Goal: Task Accomplishment & Management: Use online tool/utility

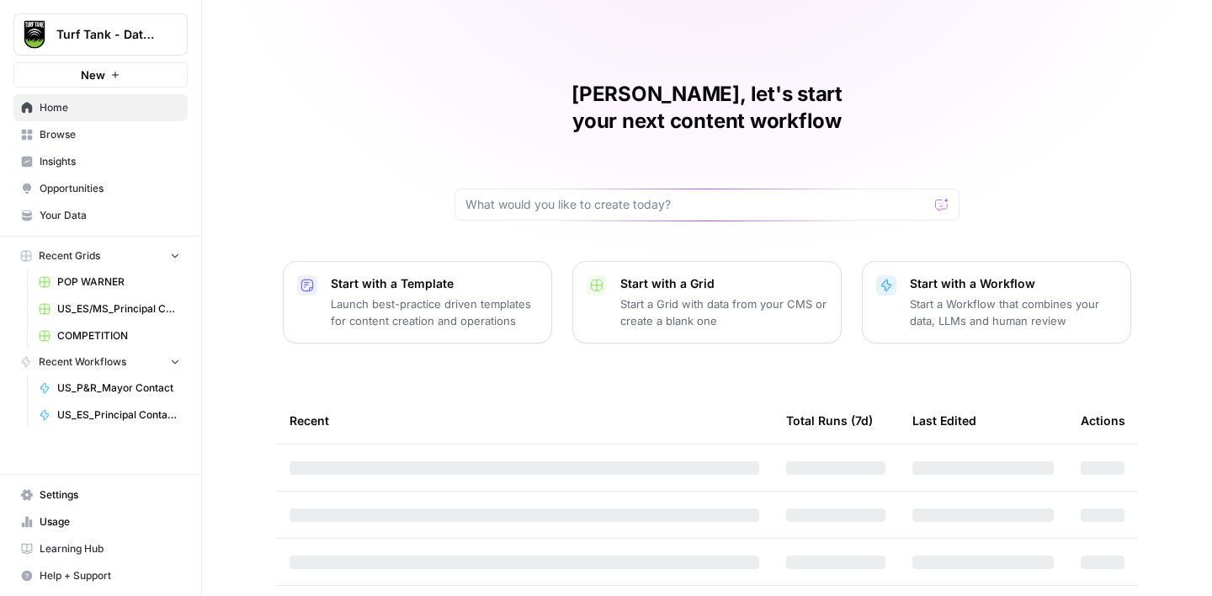
click at [77, 131] on span "Browse" at bounding box center [110, 134] width 141 height 15
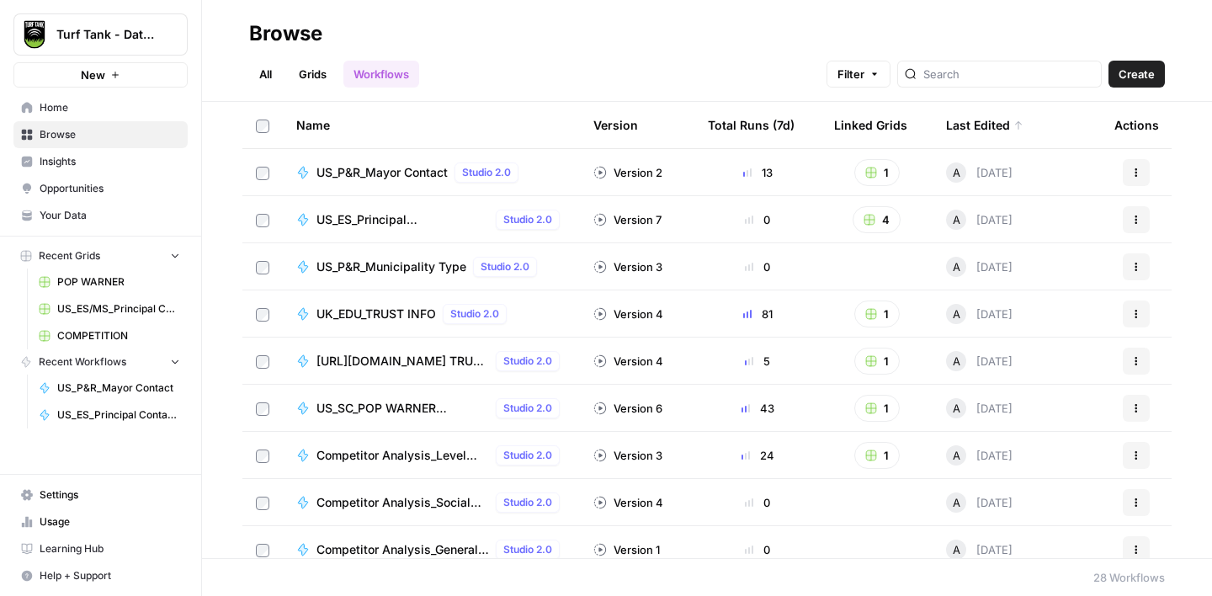
click at [308, 77] on link "Grids" at bounding box center [313, 74] width 48 height 27
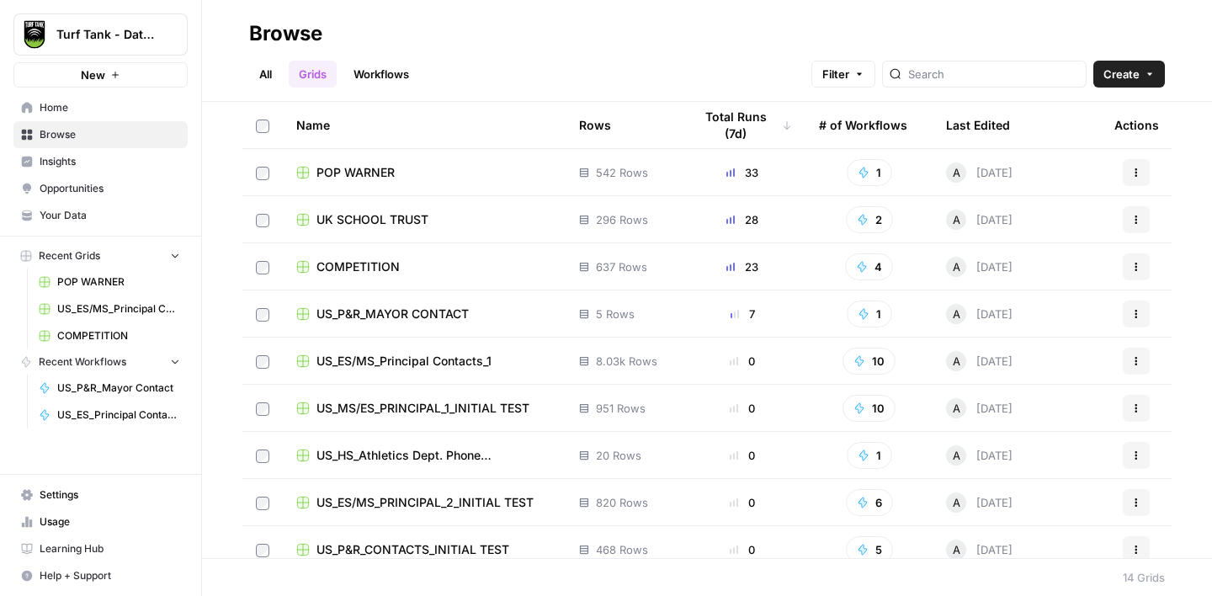
click at [356, 269] on span "COMPETITION" at bounding box center [357, 266] width 83 height 17
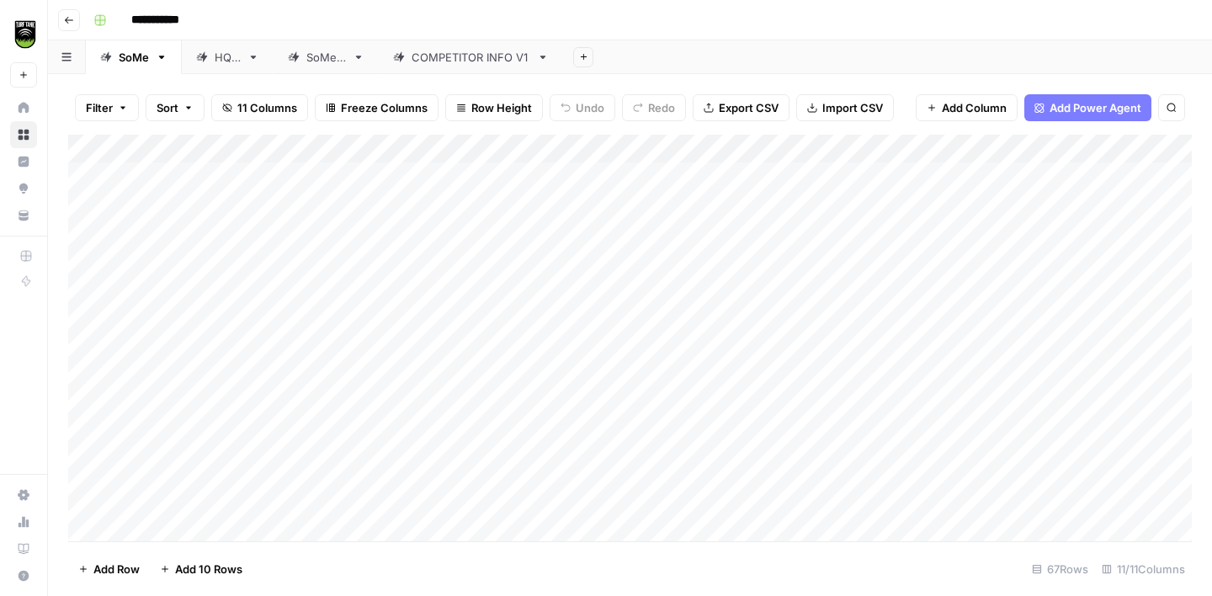
click at [468, 67] on link "COMPETITOR INFO V1" at bounding box center [471, 57] width 184 height 34
click at [621, 174] on div "Add Column" at bounding box center [630, 338] width 1124 height 407
click at [666, 175] on div "Add Column" at bounding box center [630, 338] width 1124 height 407
click at [625, 174] on div "Add Column" at bounding box center [630, 338] width 1124 height 407
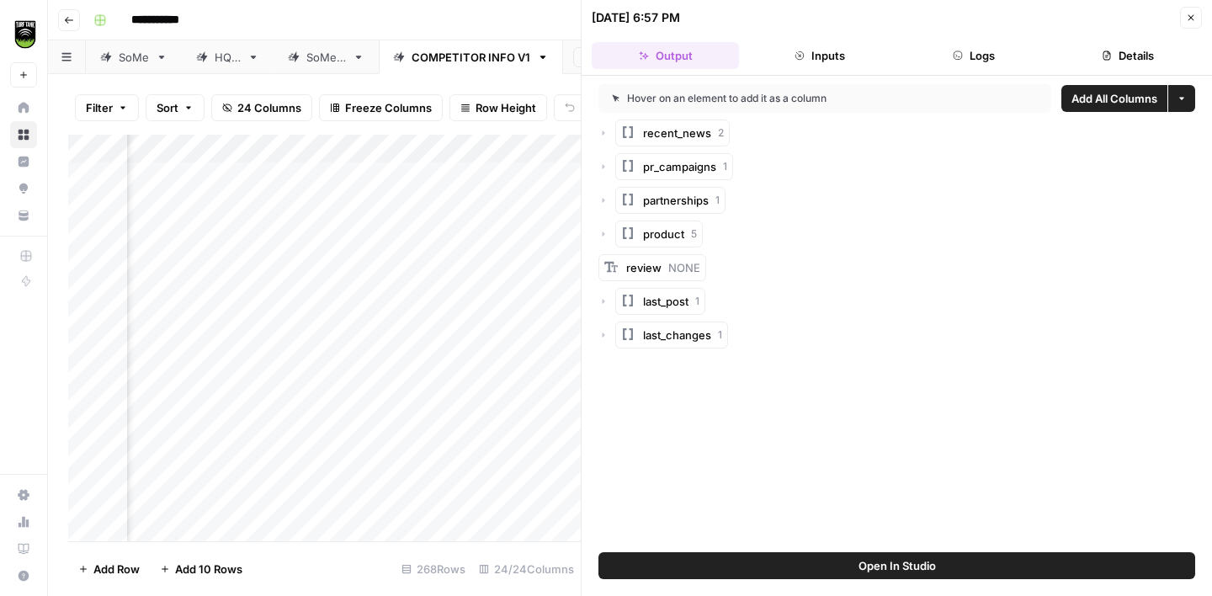
click at [1198, 24] on button "Close" at bounding box center [1191, 18] width 22 height 22
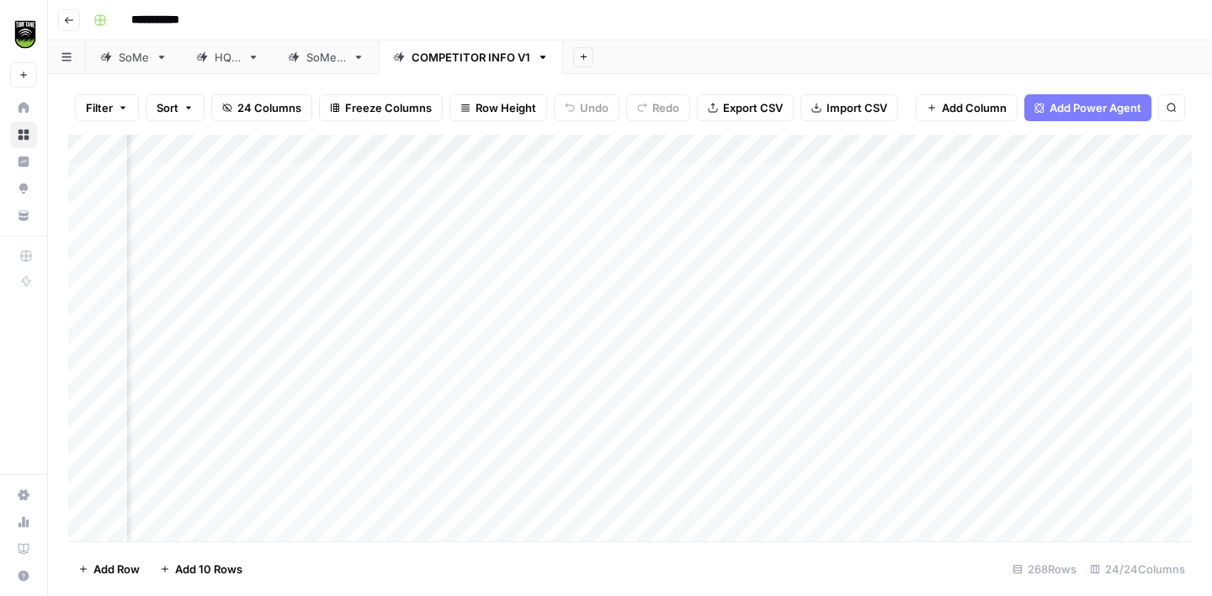
click at [631, 148] on div "Add Column" at bounding box center [630, 338] width 1124 height 407
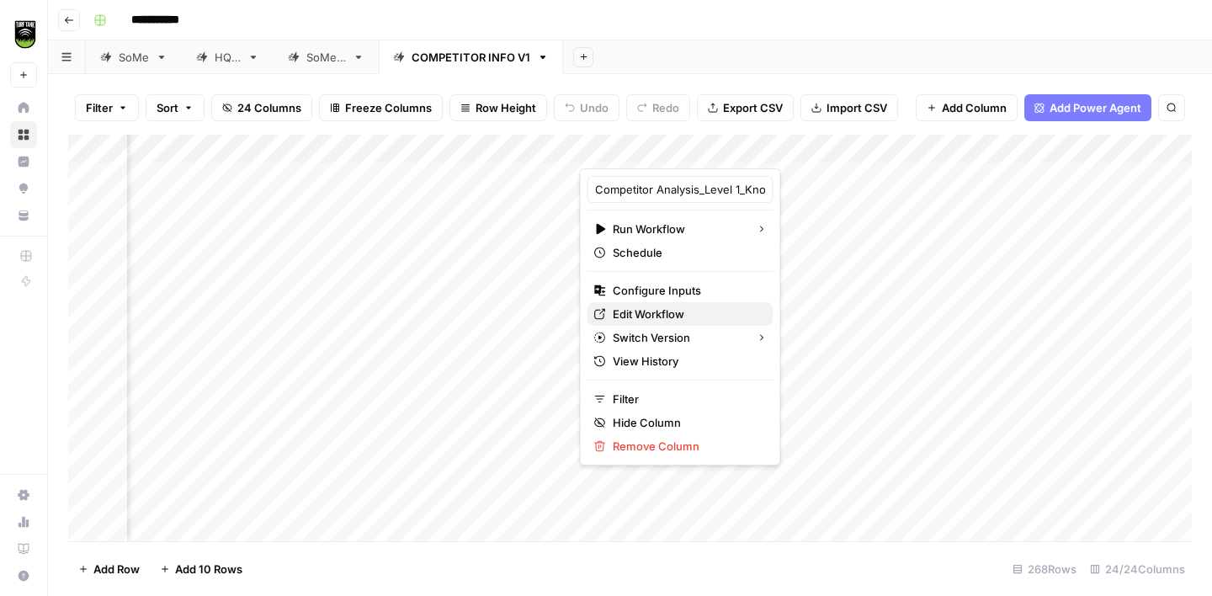
click at [660, 308] on span "Edit Workflow" at bounding box center [686, 314] width 147 height 17
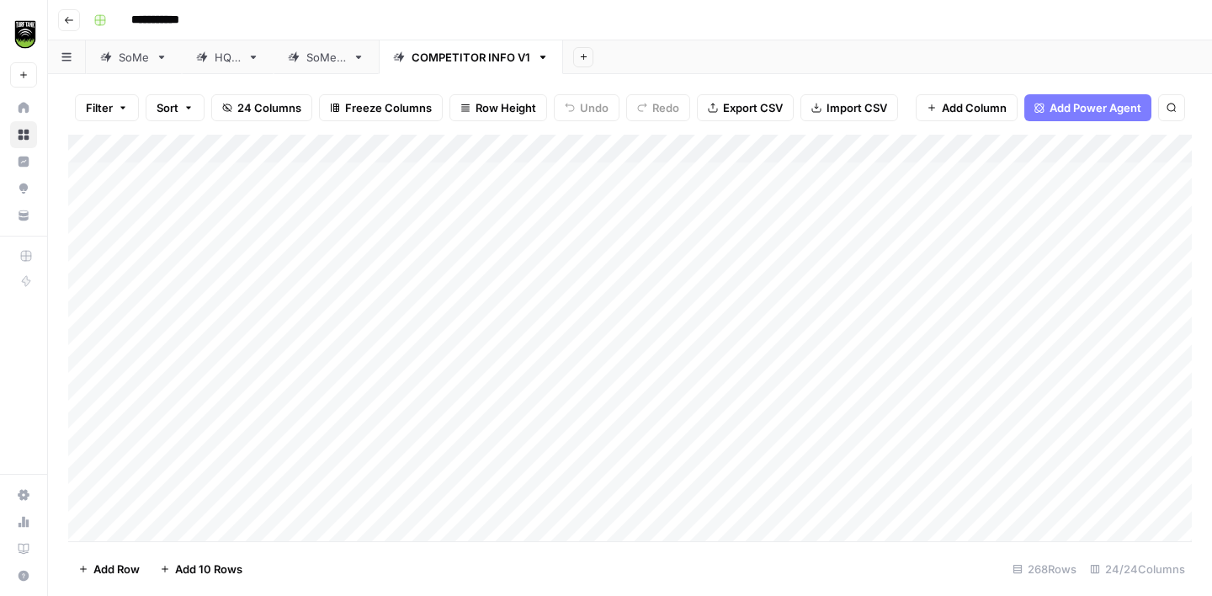
click at [265, 178] on div "Add Column" at bounding box center [630, 338] width 1124 height 407
click at [275, 176] on div "Add Column" at bounding box center [630, 338] width 1124 height 407
type textarea "**********"
click at [655, 31] on div "**********" at bounding box center [641, 20] width 1109 height 27
click at [273, 210] on div "Add Column" at bounding box center [630, 338] width 1124 height 407
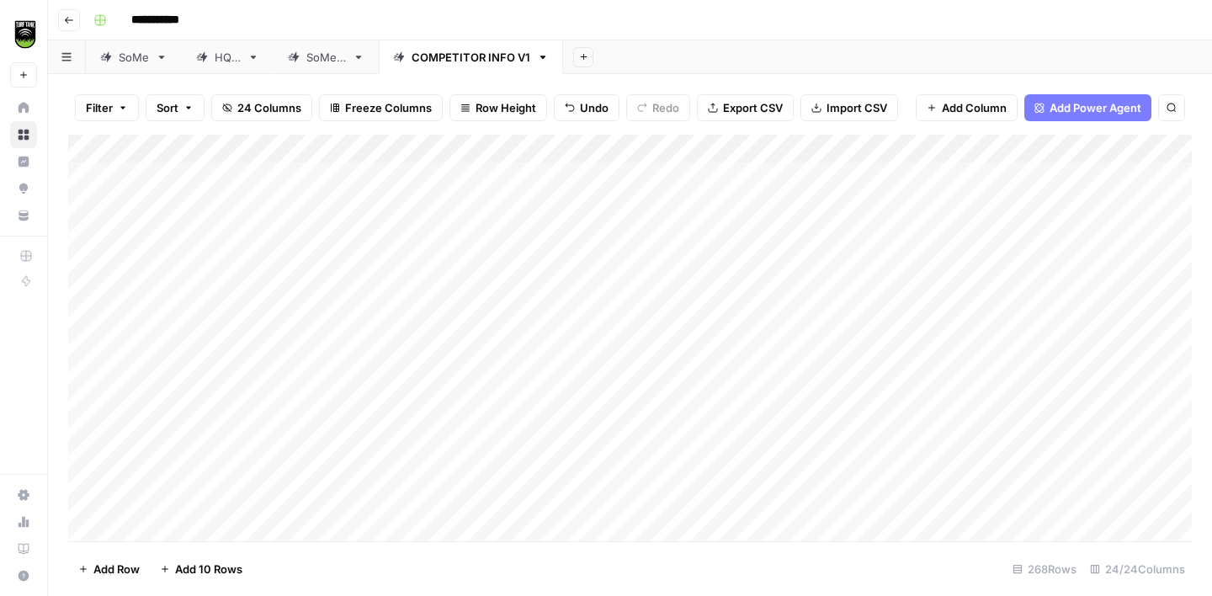
click at [265, 238] on div "Add Column" at bounding box center [630, 338] width 1124 height 407
click at [545, 56] on icon "button" at bounding box center [543, 57] width 12 height 12
click at [590, 110] on span "Duplicate Sheet" at bounding box center [609, 112] width 81 height 17
click at [641, 56] on div "COMPETITOR INFO V1" at bounding box center [655, 57] width 119 height 17
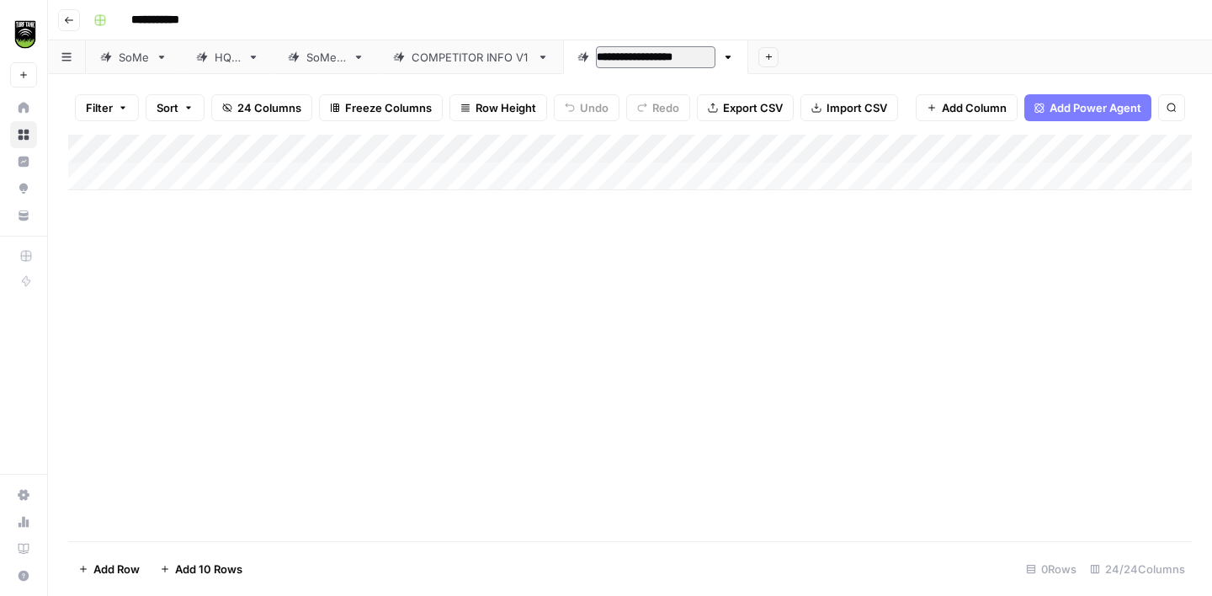
click at [716, 61] on link "**********" at bounding box center [655, 57] width 185 height 34
type input "**********"
click at [478, 59] on div "COMPETITOR INFO V1" at bounding box center [471, 57] width 119 height 17
click at [189, 174] on div "Add Column" at bounding box center [630, 338] width 1124 height 407
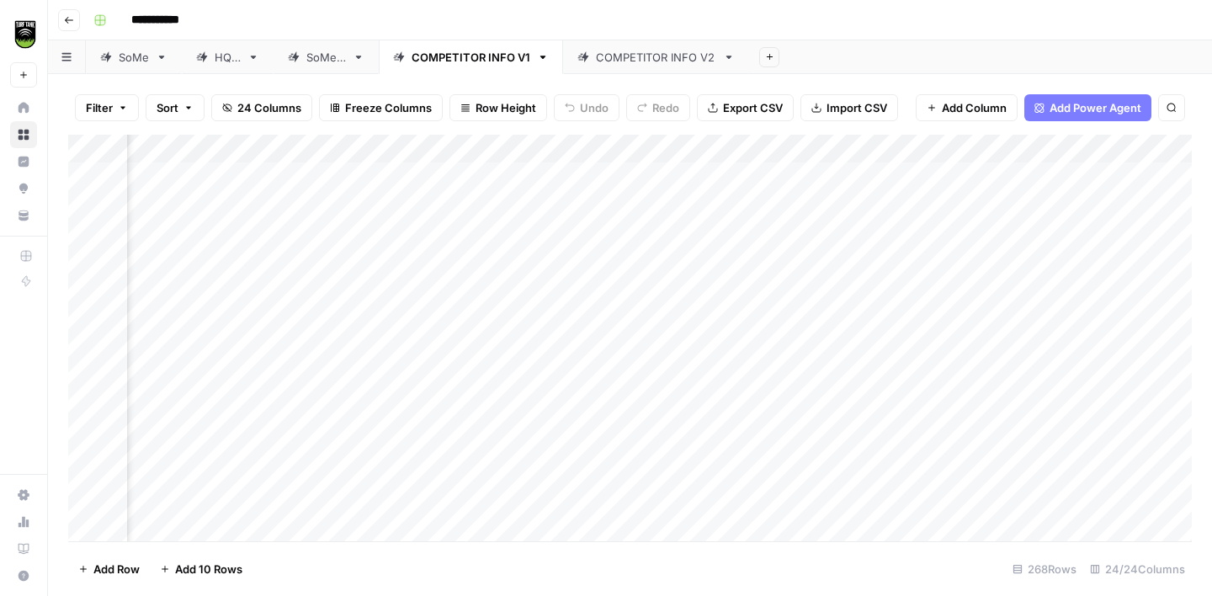
click at [644, 49] on div "COMPETITOR INFO V2" at bounding box center [656, 57] width 120 height 17
click at [159, 176] on div "Add Column" at bounding box center [630, 163] width 1124 height 56
click at [308, 174] on div "Add Column" at bounding box center [630, 177] width 1124 height 84
click at [162, 168] on div "Add Column" at bounding box center [630, 177] width 1124 height 84
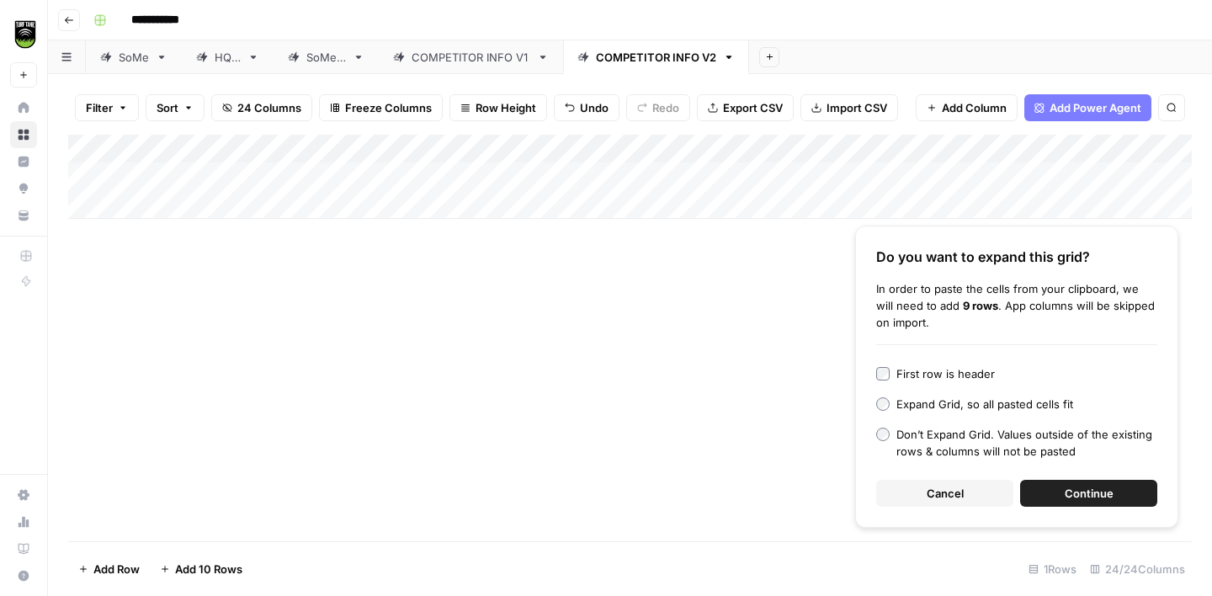
click at [1088, 499] on span "Continue" at bounding box center [1089, 493] width 49 height 17
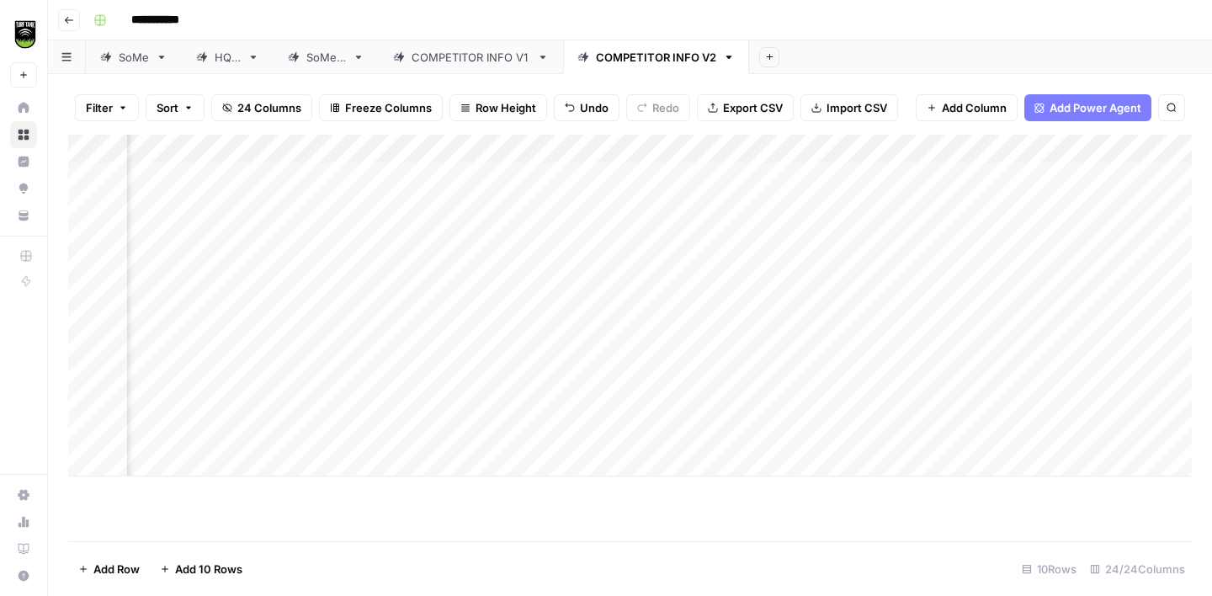
scroll to position [0, 672]
click at [474, 66] on link "COMPETITOR INFO V1" at bounding box center [471, 57] width 184 height 34
click at [636, 66] on link "COMPETITOR INFO V2" at bounding box center [656, 57] width 186 height 34
click at [301, 149] on div "Add Column" at bounding box center [630, 306] width 1124 height 342
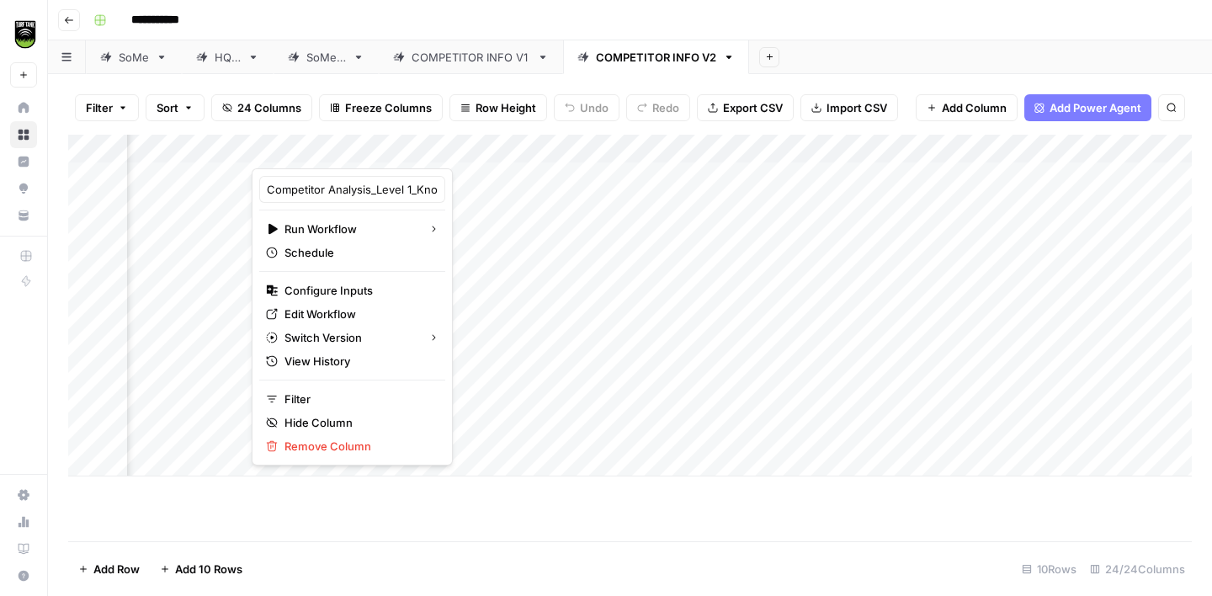
click at [867, 57] on div "Add Sheet" at bounding box center [980, 57] width 463 height 34
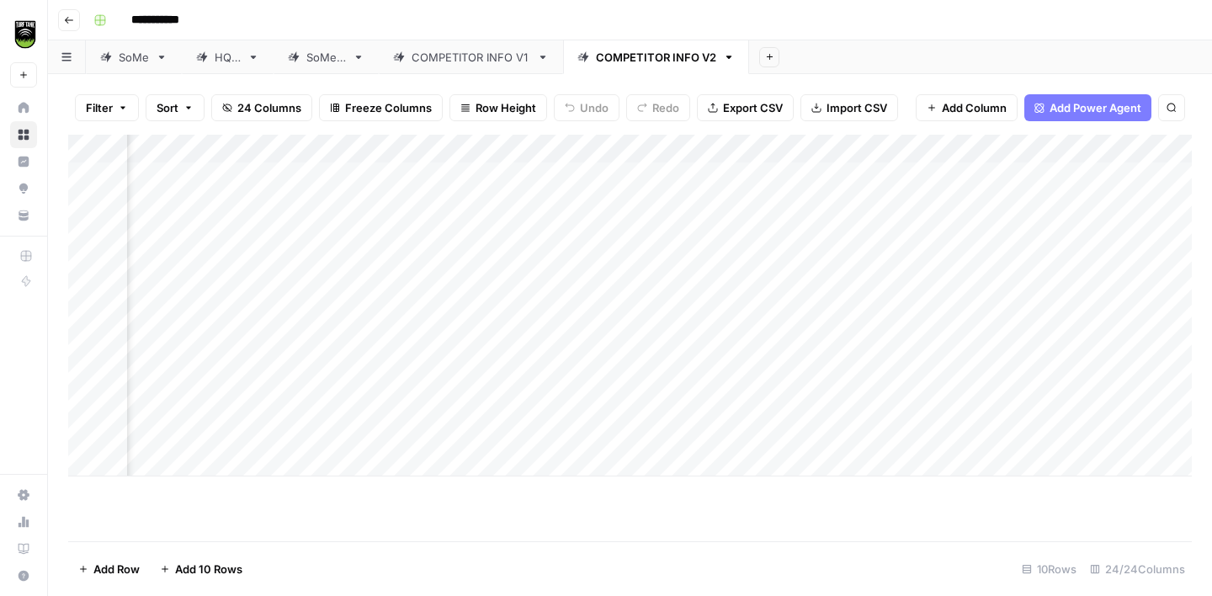
click at [297, 177] on div "Add Column" at bounding box center [630, 306] width 1124 height 342
click at [556, 181] on div "Add Column" at bounding box center [630, 306] width 1124 height 342
click at [881, 152] on div "Add Column" at bounding box center [630, 306] width 1124 height 342
click at [753, 316] on span "Remove Column" at bounding box center [761, 314] width 147 height 17
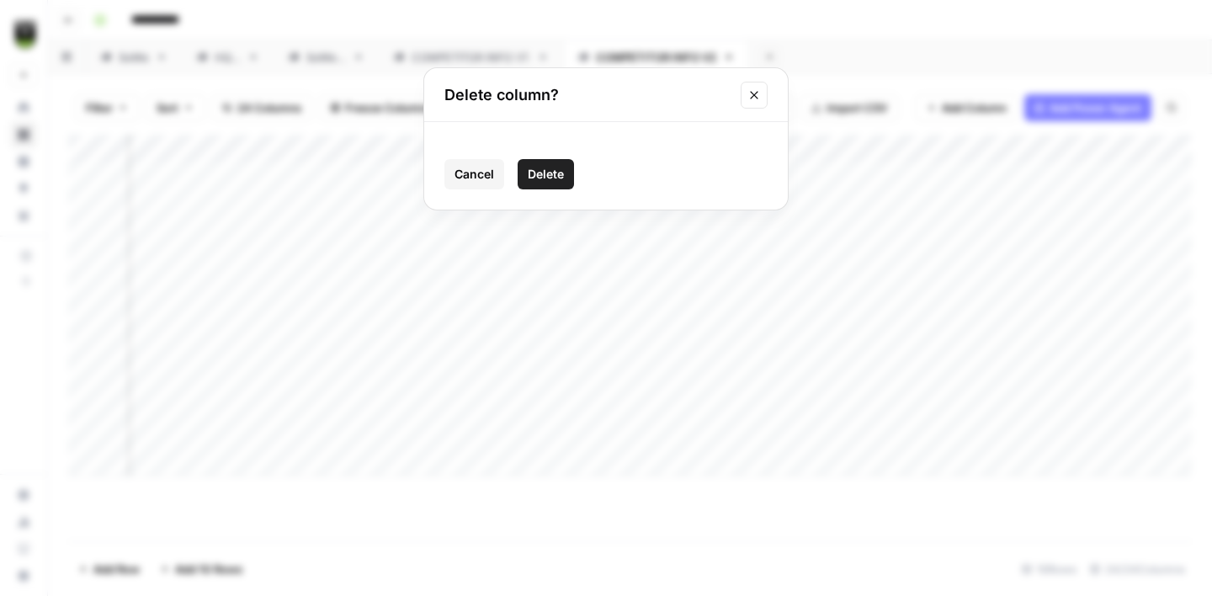
click at [551, 178] on span "Delete" at bounding box center [546, 174] width 36 height 17
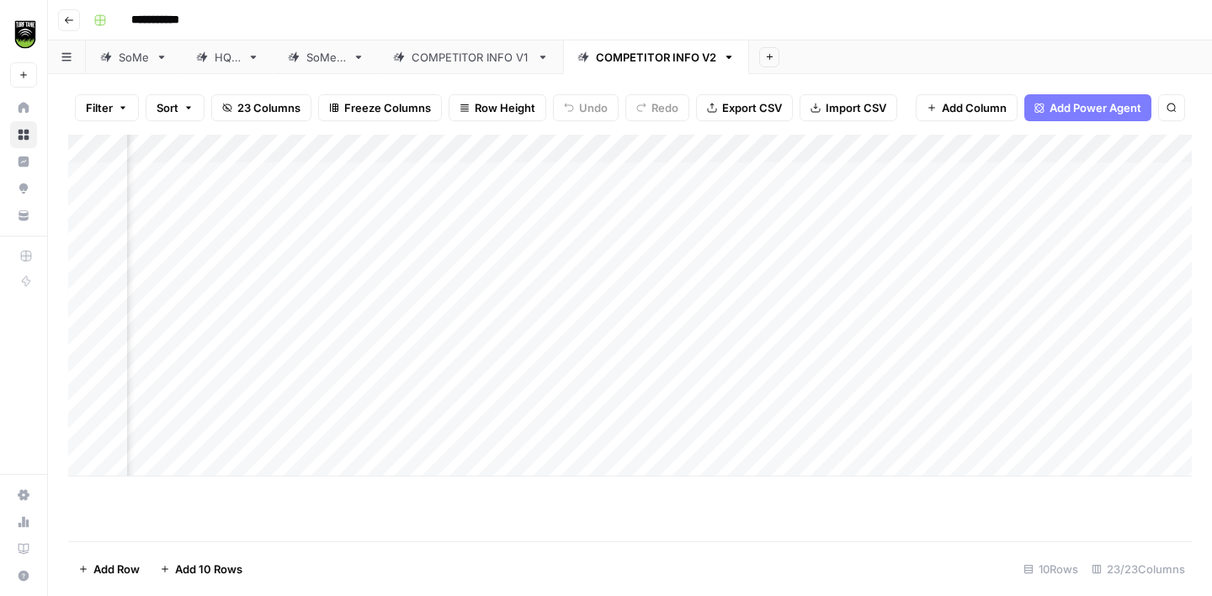
click at [798, 147] on div "Add Column" at bounding box center [630, 306] width 1124 height 342
click at [736, 313] on span "Remove Column" at bounding box center [761, 314] width 147 height 17
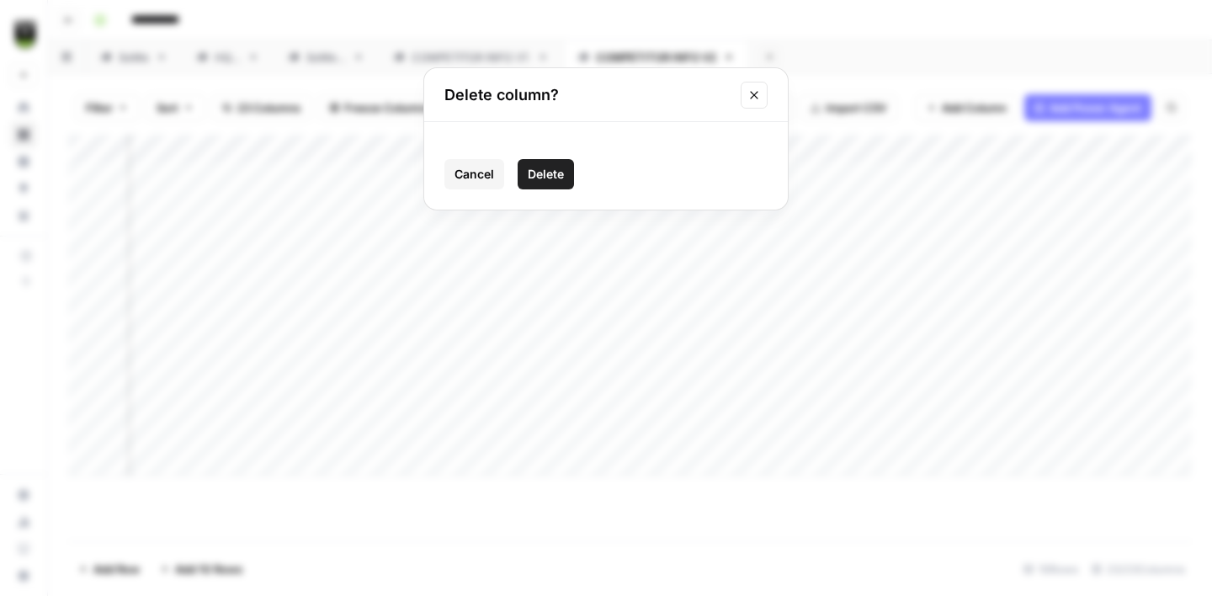
click at [557, 166] on span "Delete" at bounding box center [546, 174] width 36 height 17
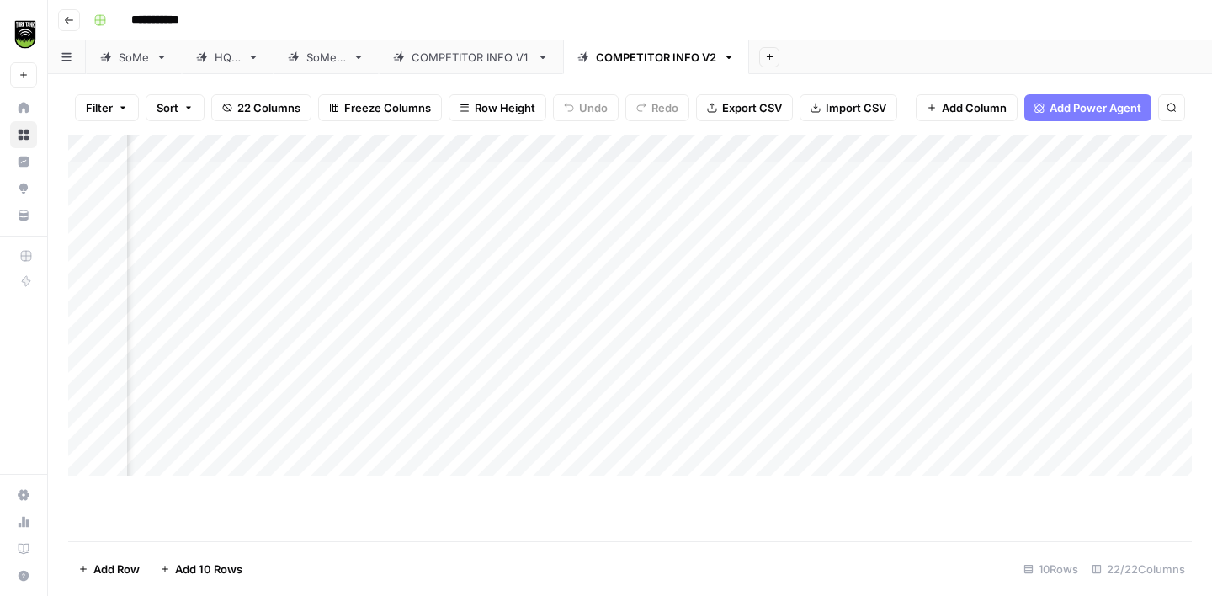
click at [794, 150] on div "Add Column" at bounding box center [630, 306] width 1124 height 342
click at [738, 318] on span "Remove Column" at bounding box center [761, 314] width 147 height 17
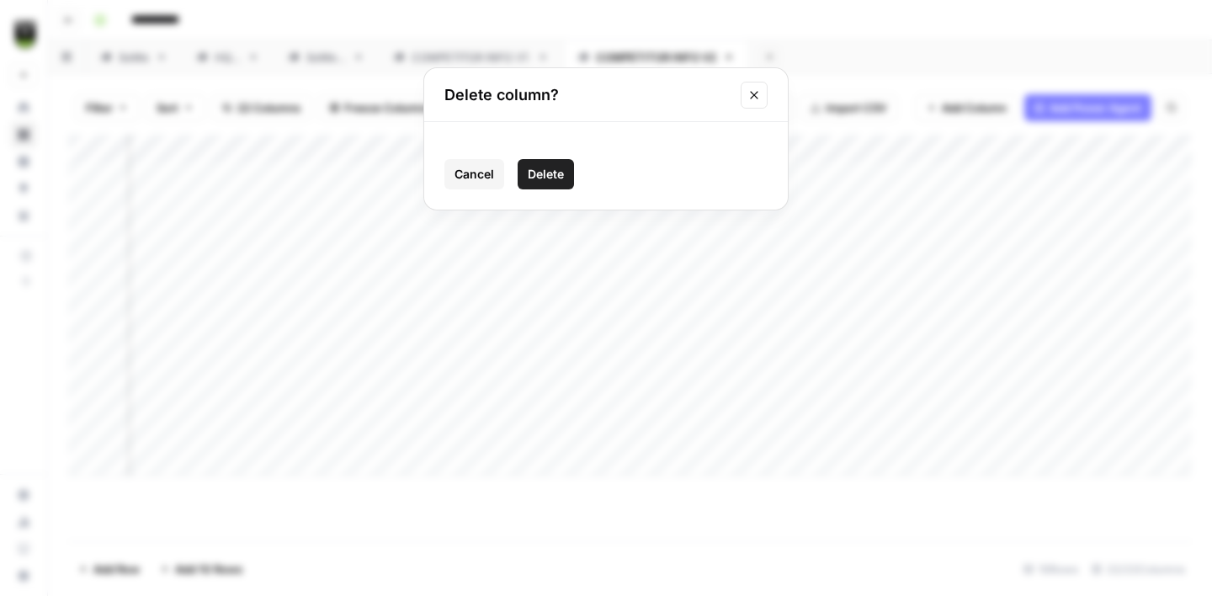
click at [556, 169] on span "Delete" at bounding box center [546, 174] width 36 height 17
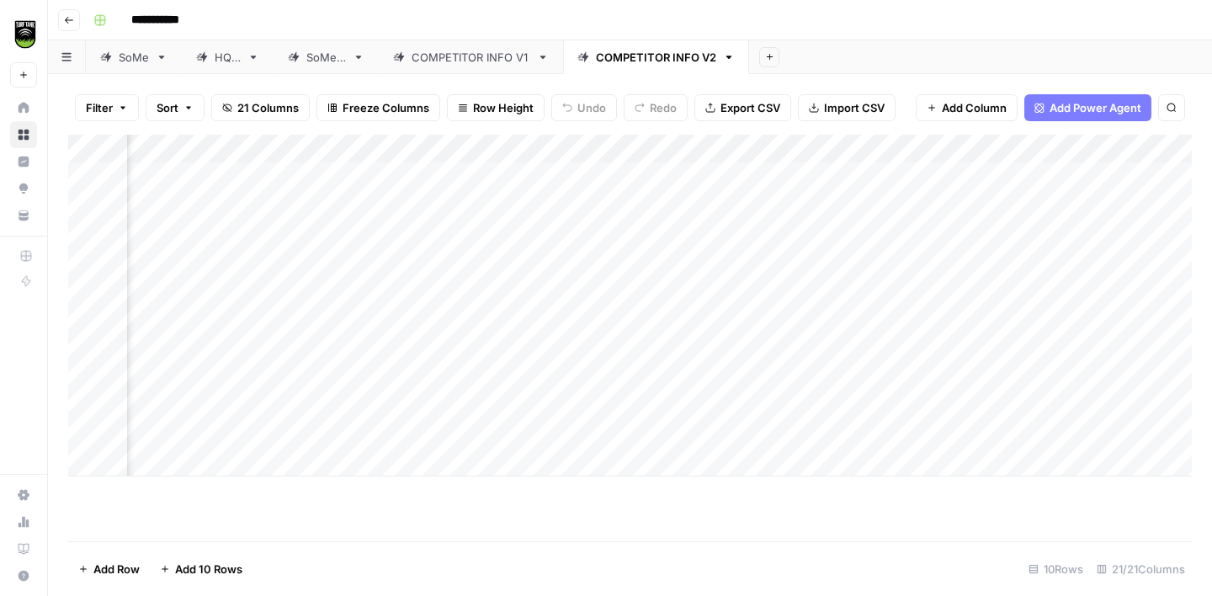
click at [794, 151] on div "Add Column" at bounding box center [630, 306] width 1124 height 342
click at [726, 317] on span "Remove Column" at bounding box center [761, 314] width 147 height 17
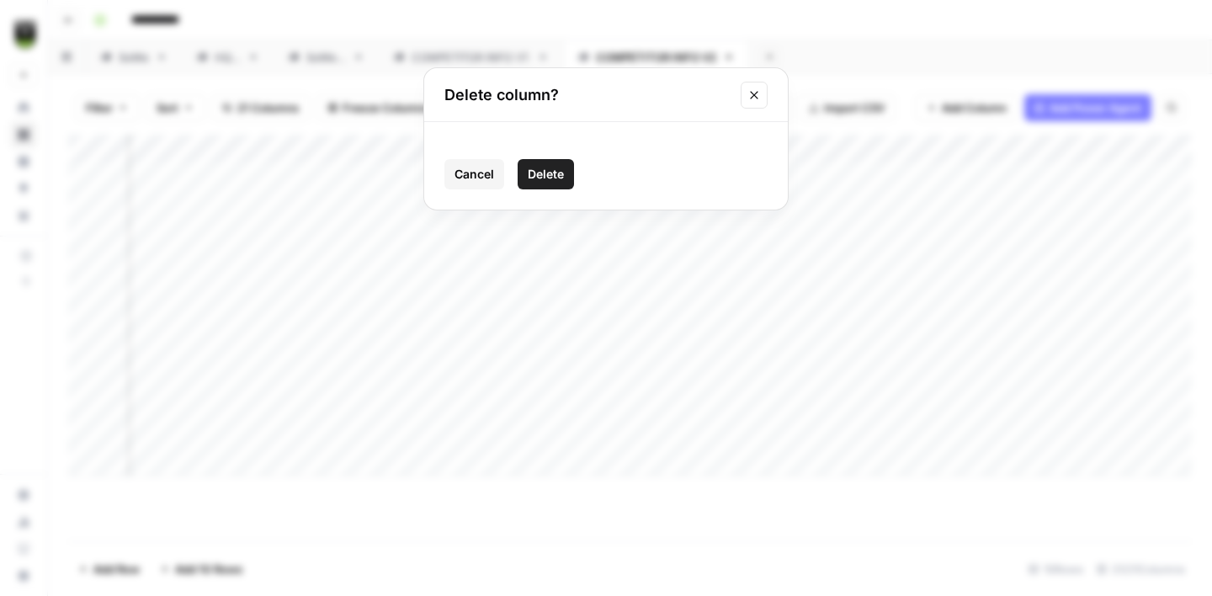
click at [548, 168] on span "Delete" at bounding box center [546, 174] width 36 height 17
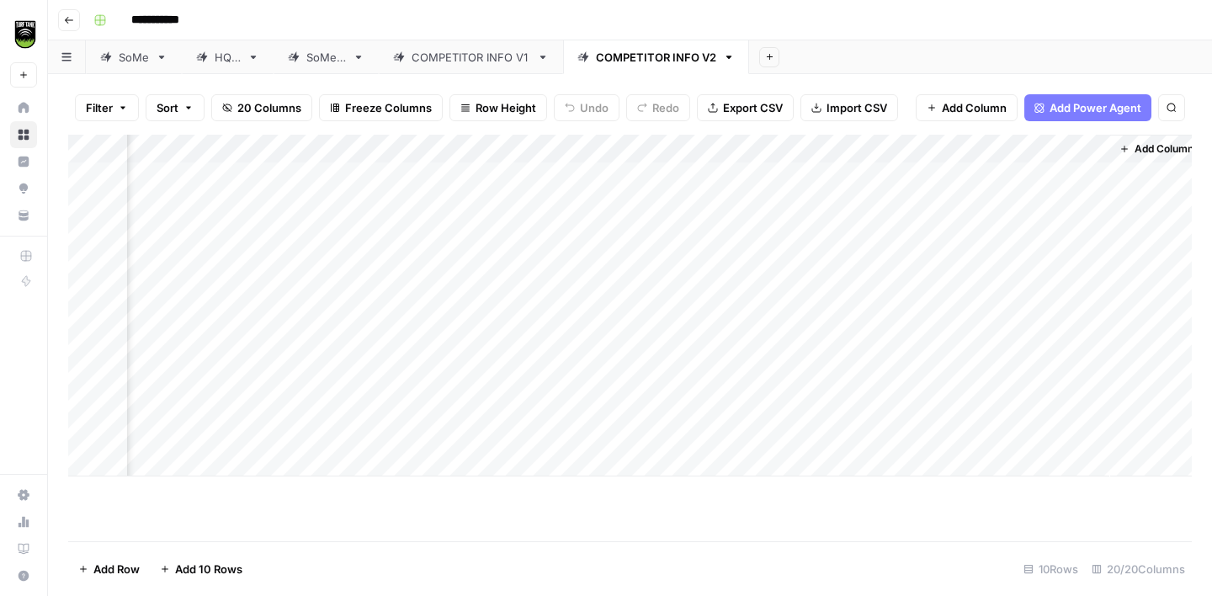
click at [794, 149] on div "Add Column" at bounding box center [630, 306] width 1124 height 342
click at [743, 311] on span "Remove Column" at bounding box center [761, 314] width 147 height 17
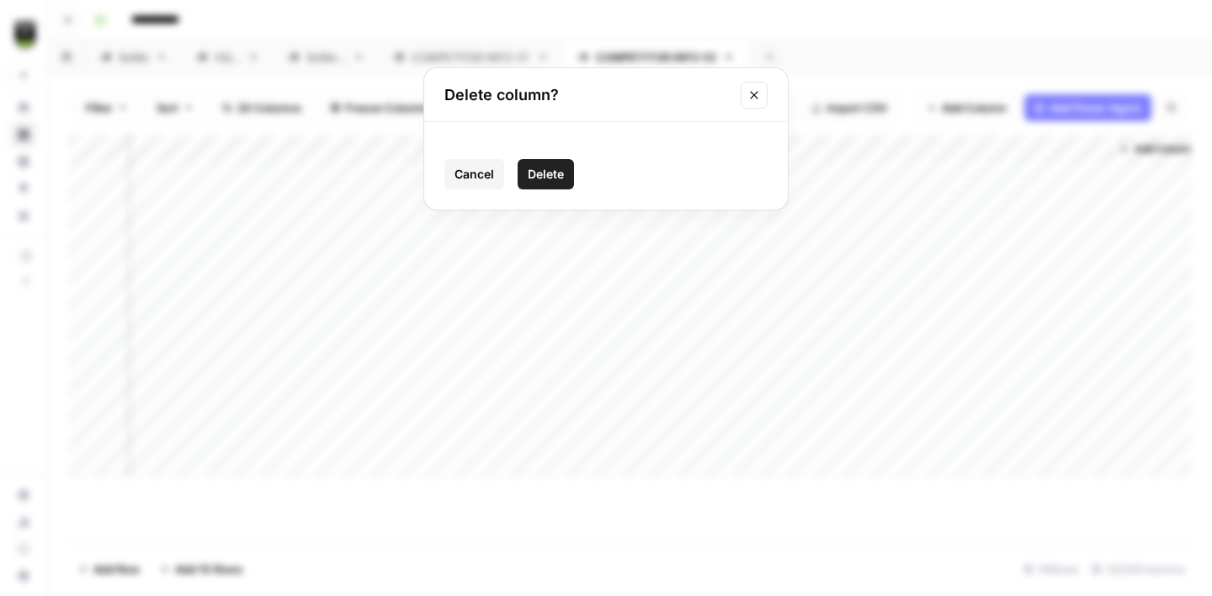
click at [563, 176] on span "Delete" at bounding box center [546, 174] width 36 height 17
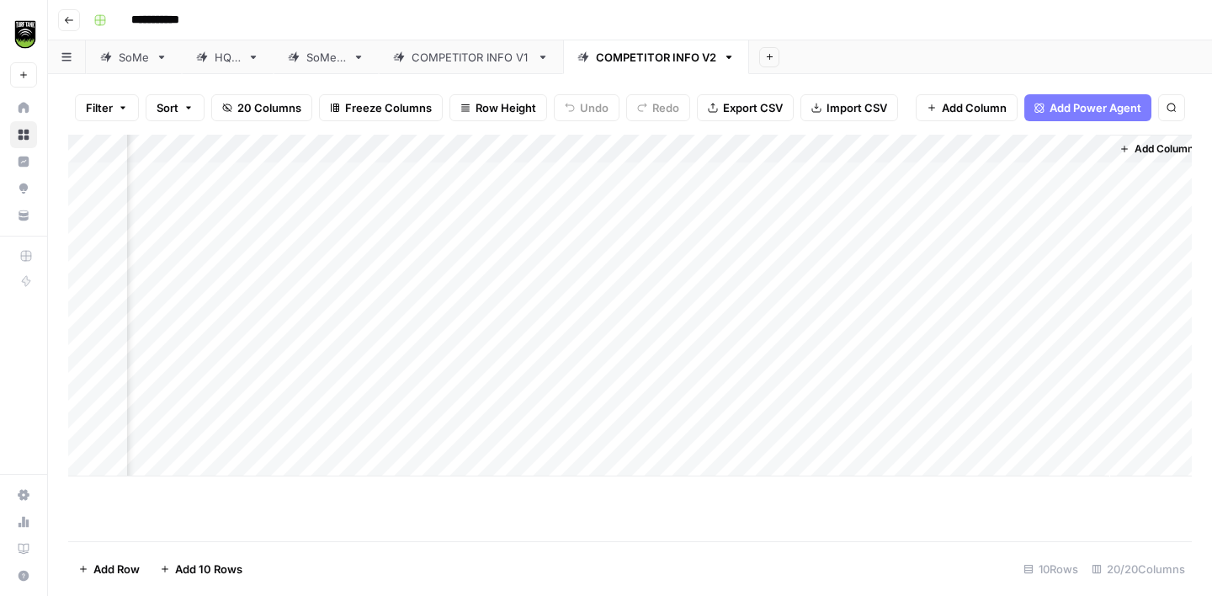
scroll to position [0, 808]
click at [933, 149] on div "Add Column" at bounding box center [630, 306] width 1124 height 342
click at [883, 309] on span "Remove Column" at bounding box center [900, 314] width 147 height 17
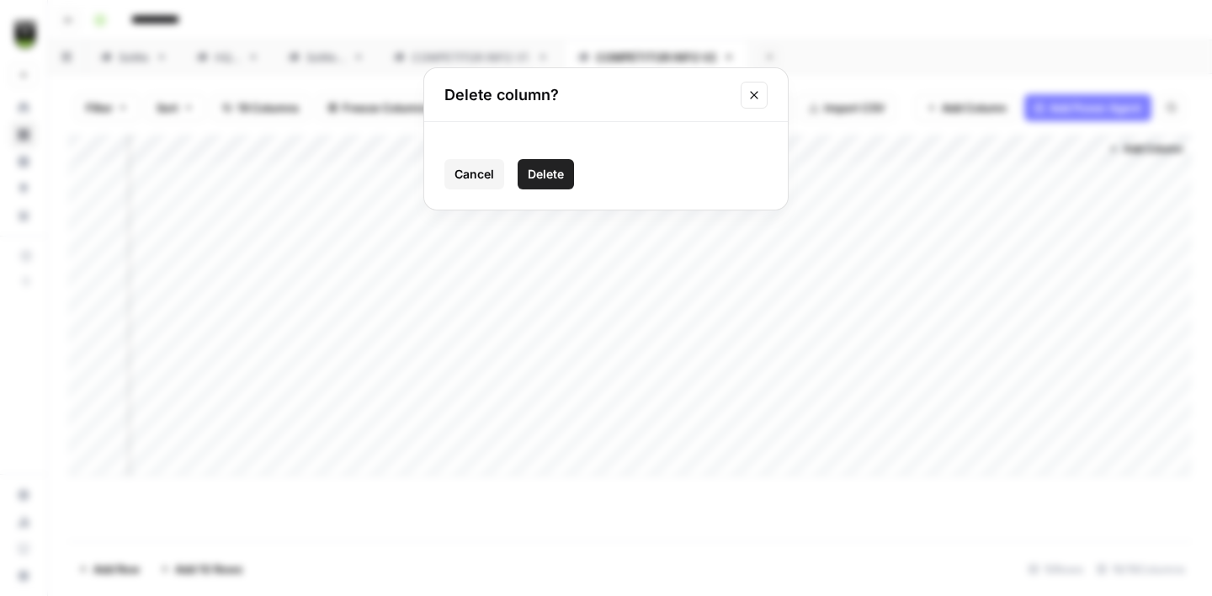
click at [558, 178] on span "Delete" at bounding box center [546, 174] width 36 height 17
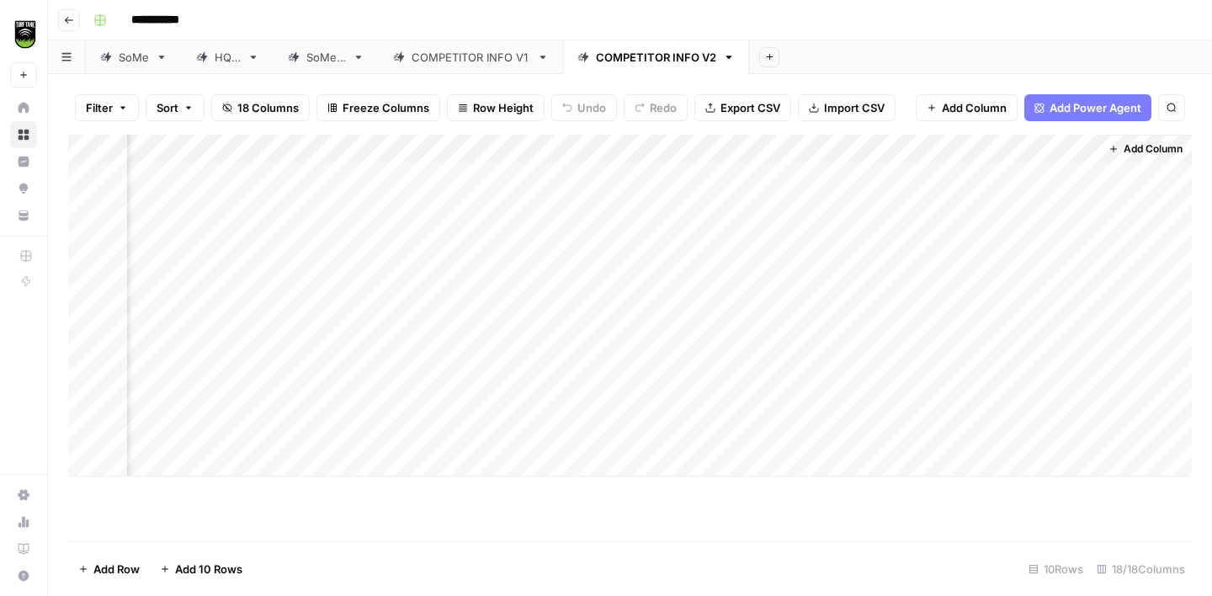
scroll to position [0, 657]
click at [1084, 149] on div "Add Column" at bounding box center [630, 306] width 1124 height 342
click at [1035, 310] on span "Remove Column" at bounding box center [1052, 314] width 147 height 17
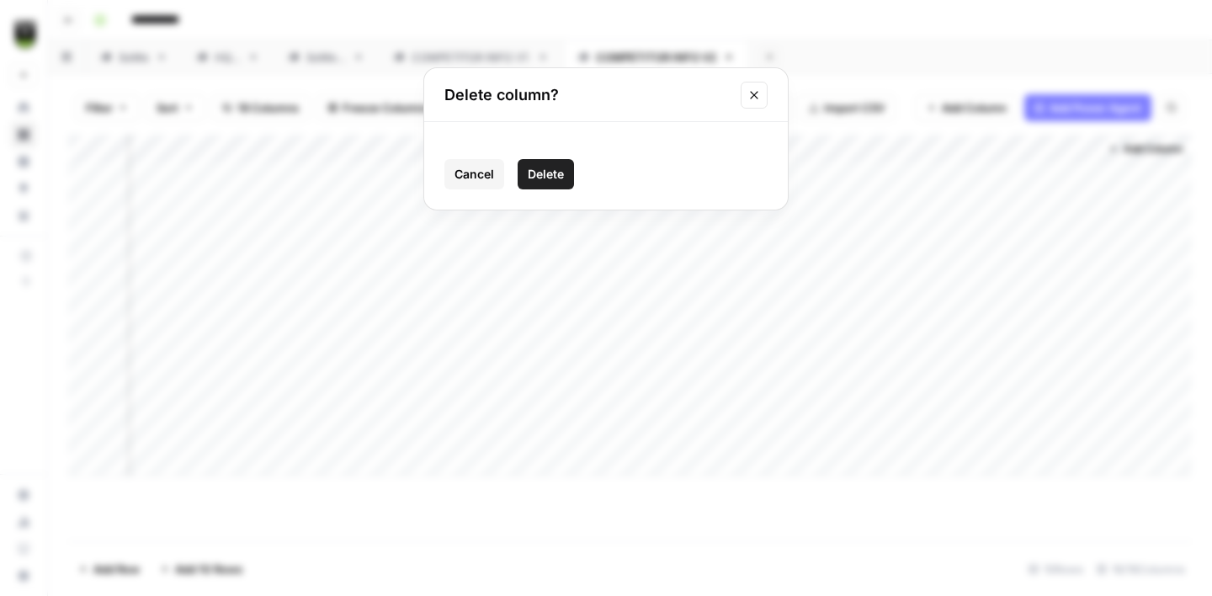
click at [557, 170] on span "Delete" at bounding box center [546, 174] width 36 height 17
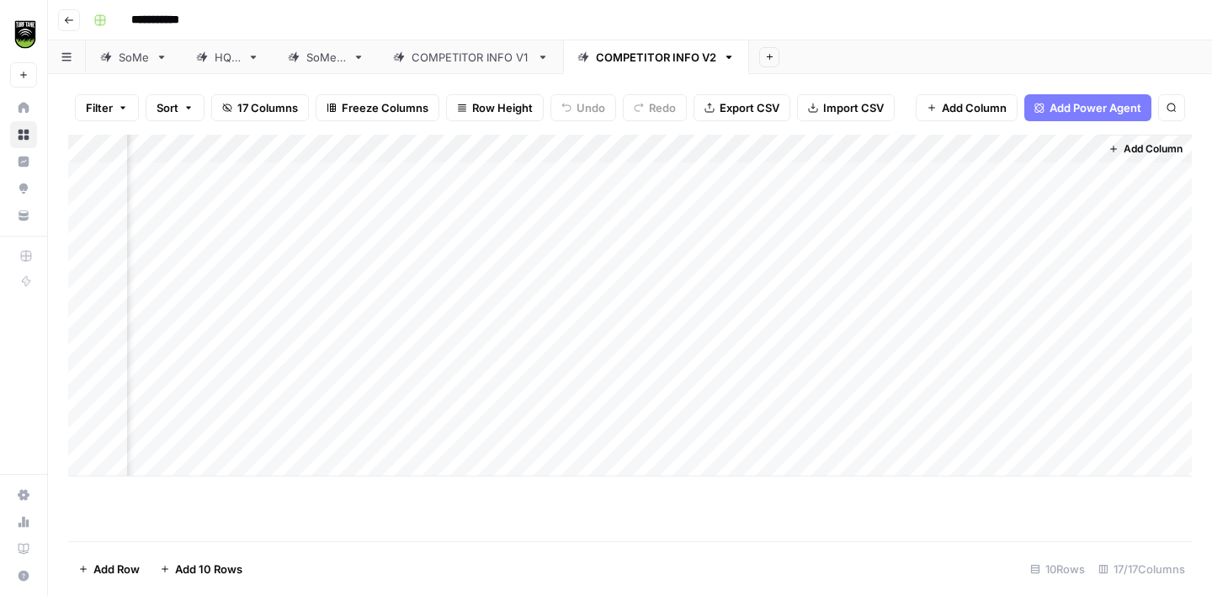
scroll to position [0, 505]
click at [996, 172] on div "Add Column" at bounding box center [630, 306] width 1124 height 342
click at [561, 178] on div "Add Column" at bounding box center [630, 306] width 1124 height 342
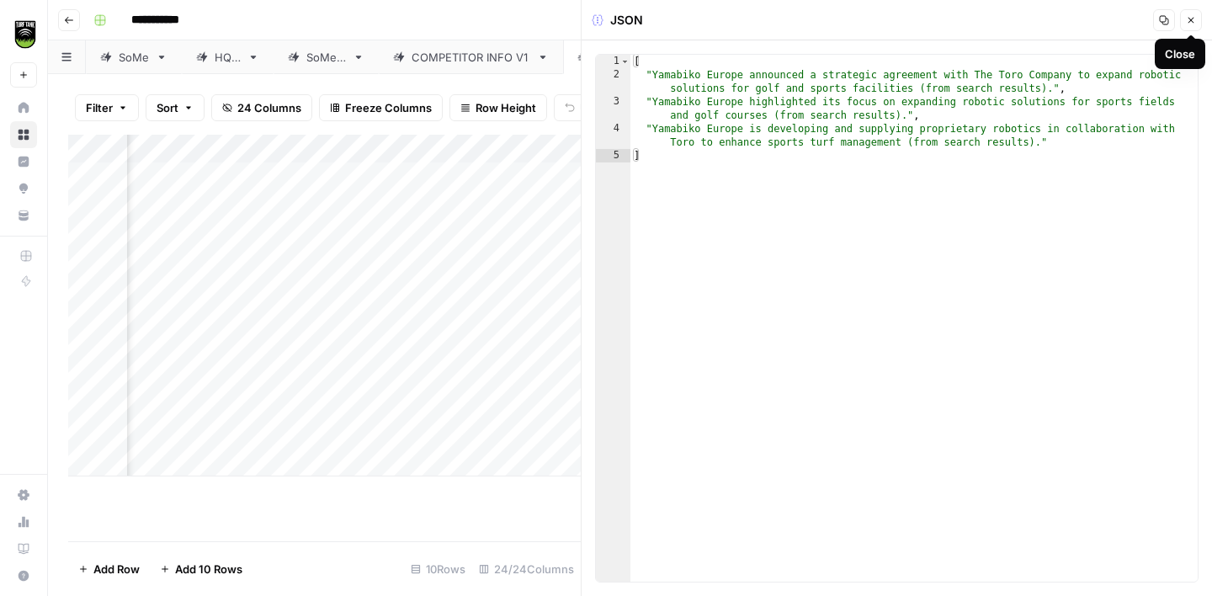
click at [1192, 22] on icon "button" at bounding box center [1191, 20] width 10 height 10
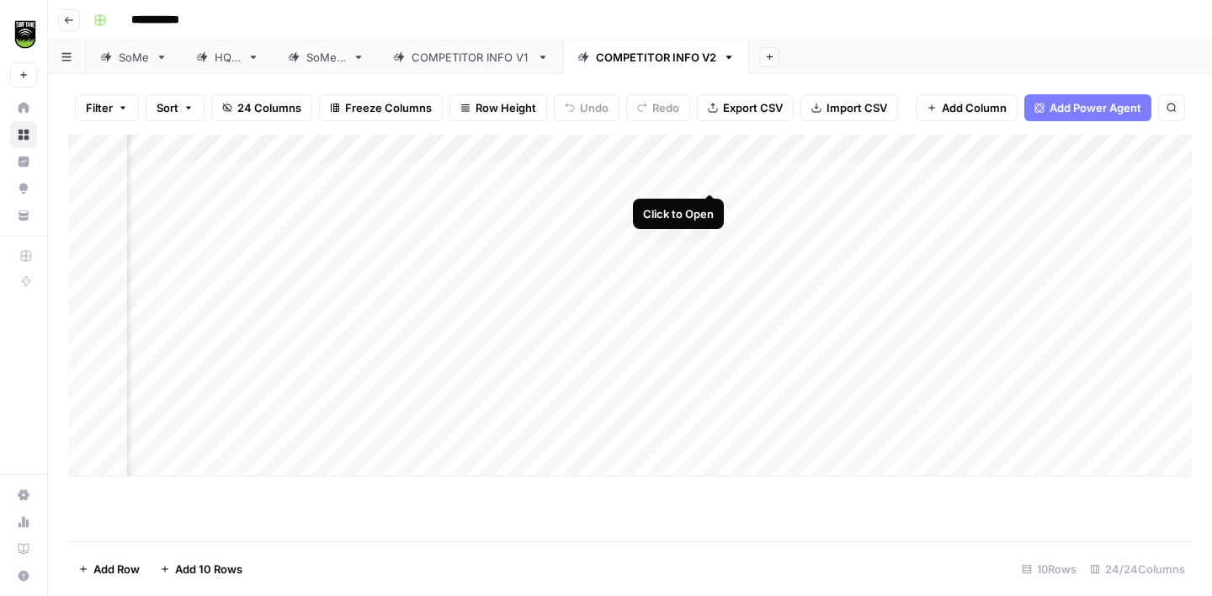
click at [713, 173] on div "Add Column" at bounding box center [630, 306] width 1124 height 342
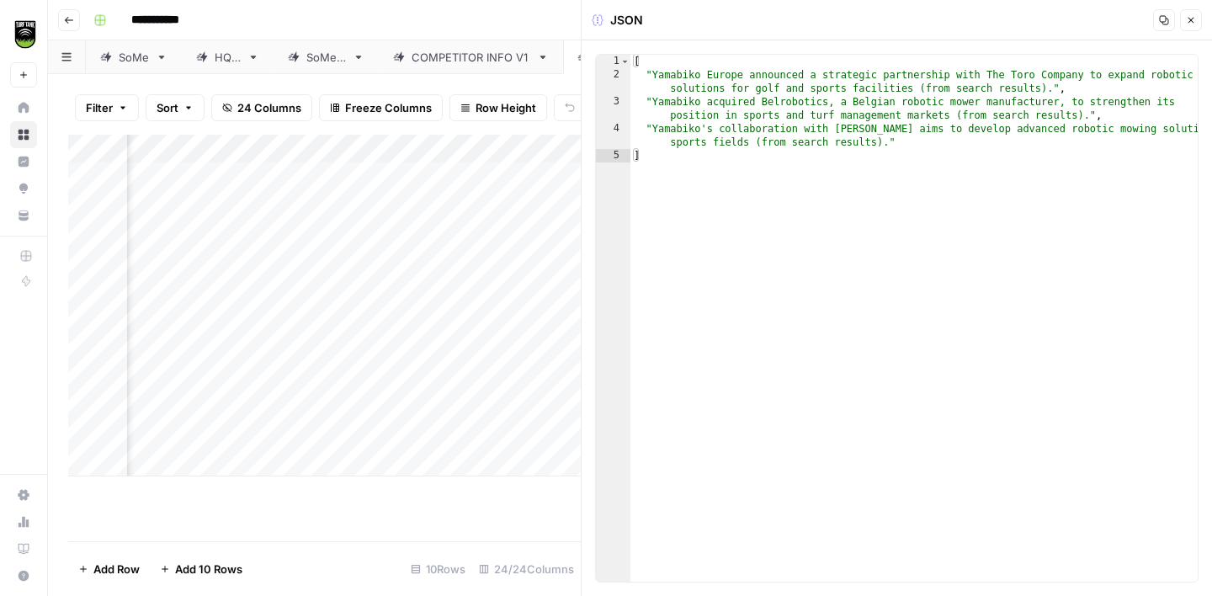
click at [1184, 27] on button "Close" at bounding box center [1191, 20] width 22 height 22
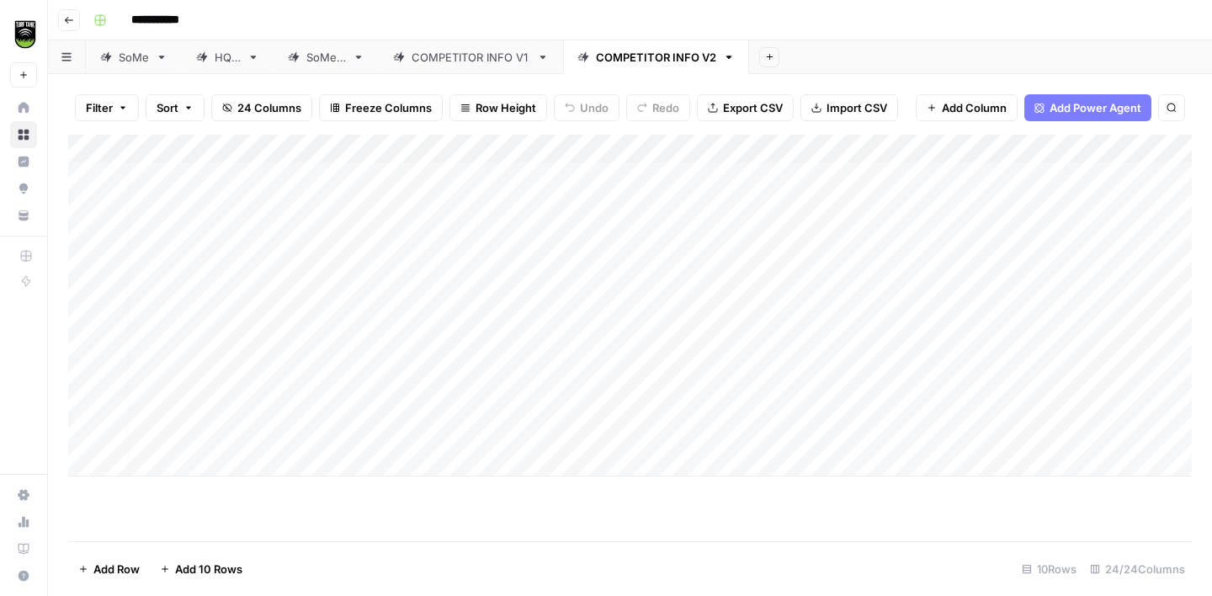
scroll to position [0, 9]
click at [433, 178] on div "Add Column" at bounding box center [630, 306] width 1124 height 342
click at [794, 179] on div "Add Column" at bounding box center [630, 306] width 1124 height 342
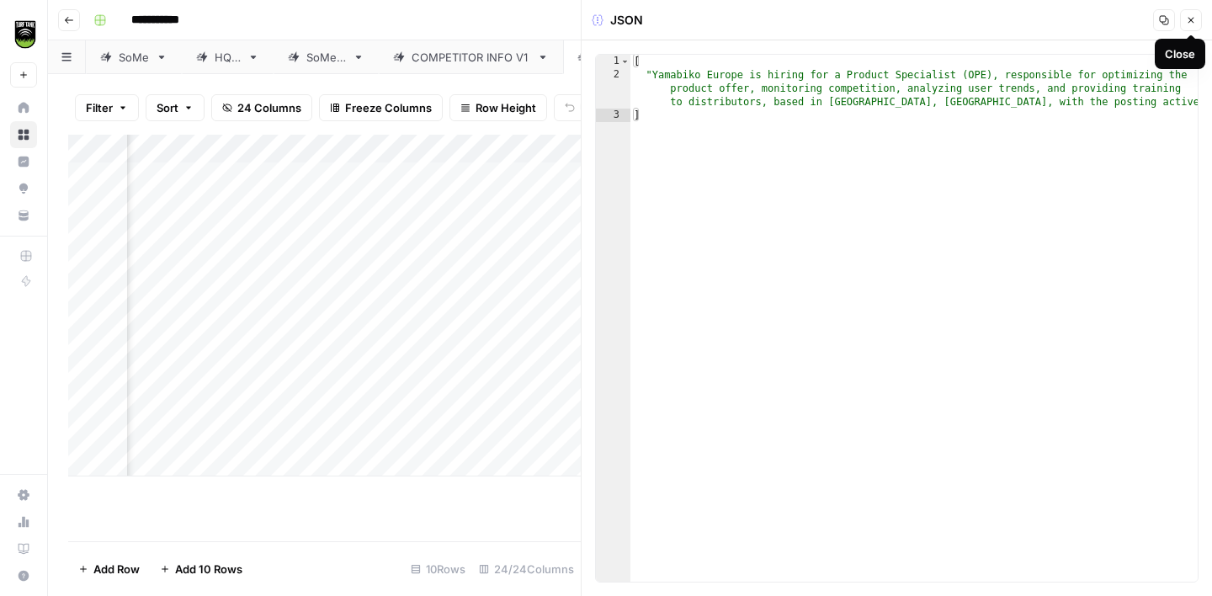
click at [1190, 22] on icon "button" at bounding box center [1191, 20] width 10 height 10
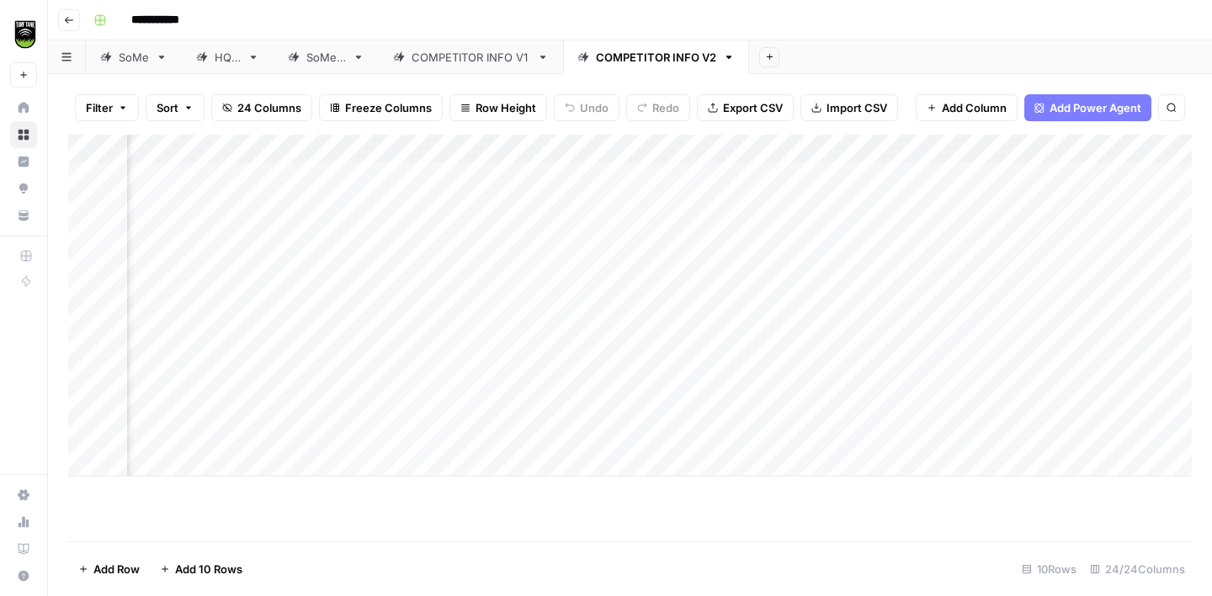
click at [952, 173] on div "Add Column" at bounding box center [630, 306] width 1124 height 342
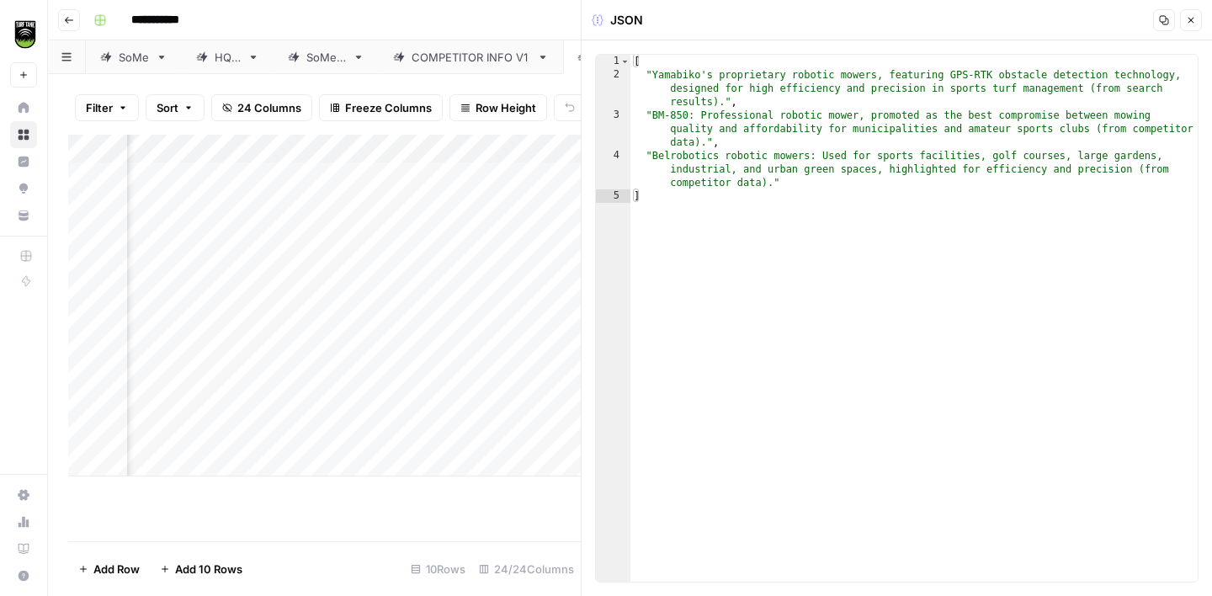
click at [1194, 19] on icon "button" at bounding box center [1191, 20] width 10 height 10
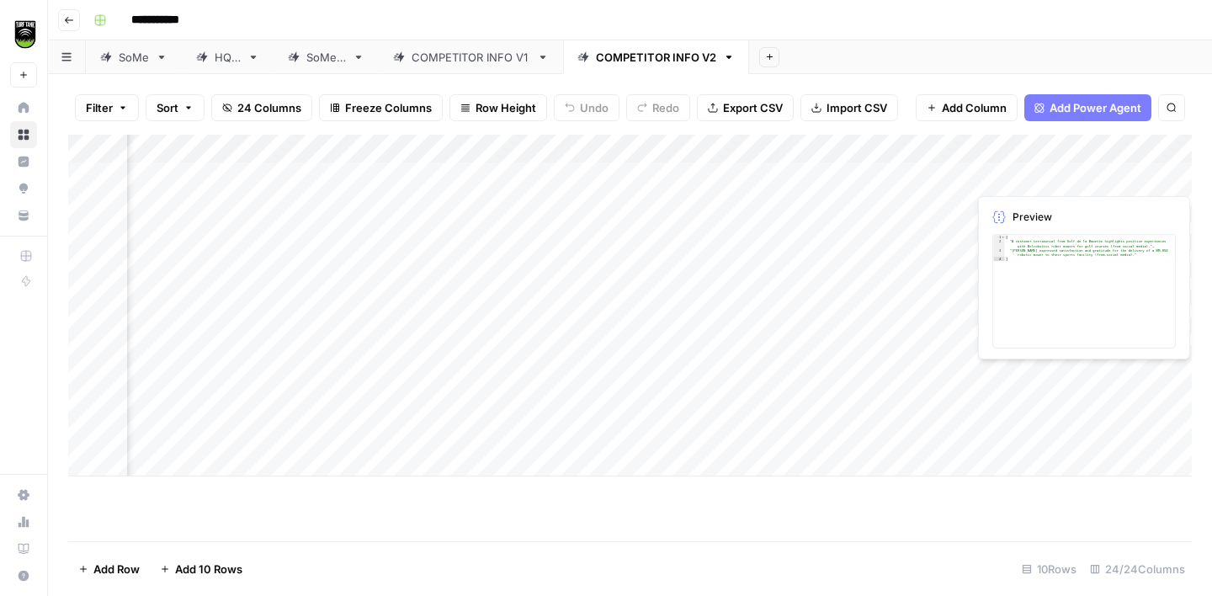
click at [1106, 173] on div "Add Column" at bounding box center [630, 306] width 1124 height 342
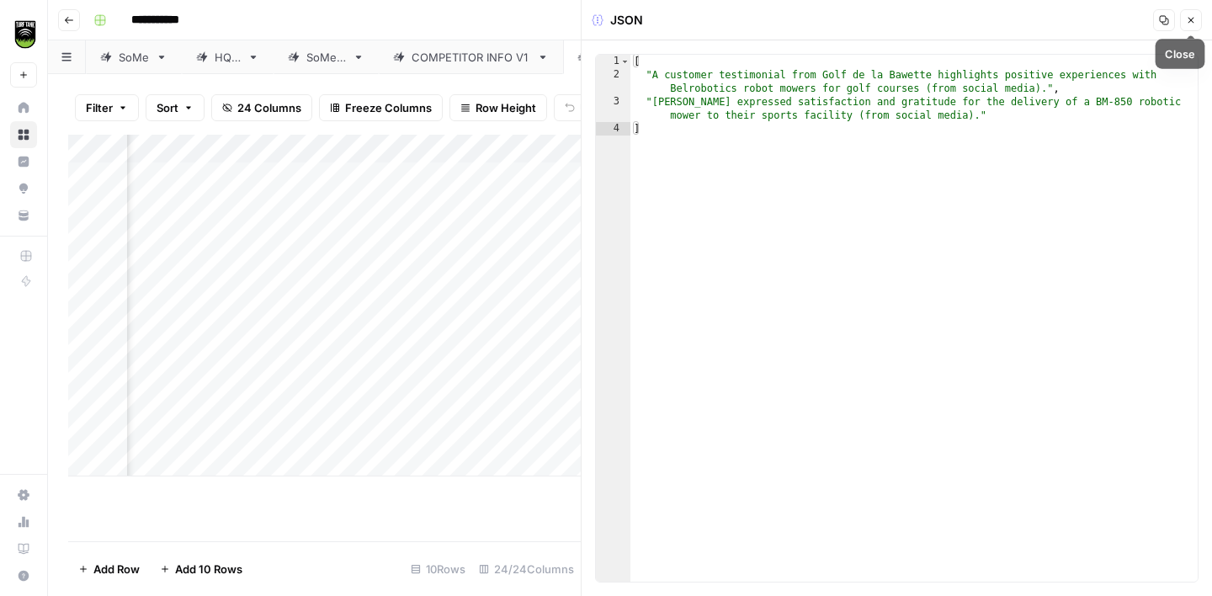
click at [1192, 28] on button "Close" at bounding box center [1191, 20] width 22 height 22
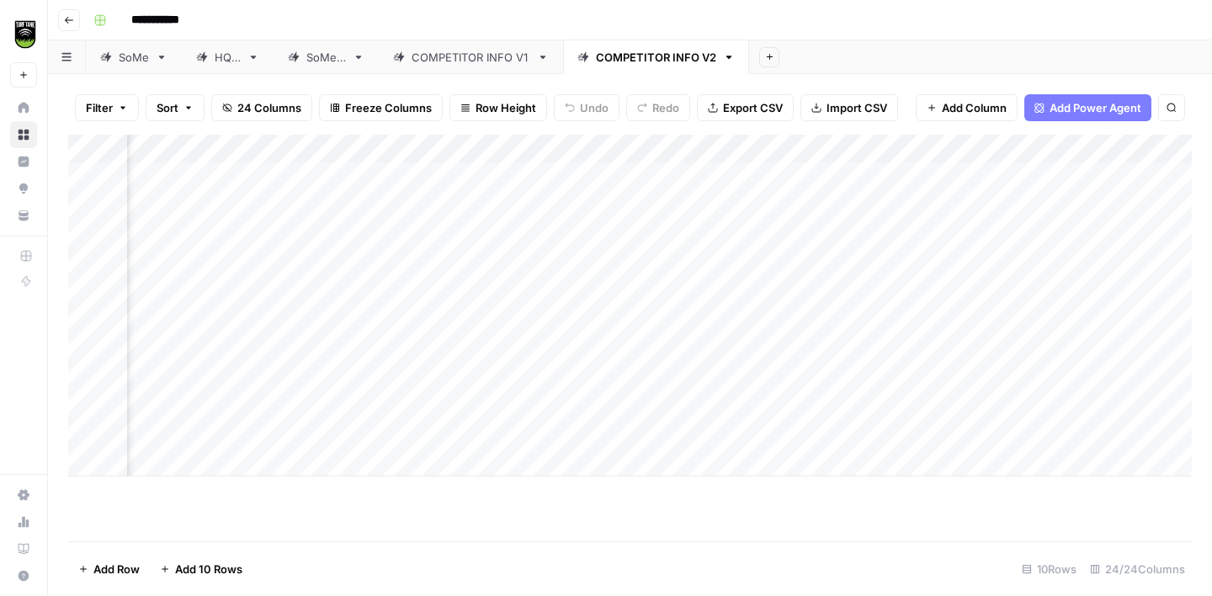
scroll to position [0, 738]
click at [742, 205] on div "Add Column" at bounding box center [630, 306] width 1124 height 342
click at [742, 234] on div "Add Column" at bounding box center [630, 306] width 1124 height 342
click at [741, 262] on div "Add Column" at bounding box center [630, 306] width 1124 height 342
click at [741, 291] on div "Add Column" at bounding box center [630, 306] width 1124 height 342
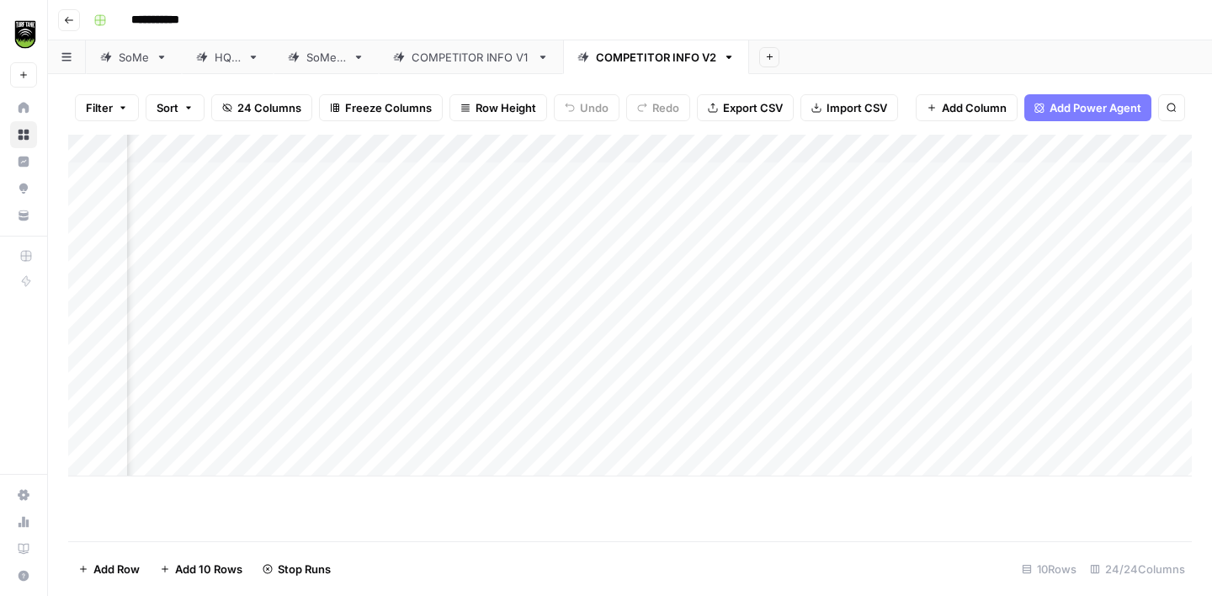
click at [741, 318] on div "Add Column" at bounding box center [630, 306] width 1124 height 342
click at [741, 346] on div "Add Column" at bounding box center [630, 306] width 1124 height 342
click at [741, 369] on div "Add Column" at bounding box center [630, 306] width 1124 height 342
click at [742, 403] on div "Add Column" at bounding box center [630, 306] width 1124 height 342
click at [742, 429] on div "Add Column" at bounding box center [630, 306] width 1124 height 342
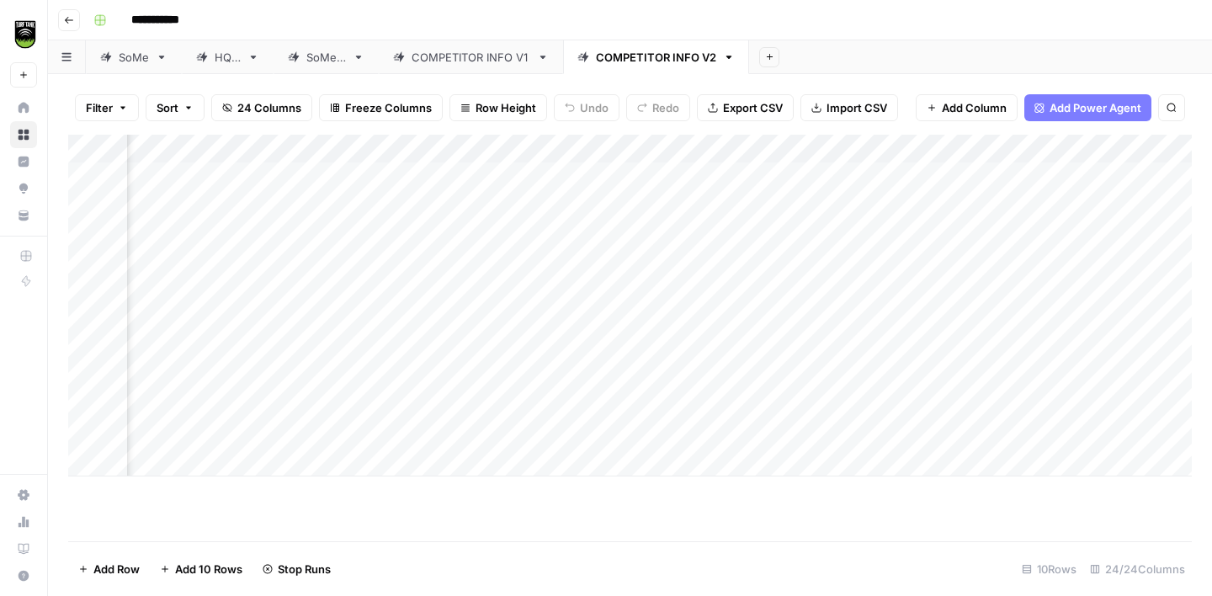
scroll to position [0, 1566]
click at [1076, 177] on div "Add Column" at bounding box center [630, 306] width 1124 height 342
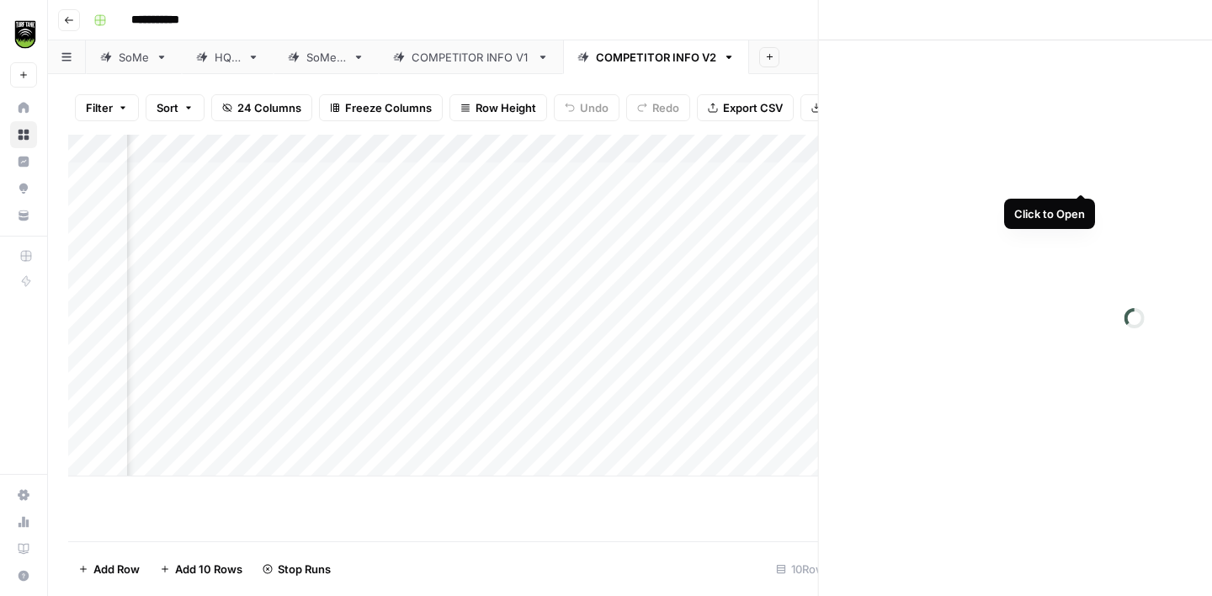
scroll to position [0, 1566]
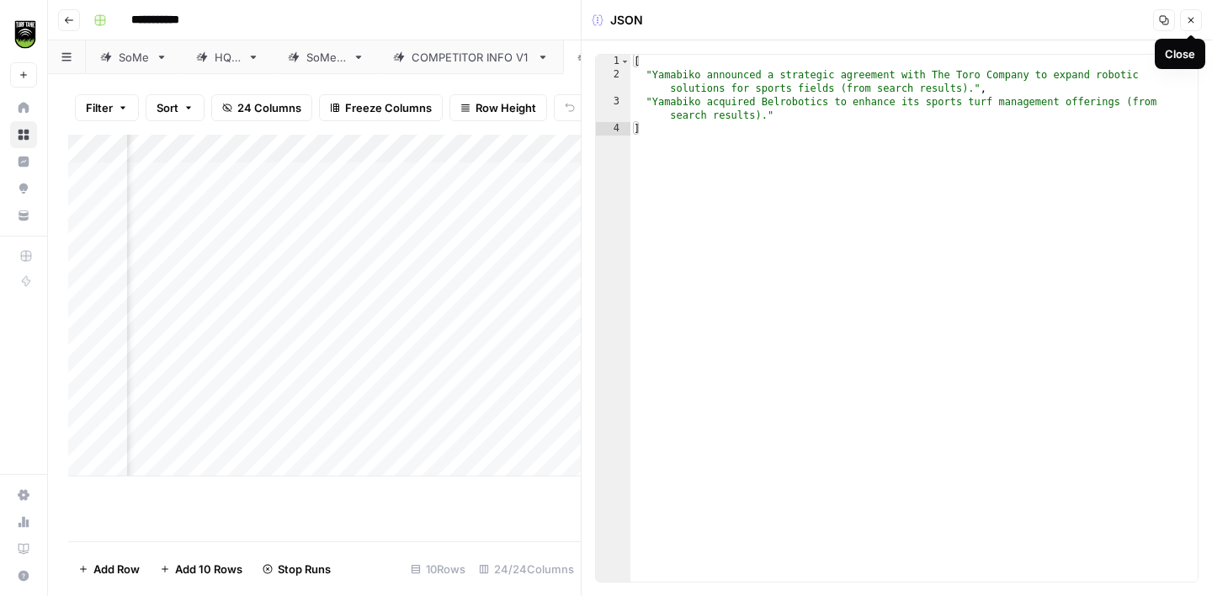
click at [1192, 26] on button "Close" at bounding box center [1191, 20] width 22 height 22
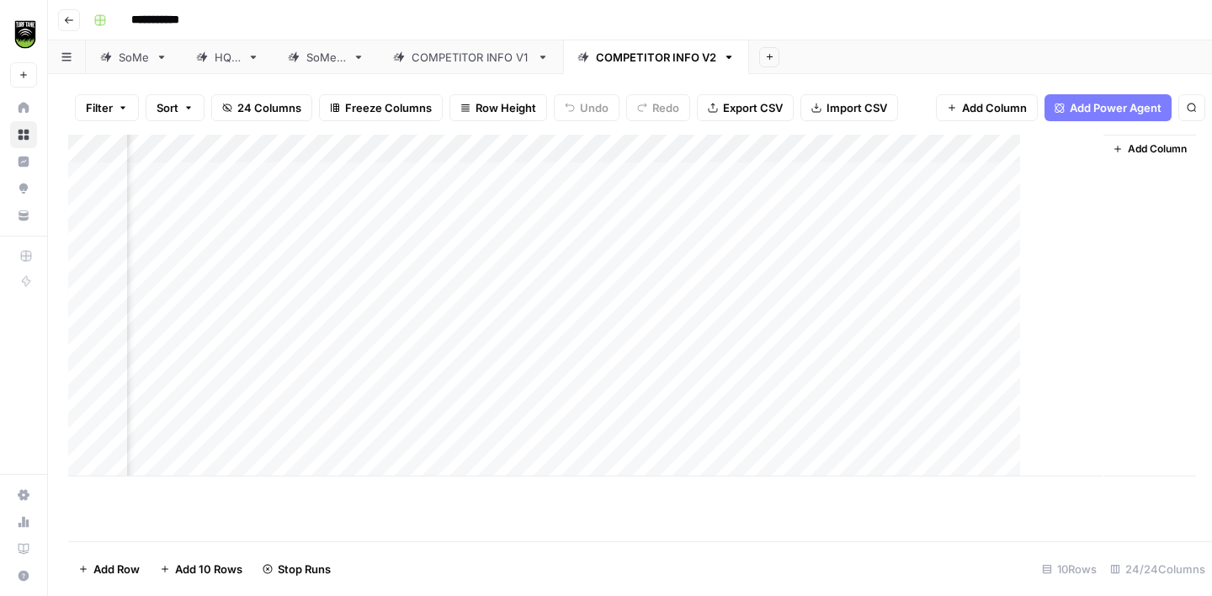
scroll to position [0, 1545]
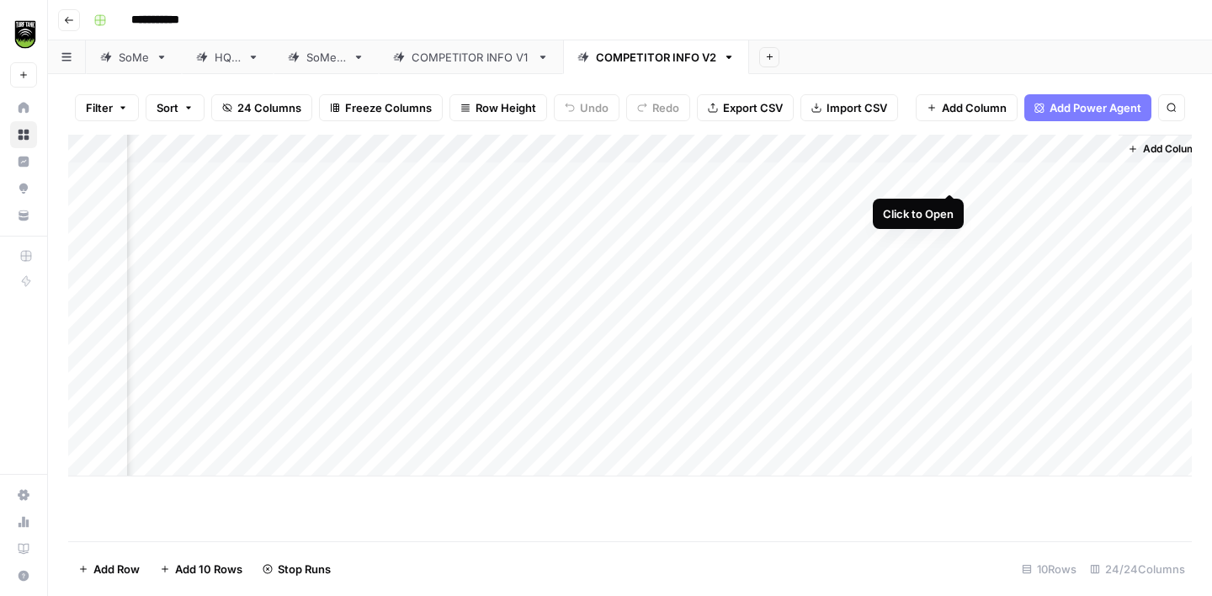
click at [949, 177] on div "Add Column" at bounding box center [630, 306] width 1124 height 342
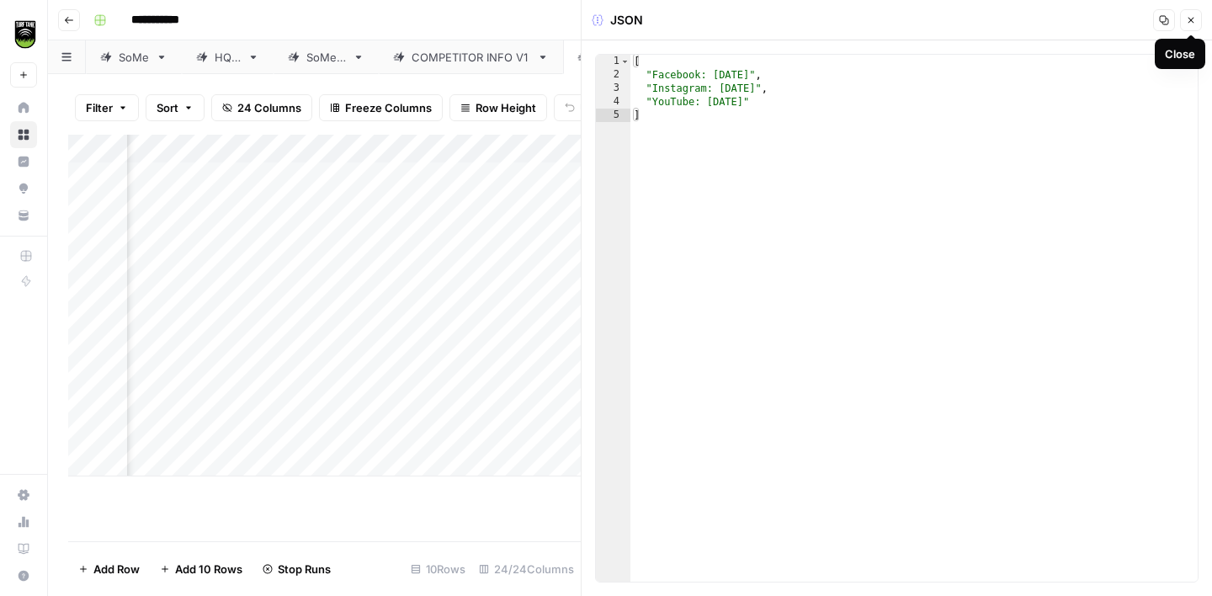
click at [1186, 24] on icon "button" at bounding box center [1191, 20] width 10 height 10
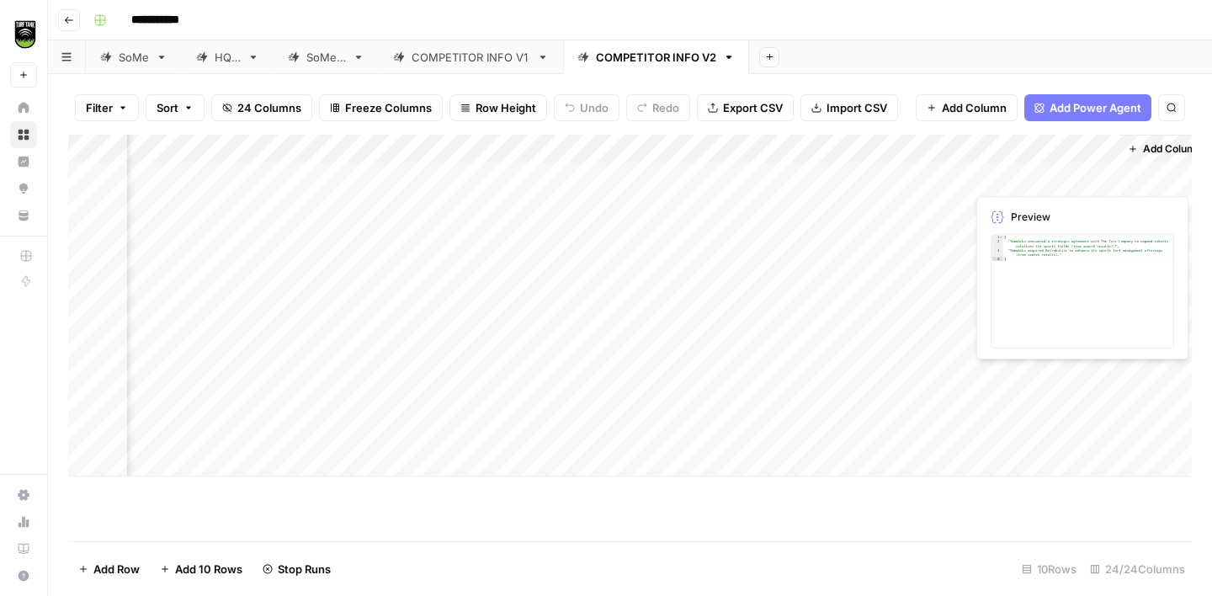
click at [1101, 181] on div "Add Column" at bounding box center [630, 306] width 1124 height 342
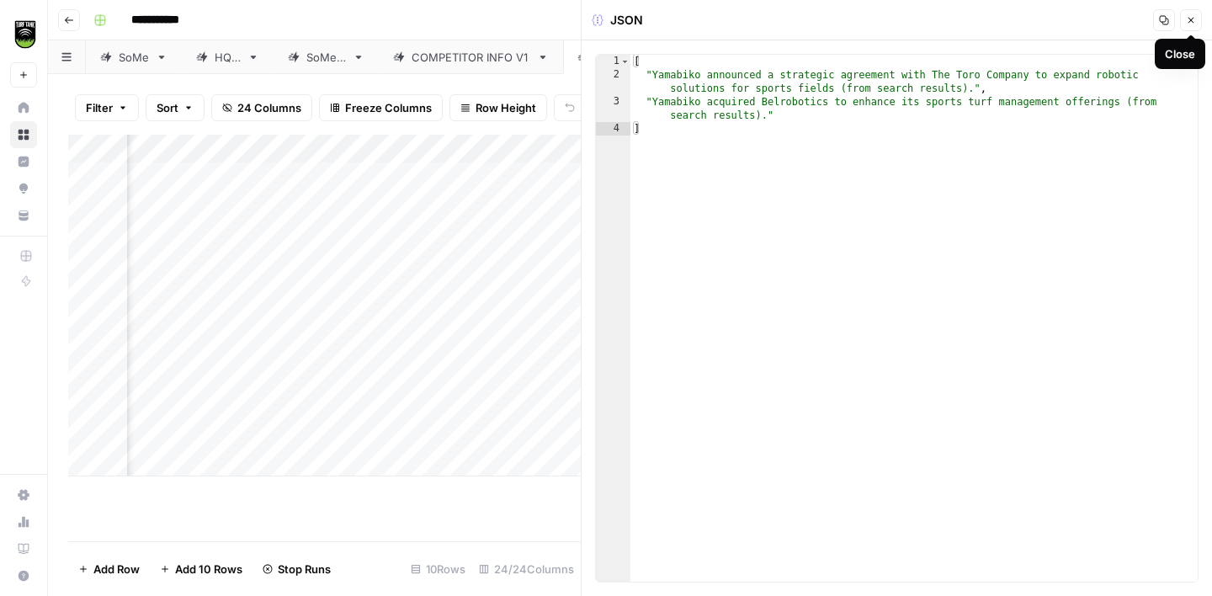
click at [1189, 24] on icon "button" at bounding box center [1191, 20] width 10 height 10
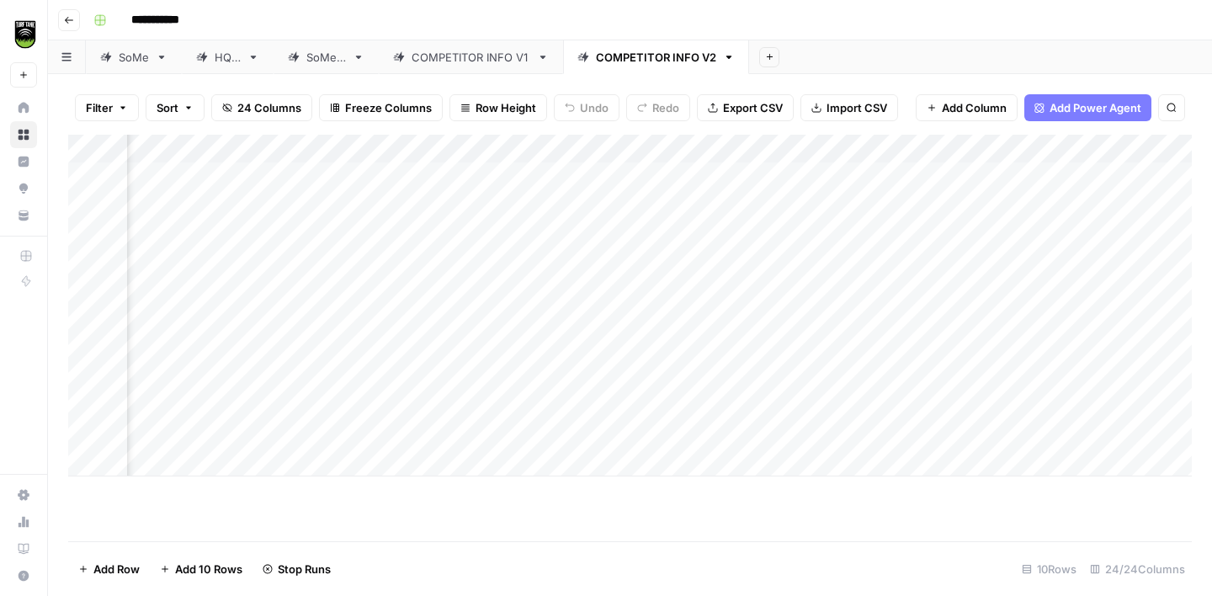
scroll to position [0, 1069]
click at [664, 290] on div "Add Column" at bounding box center [630, 306] width 1124 height 342
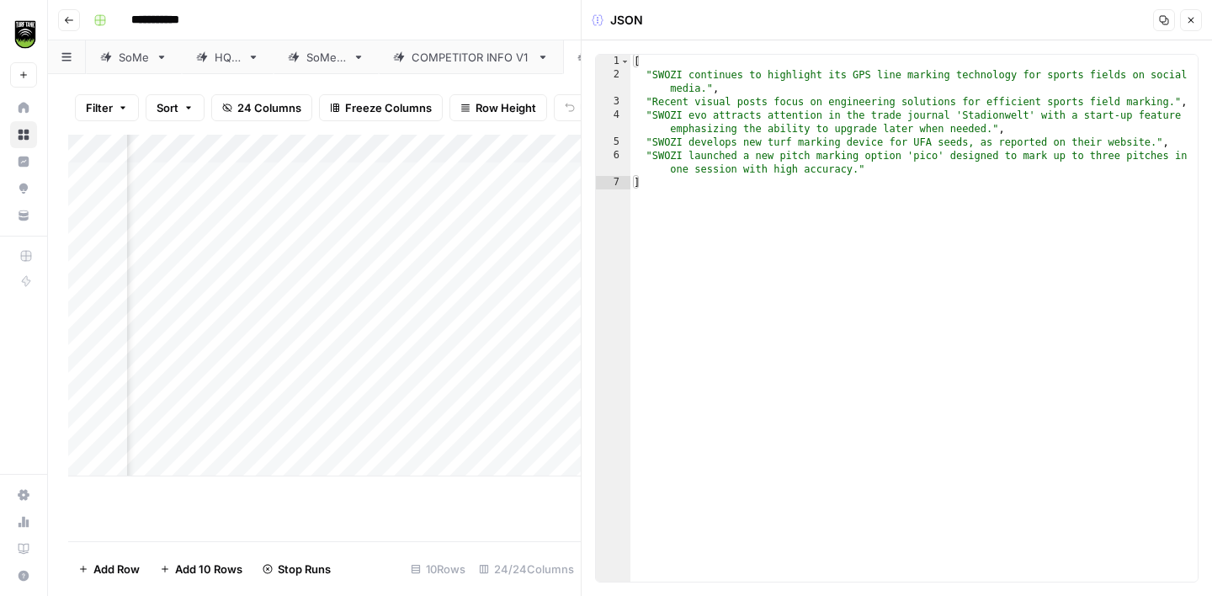
click at [1192, 17] on icon "button" at bounding box center [1191, 20] width 10 height 10
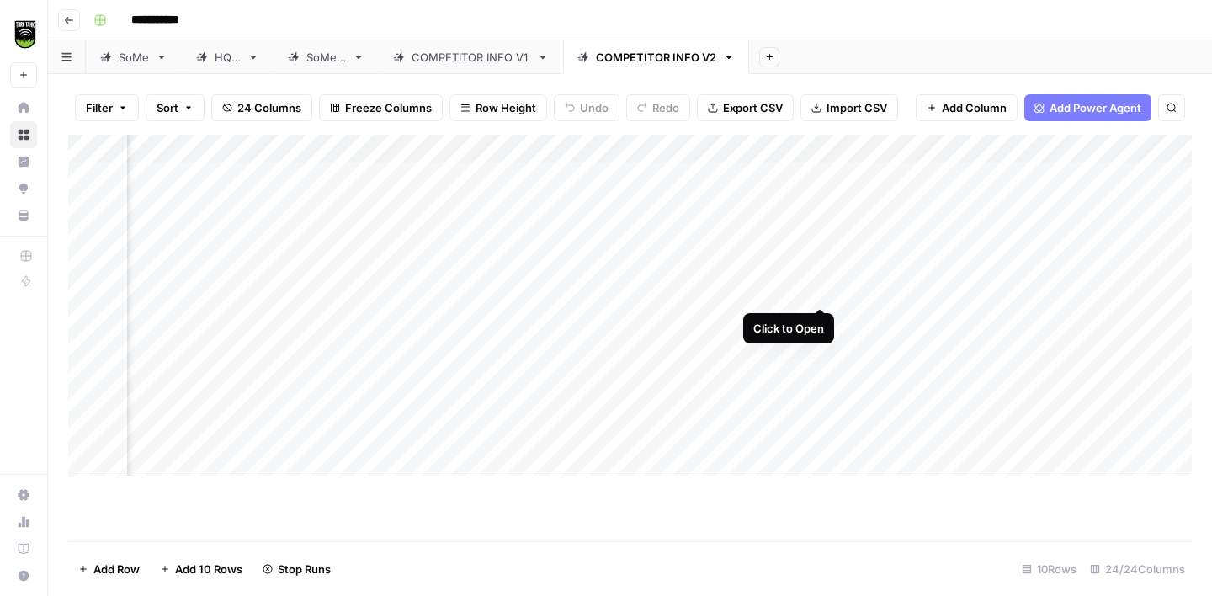
click at [820, 291] on div "Add Column" at bounding box center [630, 306] width 1124 height 342
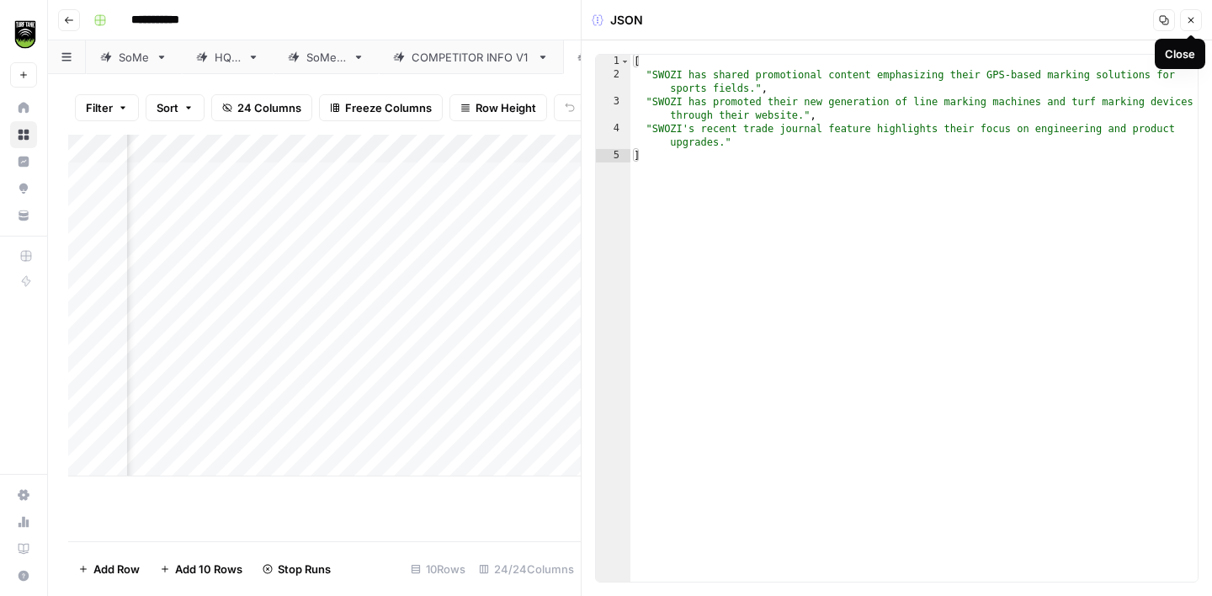
click at [1194, 21] on icon "button" at bounding box center [1191, 20] width 10 height 10
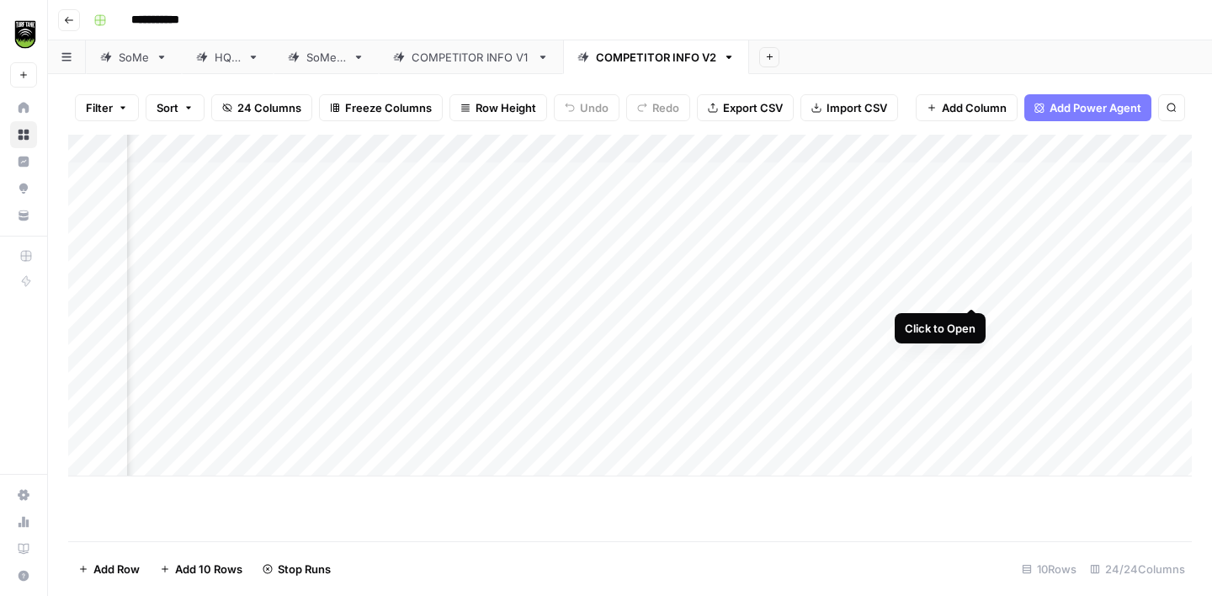
click at [967, 294] on div "Add Column" at bounding box center [630, 306] width 1124 height 342
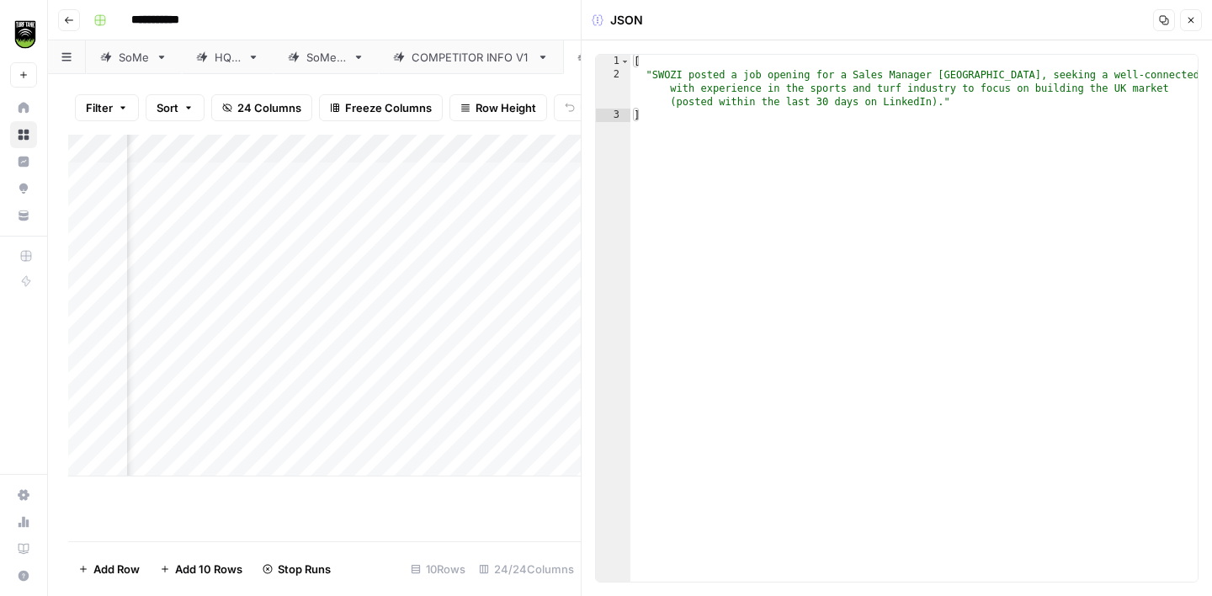
click at [1194, 29] on button "Close" at bounding box center [1191, 20] width 22 height 22
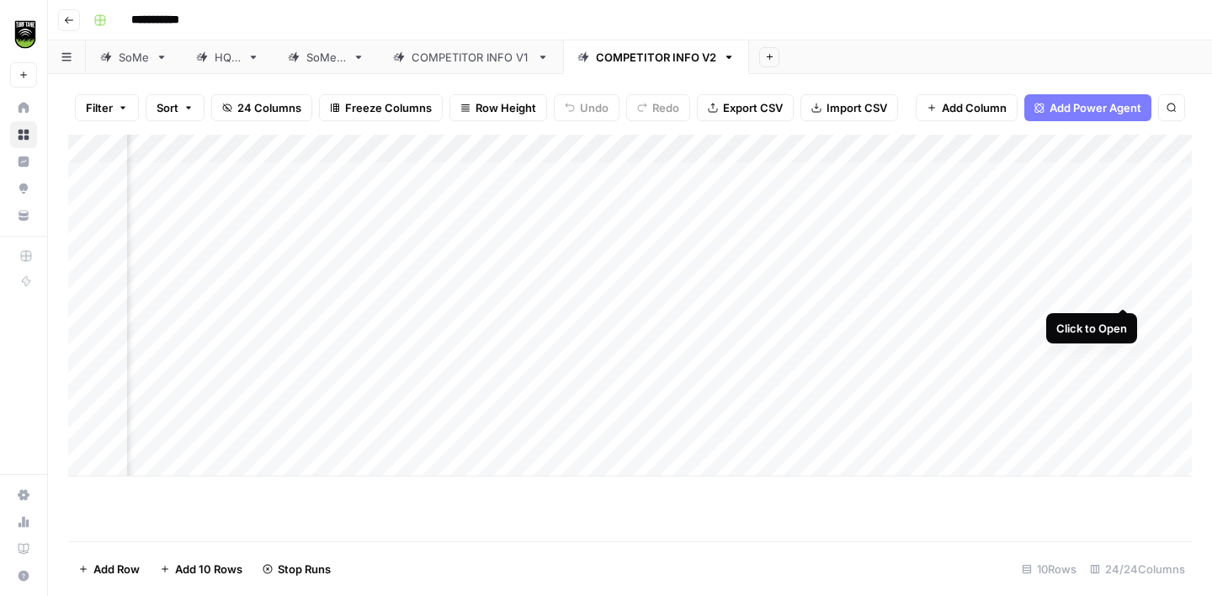
click at [1115, 290] on div "Add Column" at bounding box center [630, 306] width 1124 height 342
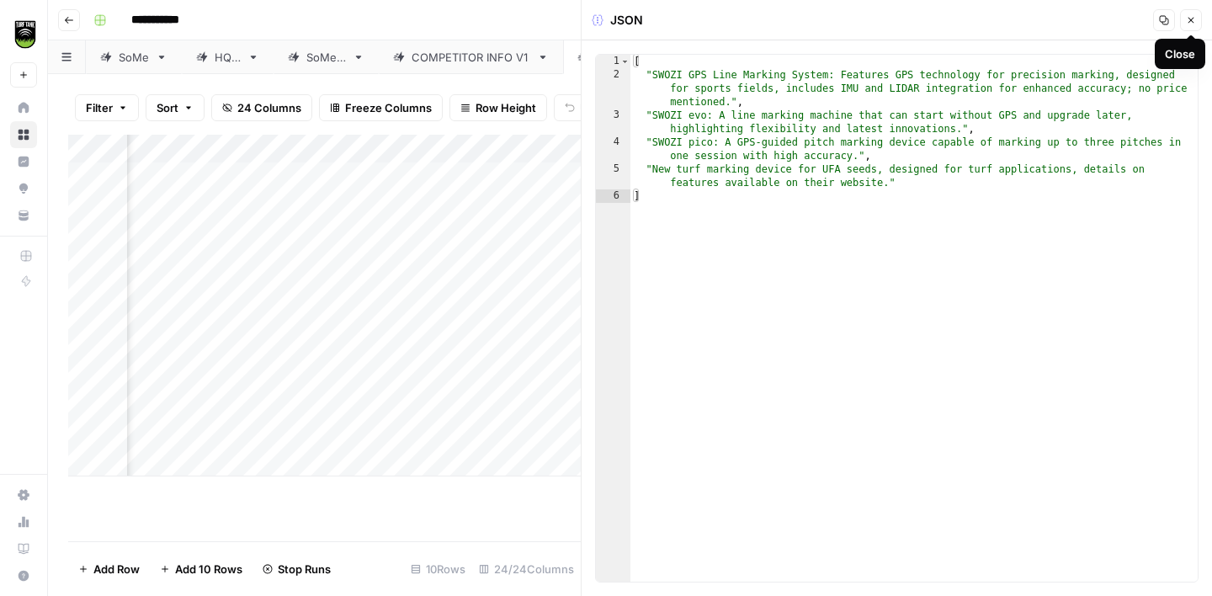
click at [1189, 29] on button "Close" at bounding box center [1191, 20] width 22 height 22
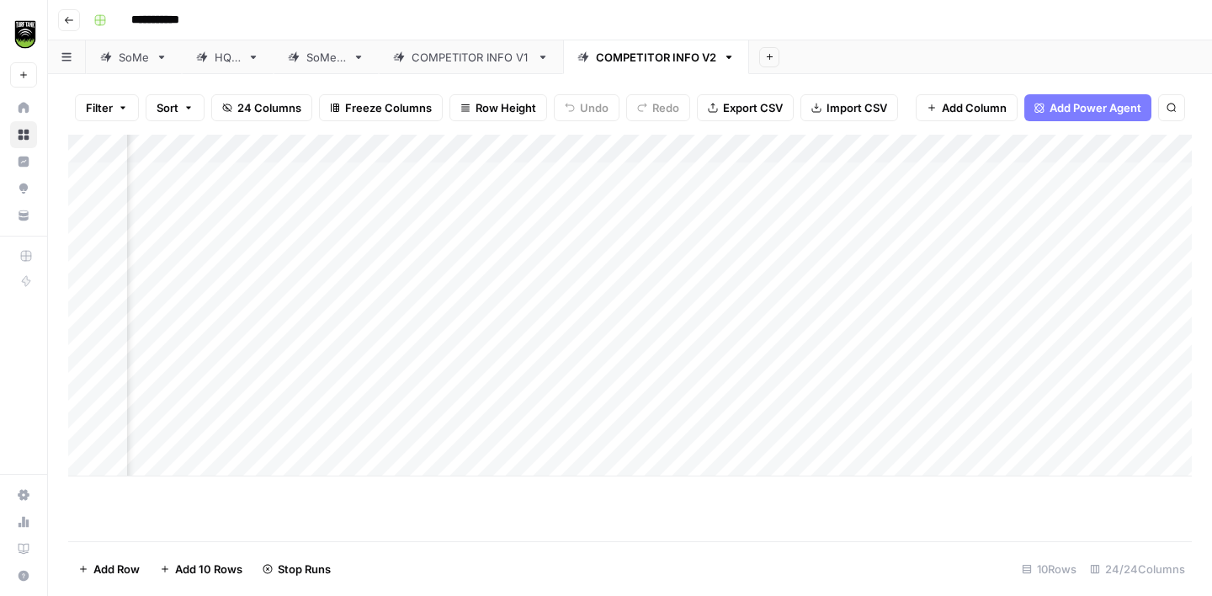
scroll to position [0, 1391]
click at [958, 290] on div "Add Column" at bounding box center [630, 306] width 1124 height 342
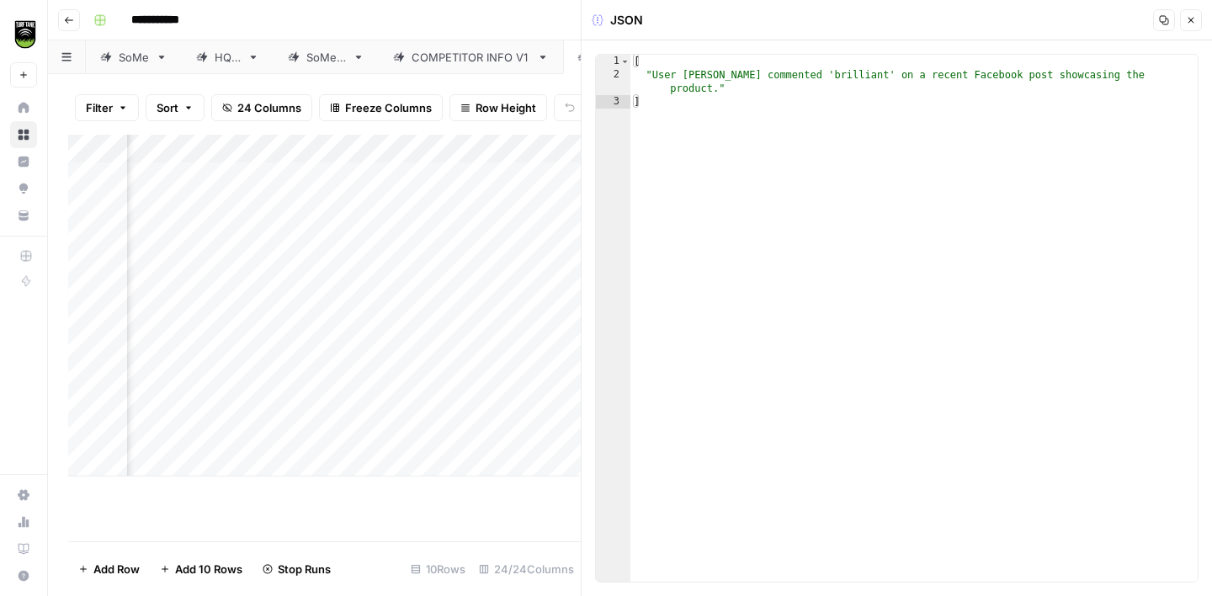
click at [1187, 24] on icon "button" at bounding box center [1191, 20] width 10 height 10
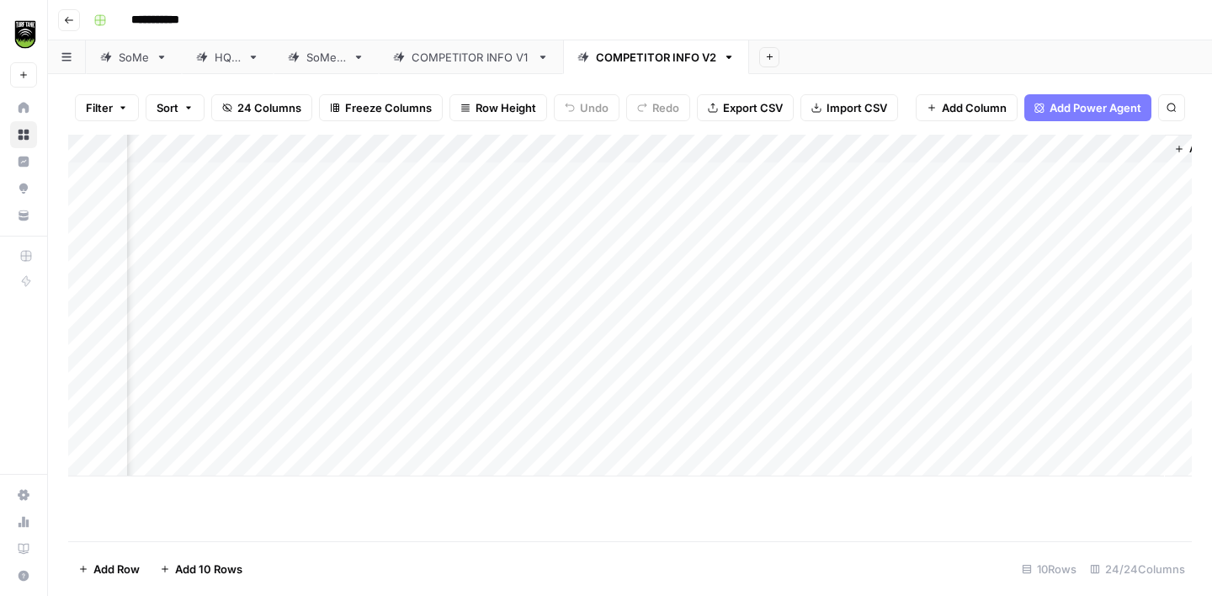
scroll to position [0, 1566]
click at [933, 203] on div "Add Column" at bounding box center [630, 306] width 1124 height 342
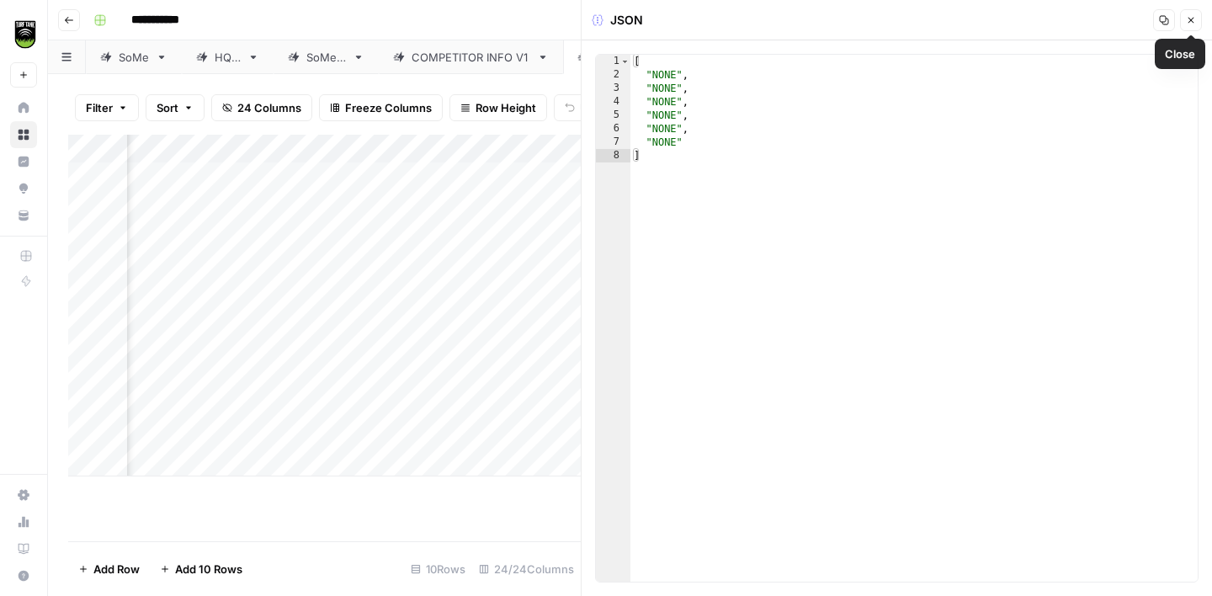
click at [1190, 19] on icon "button" at bounding box center [1191, 20] width 10 height 10
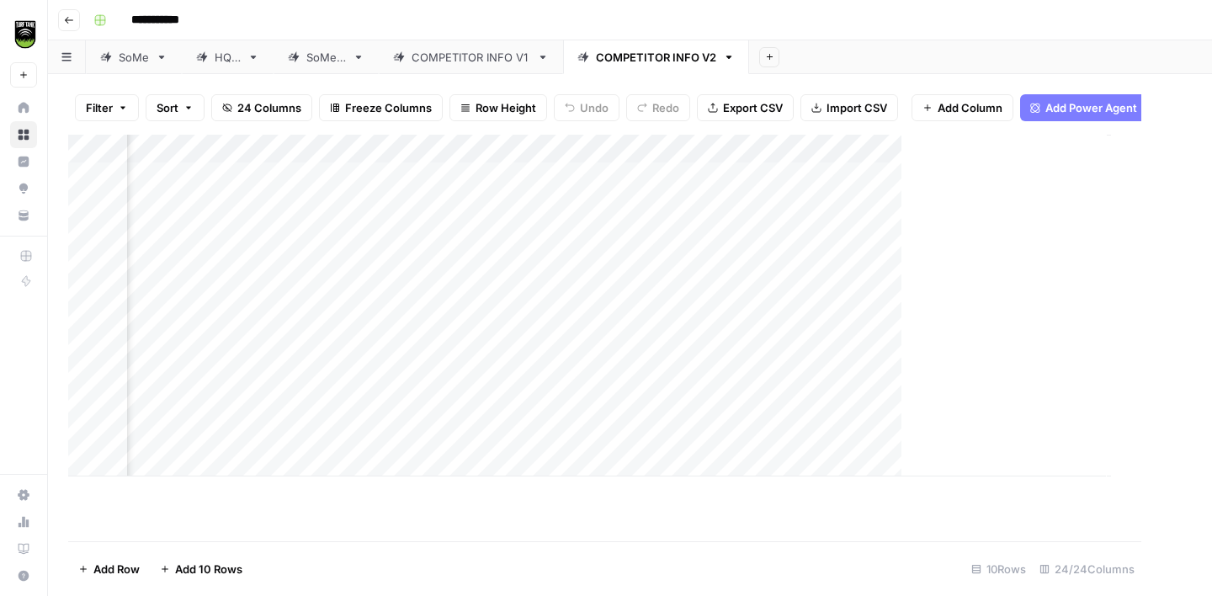
scroll to position [0, 1545]
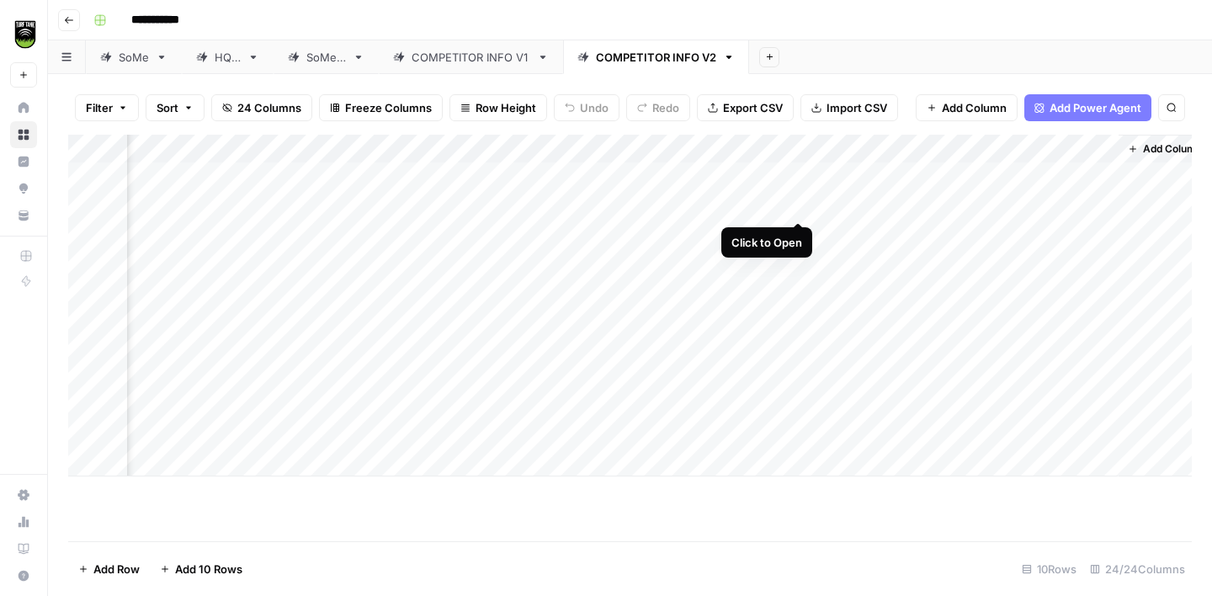
click at [796, 209] on div "Add Column" at bounding box center [630, 306] width 1124 height 342
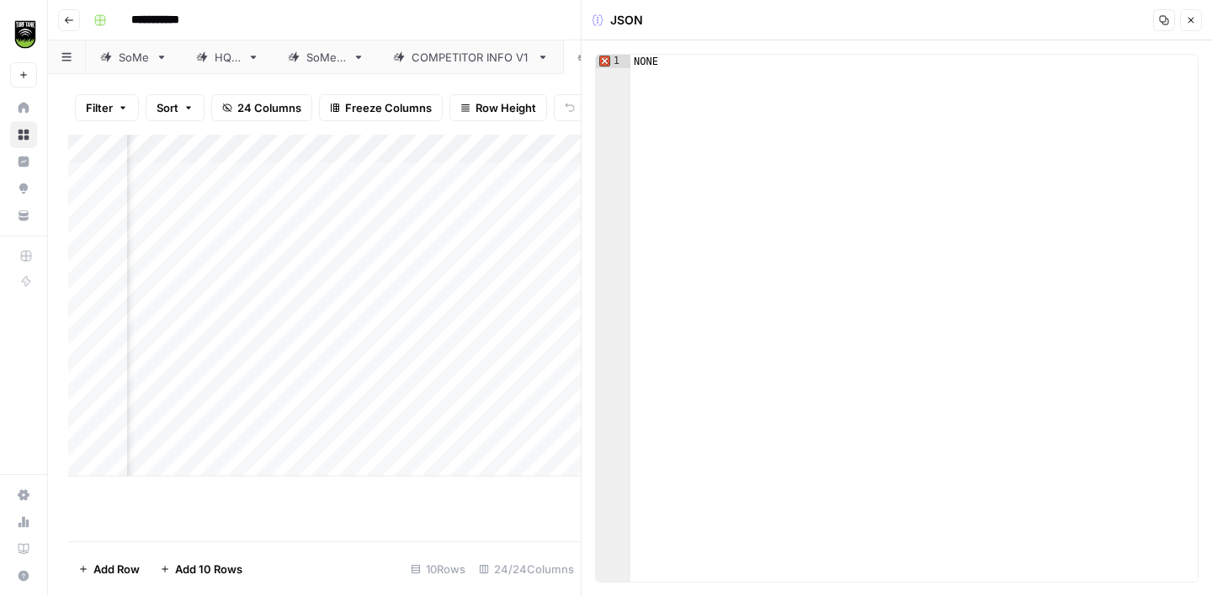
click at [1189, 26] on button "Close" at bounding box center [1191, 20] width 22 height 22
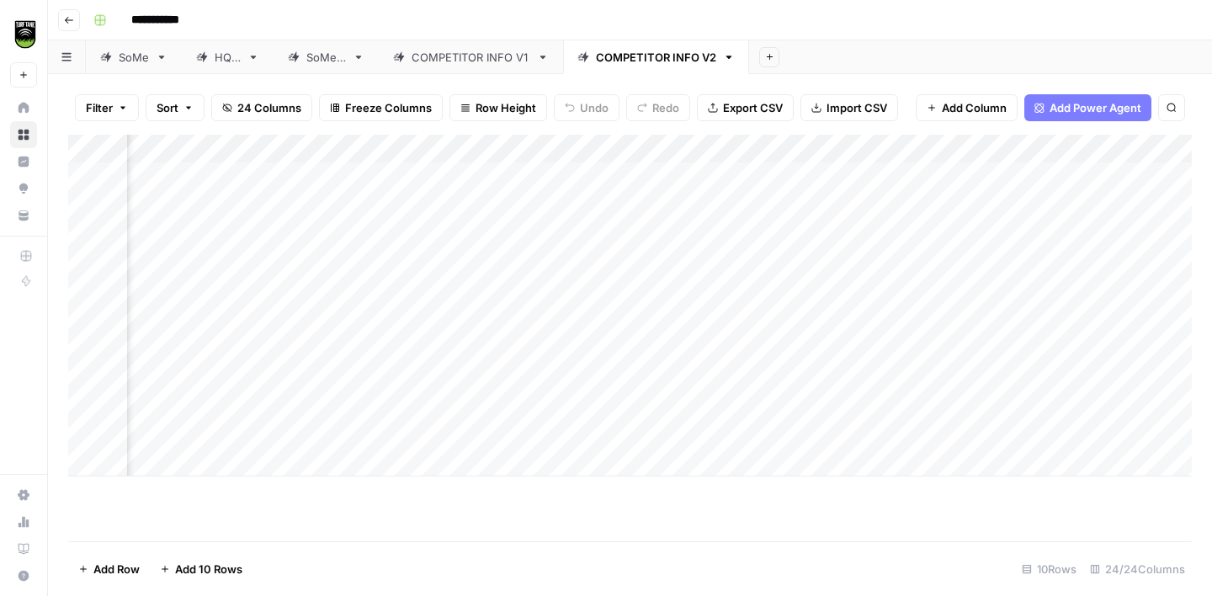
scroll to position [0, 1221]
click at [968, 207] on div "Add Column" at bounding box center [630, 306] width 1124 height 342
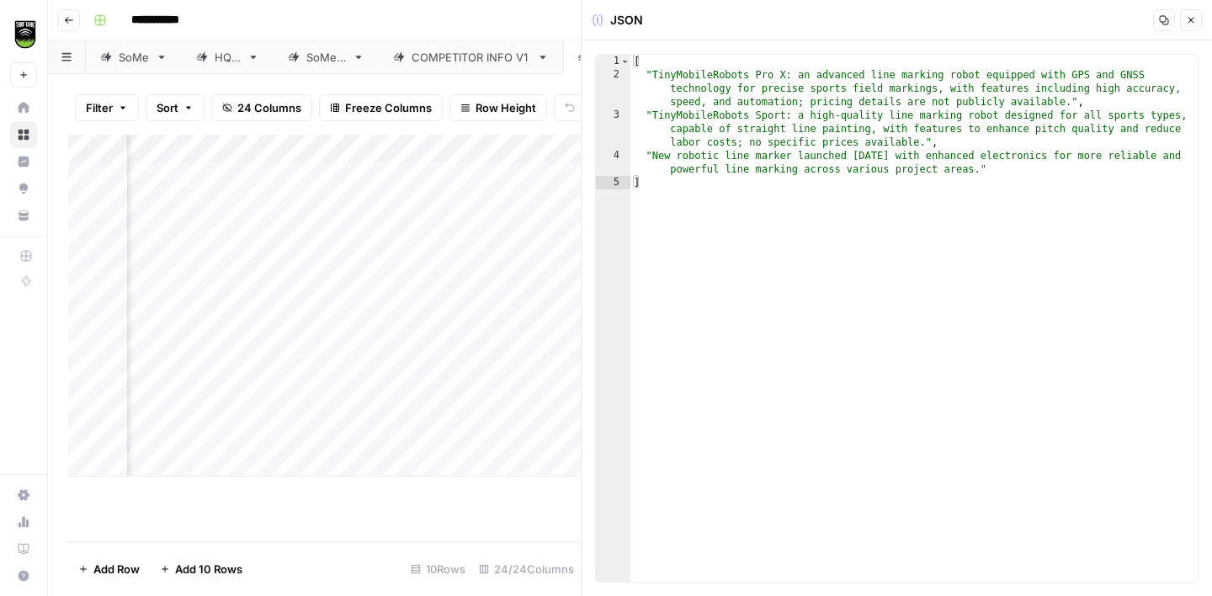
click at [1193, 22] on icon "button" at bounding box center [1192, 21] width 6 height 6
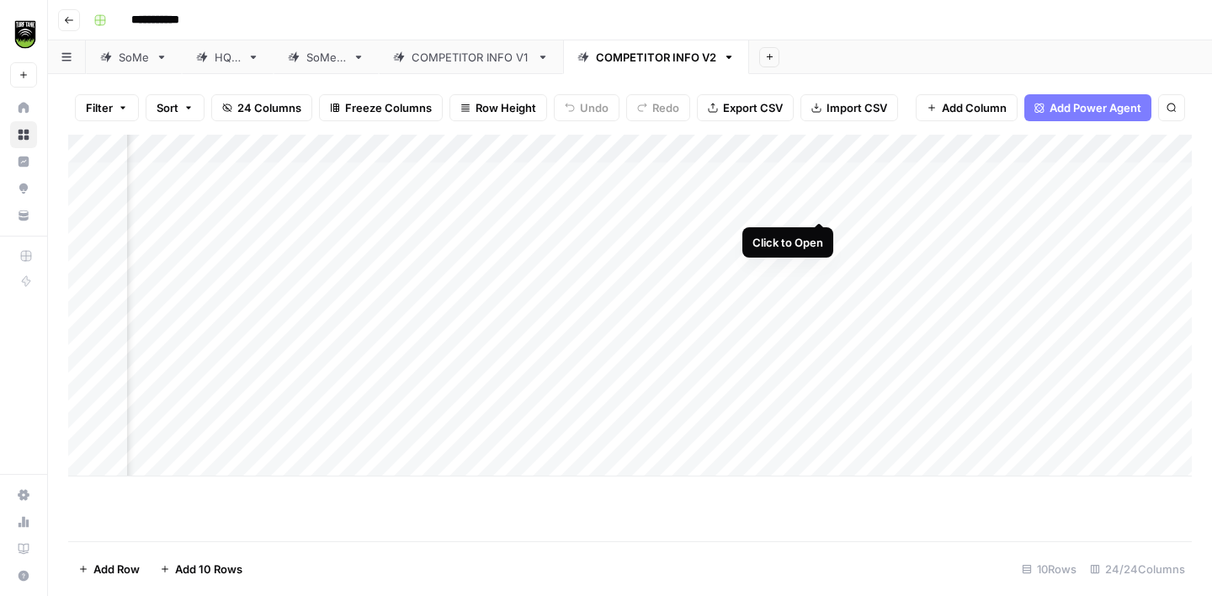
click at [824, 204] on div "Add Column" at bounding box center [630, 306] width 1124 height 342
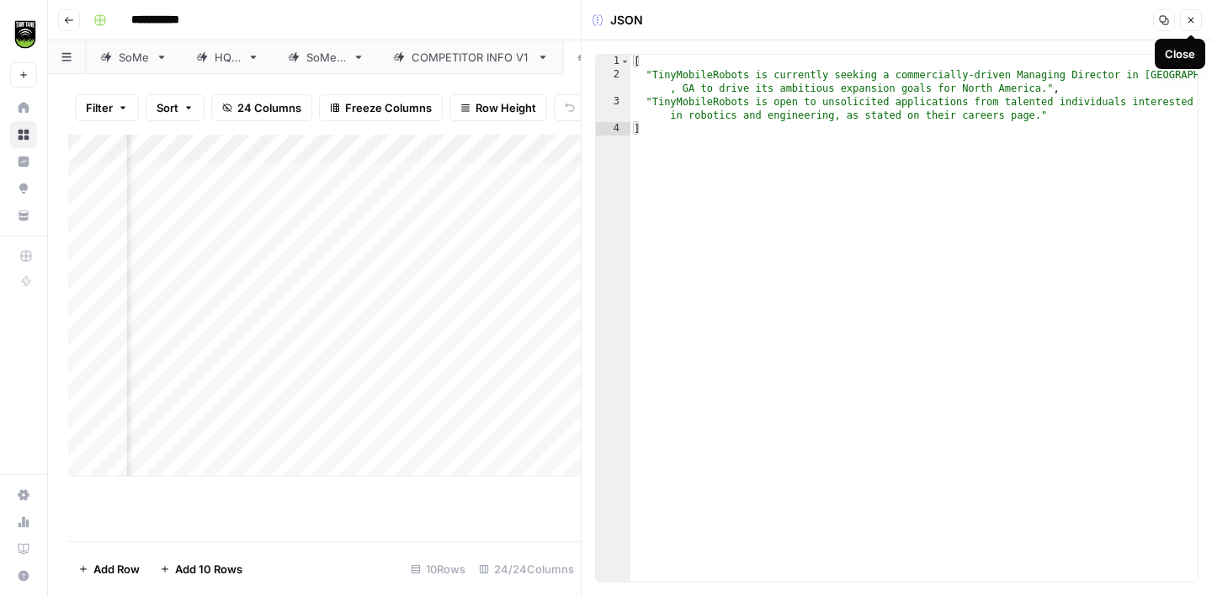
click at [1189, 26] on button "Close" at bounding box center [1191, 20] width 22 height 22
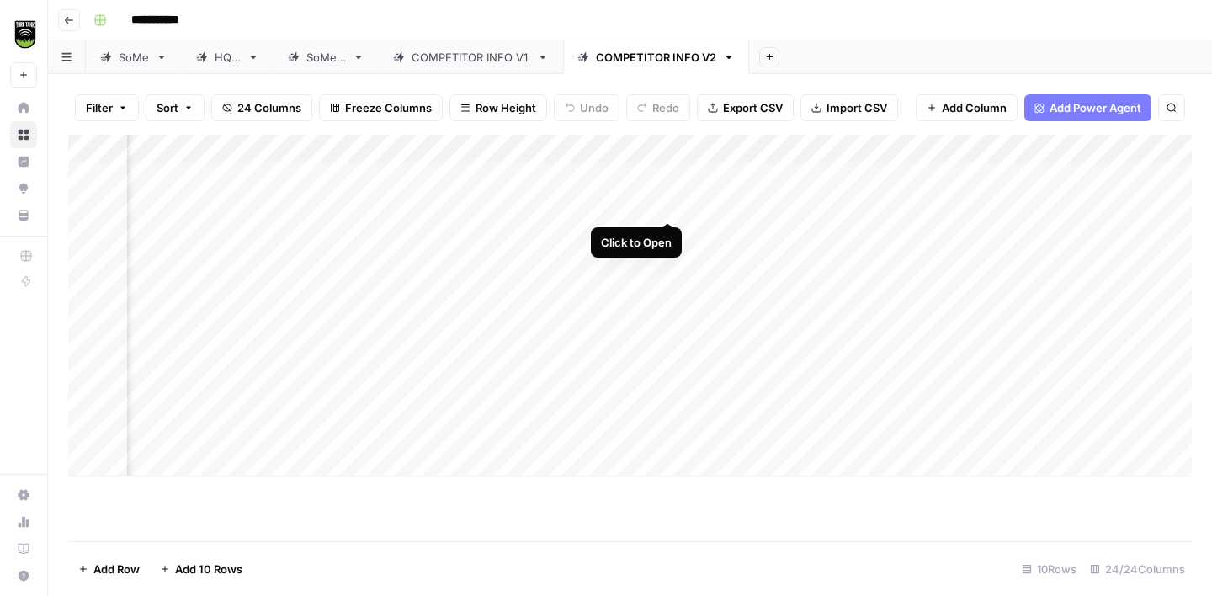
click at [672, 206] on div "Add Column" at bounding box center [630, 306] width 1124 height 342
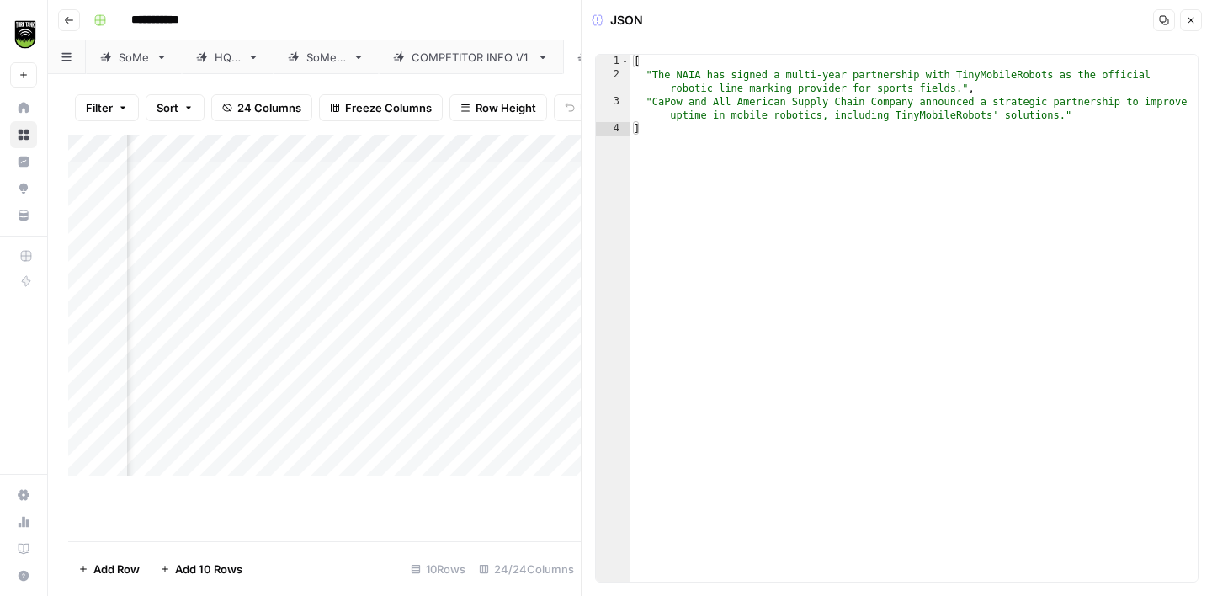
click at [1191, 25] on button "Close" at bounding box center [1191, 20] width 22 height 22
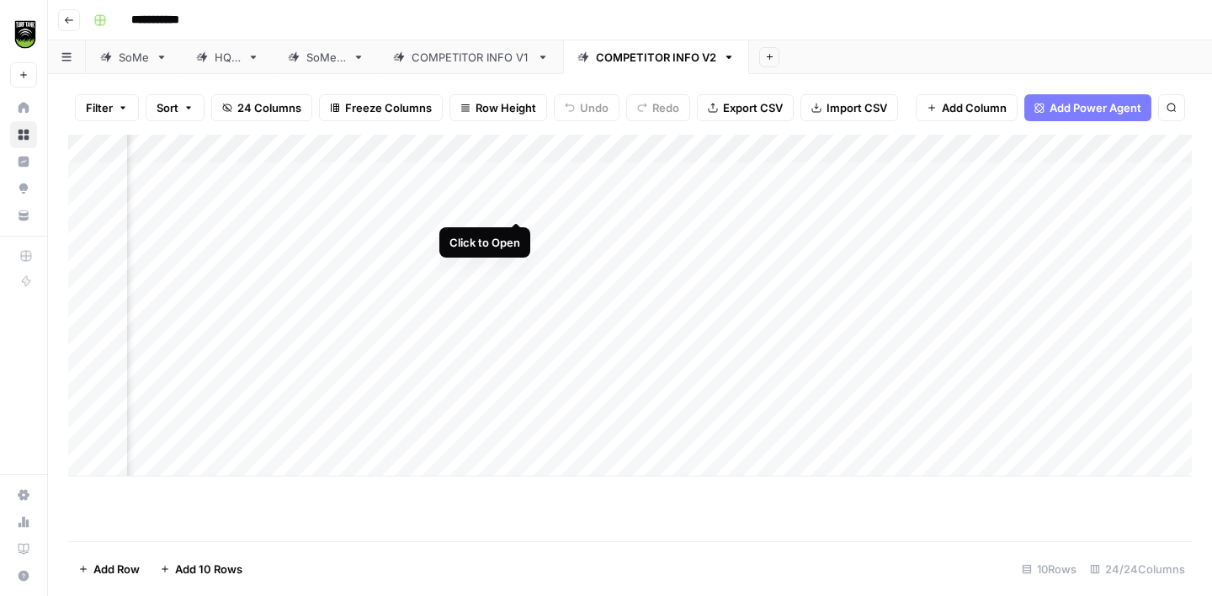
click at [517, 205] on div "Add Column" at bounding box center [630, 306] width 1124 height 342
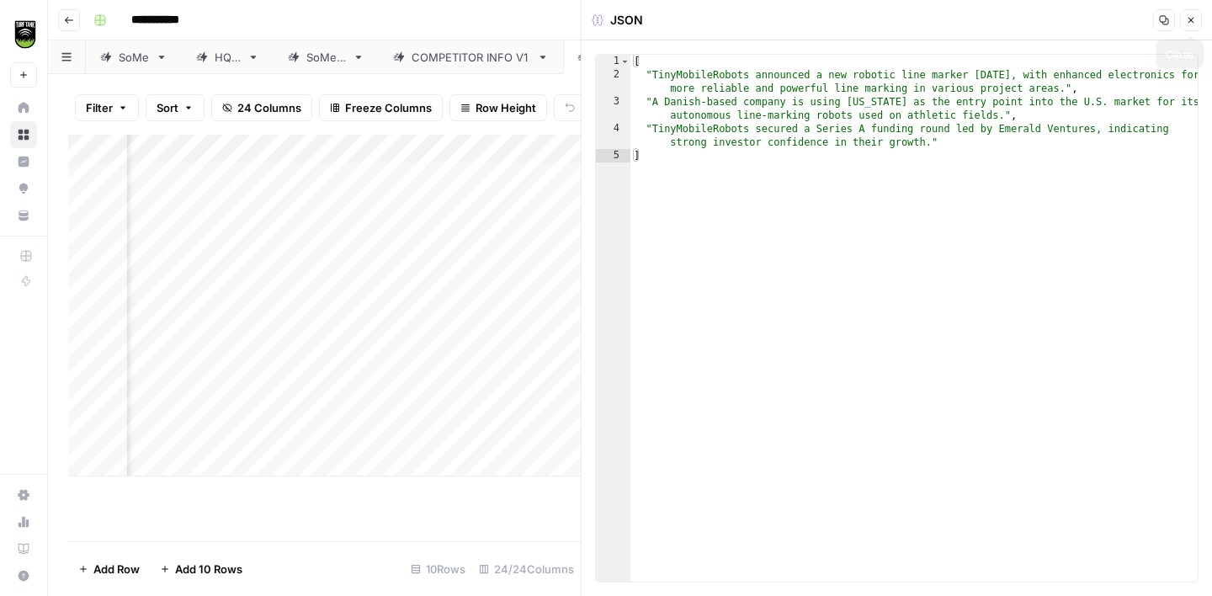
click at [1194, 25] on button "Close" at bounding box center [1191, 20] width 22 height 22
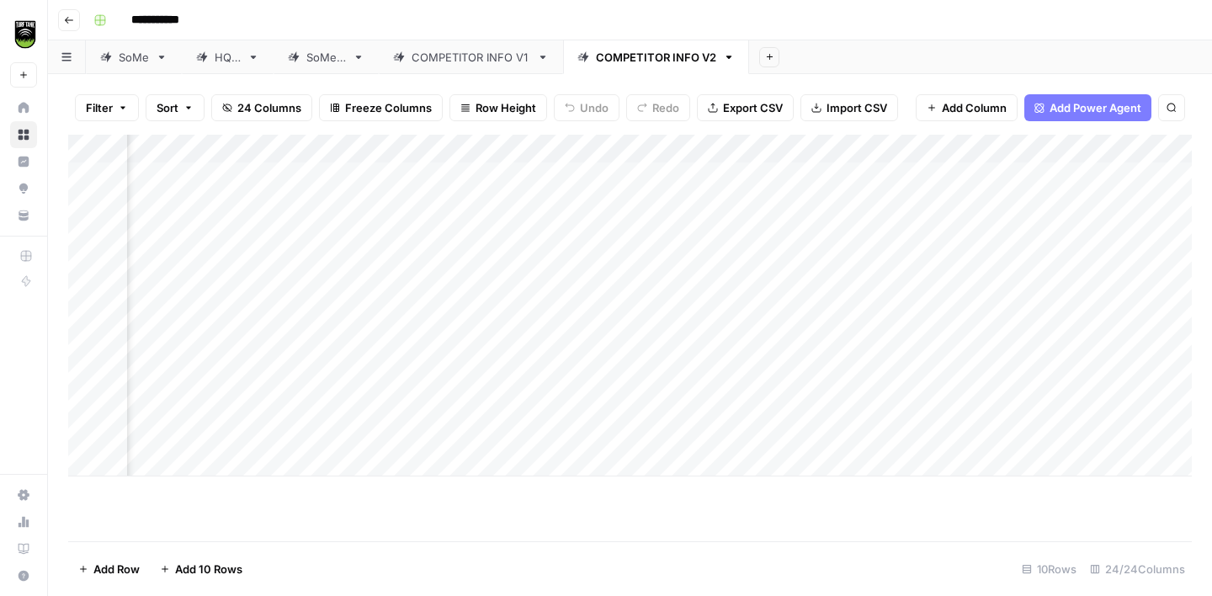
scroll to position [0, 1148]
click at [742, 263] on div "Add Column" at bounding box center [630, 306] width 1124 height 342
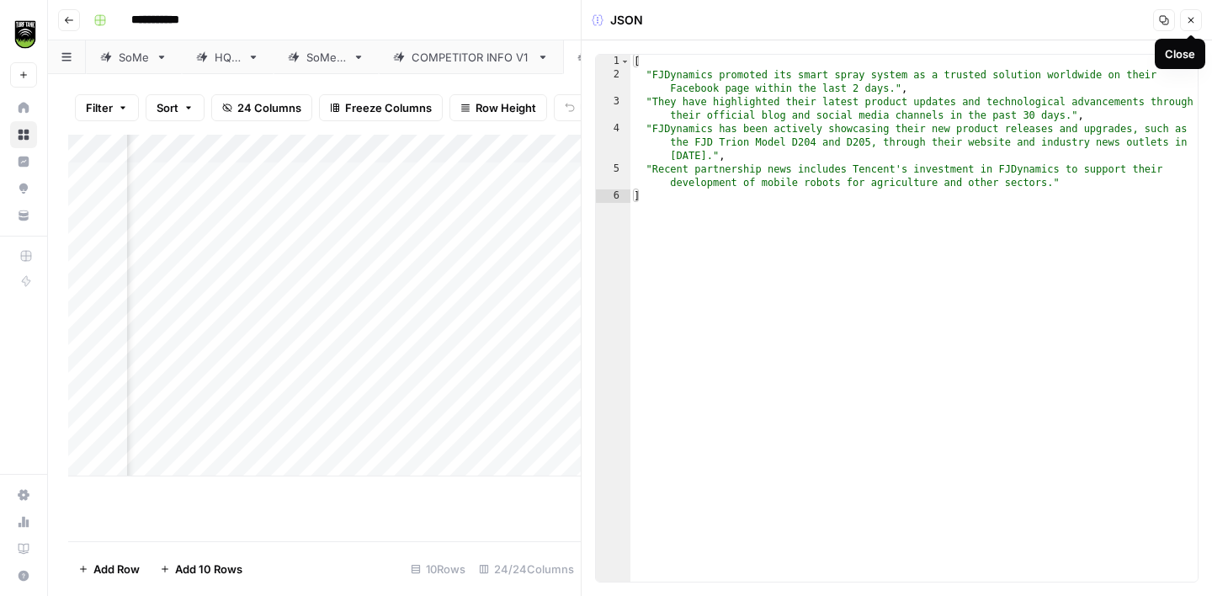
click at [1191, 24] on icon "button" at bounding box center [1191, 20] width 10 height 10
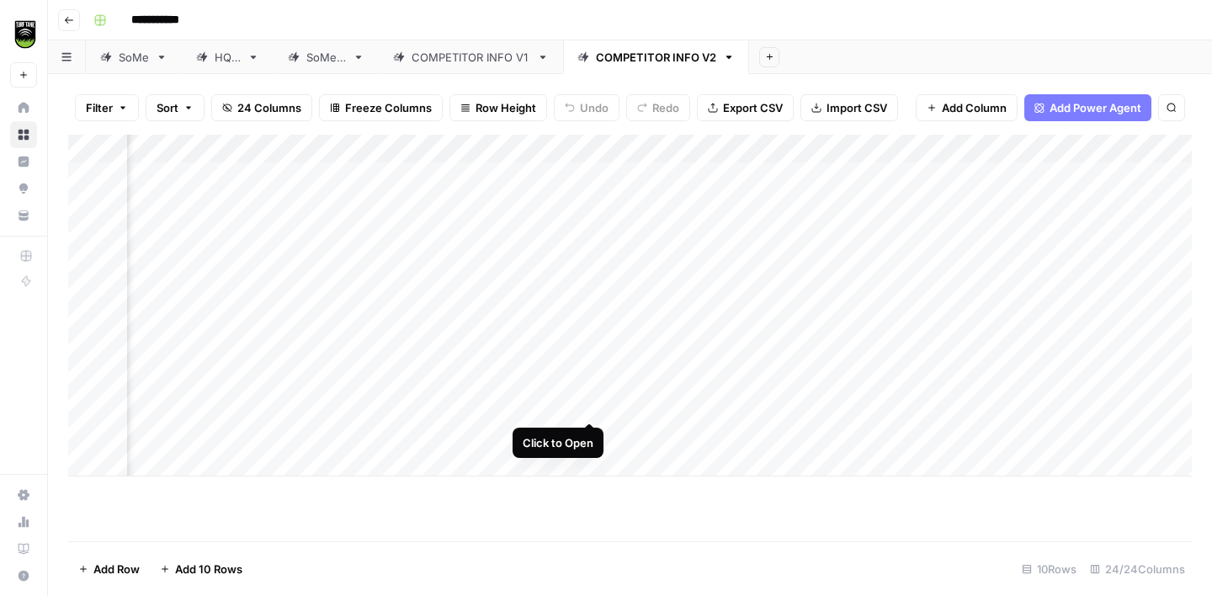
click at [593, 407] on div "Add Column" at bounding box center [630, 306] width 1124 height 342
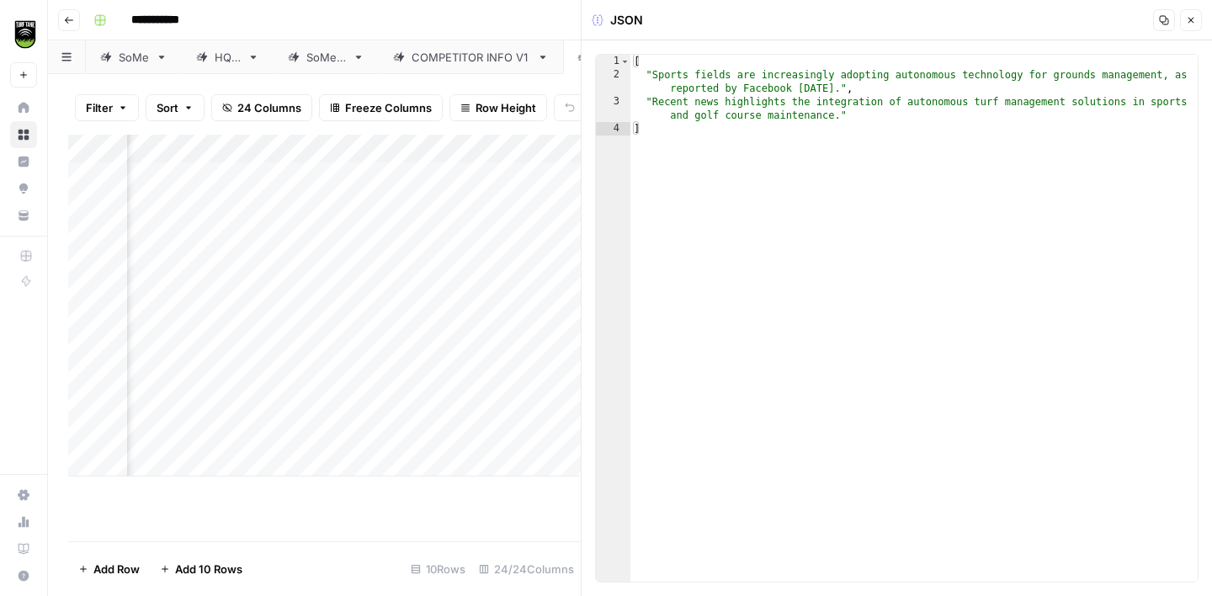
click at [1193, 25] on button "Close" at bounding box center [1191, 20] width 22 height 22
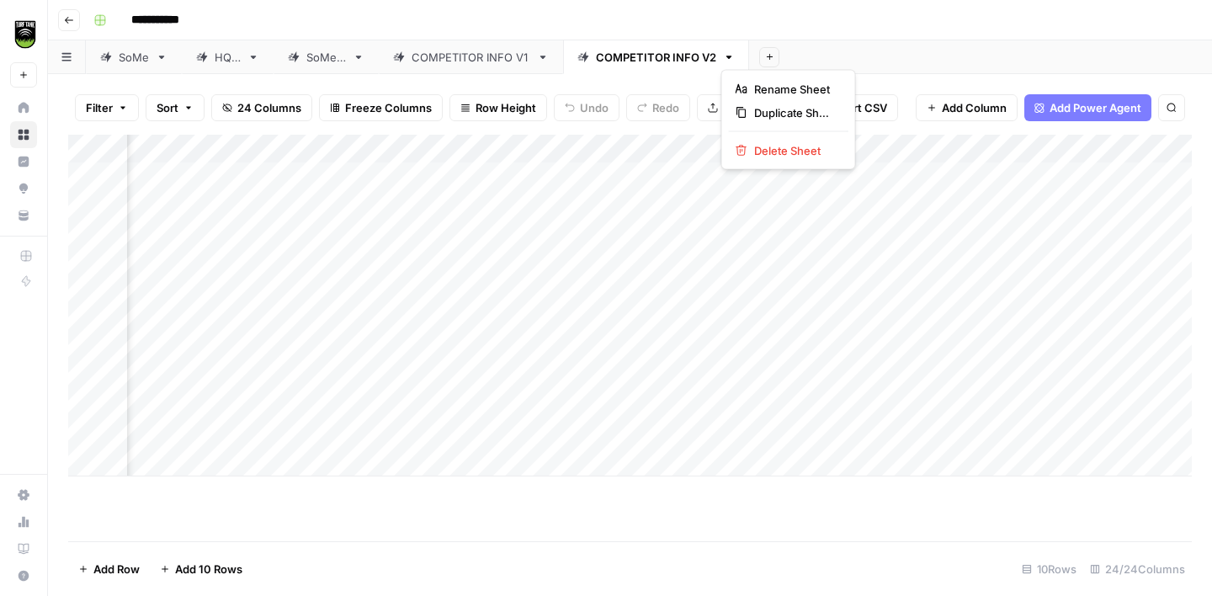
click at [726, 56] on icon "button" at bounding box center [729, 57] width 6 height 3
click at [769, 112] on span "Duplicate Sheet" at bounding box center [794, 112] width 81 height 17
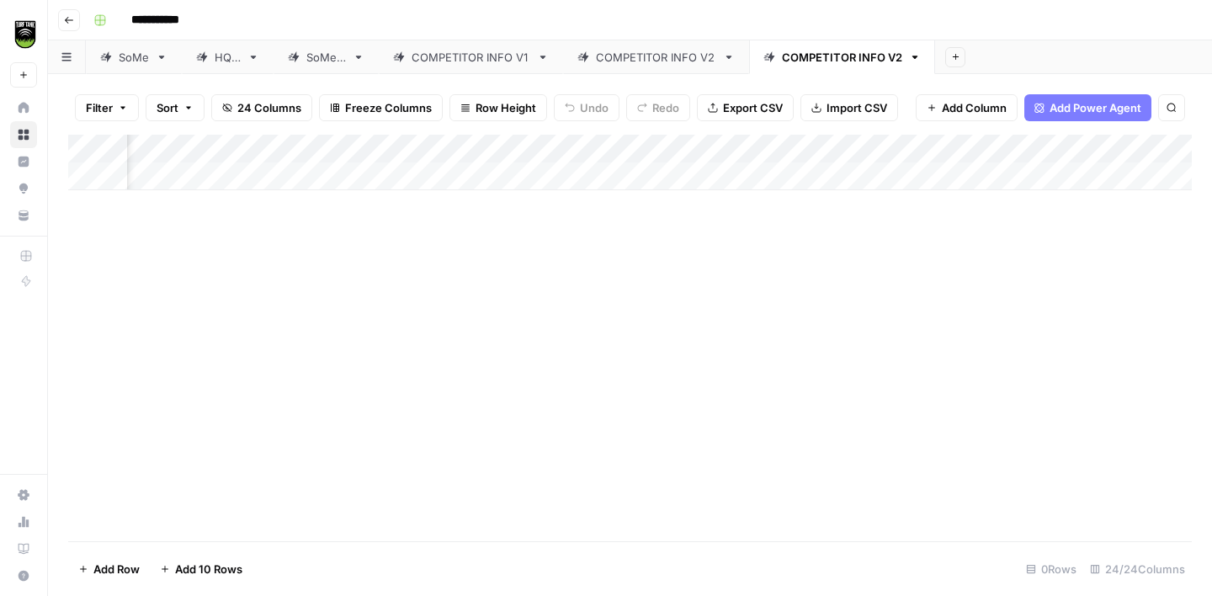
scroll to position [0, 1308]
click at [433, 148] on div "Add Column" at bounding box center [630, 163] width 1124 height 56
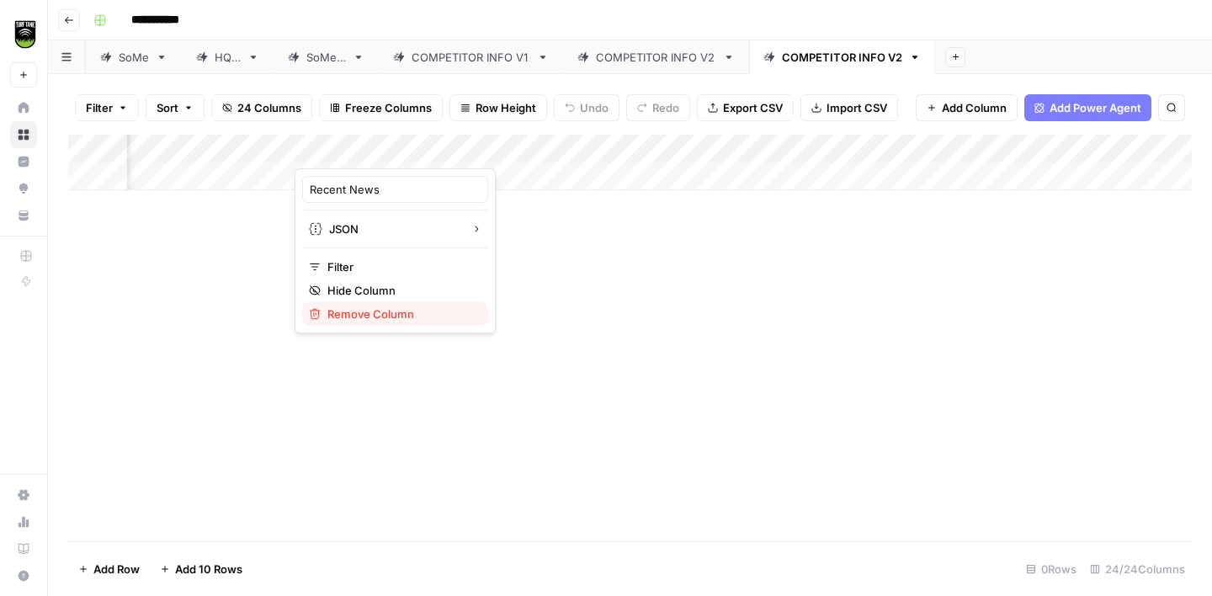
click at [383, 314] on span "Remove Column" at bounding box center [400, 314] width 147 height 17
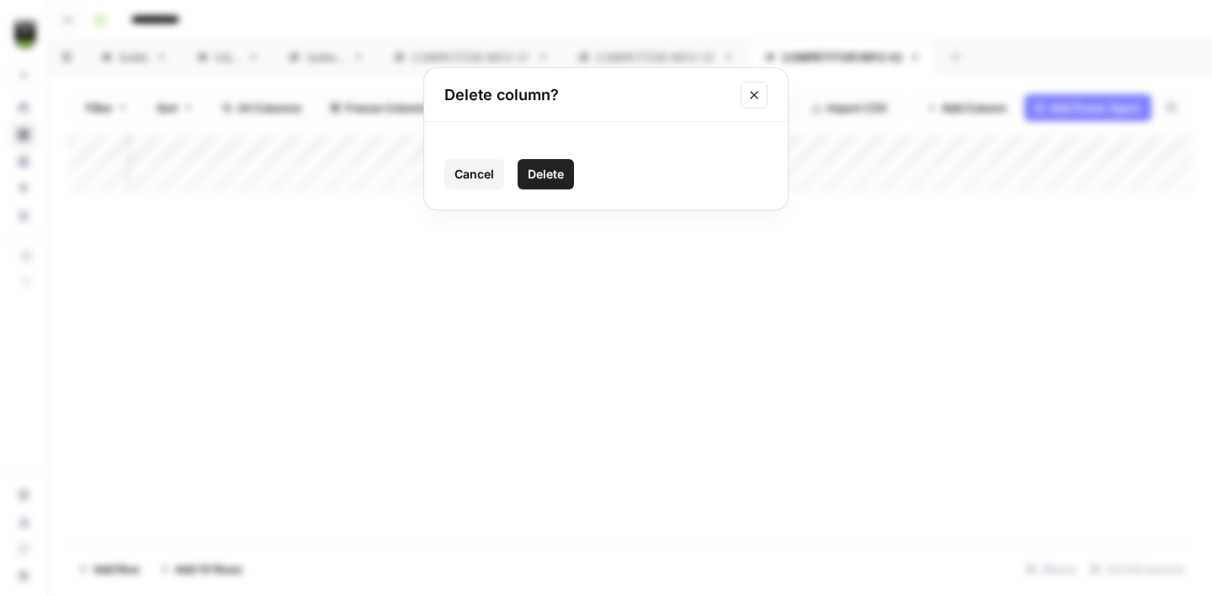
click at [749, 93] on icon "Close modal" at bounding box center [753, 94] width 13 height 13
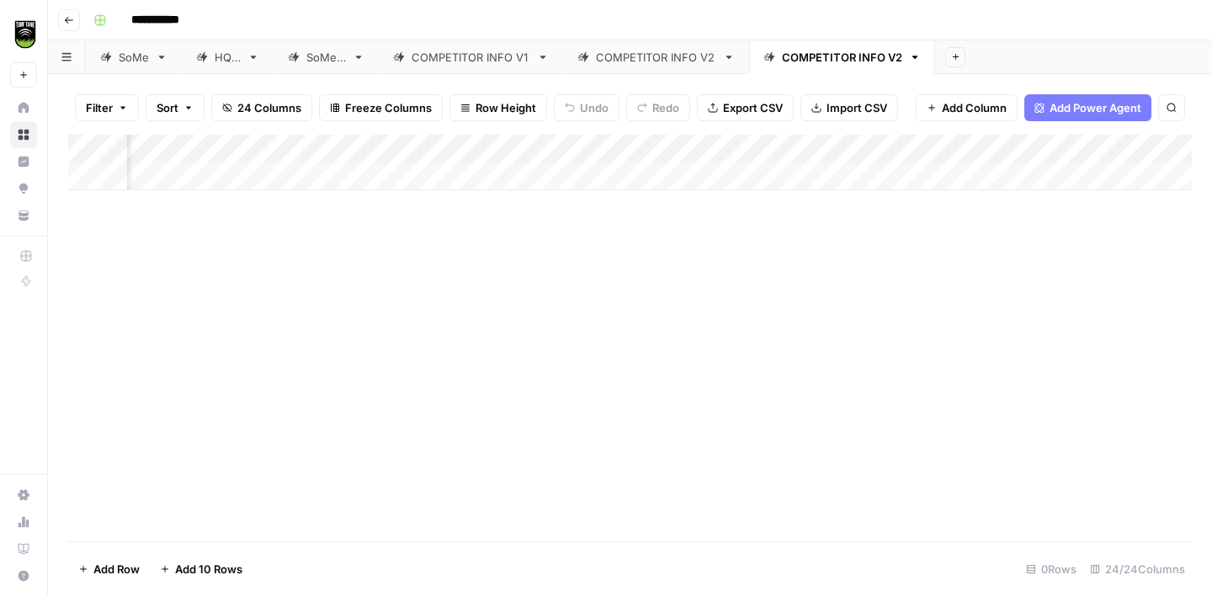
scroll to position [0, 1005]
click at [480, 146] on div "Add Column" at bounding box center [630, 163] width 1124 height 56
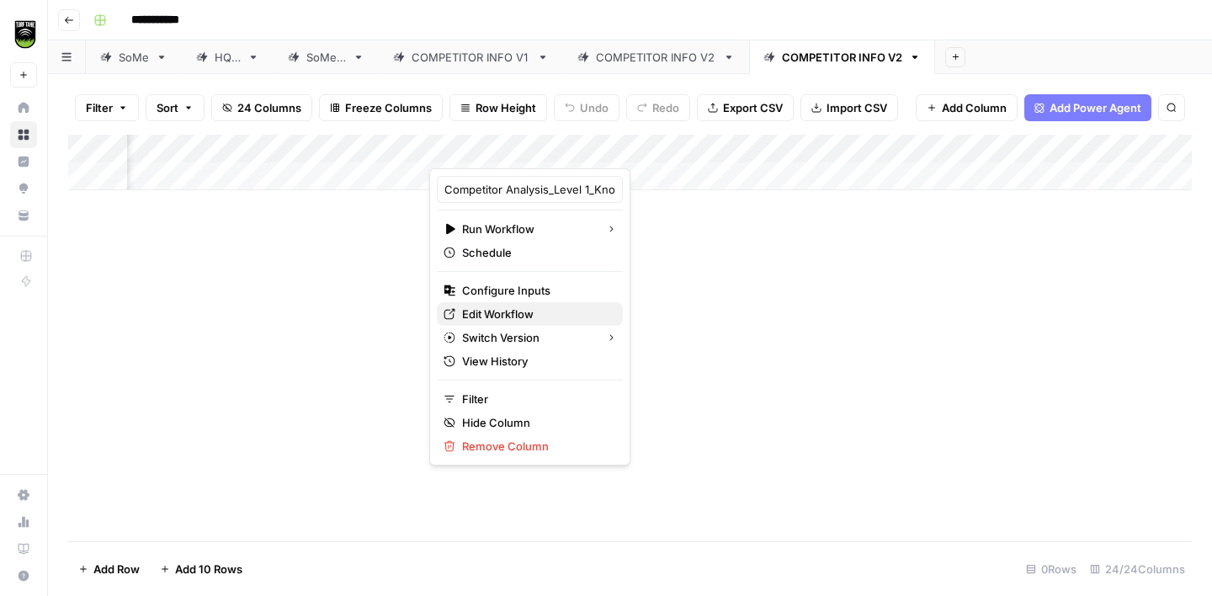
click at [526, 306] on span "Edit Workflow" at bounding box center [535, 314] width 147 height 17
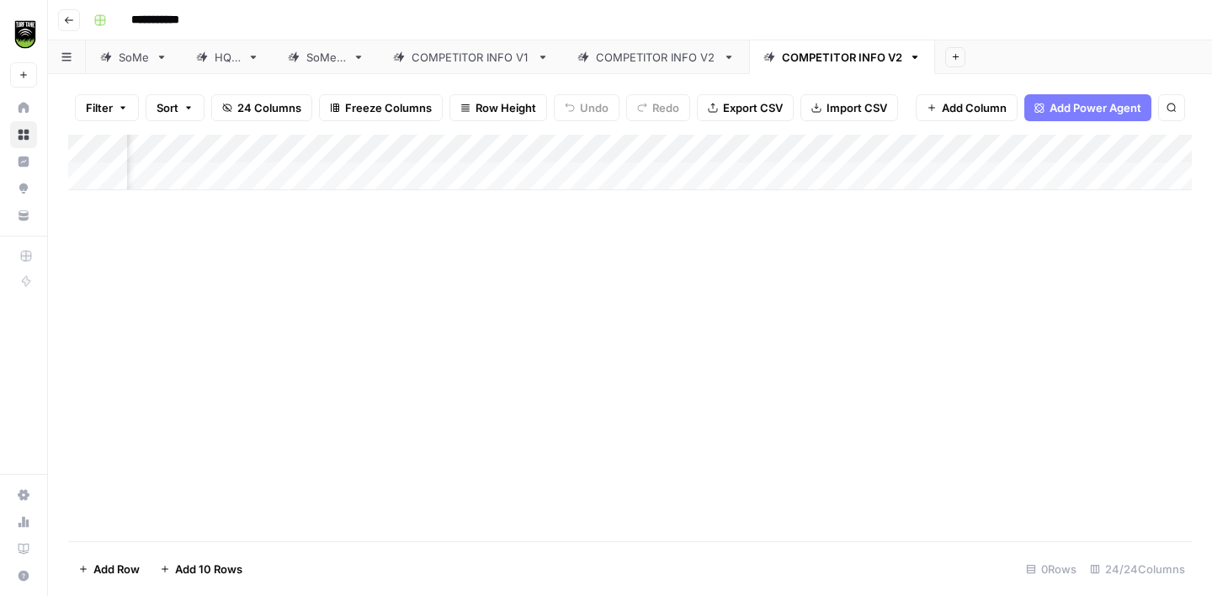
scroll to position [0, 1566]
click at [1121, 148] on button "Add Column" at bounding box center [1146, 149] width 88 height 22
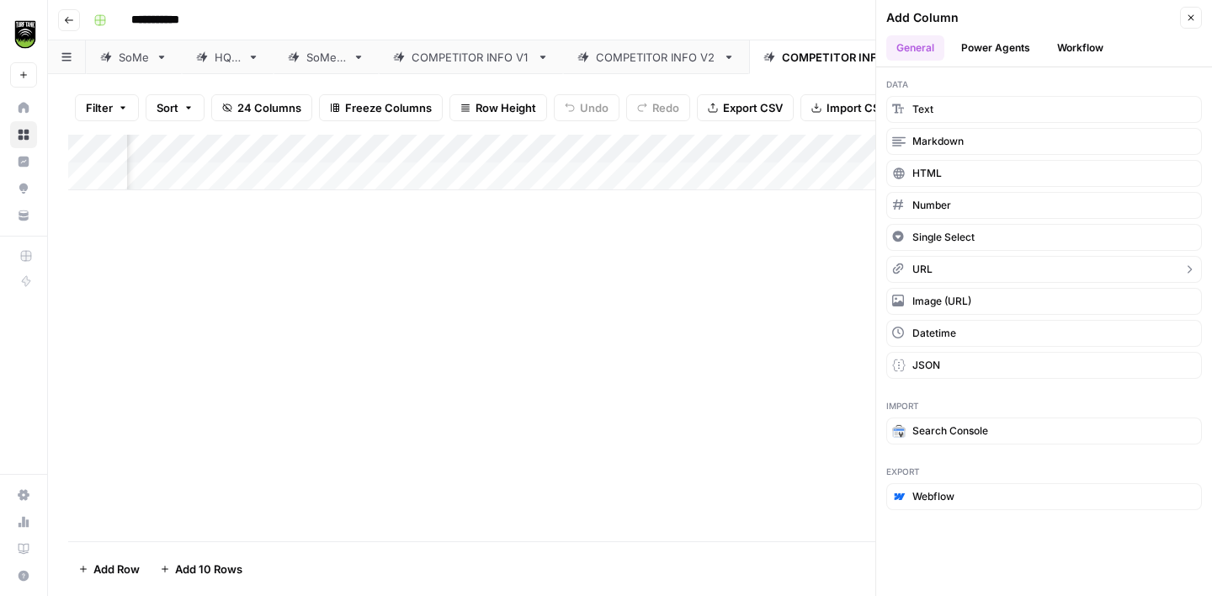
click at [960, 269] on button "URL" at bounding box center [1044, 269] width 316 height 27
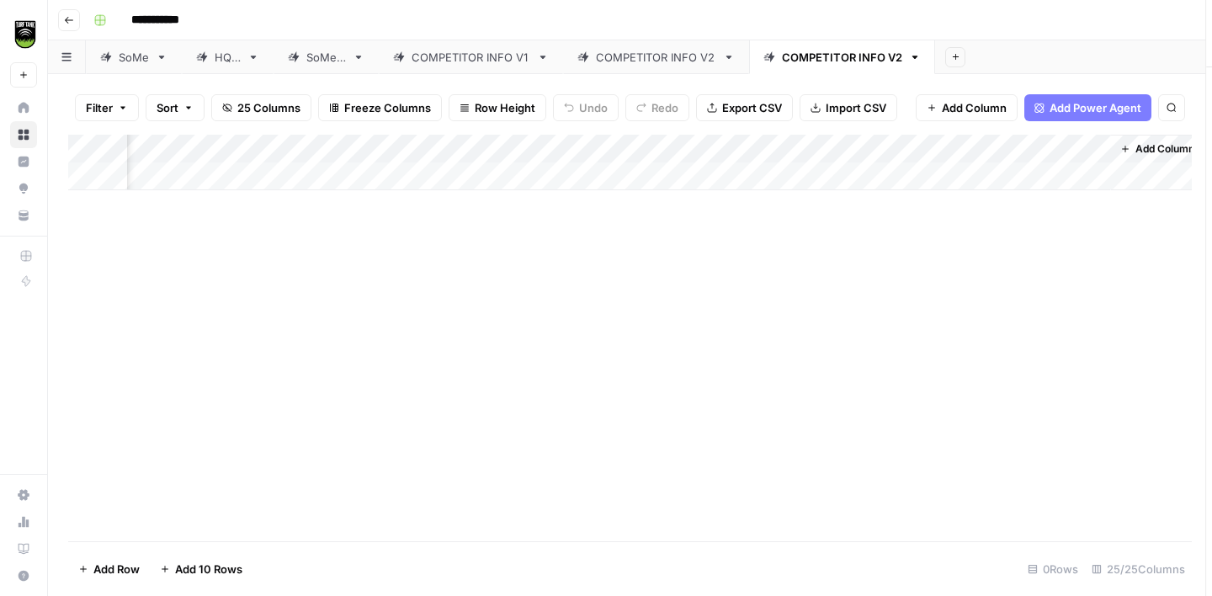
scroll to position [0, 1717]
click at [999, 141] on div "Add Column" at bounding box center [630, 163] width 1124 height 56
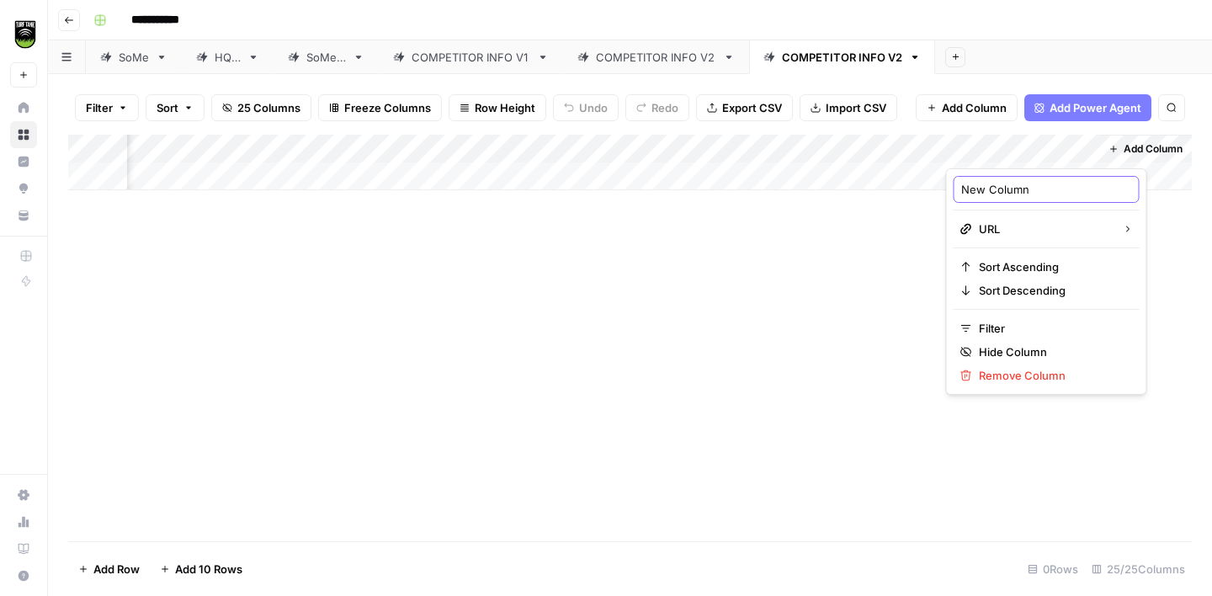
click at [979, 195] on input "New Column" at bounding box center [1046, 189] width 171 height 17
type input "Sitemap pages"
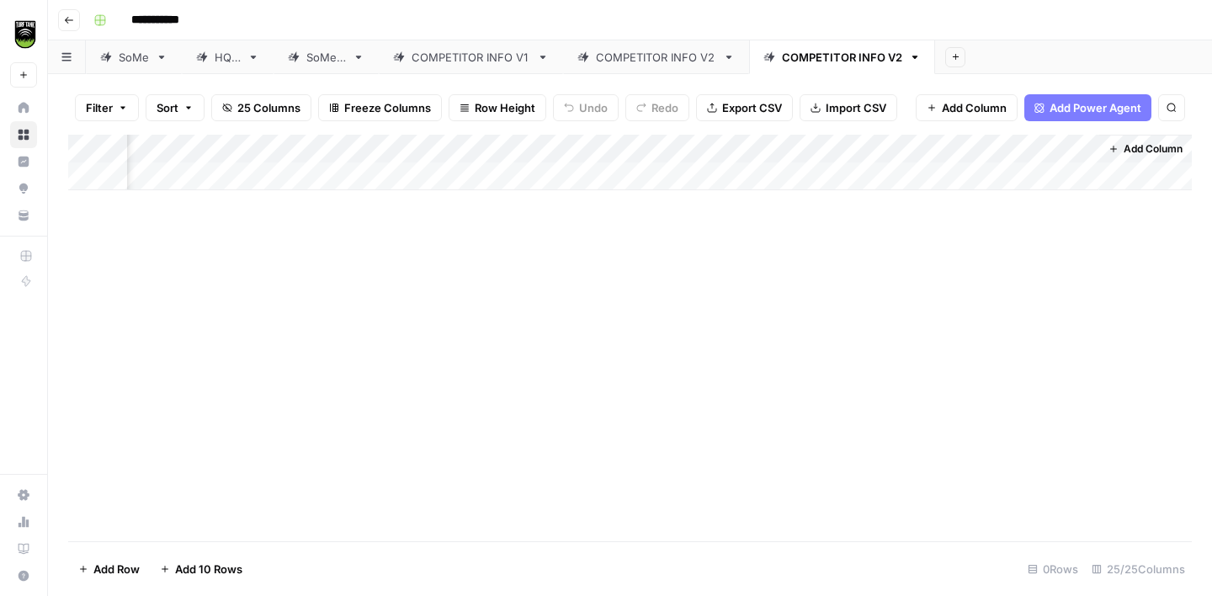
drag, startPoint x: 989, startPoint y: 146, endPoint x: 268, endPoint y: 152, distance: 721.4
click at [268, 152] on div "Add Column" at bounding box center [630, 163] width 1124 height 56
drag, startPoint x: 1087, startPoint y: 148, endPoint x: 600, endPoint y: 151, distance: 486.5
click at [599, 151] on div "Add Column" at bounding box center [630, 163] width 1124 height 56
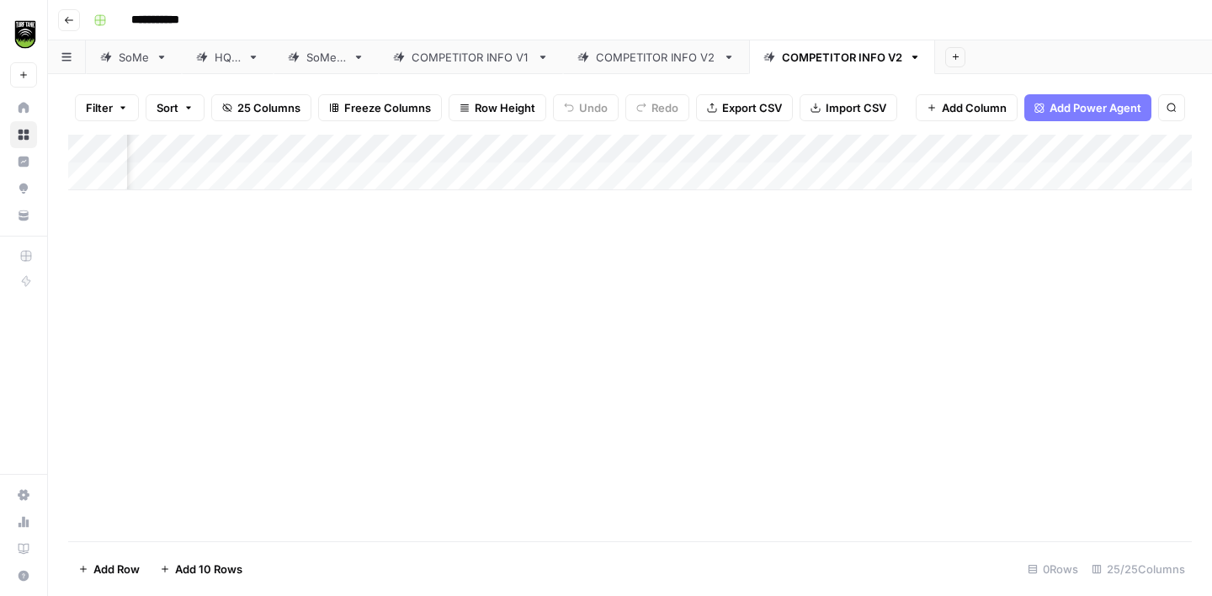
click at [645, 49] on div "COMPETITOR INFO V2" at bounding box center [656, 57] width 120 height 17
click at [166, 179] on div "Add Column" at bounding box center [630, 306] width 1124 height 342
click at [823, 57] on div "COMPETITOR INFO V2" at bounding box center [842, 57] width 120 height 17
click at [188, 172] on div "Add Column" at bounding box center [630, 163] width 1124 height 56
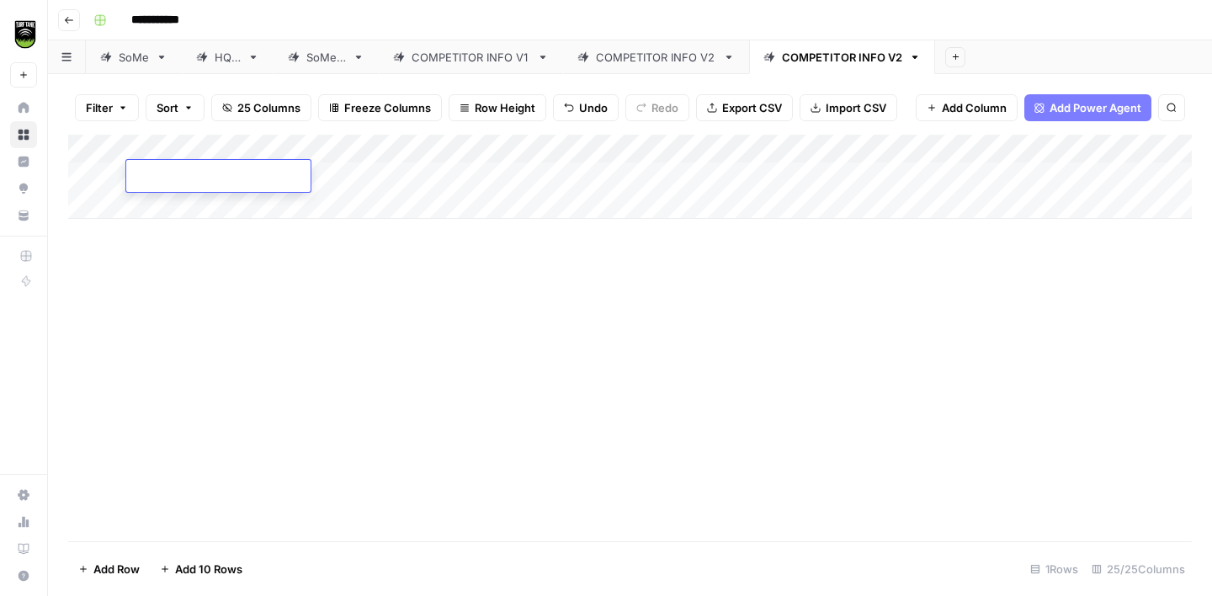
click at [295, 185] on div "Add Column" at bounding box center [630, 177] width 1124 height 84
click at [166, 178] on div "Add Column" at bounding box center [630, 177] width 1124 height 84
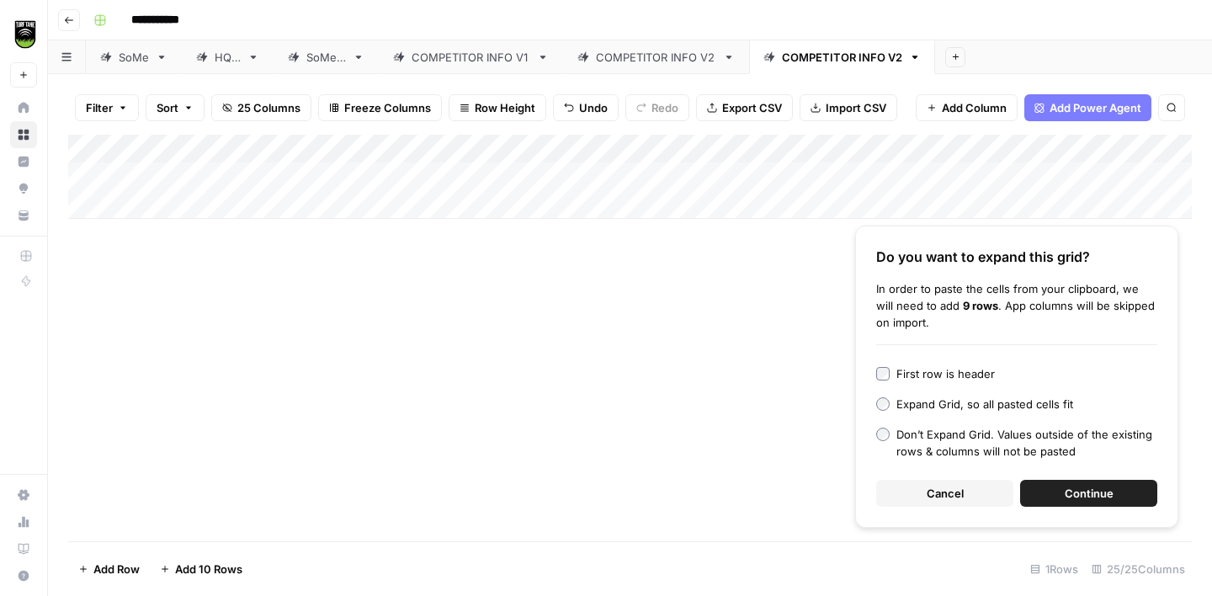
click at [1117, 500] on button "Continue" at bounding box center [1088, 493] width 137 height 27
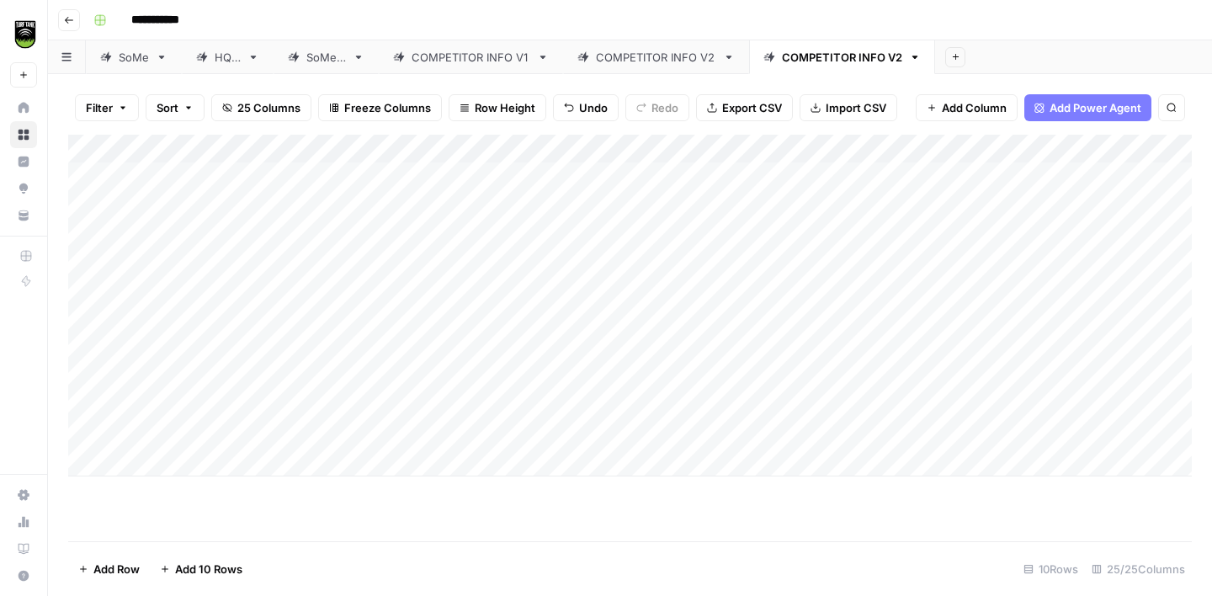
click at [868, 61] on div "COMPETITOR INFO V2" at bounding box center [842, 57] width 120 height 17
type input "**********"
click at [672, 178] on div "Add Column" at bounding box center [630, 306] width 1124 height 342
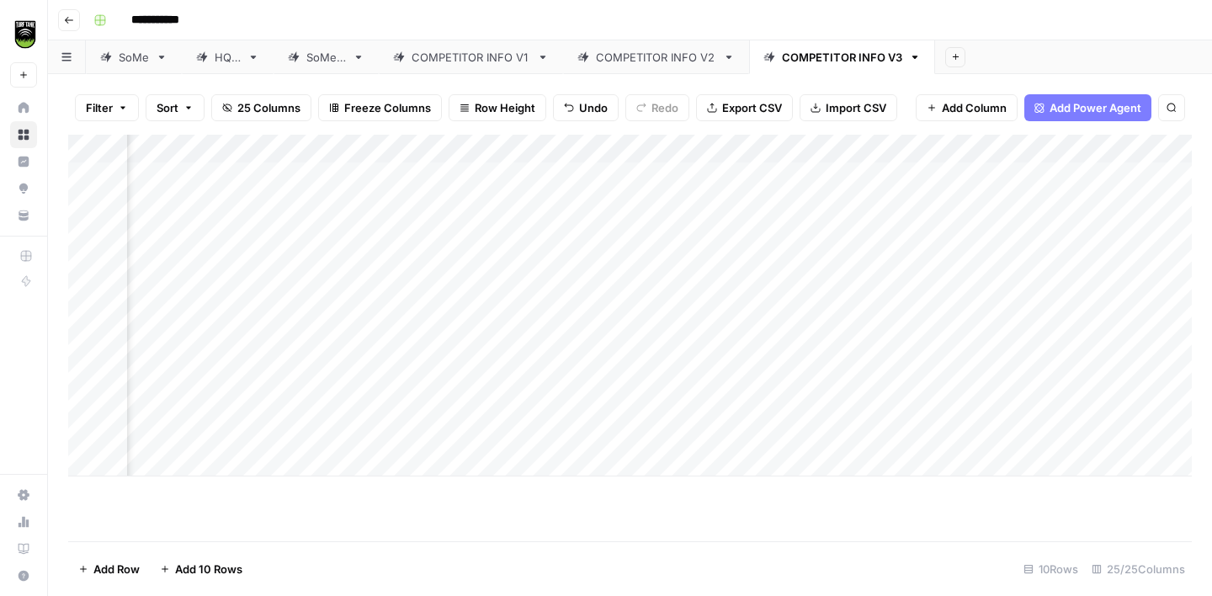
scroll to position [0, 762]
click at [711, 205] on div "Add Column" at bounding box center [630, 306] width 1124 height 342
click at [664, 56] on div "COMPETITOR INFO V2" at bounding box center [656, 57] width 120 height 17
click at [815, 45] on link "COMPETITOR INFO V3" at bounding box center [842, 57] width 186 height 34
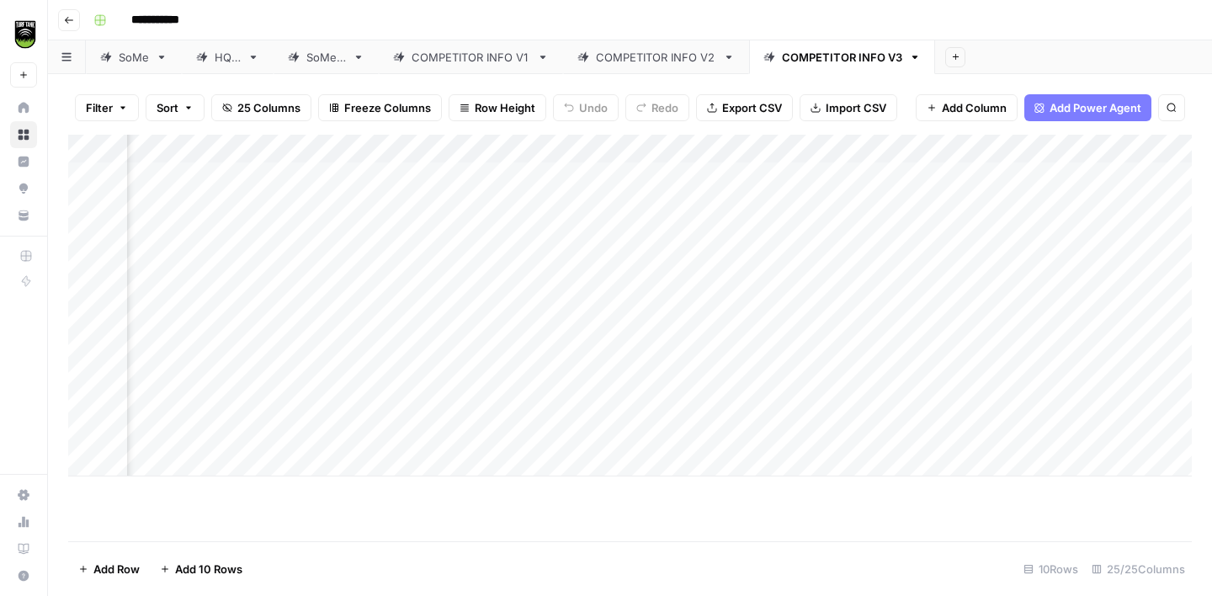
click at [631, 234] on div "Add Column" at bounding box center [630, 306] width 1124 height 342
click at [753, 174] on div "Add Column" at bounding box center [630, 306] width 1124 height 342
click at [752, 205] on div "Add Column" at bounding box center [630, 306] width 1124 height 342
click at [752, 235] on div "Add Column" at bounding box center [630, 306] width 1124 height 342
click at [755, 265] on div "Add Column" at bounding box center [630, 306] width 1124 height 342
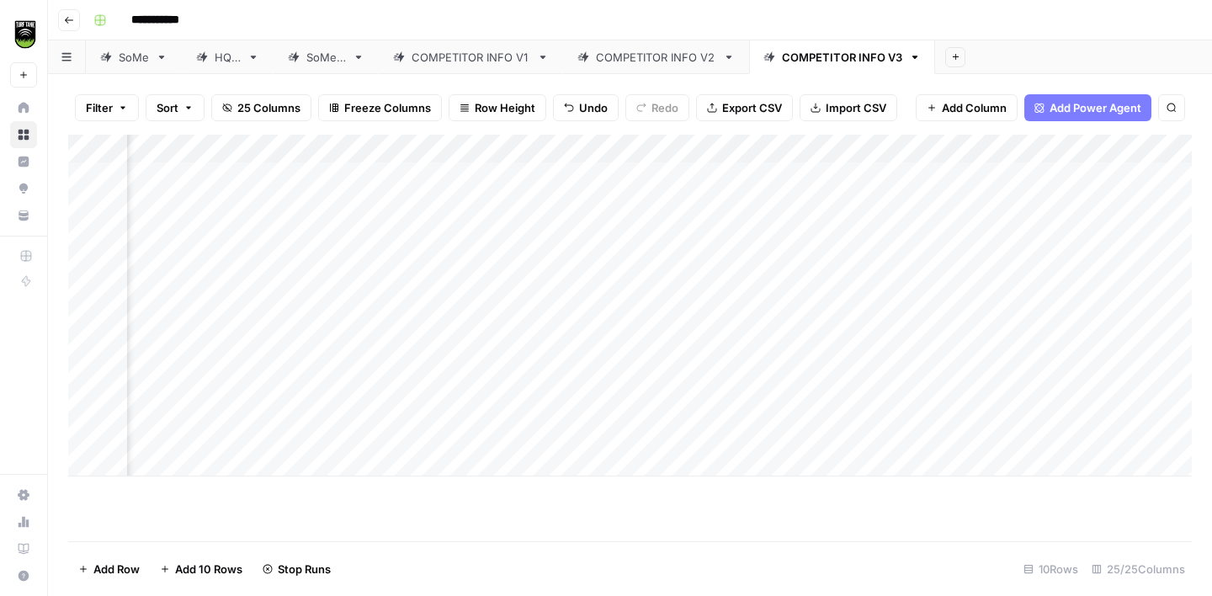
click at [757, 288] on div "Add Column" at bounding box center [630, 306] width 1124 height 342
click at [761, 316] on div "Add Column" at bounding box center [630, 306] width 1124 height 342
click at [761, 348] on div "Add Column" at bounding box center [630, 306] width 1124 height 342
click at [760, 381] on div "Add Column" at bounding box center [630, 306] width 1124 height 342
click at [760, 401] on div "Add Column" at bounding box center [630, 306] width 1124 height 342
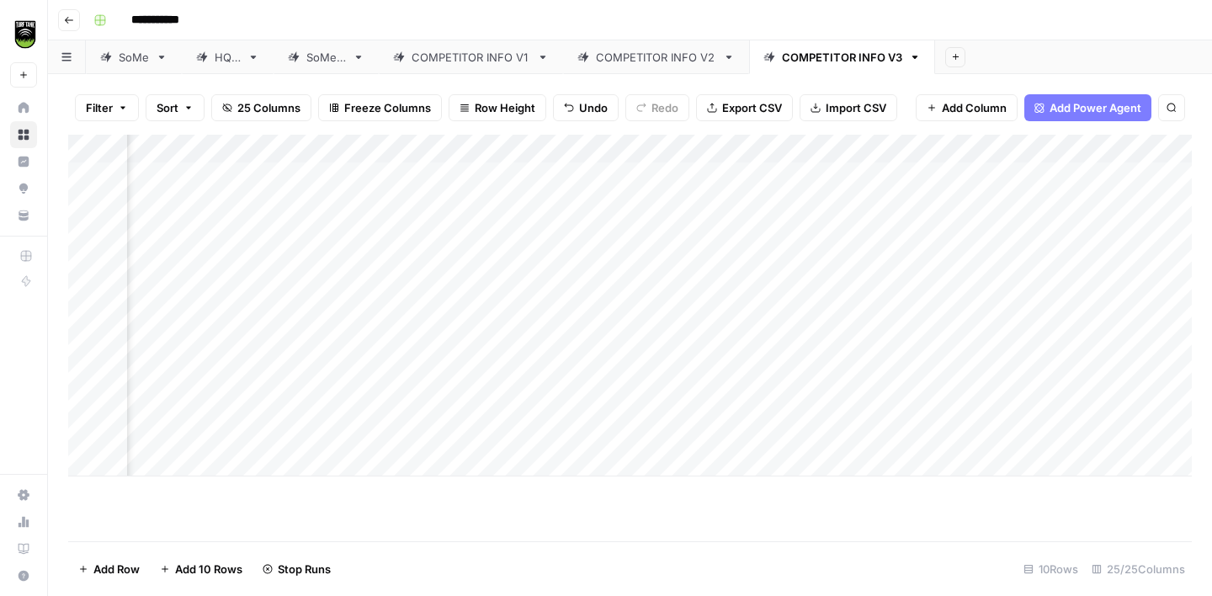
click at [760, 427] on div "Add Column" at bounding box center [630, 306] width 1124 height 342
click at [757, 178] on div "Add Column" at bounding box center [630, 306] width 1124 height 342
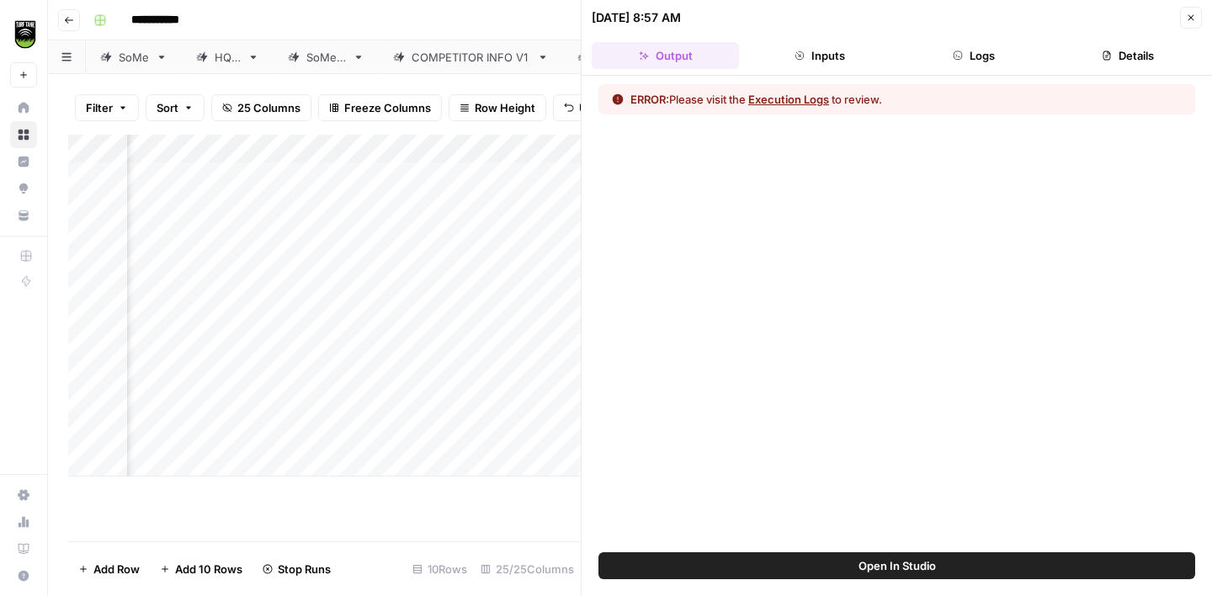
click at [779, 103] on button "Execution Logs" at bounding box center [788, 99] width 81 height 17
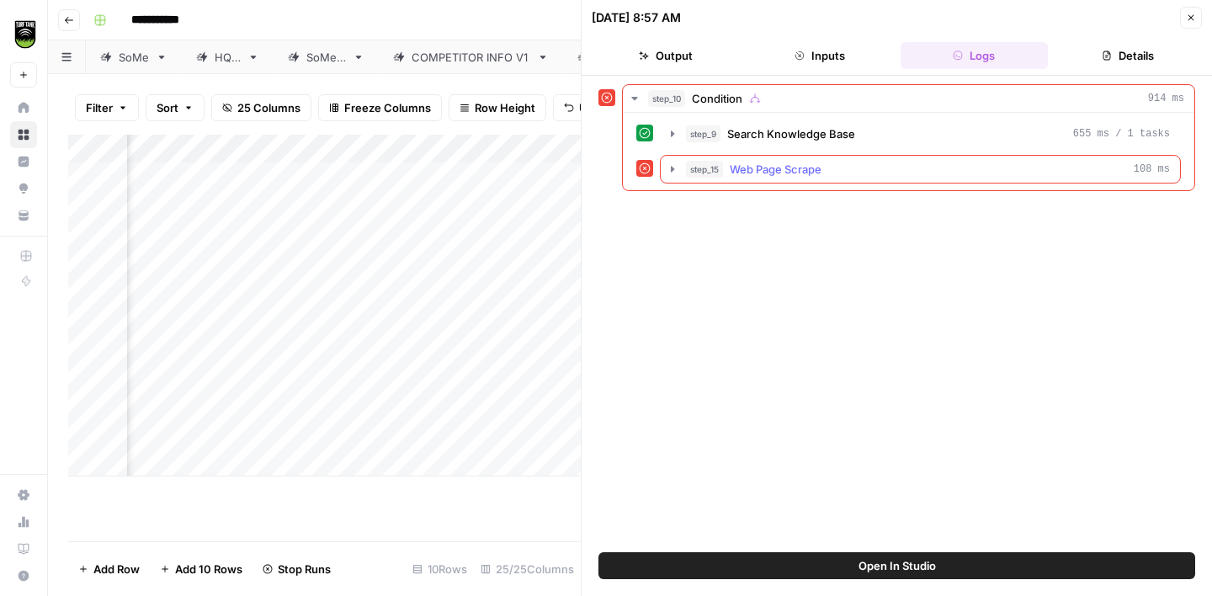
click at [774, 166] on span "Web Page Scrape" at bounding box center [776, 169] width 92 height 17
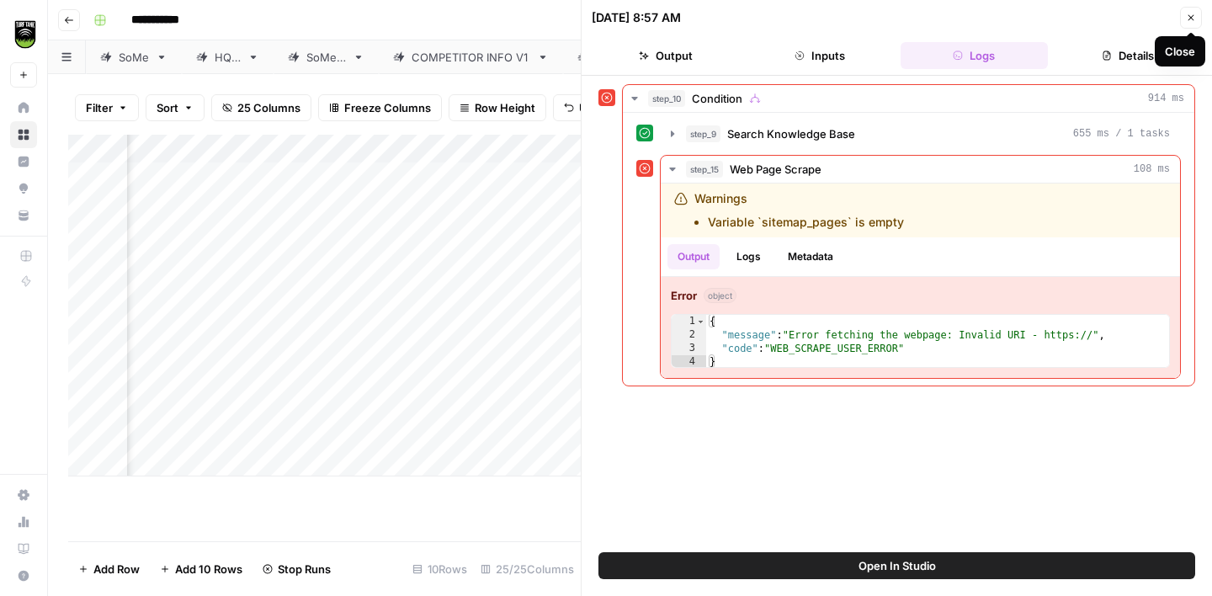
click at [1196, 22] on button "Close" at bounding box center [1191, 18] width 22 height 22
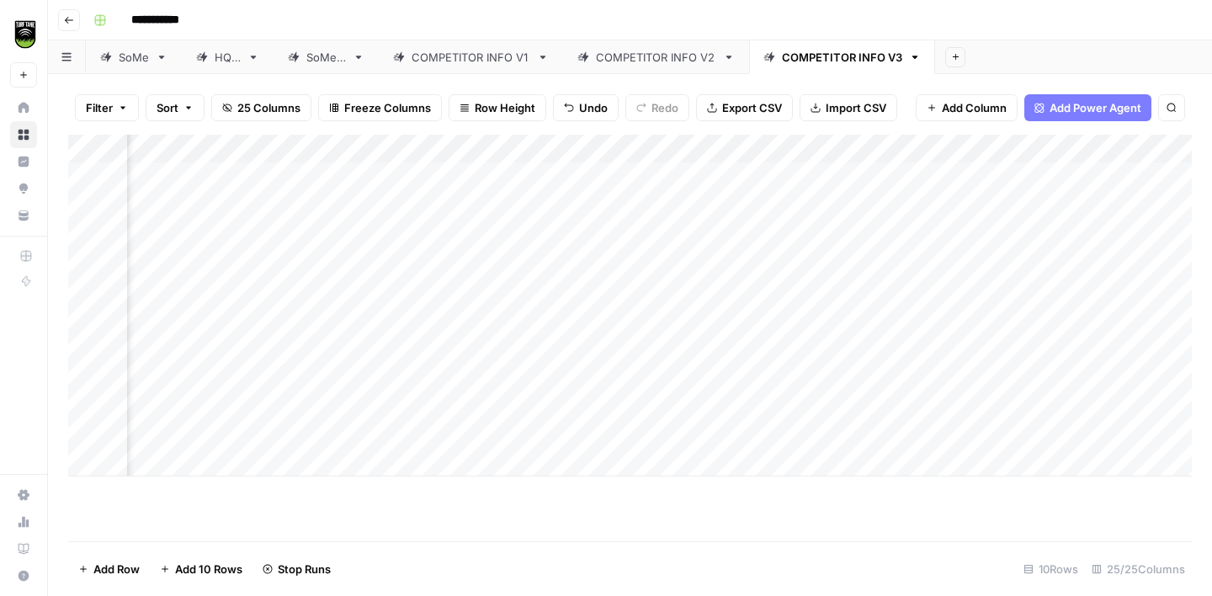
click at [696, 174] on div "Add Column" at bounding box center [630, 306] width 1124 height 342
click at [758, 174] on div "Add Column" at bounding box center [630, 306] width 1124 height 342
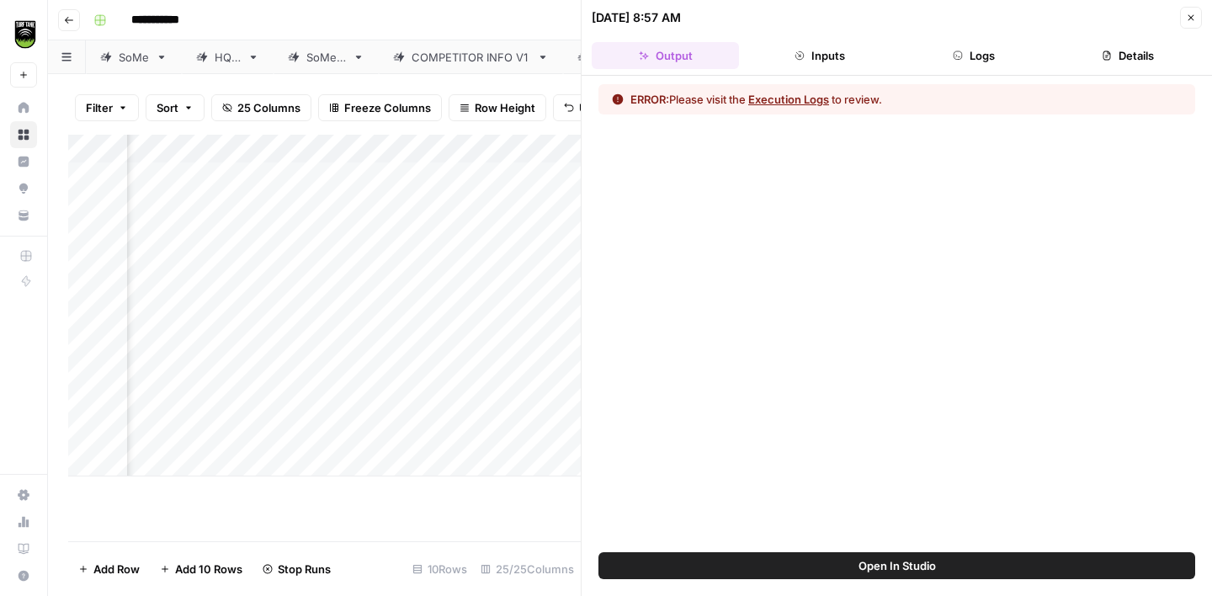
click at [812, 49] on button "Inputs" at bounding box center [819, 55] width 147 height 27
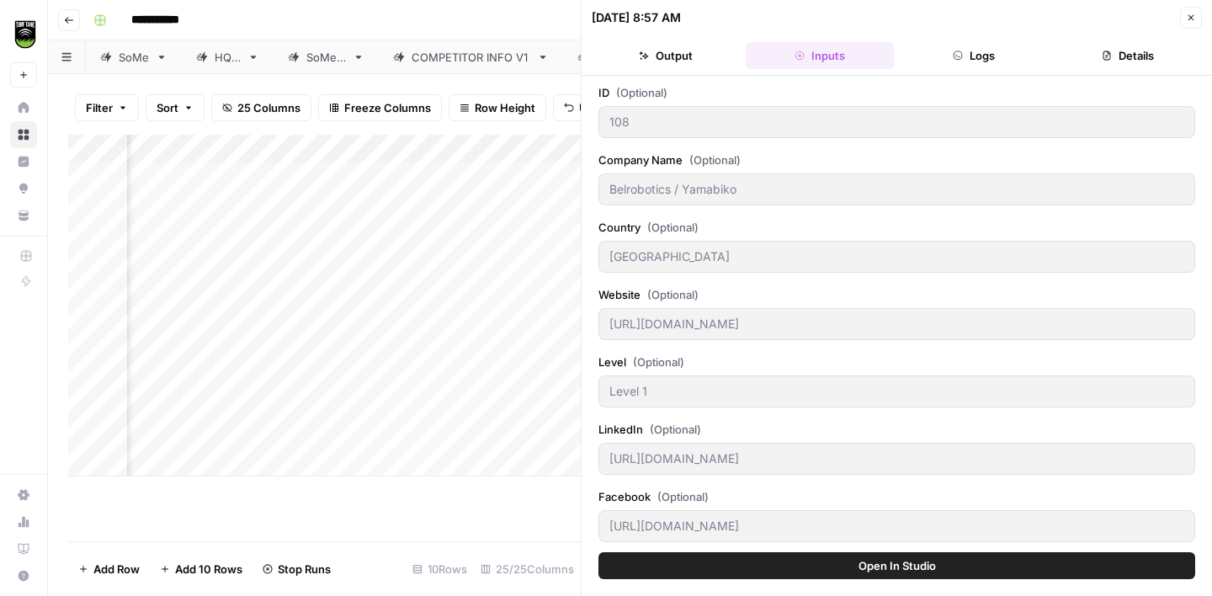
click at [941, 57] on button "Logs" at bounding box center [974, 55] width 147 height 27
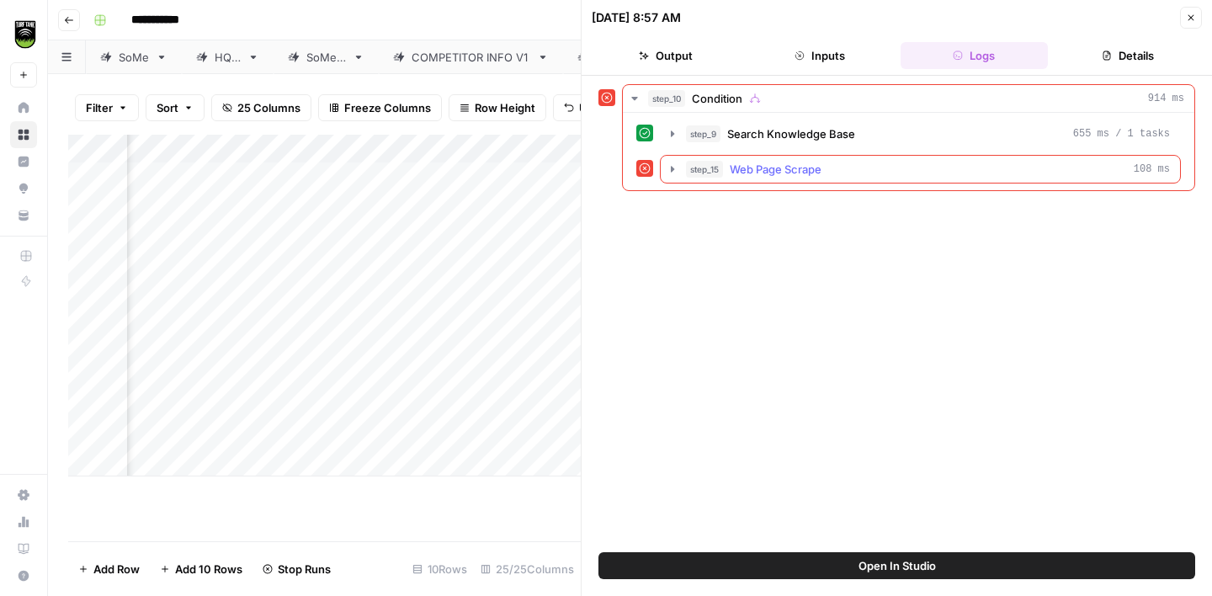
click at [781, 174] on span "Web Page Scrape" at bounding box center [776, 169] width 92 height 17
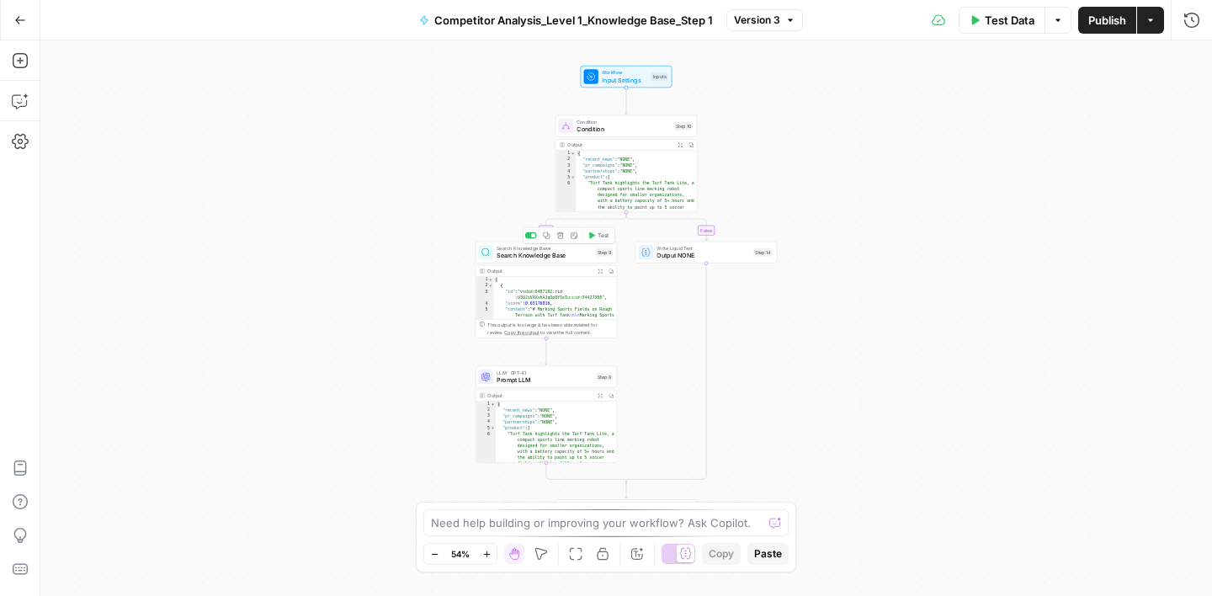
click at [556, 259] on span "Search Knowledge Base" at bounding box center [544, 255] width 95 height 9
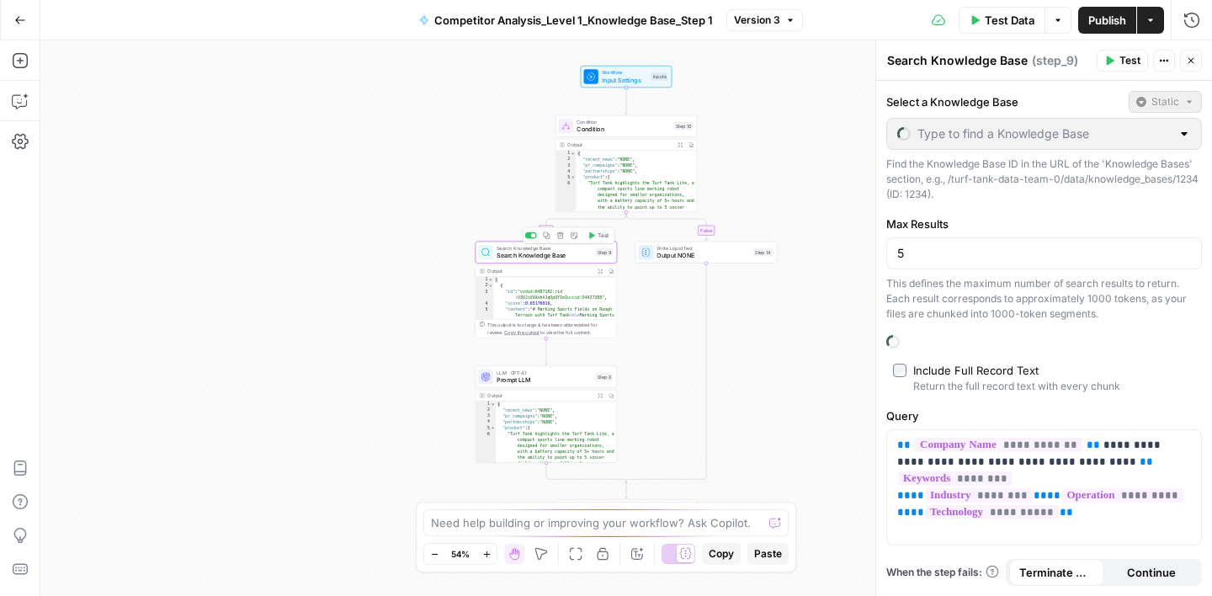
type input "Competitor Analysis_Level 1_Sitemaps"
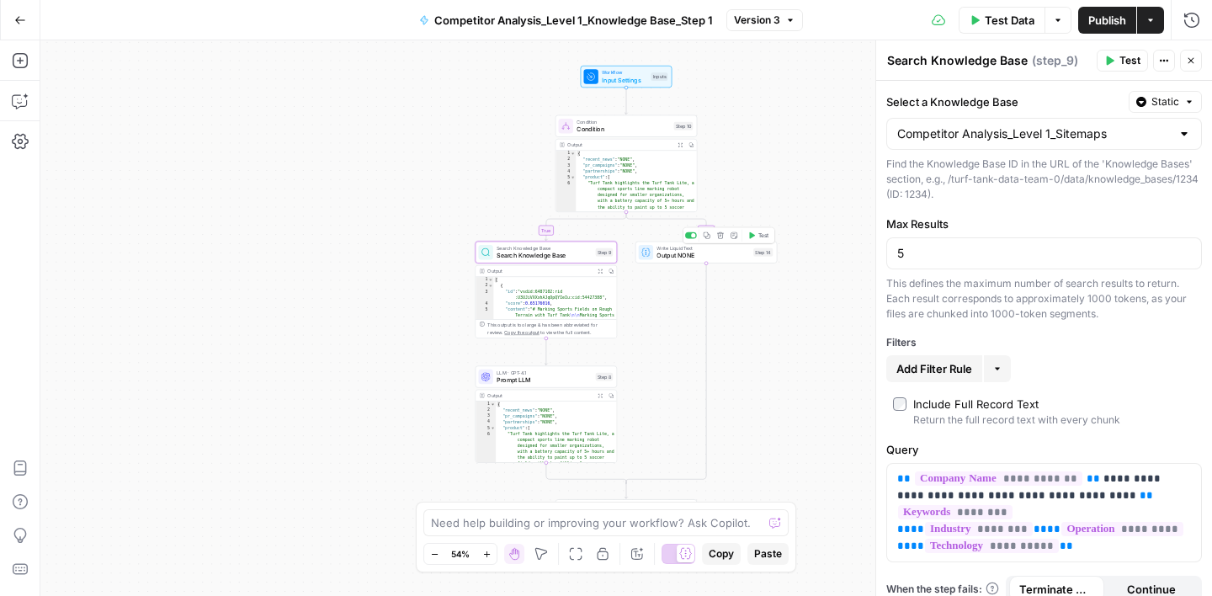
click at [706, 254] on span "Output NONE" at bounding box center [703, 255] width 93 height 9
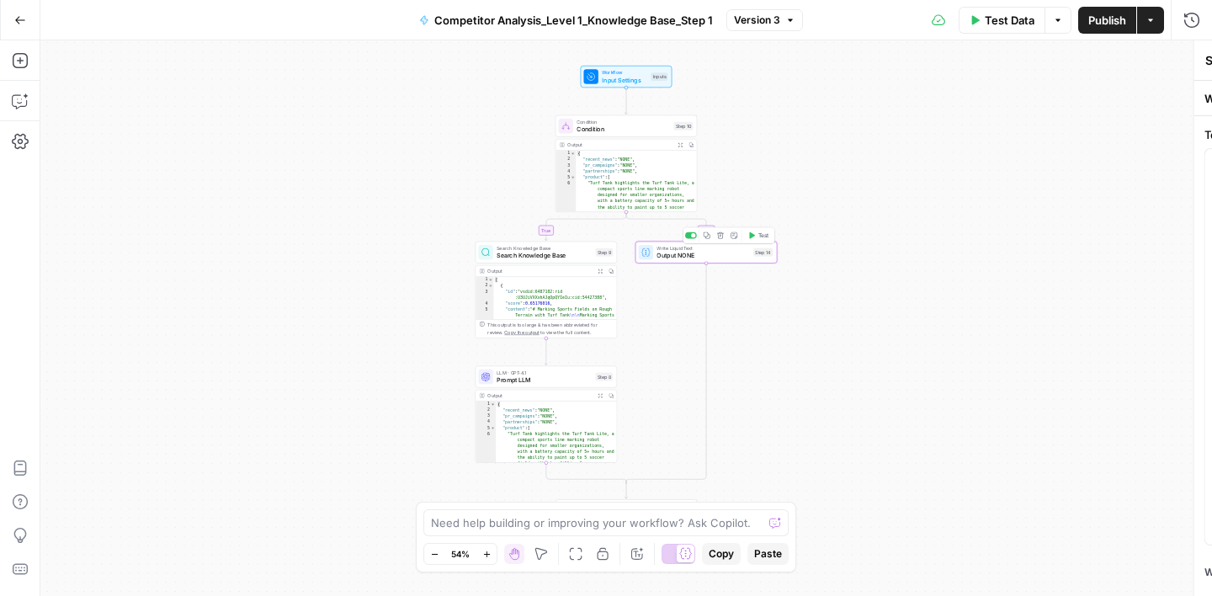
type textarea "Output NONE"
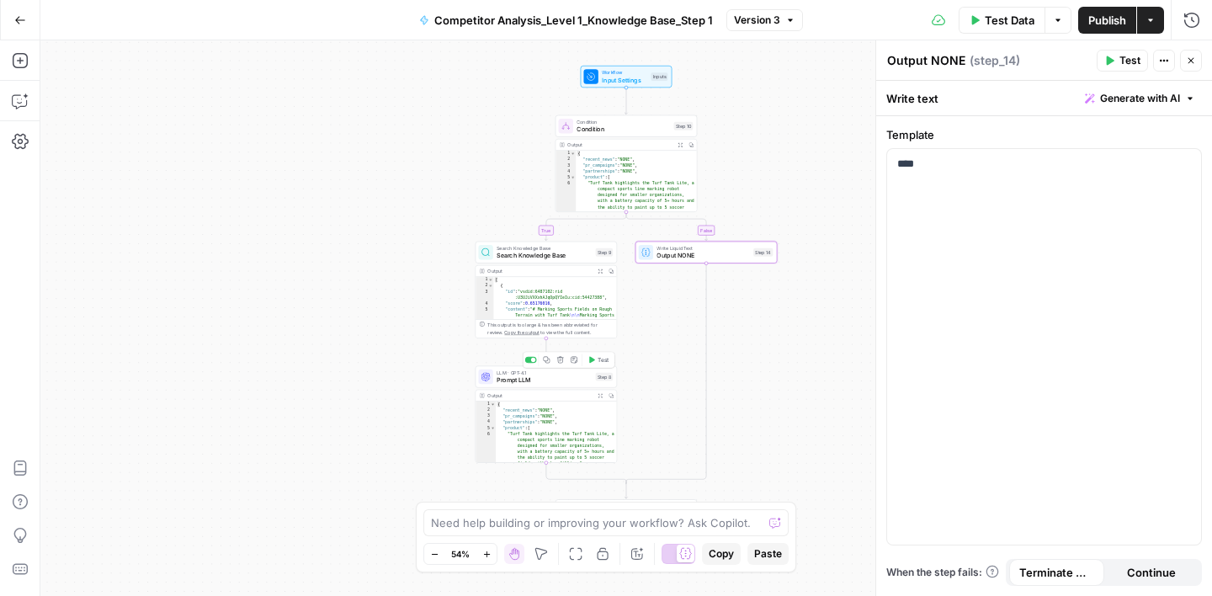
click at [557, 378] on span "Prompt LLM" at bounding box center [544, 379] width 95 height 9
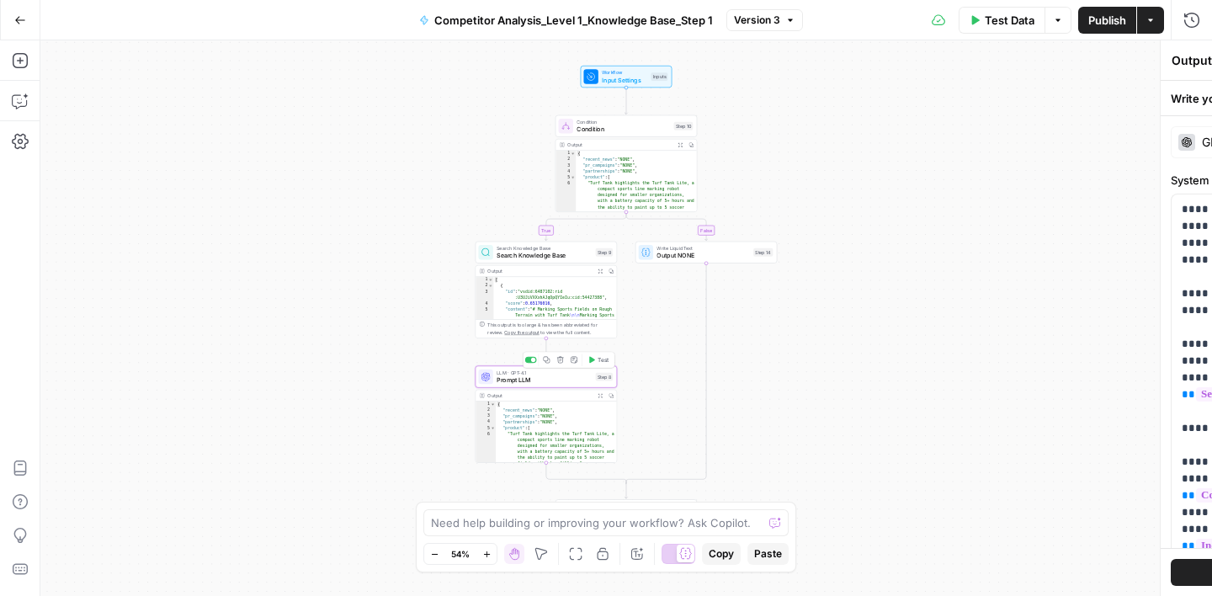
type textarea "Prompt LLM"
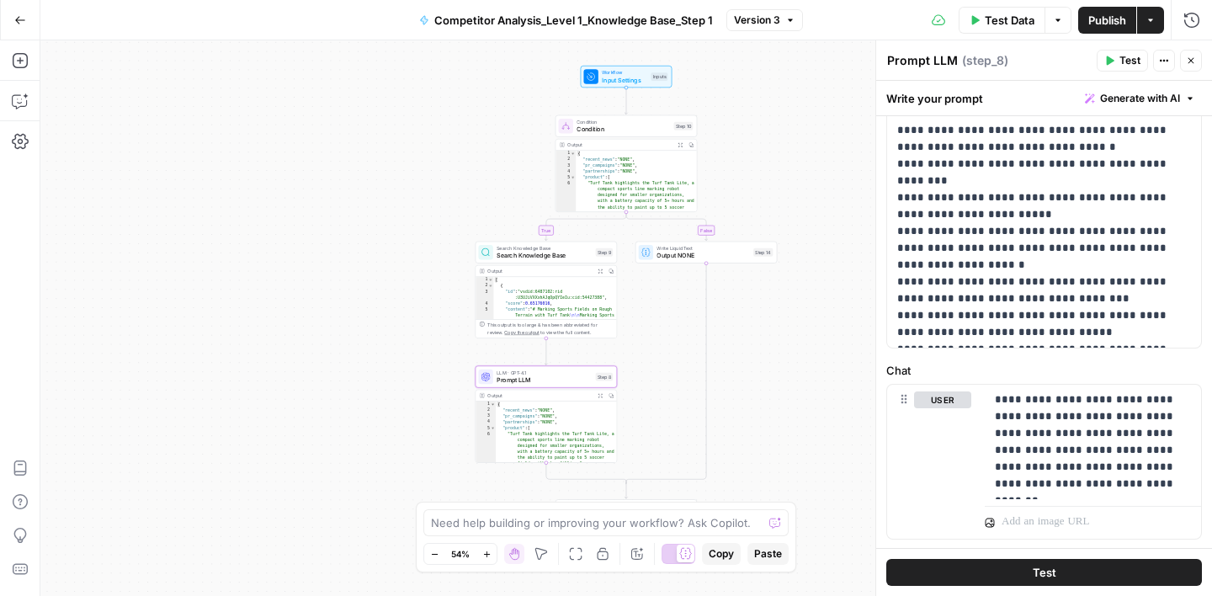
scroll to position [573, 0]
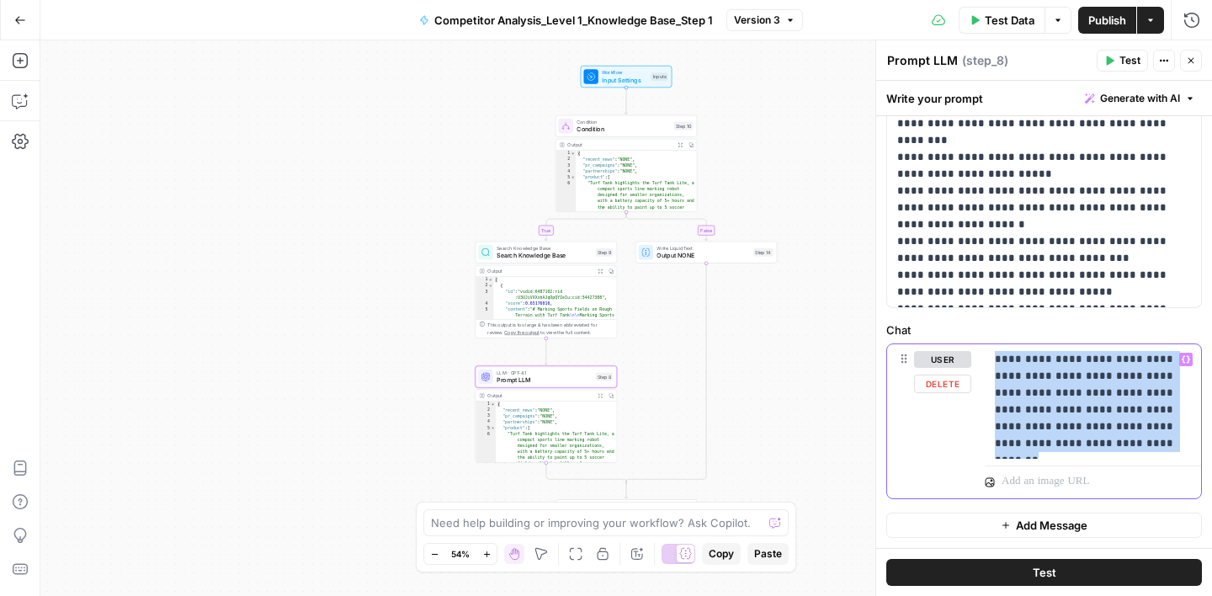
drag, startPoint x: 997, startPoint y: 359, endPoint x: 1100, endPoint y: 438, distance: 129.1
click at [1100, 438] on p "**********" at bounding box center [1093, 401] width 196 height 101
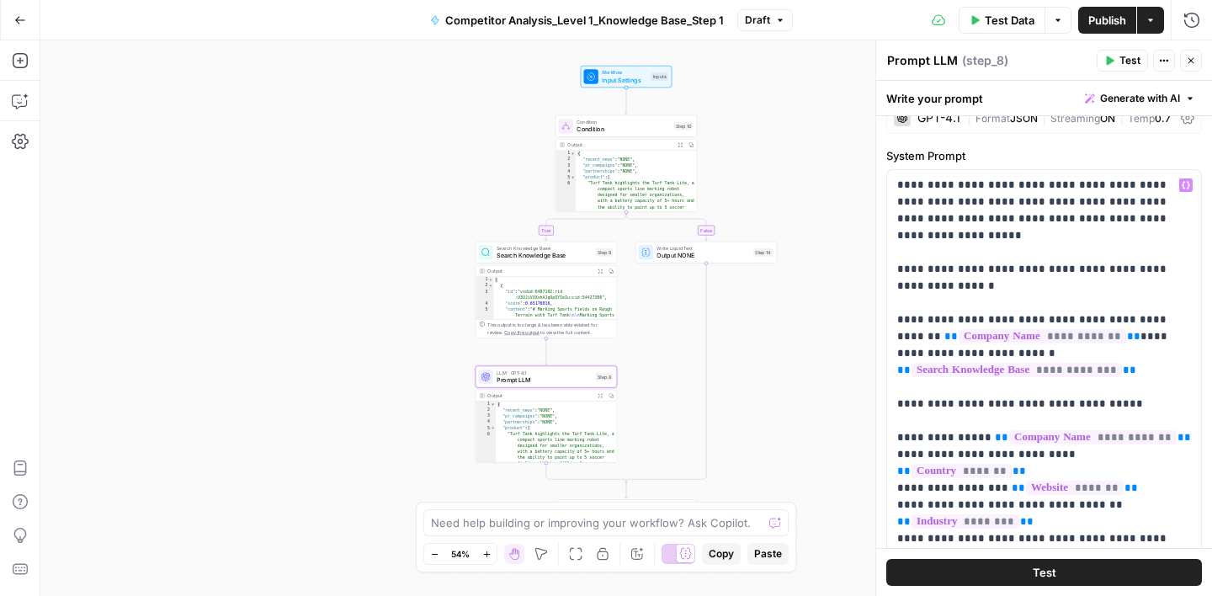
scroll to position [6, 0]
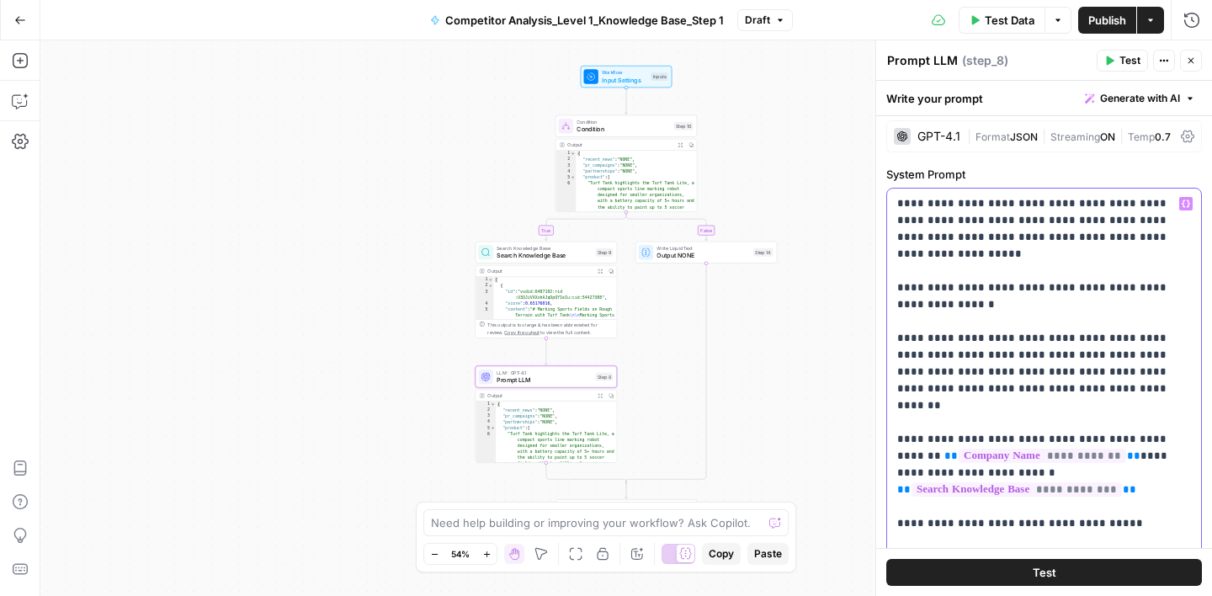
click at [1189, 205] on icon "button" at bounding box center [1186, 204] width 8 height 8
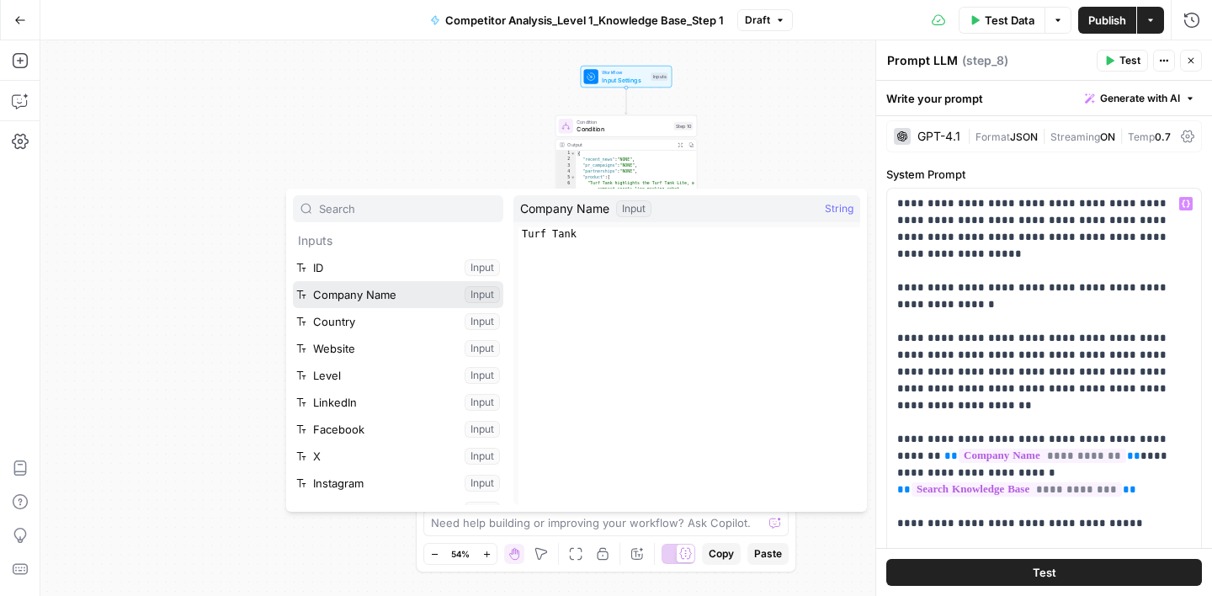
click at [364, 291] on button "Select variable Company Name" at bounding box center [398, 294] width 210 height 27
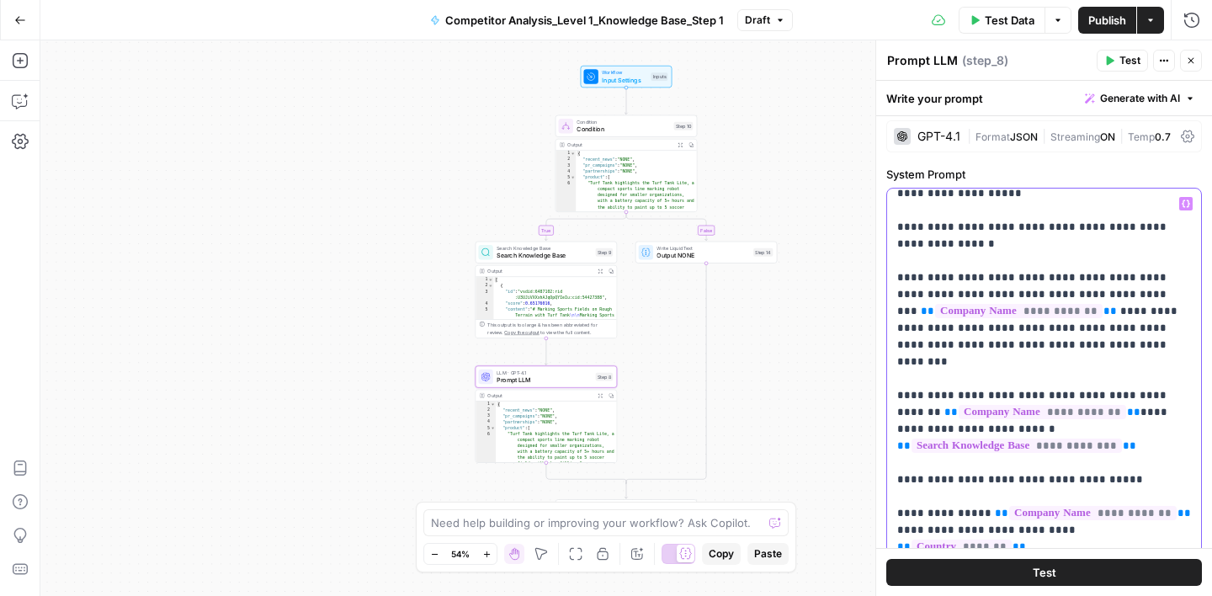
scroll to position [62, 0]
drag, startPoint x: 950, startPoint y: 325, endPoint x: 898, endPoint y: 332, distance: 52.6
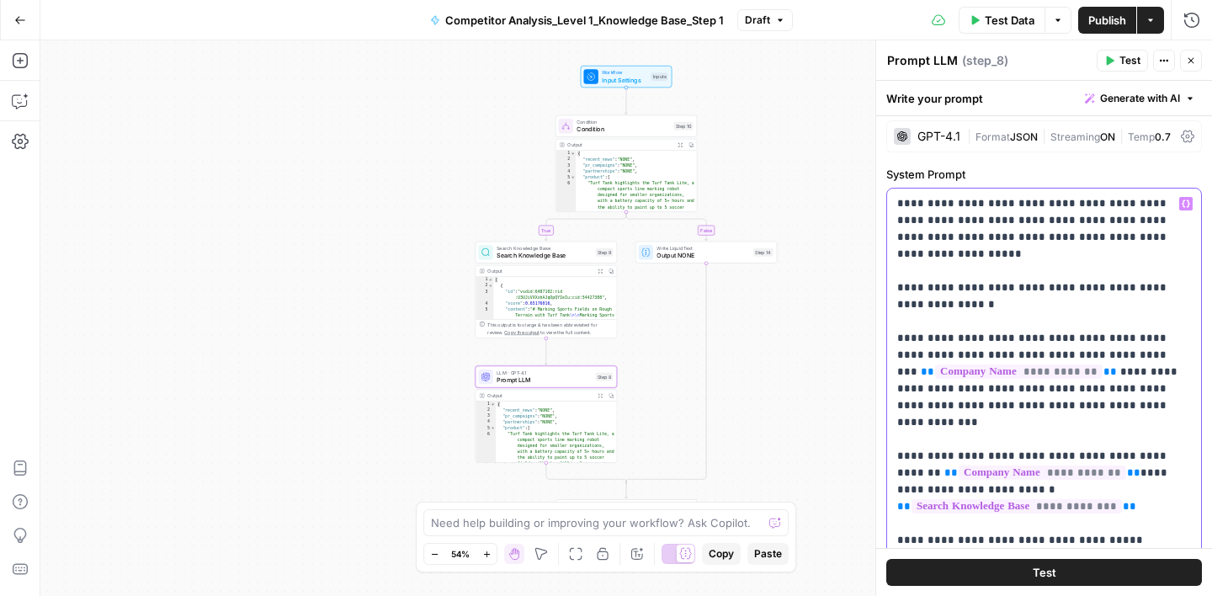
click at [1187, 202] on icon "button" at bounding box center [1186, 203] width 8 height 8
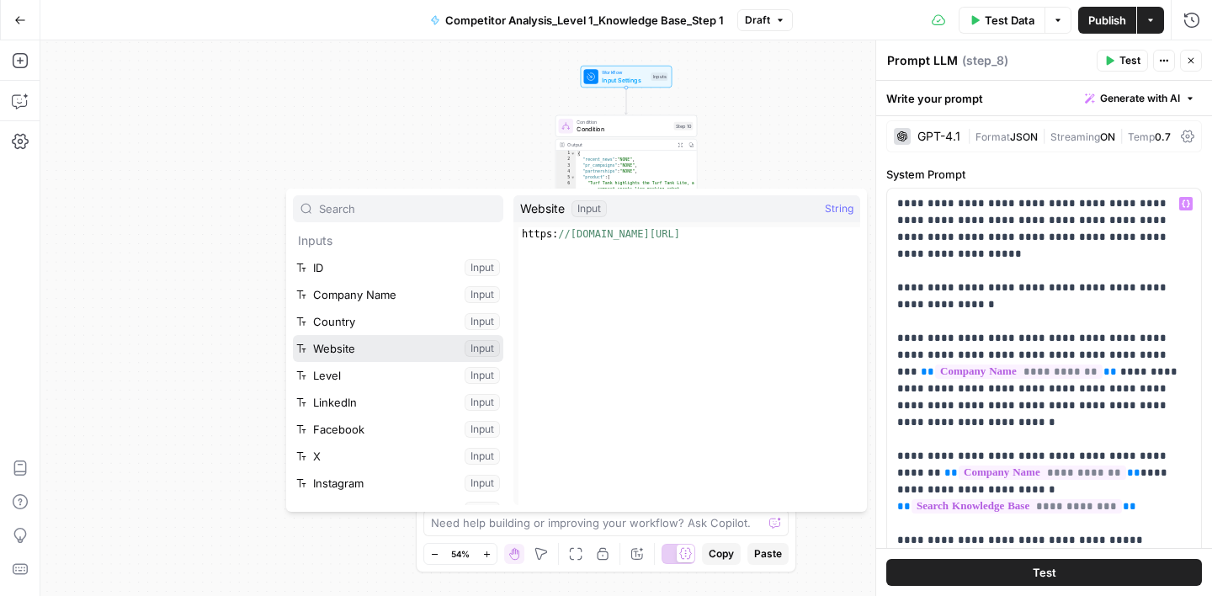
click at [364, 348] on button "Select variable Website" at bounding box center [398, 348] width 210 height 27
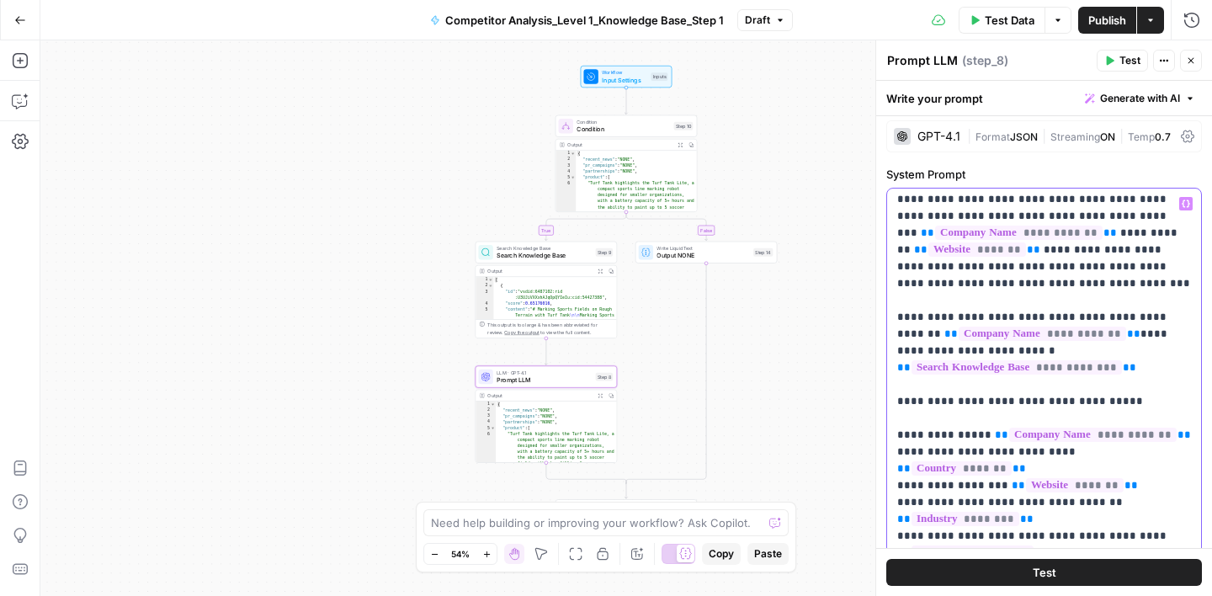
scroll to position [170, 0]
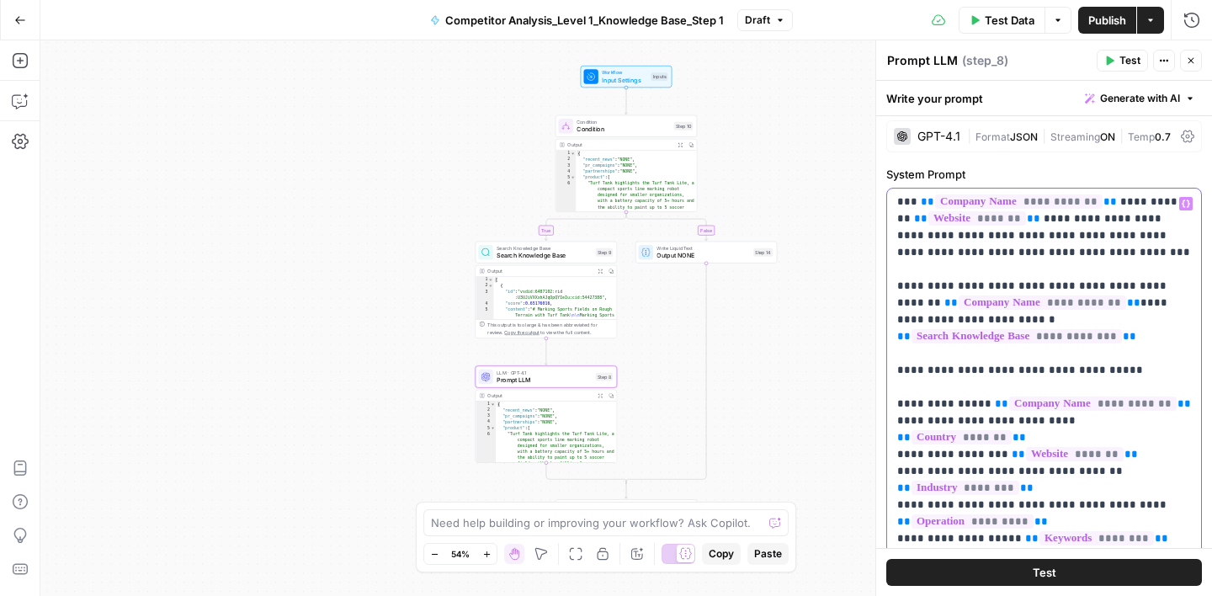
drag, startPoint x: 897, startPoint y: 283, endPoint x: 1153, endPoint y: 332, distance: 260.5
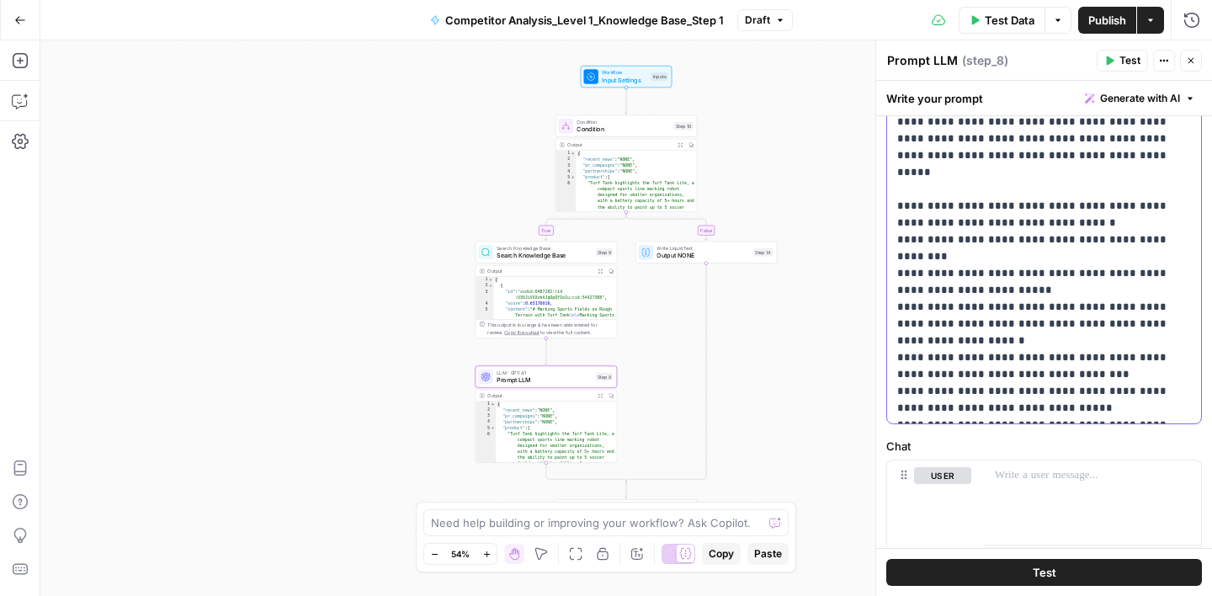
scroll to position [515, 0]
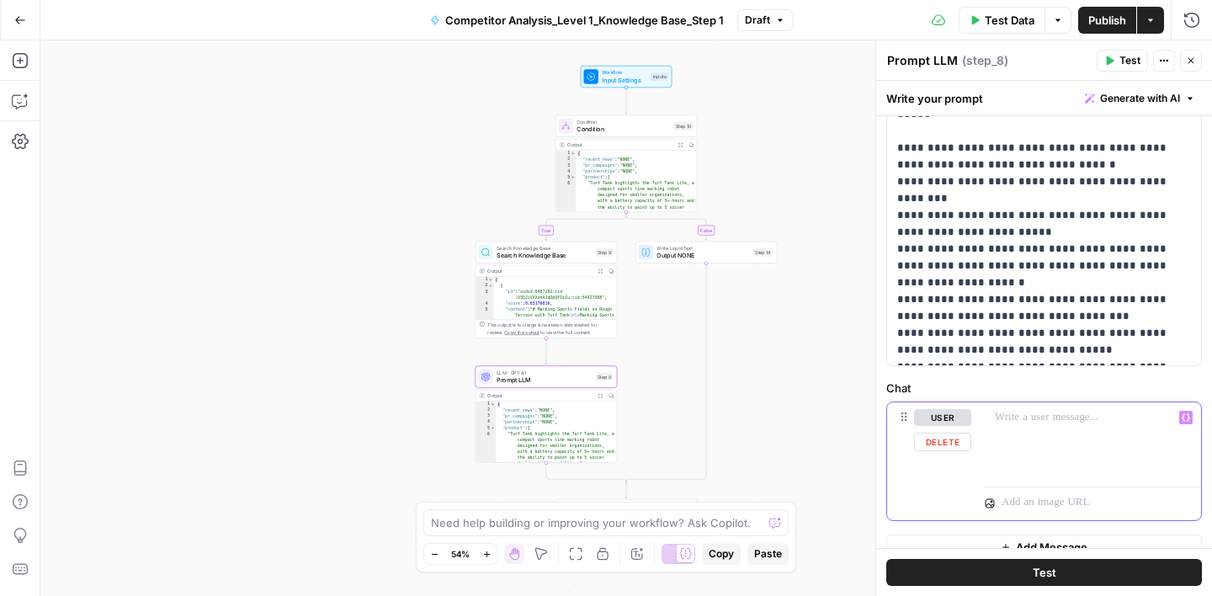
click at [1060, 409] on p at bounding box center [1093, 417] width 196 height 17
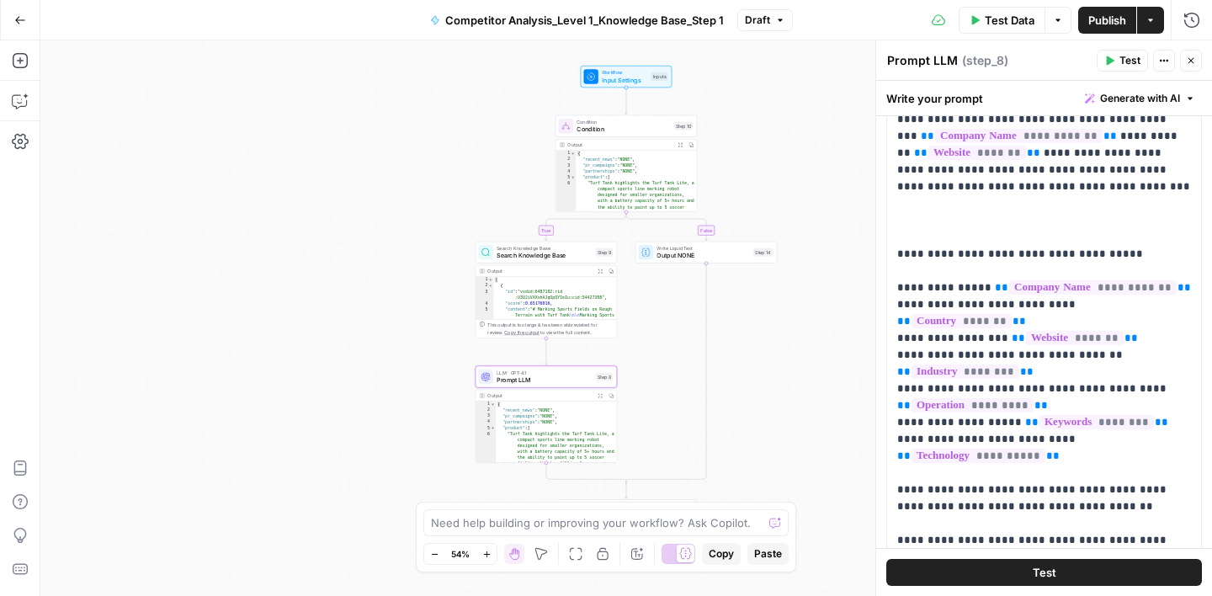
scroll to position [235, 0]
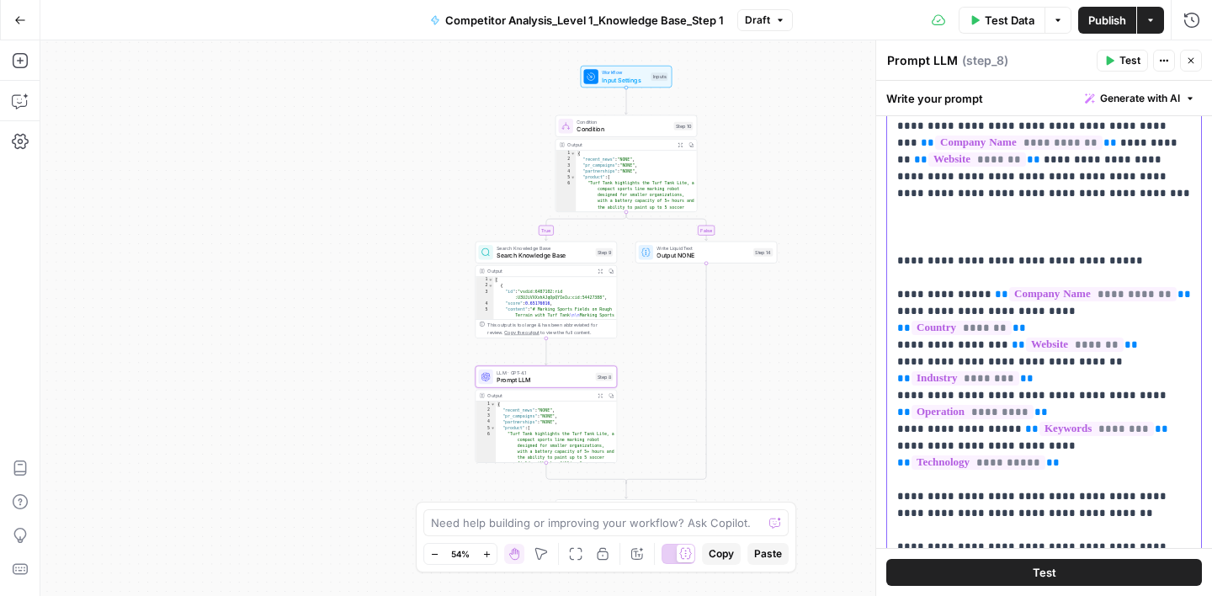
drag, startPoint x: 899, startPoint y: 258, endPoint x: 1093, endPoint y: 456, distance: 277.4
click at [1093, 456] on p "**********" at bounding box center [1044, 530] width 294 height 1128
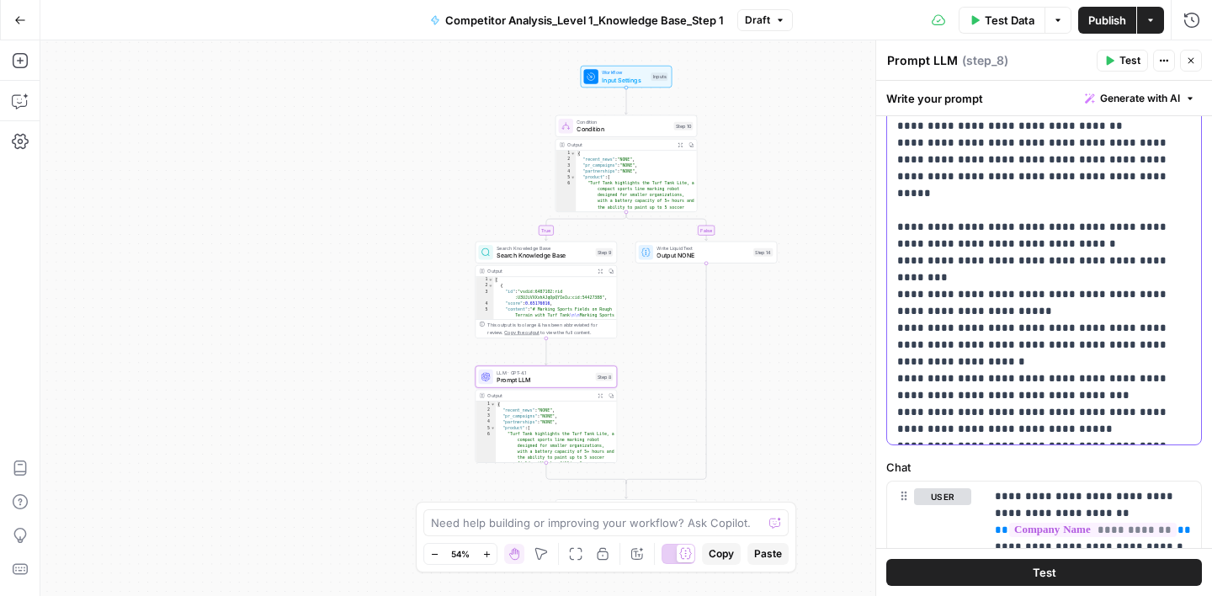
scroll to position [590, 0]
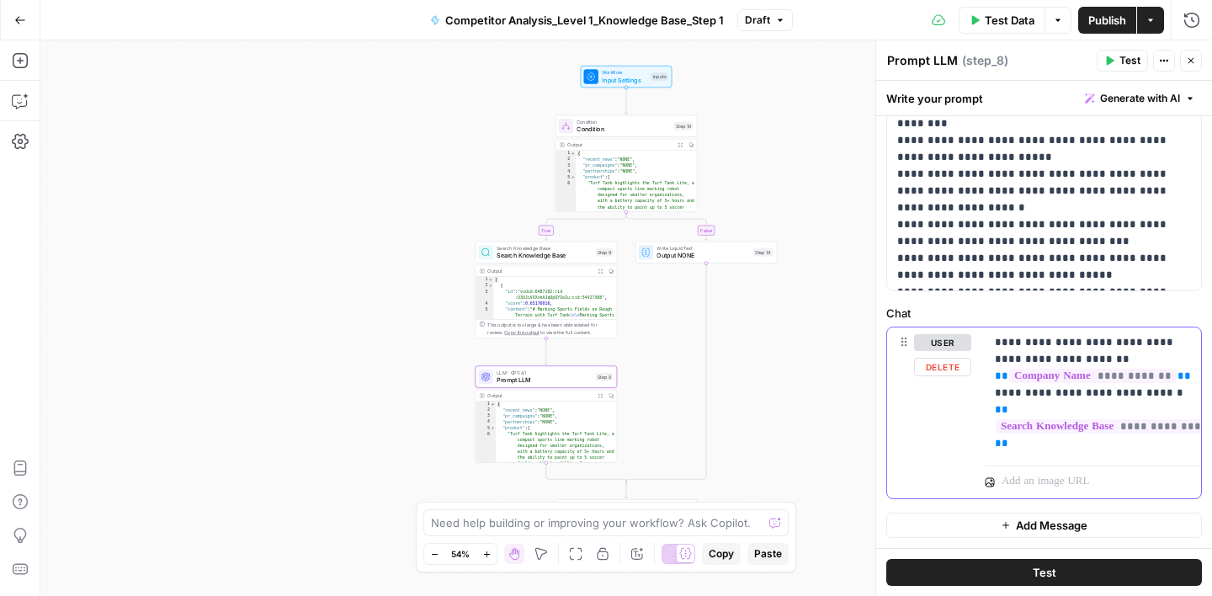
click at [1030, 446] on p "**********" at bounding box center [1093, 393] width 196 height 118
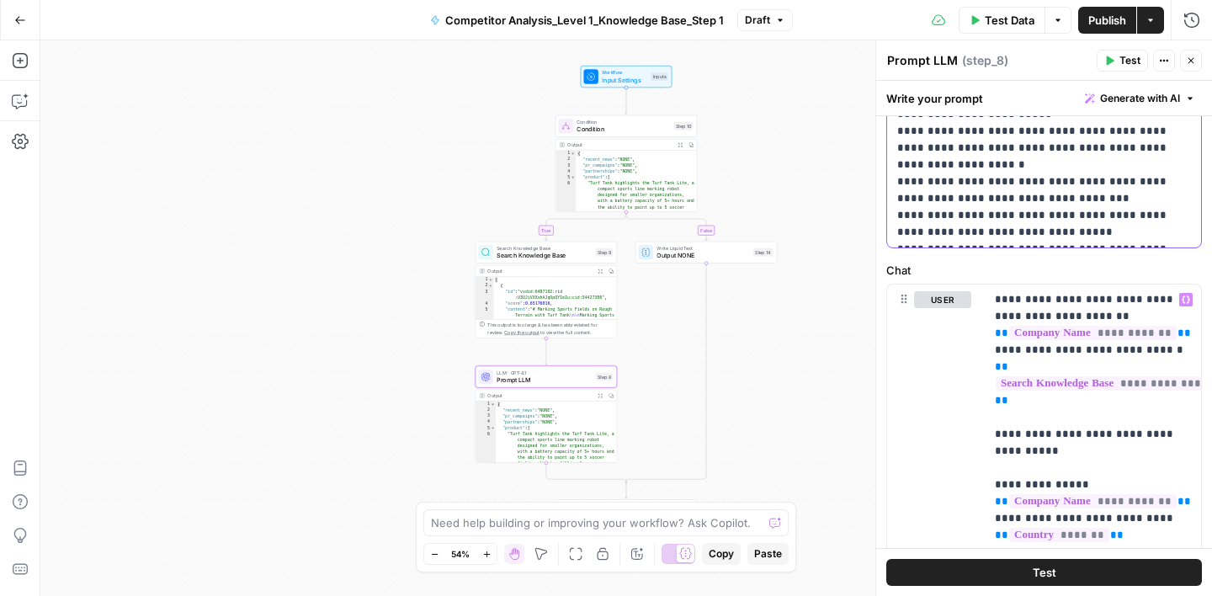
scroll to position [657, 0]
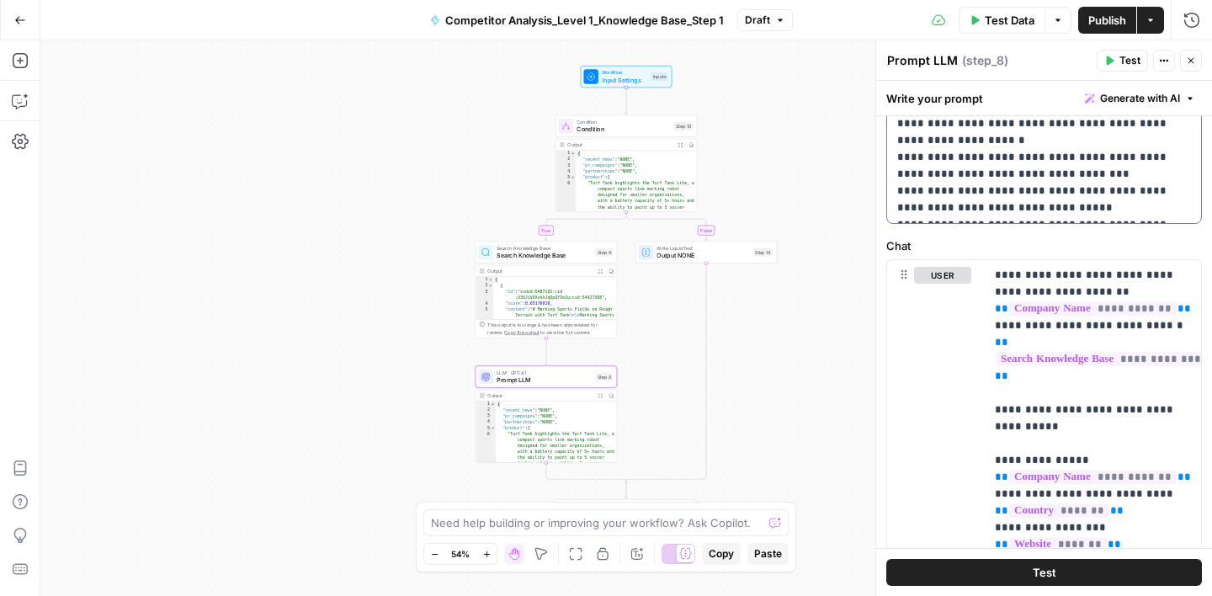
drag, startPoint x: 898, startPoint y: 235, endPoint x: 1065, endPoint y: 221, distance: 167.2
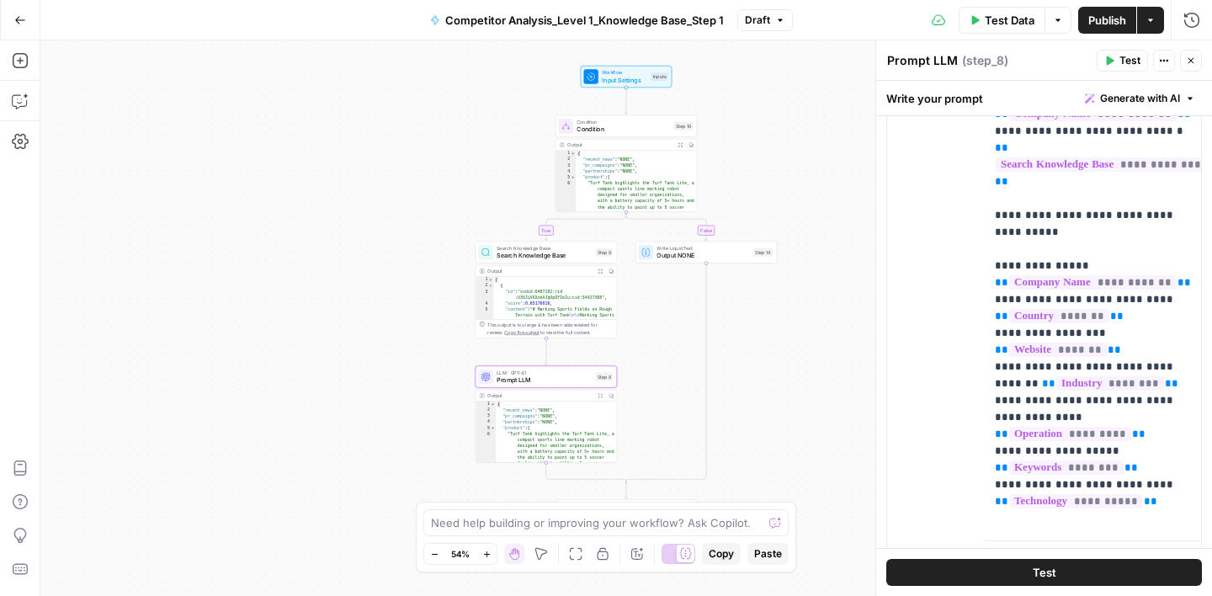
scroll to position [491, 0]
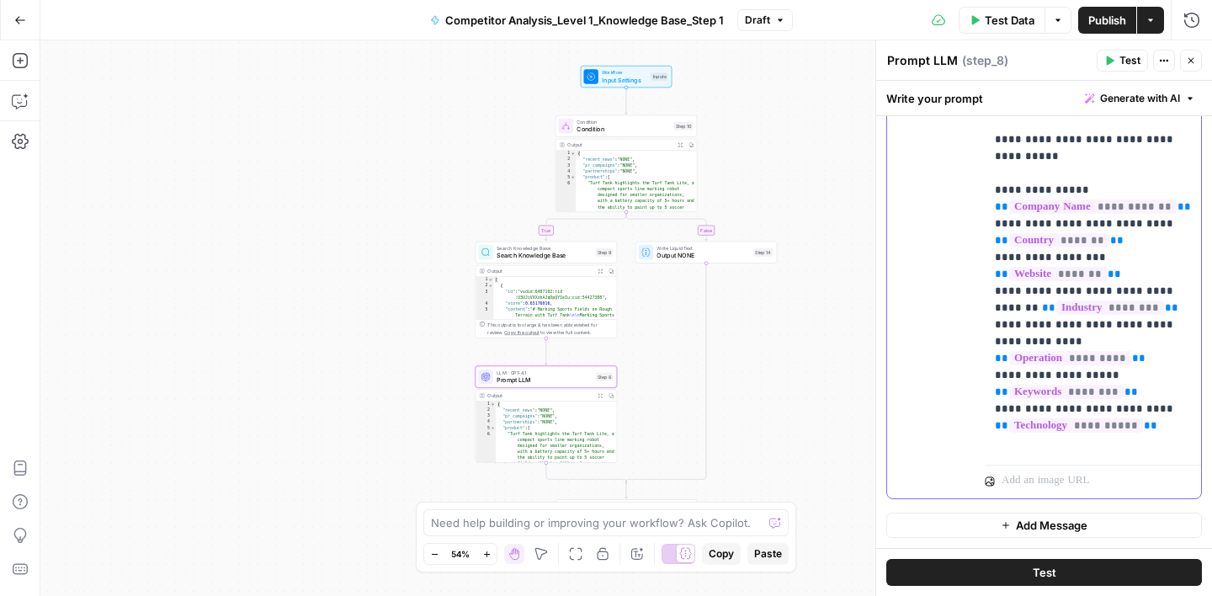
click at [1163, 440] on p "**********" at bounding box center [1093, 224] width 196 height 455
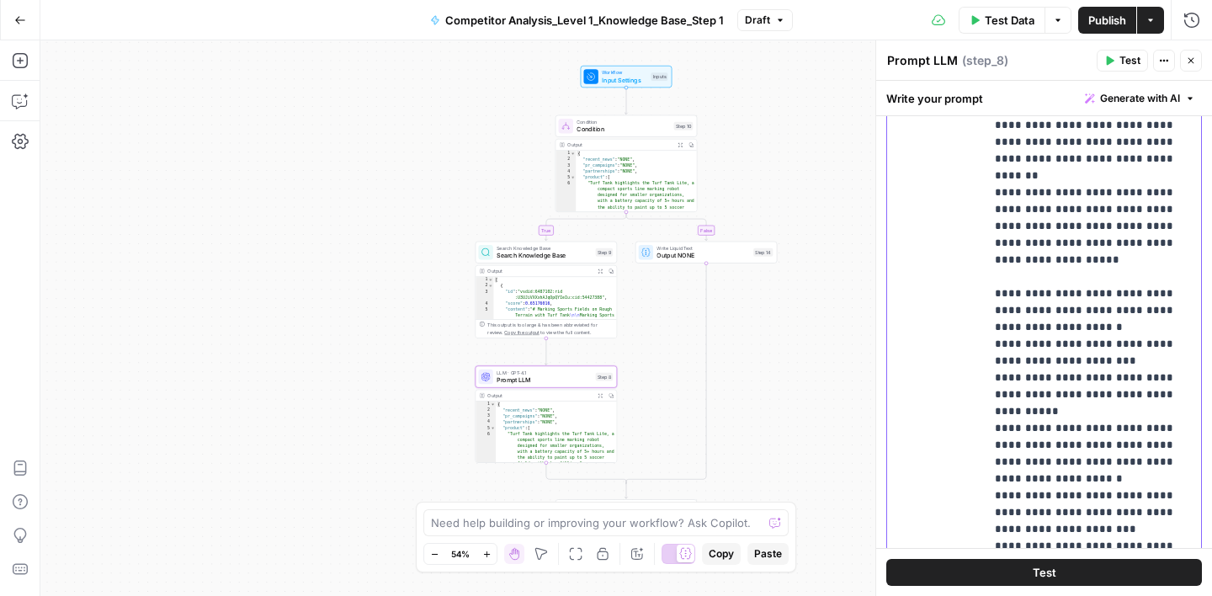
scroll to position [539, 0]
drag, startPoint x: 1049, startPoint y: 343, endPoint x: 1055, endPoint y: 355, distance: 13.2
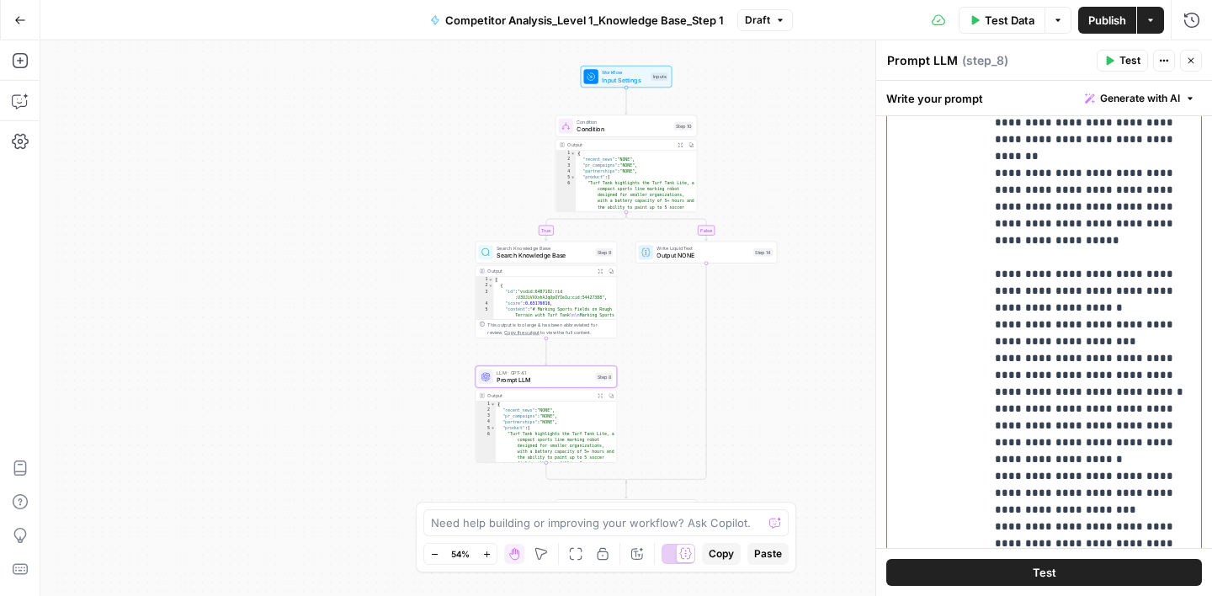
scroll to position [566, 0]
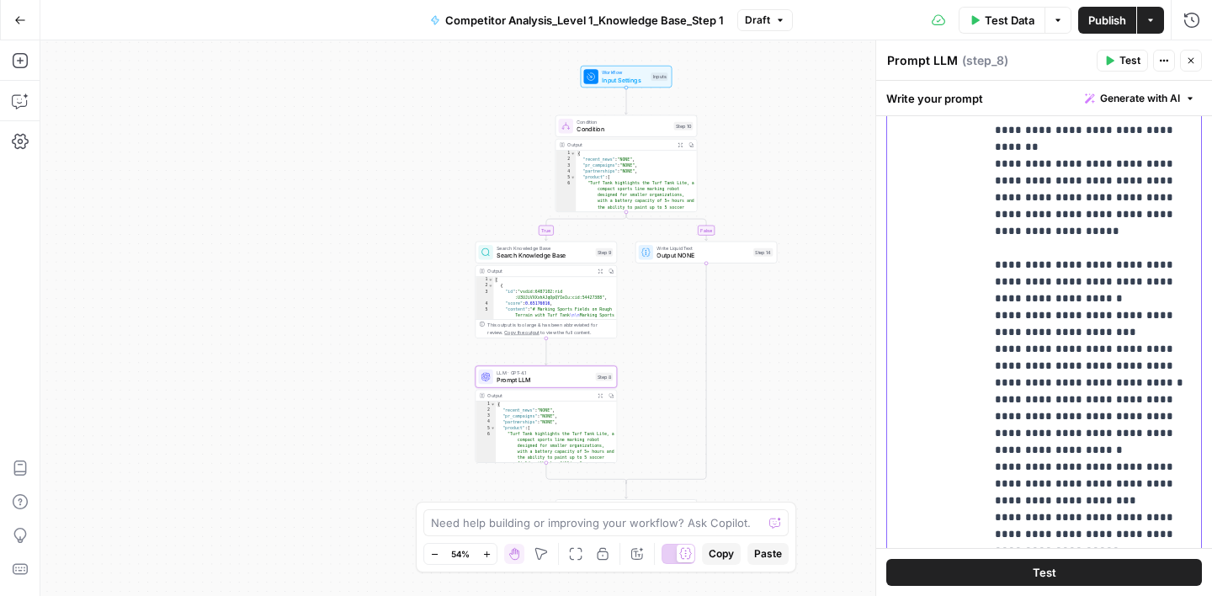
drag, startPoint x: 1099, startPoint y: 402, endPoint x: 994, endPoint y: 354, distance: 115.6
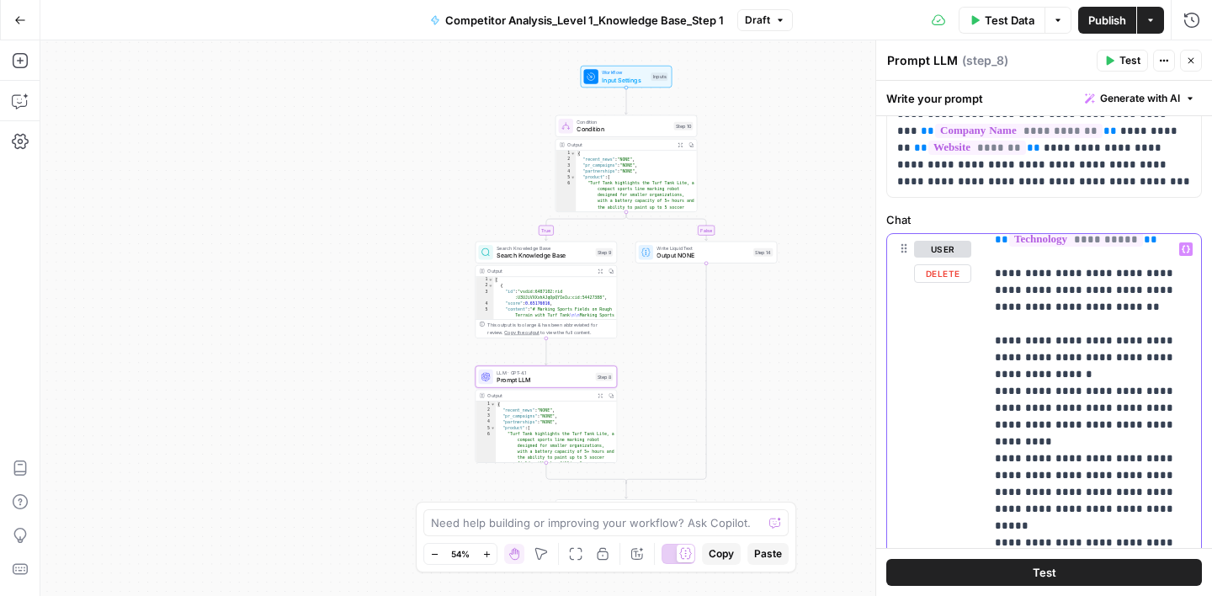
scroll to position [441, 0]
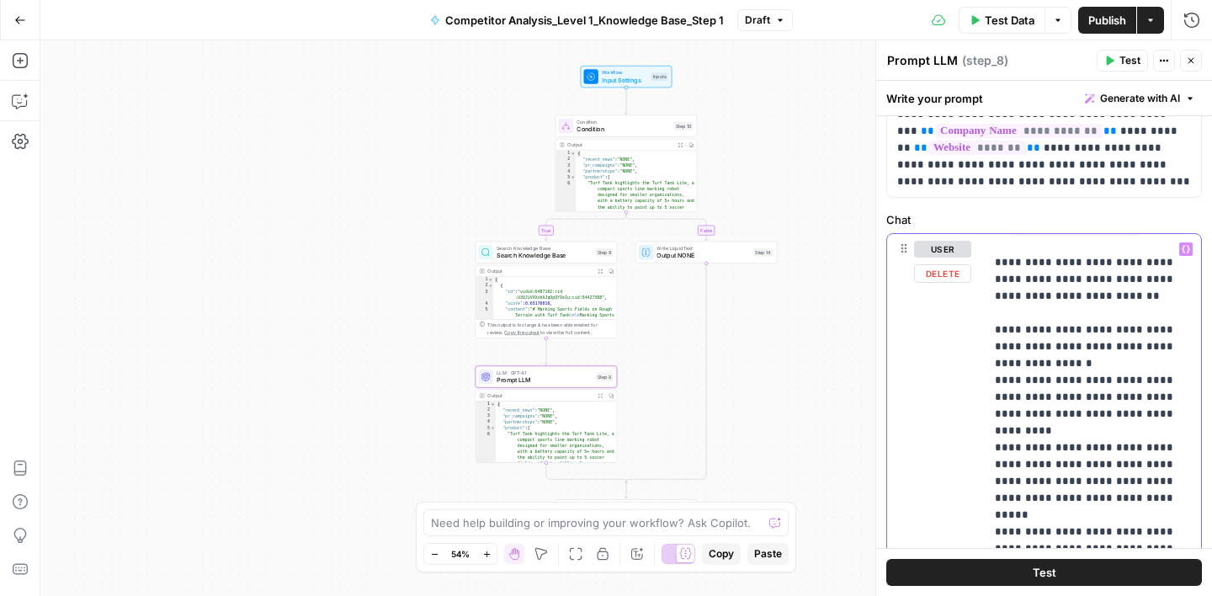
click at [1158, 295] on p "**********" at bounding box center [1093, 439] width 196 height 1279
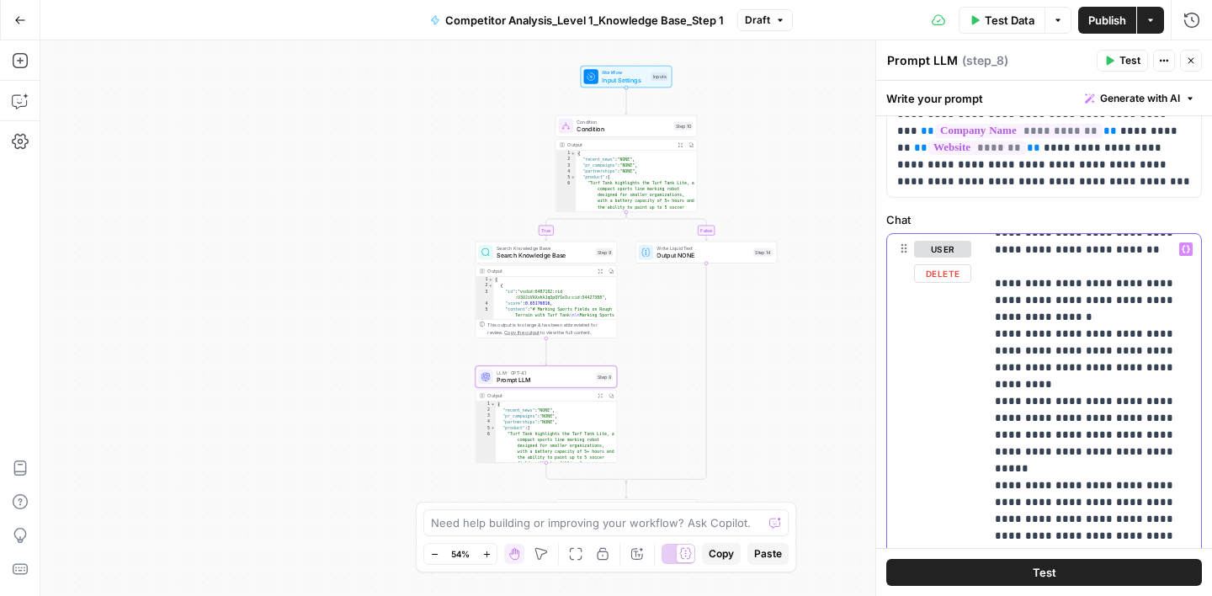
scroll to position [501, 0]
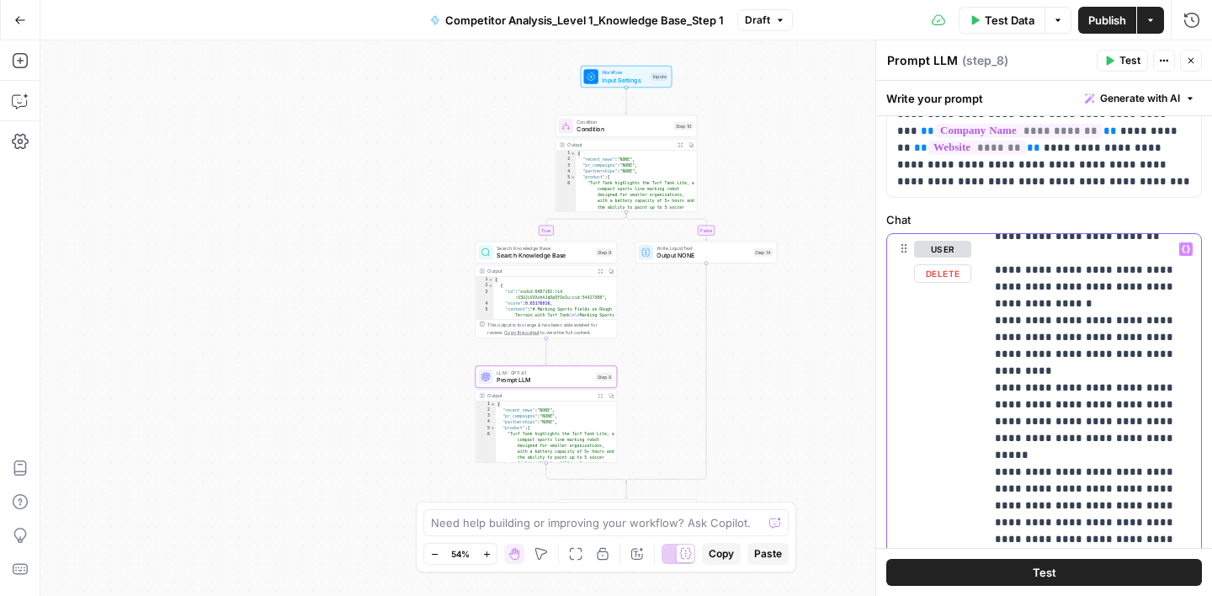
click at [1088, 342] on p "**********" at bounding box center [1093, 379] width 196 height 1279
click at [1128, 356] on p "**********" at bounding box center [1093, 379] width 196 height 1279
click at [1086, 373] on p "**********" at bounding box center [1093, 379] width 196 height 1279
click at [1018, 387] on p "**********" at bounding box center [1093, 379] width 196 height 1279
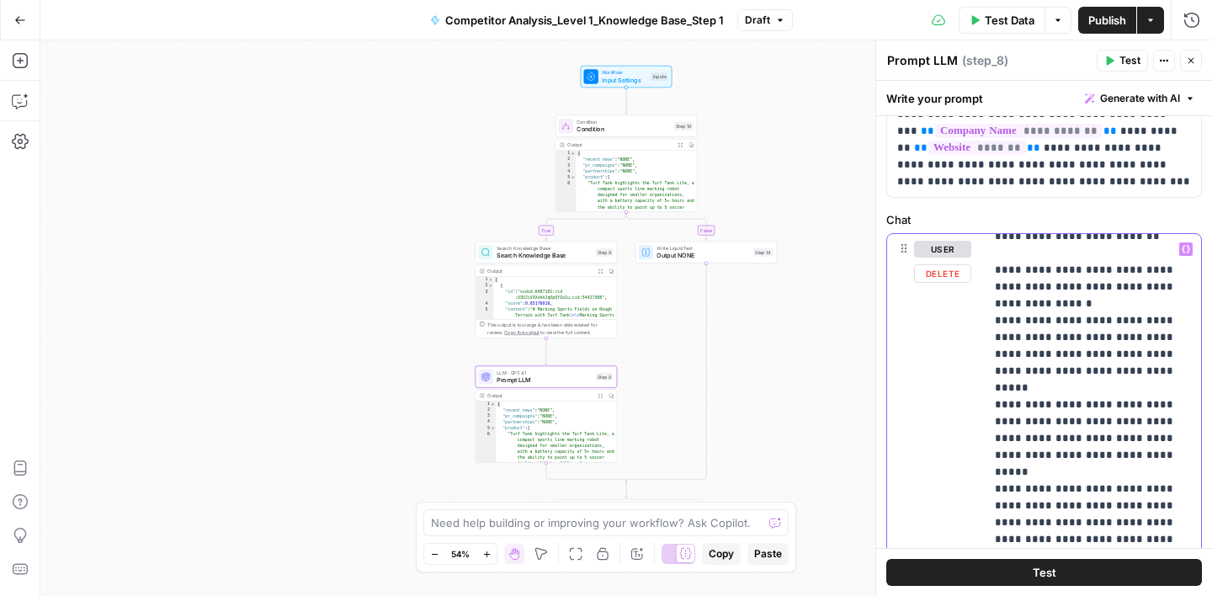
drag, startPoint x: 1097, startPoint y: 388, endPoint x: 1139, endPoint y: 398, distance: 43.3
click at [1139, 398] on p "**********" at bounding box center [1093, 388] width 196 height 1296
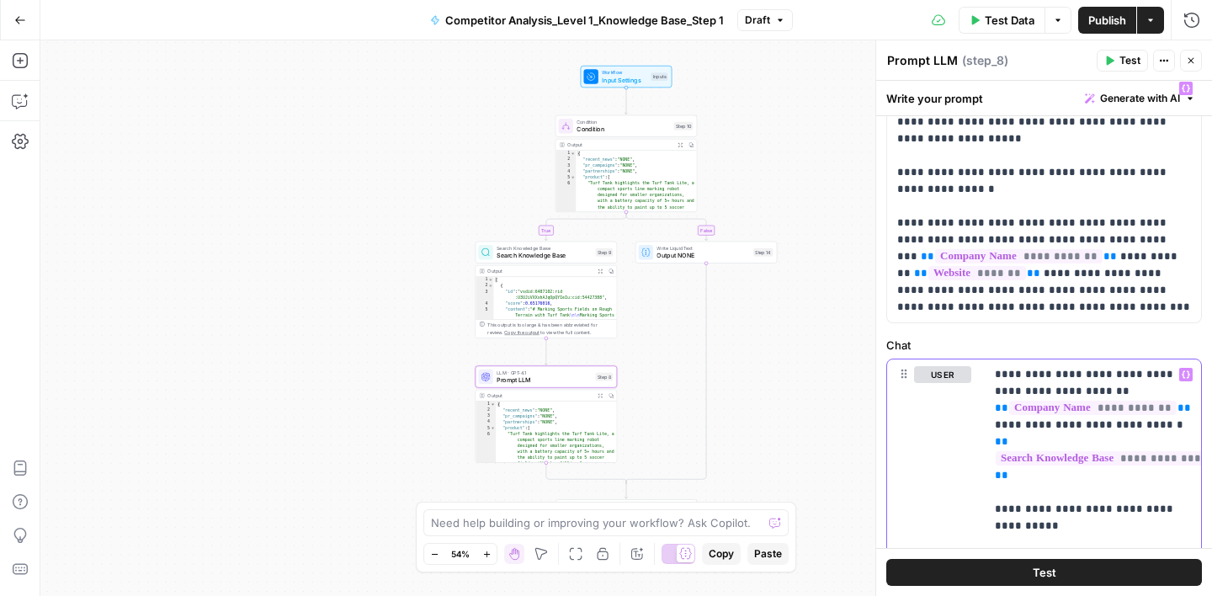
scroll to position [113, 0]
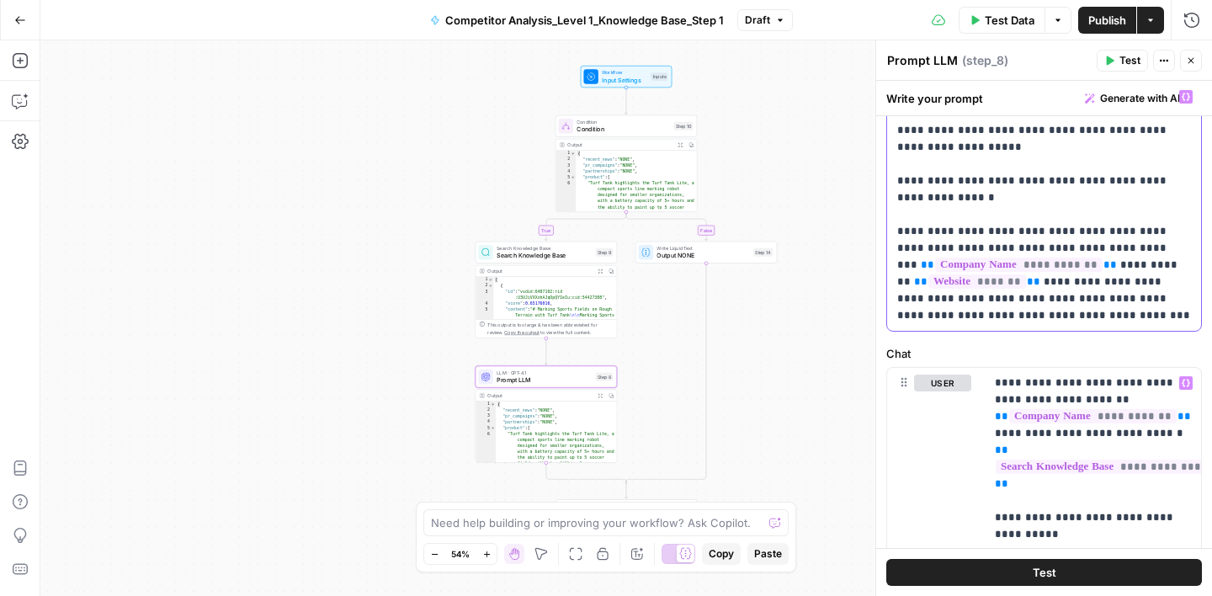
click at [979, 196] on p "**********" at bounding box center [1044, 206] width 294 height 236
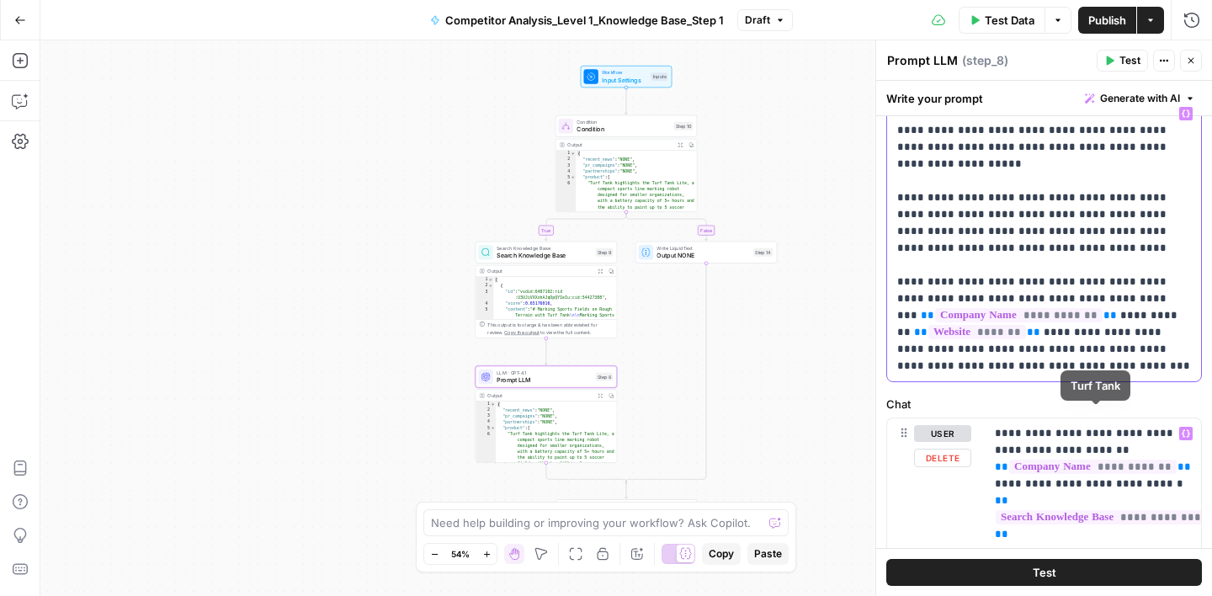
scroll to position [32, 0]
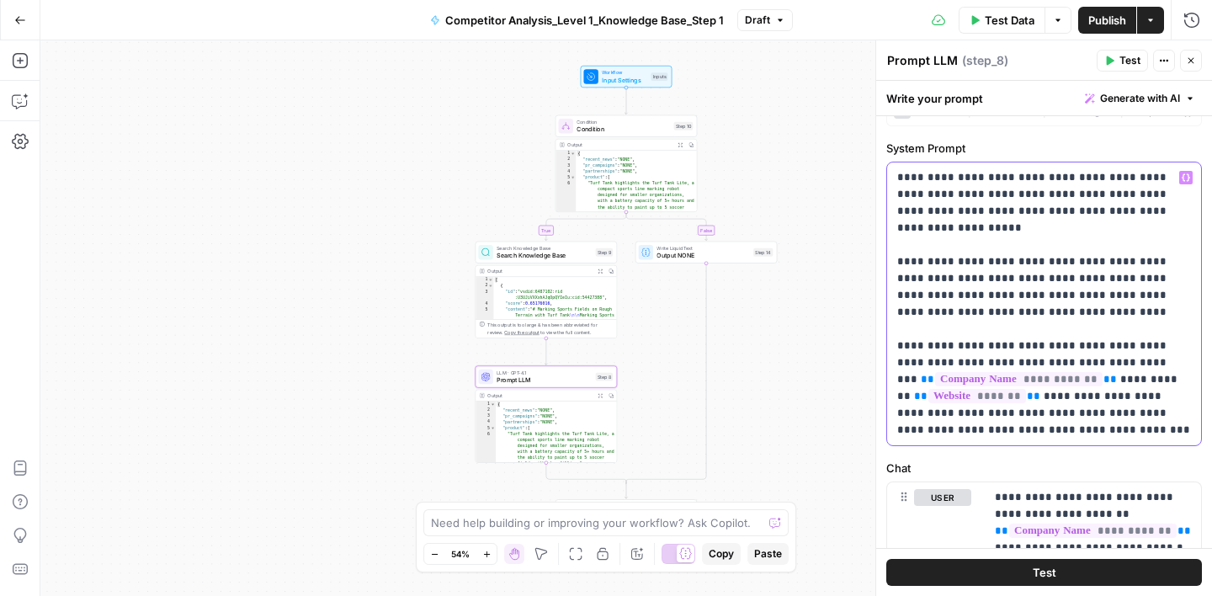
drag, startPoint x: 1084, startPoint y: 433, endPoint x: 876, endPoint y: 354, distance: 222.8
click at [876, 354] on div "**********" at bounding box center [1043, 318] width 337 height 556
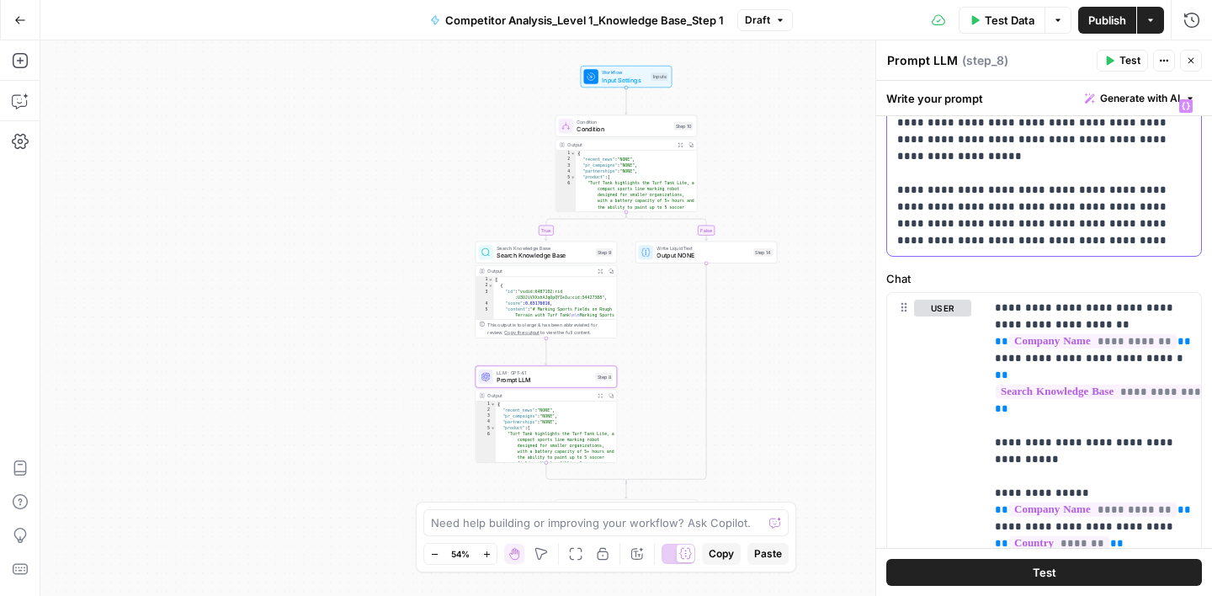
scroll to position [108, 0]
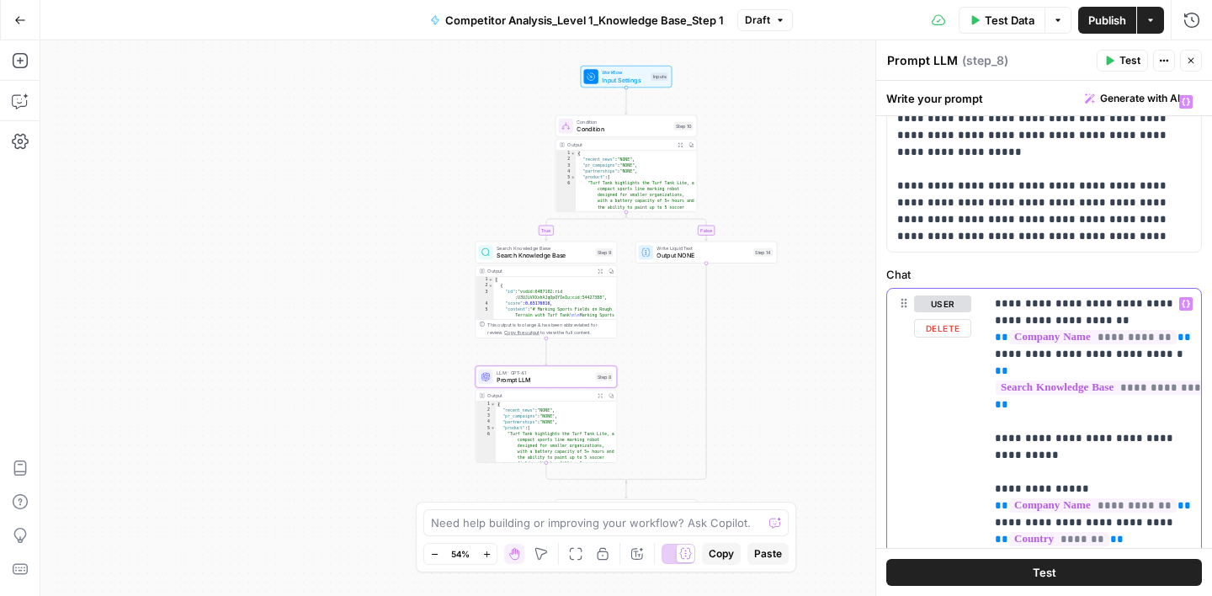
drag, startPoint x: 1056, startPoint y: 354, endPoint x: 1005, endPoint y: 355, distance: 50.5
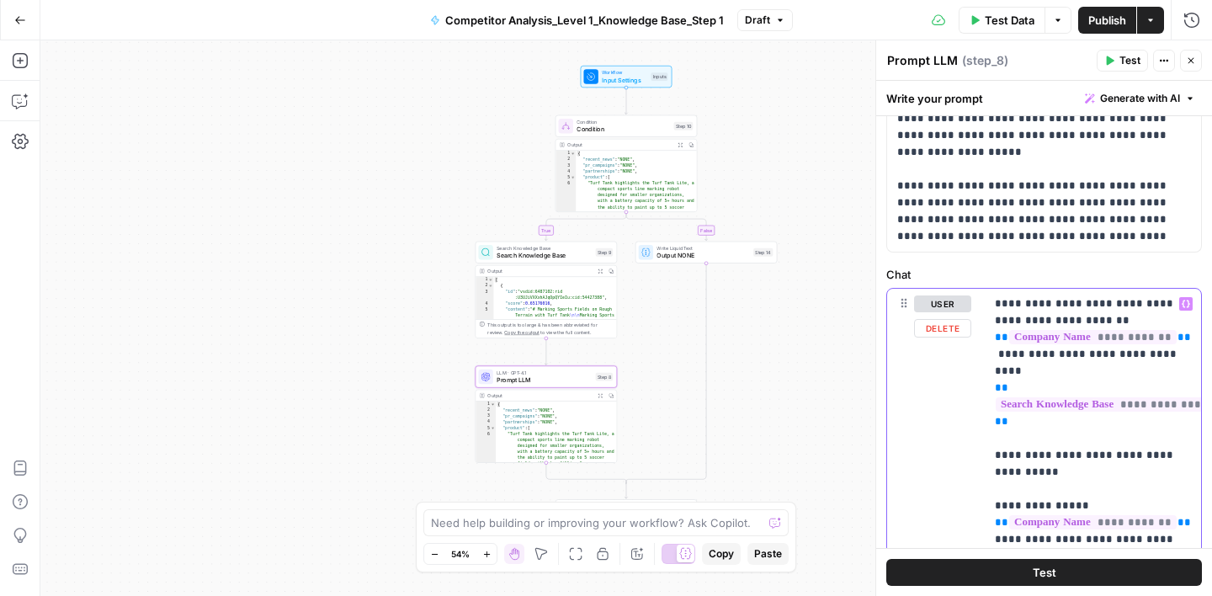
click at [1188, 303] on icon "button" at bounding box center [1186, 304] width 8 height 8
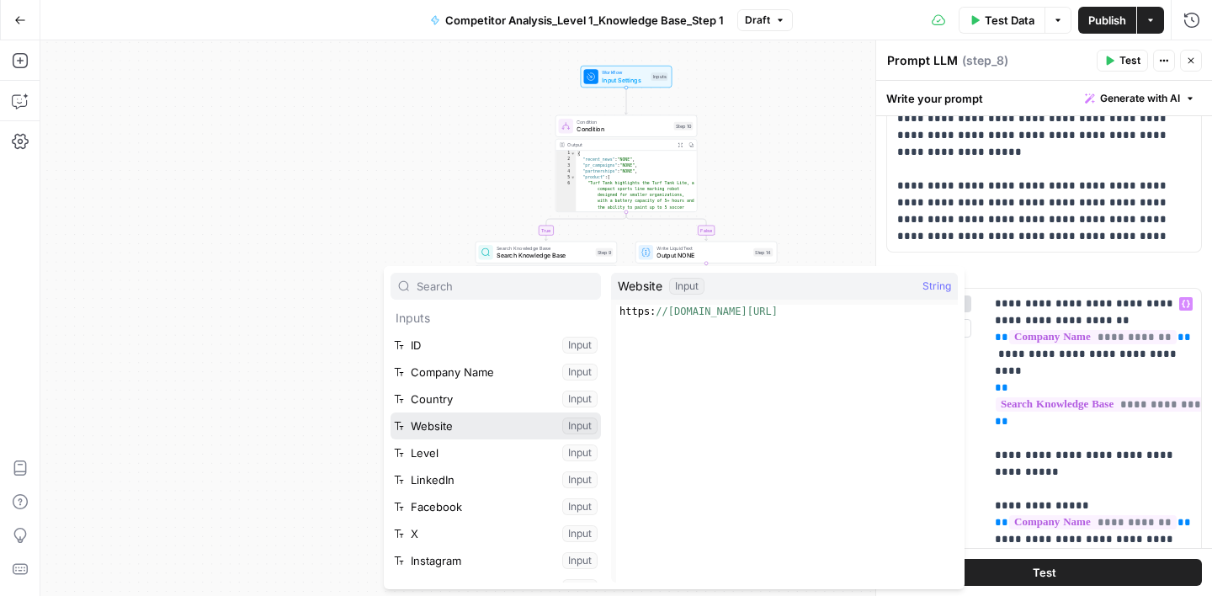
click at [454, 418] on button "Select variable Website" at bounding box center [496, 425] width 210 height 27
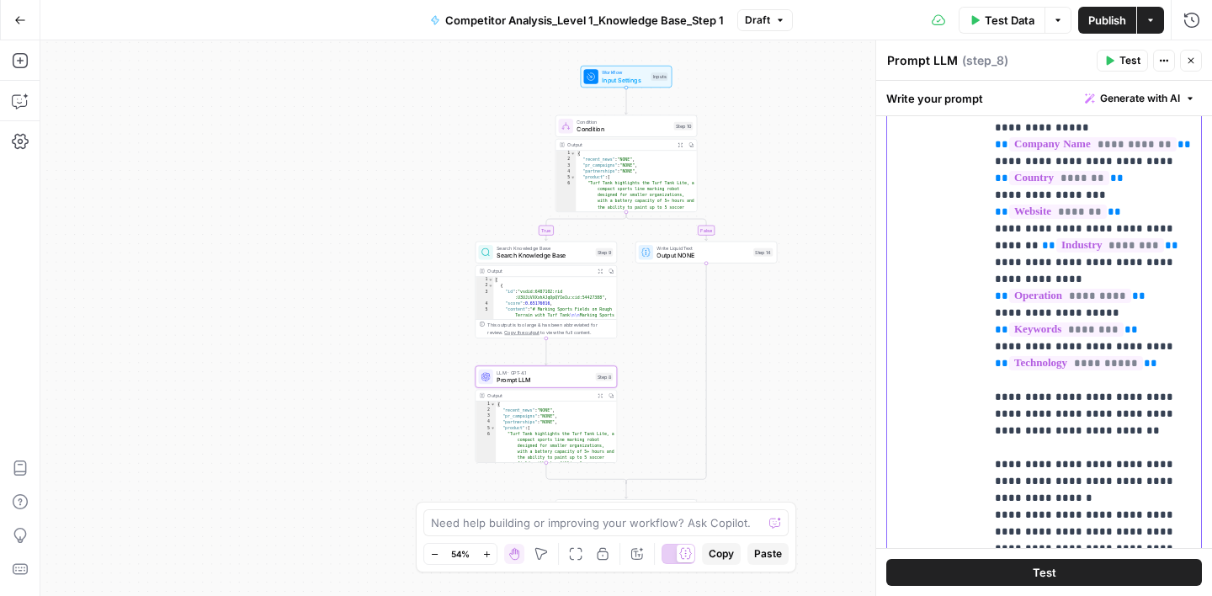
scroll to position [412, 0]
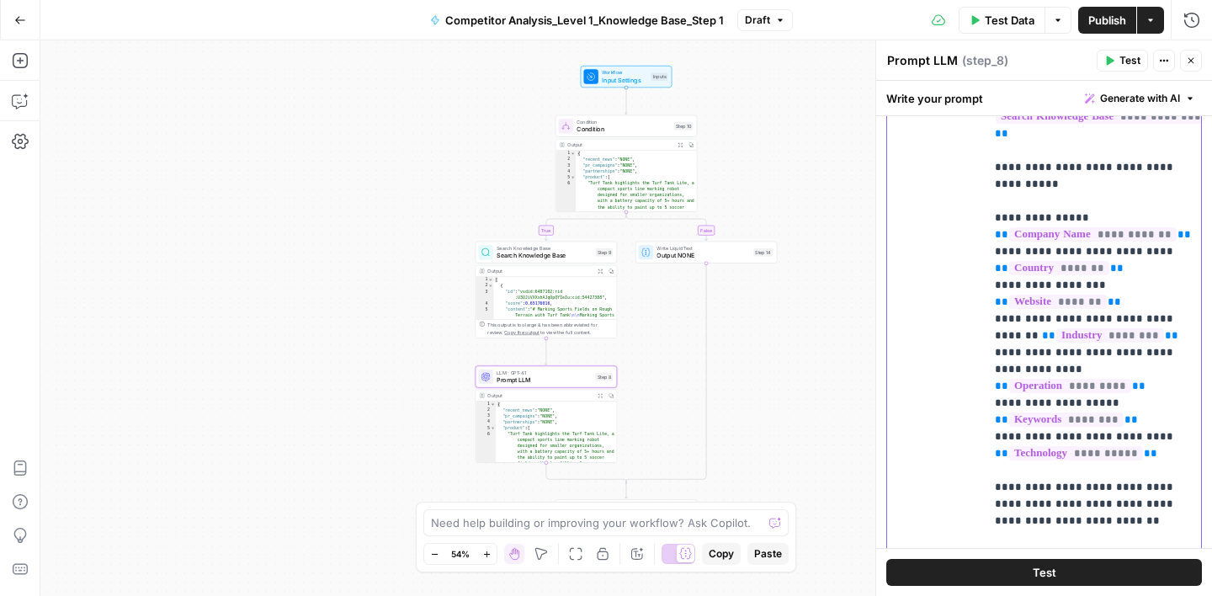
drag, startPoint x: 1023, startPoint y: 254, endPoint x: 991, endPoint y: 223, distance: 44.6
click at [990, 222] on div "**********" at bounding box center [1093, 327] width 216 height 686
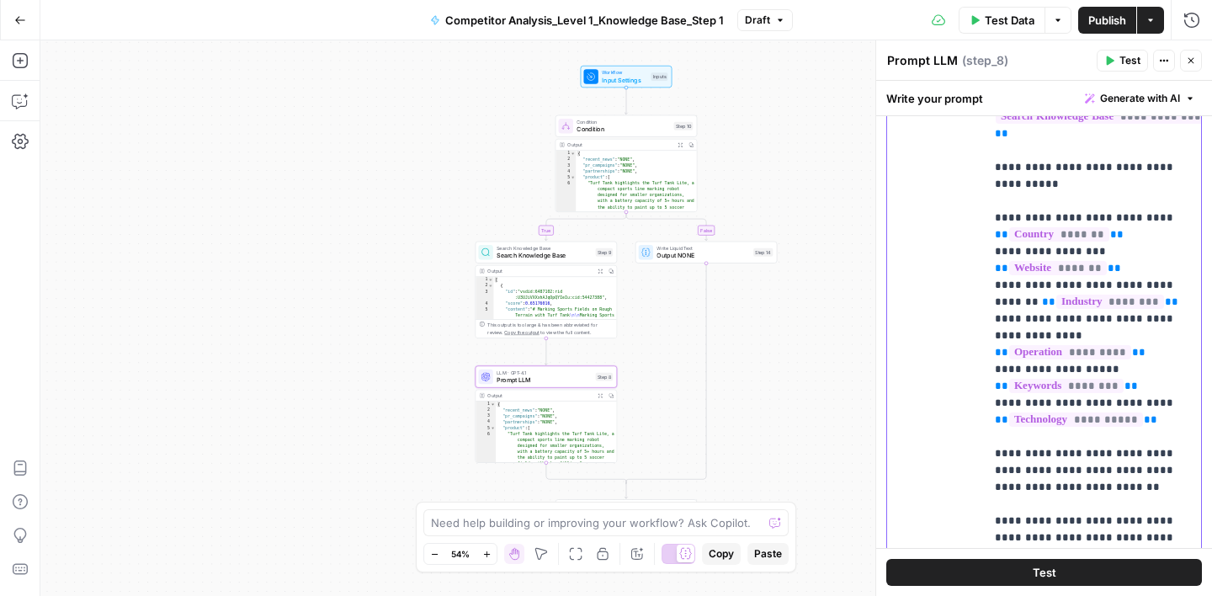
drag, startPoint x: 1129, startPoint y: 266, endPoint x: 990, endPoint y: 258, distance: 139.1
click at [989, 258] on div "**********" at bounding box center [1093, 327] width 216 height 686
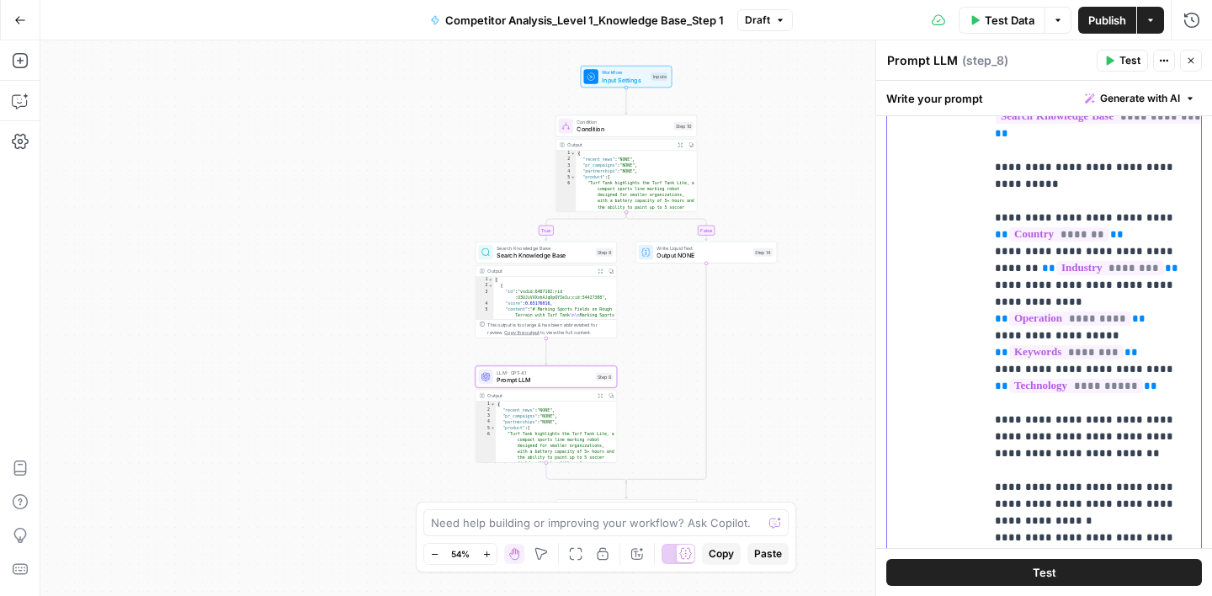
click at [1009, 197] on p "**********" at bounding box center [1093, 605] width 196 height 1229
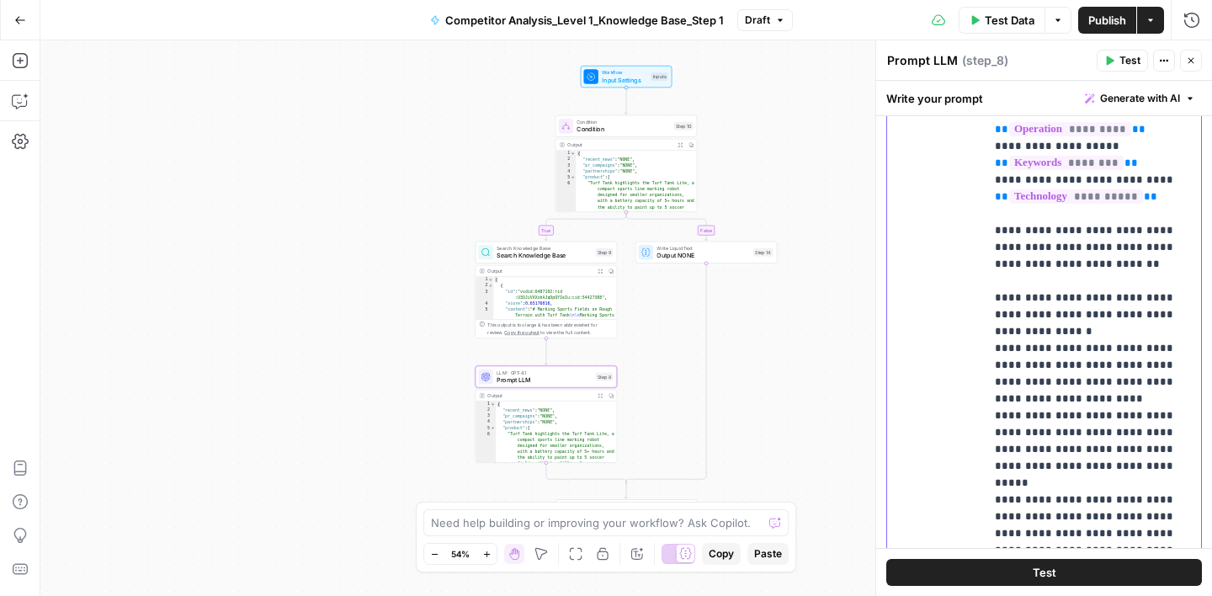
scroll to position [208, 0]
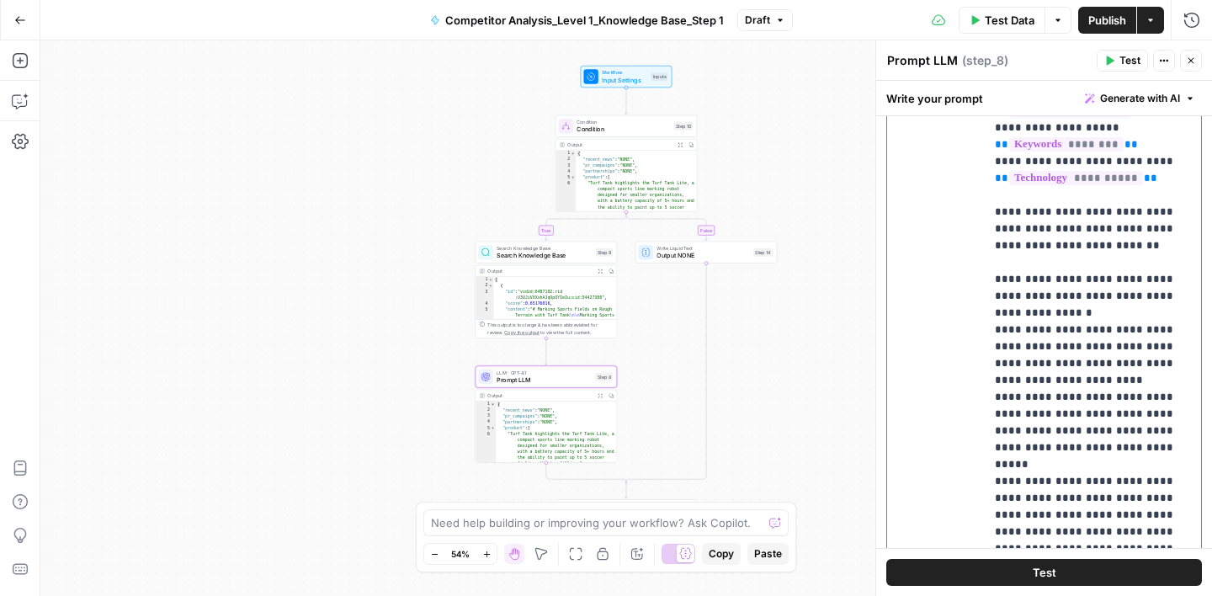
drag, startPoint x: 1028, startPoint y: 296, endPoint x: 1034, endPoint y: 311, distance: 16.6
click at [1034, 311] on p "**********" at bounding box center [1093, 397] width 196 height 1229
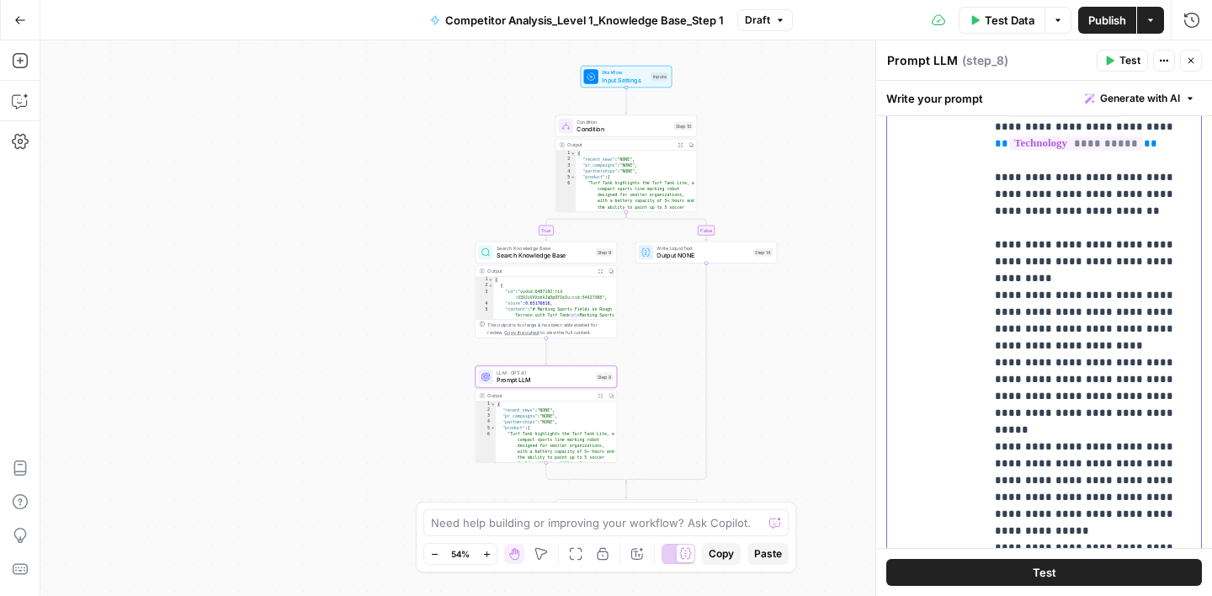
scroll to position [248, 0]
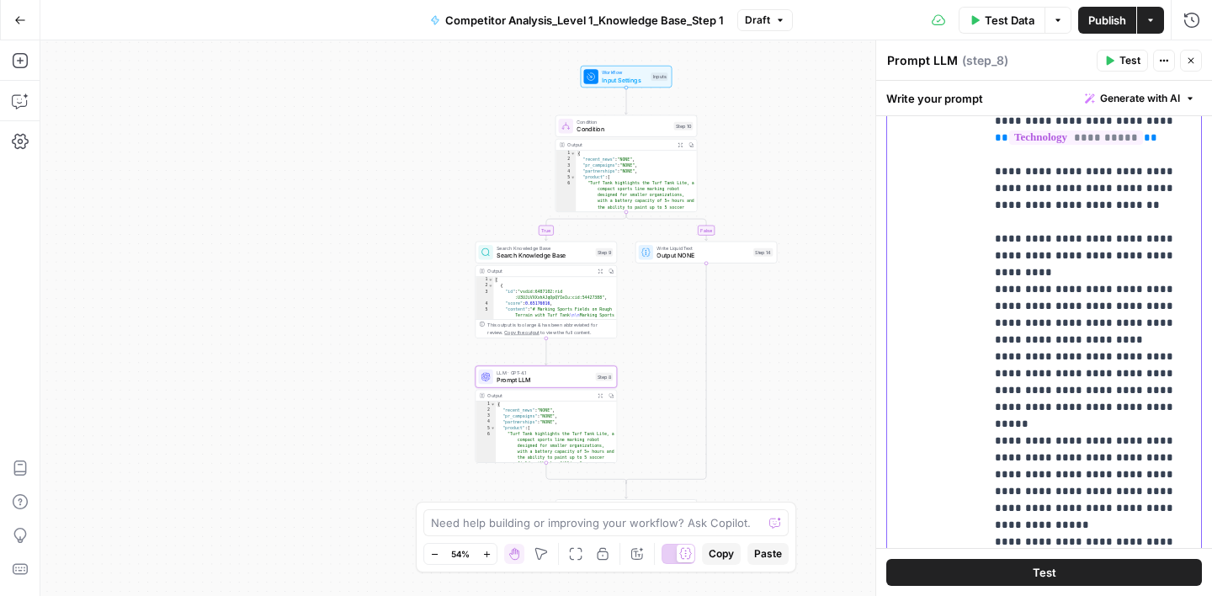
click at [1084, 339] on p "**********" at bounding box center [1093, 356] width 196 height 1229
click at [1135, 338] on p "**********" at bounding box center [1093, 356] width 196 height 1229
drag, startPoint x: 1103, startPoint y: 407, endPoint x: 992, endPoint y: 364, distance: 118.3
click at [992, 364] on div "**********" at bounding box center [1093, 327] width 216 height 686
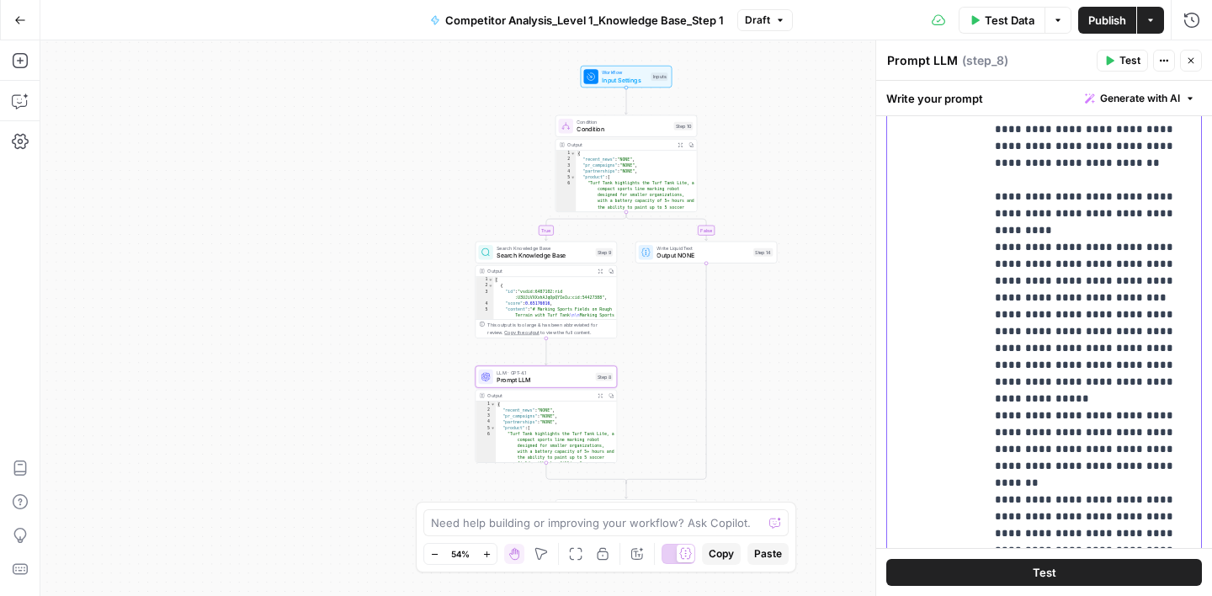
scroll to position [309, 0]
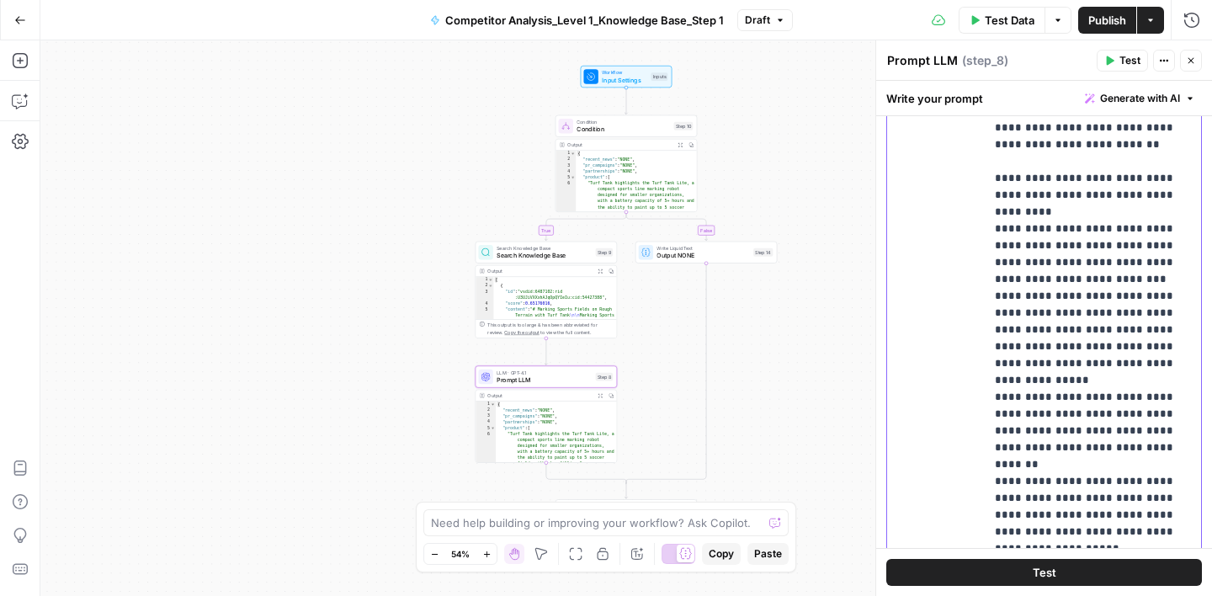
drag, startPoint x: 1060, startPoint y: 332, endPoint x: 1027, endPoint y: 349, distance: 37.3
click at [1027, 349] on p "**********" at bounding box center [1093, 263] width 196 height 1162
click at [997, 345] on p "**********" at bounding box center [1093, 263] width 196 height 1162
click at [1100, 364] on p "**********" at bounding box center [1093, 263] width 196 height 1162
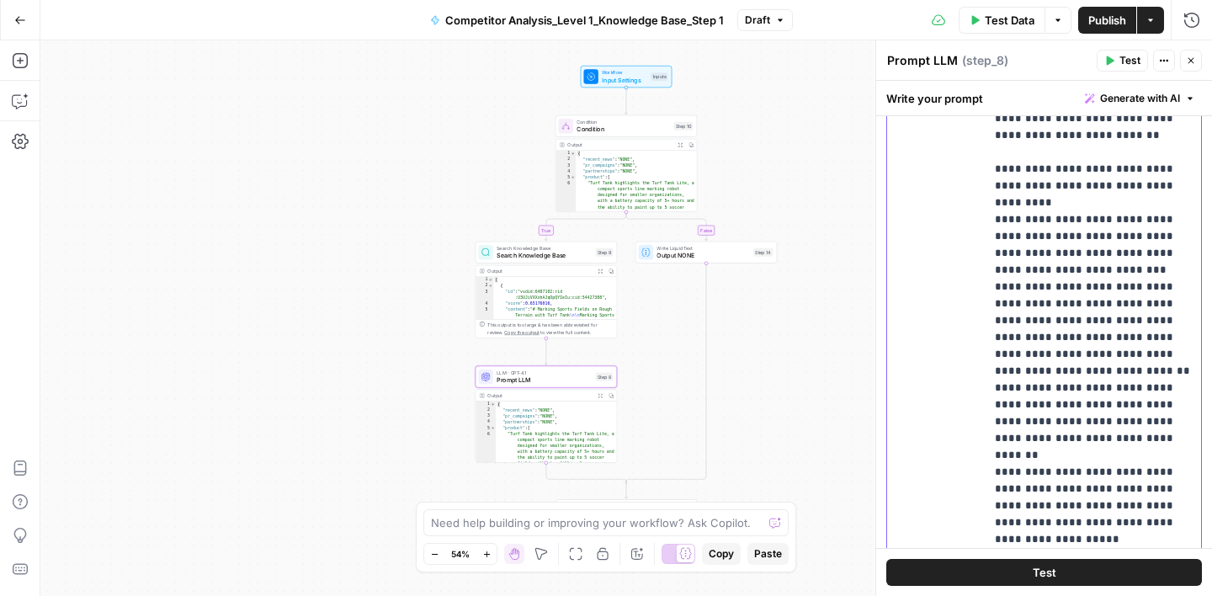
scroll to position [317, 0]
click at [1170, 271] on p "**********" at bounding box center [1093, 262] width 196 height 1178
click at [1164, 321] on p "**********" at bounding box center [1093, 296] width 196 height 1246
click at [1123, 335] on p "**********" at bounding box center [1093, 296] width 196 height 1246
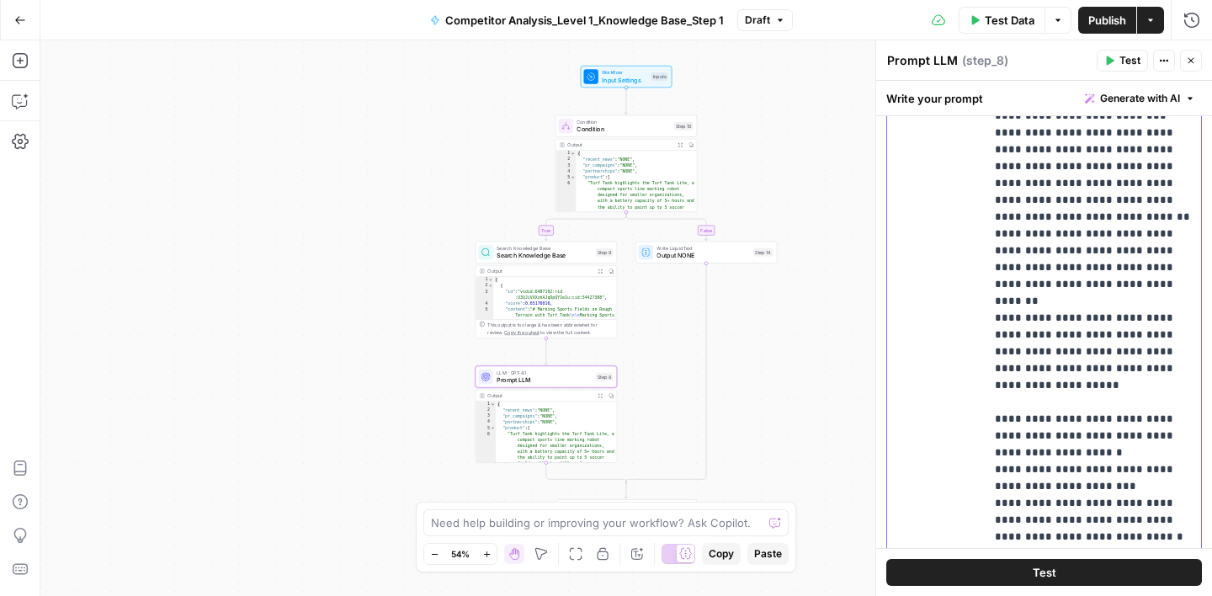
scroll to position [591, 0]
click at [1151, 285] on p "**********" at bounding box center [1093, 39] width 196 height 1279
click at [1111, 302] on p "**********" at bounding box center [1093, 48] width 196 height 1296
click at [1084, 302] on p "**********" at bounding box center [1093, 48] width 196 height 1296
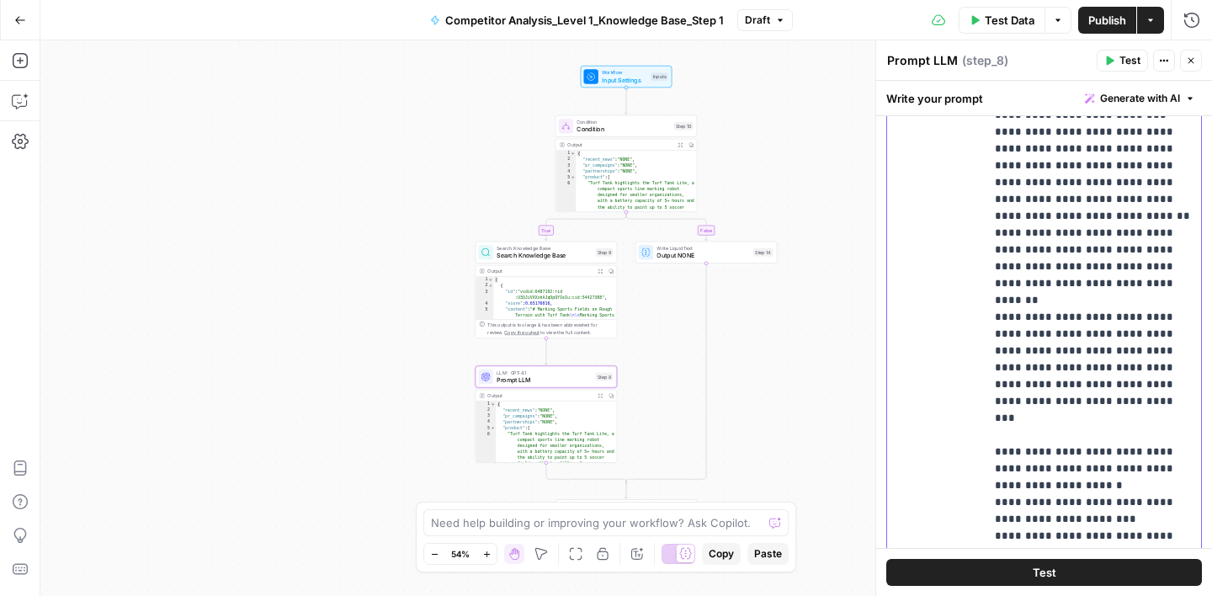
drag, startPoint x: 1060, startPoint y: 365, endPoint x: 1111, endPoint y: 338, distance: 58.4
click at [1111, 338] on p "**********" at bounding box center [1093, 56] width 196 height 1313
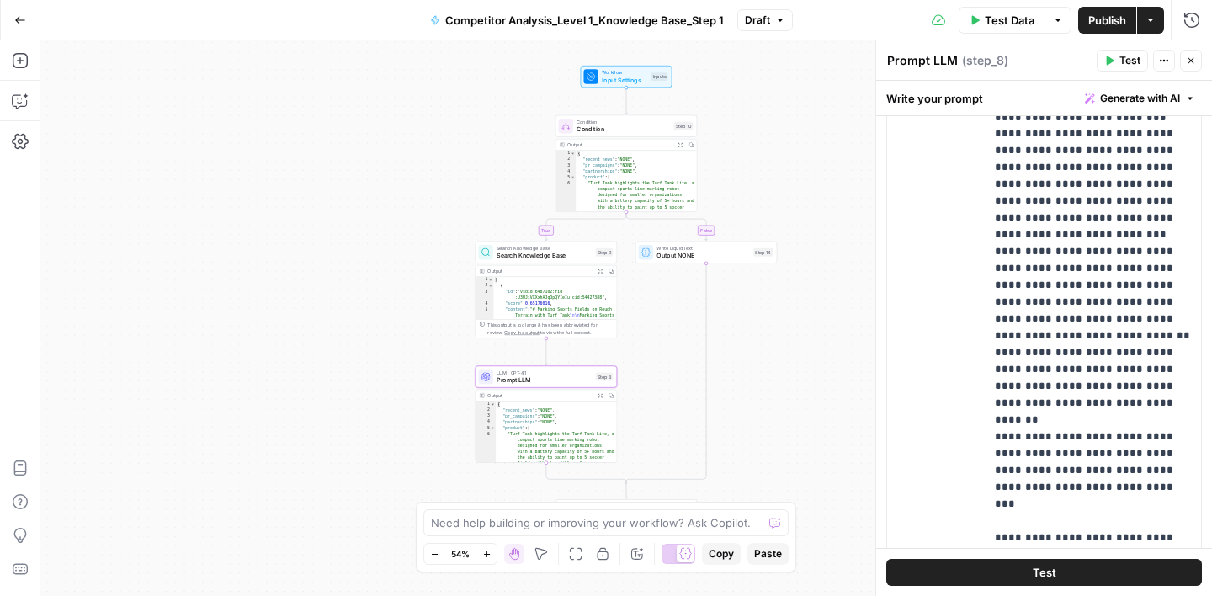
scroll to position [0, 0]
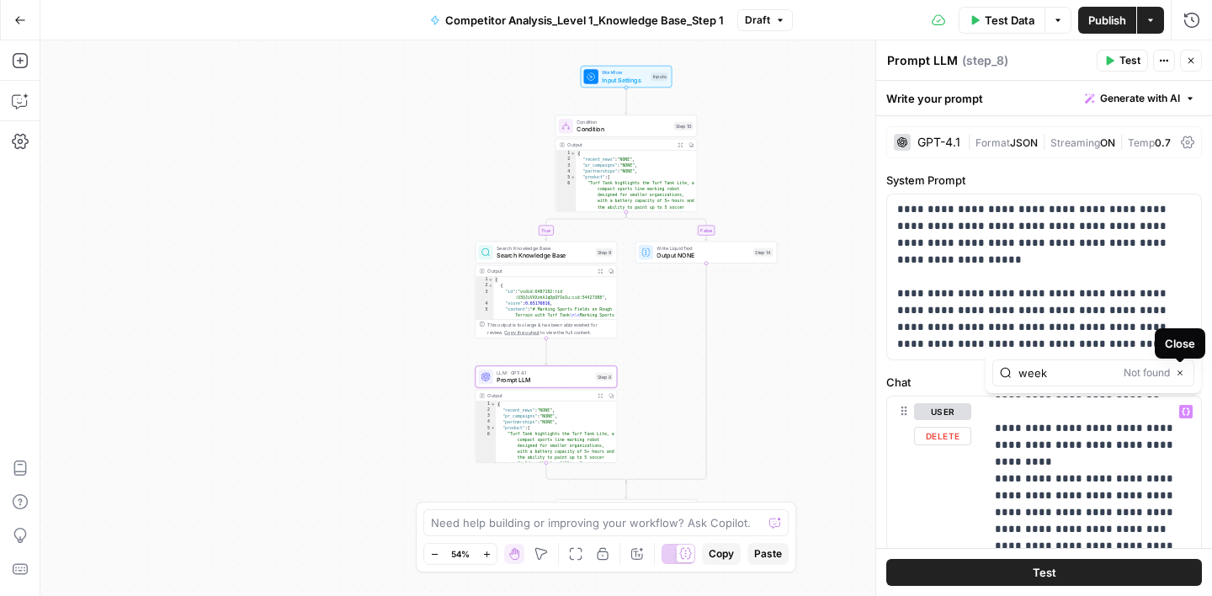
type input "week"
click at [1181, 372] on icon "button" at bounding box center [1180, 373] width 8 height 8
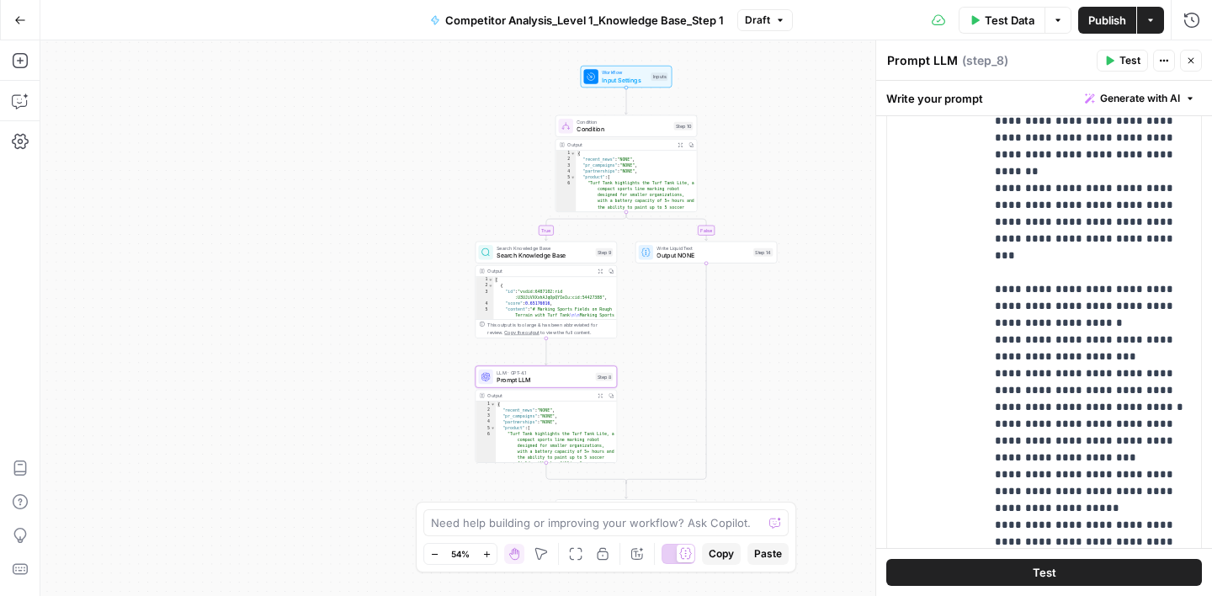
scroll to position [547, 0]
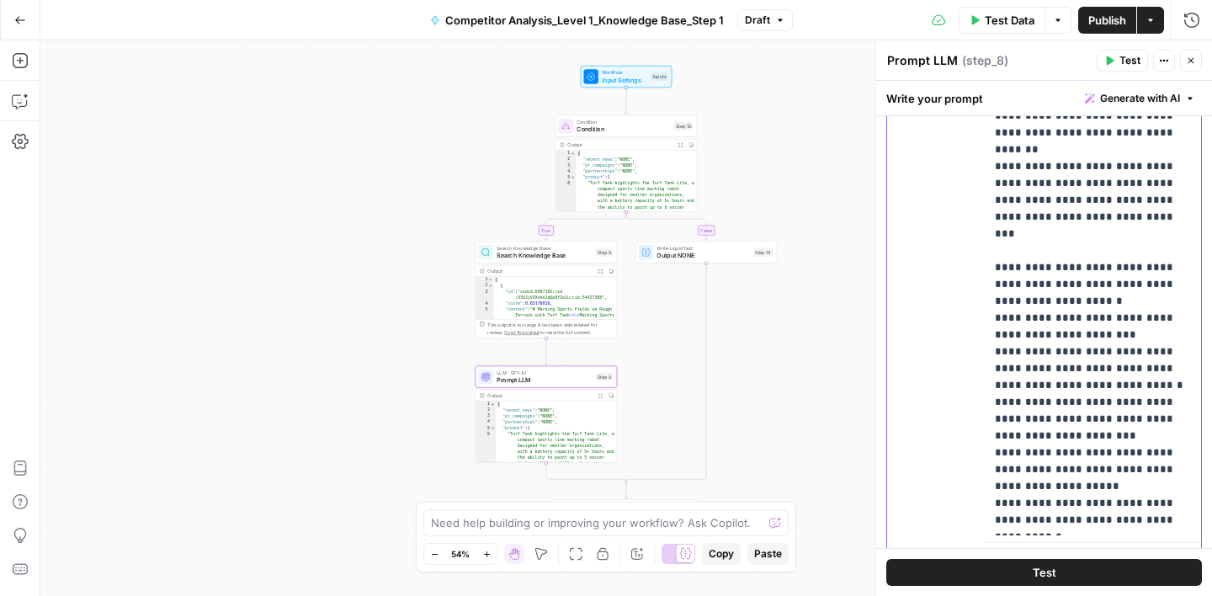
drag, startPoint x: 1113, startPoint y: 320, endPoint x: 1174, endPoint y: 317, distance: 61.5
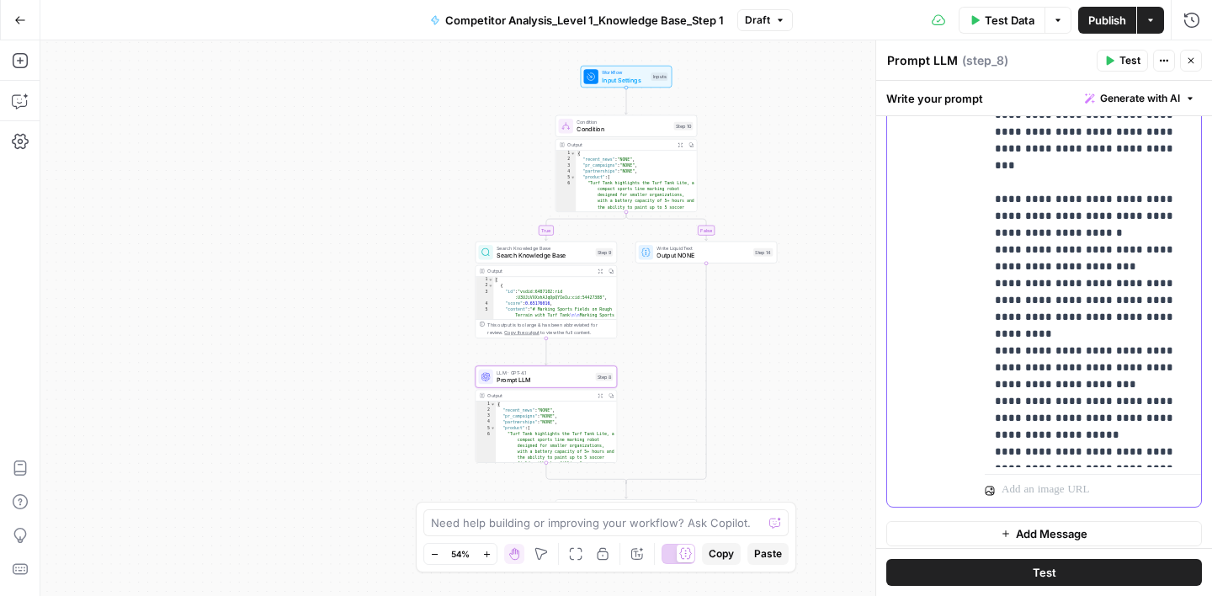
scroll to position [618, 0]
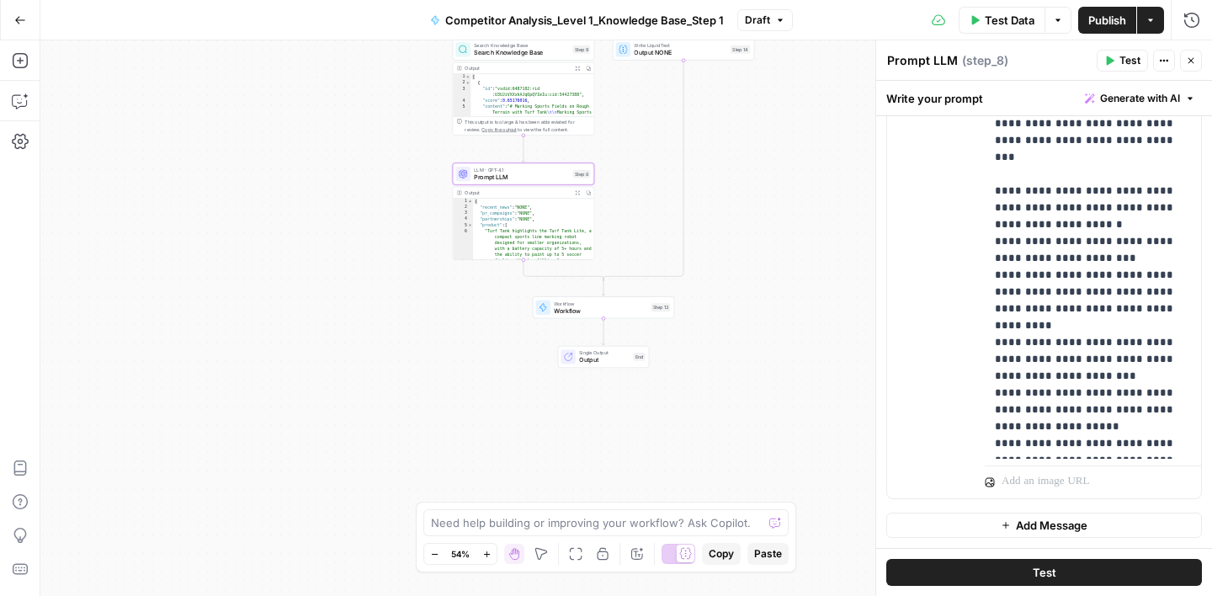
drag, startPoint x: 764, startPoint y: 435, endPoint x: 742, endPoint y: 232, distance: 204.1
click at [742, 232] on div "true false Workflow Input Settings Inputs Condition Condition Step 10 Output Ex…" at bounding box center [626, 318] width 1172 height 556
click at [755, 225] on div "true false Workflow Input Settings Inputs Condition Condition Step 10 Output Ex…" at bounding box center [626, 318] width 1172 height 556
click at [1106, 21] on span "Publish" at bounding box center [1107, 20] width 38 height 17
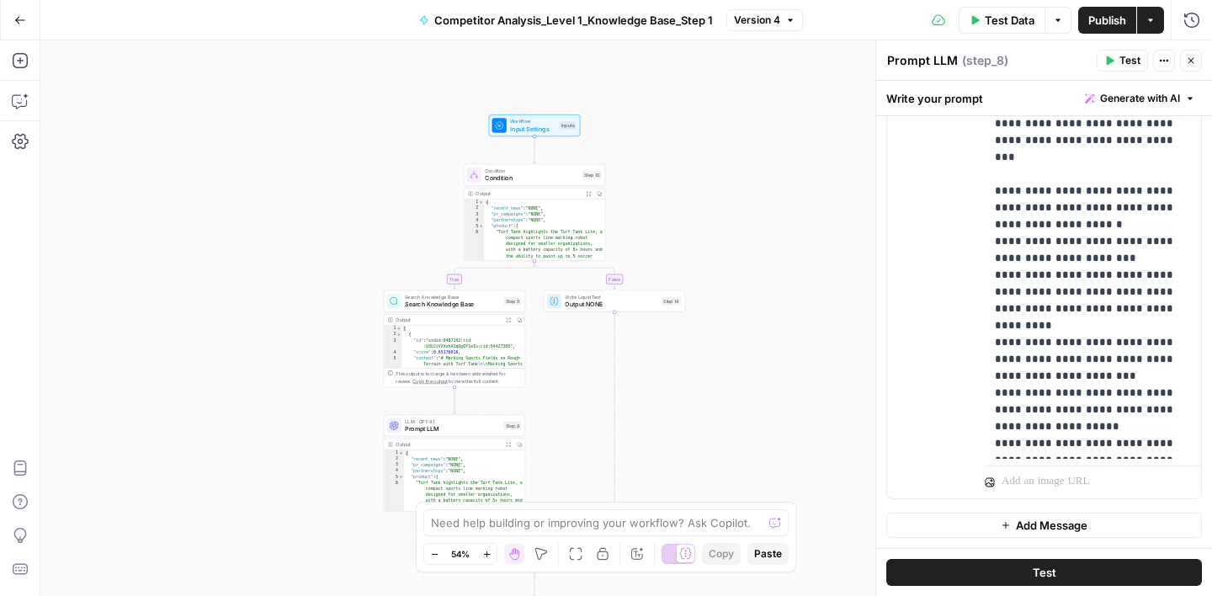
drag, startPoint x: 800, startPoint y: 139, endPoint x: 731, endPoint y: 391, distance: 261.0
click at [731, 391] on div "true false Workflow Input Settings Inputs Condition Condition Step 10 Output Ex…" at bounding box center [626, 318] width 1172 height 556
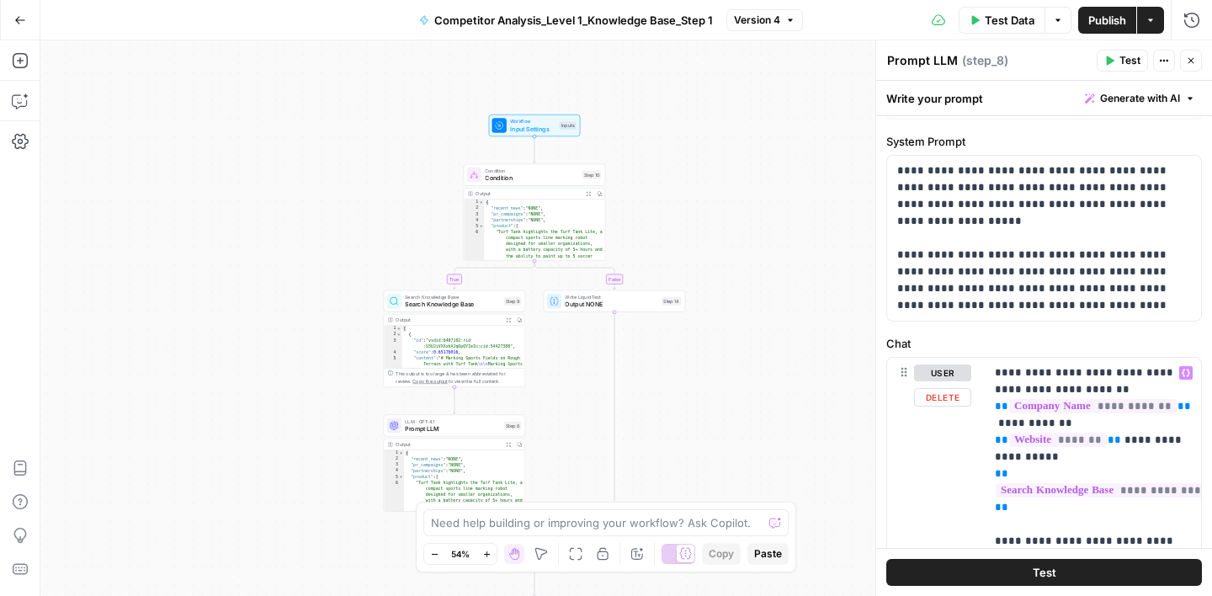
scroll to position [0, 0]
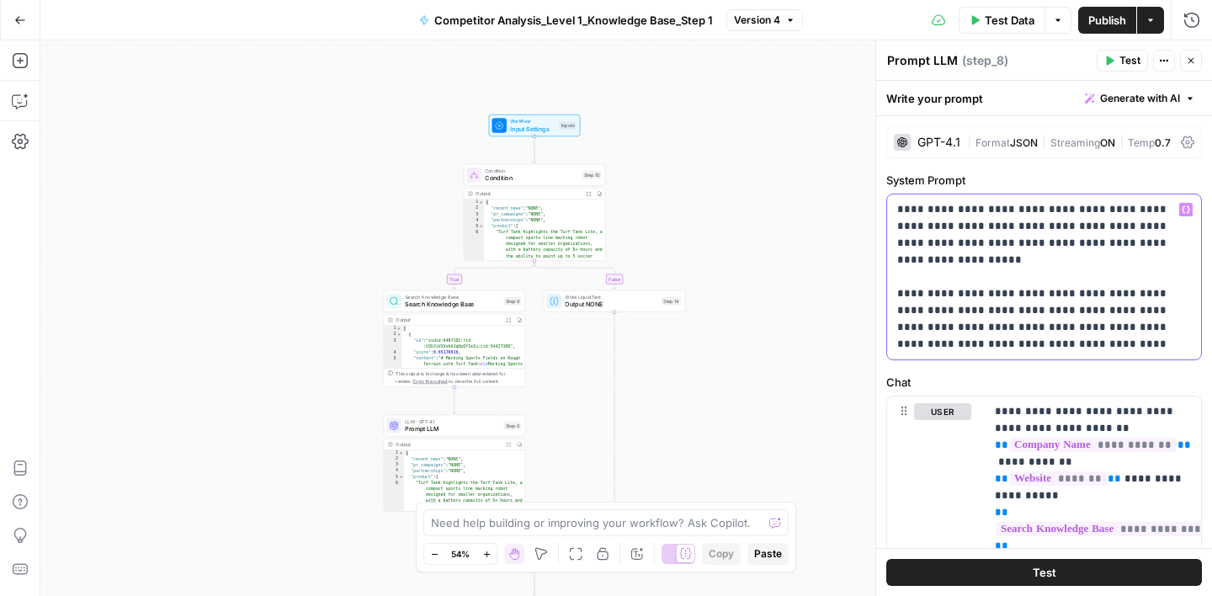
drag, startPoint x: 900, startPoint y: 213, endPoint x: 1048, endPoint y: 346, distance: 199.1
click at [1048, 346] on p "**********" at bounding box center [1044, 277] width 294 height 152
copy p "**********"
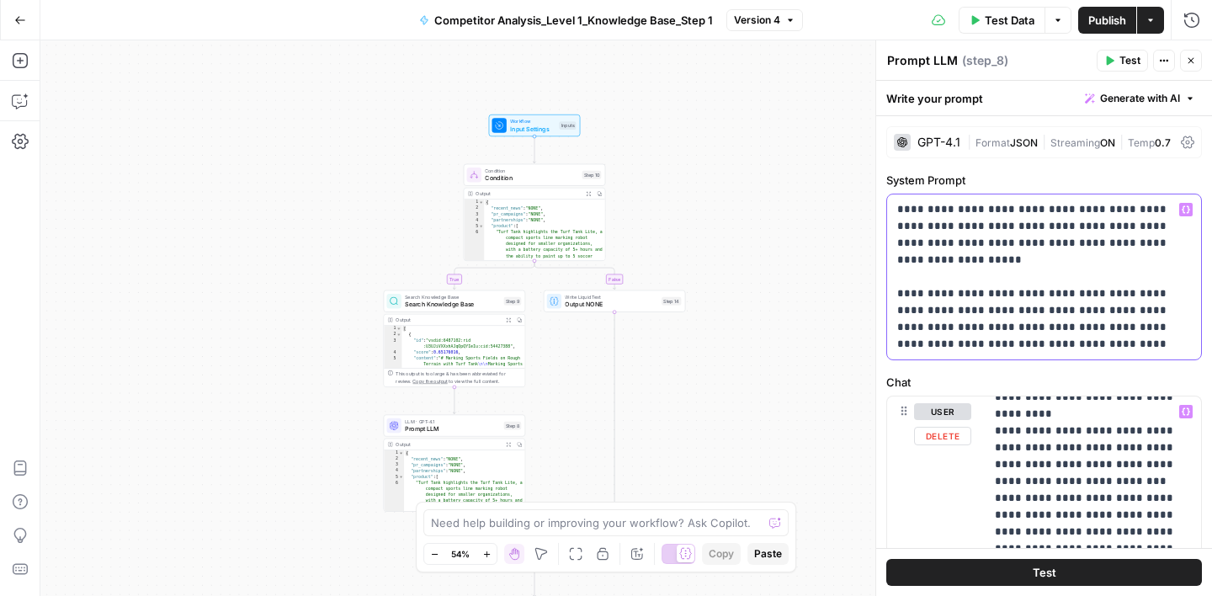
scroll to position [565, 0]
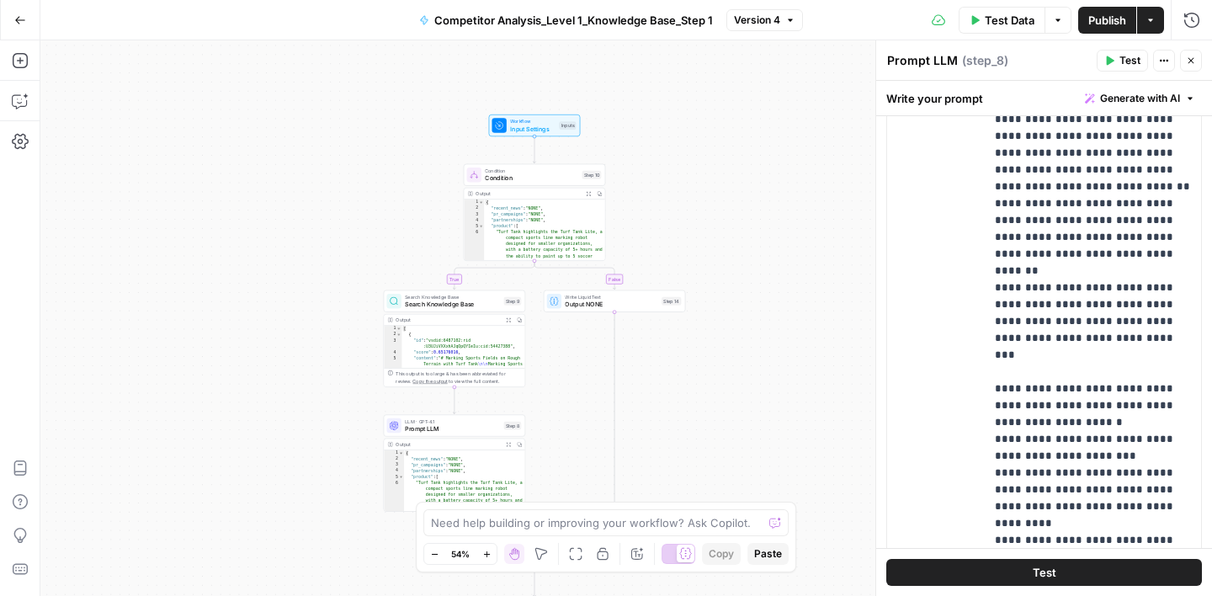
scroll to position [439, 0]
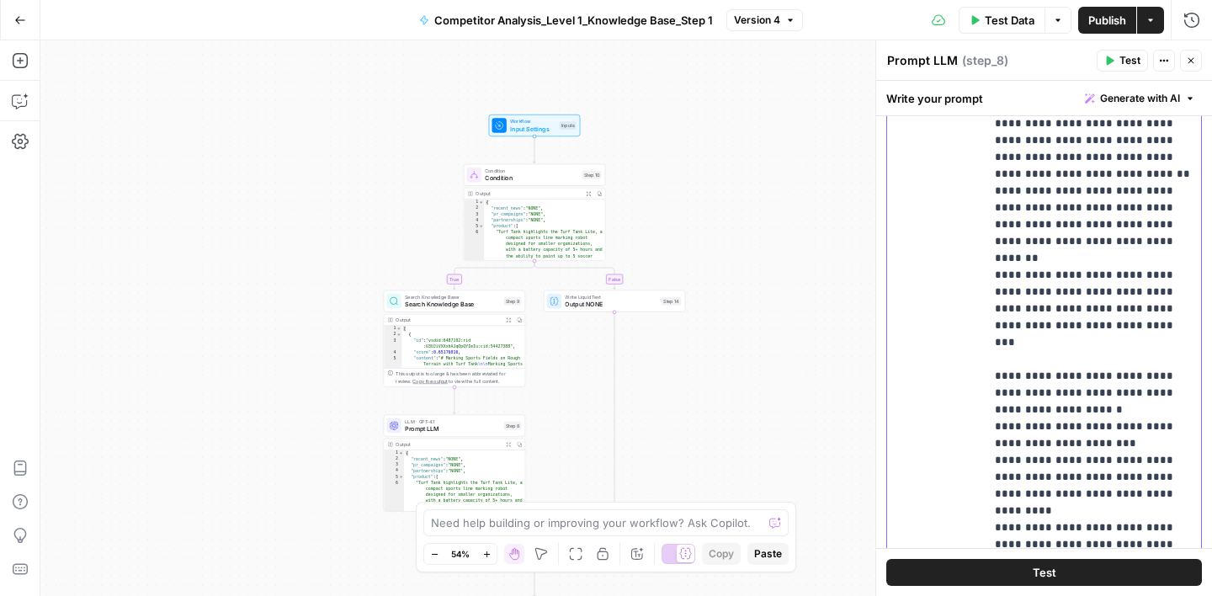
drag, startPoint x: 1027, startPoint y: 277, endPoint x: 1104, endPoint y: 289, distance: 78.3
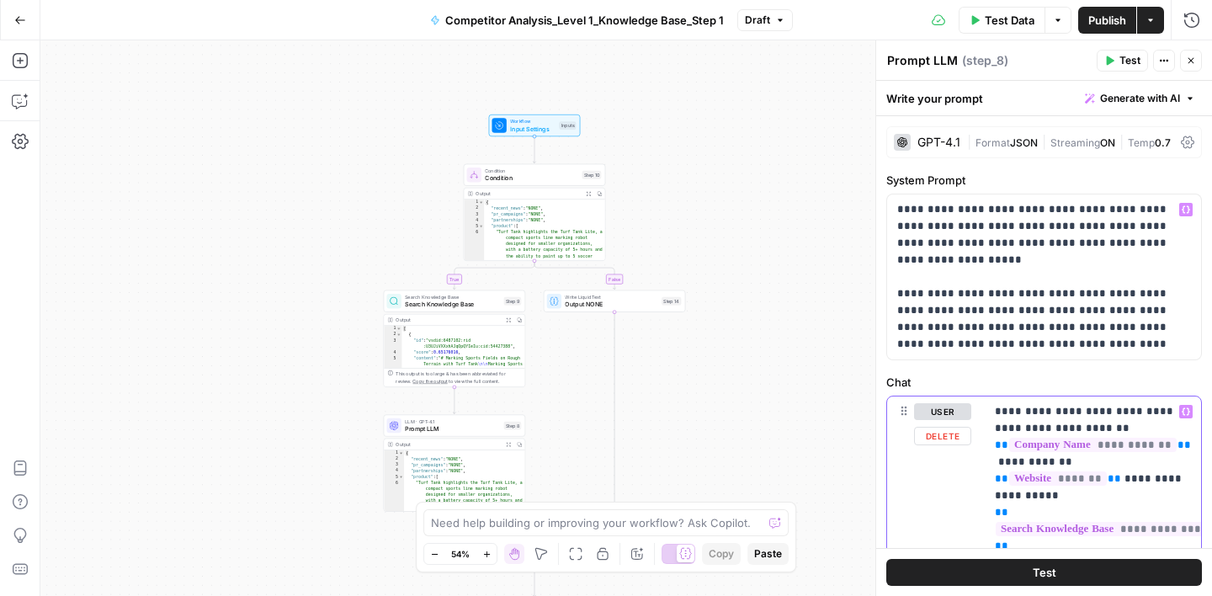
scroll to position [47, 0]
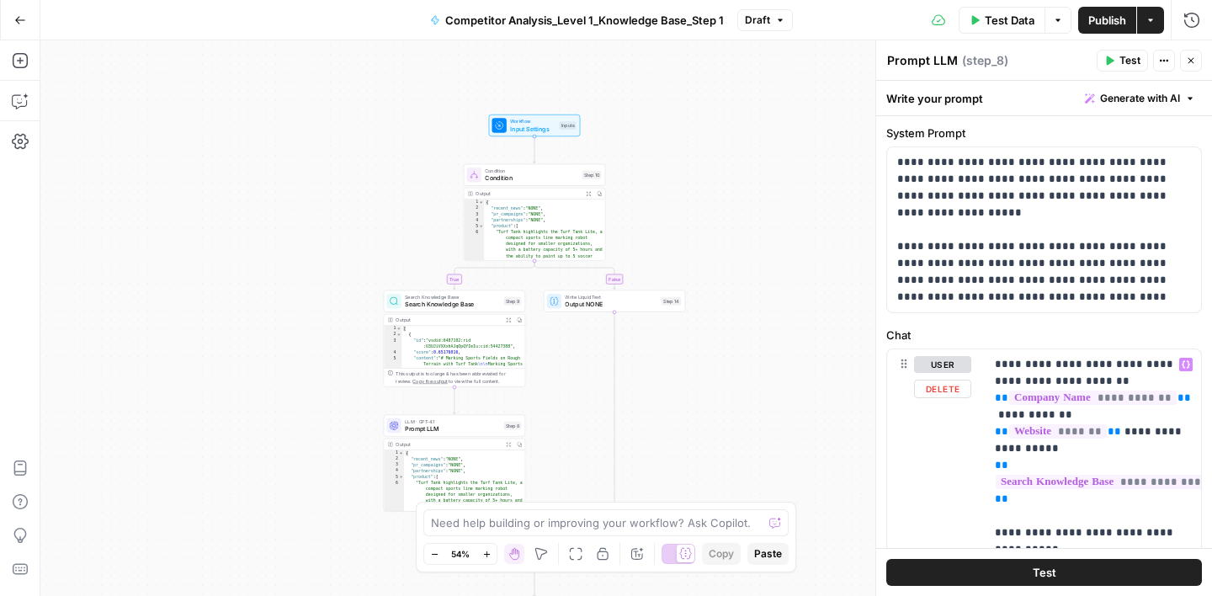
click at [1093, 19] on span "Publish" at bounding box center [1107, 20] width 38 height 17
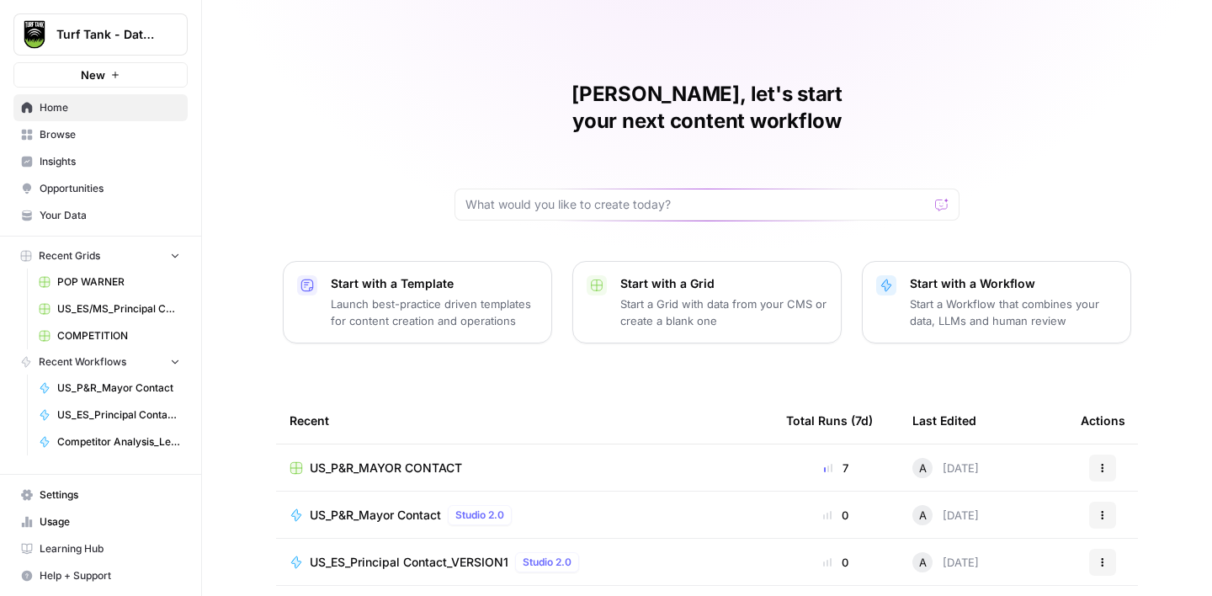
click at [82, 210] on span "Your Data" at bounding box center [110, 215] width 141 height 15
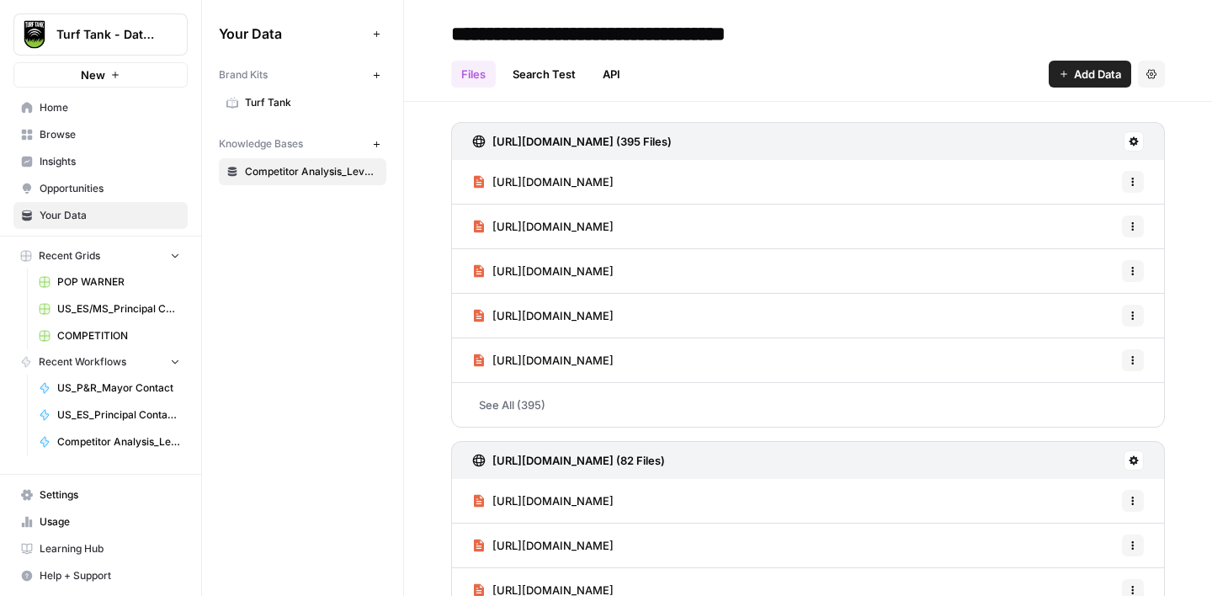
click at [1137, 141] on icon at bounding box center [1134, 141] width 9 height 9
click at [386, 248] on div "Your Data Add Data Brand Kits New Turf Tank Knowledge Bases New Competitor Anal…" at bounding box center [302, 298] width 201 height 596
click at [376, 141] on icon "button" at bounding box center [376, 144] width 9 height 9
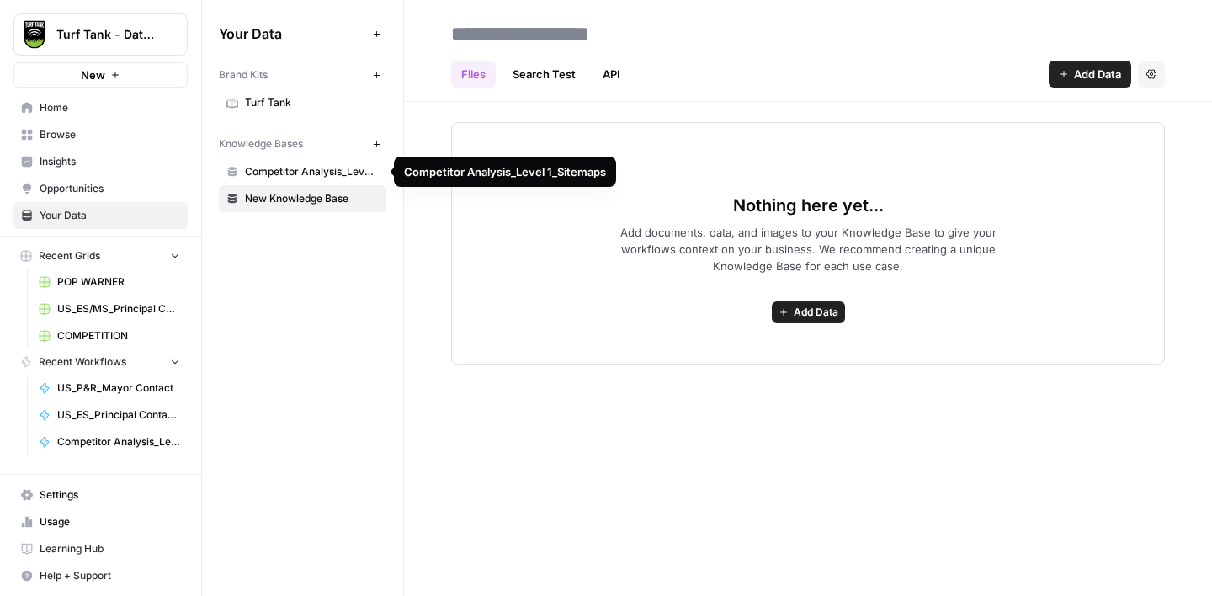
click at [329, 171] on span "Competitor Analysis_Level 1_Sitemaps" at bounding box center [312, 171] width 134 height 15
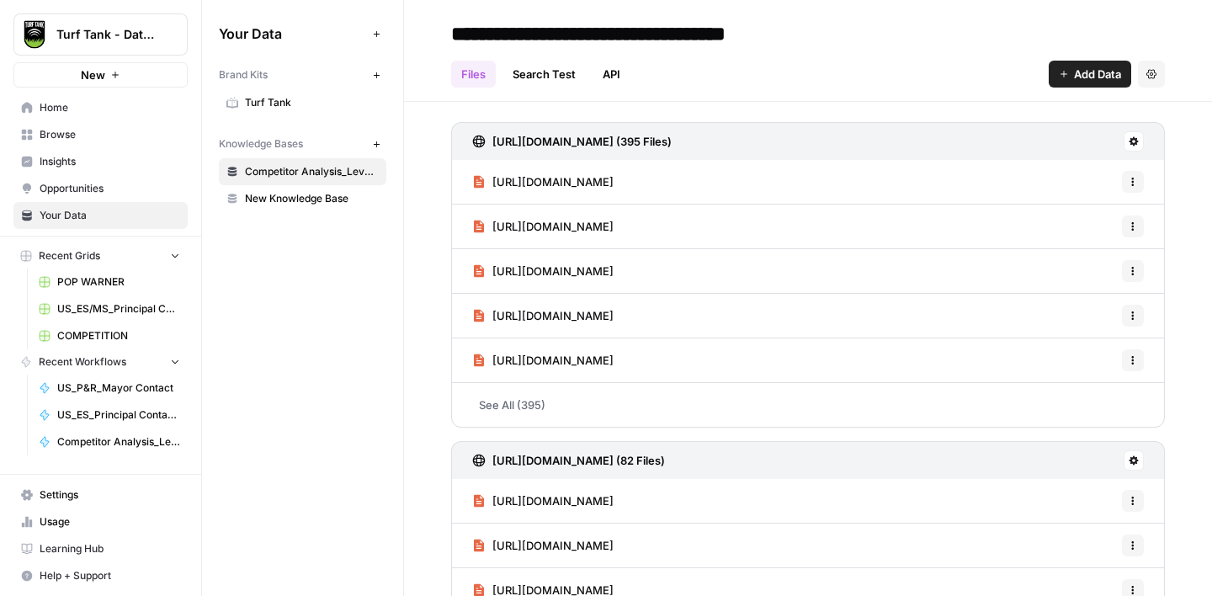
click at [1133, 140] on icon at bounding box center [1134, 141] width 10 height 10
click at [304, 272] on div "Your Data Add Data Brand Kits New Turf Tank Knowledge Bases New Competitor Anal…" at bounding box center [302, 298] width 201 height 596
click at [337, 198] on span "New Knowledge Base" at bounding box center [312, 198] width 134 height 15
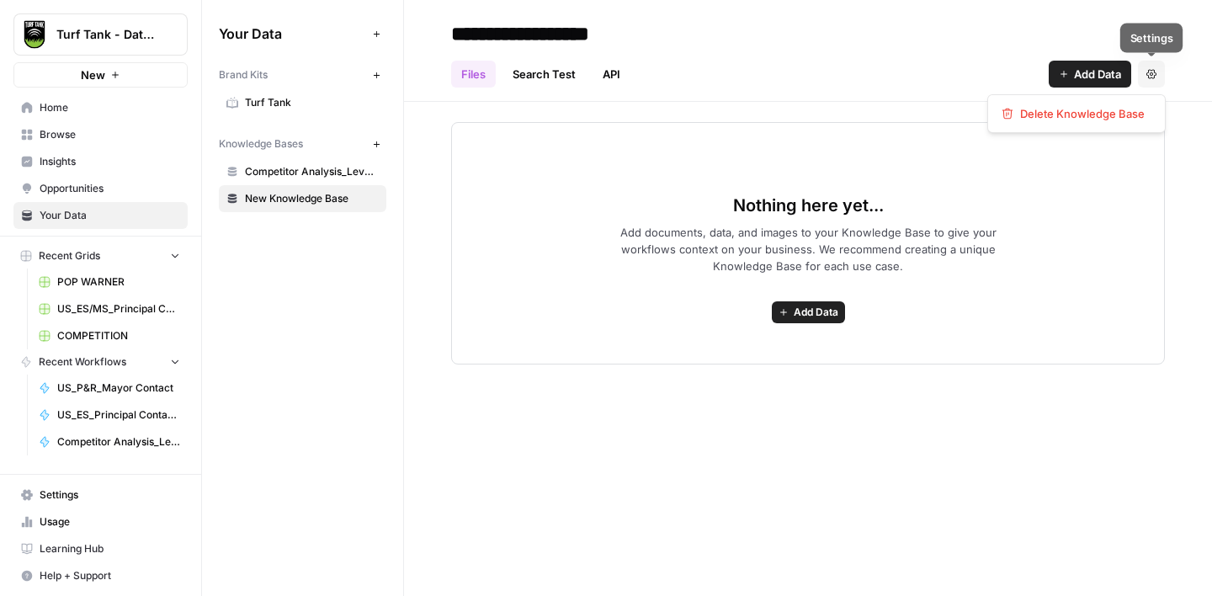
click at [1153, 82] on button "Settings" at bounding box center [1151, 74] width 27 height 27
click at [1087, 112] on span "Delete Knowledge Base" at bounding box center [1082, 113] width 125 height 17
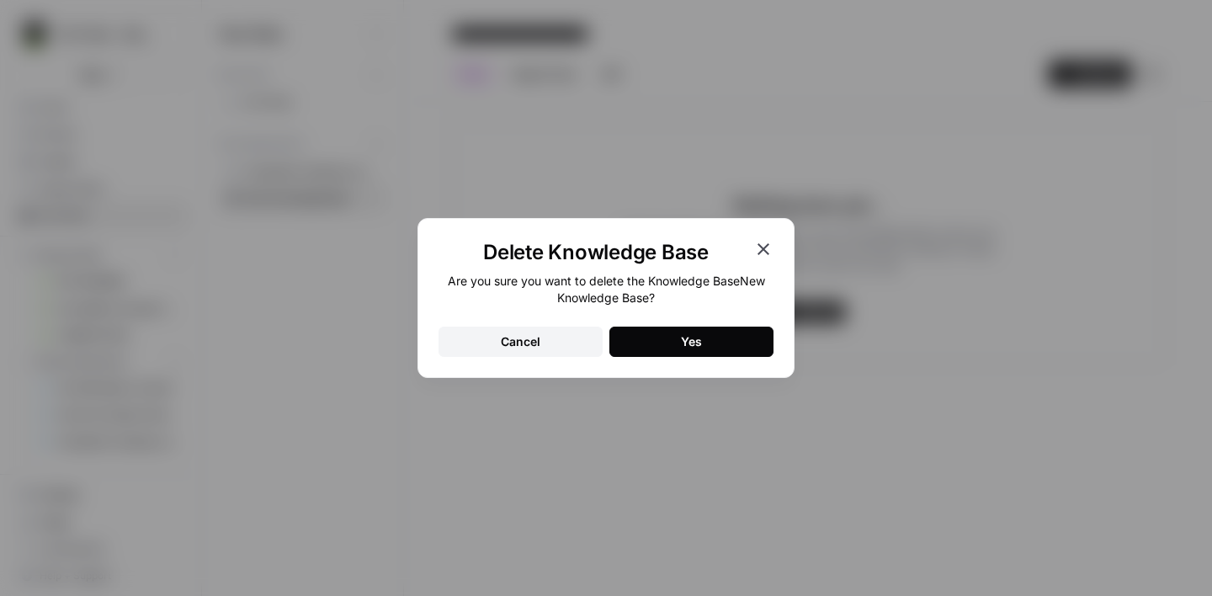
click at [707, 338] on button "Yes" at bounding box center [691, 342] width 164 height 30
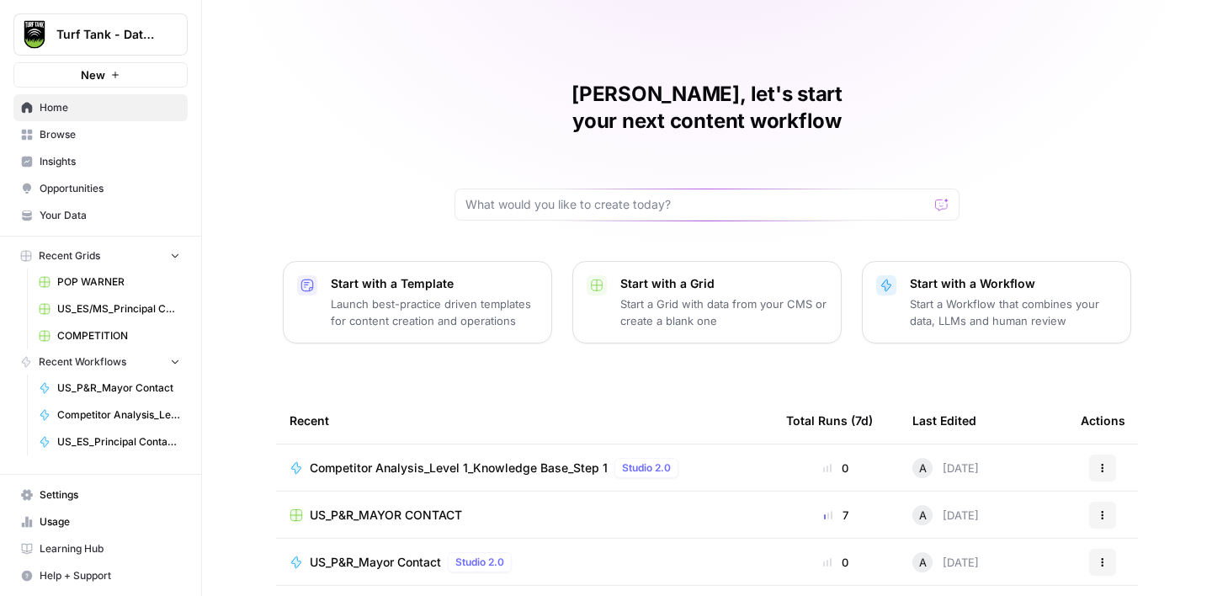
click at [82, 132] on span "Browse" at bounding box center [110, 134] width 141 height 15
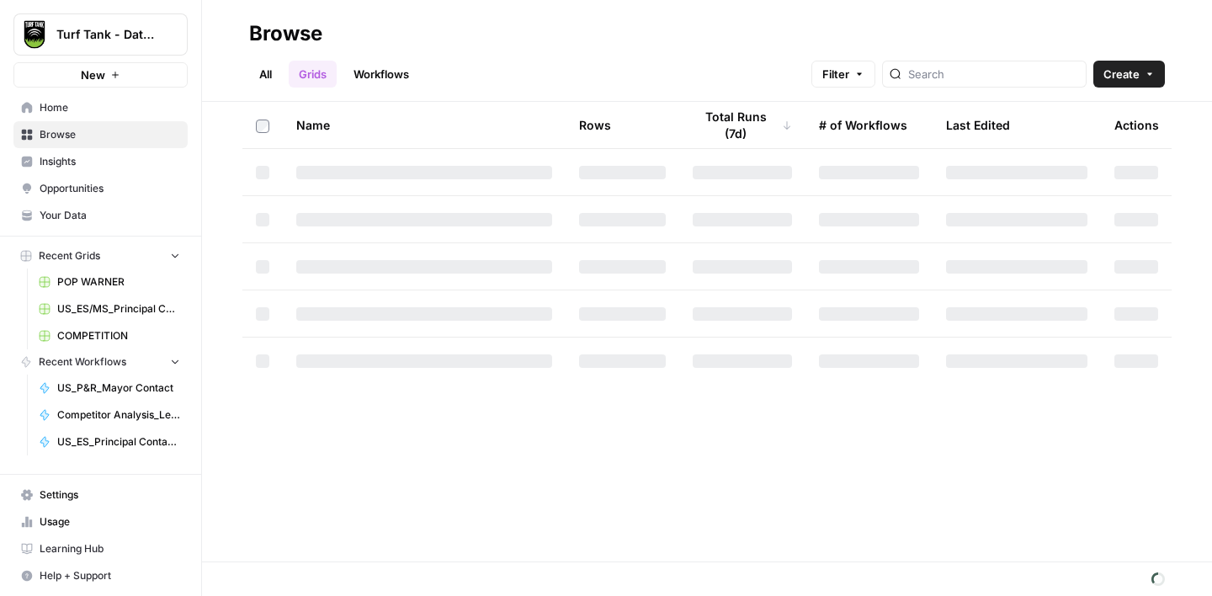
click at [357, 72] on link "Workflows" at bounding box center [381, 74] width 76 height 27
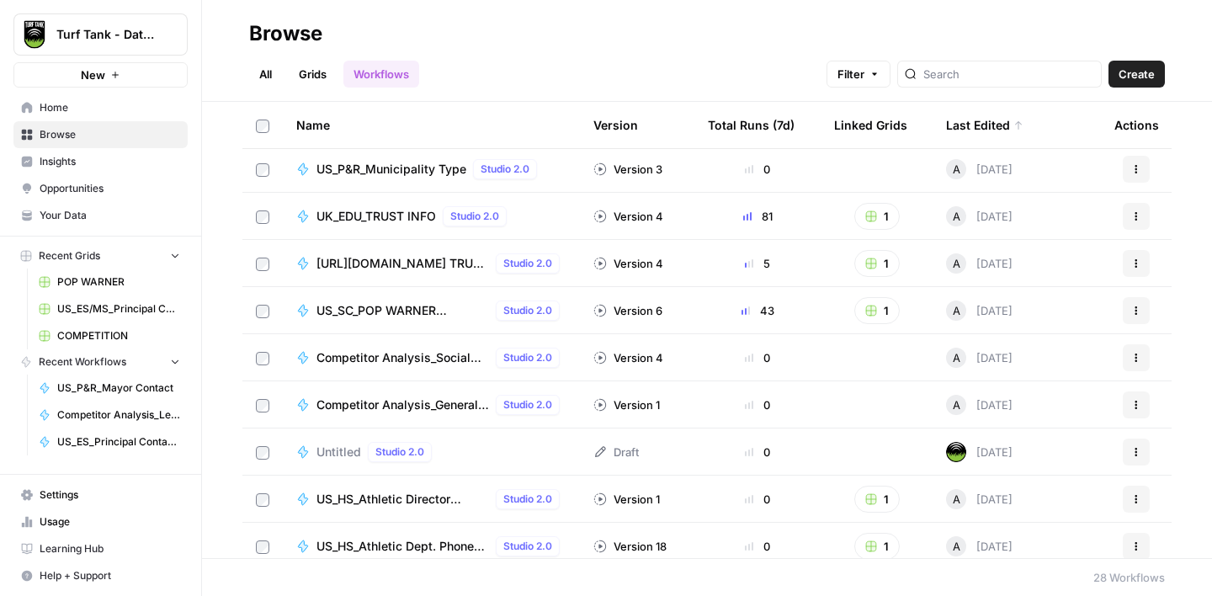
scroll to position [149, 0]
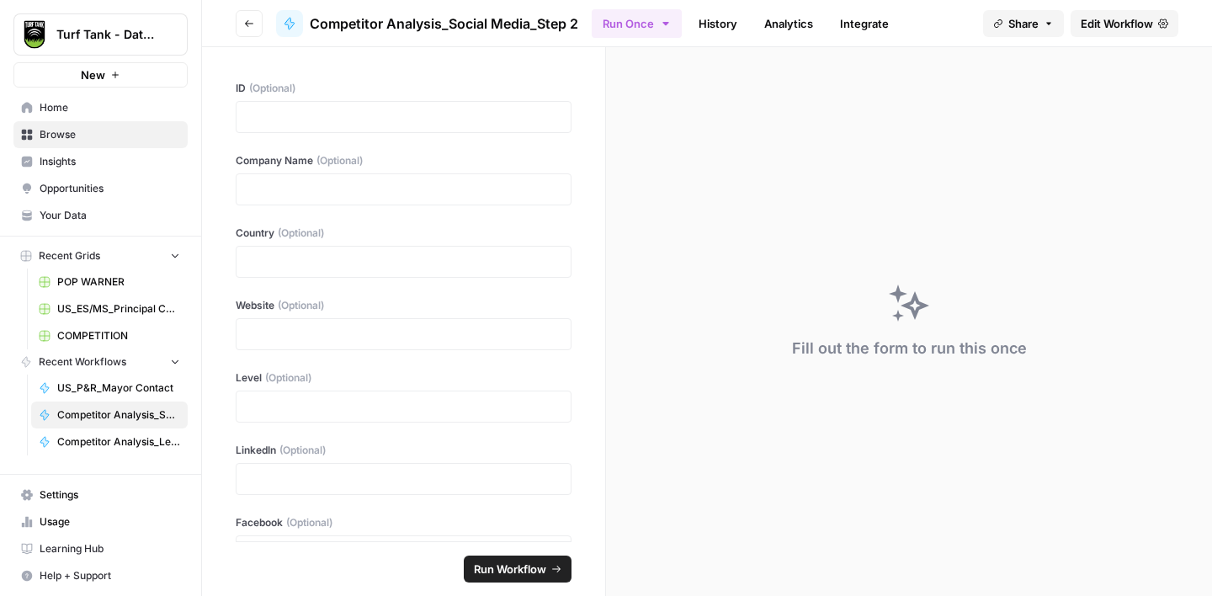
click at [1102, 25] on span "Edit Workflow" at bounding box center [1117, 23] width 72 height 17
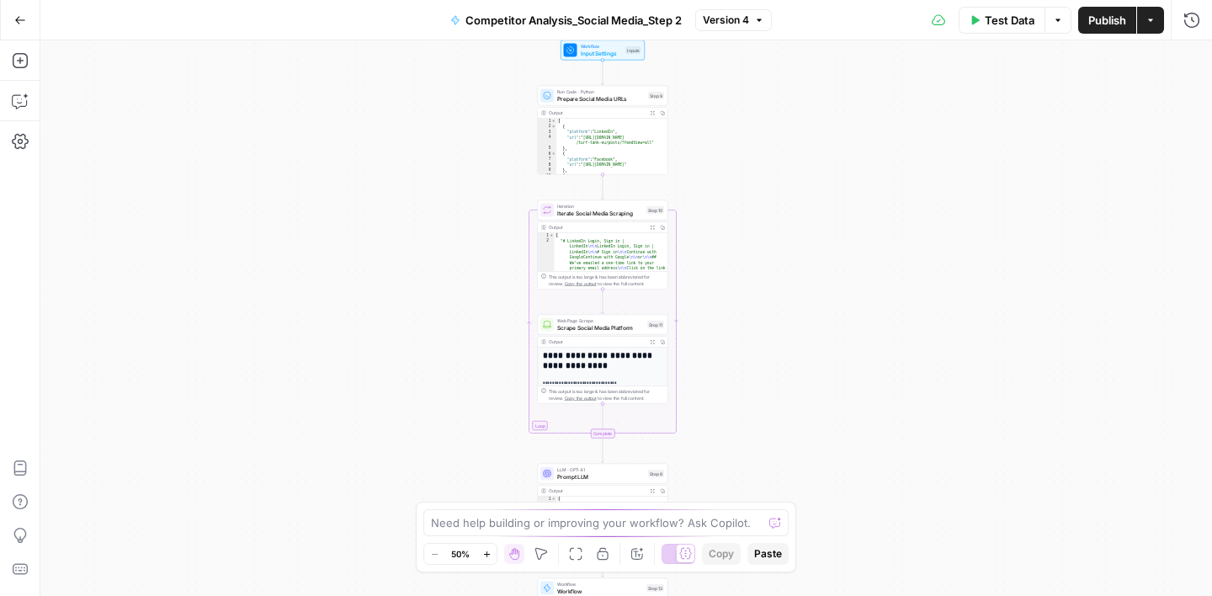
drag, startPoint x: 788, startPoint y: 141, endPoint x: 758, endPoint y: 128, distance: 32.4
click at [758, 128] on div "Workflow Input Settings Inputs Run Code · Python Prepare Social Media URLs Step…" at bounding box center [626, 318] width 1172 height 556
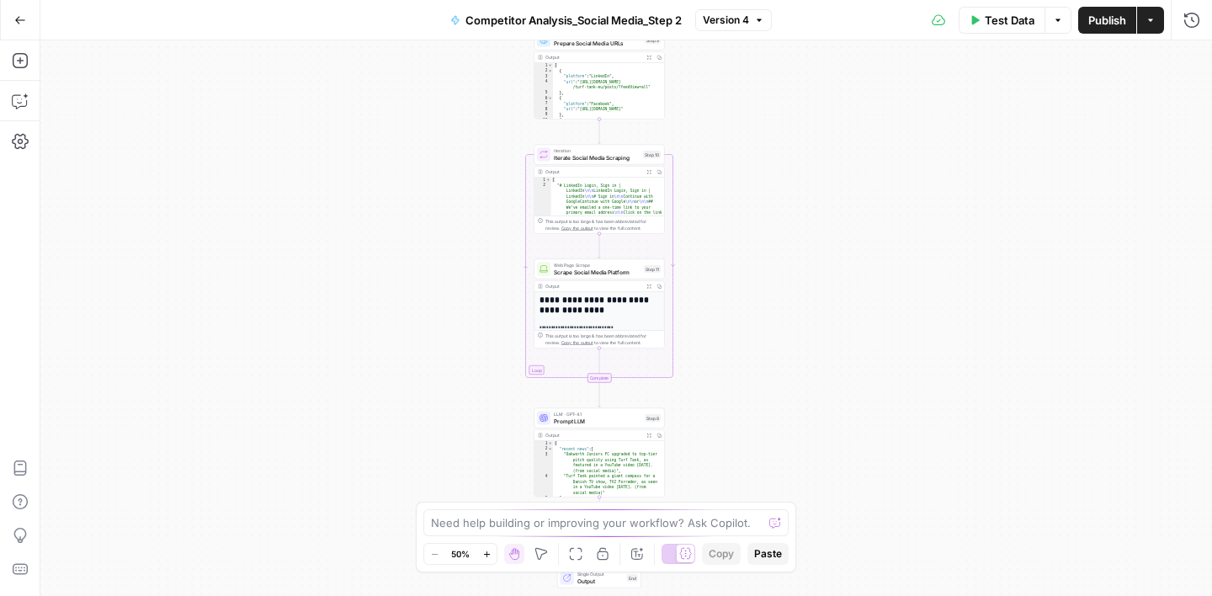
drag, startPoint x: 764, startPoint y: 271, endPoint x: 767, endPoint y: 253, distance: 18.7
click at [767, 253] on div "Workflow Input Settings Inputs Run Code · Python Prepare Social Media URLs Step…" at bounding box center [626, 318] width 1172 height 556
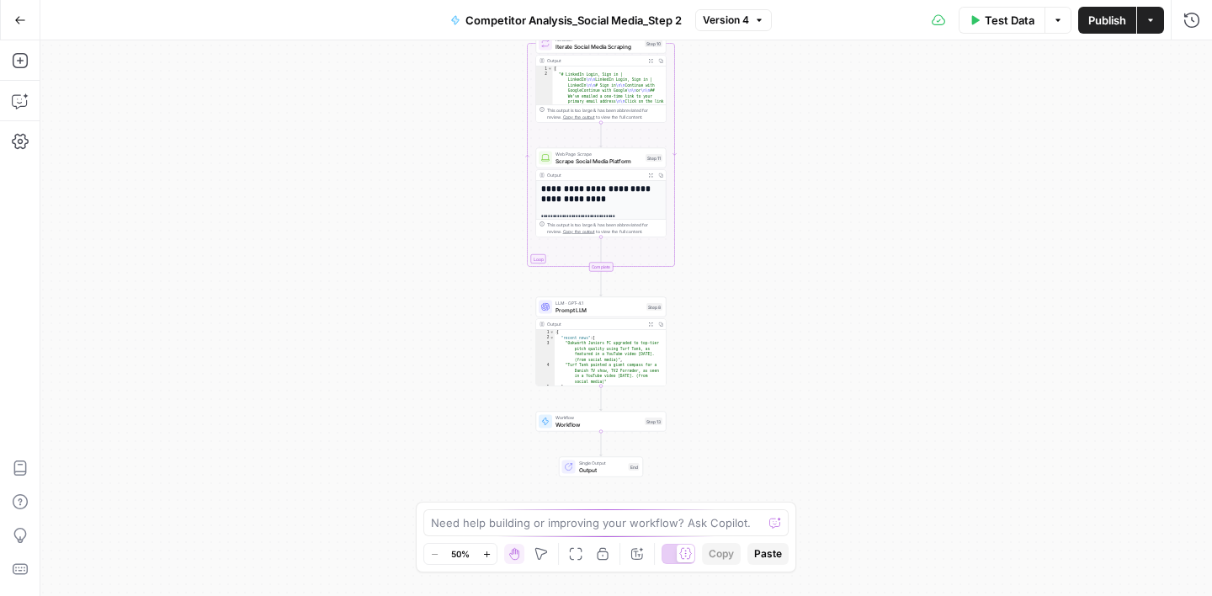
drag, startPoint x: 735, startPoint y: 361, endPoint x: 737, endPoint y: 242, distance: 119.5
click at [737, 242] on div "Workflow Input Settings Inputs Run Code · Python Prepare Social Media URLs Step…" at bounding box center [626, 318] width 1172 height 556
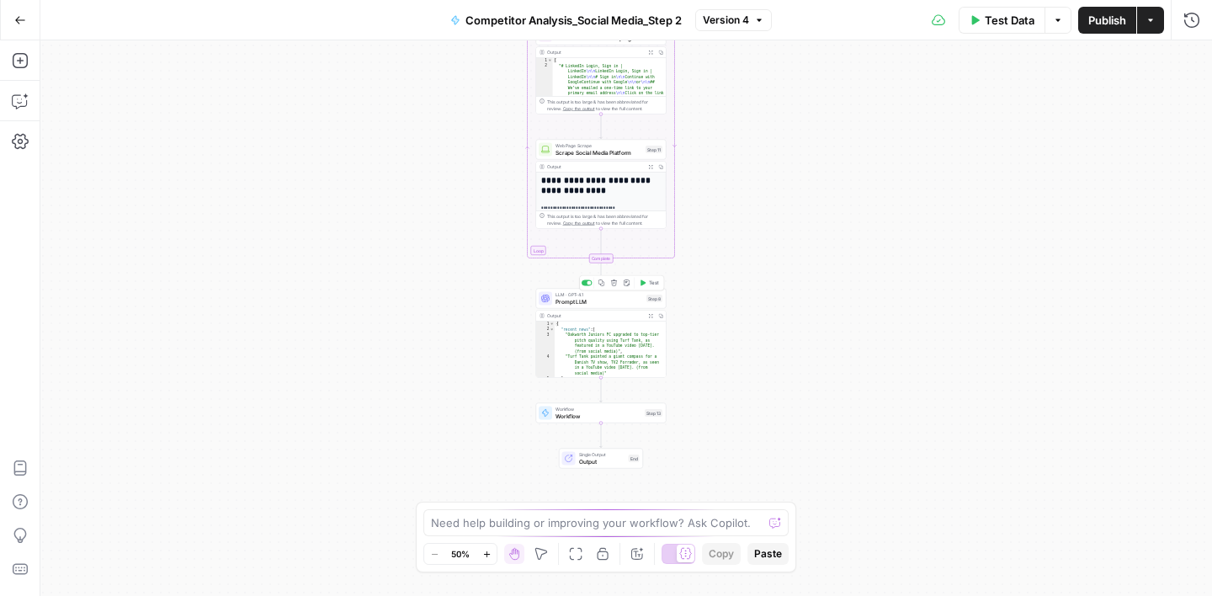
click at [616, 299] on span "Prompt LLM" at bounding box center [600, 301] width 88 height 8
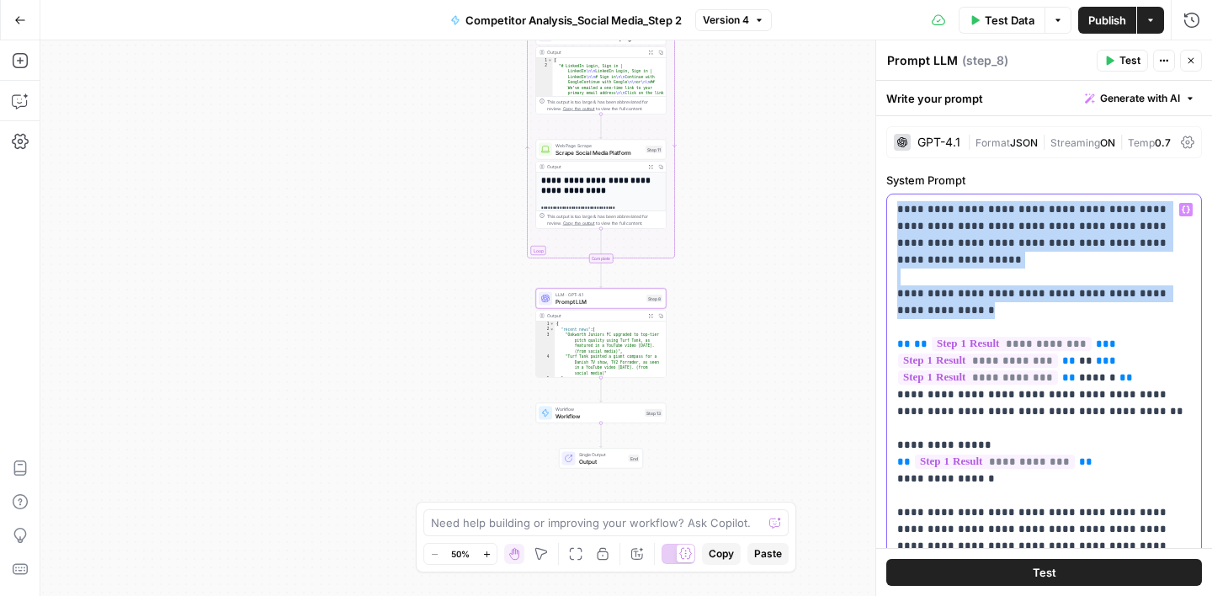
drag, startPoint x: 972, startPoint y: 308, endPoint x: 890, endPoint y: 214, distance: 125.3
click at [890, 214] on div "**********" at bounding box center [1044, 537] width 314 height 686
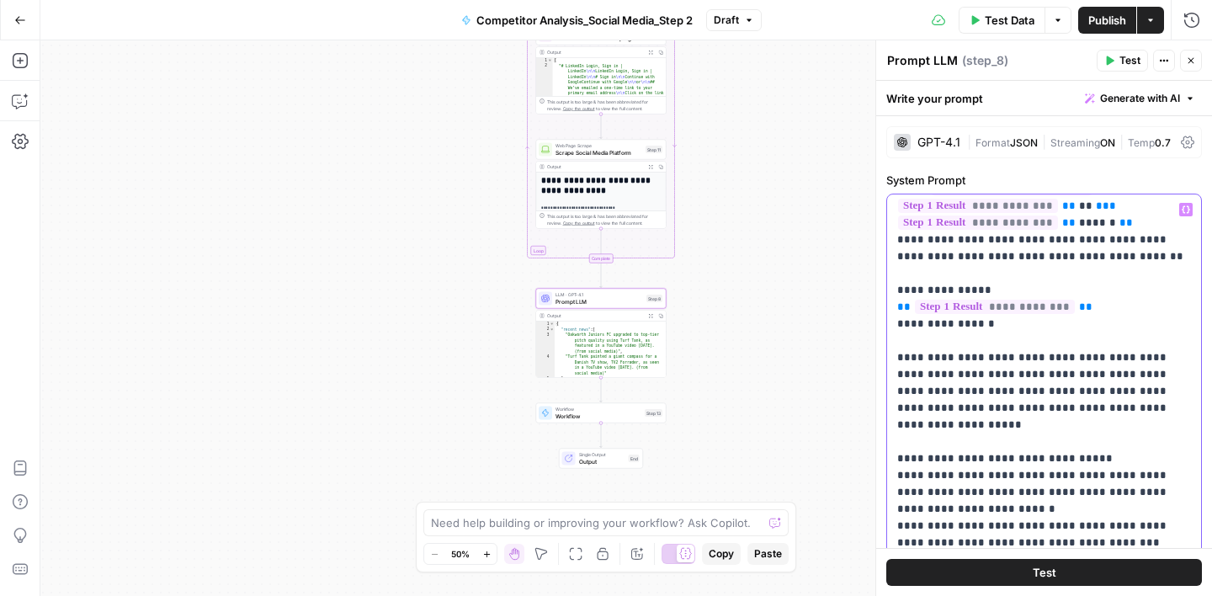
scroll to position [200, 0]
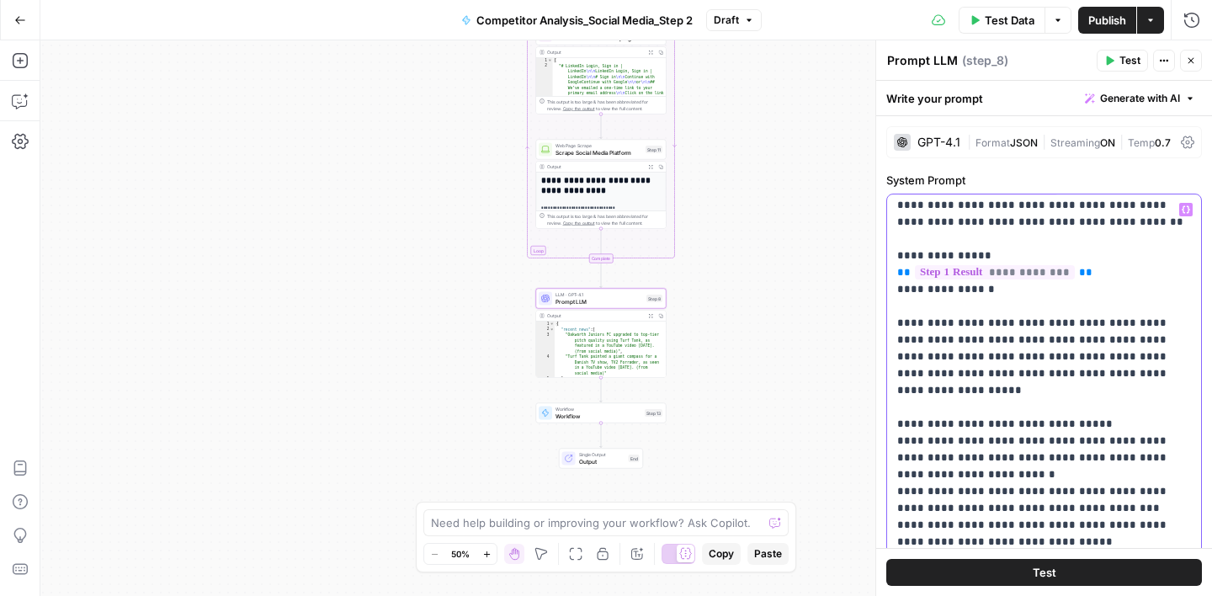
scroll to position [238, 0]
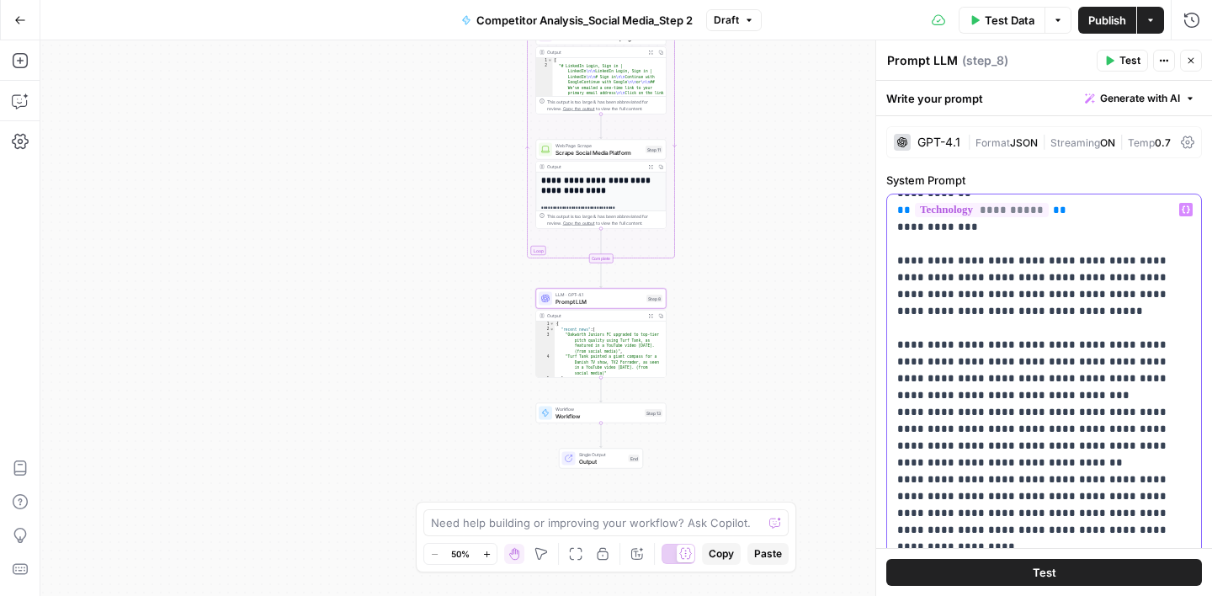
scroll to position [1545, 0]
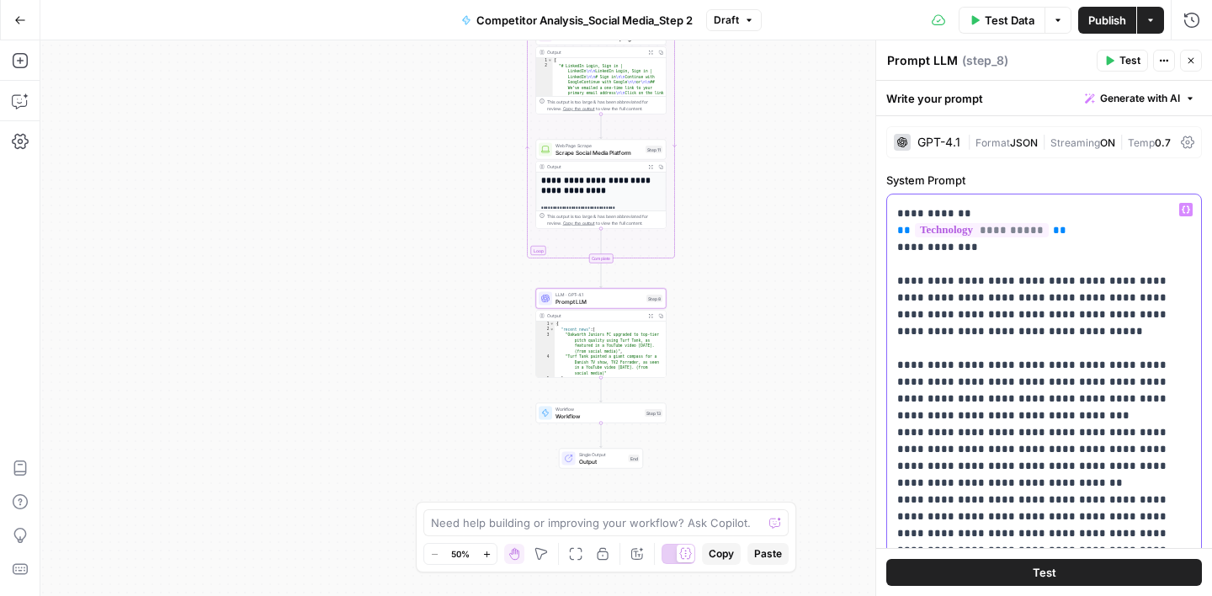
click at [976, 284] on p "**********" at bounding box center [1044, 3] width 294 height 2693
click at [1047, 284] on p "**********" at bounding box center [1044, 3] width 294 height 2693
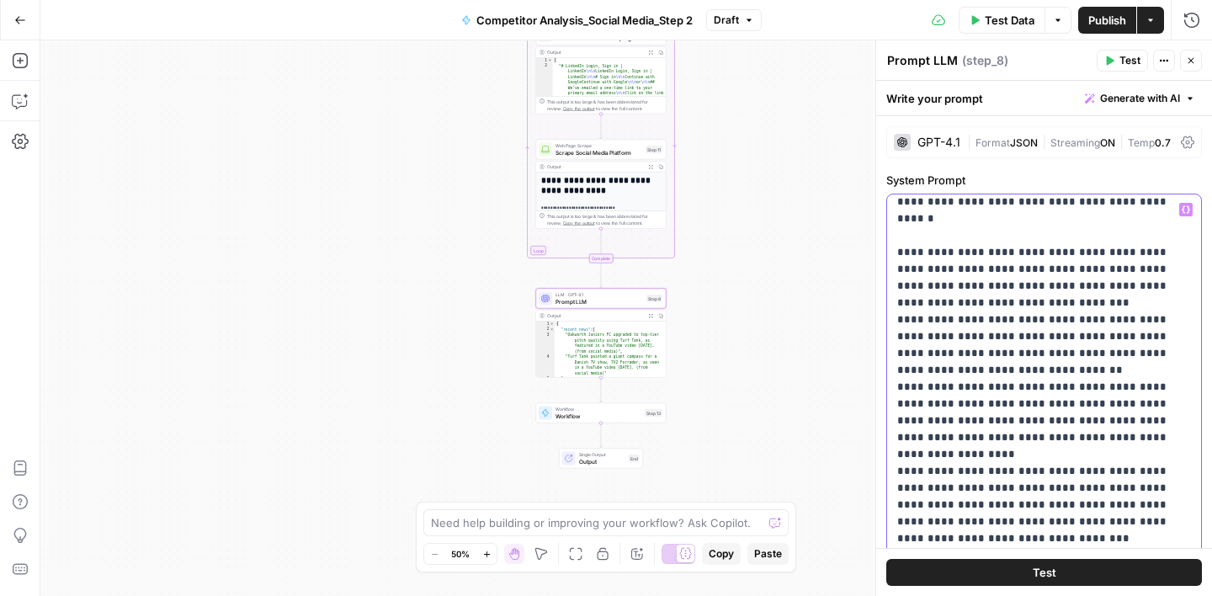
scroll to position [1675, 0]
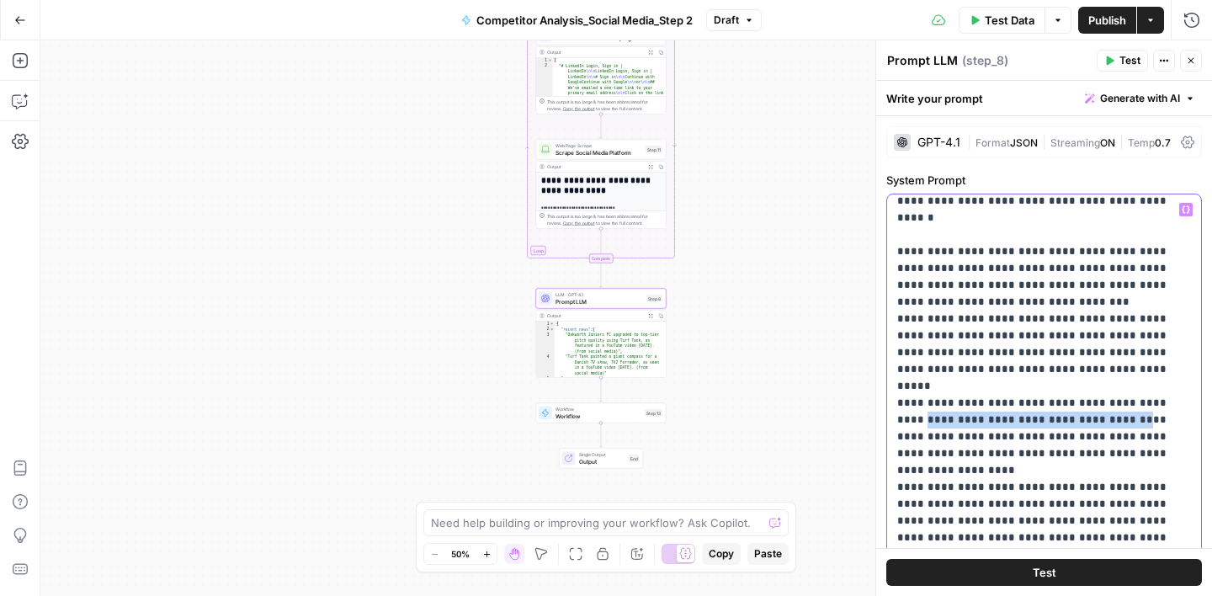
drag, startPoint x: 898, startPoint y: 356, endPoint x: 1087, endPoint y: 353, distance: 189.4
copy p "**********"
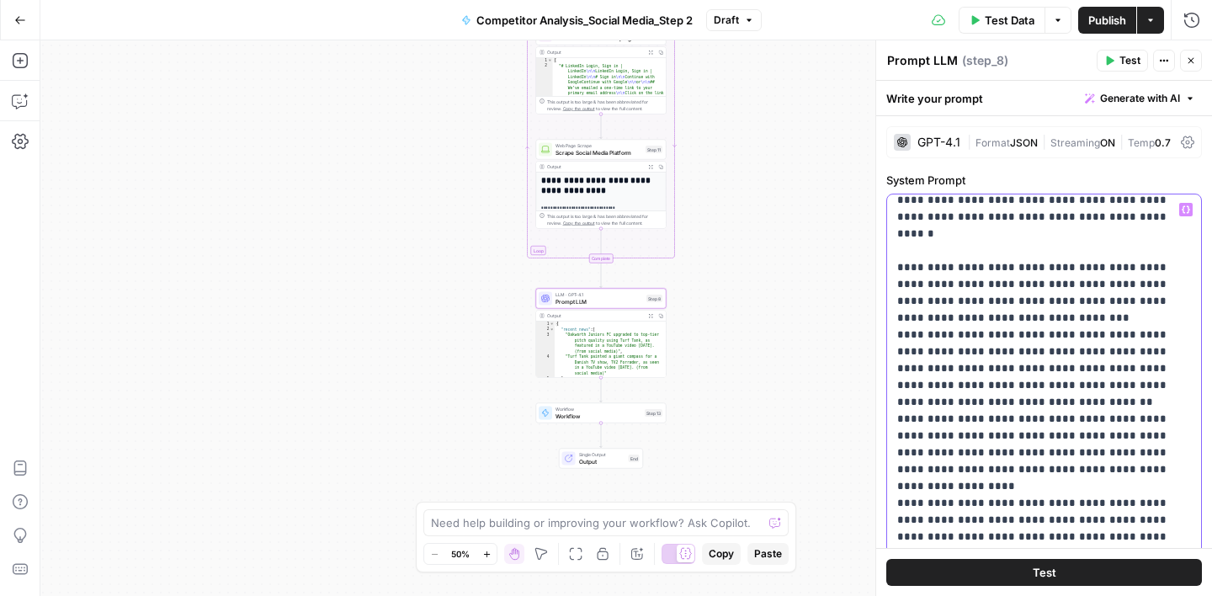
scroll to position [1650, 0]
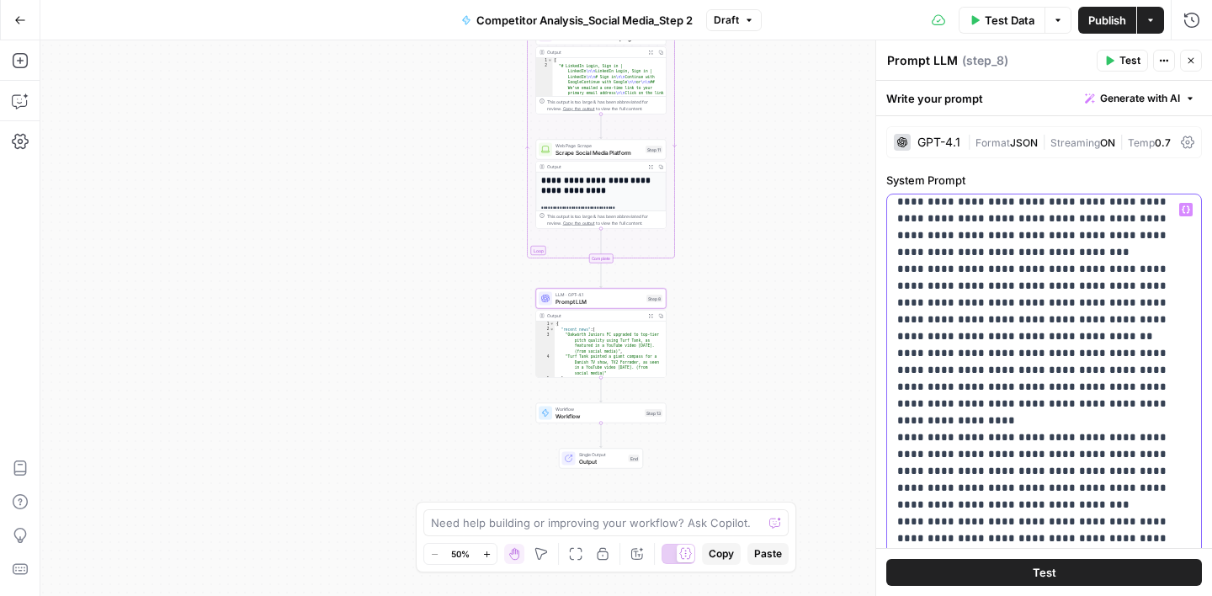
scroll to position [1730, 0]
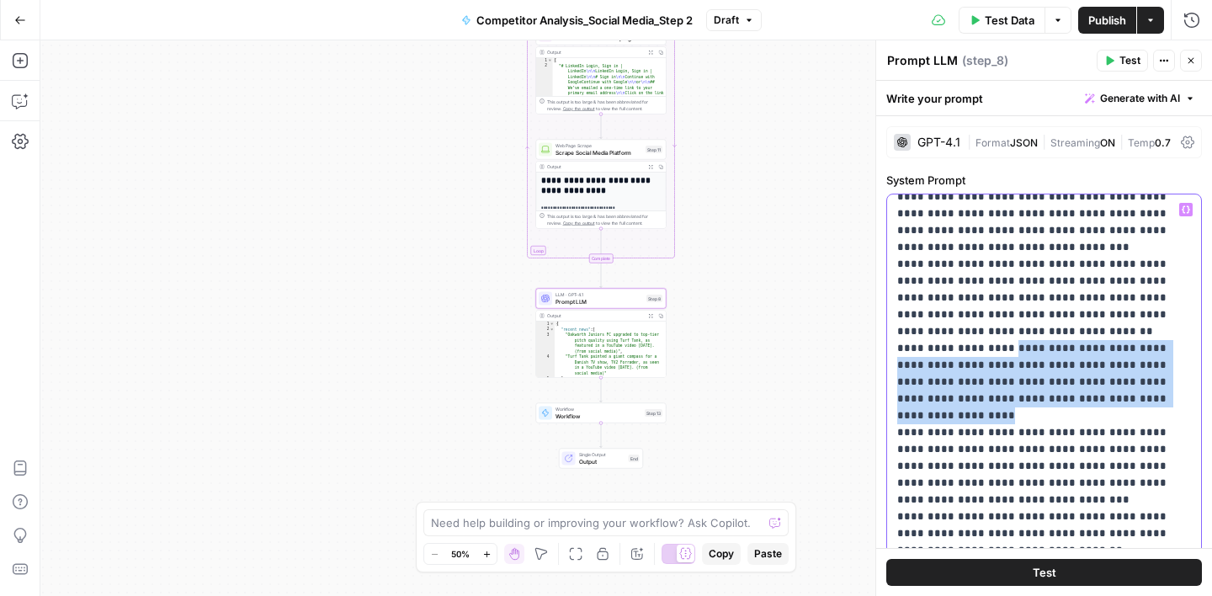
drag, startPoint x: 1101, startPoint y: 345, endPoint x: 998, endPoint y: 300, distance: 112.3
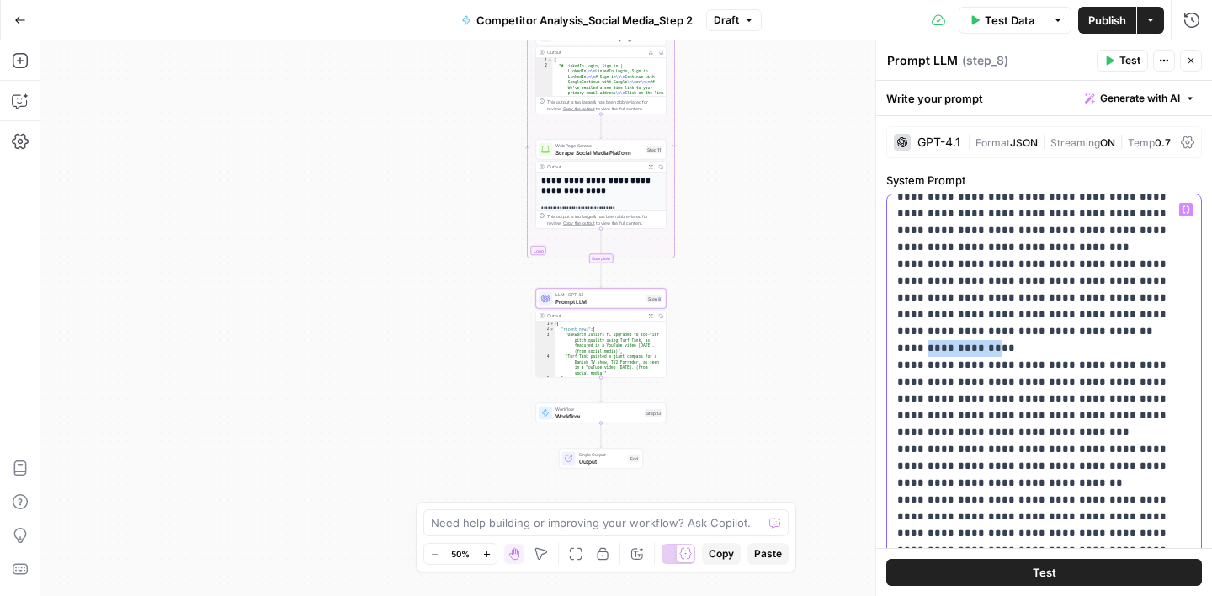
drag, startPoint x: 983, startPoint y: 301, endPoint x: 922, endPoint y: 300, distance: 61.5
click at [1187, 206] on icon "button" at bounding box center [1186, 210] width 8 height 8
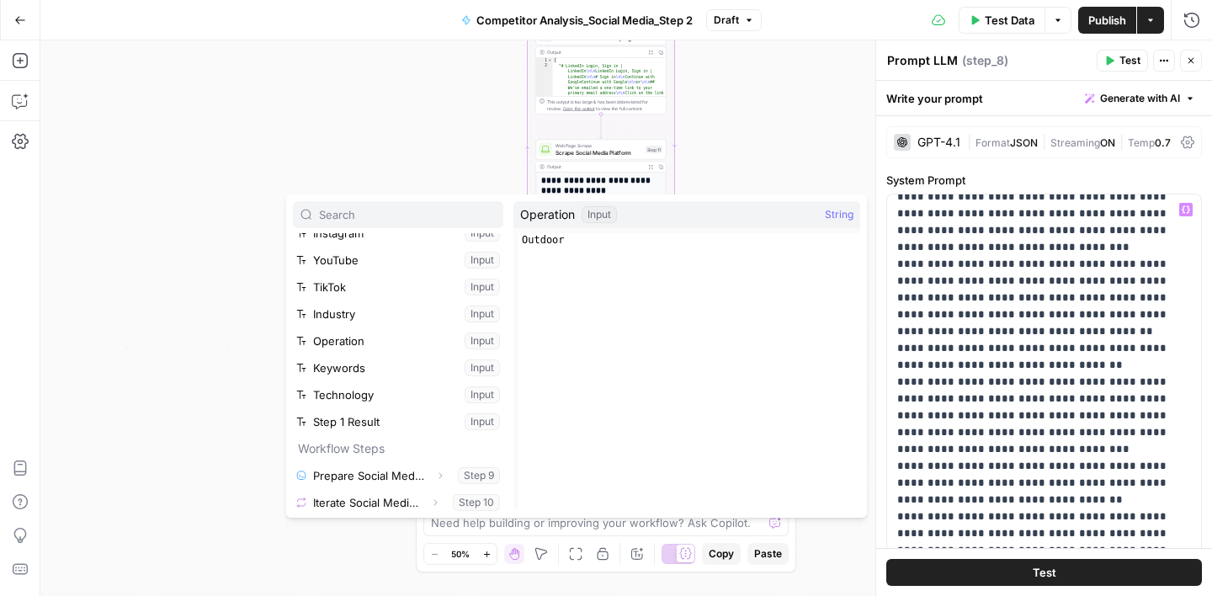
scroll to position [261, 0]
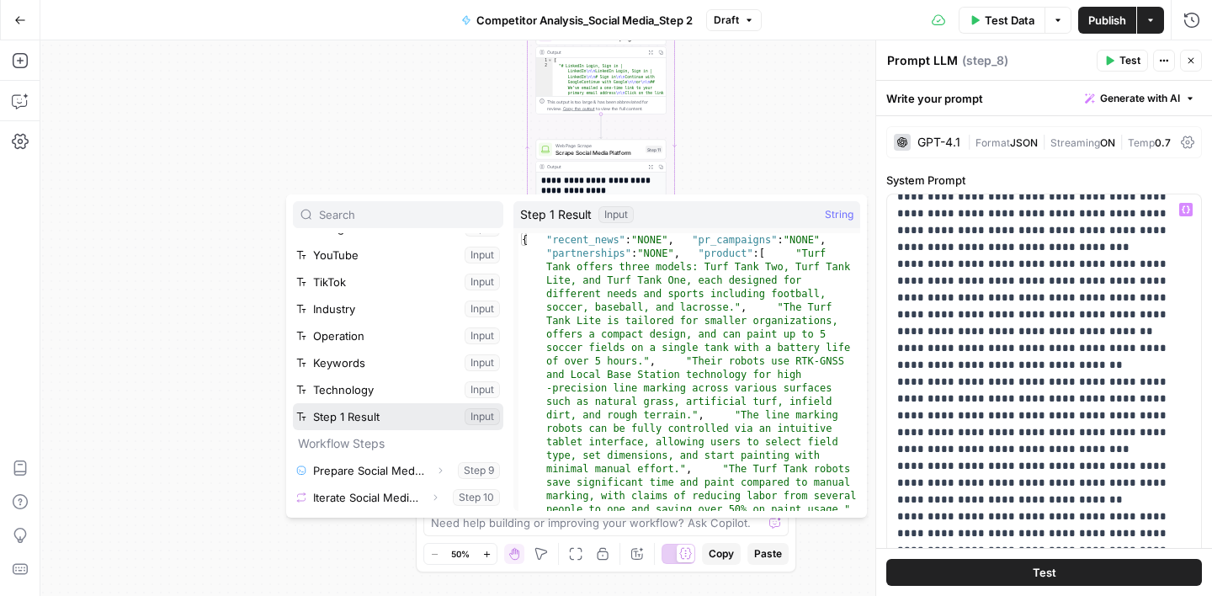
click at [392, 416] on button "Select variable Step 1 Result" at bounding box center [398, 416] width 210 height 27
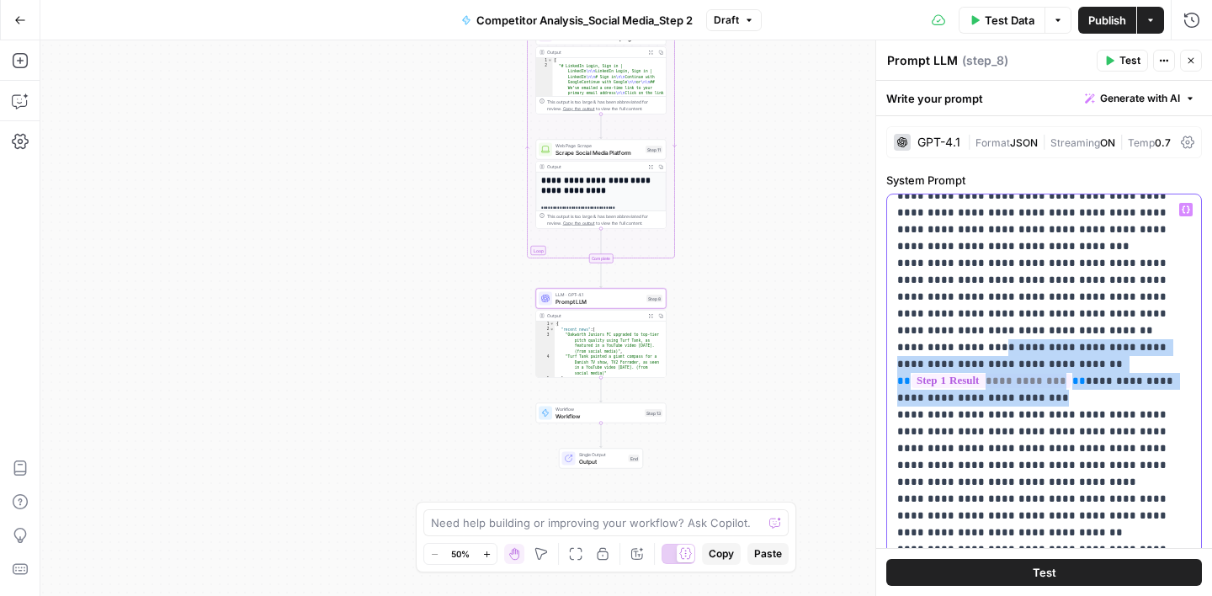
drag, startPoint x: 1018, startPoint y: 351, endPoint x: 981, endPoint y: 300, distance: 62.8
copy p "**********"
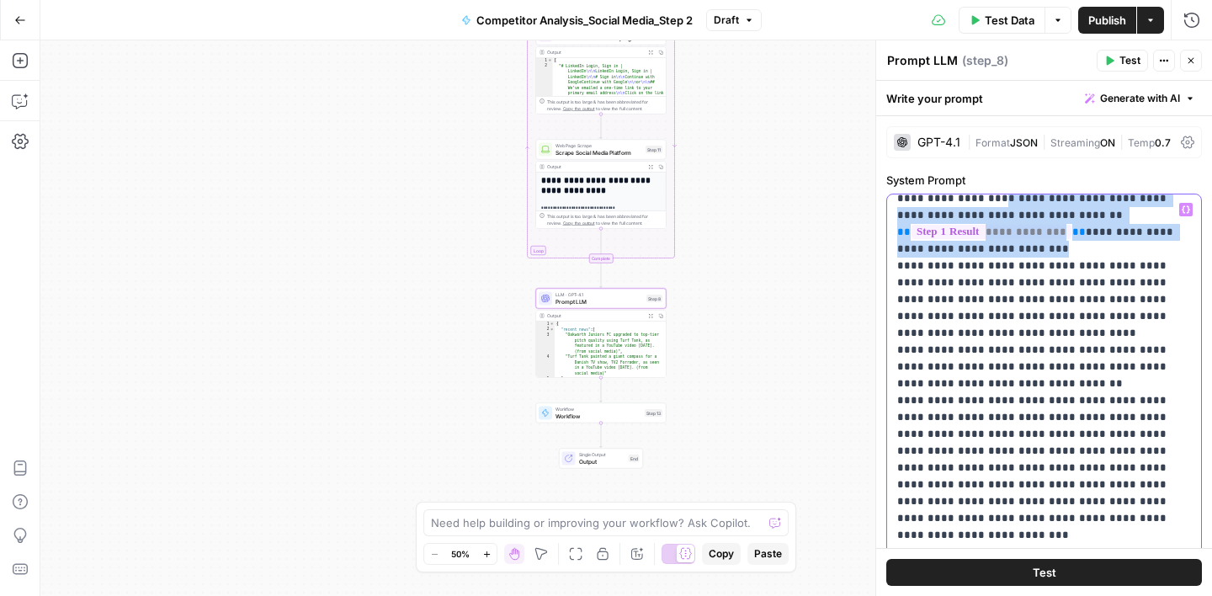
scroll to position [1953, 0]
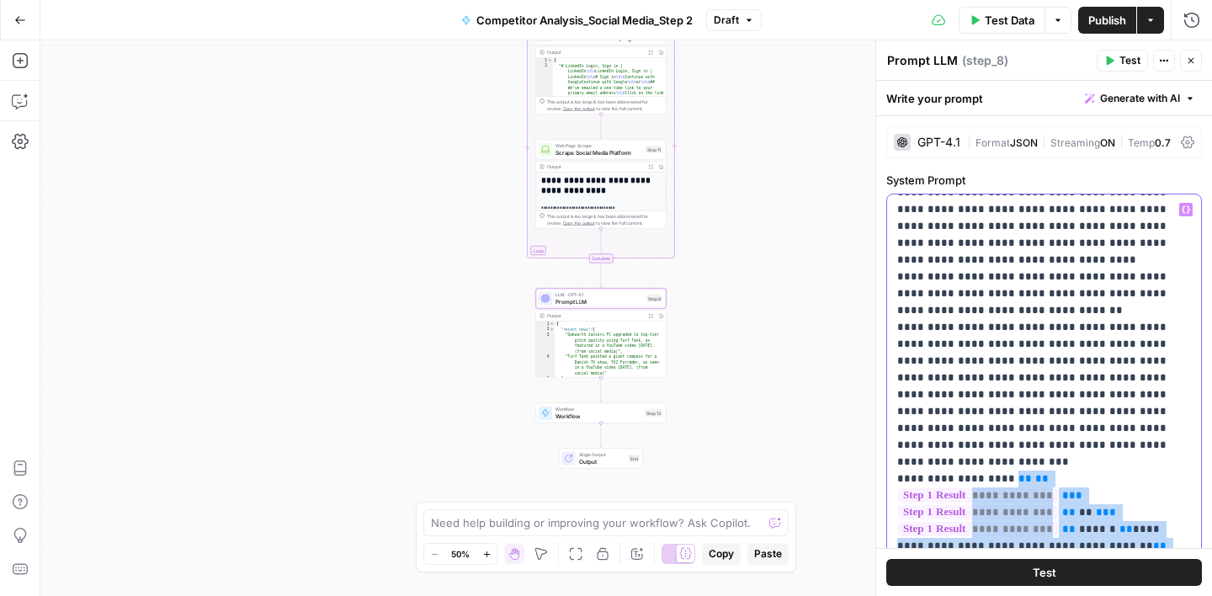
drag, startPoint x: 1071, startPoint y: 467, endPoint x: 998, endPoint y: 394, distance: 103.0
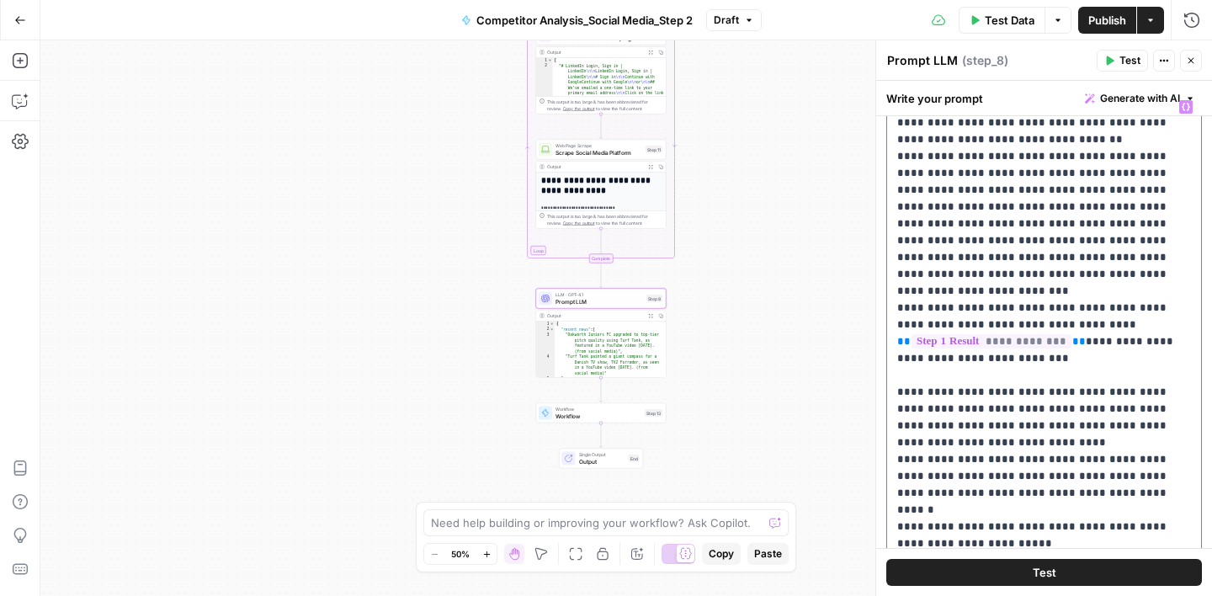
scroll to position [107, 0]
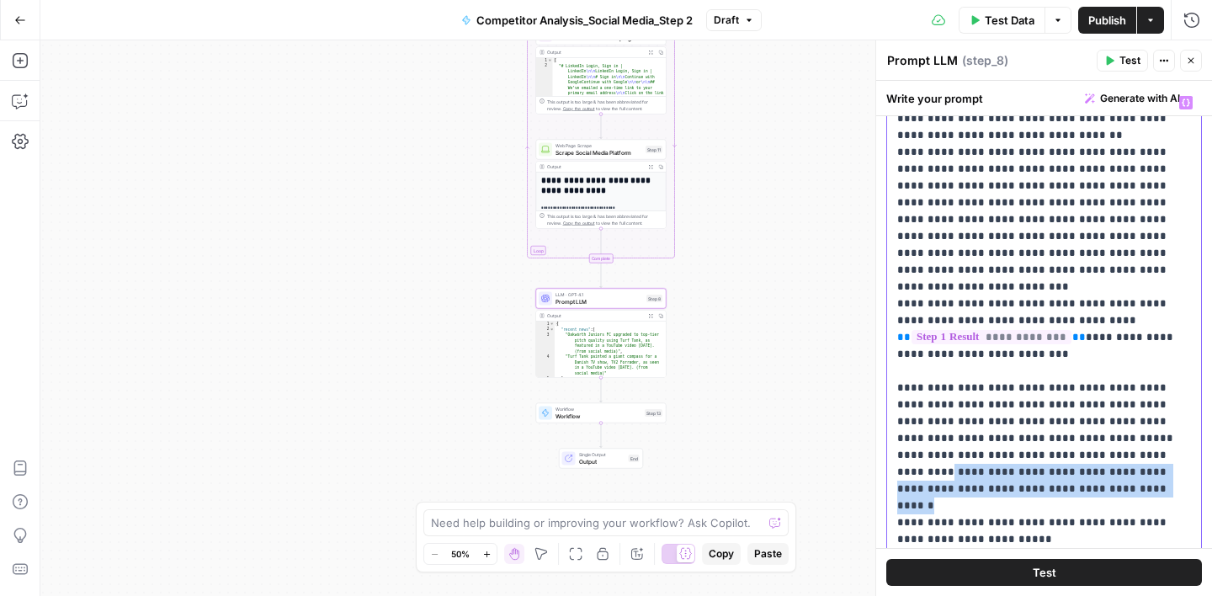
drag, startPoint x: 1097, startPoint y: 406, endPoint x: 897, endPoint y: 393, distance: 199.9
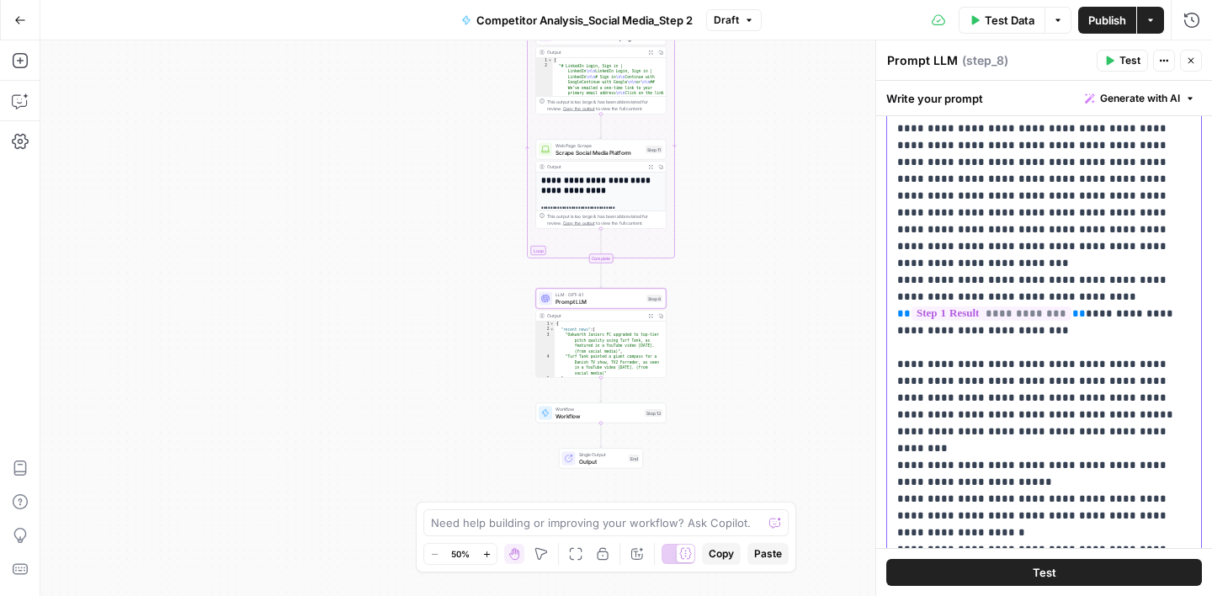
scroll to position [165, 0]
drag, startPoint x: 898, startPoint y: 377, endPoint x: 978, endPoint y: 379, distance: 80.0
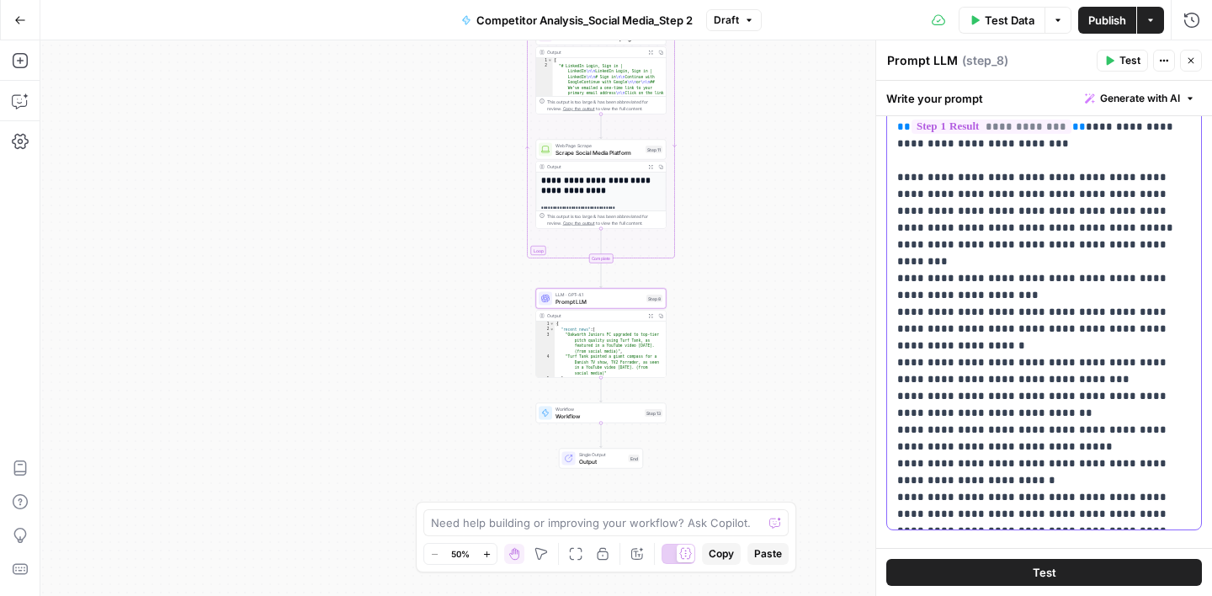
scroll to position [361, 0]
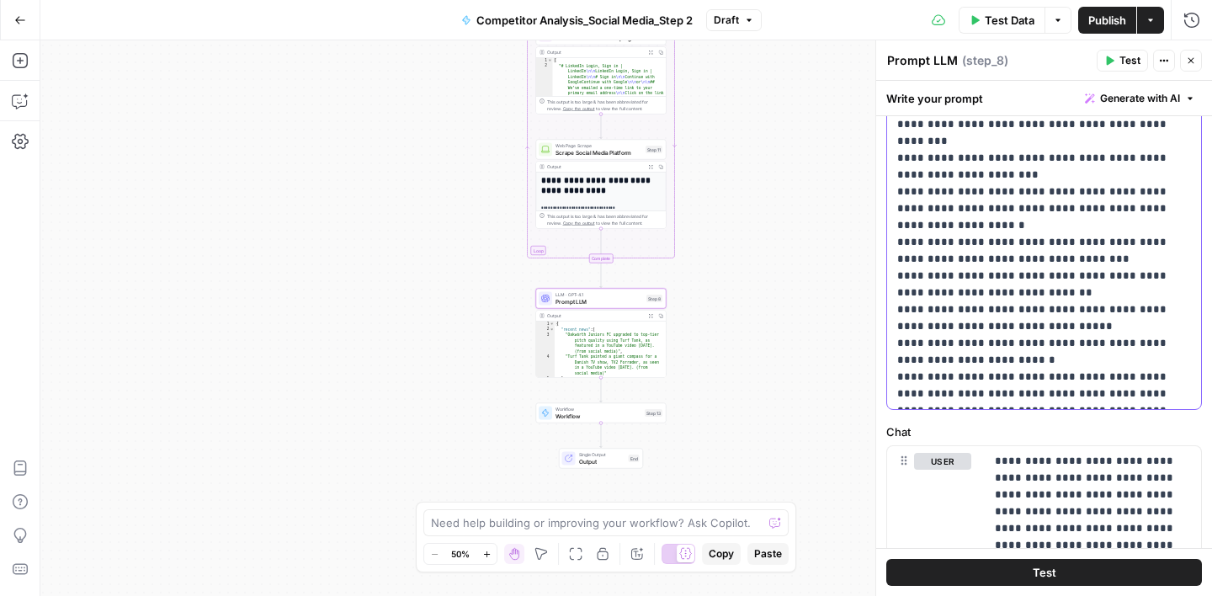
scroll to position [474, 0]
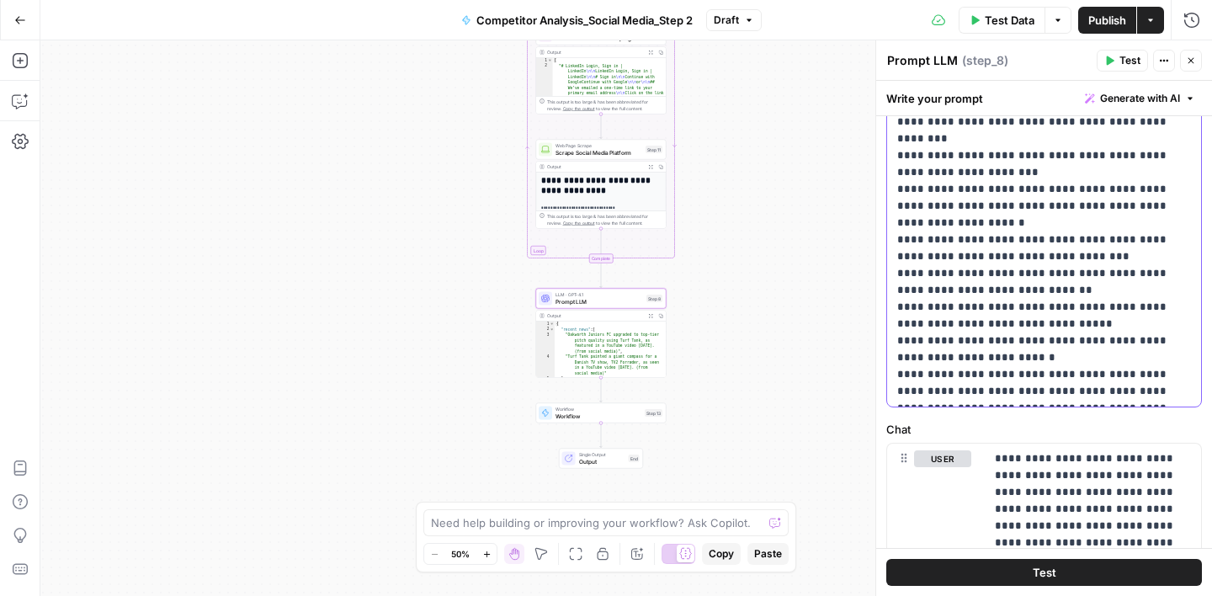
drag, startPoint x: 978, startPoint y: 391, endPoint x: 896, endPoint y: 396, distance: 81.9
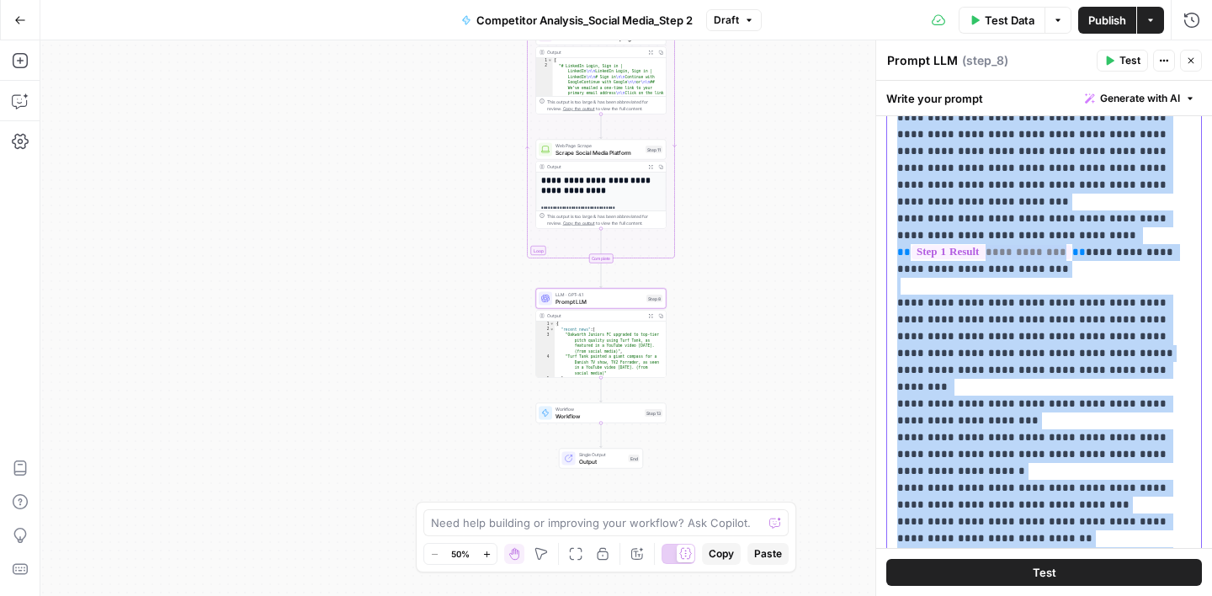
scroll to position [691, 0]
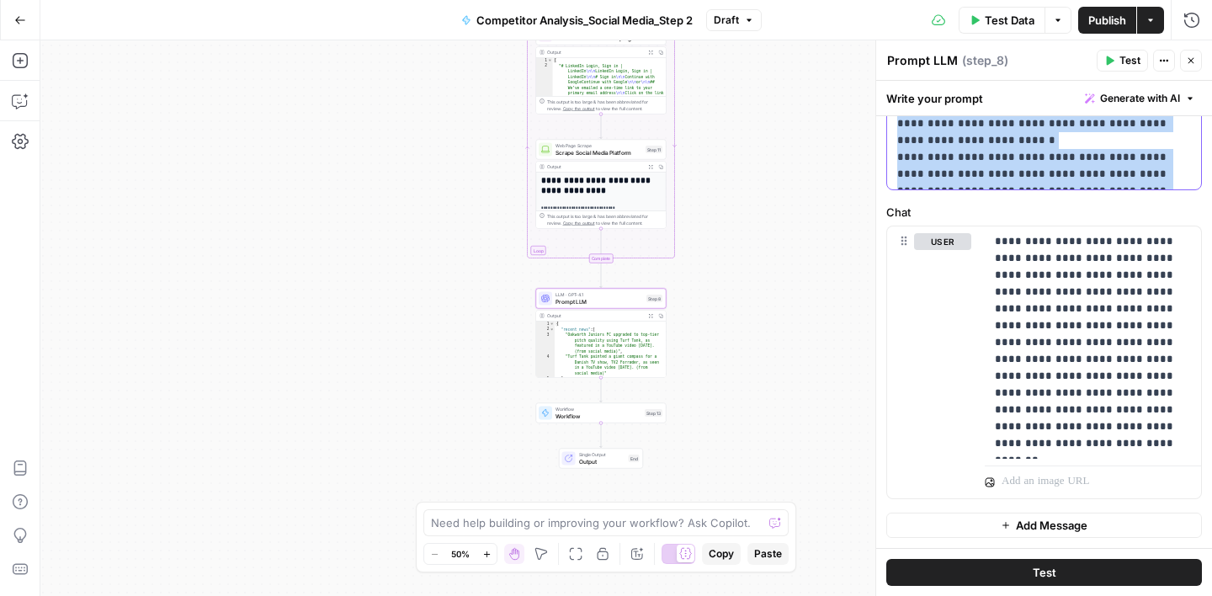
drag, startPoint x: 894, startPoint y: 381, endPoint x: 977, endPoint y: 187, distance: 211.5
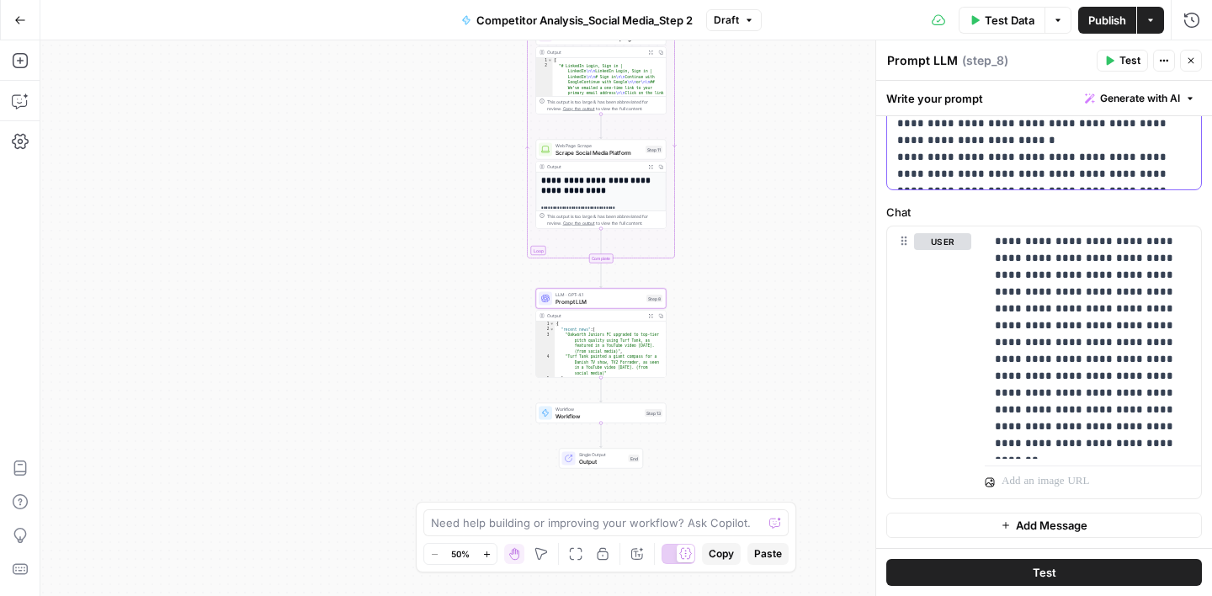
scroll to position [205, 0]
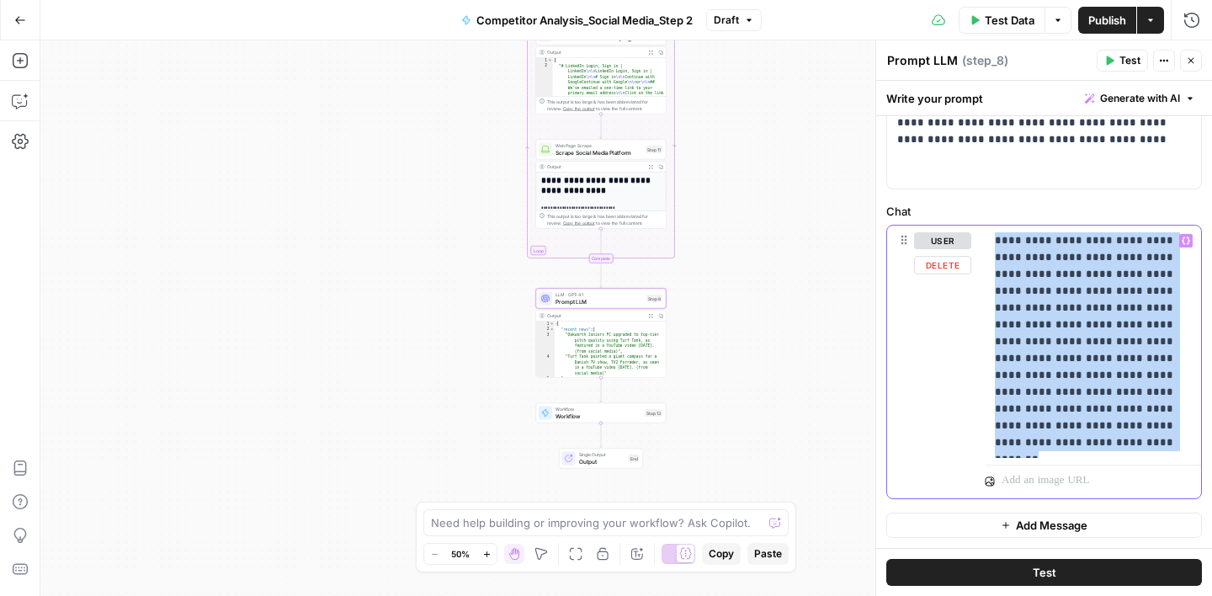
drag, startPoint x: 997, startPoint y: 237, endPoint x: 1090, endPoint y: 438, distance: 221.5
click at [1090, 438] on p "**********" at bounding box center [1093, 341] width 196 height 219
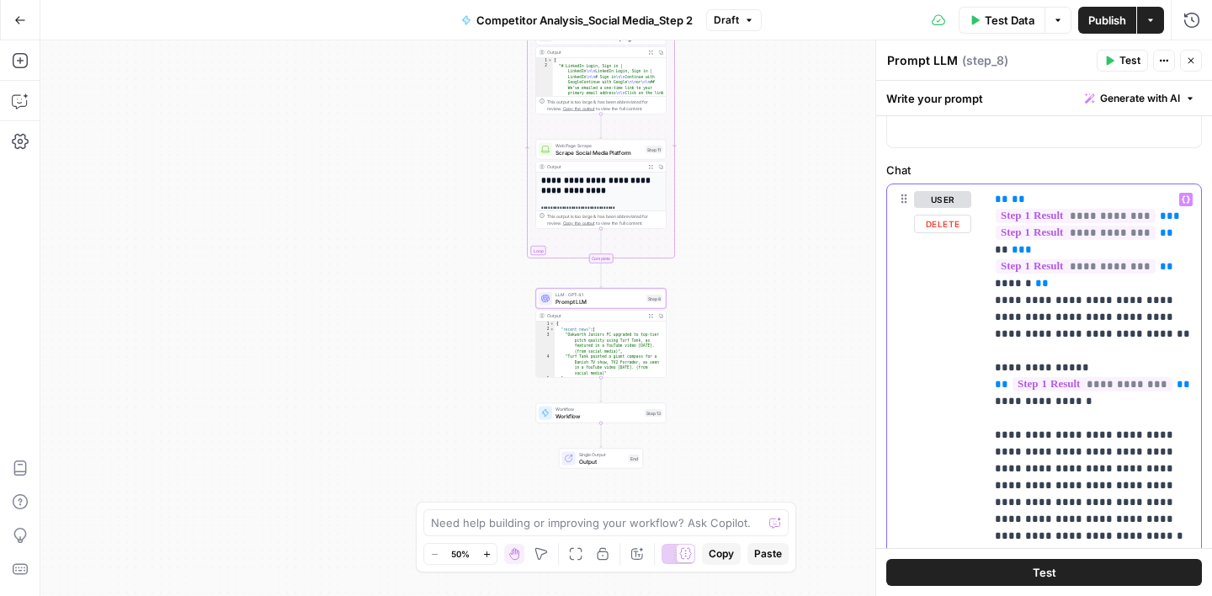
scroll to position [0, 0]
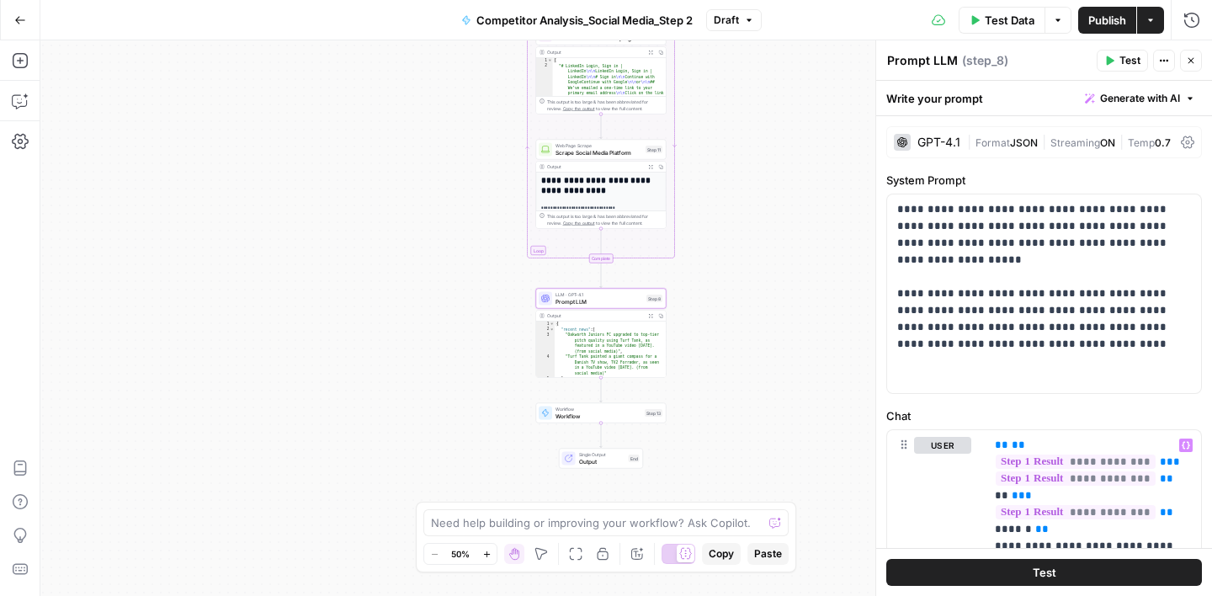
click at [1057, 179] on label "System Prompt" at bounding box center [1044, 180] width 316 height 17
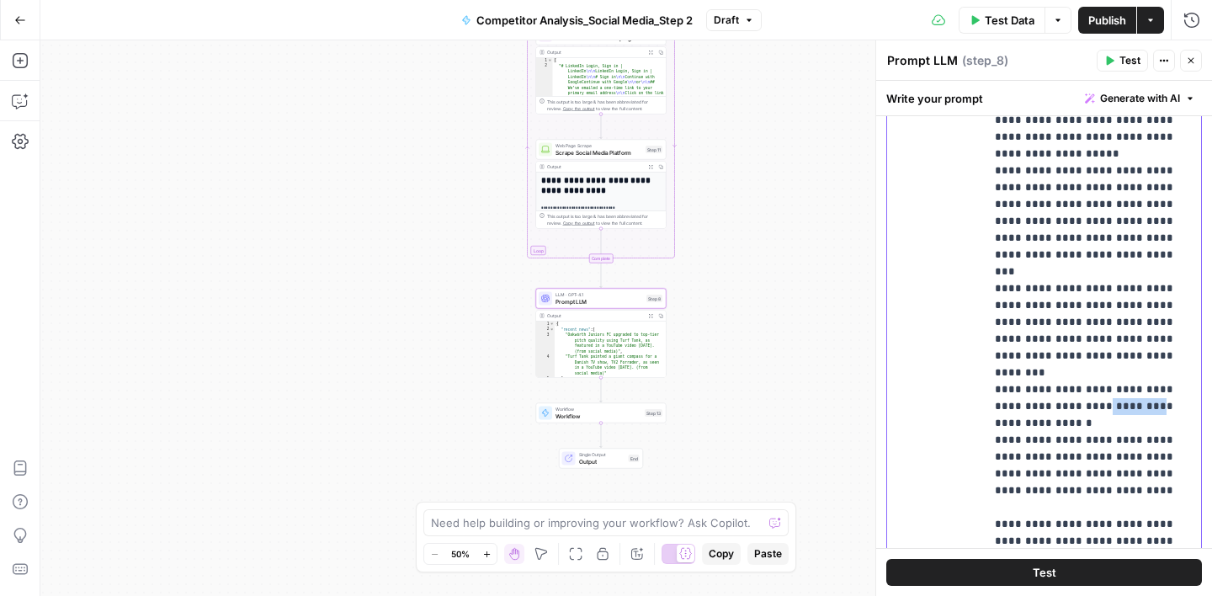
drag, startPoint x: 1062, startPoint y: 341, endPoint x: 1118, endPoint y: 341, distance: 55.6
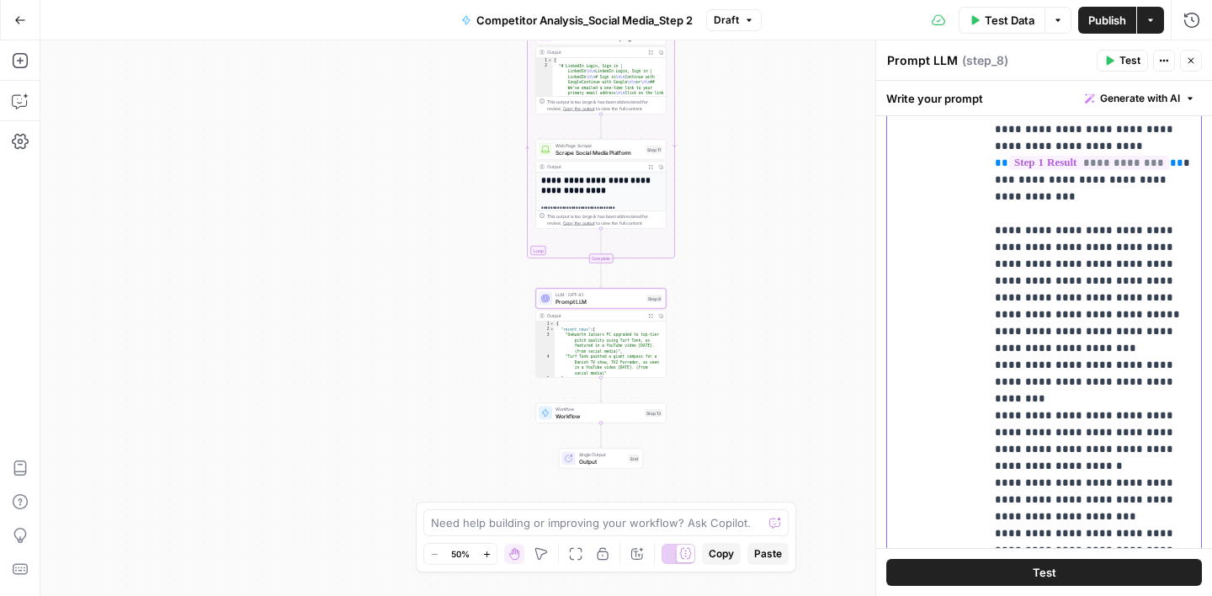
scroll to position [657, 0]
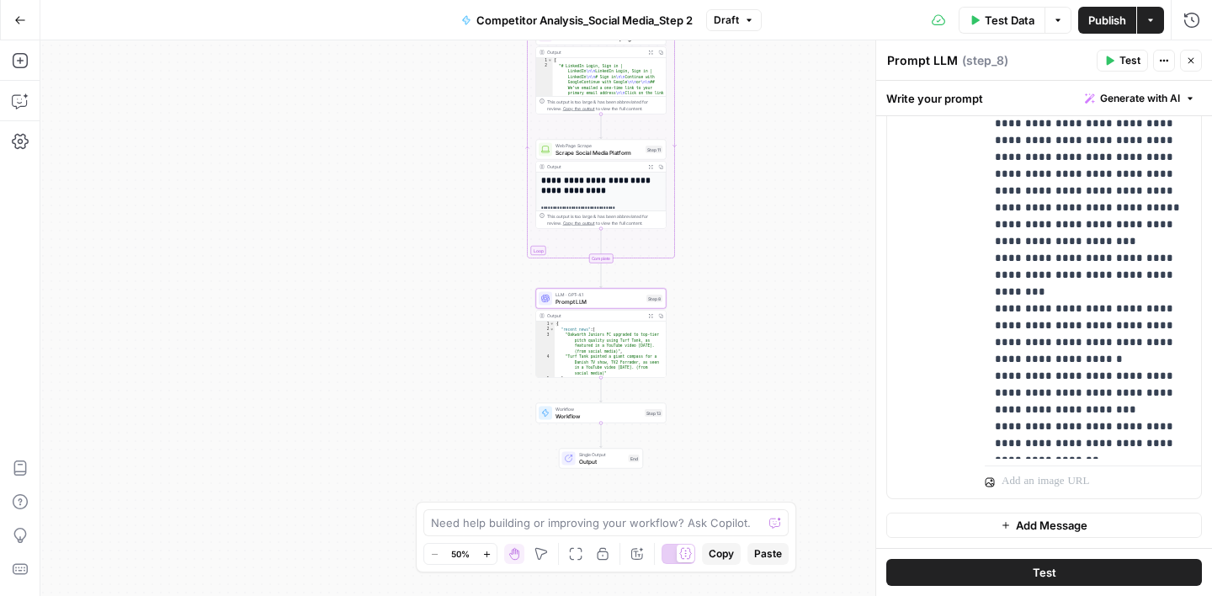
click at [1098, 22] on span "Publish" at bounding box center [1107, 20] width 38 height 17
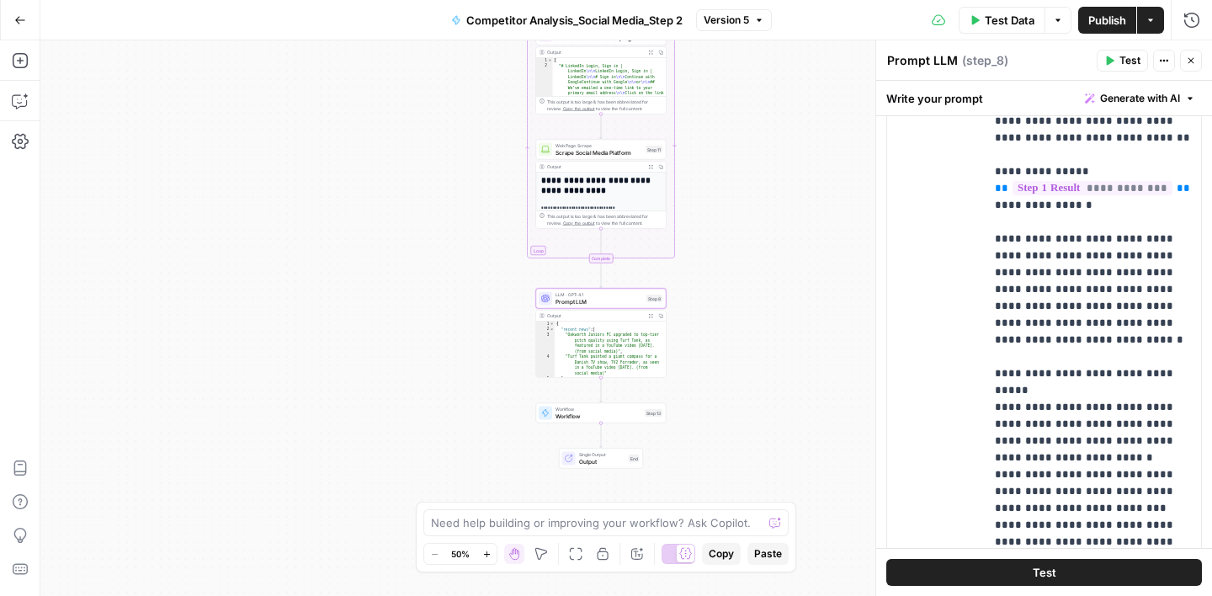
scroll to position [0, 0]
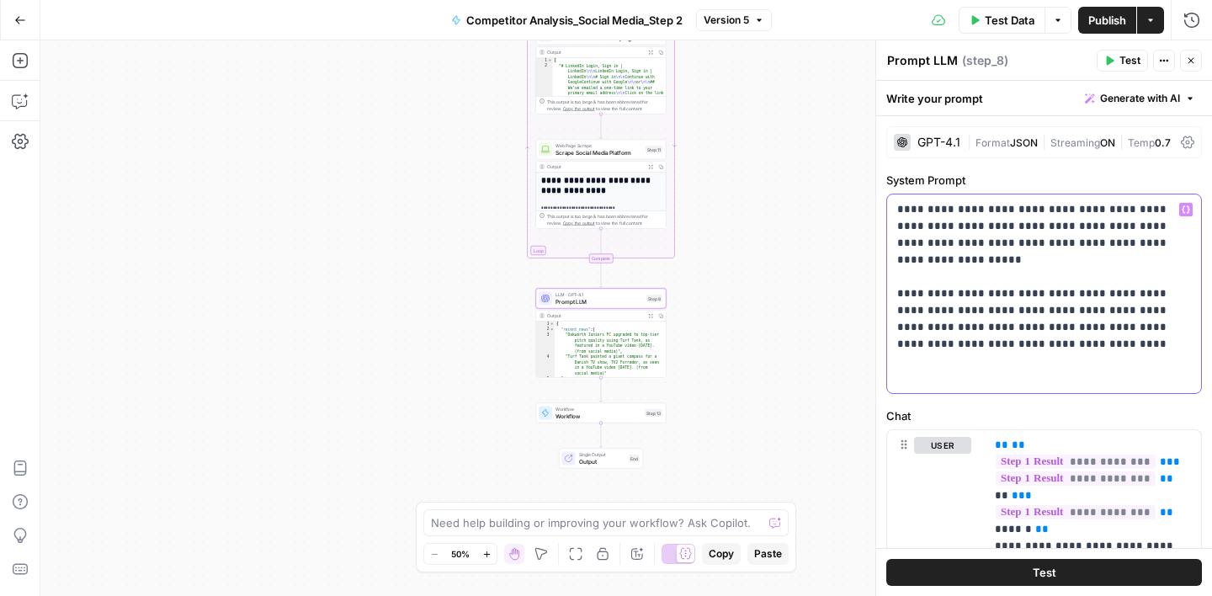
drag, startPoint x: 965, startPoint y: 343, endPoint x: 884, endPoint y: 215, distance: 151.1
click at [884, 215] on div "**********" at bounding box center [1043, 318] width 337 height 556
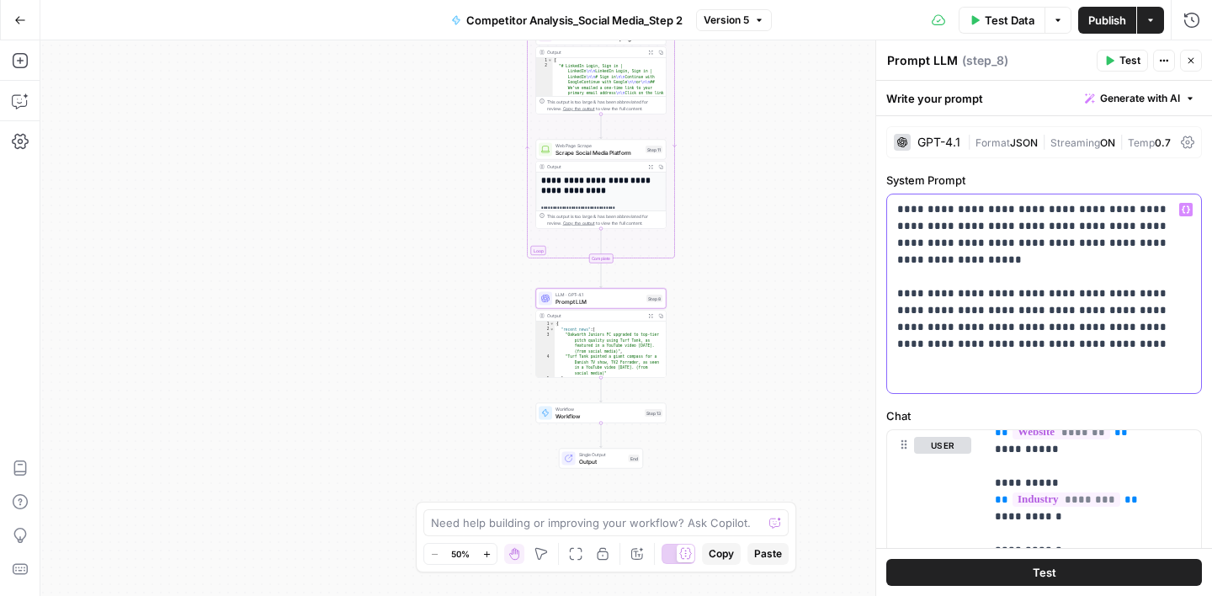
copy p "**********"
click at [1017, 178] on label "System Prompt" at bounding box center [1044, 180] width 316 height 17
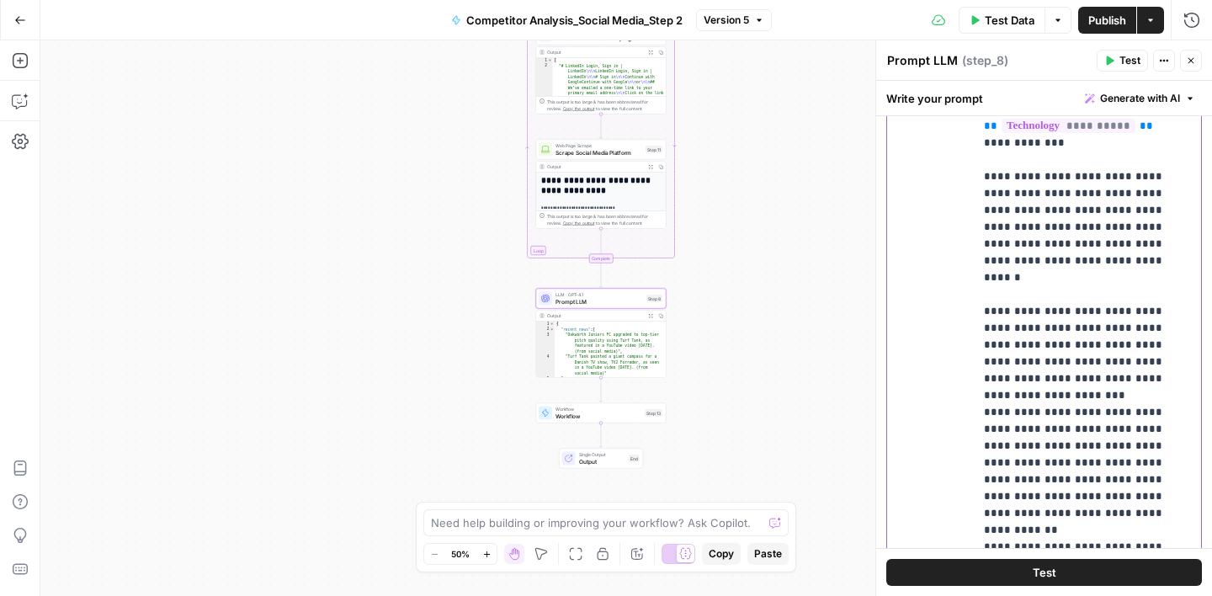
scroll to position [1639, 21]
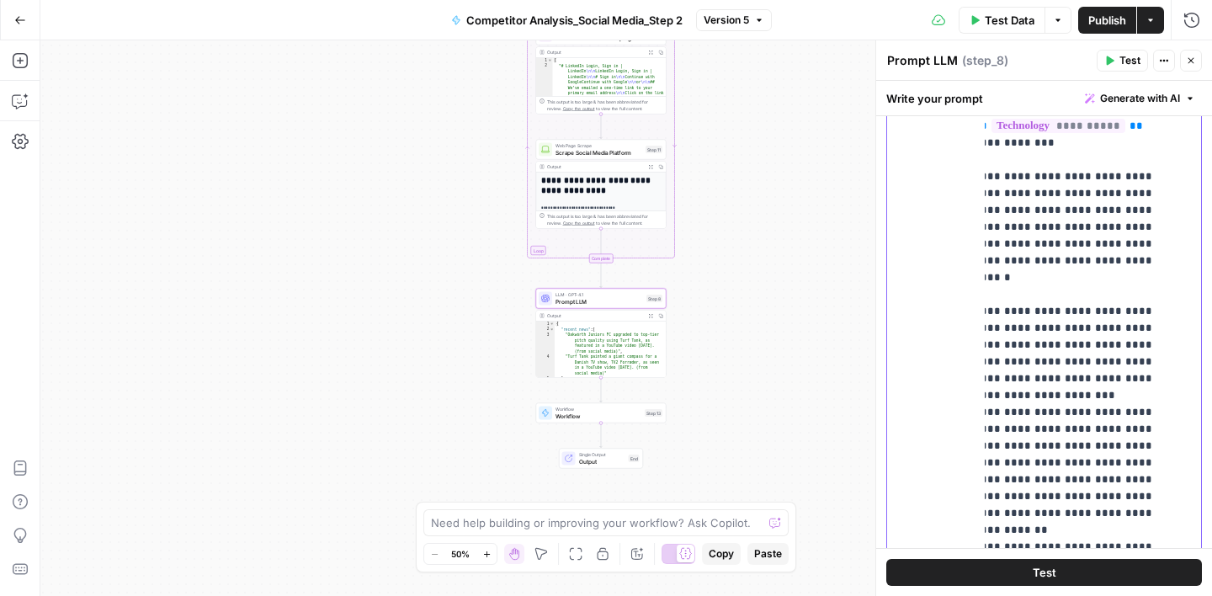
drag, startPoint x: 1080, startPoint y: 398, endPoint x: 1167, endPoint y: 463, distance: 108.9
copy p "**********"
click at [1021, 104] on div "Write your prompt Generate with AI" at bounding box center [1044, 98] width 336 height 35
click at [822, 197] on div "Workflow Input Settings Inputs Run Code · Python Prepare Social Media URLs Step…" at bounding box center [626, 318] width 1172 height 556
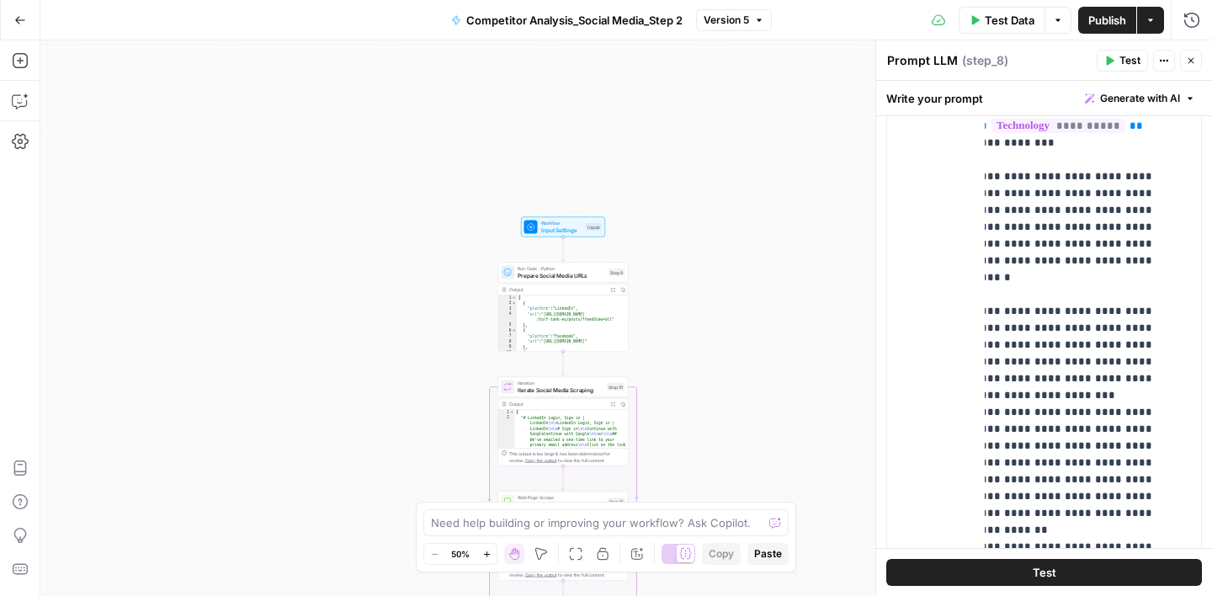
drag, startPoint x: 785, startPoint y: 202, endPoint x: 747, endPoint y: 555, distance: 354.7
click at [747, 555] on body "Turf Tank - Data Team New Home Browse Insights Opportunities Your Data Recent G…" at bounding box center [606, 298] width 1212 height 596
click at [560, 228] on span "Input Settings" at bounding box center [562, 230] width 42 height 8
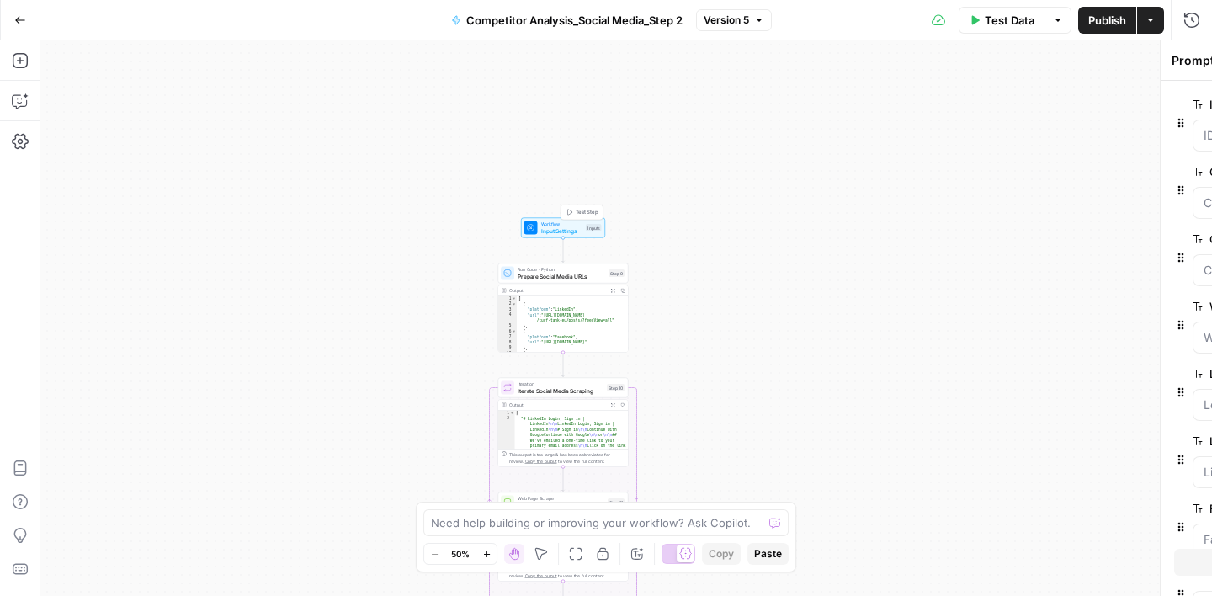
type textarea "Inputs"
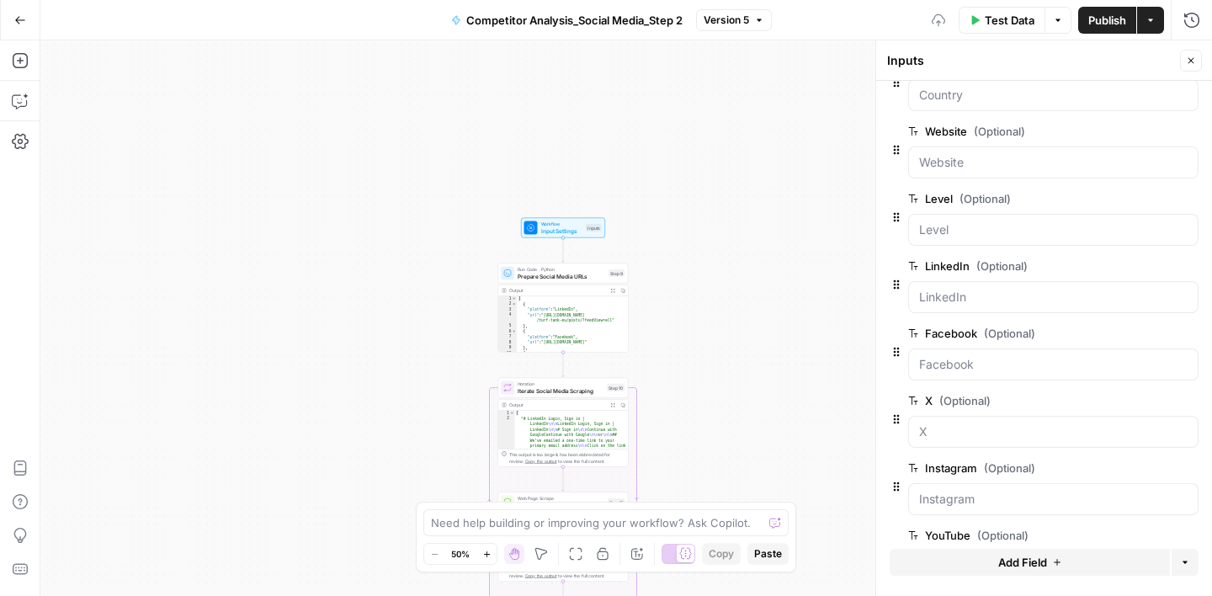
scroll to position [636, 0]
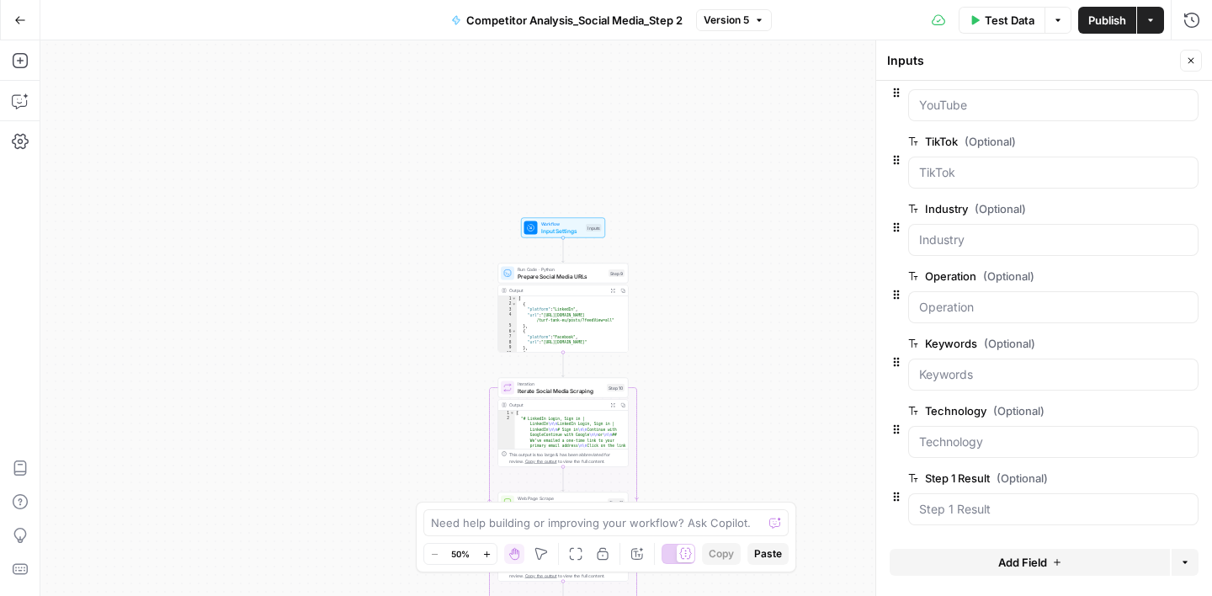
click at [1199, 62] on button "Close" at bounding box center [1191, 61] width 22 height 22
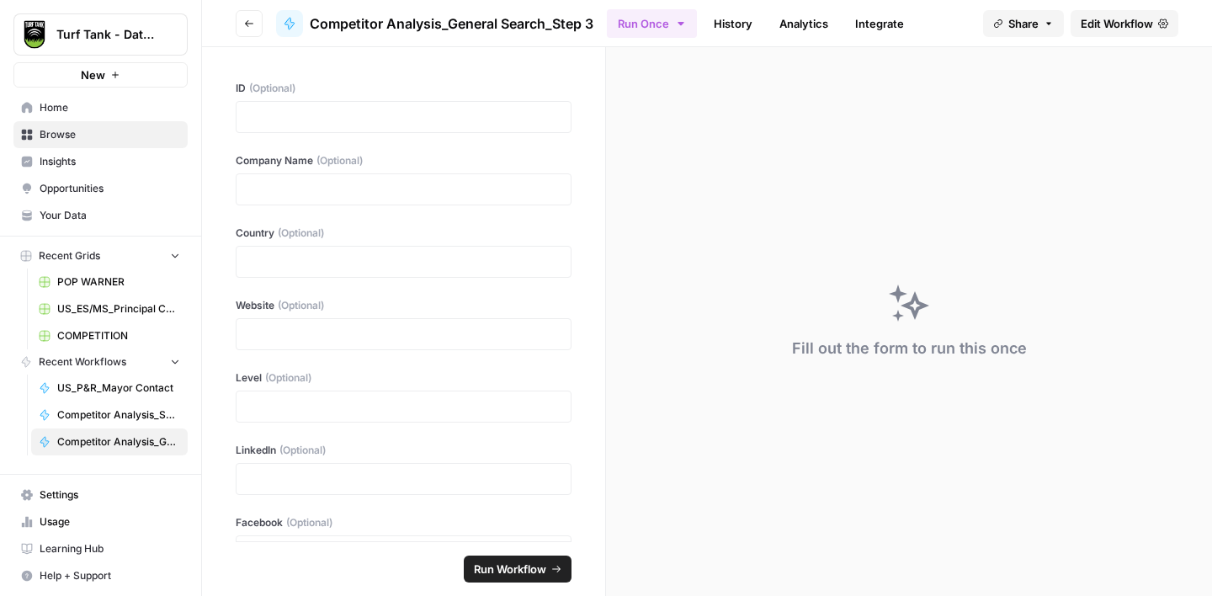
click at [1107, 29] on span "Edit Workflow" at bounding box center [1117, 23] width 72 height 17
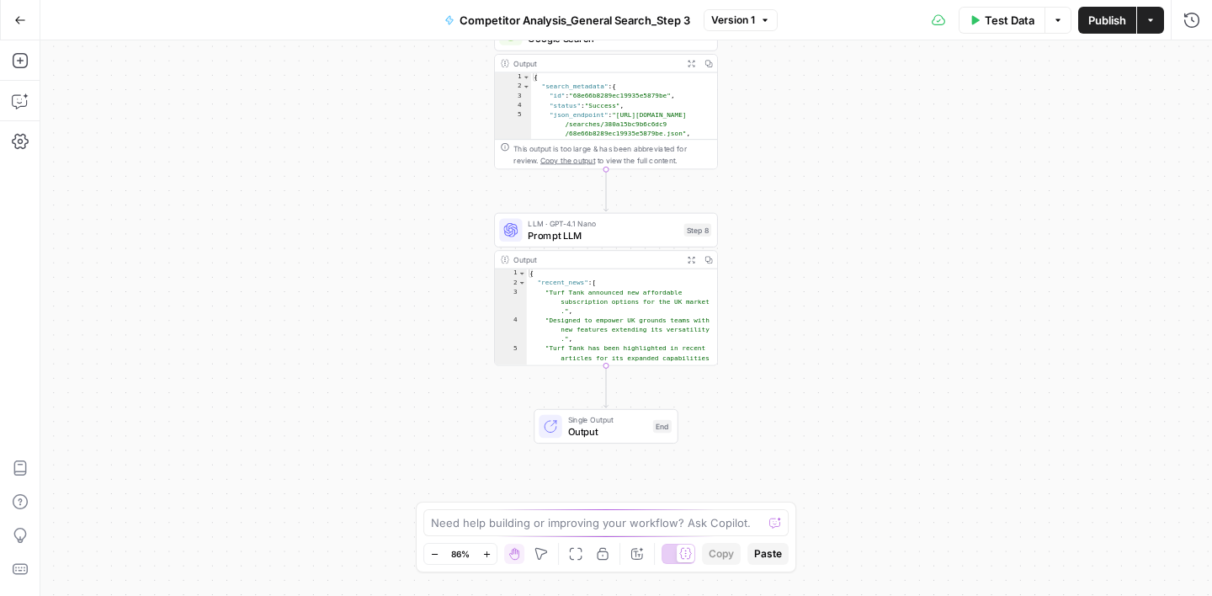
drag, startPoint x: 834, startPoint y: 323, endPoint x: 814, endPoint y: 196, distance: 128.7
click at [814, 196] on div "Workflow Input Settings Inputs Google Search Google Search Step 16 Output Expan…" at bounding box center [626, 318] width 1172 height 556
click at [619, 232] on span "Prompt LLM" at bounding box center [603, 235] width 150 height 14
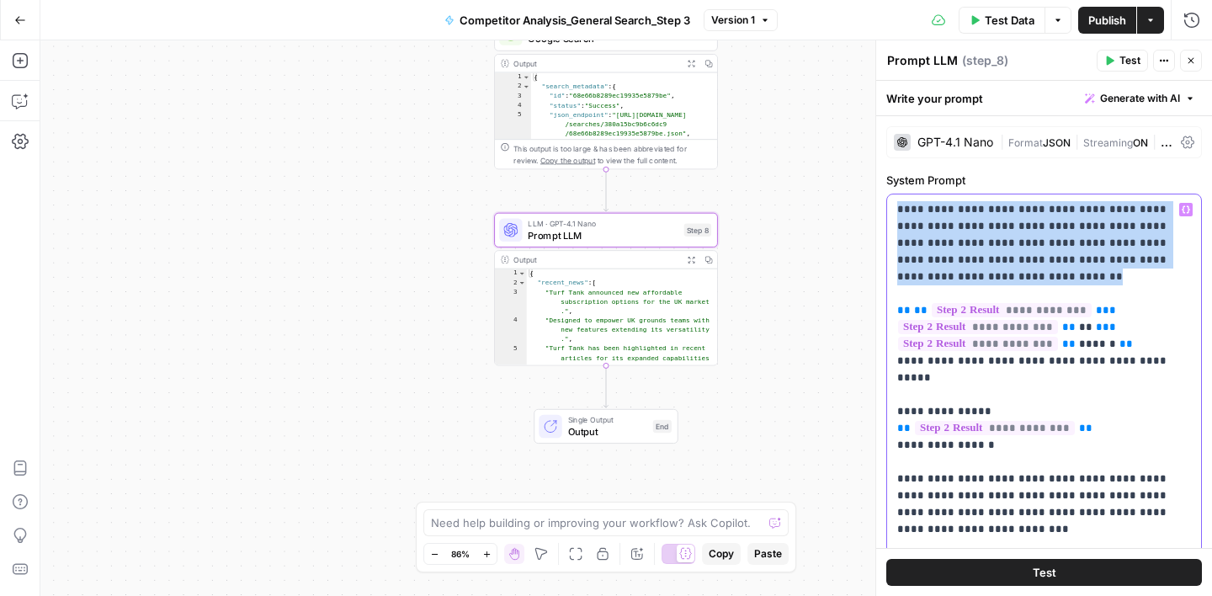
drag, startPoint x: 963, startPoint y: 279, endPoint x: 887, endPoint y: 209, distance: 103.1
click at [887, 209] on div "**********" at bounding box center [1044, 537] width 314 height 686
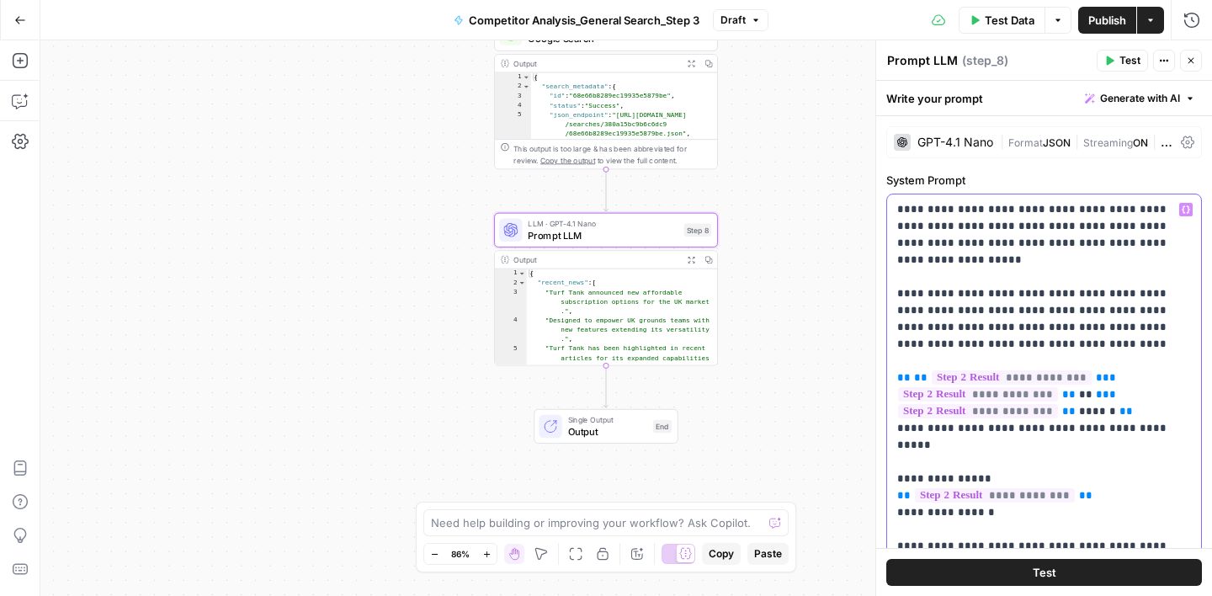
click at [801, 160] on div "Workflow Input Settings Inputs Google Search Google Search Step 16 Output Expan…" at bounding box center [626, 318] width 1172 height 556
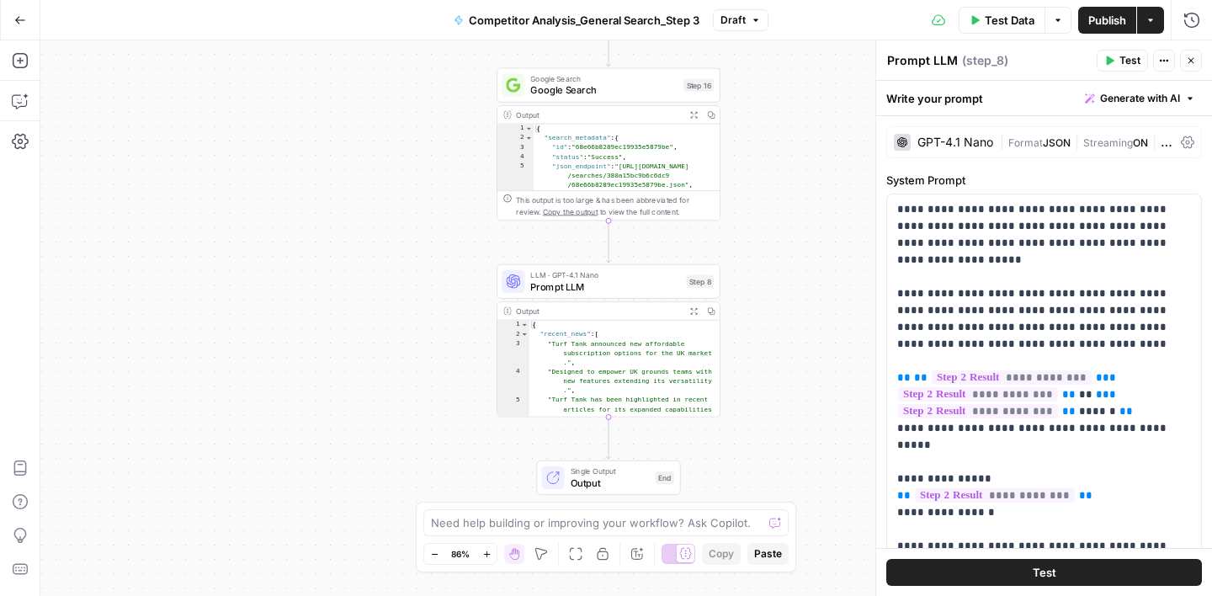
drag, startPoint x: 778, startPoint y: 157, endPoint x: 780, endPoint y: 215, distance: 59.0
click at [780, 215] on div "Workflow Input Settings Inputs Google Search Google Search Step 16 Output Expan…" at bounding box center [626, 318] width 1172 height 556
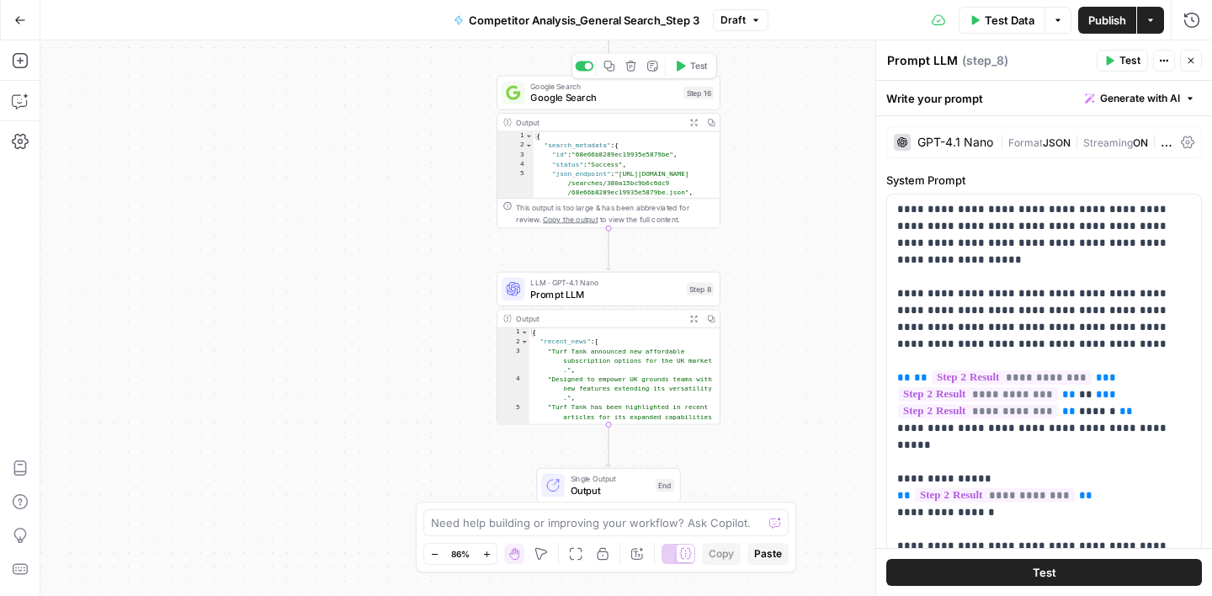
click at [641, 98] on span "Google Search" at bounding box center [603, 98] width 147 height 14
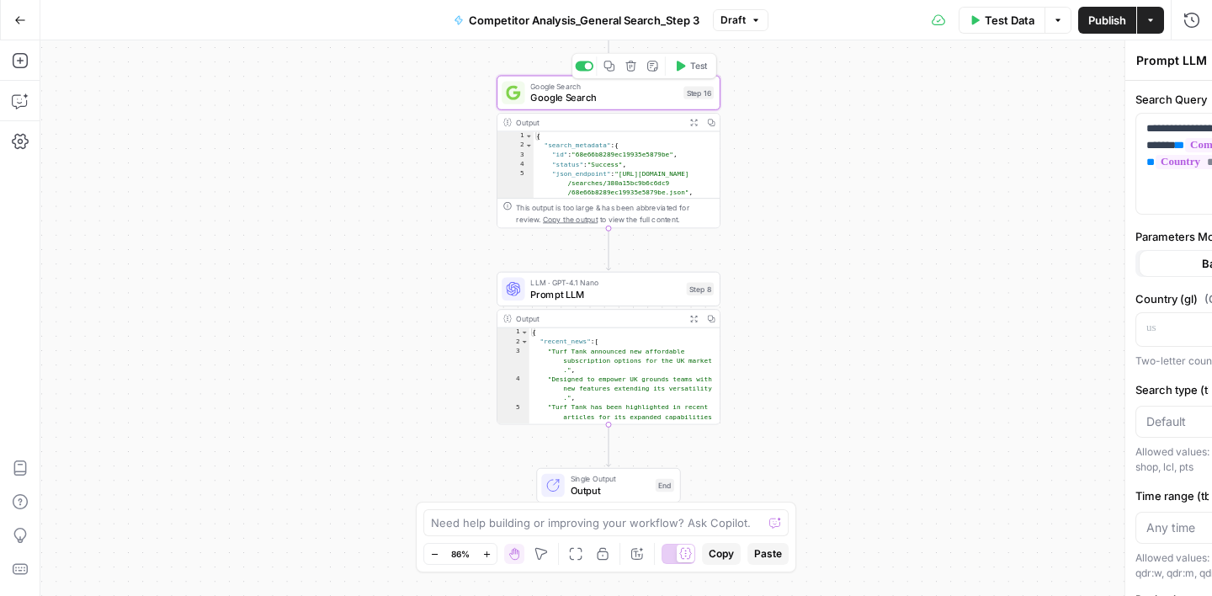
type textarea "Google Search"
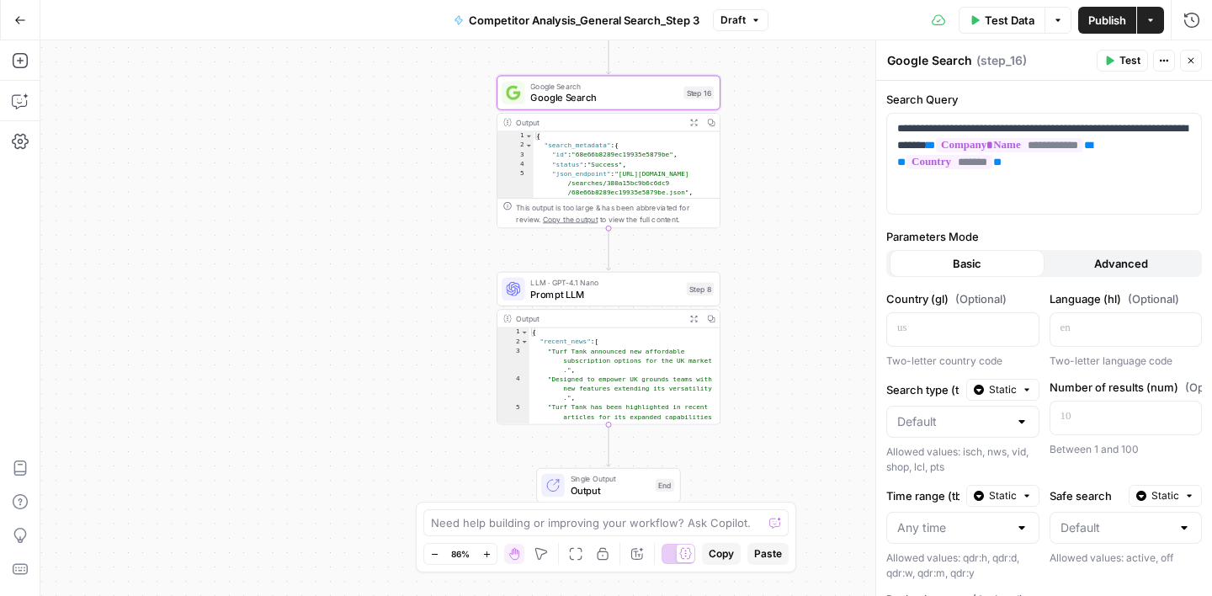
click at [632, 289] on span "Prompt LLM" at bounding box center [605, 294] width 150 height 14
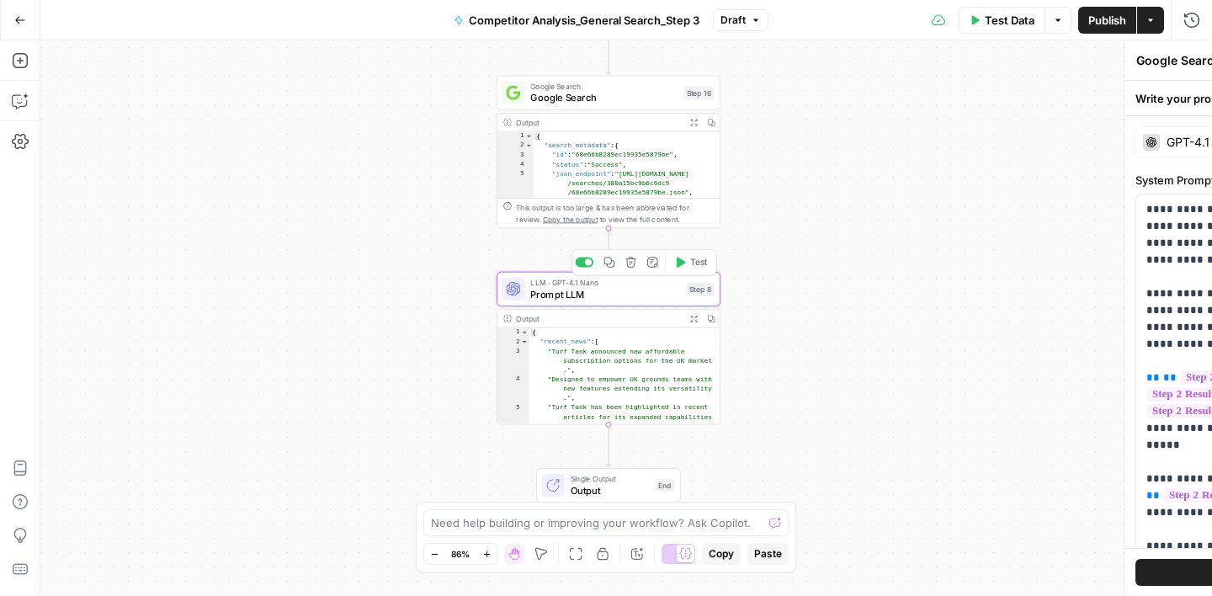
type textarea "Prompt LLM"
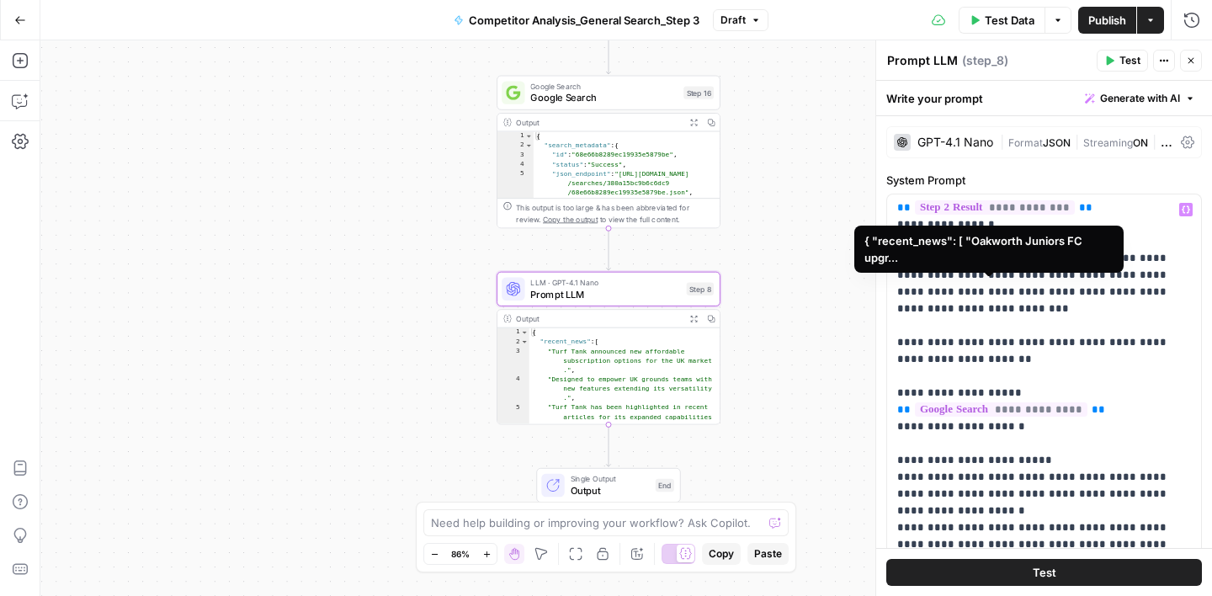
scroll to position [292, 0]
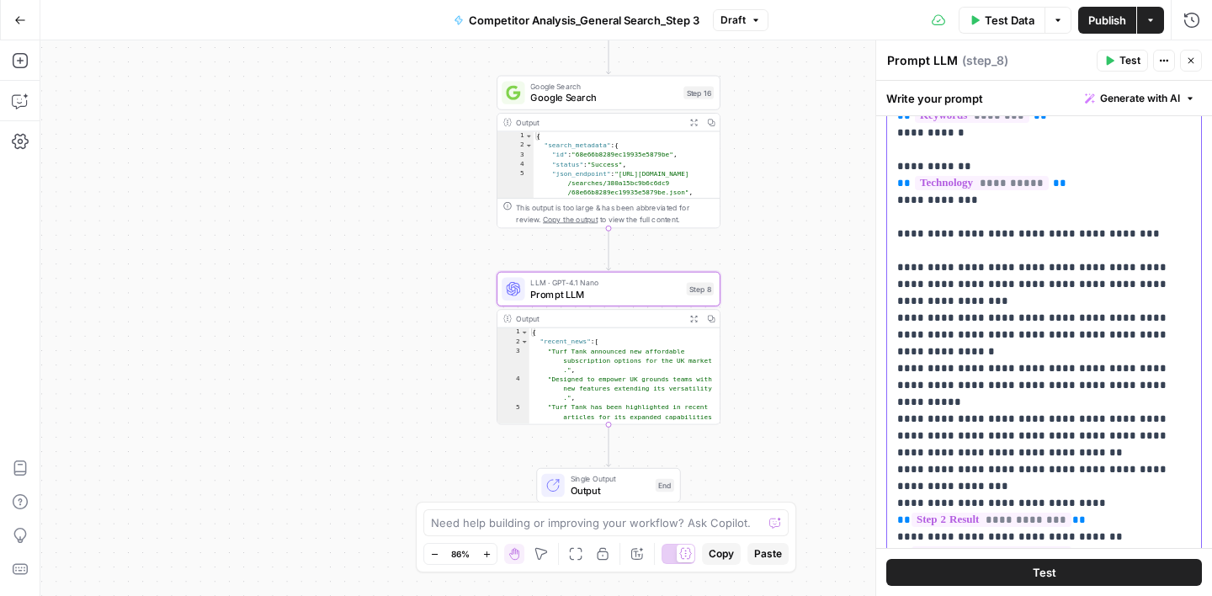
scroll to position [176, 0]
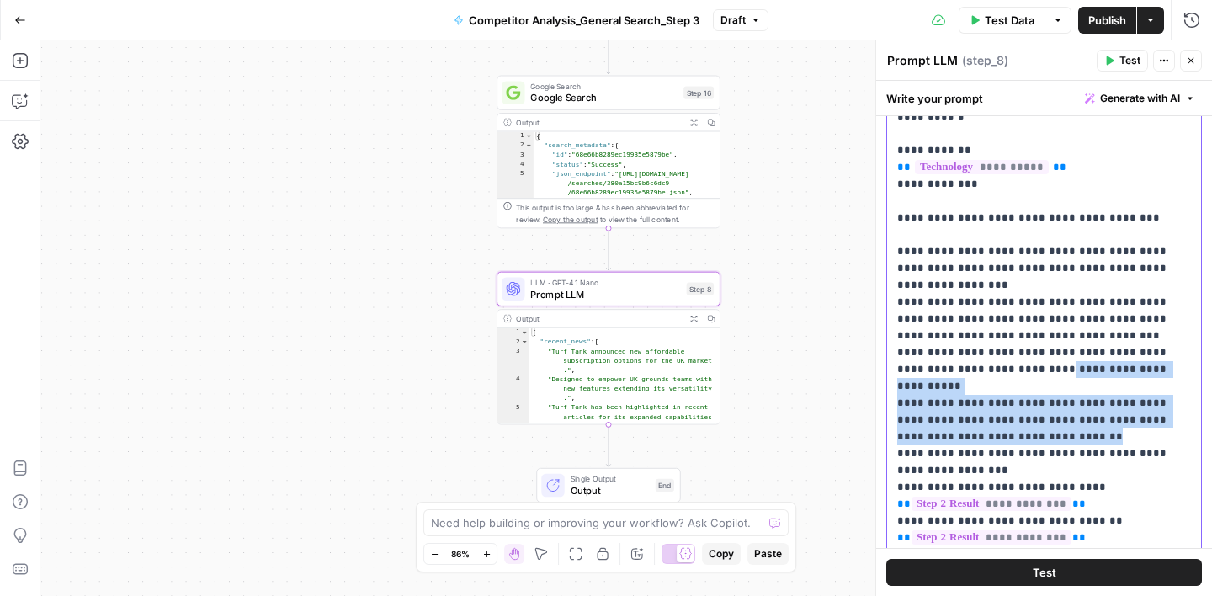
drag, startPoint x: 998, startPoint y: 386, endPoint x: 999, endPoint y: 338, distance: 48.0
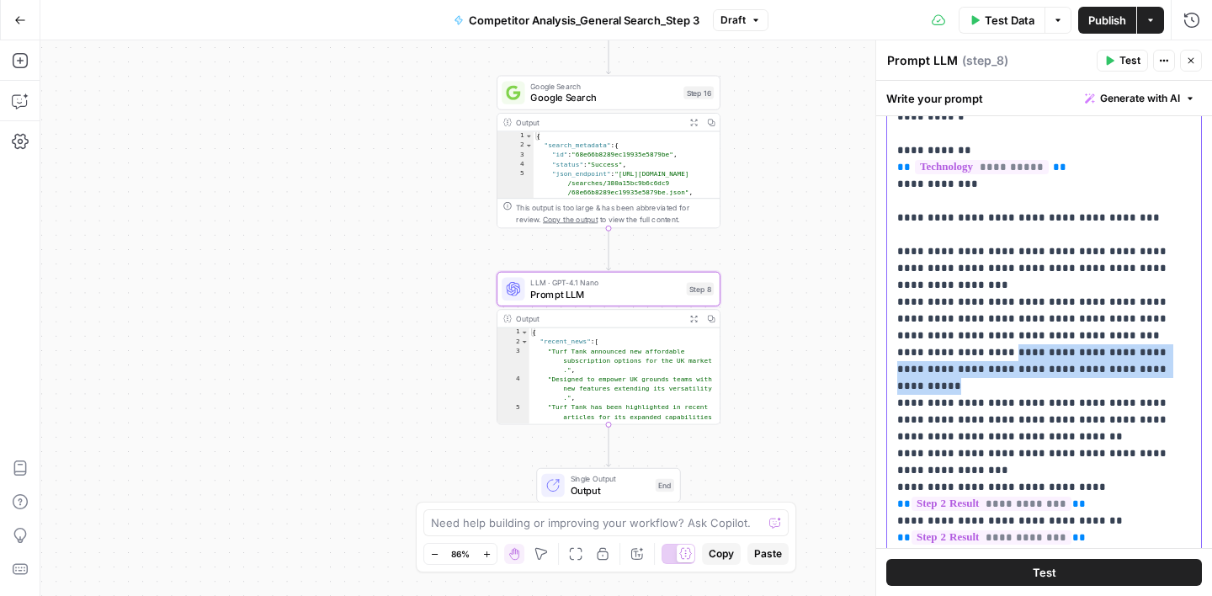
drag, startPoint x: 1143, startPoint y: 331, endPoint x: 997, endPoint y: 323, distance: 145.8
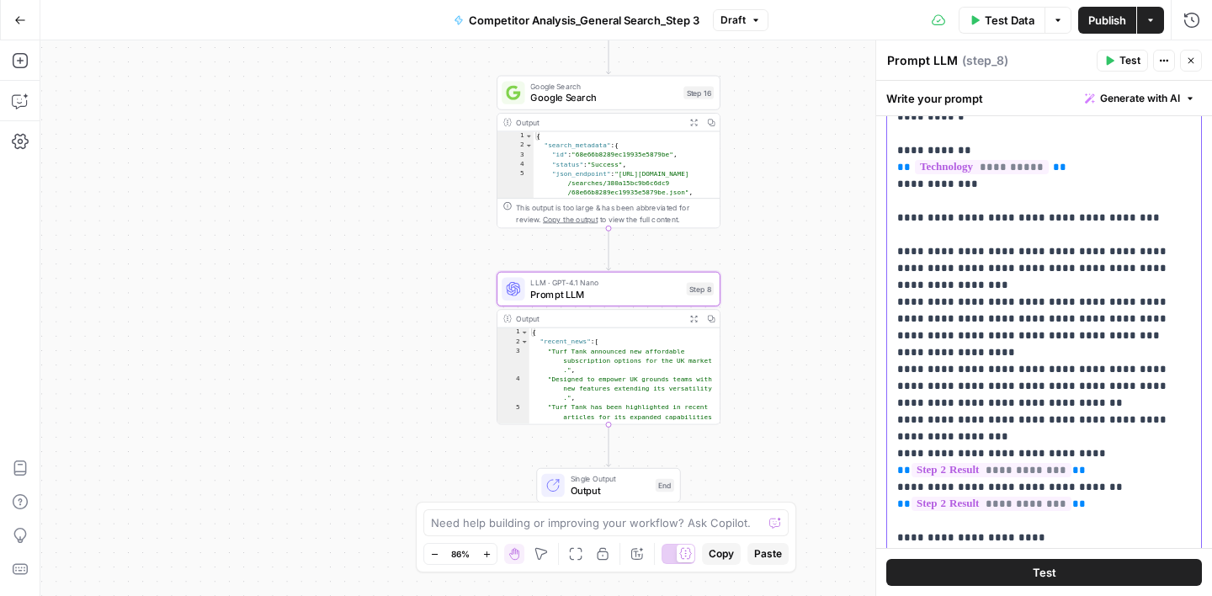
scroll to position [193, 0]
drag, startPoint x: 985, startPoint y: 322, endPoint x: 922, endPoint y: 322, distance: 63.1
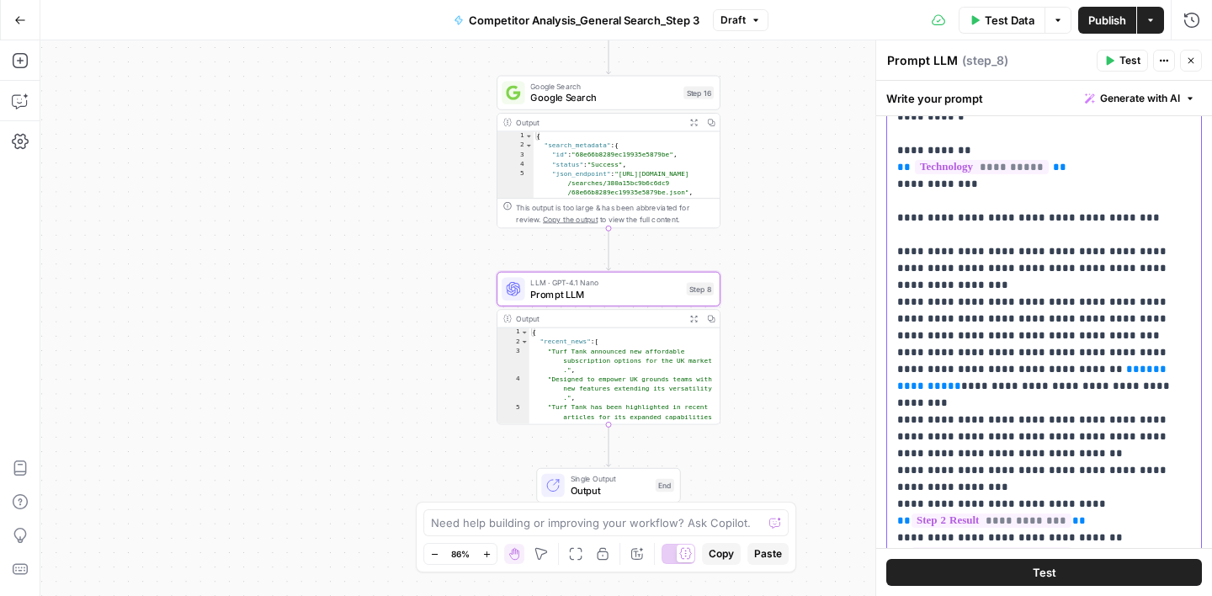
scroll to position [176, 0]
click at [1057, 364] on span "**********" at bounding box center [1033, 378] width 273 height 28
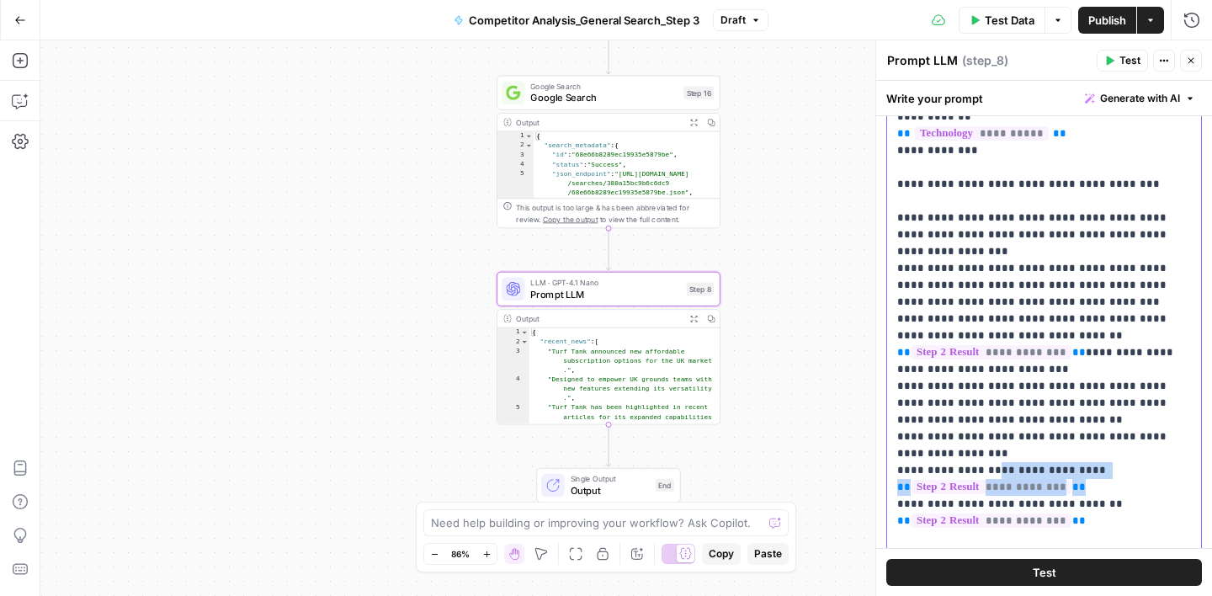
drag, startPoint x: 1087, startPoint y: 452, endPoint x: 981, endPoint y: 437, distance: 108.0
copy p "**********"
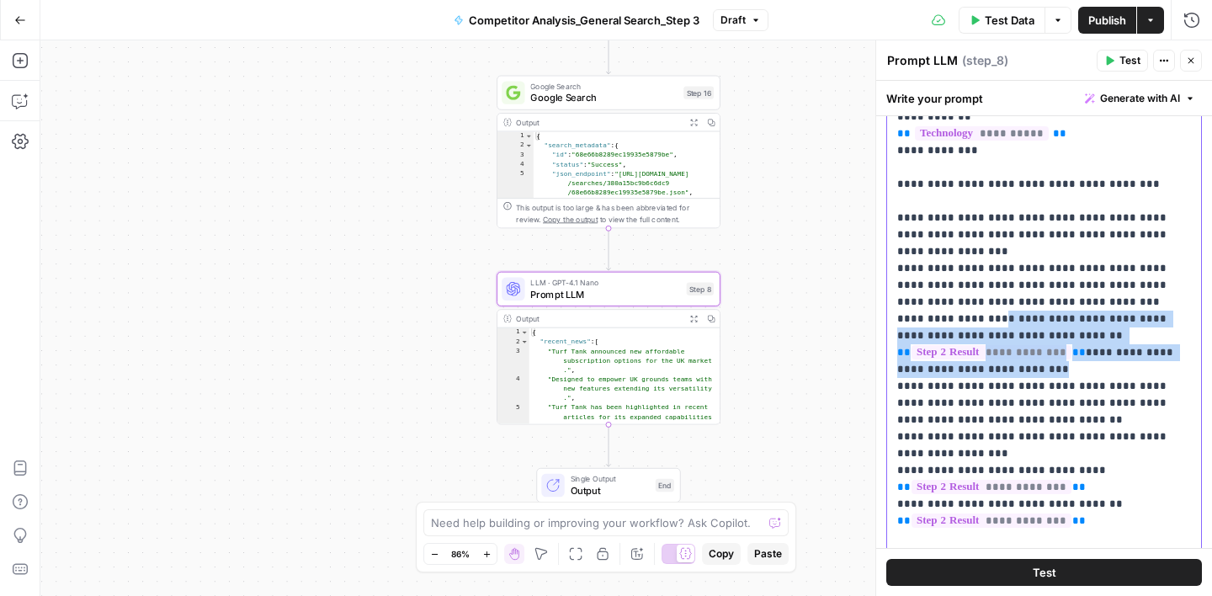
drag, startPoint x: 1044, startPoint y: 332, endPoint x: 984, endPoint y: 290, distance: 73.6
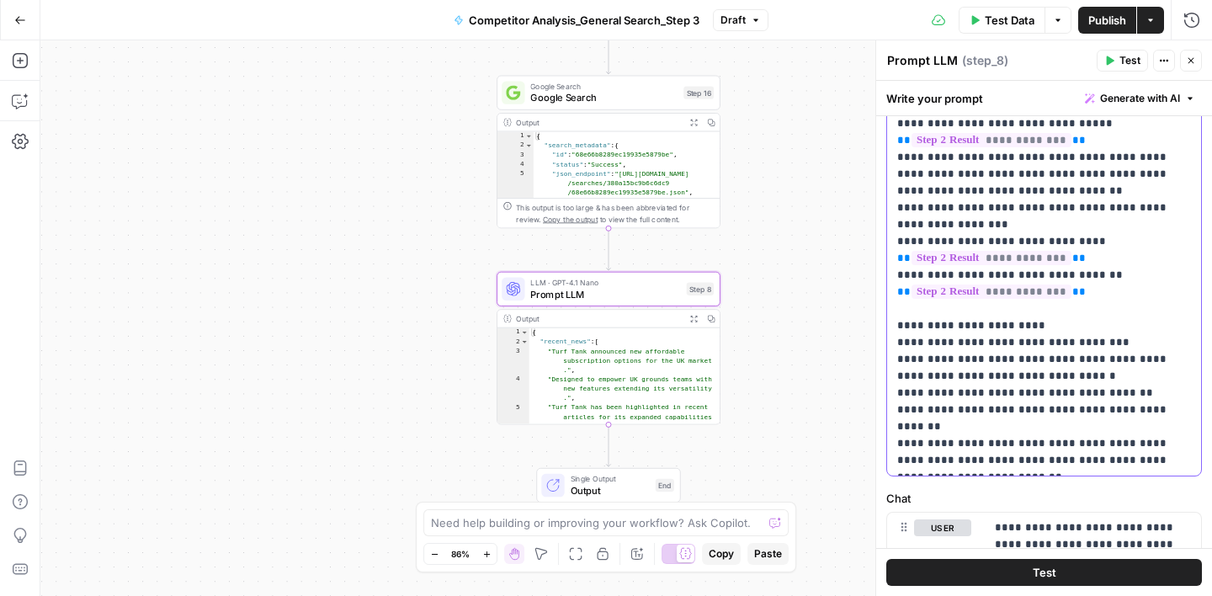
scroll to position [417, 0]
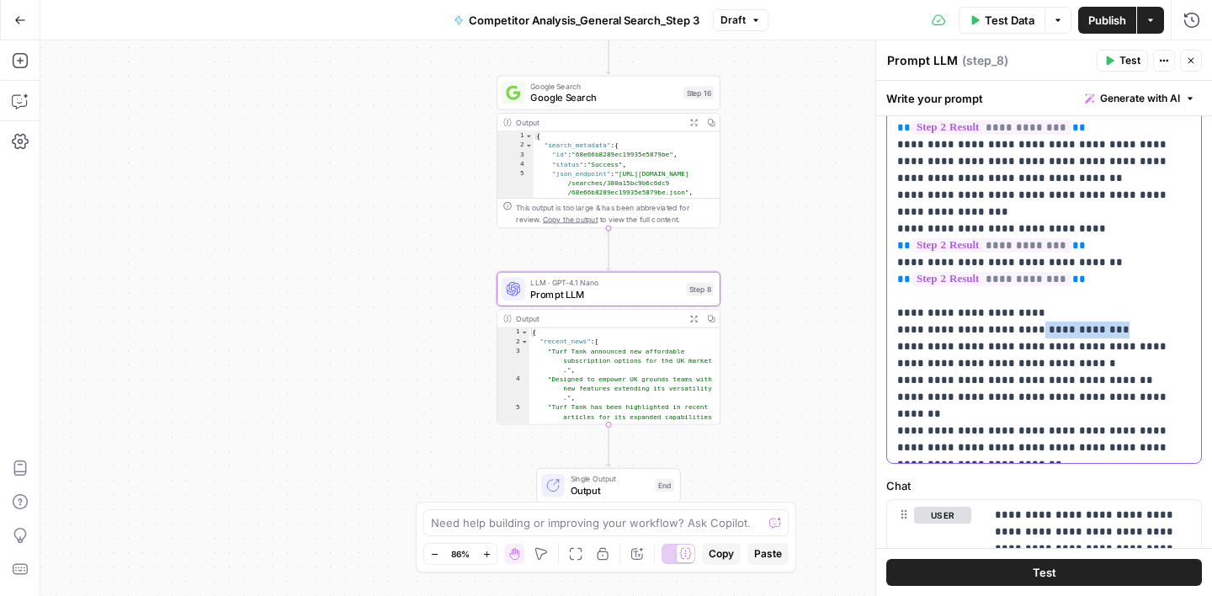
drag, startPoint x: 1017, startPoint y: 298, endPoint x: 1097, endPoint y: 295, distance: 80.0
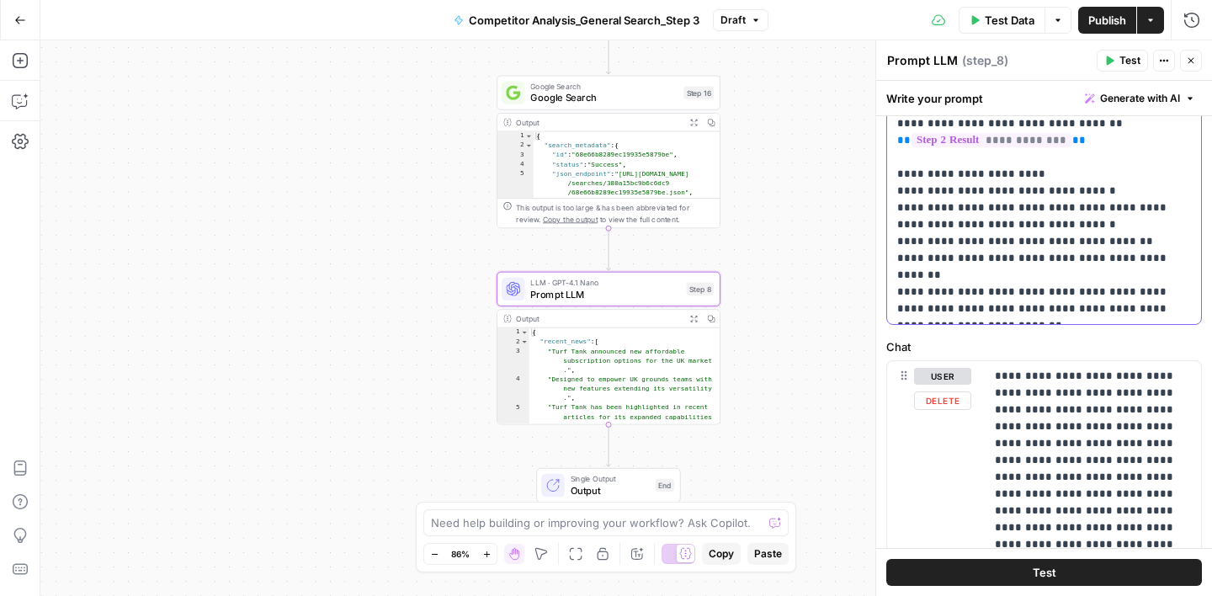
scroll to position [558, 0]
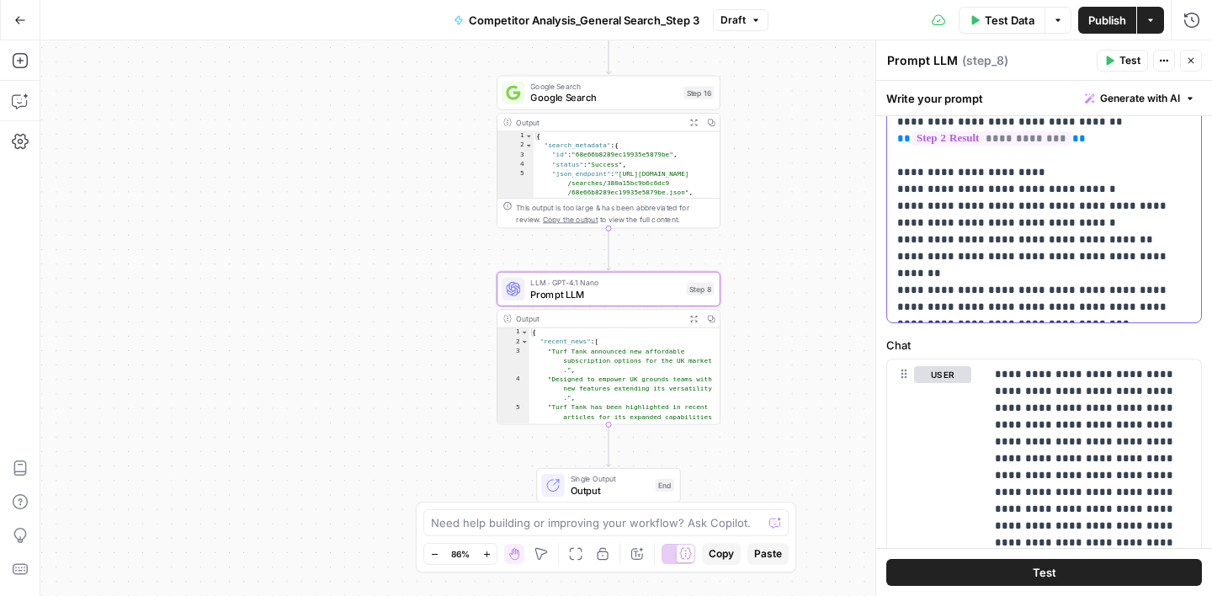
scroll to position [575, 0]
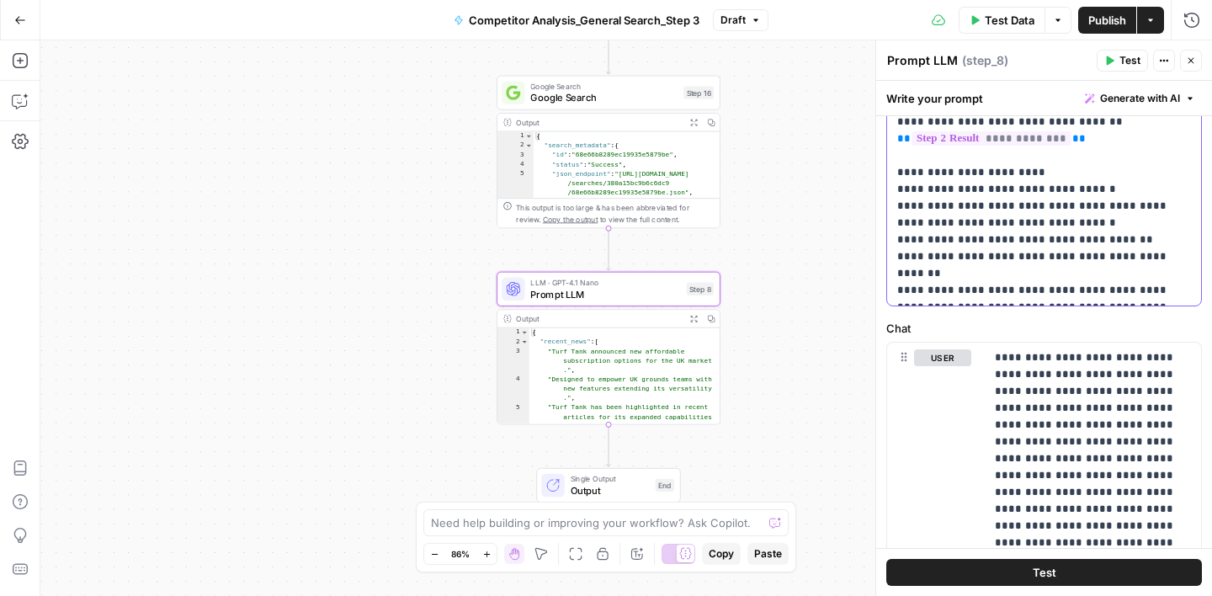
click at [1065, 332] on label "Chat" at bounding box center [1044, 328] width 316 height 17
click at [1021, 92] on div "Write your prompt Generate with AI" at bounding box center [1044, 98] width 336 height 35
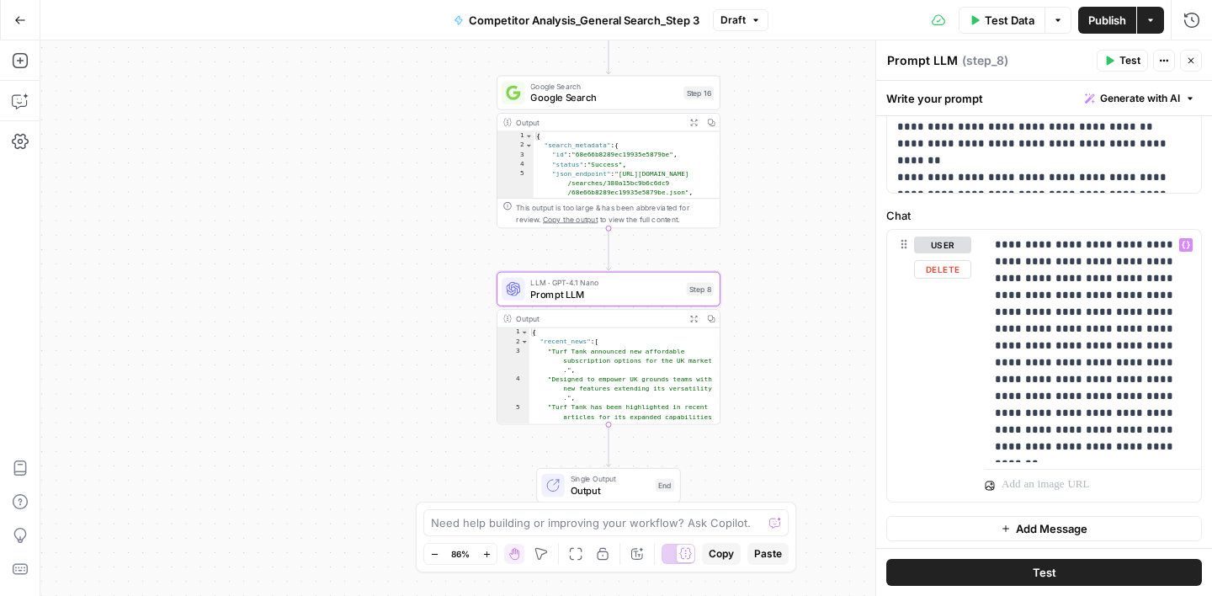
scroll to position [687, 0]
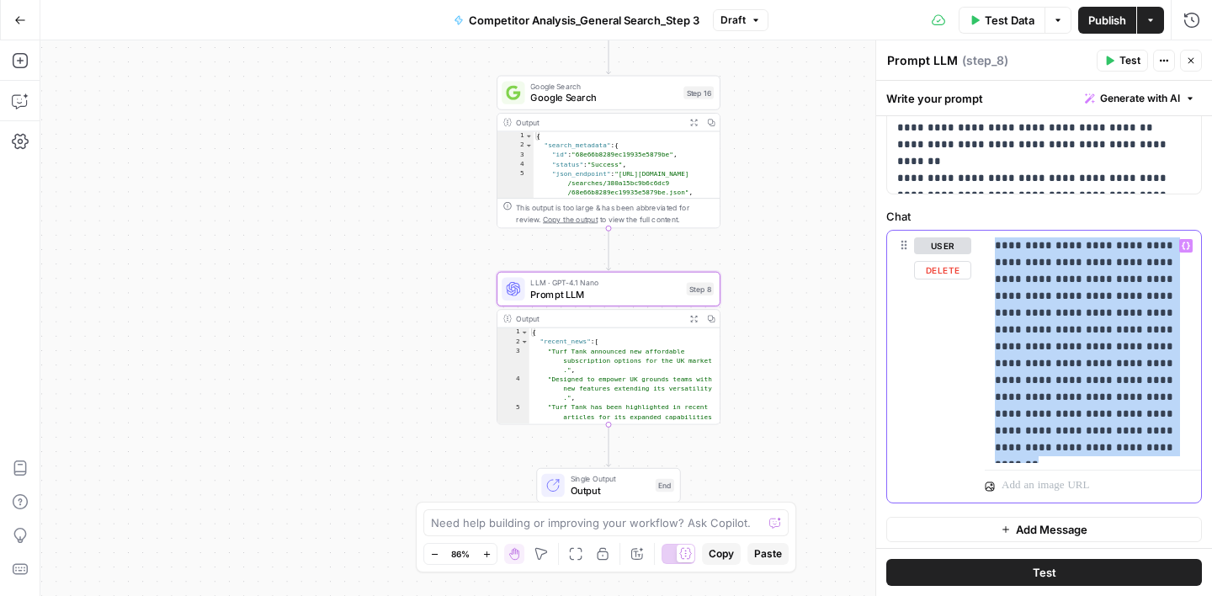
drag, startPoint x: 1076, startPoint y: 448, endPoint x: 982, endPoint y: 233, distance: 234.1
click at [982, 233] on div "**********" at bounding box center [1044, 367] width 314 height 273
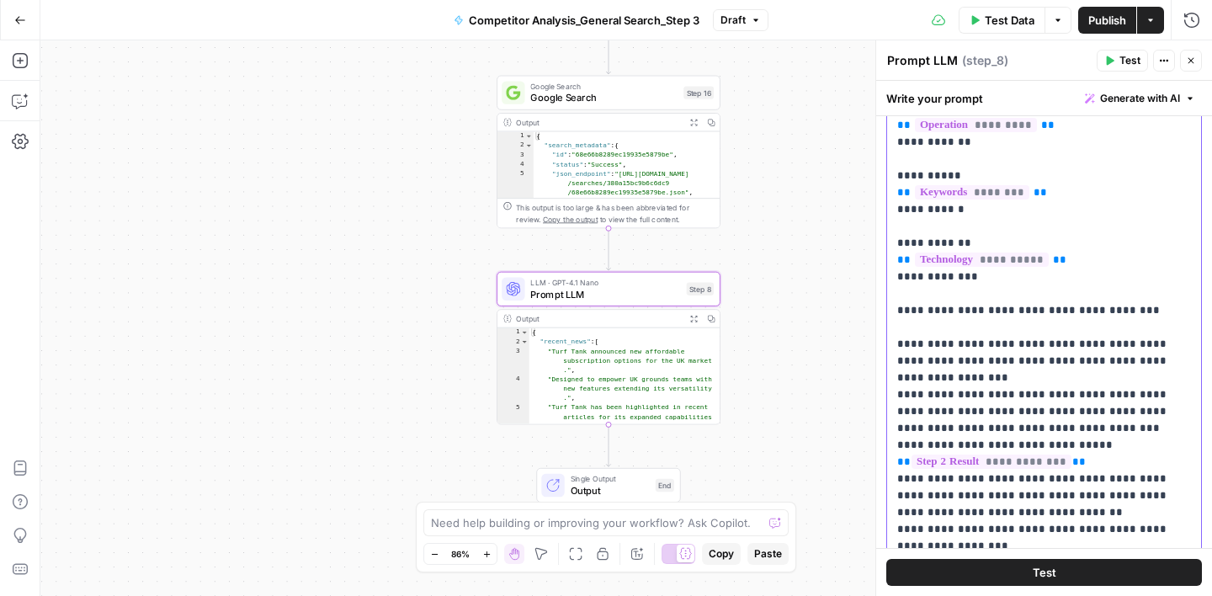
scroll to position [536, 0]
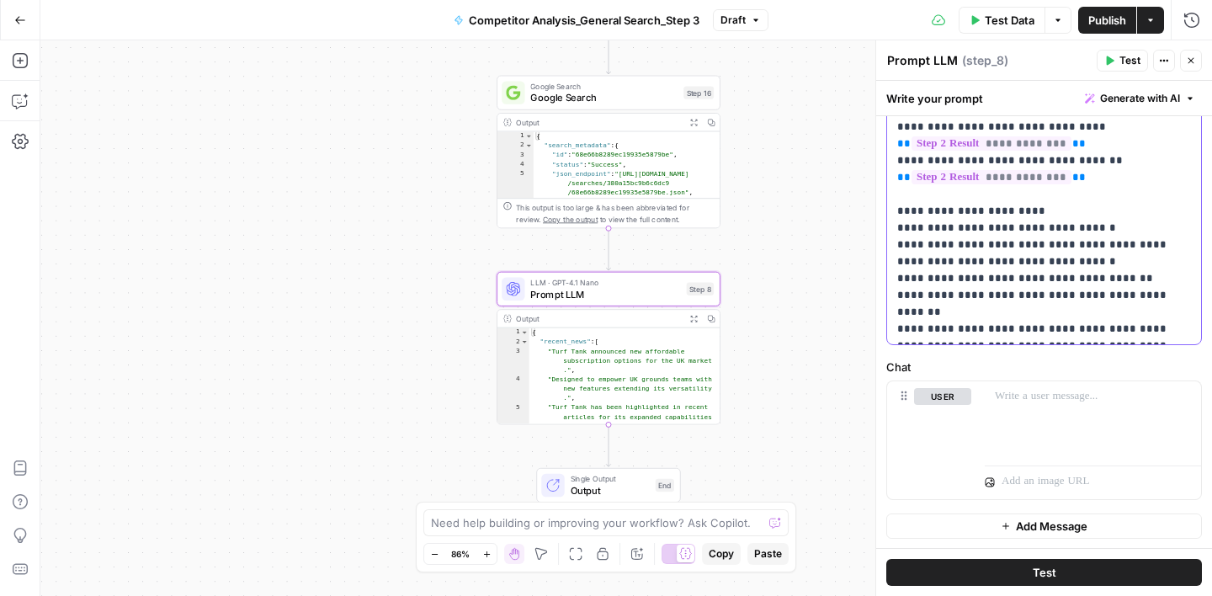
drag, startPoint x: 896, startPoint y: 376, endPoint x: 1196, endPoint y: 333, distance: 302.7
click at [1196, 333] on div "**********" at bounding box center [1044, 1] width 314 height 686
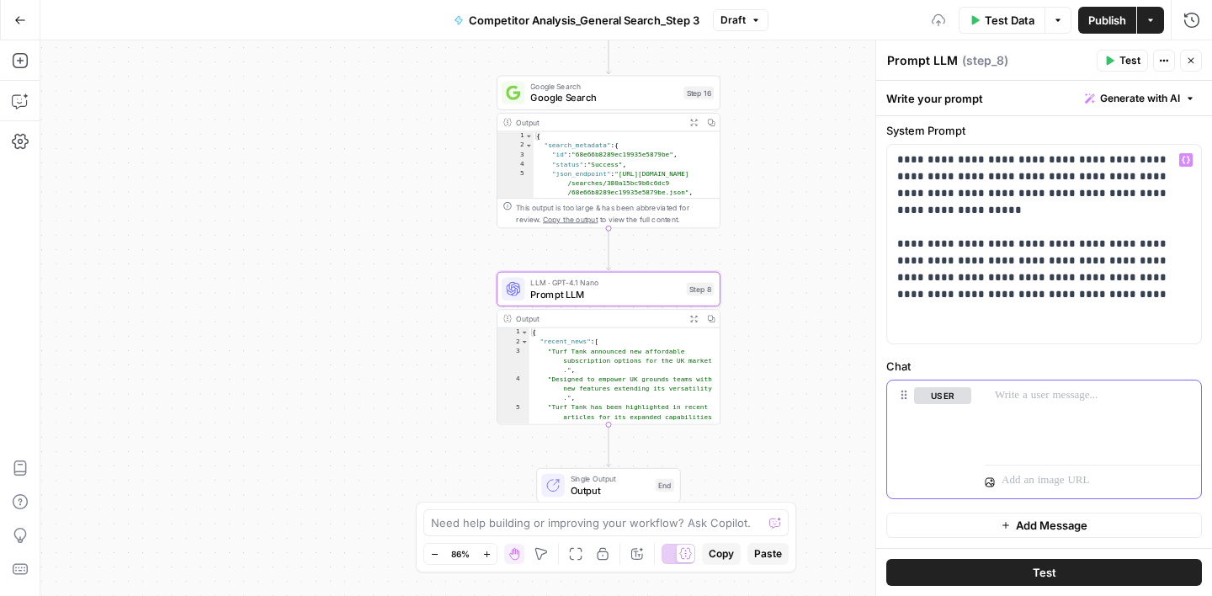
click at [1043, 399] on p at bounding box center [1093, 395] width 196 height 17
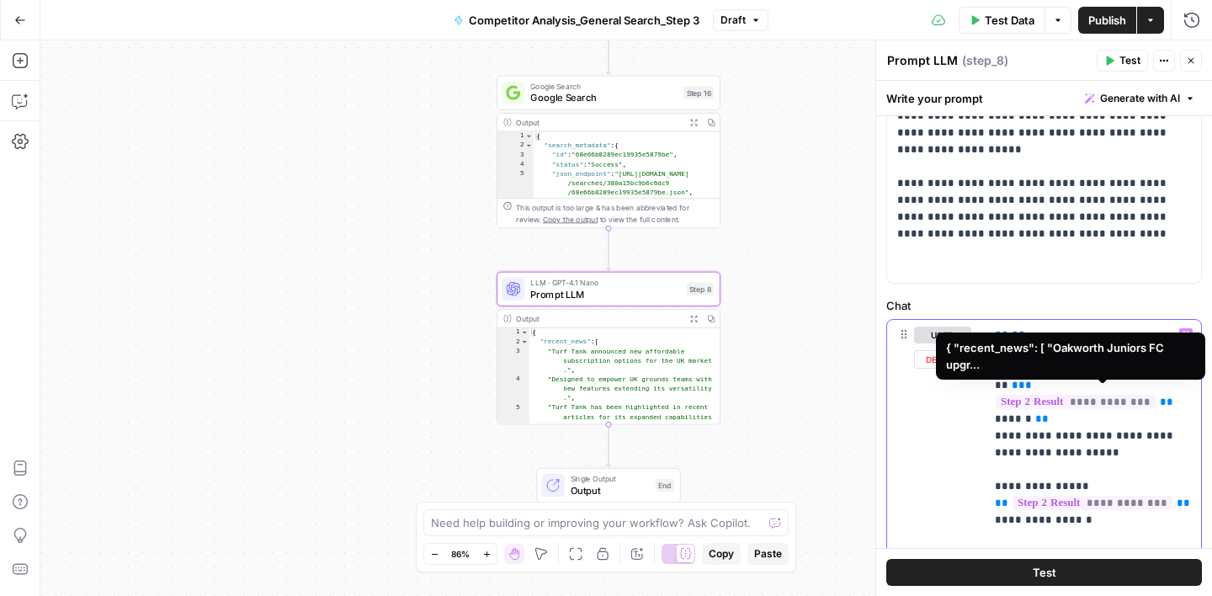
scroll to position [50, 0]
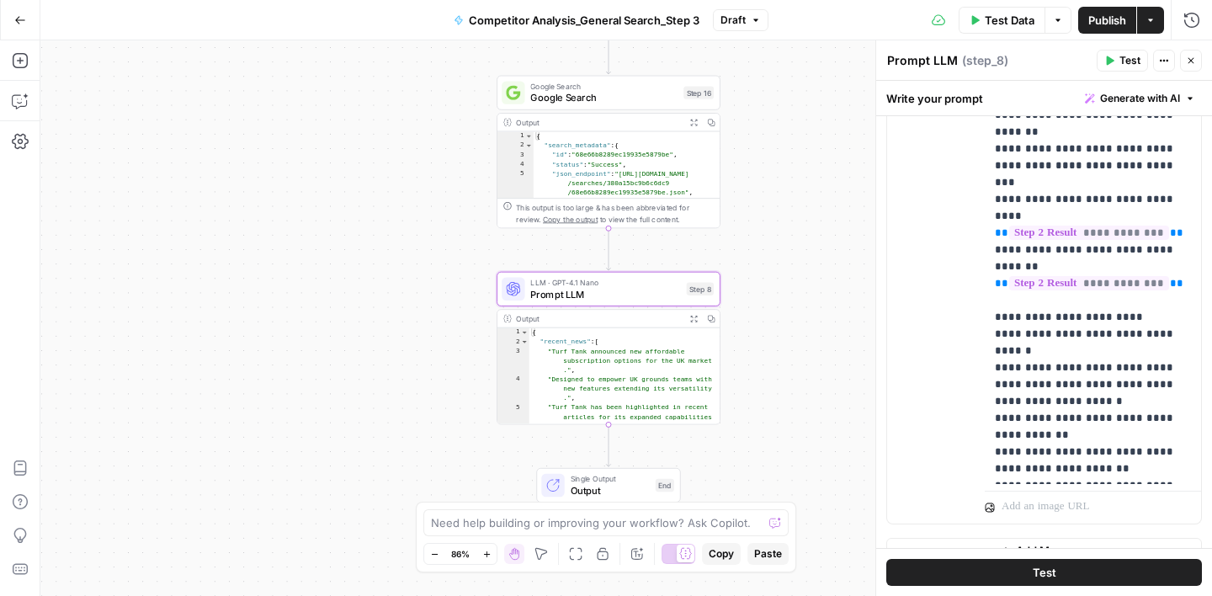
scroll to position [657, 0]
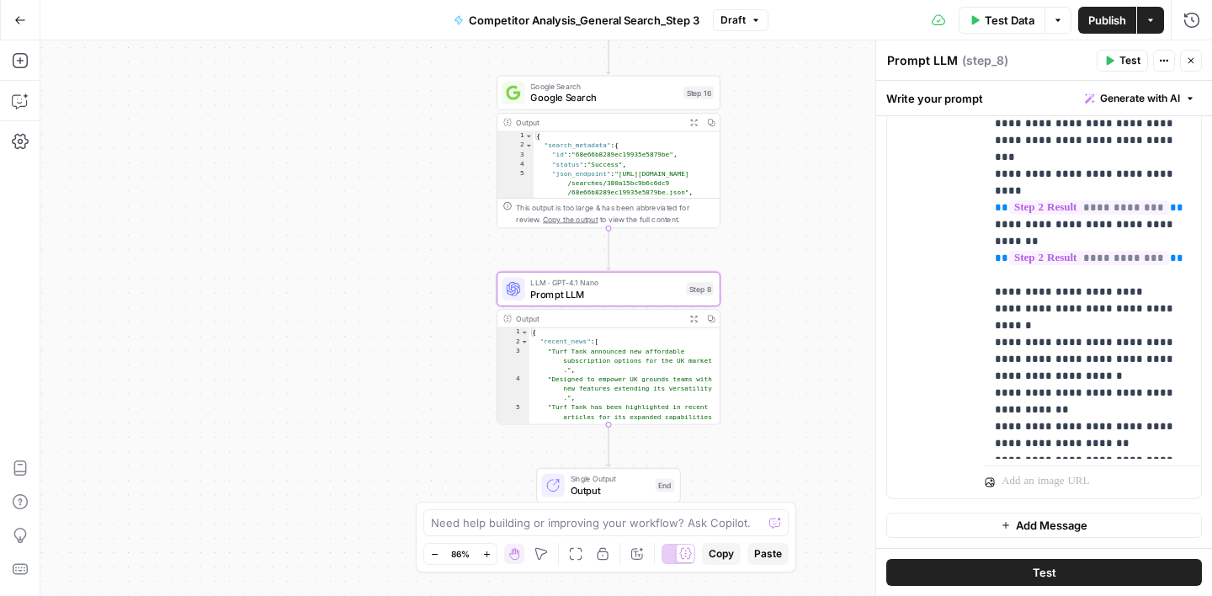
click at [1023, 100] on div "Write your prompt Generate with AI" at bounding box center [1044, 98] width 336 height 35
click at [1195, 64] on icon "button" at bounding box center [1191, 61] width 10 height 10
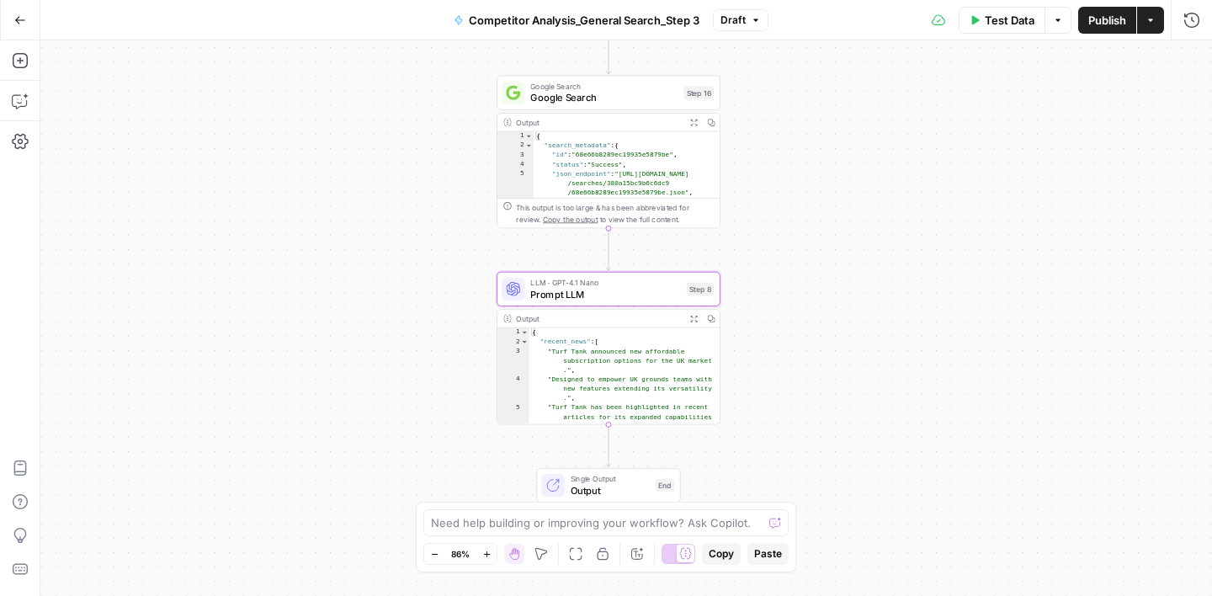
click at [1104, 28] on span "Publish" at bounding box center [1107, 20] width 38 height 17
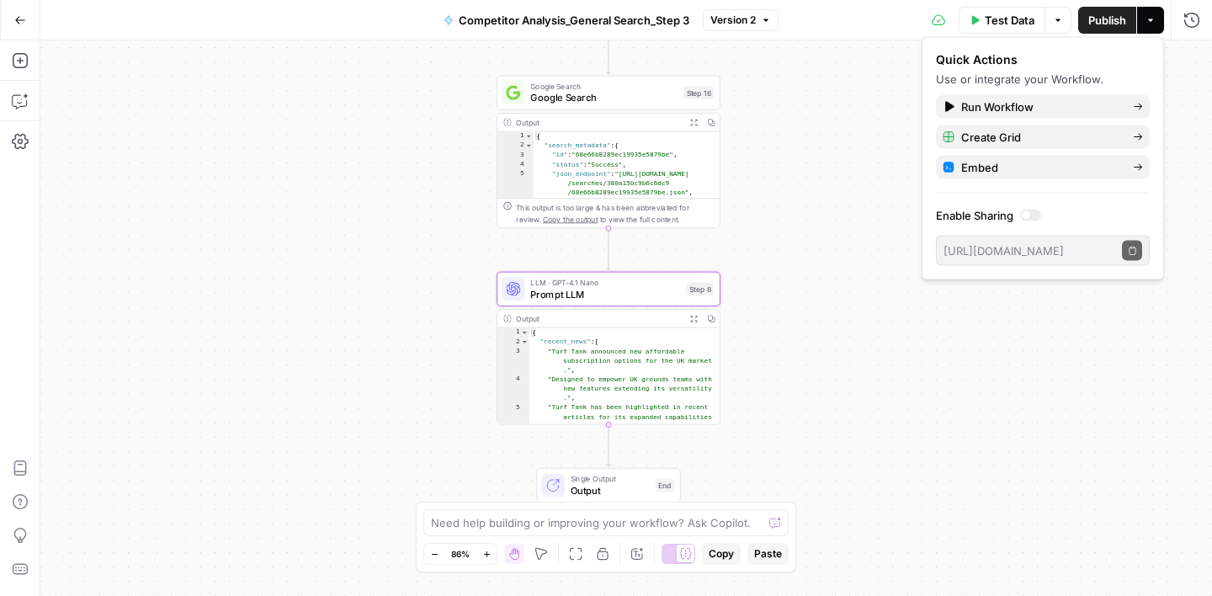
click at [771, 133] on div "Workflow Input Settings Inputs Google Search Google Search Step 16 Output Expan…" at bounding box center [626, 318] width 1172 height 556
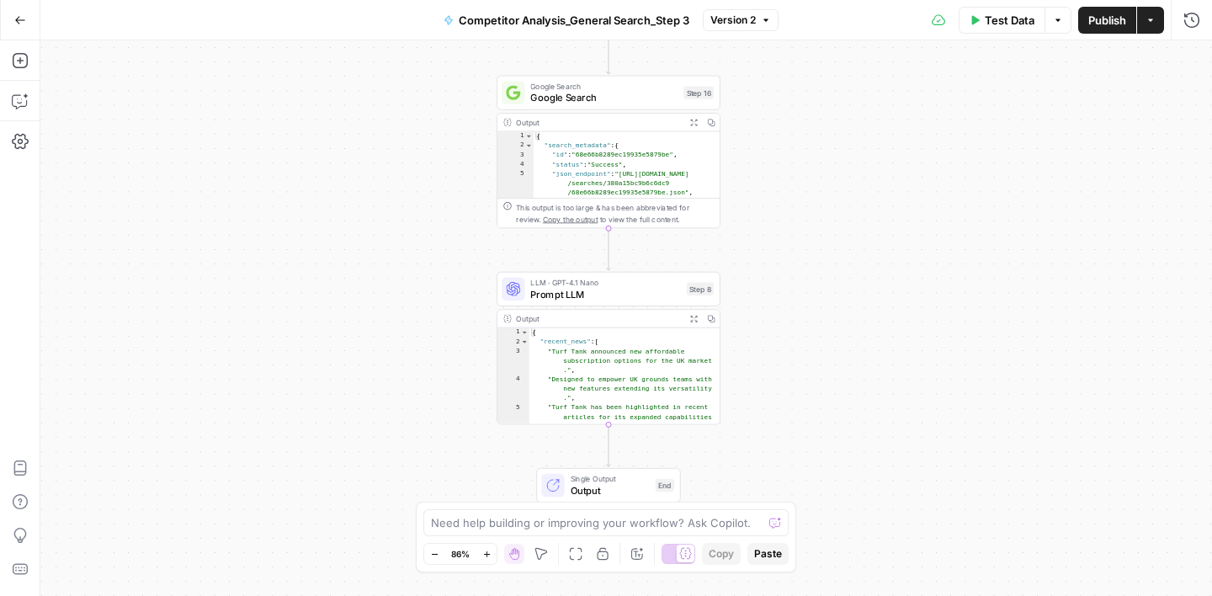
click at [554, 21] on span "Competitor Analysis_General Search_Step 3" at bounding box center [574, 20] width 231 height 17
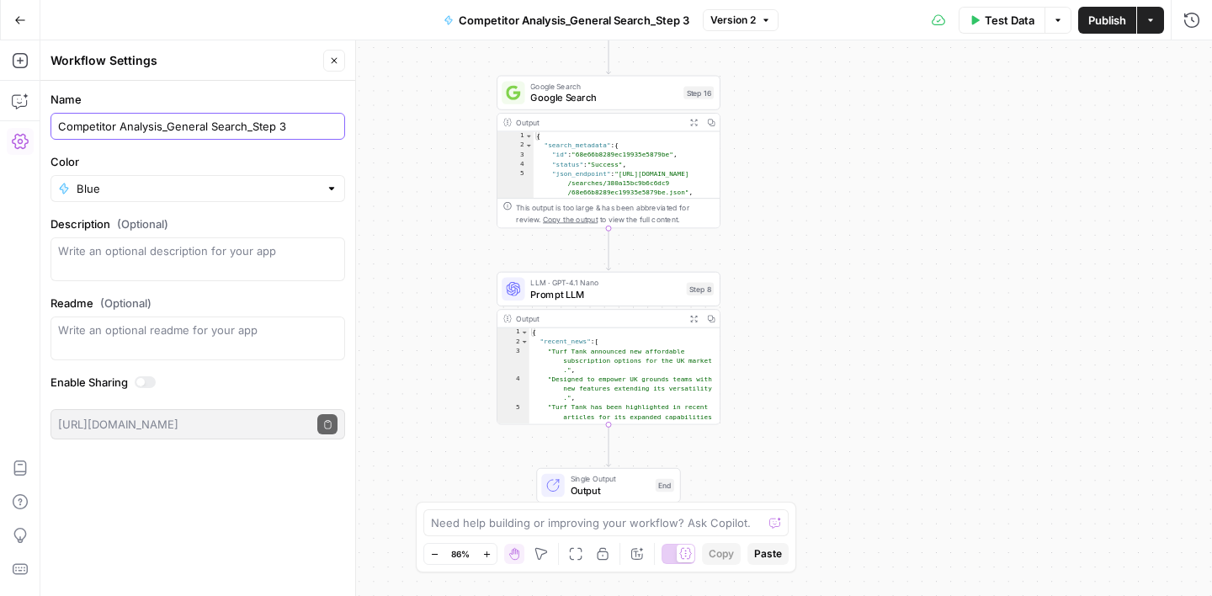
click at [157, 120] on input "Competitor Analysis_General Search_Step 3" at bounding box center [197, 126] width 279 height 17
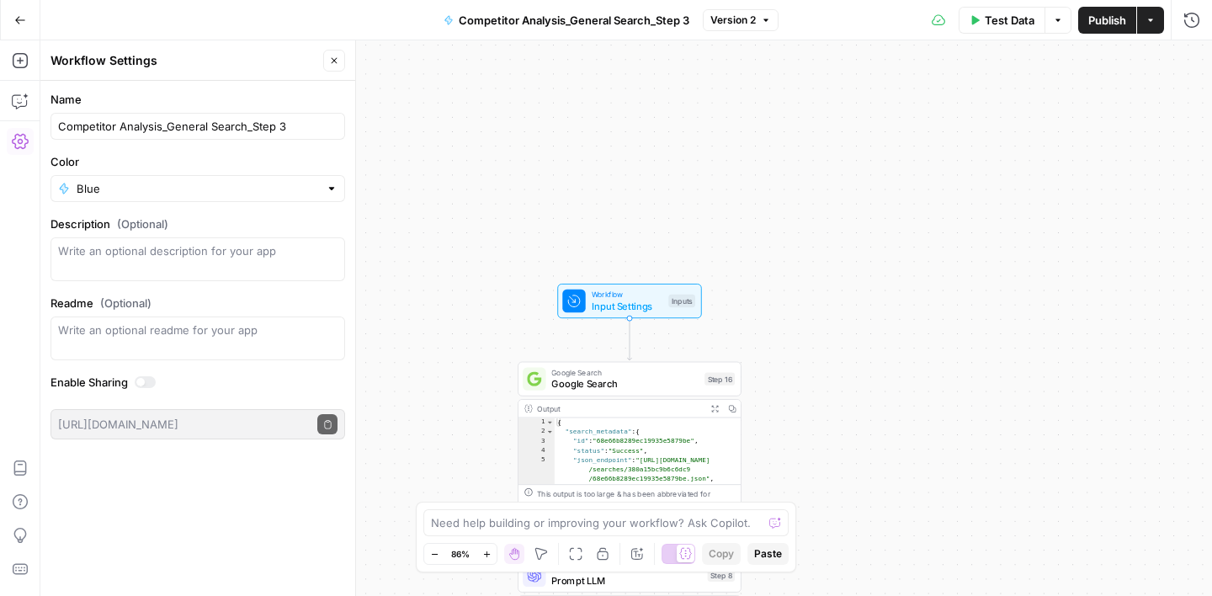
drag, startPoint x: 804, startPoint y: 125, endPoint x: 825, endPoint y: 413, distance: 288.6
click at [825, 413] on div "Workflow Input Settings Inputs Google Search Google Search Step 16 Output Expan…" at bounding box center [626, 318] width 1172 height 556
click at [633, 301] on span "Input Settings" at bounding box center [628, 307] width 72 height 14
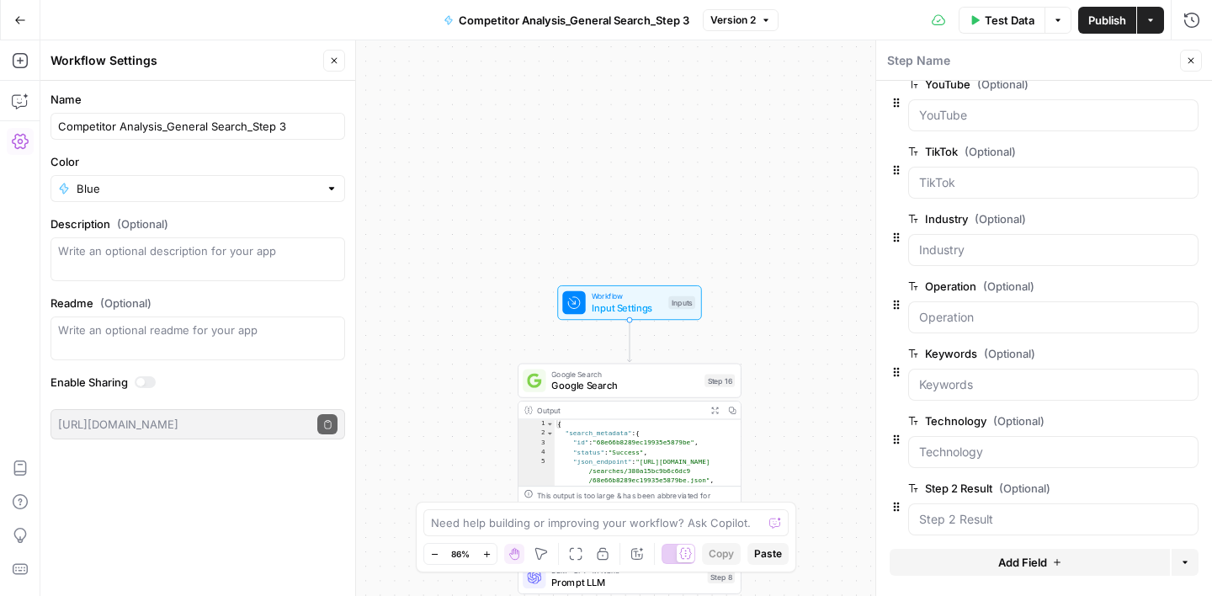
scroll to position [636, 0]
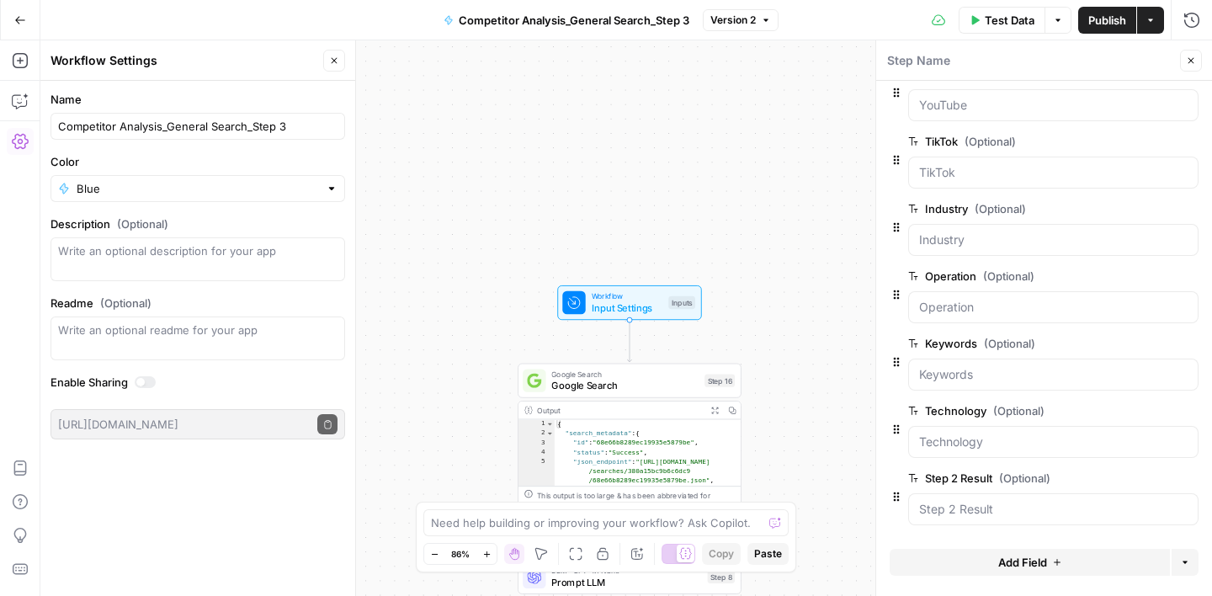
click at [1189, 61] on icon "button" at bounding box center [1191, 61] width 10 height 10
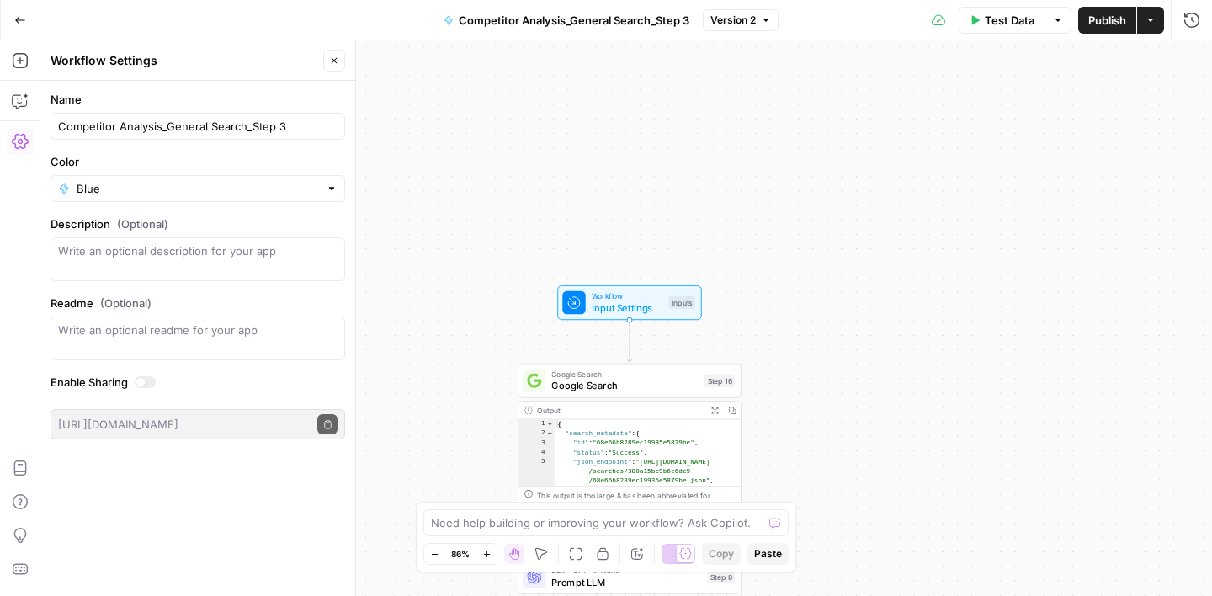
drag, startPoint x: 338, startPoint y: 58, endPoint x: 367, endPoint y: 60, distance: 29.5
click at [338, 58] on icon "button" at bounding box center [334, 61] width 10 height 10
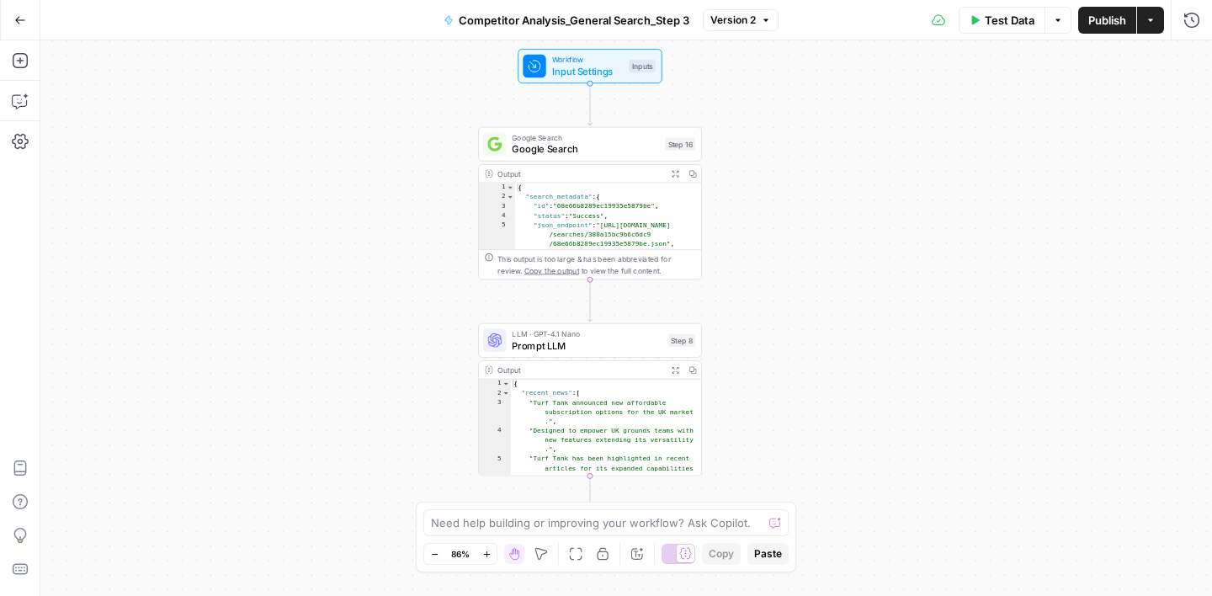
drag, startPoint x: 869, startPoint y: 402, endPoint x: 829, endPoint y: 166, distance: 239.8
click at [829, 166] on div "Workflow Input Settings Inputs Google Search Google Search Step 16 Output Expan…" at bounding box center [626, 318] width 1172 height 556
click at [612, 344] on span "Prompt LLM" at bounding box center [587, 345] width 150 height 14
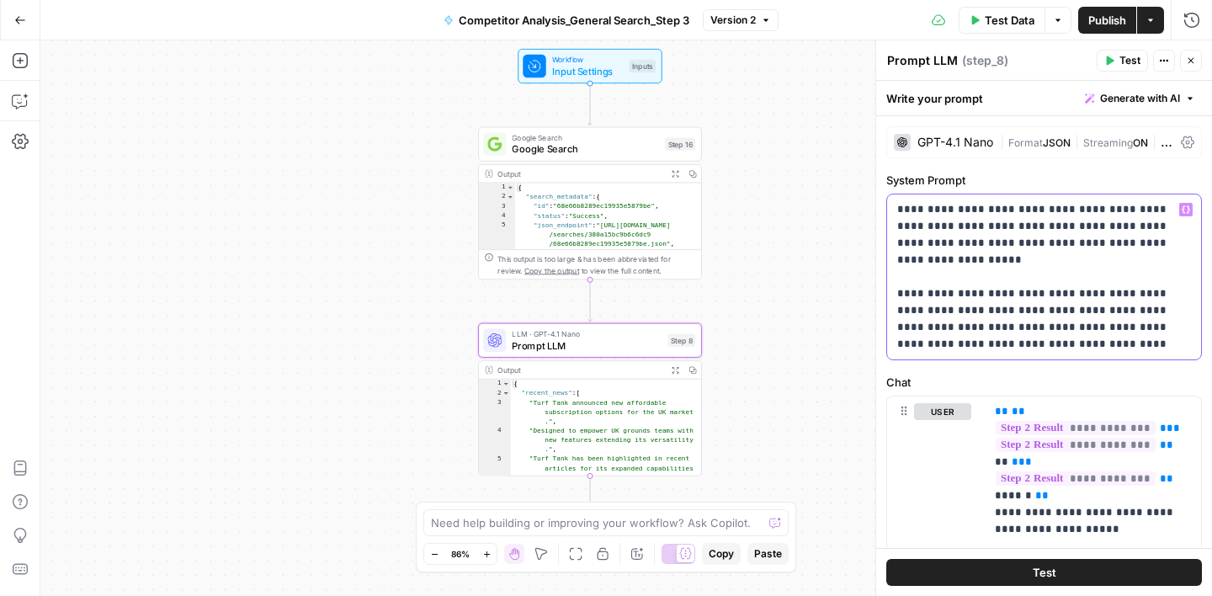
drag, startPoint x: 900, startPoint y: 210, endPoint x: 988, endPoint y: 348, distance: 164.6
click at [988, 348] on p "**********" at bounding box center [1044, 277] width 294 height 152
copy p "**********"
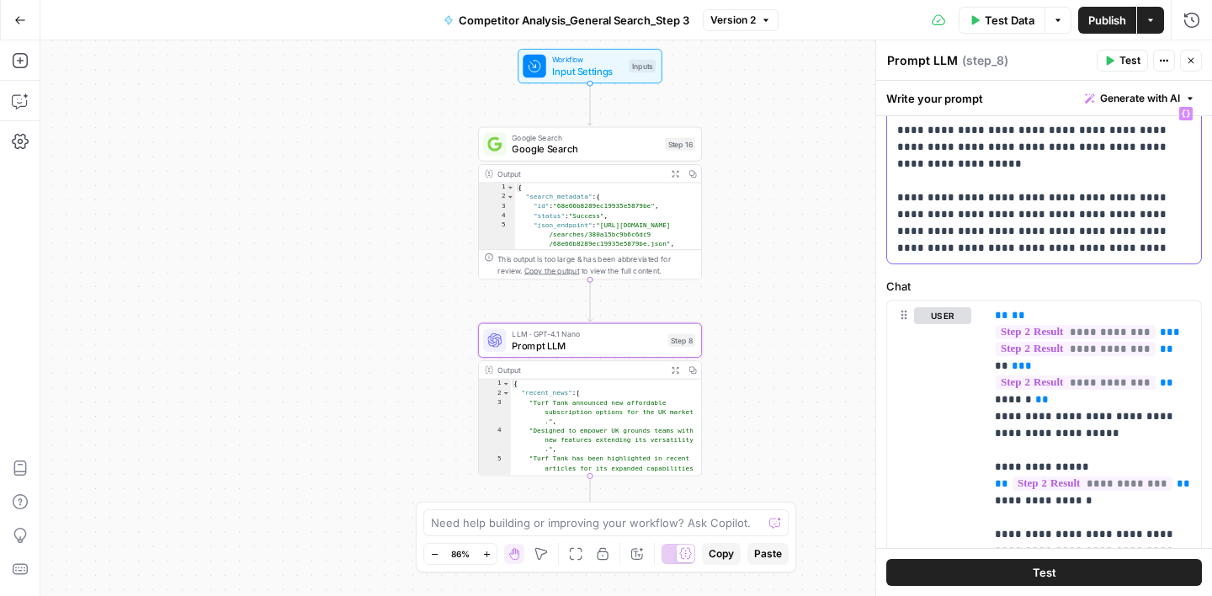
scroll to position [111, 0]
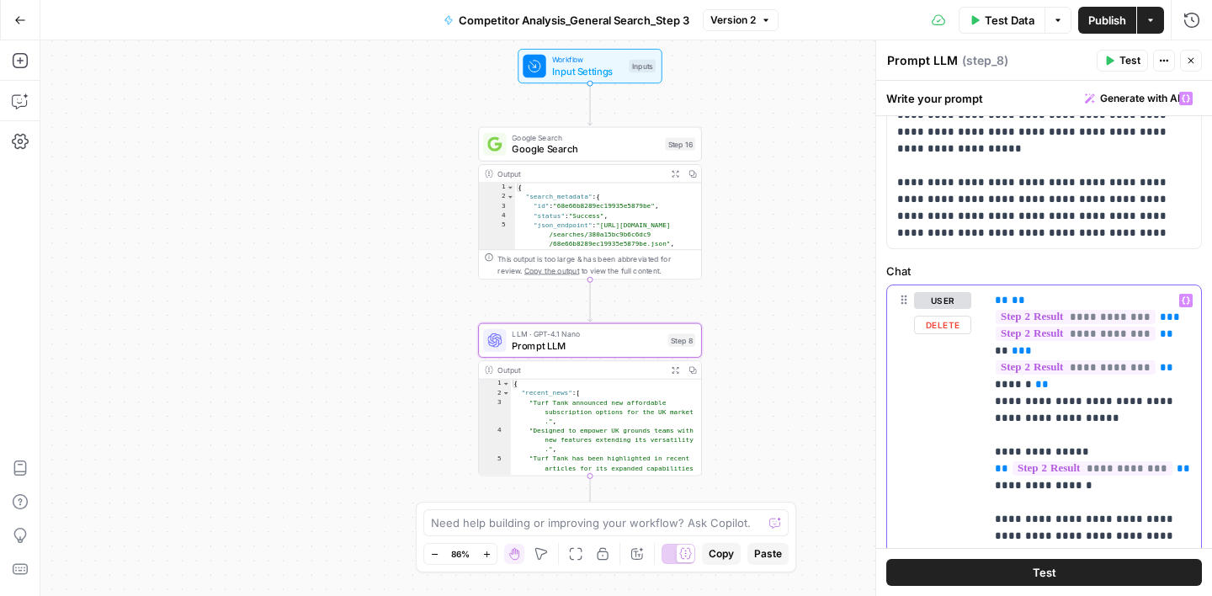
drag, startPoint x: 1124, startPoint y: 399, endPoint x: 994, endPoint y: 304, distance: 160.8
copy p "**********"
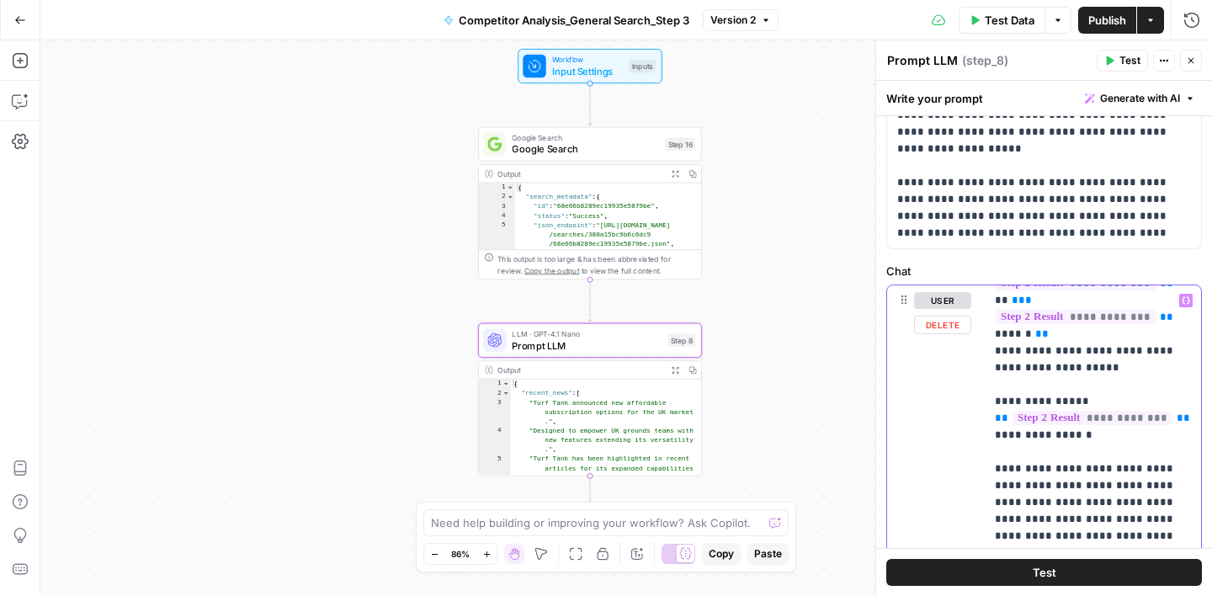
scroll to position [54, 0]
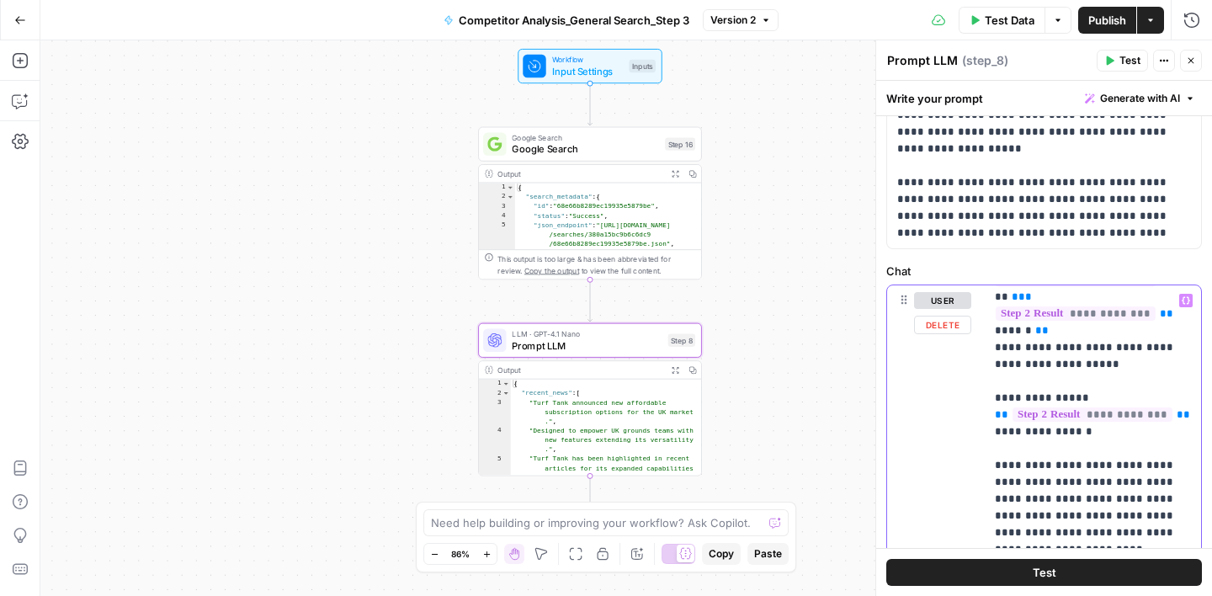
drag, startPoint x: 994, startPoint y: 384, endPoint x: 1082, endPoint y: 412, distance: 92.6
copy p "**********"
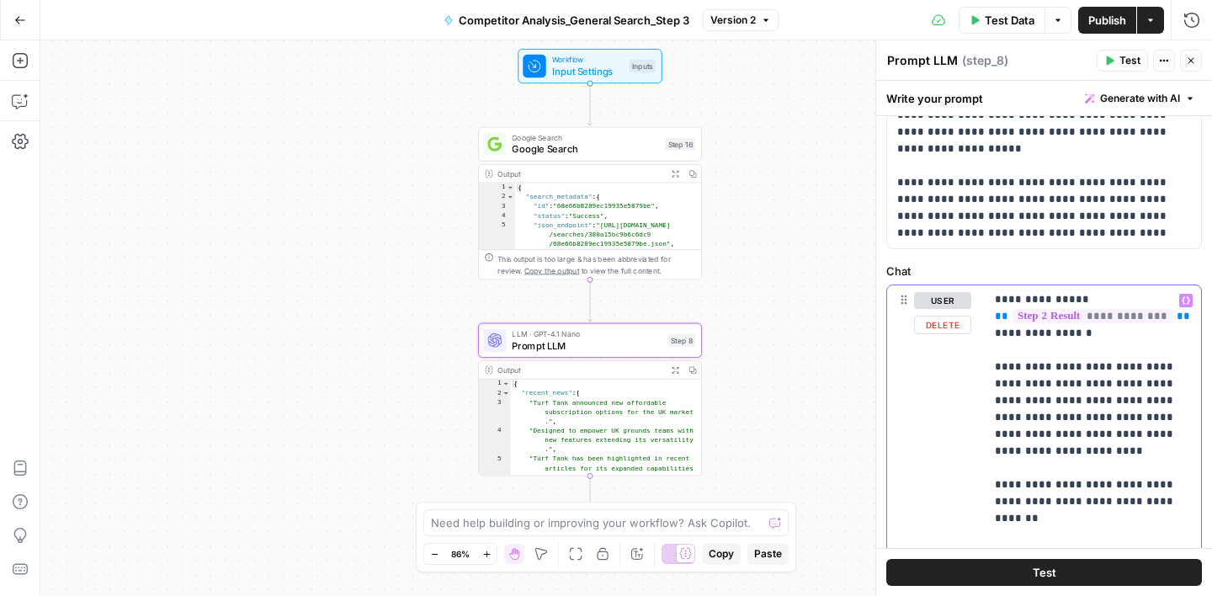
scroll to position [170, 0]
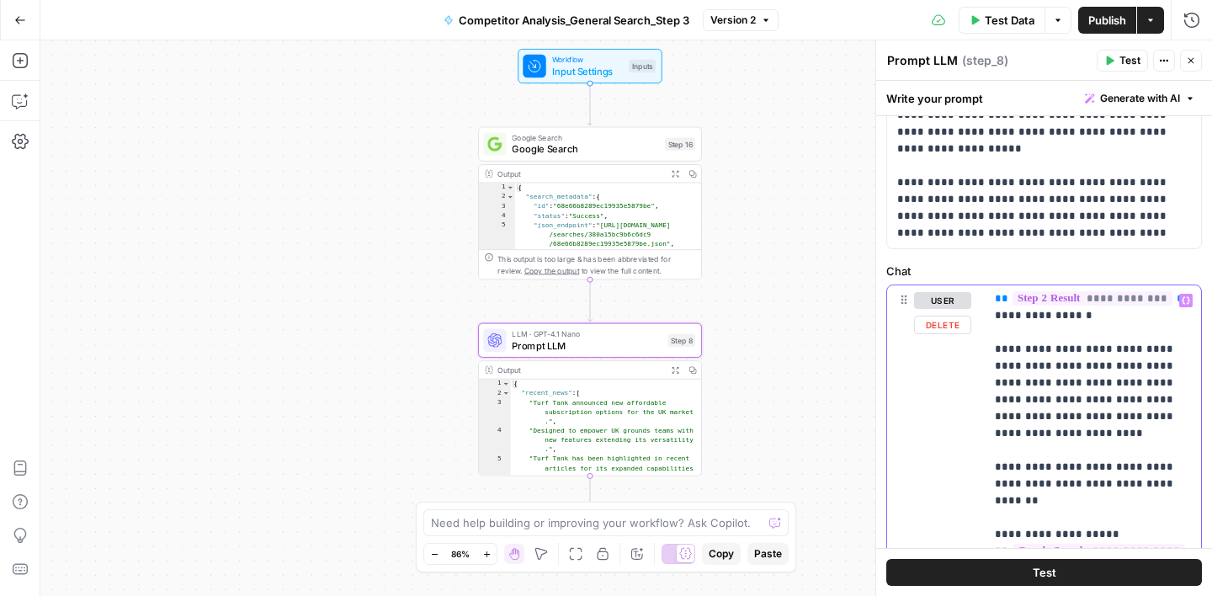
drag, startPoint x: 996, startPoint y: 333, endPoint x: 1076, endPoint y: 412, distance: 111.9
copy p "**********"
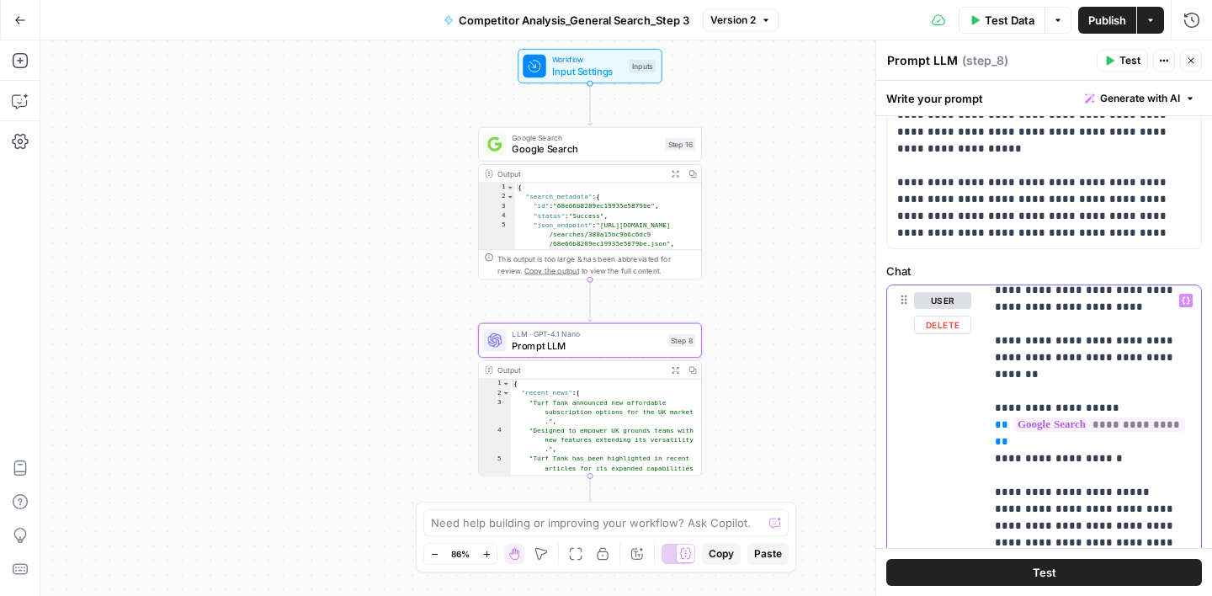
scroll to position [310, 0]
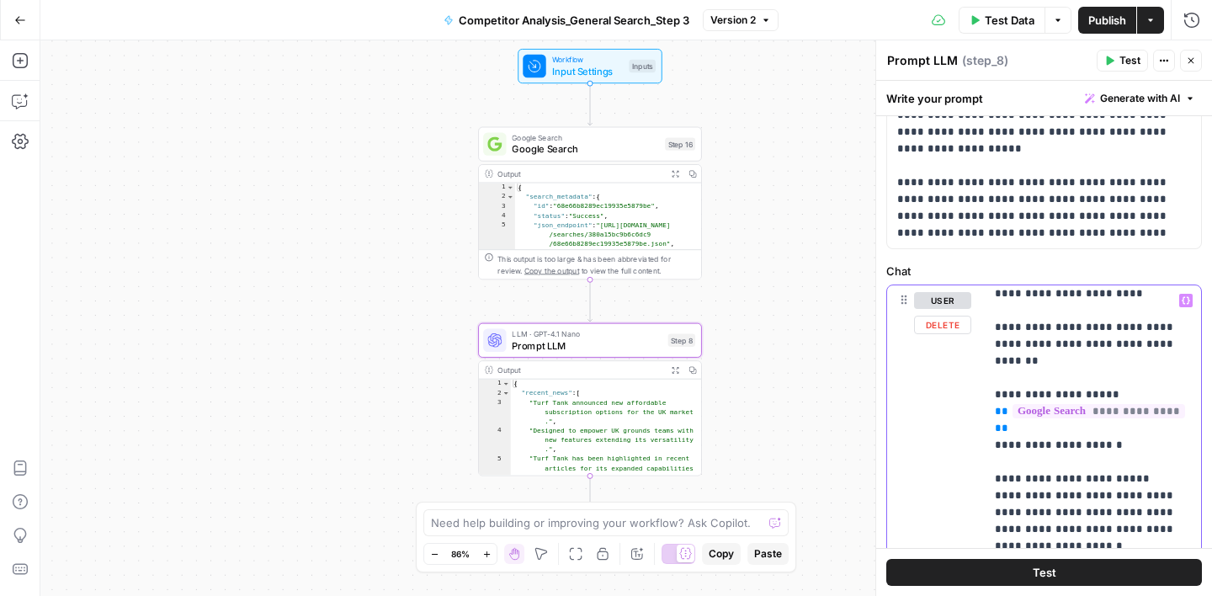
drag, startPoint x: 996, startPoint y: 310, endPoint x: 1178, endPoint y: 392, distance: 199.6
copy p "**********"
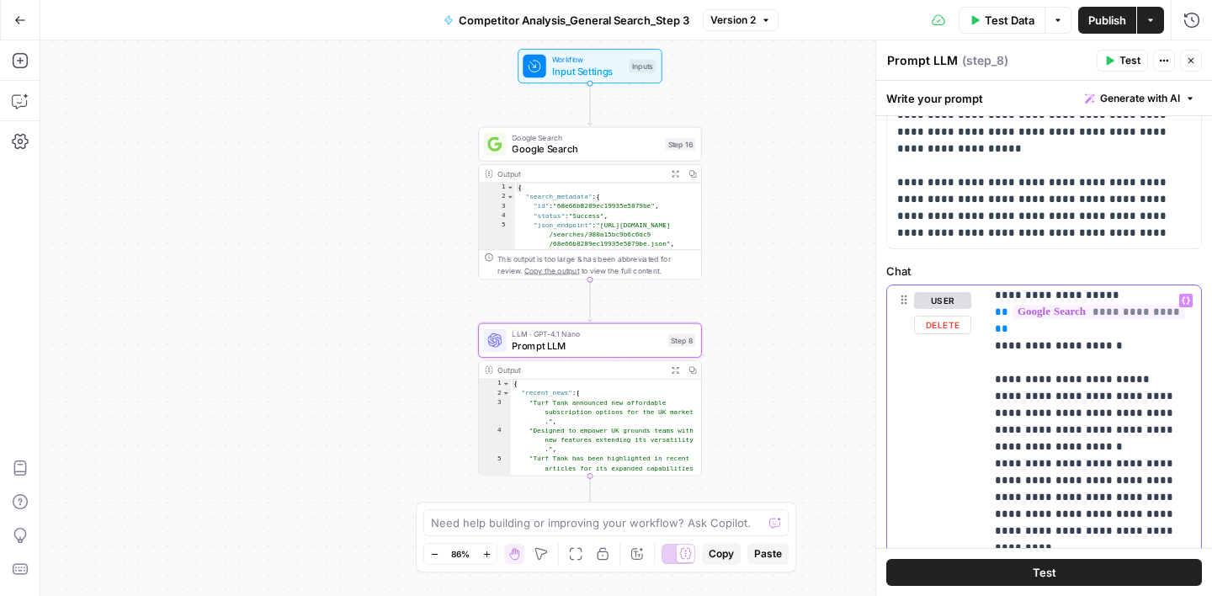
scroll to position [403, 0]
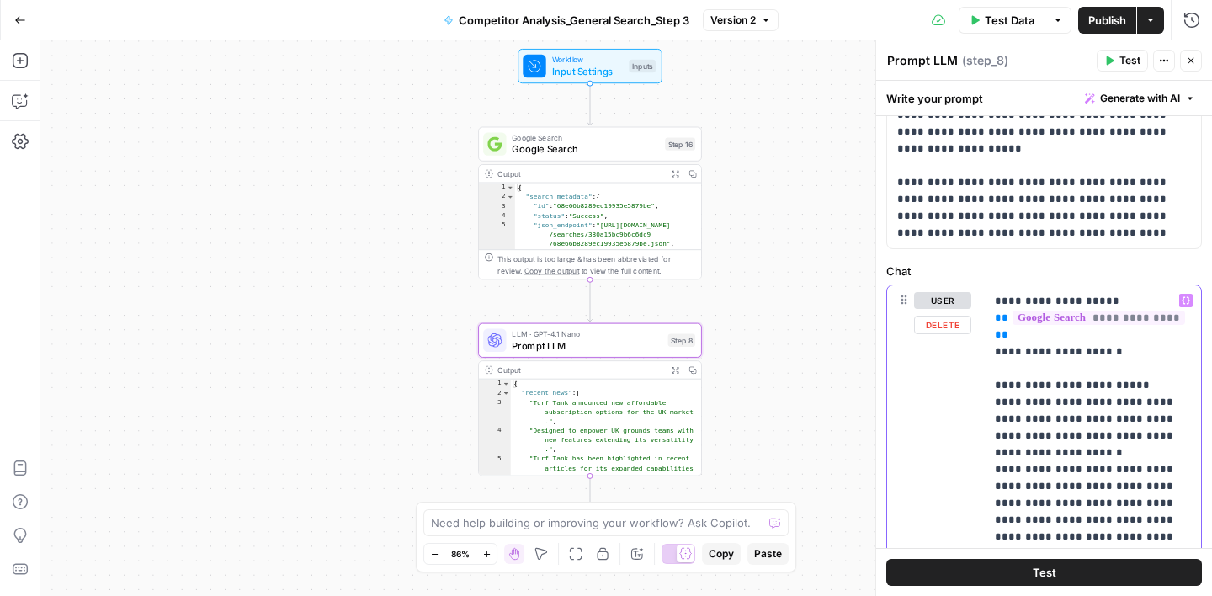
drag, startPoint x: 993, startPoint y: 332, endPoint x: 1158, endPoint y: 519, distance: 249.9
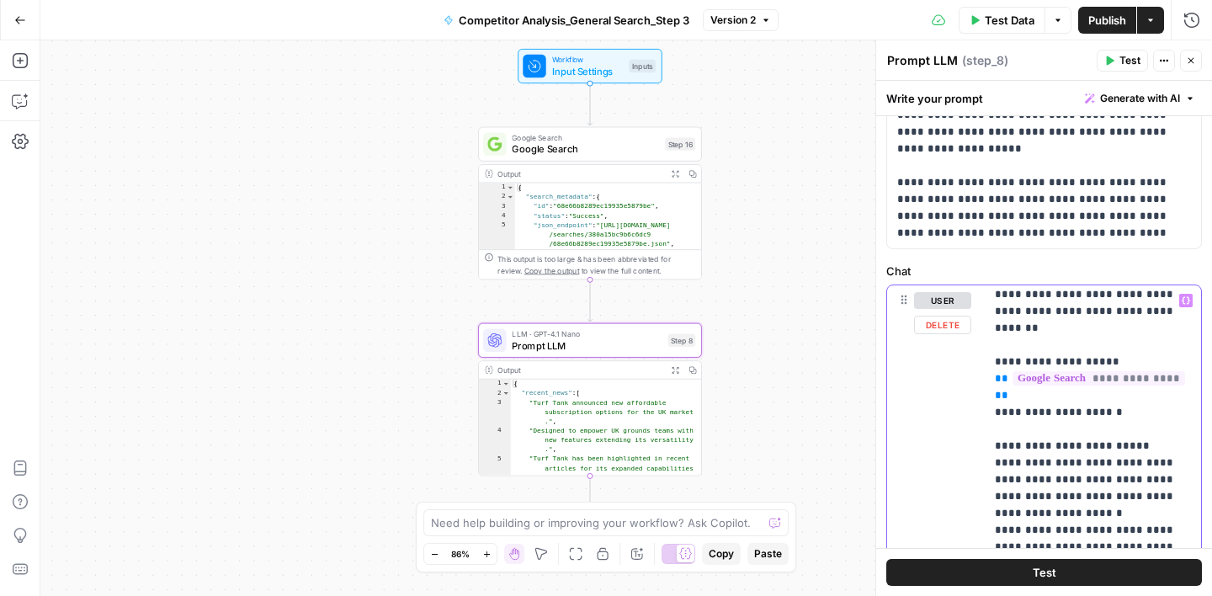
scroll to position [307, 0]
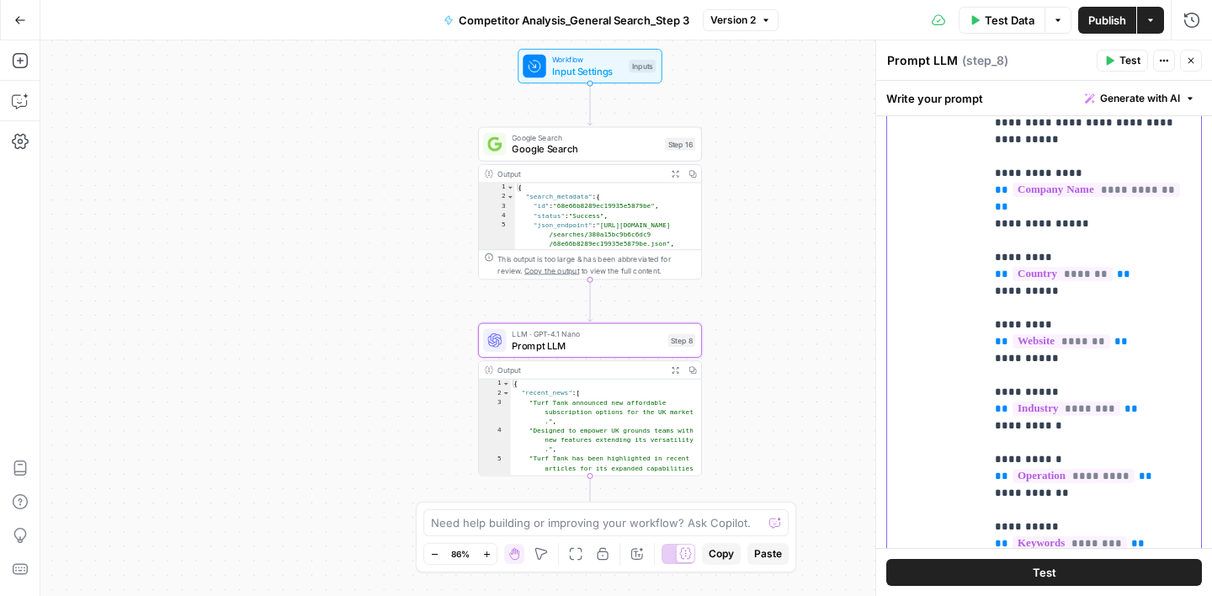
scroll to position [694, 0]
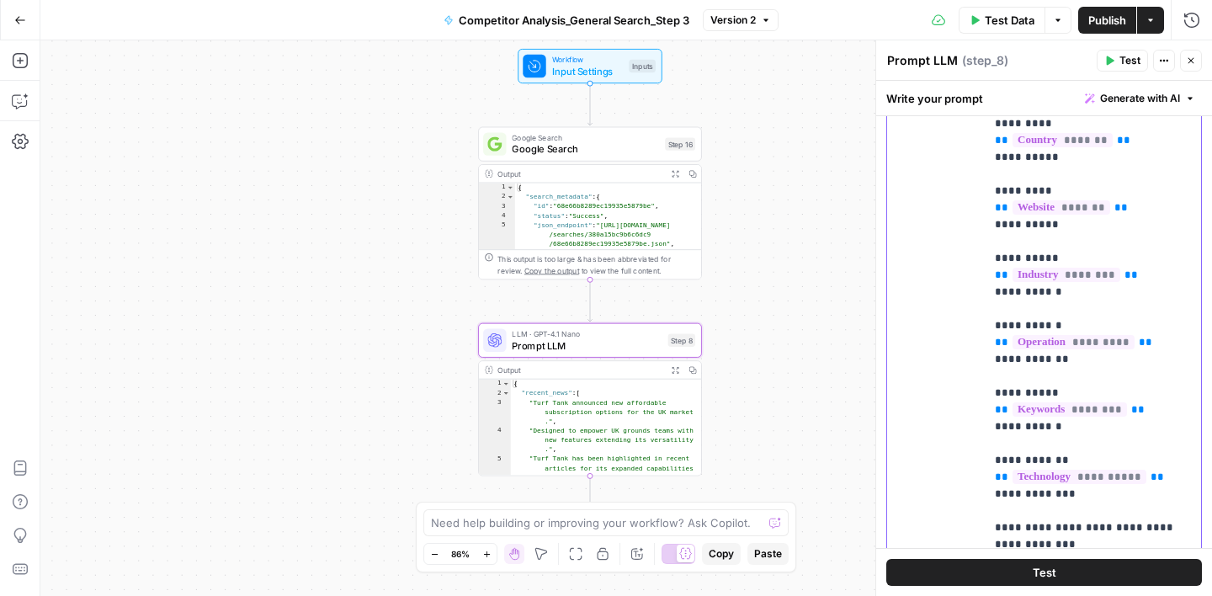
drag, startPoint x: 995, startPoint y: 430, endPoint x: 1078, endPoint y: 458, distance: 87.8
click at [1078, 457] on p "**********" at bounding box center [1093, 208] width 196 height 1970
copy p "**********"
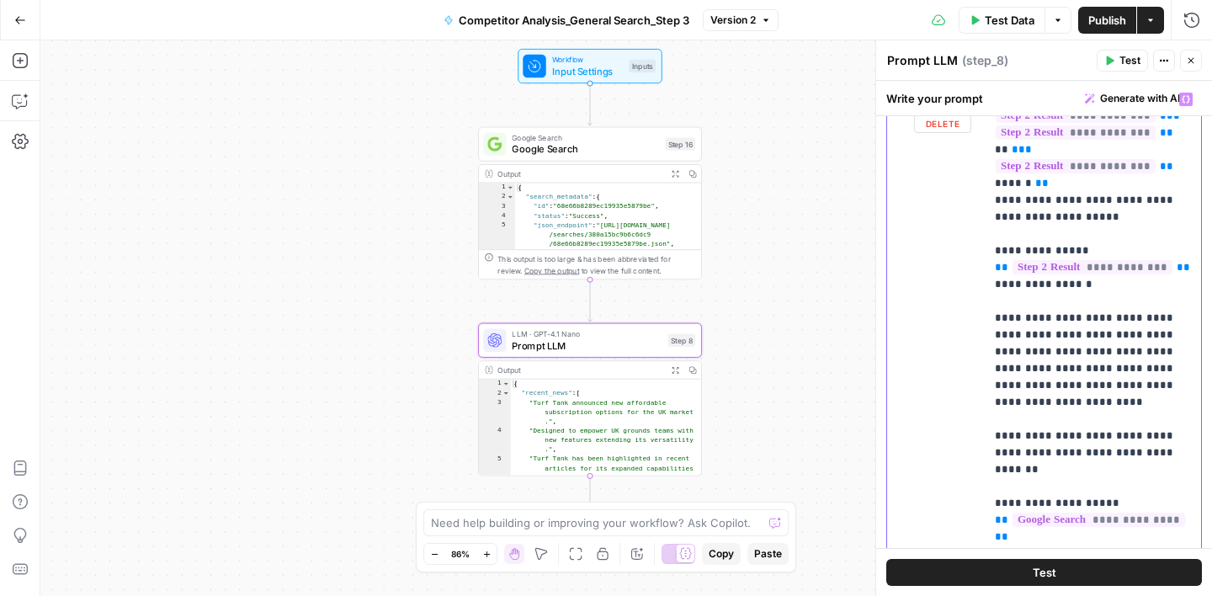
scroll to position [0, 0]
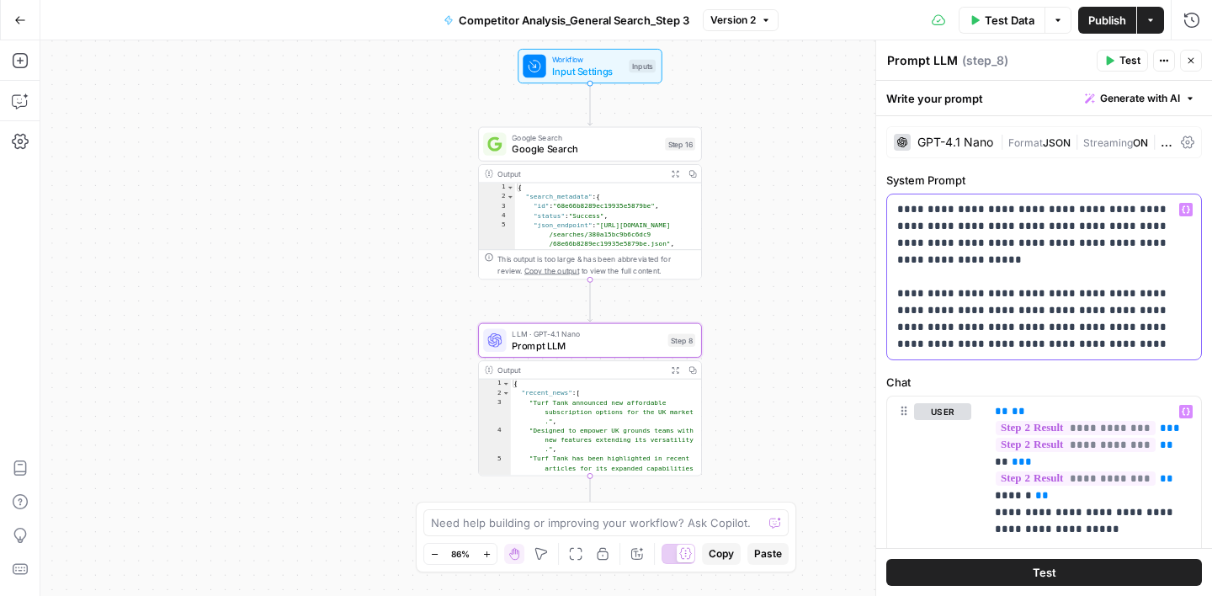
drag, startPoint x: 898, startPoint y: 206, endPoint x: 961, endPoint y: 312, distance: 123.4
click at [961, 312] on p "**********" at bounding box center [1044, 277] width 294 height 152
copy p "**********"
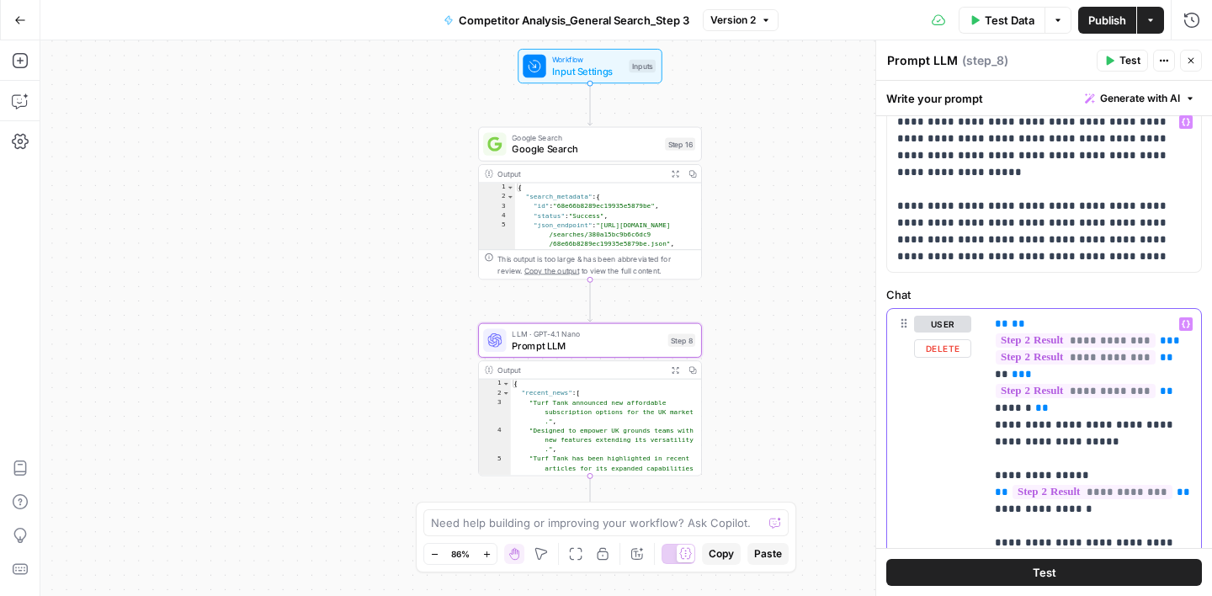
drag, startPoint x: 993, startPoint y: 324, endPoint x: 1119, endPoint y: 488, distance: 207.1
copy p "**********"
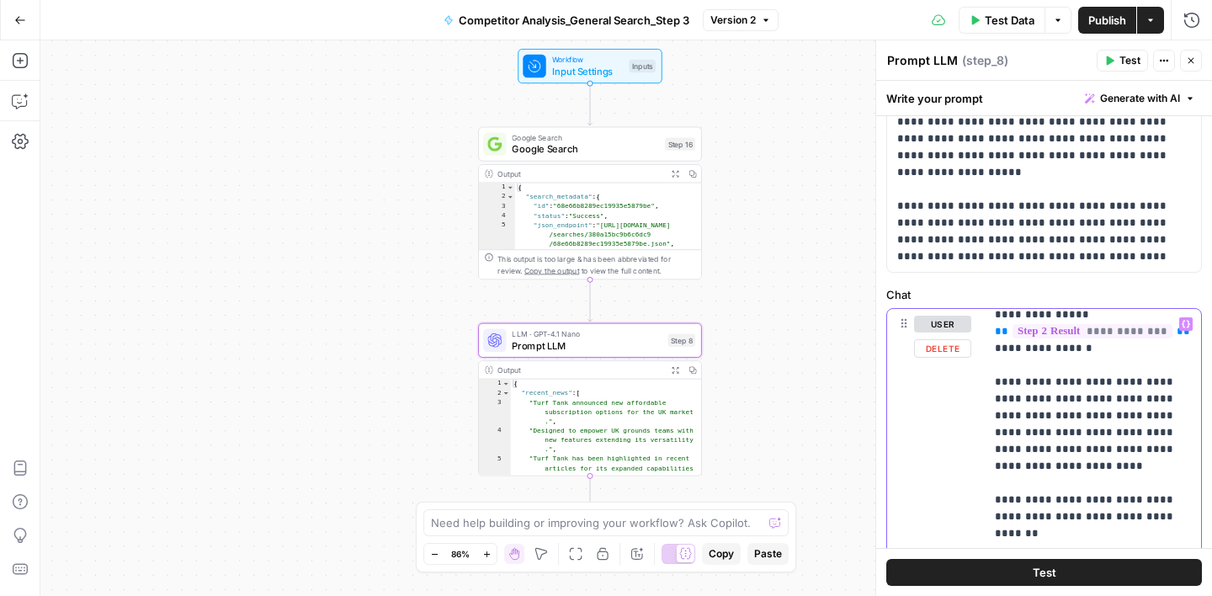
scroll to position [166, 0]
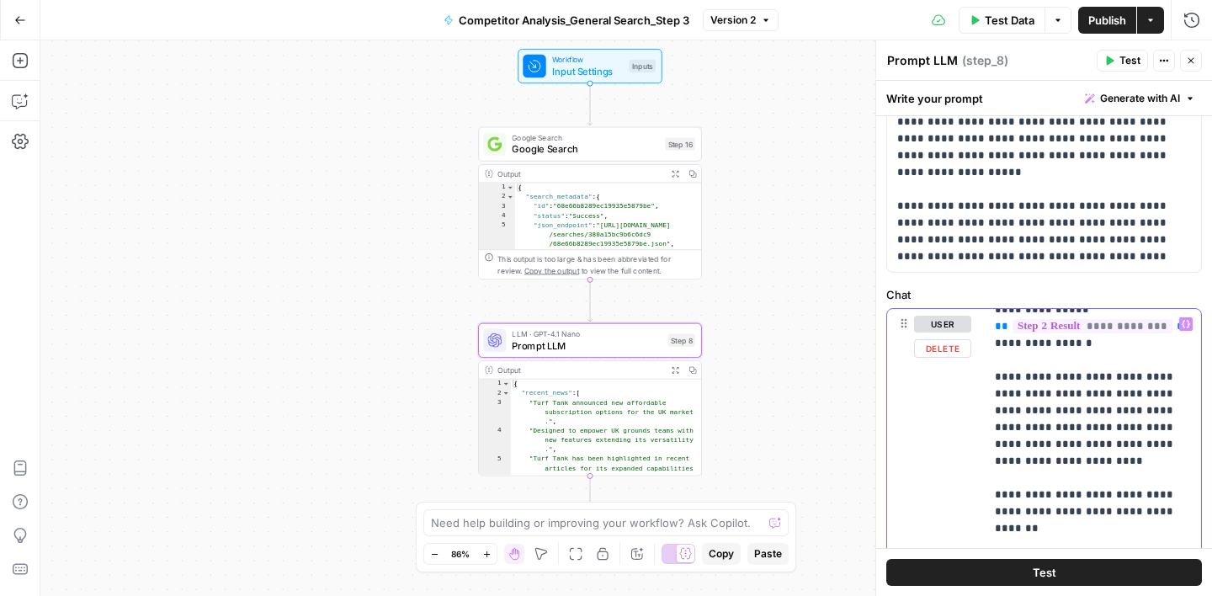
drag, startPoint x: 997, startPoint y: 359, endPoint x: 1073, endPoint y: 440, distance: 111.3
copy p "**********"
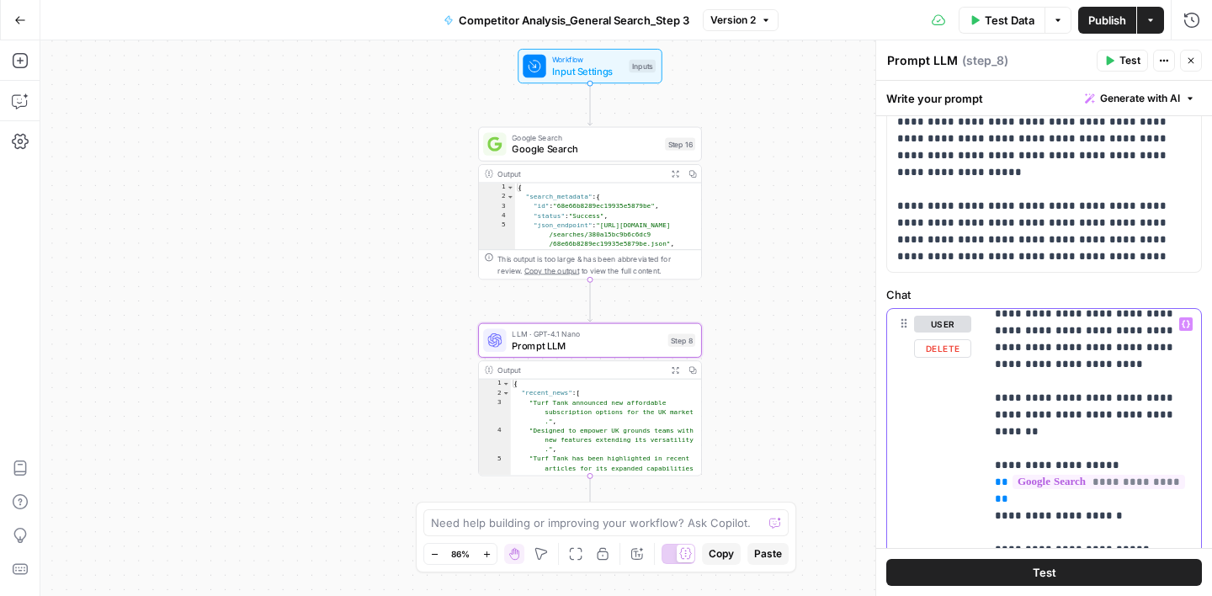
scroll to position [270, 0]
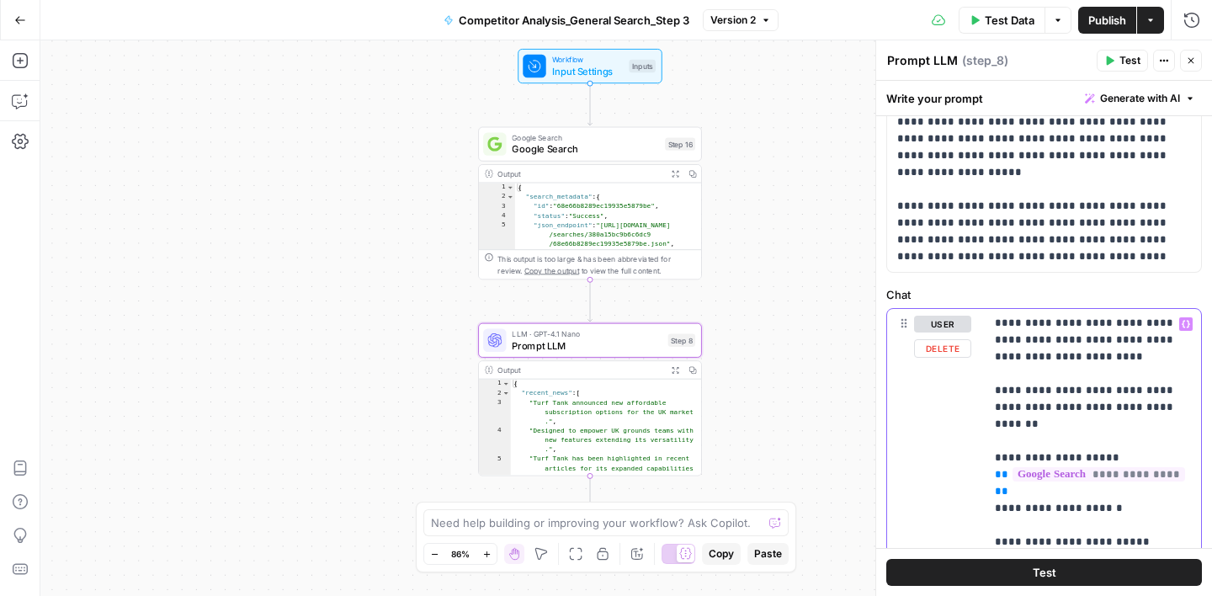
drag, startPoint x: 995, startPoint y: 375, endPoint x: 1132, endPoint y: 452, distance: 157.5
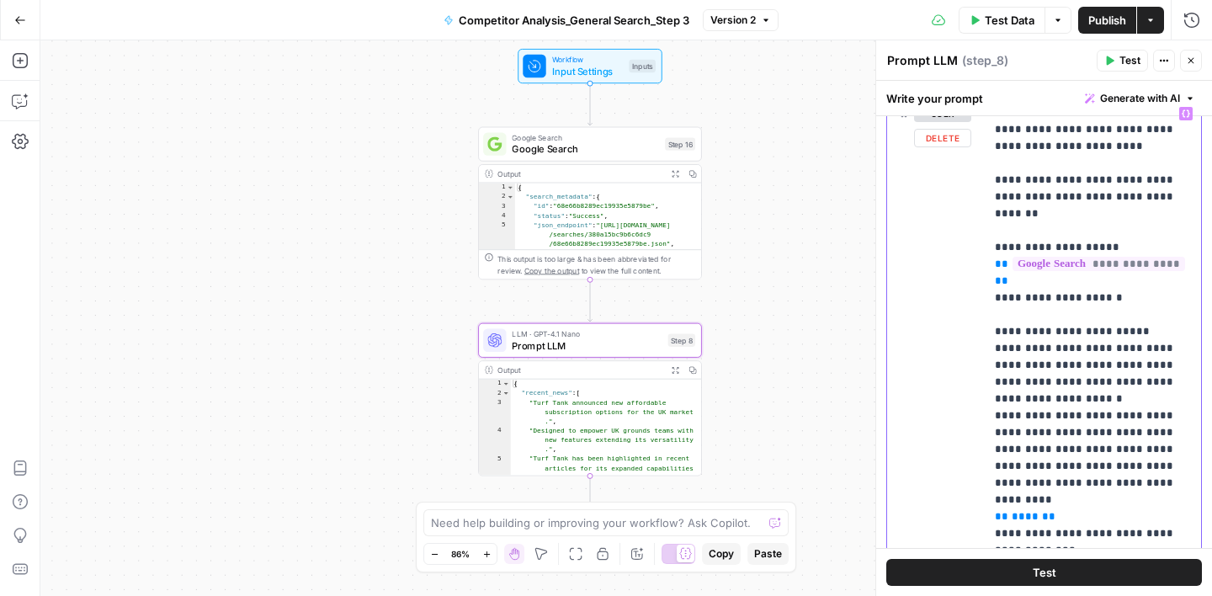
scroll to position [322, 0]
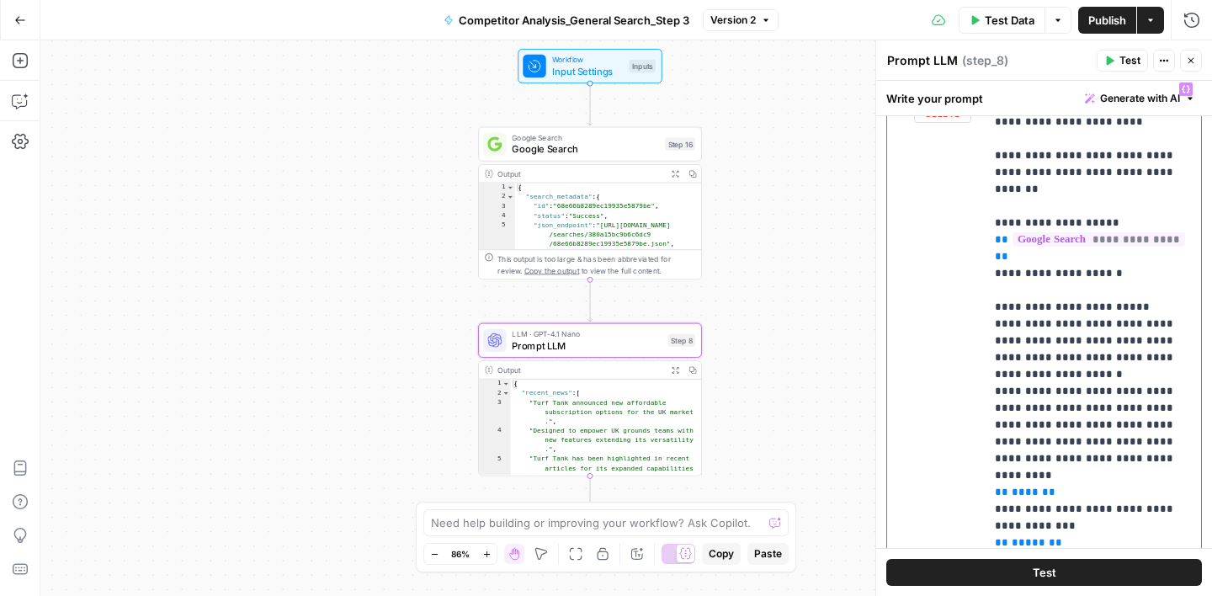
drag, startPoint x: 994, startPoint y: 256, endPoint x: 1123, endPoint y: 489, distance: 266.4
click at [1123, 489] on div "**********" at bounding box center [1093, 417] width 216 height 686
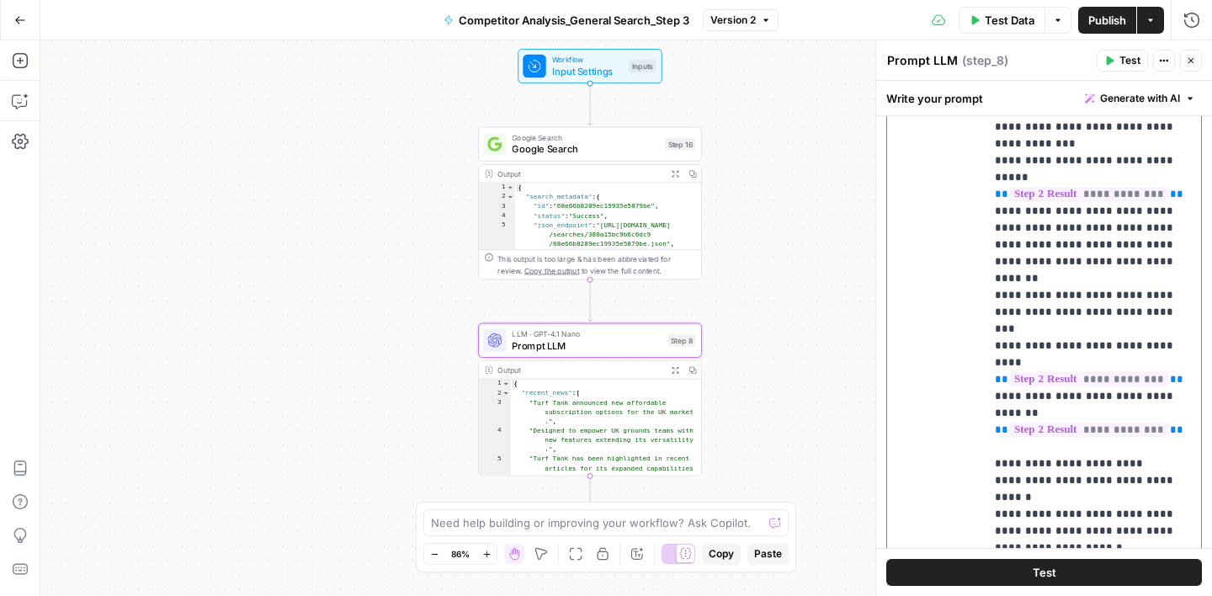
scroll to position [624, 0]
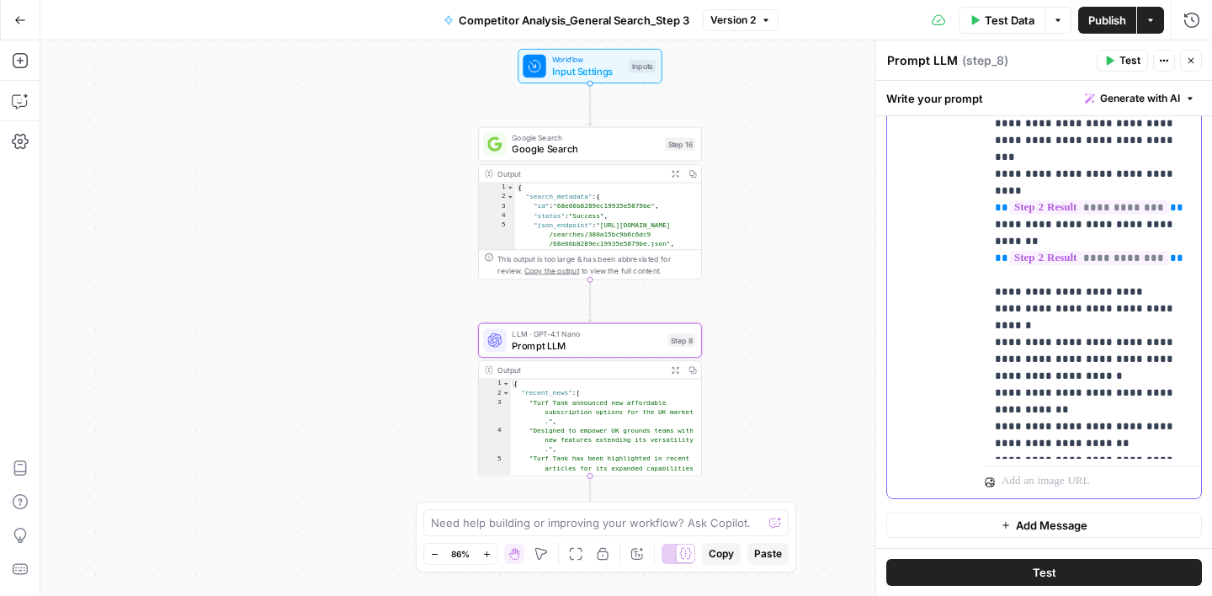
drag, startPoint x: 996, startPoint y: 160, endPoint x: 1080, endPoint y: 161, distance: 84.2
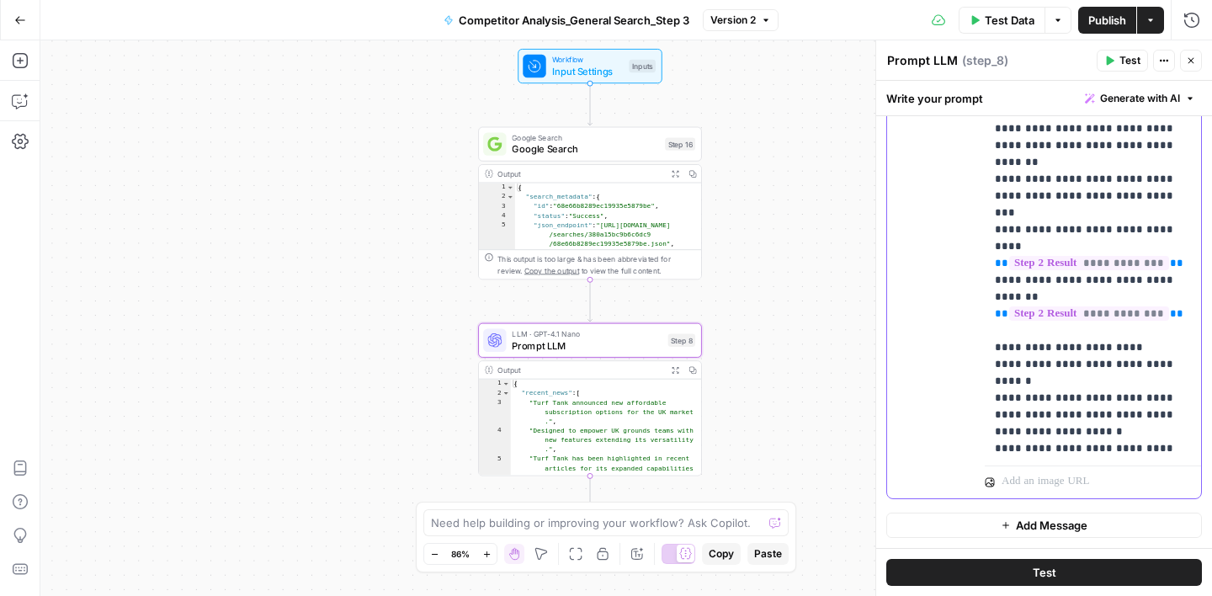
scroll to position [1297, 0]
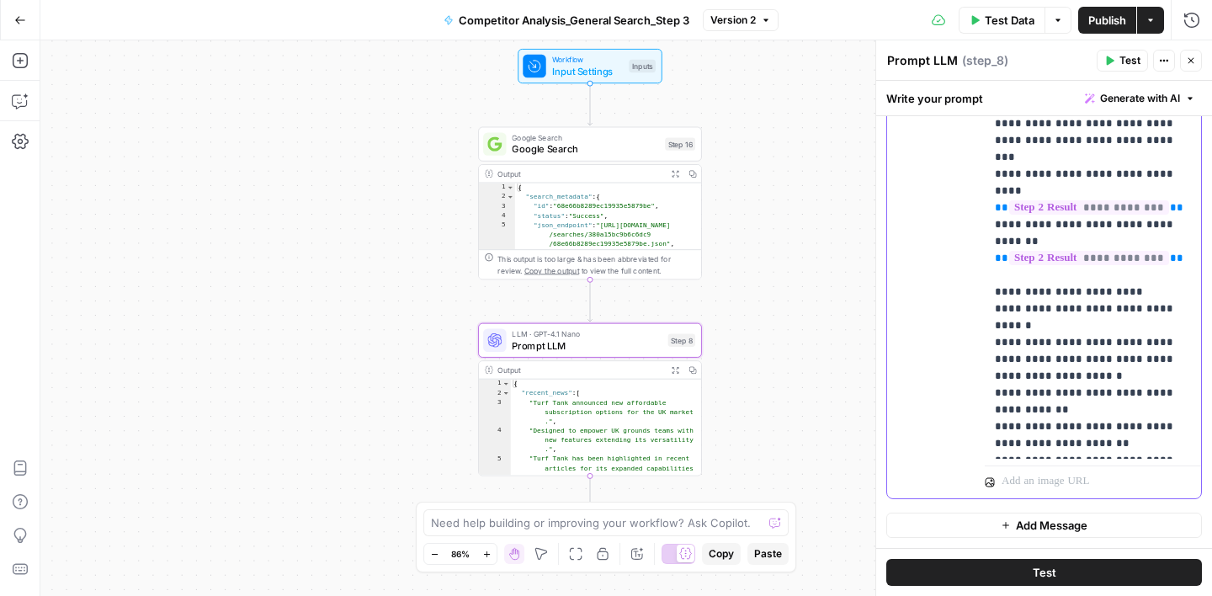
drag, startPoint x: 995, startPoint y: 228, endPoint x: 1123, endPoint y: 496, distance: 296.7
click at [1123, 496] on div "**********" at bounding box center [1093, 136] width 216 height 726
click at [1194, 61] on icon "button" at bounding box center [1191, 61] width 10 height 10
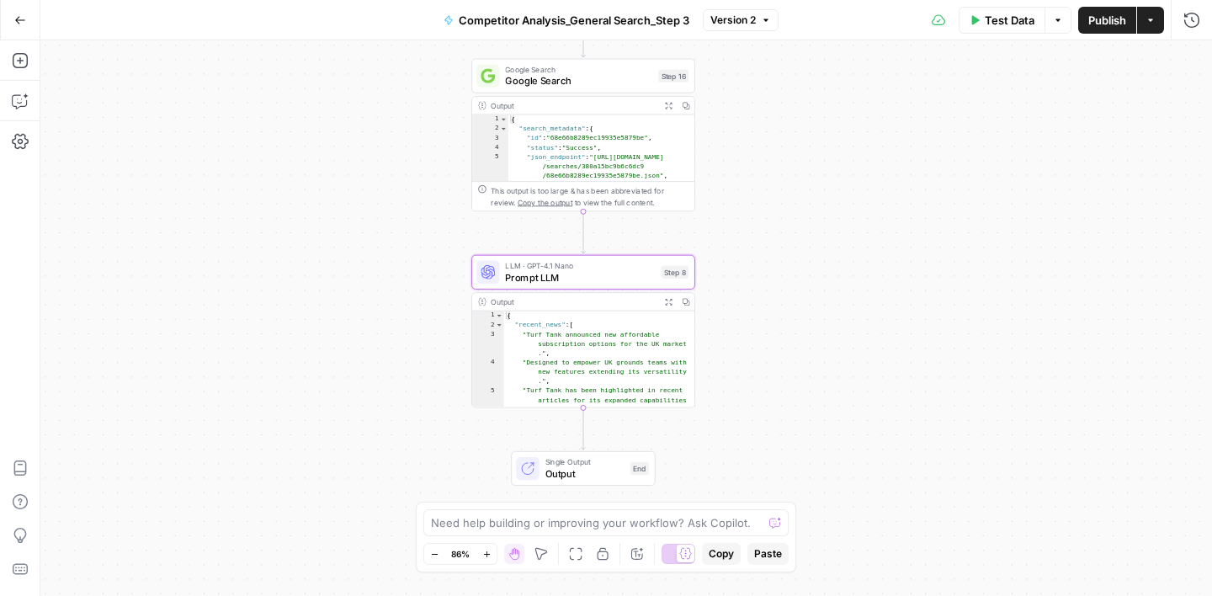
drag, startPoint x: 817, startPoint y: 363, endPoint x: 807, endPoint y: 270, distance: 93.1
click at [807, 270] on div "Workflow Input Settings Inputs Google Search Google Search Step 16 Output Expan…" at bounding box center [626, 318] width 1172 height 556
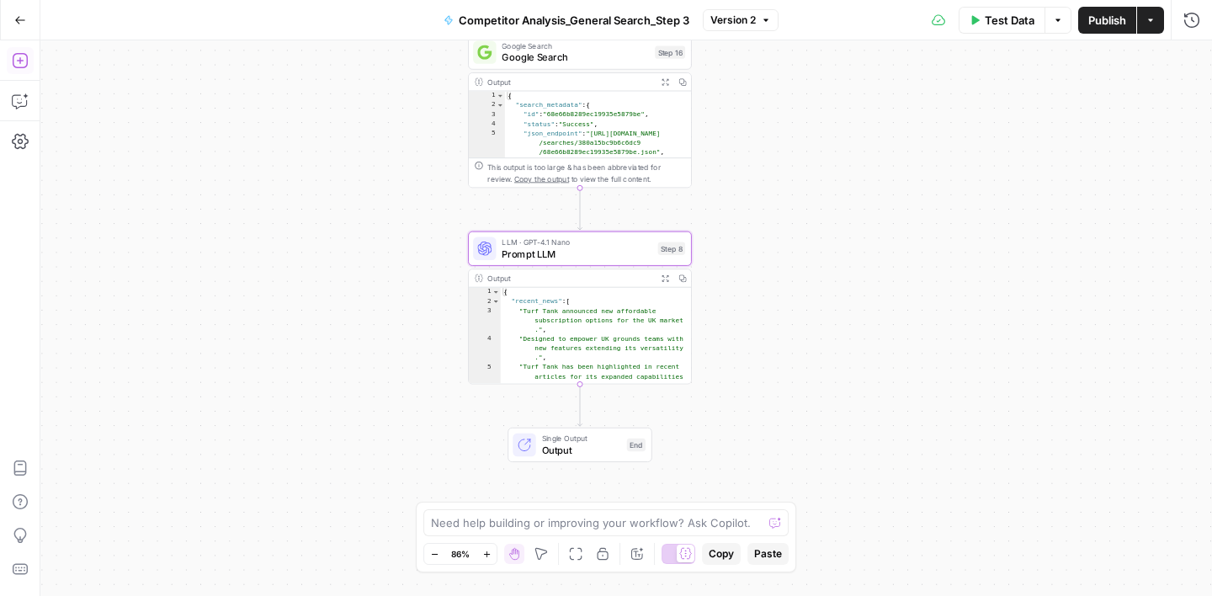
click at [25, 61] on icon "button" at bounding box center [20, 60] width 17 height 17
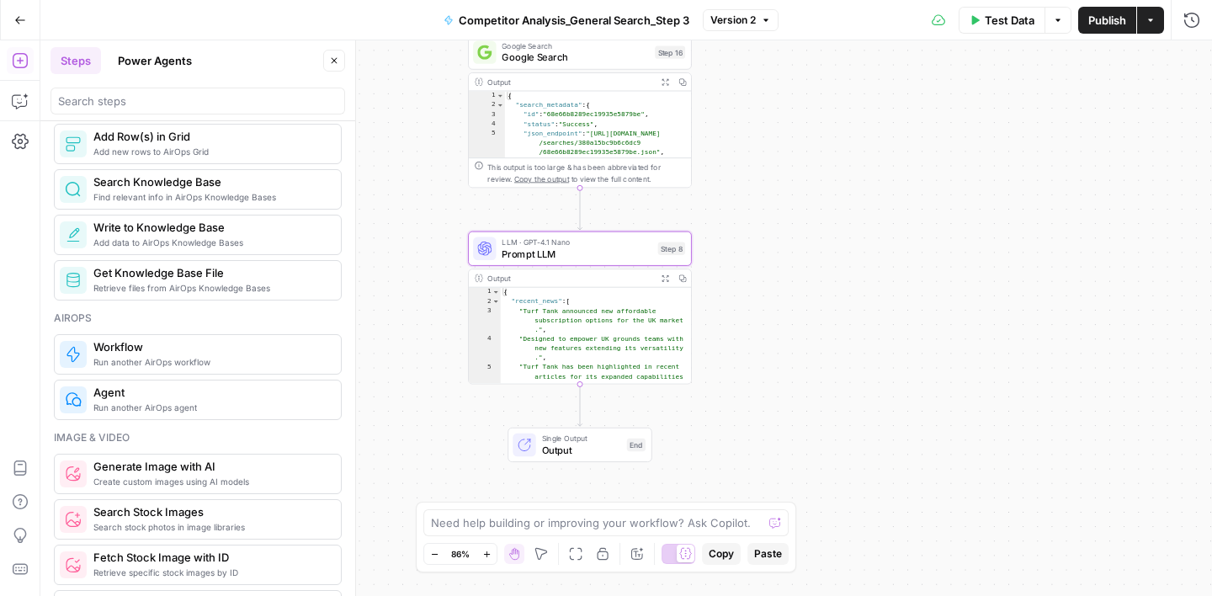
scroll to position [832, 0]
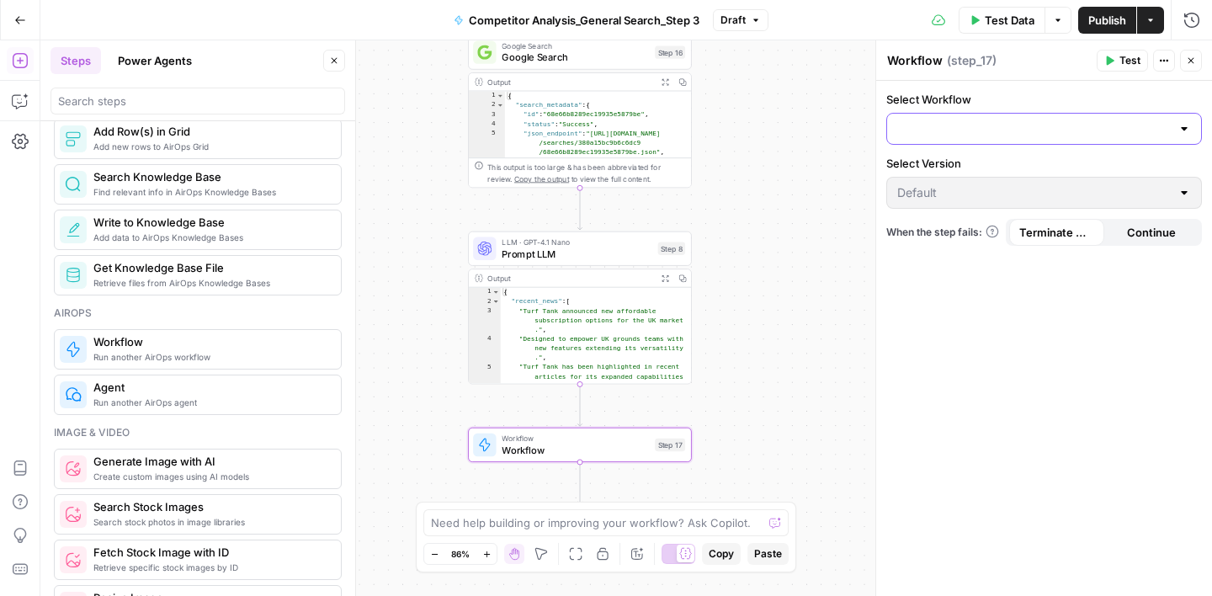
click at [1013, 135] on input "Select Workflow" at bounding box center [1034, 128] width 274 height 17
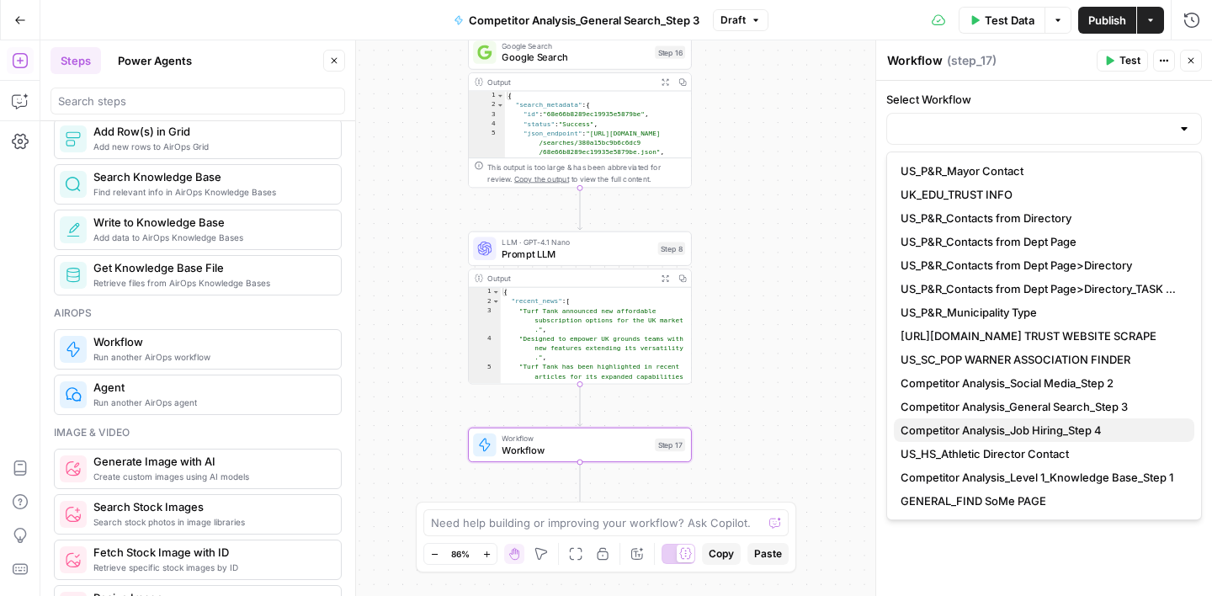
click at [1024, 428] on span "Competitor Analysis_Job Hiring_Step 4" at bounding box center [1041, 430] width 280 height 17
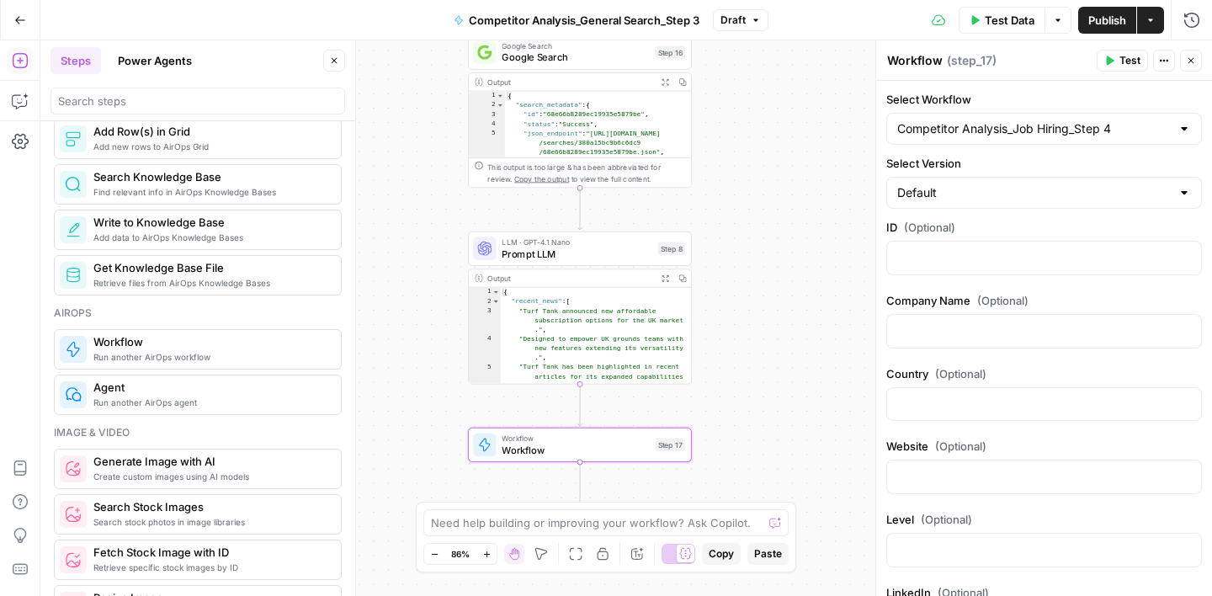
type input "Competitor Analysis_Job Hiring_Step 4"
click at [1091, 129] on input "Select Workflow" at bounding box center [1034, 128] width 274 height 17
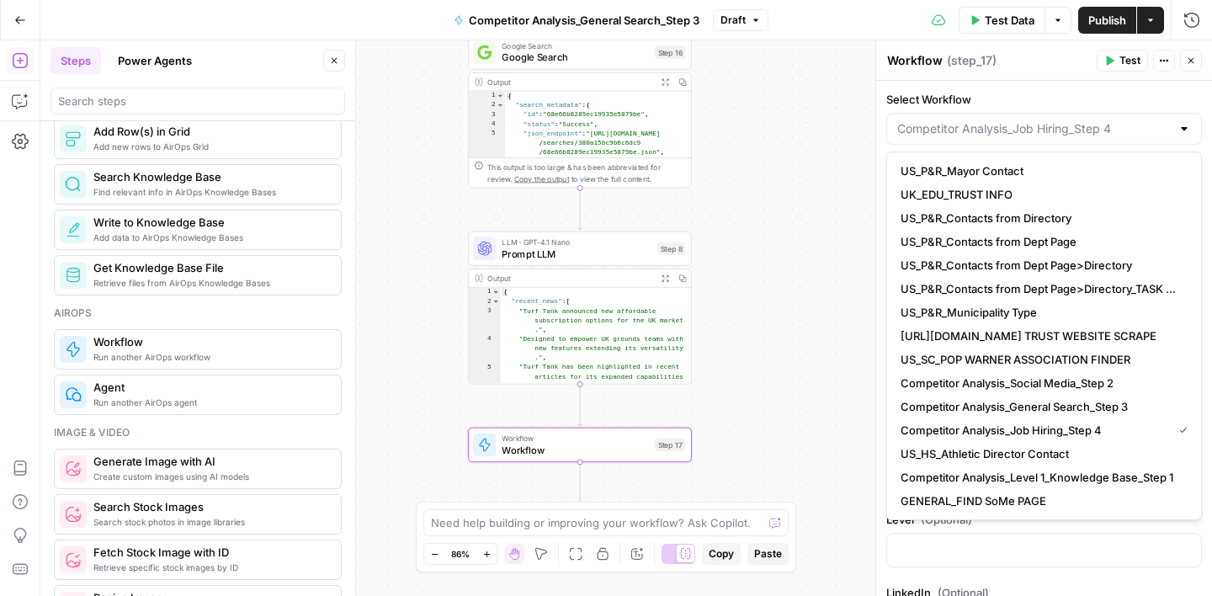
click at [1112, 108] on div "Select Workflow" at bounding box center [1044, 118] width 316 height 54
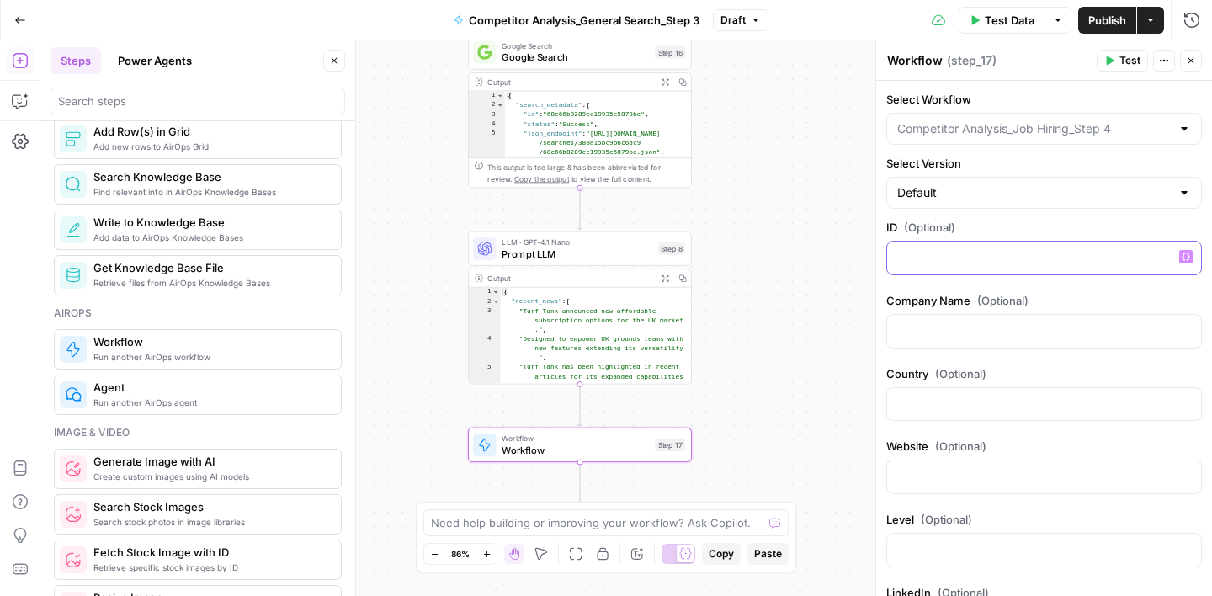
click at [1008, 253] on p at bounding box center [1044, 256] width 294 height 17
click at [1184, 259] on icon "button" at bounding box center [1186, 257] width 8 height 8
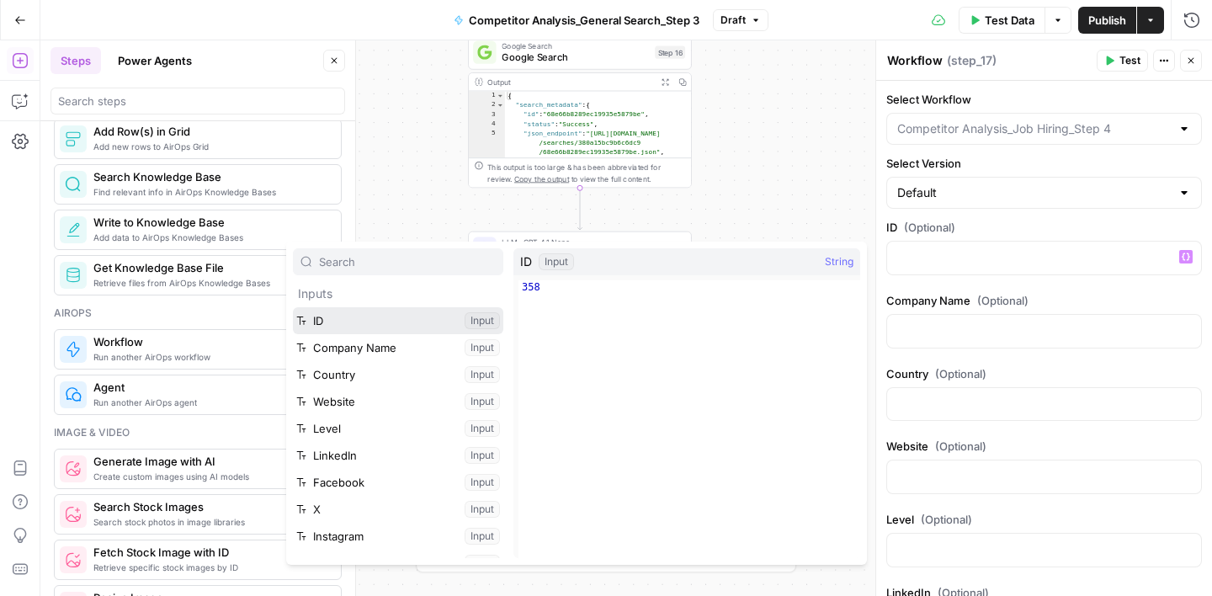
click at [401, 312] on button "Select variable ID" at bounding box center [398, 320] width 210 height 27
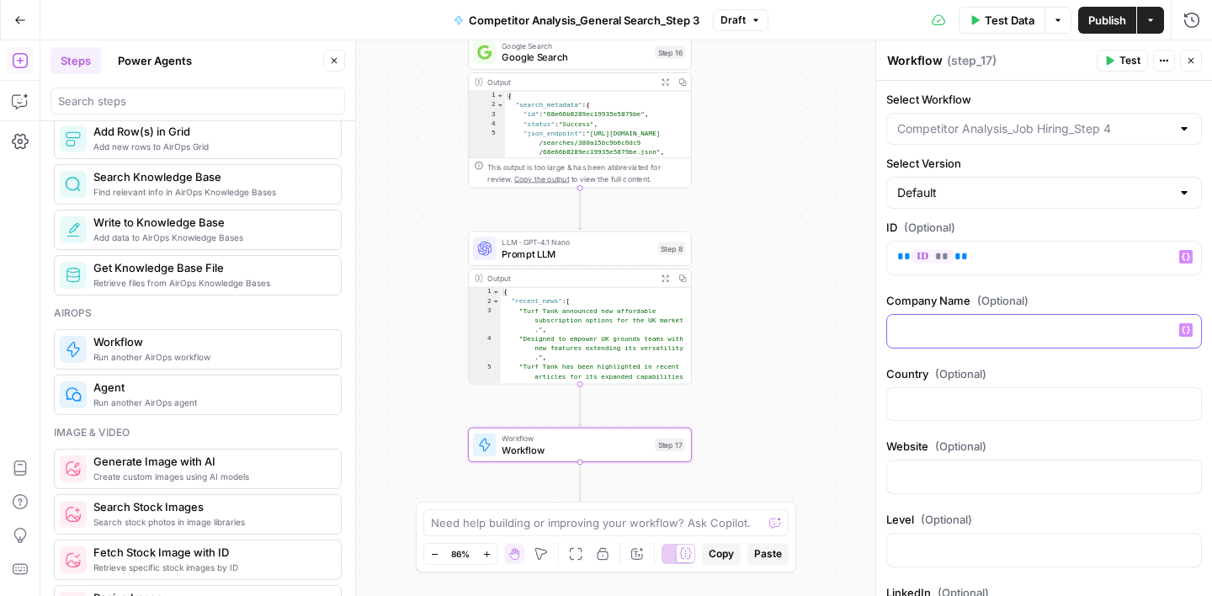
click at [1189, 327] on icon "button" at bounding box center [1186, 330] width 8 height 8
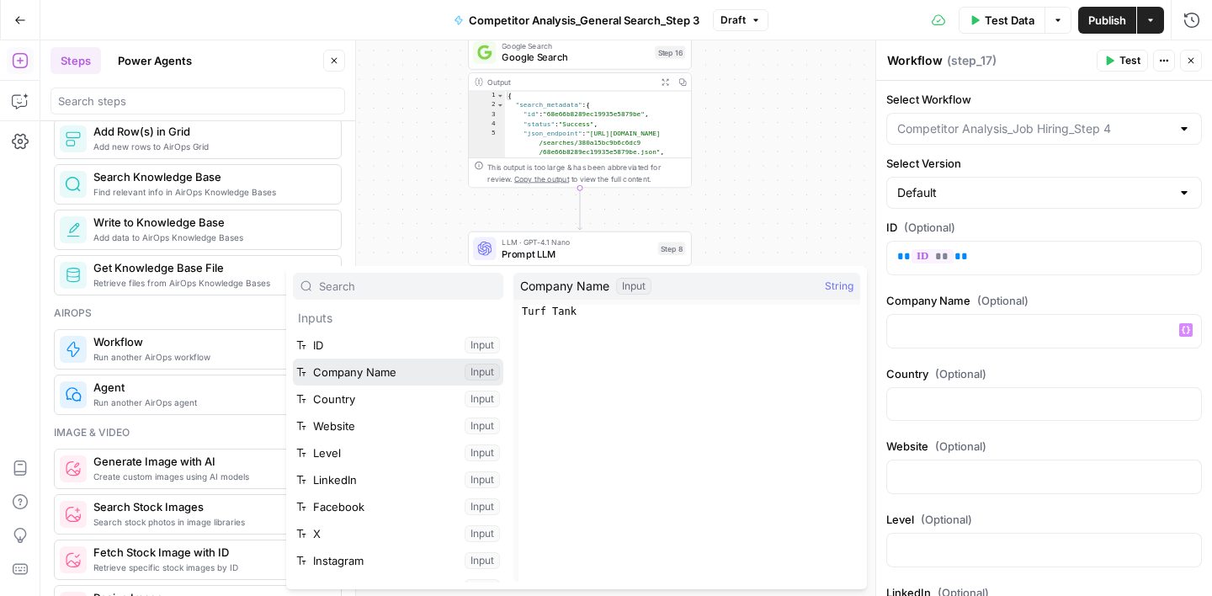
click at [396, 377] on button "Select variable Company Name" at bounding box center [398, 372] width 210 height 27
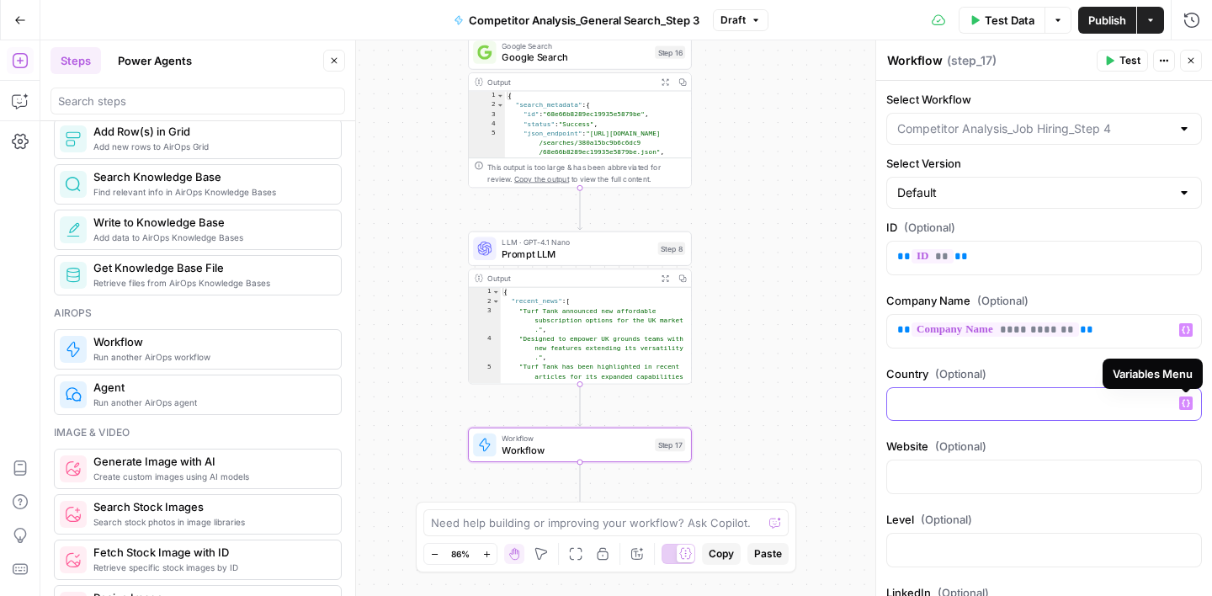
click at [1190, 405] on button "Variables Menu" at bounding box center [1185, 402] width 13 height 13
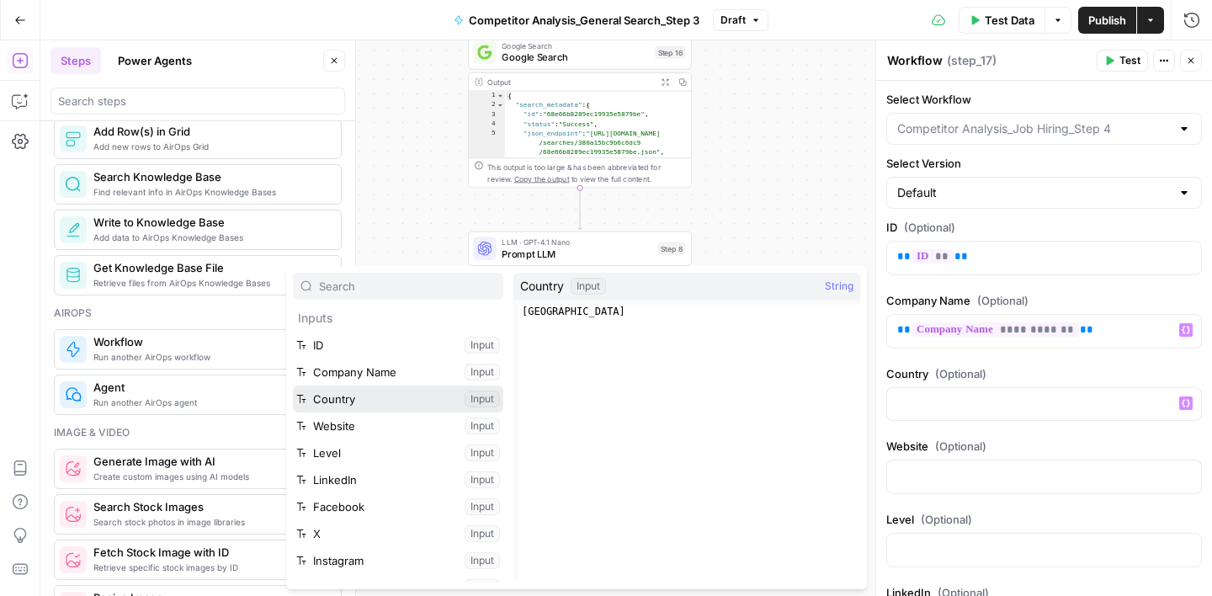
click at [370, 403] on button "Select variable Country" at bounding box center [398, 399] width 210 height 27
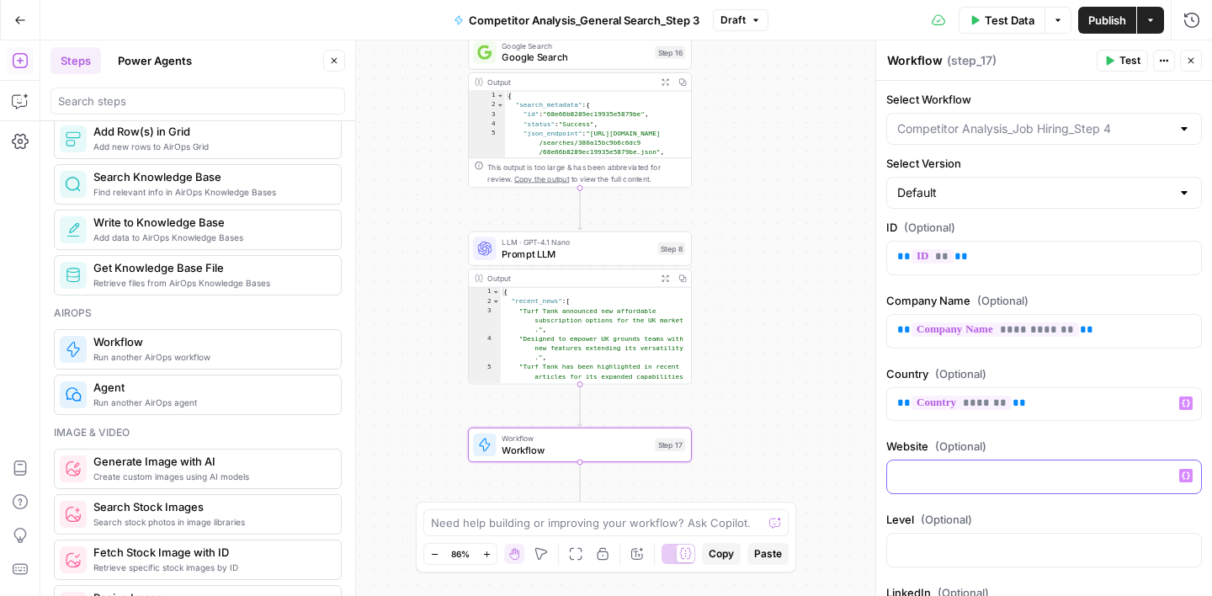
click at [1187, 474] on icon "button" at bounding box center [1186, 475] width 8 height 8
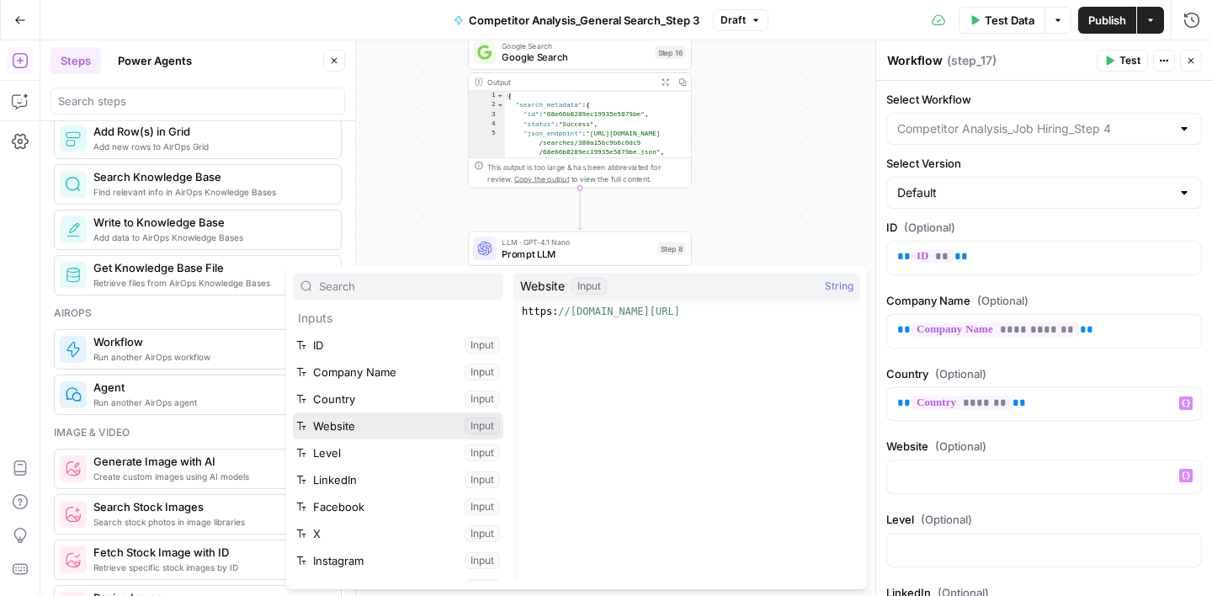
click at [359, 434] on button "Select variable Website" at bounding box center [398, 425] width 210 height 27
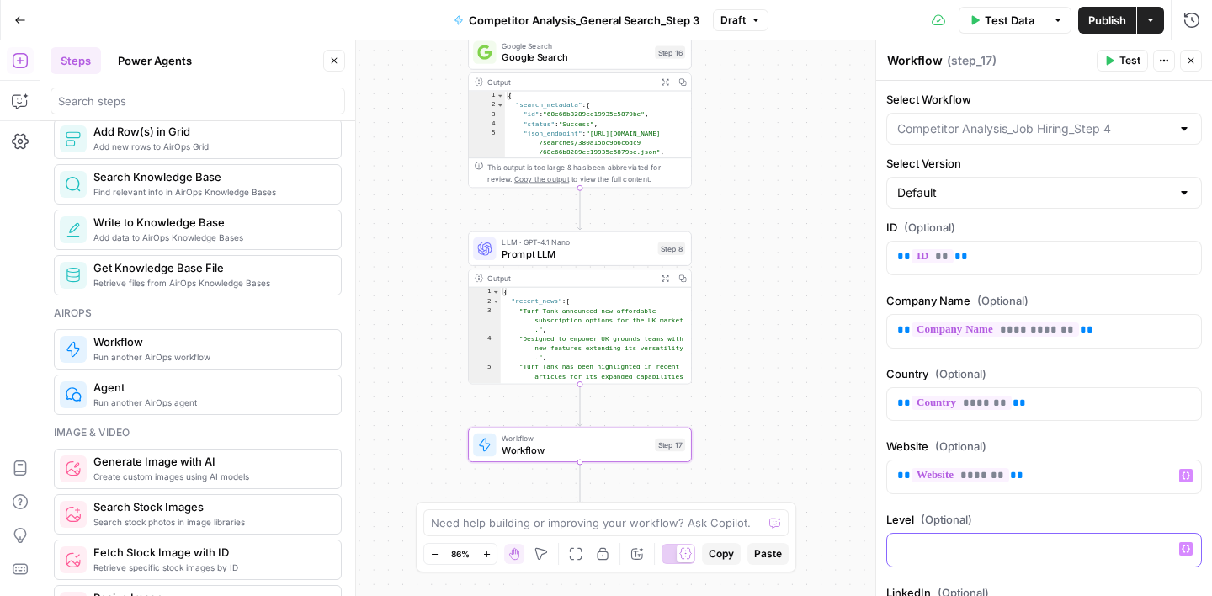
click at [1187, 550] on icon "button" at bounding box center [1186, 549] width 8 height 8
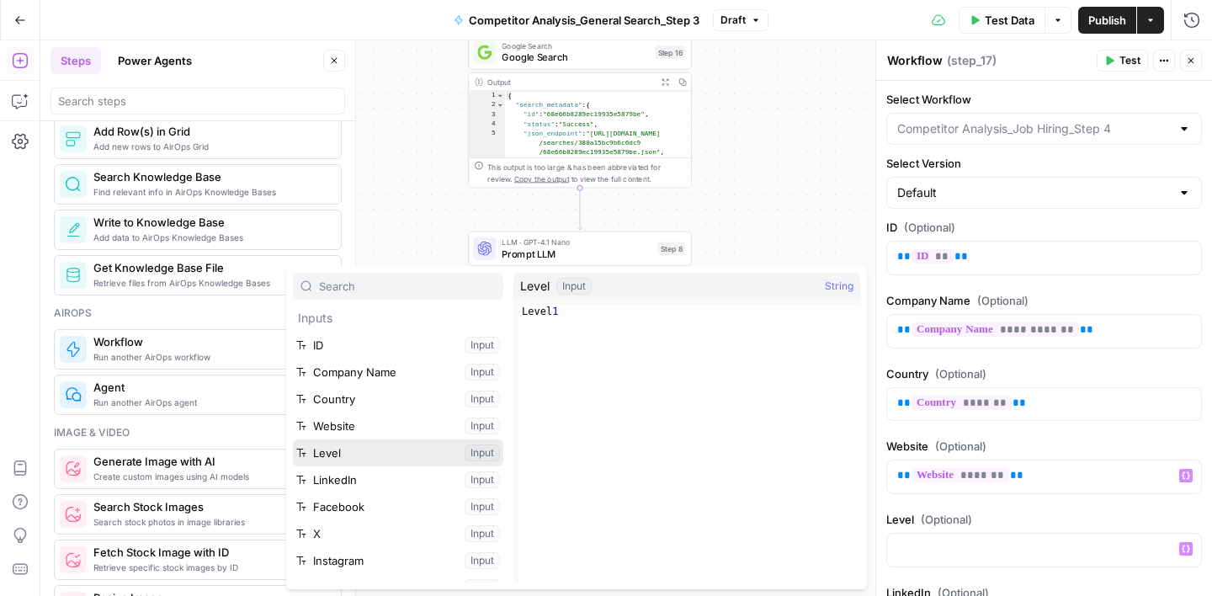
click at [384, 455] on button "Select variable Level" at bounding box center [398, 452] width 210 height 27
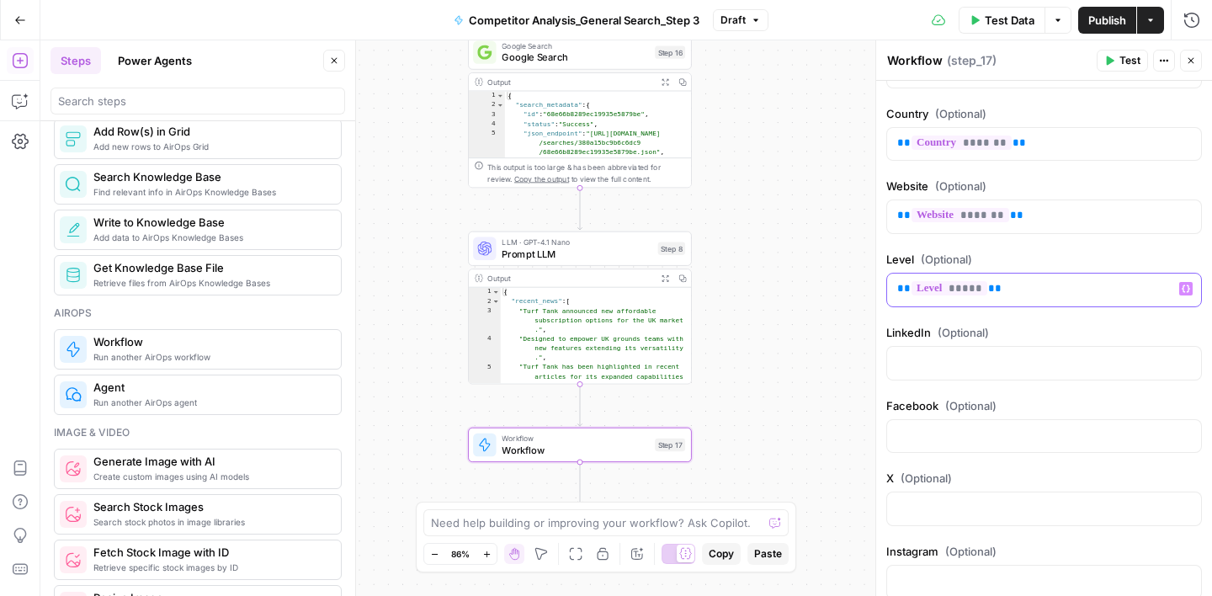
scroll to position [306, 0]
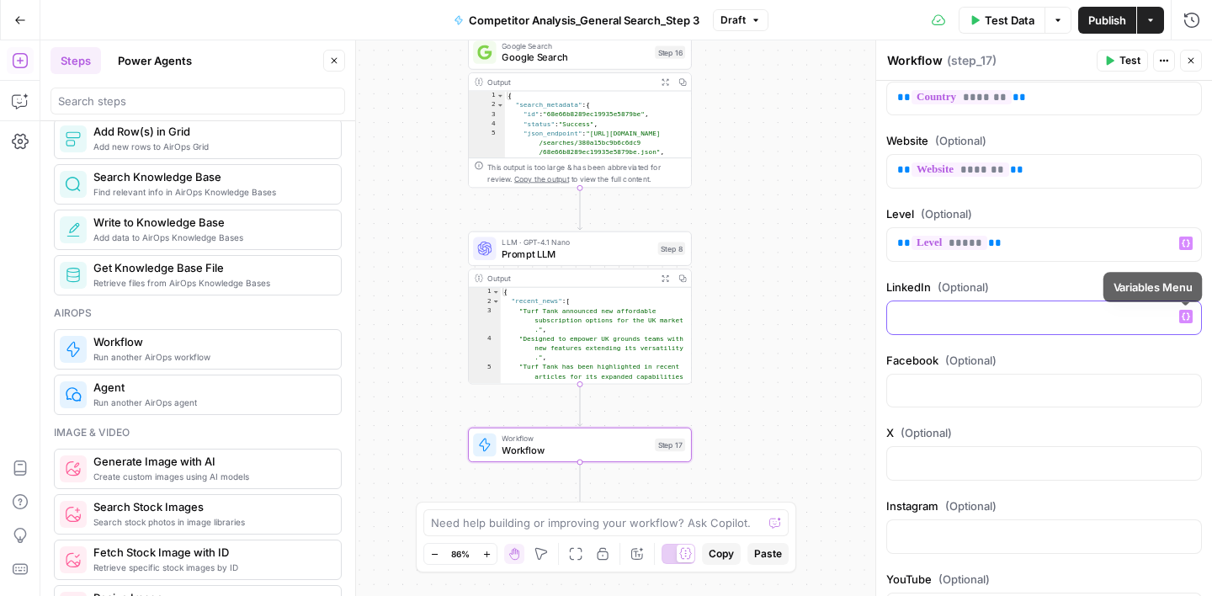
click at [1188, 316] on icon "button" at bounding box center [1186, 316] width 8 height 8
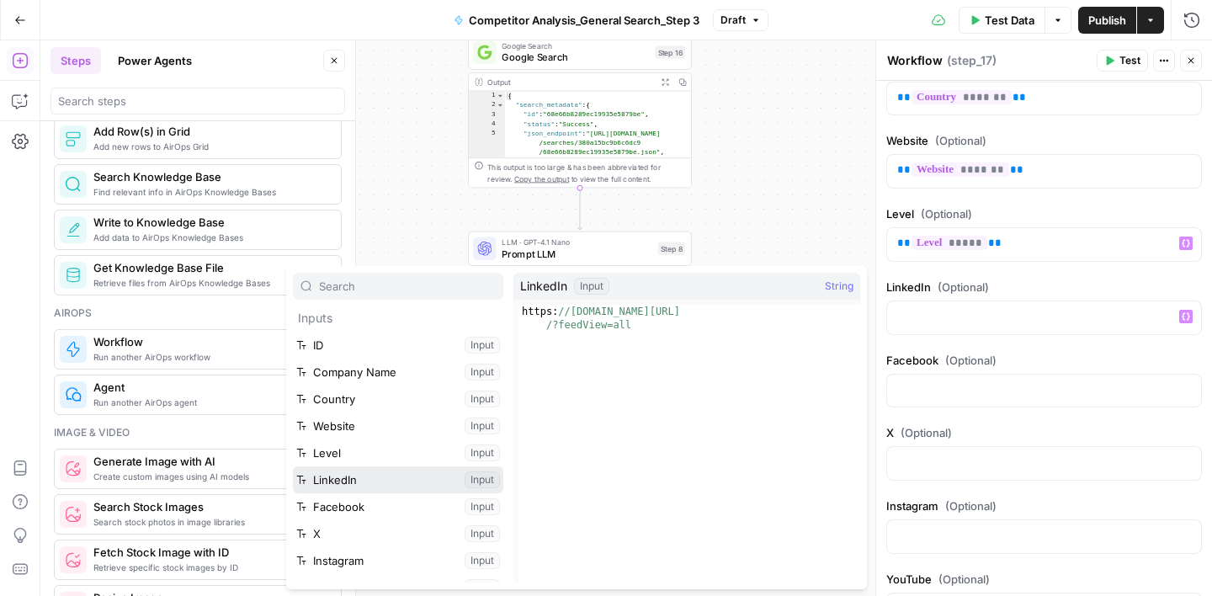
click at [364, 474] on button "Select variable LinkedIn" at bounding box center [398, 479] width 210 height 27
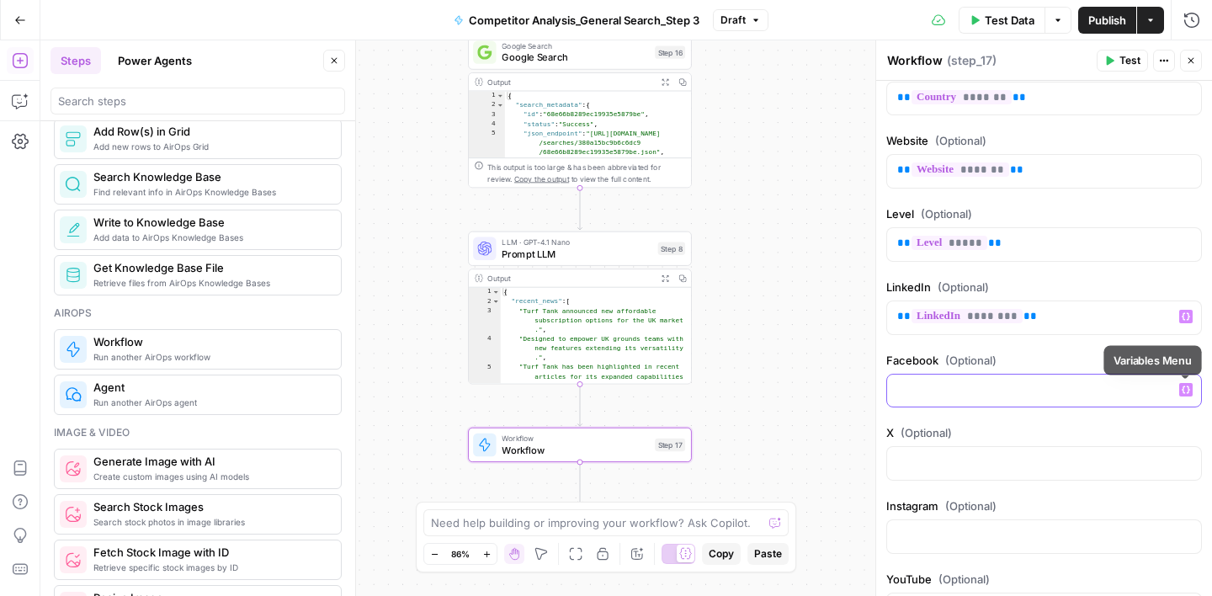
click at [1183, 391] on icon "button" at bounding box center [1186, 390] width 8 height 8
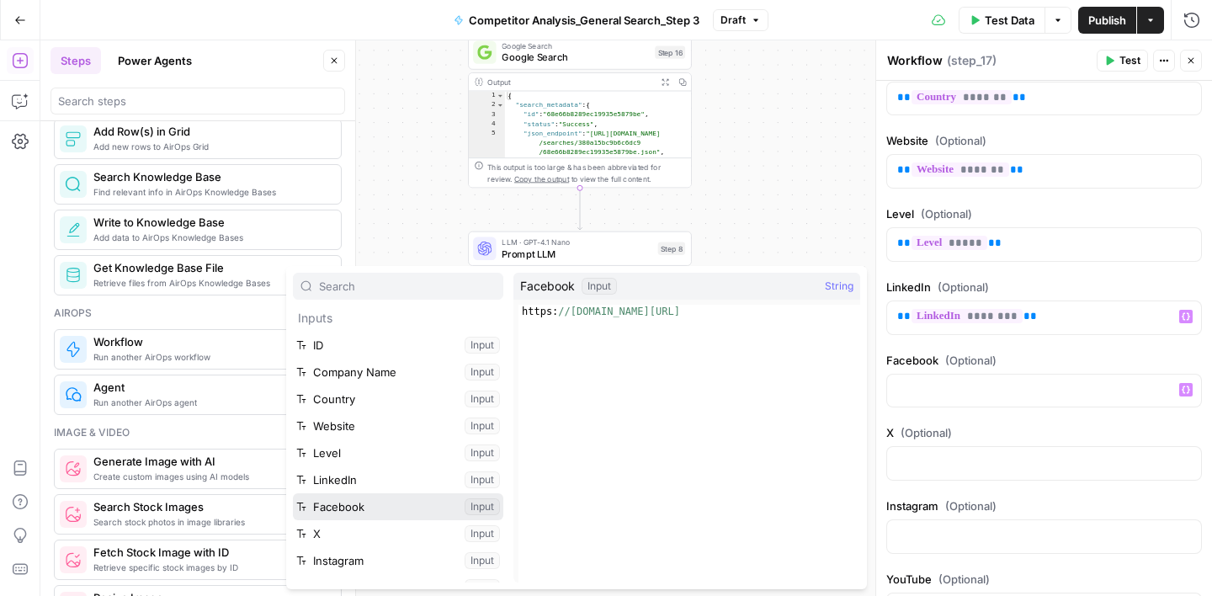
click at [389, 505] on button "Select variable Facebook" at bounding box center [398, 506] width 210 height 27
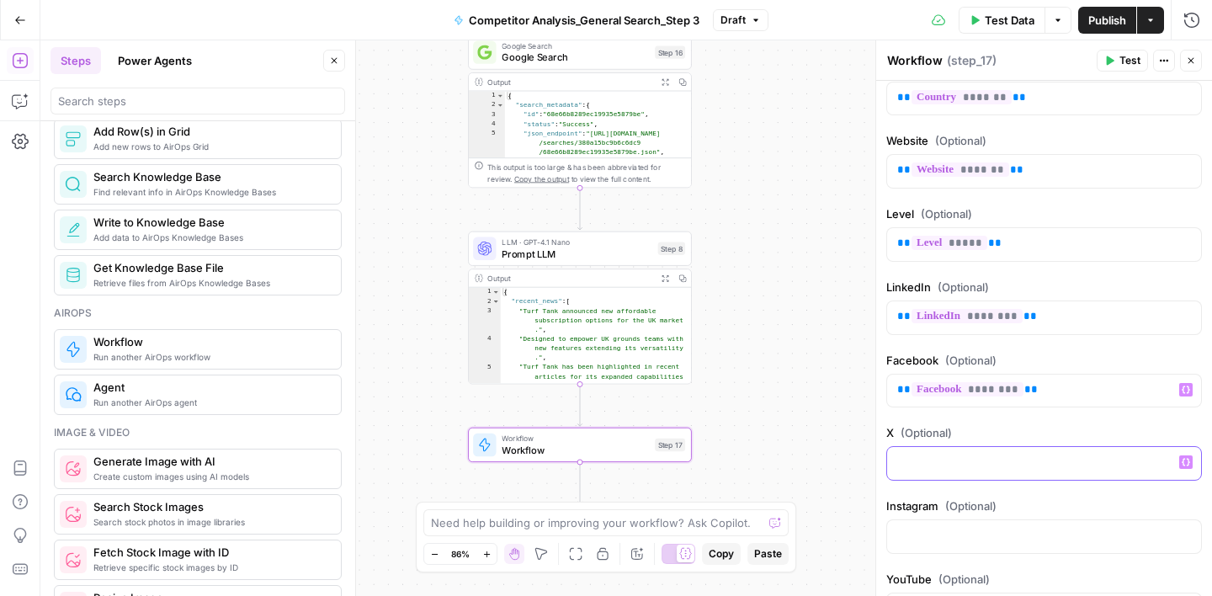
click at [1183, 465] on icon "button" at bounding box center [1186, 463] width 8 height 8
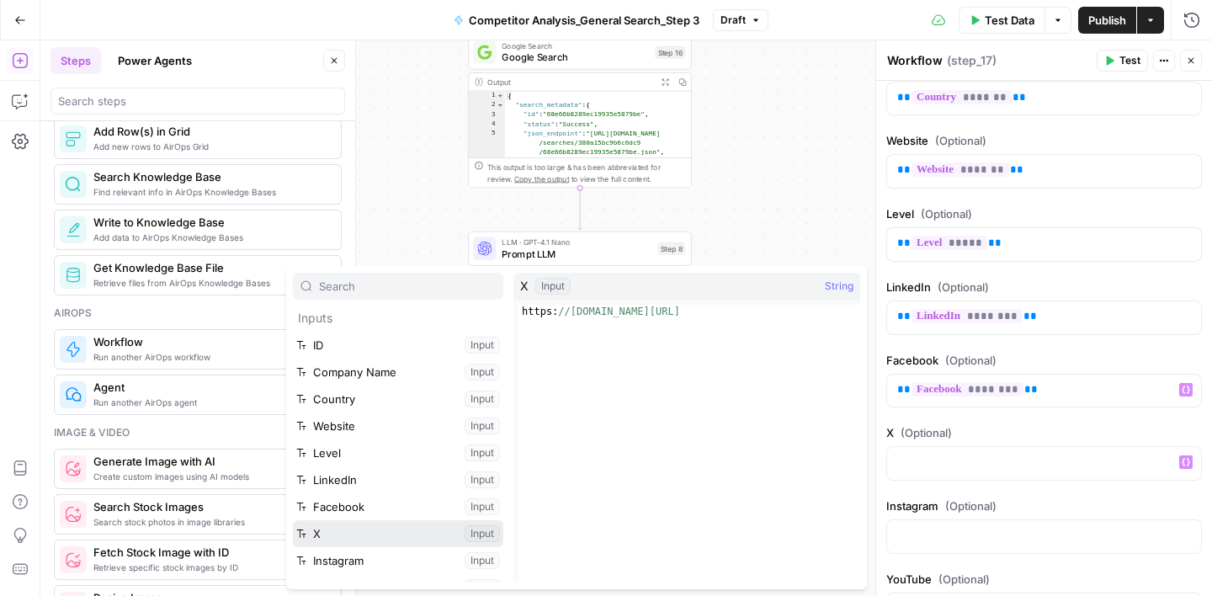
click at [395, 529] on button "Select variable X" at bounding box center [398, 533] width 210 height 27
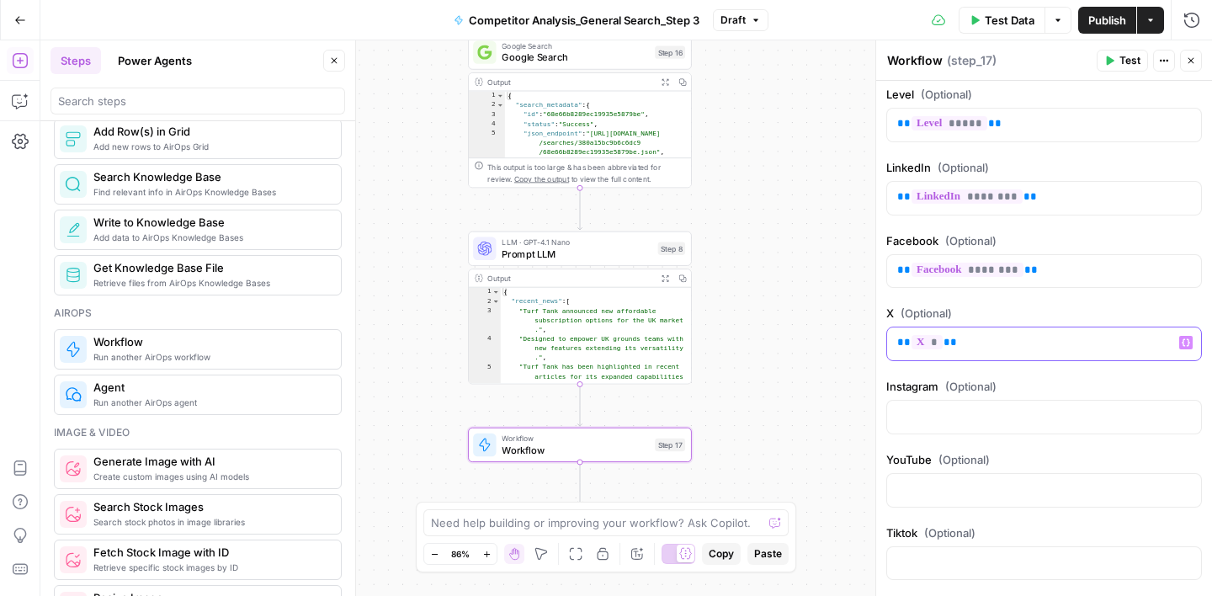
scroll to position [432, 0]
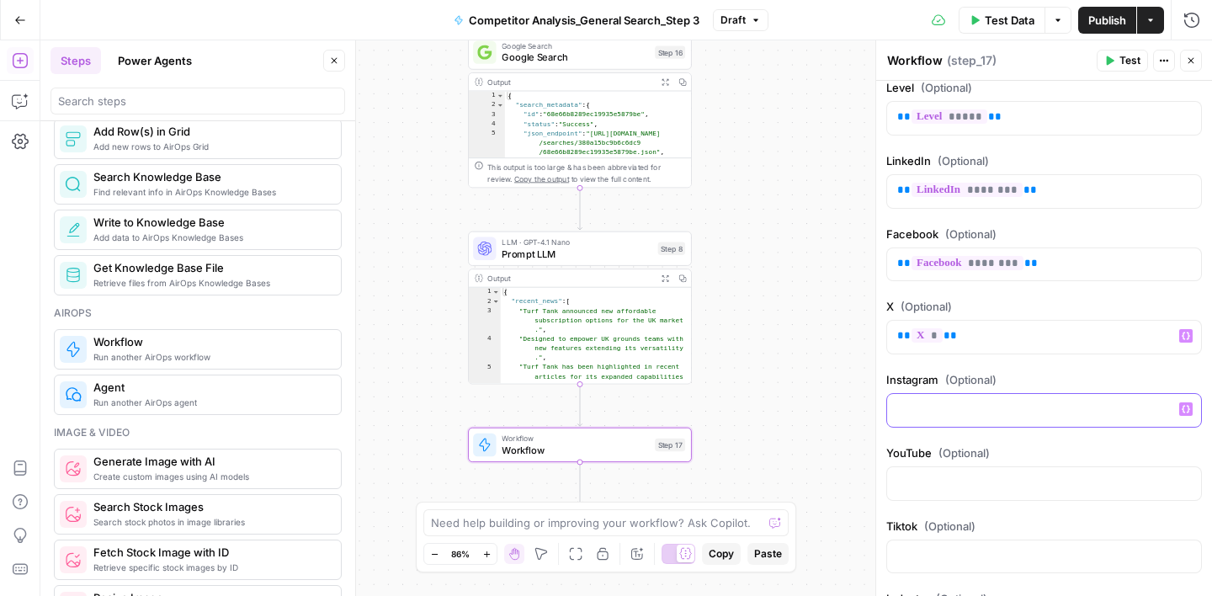
click at [1184, 410] on icon "button" at bounding box center [1186, 409] width 8 height 8
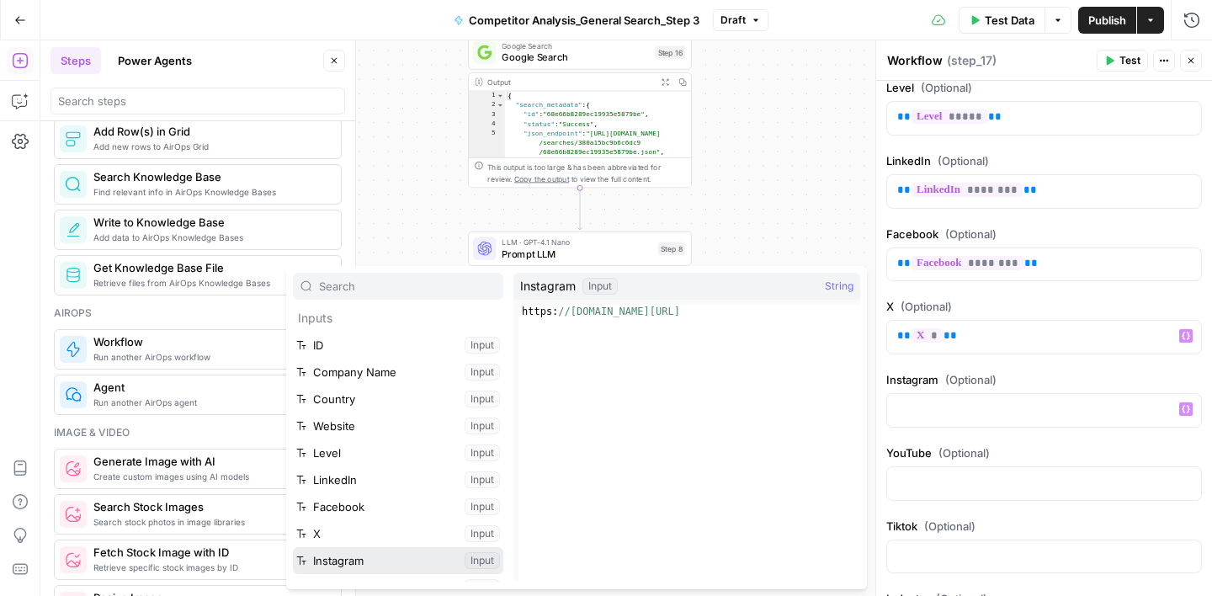
click at [367, 556] on button "Select variable Instagram" at bounding box center [398, 560] width 210 height 27
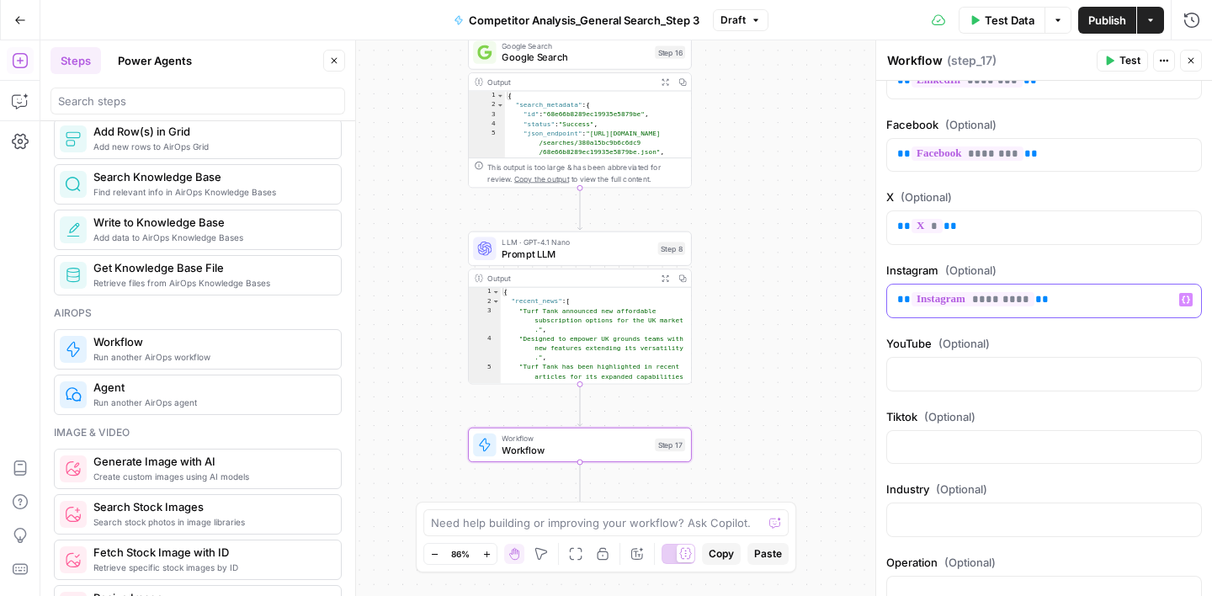
scroll to position [543, 0]
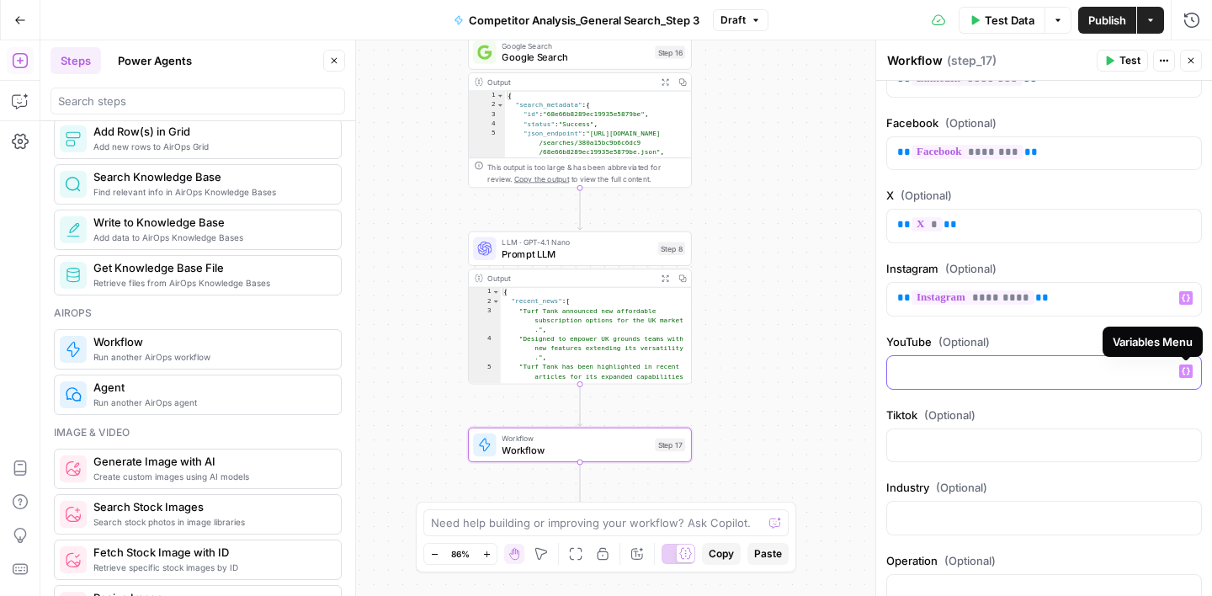
click at [1189, 377] on button "Variables Menu" at bounding box center [1185, 370] width 13 height 13
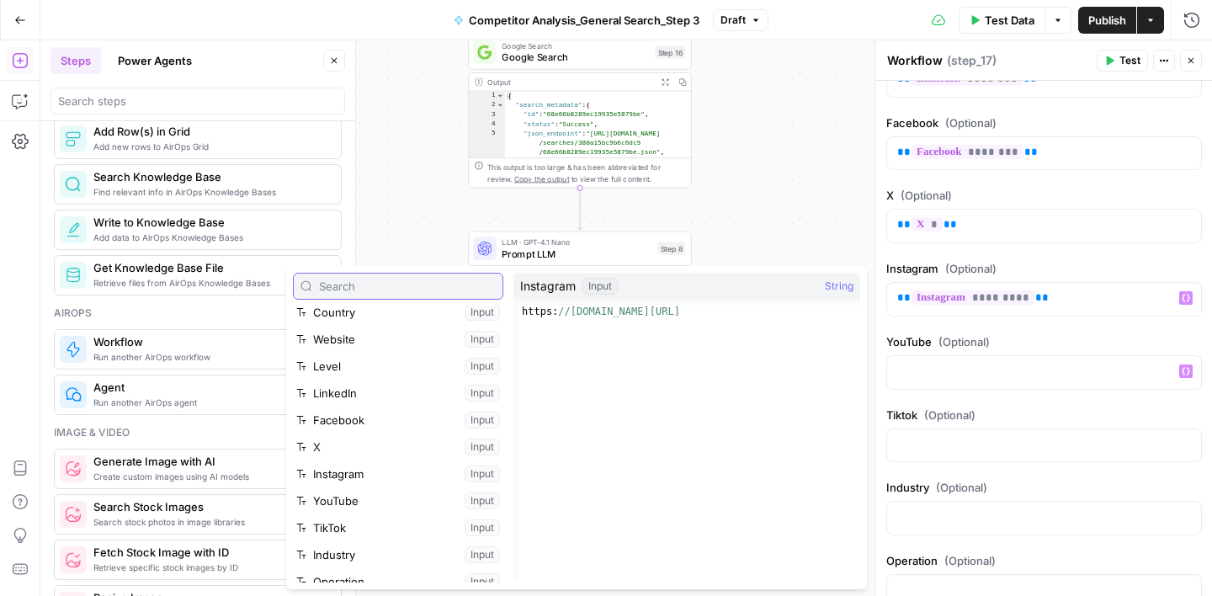
scroll to position [88, 0]
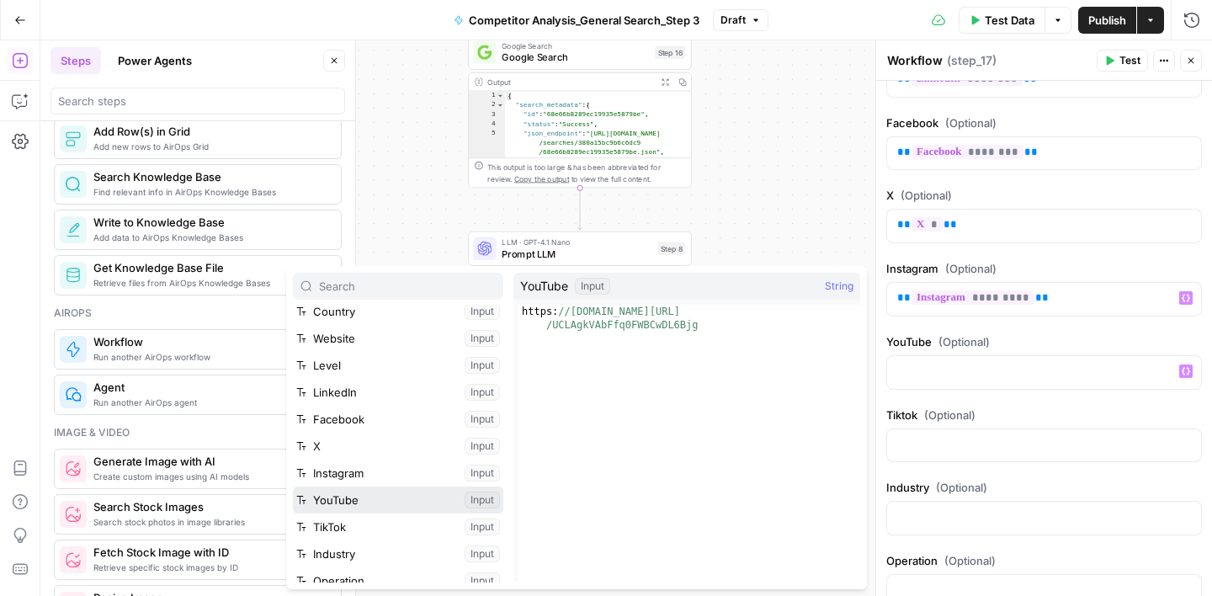
click at [363, 491] on button "Select variable YouTube" at bounding box center [398, 500] width 210 height 27
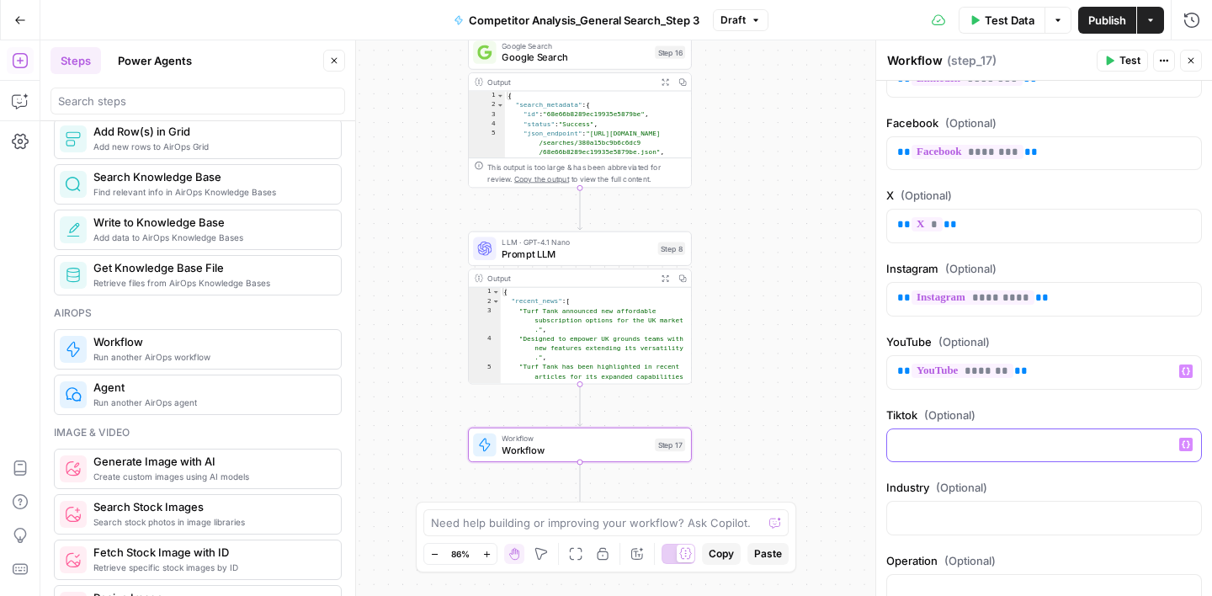
click at [1189, 444] on icon "button" at bounding box center [1186, 444] width 8 height 8
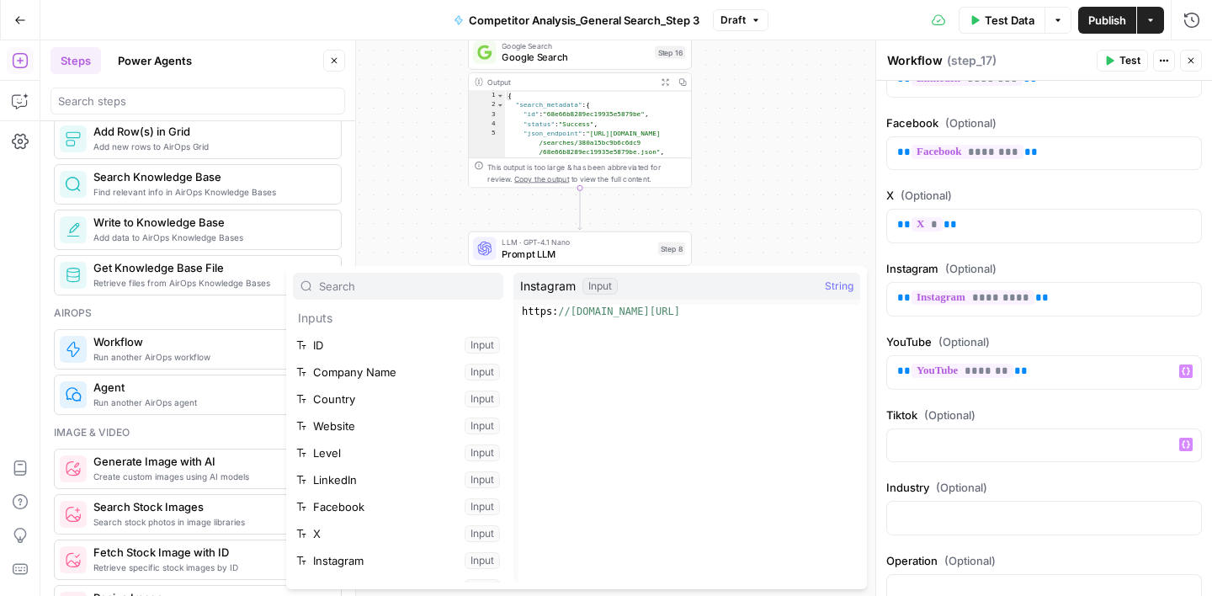
scroll to position [88, 0]
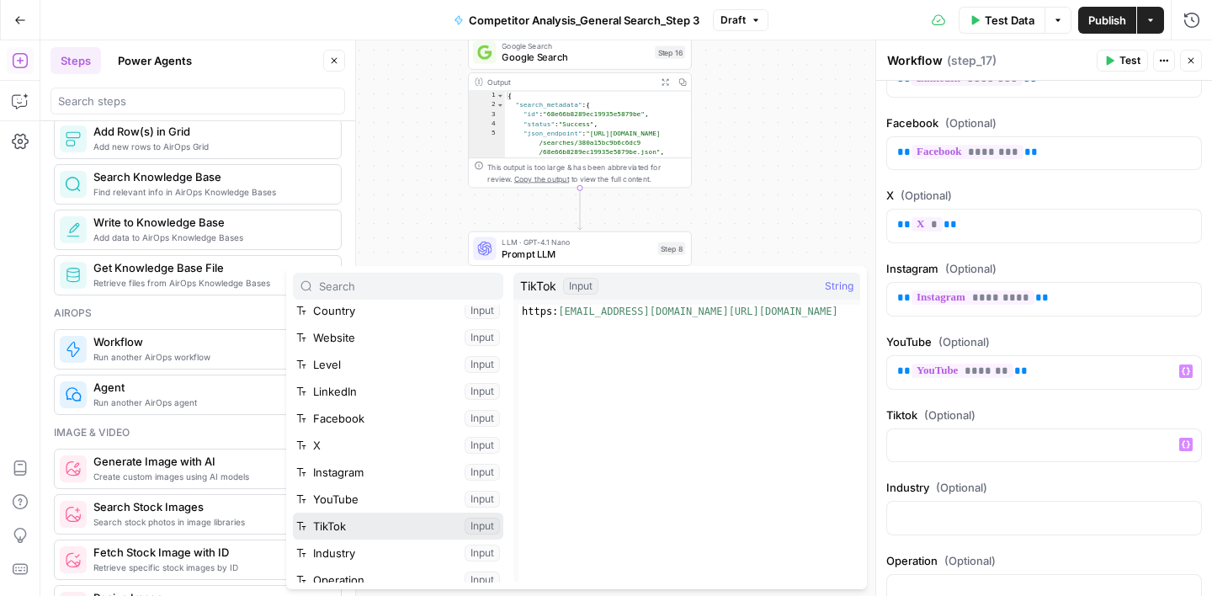
click at [402, 523] on button "Select variable TikTok" at bounding box center [398, 526] width 210 height 27
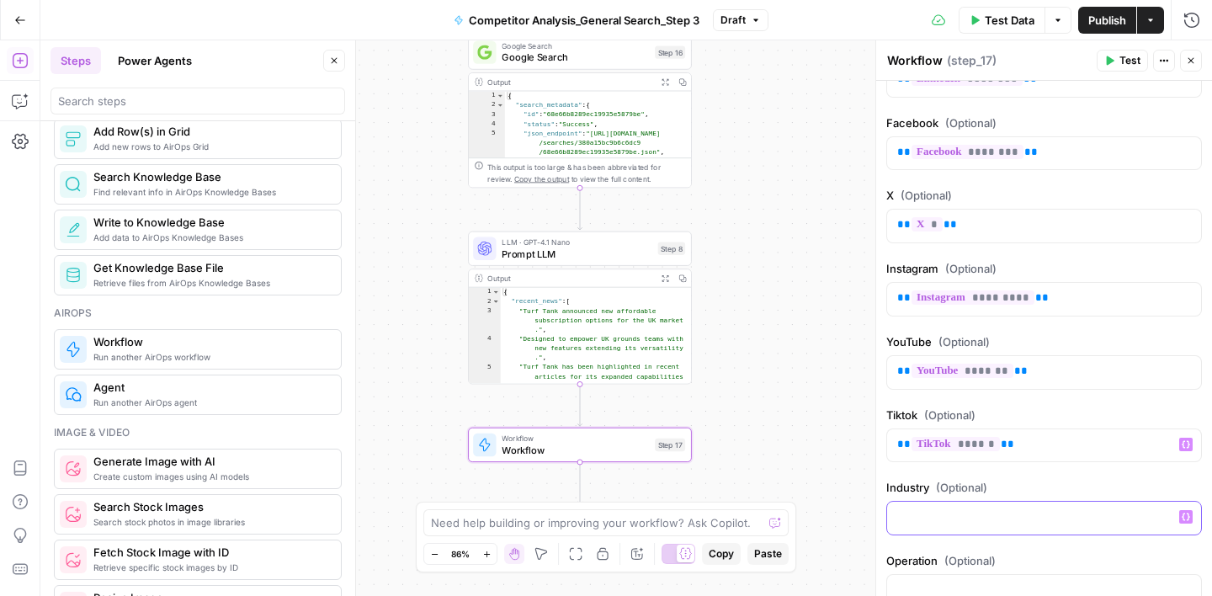
click at [1191, 518] on button "Variables Menu" at bounding box center [1185, 516] width 13 height 13
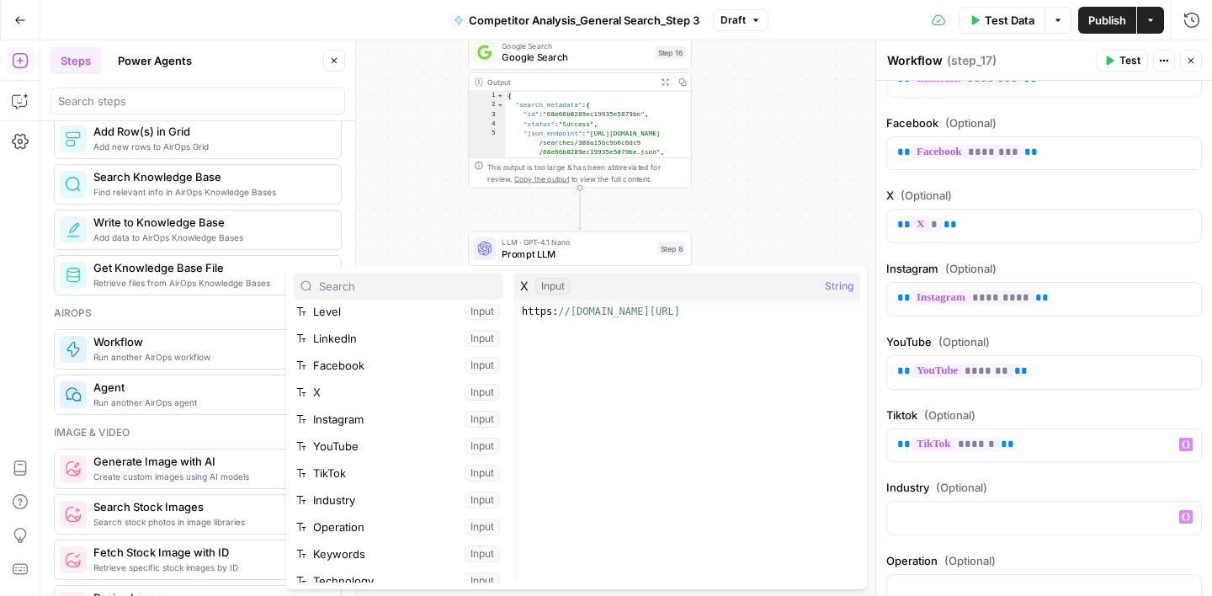
scroll to position [145, 0]
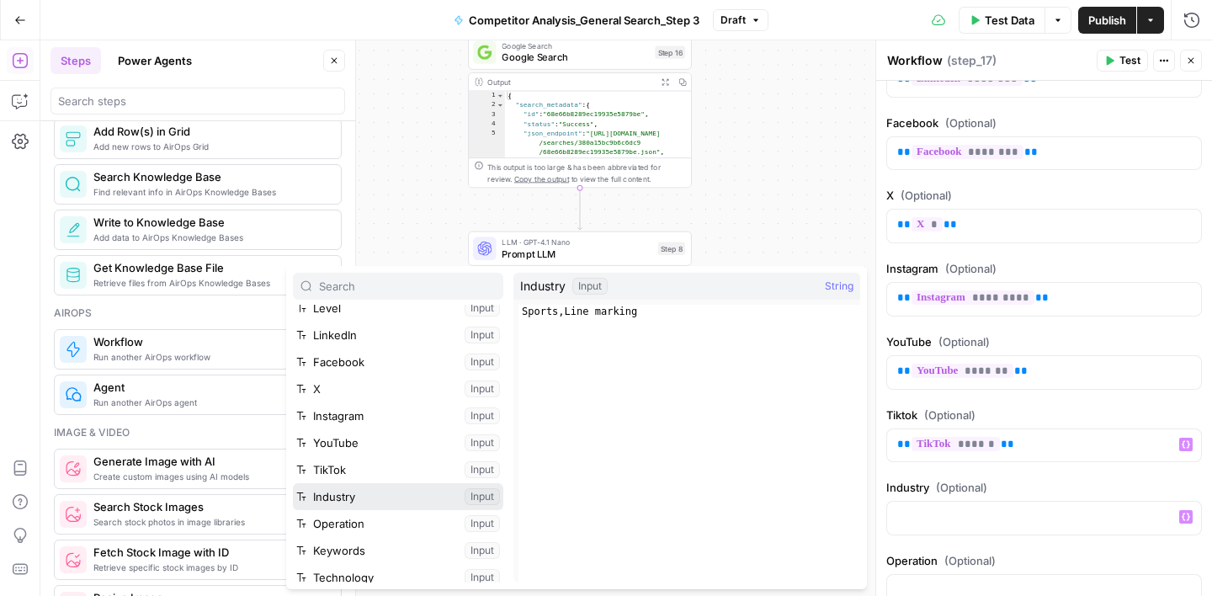
click at [375, 489] on button "Select variable Industry" at bounding box center [398, 496] width 210 height 27
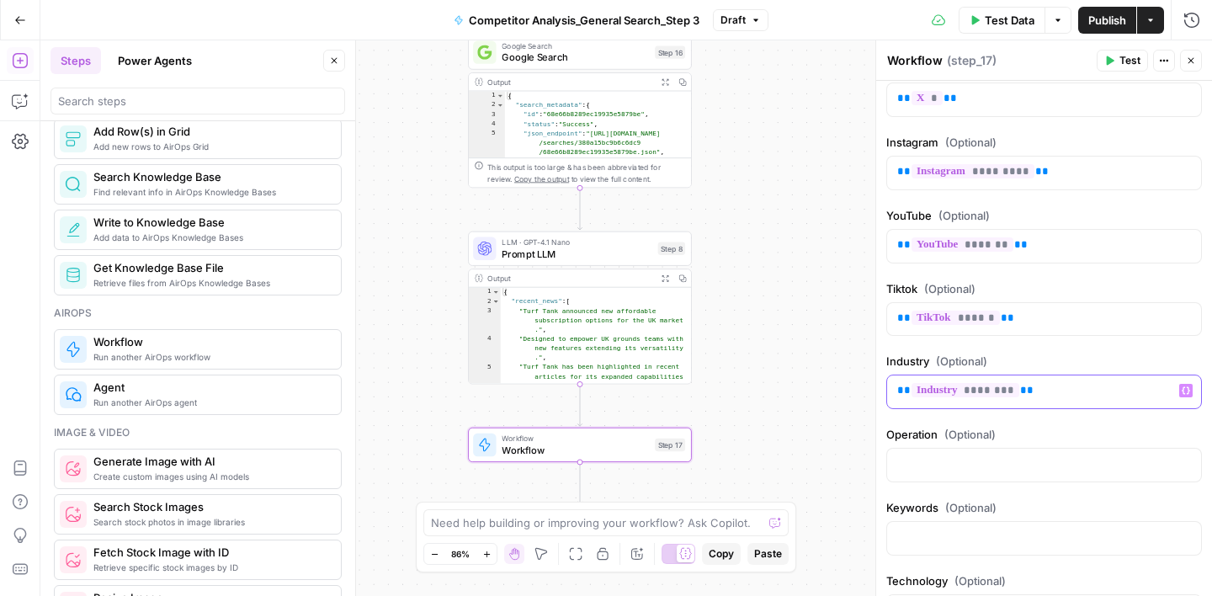
scroll to position [671, 0]
click at [1187, 462] on icon "button" at bounding box center [1186, 462] width 8 height 8
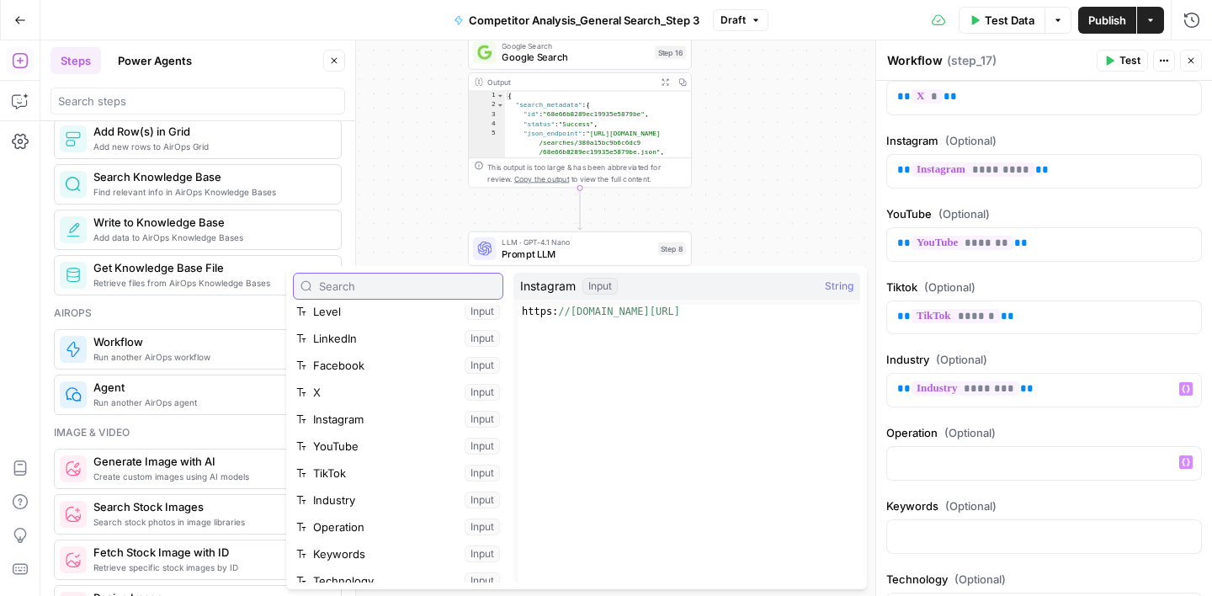
scroll to position [142, 0]
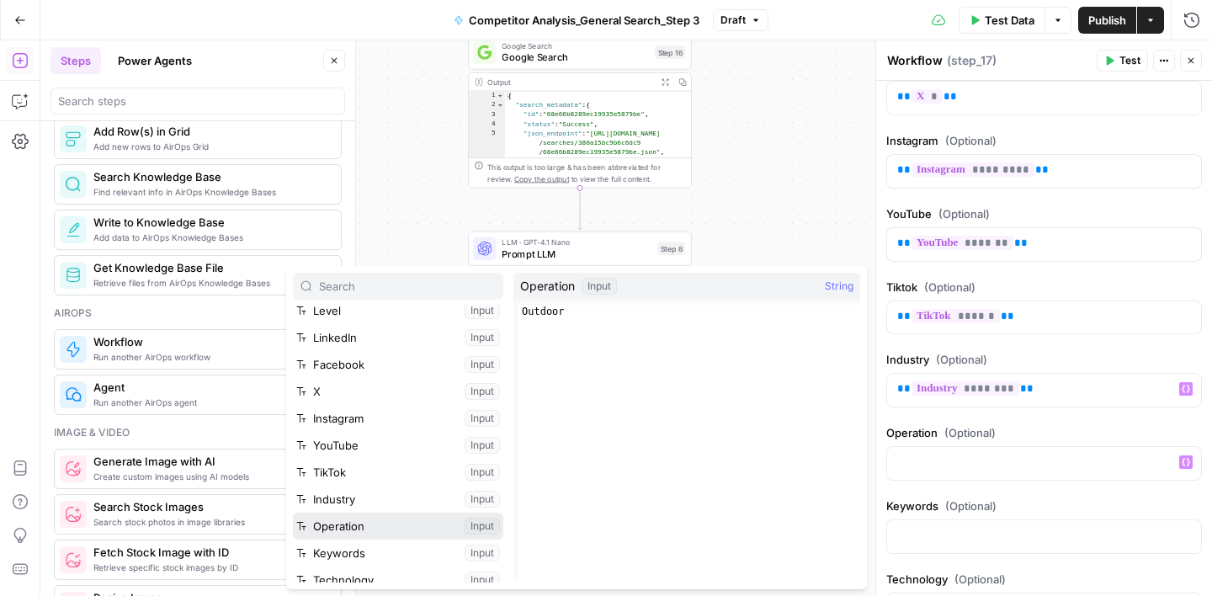
click at [345, 524] on button "Select variable Operation" at bounding box center [398, 526] width 210 height 27
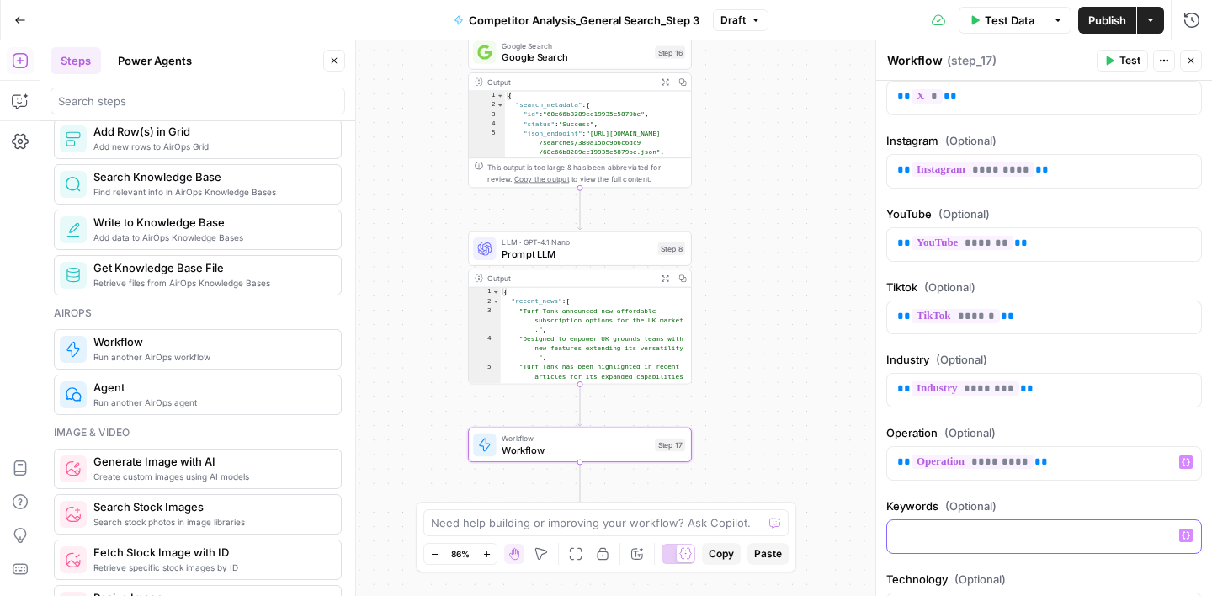
click at [1188, 533] on icon "button" at bounding box center [1186, 535] width 8 height 8
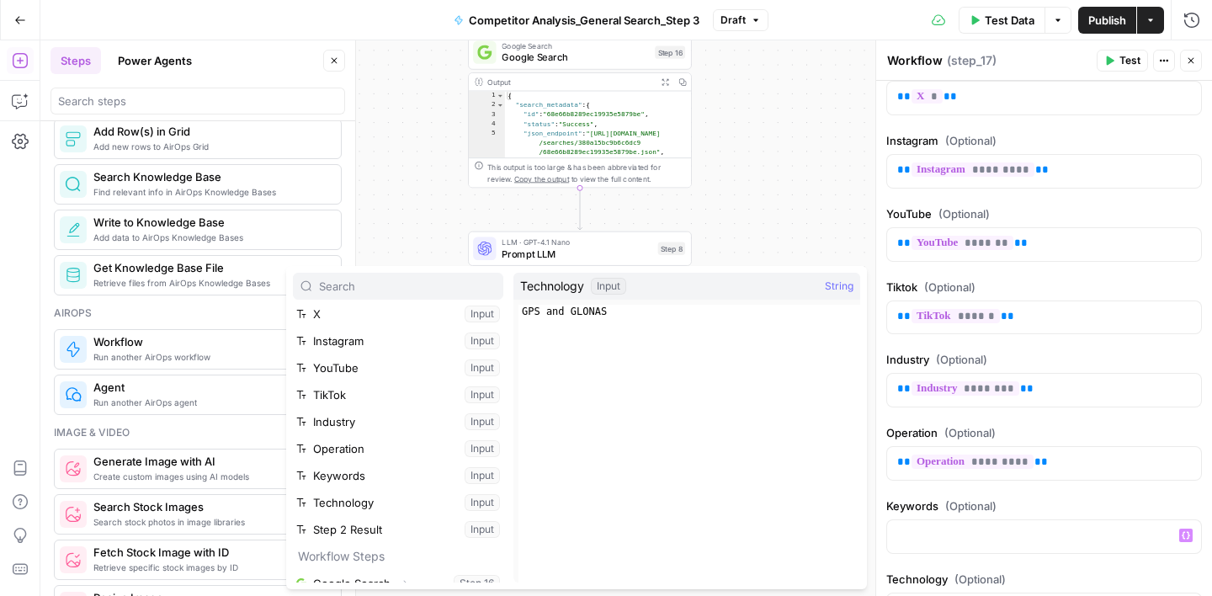
scroll to position [241, 0]
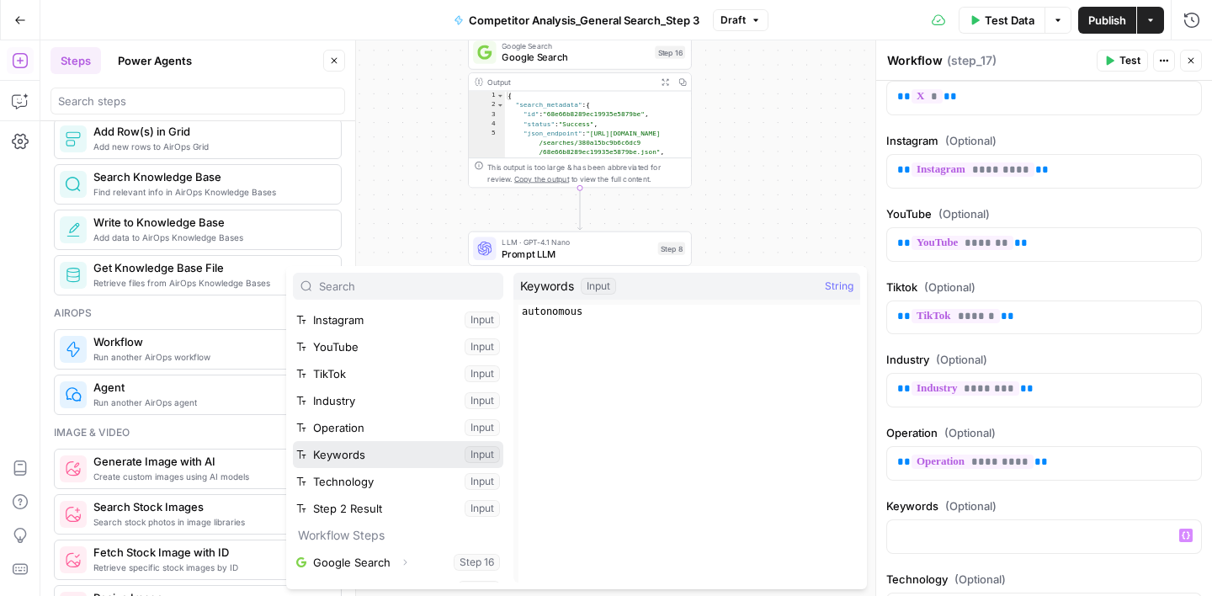
click at [356, 447] on button "Select variable Keywords" at bounding box center [398, 454] width 210 height 27
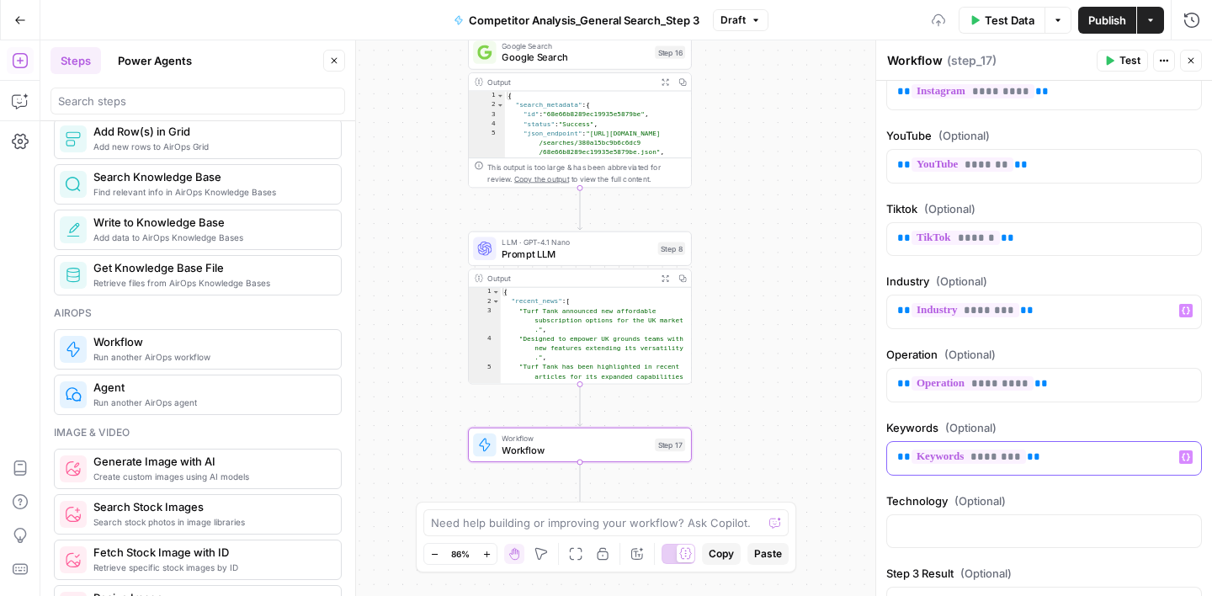
scroll to position [865, 0]
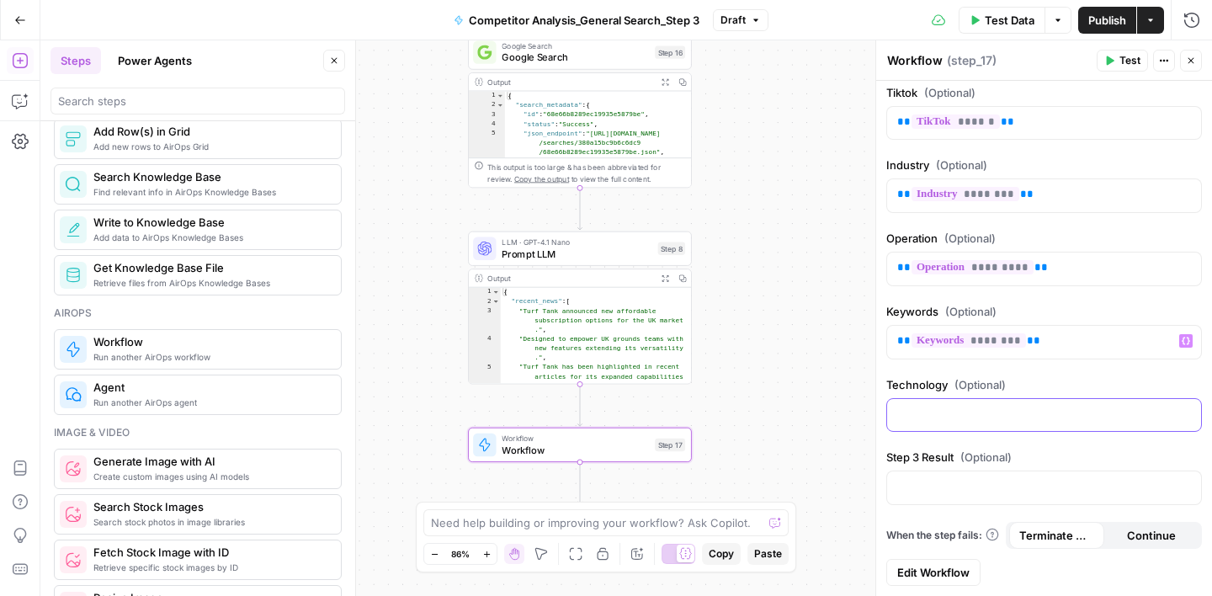
click at [1189, 417] on icon "button" at bounding box center [1186, 414] width 8 height 8
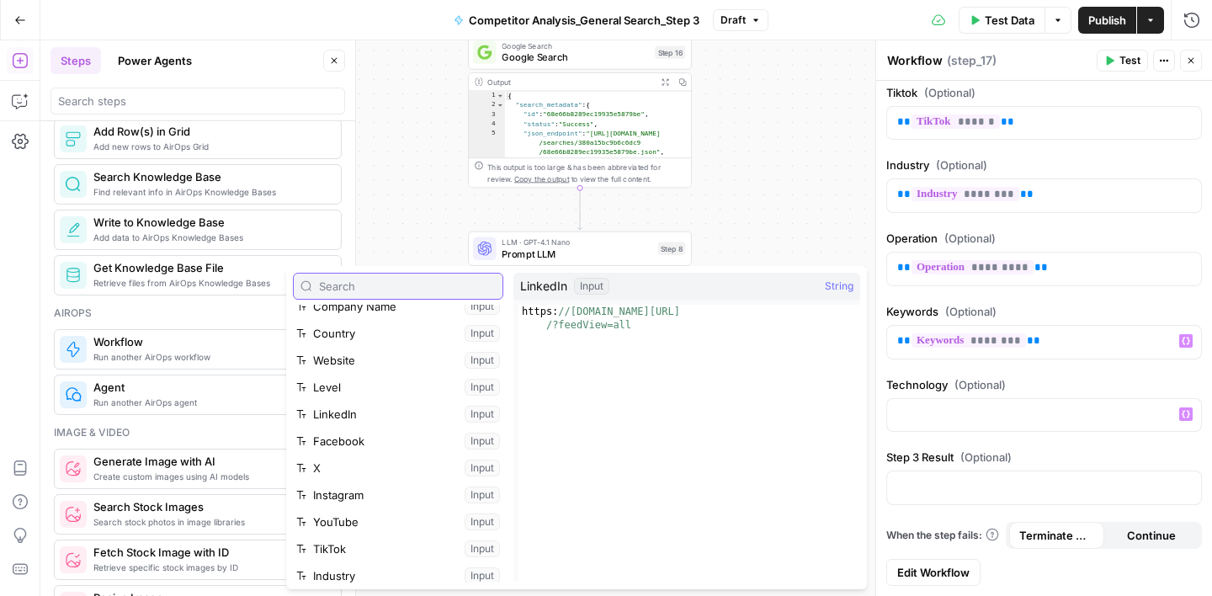
scroll to position [252, 0]
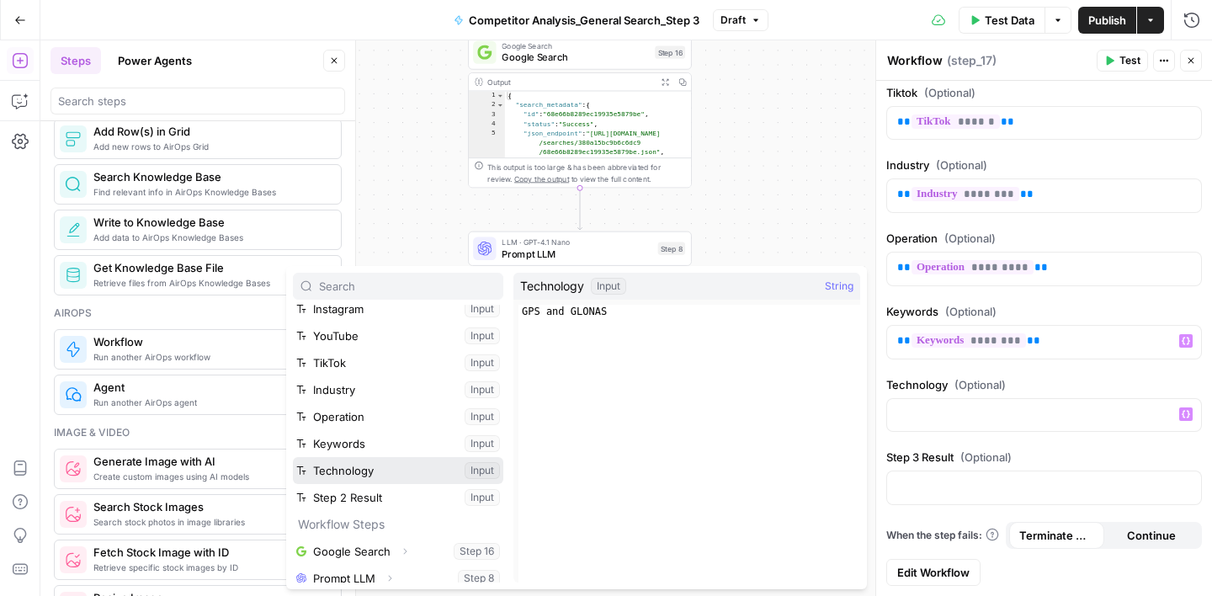
click at [378, 482] on button "Select variable Technology" at bounding box center [398, 470] width 210 height 27
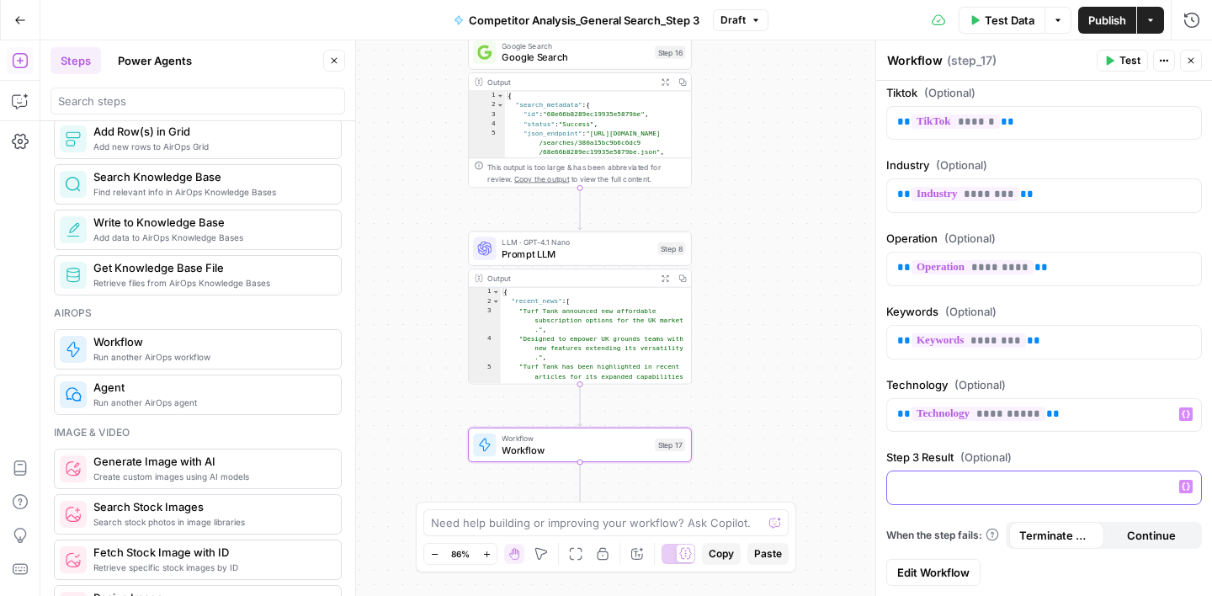
click at [1183, 487] on icon "button" at bounding box center [1186, 486] width 8 height 8
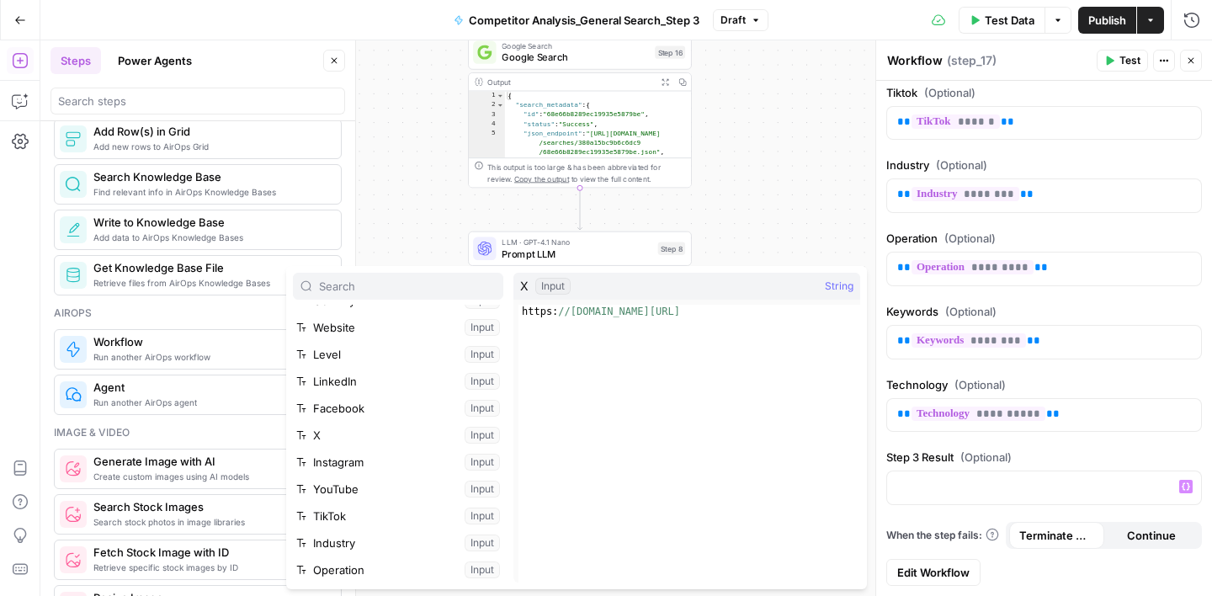
scroll to position [261, 0]
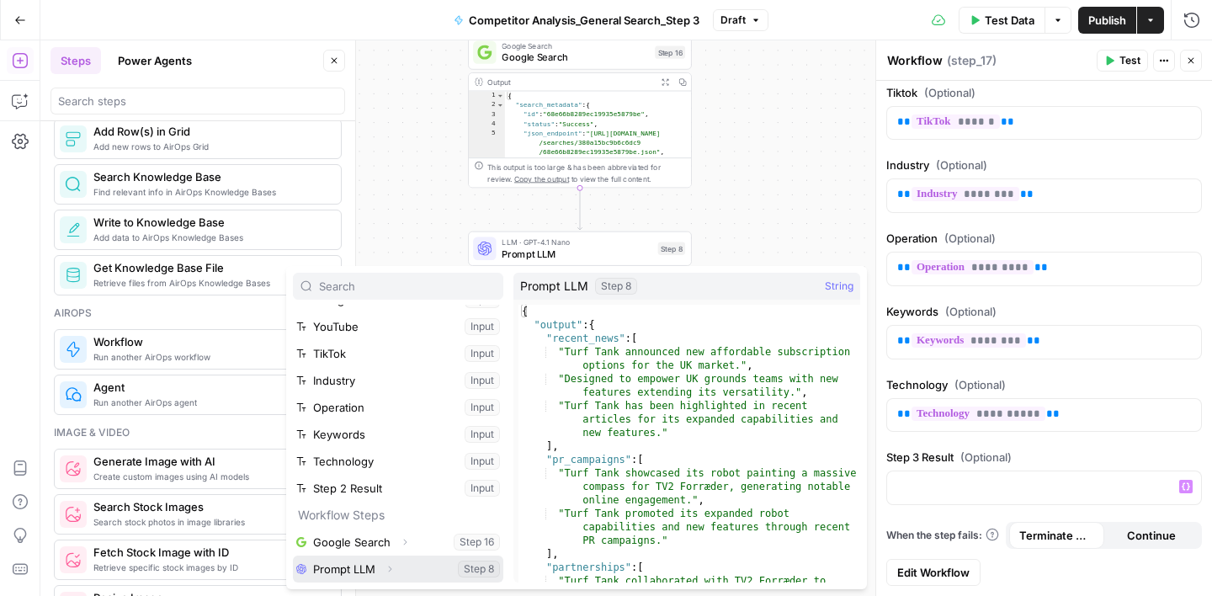
click at [488, 571] on button "Select variable Prompt LLM" at bounding box center [398, 569] width 210 height 27
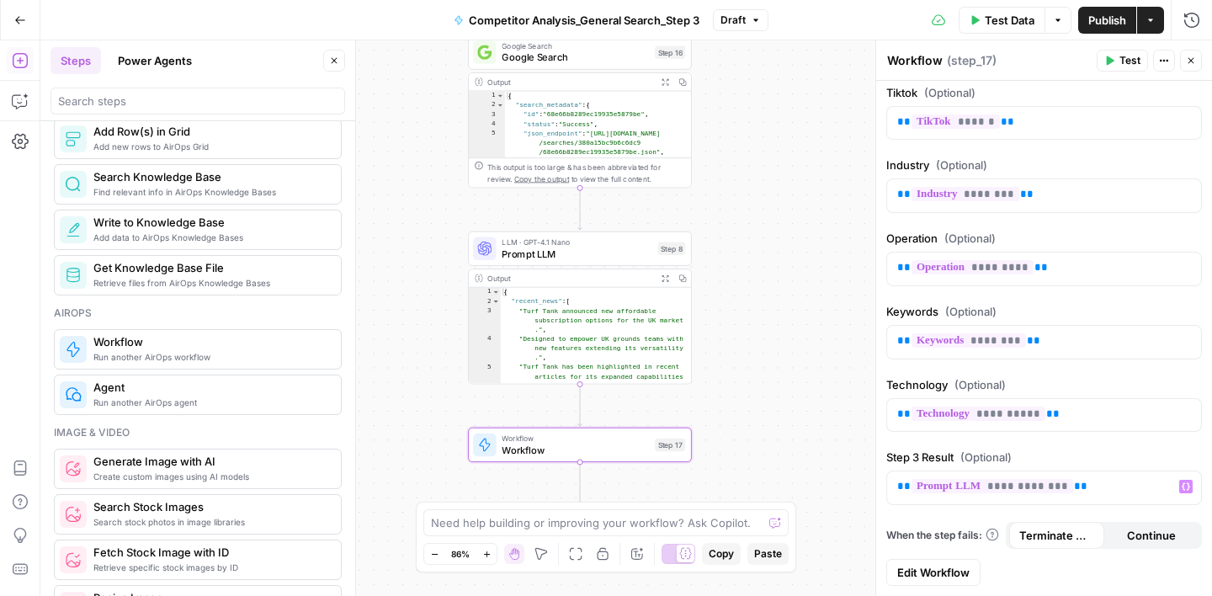
click at [1202, 65] on header "Workflow Workflow ( step_17 ) Test Actions Close" at bounding box center [1044, 60] width 336 height 40
click at [1190, 62] on icon "button" at bounding box center [1191, 61] width 10 height 10
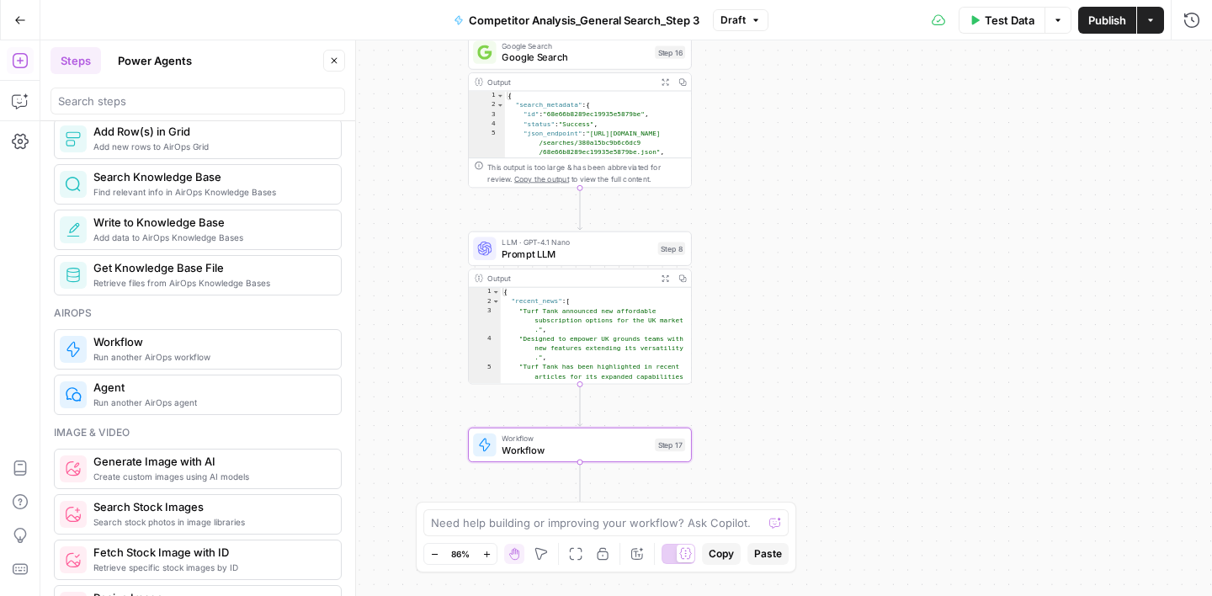
click at [600, 258] on span "Prompt LLM" at bounding box center [577, 254] width 150 height 14
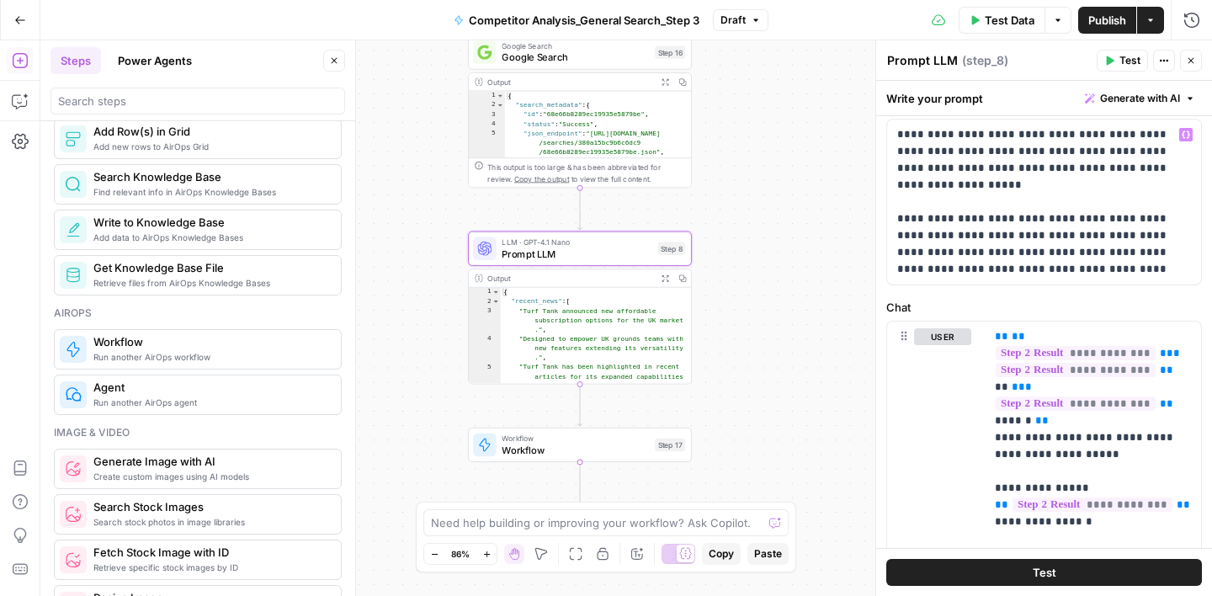
scroll to position [77, 0]
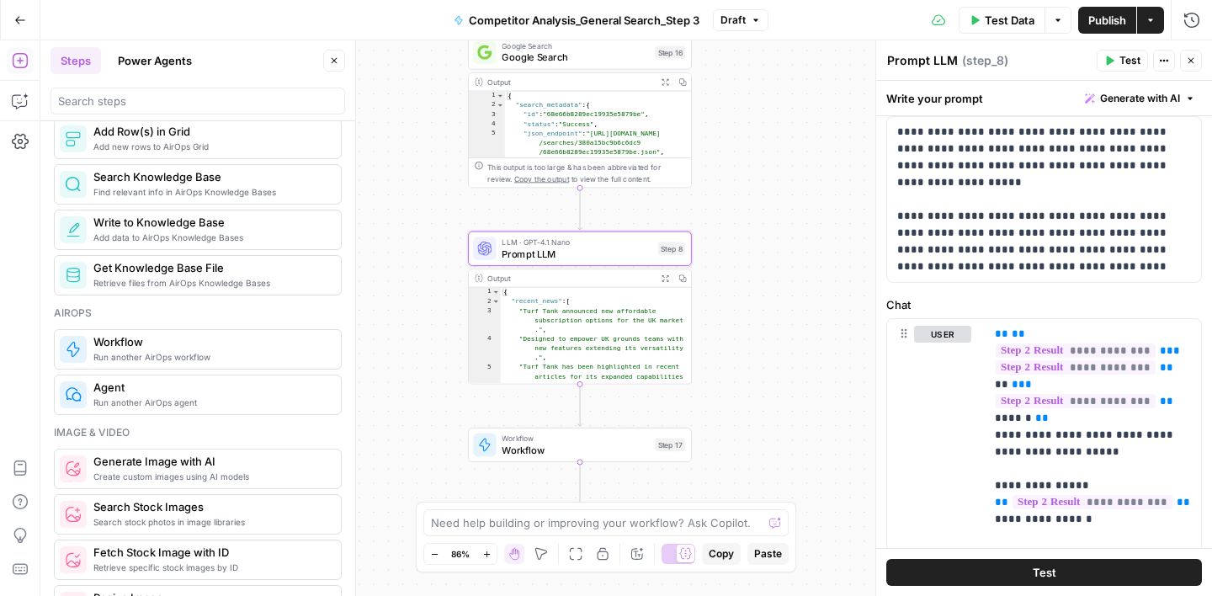
click at [1103, 12] on span "Publish" at bounding box center [1107, 20] width 38 height 17
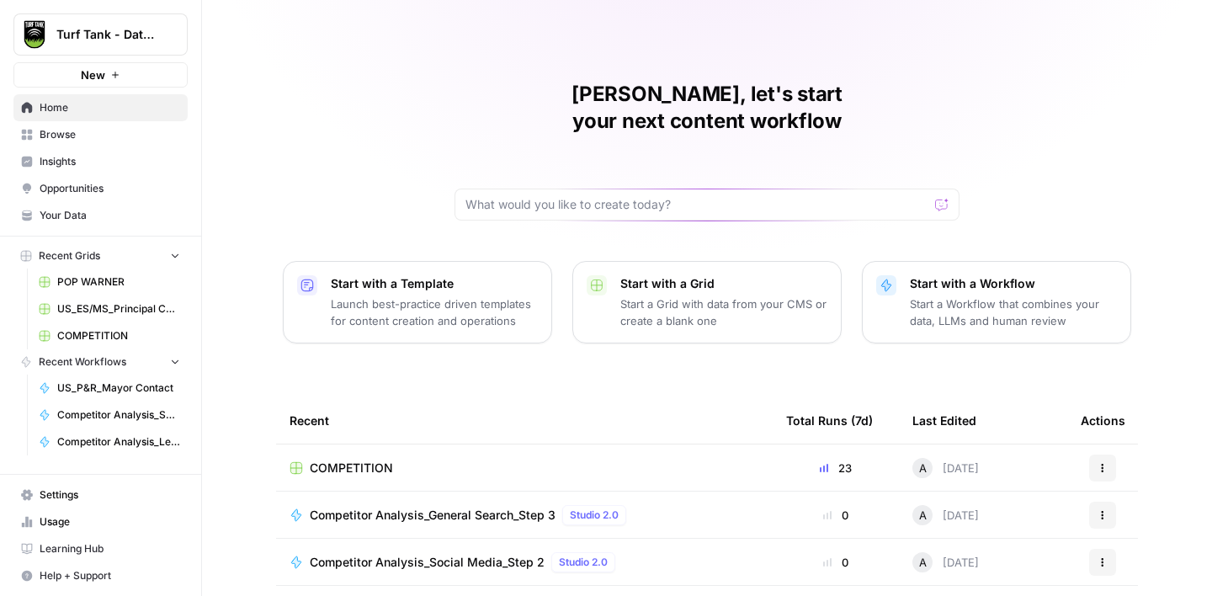
click at [98, 69] on span "New" at bounding box center [93, 74] width 24 height 17
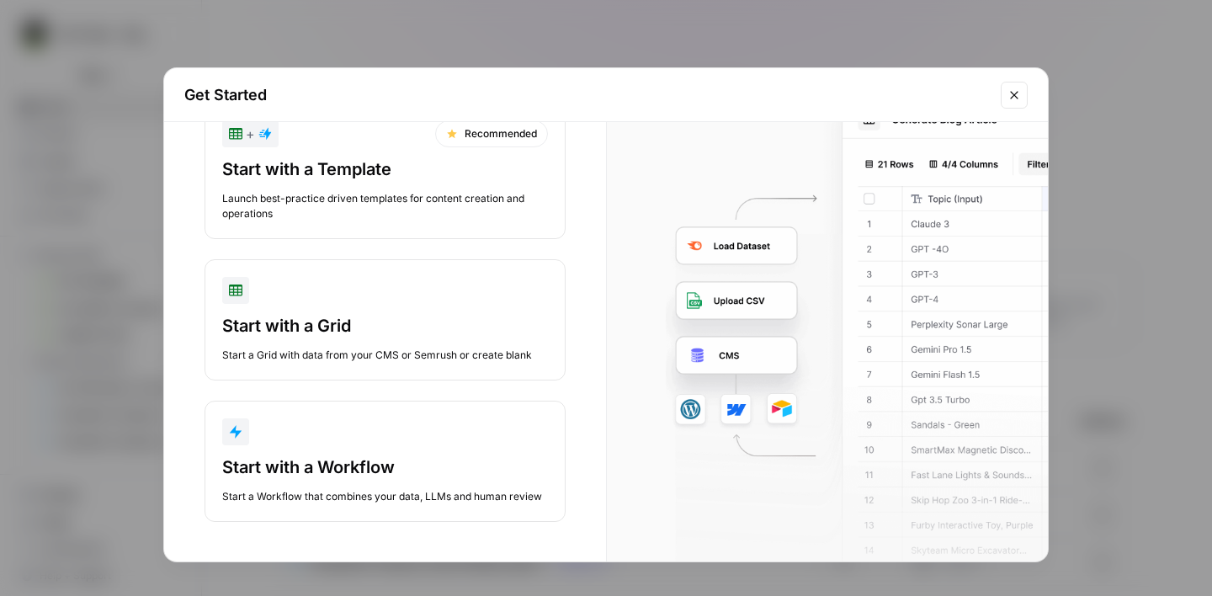
scroll to position [61, 0]
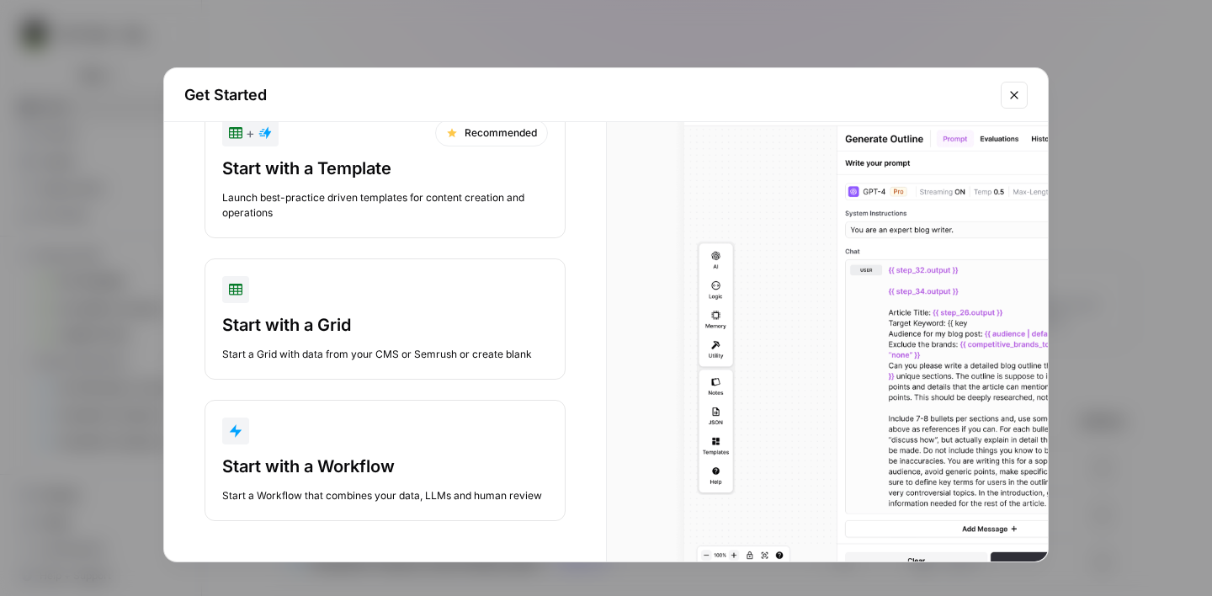
click at [335, 440] on div "button" at bounding box center [385, 430] width 326 height 27
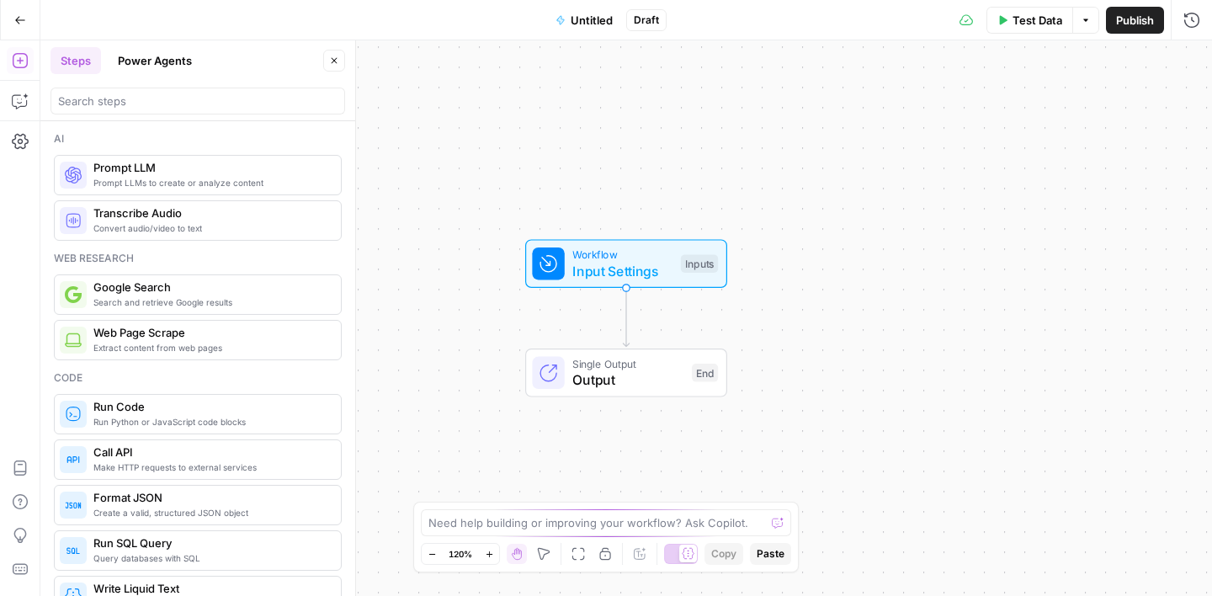
click at [582, 23] on span "Untitled" at bounding box center [592, 20] width 42 height 17
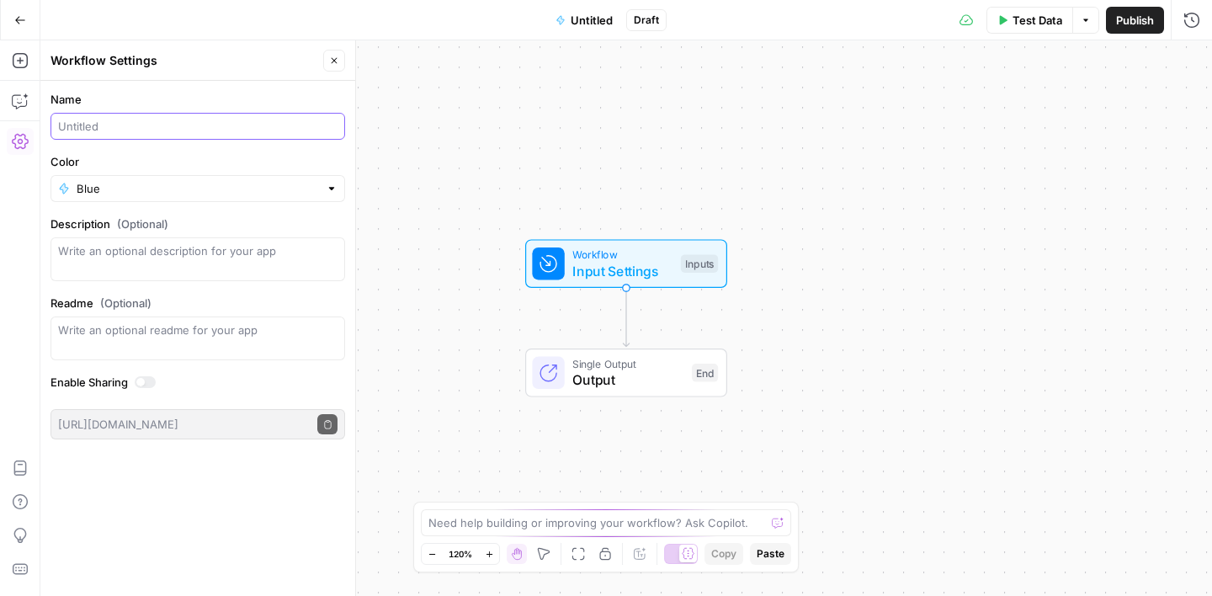
click at [146, 123] on input "Name" at bounding box center [197, 126] width 279 height 17
paste input "Competitor Analysis_General Search_Step 3"
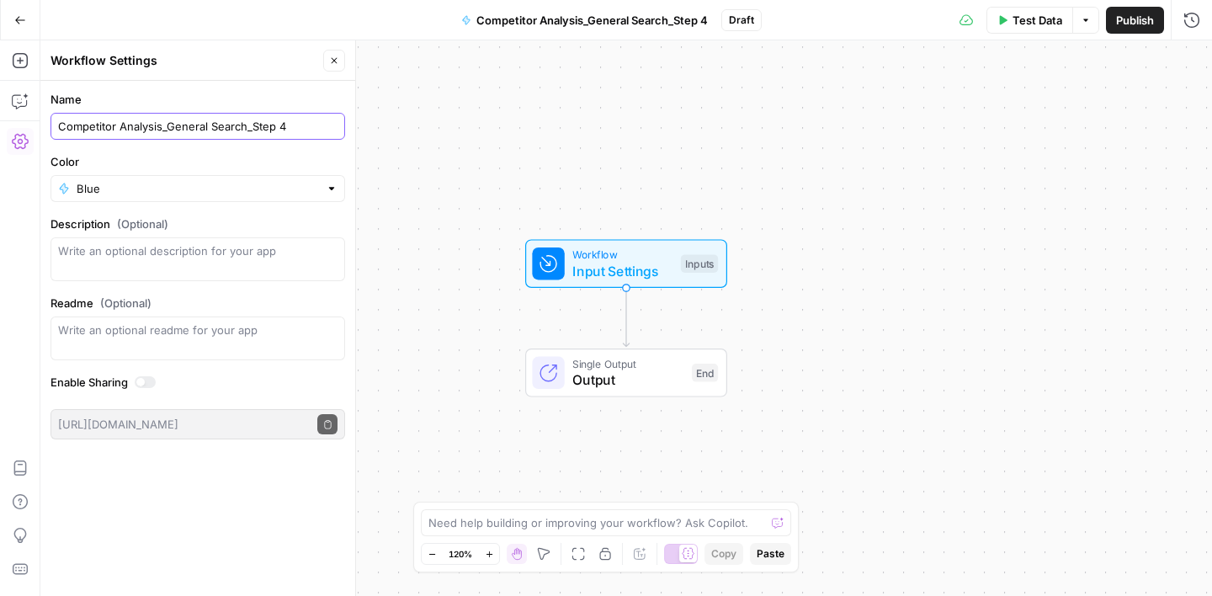
drag, startPoint x: 245, startPoint y: 126, endPoint x: 168, endPoint y: 126, distance: 77.4
click at [168, 126] on input "Competitor Analysis_General Search_Step 4" at bounding box center [197, 126] width 279 height 17
type input "Competitor Analysis_Job Hiring_Step 4"
click at [195, 95] on label "Name" at bounding box center [198, 99] width 295 height 17
click at [195, 118] on input "Competitor Analysis_Job Hiring_Step 4" at bounding box center [197, 126] width 279 height 17
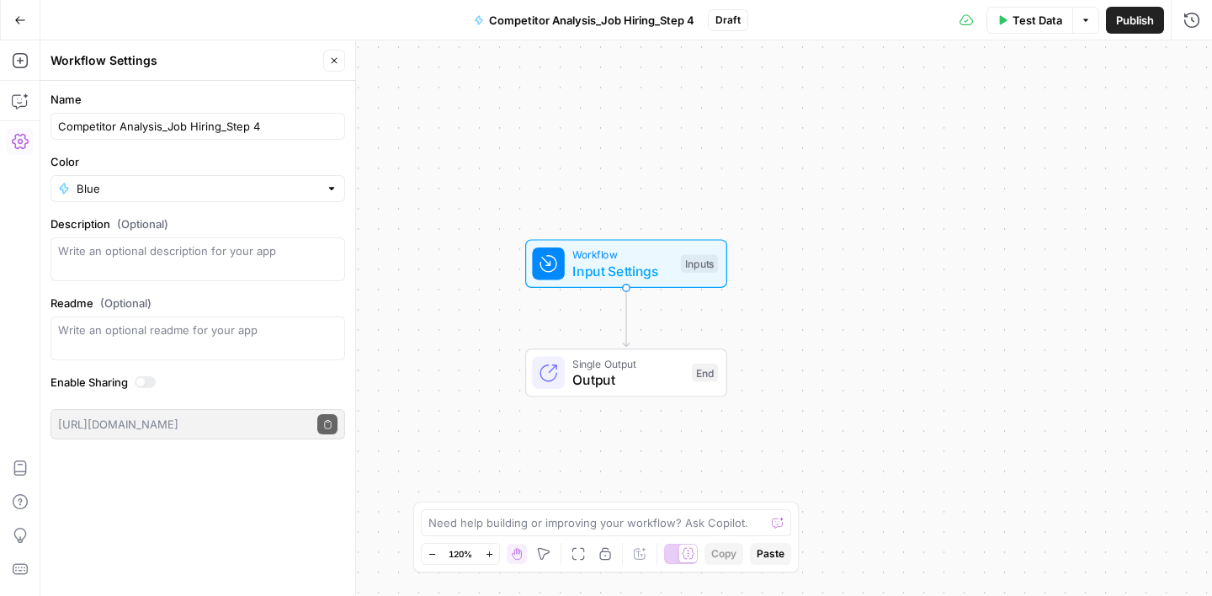
click at [295, 98] on label "Name" at bounding box center [198, 99] width 295 height 17
click at [295, 118] on input "Competitor Analysis_Job Hiring_Step 4" at bounding box center [197, 126] width 279 height 17
click at [290, 54] on div "Workflow Settings" at bounding box center [185, 60] width 268 height 17
click at [341, 60] on button "Close" at bounding box center [334, 61] width 22 height 22
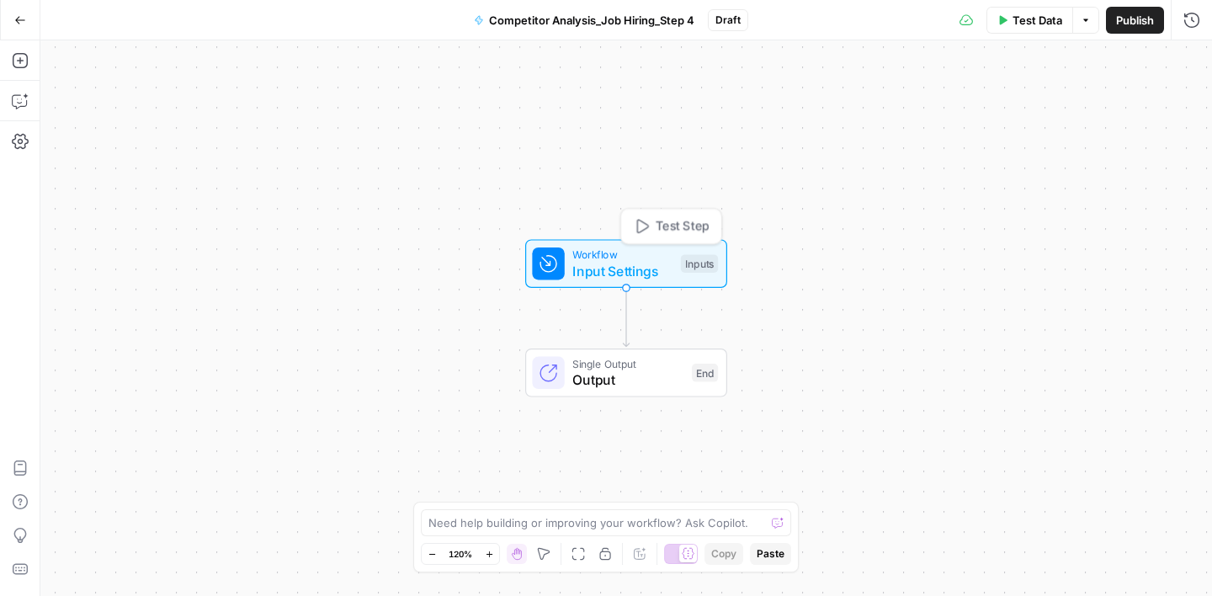
click at [638, 257] on span "Workflow" at bounding box center [622, 255] width 100 height 16
click at [1008, 113] on span "Add Field" at bounding box center [1022, 114] width 49 height 17
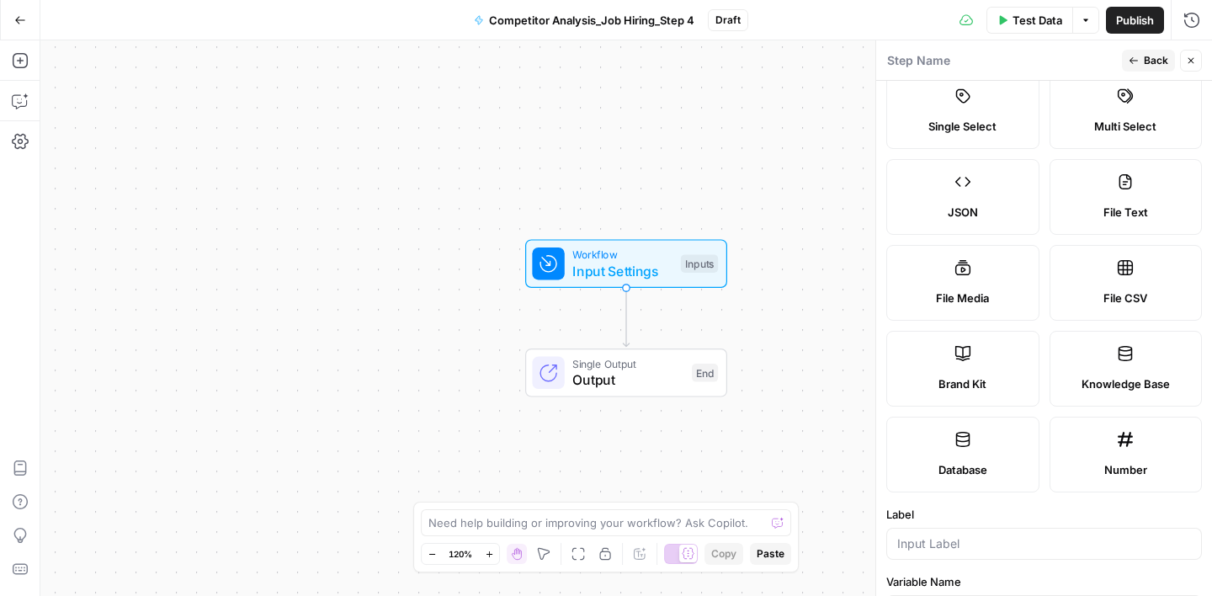
scroll to position [311, 0]
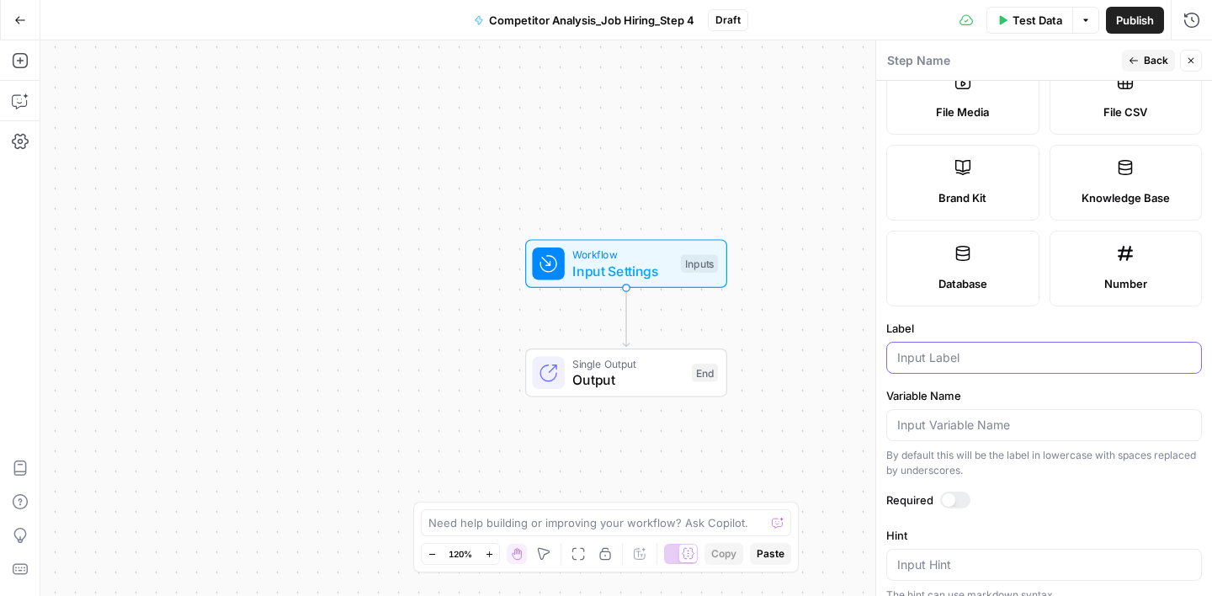
click at [960, 353] on input "Label" at bounding box center [1044, 357] width 294 height 17
type input "ID"
click at [1002, 328] on label "Label" at bounding box center [1044, 328] width 316 height 17
click at [1002, 349] on input "ID" at bounding box center [1044, 357] width 294 height 17
click at [1155, 55] on span "Back" at bounding box center [1156, 60] width 24 height 15
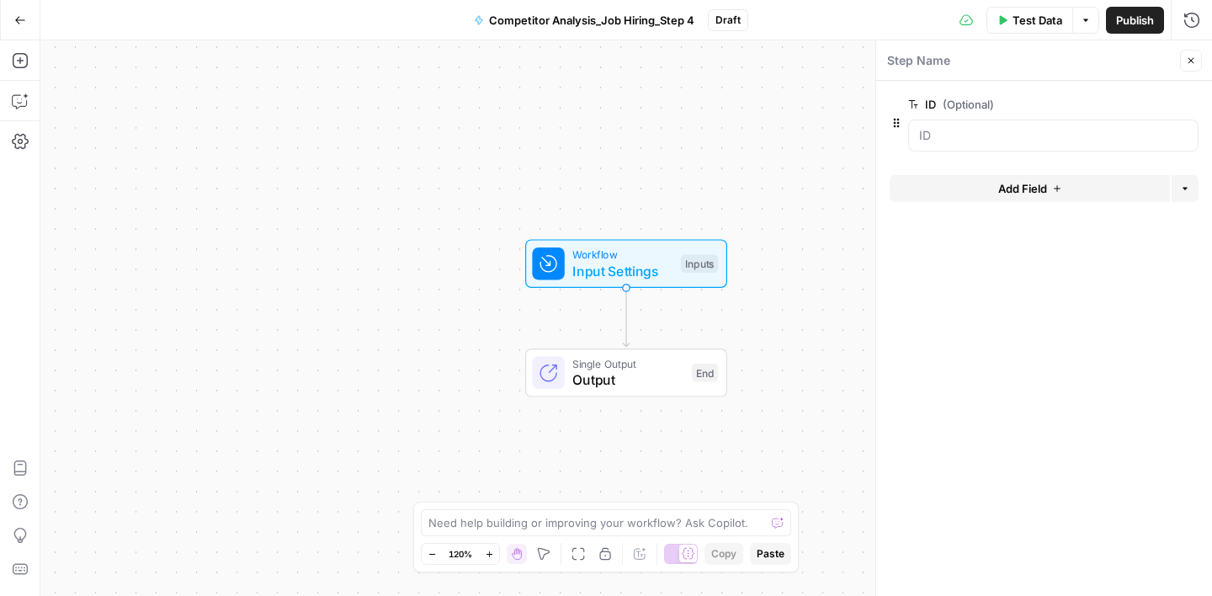
click at [990, 196] on button "Add Field" at bounding box center [1030, 188] width 280 height 27
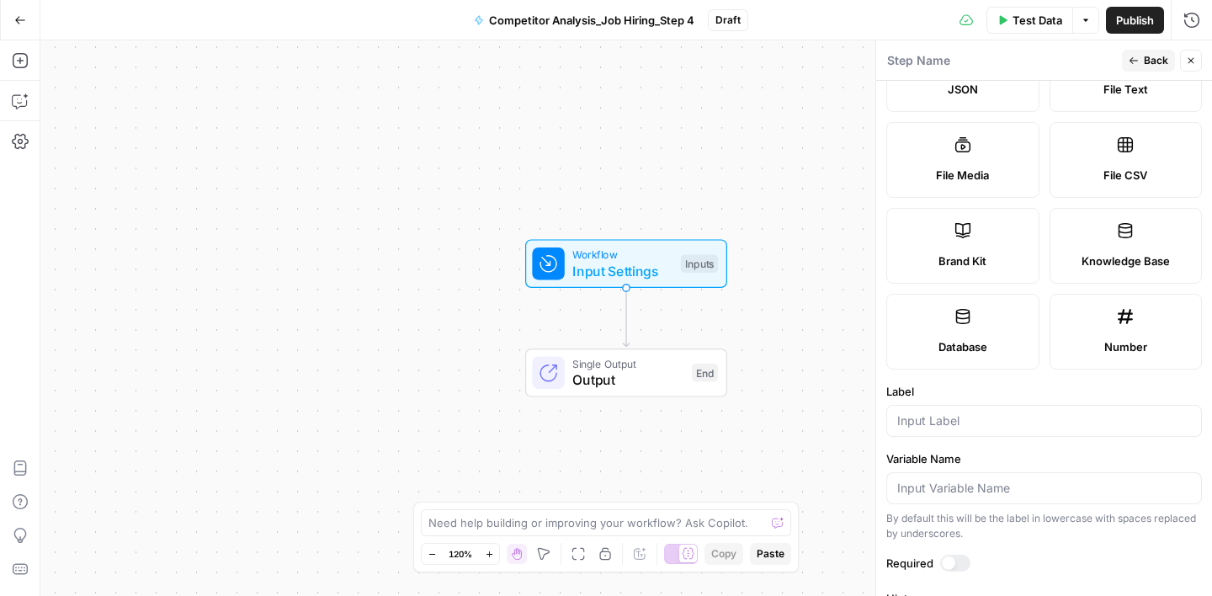
scroll to position [335, 0]
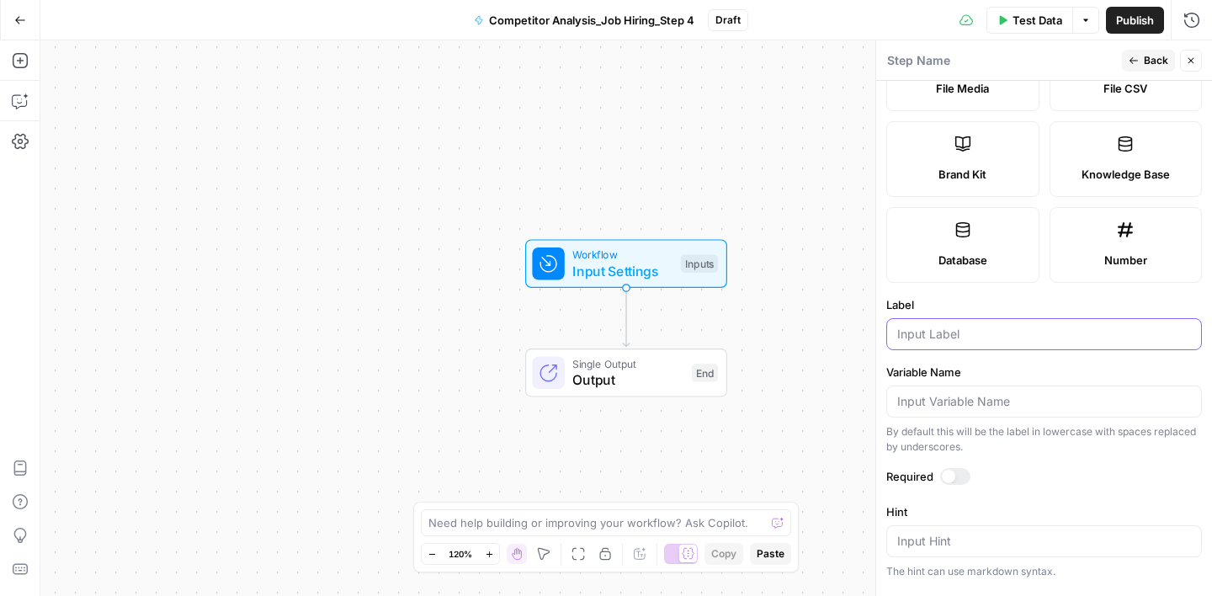
click at [929, 338] on input "Label" at bounding box center [1044, 334] width 294 height 17
type input "Company Name"
click at [976, 307] on label "Label" at bounding box center [1044, 304] width 316 height 17
click at [976, 326] on input "Company Name" at bounding box center [1044, 334] width 294 height 17
click at [1146, 62] on span "Back" at bounding box center [1156, 60] width 24 height 15
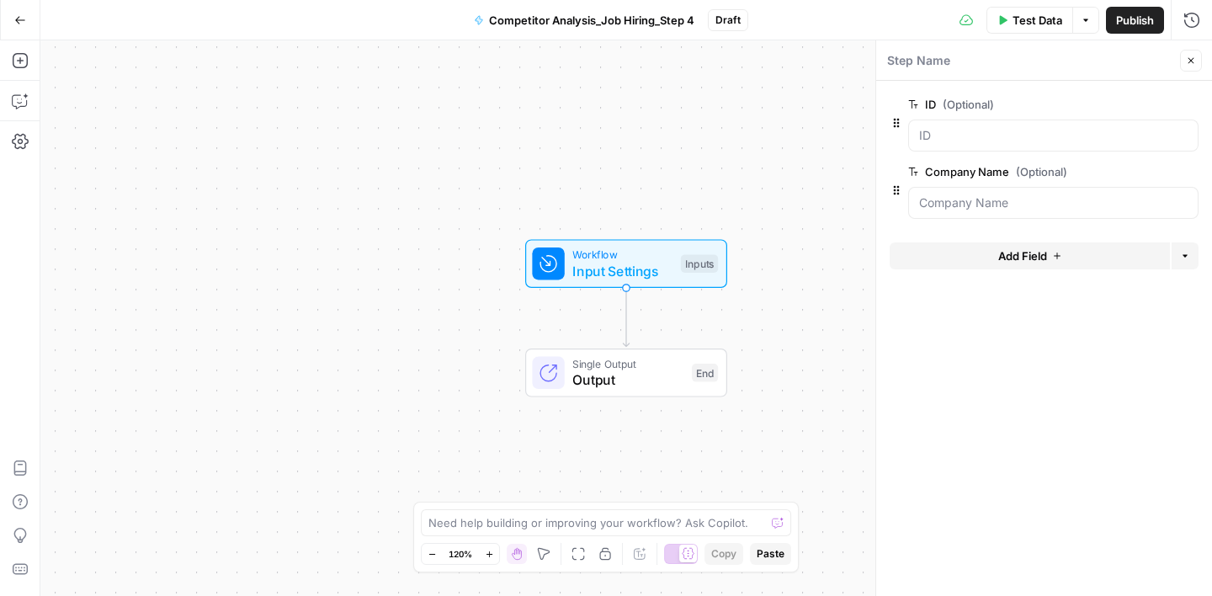
click at [962, 252] on button "Add Field" at bounding box center [1030, 255] width 280 height 27
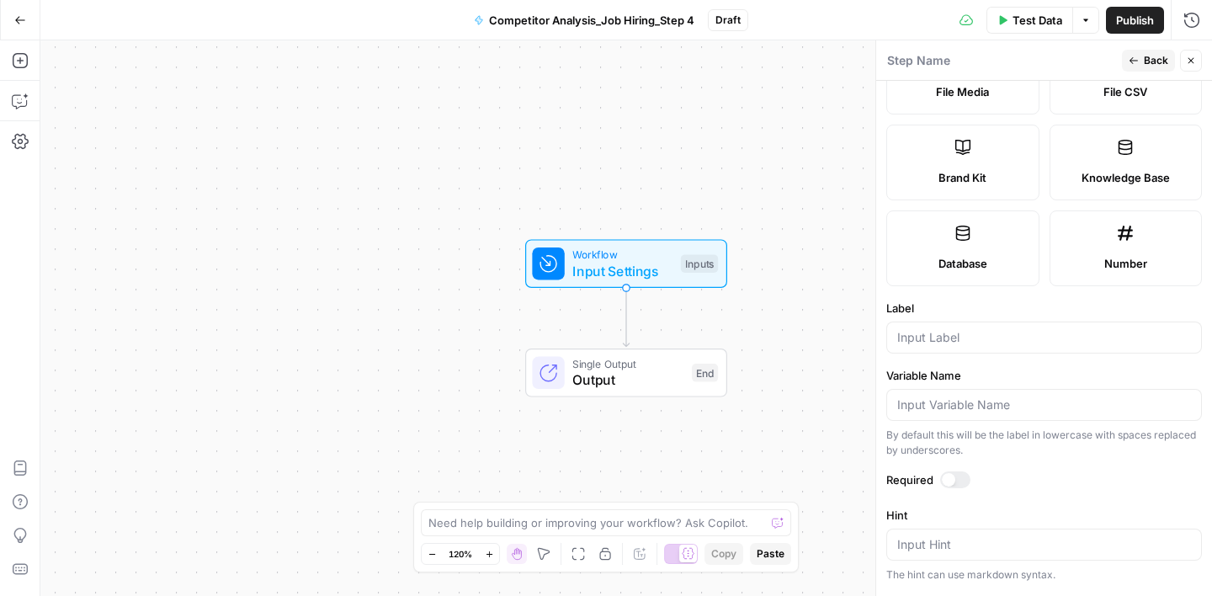
scroll to position [380, 0]
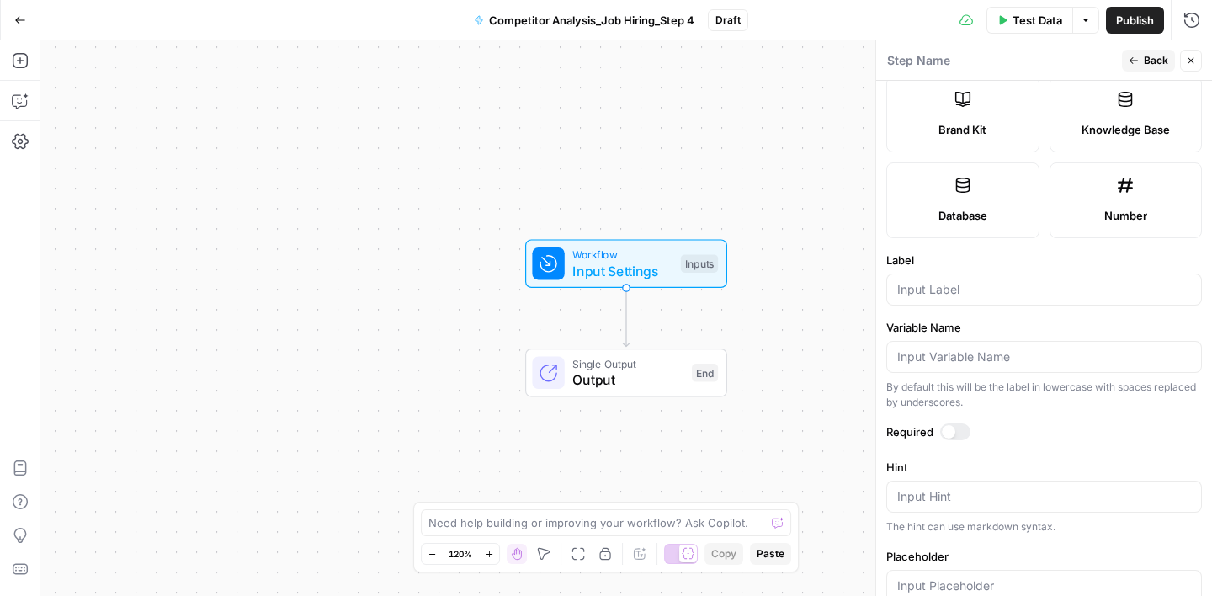
click at [924, 297] on div at bounding box center [1044, 290] width 316 height 32
type input "Country"
click at [981, 319] on label "Variable Name" at bounding box center [1044, 327] width 316 height 17
click at [981, 348] on input "Variable Name" at bounding box center [1044, 356] width 294 height 17
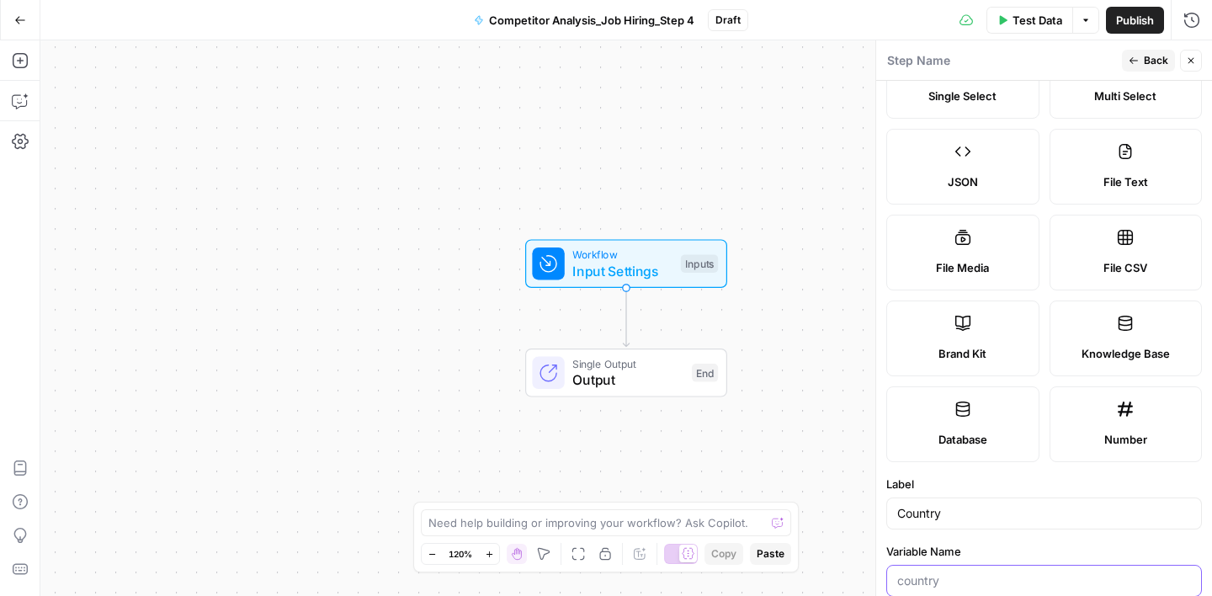
scroll to position [61, 0]
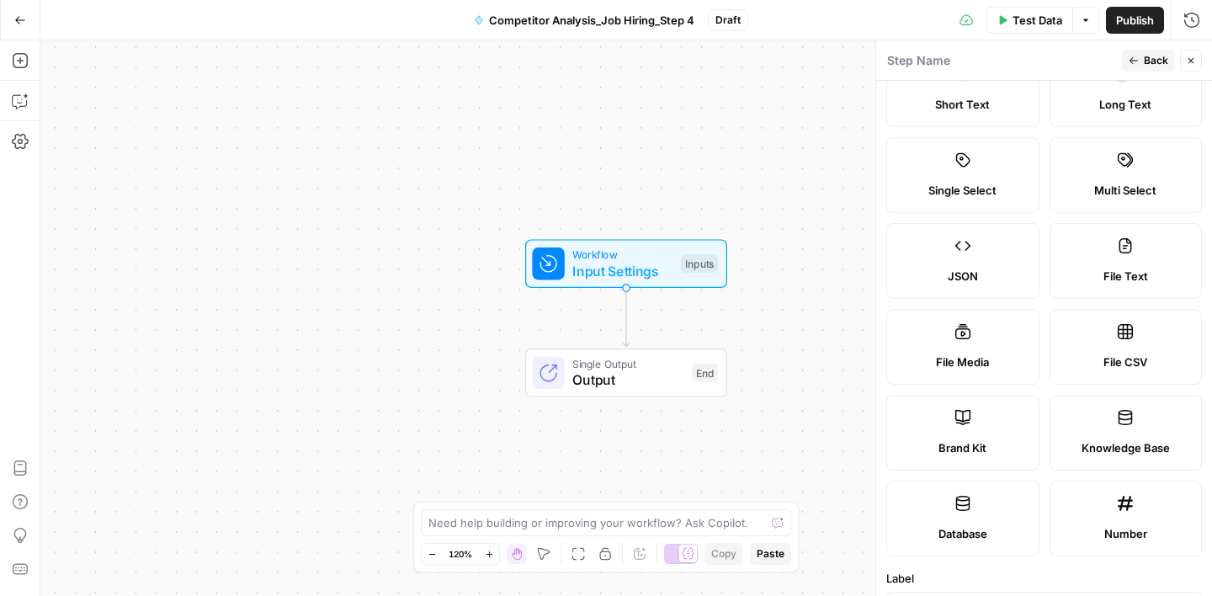
click at [1147, 62] on span "Back" at bounding box center [1156, 60] width 24 height 15
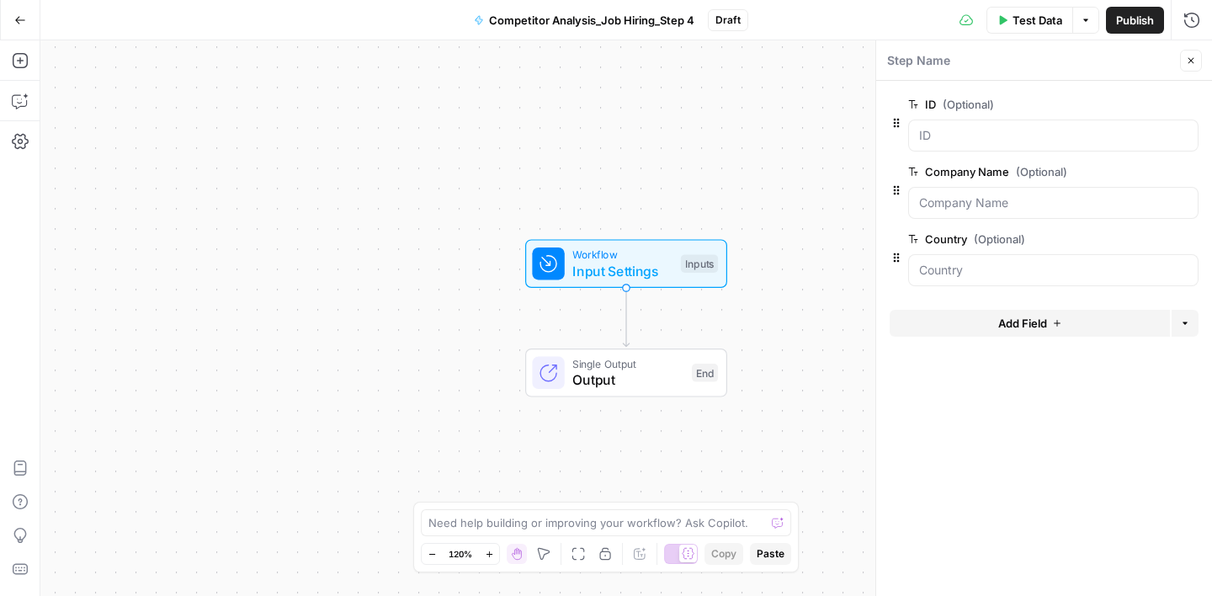
click at [1019, 335] on button "Add Field" at bounding box center [1030, 323] width 280 height 27
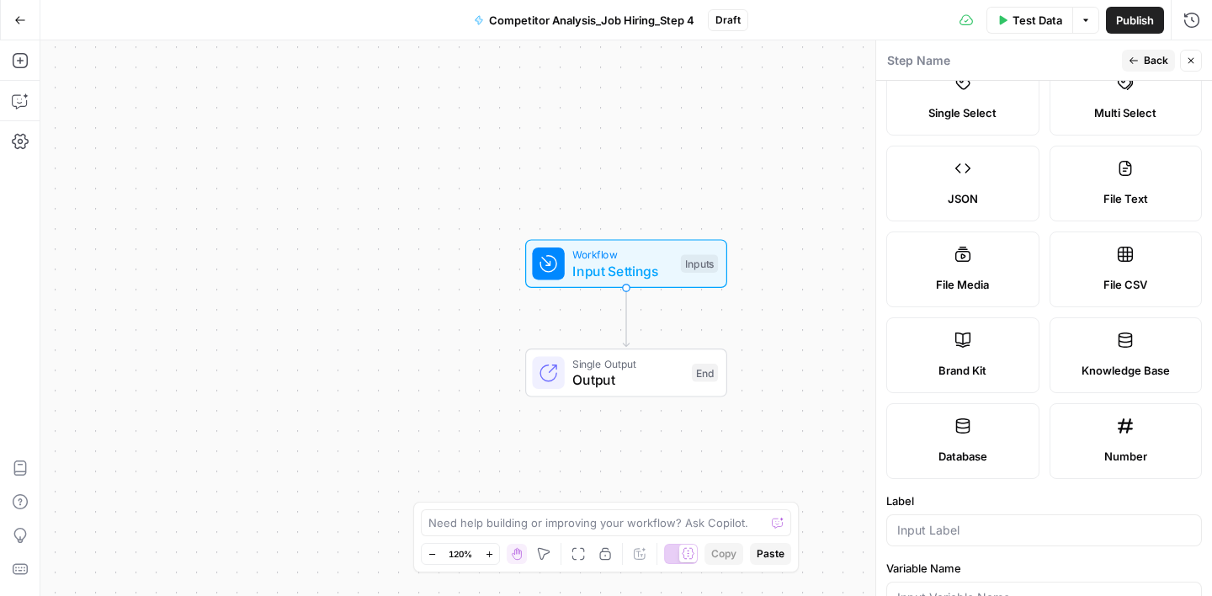
scroll to position [508, 0]
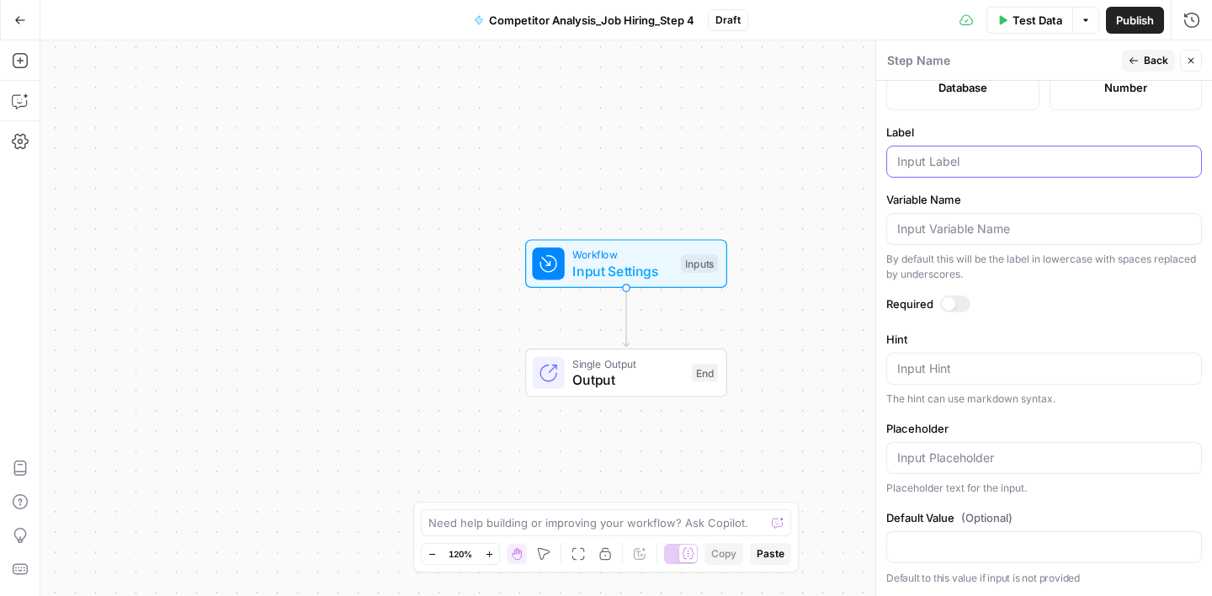
click at [935, 164] on input "Label" at bounding box center [1044, 161] width 294 height 17
click at [970, 189] on form "Input type Short Text Long Text Single Select Multi Select JSON File Text File …" at bounding box center [1044, 338] width 336 height 515
click at [906, 162] on input "website" at bounding box center [1044, 161] width 294 height 17
type input "Website"
click at [1157, 56] on span "Back" at bounding box center [1156, 60] width 24 height 15
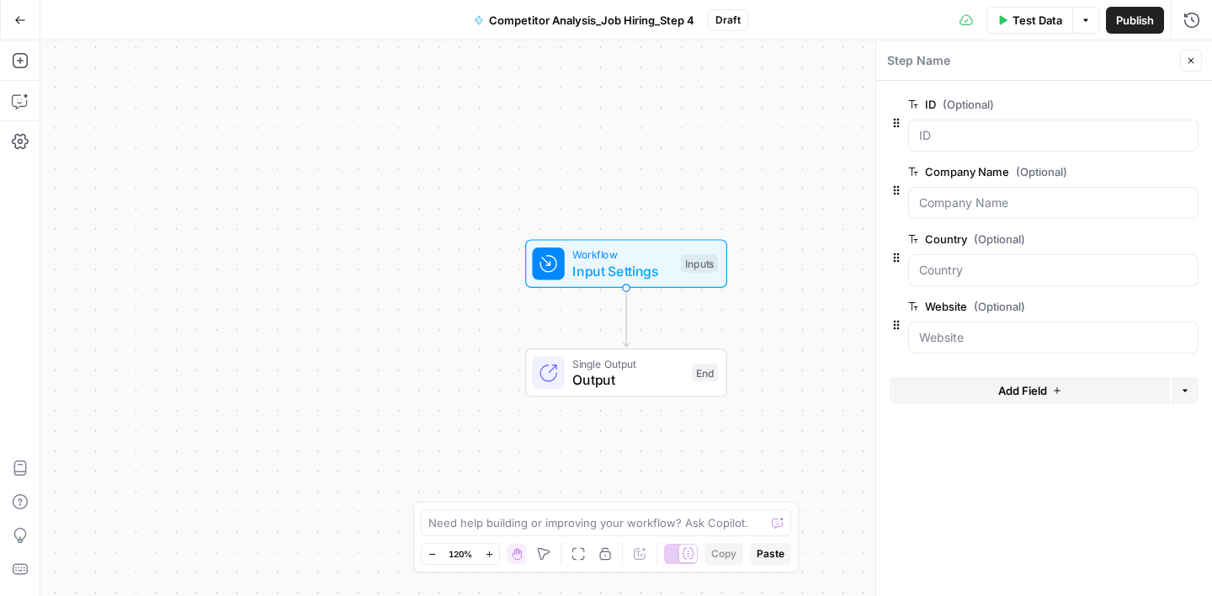
click at [1000, 385] on span "Add Field" at bounding box center [1022, 390] width 49 height 17
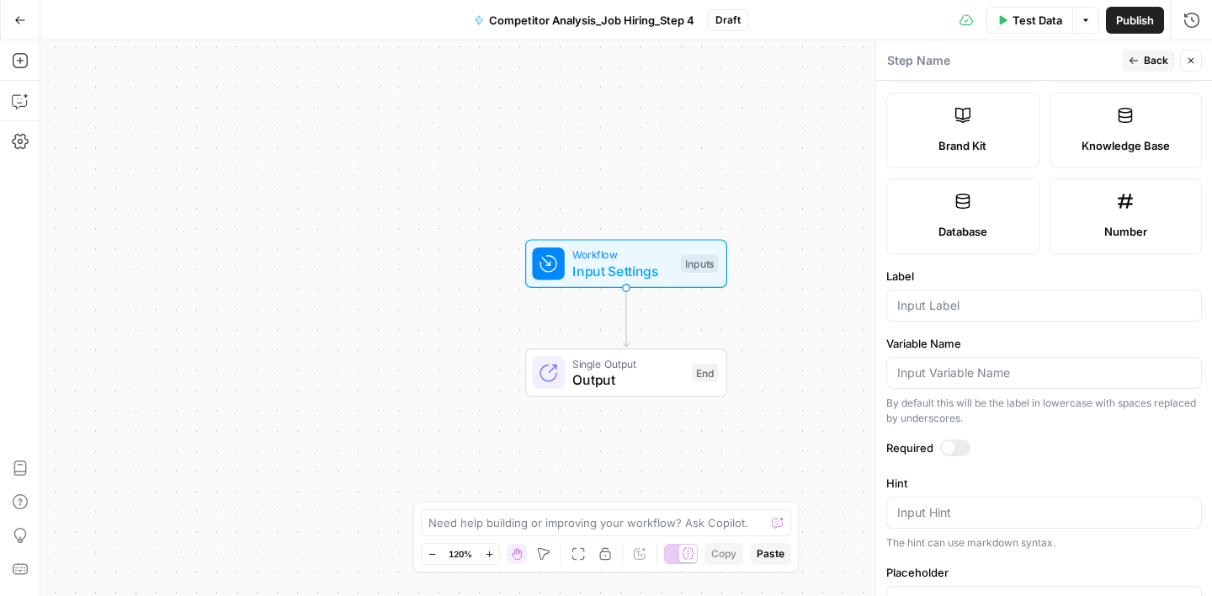
scroll to position [414, 0]
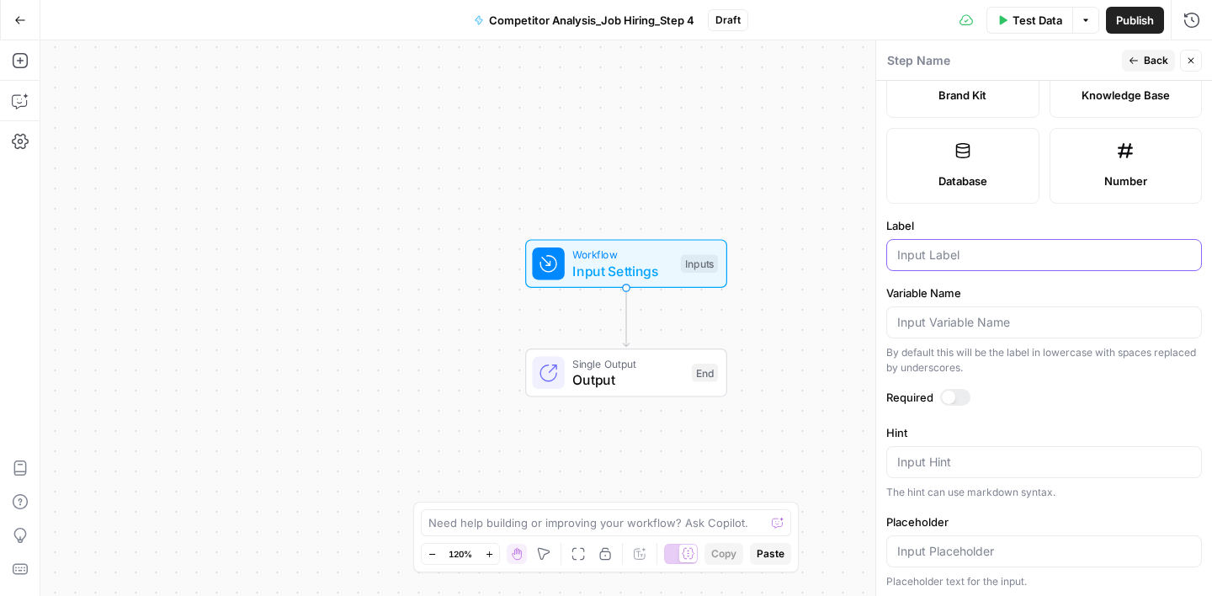
click at [930, 254] on input "Label" at bounding box center [1044, 255] width 294 height 17
type input "Level"
click at [986, 223] on label "Label" at bounding box center [1044, 225] width 316 height 17
click at [986, 247] on input "Level" at bounding box center [1044, 255] width 294 height 17
click at [1141, 58] on button "Back" at bounding box center [1148, 61] width 53 height 22
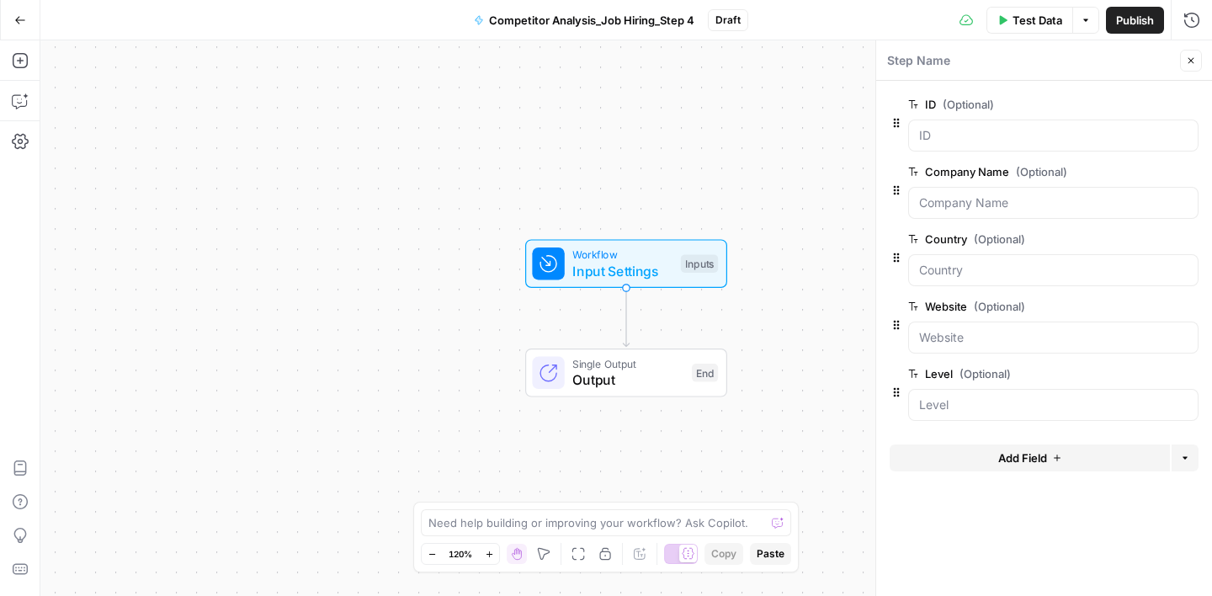
click at [1011, 444] on button "Add Field" at bounding box center [1030, 457] width 280 height 27
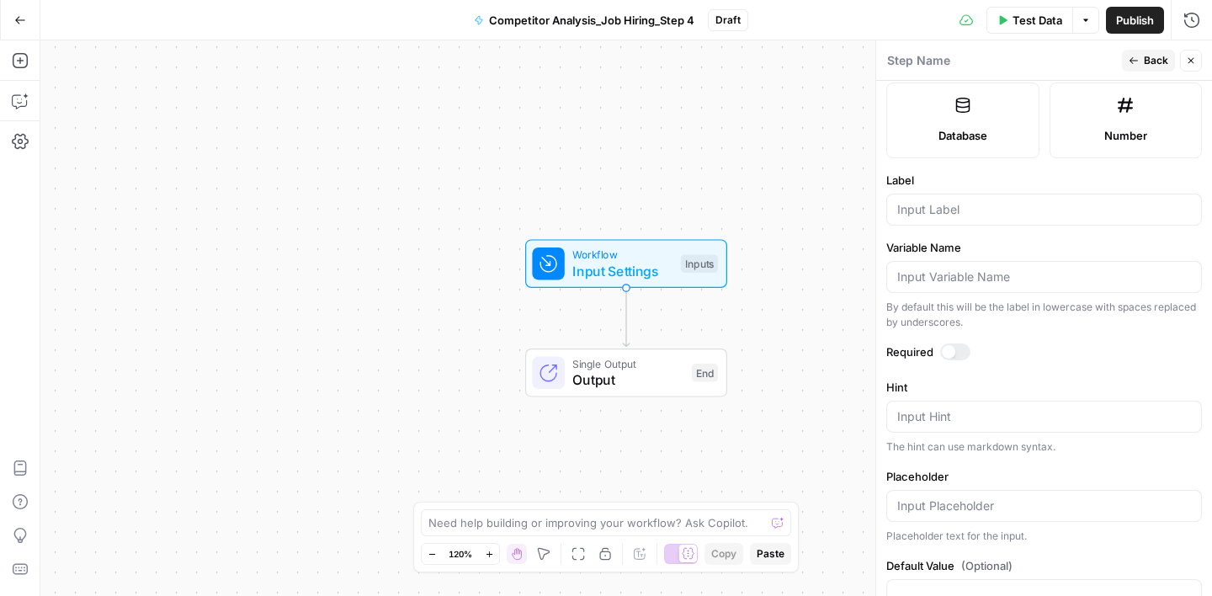
scroll to position [508, 0]
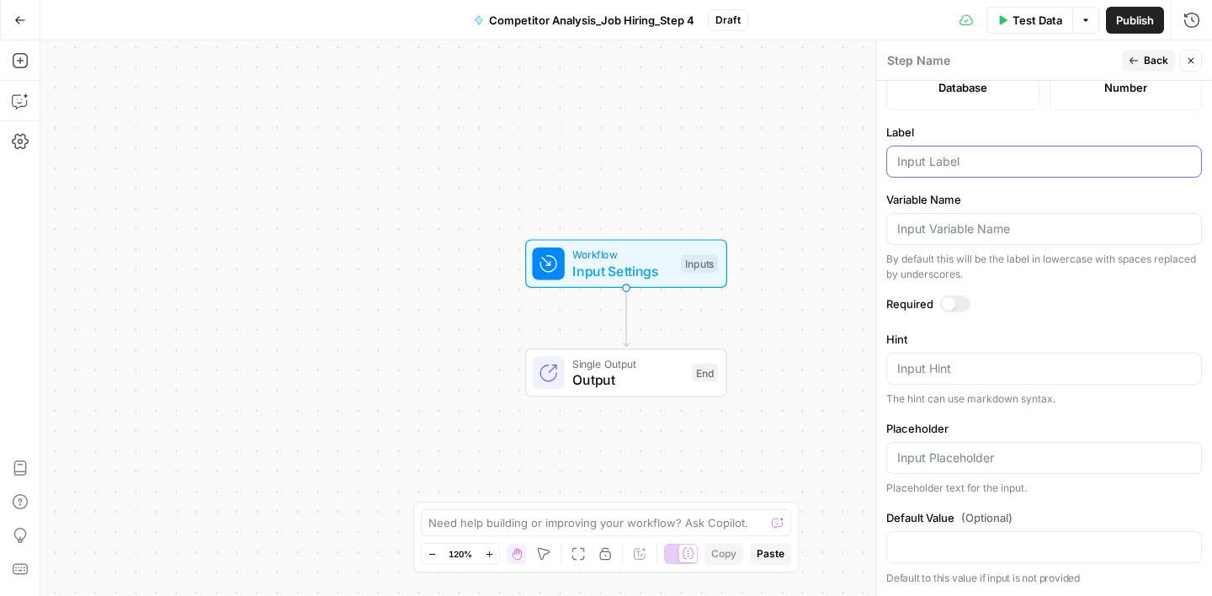
click at [938, 154] on input "Label" at bounding box center [1044, 161] width 294 height 17
type input "LinkedIn"
click at [997, 194] on label "Variable Name" at bounding box center [1044, 199] width 316 height 17
click at [997, 221] on input "Variable Name" at bounding box center [1044, 229] width 294 height 17
click at [1141, 53] on button "Back" at bounding box center [1148, 61] width 53 height 22
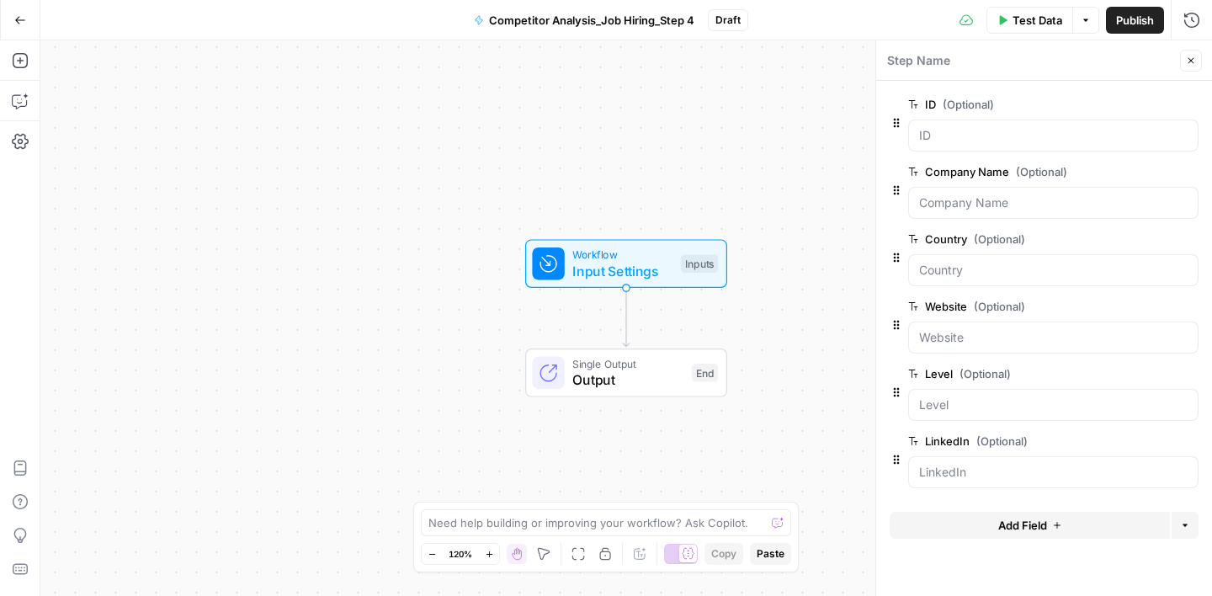
click at [1013, 521] on span "Add Field" at bounding box center [1022, 525] width 49 height 17
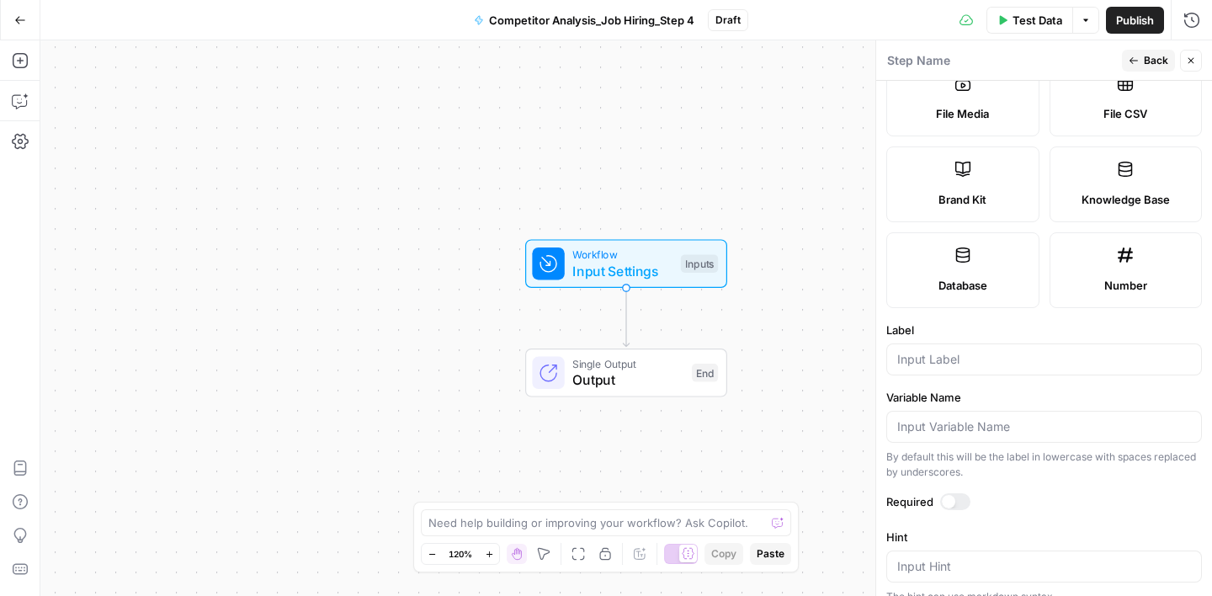
scroll to position [346, 0]
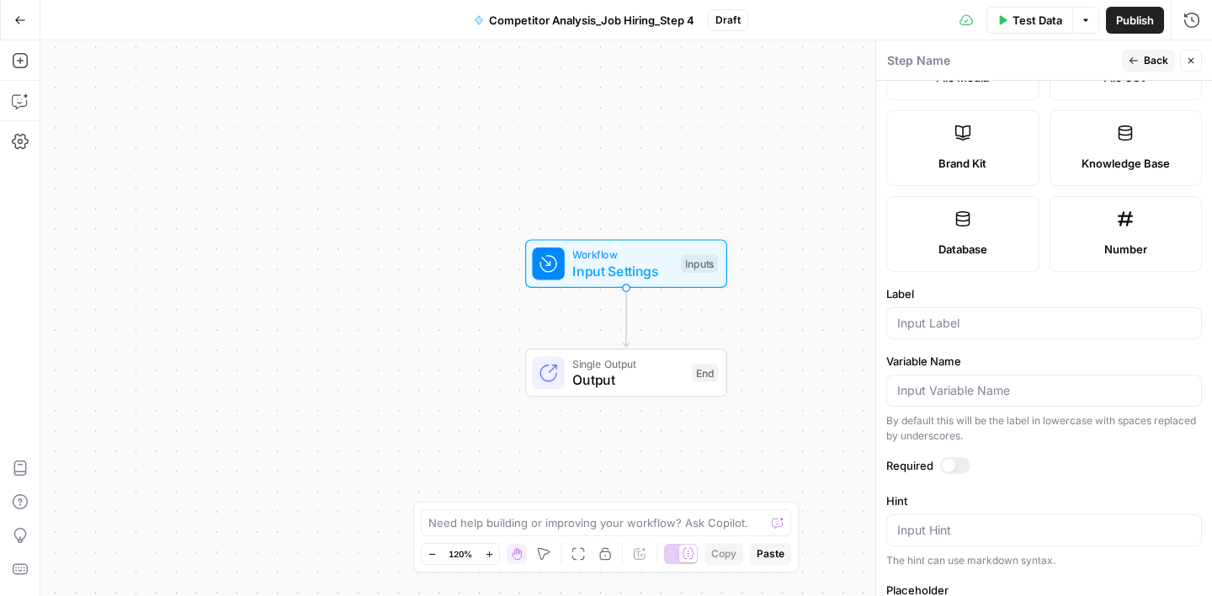
click at [947, 314] on div at bounding box center [1044, 323] width 316 height 32
type input "Facebook"
click at [1142, 61] on button "Back" at bounding box center [1148, 61] width 53 height 22
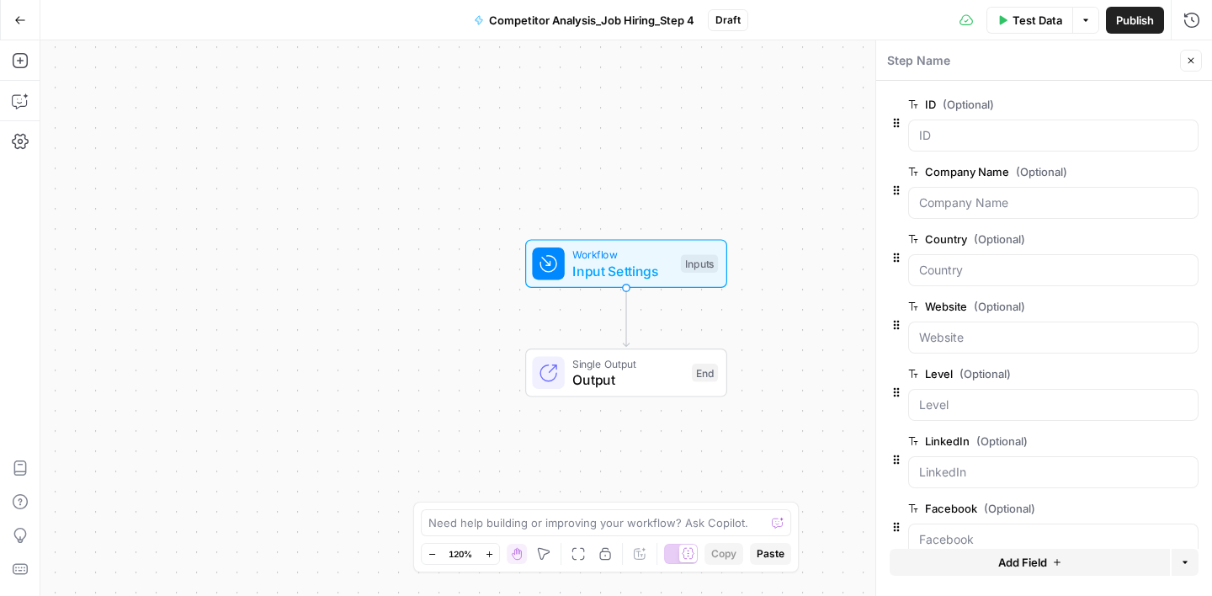
scroll to position [30, 0]
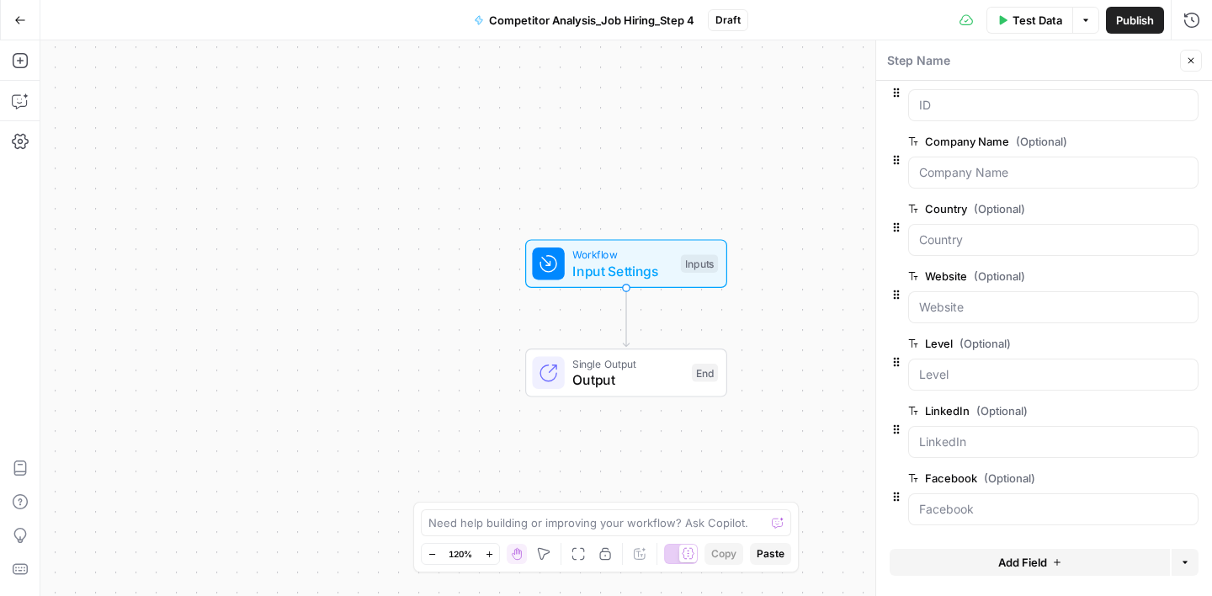
click at [1020, 563] on span "Add Field" at bounding box center [1022, 562] width 49 height 17
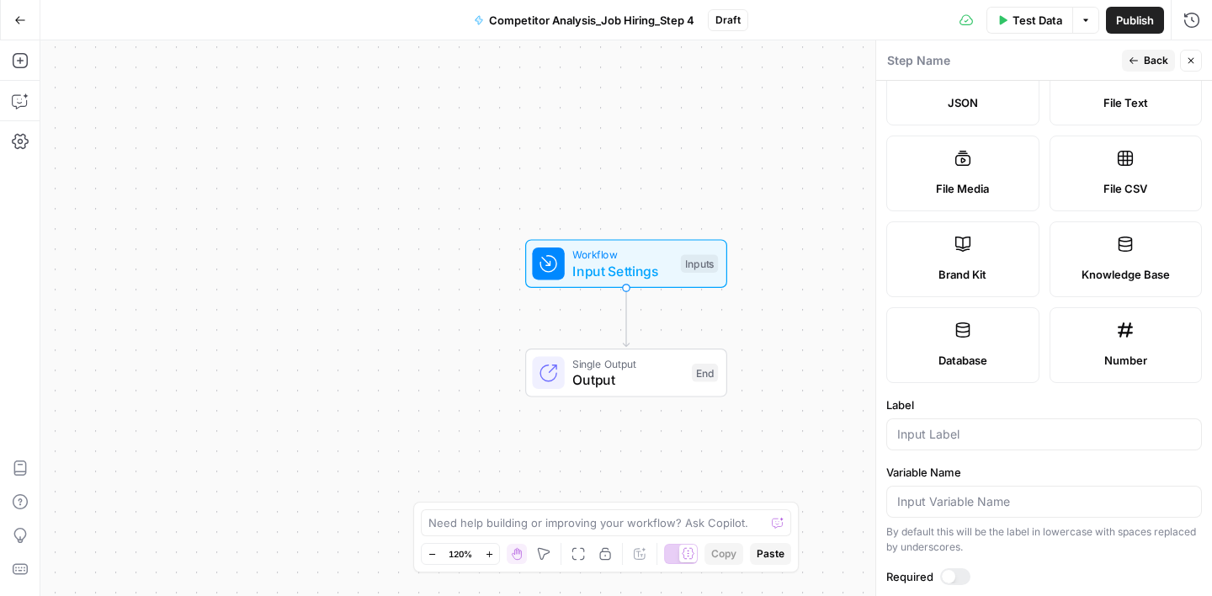
scroll to position [324, 0]
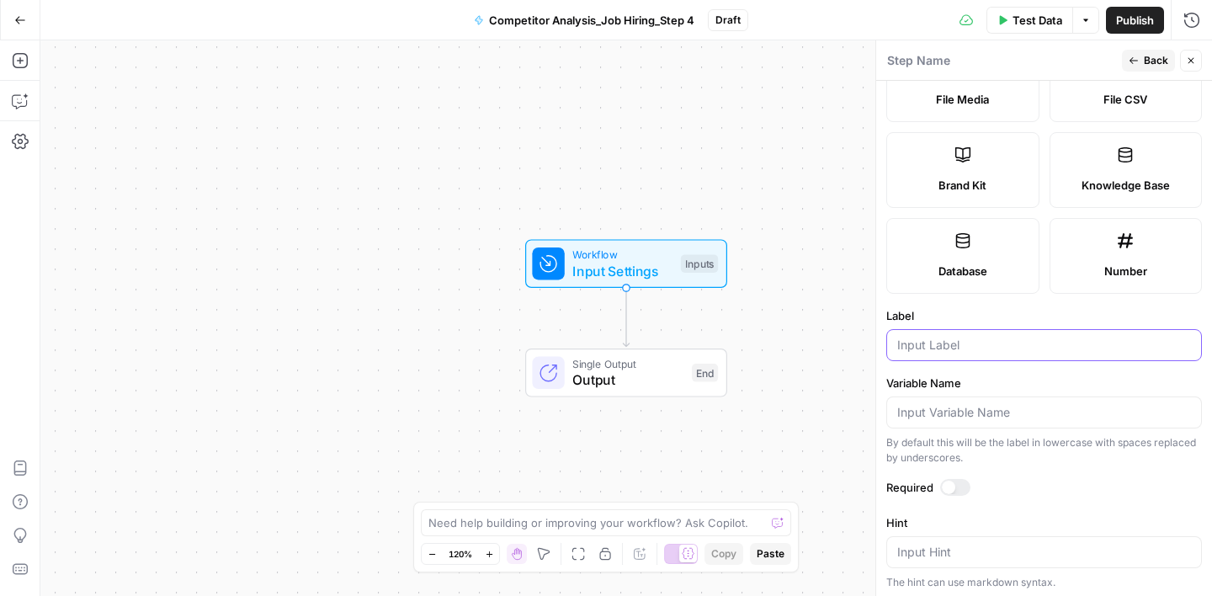
click at [950, 348] on input "Label" at bounding box center [1044, 345] width 294 height 17
type input "X"
click at [990, 377] on label "Variable Name" at bounding box center [1044, 383] width 316 height 17
click at [990, 404] on input "Variable Name" at bounding box center [1044, 412] width 294 height 17
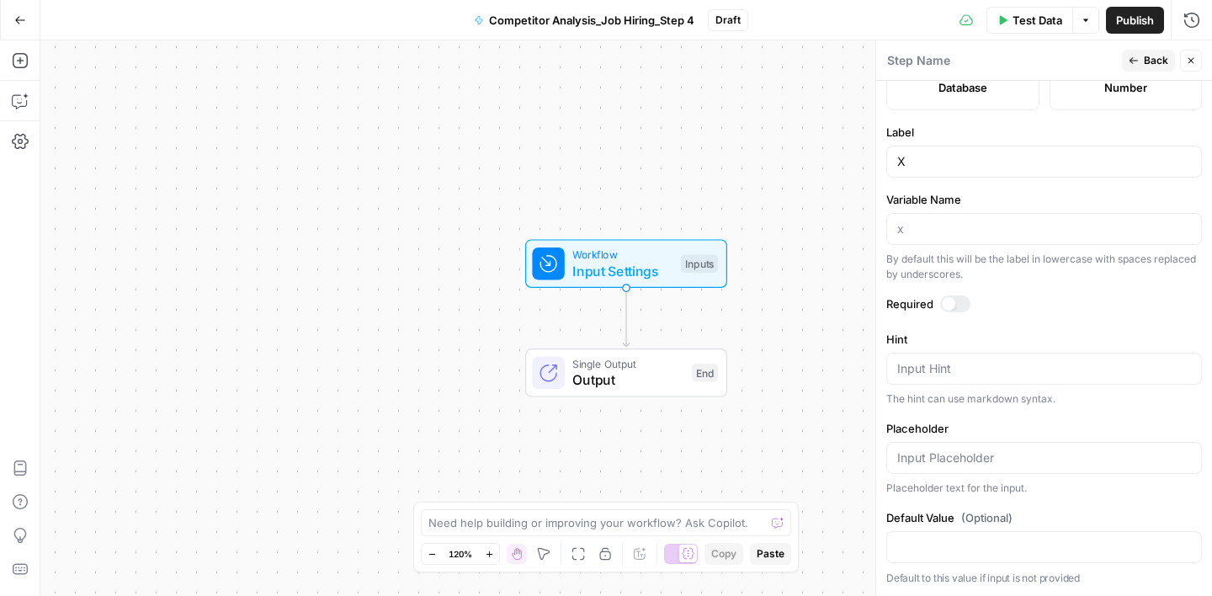
click at [1146, 67] on span "Back" at bounding box center [1156, 60] width 24 height 15
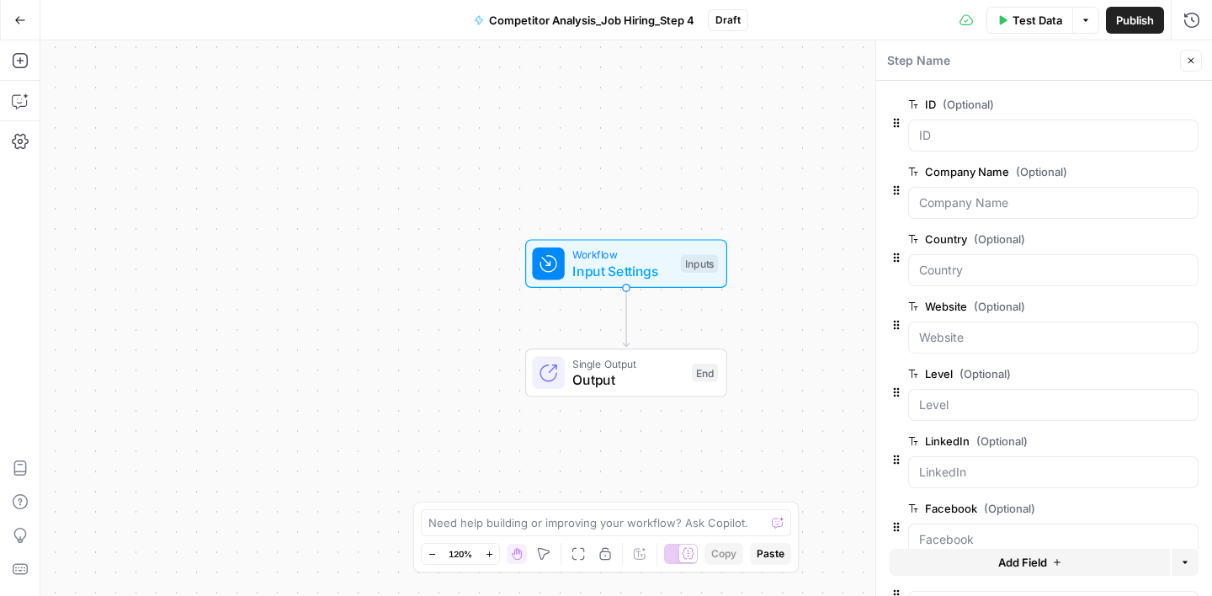
scroll to position [98, 0]
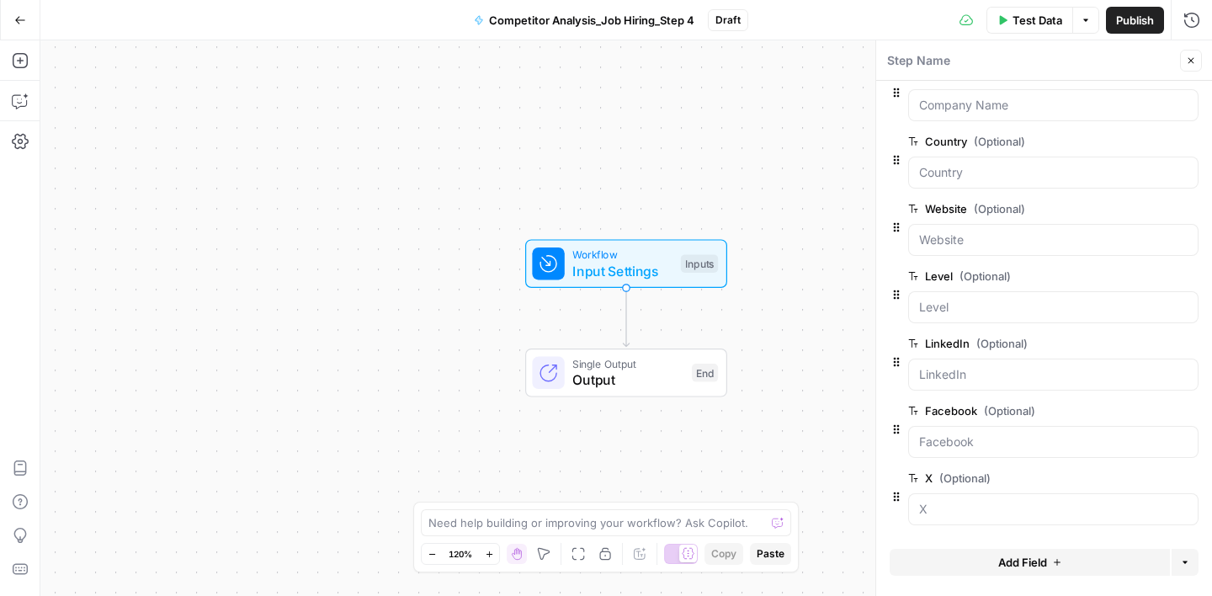
click at [1011, 569] on span "Add Field" at bounding box center [1022, 562] width 49 height 17
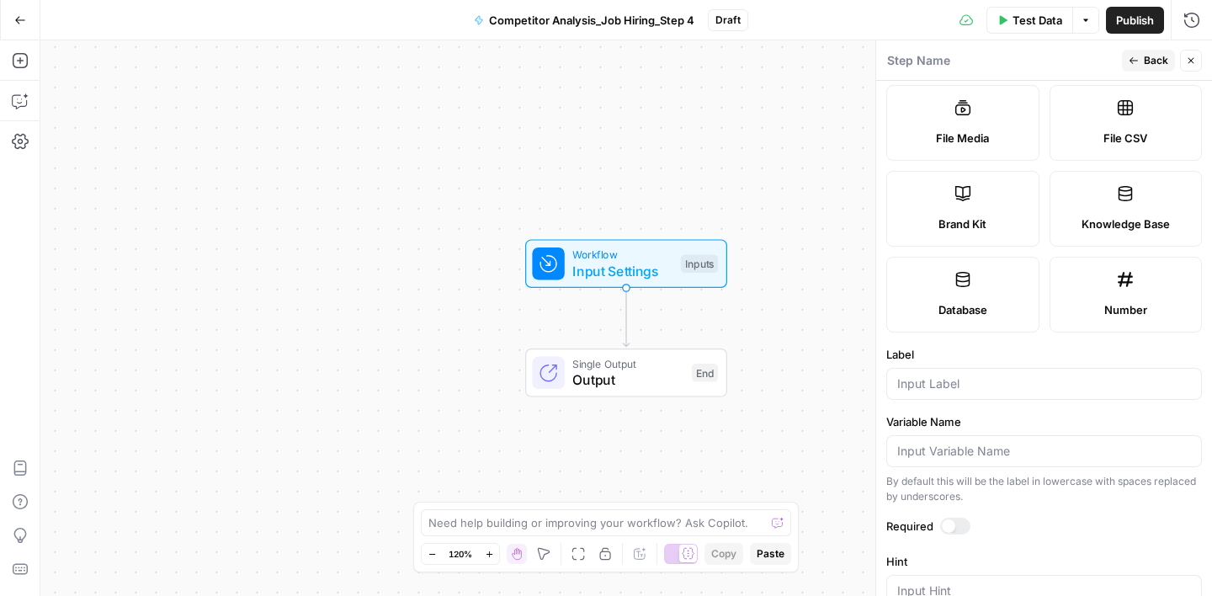
scroll to position [508, 0]
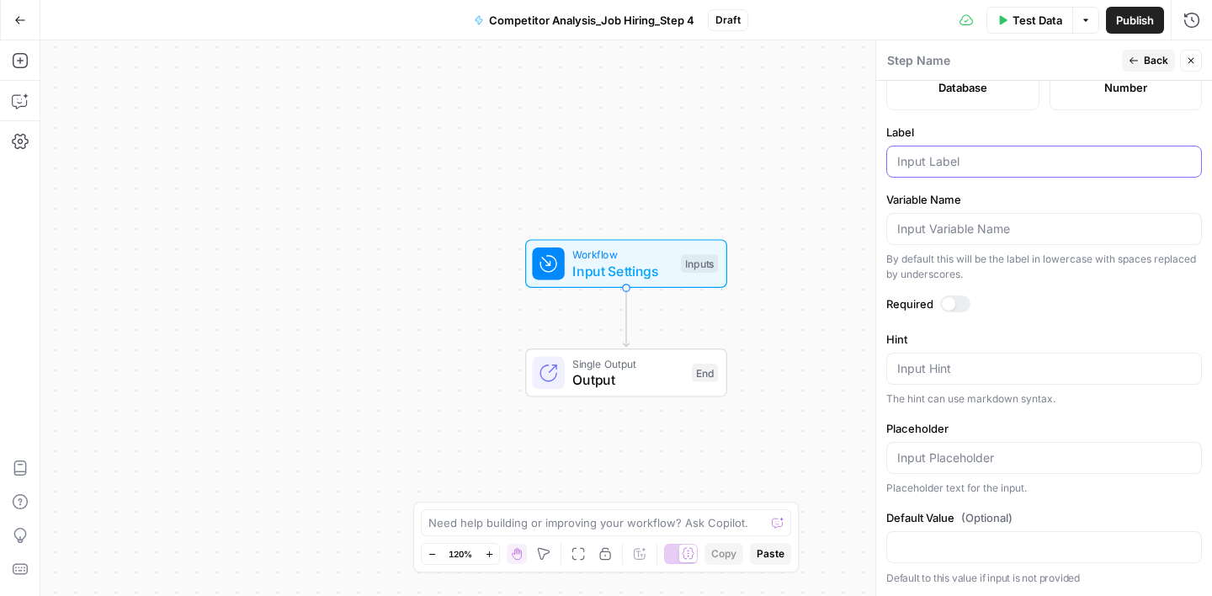
click at [931, 163] on input "Label" at bounding box center [1044, 161] width 294 height 17
type input "Instagram"
click at [1008, 194] on label "Variable Name" at bounding box center [1044, 199] width 316 height 17
click at [1008, 221] on input "Variable Name" at bounding box center [1044, 229] width 294 height 17
click at [1148, 62] on span "Back" at bounding box center [1156, 60] width 24 height 15
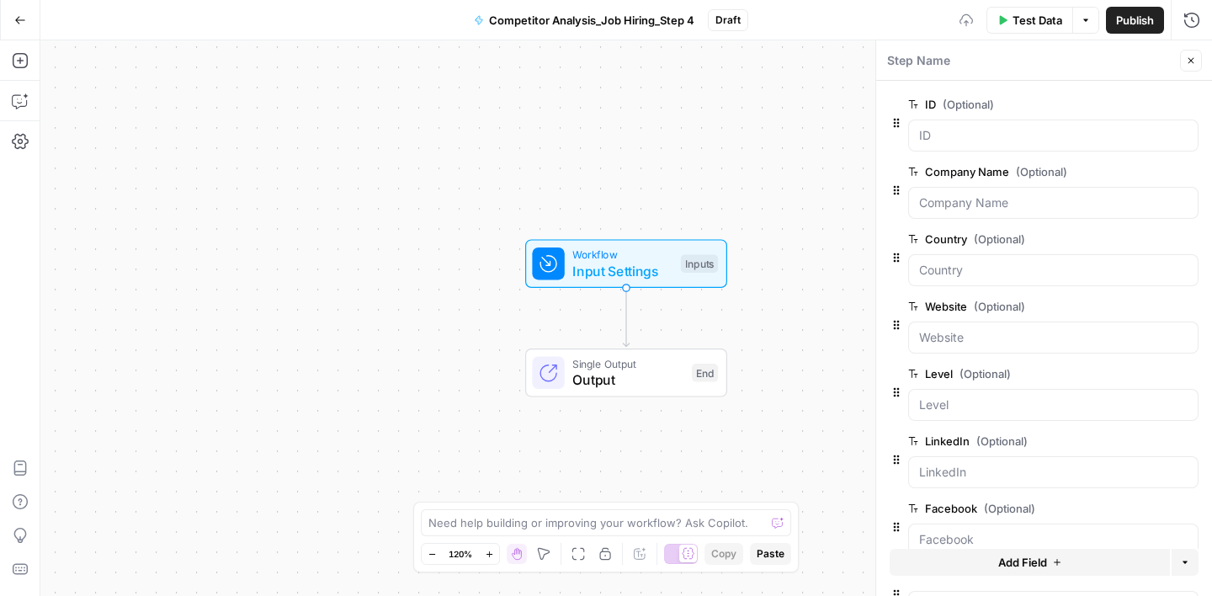
scroll to position [165, 0]
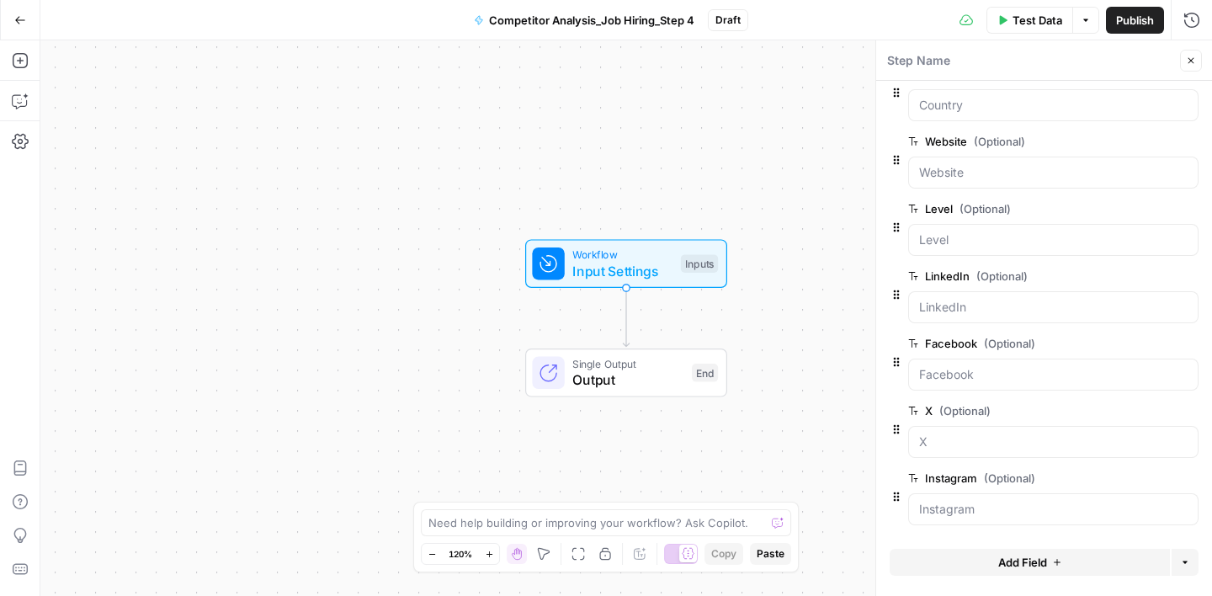
click at [1024, 549] on button "Add Field" at bounding box center [1030, 562] width 280 height 27
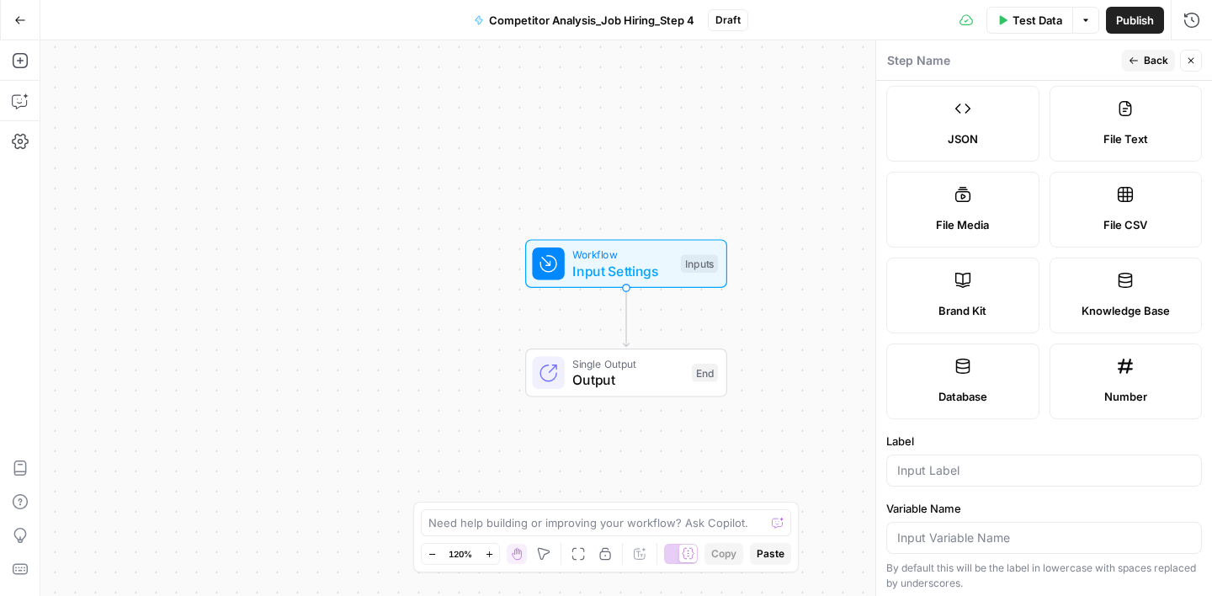
scroll to position [508, 0]
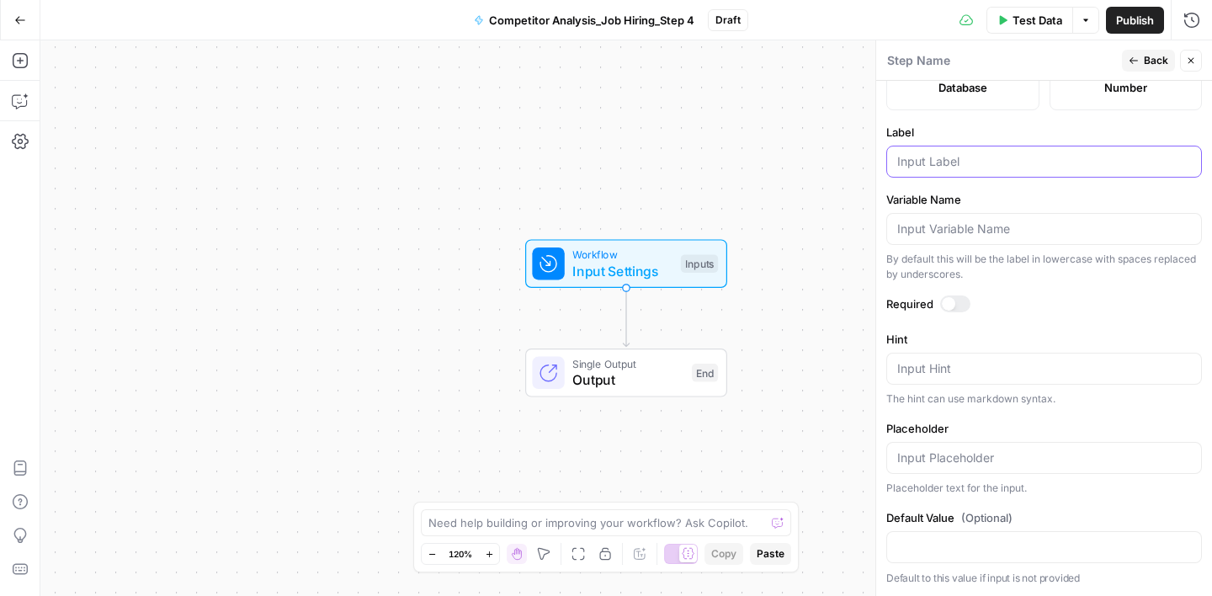
click at [964, 162] on input "Label" at bounding box center [1044, 161] width 294 height 17
type input "YouTube"
click at [1135, 125] on label "Label" at bounding box center [1044, 132] width 316 height 17
click at [1135, 153] on input "YouTube" at bounding box center [1044, 161] width 294 height 17
click at [1146, 60] on span "Back" at bounding box center [1156, 60] width 24 height 15
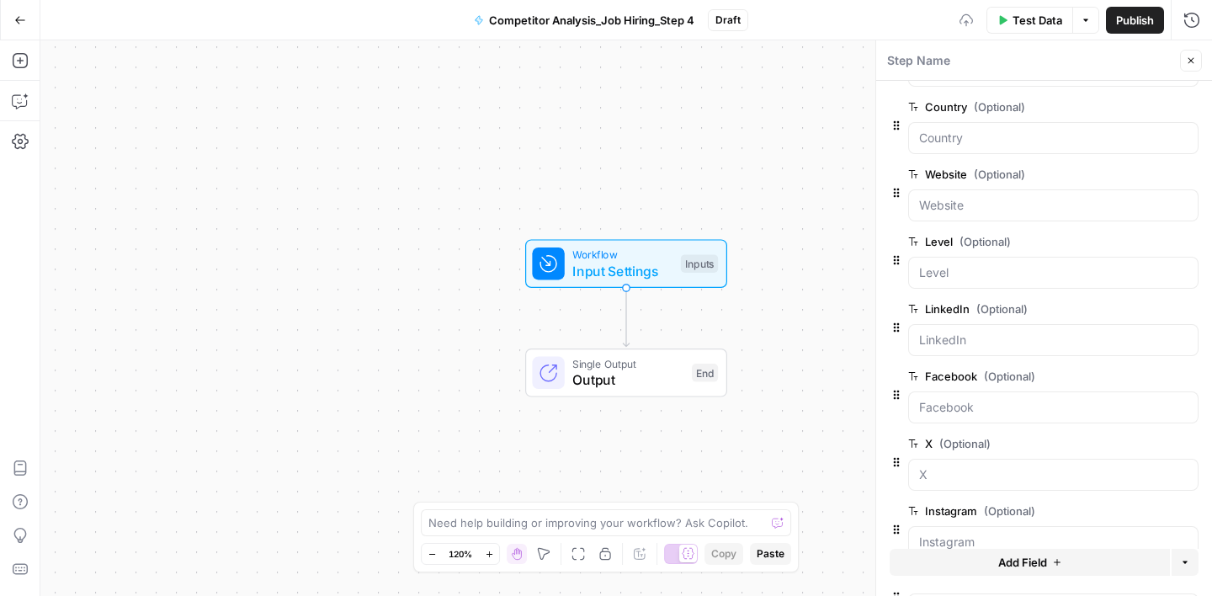
scroll to position [232, 0]
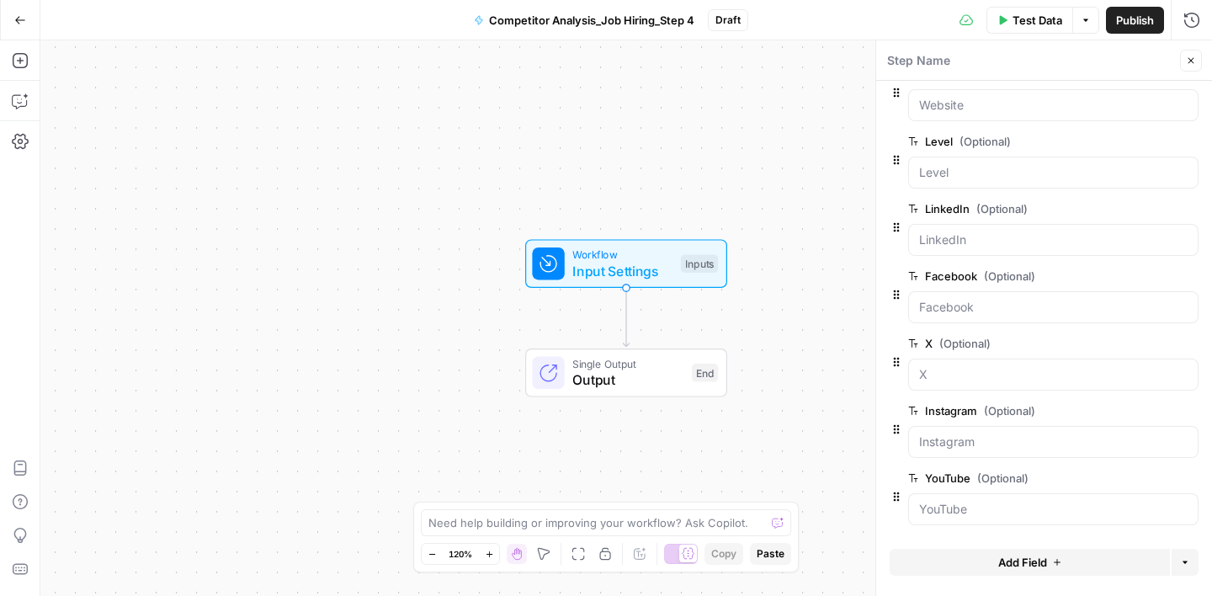
click at [1025, 557] on span "Add Field" at bounding box center [1022, 562] width 49 height 17
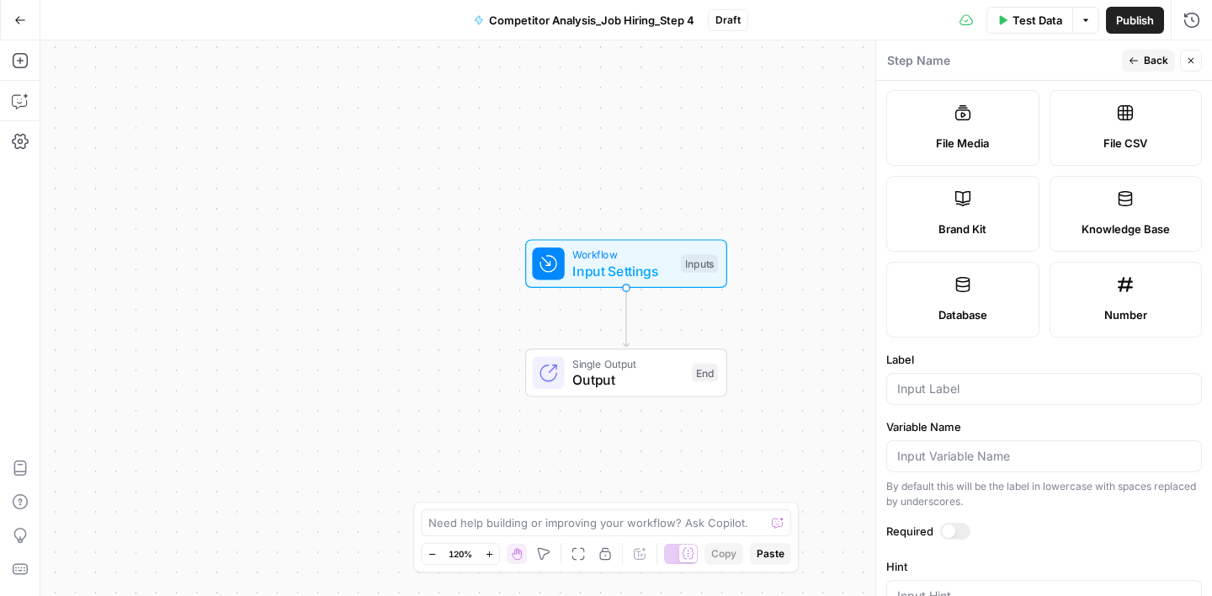
scroll to position [348, 0]
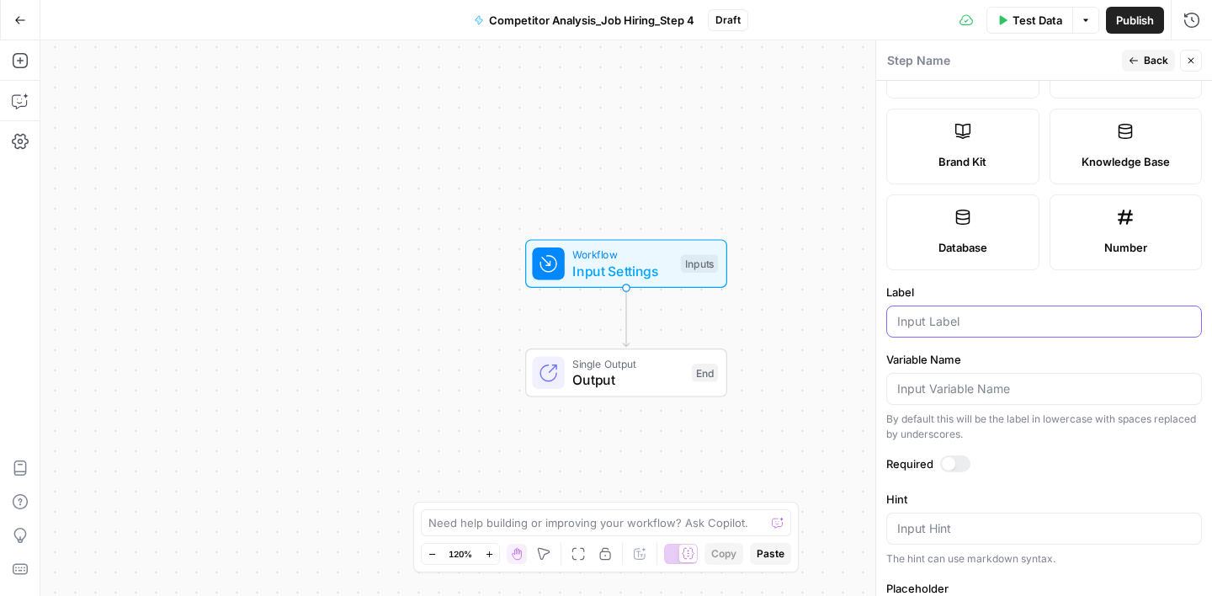
click at [957, 327] on input "Label" at bounding box center [1044, 321] width 294 height 17
type input "Tiktok"
click at [1146, 61] on span "Back" at bounding box center [1156, 60] width 24 height 15
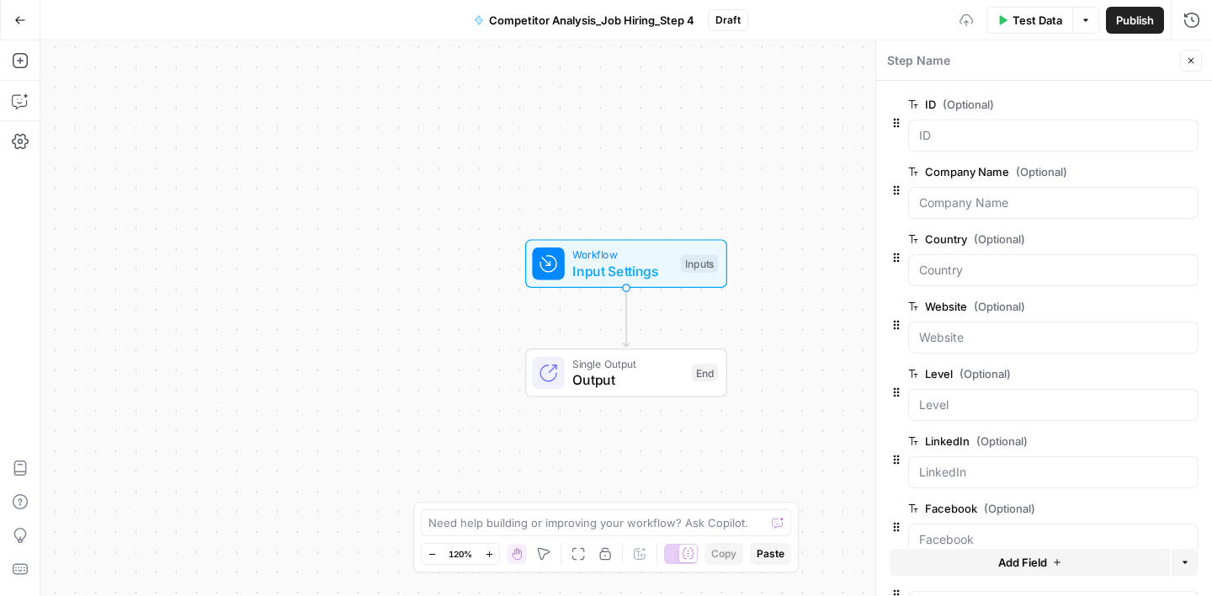
scroll to position [300, 0]
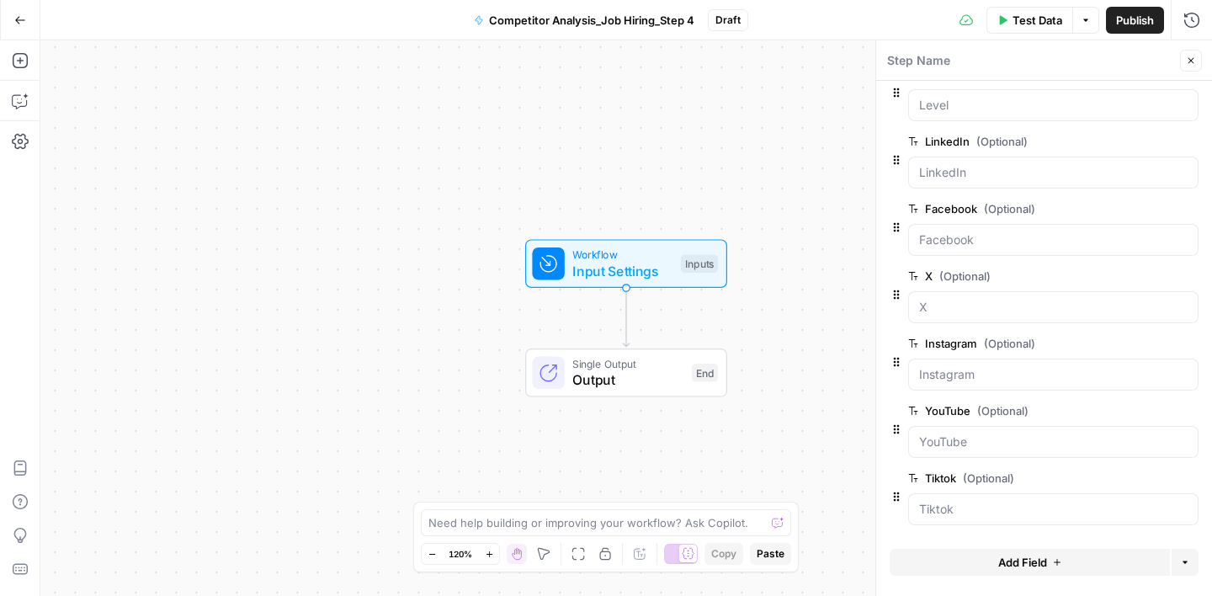
click at [1034, 567] on span "Add Field" at bounding box center [1022, 562] width 49 height 17
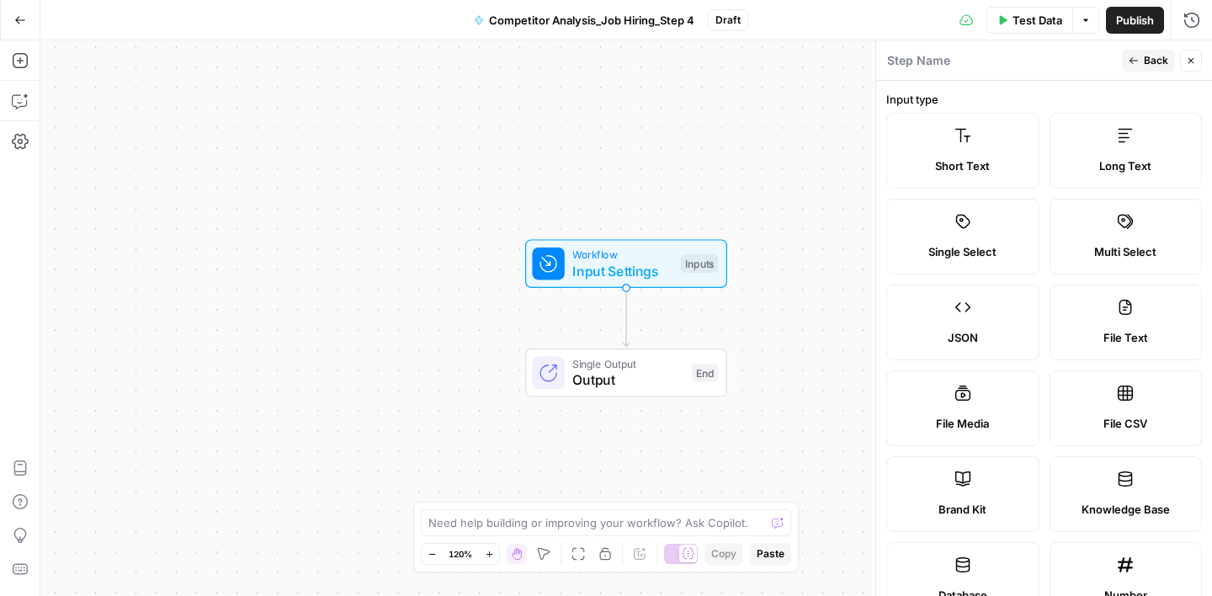
scroll to position [508, 0]
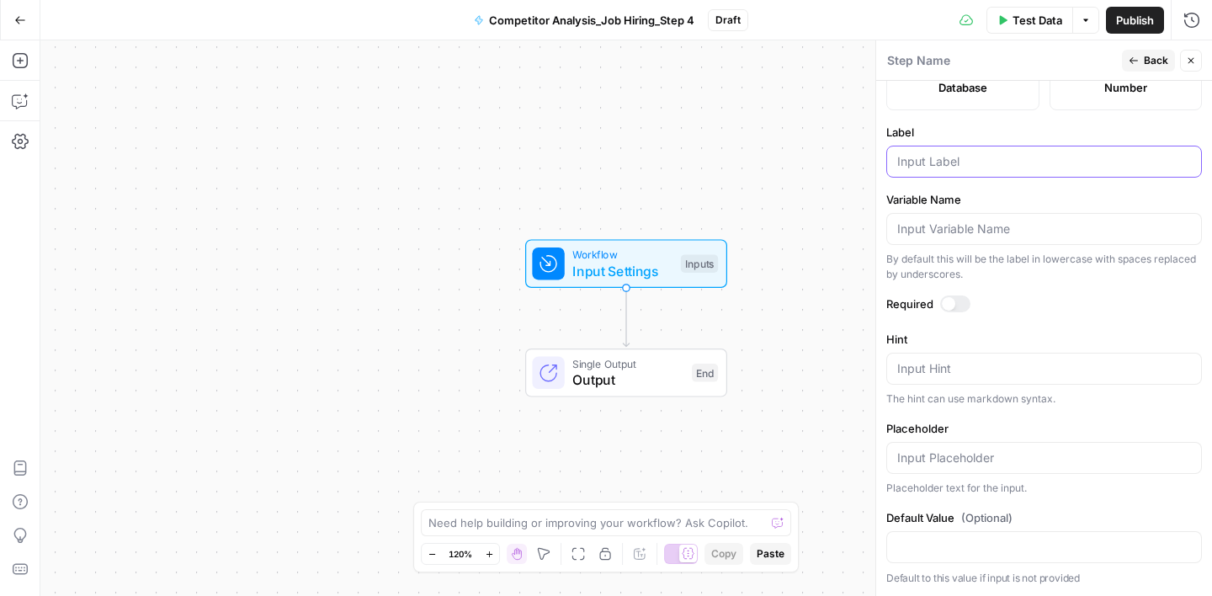
click at [937, 158] on input "Label" at bounding box center [1044, 161] width 294 height 17
type input "Industry"
click at [1032, 128] on label "Label" at bounding box center [1044, 132] width 316 height 17
click at [1032, 153] on input "Industry" at bounding box center [1044, 161] width 294 height 17
click at [1146, 63] on span "Back" at bounding box center [1156, 60] width 24 height 15
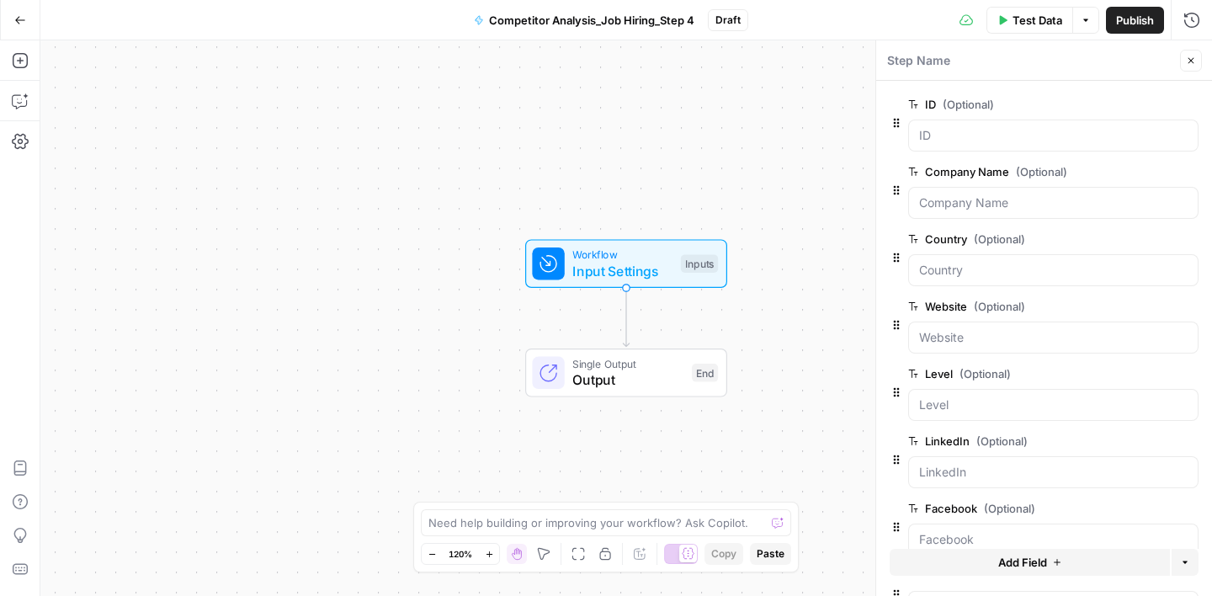
scroll to position [367, 0]
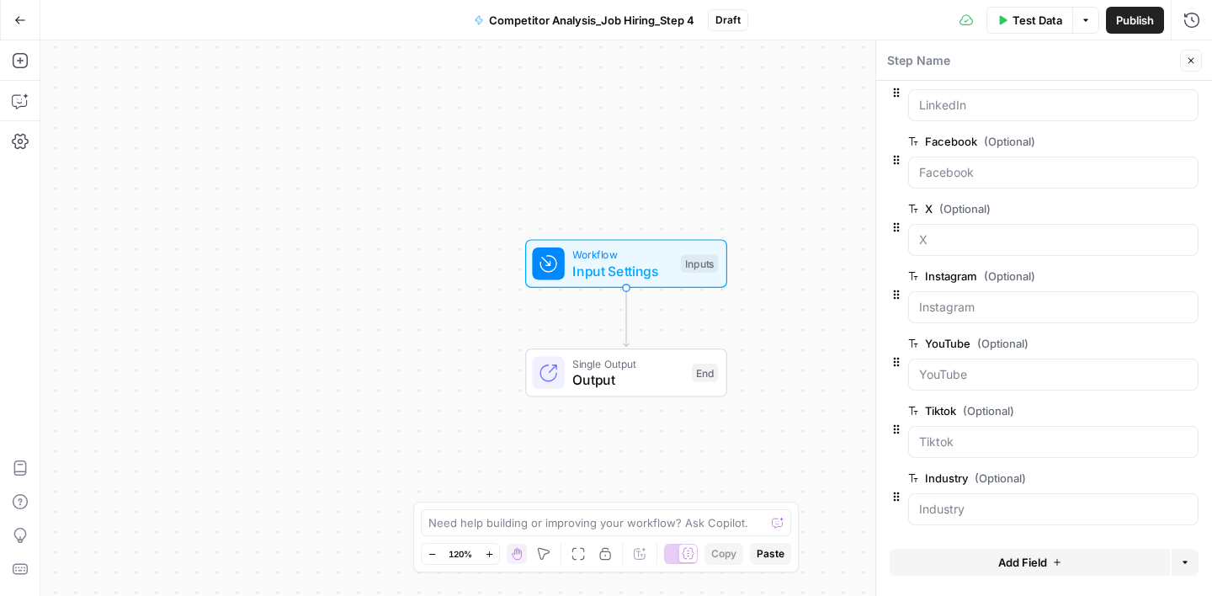
click at [1032, 554] on span "Add Field" at bounding box center [1022, 562] width 49 height 17
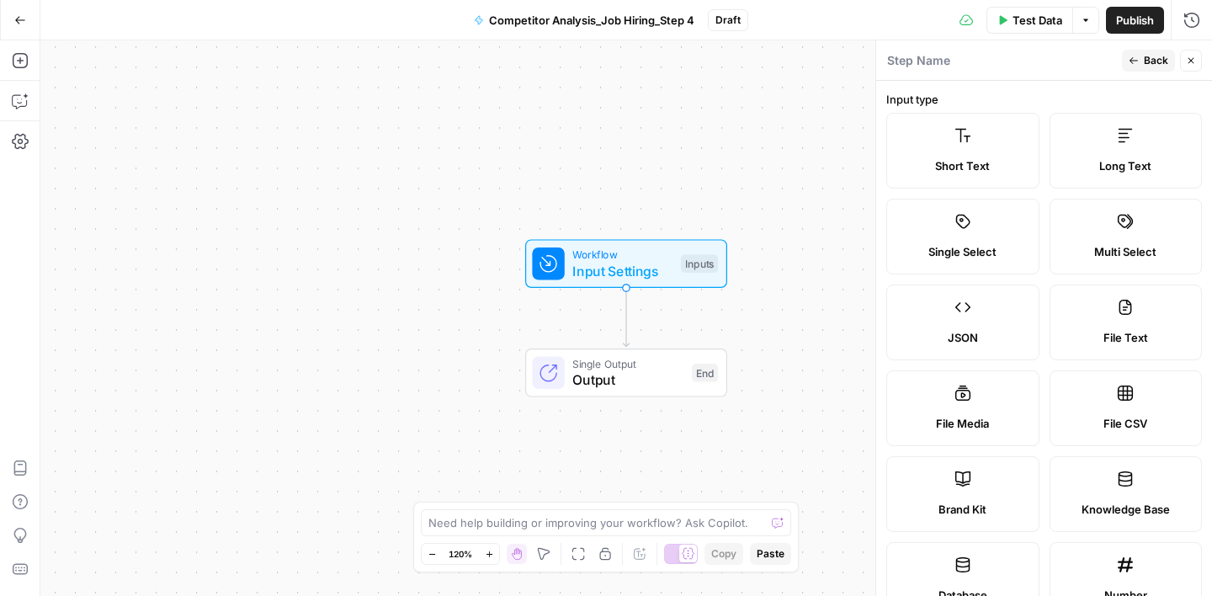
scroll to position [508, 0]
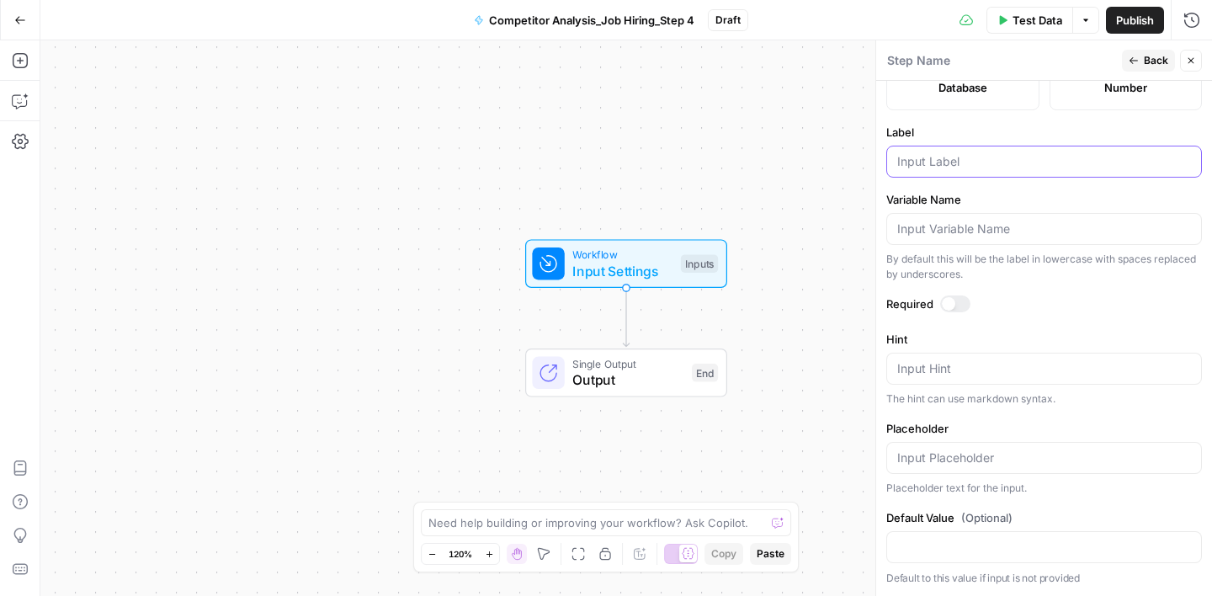
click at [950, 157] on input "Label" at bounding box center [1044, 161] width 294 height 17
type input "Operation"
click at [1017, 199] on label "Variable Name" at bounding box center [1044, 199] width 316 height 17
click at [1017, 221] on input "Variable Name" at bounding box center [1044, 229] width 294 height 17
click at [1143, 60] on button "Back" at bounding box center [1148, 61] width 53 height 22
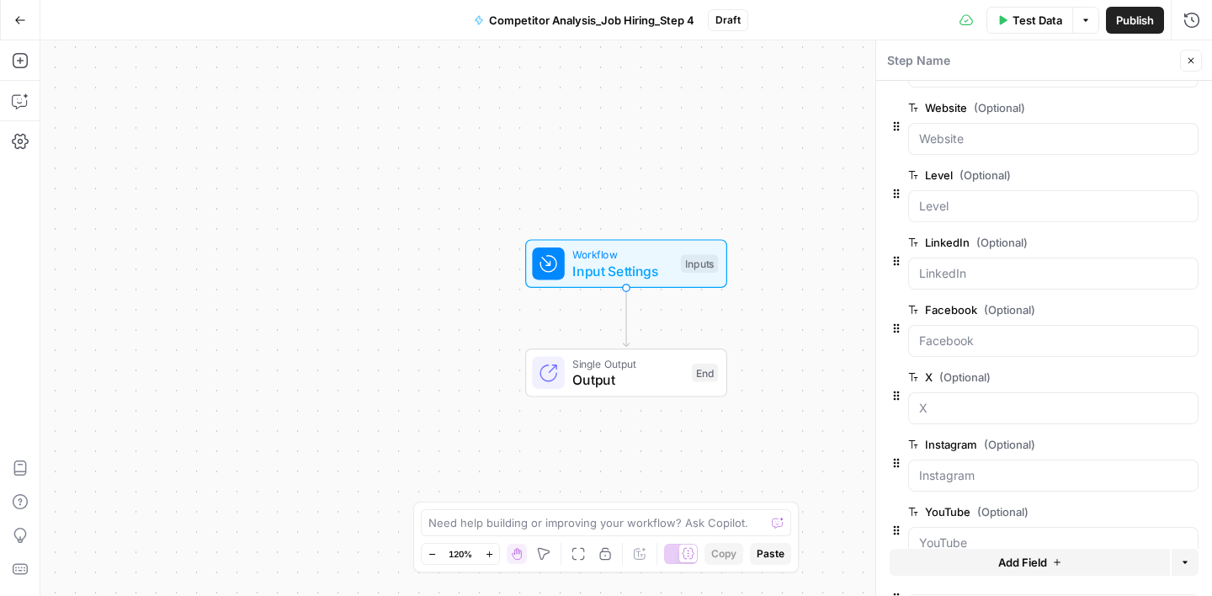
scroll to position [434, 0]
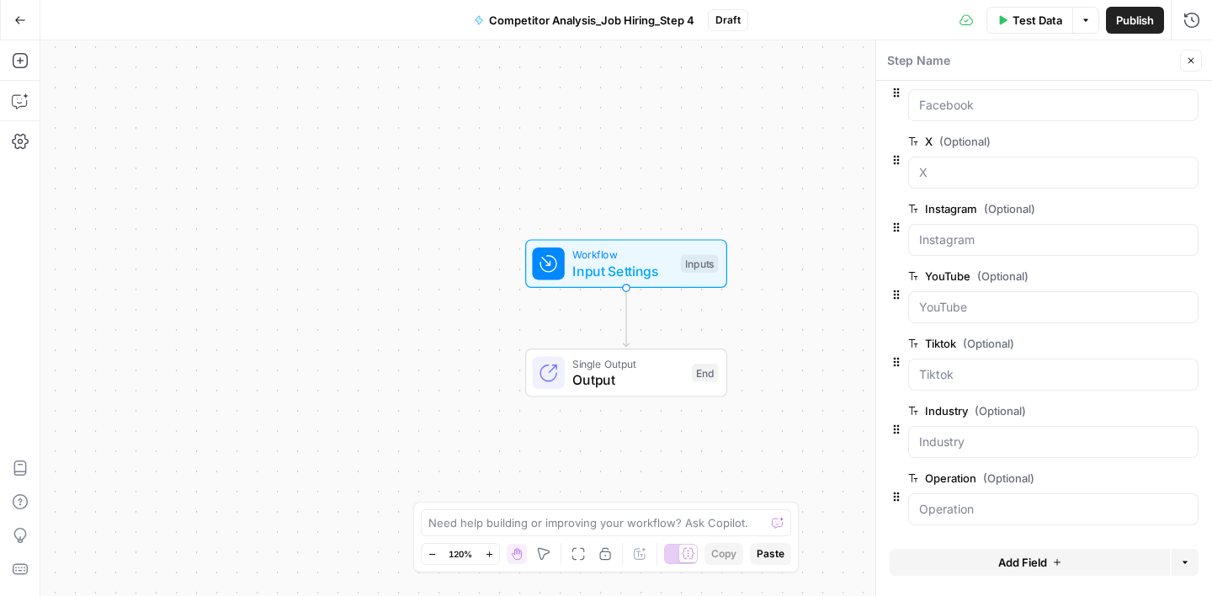
click at [1021, 560] on span "Add Field" at bounding box center [1022, 562] width 49 height 17
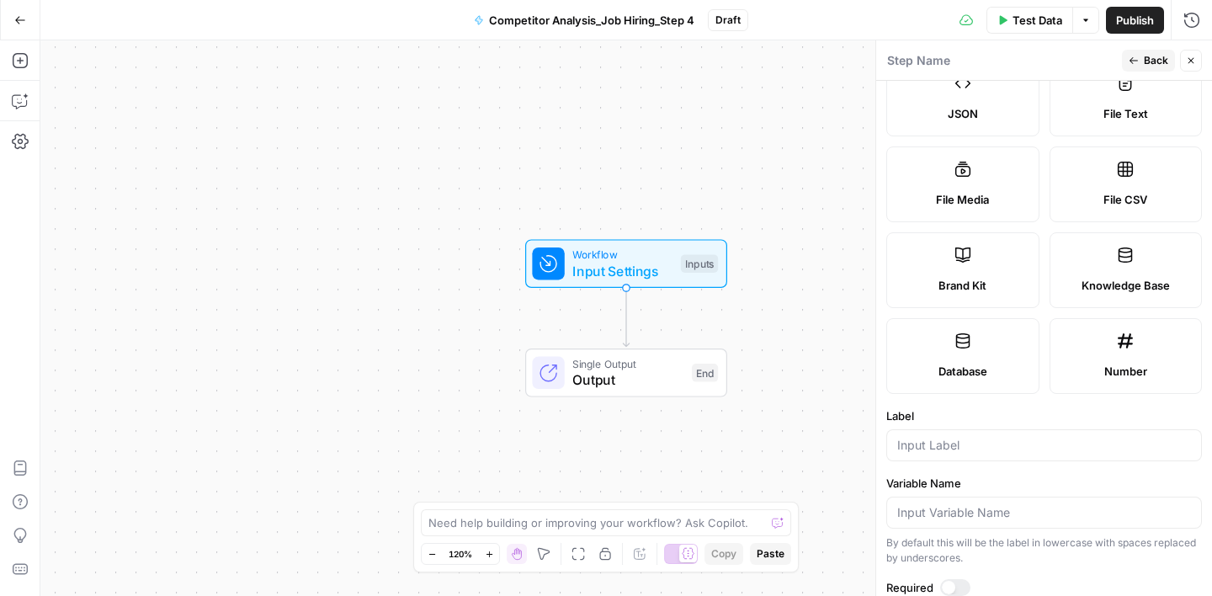
scroll to position [508, 0]
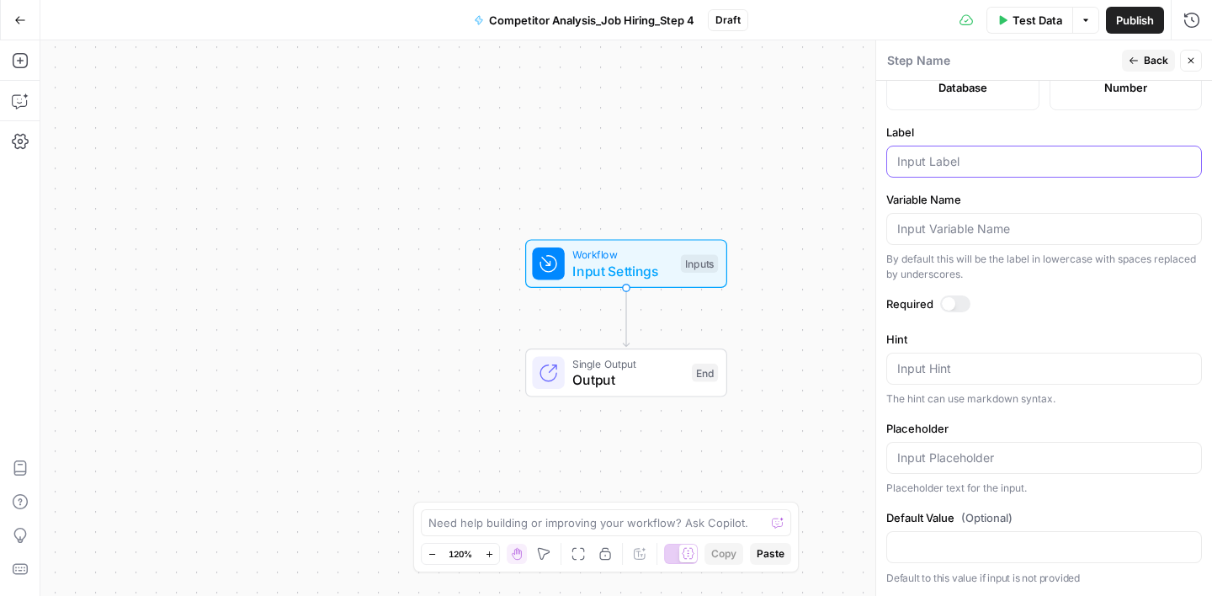
click at [939, 166] on input "Label" at bounding box center [1044, 161] width 294 height 17
type input "Keywords"
click at [982, 199] on label "Variable Name" at bounding box center [1044, 199] width 316 height 17
click at [982, 221] on input "Variable Name" at bounding box center [1044, 229] width 294 height 17
click at [1147, 58] on span "Back" at bounding box center [1156, 60] width 24 height 15
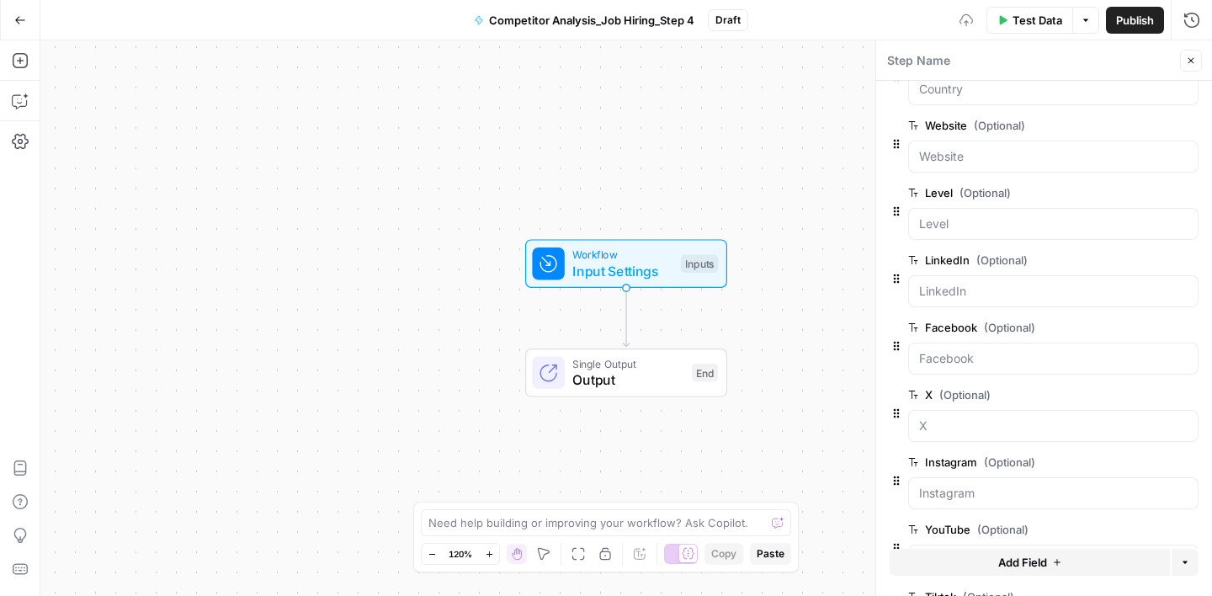
scroll to position [502, 0]
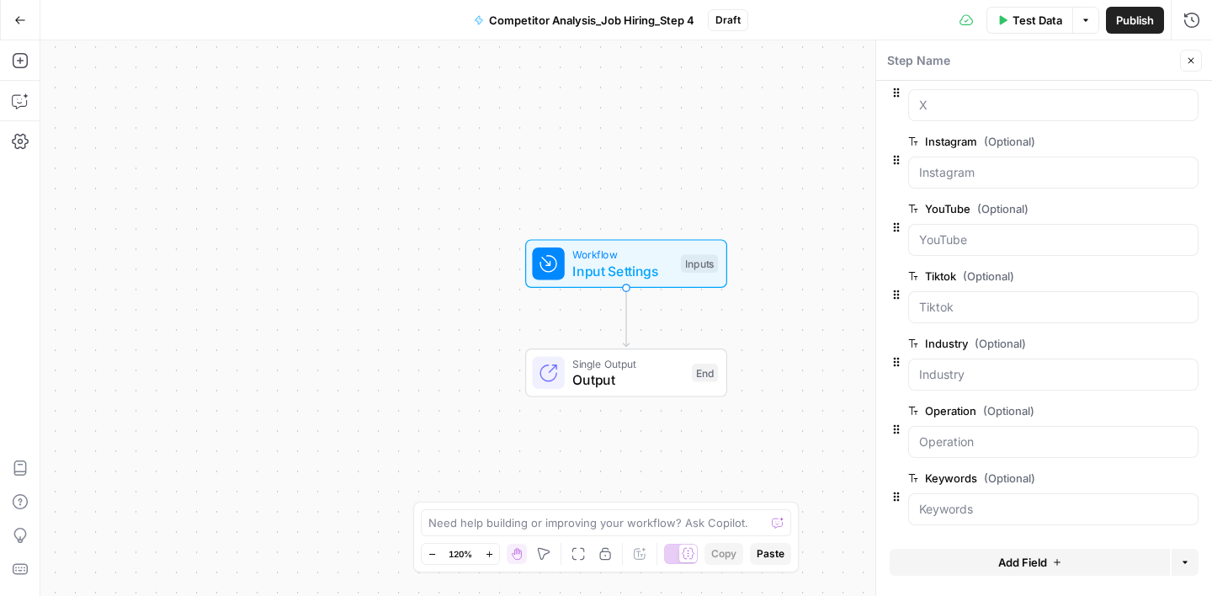
click at [1038, 550] on button "Add Field" at bounding box center [1030, 562] width 280 height 27
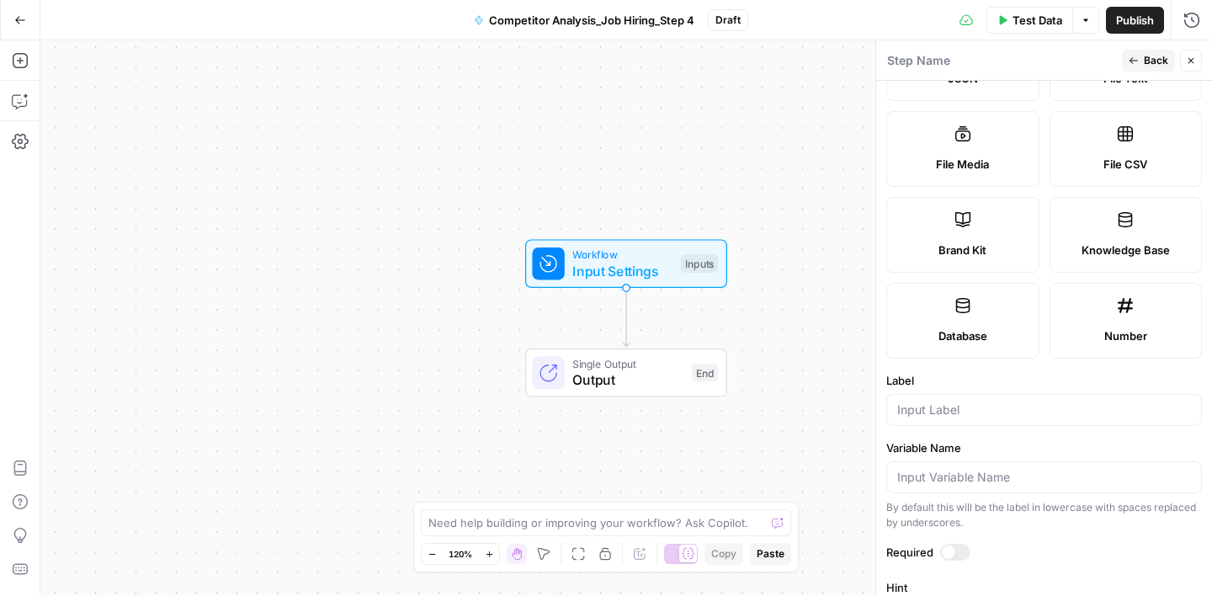
scroll to position [508, 0]
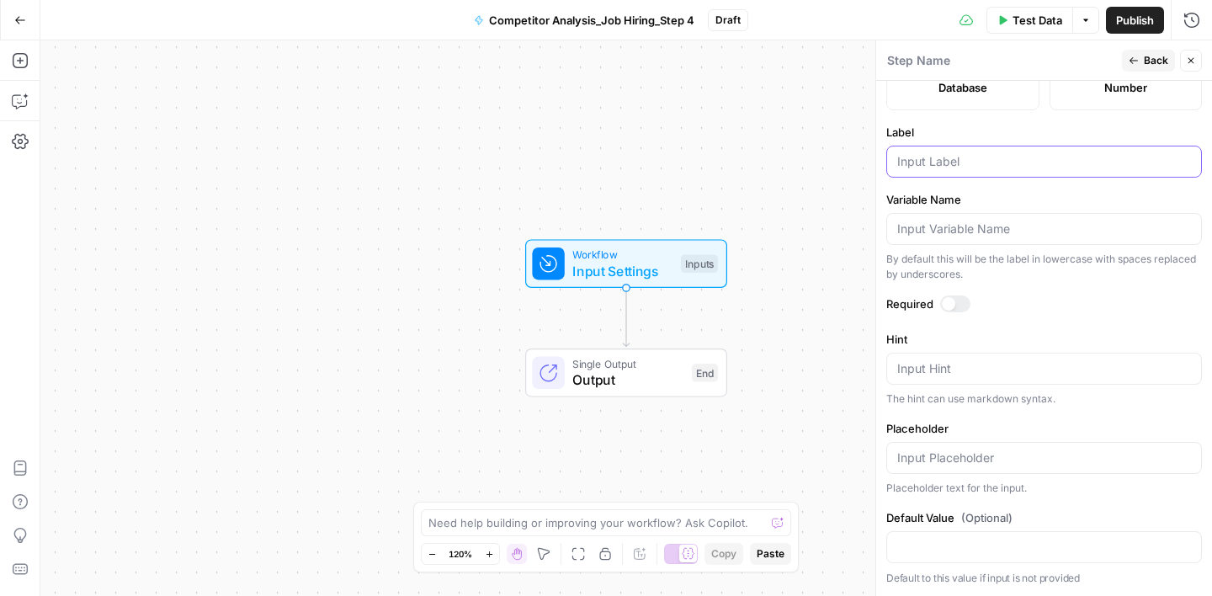
click at [927, 165] on input "Label" at bounding box center [1044, 161] width 294 height 17
type input "Technology"
click at [996, 130] on label "Label" at bounding box center [1044, 132] width 316 height 17
click at [996, 153] on input "Technology" at bounding box center [1044, 161] width 294 height 17
click at [1153, 63] on span "Back" at bounding box center [1156, 60] width 24 height 15
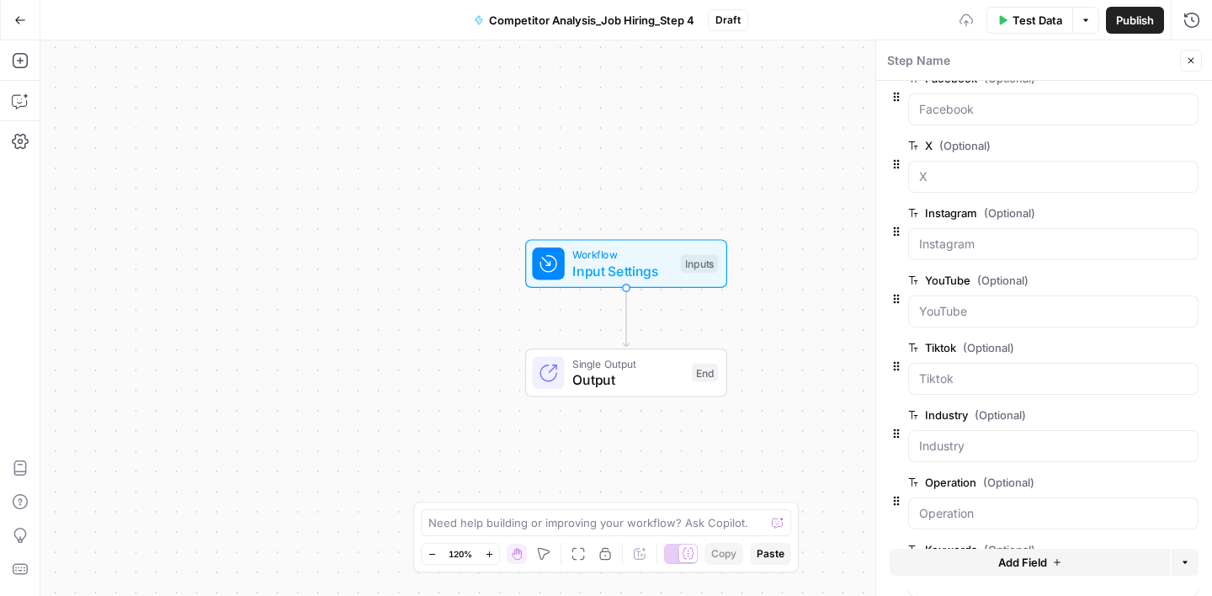
scroll to position [569, 0]
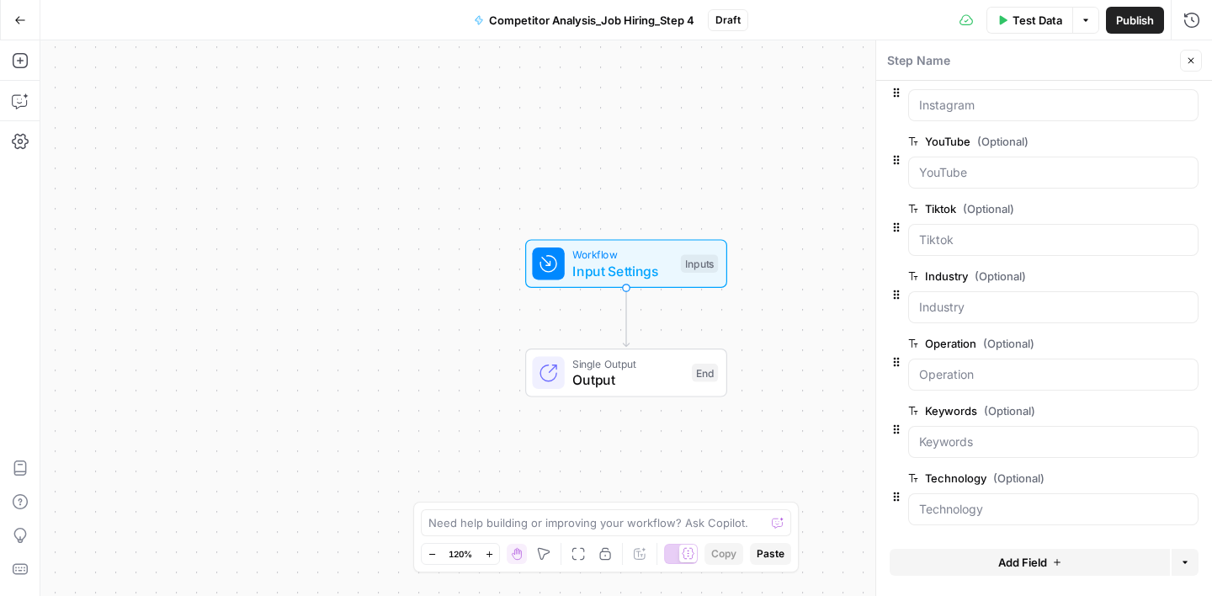
click at [1043, 556] on span "Add Field" at bounding box center [1022, 562] width 49 height 17
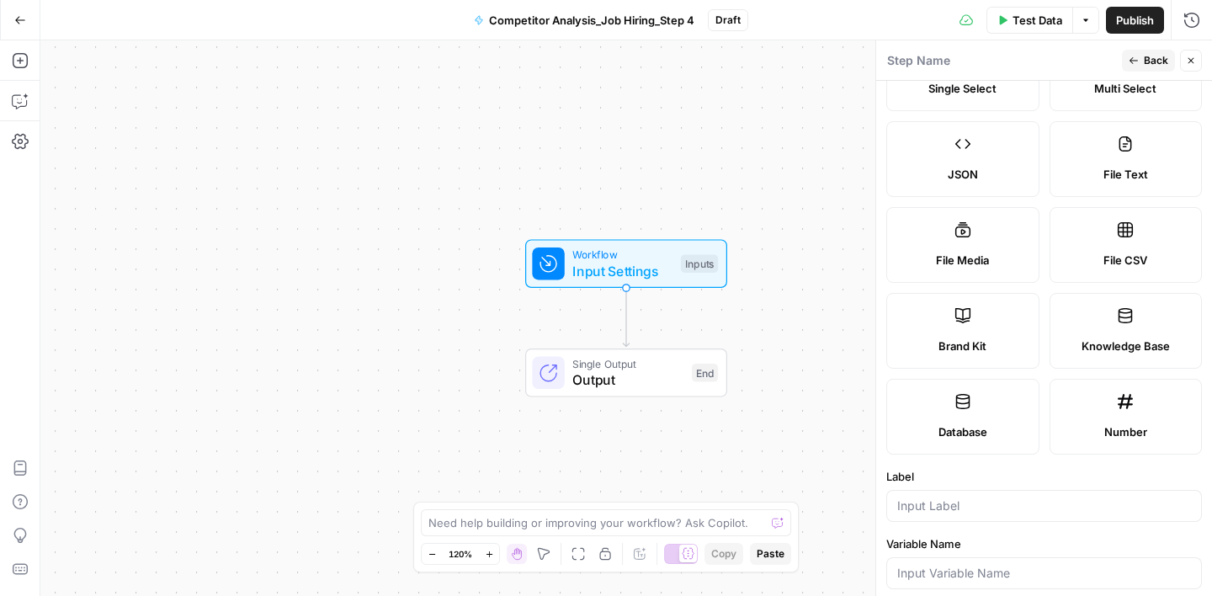
scroll to position [508, 0]
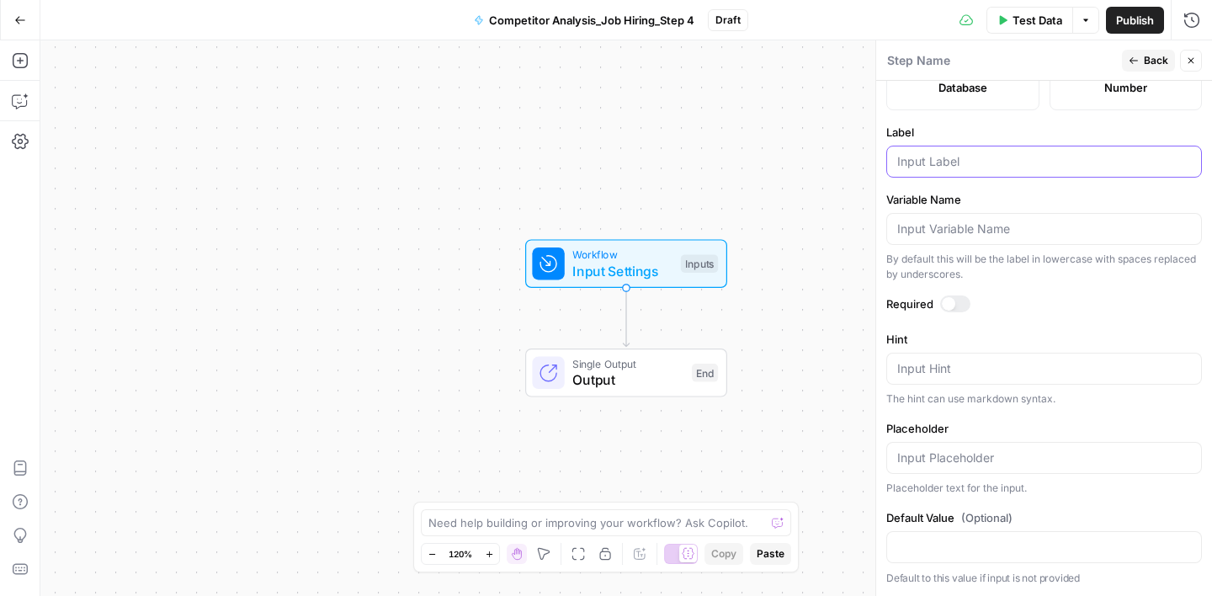
click at [928, 166] on input "Label" at bounding box center [1044, 161] width 294 height 17
type input "Step 3 Result"
click at [1029, 130] on label "Label" at bounding box center [1044, 132] width 316 height 17
click at [1029, 153] on input "Step 3 Result" at bounding box center [1044, 161] width 294 height 17
click at [1154, 63] on span "Back" at bounding box center [1156, 60] width 24 height 15
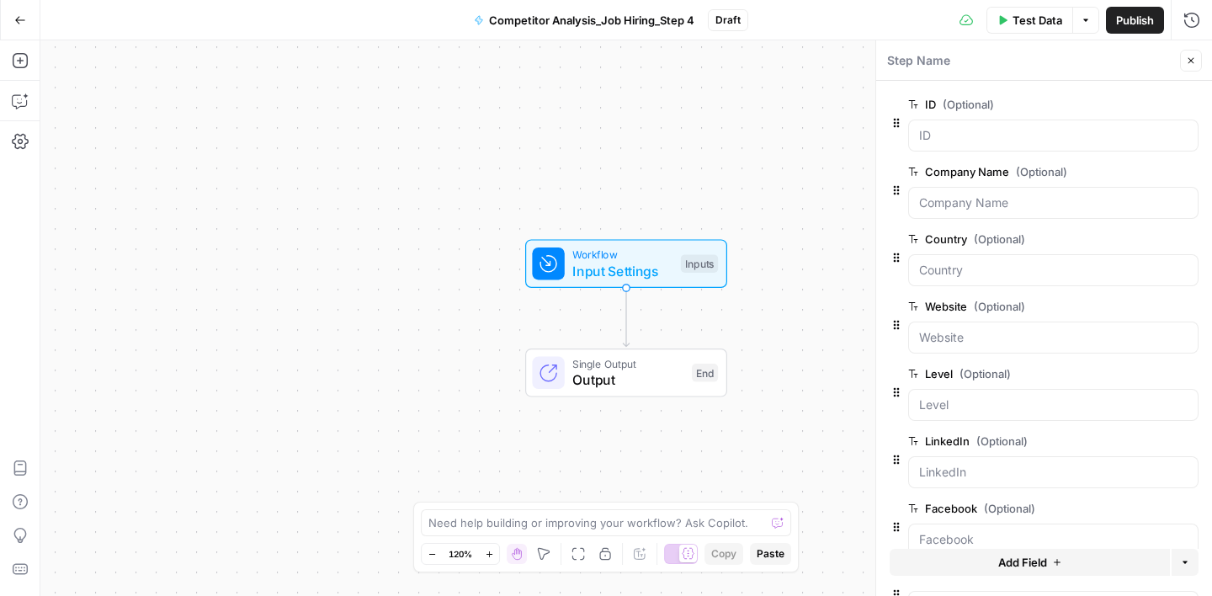
click at [1188, 67] on button "Close" at bounding box center [1191, 61] width 22 height 22
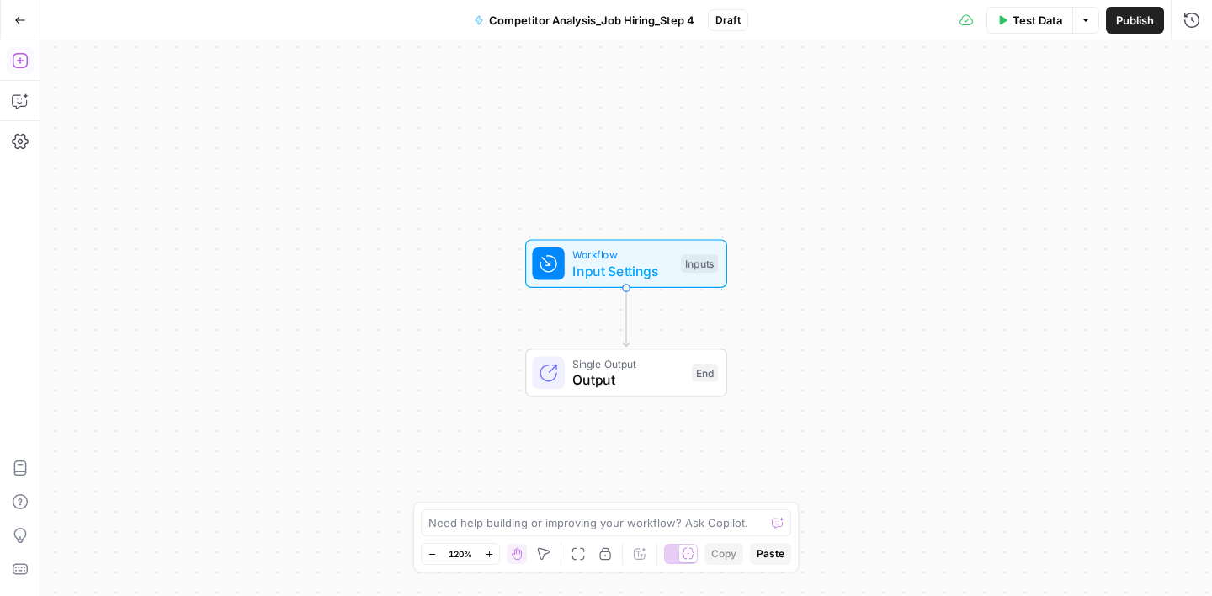
click at [17, 57] on icon "button" at bounding box center [20, 60] width 17 height 17
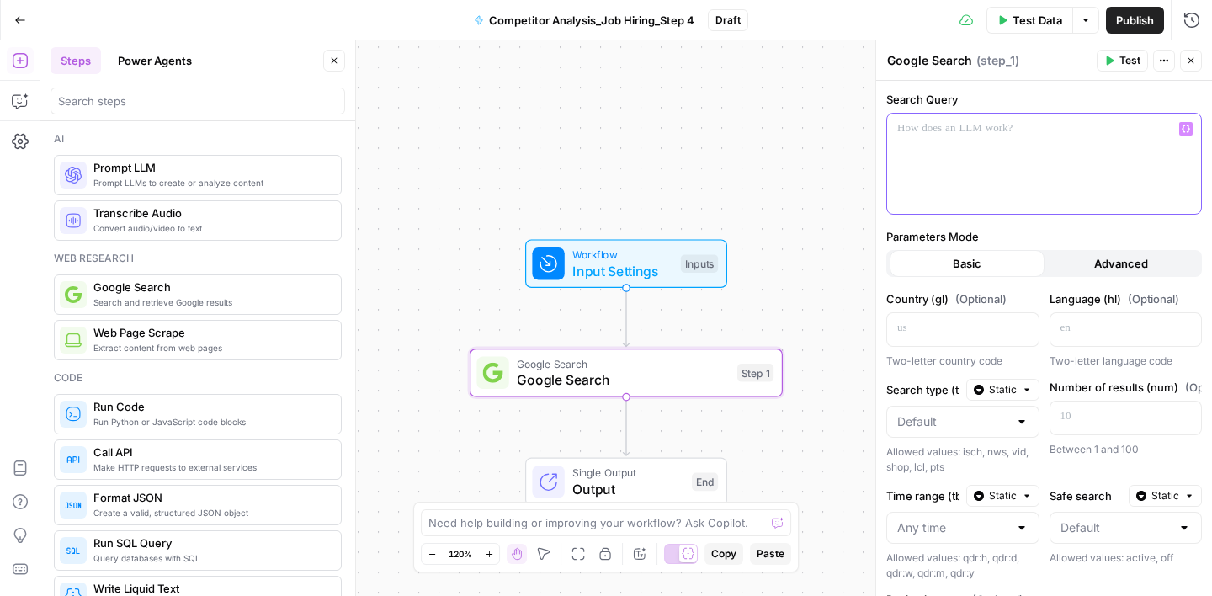
click at [1189, 127] on icon "button" at bounding box center [1186, 129] width 8 height 8
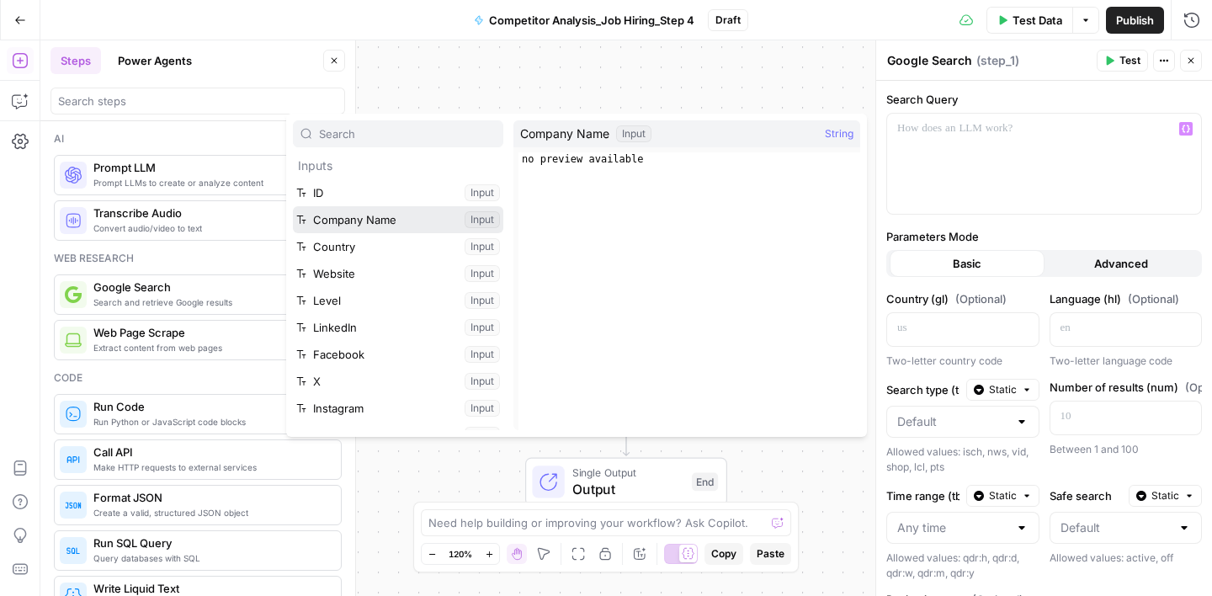
click at [351, 214] on button "Select variable Company Name" at bounding box center [398, 219] width 210 height 27
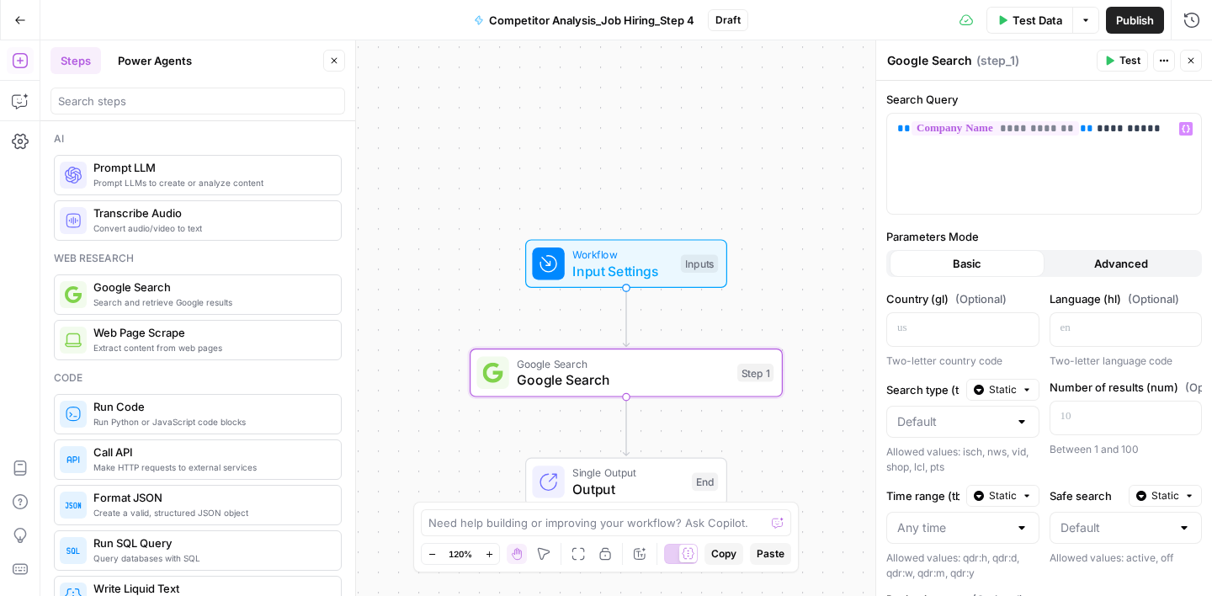
click at [1057, 95] on label "Search Query" at bounding box center [1044, 99] width 316 height 17
click at [331, 61] on icon "button" at bounding box center [334, 61] width 10 height 10
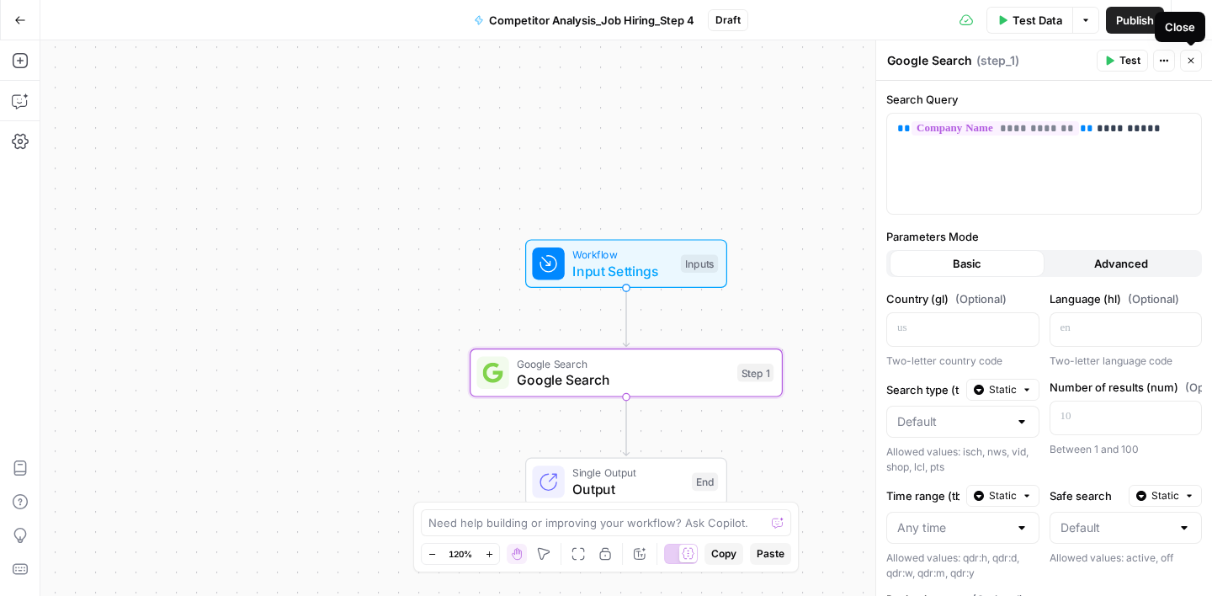
click at [1198, 65] on button "Close" at bounding box center [1191, 61] width 22 height 22
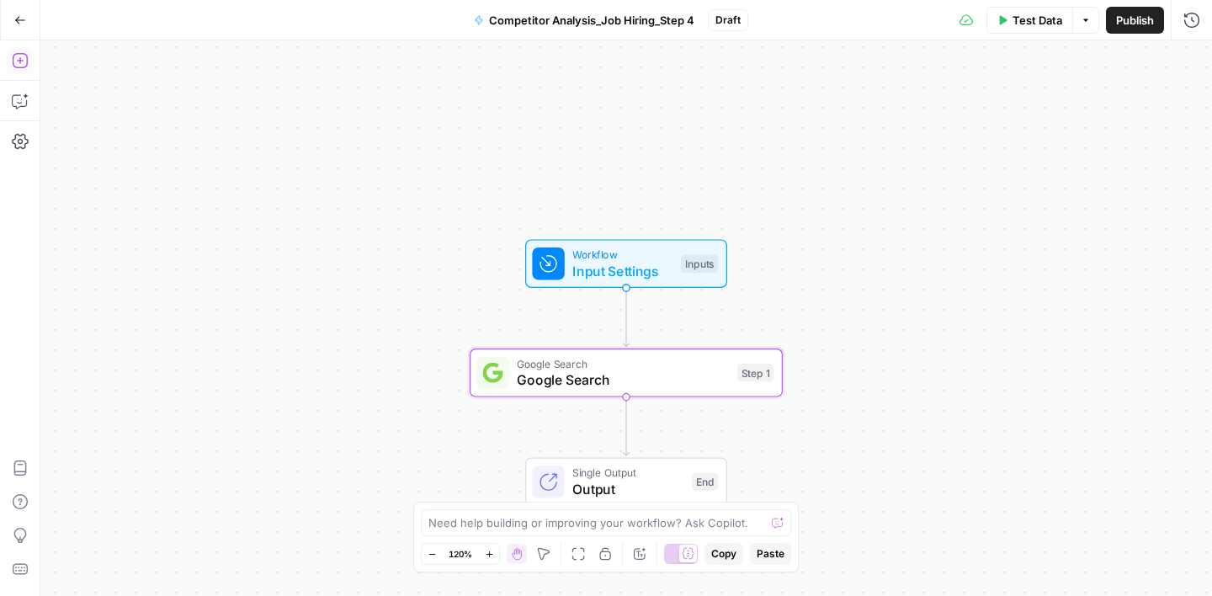
click at [17, 64] on icon "button" at bounding box center [20, 60] width 17 height 17
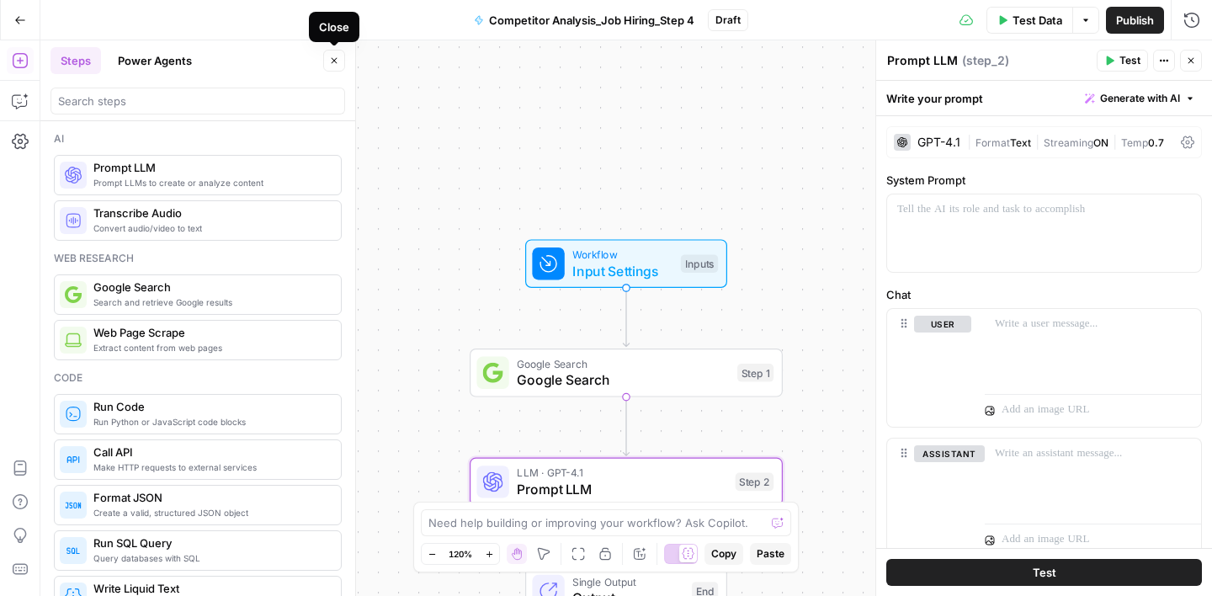
click at [332, 62] on icon "button" at bounding box center [335, 61] width 6 height 6
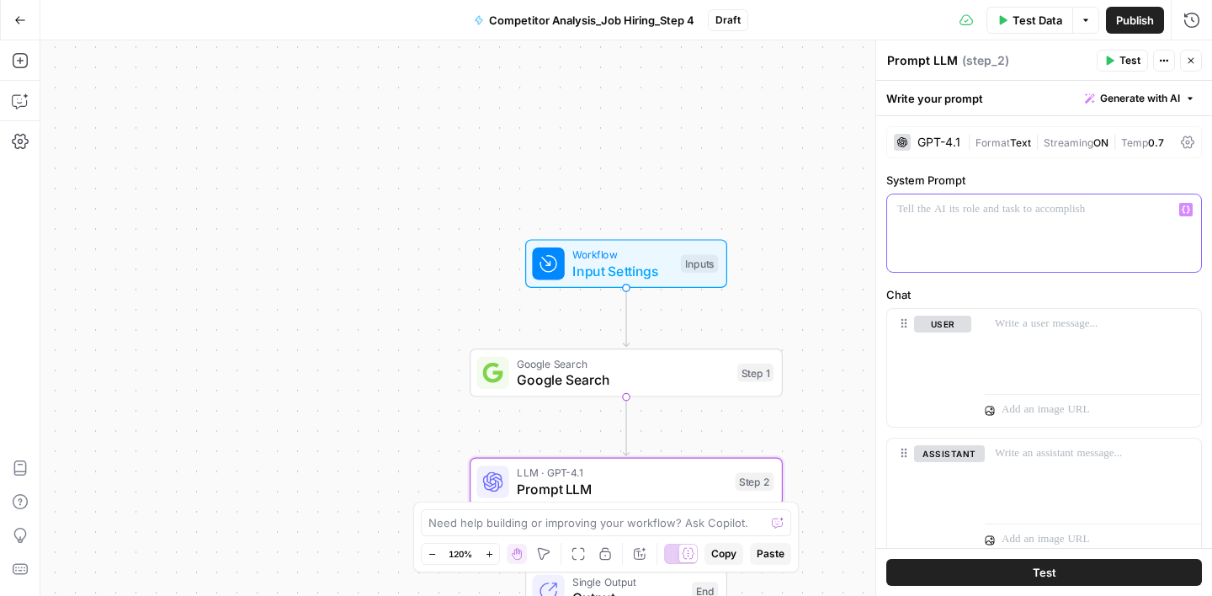
click at [940, 203] on p at bounding box center [1044, 209] width 294 height 17
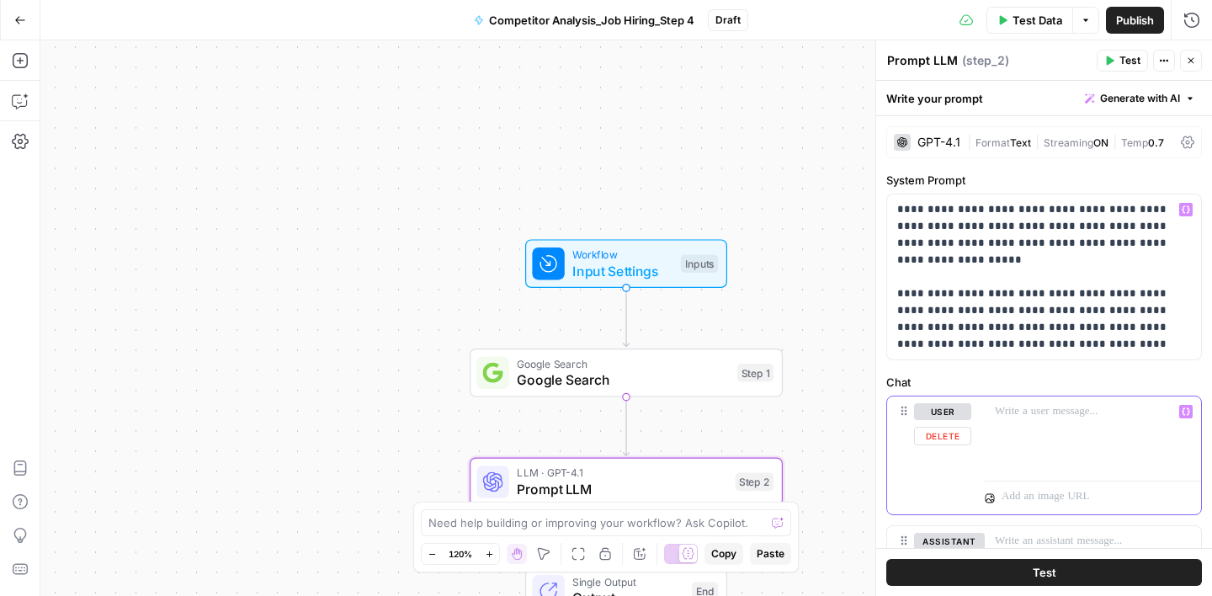
click at [1049, 407] on p at bounding box center [1093, 411] width 196 height 17
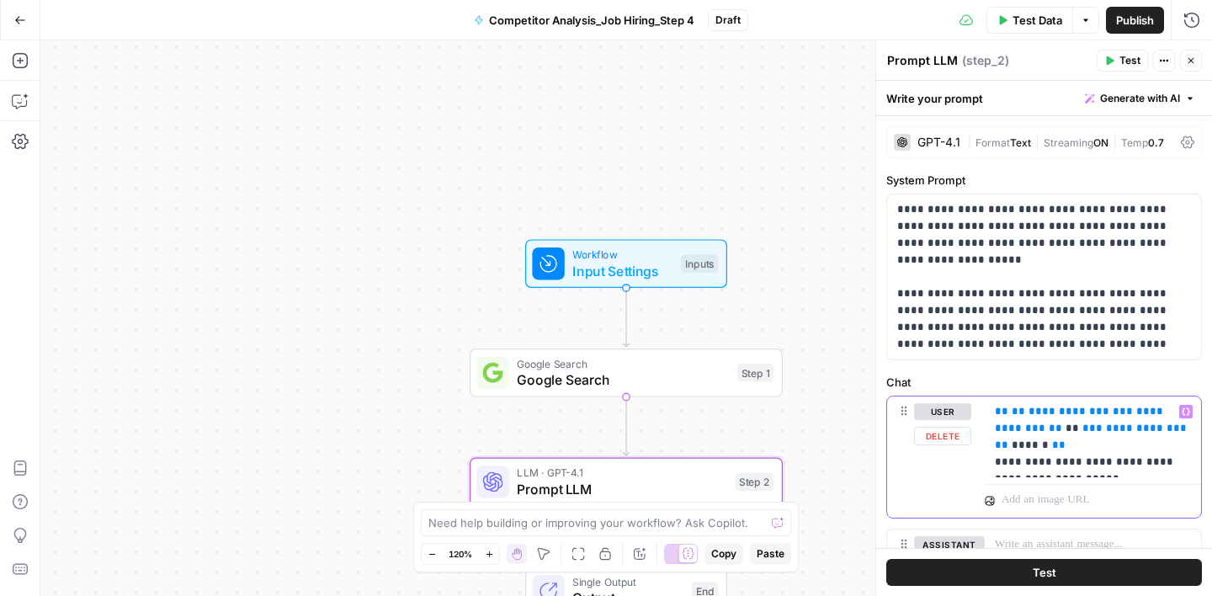
click at [1057, 413] on span "**********" at bounding box center [1069, 411] width 81 height 11
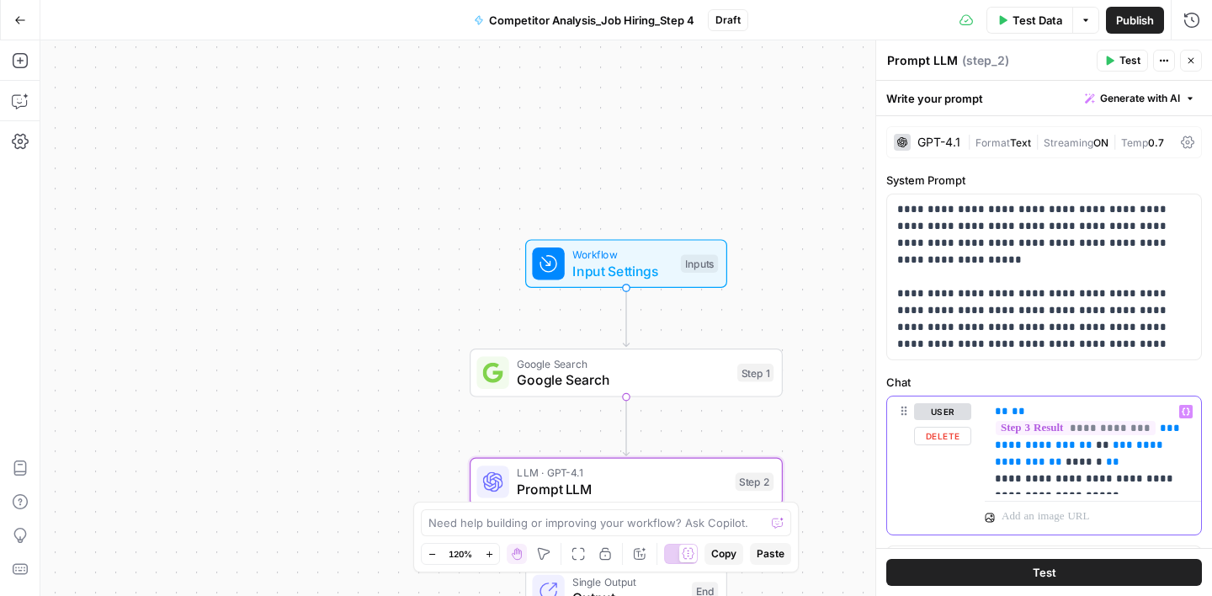
drag, startPoint x: 1050, startPoint y: 429, endPoint x: 1143, endPoint y: 381, distance: 105.0
click at [1050, 439] on span "**********" at bounding box center [1035, 444] width 81 height 11
click at [1077, 456] on span "**********" at bounding box center [1075, 461] width 81 height 11
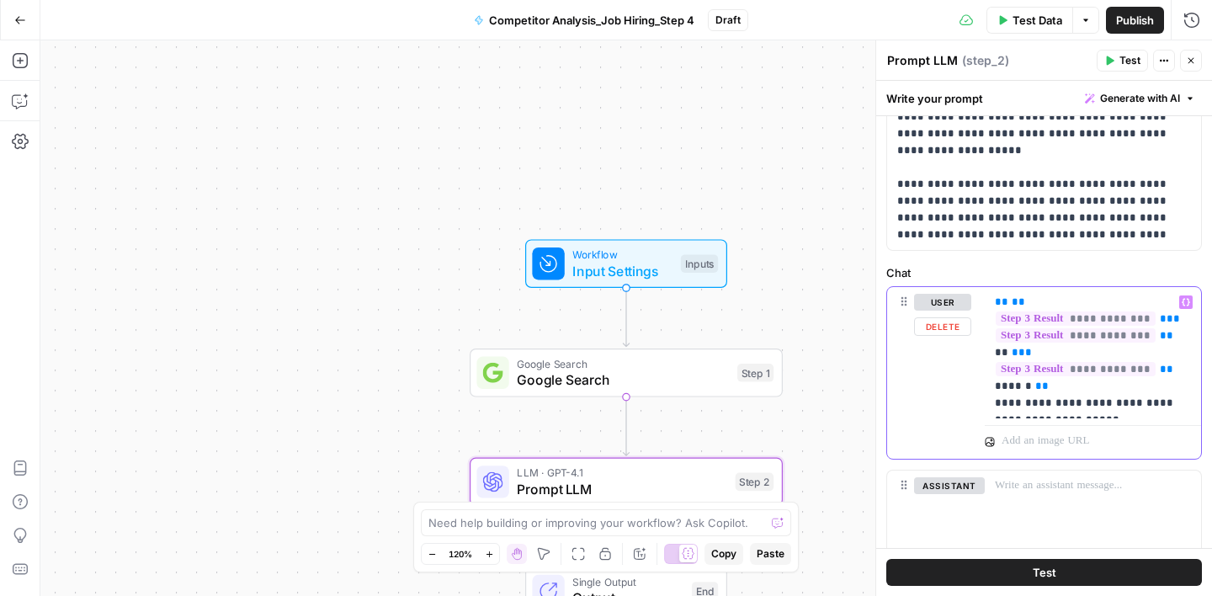
scroll to position [173, 0]
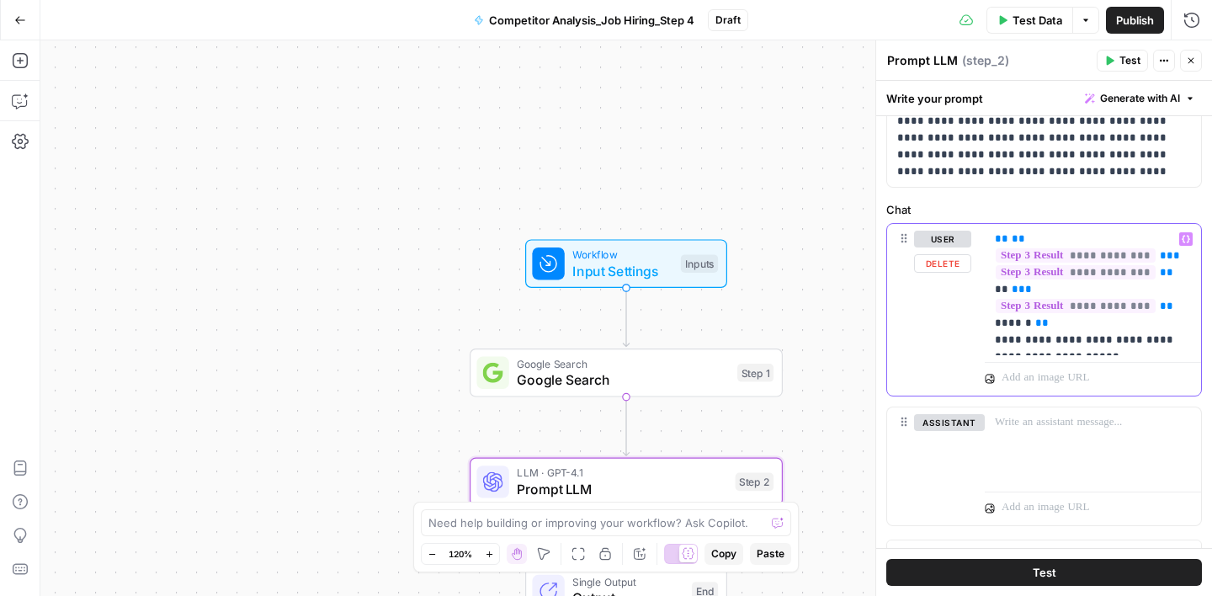
click at [1139, 342] on p "**********" at bounding box center [1093, 290] width 196 height 118
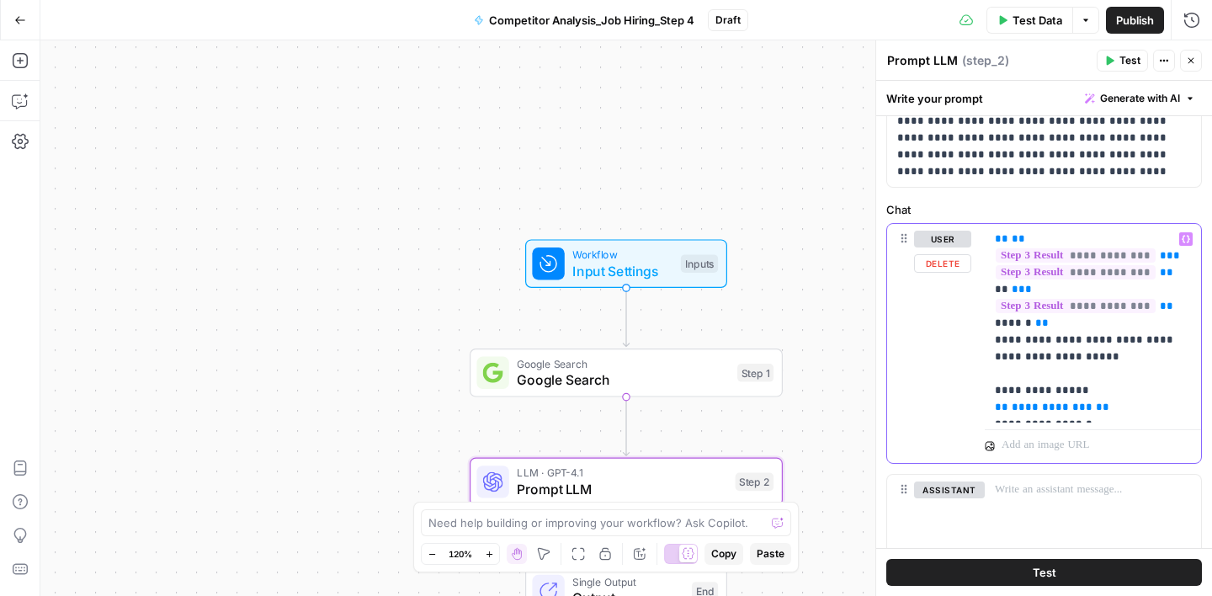
click at [1037, 375] on p "**********" at bounding box center [1093, 323] width 196 height 185
click at [1039, 401] on span "**********" at bounding box center [1052, 406] width 81 height 11
click at [1040, 409] on p "**********" at bounding box center [1093, 323] width 196 height 185
click at [1101, 408] on p "**********" at bounding box center [1093, 323] width 196 height 185
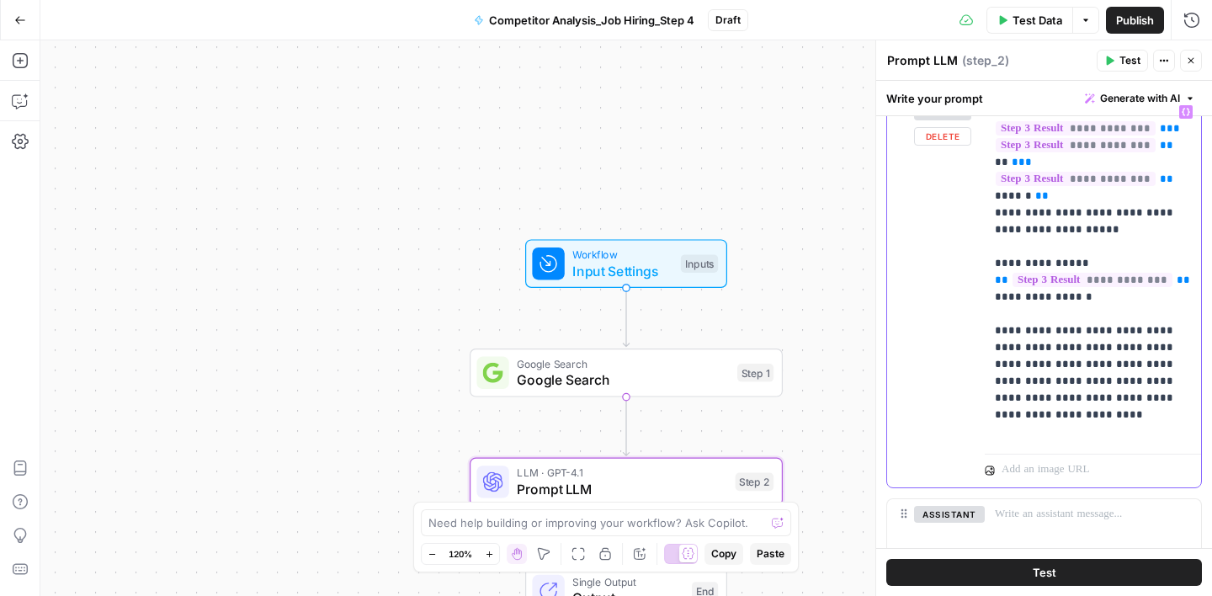
scroll to position [348, 0]
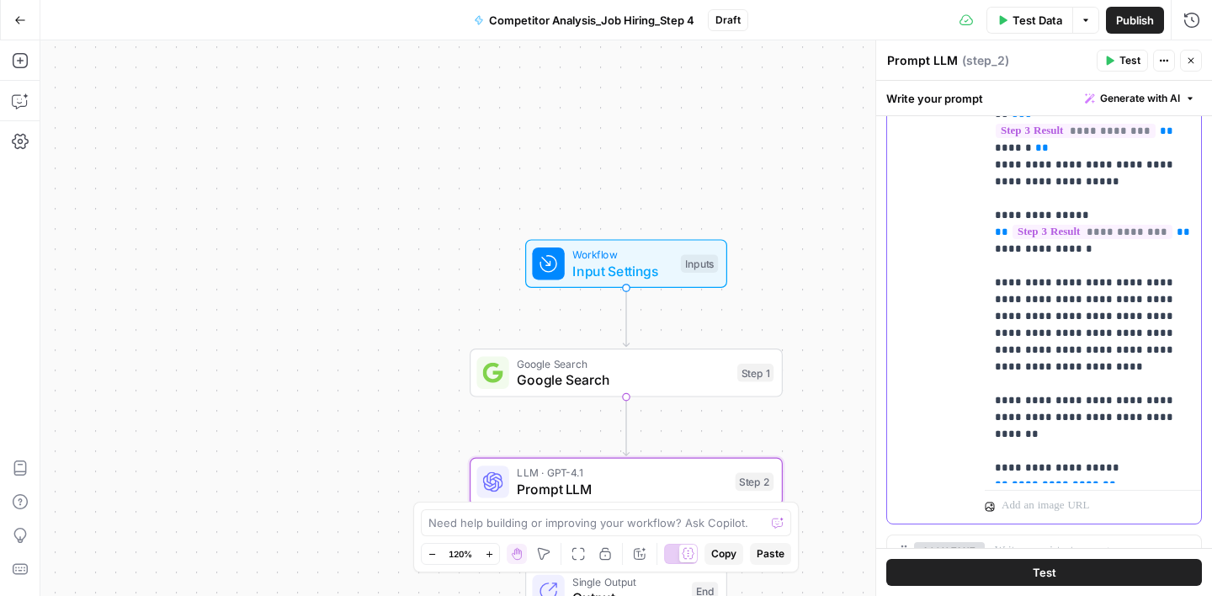
click at [1044, 479] on span "**********" at bounding box center [1056, 484] width 88 height 11
click at [1132, 469] on p "**********" at bounding box center [1093, 266] width 196 height 421
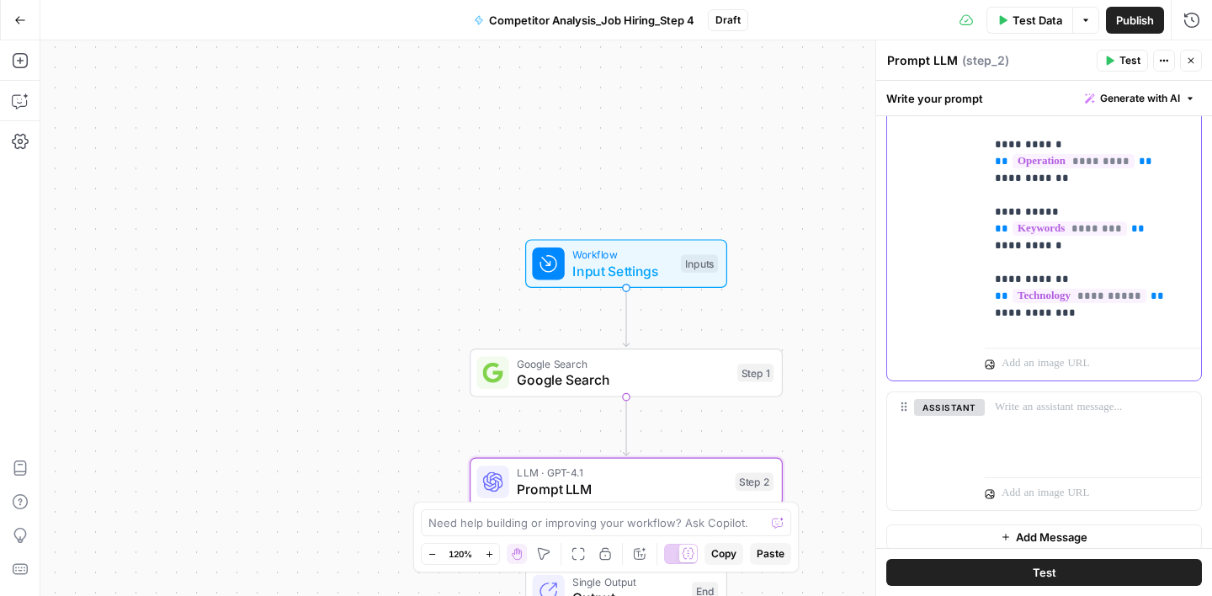
scroll to position [636, 0]
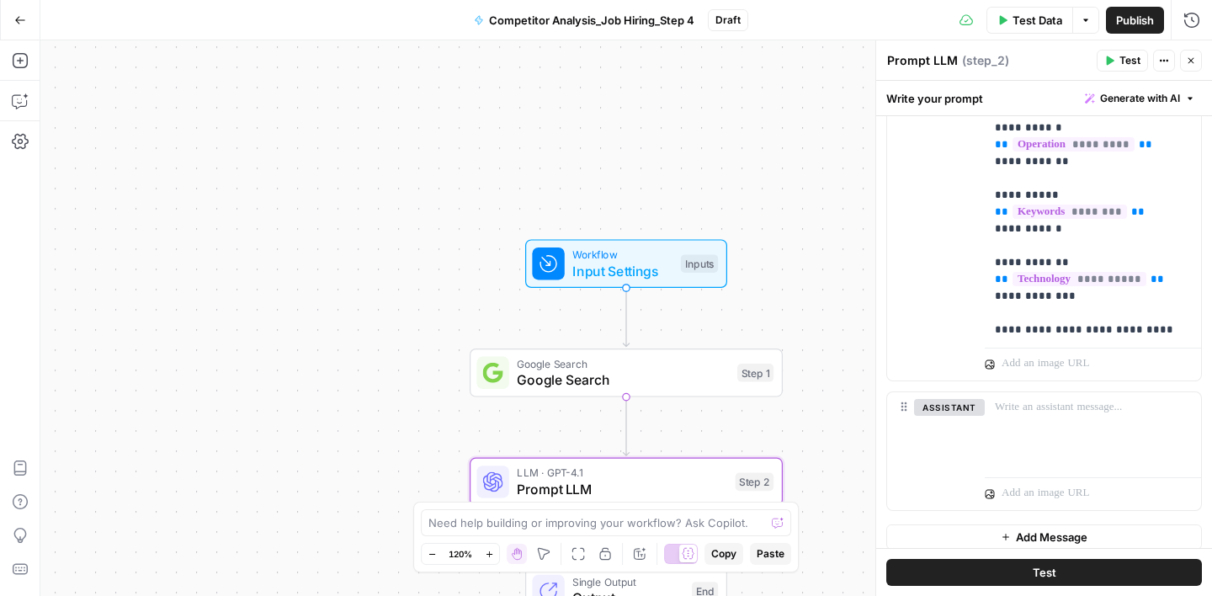
click at [1026, 95] on div "Write your prompt Generate with AI" at bounding box center [1044, 98] width 336 height 35
click at [1197, 61] on button "Close" at bounding box center [1191, 61] width 22 height 22
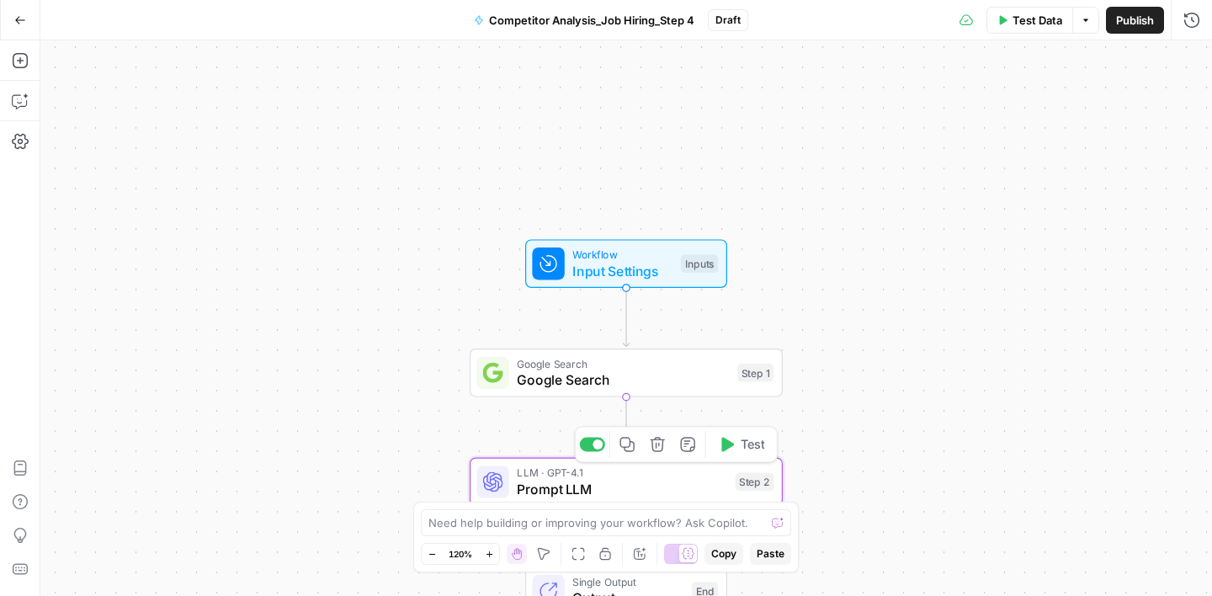
click at [663, 451] on icon "button" at bounding box center [658, 444] width 16 height 16
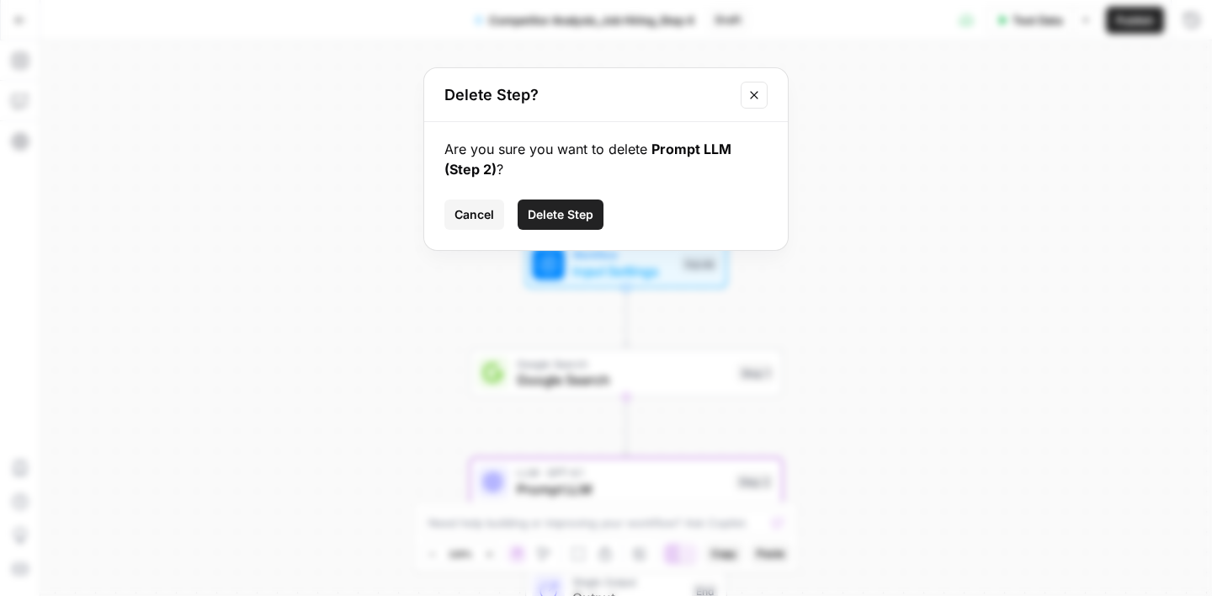
click at [548, 206] on span "Delete Step" at bounding box center [561, 214] width 66 height 17
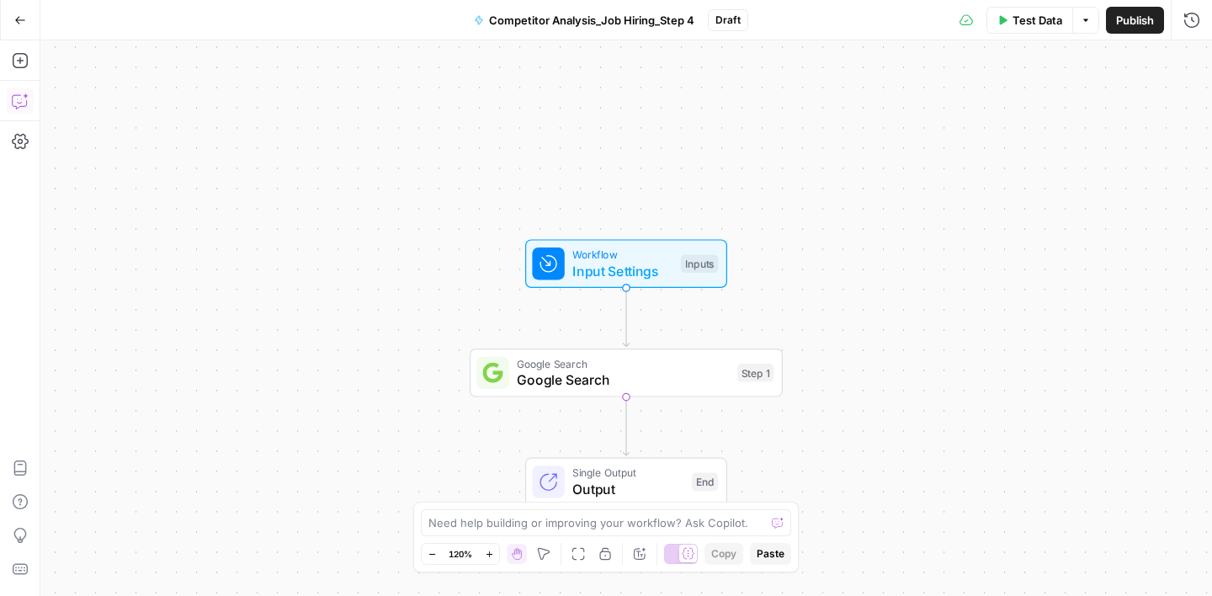
click at [26, 100] on icon "button" at bounding box center [19, 101] width 14 height 13
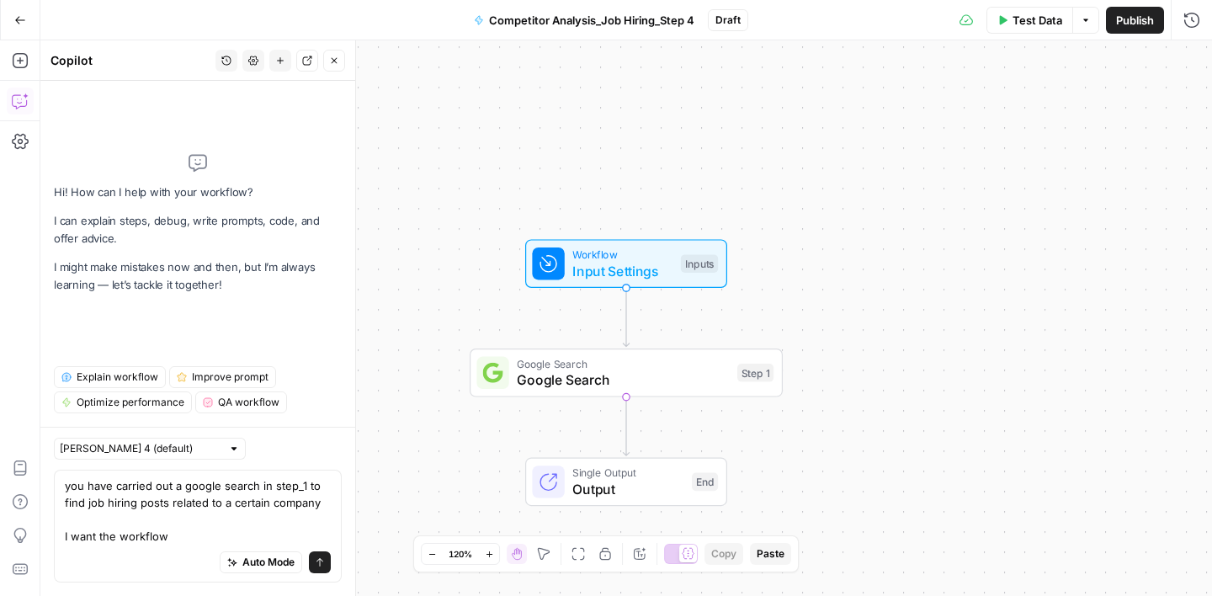
click at [65, 540] on textarea "you have carried out a google search in step_1 to find job hiring posts related…" at bounding box center [198, 510] width 266 height 67
click at [213, 537] on textarea "you have carried out a google search in step_1 to find job hiring posts related…" at bounding box center [198, 510] width 266 height 67
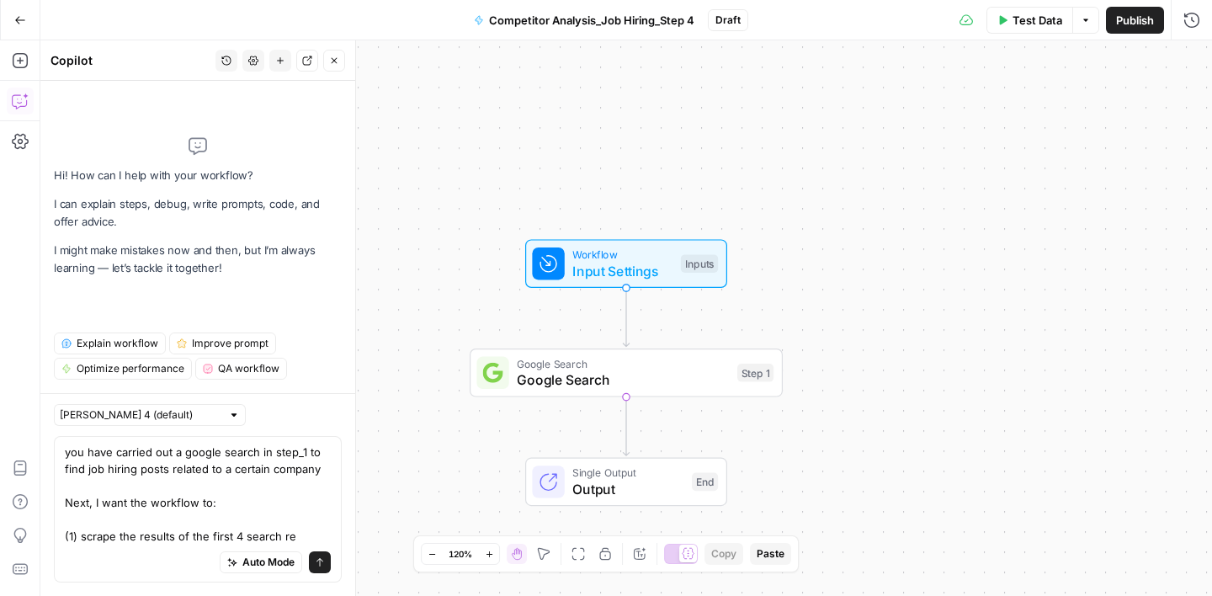
click at [139, 535] on textarea "you have carried out a google search in step_1 to find job hiring posts related…" at bounding box center [198, 494] width 266 height 101
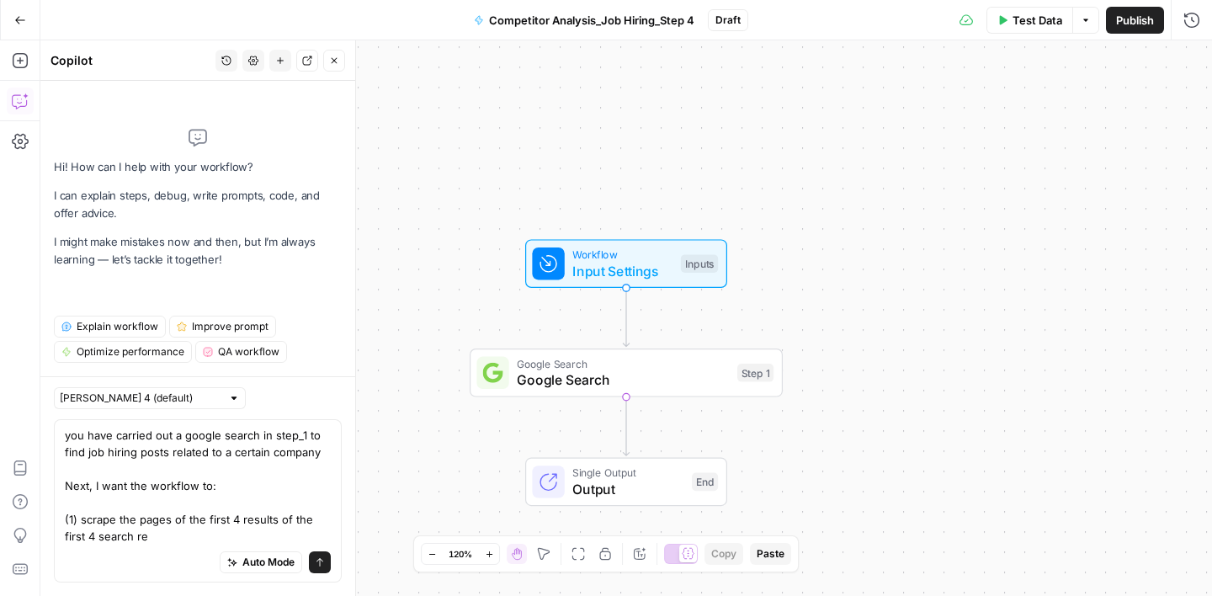
drag, startPoint x: 280, startPoint y: 521, endPoint x: 284, endPoint y: 530, distance: 9.9
click at [284, 530] on textarea "you have carried out a google search in step_1 to find job hiring posts related…" at bounding box center [198, 486] width 266 height 118
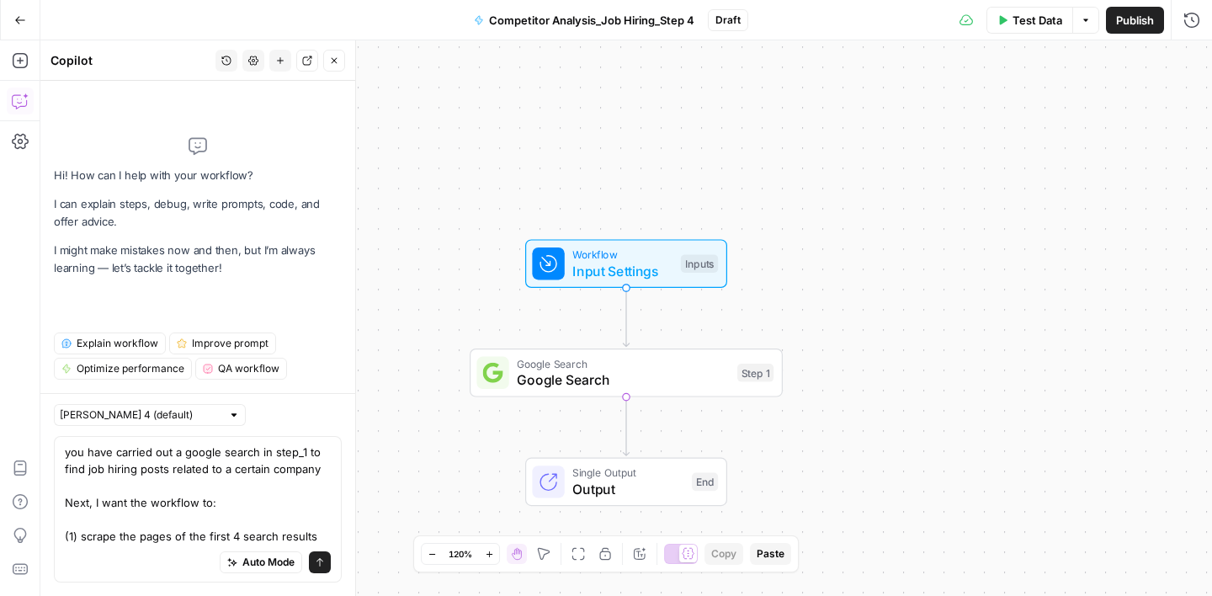
click at [84, 540] on textarea "you have carried out a google search in step_1 to find job hiring posts related…" at bounding box center [198, 494] width 266 height 101
click at [316, 540] on textarea "you have carried out a google search in step_1 to find job hiring posts related…" at bounding box center [198, 494] width 266 height 101
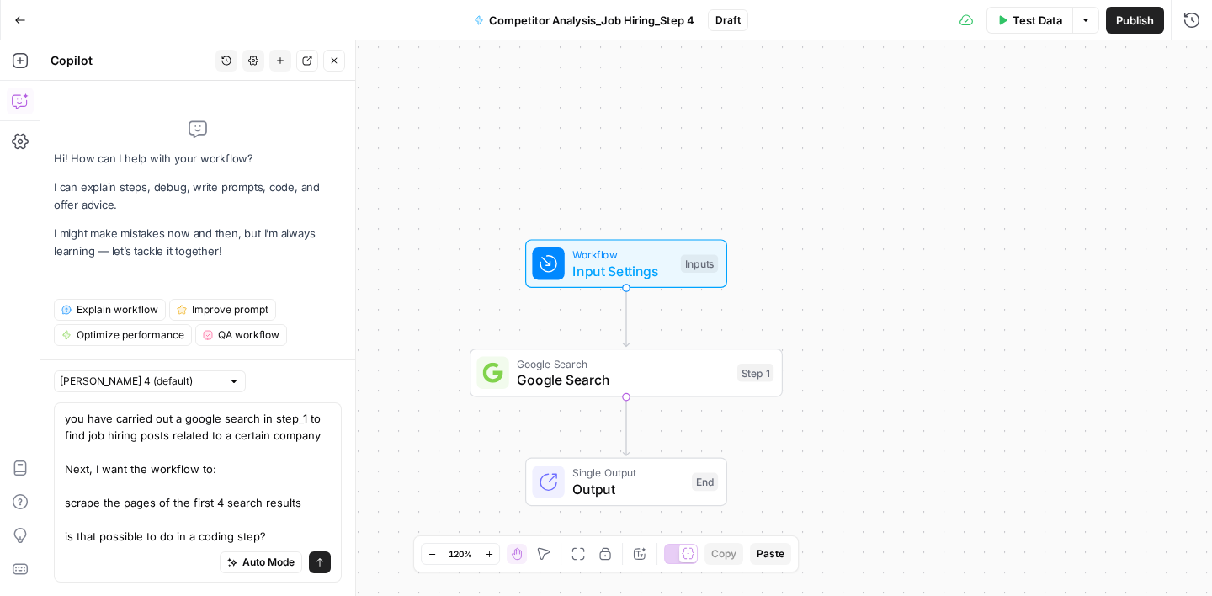
click at [180, 538] on textarea "you have carried out a google search in step_1 to find job hiring posts related…" at bounding box center [198, 477] width 266 height 135
type textarea "you have carried out a google search in step_1 to find job hiring posts related…"
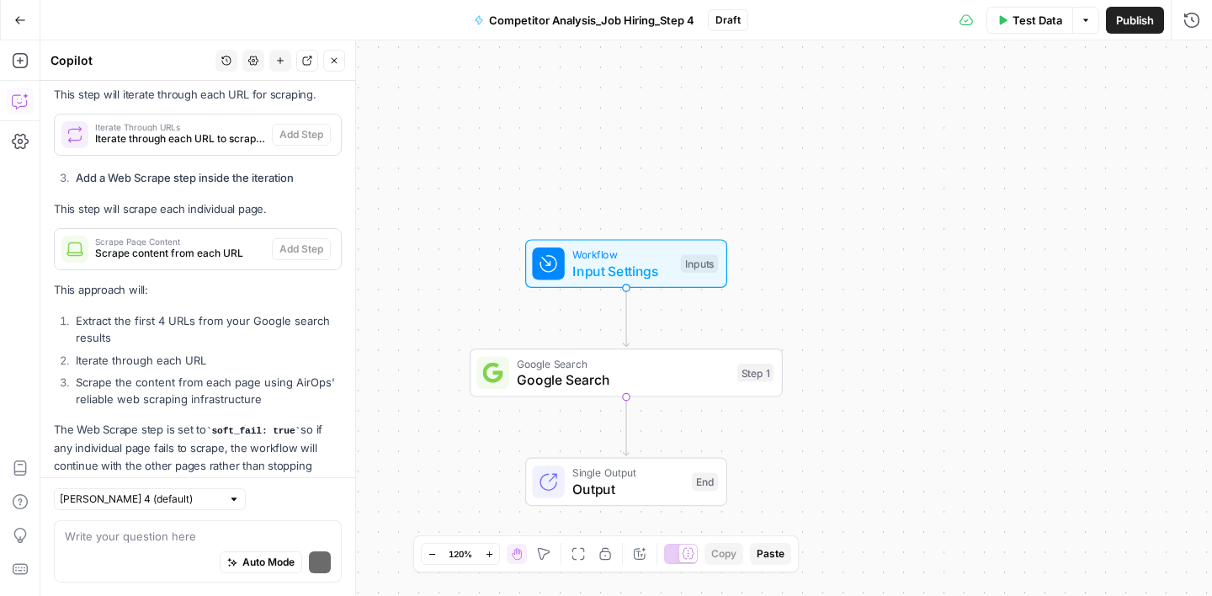
scroll to position [793, 0]
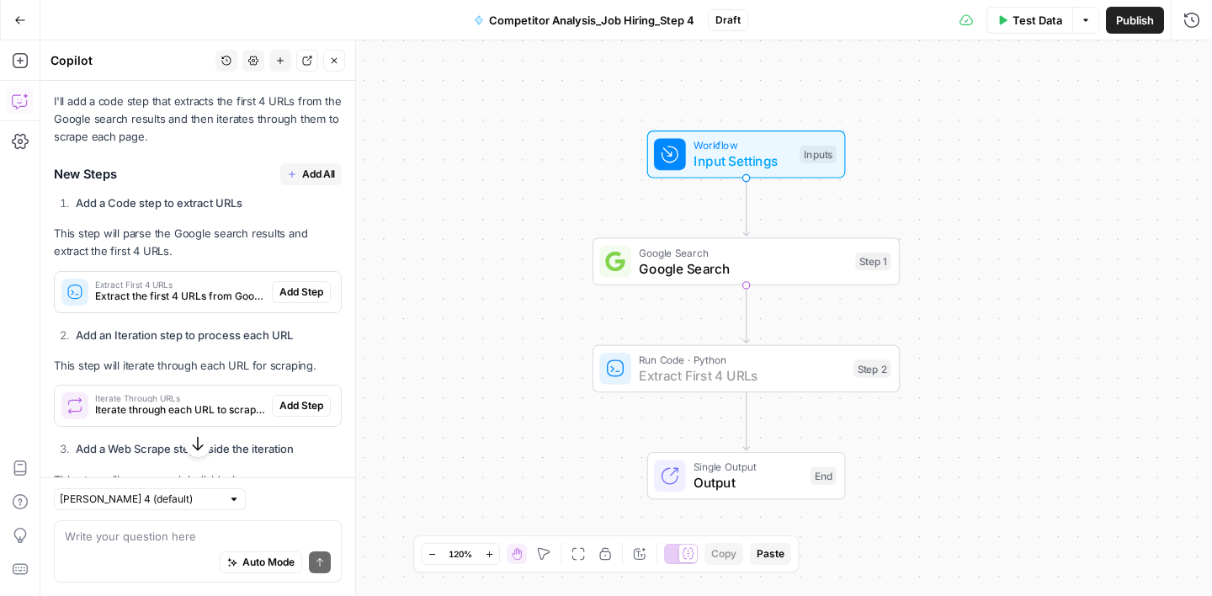
click at [322, 291] on span "Add Step" at bounding box center [301, 292] width 44 height 15
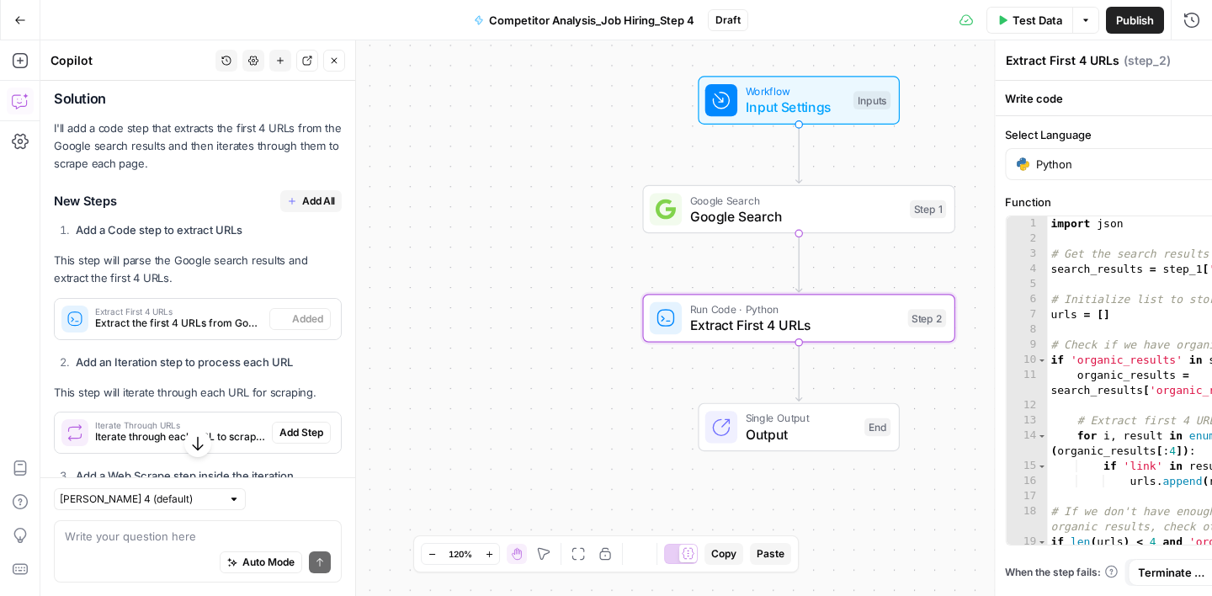
scroll to position [493, 0]
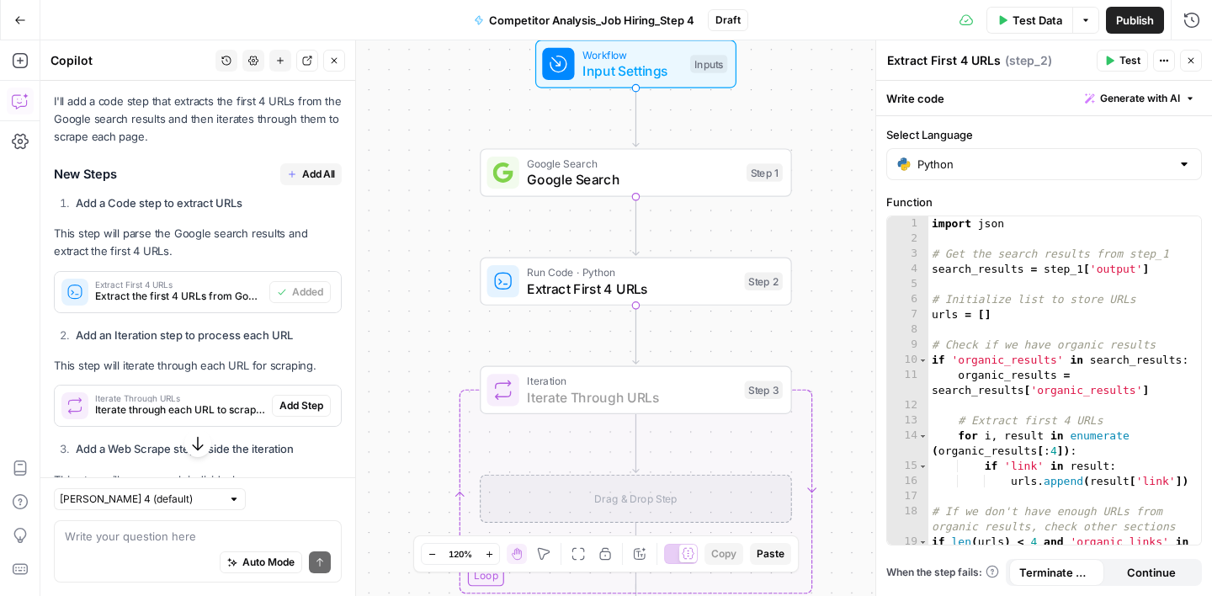
click at [302, 402] on span "Add Step" at bounding box center [301, 405] width 44 height 15
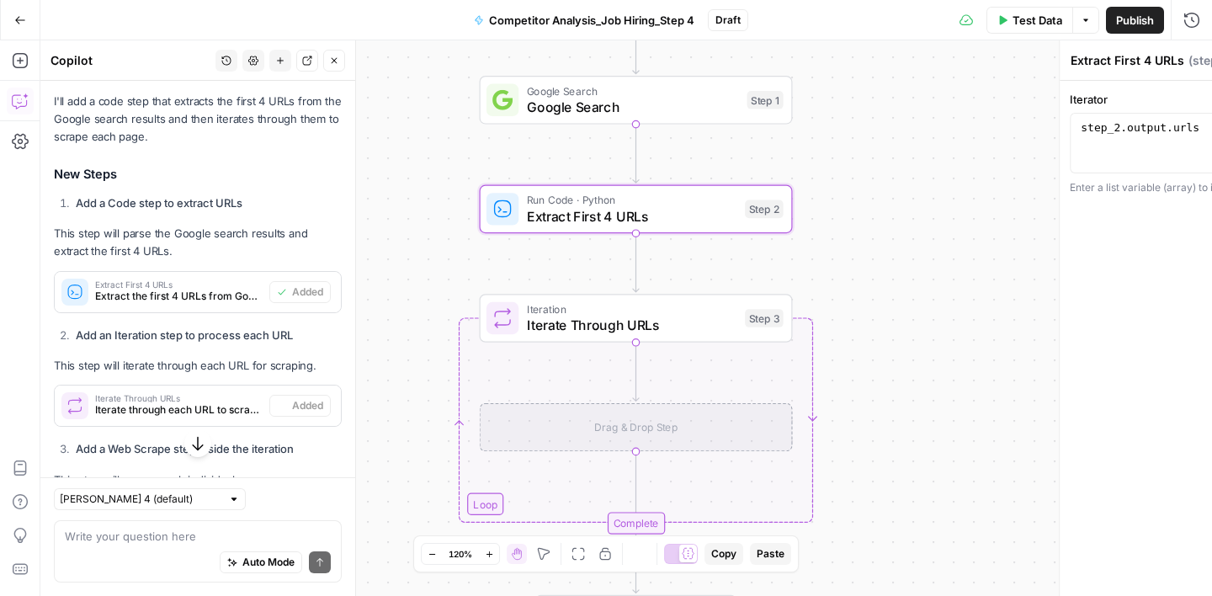
type textarea "Iterate Through URLs"
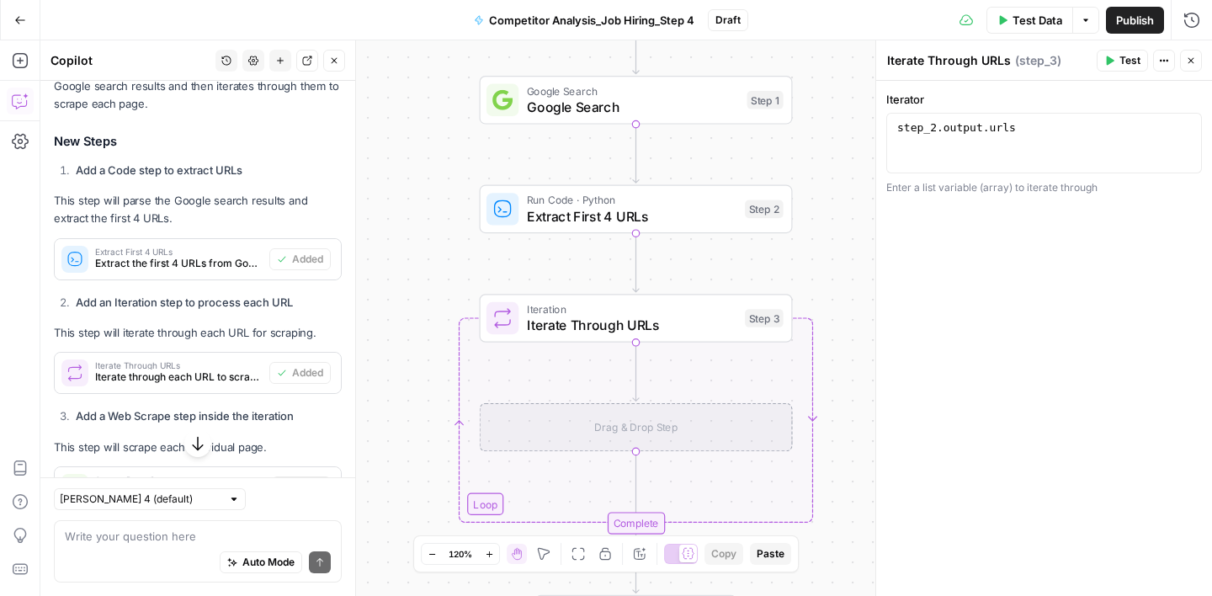
scroll to position [781, 0]
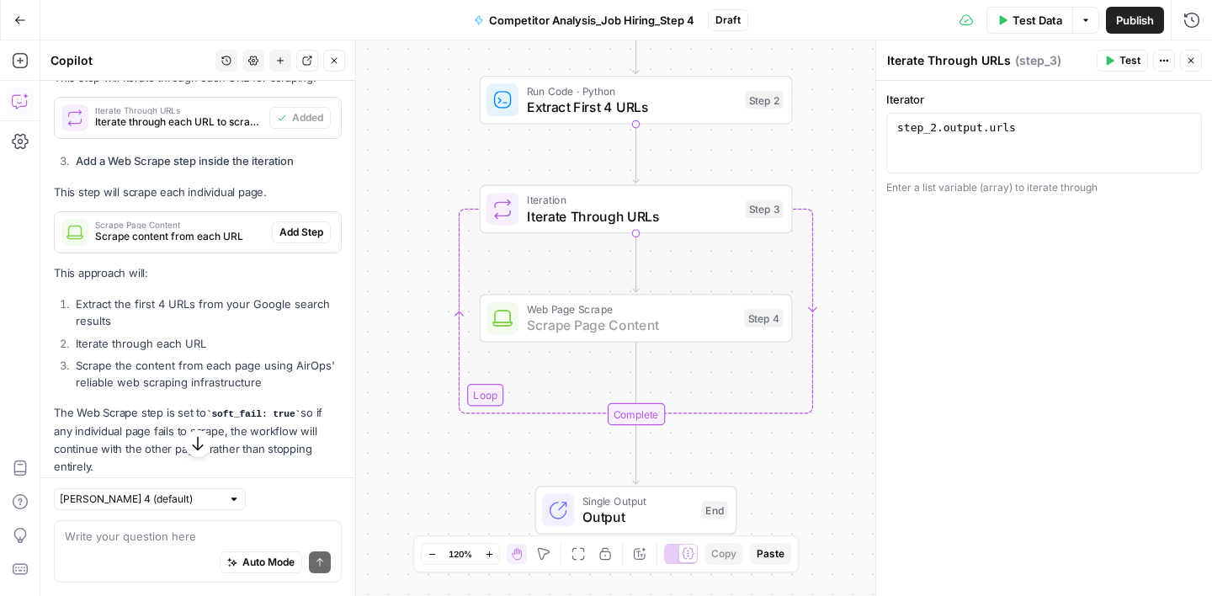
click at [311, 227] on span "Add Step" at bounding box center [301, 232] width 44 height 15
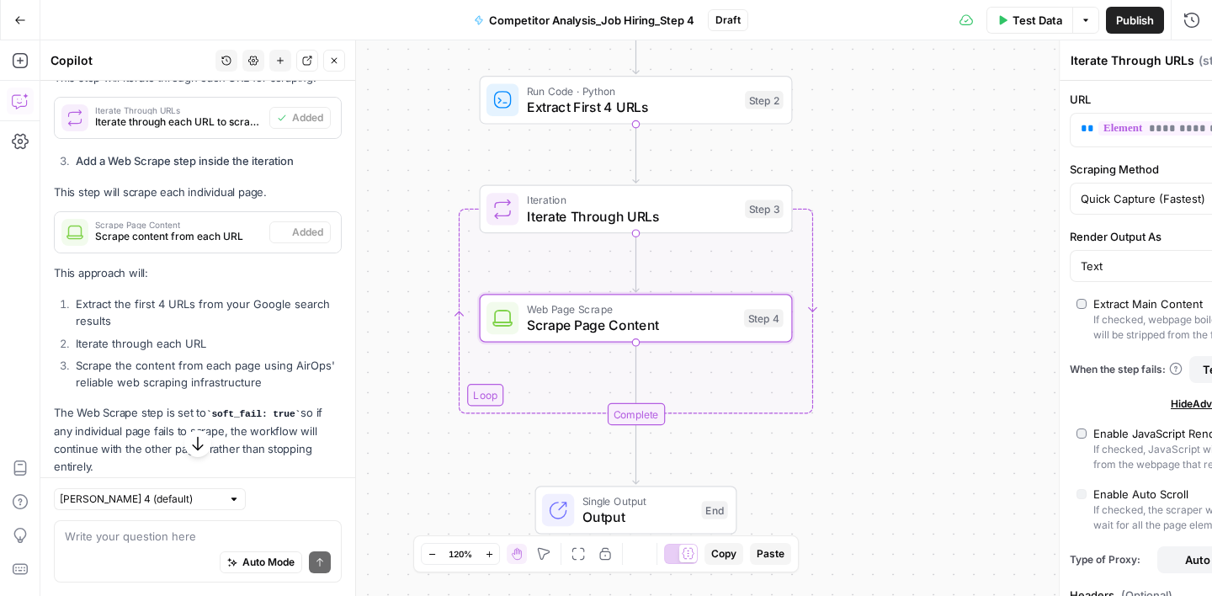
type textarea "Scrape Page Content"
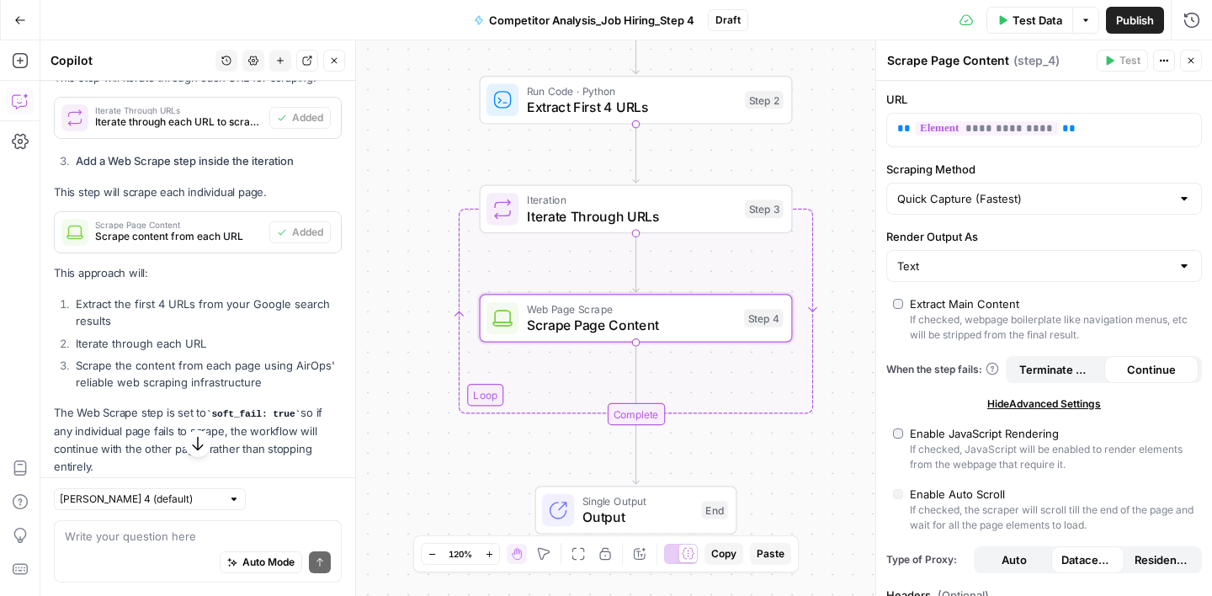
scroll to position [820, 0]
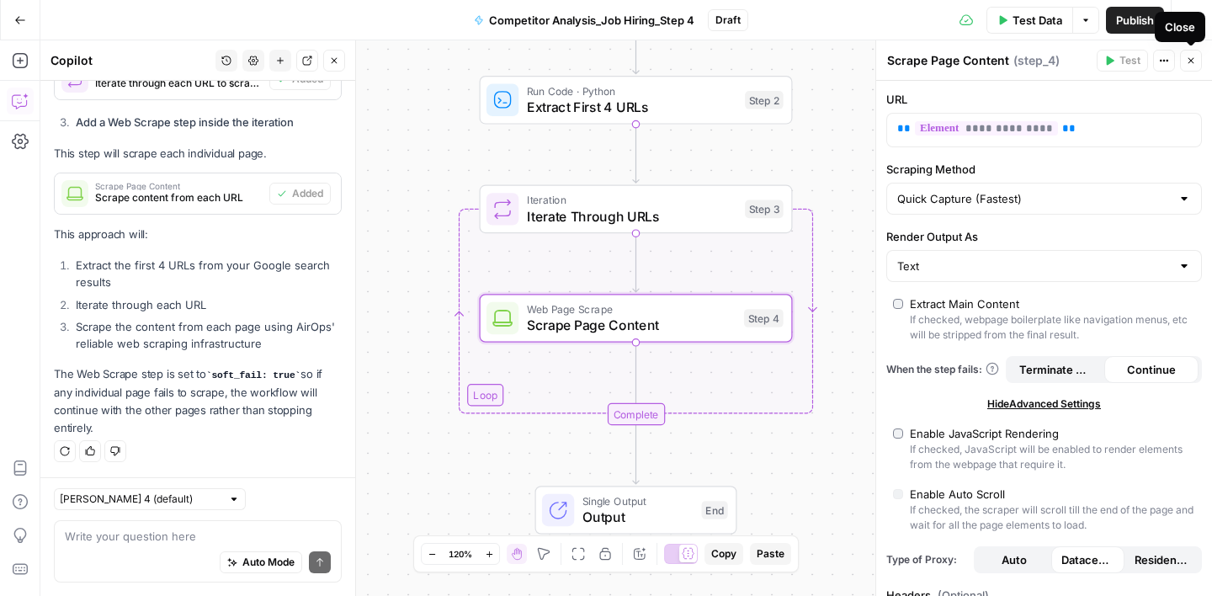
click at [1183, 60] on button "Close" at bounding box center [1191, 61] width 22 height 22
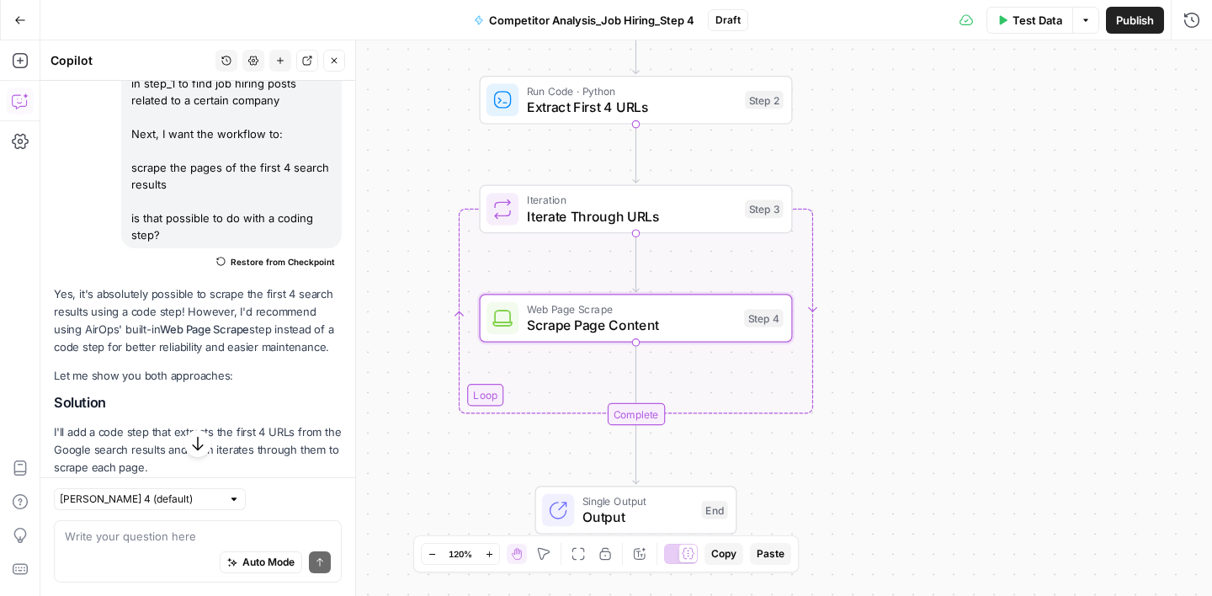
scroll to position [0, 0]
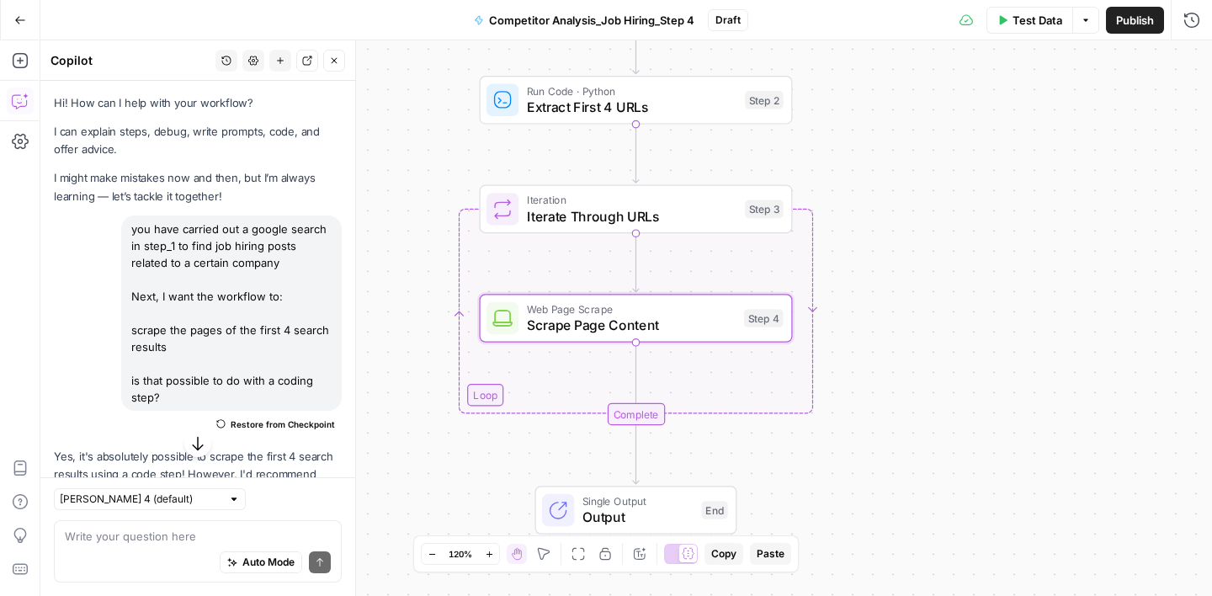
click at [342, 66] on button "Close" at bounding box center [334, 61] width 22 height 22
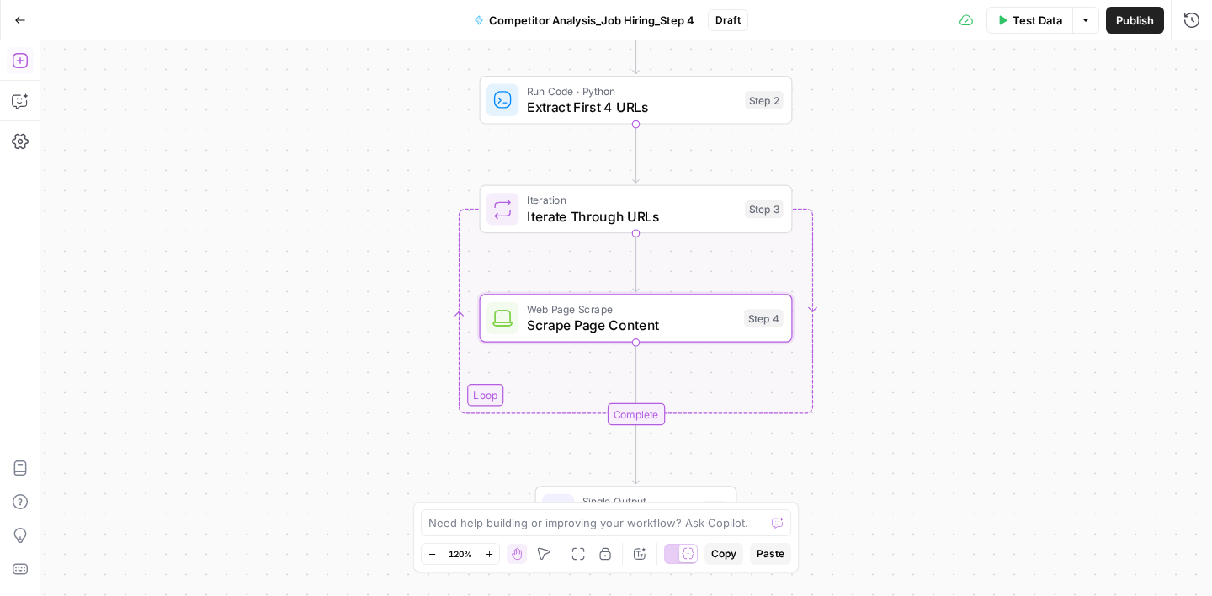
click at [19, 66] on icon "button" at bounding box center [20, 60] width 17 height 17
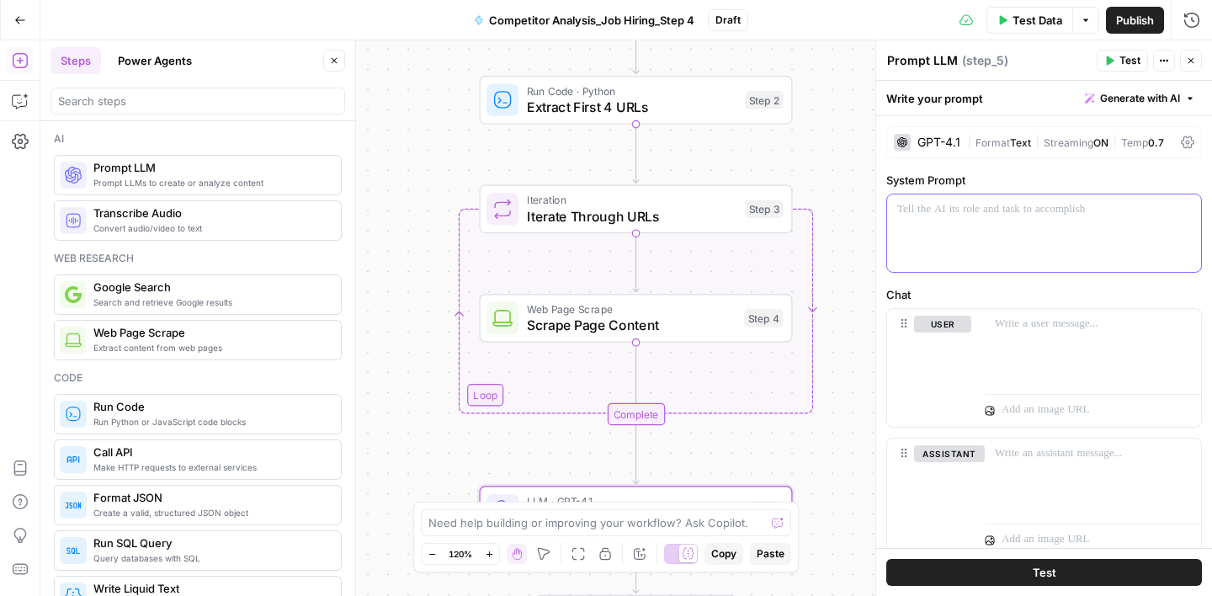
click at [931, 206] on p at bounding box center [1044, 209] width 294 height 17
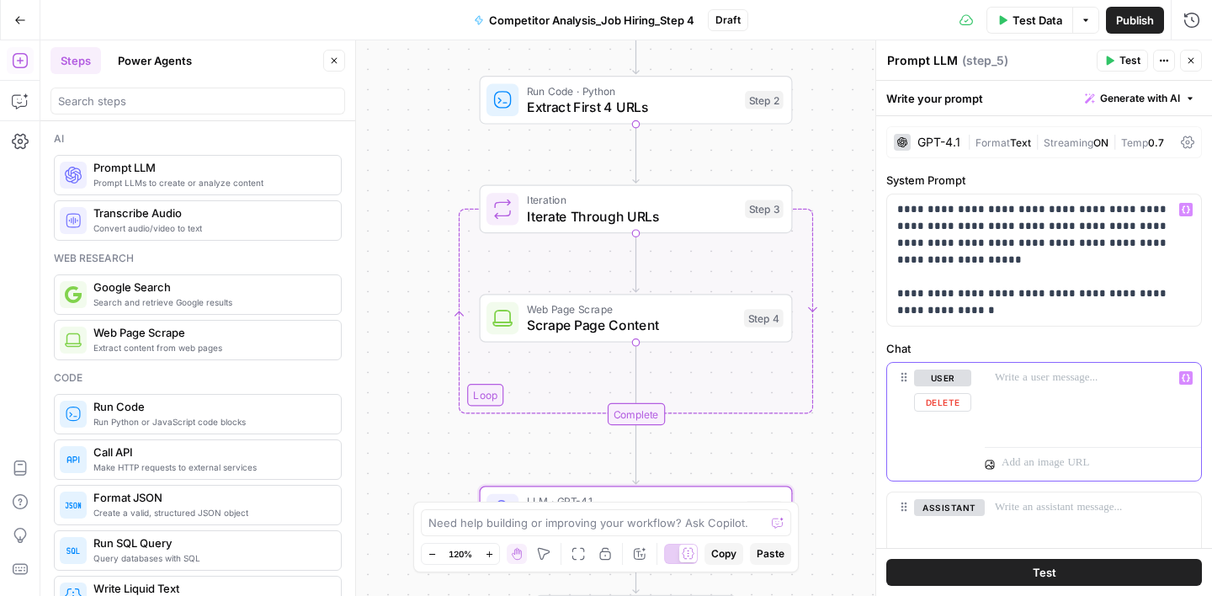
click at [1024, 390] on div at bounding box center [1093, 401] width 216 height 77
paste div
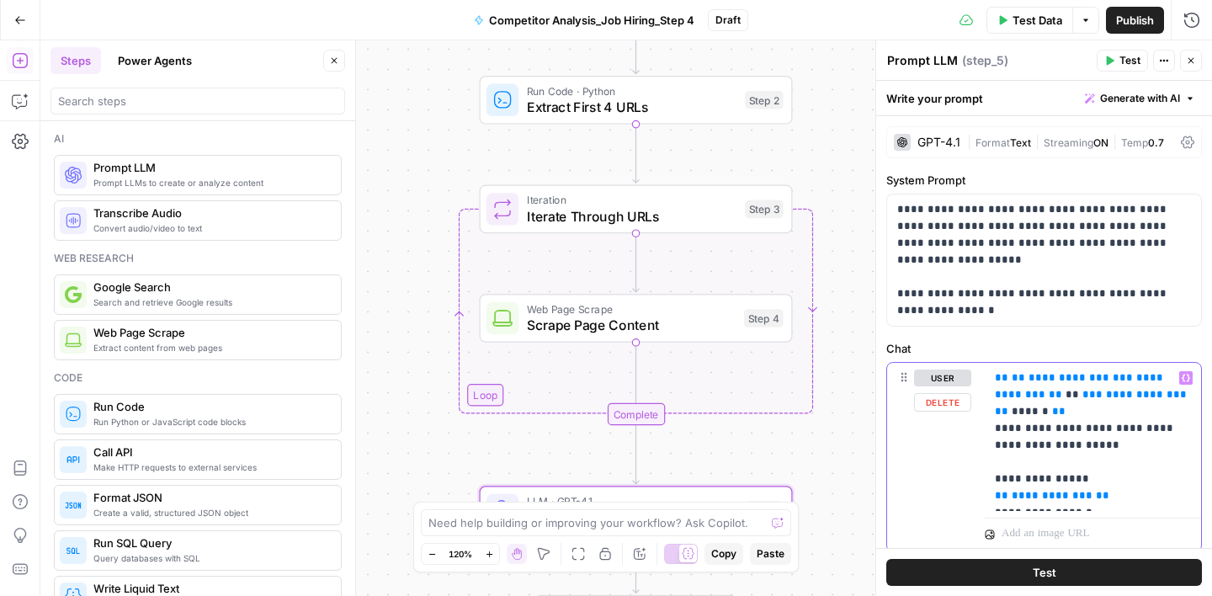
click at [1056, 375] on span "**********" at bounding box center [1069, 377] width 81 height 11
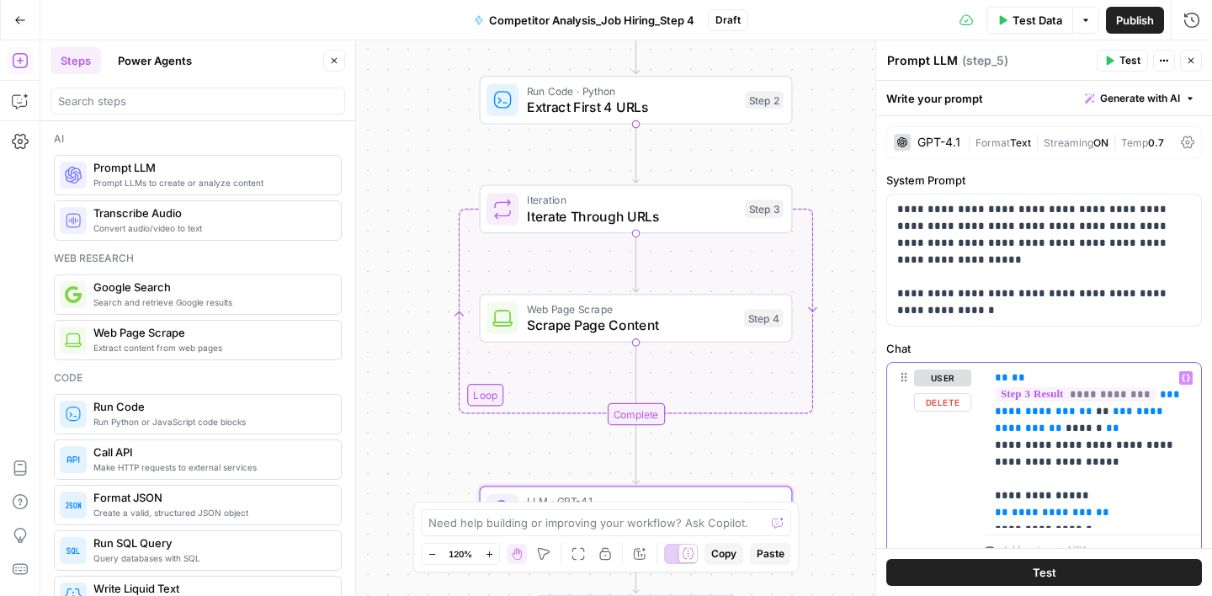
click at [1052, 406] on span "**********" at bounding box center [1035, 411] width 81 height 11
click at [1077, 423] on span "**********" at bounding box center [1075, 428] width 81 height 11
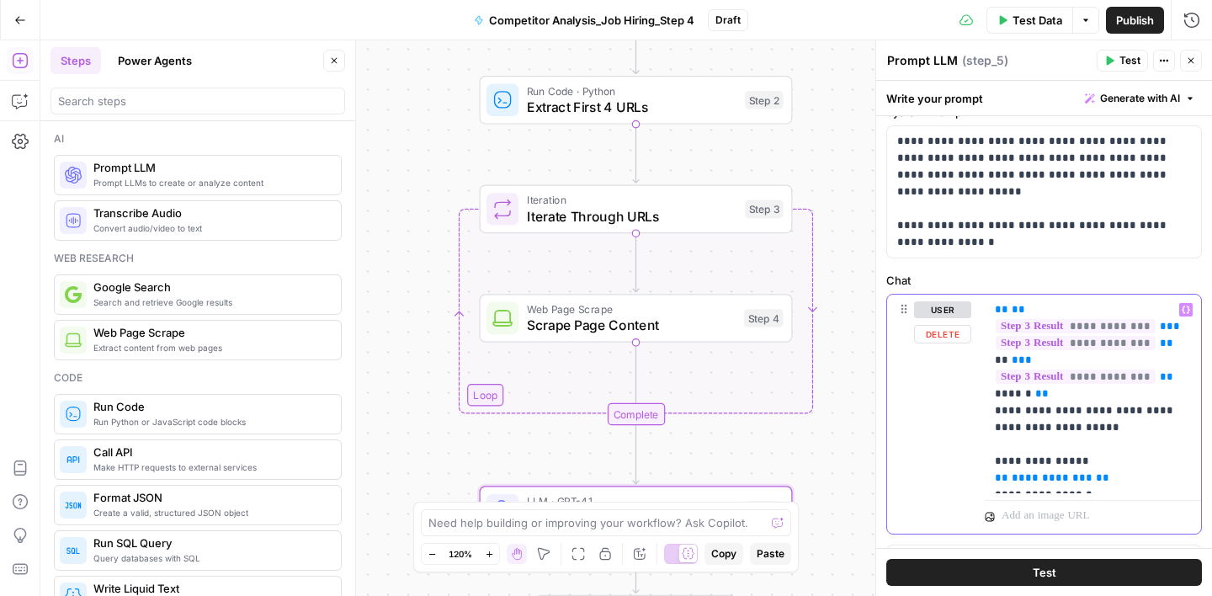
scroll to position [76, 0]
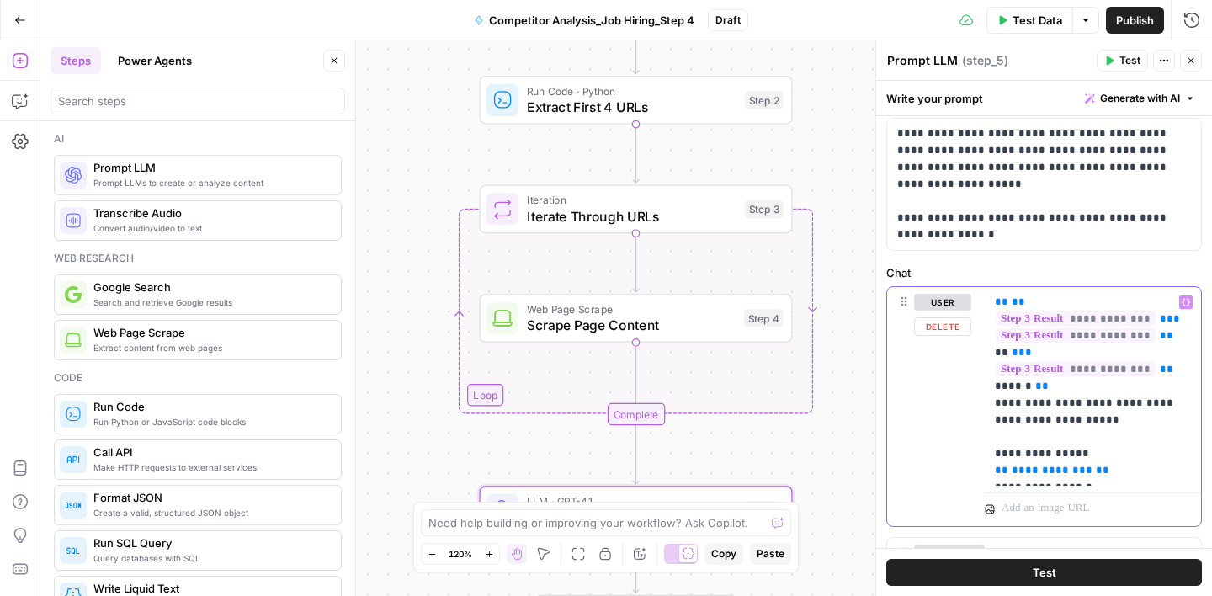
click at [1034, 441] on p "**********" at bounding box center [1093, 386] width 196 height 185
click at [1042, 465] on span "**********" at bounding box center [1052, 470] width 81 height 11
click at [1038, 471] on p "**********" at bounding box center [1093, 386] width 196 height 185
click at [1097, 476] on p "**********" at bounding box center [1093, 386] width 196 height 185
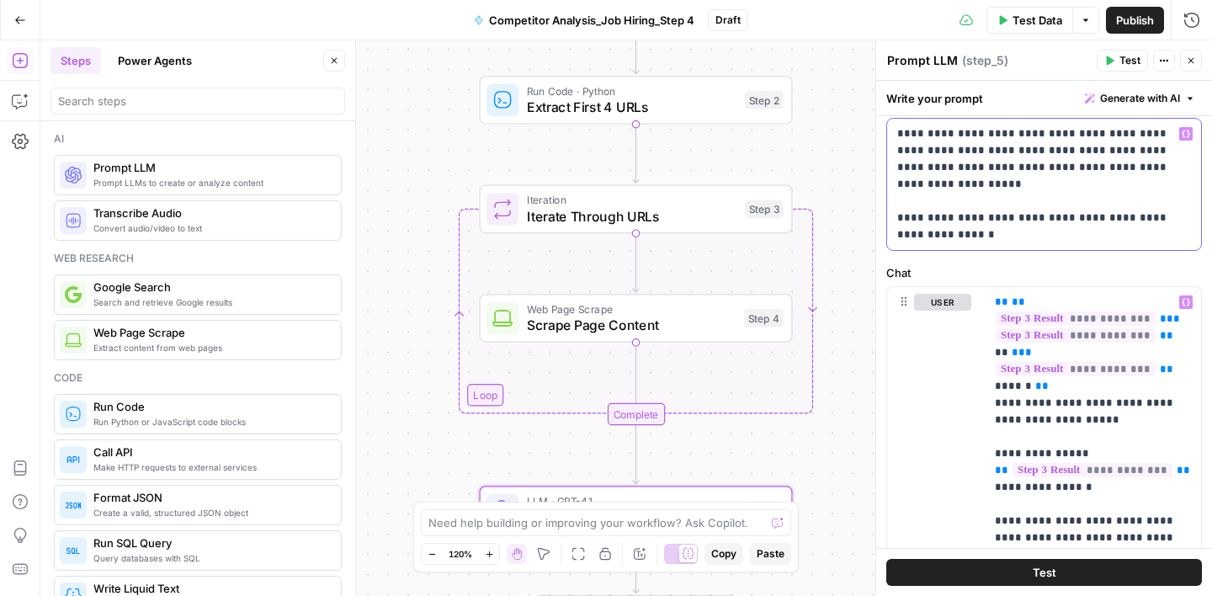
click at [976, 234] on p "**********" at bounding box center [1044, 184] width 294 height 118
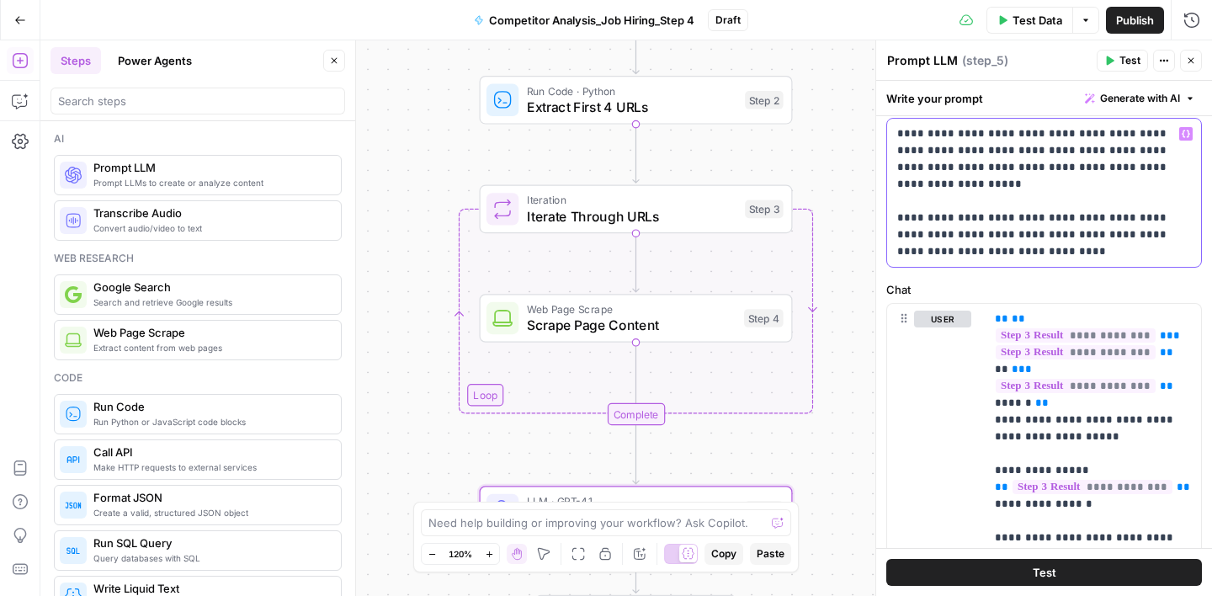
drag, startPoint x: 960, startPoint y: 251, endPoint x: 900, endPoint y: 251, distance: 59.8
click at [900, 251] on p "**********" at bounding box center [1044, 192] width 294 height 135
click at [949, 254] on p "**********" at bounding box center [1044, 192] width 294 height 135
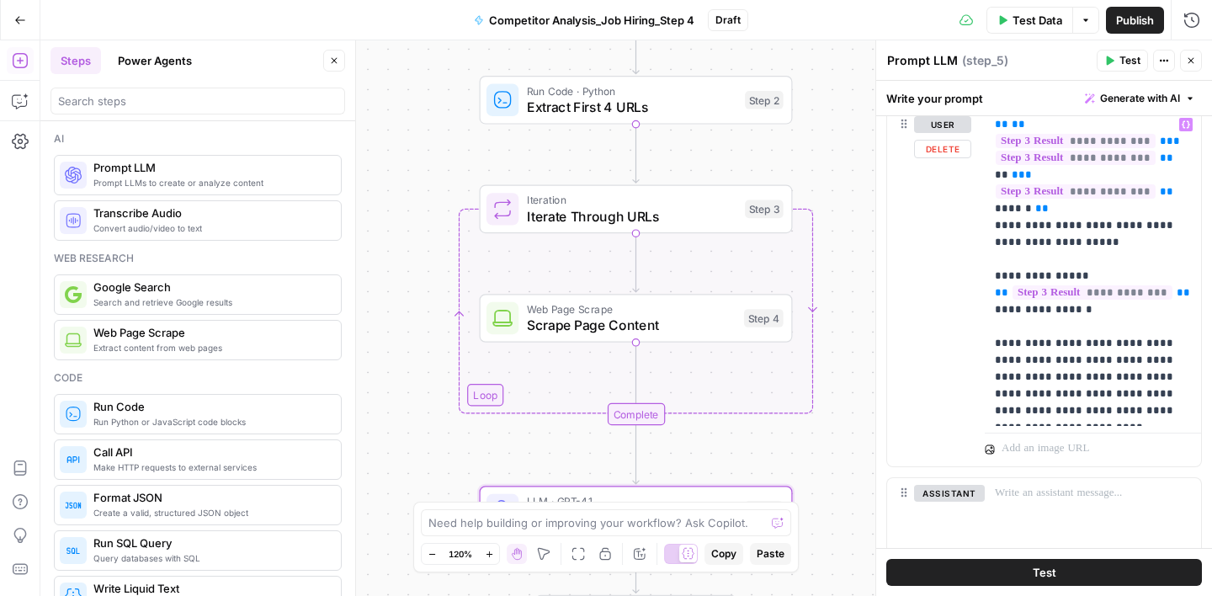
scroll to position [279, 0]
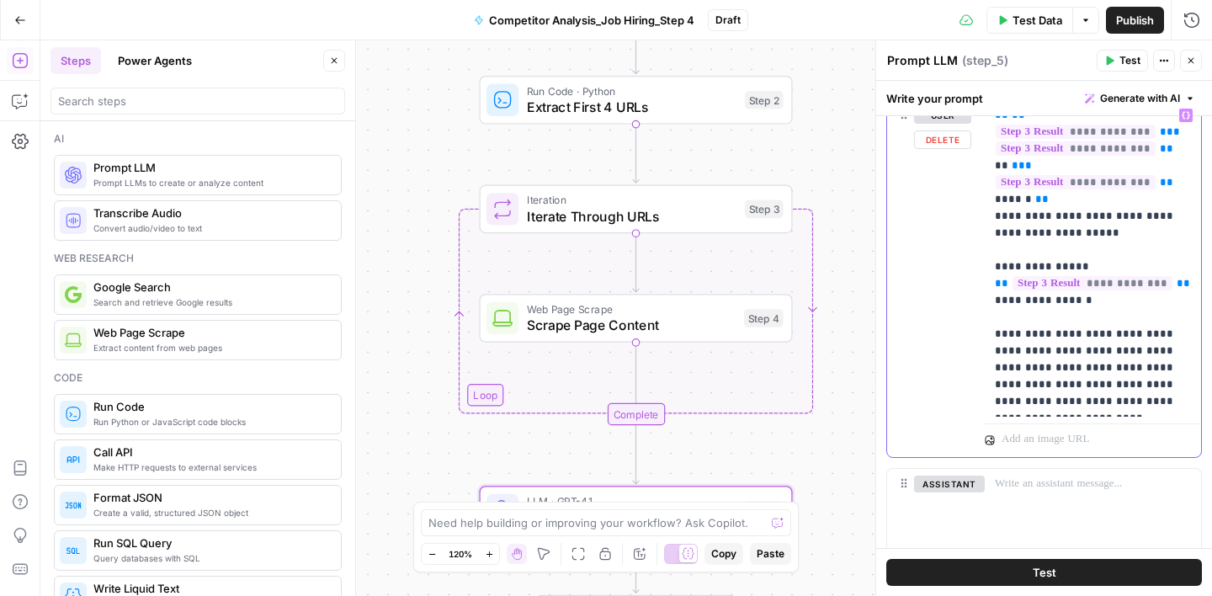
click at [1095, 401] on p "**********" at bounding box center [1093, 258] width 196 height 303
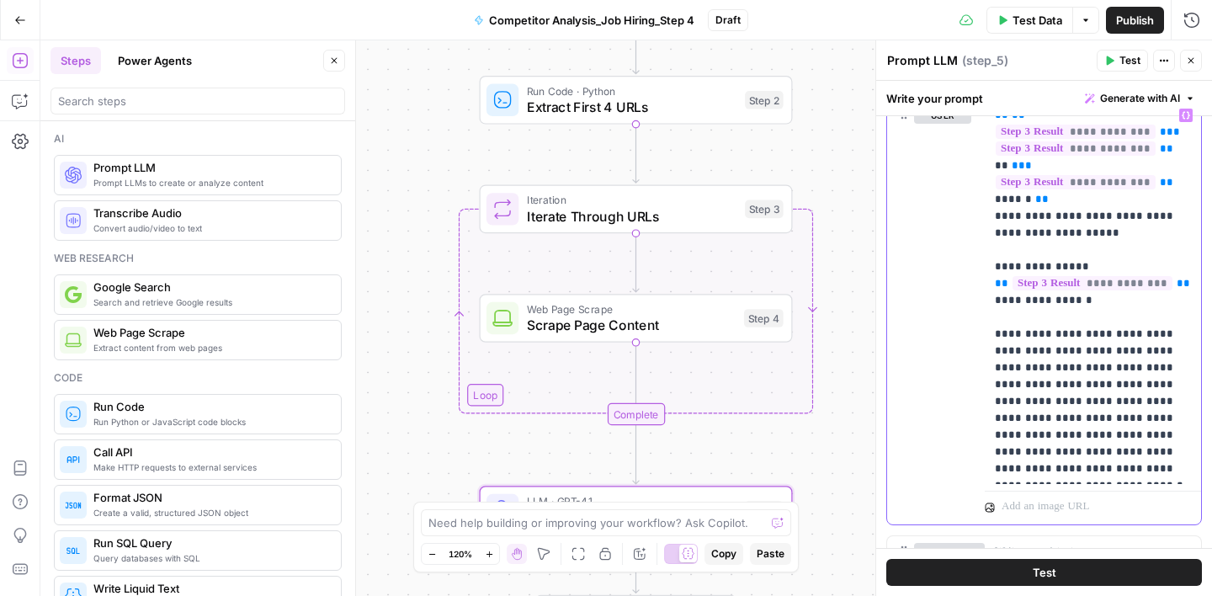
click at [1184, 113] on icon "button" at bounding box center [1186, 115] width 8 height 8
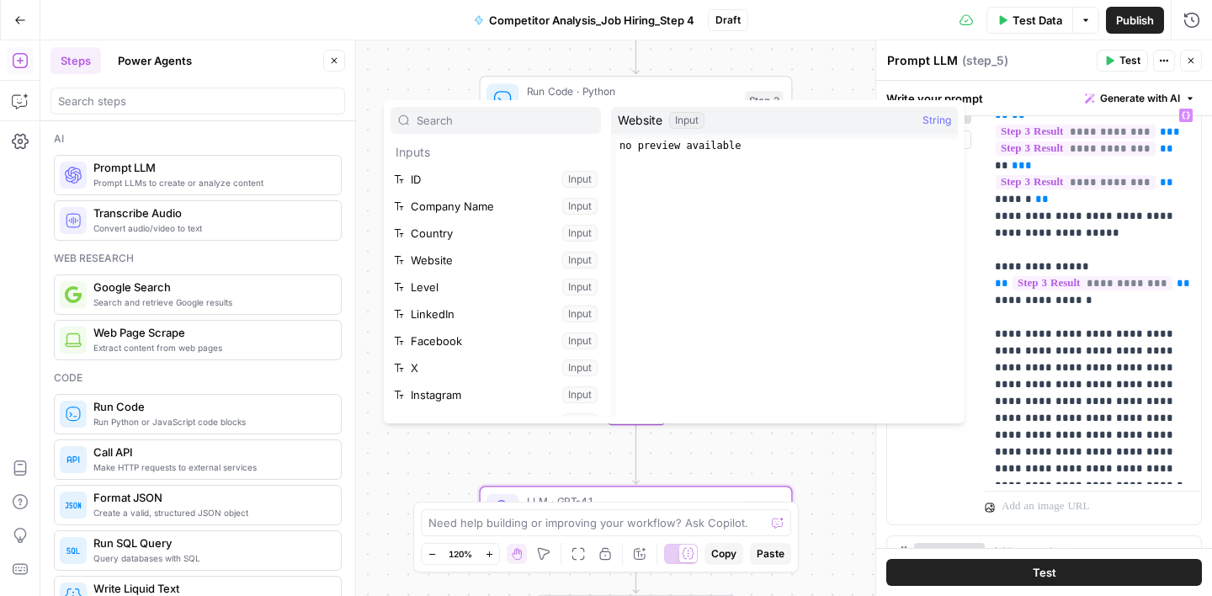
scroll to position [288, 0]
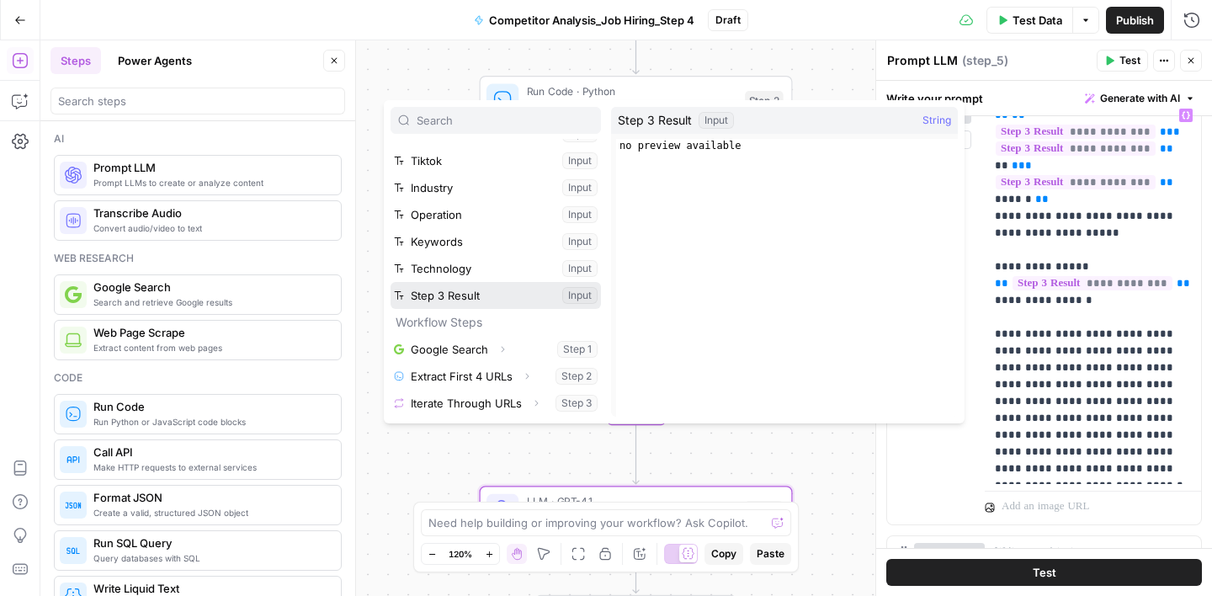
click at [478, 294] on button "Select variable Step 3 Result" at bounding box center [496, 295] width 210 height 27
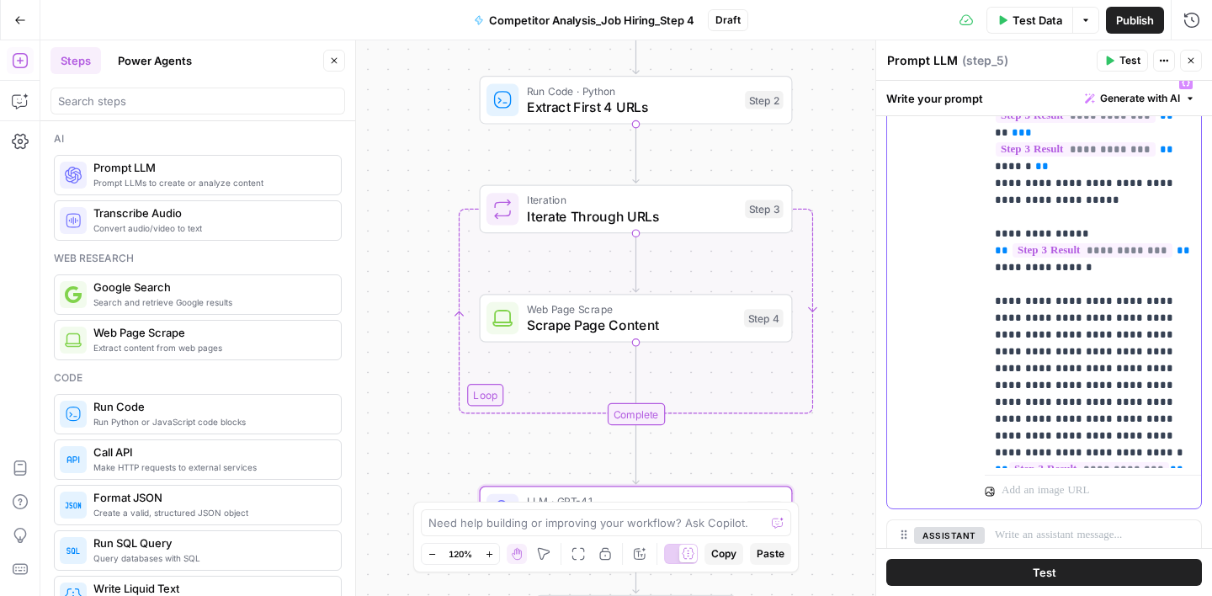
scroll to position [365, 0]
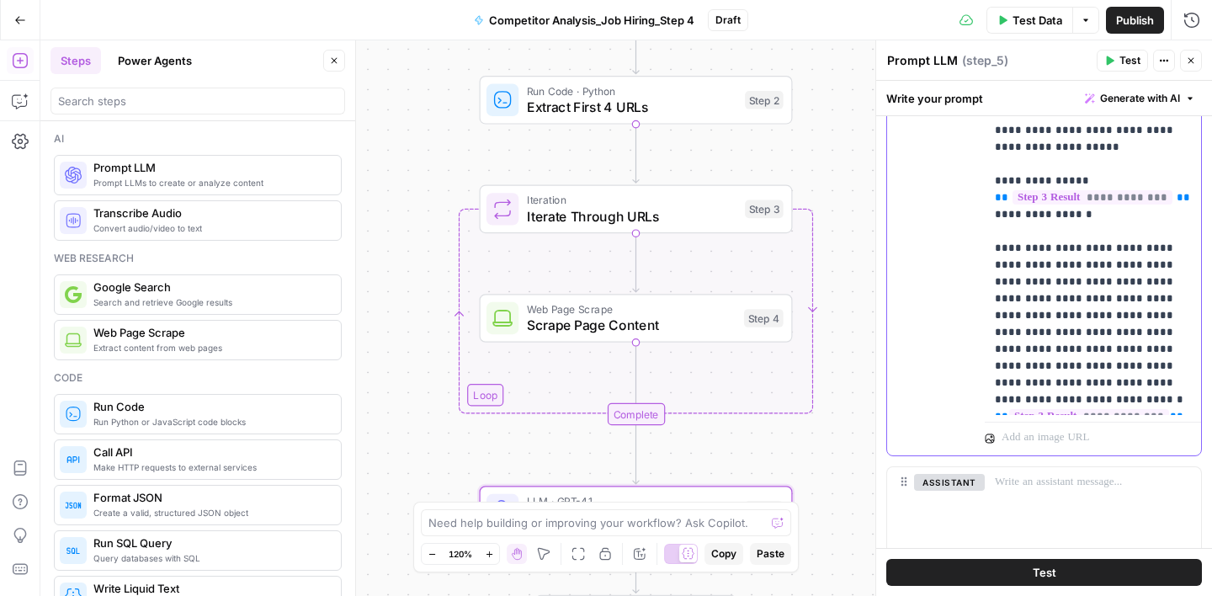
click at [1074, 315] on p "**********" at bounding box center [1093, 214] width 196 height 387
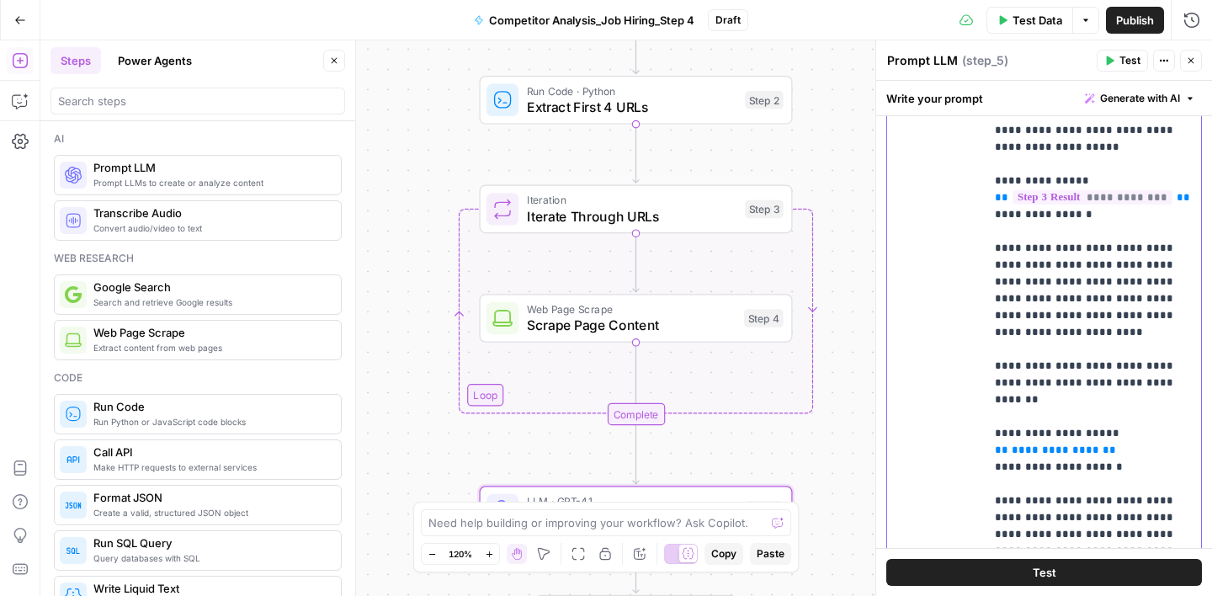
drag, startPoint x: 1086, startPoint y: 367, endPoint x: 1171, endPoint y: 372, distance: 85.2
click at [1171, 372] on p "**********" at bounding box center [1093, 282] width 196 height 522
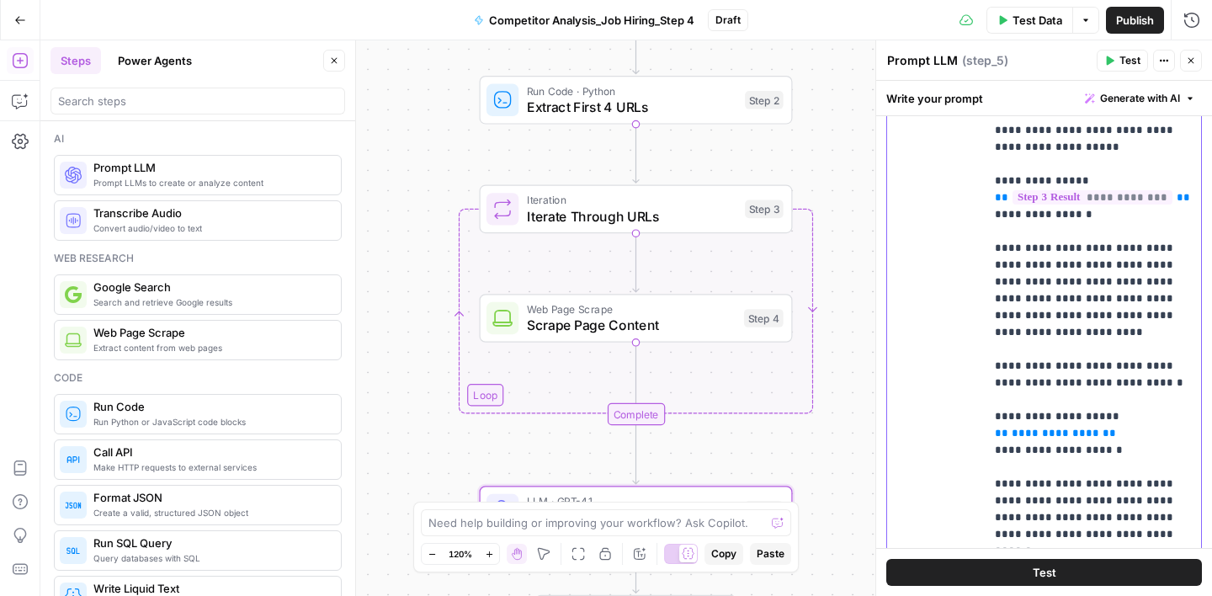
click at [1032, 368] on p "**********" at bounding box center [1093, 282] width 196 height 522
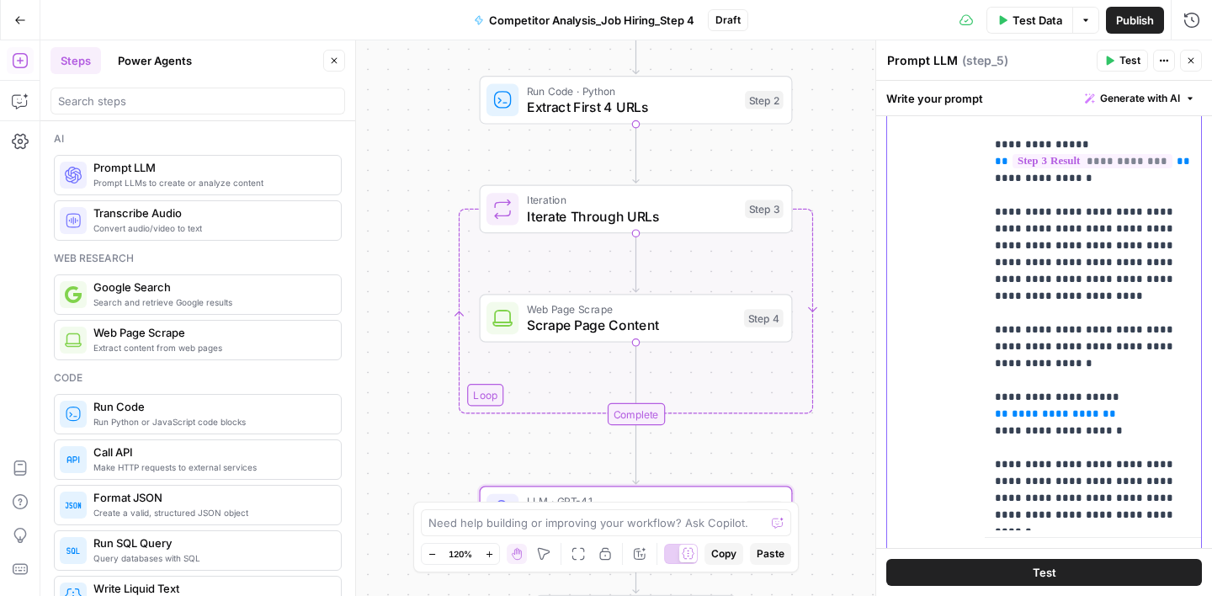
scroll to position [403, 0]
click at [1045, 407] on span "**********" at bounding box center [1056, 412] width 88 height 11
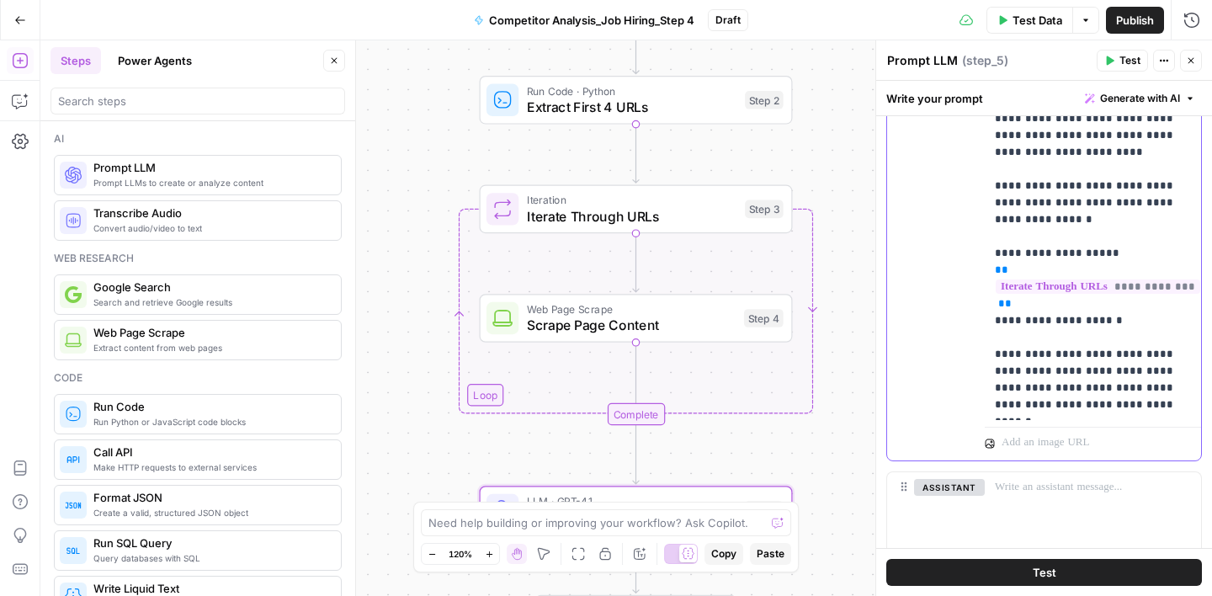
scroll to position [546, 0]
click at [1182, 400] on p "**********" at bounding box center [1093, 126] width 196 height 572
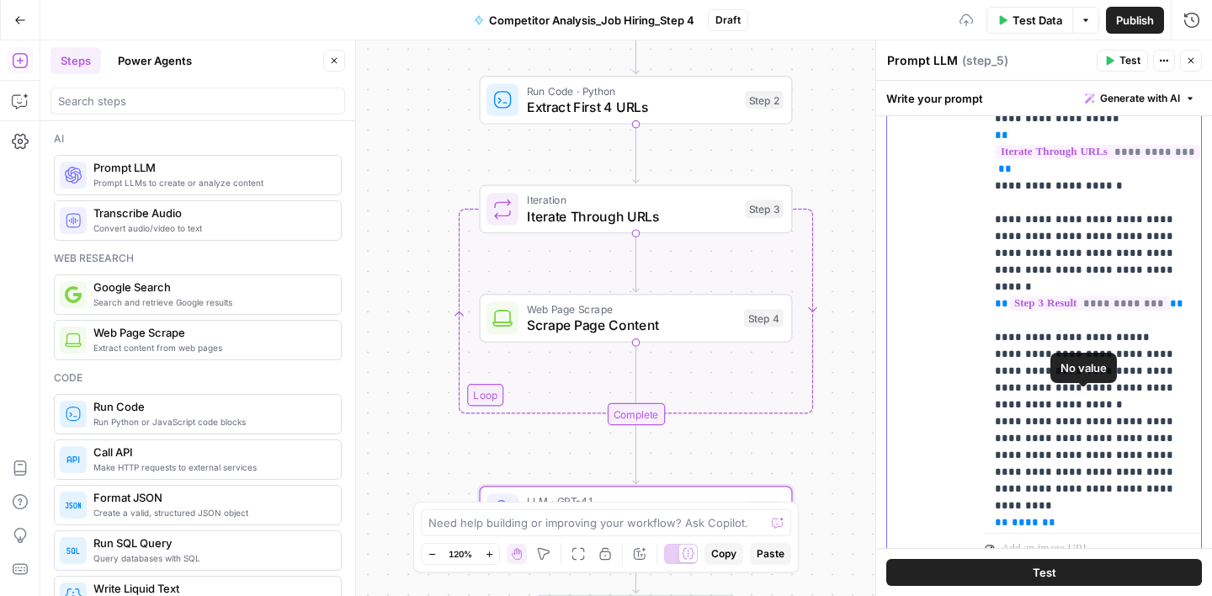
scroll to position [155, 0]
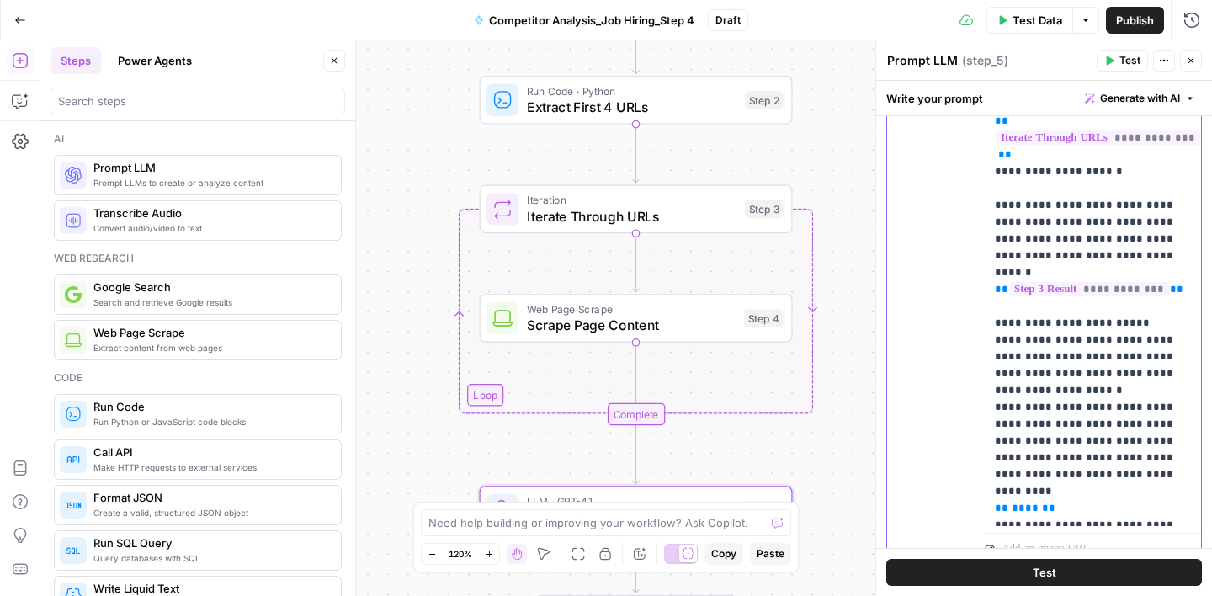
click at [1118, 308] on p "**********" at bounding box center [1093, 113] width 196 height 842
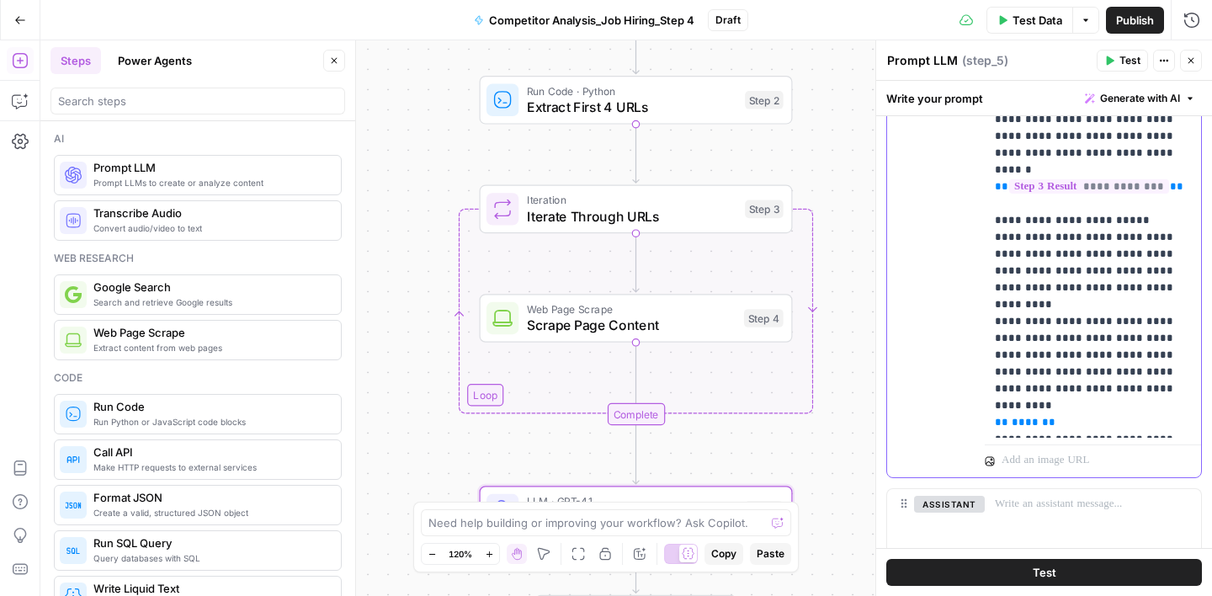
scroll to position [639, 0]
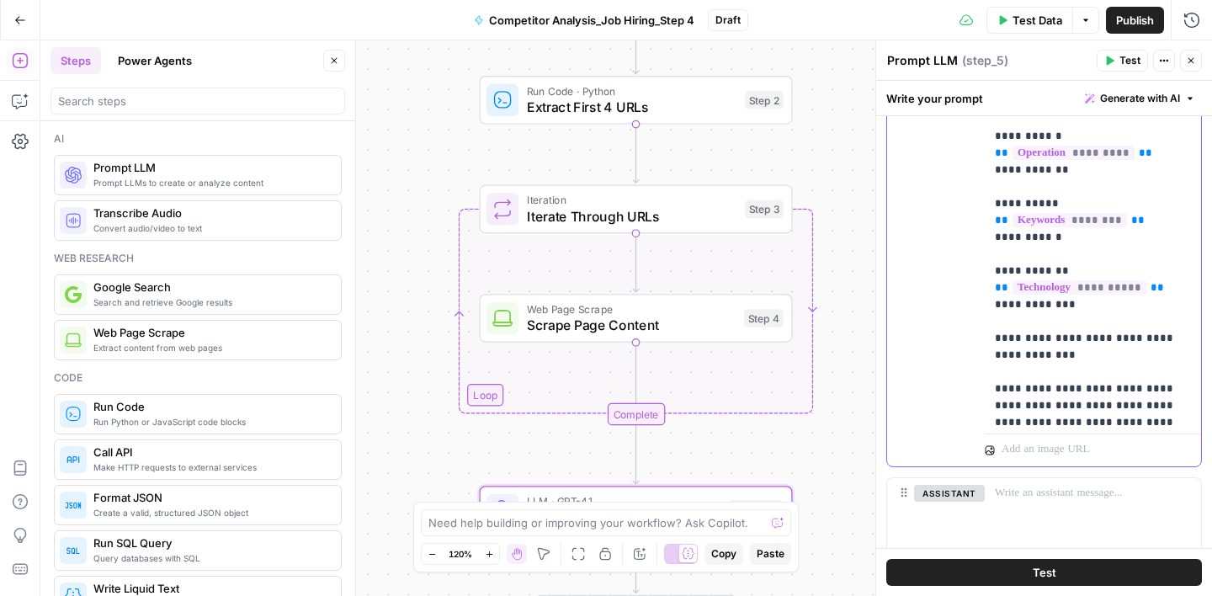
scroll to position [987, 0]
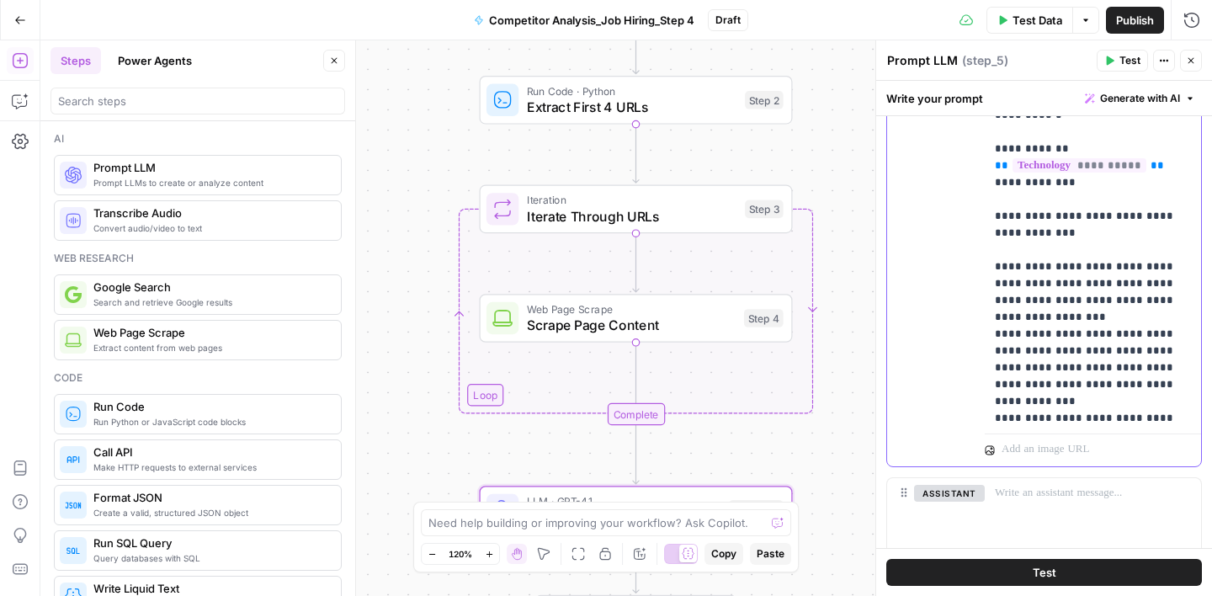
drag, startPoint x: 1050, startPoint y: 183, endPoint x: 992, endPoint y: 163, distance: 60.4
click at [992, 163] on div "**********" at bounding box center [1093, 84] width 216 height 686
click at [1045, 429] on span "**********" at bounding box center [1085, 434] width 81 height 11
drag, startPoint x: 1082, startPoint y: 352, endPoint x: 1171, endPoint y: 364, distance: 90.1
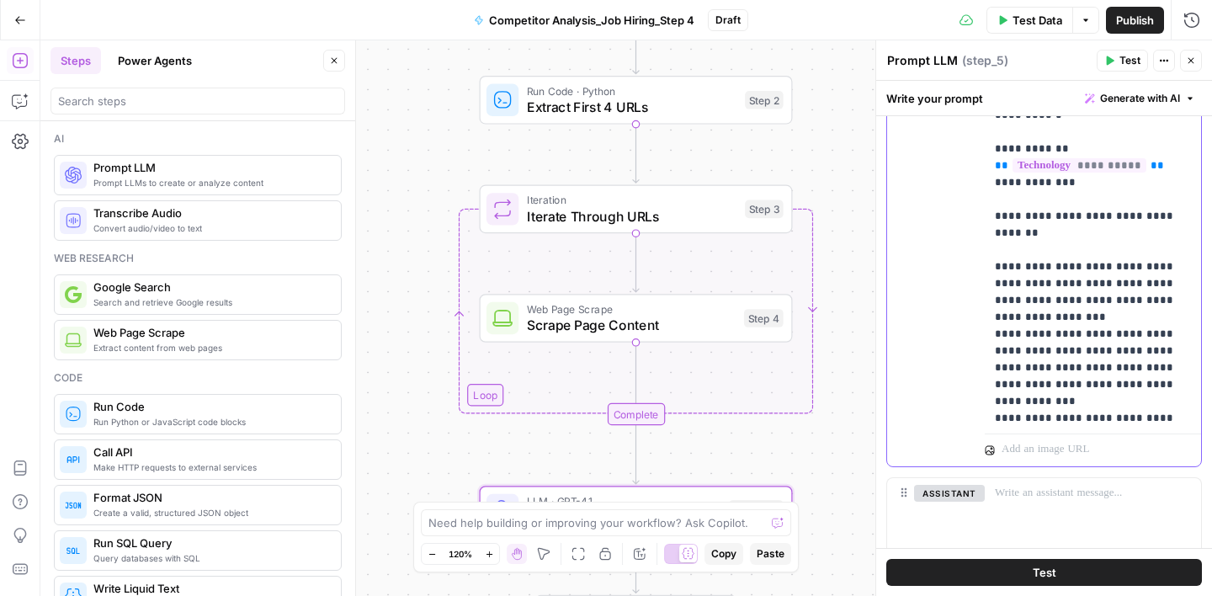
copy p "**********"
drag, startPoint x: 1093, startPoint y: 199, endPoint x: 1102, endPoint y: 242, distance: 44.7
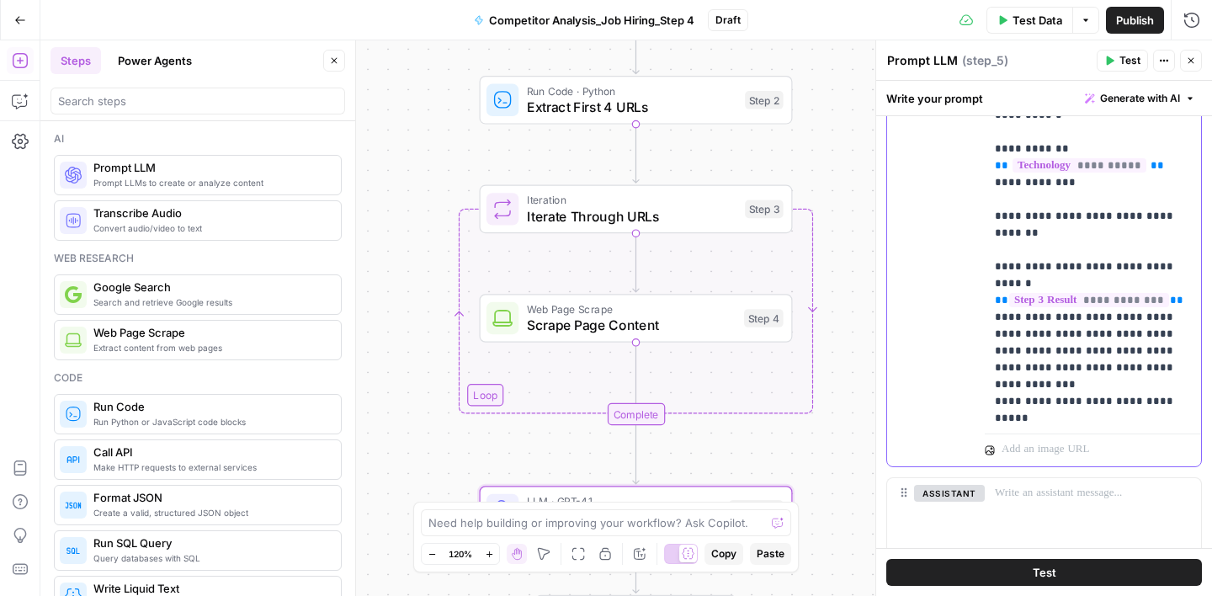
drag, startPoint x: 995, startPoint y: 250, endPoint x: 1078, endPoint y: 295, distance: 94.5
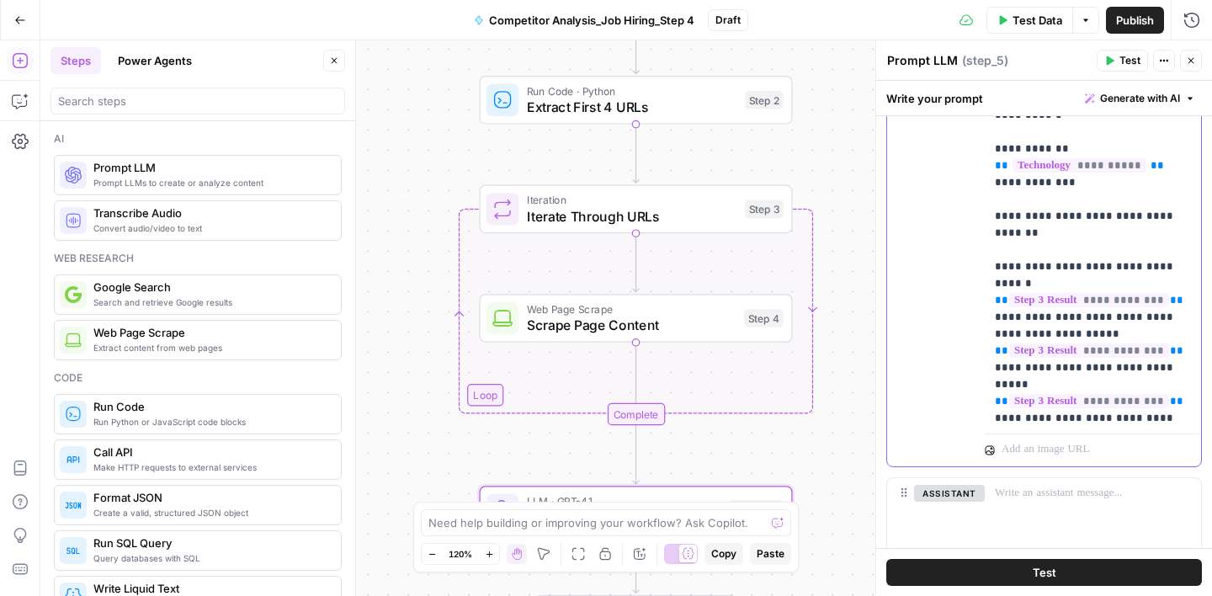
drag, startPoint x: 1082, startPoint y: 283, endPoint x: 1171, endPoint y: 302, distance: 91.3
drag, startPoint x: 1072, startPoint y: 302, endPoint x: 1099, endPoint y: 354, distance: 58.4
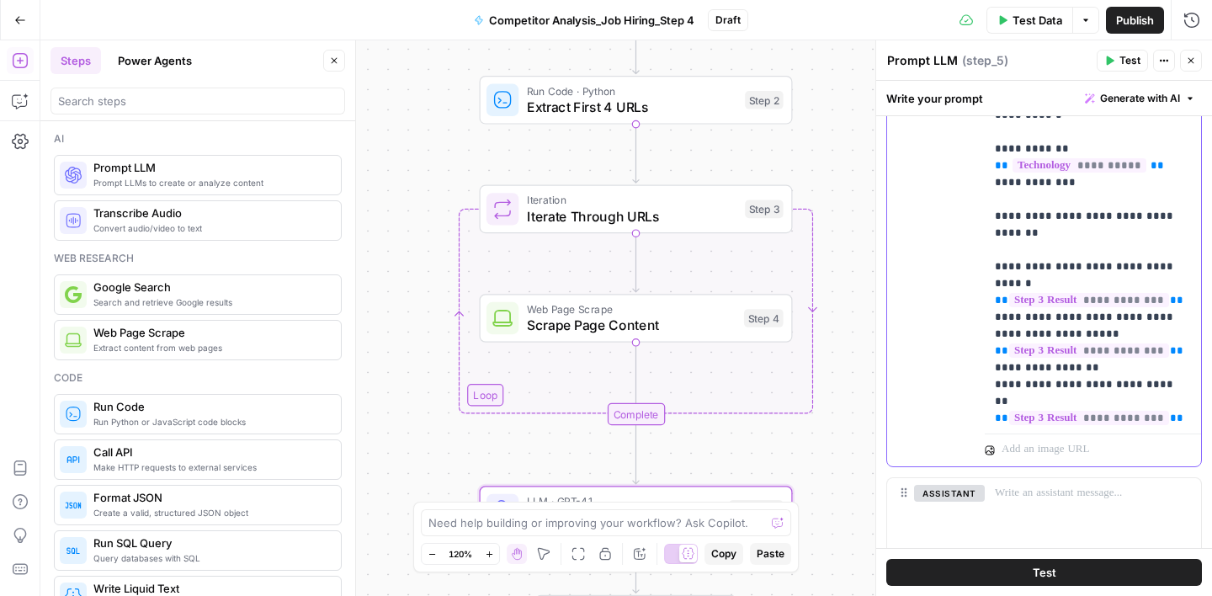
drag, startPoint x: 1069, startPoint y: 352, endPoint x: 1161, endPoint y: 354, distance: 91.8
drag, startPoint x: 1064, startPoint y: 336, endPoint x: 1189, endPoint y: 354, distance: 126.8
drag, startPoint x: 1077, startPoint y: 372, endPoint x: 1083, endPoint y: 383, distance: 12.8
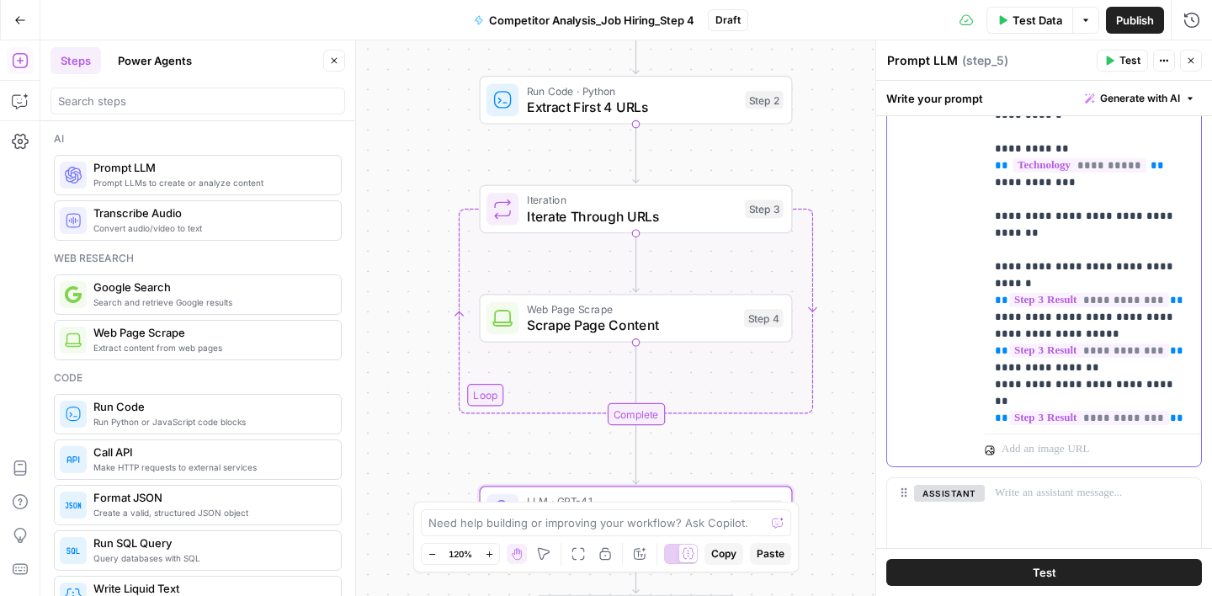
drag, startPoint x: 1097, startPoint y: 401, endPoint x: 1117, endPoint y: 414, distance: 23.8
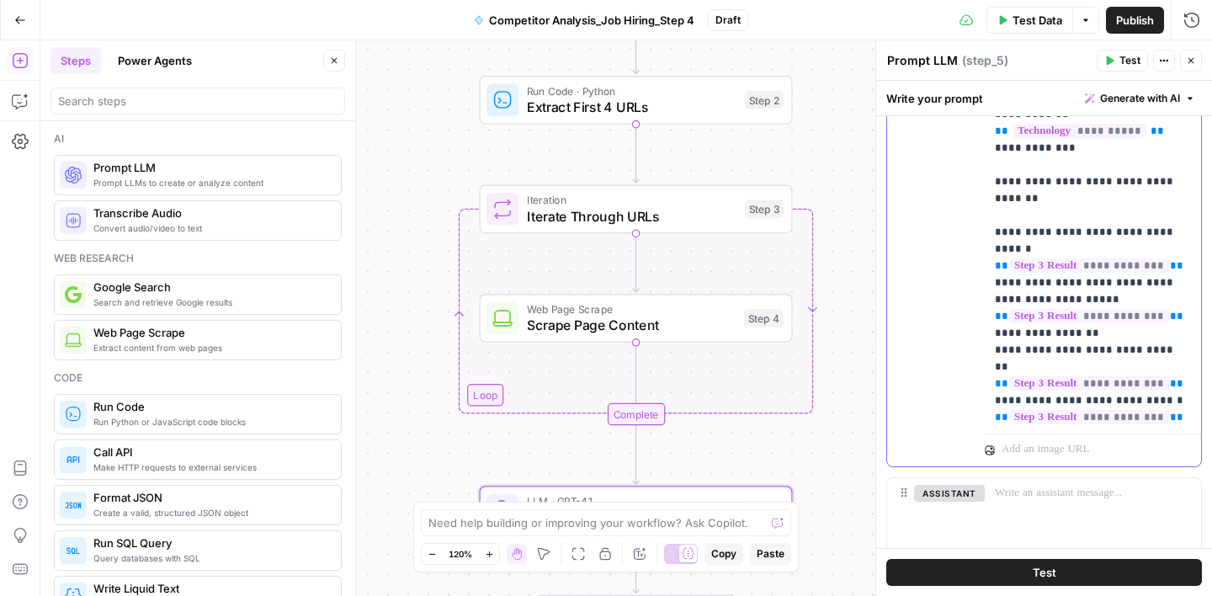
scroll to position [1010, 0]
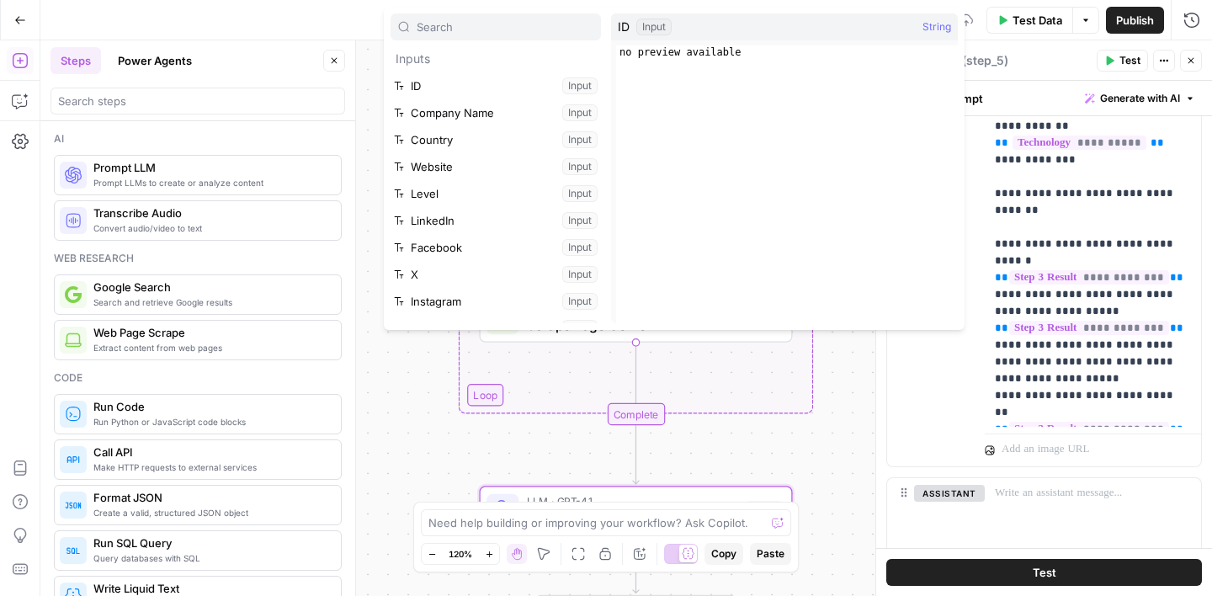
type input "s"
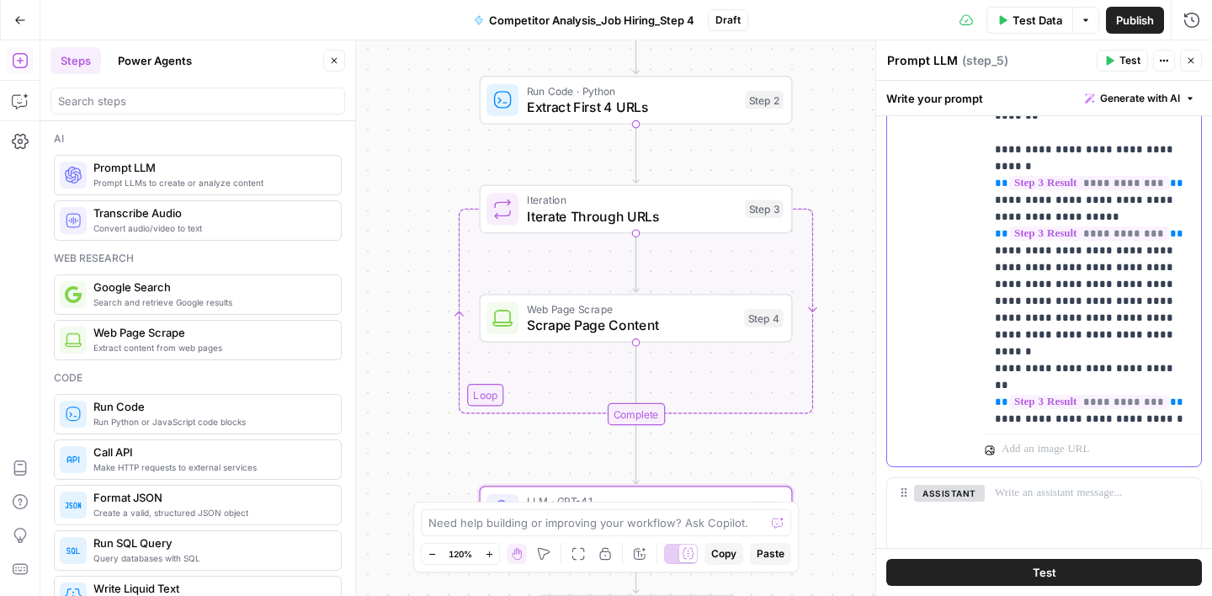
scroll to position [1112, 0]
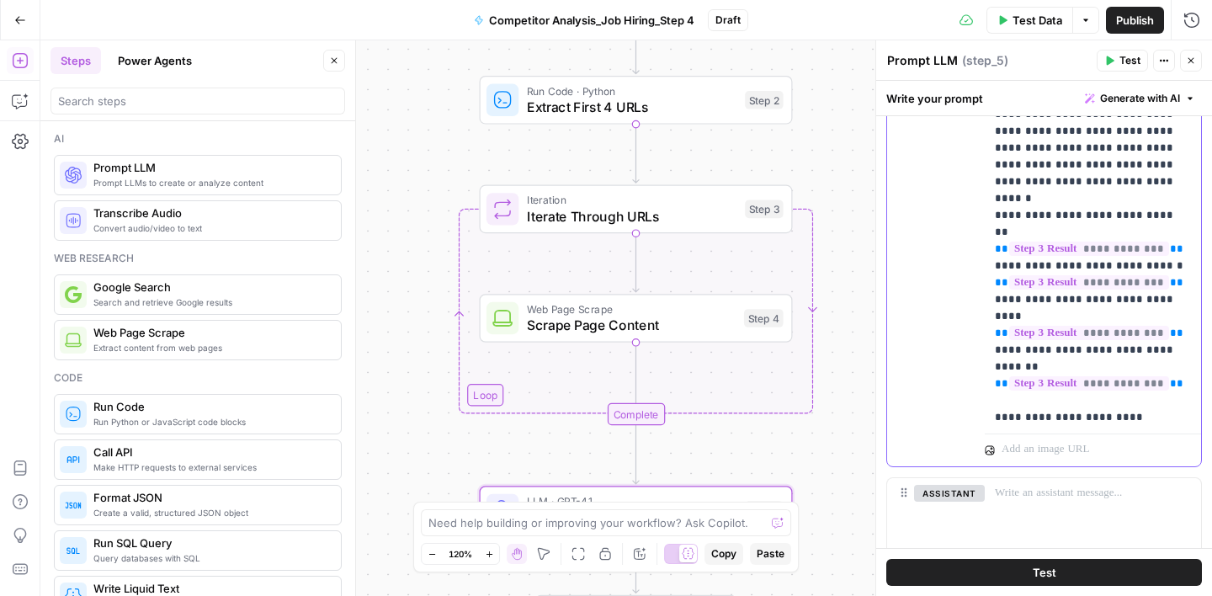
scroll to position [1342, 0]
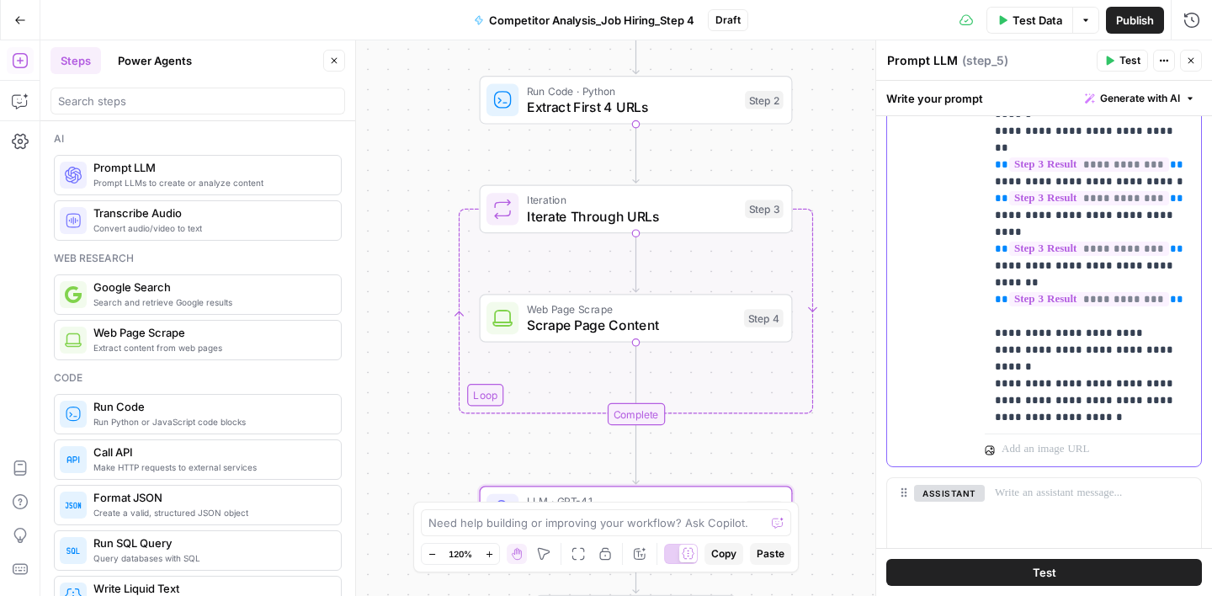
drag, startPoint x: 1129, startPoint y: 248, endPoint x: 1044, endPoint y: 263, distance: 86.4
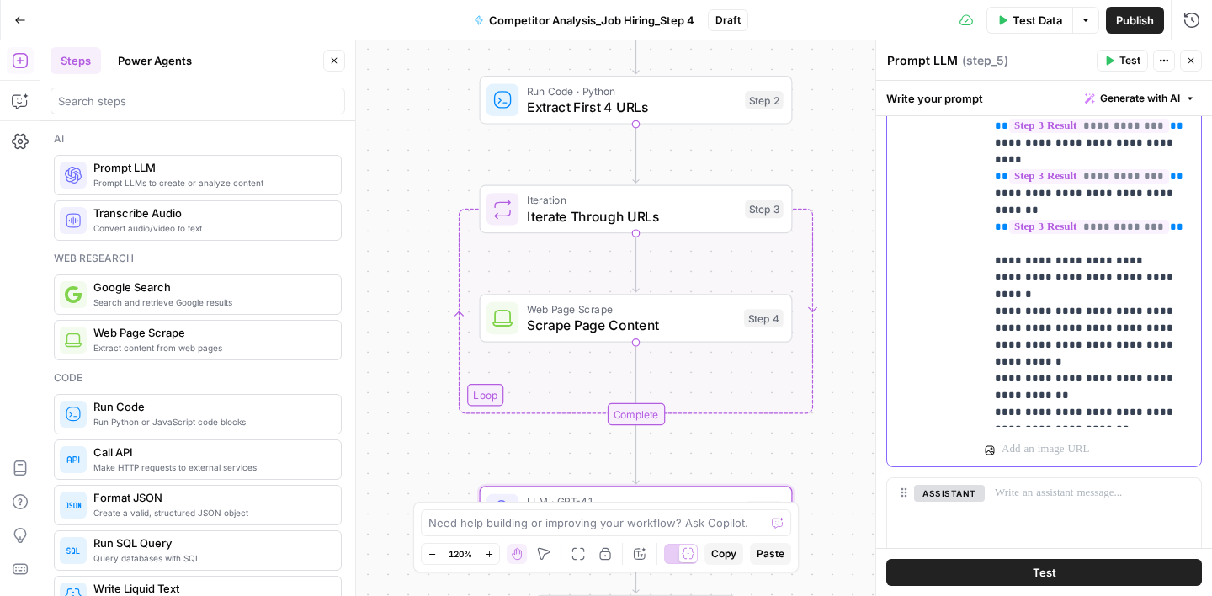
scroll to position [1415, 0]
drag, startPoint x: 1067, startPoint y: 360, endPoint x: 996, endPoint y: 315, distance: 84.8
copy p "**********"
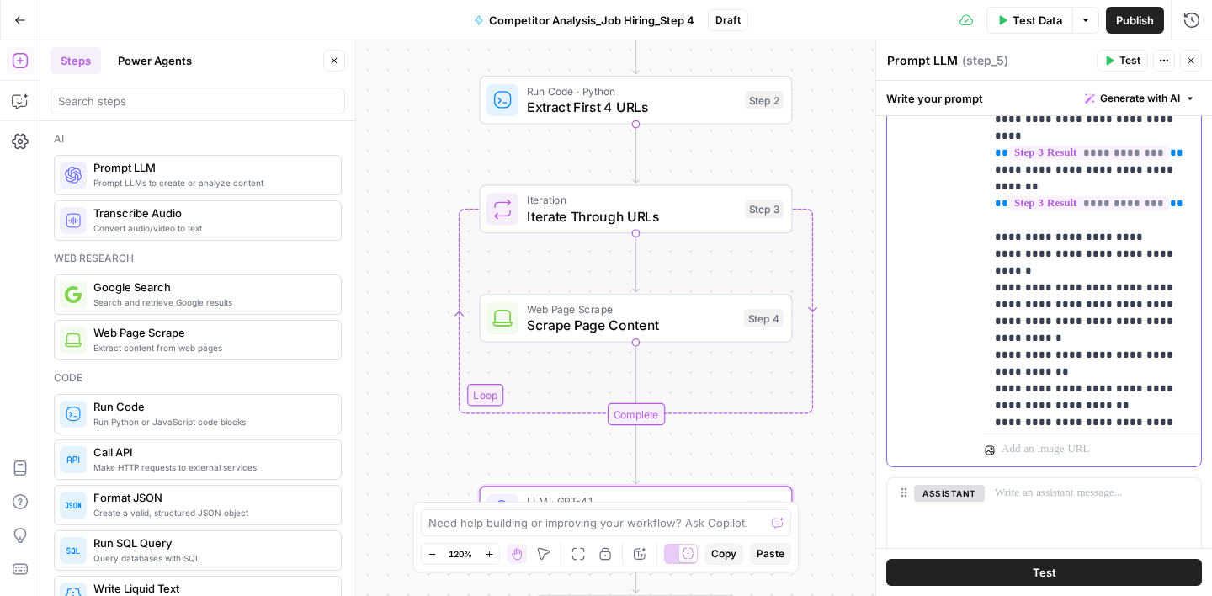
scroll to position [1443, 0]
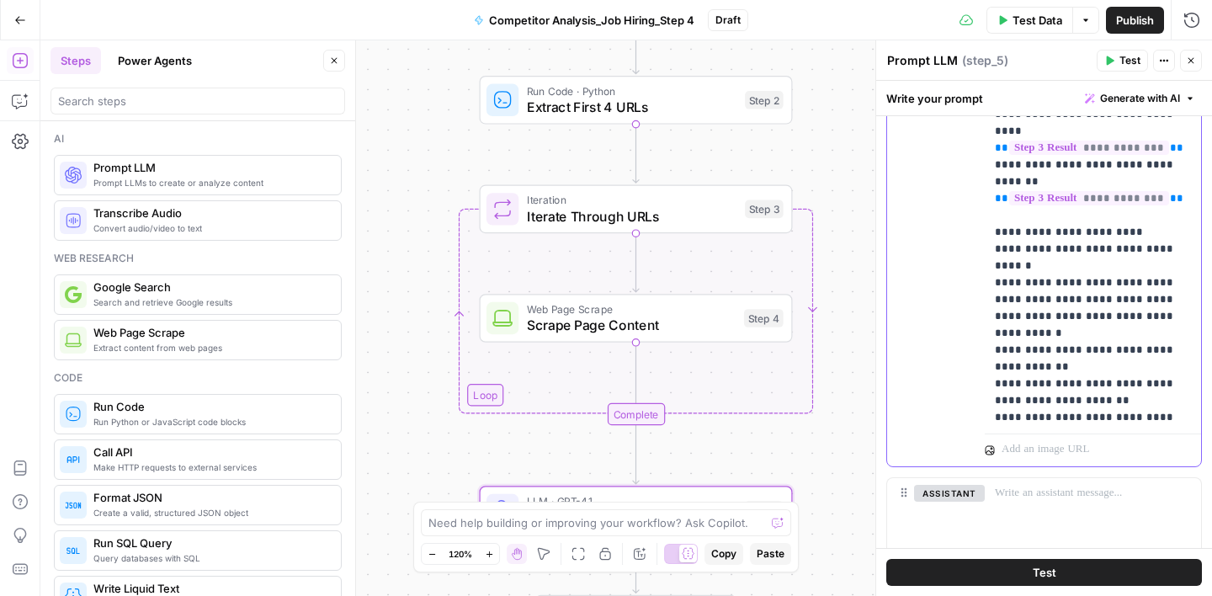
drag, startPoint x: 1044, startPoint y: 386, endPoint x: 996, endPoint y: 387, distance: 48.0
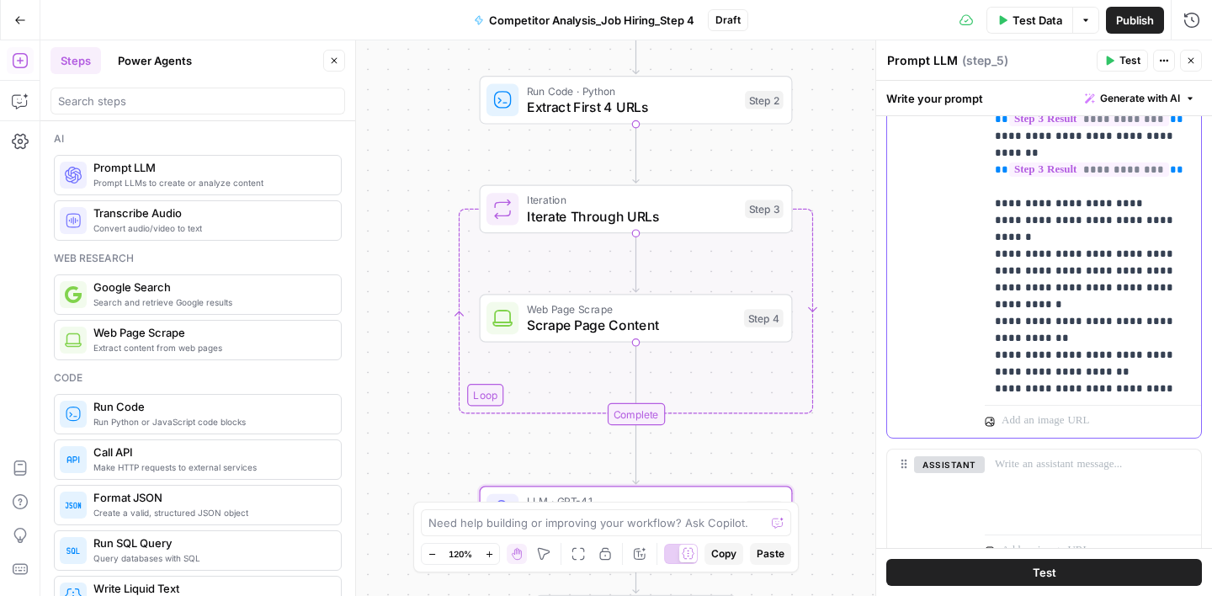
scroll to position [752, 0]
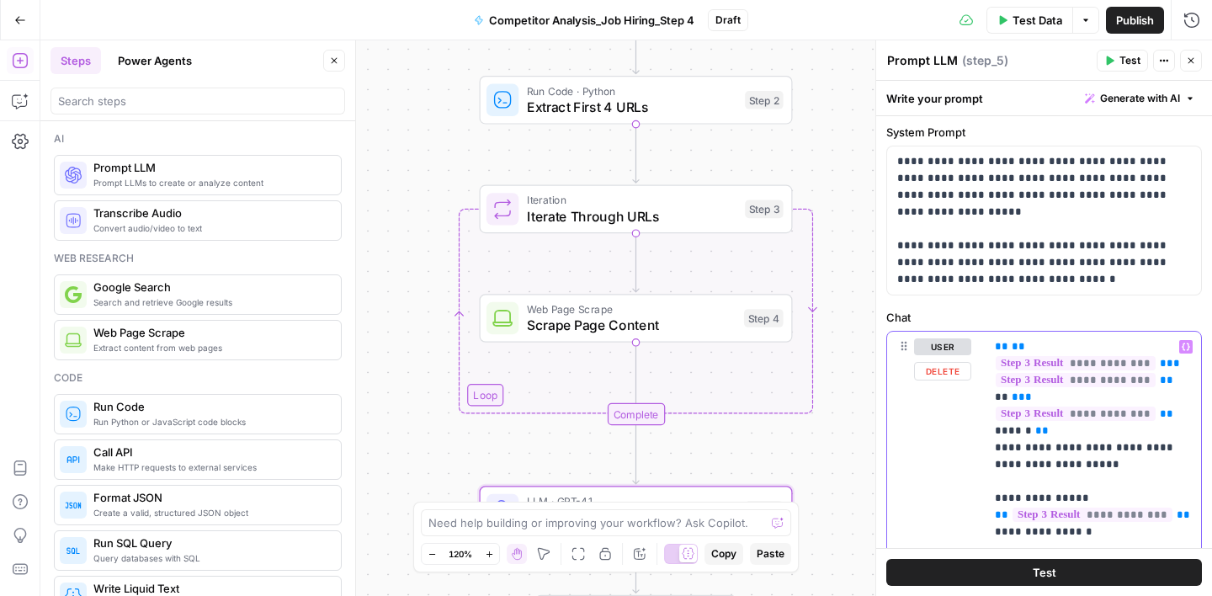
scroll to position [0, 0]
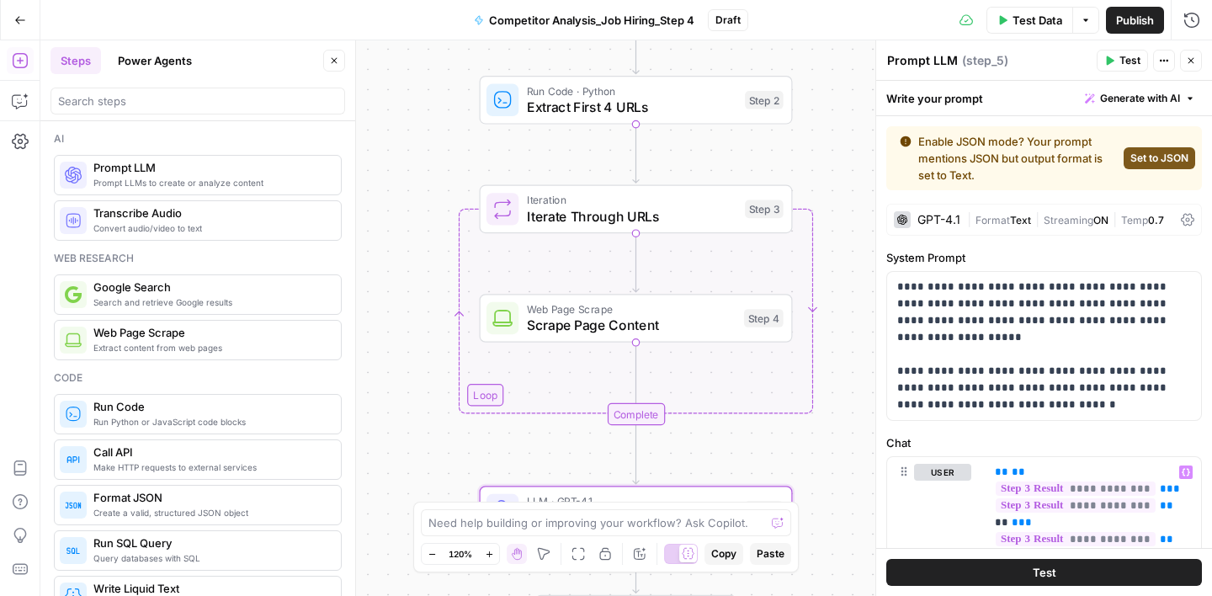
click at [1135, 155] on span "Set to JSON" at bounding box center [1159, 158] width 58 height 15
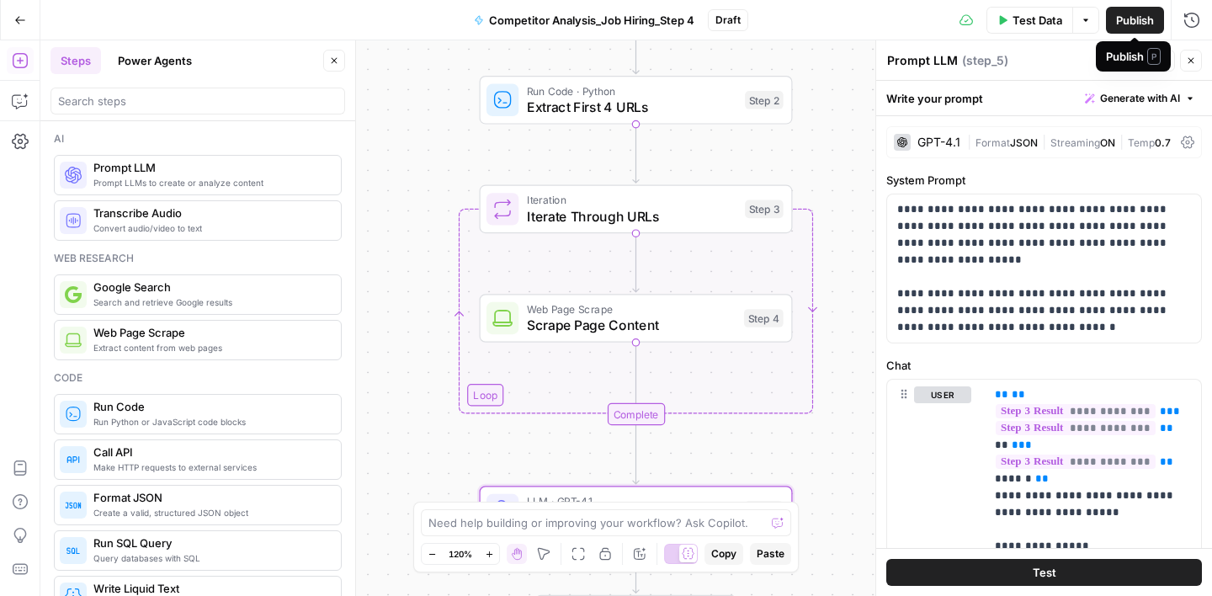
click at [1138, 24] on span "Publish" at bounding box center [1135, 20] width 38 height 17
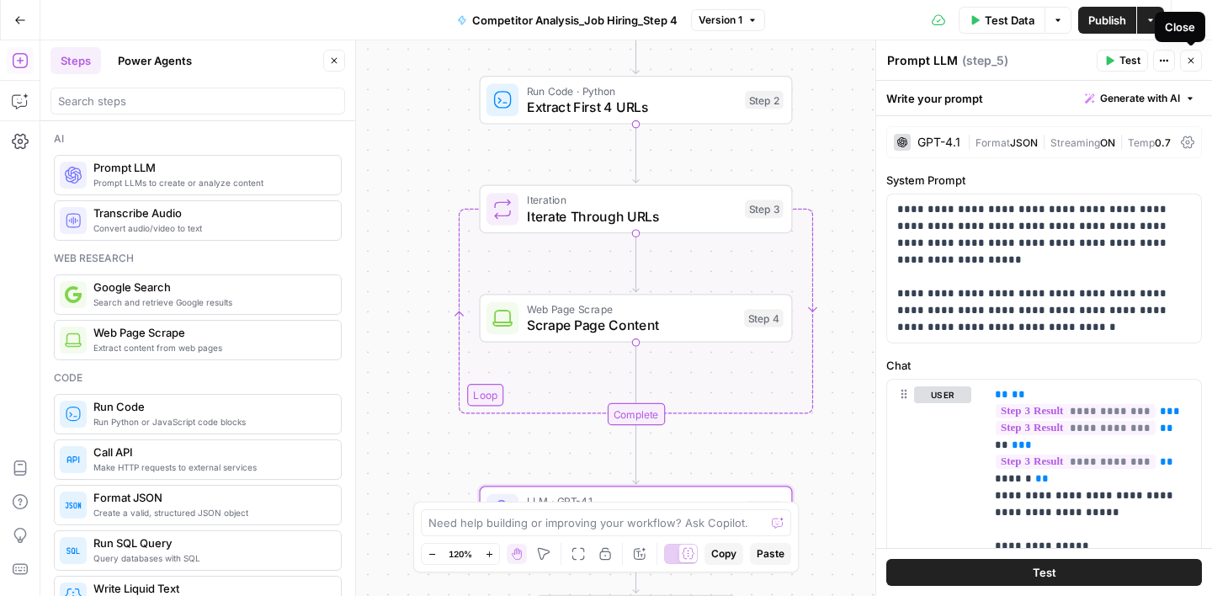
click at [1188, 62] on icon "button" at bounding box center [1191, 61] width 10 height 10
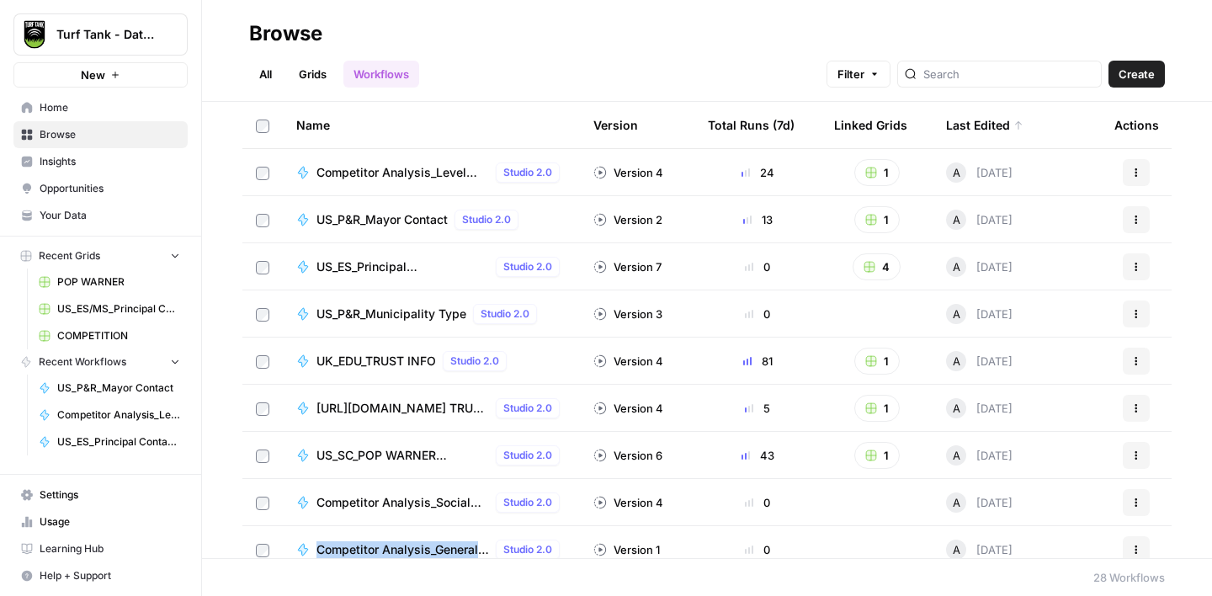
scroll to position [149, 0]
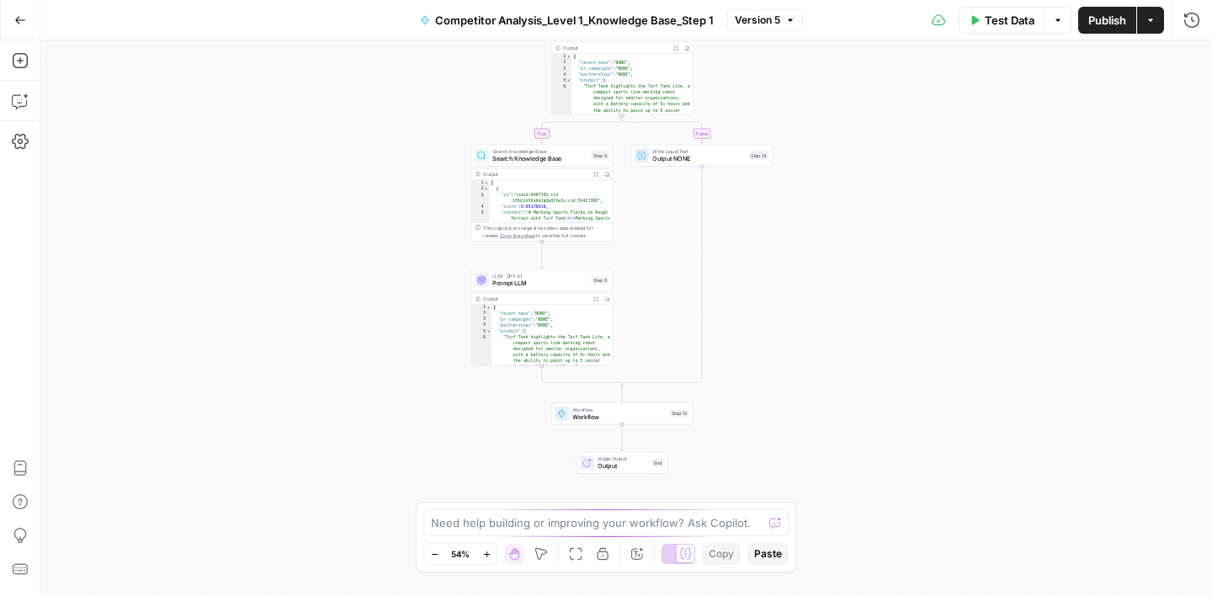
drag, startPoint x: 832, startPoint y: 417, endPoint x: 827, endPoint y: 321, distance: 96.9
click at [827, 321] on div "true false Workflow Input Settings Inputs Condition Condition Step 10 Output Ex…" at bounding box center [626, 318] width 1172 height 556
click at [700, 161] on span "Output NONE" at bounding box center [698, 158] width 93 height 9
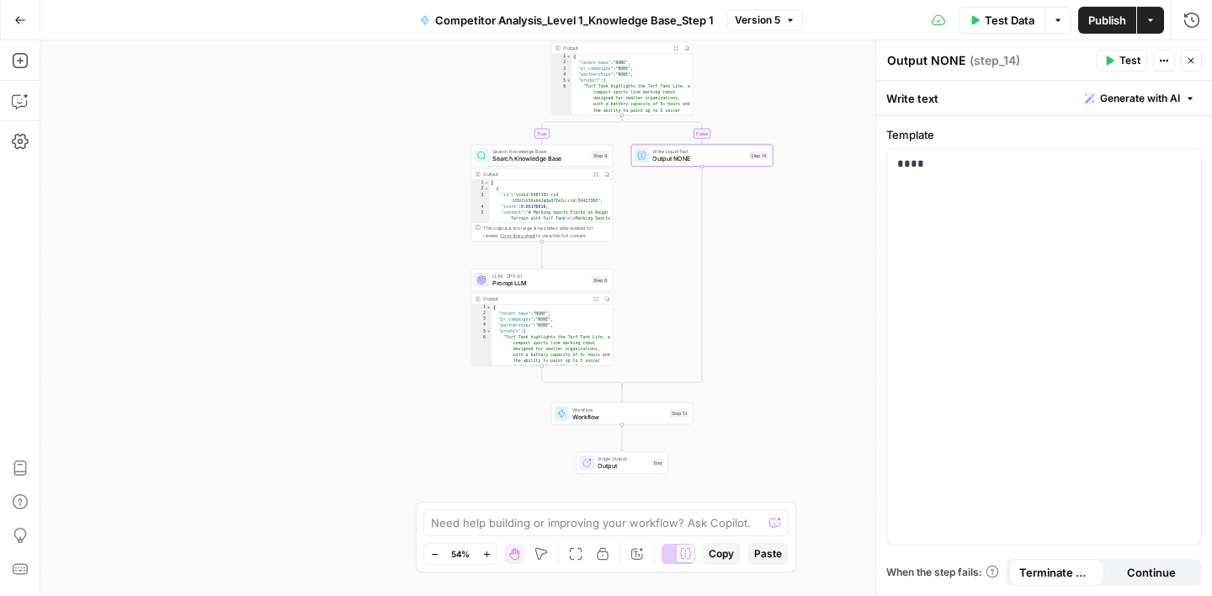
click at [1189, 64] on icon "button" at bounding box center [1191, 61] width 10 height 10
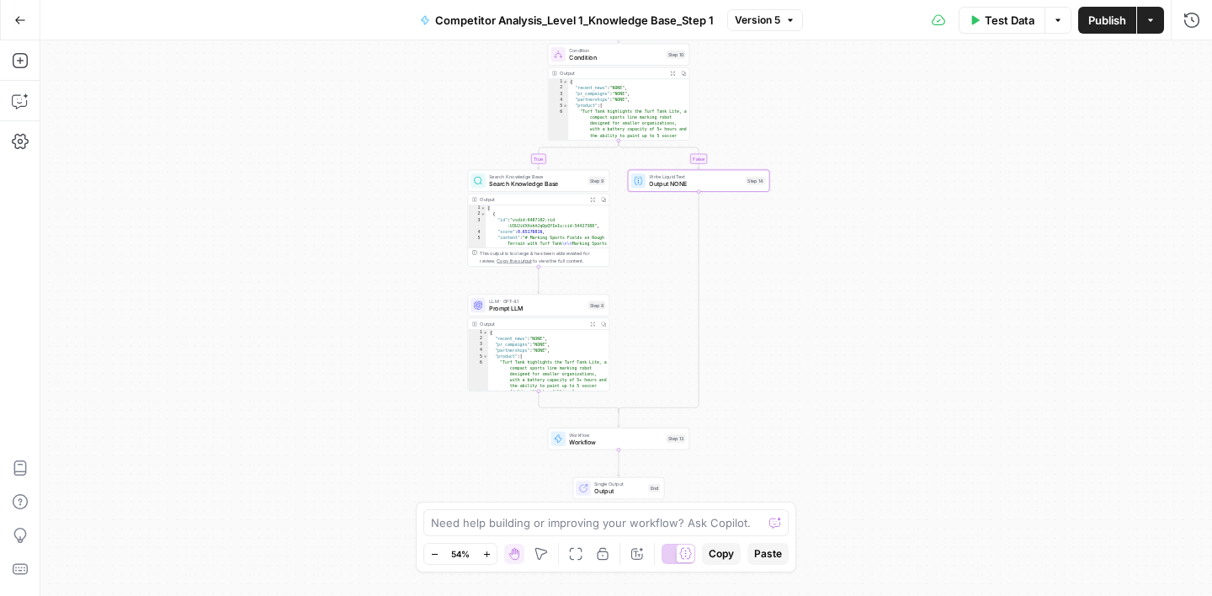
drag, startPoint x: 937, startPoint y: 254, endPoint x: 933, endPoint y: 280, distance: 26.3
click at [933, 280] on div "true false Workflow Input Settings Inputs Condition Condition Step 10 Output Ex…" at bounding box center [626, 318] width 1172 height 556
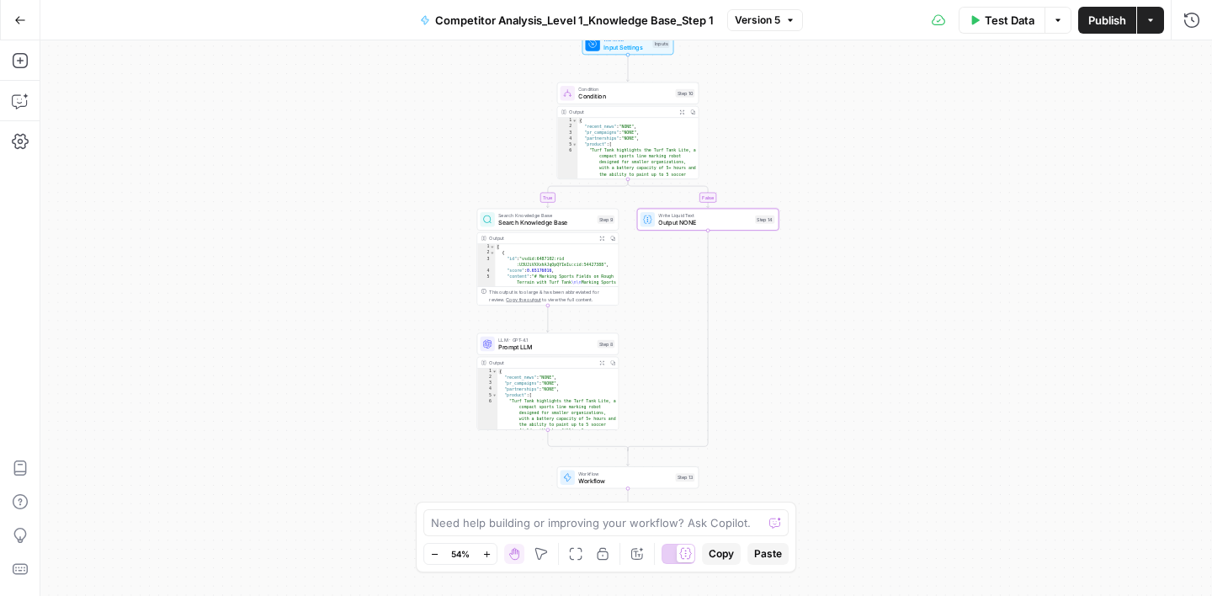
drag, startPoint x: 831, startPoint y: 236, endPoint x: 840, endPoint y: 274, distance: 39.0
click at [840, 274] on div "true false Workflow Input Settings Inputs Condition Condition Step 10 Output Ex…" at bounding box center [626, 318] width 1172 height 556
click at [572, 350] on span "Prompt LLM" at bounding box center [545, 347] width 95 height 9
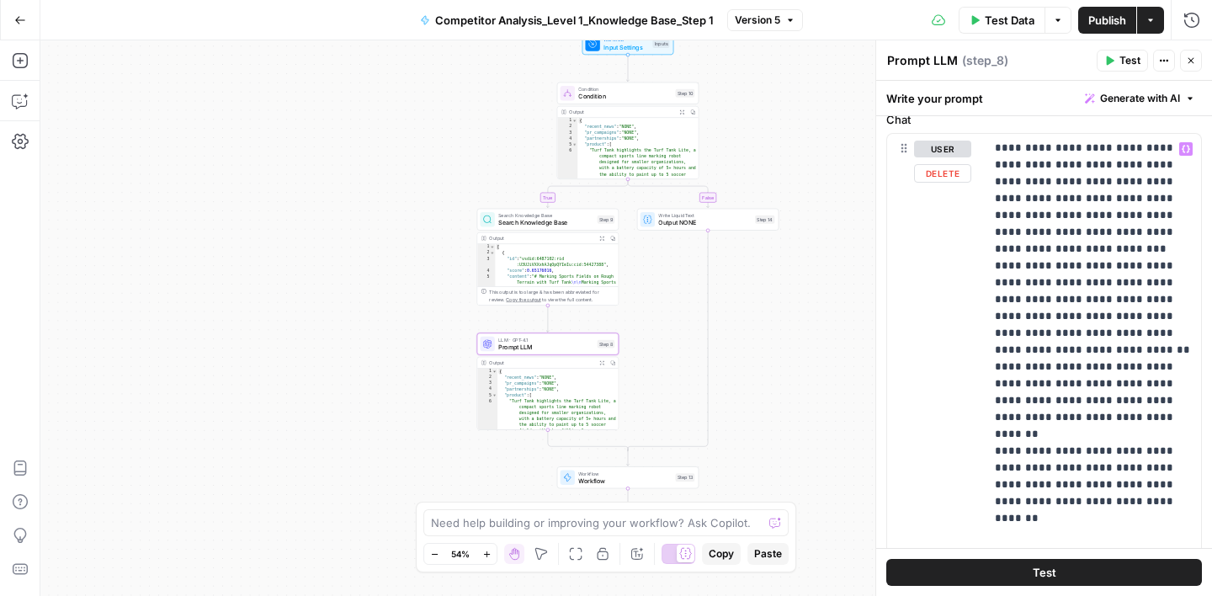
scroll to position [268, 0]
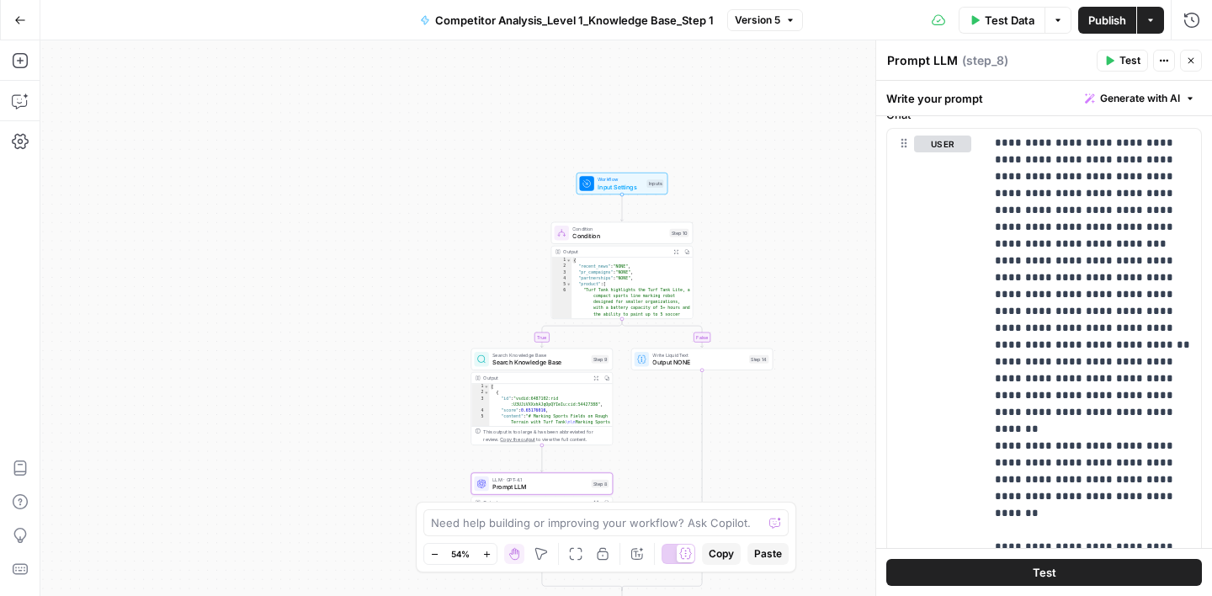
drag, startPoint x: 754, startPoint y: 109, endPoint x: 747, endPoint y: 249, distance: 139.9
click at [747, 249] on div "true false Workflow Input Settings Inputs Condition Condition Step 10 Output Ex…" at bounding box center [626, 318] width 1172 height 556
click at [625, 182] on span "Input Settings" at bounding box center [620, 186] width 45 height 9
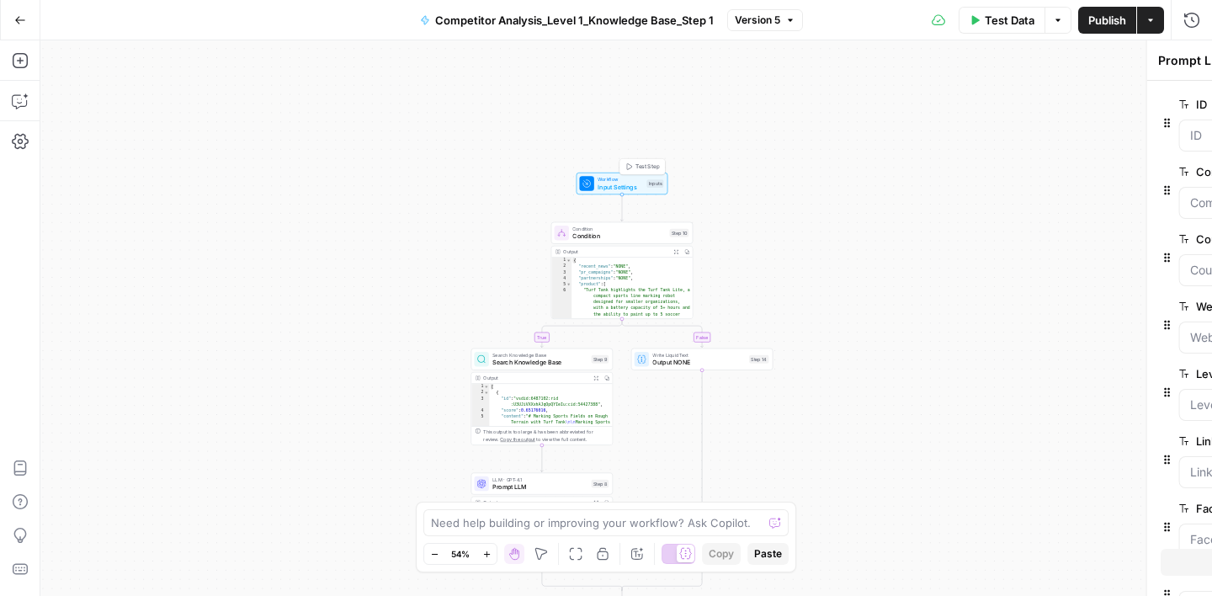
type textarea "Inputs"
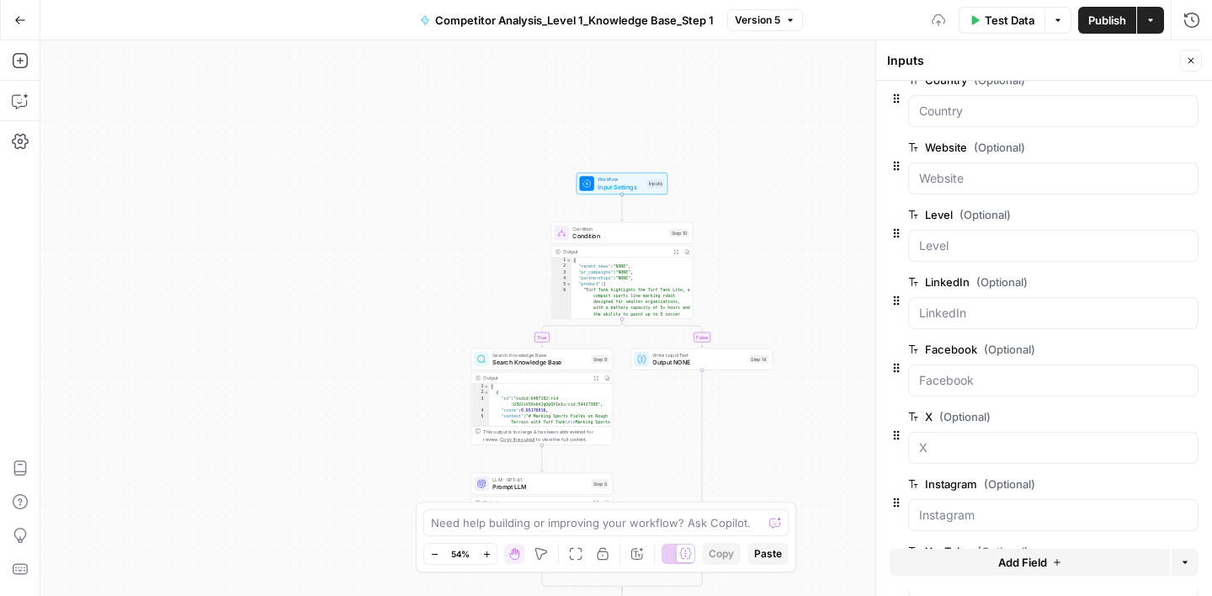
scroll to position [569, 0]
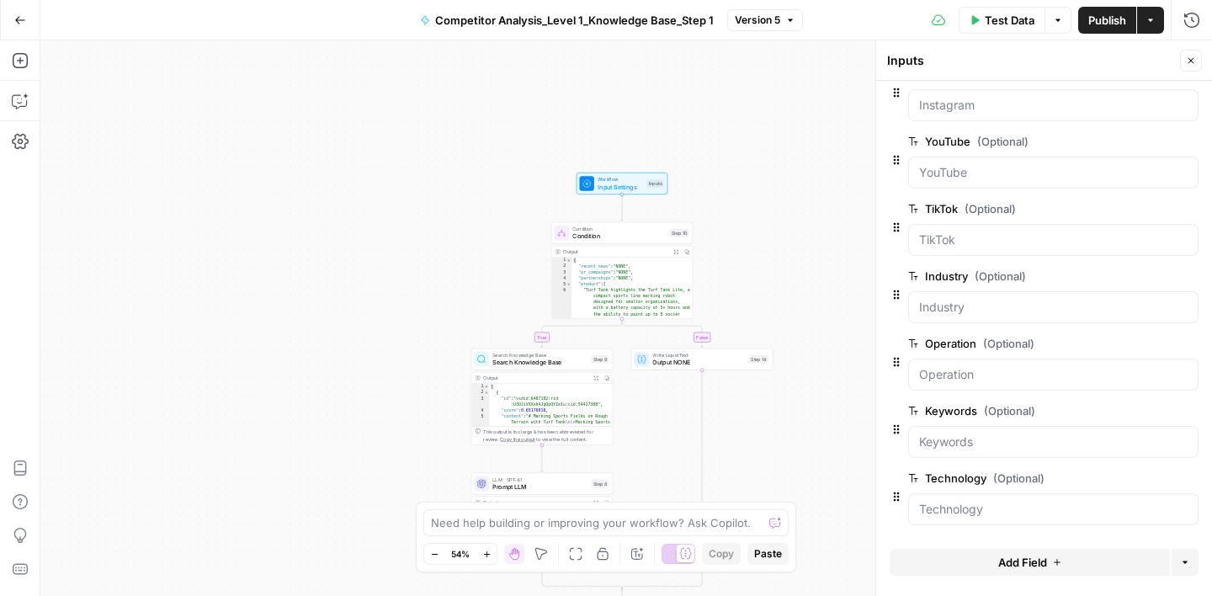
click at [1036, 557] on span "Add Field" at bounding box center [1022, 562] width 49 height 17
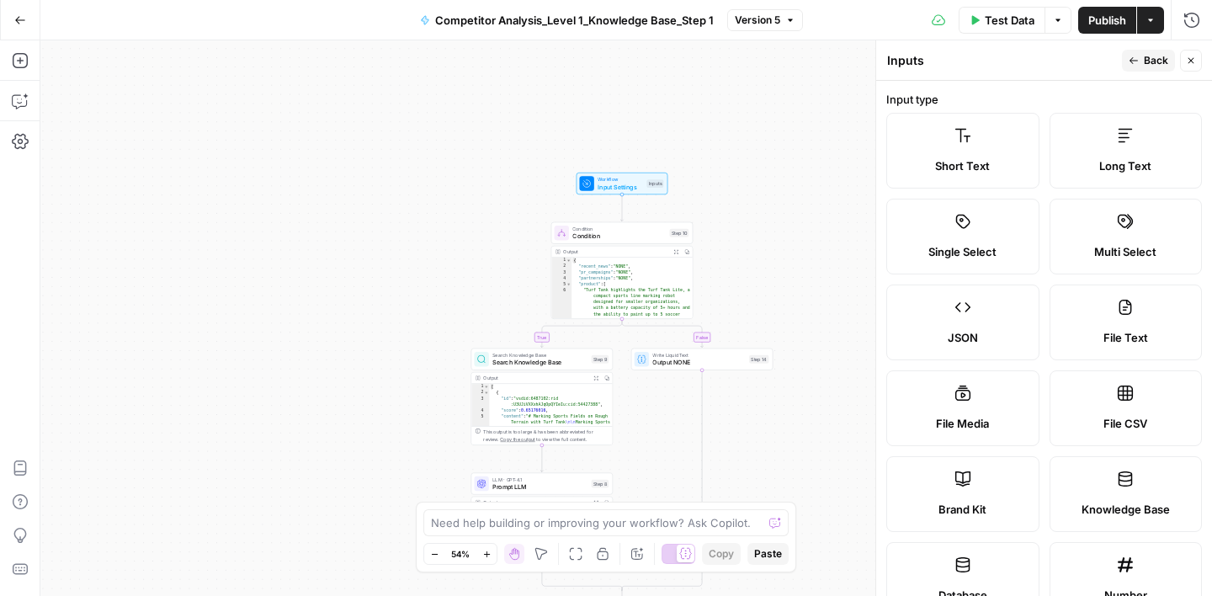
scroll to position [508, 0]
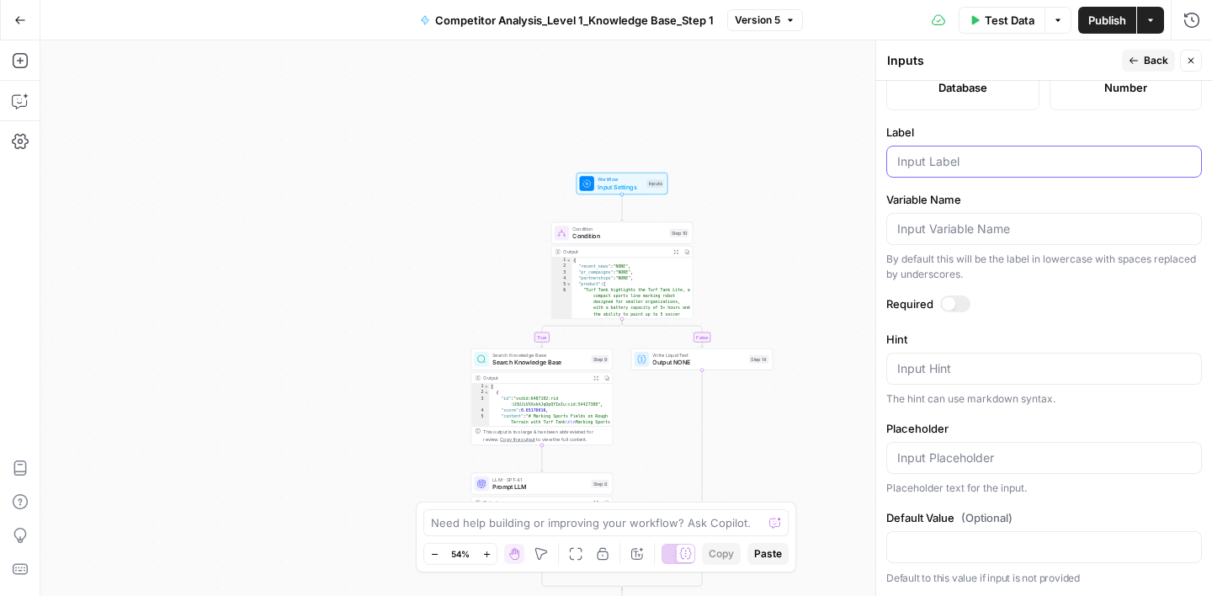
click at [929, 153] on input "Label" at bounding box center [1044, 161] width 294 height 17
type input "Sitemap Pages"
click at [1151, 63] on span "Back" at bounding box center [1156, 60] width 24 height 15
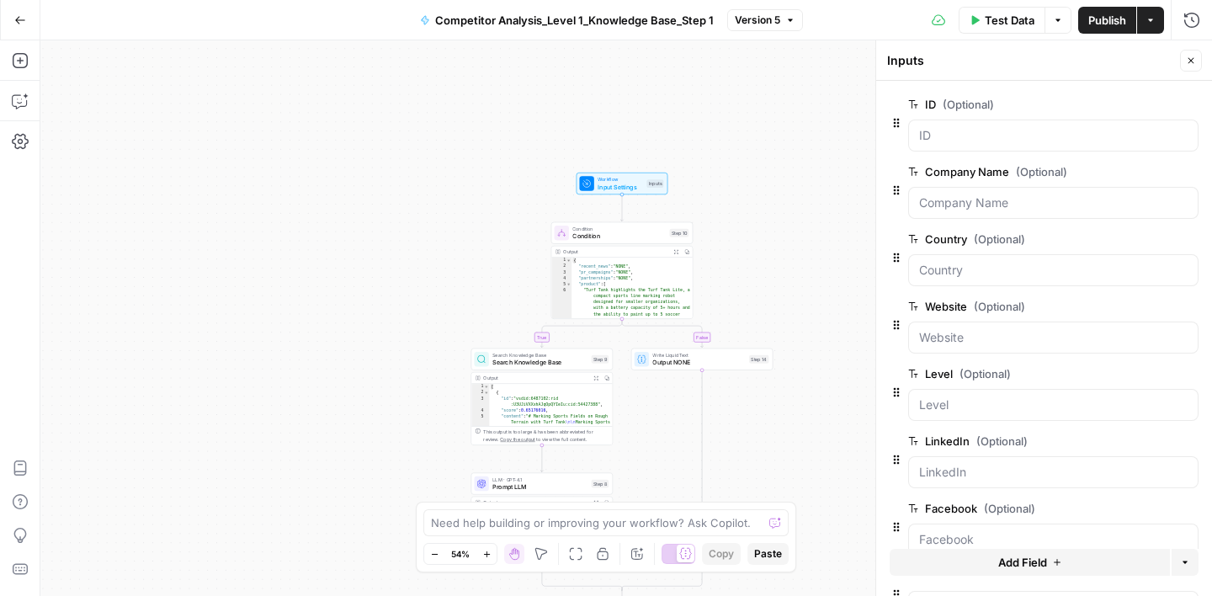
click at [1200, 58] on button "Close" at bounding box center [1191, 61] width 22 height 22
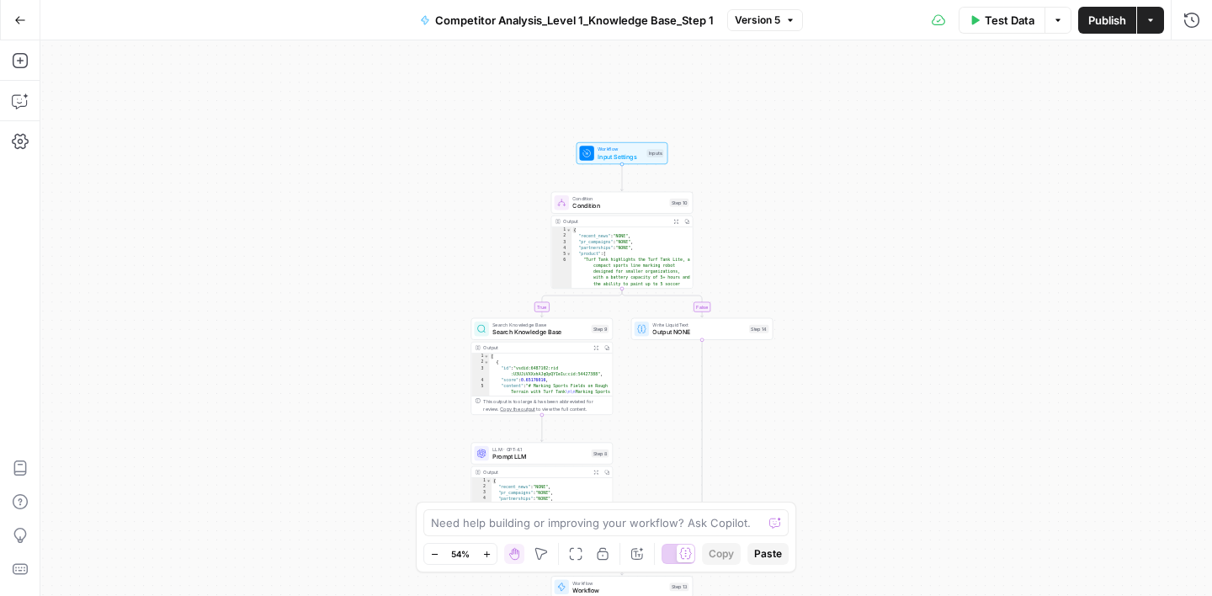
drag, startPoint x: 864, startPoint y: 365, endPoint x: 854, endPoint y: 232, distance: 133.4
click at [854, 232] on div "true false Workflow Input Settings Inputs Condition Condition Step 10 Output Ex…" at bounding box center [626, 318] width 1172 height 556
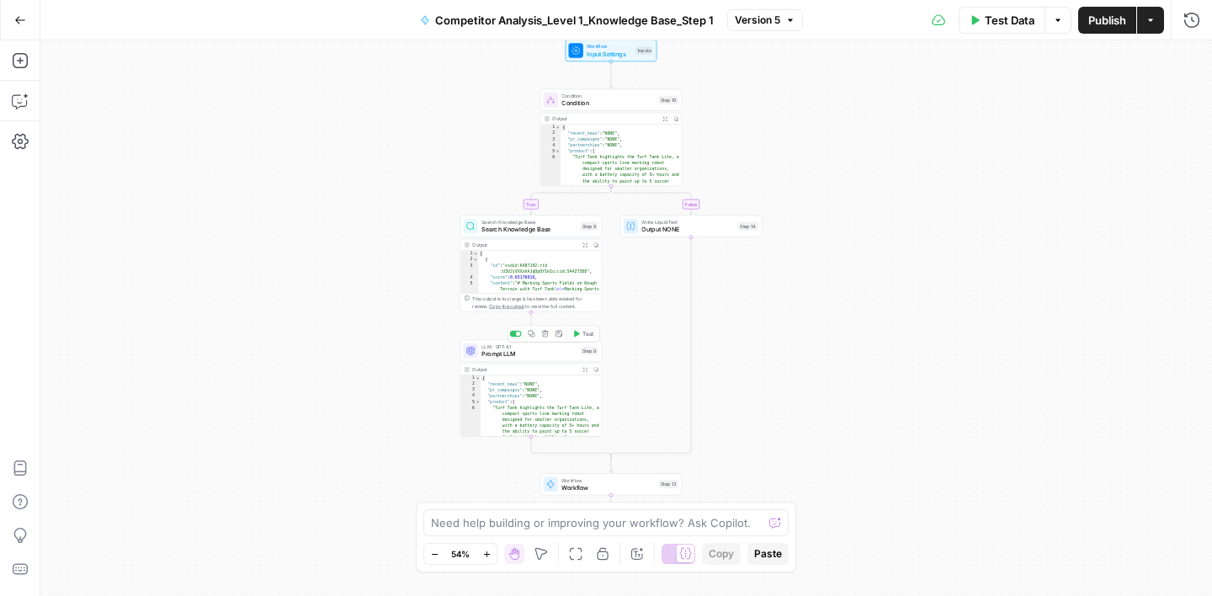
click at [542, 354] on span "Prompt LLM" at bounding box center [528, 353] width 95 height 9
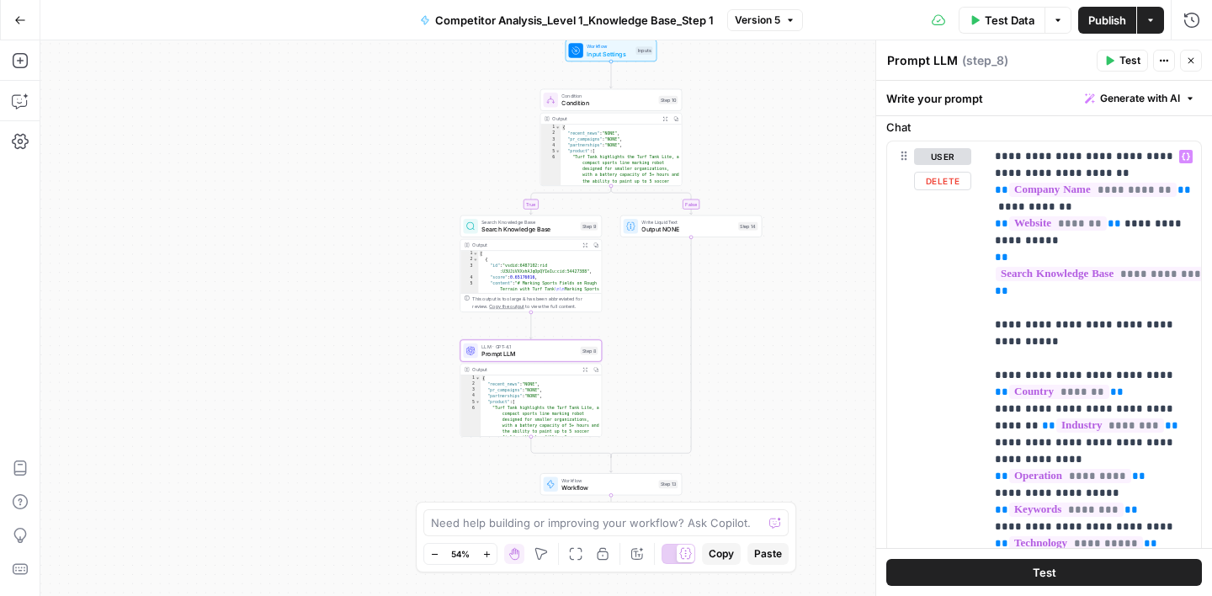
scroll to position [256, 0]
click at [1170, 123] on label "Chat" at bounding box center [1044, 126] width 316 height 17
click at [1193, 59] on icon "button" at bounding box center [1191, 61] width 10 height 10
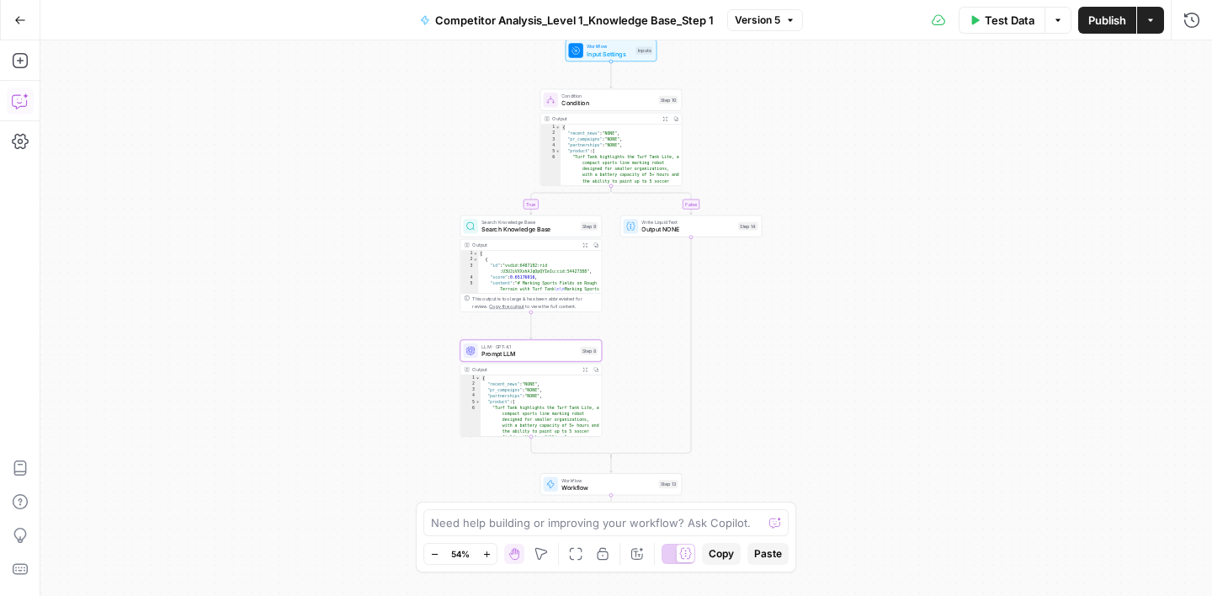
click at [15, 99] on icon "button" at bounding box center [20, 101] width 17 height 17
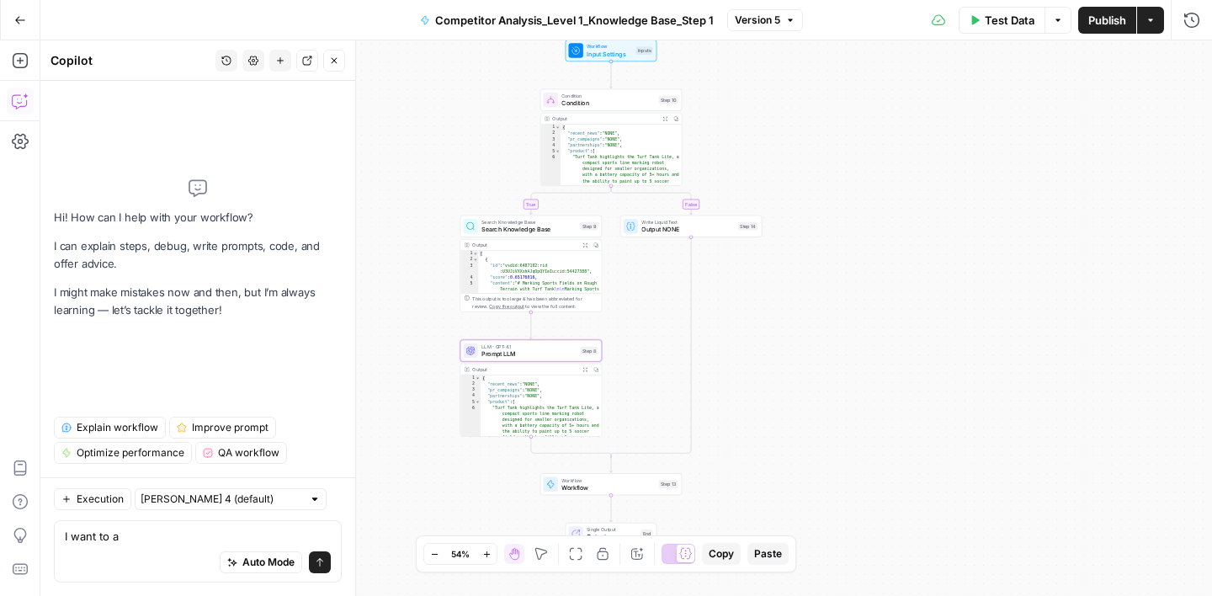
type textarea "I want to a"
click at [338, 66] on button "Close" at bounding box center [334, 61] width 22 height 22
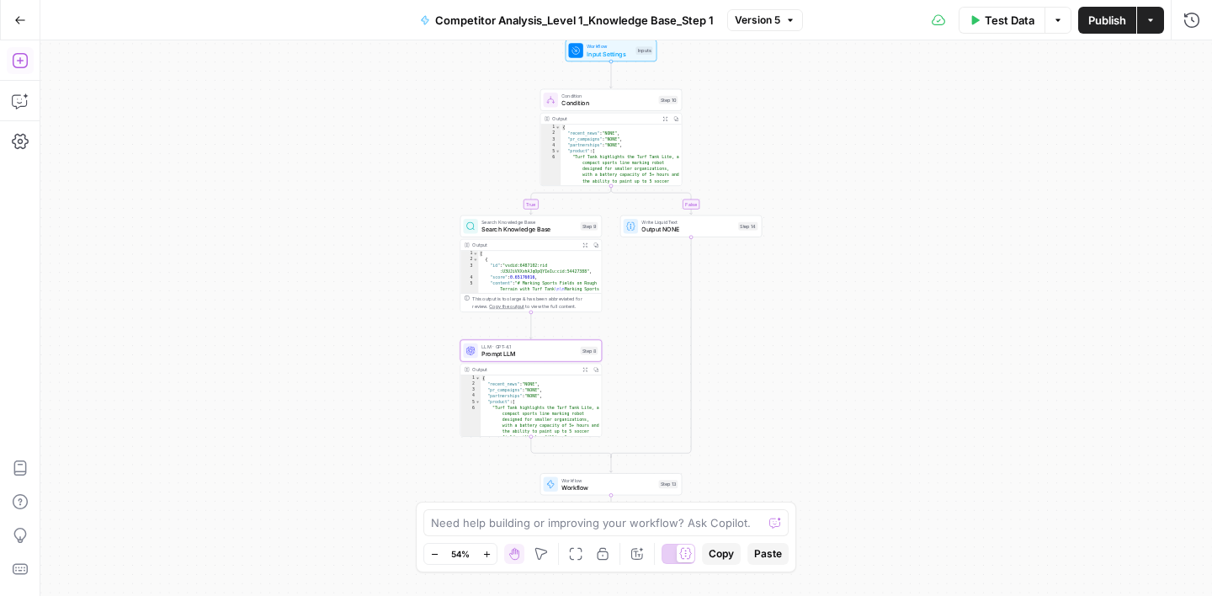
click at [23, 65] on icon "button" at bounding box center [20, 60] width 17 height 17
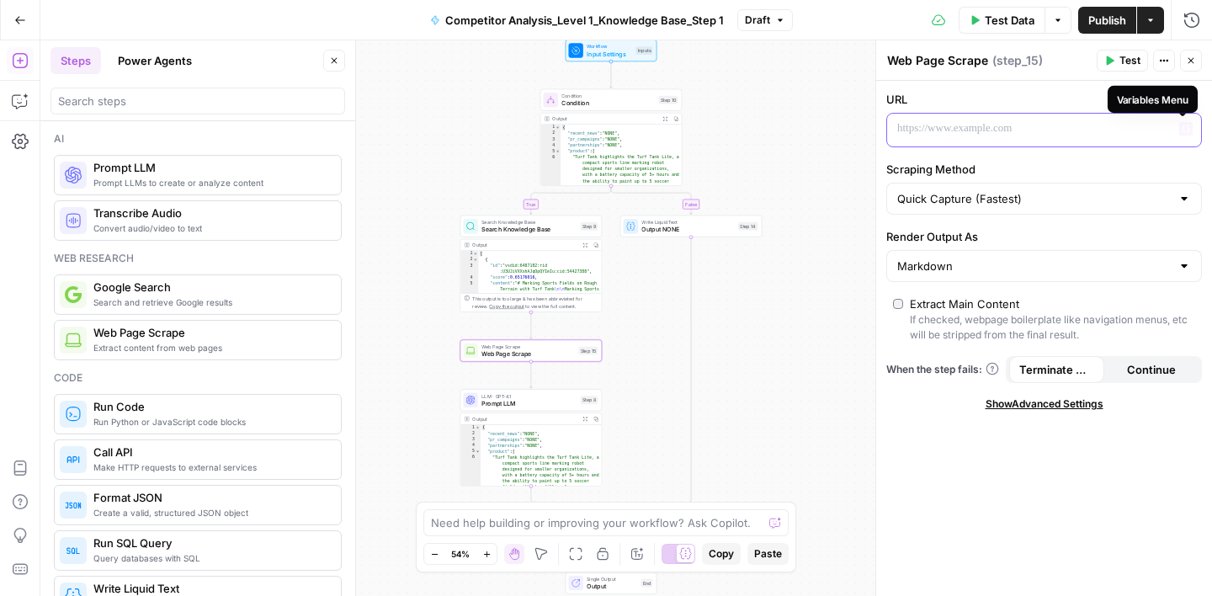
click at [1188, 134] on button "Variables Menu" at bounding box center [1185, 128] width 13 height 13
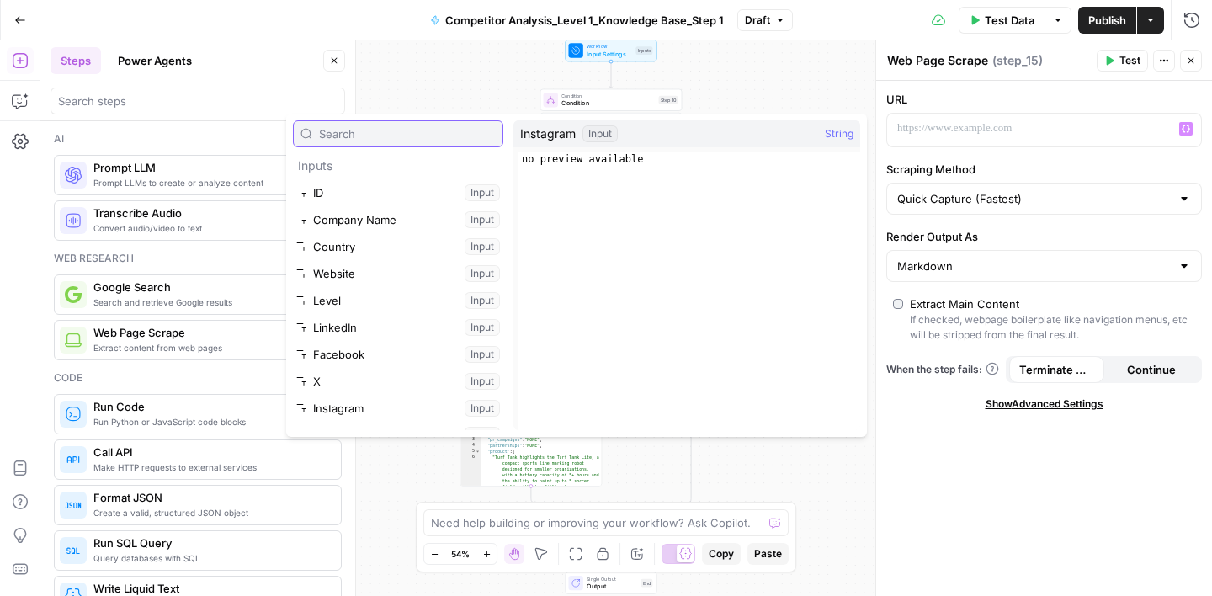
scroll to position [234, 0]
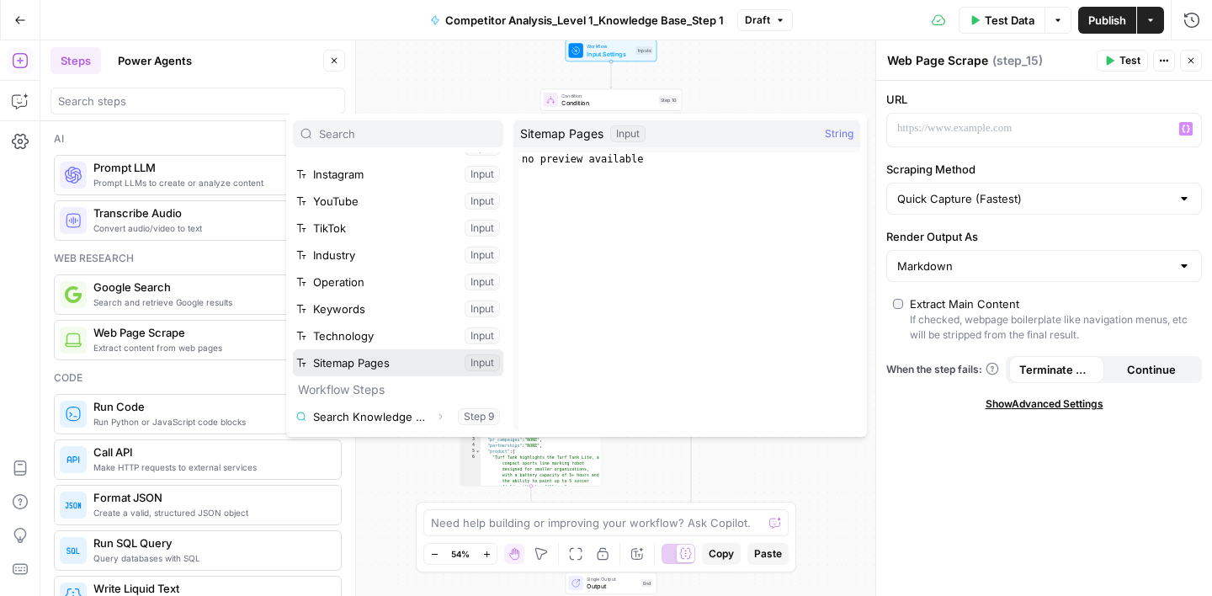
click at [372, 363] on button "Select variable Sitemap Pages" at bounding box center [398, 362] width 210 height 27
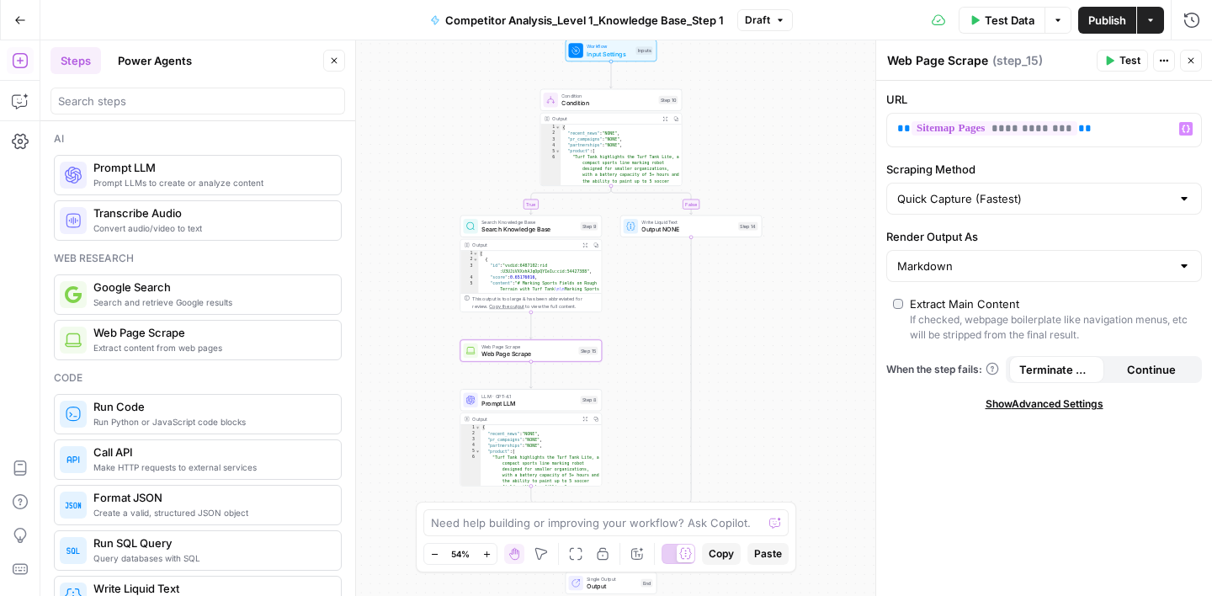
click at [1195, 64] on icon "button" at bounding box center [1191, 61] width 10 height 10
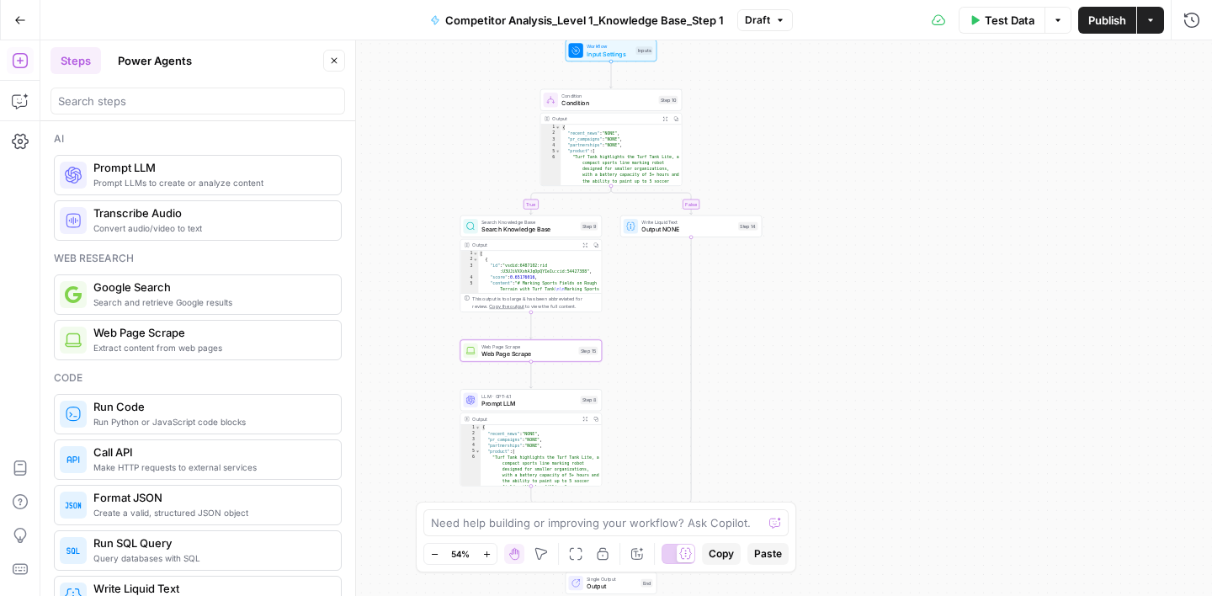
click at [553, 401] on span "Prompt LLM" at bounding box center [528, 403] width 95 height 9
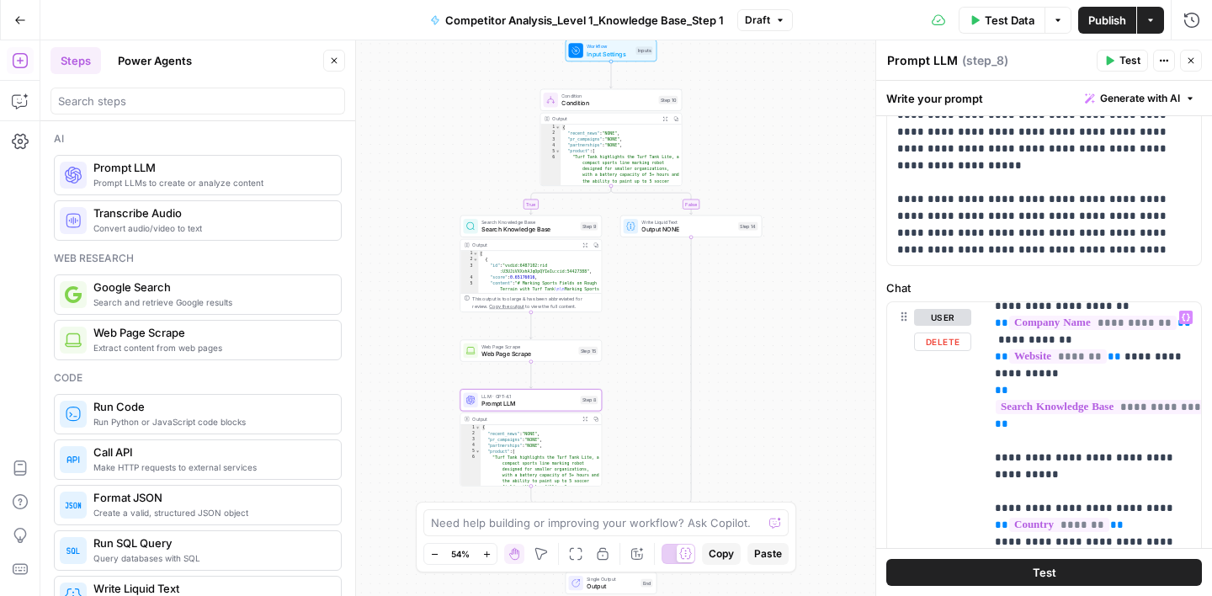
scroll to position [29, 0]
click at [1184, 322] on button "Variables Menu" at bounding box center [1185, 317] width 13 height 13
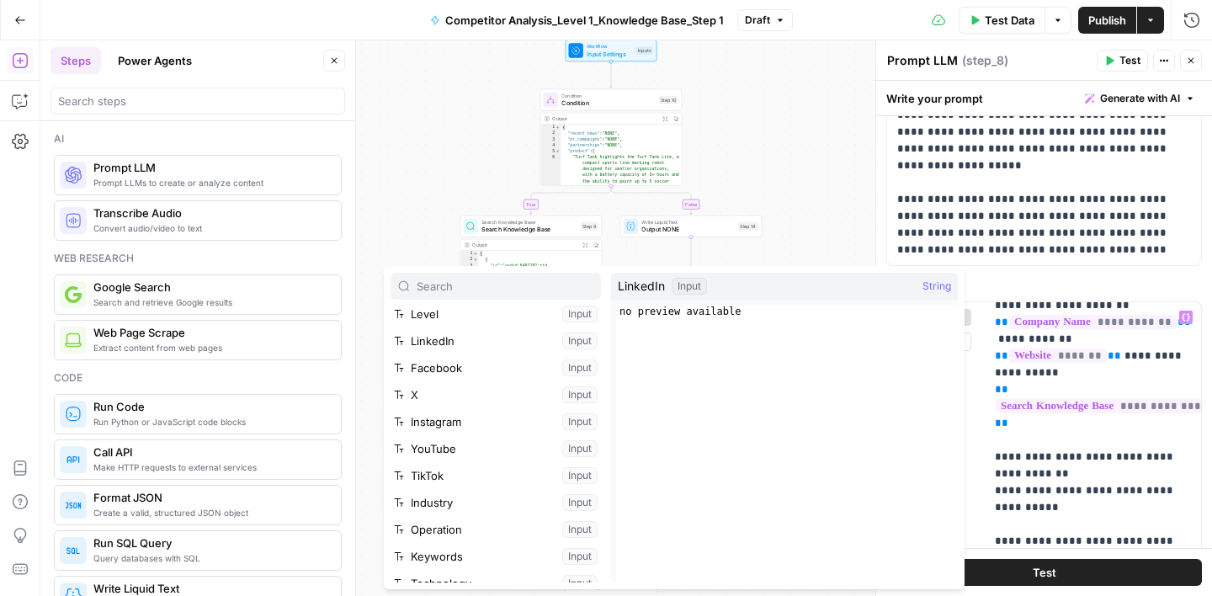
scroll to position [261, 0]
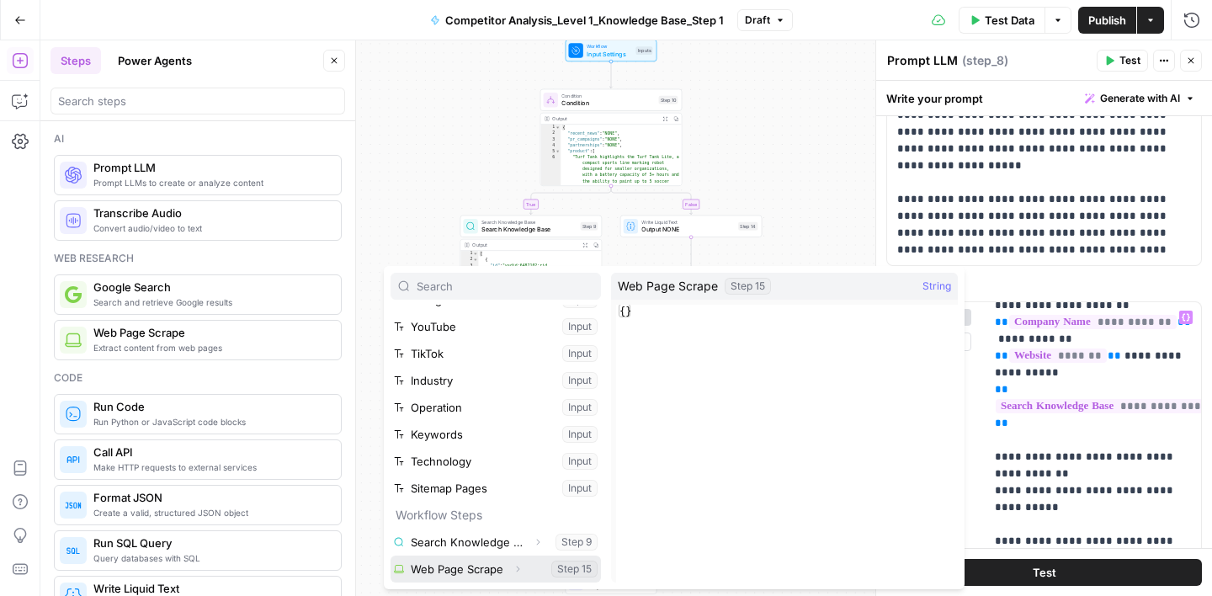
click at [492, 572] on button "Select variable Web Page Scrape" at bounding box center [496, 569] width 210 height 27
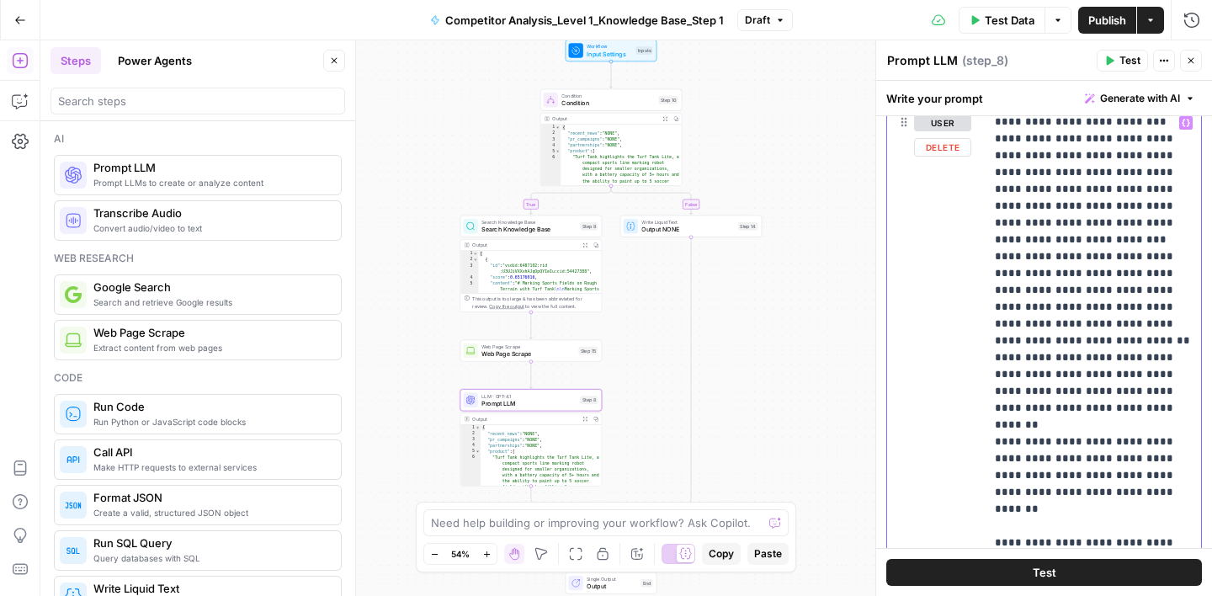
scroll to position [337, 0]
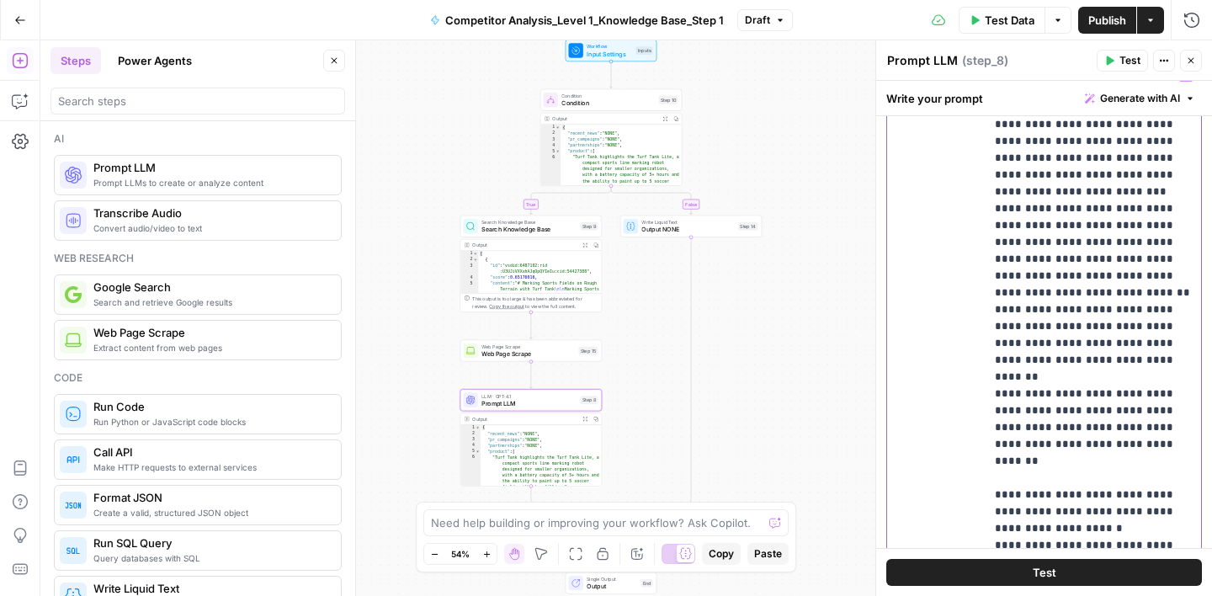
drag, startPoint x: 1106, startPoint y: 346, endPoint x: 1124, endPoint y: 390, distance: 47.2
click at [1124, 390] on p "**********" at bounding box center [1093, 57] width 196 height 1364
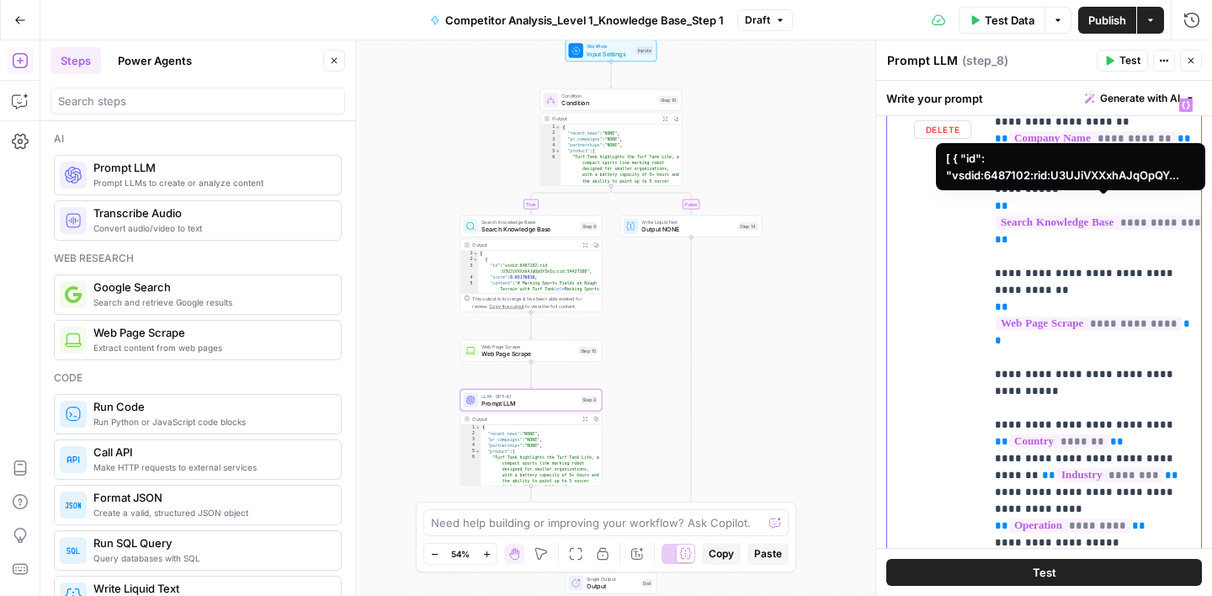
scroll to position [304, 0]
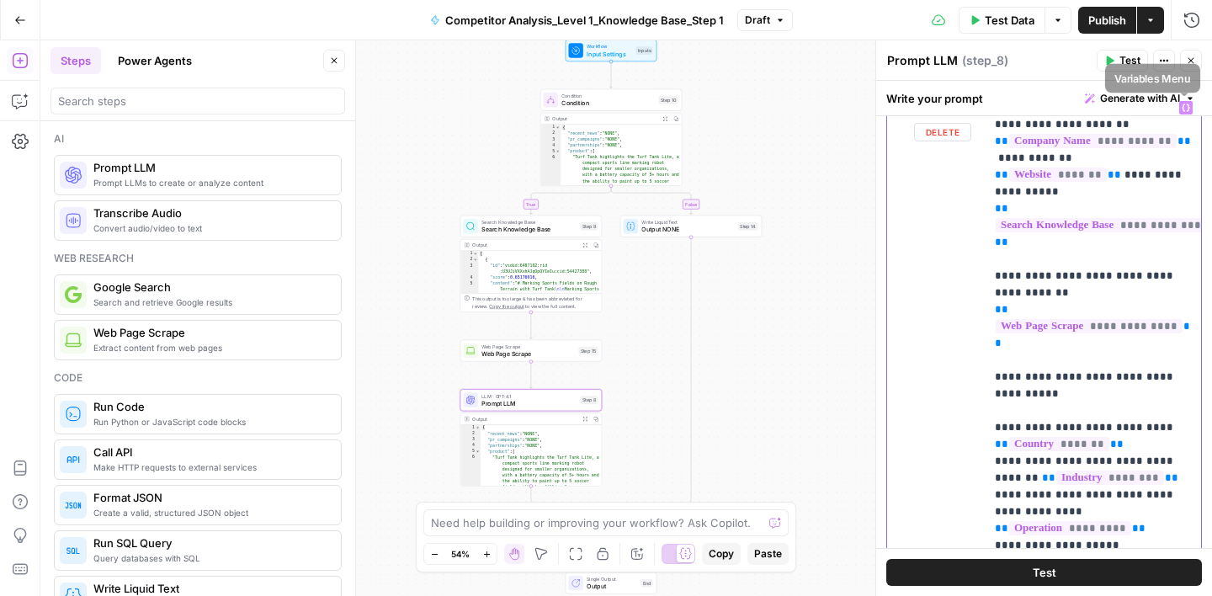
click at [1182, 105] on icon "button" at bounding box center [1186, 108] width 8 height 8
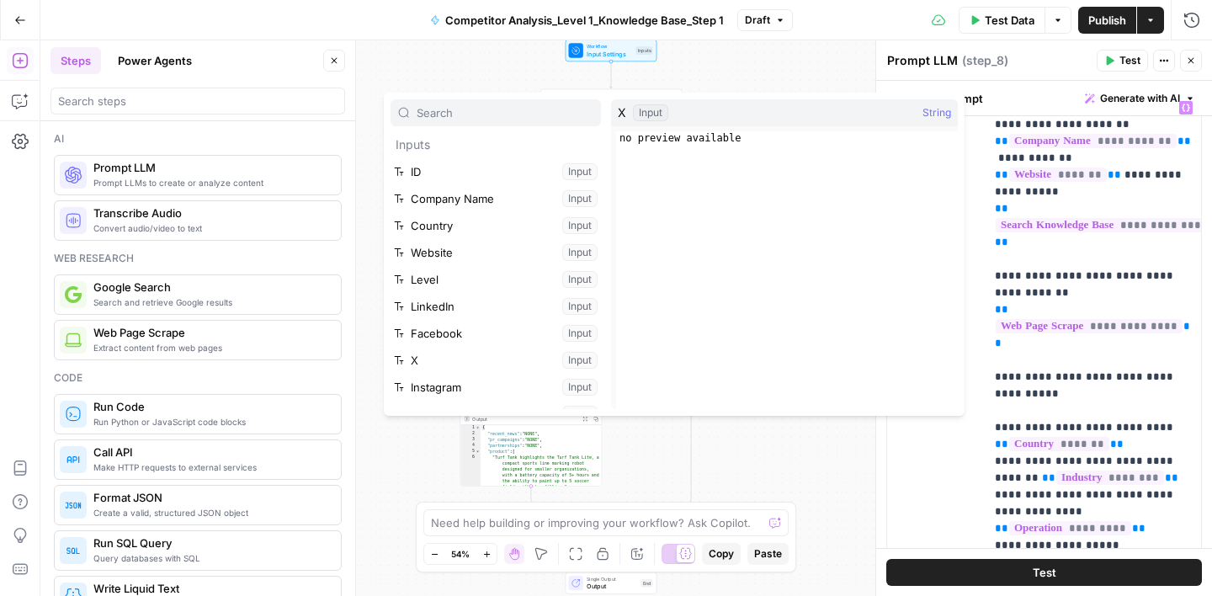
scroll to position [261, 0]
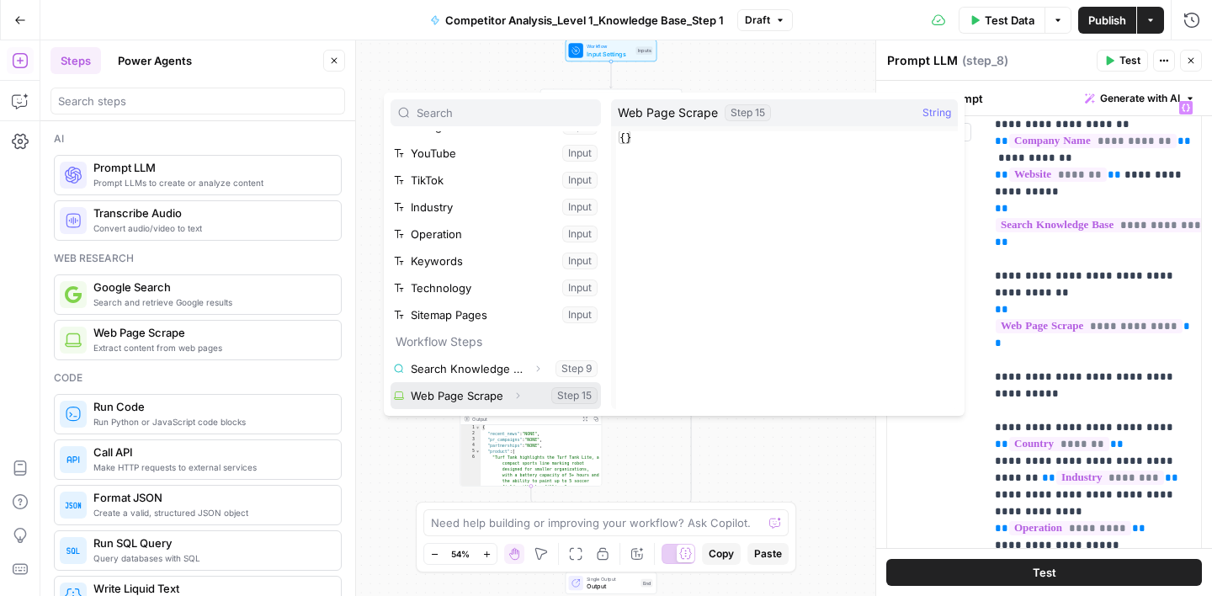
click at [492, 390] on button "Select variable Web Page Scrape" at bounding box center [496, 395] width 210 height 27
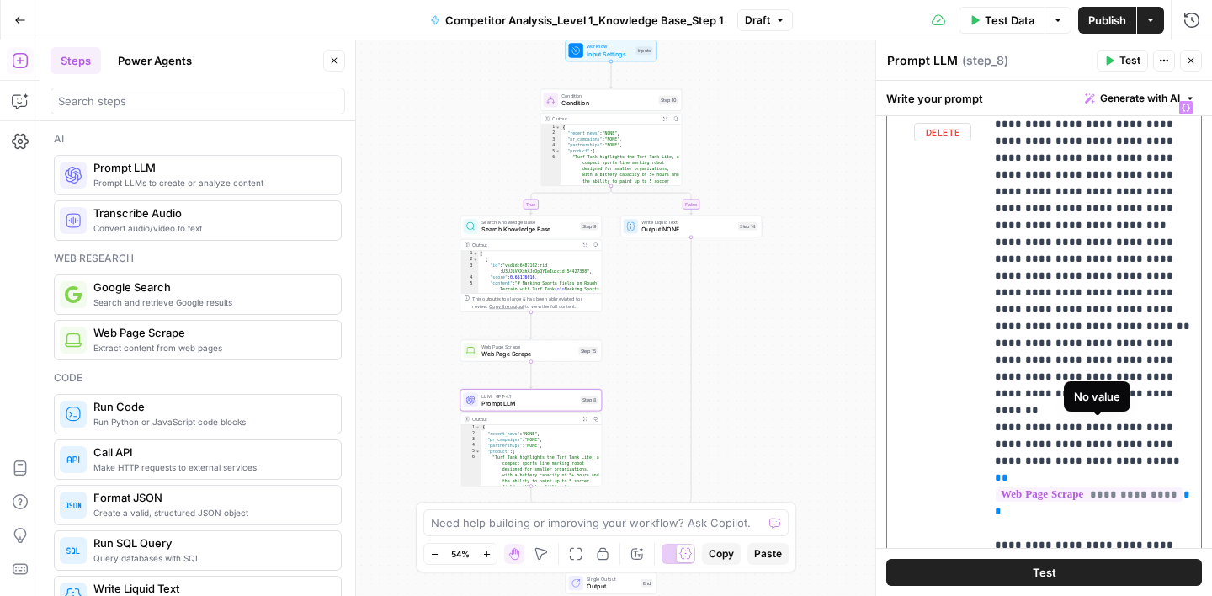
scroll to position [708, 0]
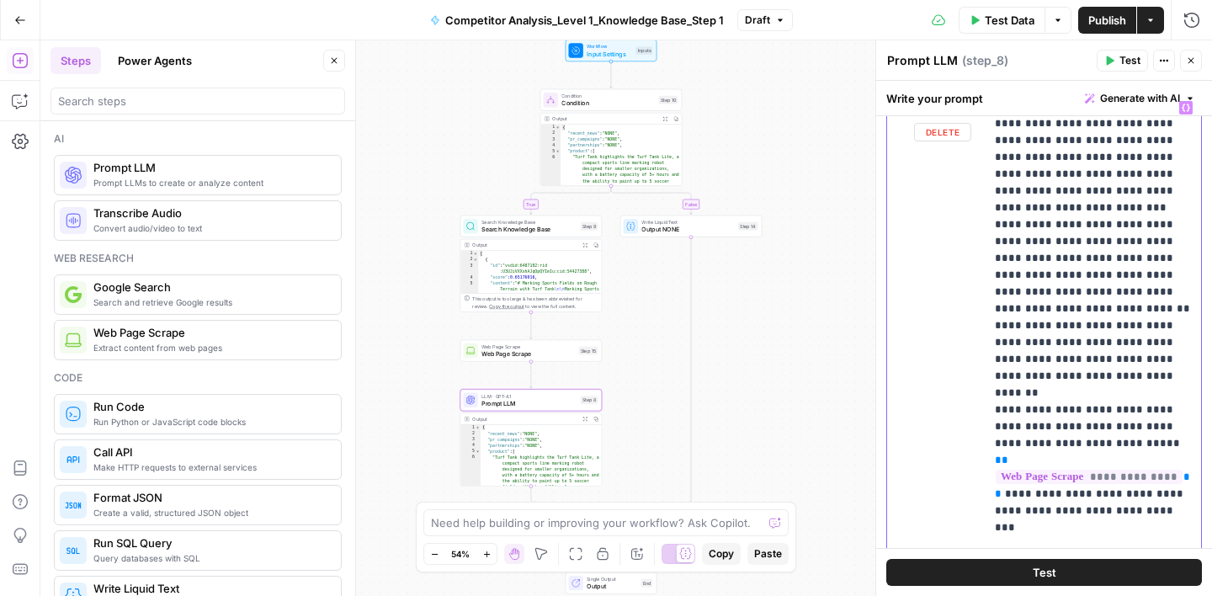
click at [1011, 446] on p "**********" at bounding box center [1093, 89] width 196 height 1397
click at [1116, 442] on p "**********" at bounding box center [1093, 89] width 196 height 1397
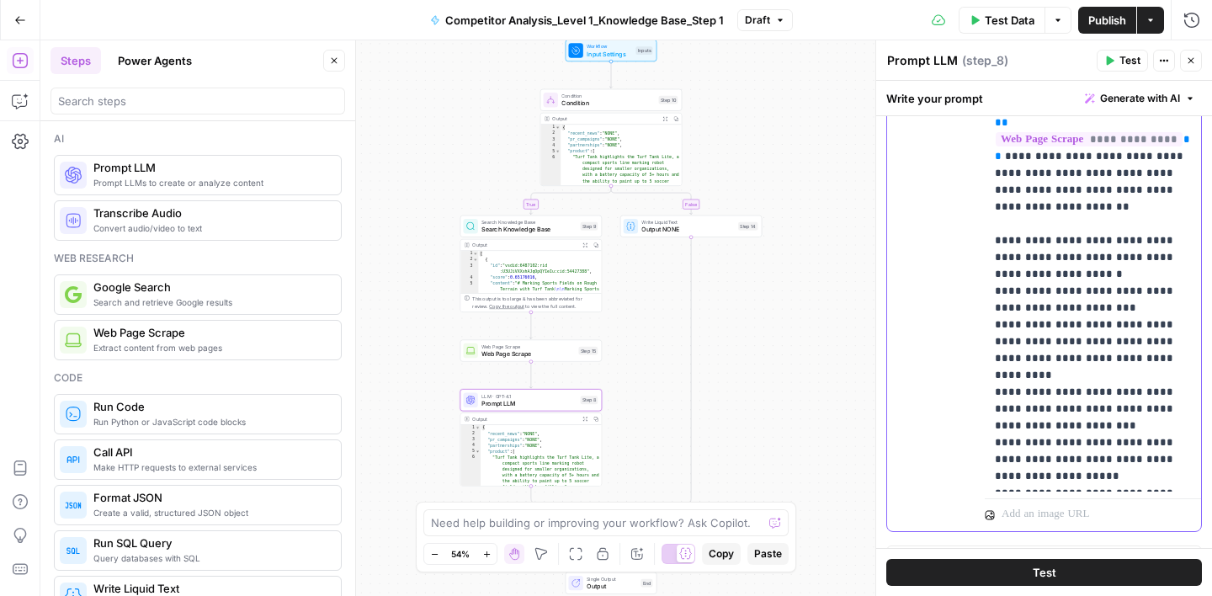
scroll to position [620, 0]
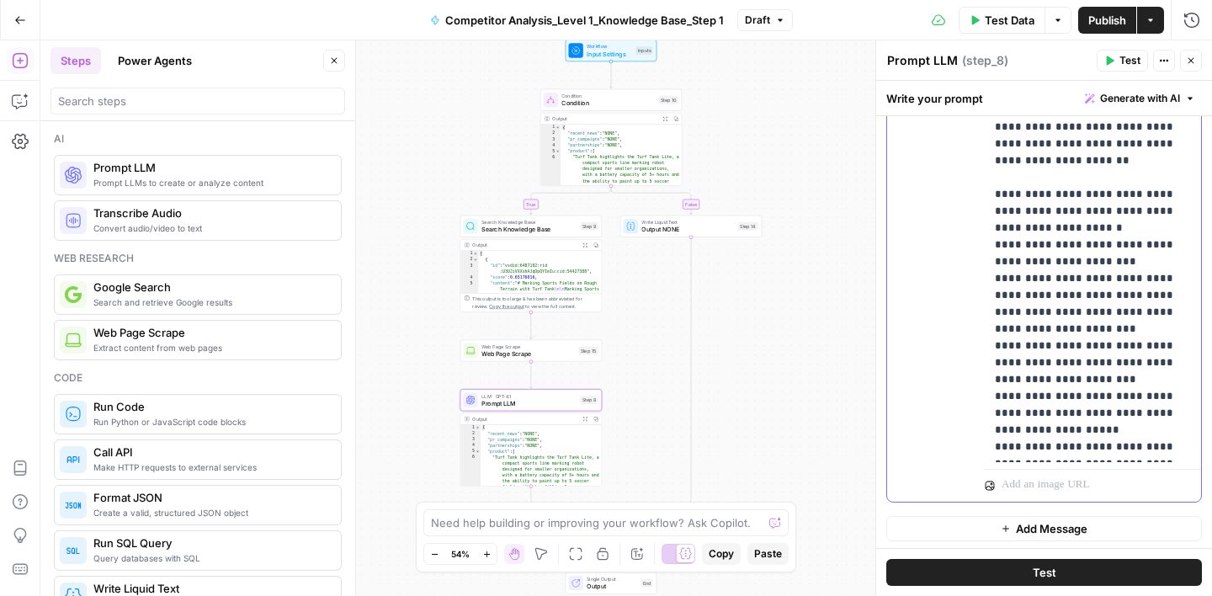
scroll to position [624, 0]
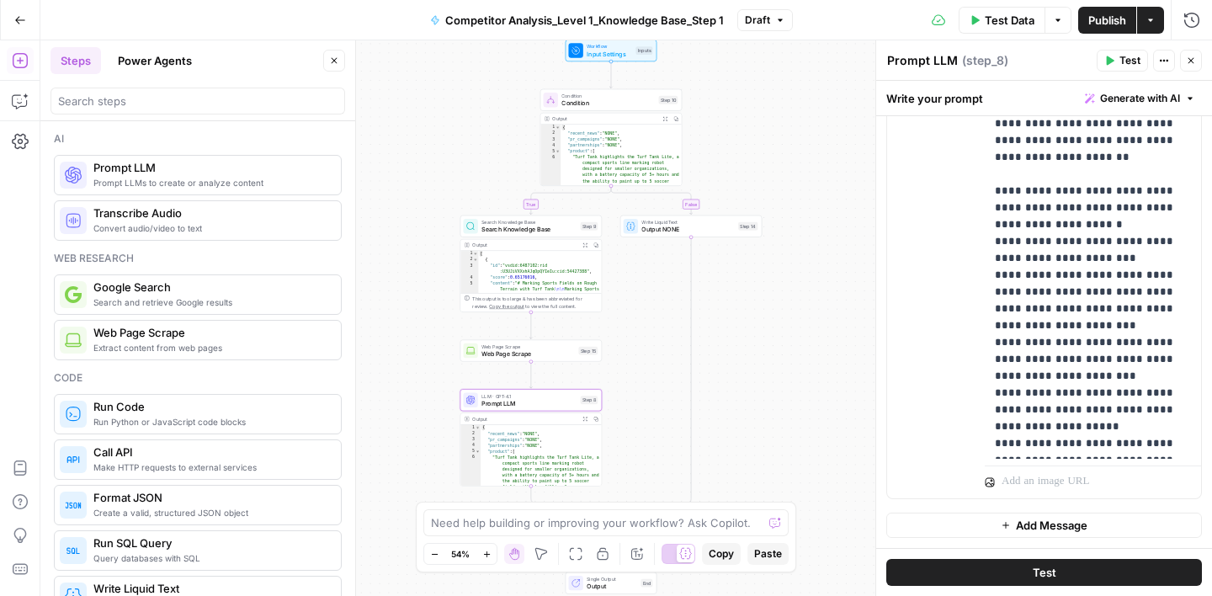
click at [1031, 103] on div "Write your prompt Generate with AI" at bounding box center [1044, 98] width 336 height 35
click at [1195, 63] on icon "button" at bounding box center [1191, 61] width 10 height 10
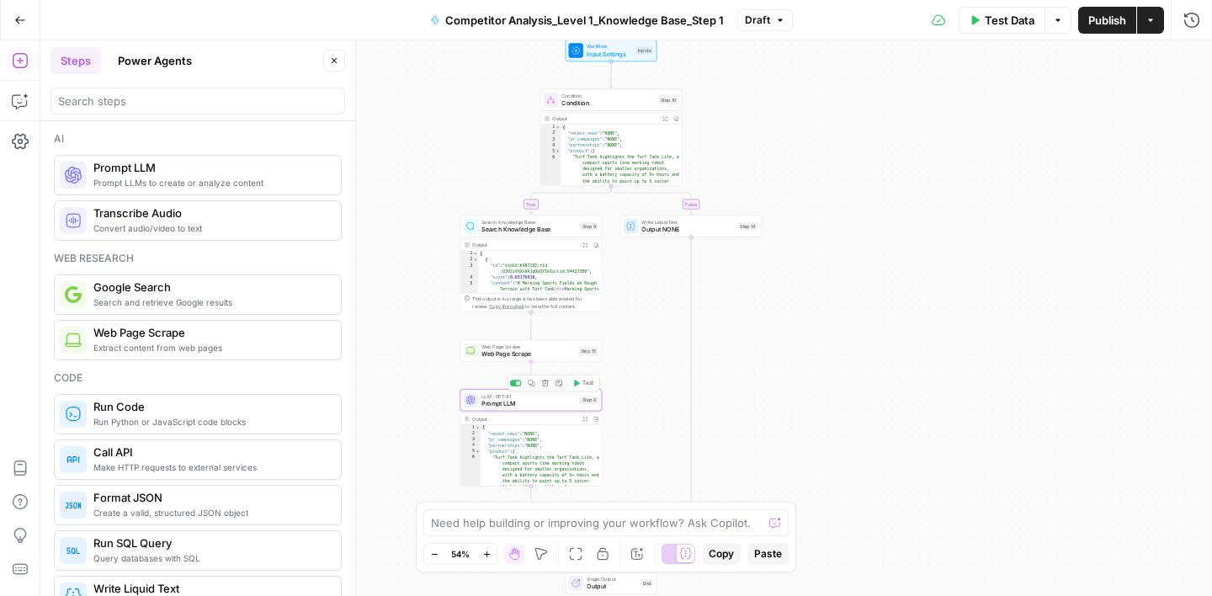
click at [546, 407] on div "LLM · GPT-4.1 Prompt LLM Step 8 Copy step Delete step Add Note Test" at bounding box center [530, 400] width 141 height 22
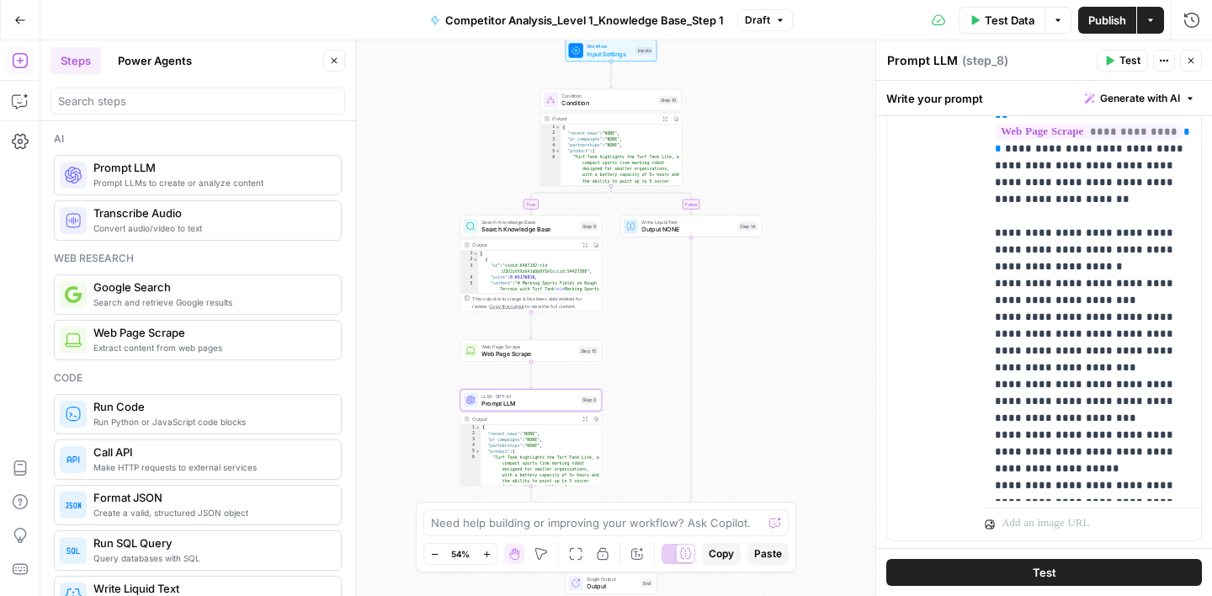
scroll to position [592, 0]
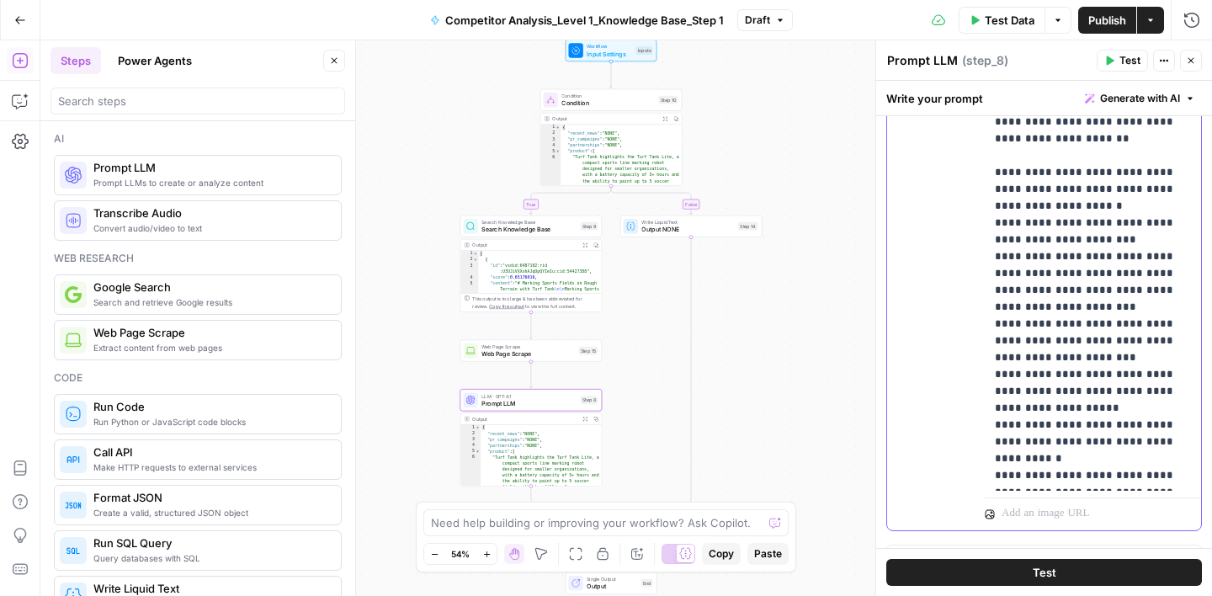
click at [992, 426] on div "**********" at bounding box center [1093, 148] width 216 height 686
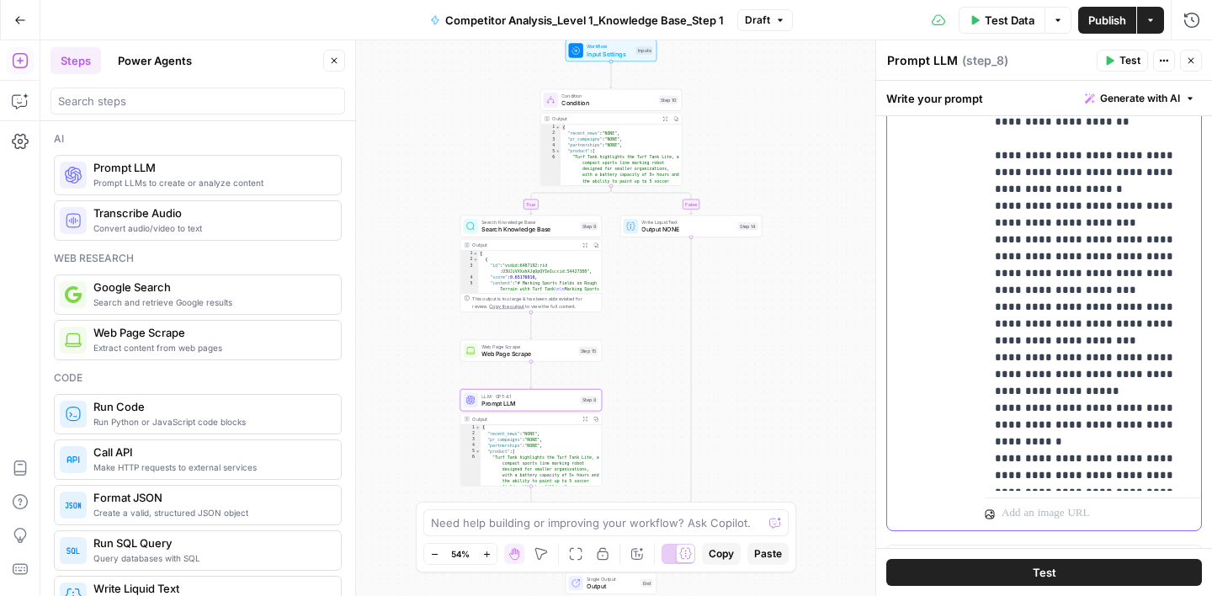
click at [1191, 422] on div "**********" at bounding box center [1093, 148] width 216 height 686
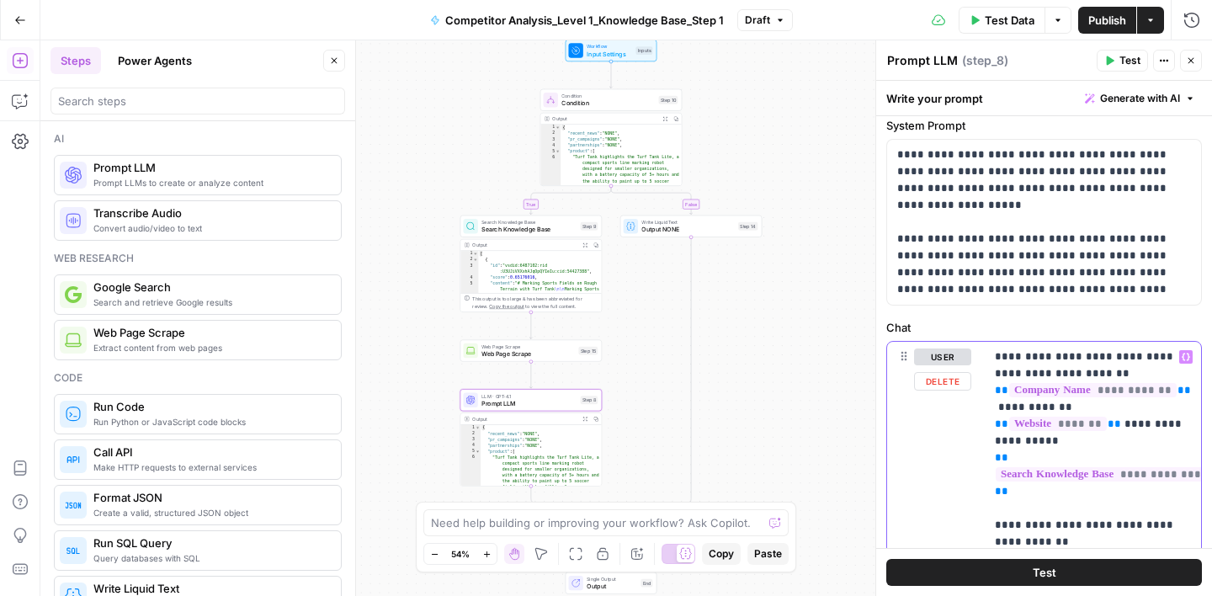
scroll to position [0, 0]
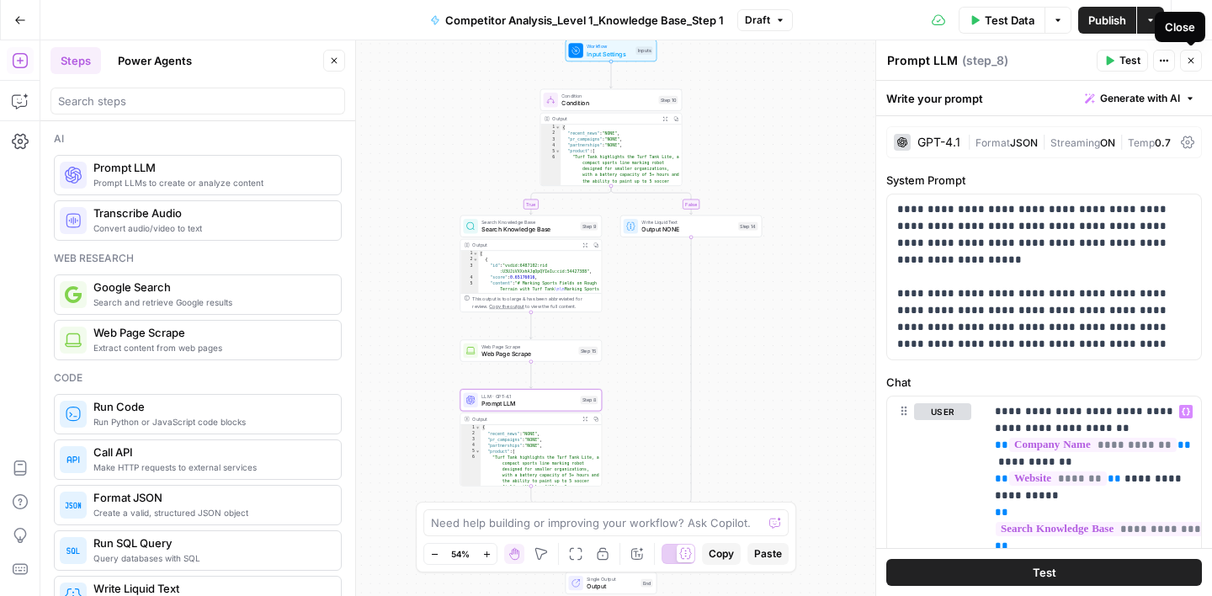
click at [1198, 61] on button "Close" at bounding box center [1191, 61] width 22 height 22
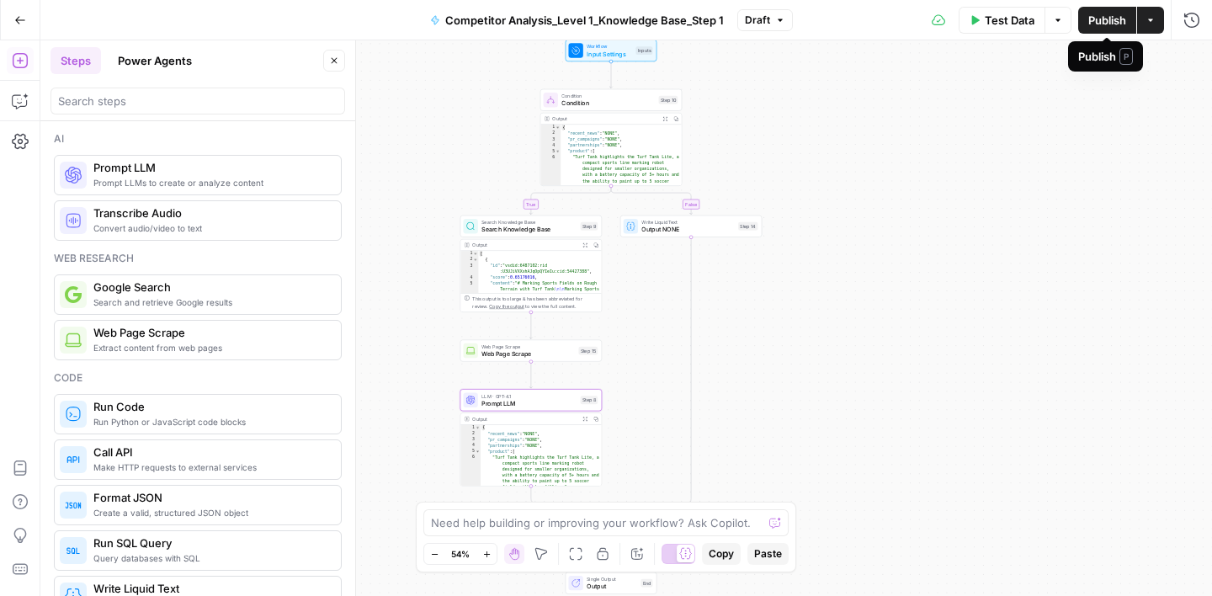
click at [1098, 25] on span "Publish" at bounding box center [1107, 20] width 38 height 17
click at [539, 404] on span "Prompt LLM" at bounding box center [528, 403] width 95 height 9
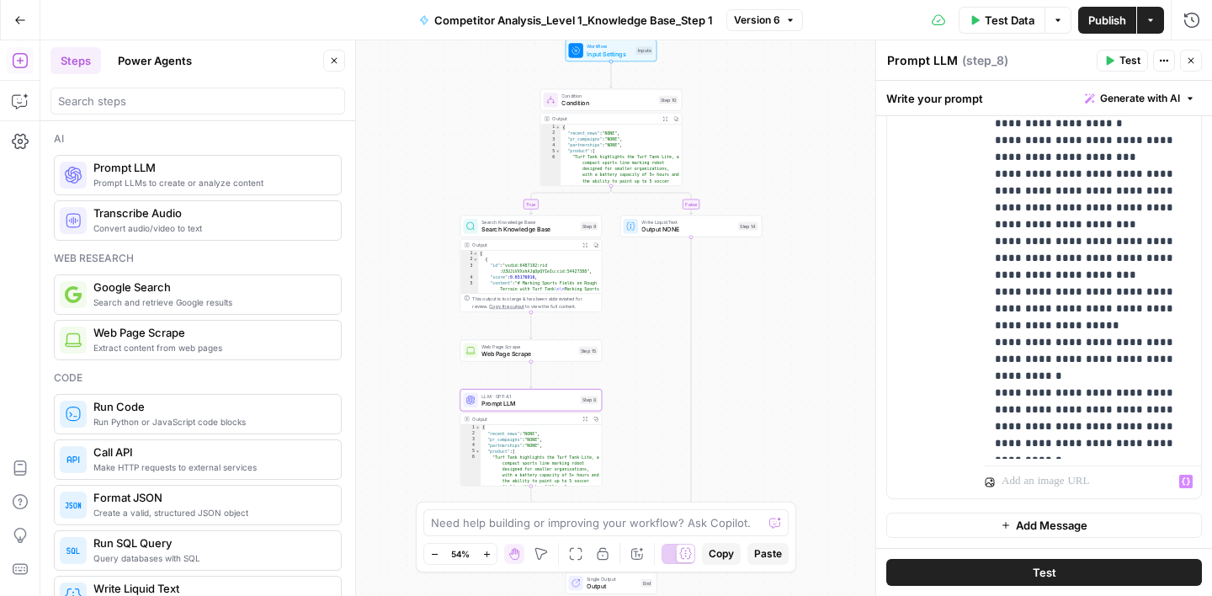
scroll to position [610, 0]
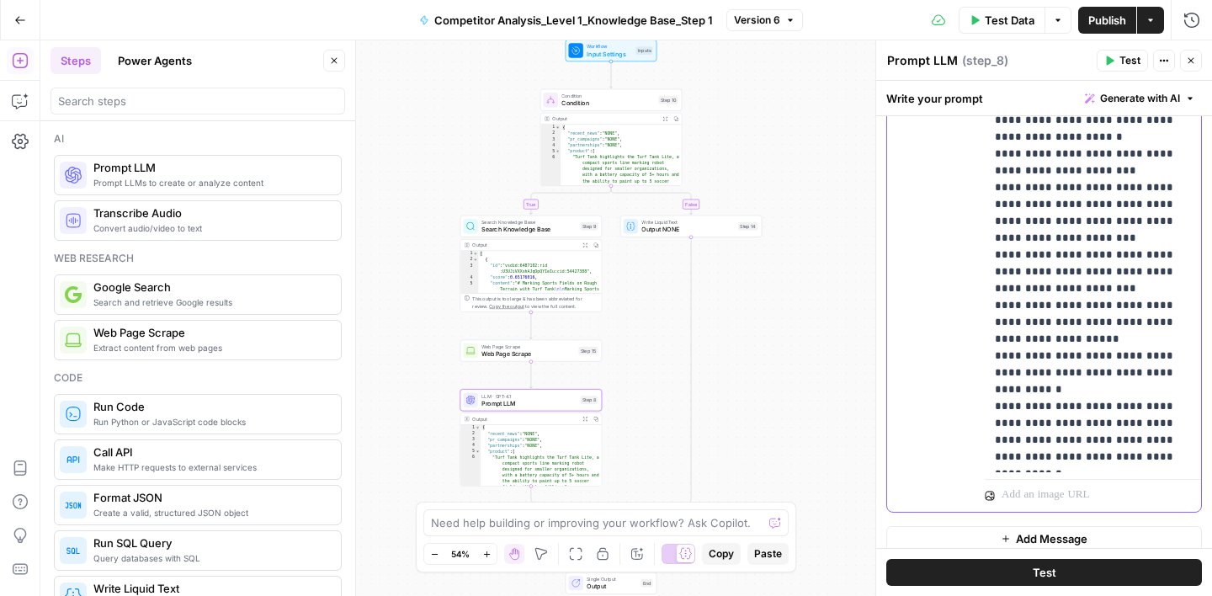
drag, startPoint x: 994, startPoint y: 326, endPoint x: 1090, endPoint y: 397, distance: 119.7
click at [1090, 397] on div "**********" at bounding box center [1093, 129] width 216 height 686
copy p "**********"
click at [1194, 61] on icon "button" at bounding box center [1191, 61] width 10 height 10
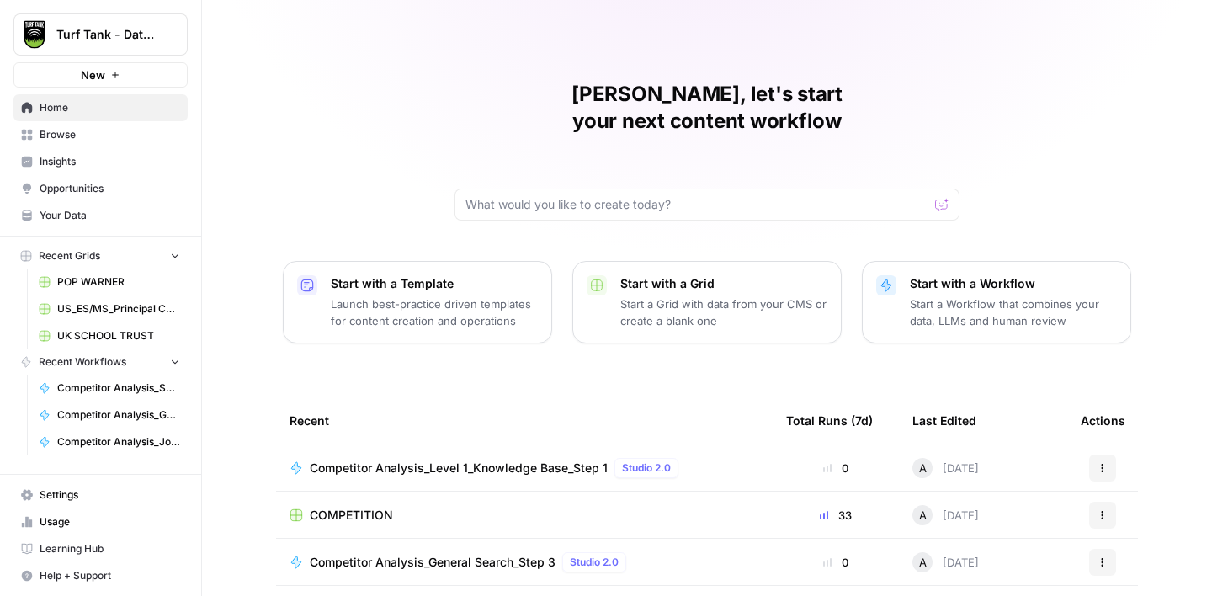
click at [139, 129] on span "Browse" at bounding box center [110, 134] width 141 height 15
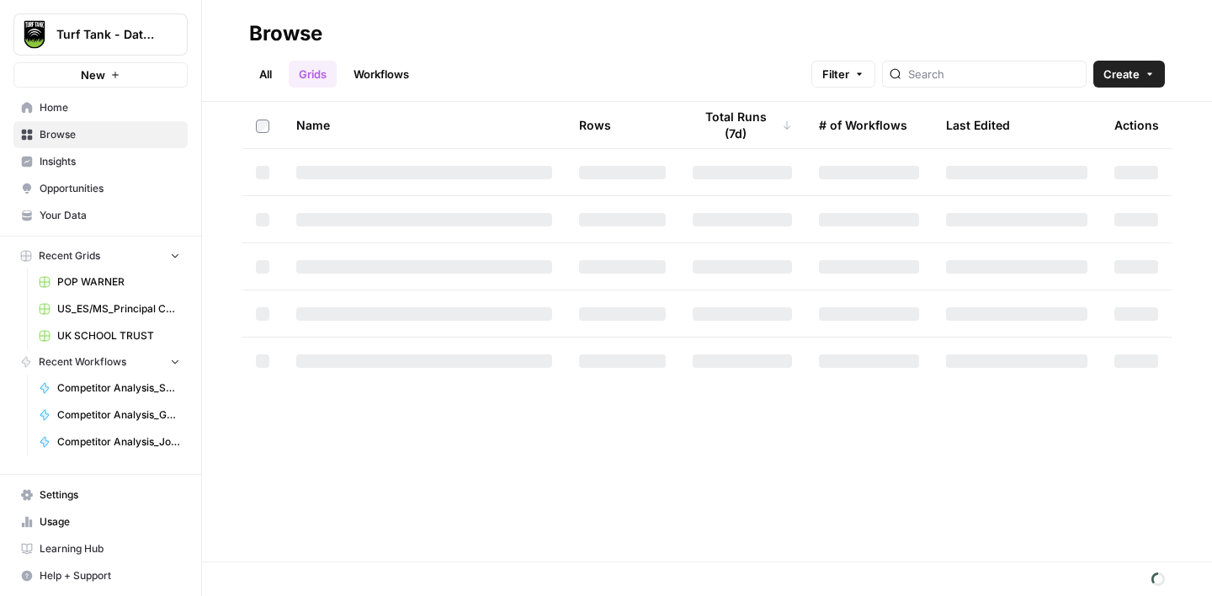
click at [395, 72] on link "Workflows" at bounding box center [381, 74] width 76 height 27
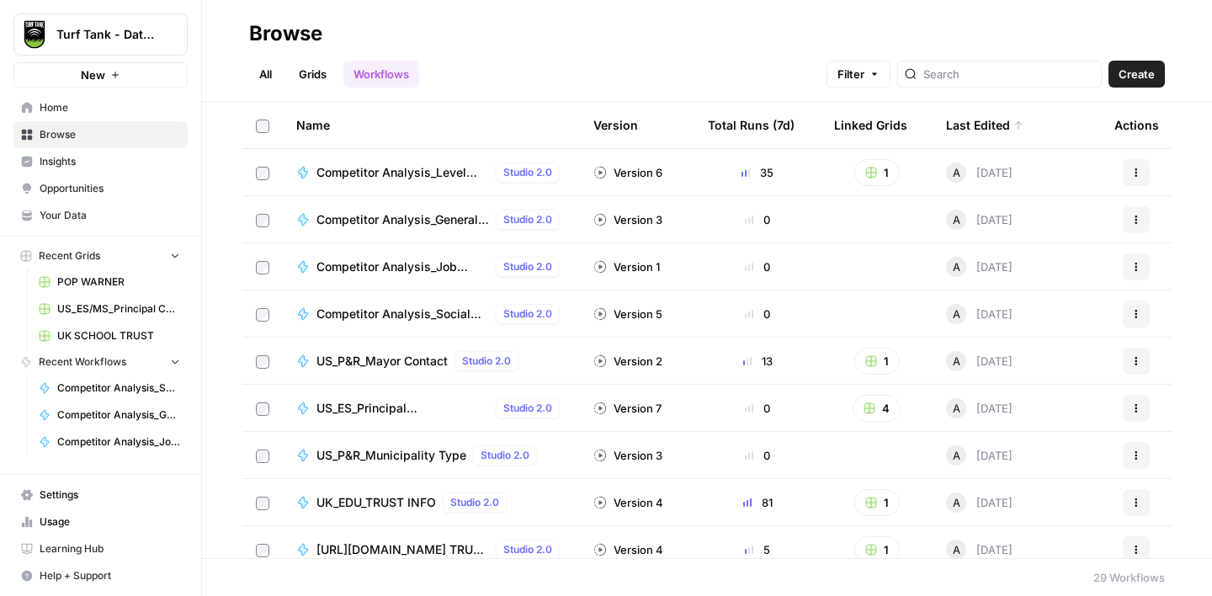
click at [435, 311] on span "Competitor Analysis_Social Media_Step 2" at bounding box center [402, 314] width 173 height 17
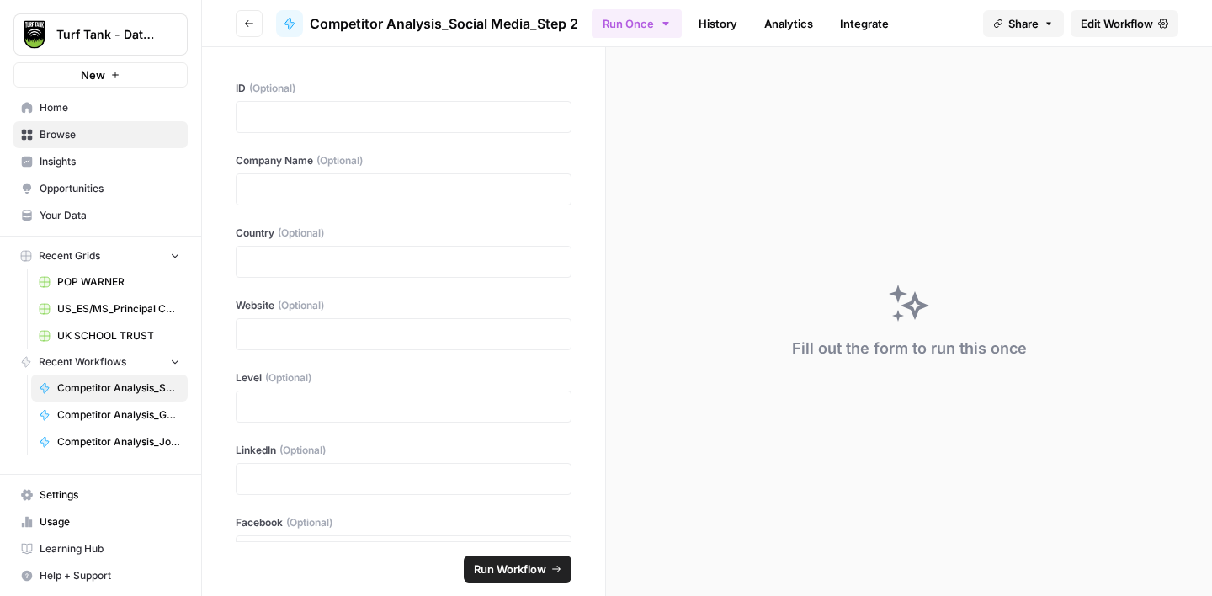
click at [1124, 19] on span "Edit Workflow" at bounding box center [1117, 23] width 72 height 17
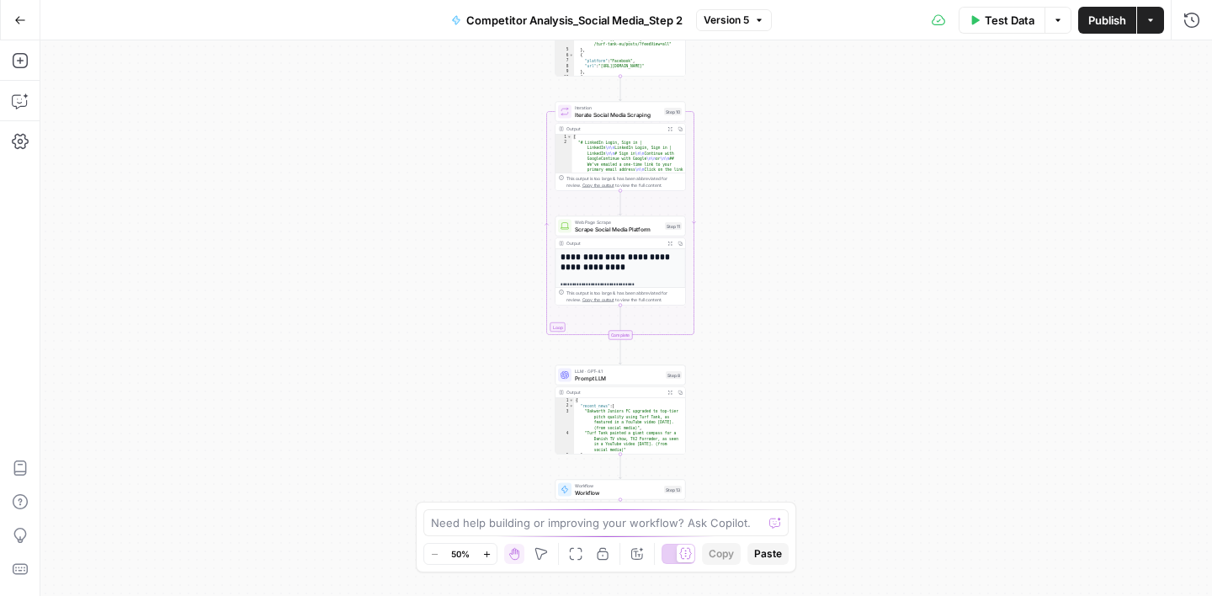
drag, startPoint x: 731, startPoint y: 376, endPoint x: 722, endPoint y: 289, distance: 88.0
click at [722, 289] on div "Workflow Input Settings Inputs Run Code · Python Prepare Social Media URLs Step…" at bounding box center [626, 318] width 1172 height 556
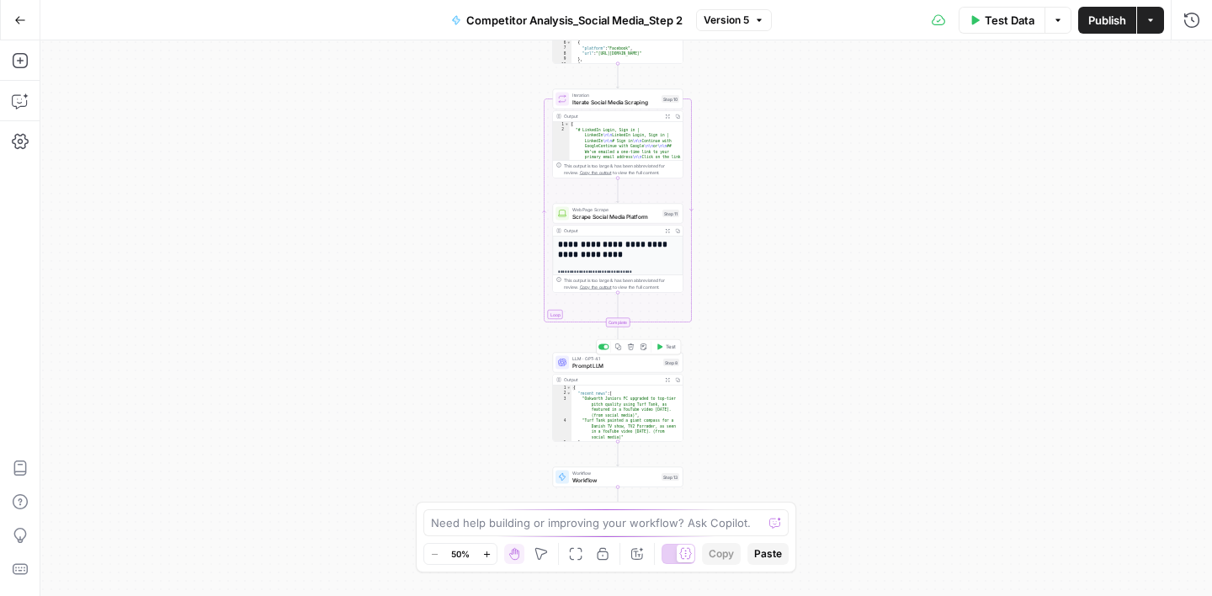
click at [630, 367] on span "Prompt LLM" at bounding box center [616, 365] width 88 height 8
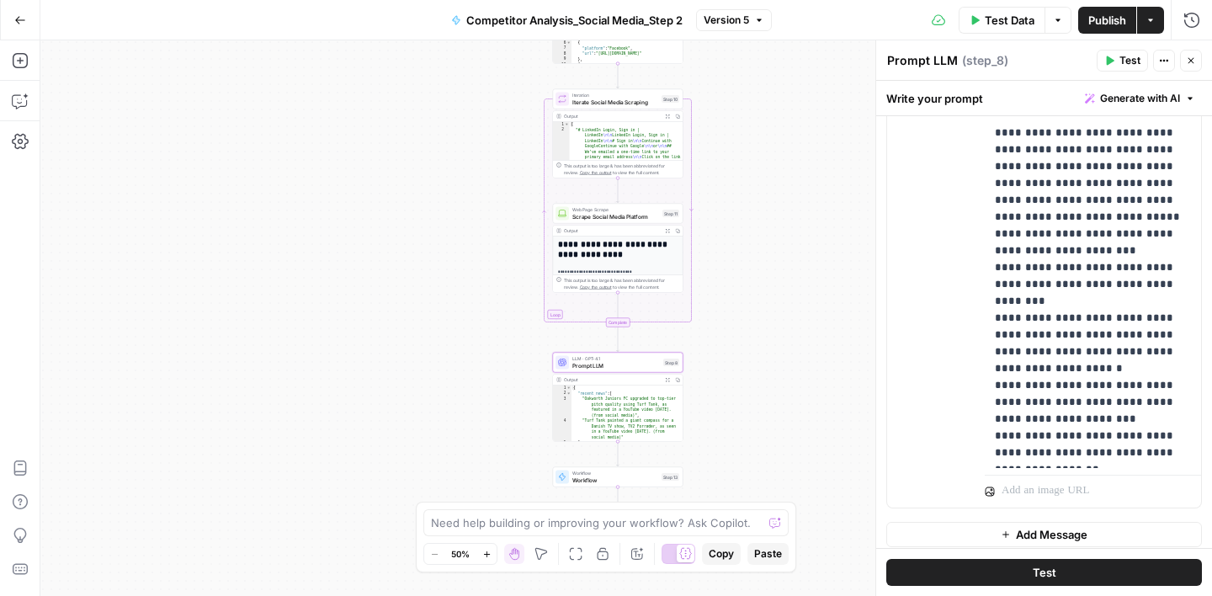
scroll to position [624, 0]
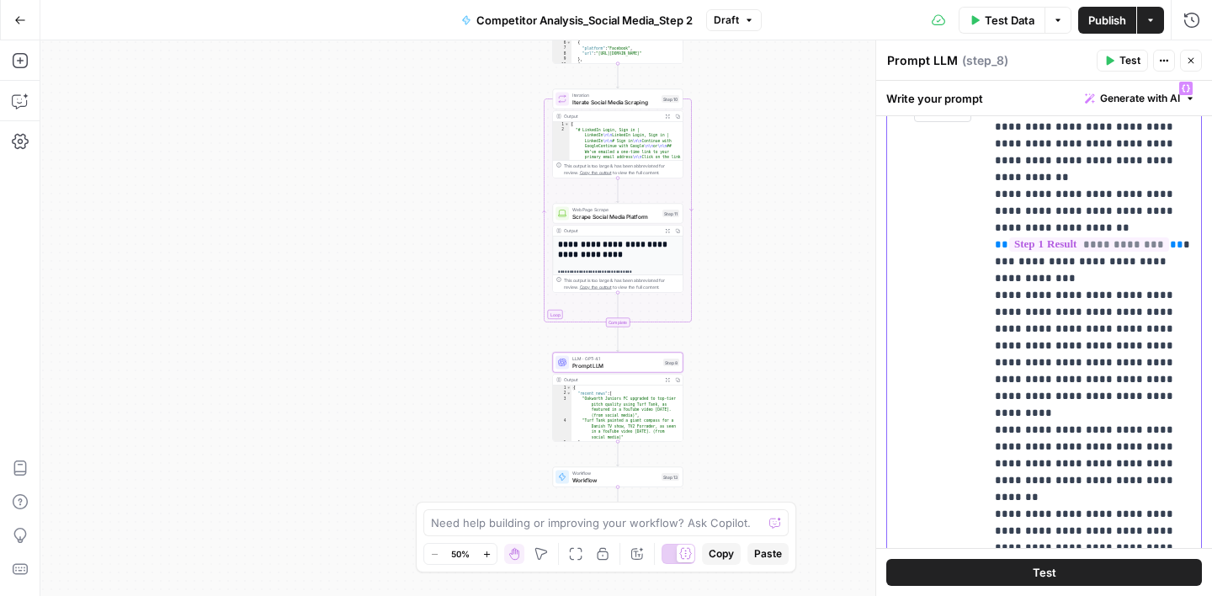
scroll to position [2204, 0]
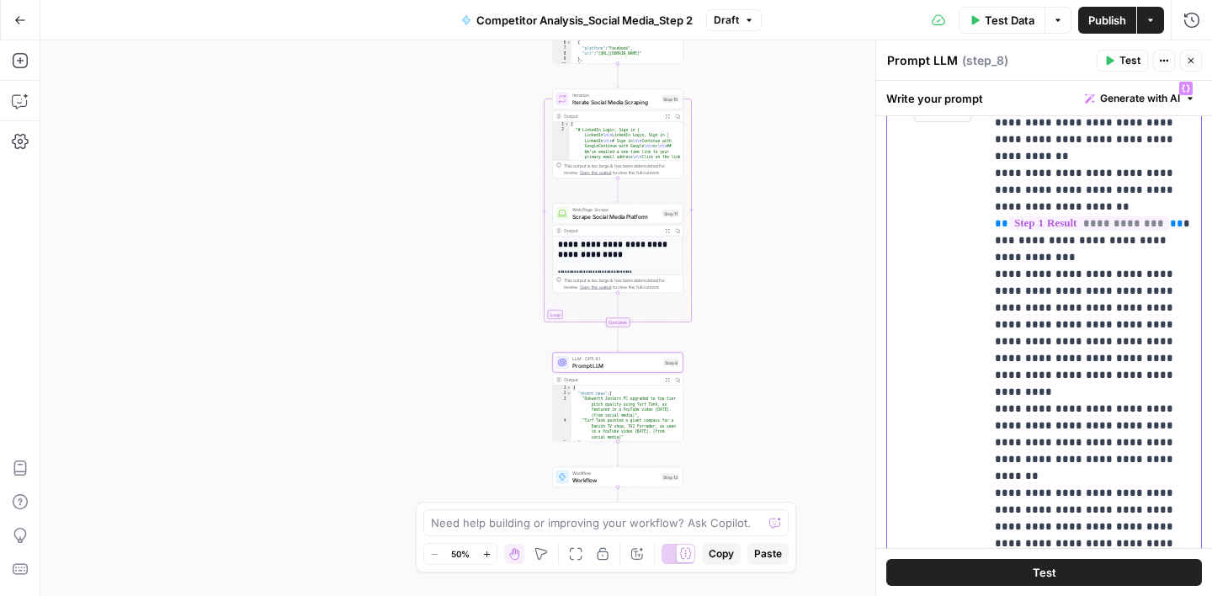
drag, startPoint x: 1092, startPoint y: 344, endPoint x: 1028, endPoint y: 375, distance: 71.1
copy p "**********"
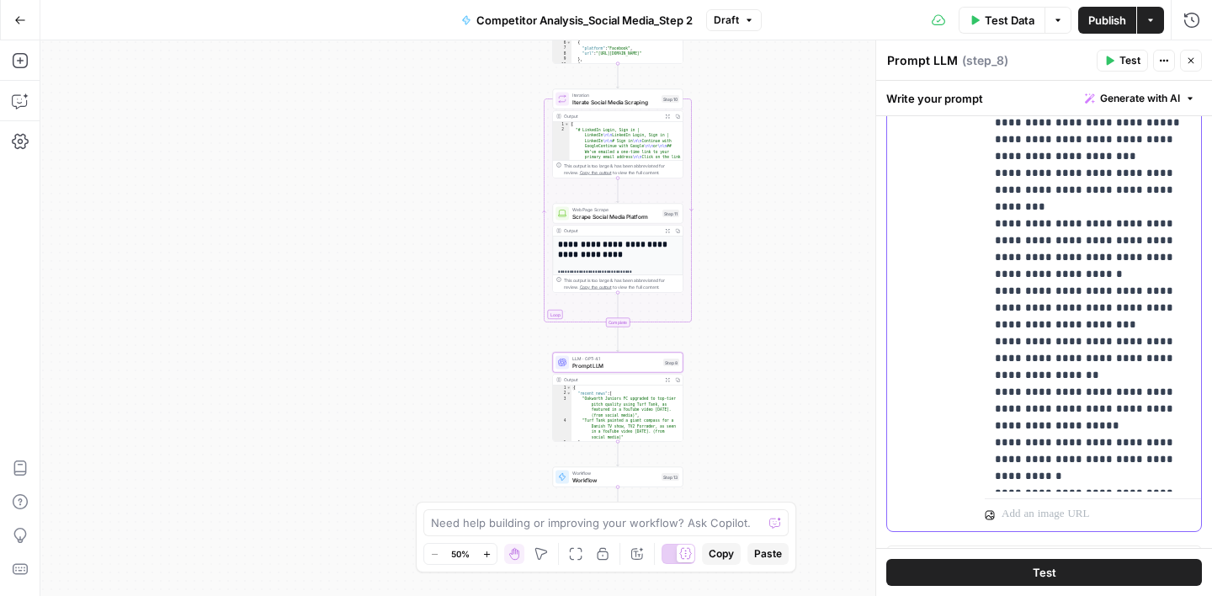
scroll to position [624, 0]
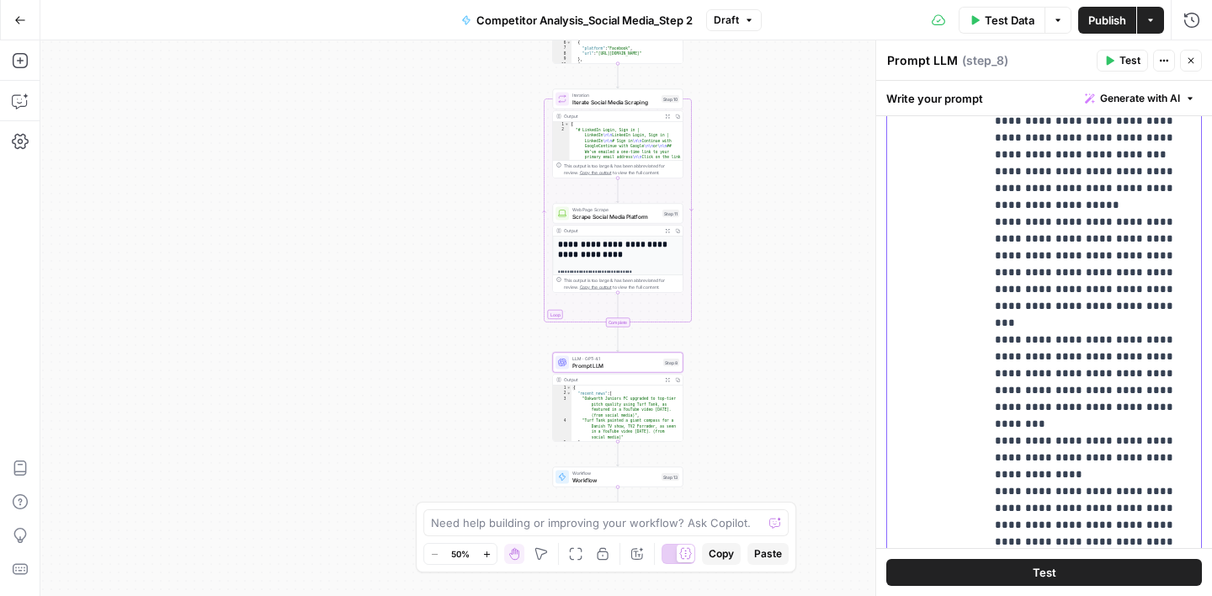
scroll to position [274, 0]
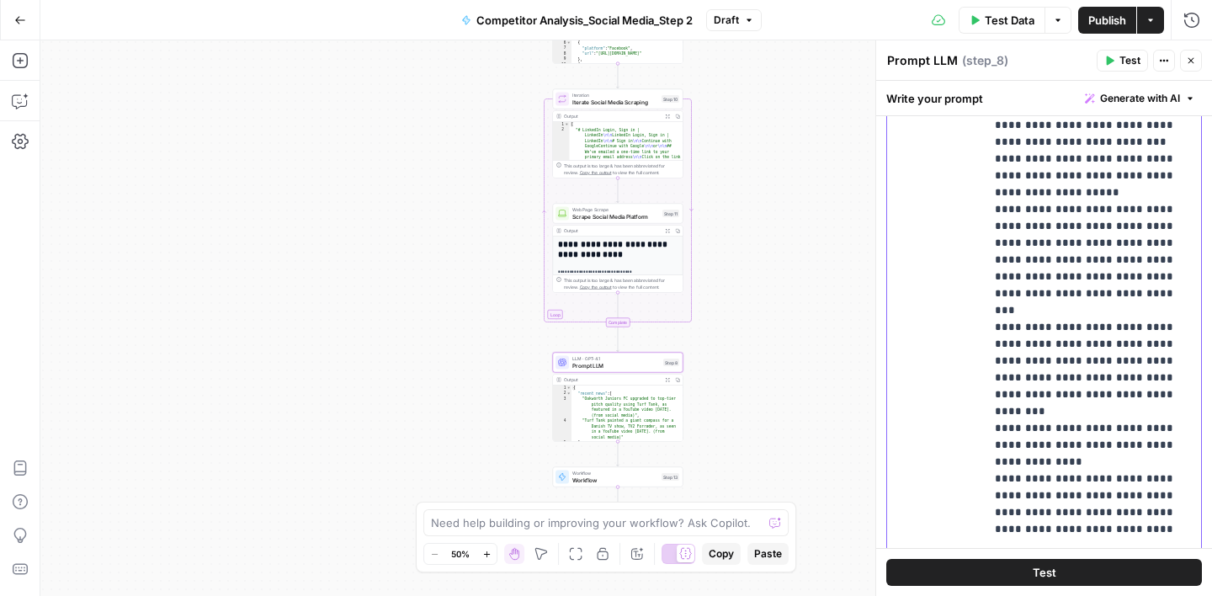
drag, startPoint x: 1178, startPoint y: 328, endPoint x: 1090, endPoint y: 353, distance: 90.9
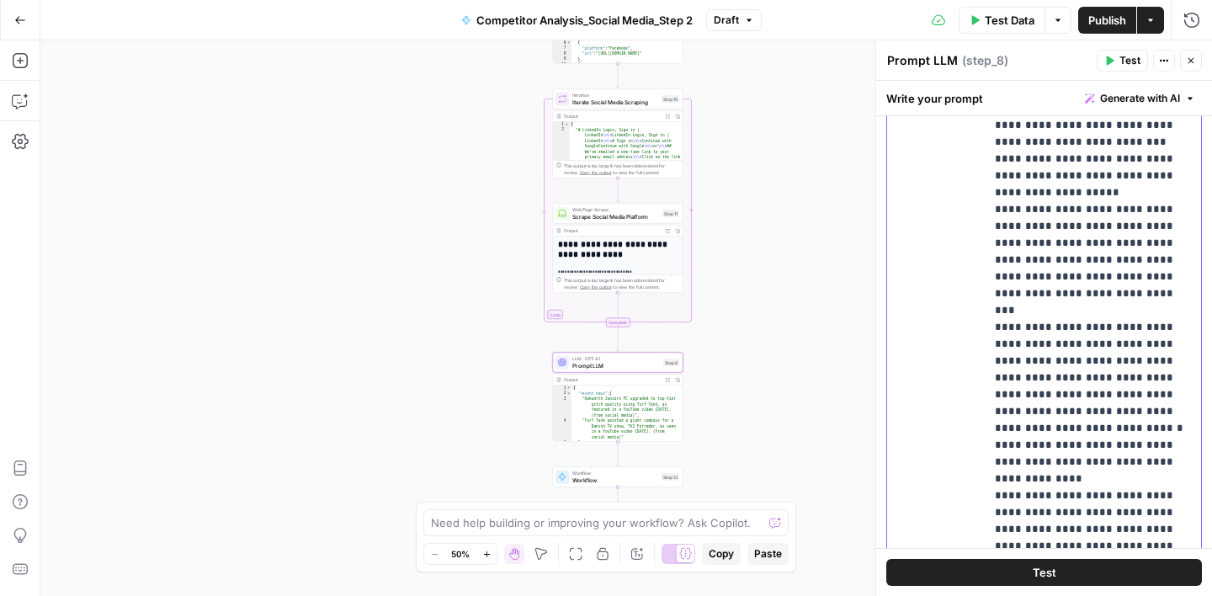
drag, startPoint x: 1109, startPoint y: 396, endPoint x: 1115, endPoint y: 408, distance: 14.3
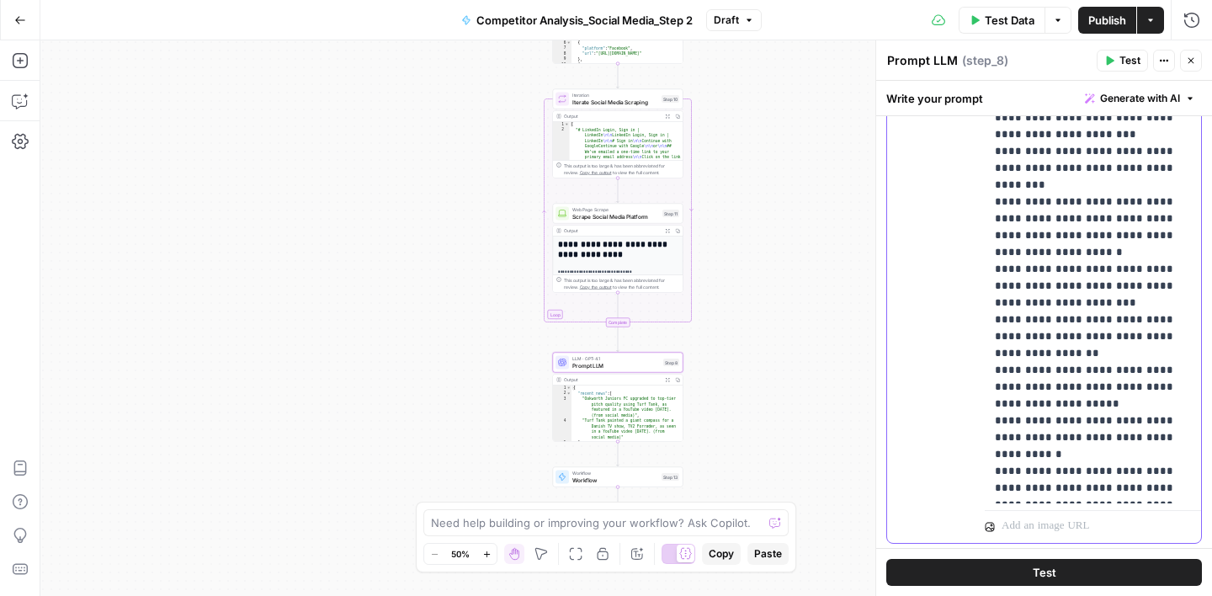
scroll to position [624, 0]
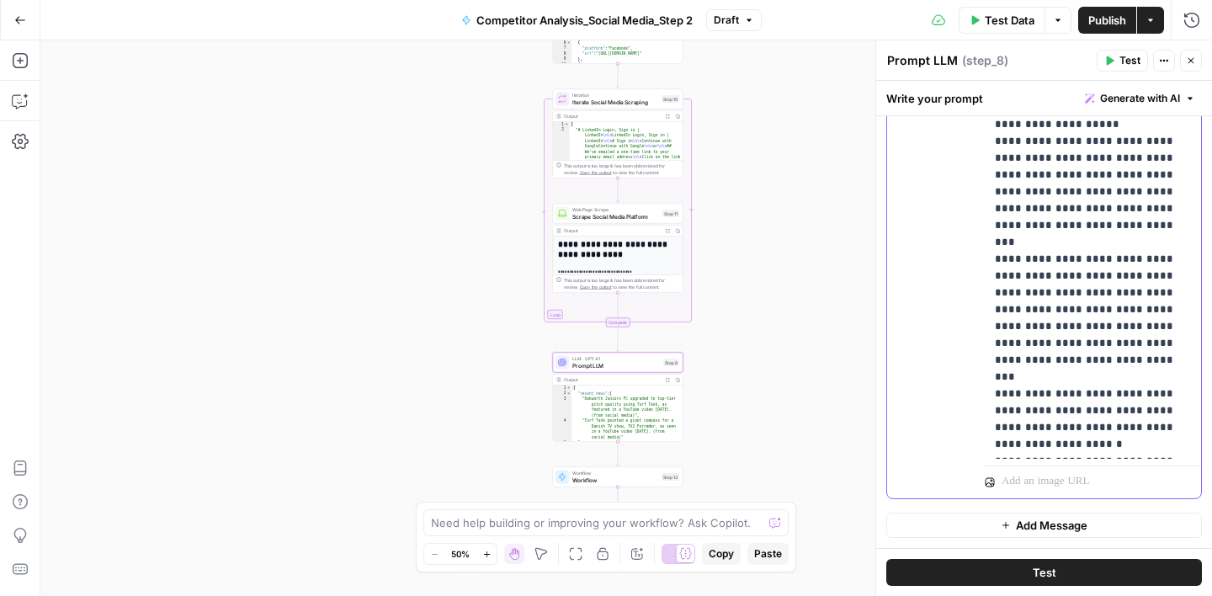
scroll to position [214, 0]
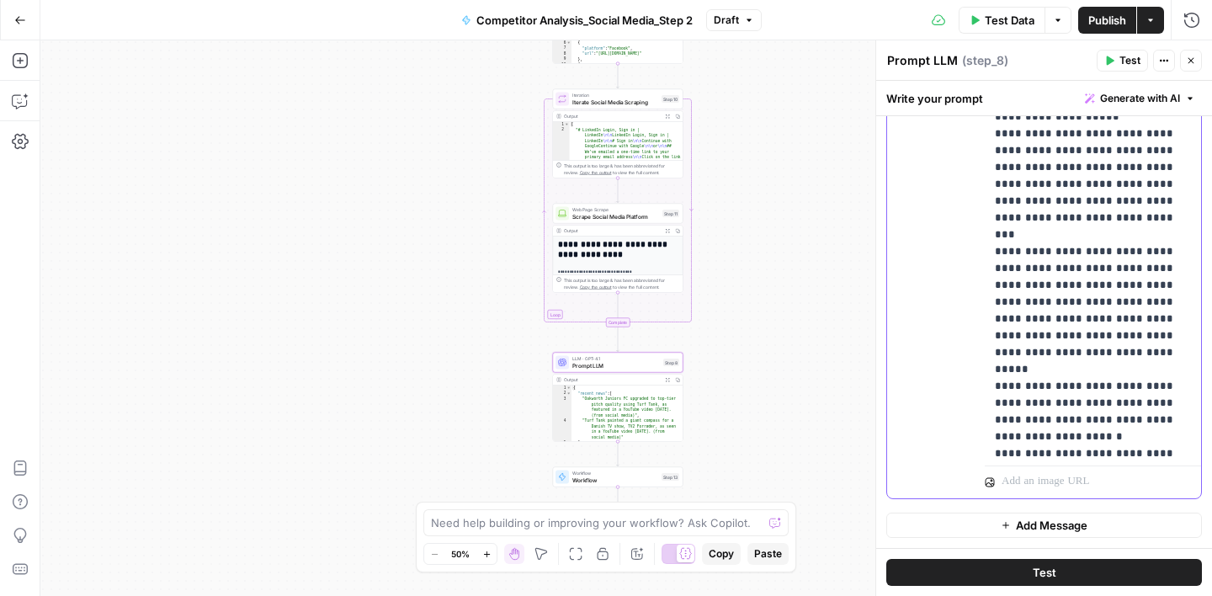
click at [1029, 100] on div "Write your prompt Generate with AI" at bounding box center [1044, 98] width 336 height 35
click at [1101, 18] on span "Publish" at bounding box center [1107, 20] width 38 height 17
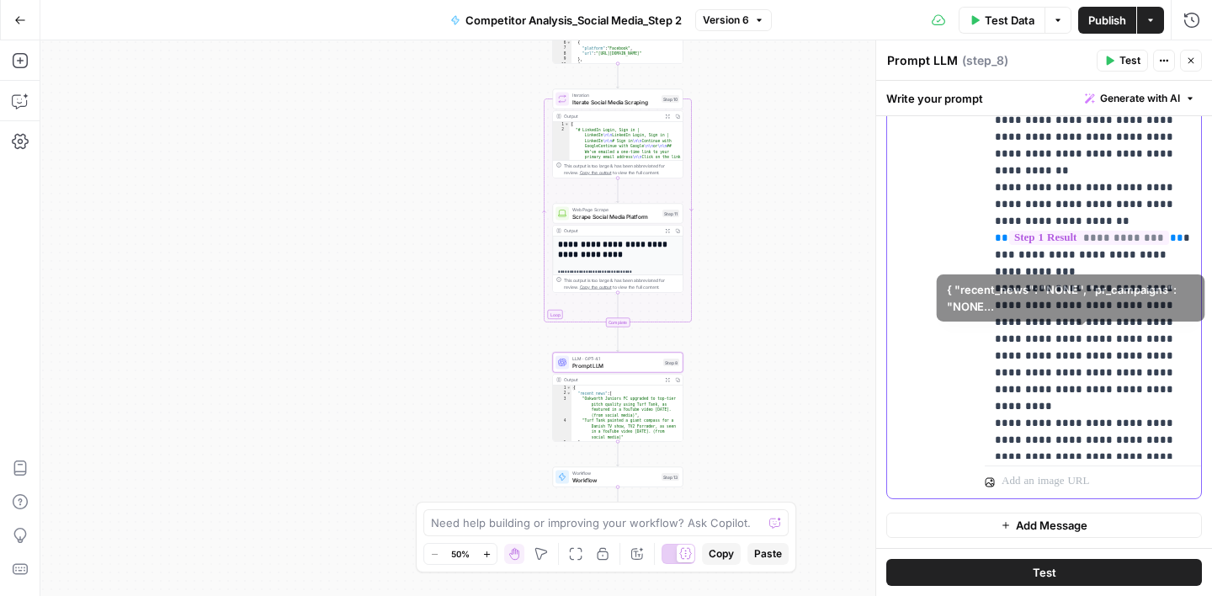
scroll to position [2896, 0]
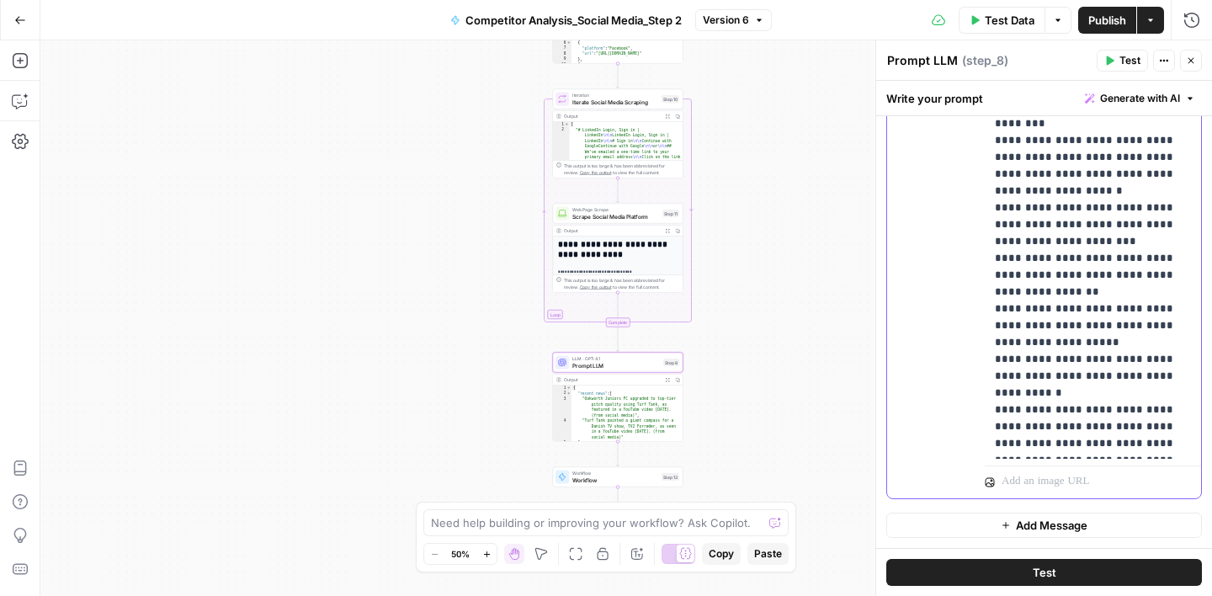
drag, startPoint x: 995, startPoint y: 209, endPoint x: 1141, endPoint y: 344, distance: 199.5
copy p "**********"
click at [1189, 61] on icon "button" at bounding box center [1192, 61] width 6 height 6
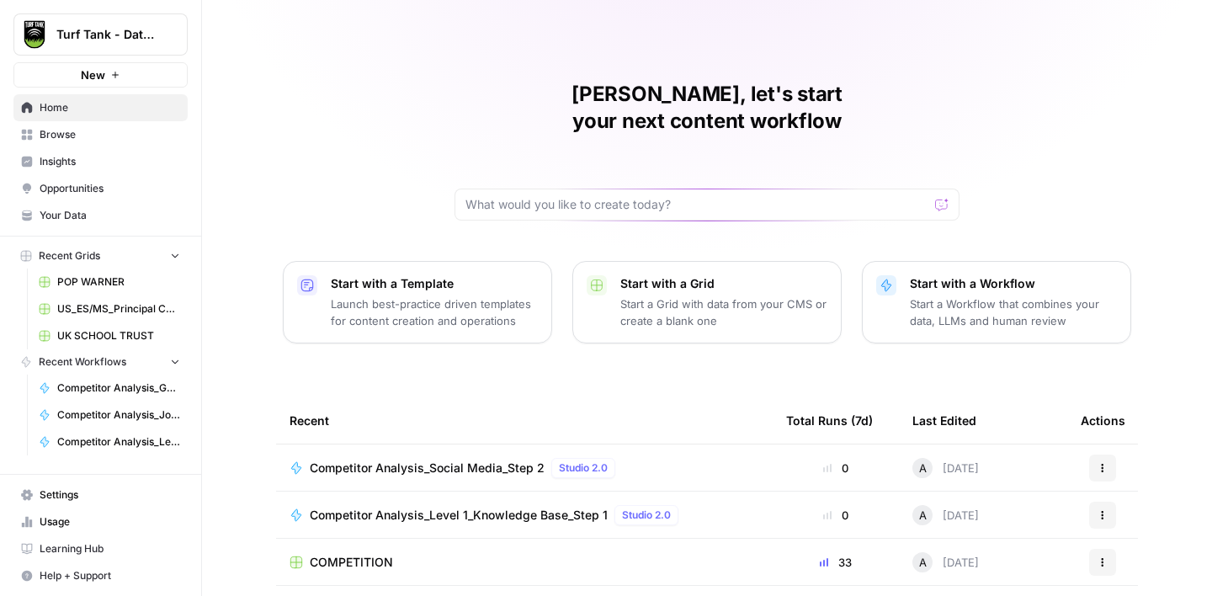
click at [98, 134] on span "Browse" at bounding box center [110, 134] width 141 height 15
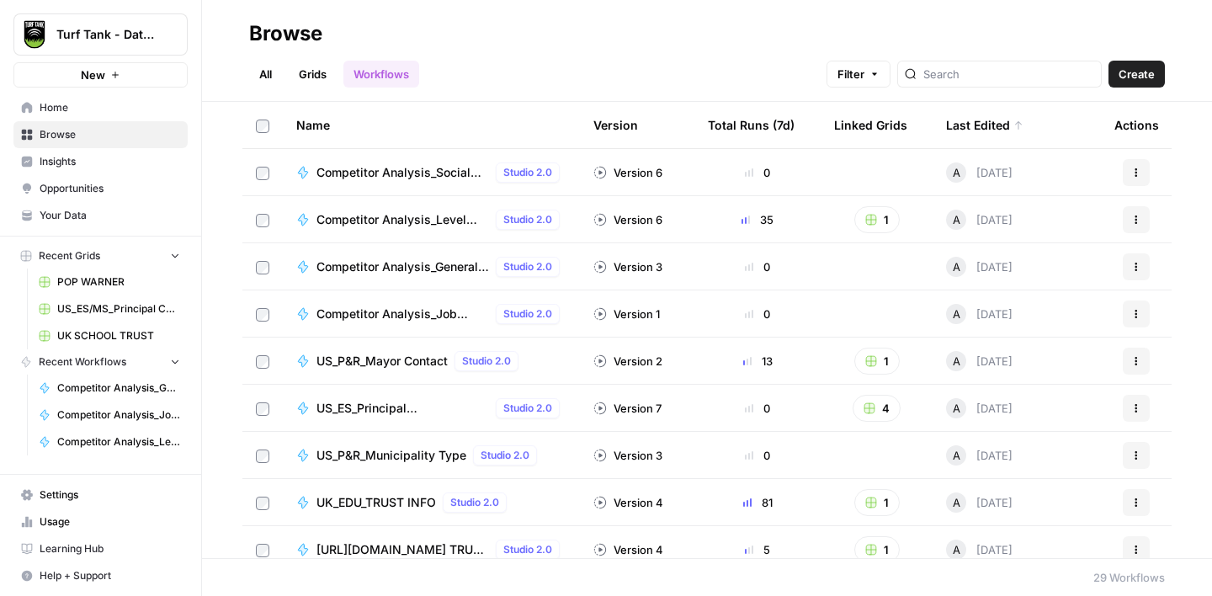
click at [437, 263] on span "Competitor Analysis_General Search_Step 3" at bounding box center [402, 266] width 173 height 17
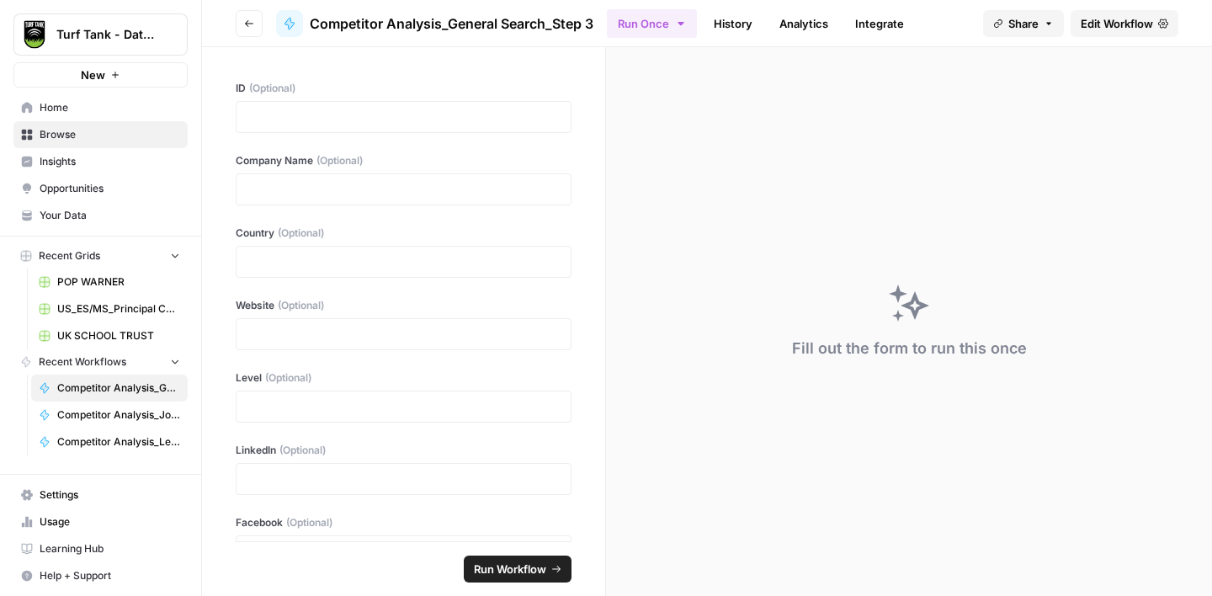
click at [1117, 26] on span "Edit Workflow" at bounding box center [1117, 23] width 72 height 17
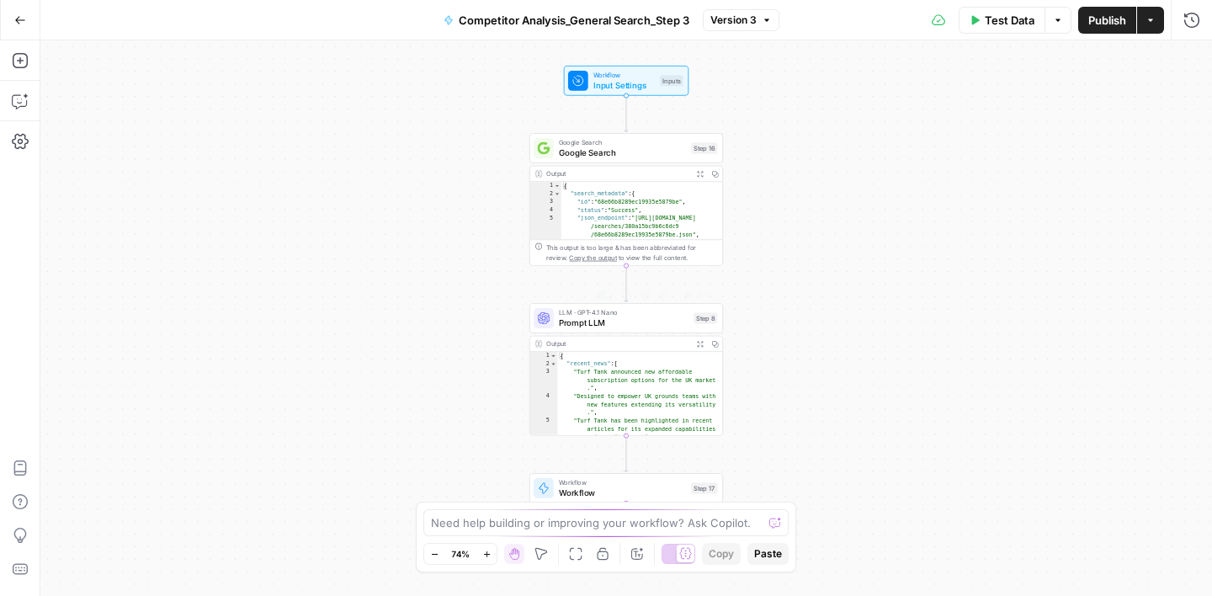
click at [652, 324] on span "Prompt LLM" at bounding box center [624, 322] width 130 height 13
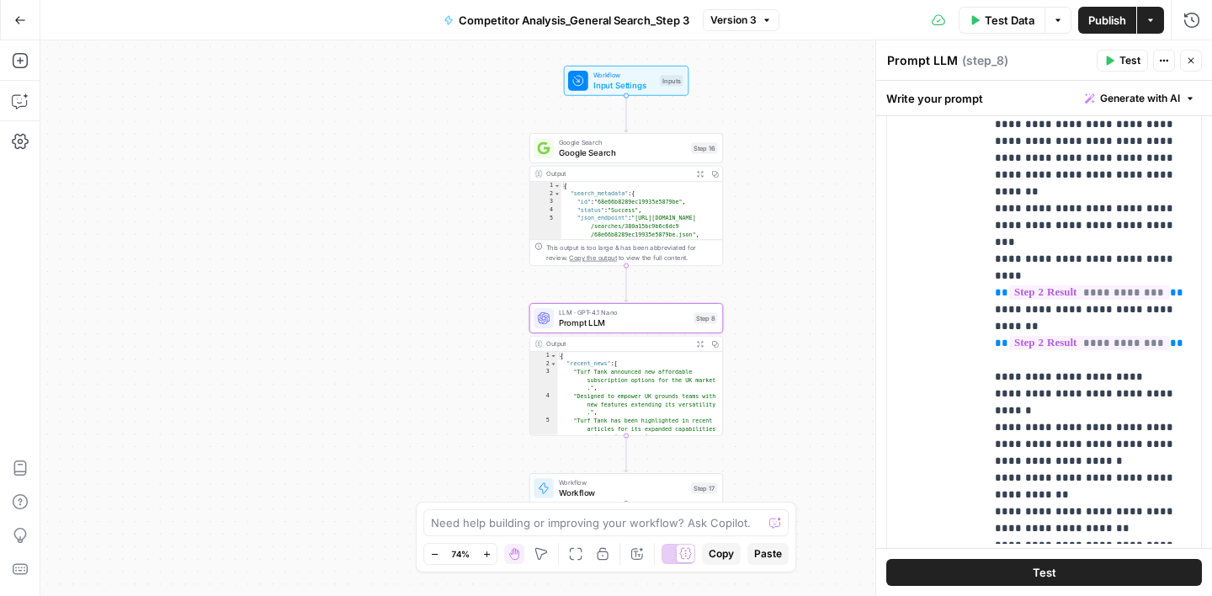
scroll to position [624, 0]
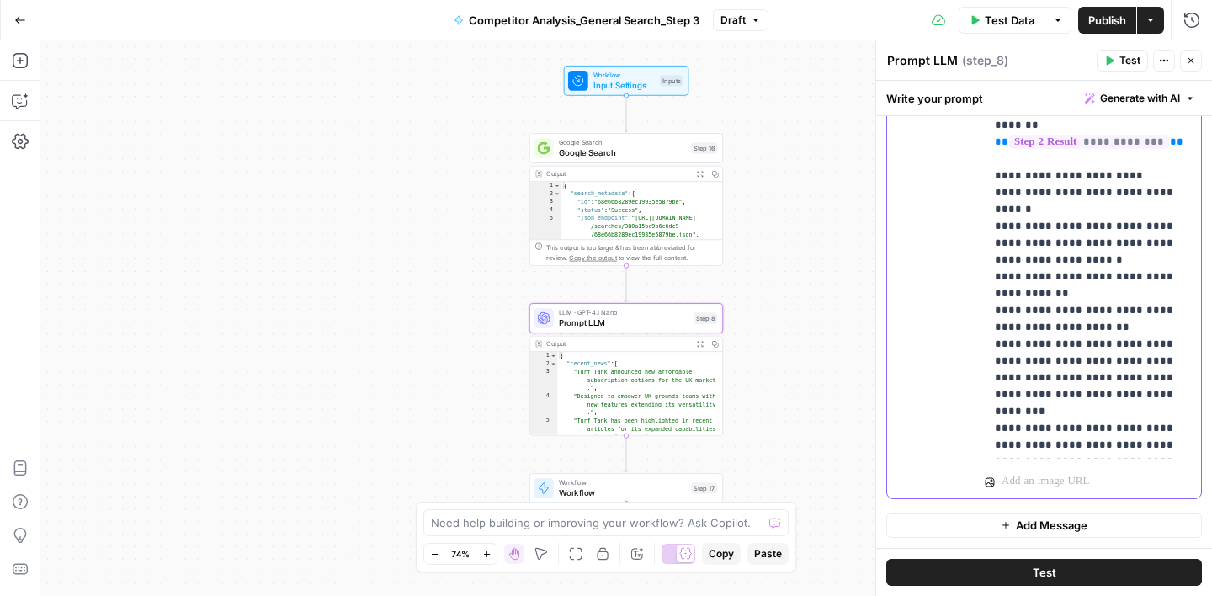
scroll to position [1465, 0]
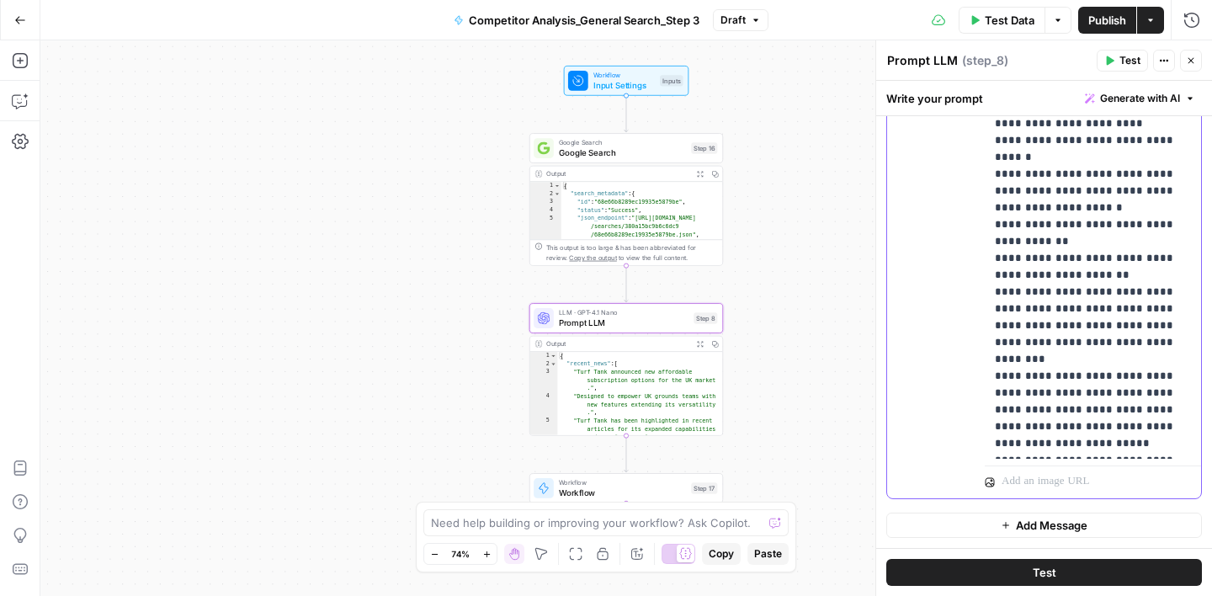
drag, startPoint x: 1020, startPoint y: 361, endPoint x: 1040, endPoint y: 401, distance: 44.0
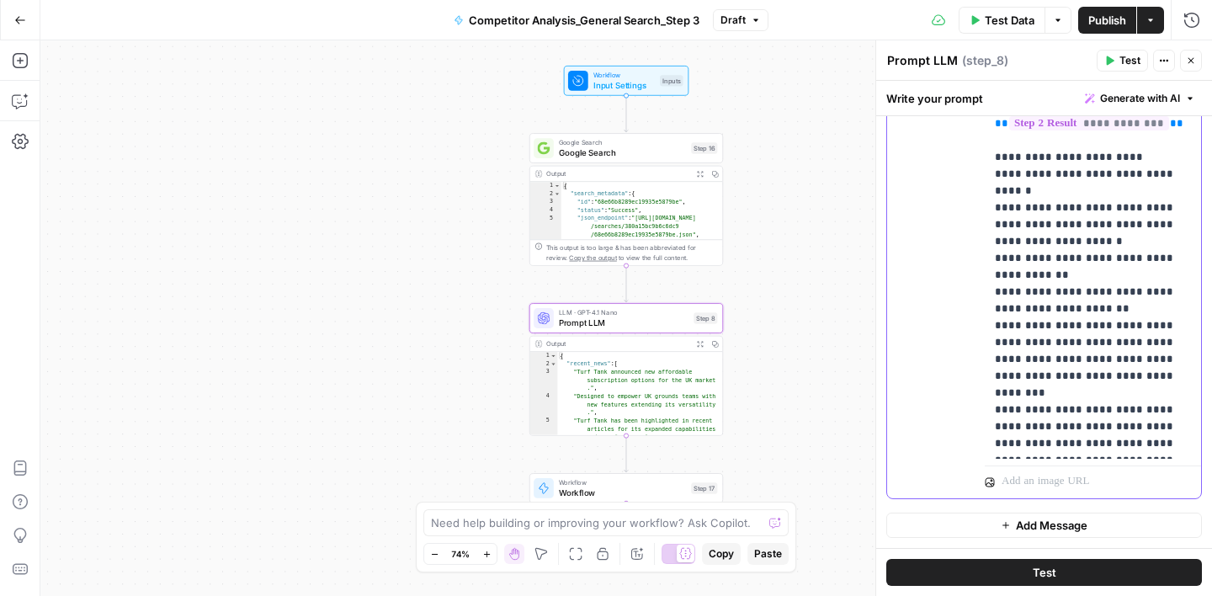
scroll to position [1449, 0]
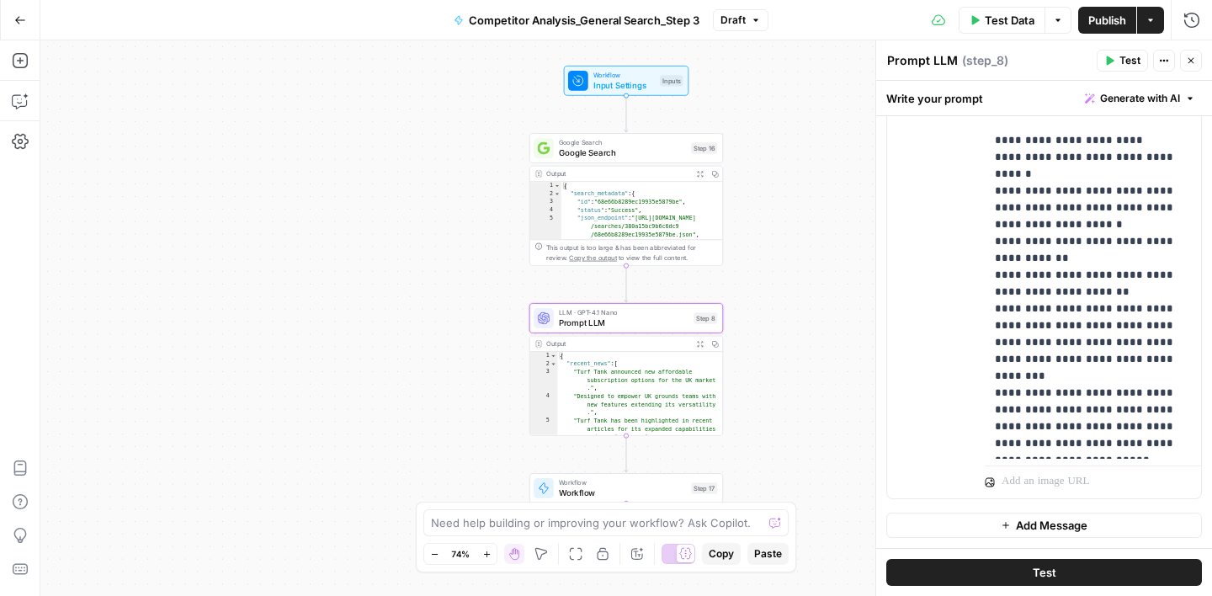
click at [1038, 93] on div "Write your prompt Generate with AI" at bounding box center [1044, 98] width 336 height 35
click at [1092, 26] on span "Publish" at bounding box center [1107, 20] width 38 height 17
drag, startPoint x: 997, startPoint y: 279, endPoint x: 1111, endPoint y: 362, distance: 141.6
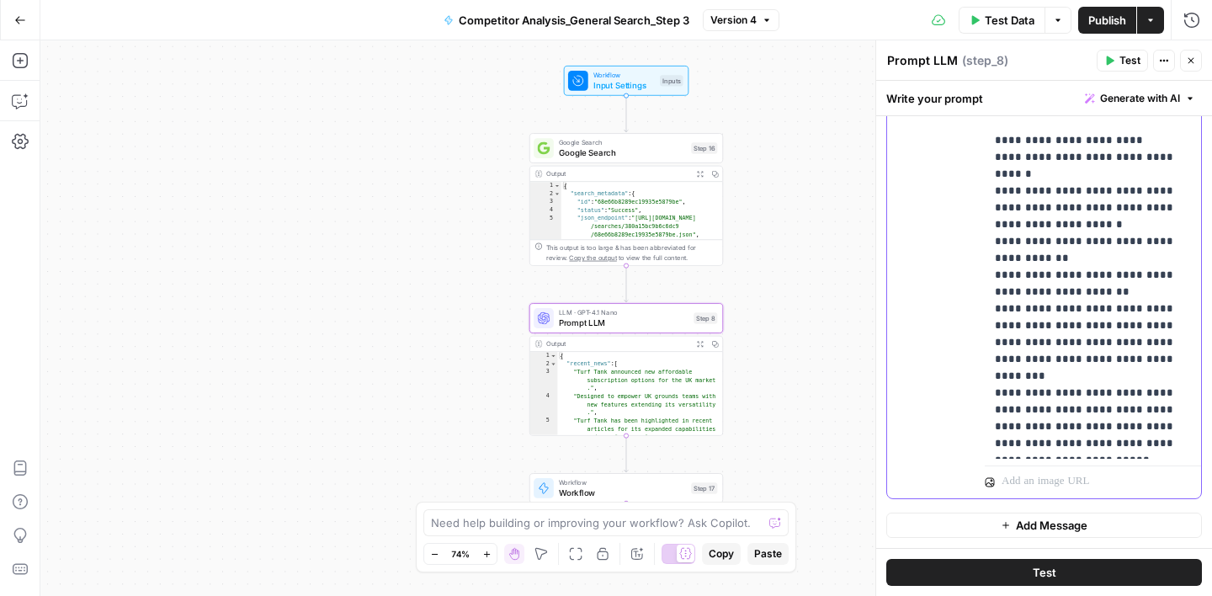
drag, startPoint x: 1132, startPoint y: 327, endPoint x: 1073, endPoint y: 337, distance: 59.6
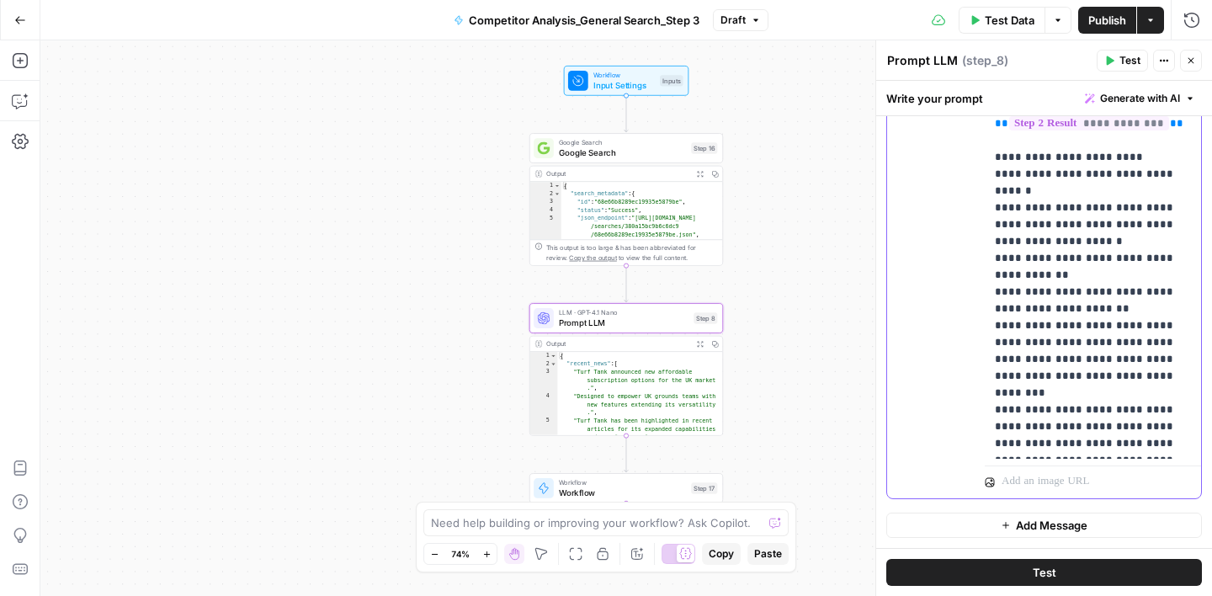
drag, startPoint x: 997, startPoint y: 294, endPoint x: 1096, endPoint y: 335, distance: 106.8
drag, startPoint x: 994, startPoint y: 293, endPoint x: 1180, endPoint y: 404, distance: 216.7
copy p "**********"
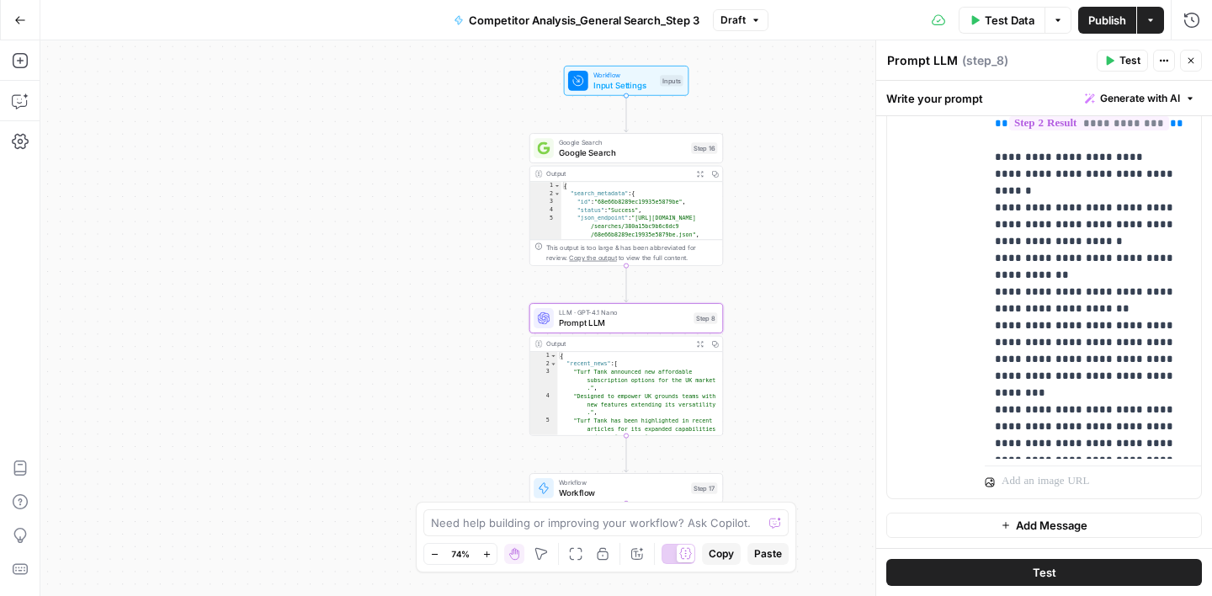
click at [1038, 90] on div "Write your prompt Generate with AI" at bounding box center [1044, 98] width 336 height 35
click at [1113, 27] on span "Publish" at bounding box center [1107, 20] width 38 height 17
click at [1187, 60] on icon "button" at bounding box center [1191, 61] width 10 height 10
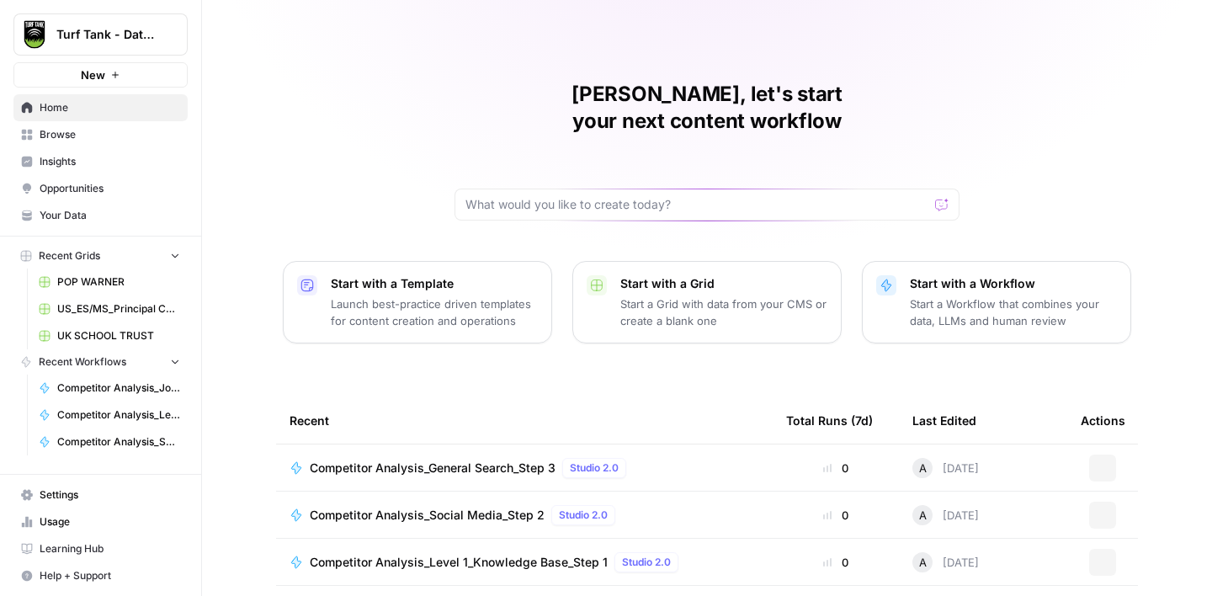
click at [69, 141] on span "Browse" at bounding box center [110, 134] width 141 height 15
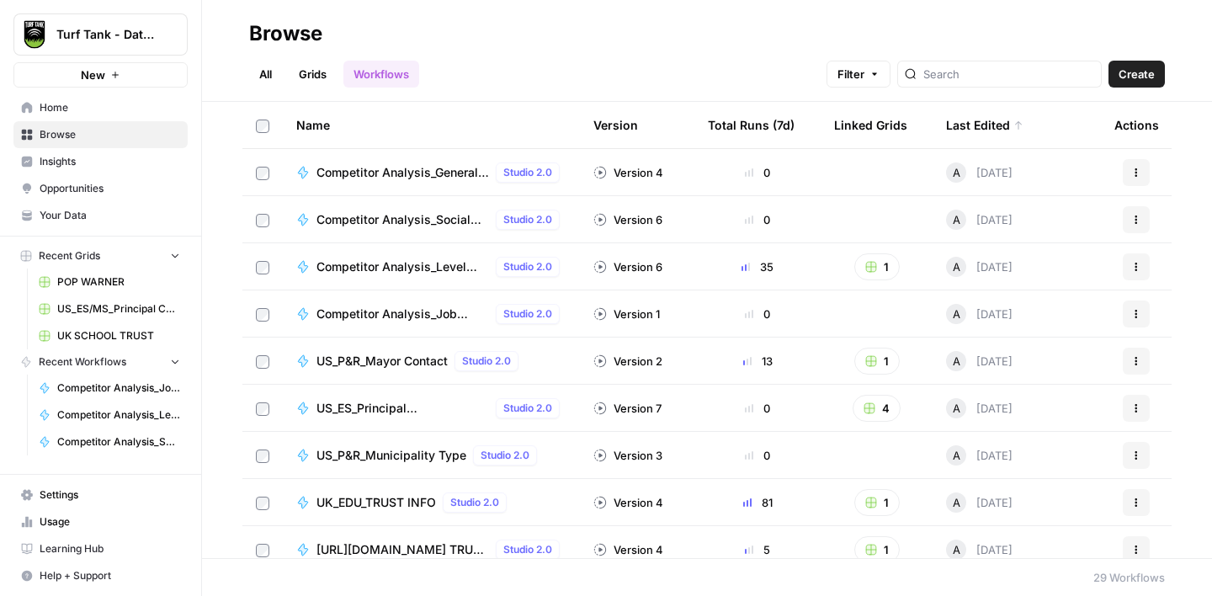
click at [411, 313] on span "Competitor Analysis_Job Hiring_Step 4" at bounding box center [402, 314] width 173 height 17
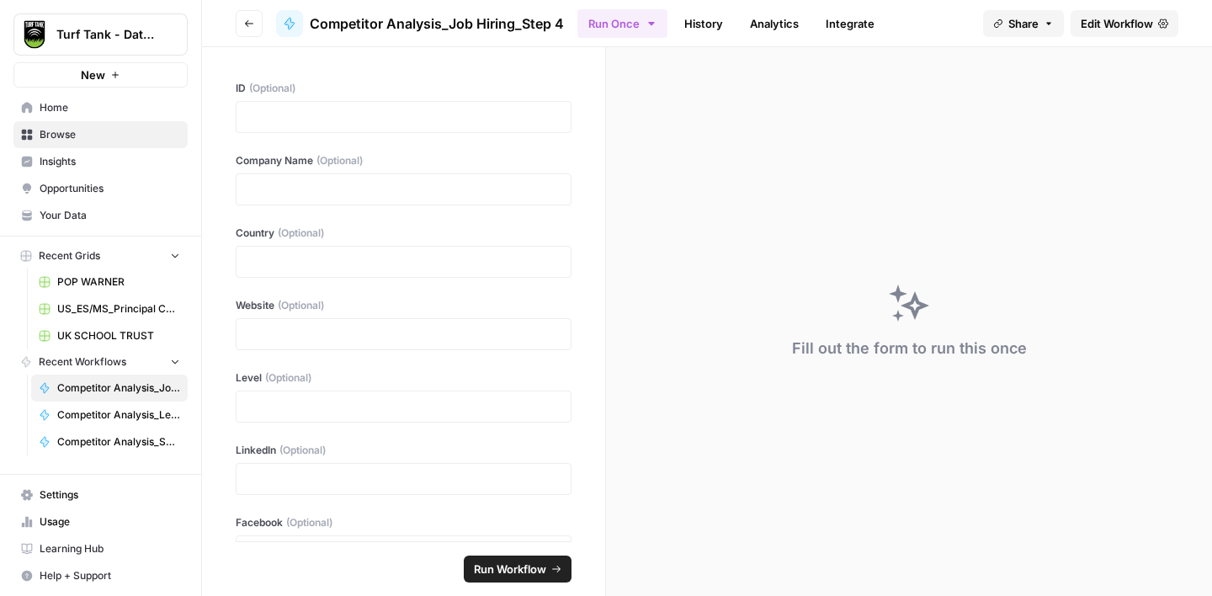
click at [1095, 22] on span "Edit Workflow" at bounding box center [1117, 23] width 72 height 17
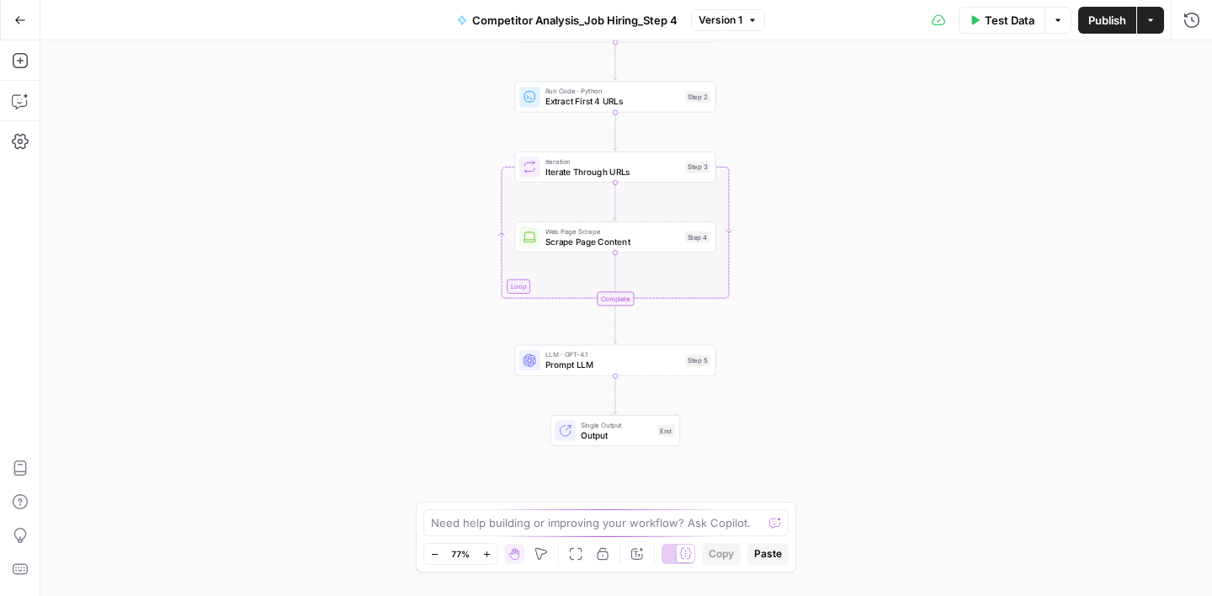
drag, startPoint x: 916, startPoint y: 343, endPoint x: 905, endPoint y: 218, distance: 125.9
click at [905, 218] on div "Workflow Input Settings Inputs Google Search Google Search Step 1 Run Code · Py…" at bounding box center [626, 318] width 1172 height 556
click at [635, 372] on div "LLM · GPT-4.1 Prompt LLM Step 5 Copy step Delete step Add Note Test" at bounding box center [614, 359] width 201 height 31
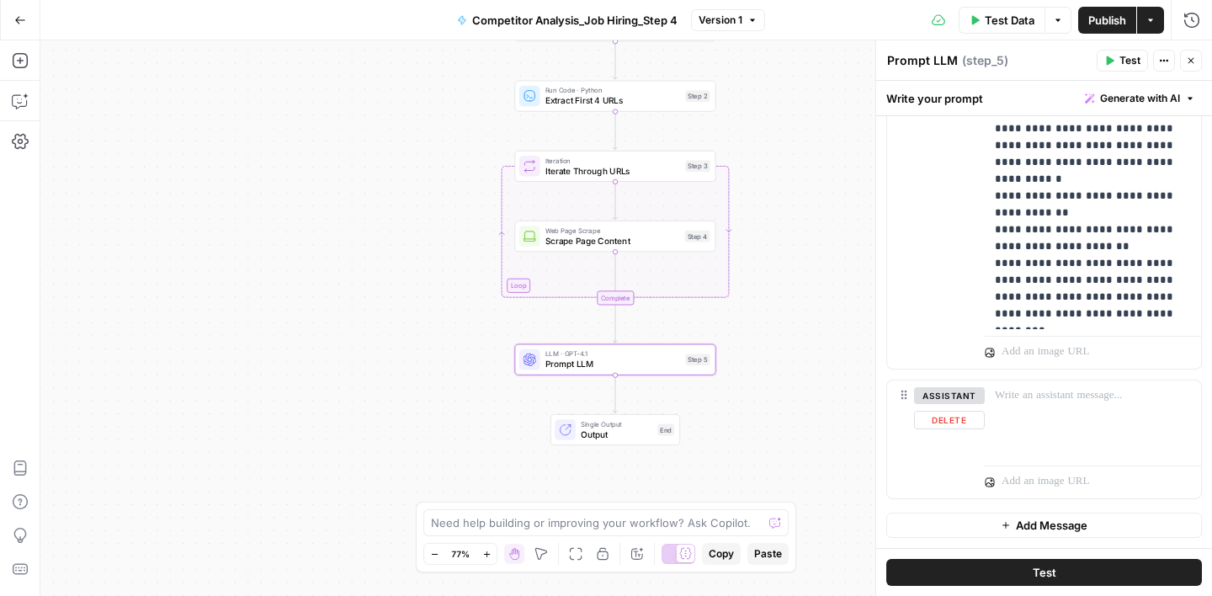
scroll to position [689, 0]
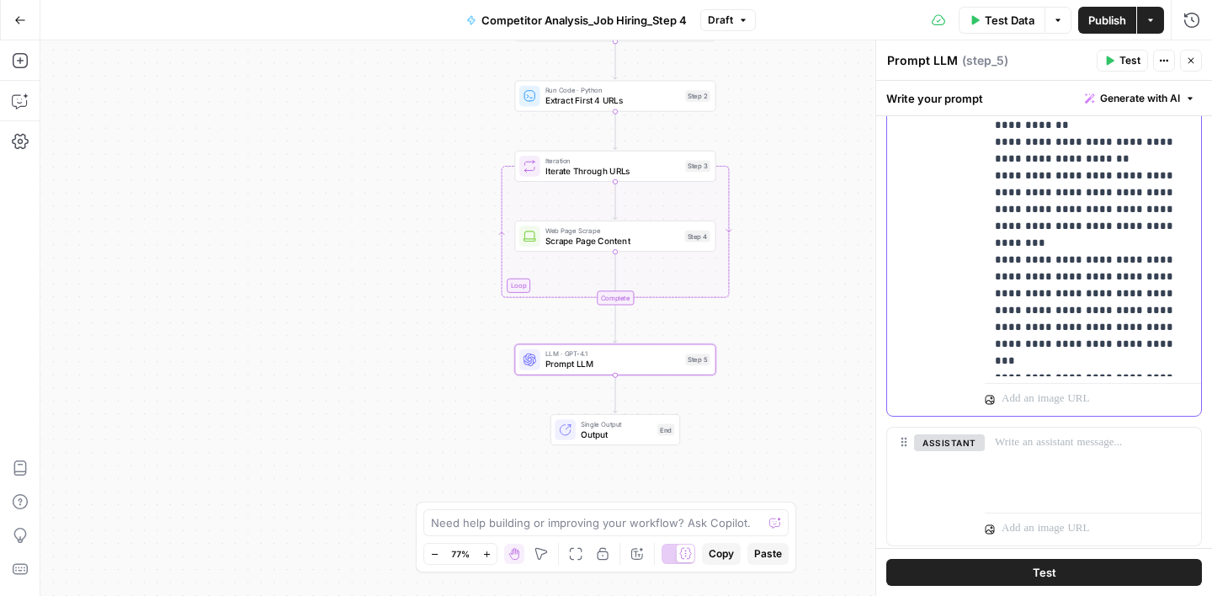
scroll to position [716, 0]
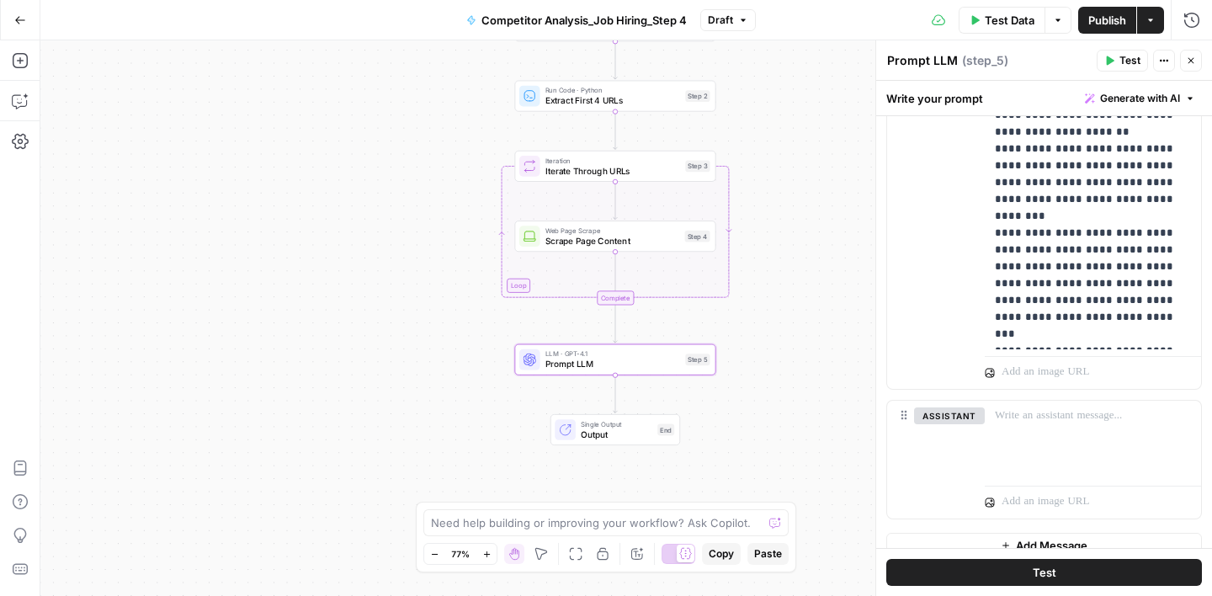
click at [1051, 102] on div "Write your prompt Generate with AI" at bounding box center [1044, 98] width 336 height 35
click at [1104, 14] on span "Publish" at bounding box center [1107, 20] width 38 height 17
click at [788, 120] on div "Workflow Input Settings Inputs Google Search Google Search Step 1 Run Code · Py…" at bounding box center [626, 318] width 1172 height 556
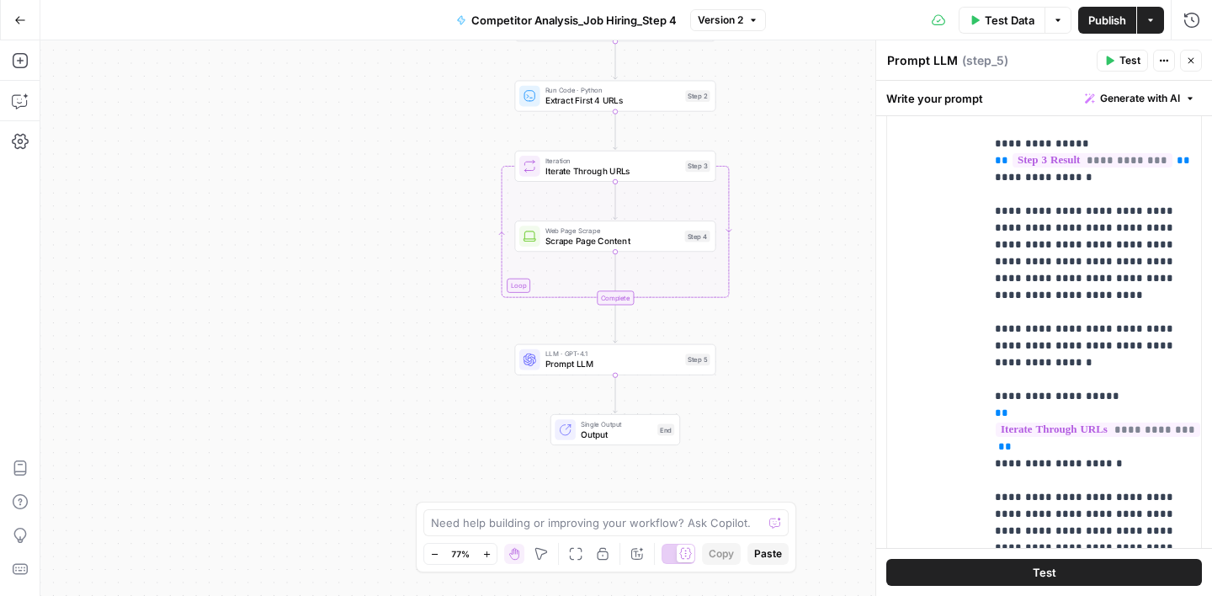
scroll to position [382, 0]
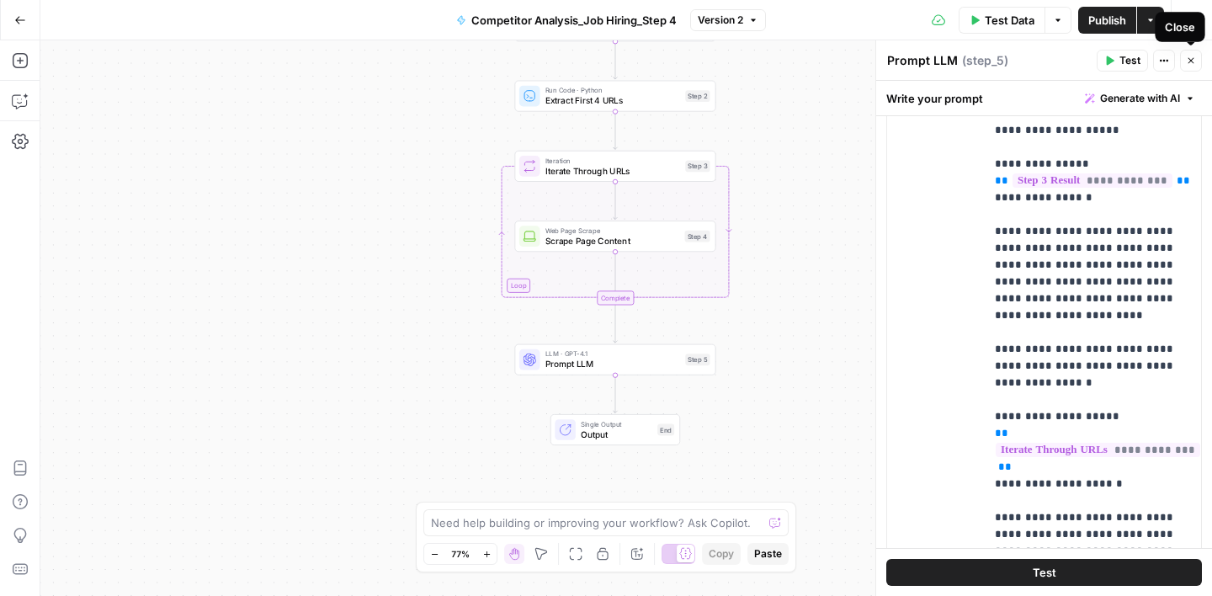
click at [1186, 56] on icon "button" at bounding box center [1191, 61] width 10 height 10
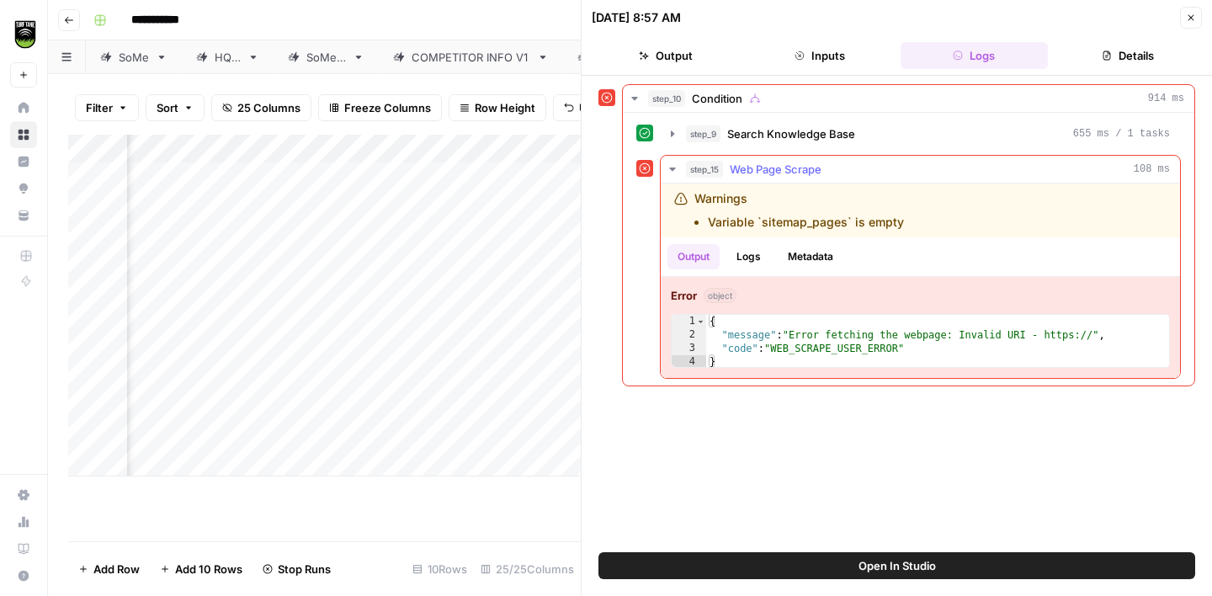
scroll to position [0, 872]
click at [1196, 22] on button "Close" at bounding box center [1191, 18] width 22 height 22
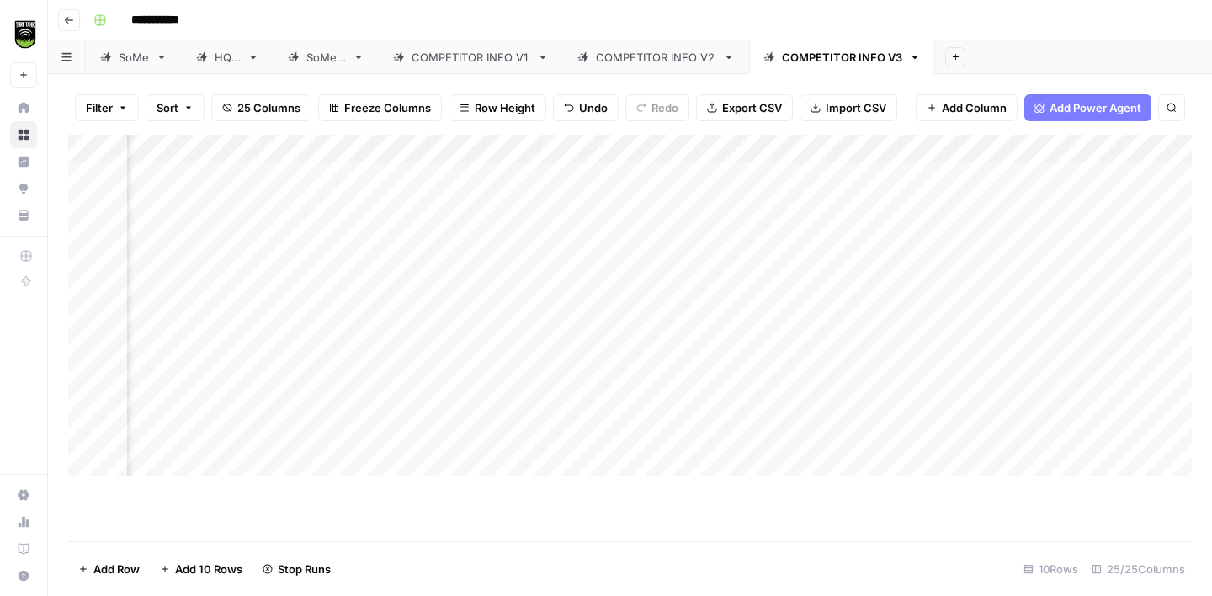
click at [298, 574] on span "Stop Runs" at bounding box center [304, 569] width 53 height 17
click at [764, 152] on div "Add Column" at bounding box center [630, 306] width 1124 height 342
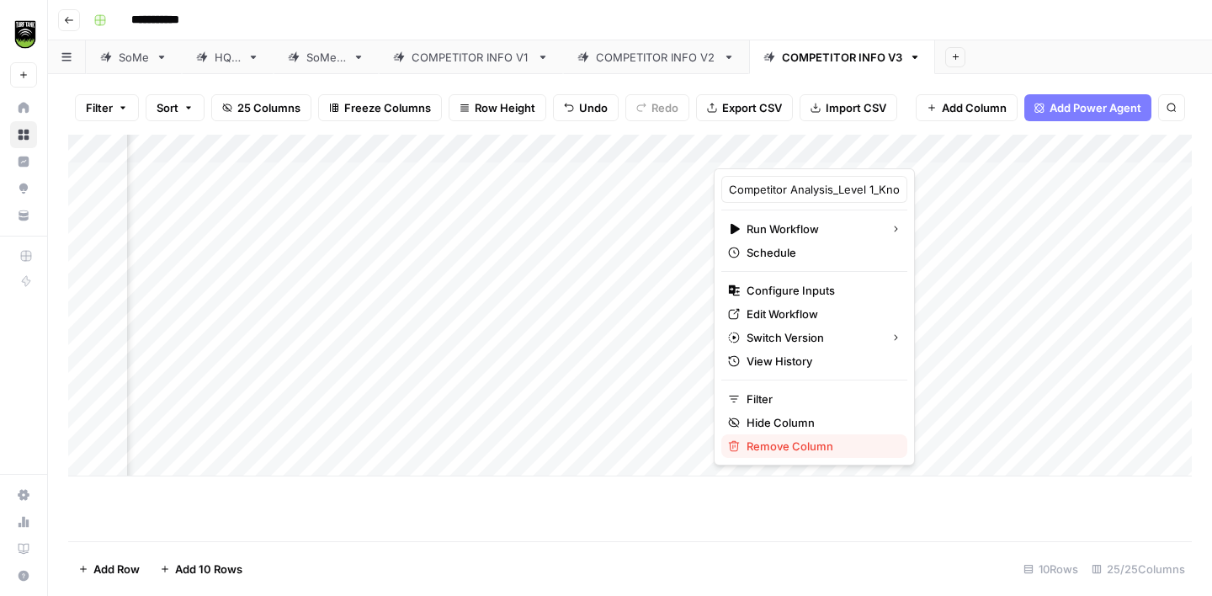
click at [824, 444] on span "Remove Column" at bounding box center [820, 446] width 147 height 17
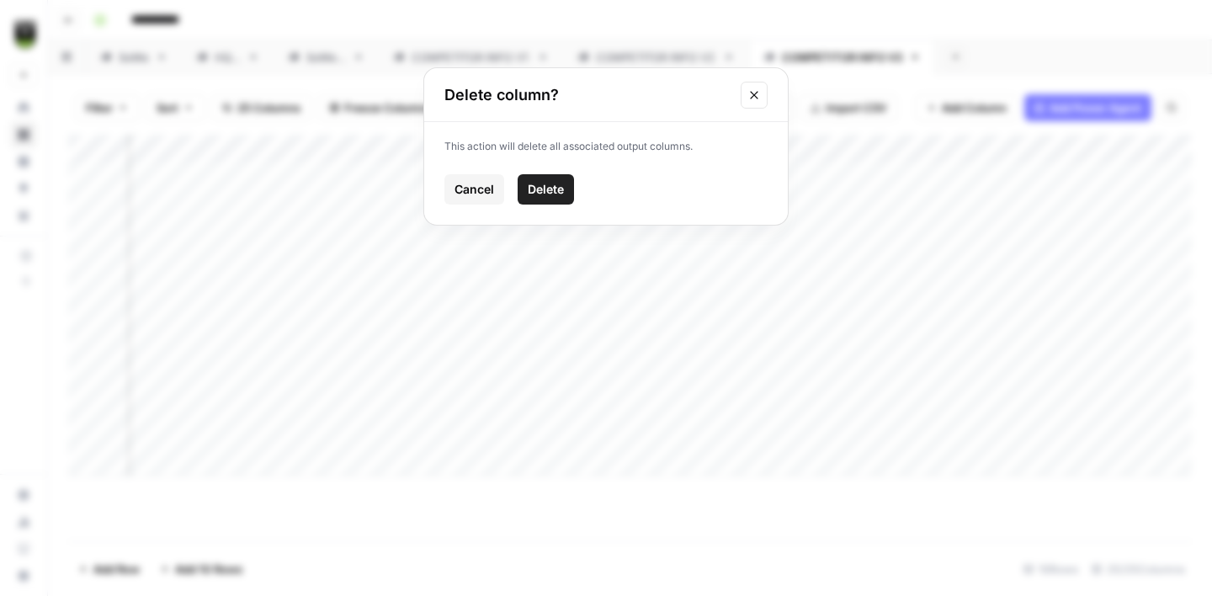
click at [567, 190] on button "Delete" at bounding box center [546, 189] width 56 height 30
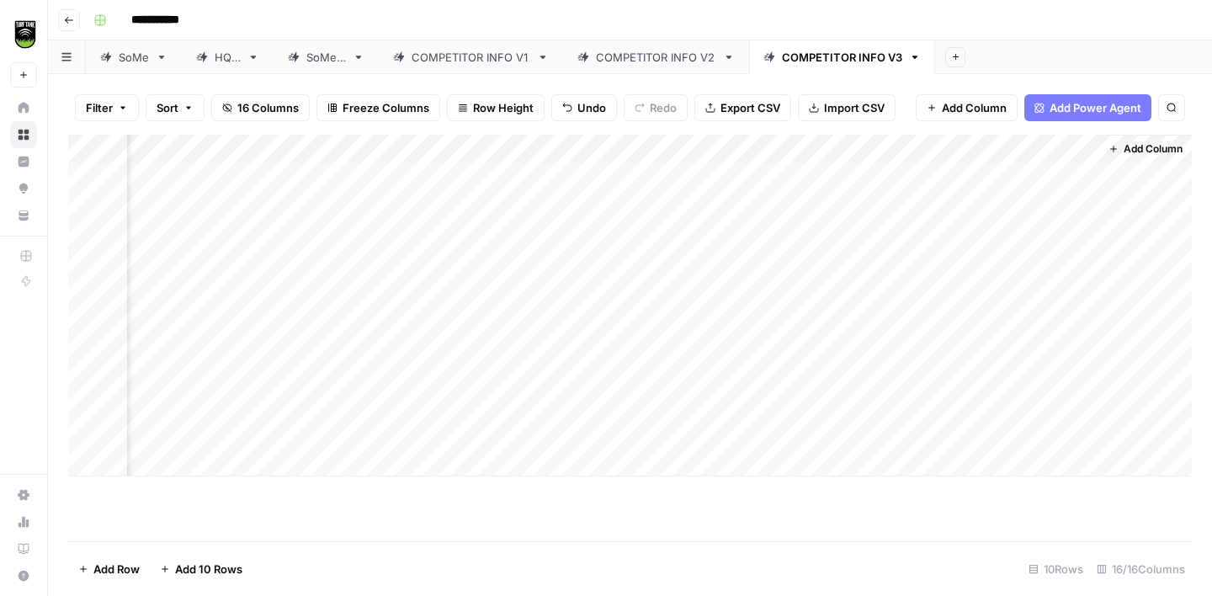
scroll to position [0, 488]
click at [1144, 152] on span "Add Column" at bounding box center [1153, 148] width 59 height 15
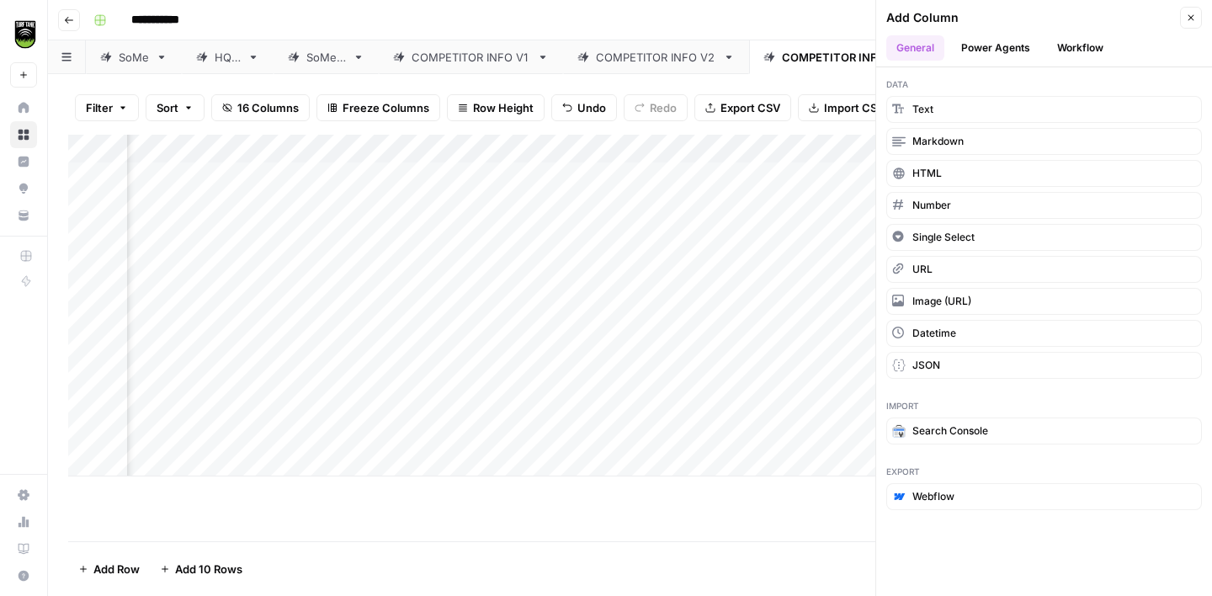
click at [1079, 34] on header "Add Column Close General Power Agents Workflow" at bounding box center [1044, 33] width 336 height 67
click at [1079, 41] on button "Workflow" at bounding box center [1080, 47] width 66 height 25
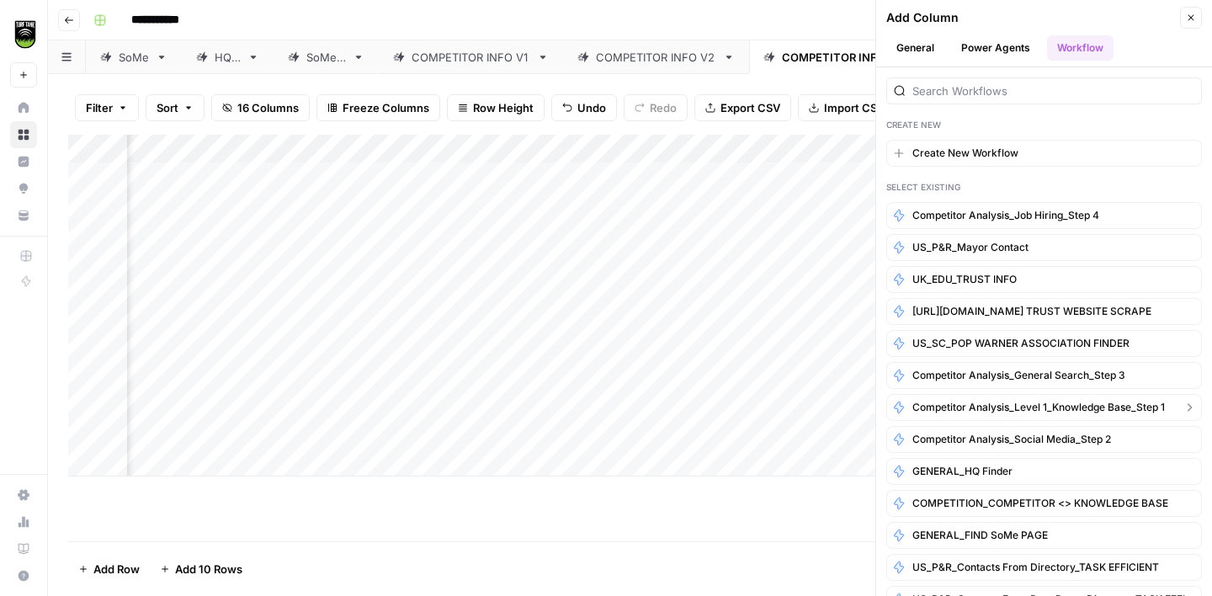
click at [1098, 410] on span "Competitor Analysis_Level 1_Knowledge Base_Step 1" at bounding box center [1038, 407] width 253 height 15
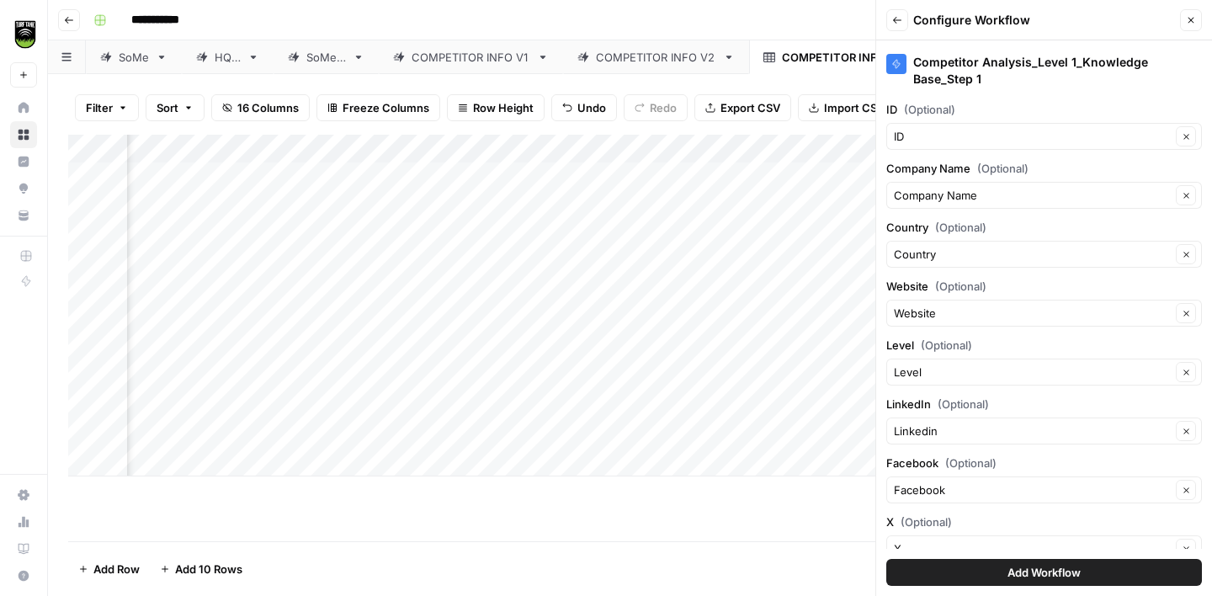
click at [1042, 579] on span "Add Workflow" at bounding box center [1044, 572] width 73 height 17
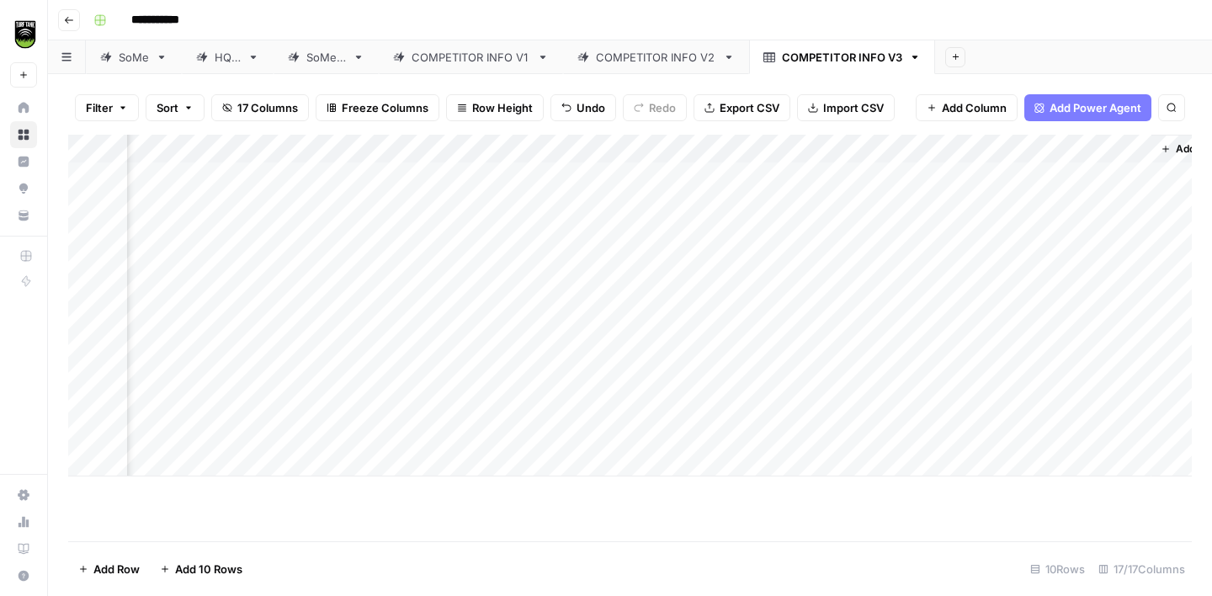
scroll to position [0, 842]
drag, startPoint x: 1096, startPoint y: 146, endPoint x: 791, endPoint y: 176, distance: 306.2
click at [791, 175] on div "Add Column" at bounding box center [630, 306] width 1124 height 342
click at [1086, 148] on div "Add Column" at bounding box center [630, 306] width 1124 height 342
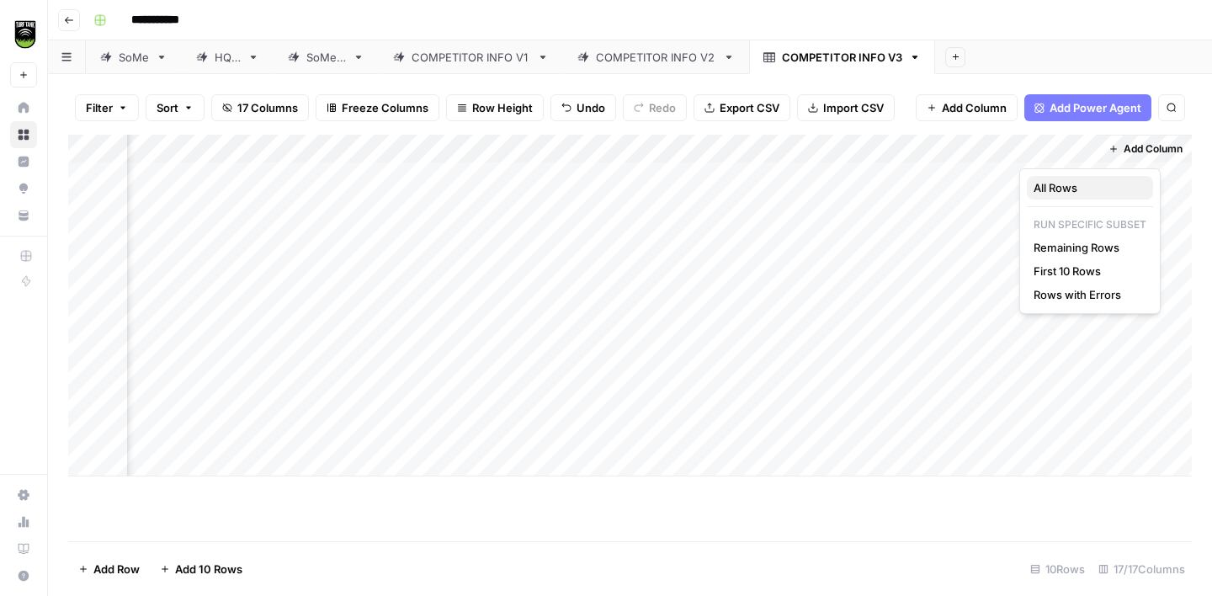
click at [1082, 197] on button "All Rows" at bounding box center [1090, 188] width 126 height 24
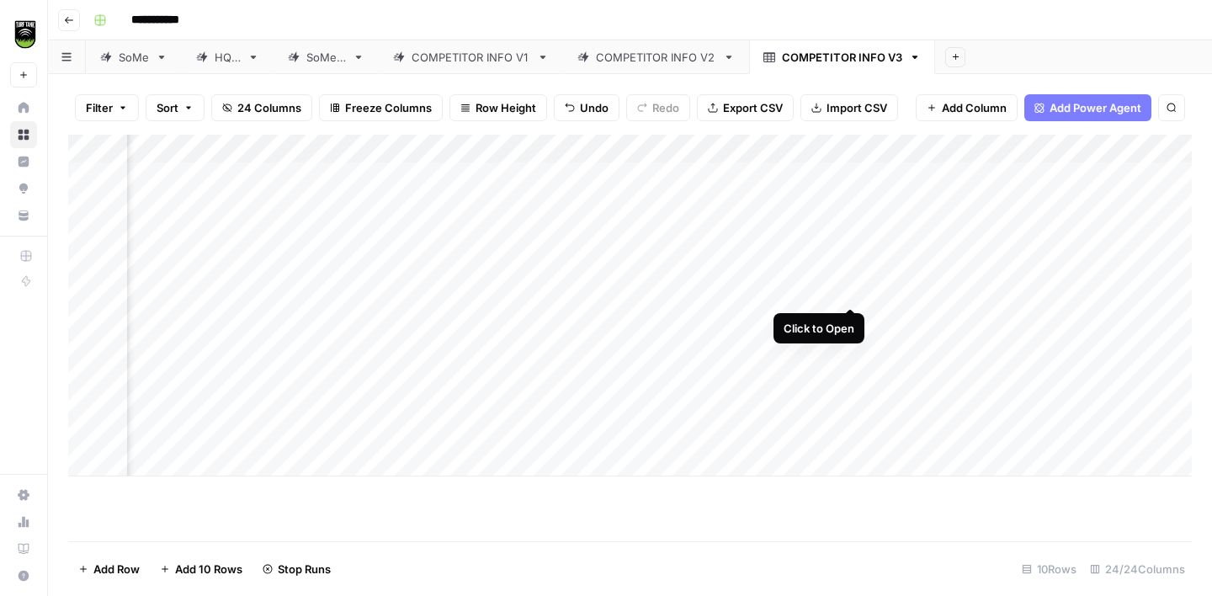
click at [853, 294] on div "Add Column" at bounding box center [630, 306] width 1124 height 342
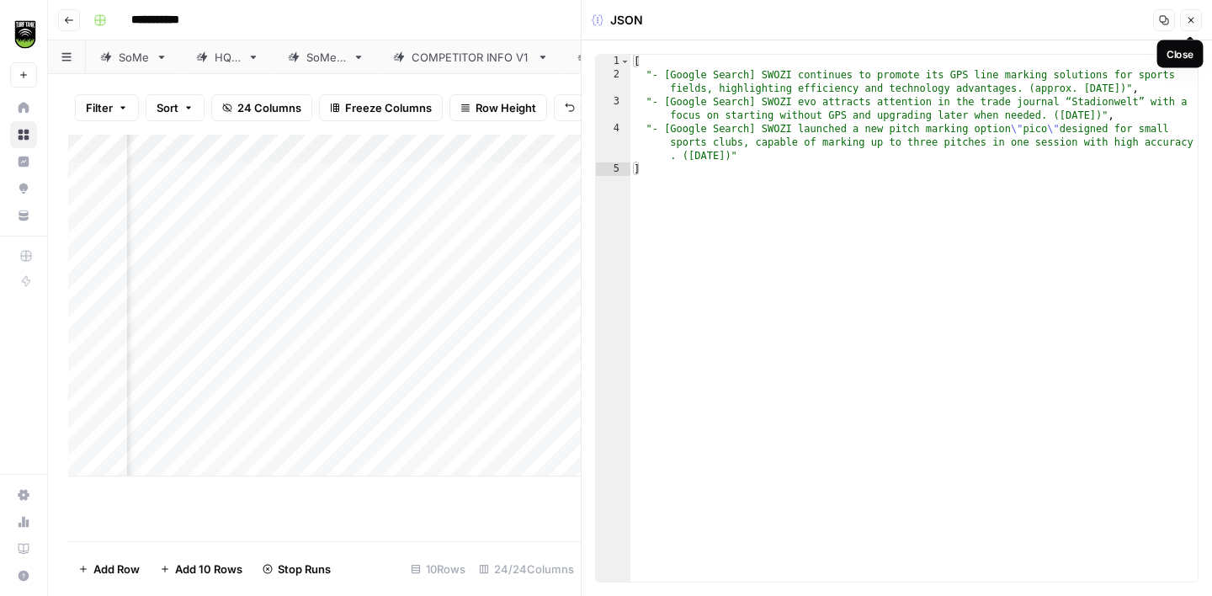
click at [1192, 23] on icon "button" at bounding box center [1191, 20] width 10 height 10
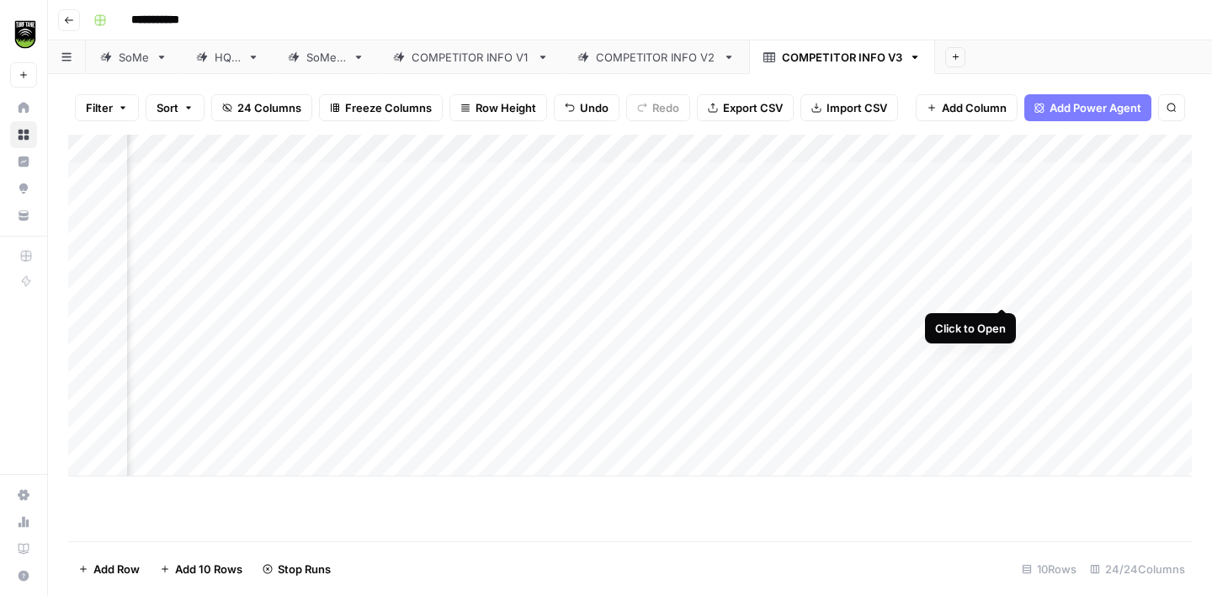
click at [1004, 294] on div "Add Column" at bounding box center [630, 306] width 1124 height 342
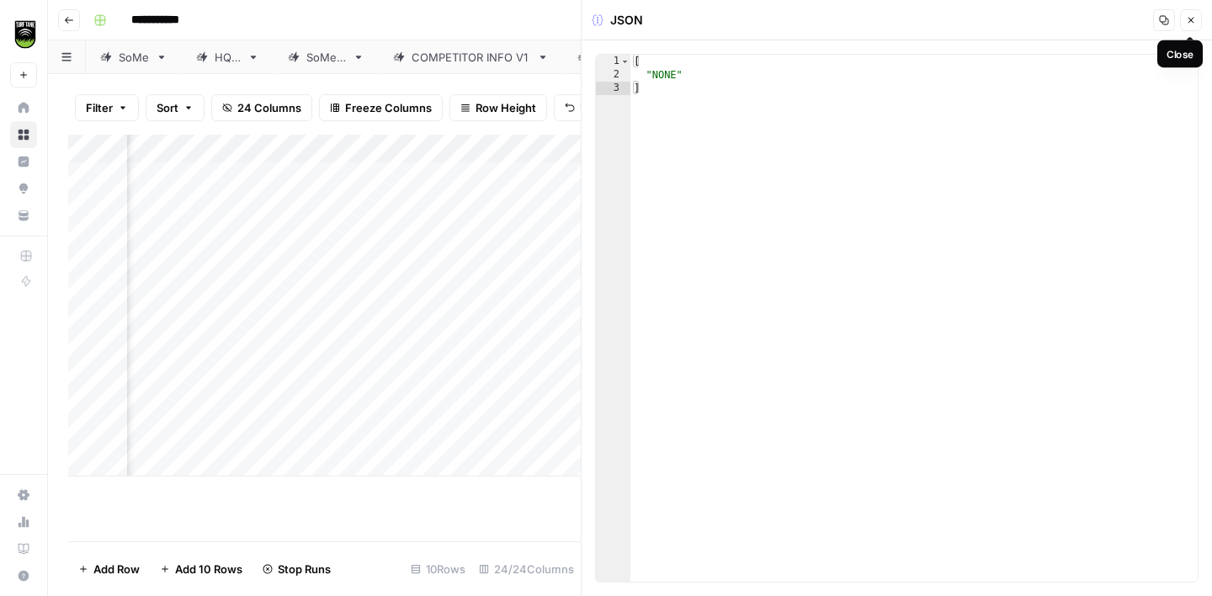
click at [1195, 13] on button "Close" at bounding box center [1191, 20] width 22 height 22
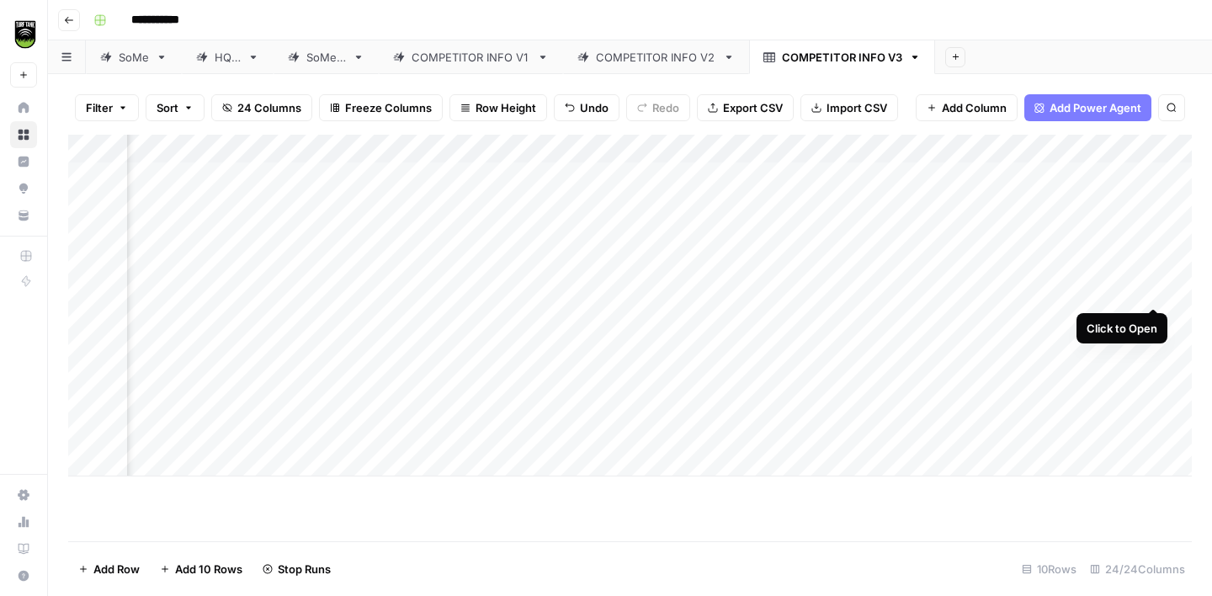
click at [1151, 292] on div "Add Column" at bounding box center [630, 306] width 1124 height 342
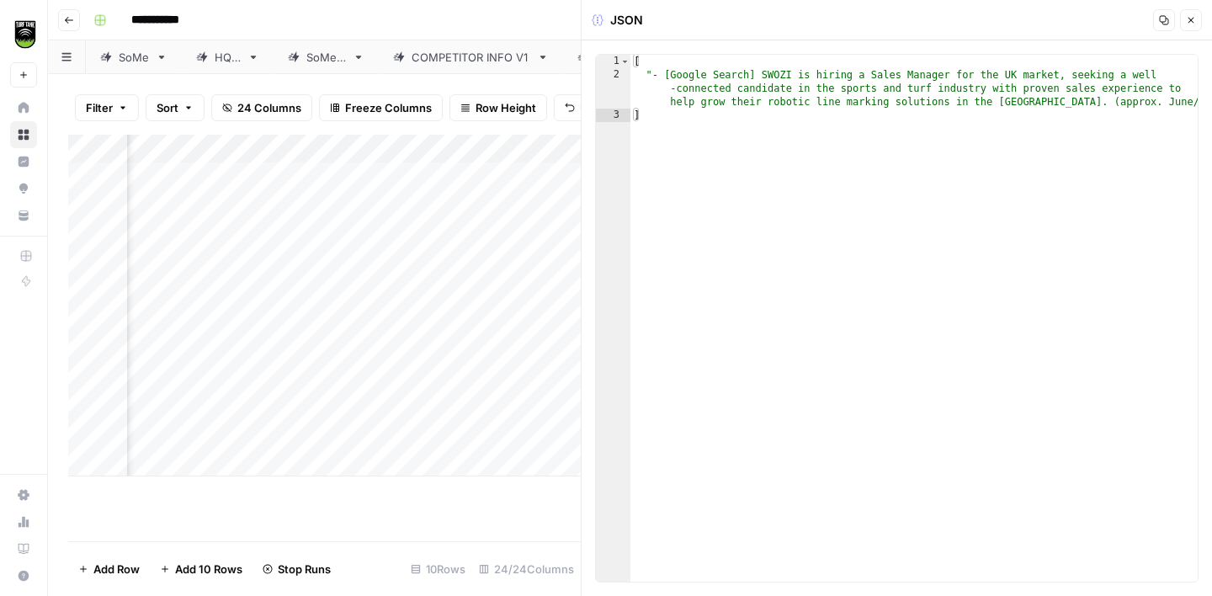
click at [1186, 18] on icon "button" at bounding box center [1191, 20] width 10 height 10
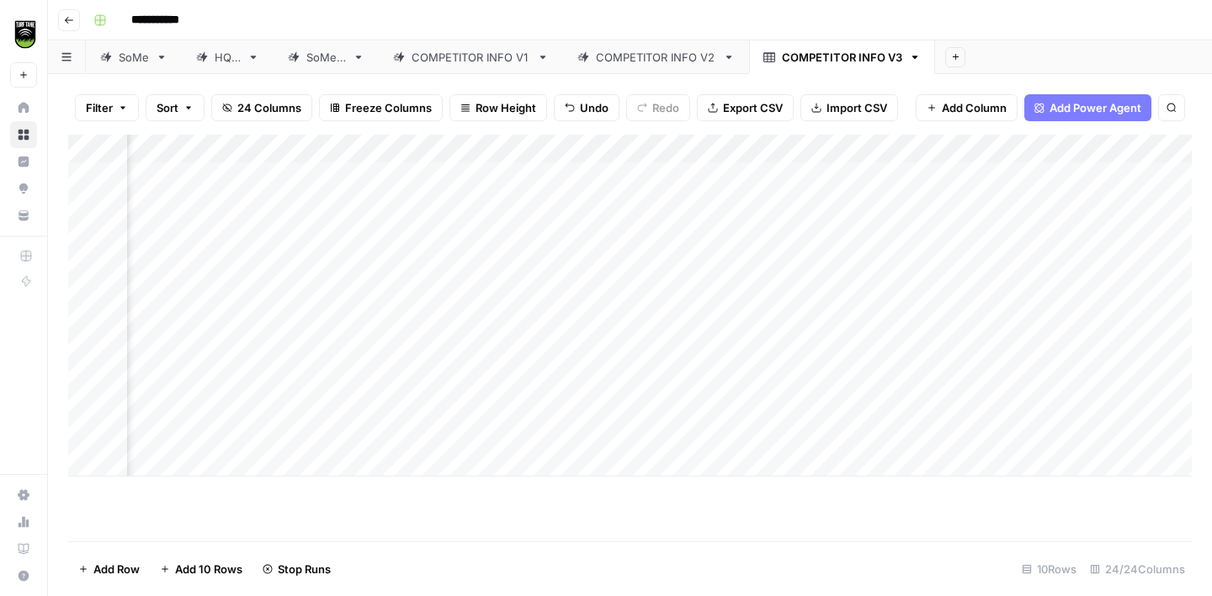
scroll to position [0, 1316]
click at [944, 290] on div "Add Column" at bounding box center [630, 306] width 1124 height 342
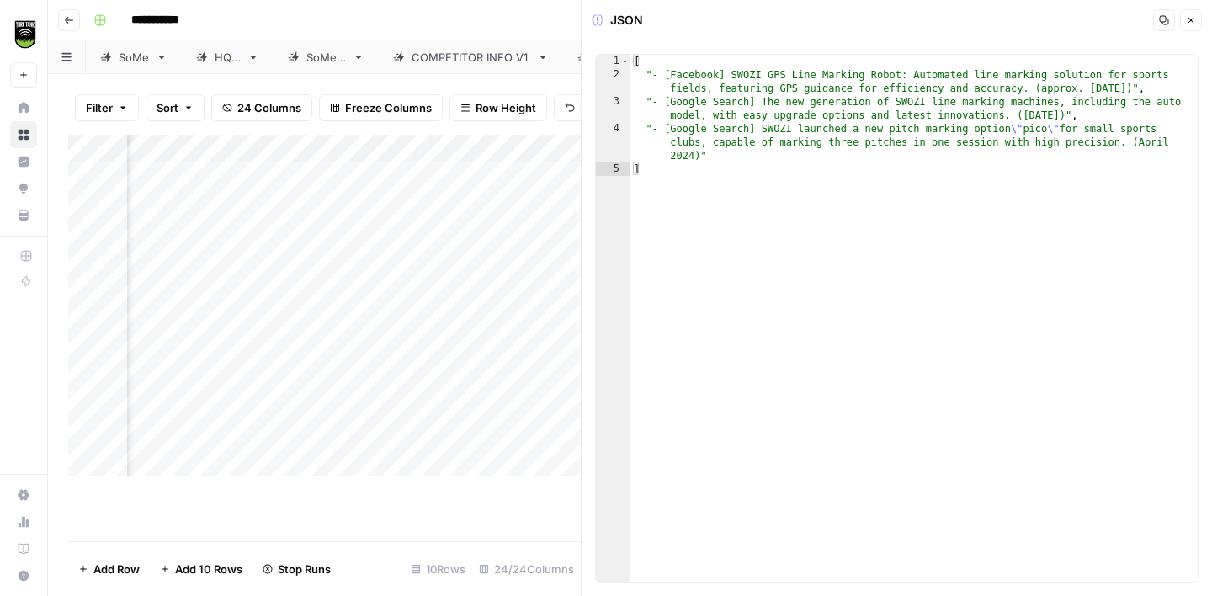
click at [1194, 24] on icon "button" at bounding box center [1191, 20] width 10 height 10
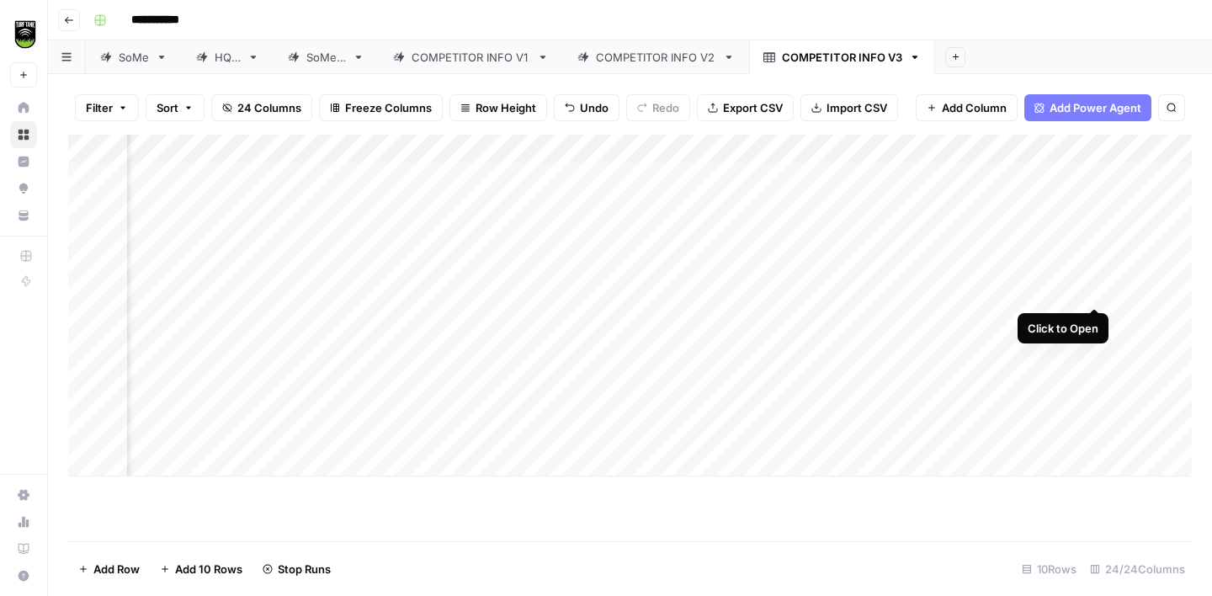
click at [1087, 290] on div "Add Column" at bounding box center [630, 306] width 1124 height 342
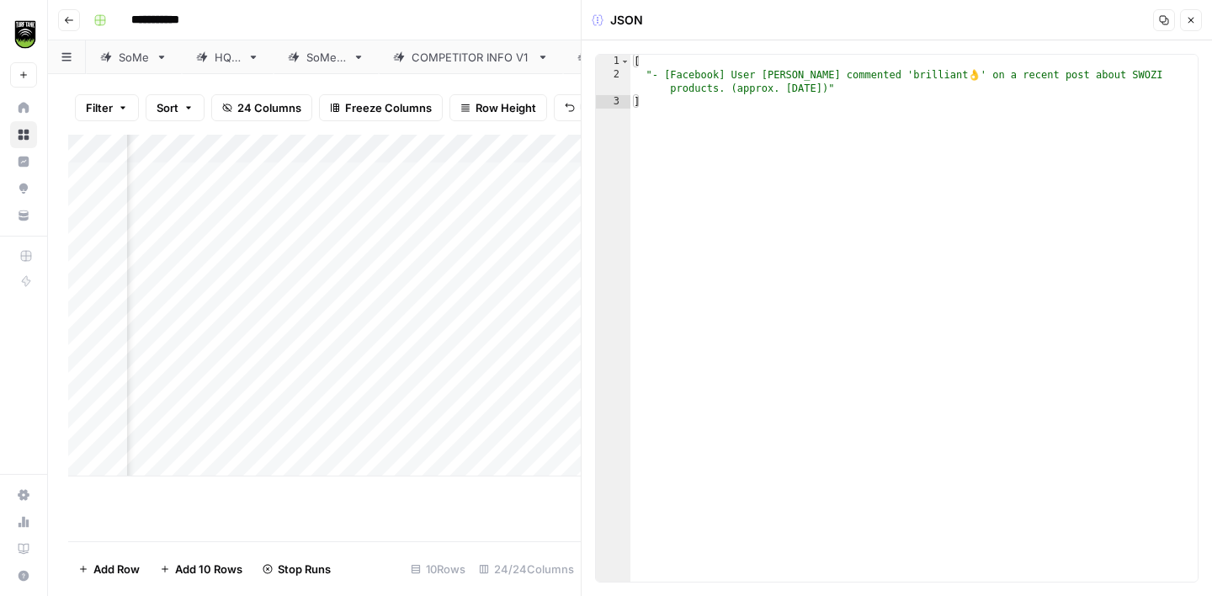
click at [1191, 18] on icon "button" at bounding box center [1191, 20] width 10 height 10
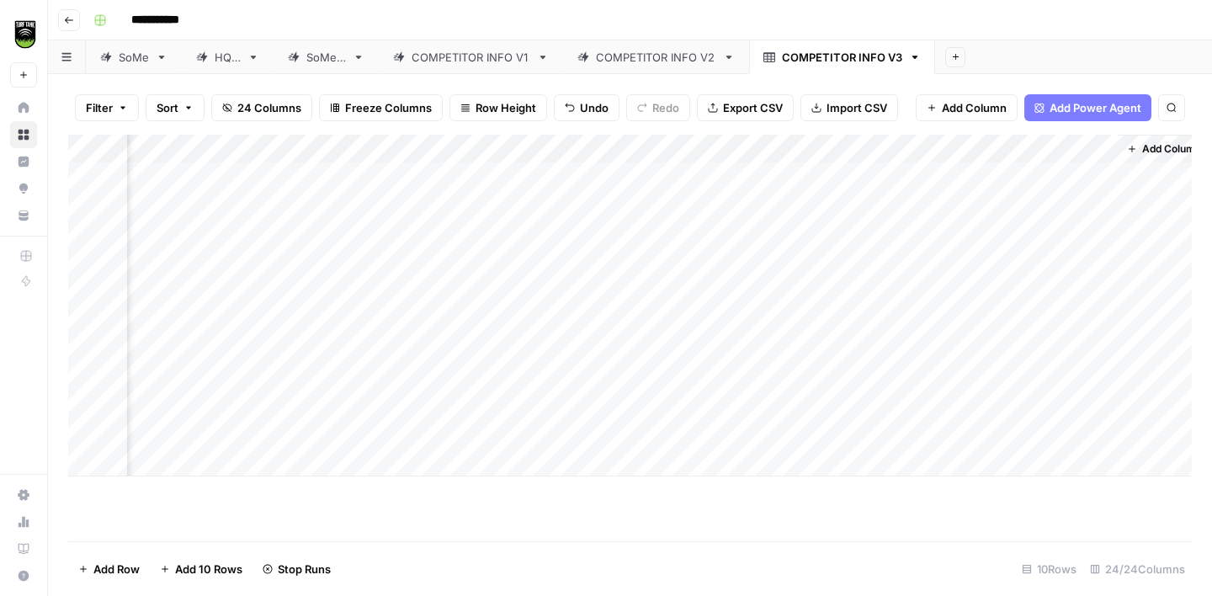
scroll to position [0, 1633]
click at [933, 292] on div "Add Column" at bounding box center [630, 306] width 1124 height 342
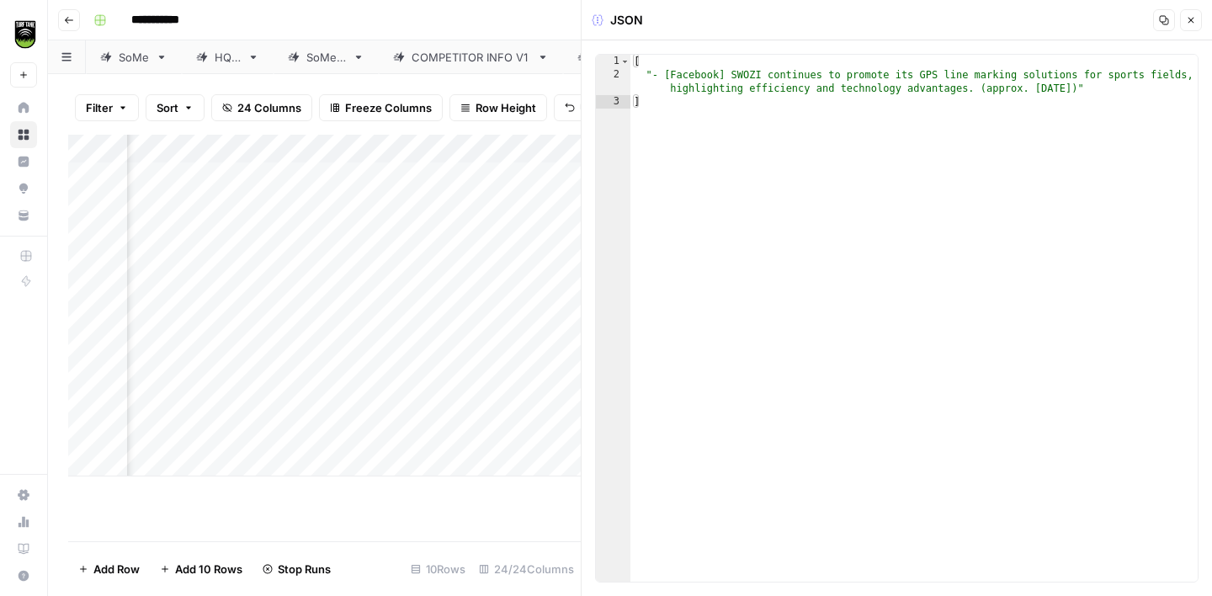
click at [1188, 22] on icon "button" at bounding box center [1191, 20] width 10 height 10
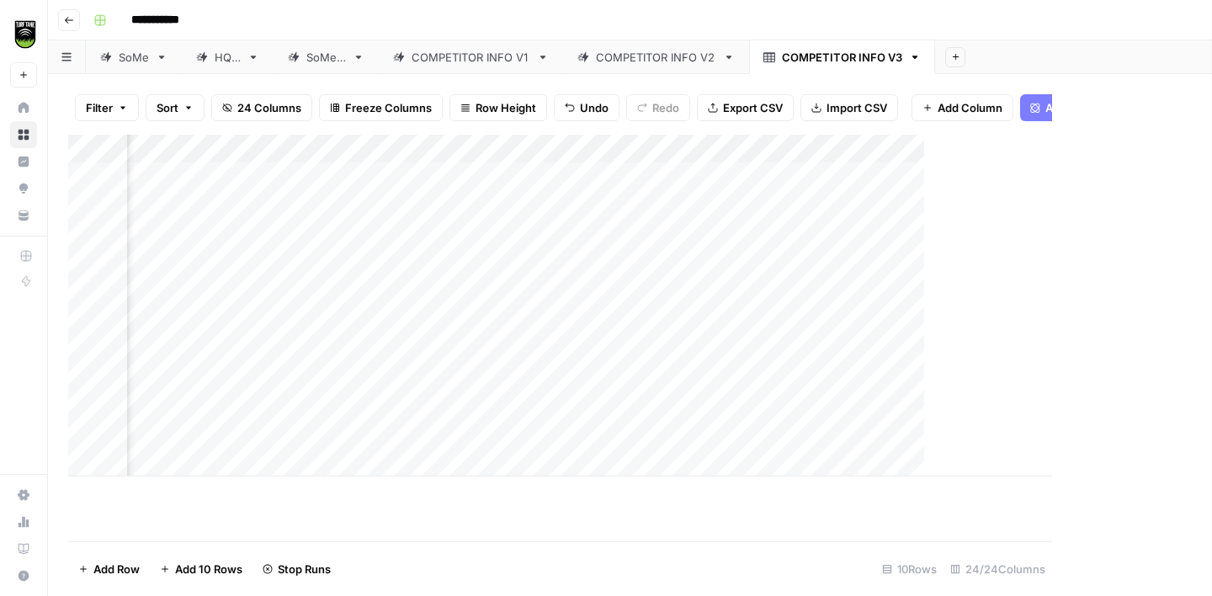
scroll to position [0, 1613]
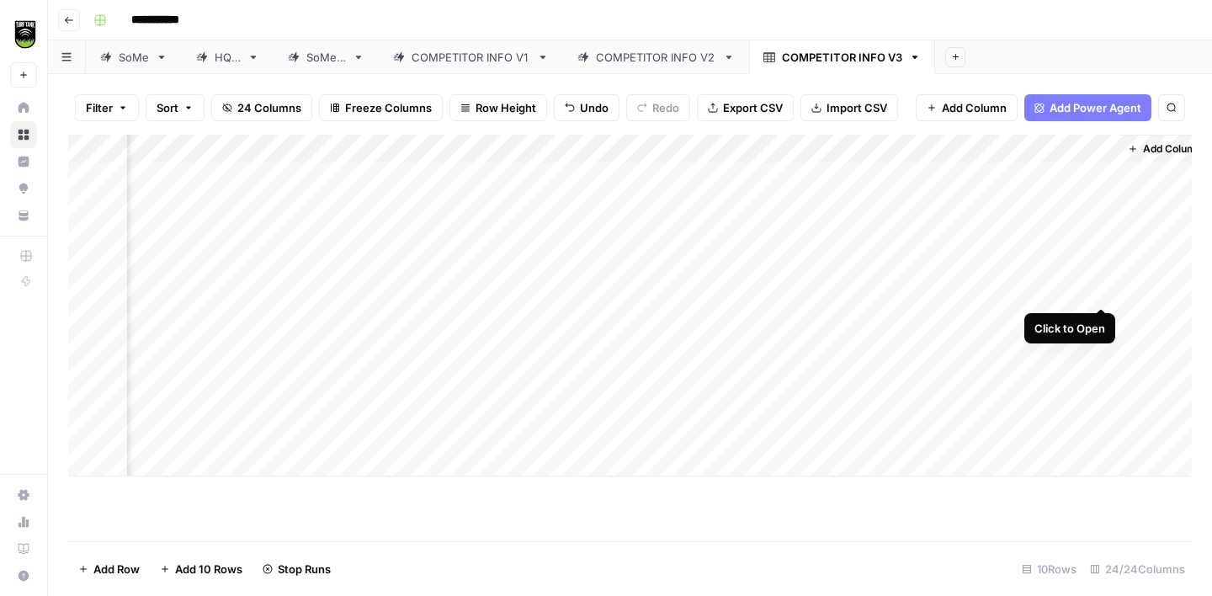
click at [1099, 289] on div "Add Column" at bounding box center [630, 306] width 1124 height 342
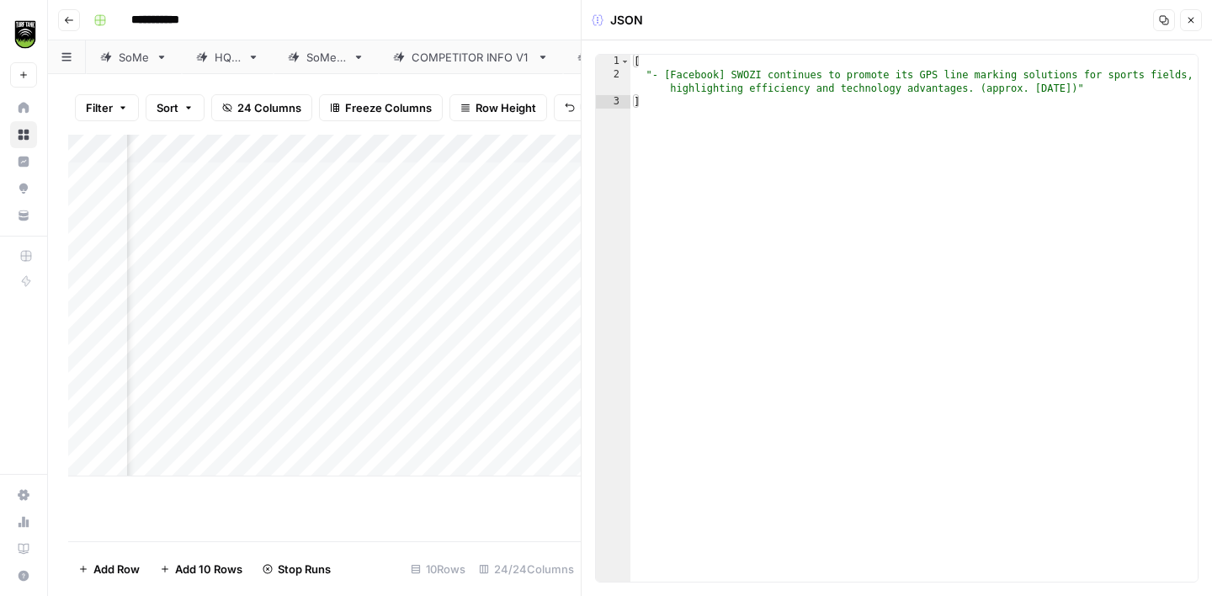
click at [1191, 25] on button "Close" at bounding box center [1191, 20] width 22 height 22
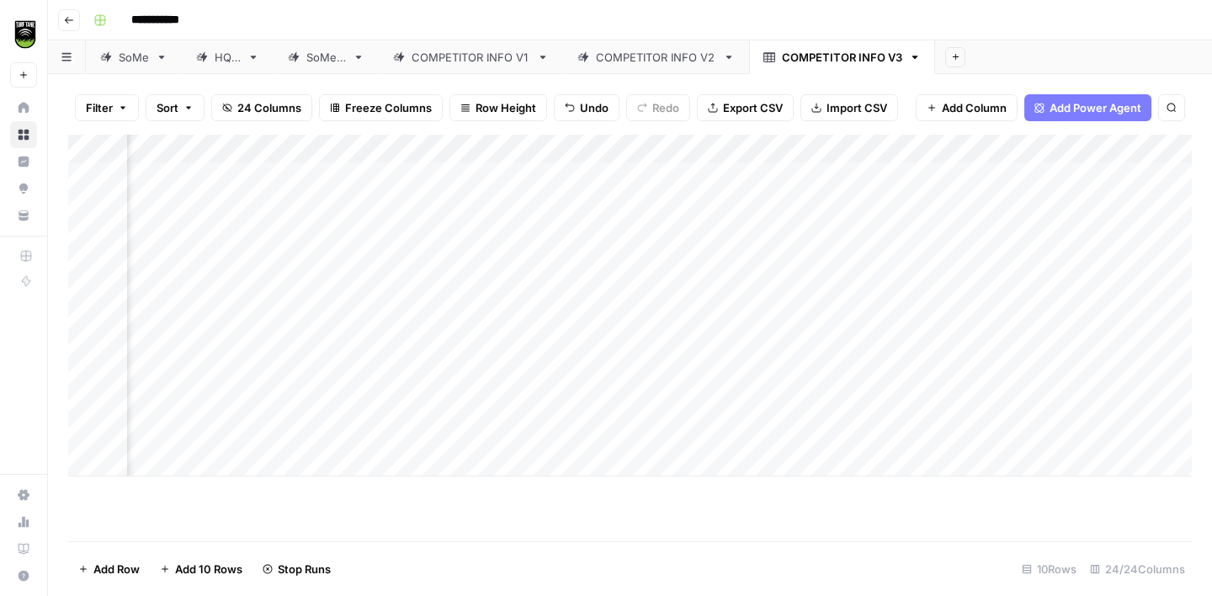
scroll to position [0, 857]
click at [657, 66] on link "COMPETITOR INFO V2" at bounding box center [656, 57] width 186 height 34
click at [718, 287] on div "Add Column" at bounding box center [630, 306] width 1124 height 342
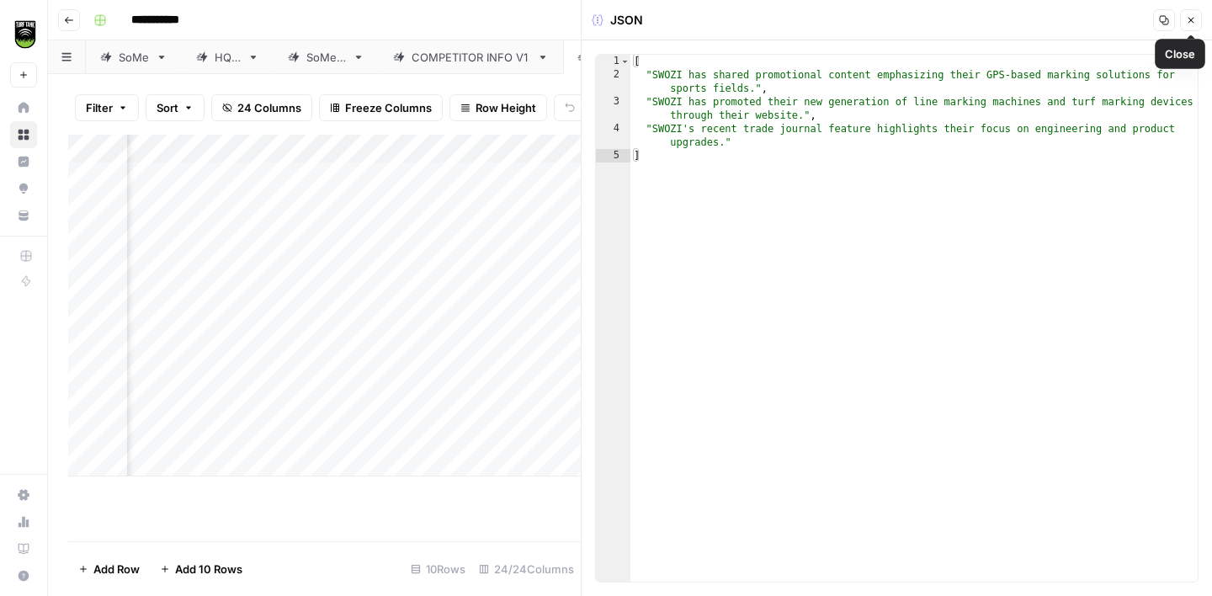
click at [1189, 27] on button "Close" at bounding box center [1191, 20] width 22 height 22
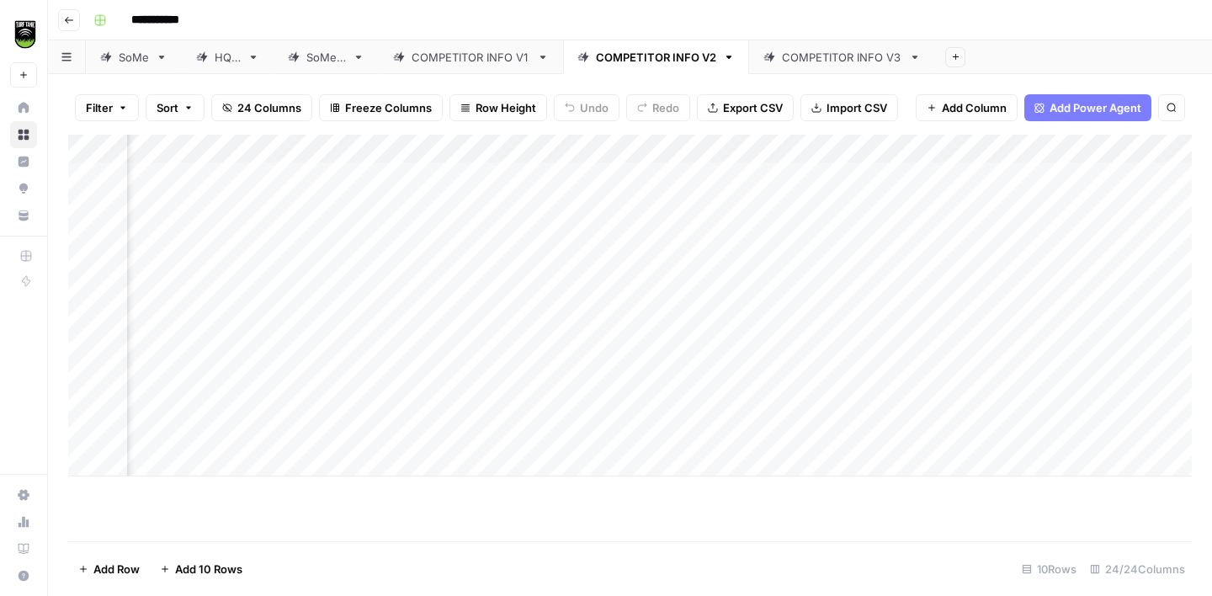
click at [858, 61] on div "COMPETITOR INFO V3" at bounding box center [842, 57] width 120 height 17
click at [1091, 289] on div "Add Column" at bounding box center [630, 306] width 1124 height 342
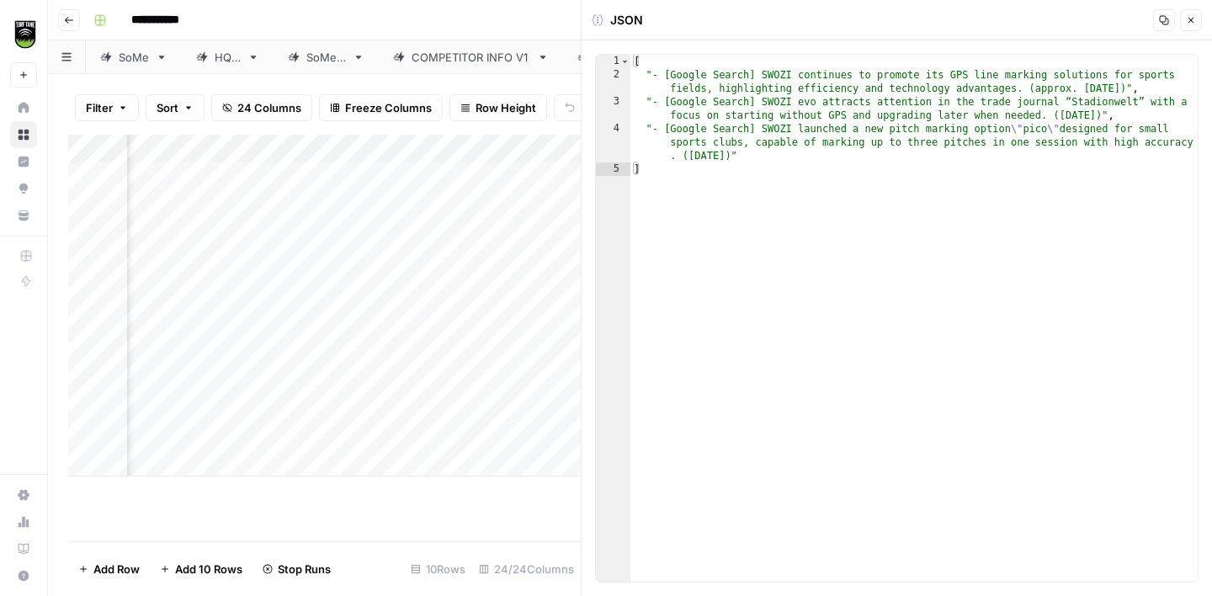
click at [1188, 26] on button "Close" at bounding box center [1191, 20] width 22 height 22
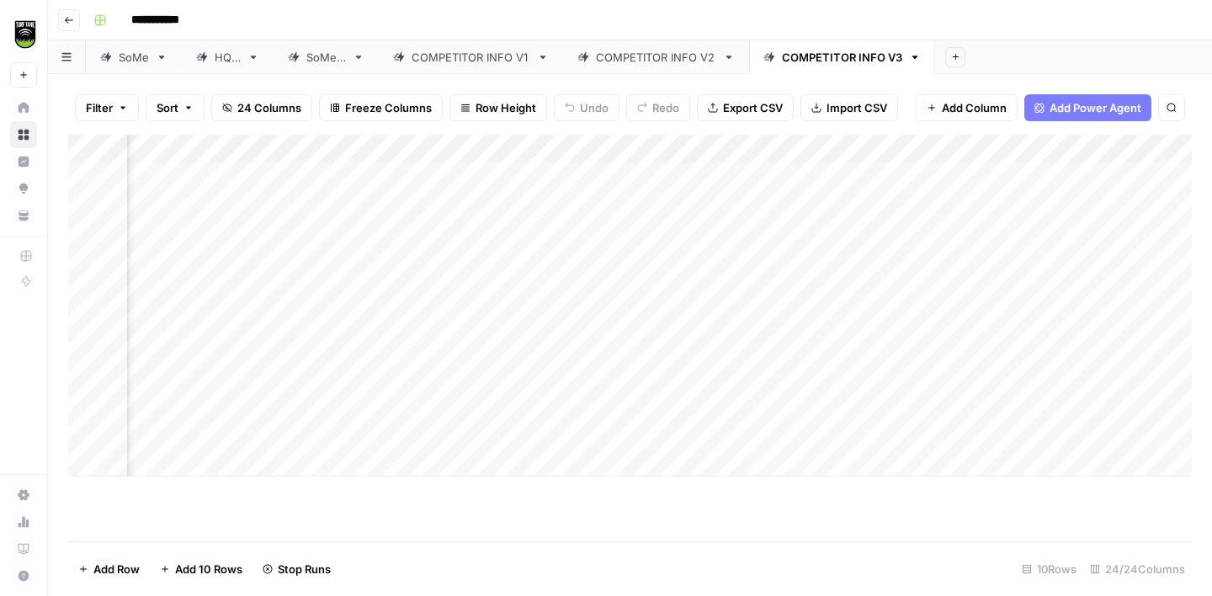
scroll to position [0, 1633]
click at [1077, 288] on div "Add Column" at bounding box center [630, 306] width 1124 height 342
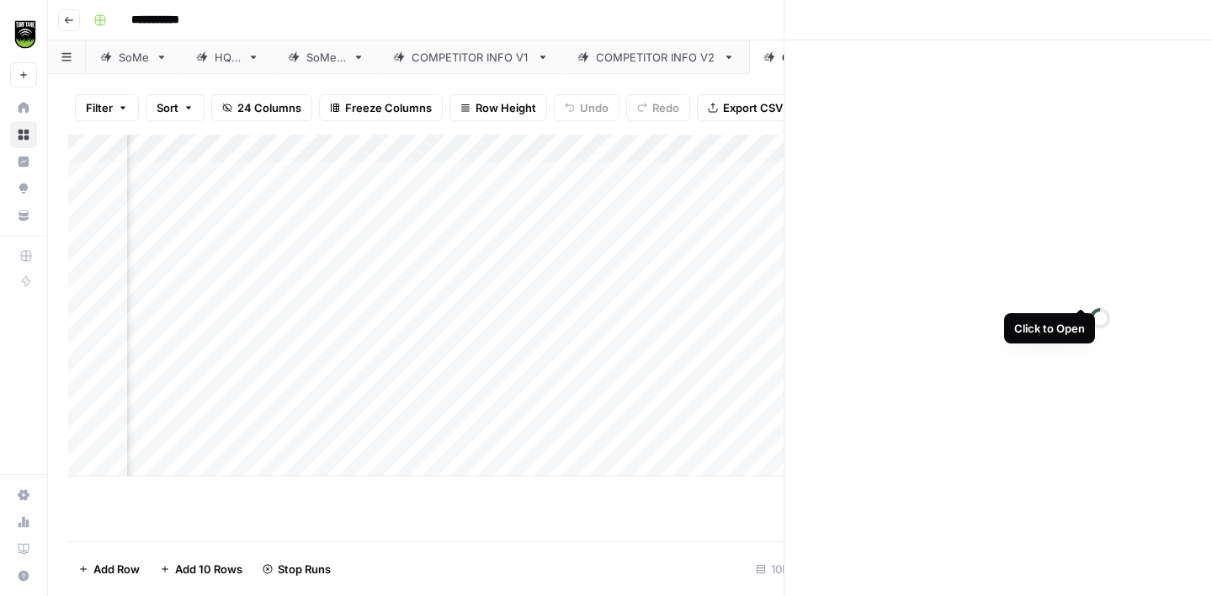
scroll to position [0, 1628]
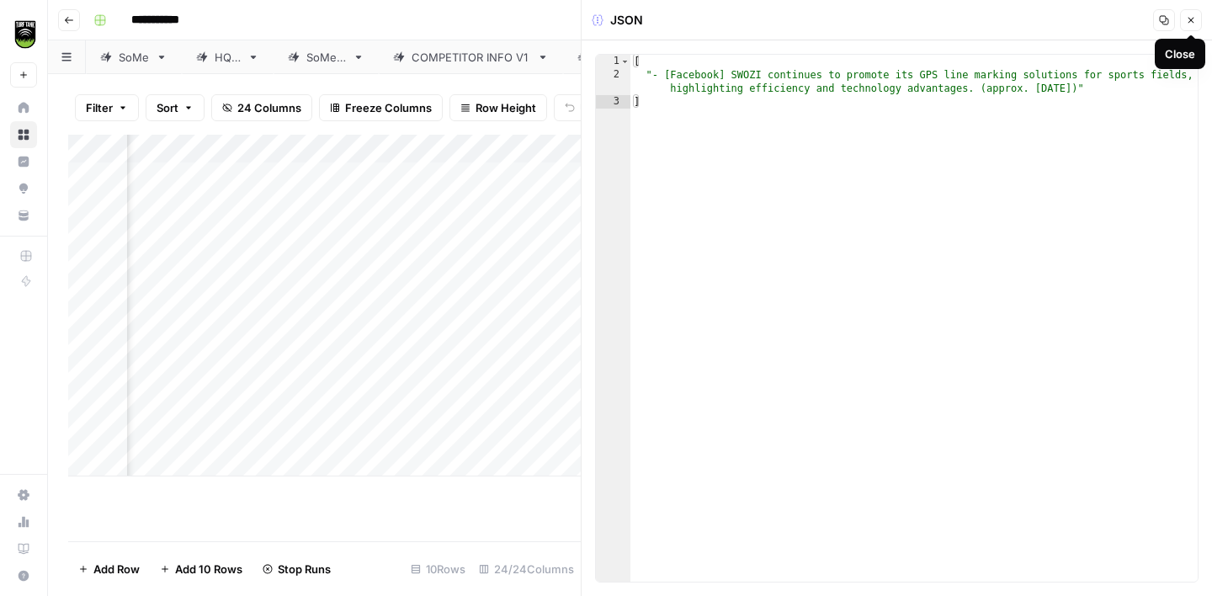
click at [1194, 19] on icon "button" at bounding box center [1191, 20] width 10 height 10
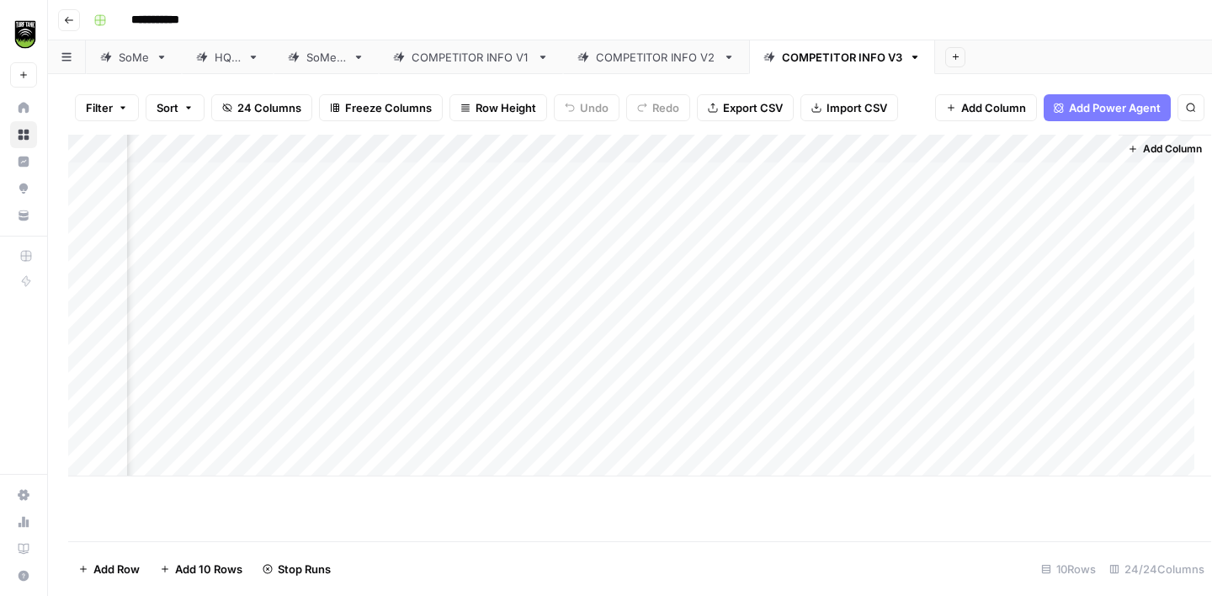
scroll to position [0, 1613]
click at [949, 290] on div "Add Column" at bounding box center [630, 306] width 1124 height 342
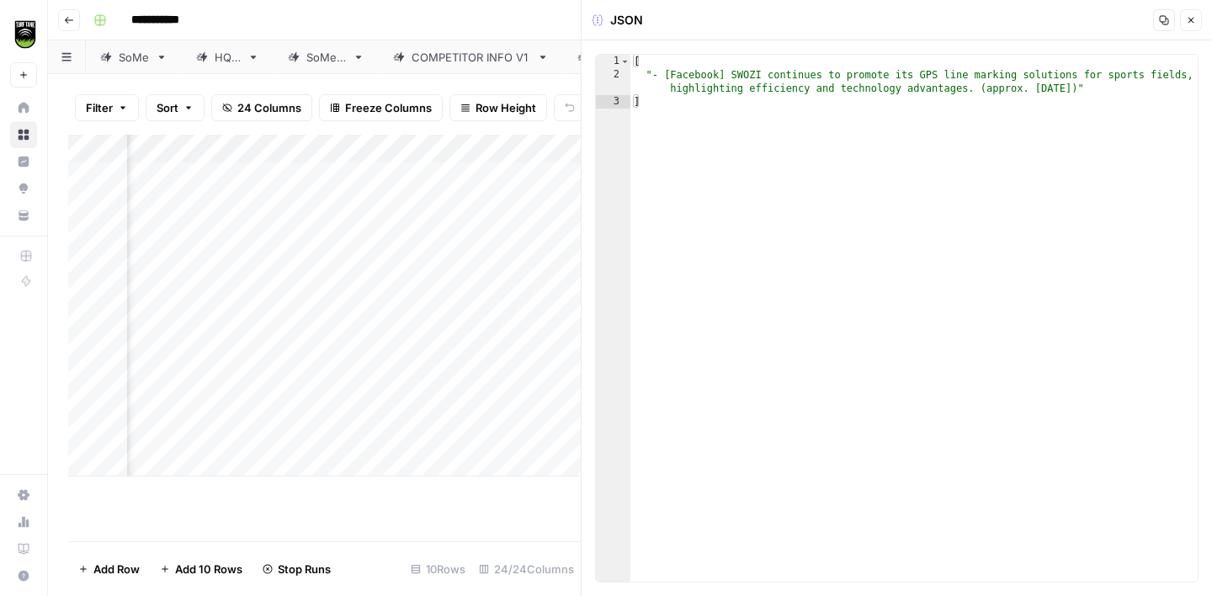
click at [1185, 28] on button "Close" at bounding box center [1191, 20] width 22 height 22
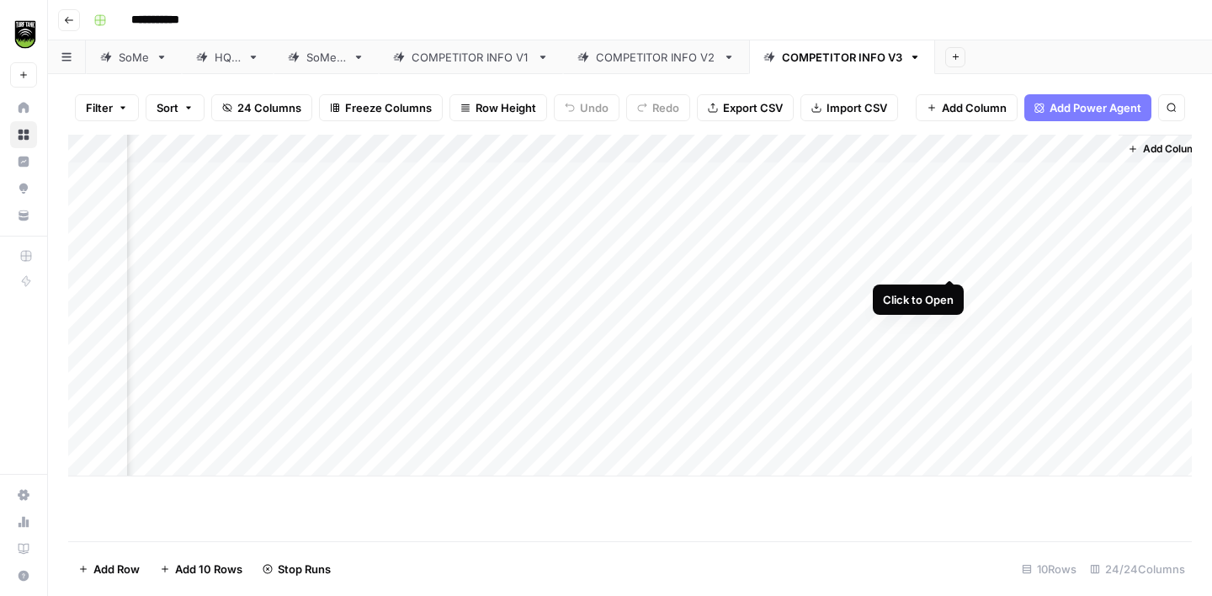
click at [949, 265] on div "Add Column" at bounding box center [630, 306] width 1124 height 342
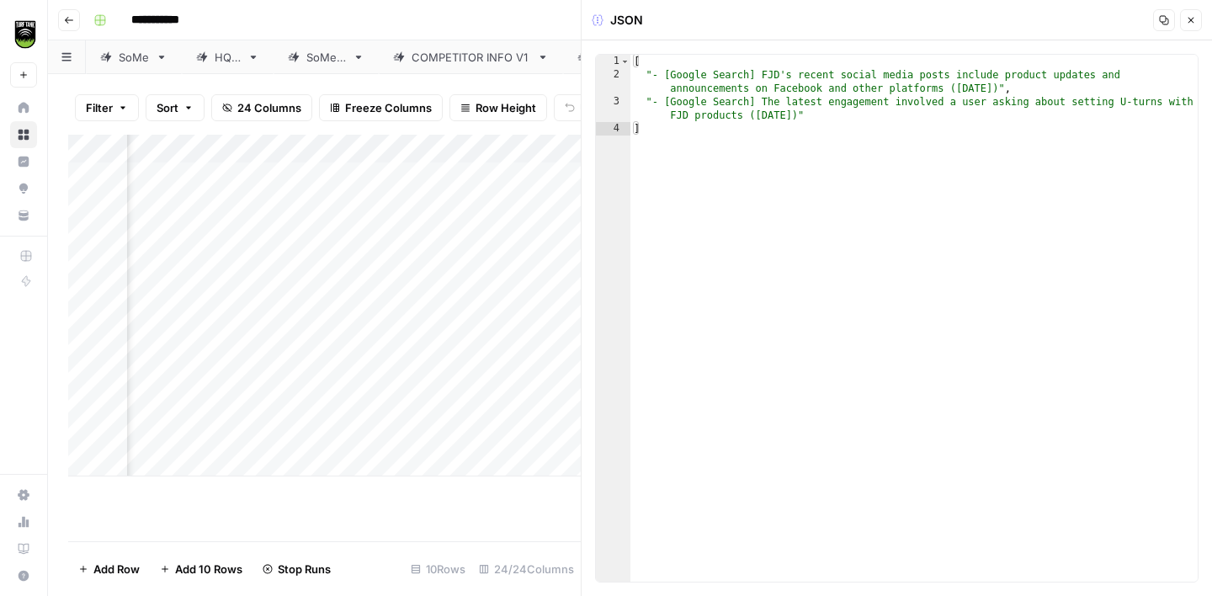
click at [1190, 19] on icon "button" at bounding box center [1192, 21] width 6 height 6
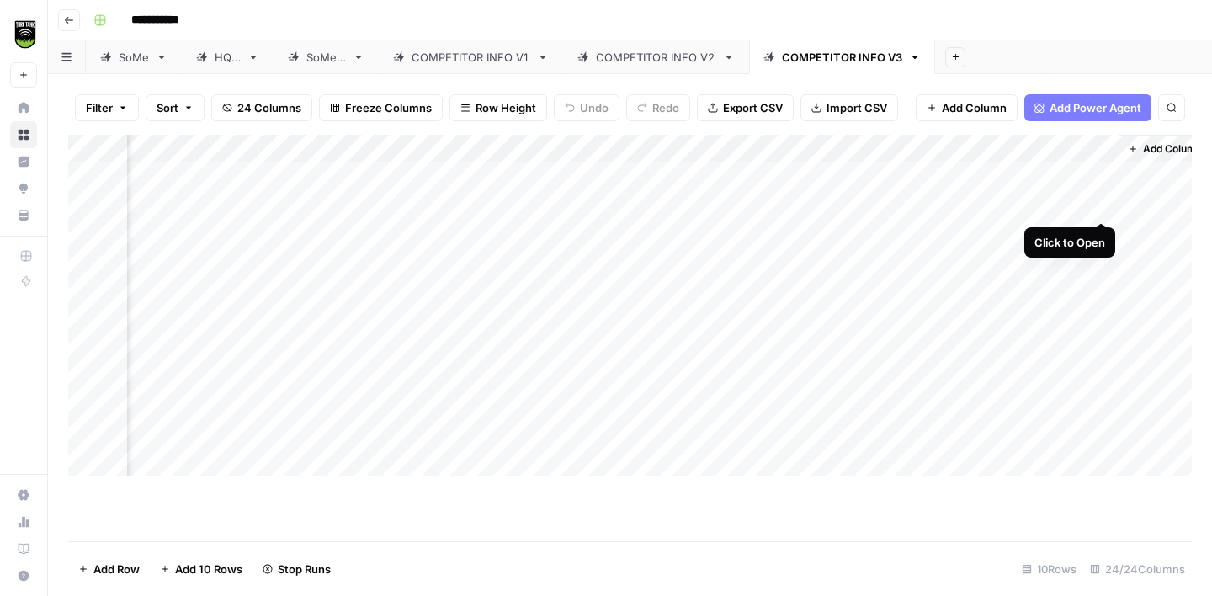
click at [1100, 207] on div "Add Column" at bounding box center [630, 306] width 1124 height 342
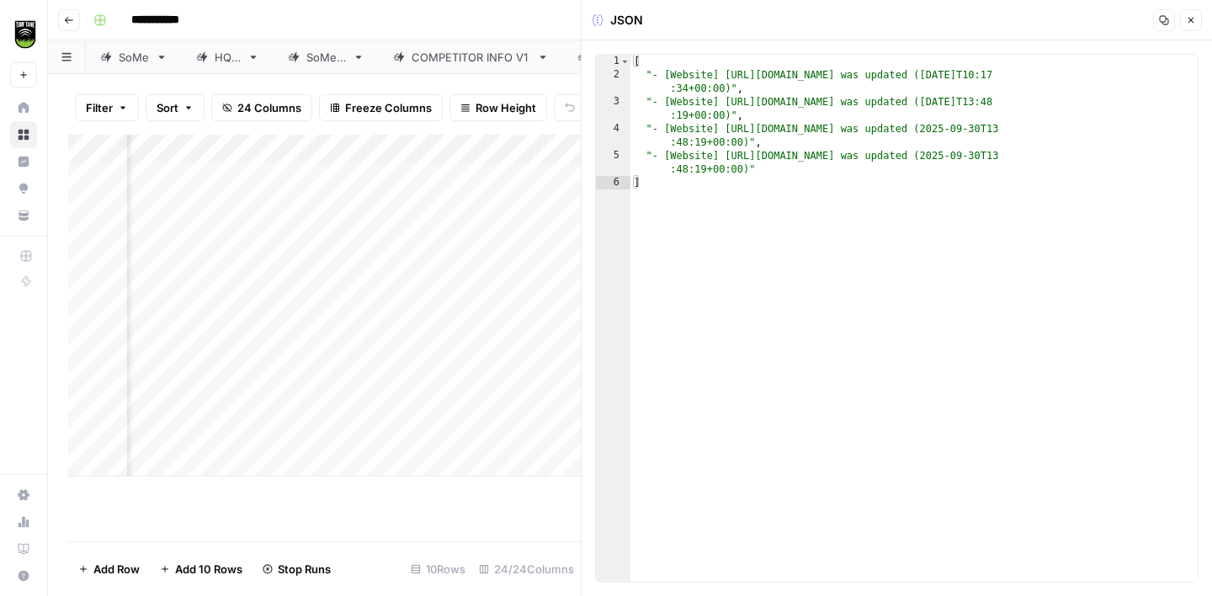
click at [1194, 20] on icon "button" at bounding box center [1191, 20] width 10 height 10
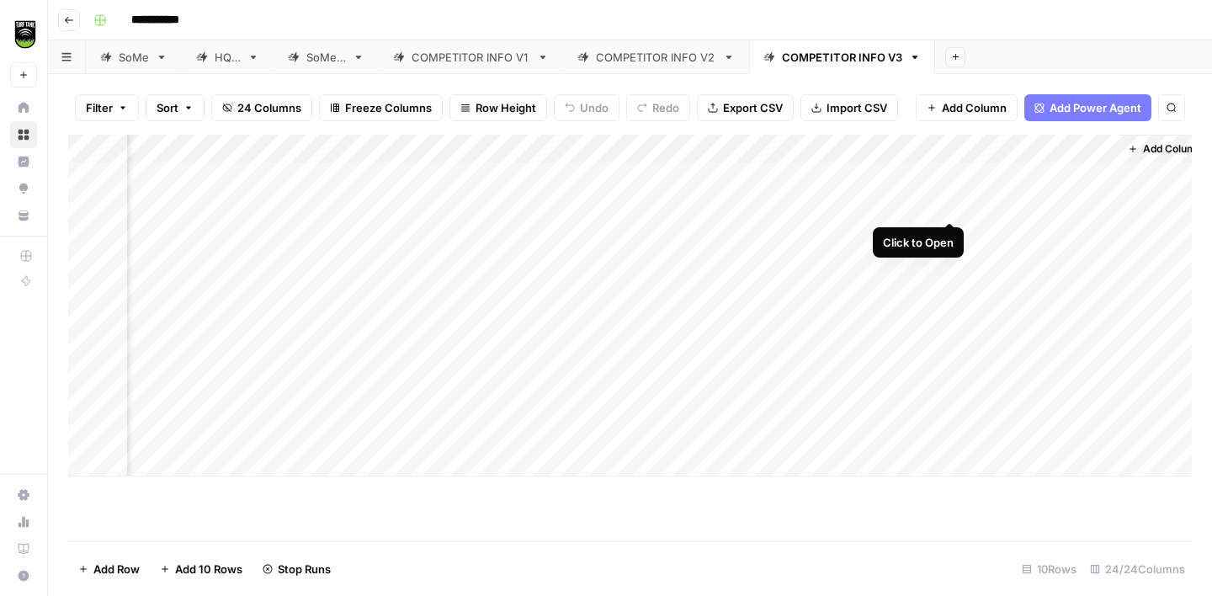
click at [948, 208] on div "Add Column" at bounding box center [630, 306] width 1124 height 342
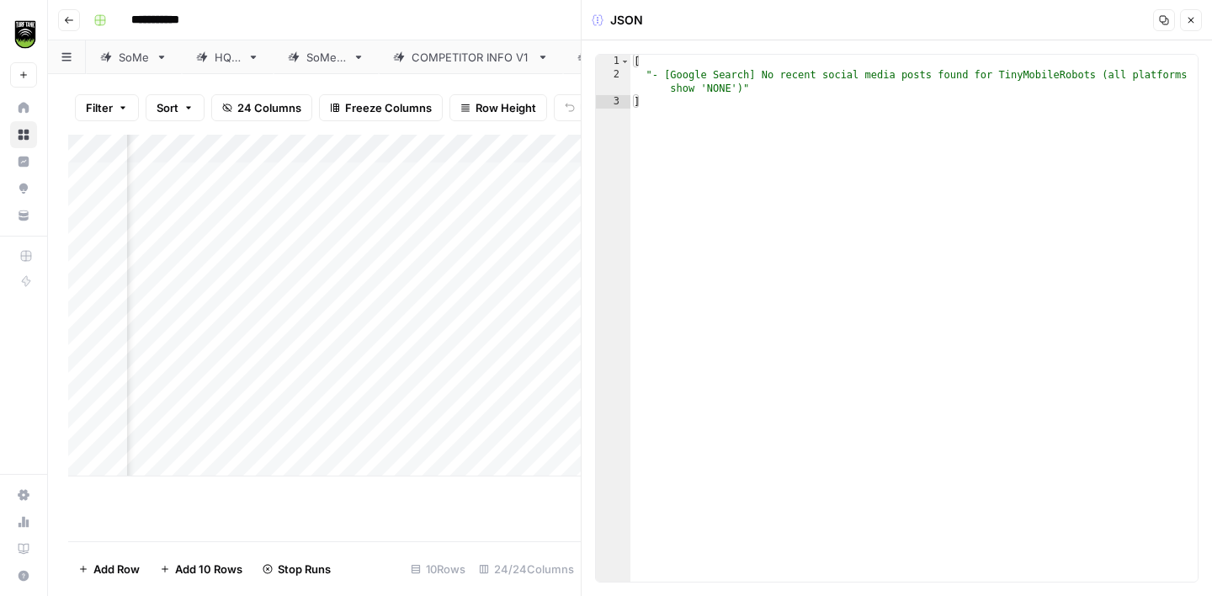
click at [1189, 25] on button "Close" at bounding box center [1191, 20] width 22 height 22
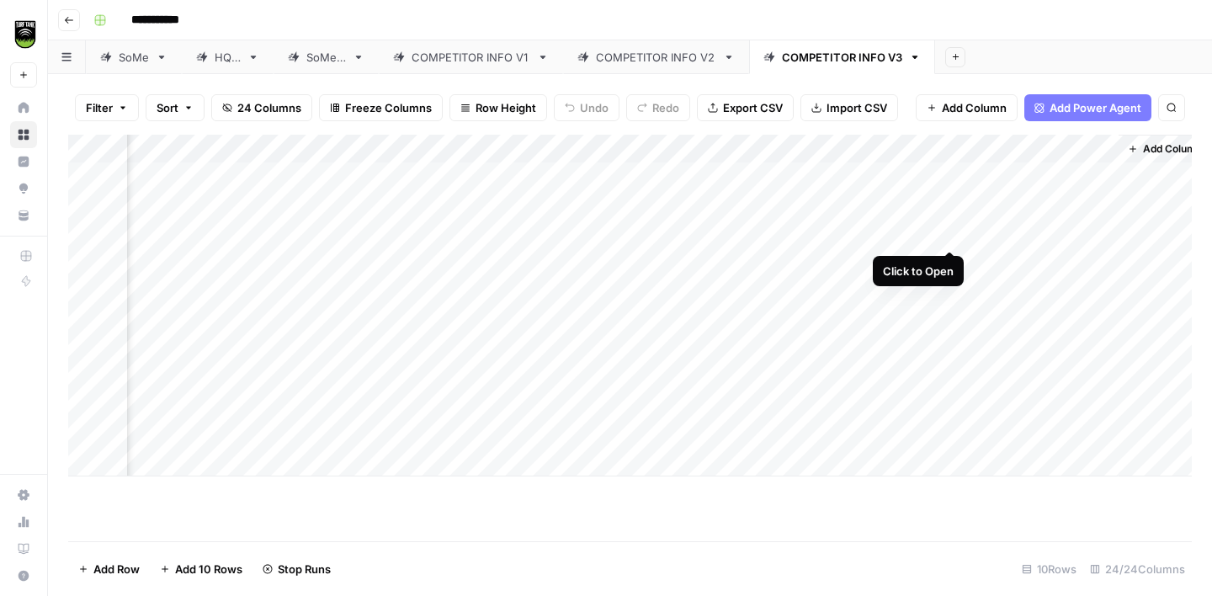
click at [946, 234] on div "Add Column" at bounding box center [630, 306] width 1124 height 342
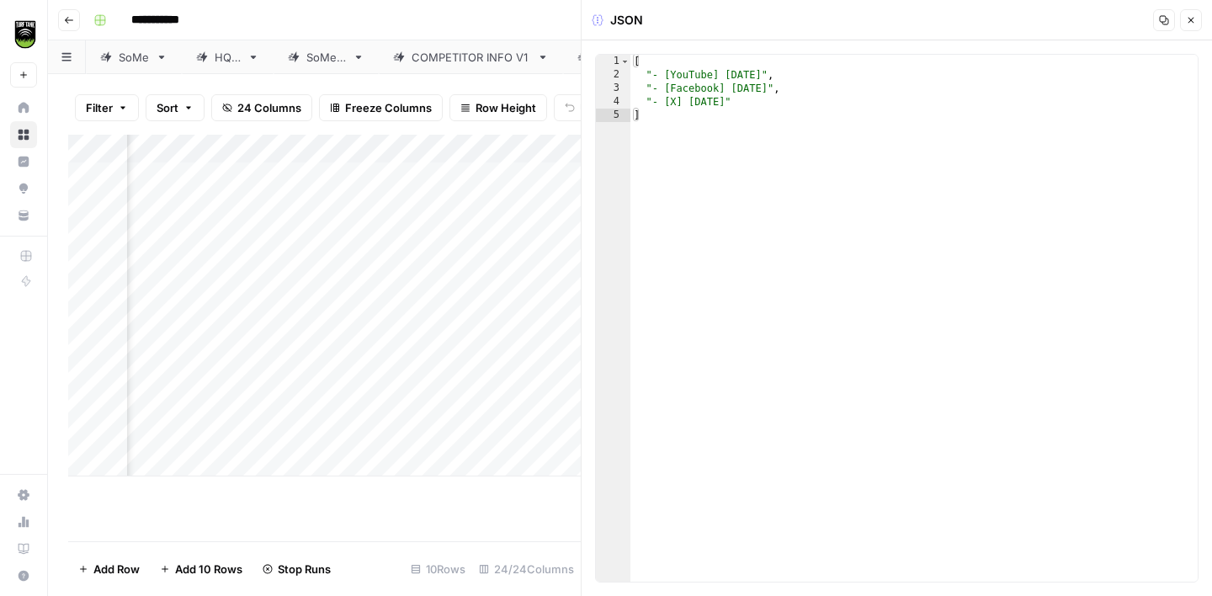
click at [1196, 24] on button "Close" at bounding box center [1191, 20] width 22 height 22
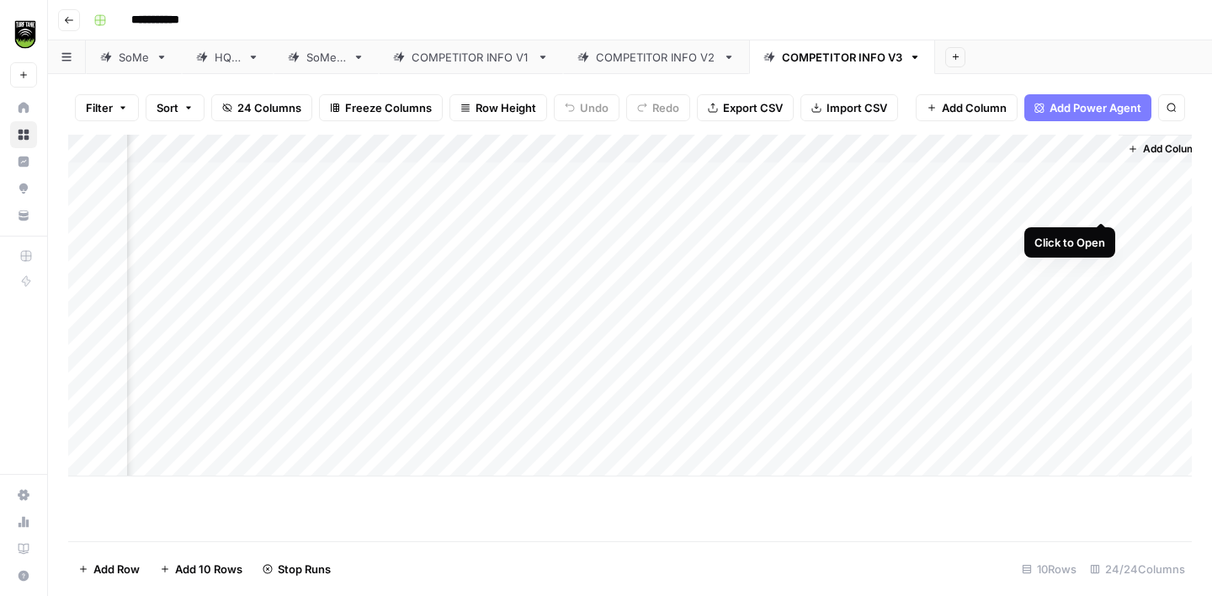
click at [1104, 204] on div "Add Column" at bounding box center [630, 306] width 1124 height 342
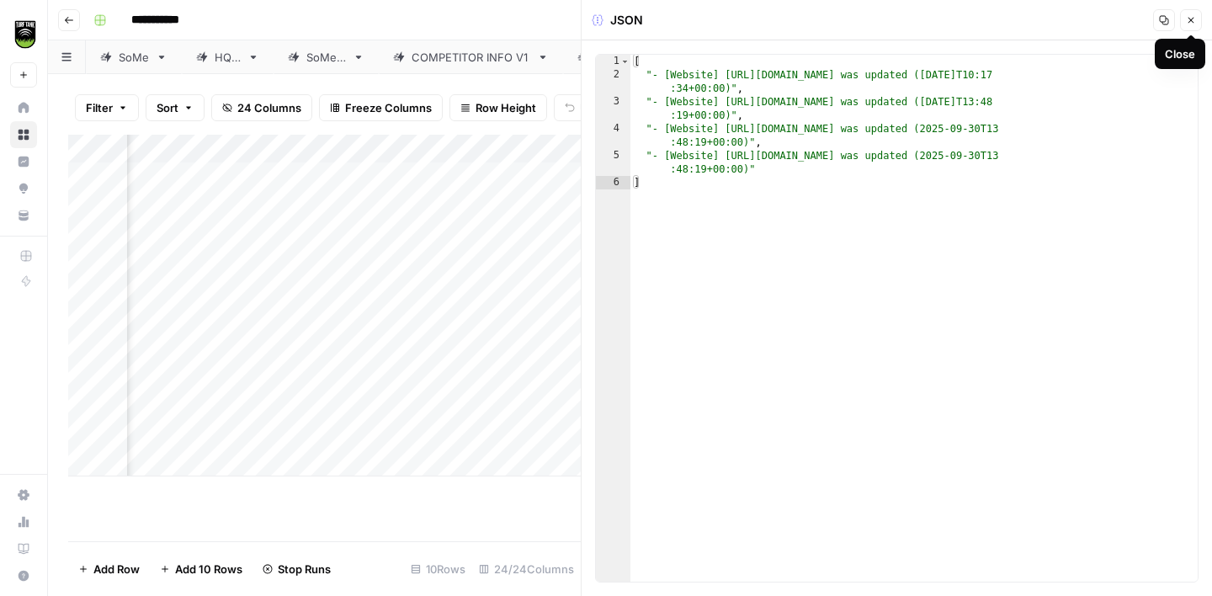
click at [1183, 25] on button "Close" at bounding box center [1191, 20] width 22 height 22
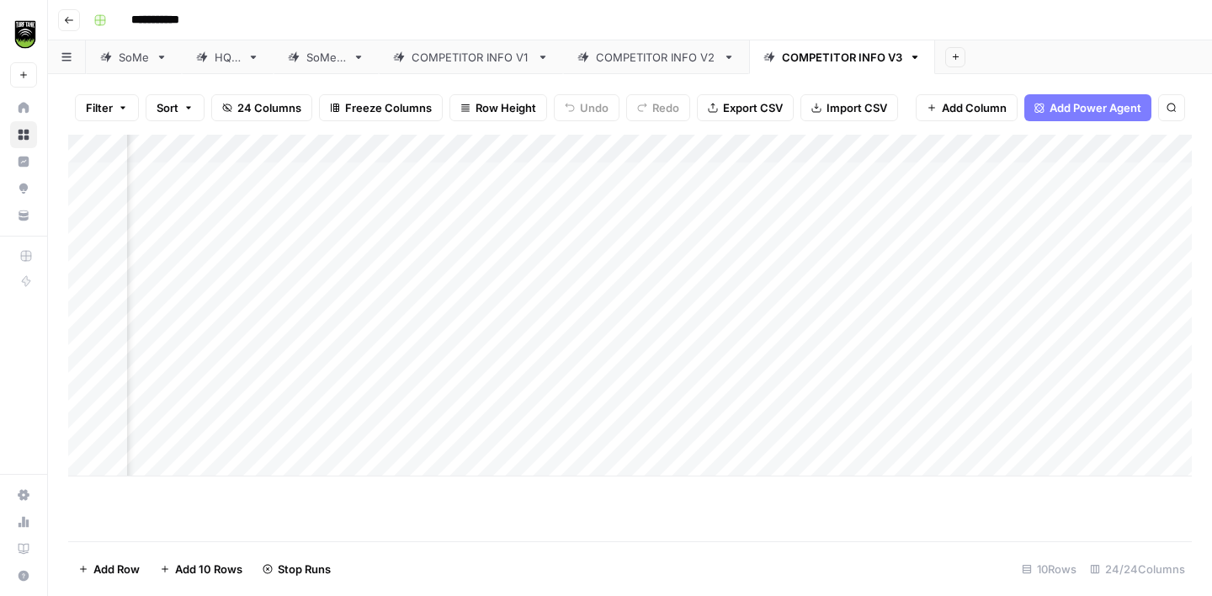
scroll to position [0, 882]
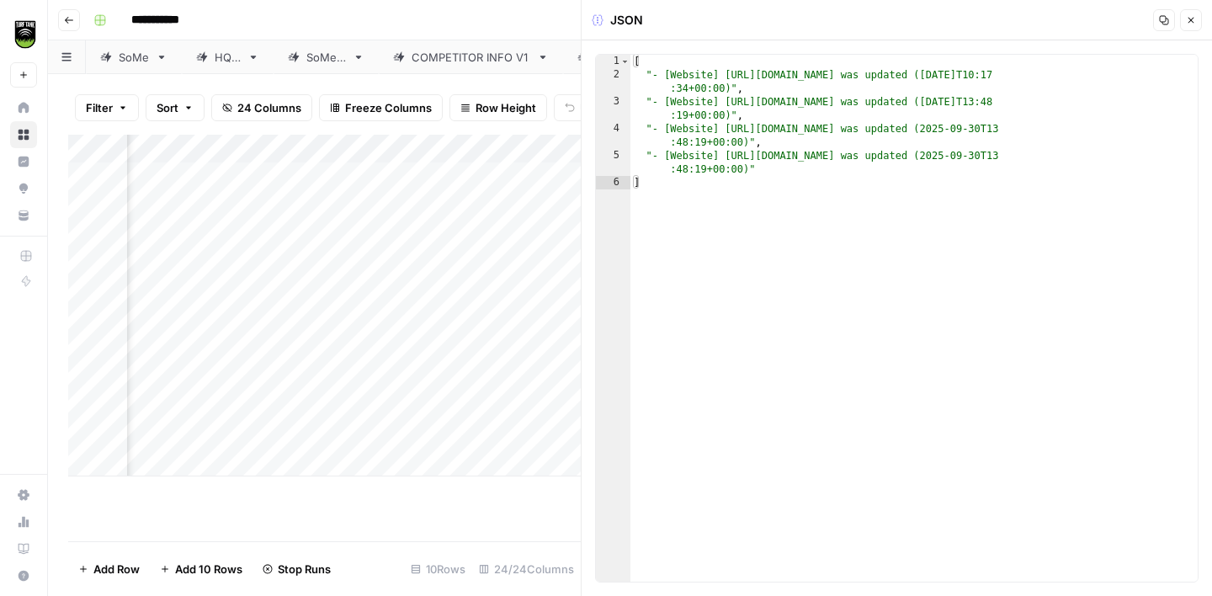
click at [1188, 21] on icon "button" at bounding box center [1191, 20] width 10 height 10
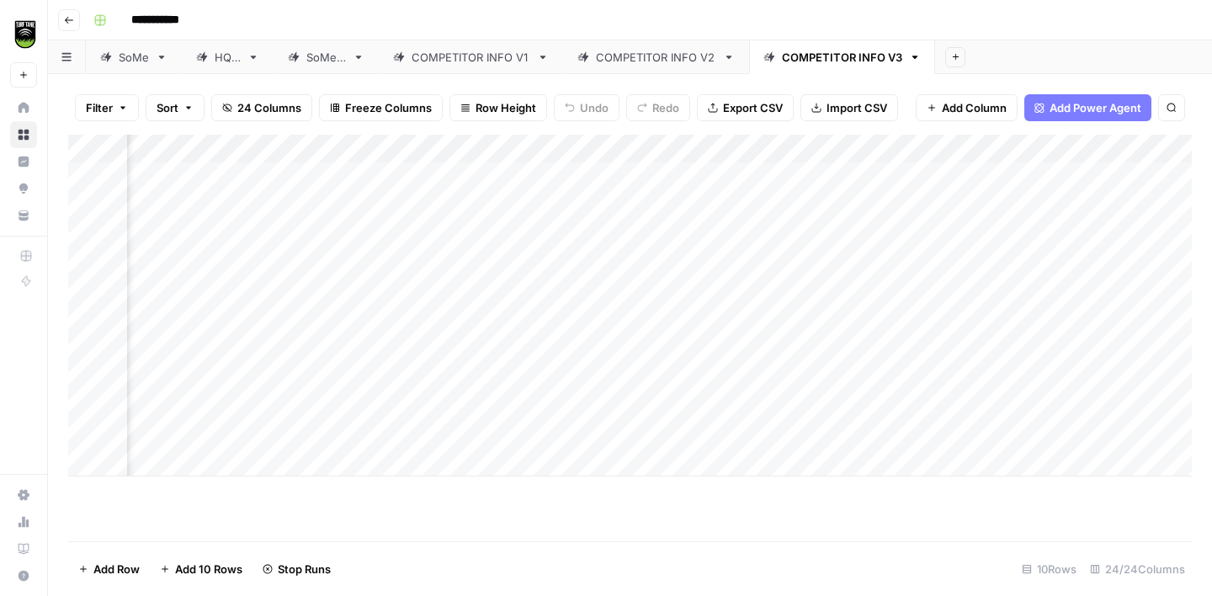
click at [306, 564] on span "Stop Runs" at bounding box center [304, 569] width 53 height 17
click at [756, 150] on div "Add Column" at bounding box center [630, 306] width 1124 height 342
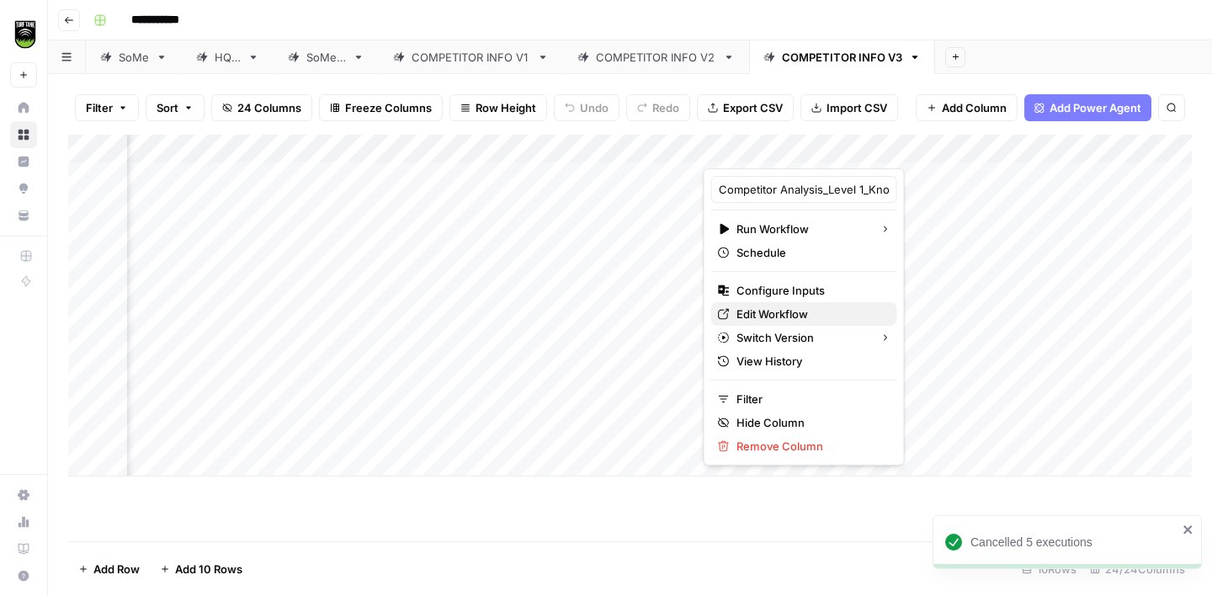
click at [826, 316] on span "Edit Workflow" at bounding box center [810, 314] width 147 height 17
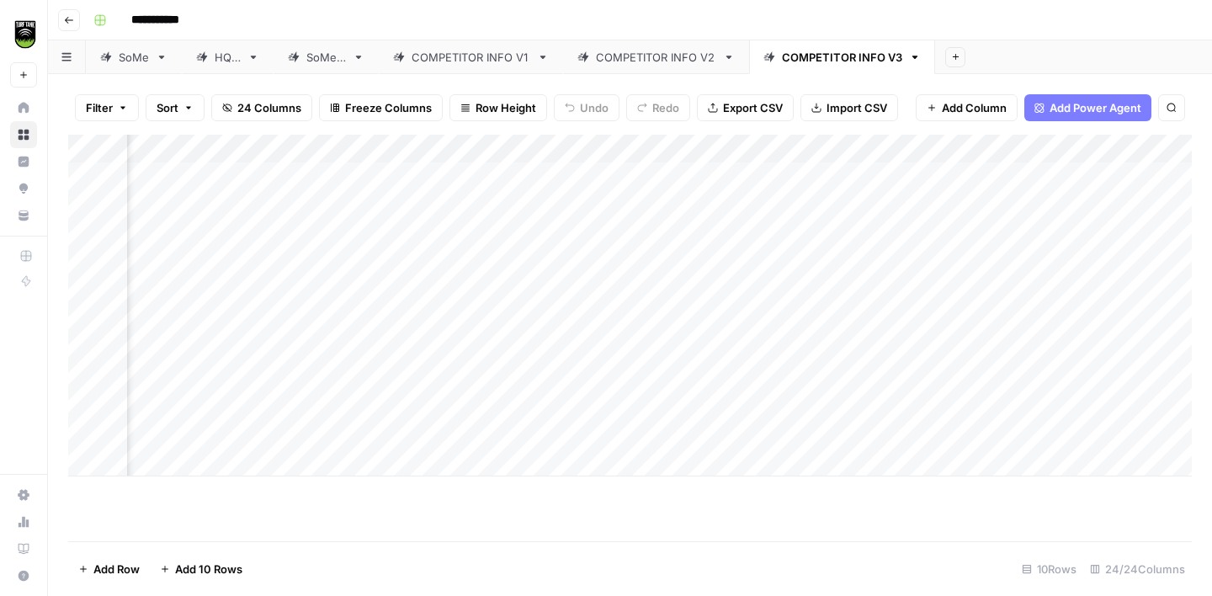
click at [754, 148] on div "Add Column" at bounding box center [630, 306] width 1124 height 342
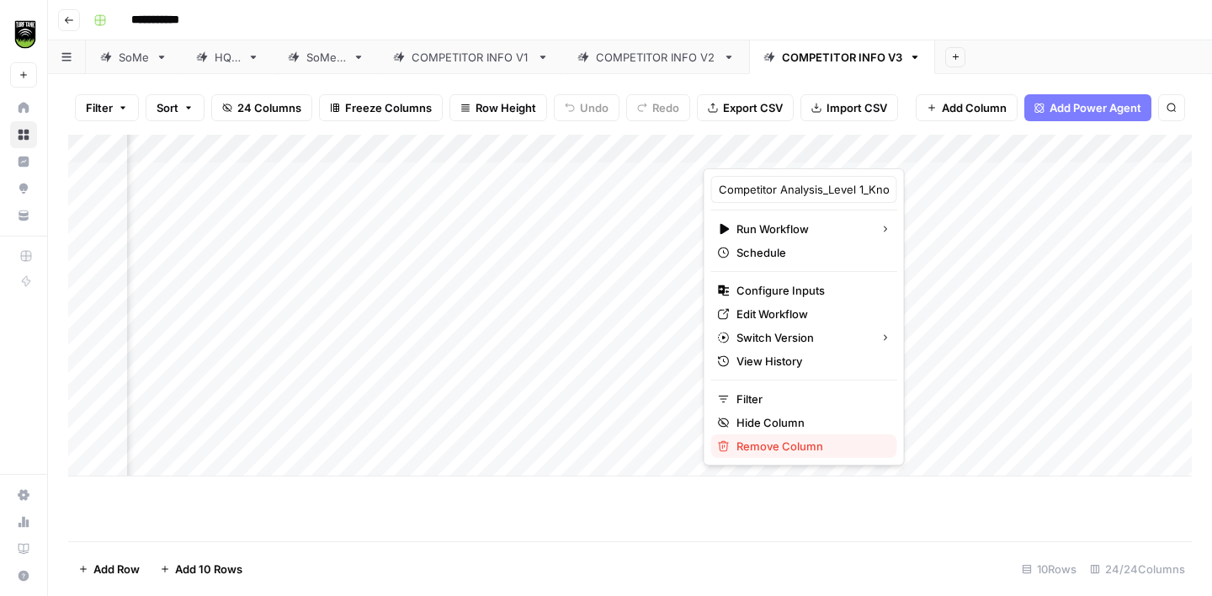
click at [796, 442] on span "Remove Column" at bounding box center [810, 446] width 147 height 17
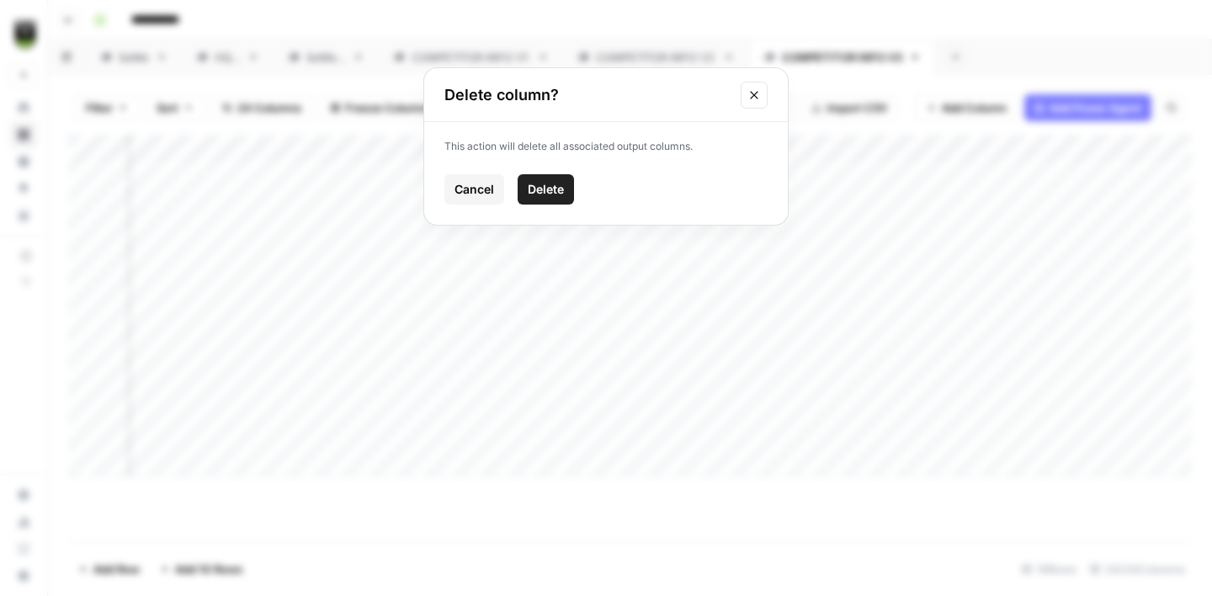
click at [563, 189] on span "Delete" at bounding box center [546, 189] width 36 height 17
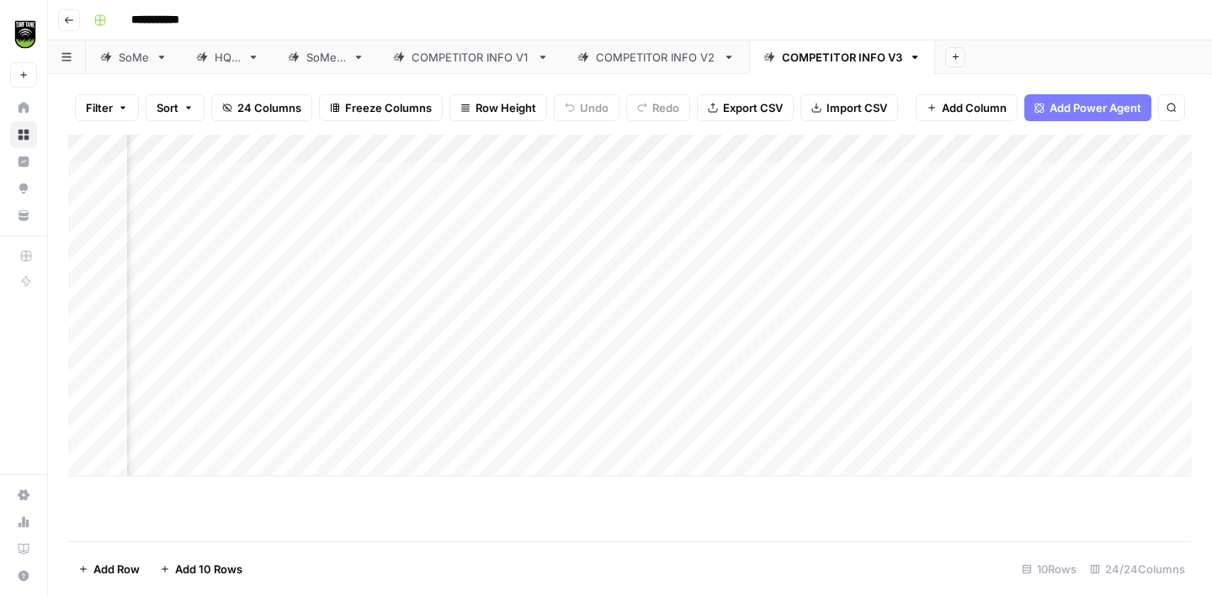
scroll to position [0, 488]
click at [1136, 152] on span "Add Column" at bounding box center [1153, 148] width 59 height 15
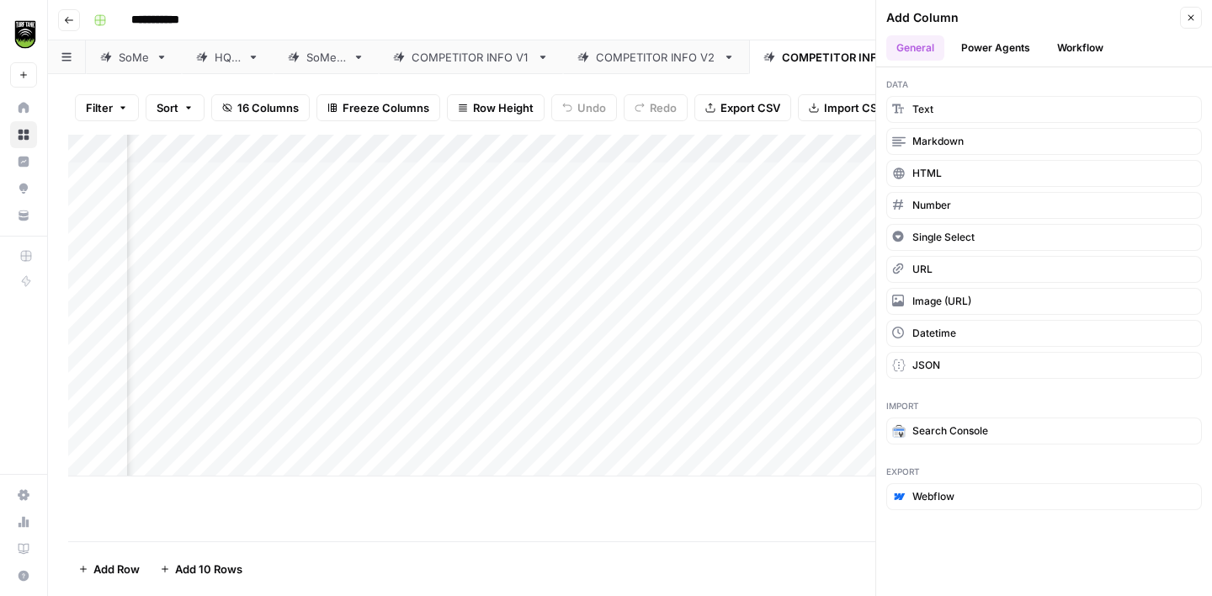
click at [1076, 51] on button "Workflow" at bounding box center [1080, 47] width 66 height 25
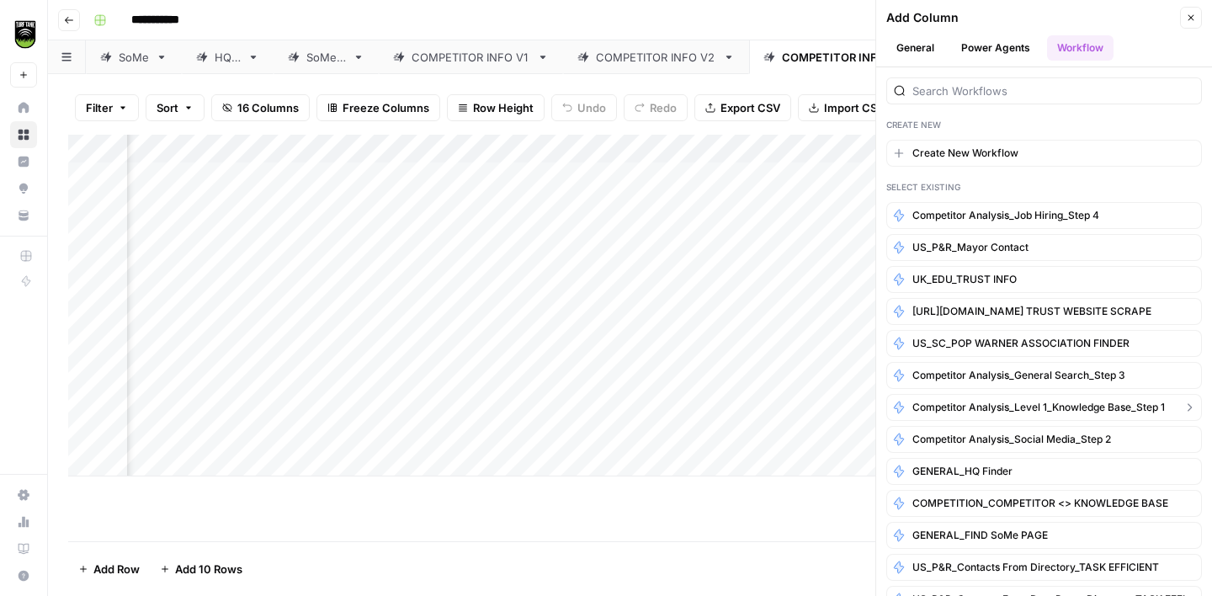
click at [1079, 407] on span "Competitor Analysis_Level 1_Knowledge Base_Step 1" at bounding box center [1038, 407] width 253 height 15
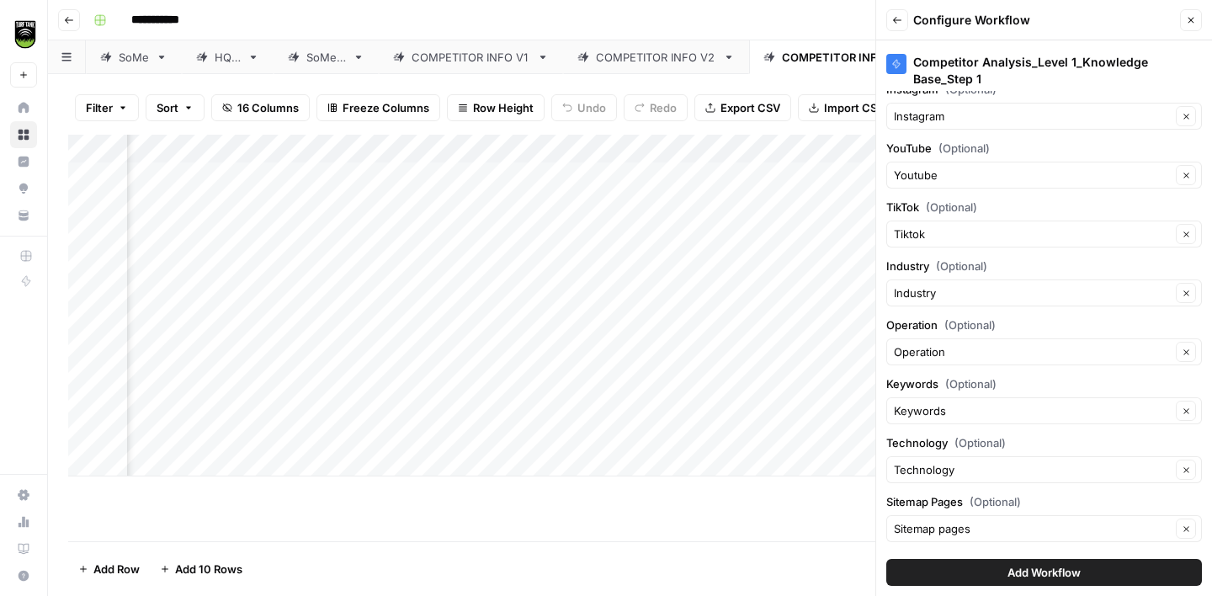
scroll to position [495, 0]
click at [1039, 572] on span "Add Workflow" at bounding box center [1044, 572] width 73 height 17
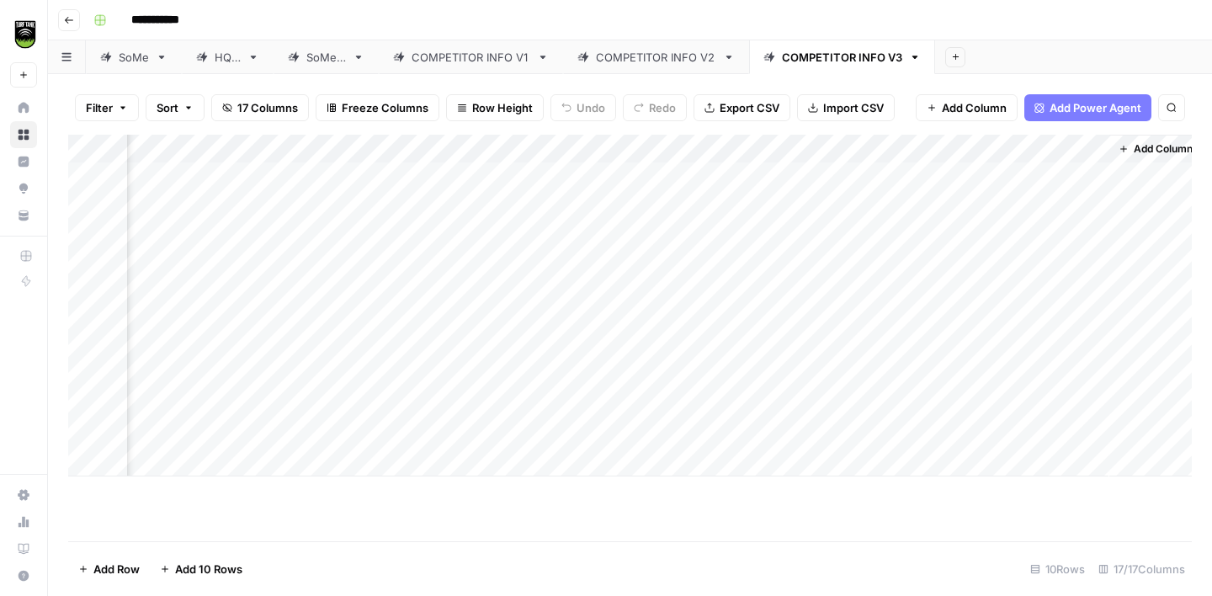
scroll to position [0, 842]
click at [1084, 151] on div "Add Column" at bounding box center [630, 306] width 1124 height 342
click at [1109, 188] on span "All Rows" at bounding box center [1139, 187] width 106 height 17
drag, startPoint x: 1097, startPoint y: 143, endPoint x: 810, endPoint y: 159, distance: 287.5
click at [810, 159] on div "Add Column" at bounding box center [630, 306] width 1124 height 342
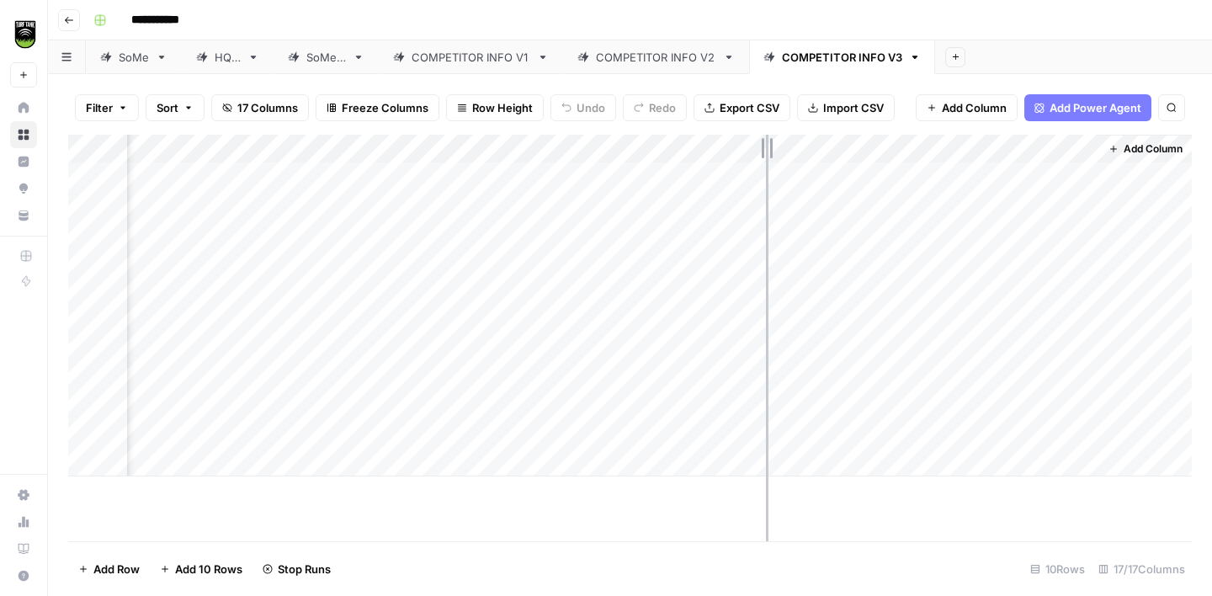
drag, startPoint x: 1097, startPoint y: 149, endPoint x: 763, endPoint y: 165, distance: 334.5
click at [763, 165] on div "Add Column" at bounding box center [630, 306] width 1124 height 342
click at [745, 178] on div "Add Column" at bounding box center [630, 306] width 1124 height 342
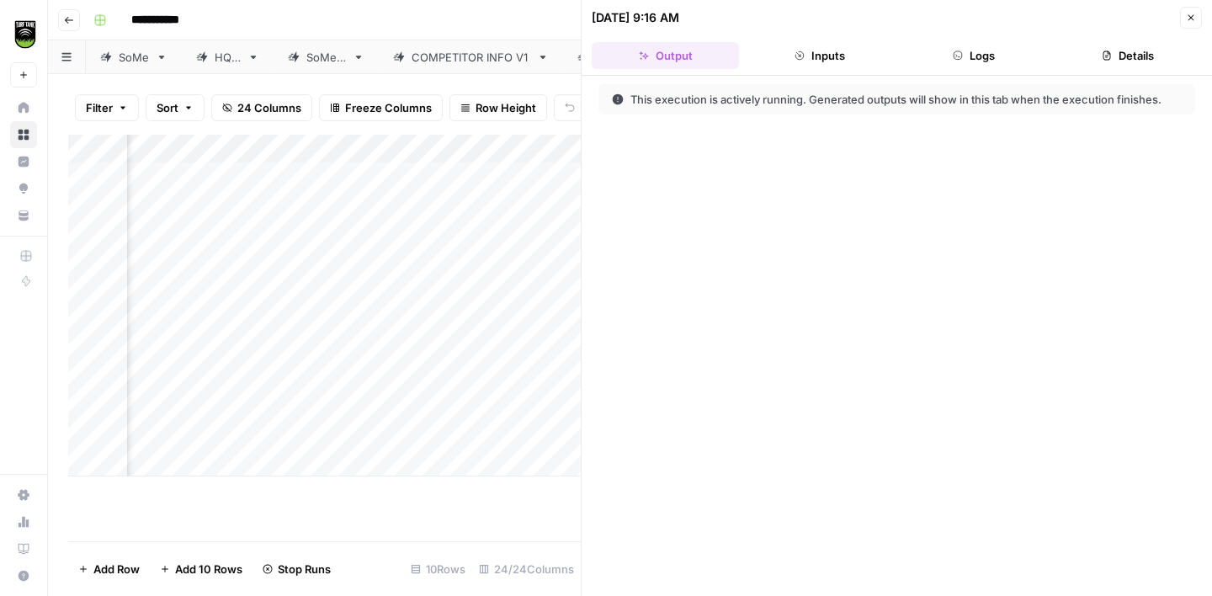
click at [1113, 62] on button "Details" at bounding box center [1128, 55] width 147 height 27
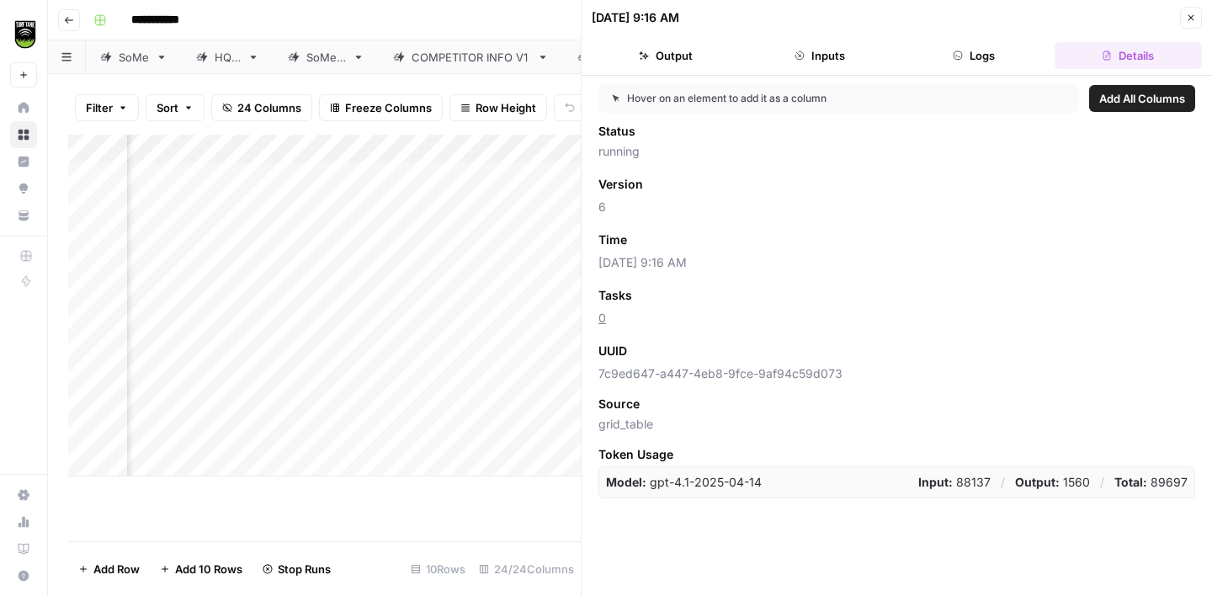
click at [678, 301] on span "Add as Column" at bounding box center [682, 295] width 73 height 15
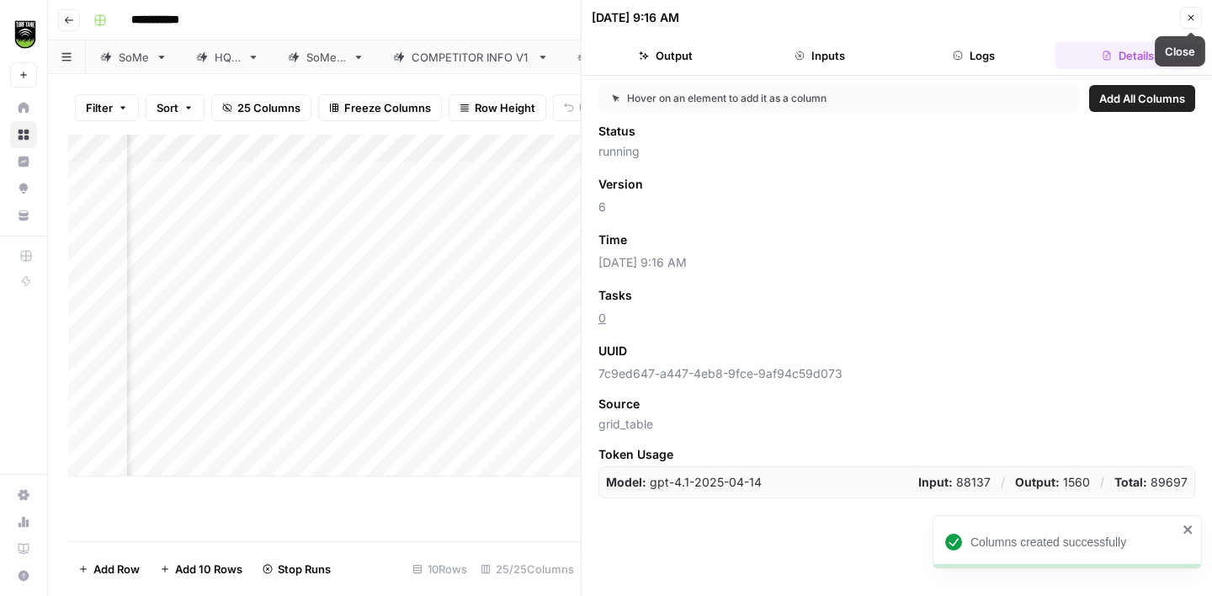
click at [1189, 18] on icon "button" at bounding box center [1191, 18] width 10 height 10
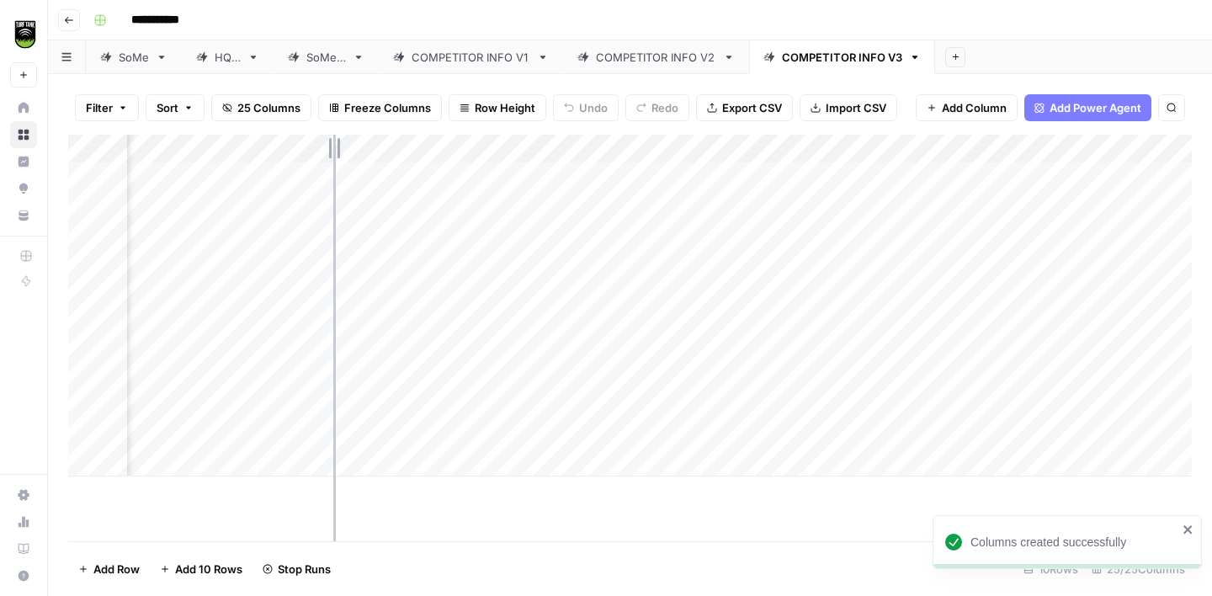
drag, startPoint x: 453, startPoint y: 142, endPoint x: 328, endPoint y: 149, distance: 124.8
click at [329, 150] on div "Add Column" at bounding box center [630, 306] width 1124 height 342
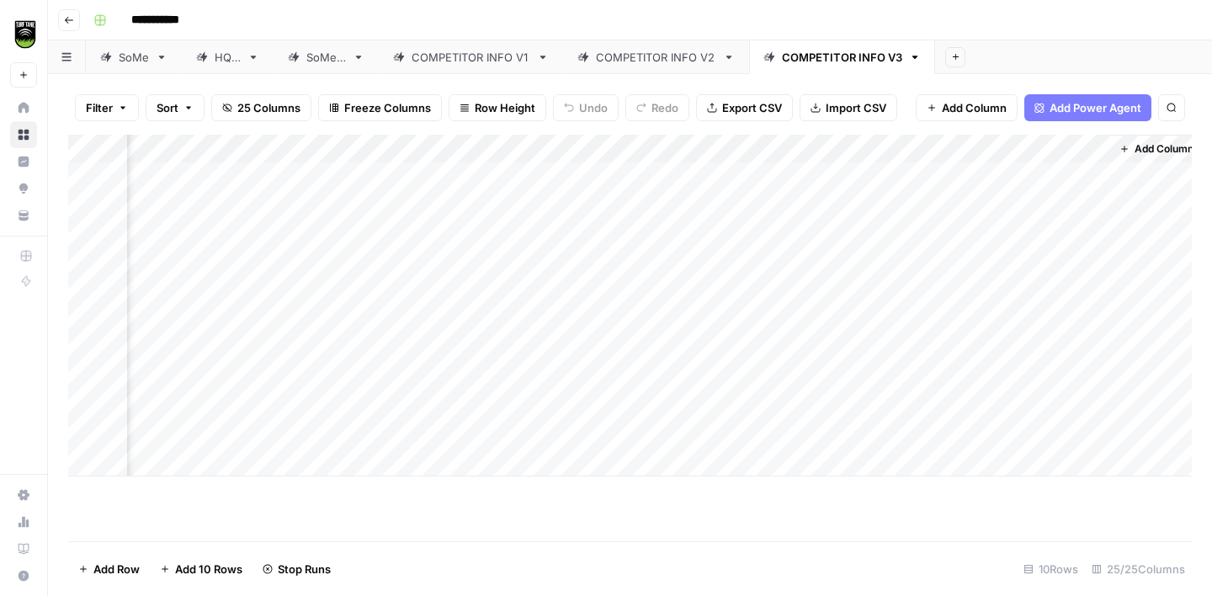
scroll to position [0, 1717]
click at [1040, 229] on div "Add Column" at bounding box center [630, 306] width 1124 height 342
click at [602, 234] on div "Add Column" at bounding box center [630, 306] width 1124 height 342
click at [1019, 235] on div "Add Column" at bounding box center [630, 306] width 1124 height 342
click at [1070, 235] on div "Add Column" at bounding box center [630, 306] width 1124 height 342
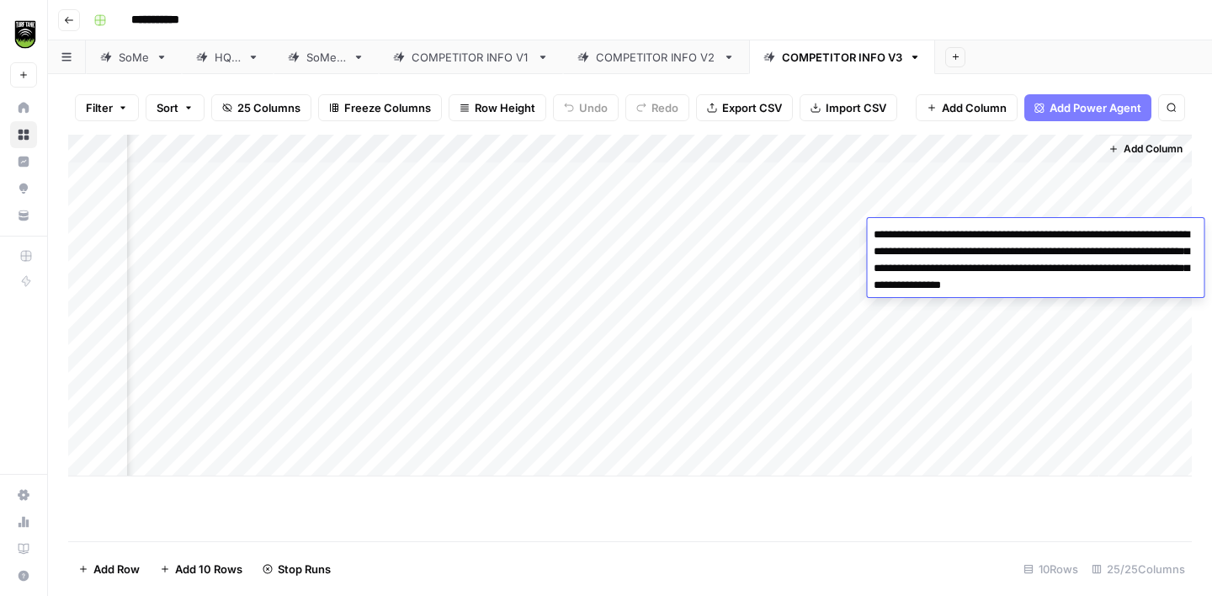
click at [1041, 20] on div "**********" at bounding box center [641, 20] width 1109 height 27
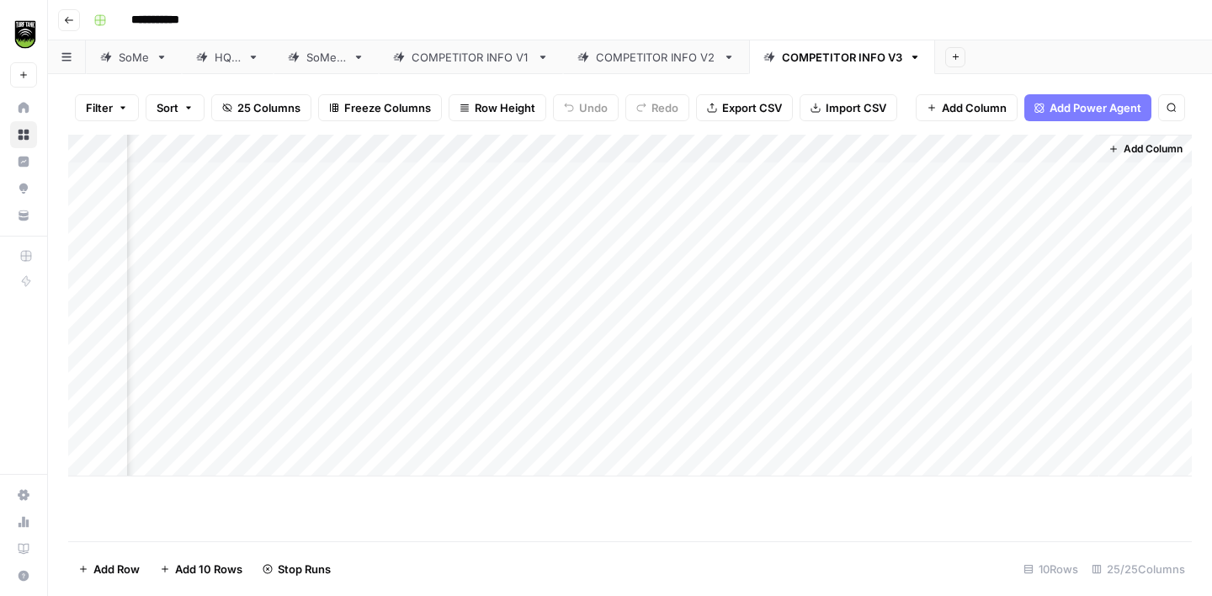
click at [889, 235] on div "Add Column" at bounding box center [630, 306] width 1124 height 342
click at [912, 235] on div "Add Column" at bounding box center [630, 306] width 1124 height 342
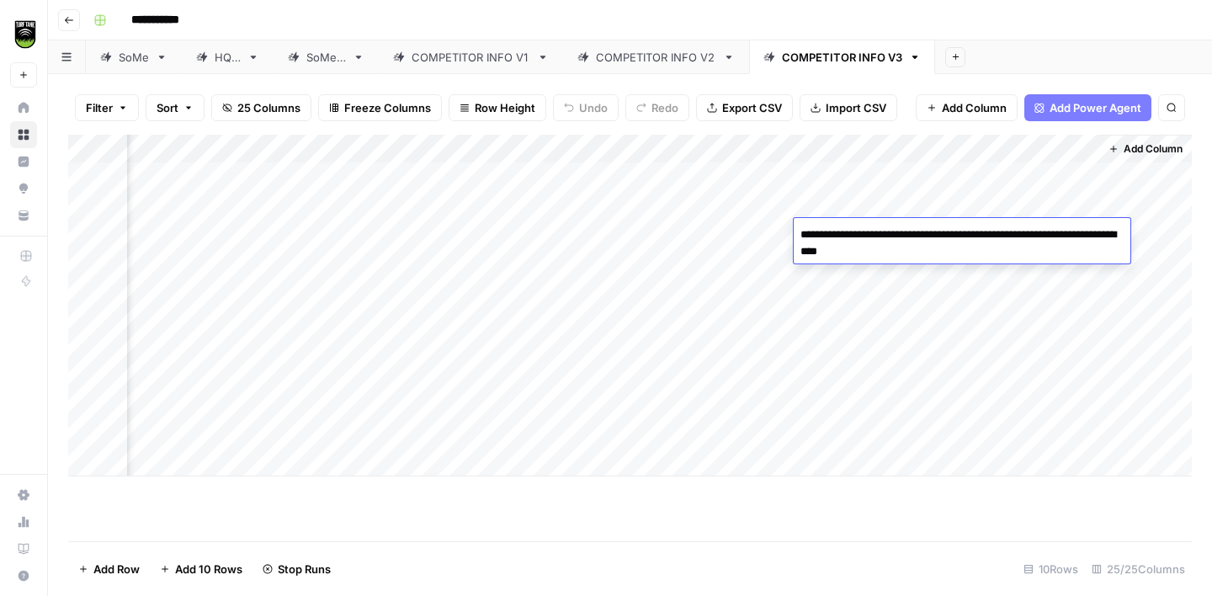
click at [1008, 28] on div "**********" at bounding box center [641, 20] width 1109 height 27
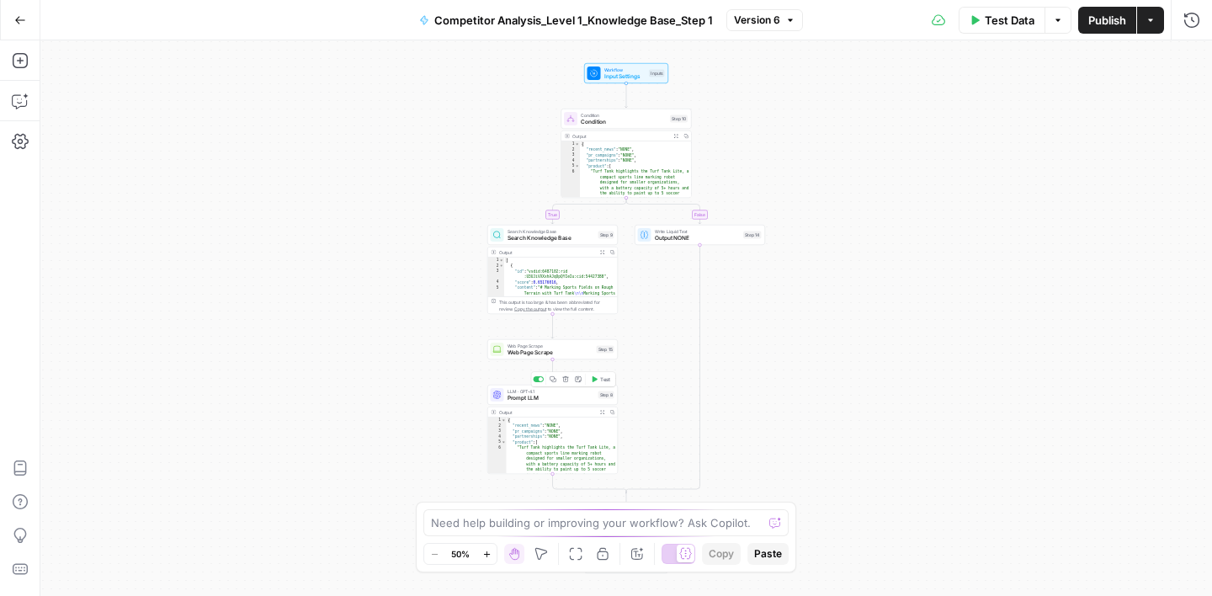
click at [557, 400] on span "Prompt LLM" at bounding box center [552, 398] width 88 height 8
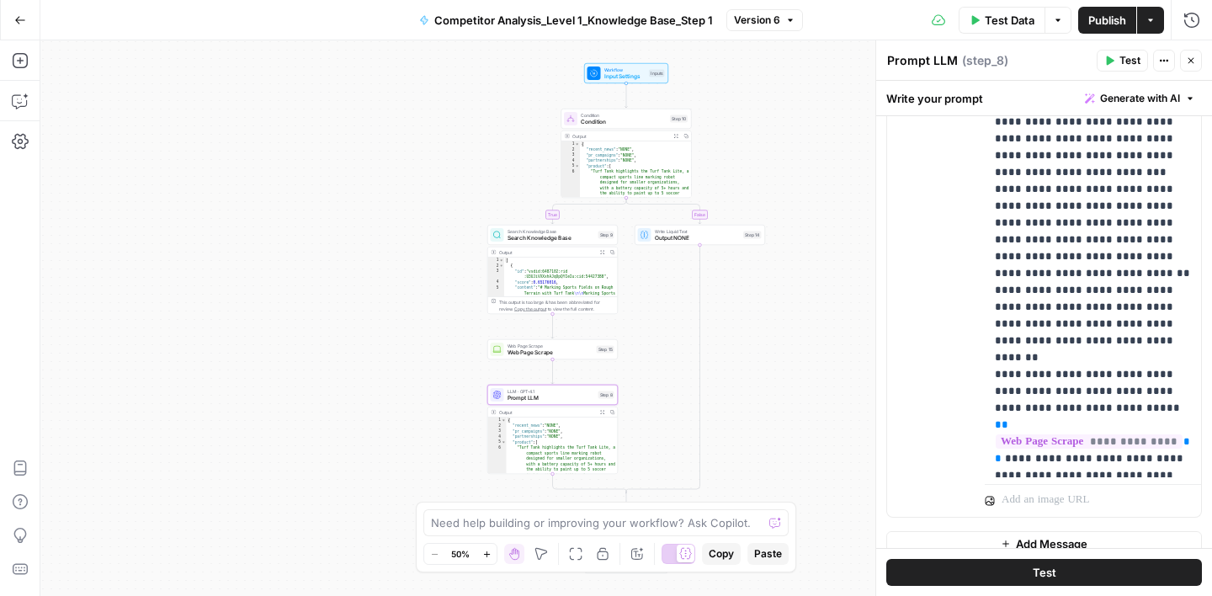
scroll to position [455, 0]
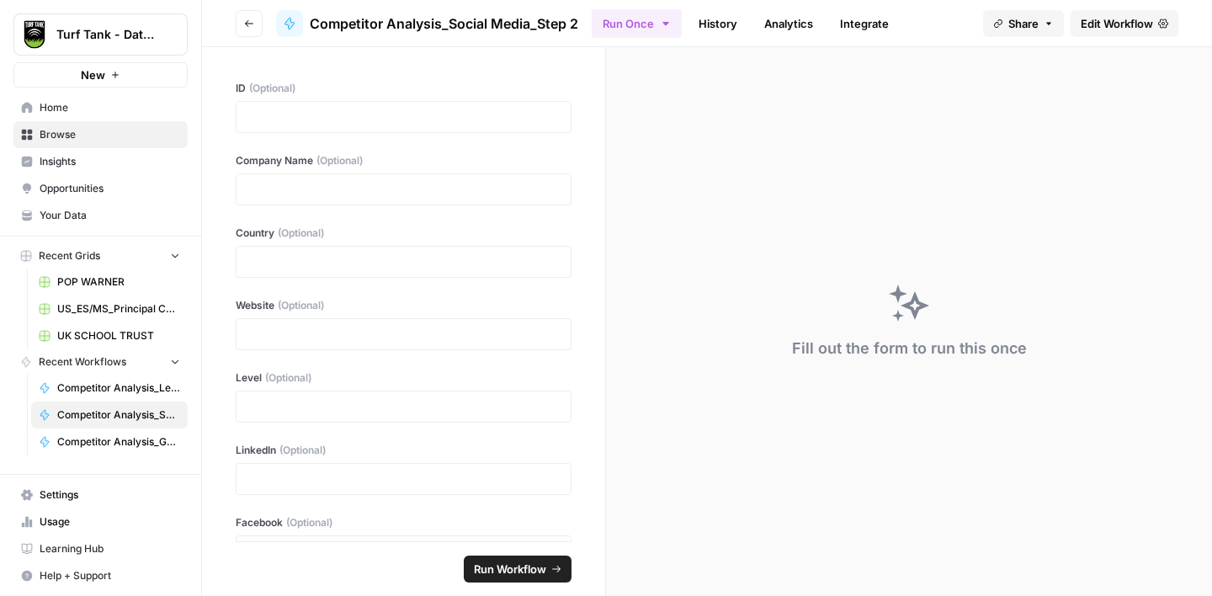
click at [1113, 27] on span "Edit Workflow" at bounding box center [1117, 23] width 72 height 17
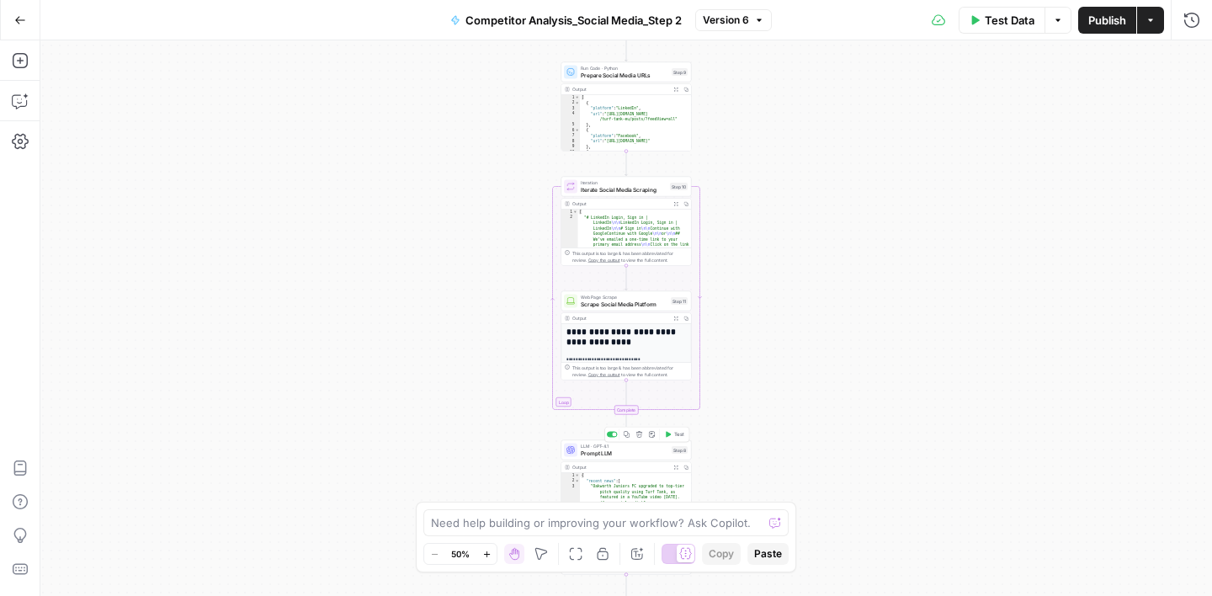
click at [641, 455] on span "Prompt LLM" at bounding box center [625, 453] width 88 height 8
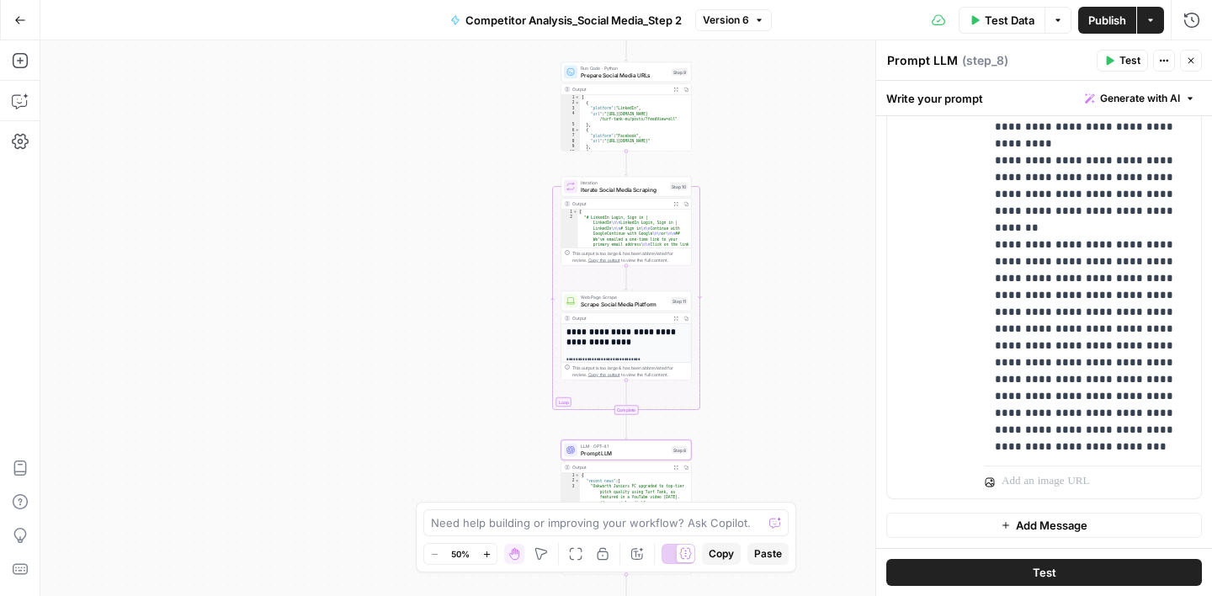
scroll to position [2269, 0]
drag, startPoint x: 1098, startPoint y: 213, endPoint x: 1063, endPoint y: 239, distance: 43.3
copy p "**********"
drag, startPoint x: 1178, startPoint y: 265, endPoint x: 1189, endPoint y: 273, distance: 13.3
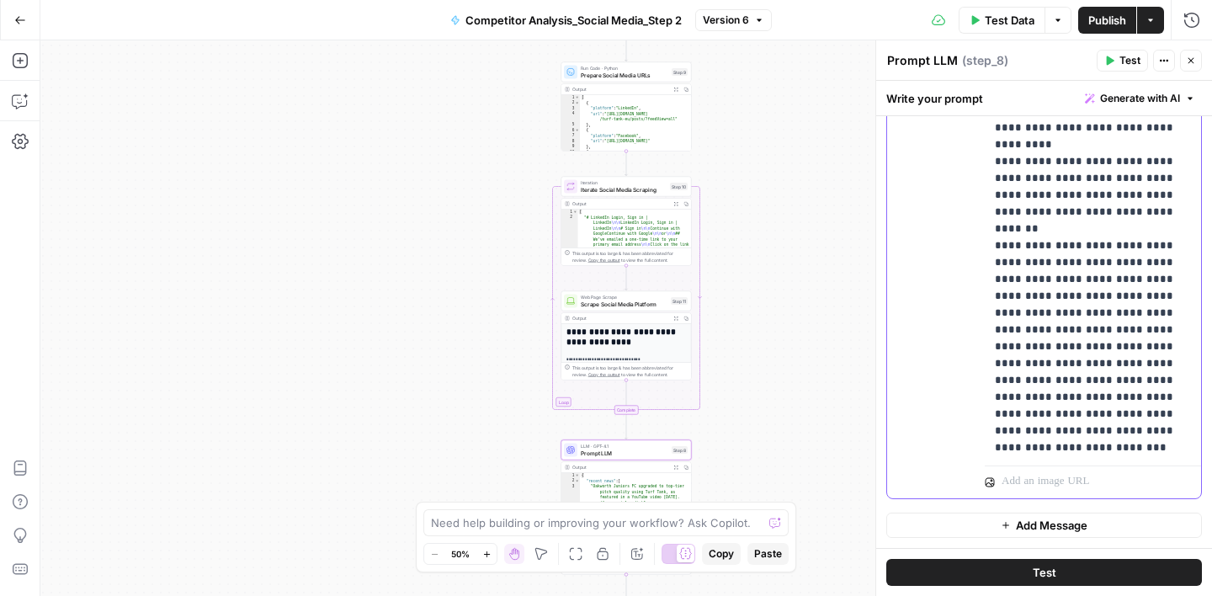
copy p "**********"
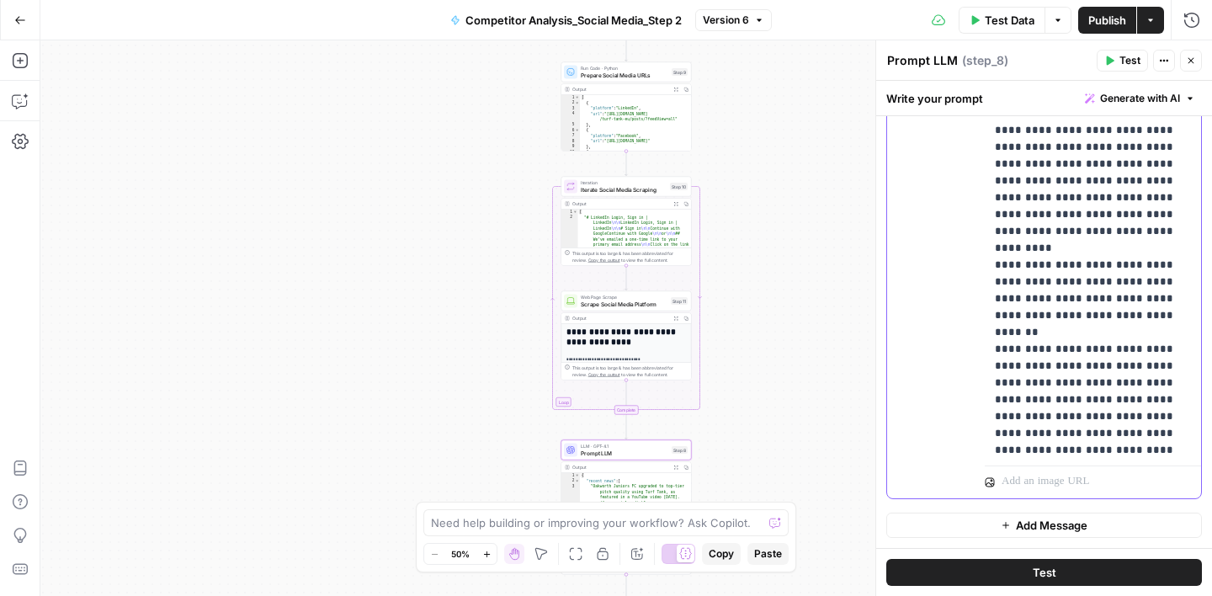
scroll to position [2127, 0]
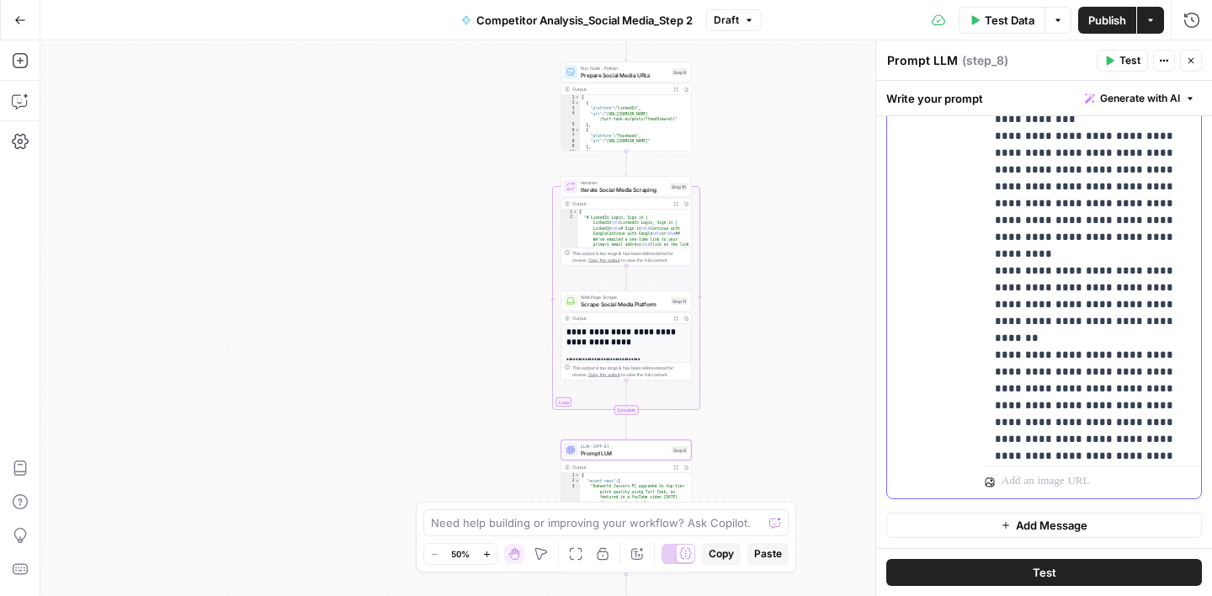
scroll to position [2161, 0]
click at [1024, 96] on div "Write your prompt Generate with AI" at bounding box center [1044, 98] width 336 height 35
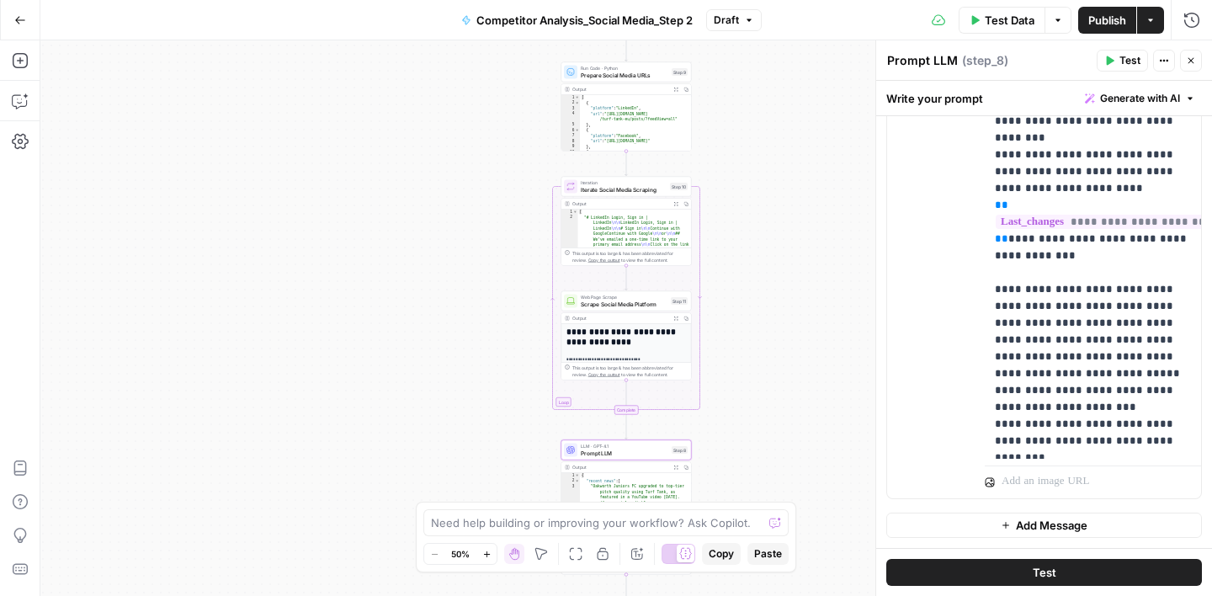
scroll to position [2551, 0]
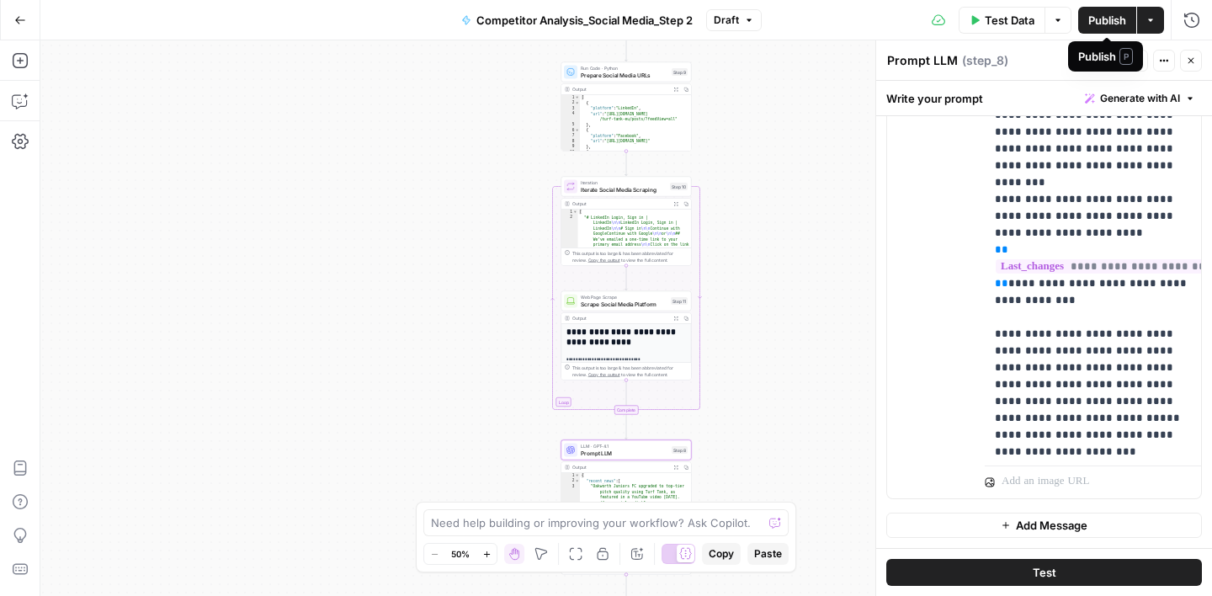
click at [1102, 20] on span "Publish" at bounding box center [1107, 20] width 38 height 17
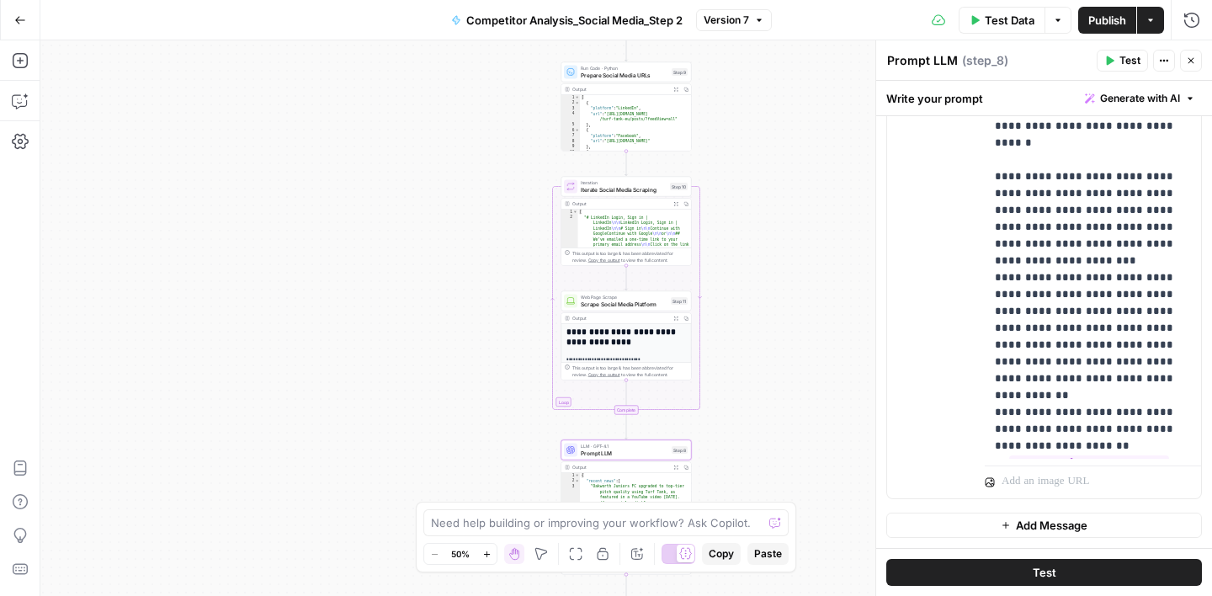
scroll to position [1784, 0]
drag, startPoint x: 1068, startPoint y: 263, endPoint x: 1017, endPoint y: 267, distance: 51.5
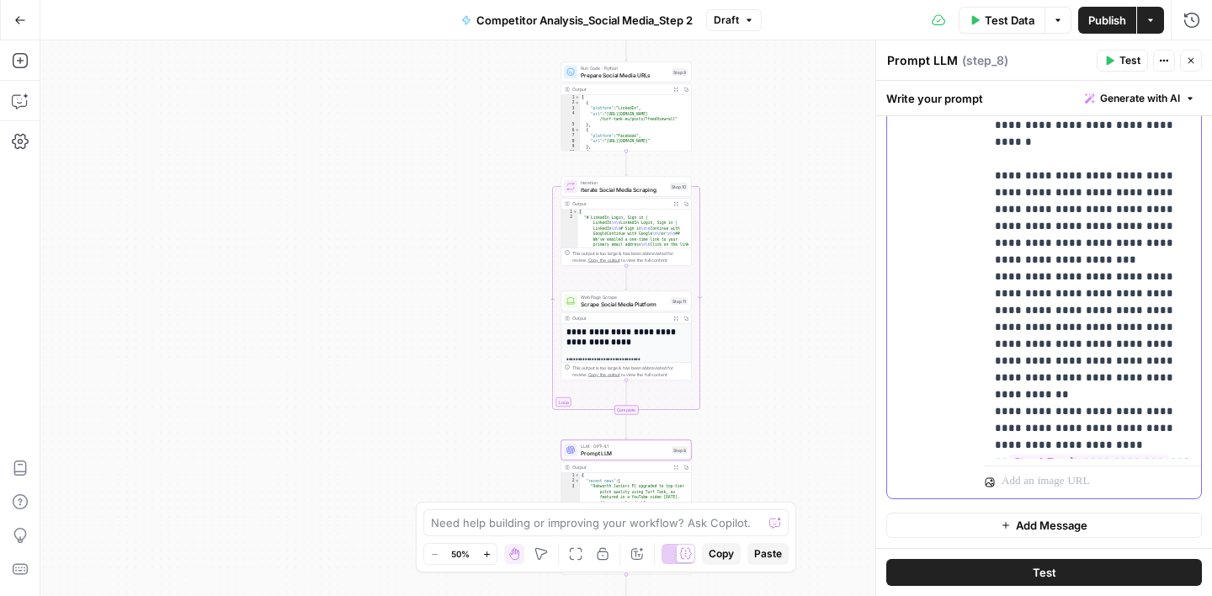
copy p "**********"
click at [1170, 456] on span "**" at bounding box center [1176, 461] width 13 height 11
click at [1045, 100] on div "Write your prompt Generate with AI" at bounding box center [1044, 98] width 336 height 35
click at [1113, 22] on span "Publish" at bounding box center [1107, 20] width 38 height 17
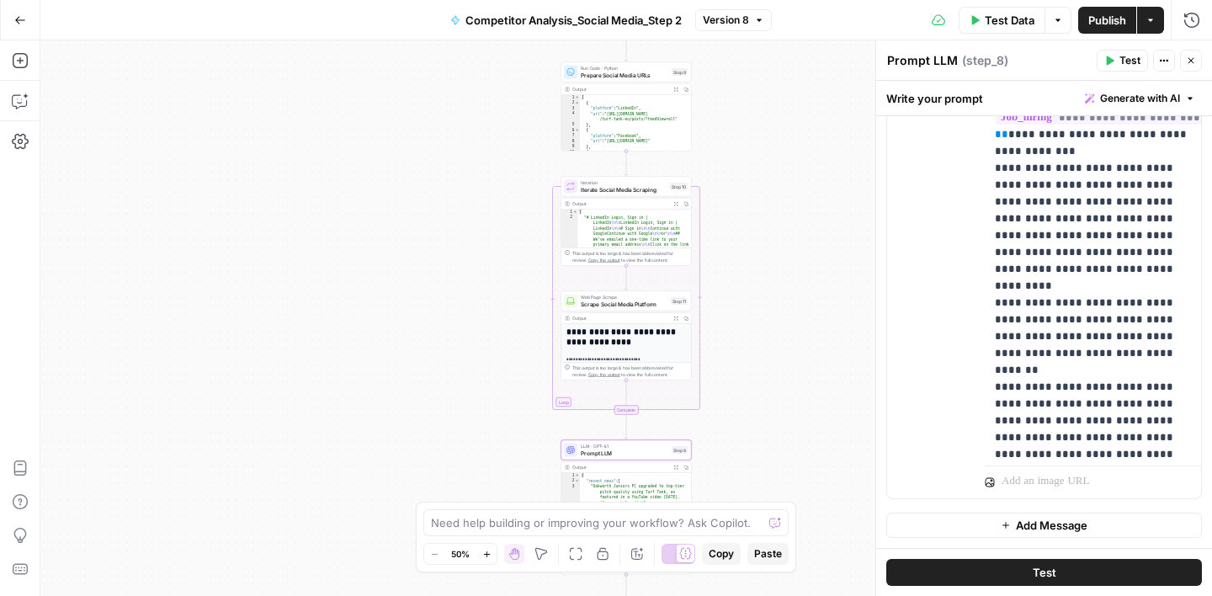
scroll to position [2142, 0]
drag, startPoint x: 1099, startPoint y: 205, endPoint x: 1086, endPoint y: 215, distance: 17.4
click at [1072, 63] on div "Prompt LLM Prompt LLM ( step_8 )" at bounding box center [988, 60] width 205 height 19
click at [1101, 25] on span "Publish" at bounding box center [1107, 20] width 38 height 17
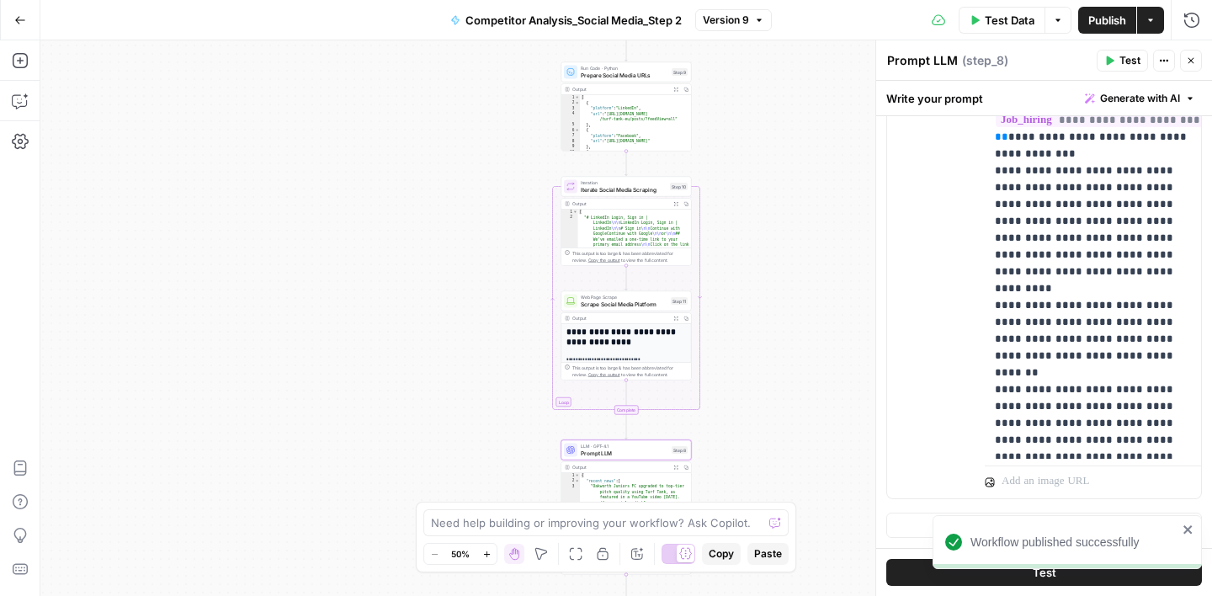
click at [885, 19] on div "Test Data Options Publish Actions Run History" at bounding box center [992, 20] width 440 height 40
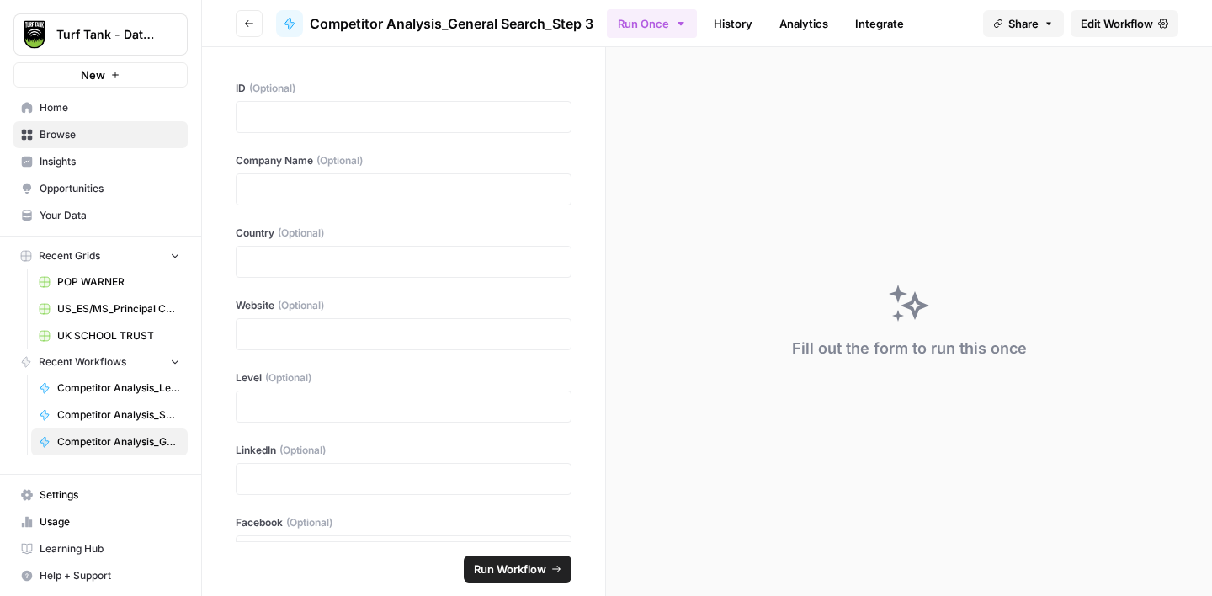
click at [1146, 19] on span "Edit Workflow" at bounding box center [1117, 23] width 72 height 17
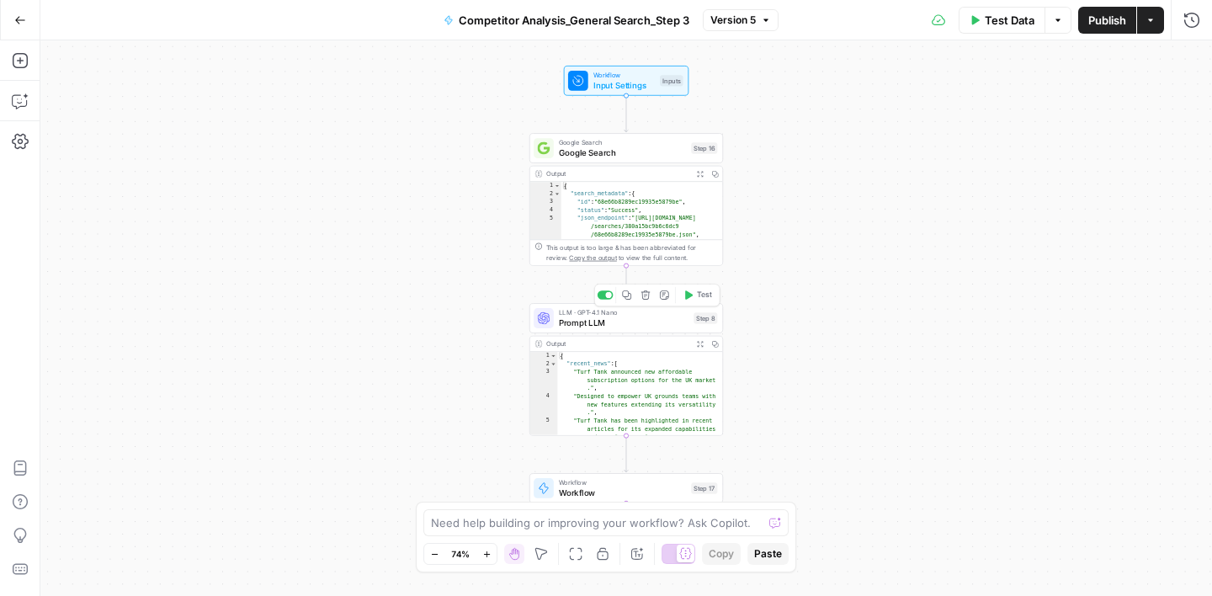
click at [645, 327] on span "Prompt LLM" at bounding box center [624, 322] width 130 height 13
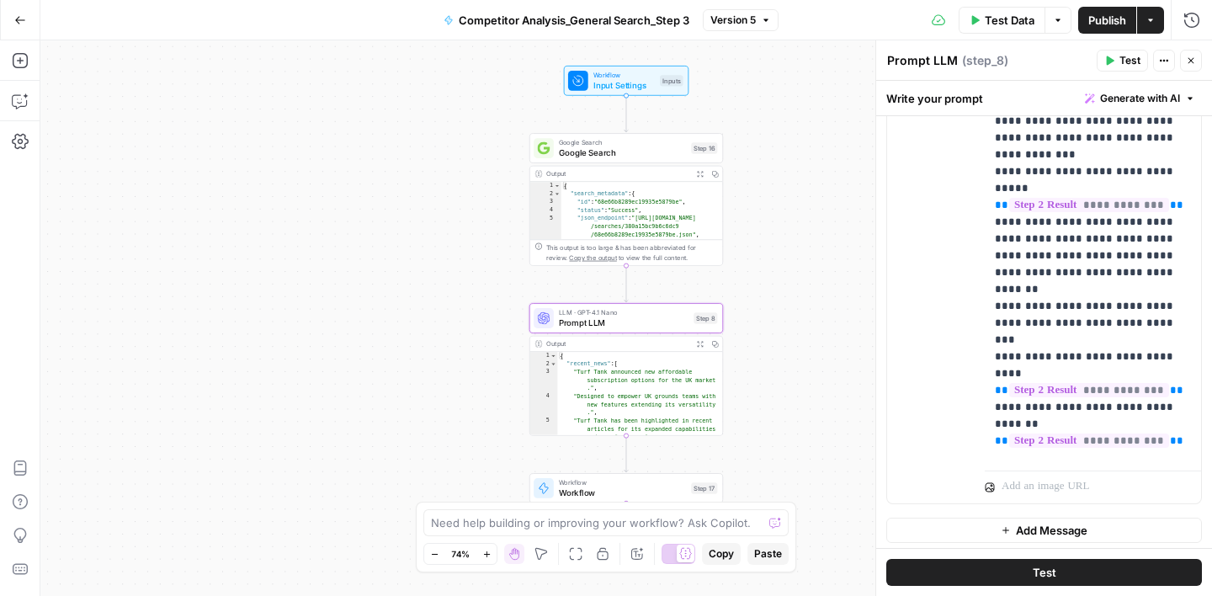
scroll to position [1109, 0]
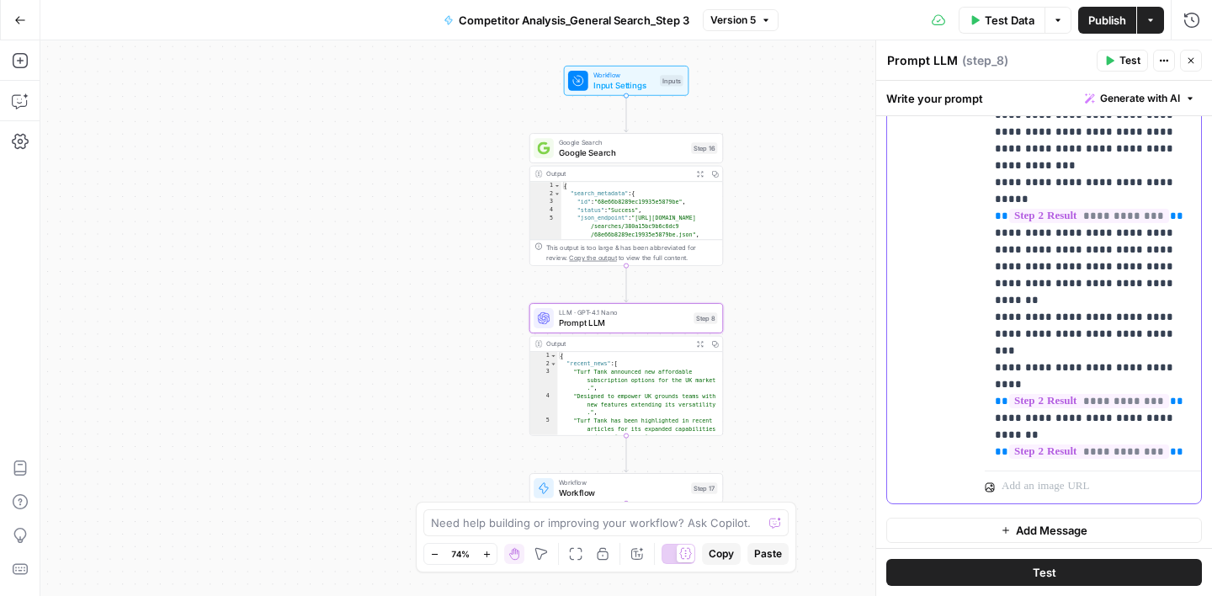
drag, startPoint x: 1077, startPoint y: 269, endPoint x: 1164, endPoint y: 269, distance: 86.7
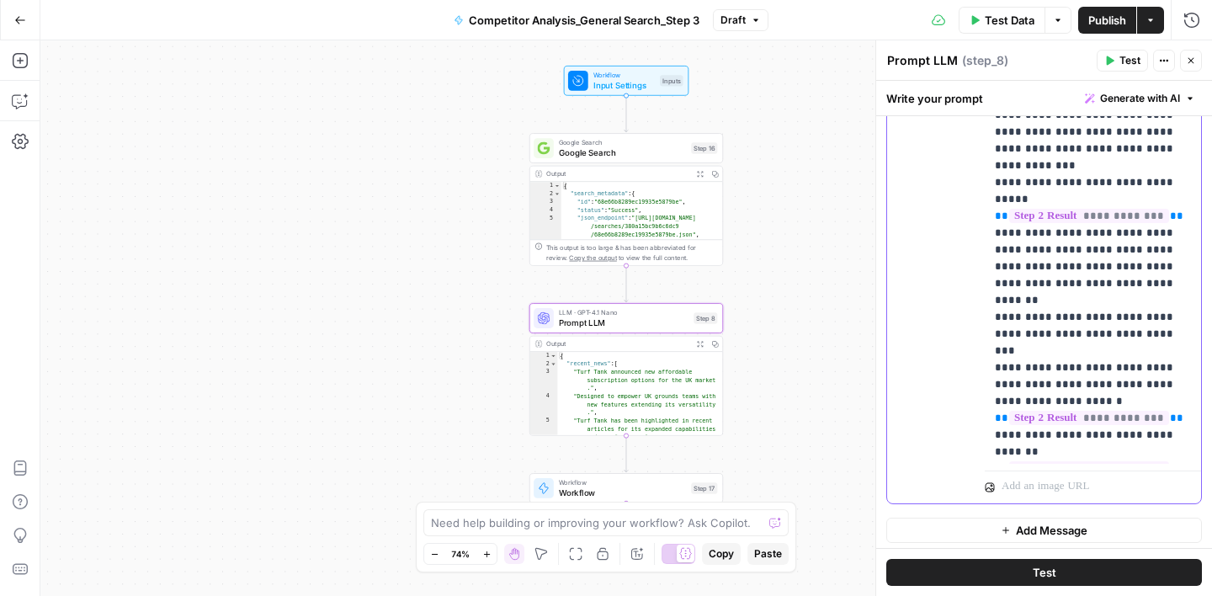
click at [1179, 412] on span "**" at bounding box center [1176, 417] width 13 height 11
drag, startPoint x: 1077, startPoint y: 270, endPoint x: 1071, endPoint y: 292, distance: 22.9
copy p "**********"
drag, startPoint x: 1098, startPoint y: 371, endPoint x: 1072, endPoint y: 381, distance: 28.0
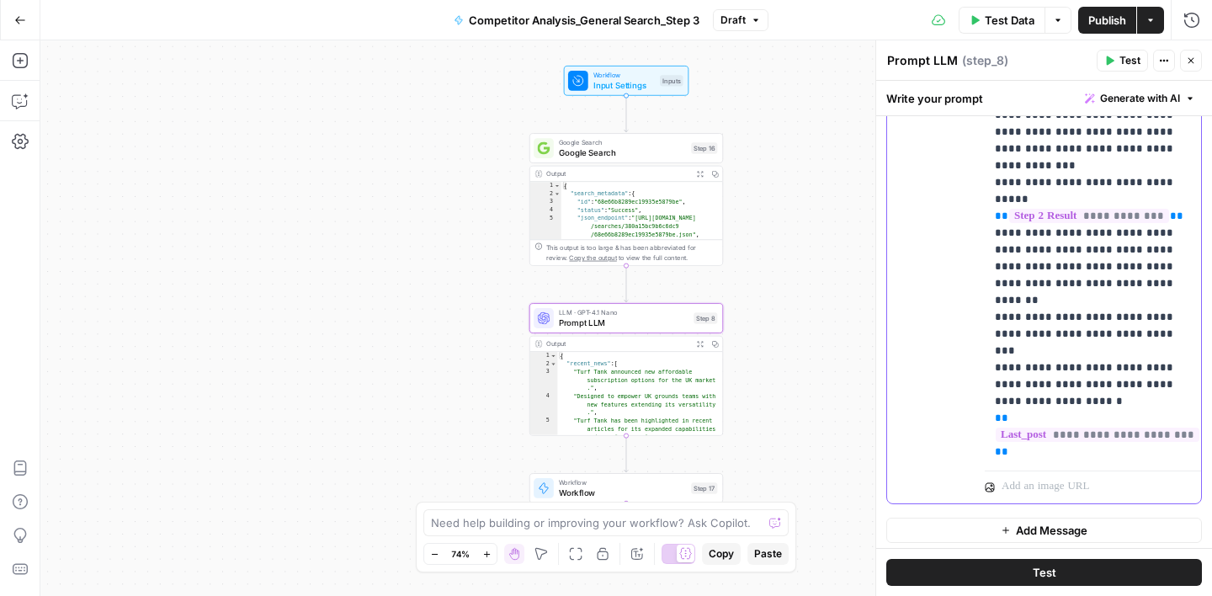
click at [1170, 513] on span "**" at bounding box center [1176, 518] width 13 height 11
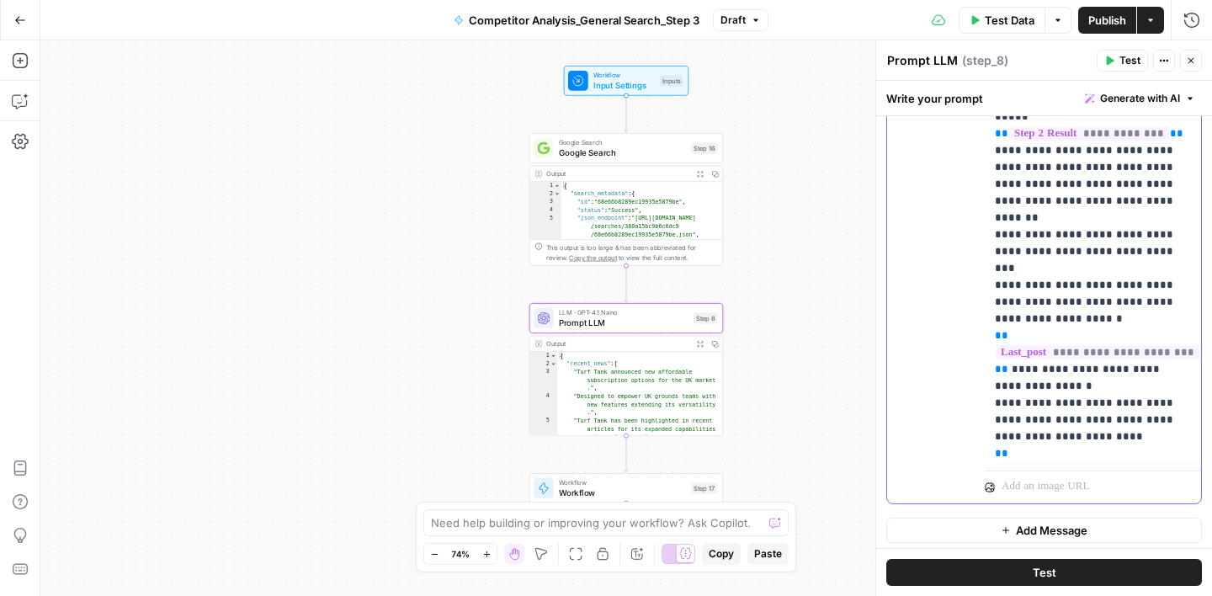
scroll to position [1193, 0]
click at [1026, 96] on div "Write your prompt Generate with AI" at bounding box center [1044, 98] width 336 height 35
click at [1103, 21] on span "Publish" at bounding box center [1107, 20] width 38 height 17
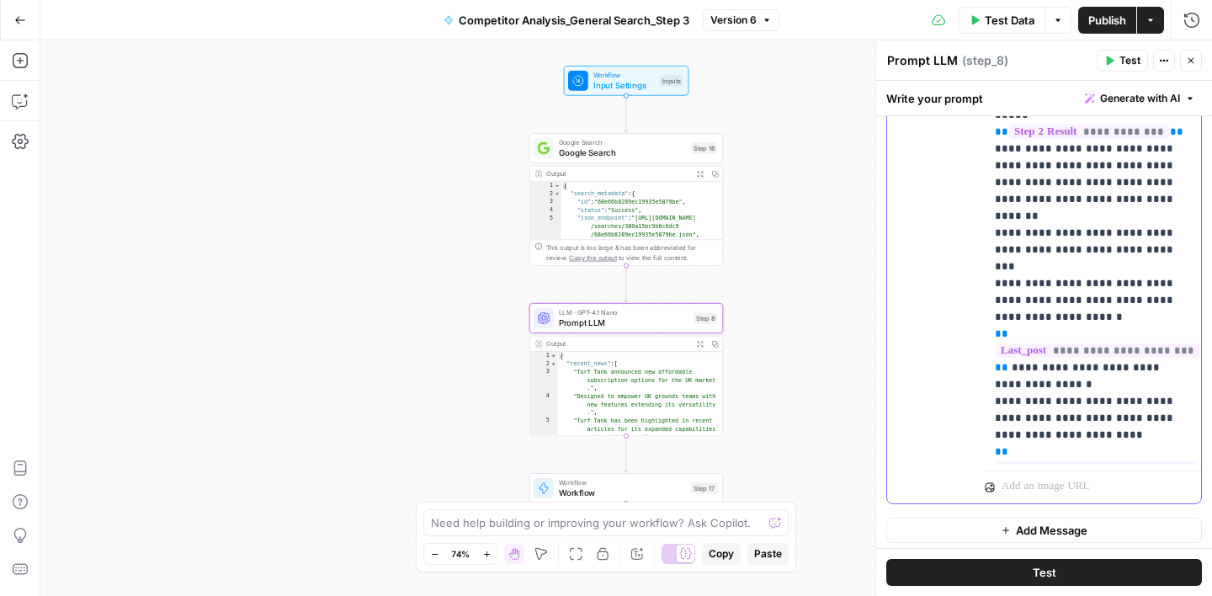
drag, startPoint x: 1096, startPoint y: 304, endPoint x: 1086, endPoint y: 328, distance: 26.4
copy p "**********"
drag, startPoint x: 1008, startPoint y: 391, endPoint x: 1041, endPoint y: 396, distance: 34.0
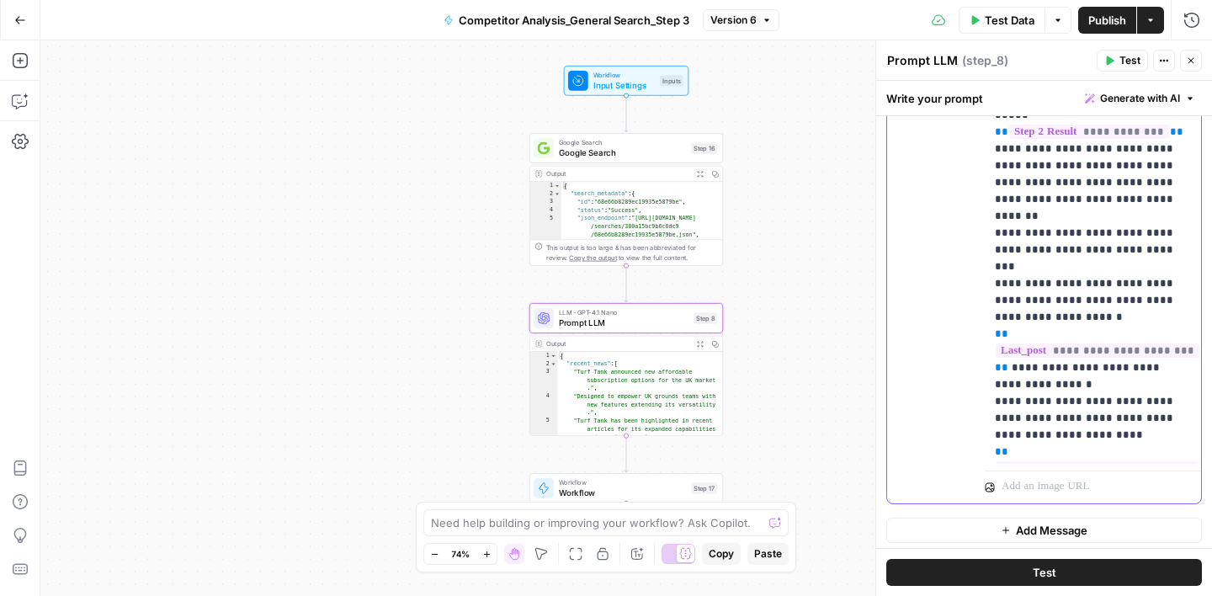
copy p "**********"
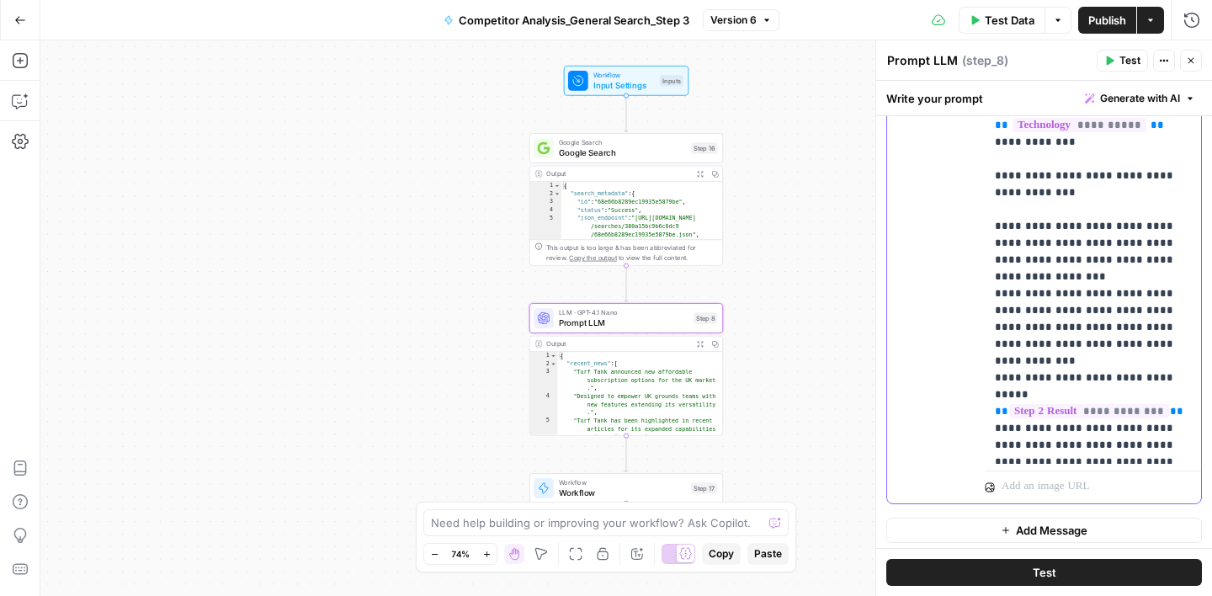
scroll to position [928, 0]
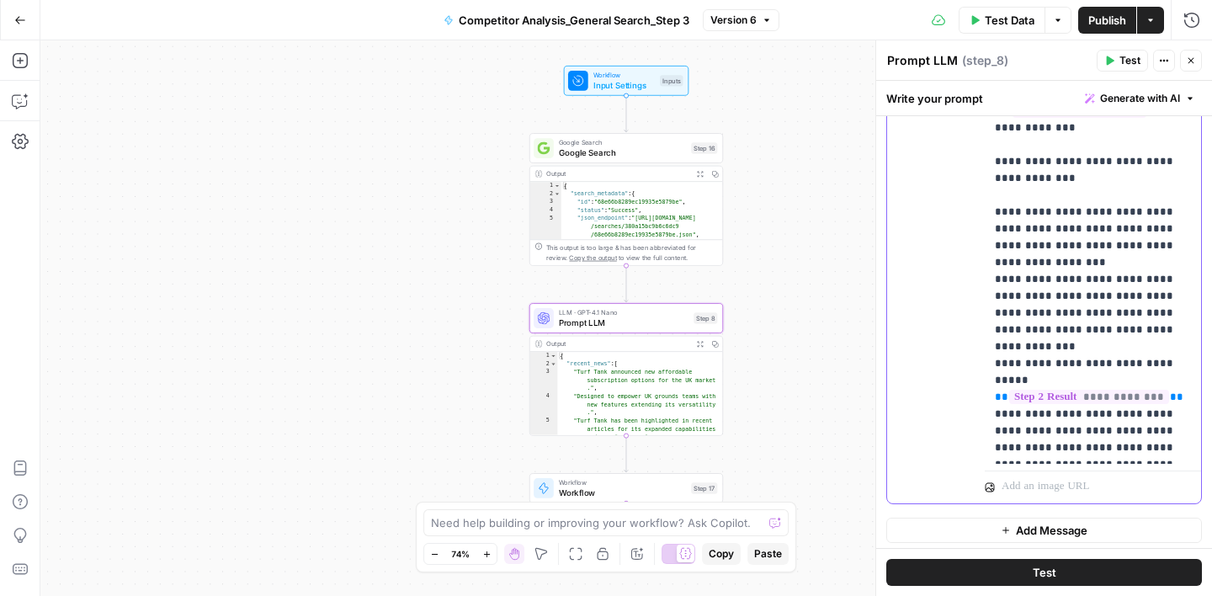
drag, startPoint x: 1081, startPoint y: 309, endPoint x: 1172, endPoint y: 307, distance: 90.9
drag, startPoint x: 1066, startPoint y: 314, endPoint x: 1018, endPoint y: 315, distance: 48.8
click at [1018, 315] on p "**********" at bounding box center [1093, 1] width 196 height 2289
copy p "**********"
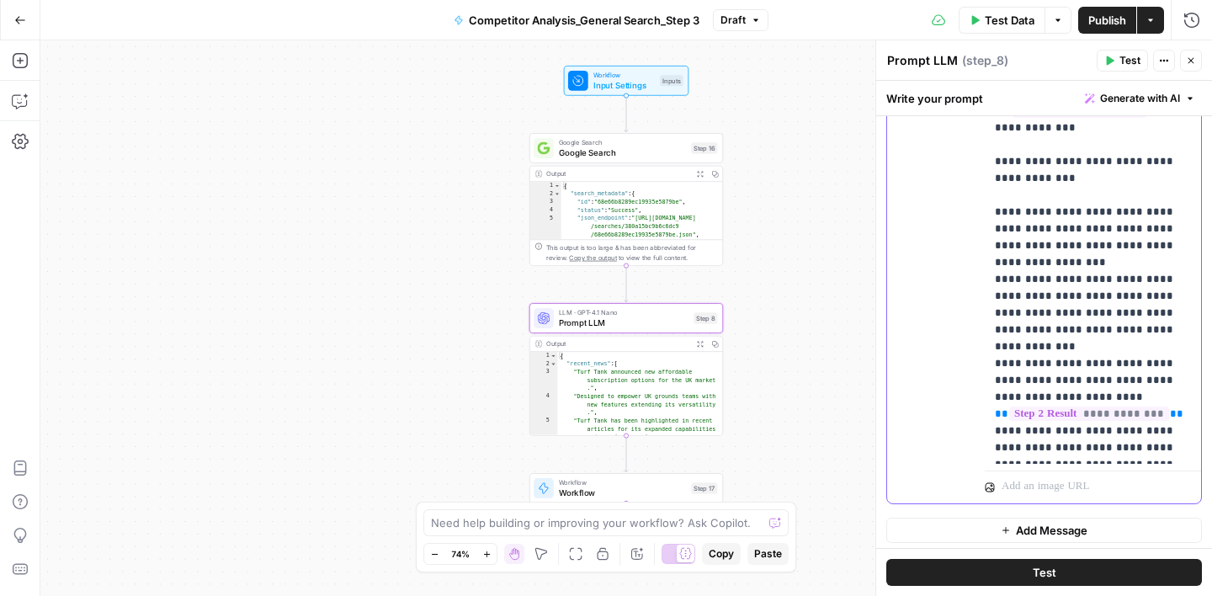
click at [1170, 408] on span "**" at bounding box center [1176, 413] width 13 height 11
click at [1022, 394] on p "**********" at bounding box center [1093, 18] width 196 height 2323
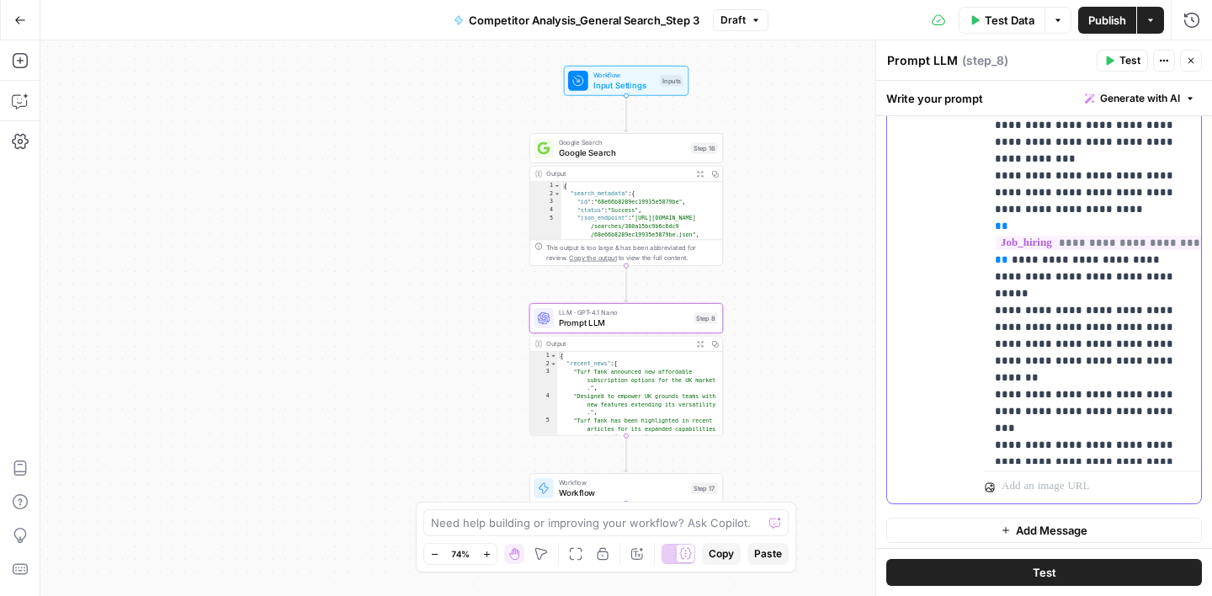
scroll to position [1109, 0]
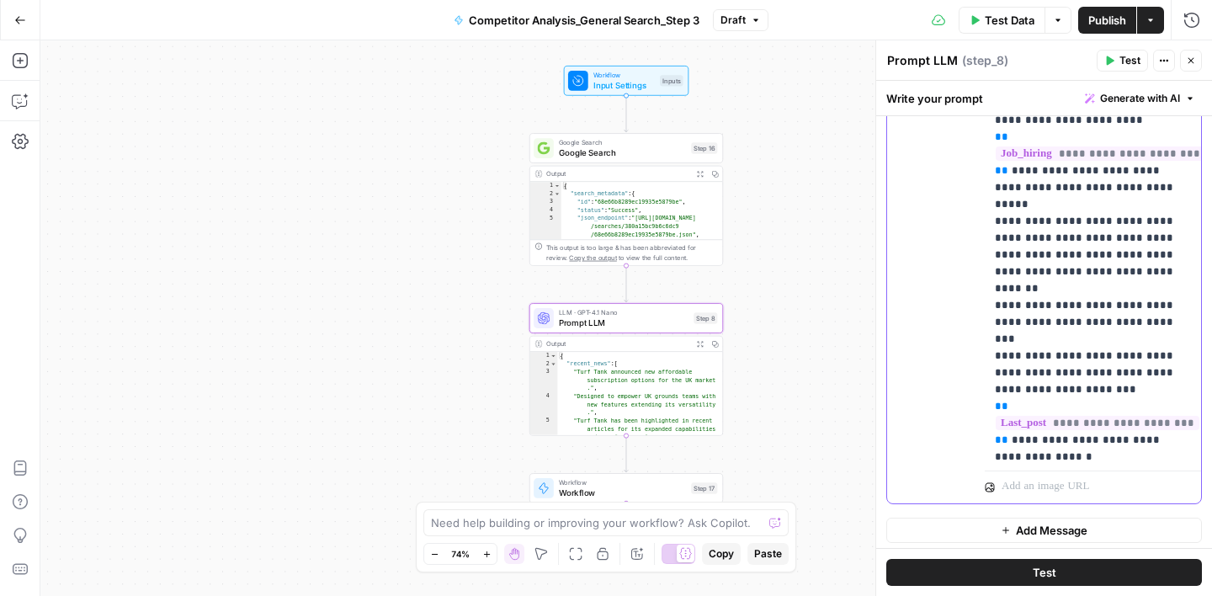
scroll to position [1220, 0]
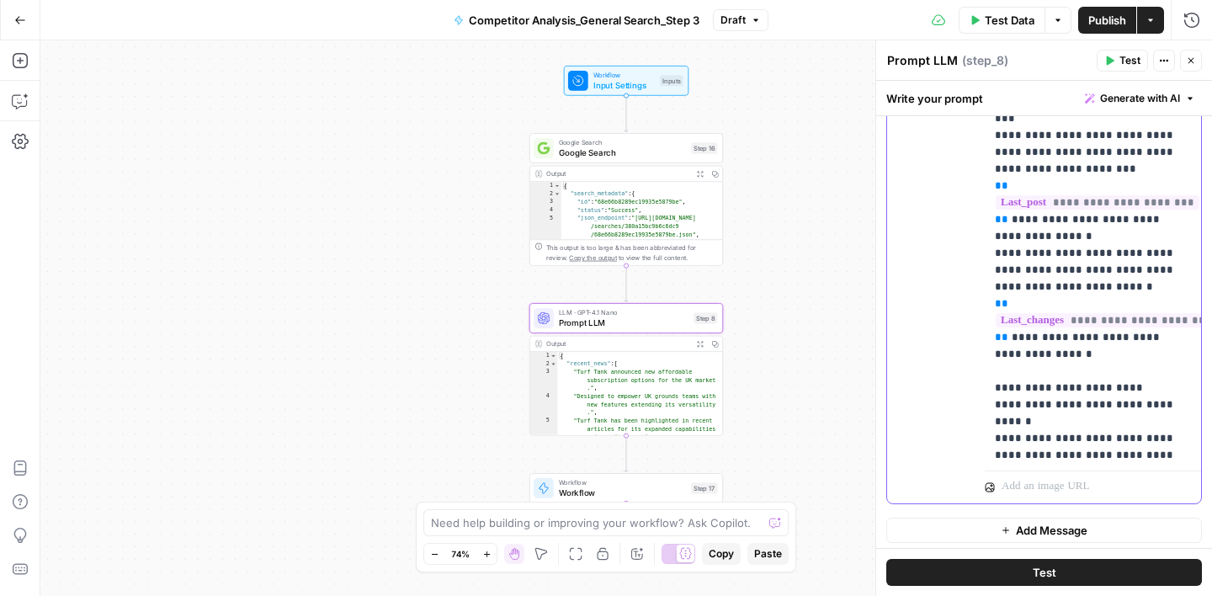
scroll to position [1436, 0]
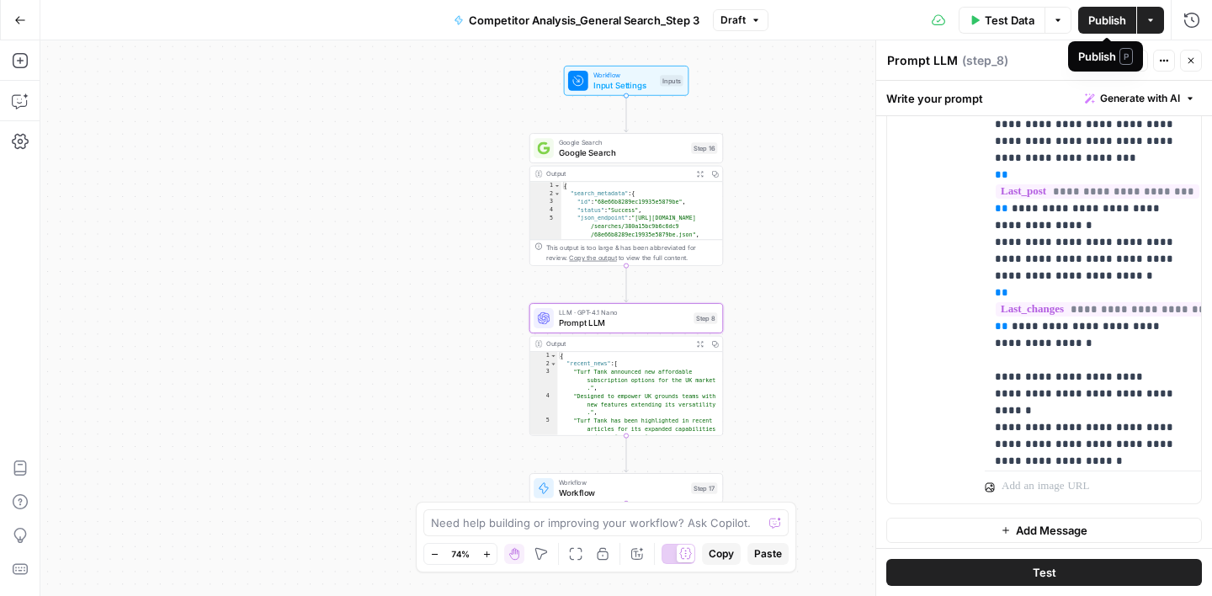
click at [1111, 19] on span "Publish" at bounding box center [1107, 20] width 38 height 17
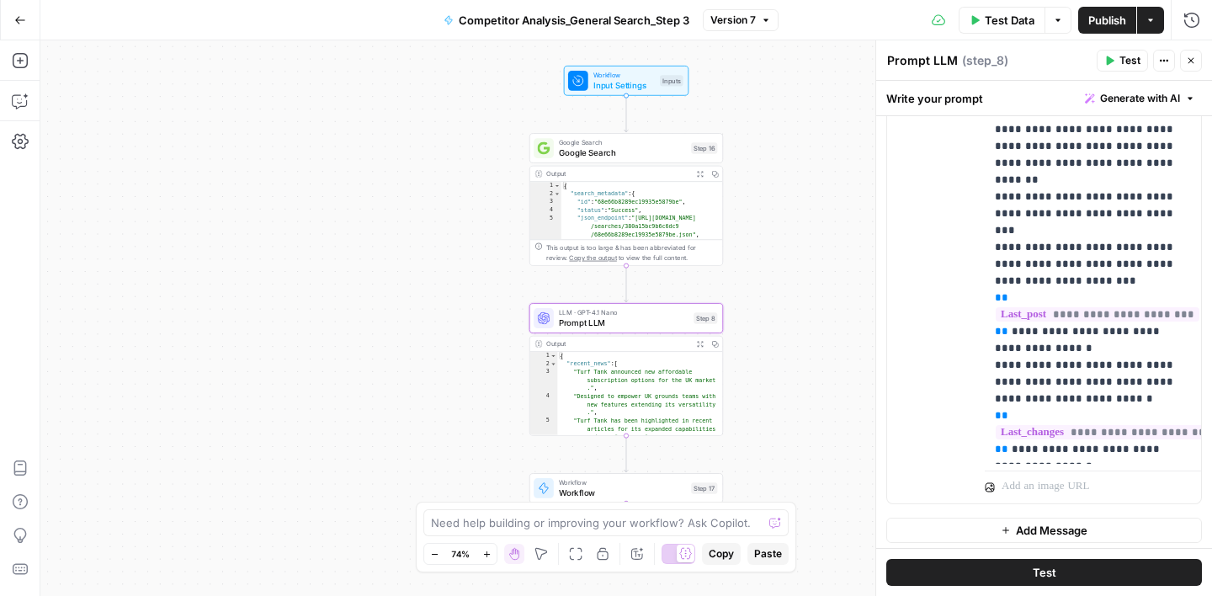
scroll to position [1297, 0]
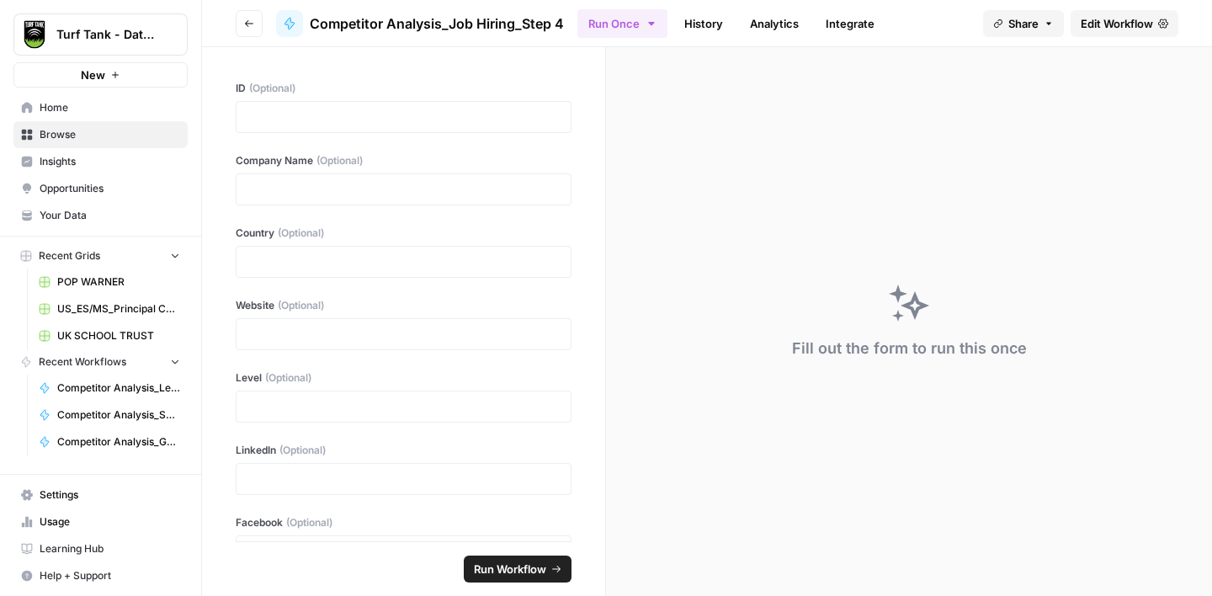
click at [1160, 31] on link "Edit Workflow" at bounding box center [1125, 23] width 108 height 27
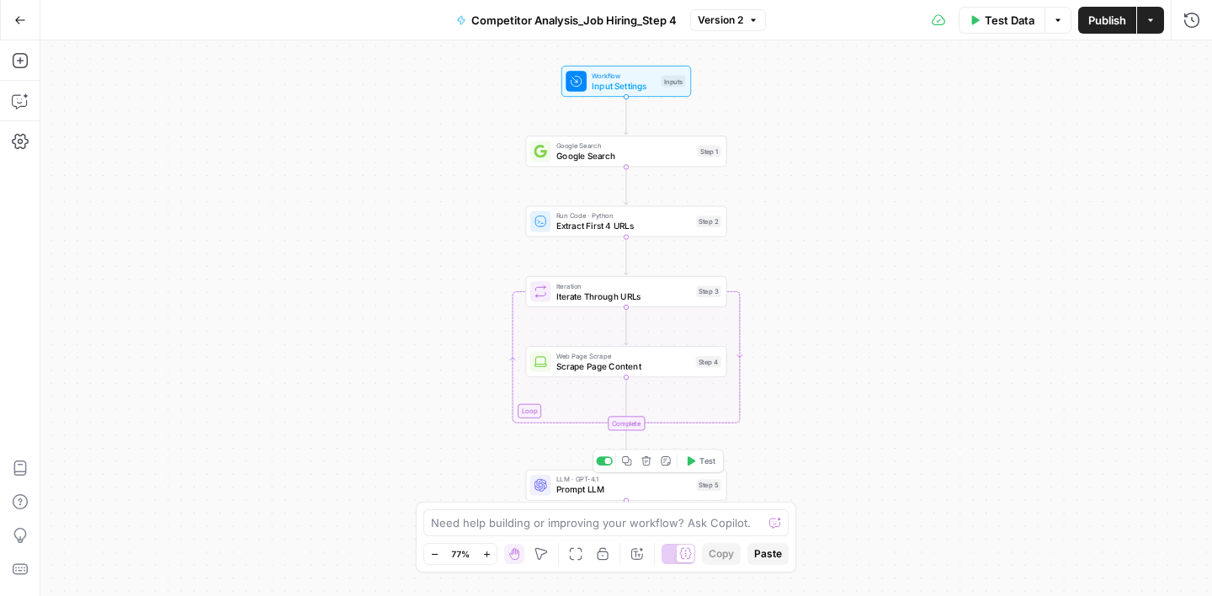
click at [651, 481] on span "LLM · GPT-4.1" at bounding box center [623, 479] width 135 height 10
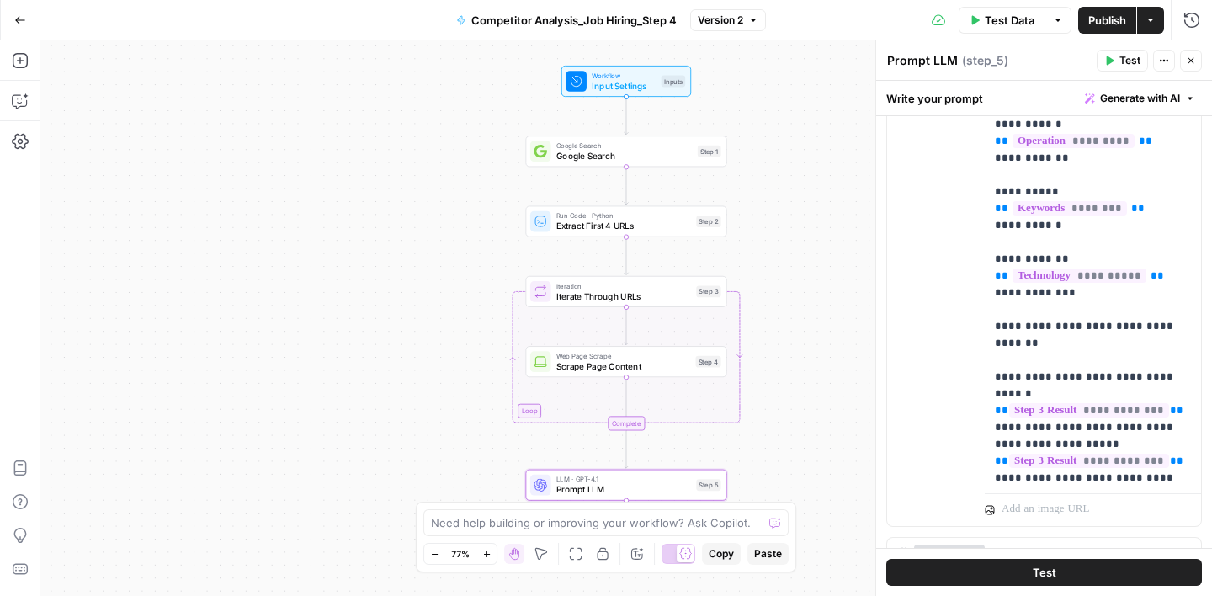
scroll to position [947, 0]
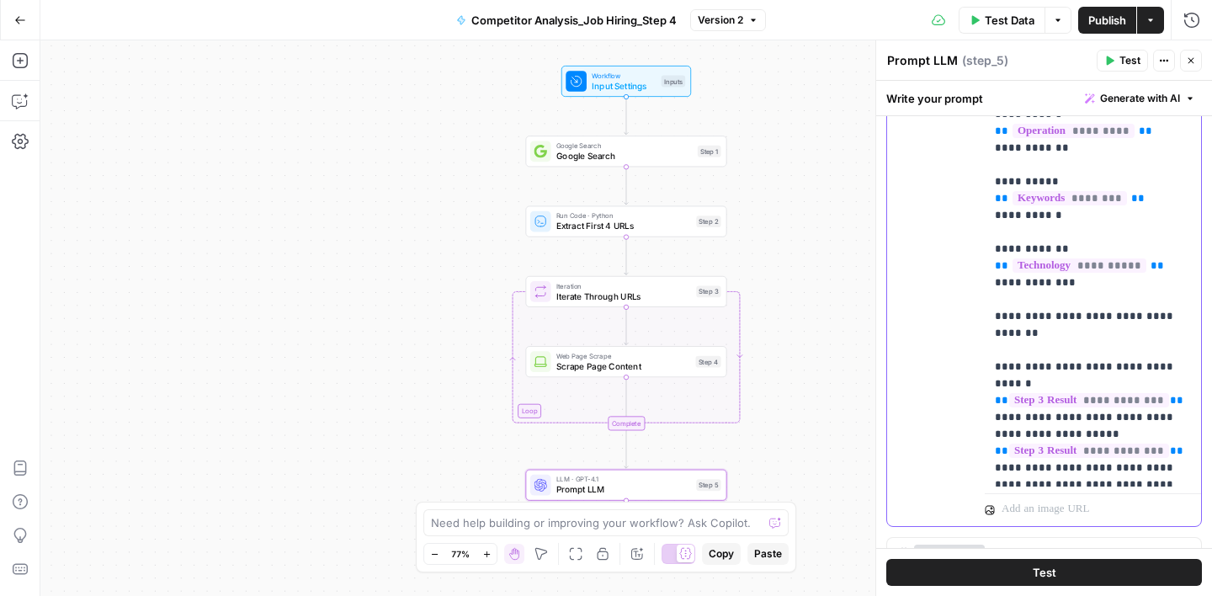
drag, startPoint x: 1093, startPoint y: 300, endPoint x: 1183, endPoint y: 299, distance: 90.1
click at [1183, 299] on p "**********" at bounding box center [1093, 13] width 196 height 2306
paste div
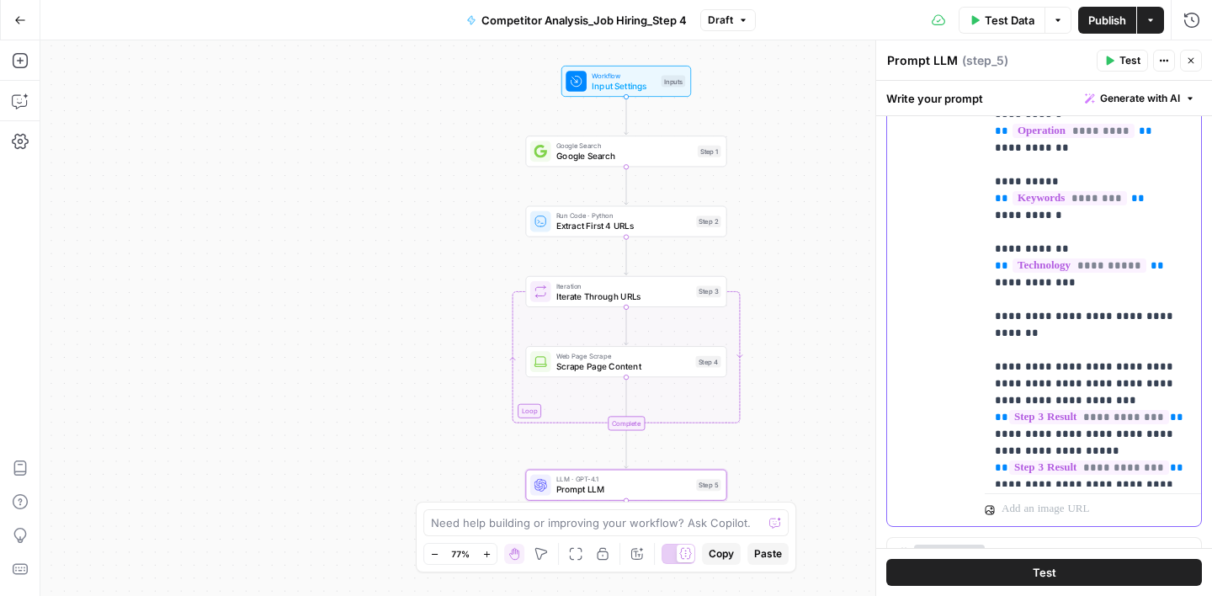
click at [1183, 348] on p "**********" at bounding box center [1093, 30] width 196 height 2340
drag, startPoint x: 1016, startPoint y: 303, endPoint x: 1080, endPoint y: 300, distance: 64.1
click at [1080, 300] on p "**********" at bounding box center [1093, 47] width 196 height 2374
copy p "**********"
click at [1170, 412] on span "**" at bounding box center [1176, 417] width 13 height 11
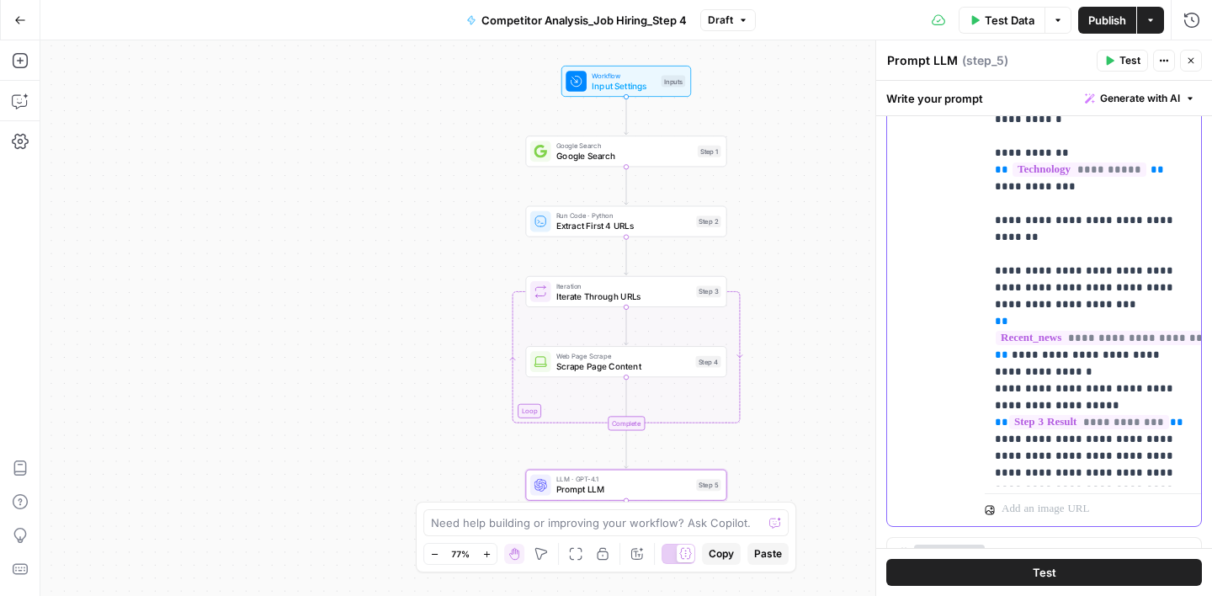
scroll to position [1045, 0]
drag, startPoint x: 1095, startPoint y: 200, endPoint x: 1086, endPoint y: 234, distance: 34.9
copy p "**********"
drag, startPoint x: 997, startPoint y: 338, endPoint x: 1083, endPoint y: 332, distance: 86.9
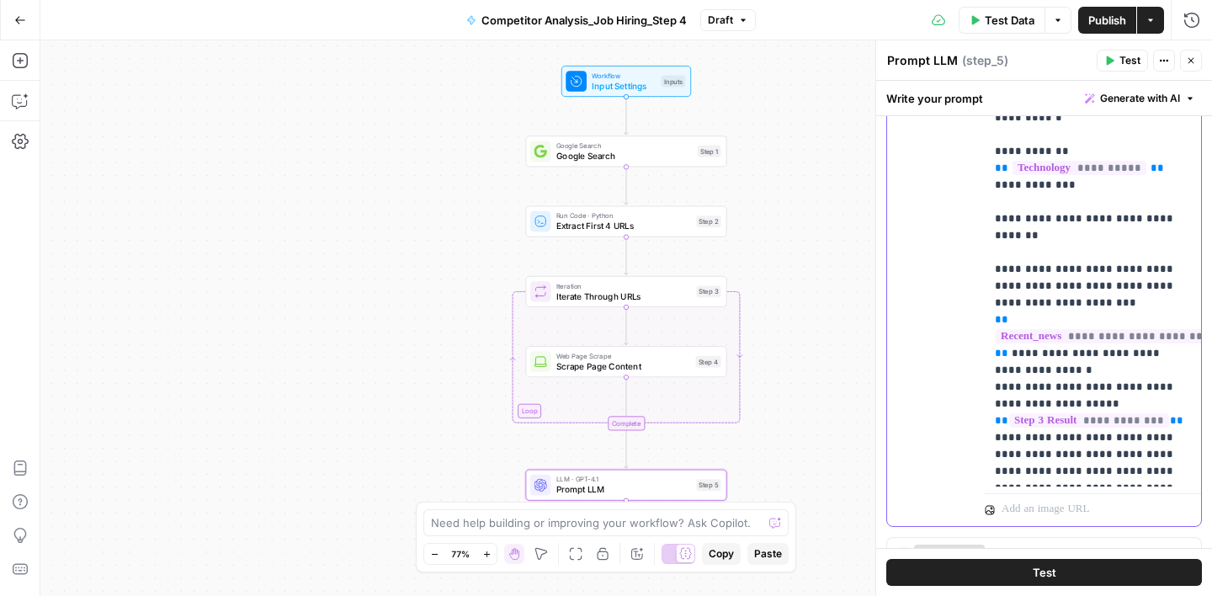
drag, startPoint x: 1010, startPoint y: 284, endPoint x: 1040, endPoint y: 300, distance: 34.3
copy p "**********"
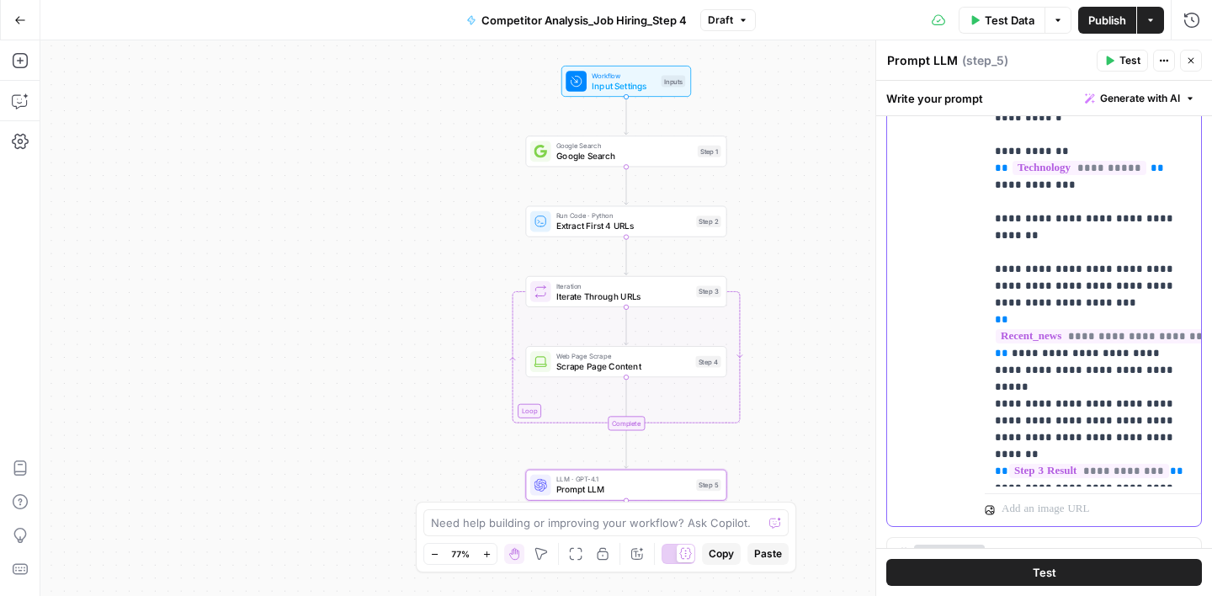
drag, startPoint x: 1008, startPoint y: 287, endPoint x: 1141, endPoint y: 303, distance: 134.8
copy p "**********"
drag, startPoint x: 996, startPoint y: 388, endPoint x: 1020, endPoint y: 399, distance: 26.8
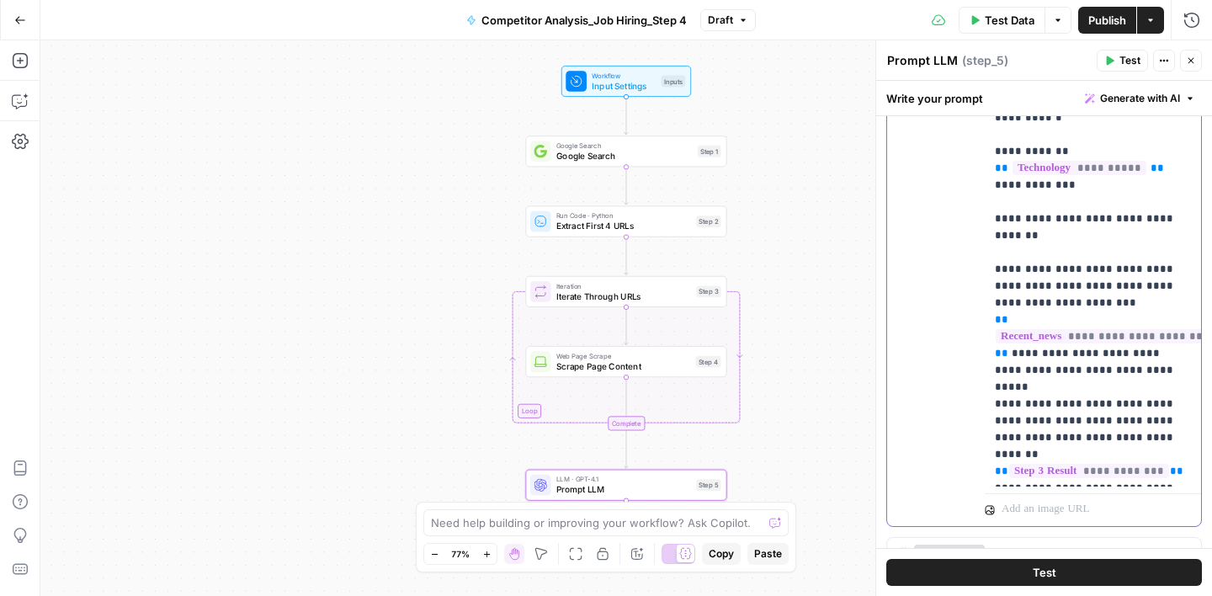
drag, startPoint x: 1018, startPoint y: 322, endPoint x: 1159, endPoint y: 319, distance: 141.4
copy p "**********"
click at [1170, 465] on span "**" at bounding box center [1176, 470] width 13 height 11
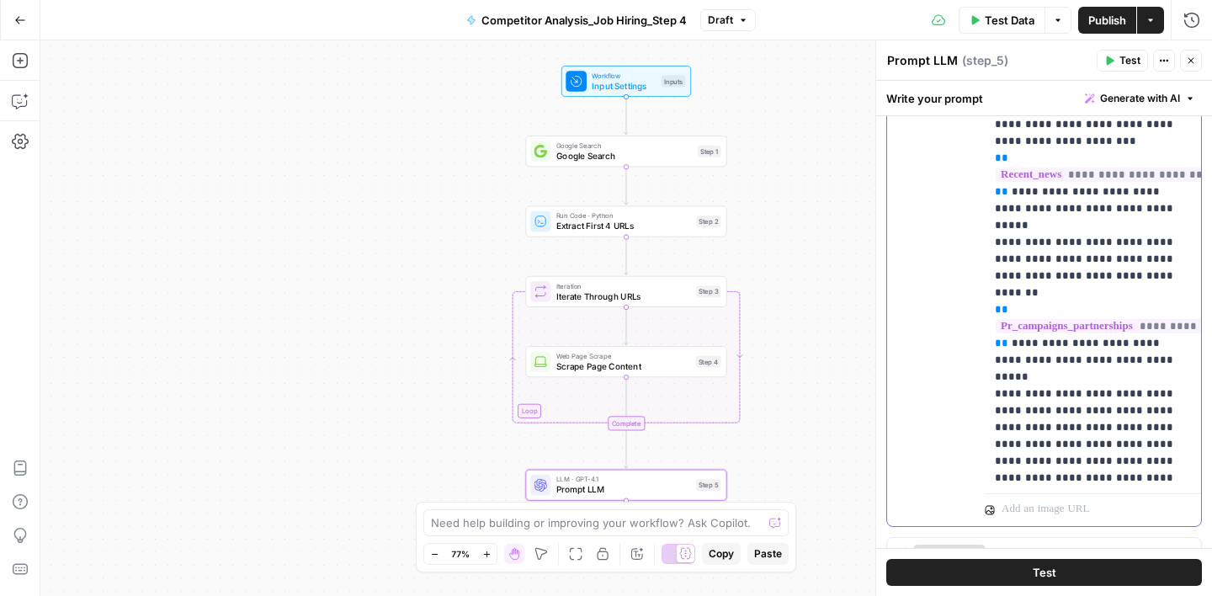
scroll to position [1231, 0]
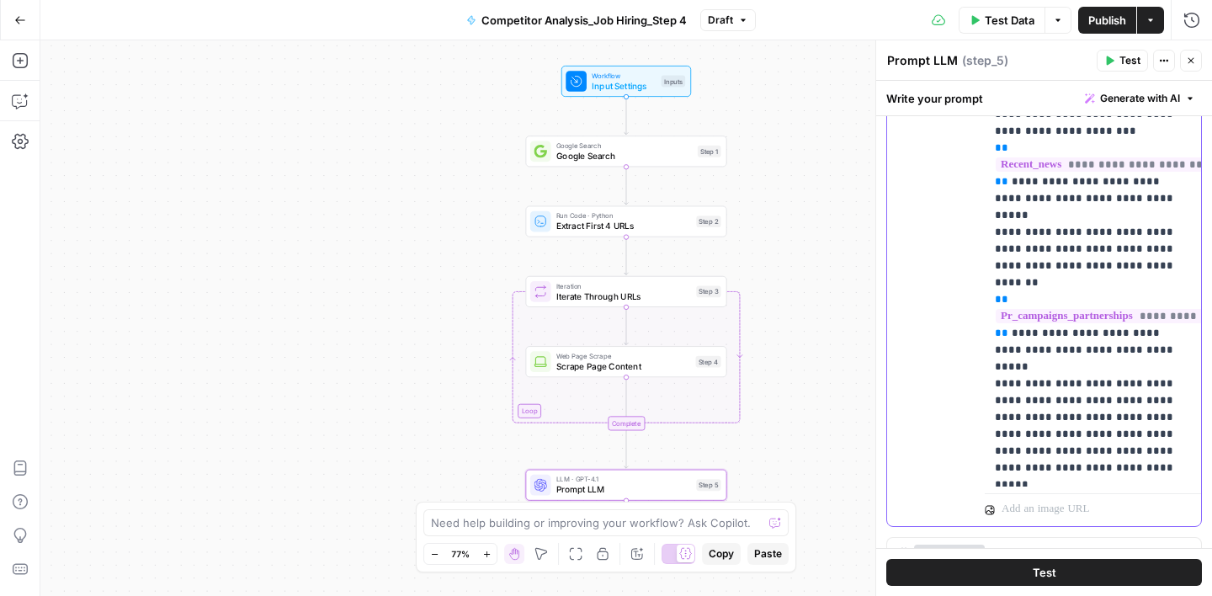
scroll to position [1215, 0]
drag, startPoint x: 997, startPoint y: 170, endPoint x: 1132, endPoint y: 178, distance: 135.7
copy p "**********"
drag, startPoint x: 1072, startPoint y: 368, endPoint x: 1162, endPoint y: 364, distance: 89.3
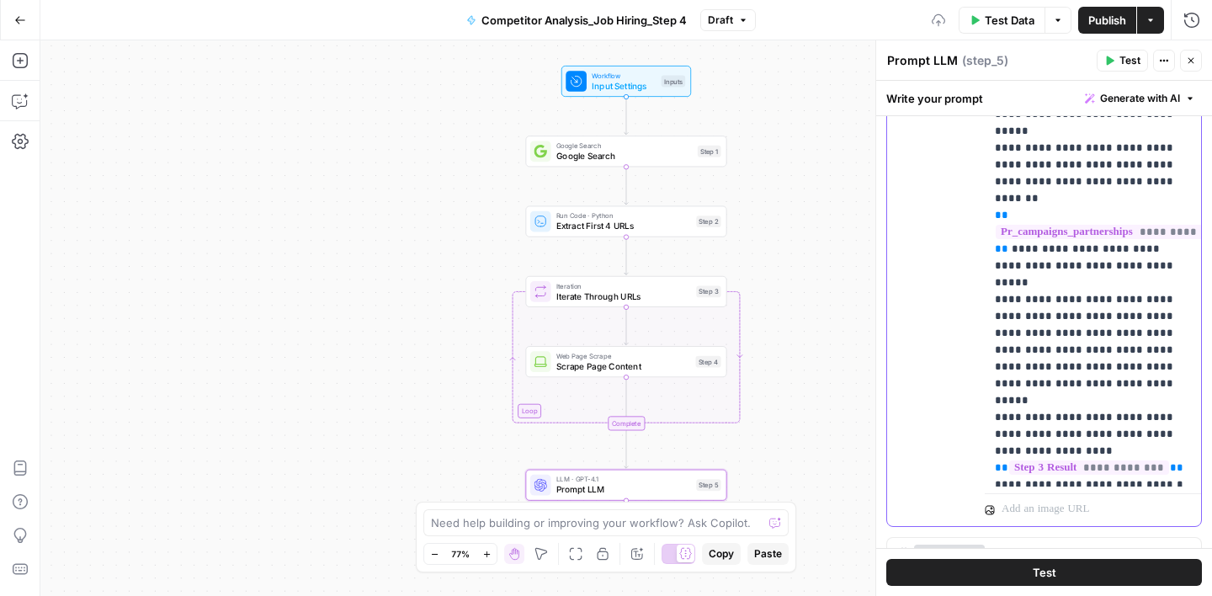
scroll to position [1322, 0]
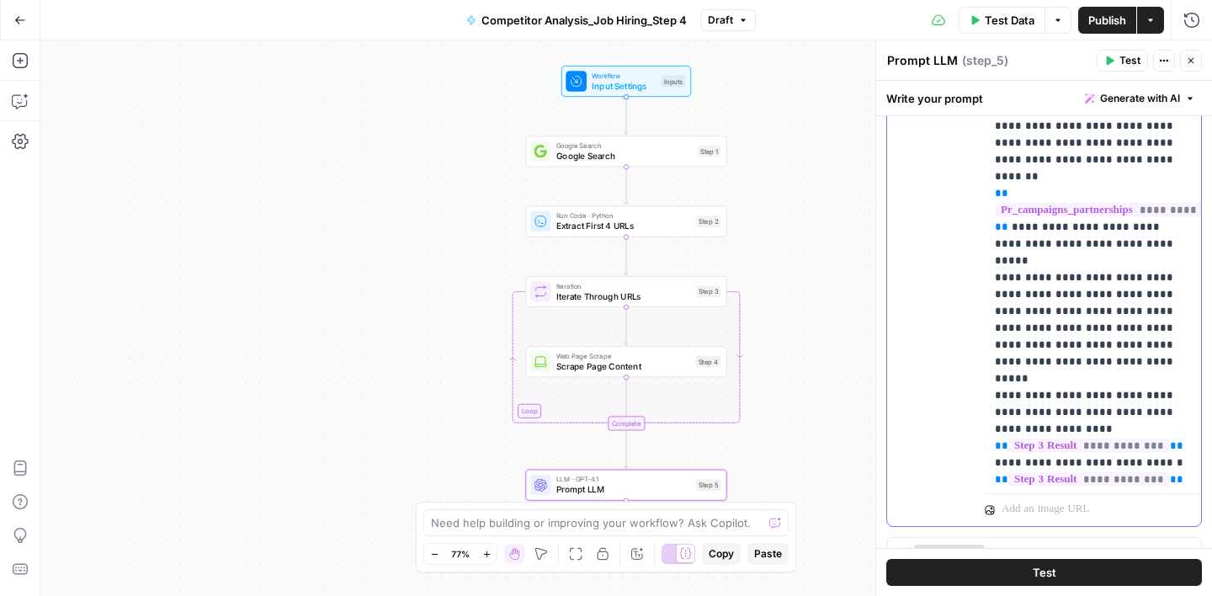
drag, startPoint x: 1063, startPoint y: 312, endPoint x: 1154, endPoint y: 307, distance: 91.0
drag, startPoint x: 1077, startPoint y: 362, endPoint x: 1169, endPoint y: 359, distance: 91.8
drag, startPoint x: 1097, startPoint y: 414, endPoint x: 1069, endPoint y: 426, distance: 30.2
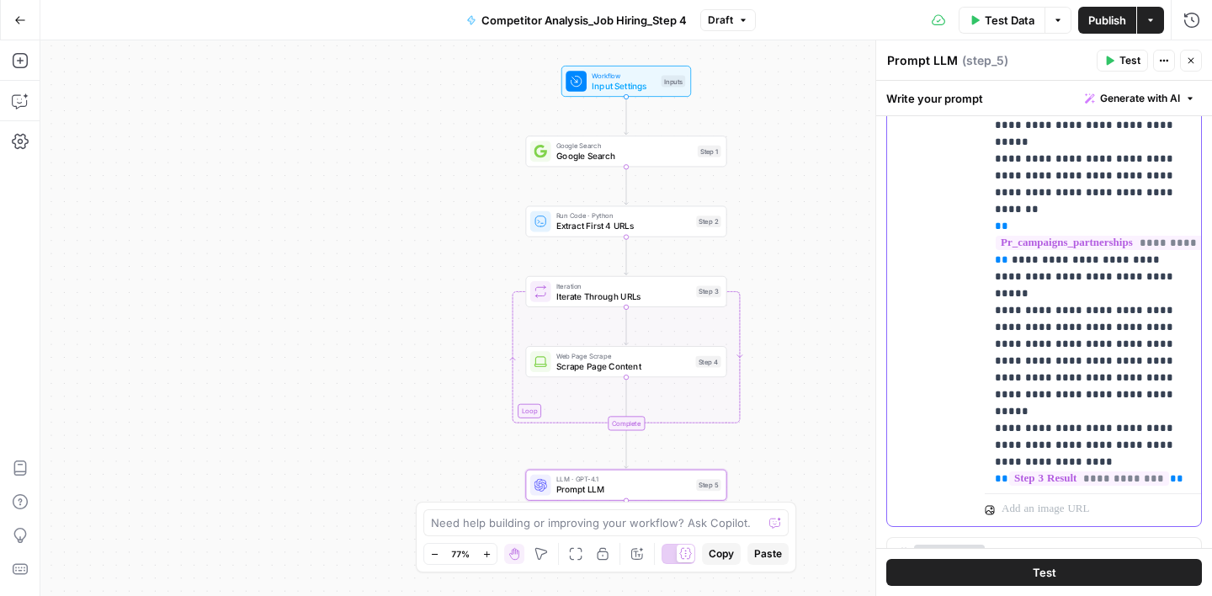
scroll to position [1289, 0]
copy p "*******"
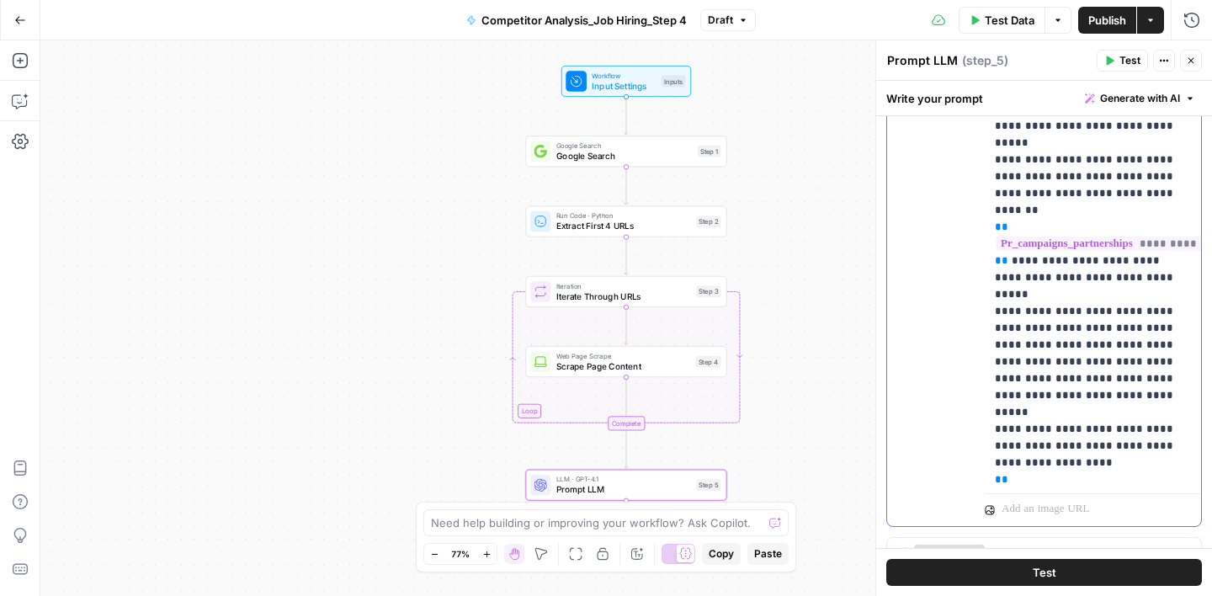
copy p "******"
click at [1169, 573] on span "**********" at bounding box center [1089, 580] width 160 height 14
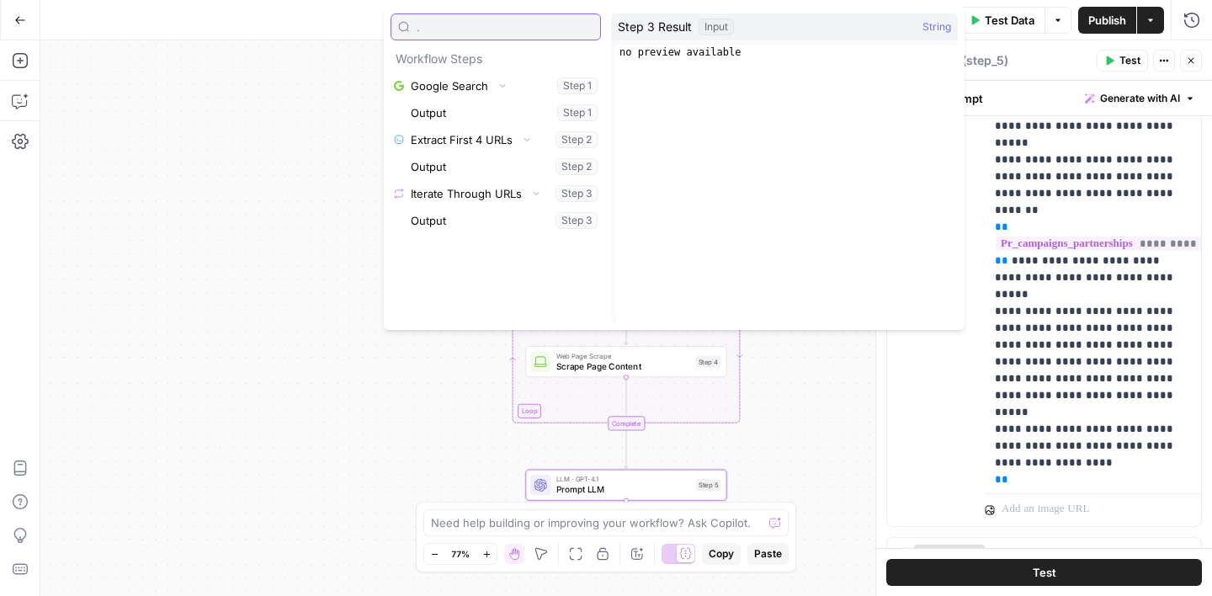
scroll to position [0, 0]
type input "."
click at [928, 397] on div "user Delete" at bounding box center [942, 163] width 57 height 712
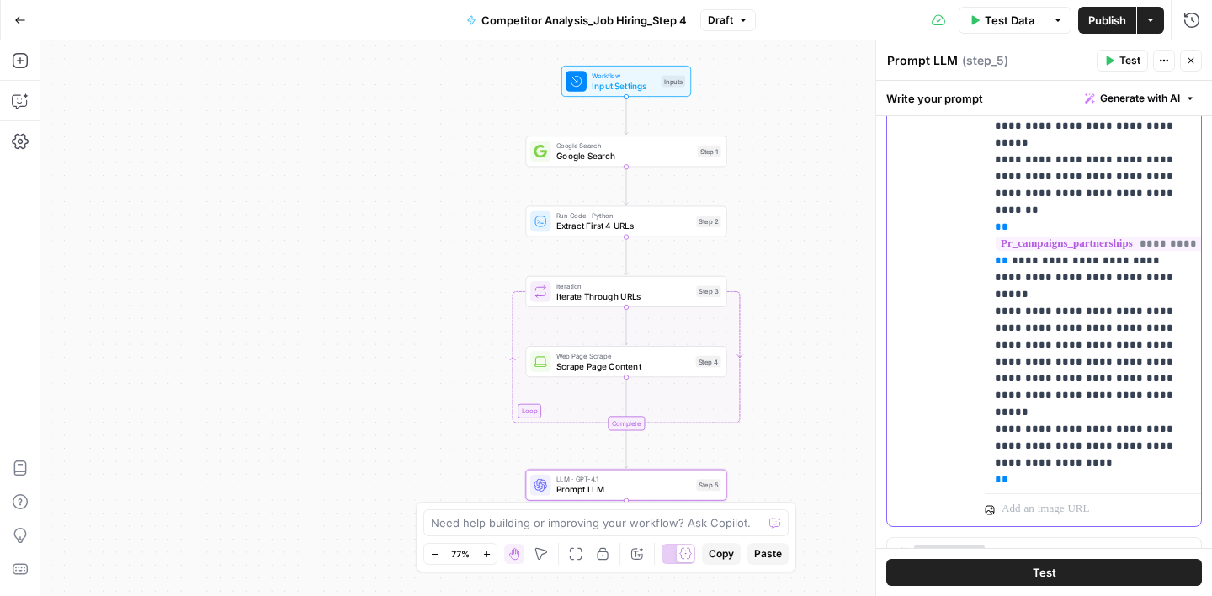
click at [1175, 575] on span "**" at bounding box center [1176, 580] width 13 height 11
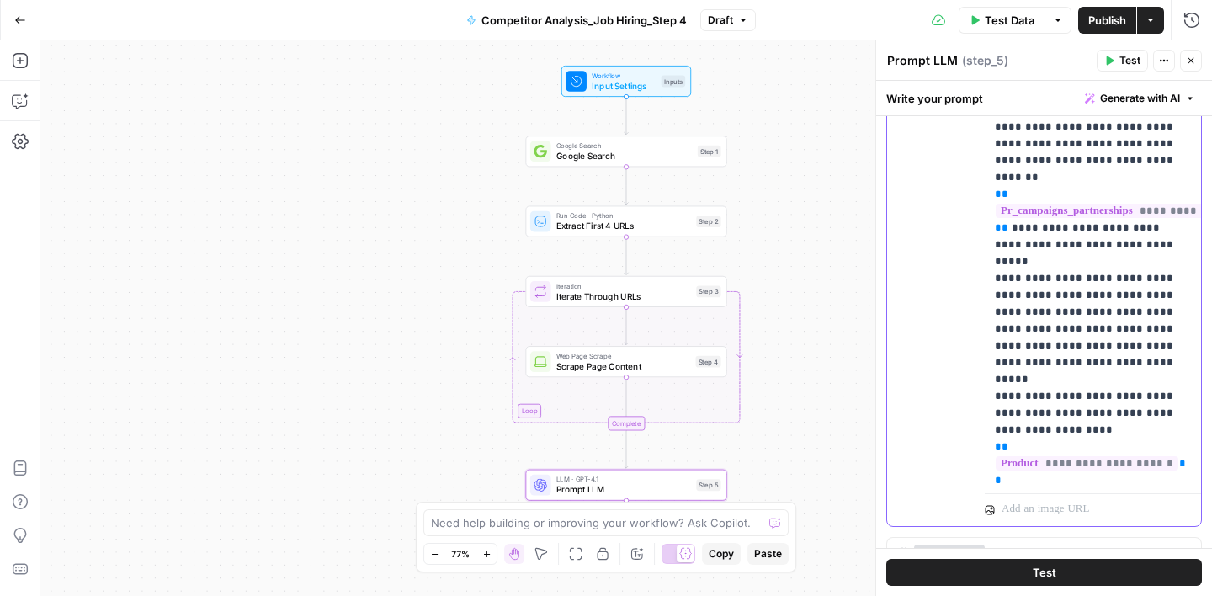
drag, startPoint x: 1018, startPoint y: 381, endPoint x: 1063, endPoint y: 380, distance: 45.5
copy p "*********"
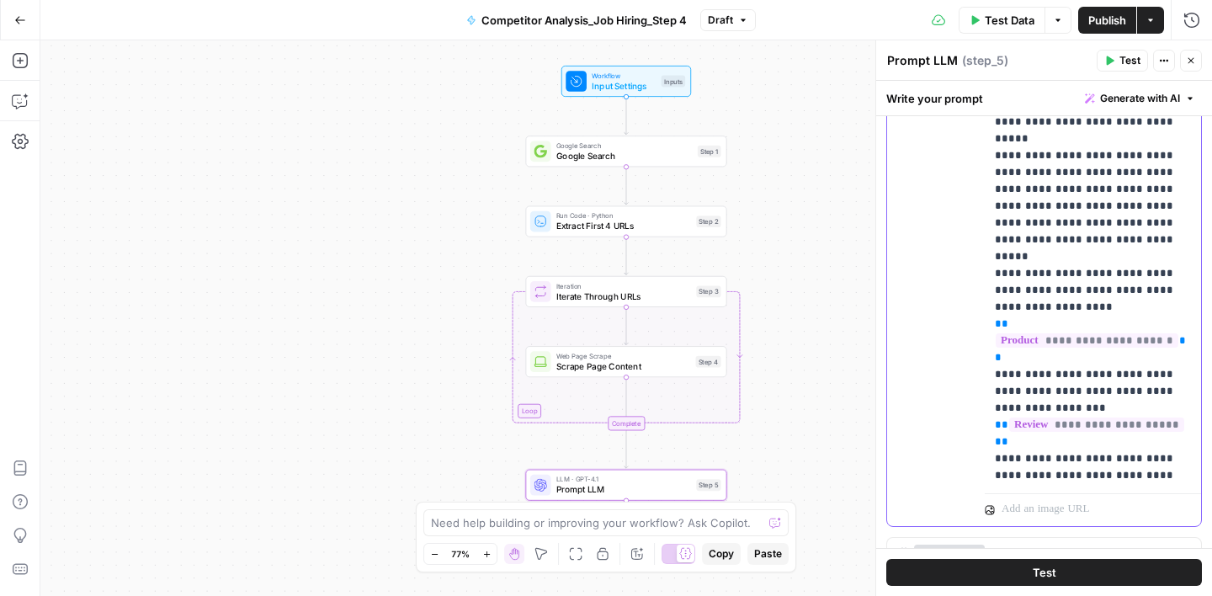
scroll to position [1447, 0]
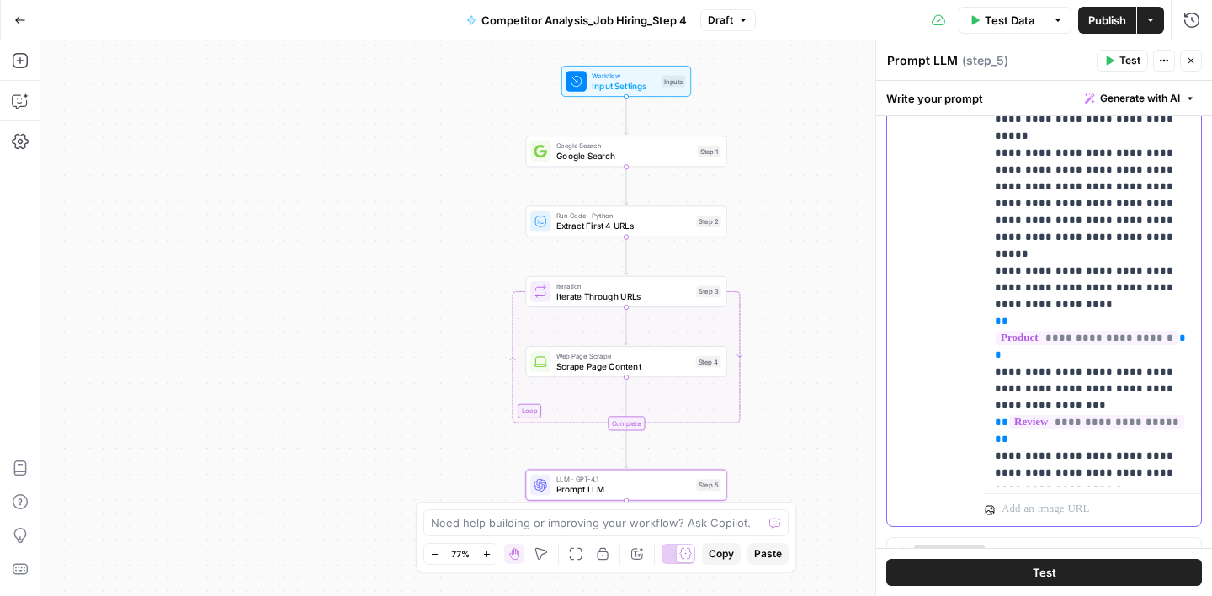
drag, startPoint x: 1016, startPoint y: 360, endPoint x: 1086, endPoint y: 351, distance: 70.5
copy p "**********"
click at [1170, 595] on span "**" at bounding box center [1176, 607] width 13 height 11
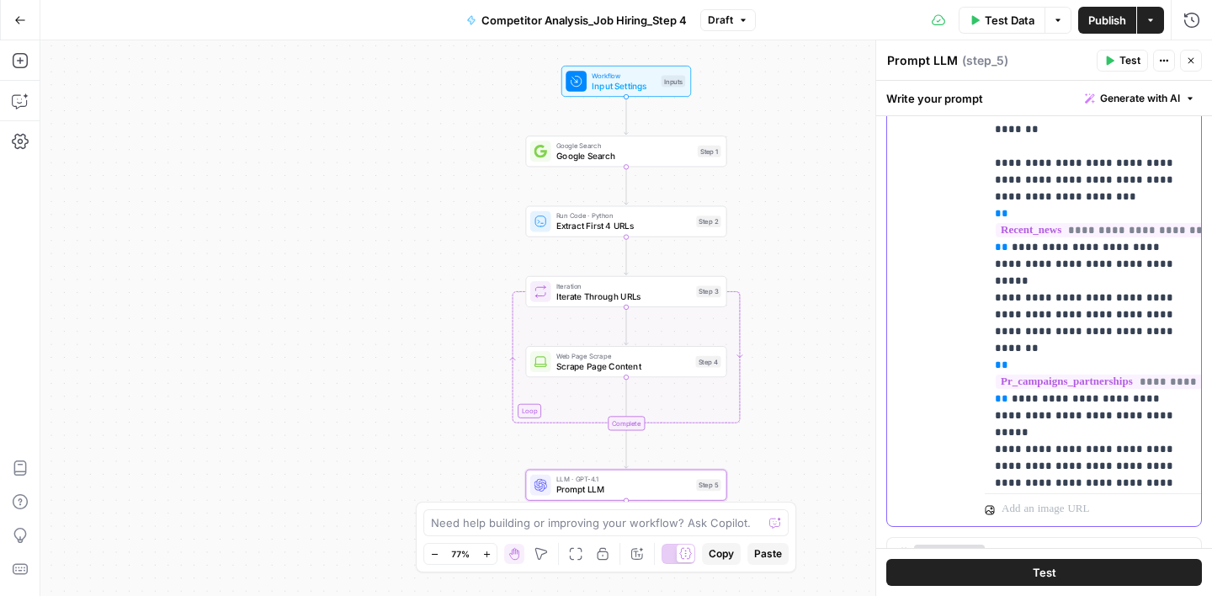
scroll to position [1116, 0]
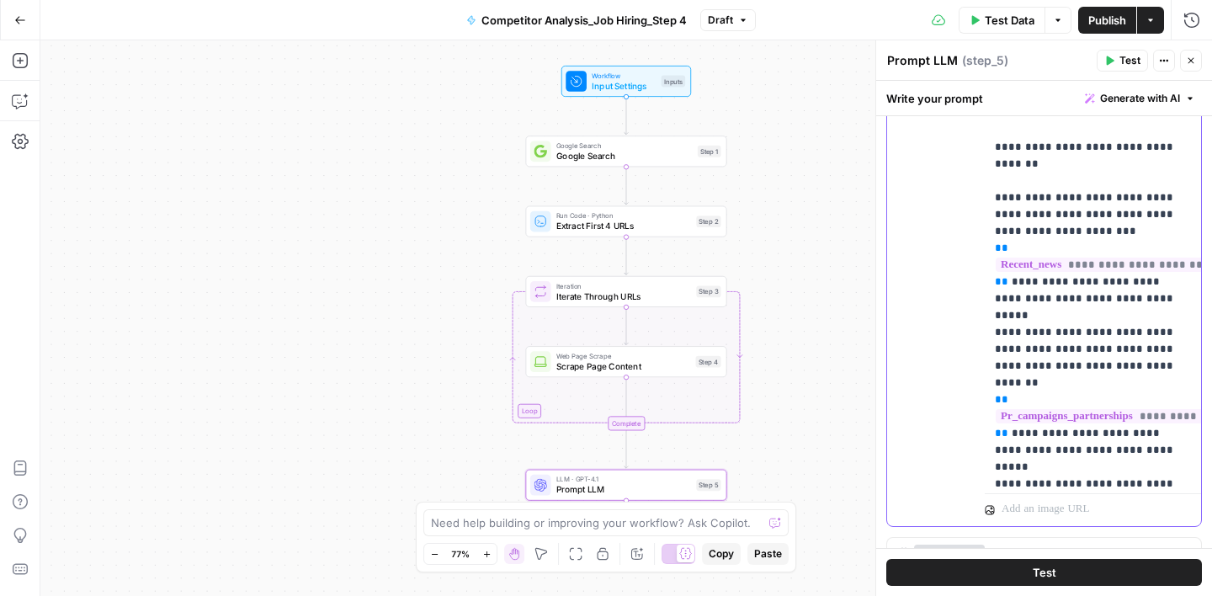
drag, startPoint x: 1010, startPoint y: 331, endPoint x: 1140, endPoint y: 345, distance: 130.4
click at [1140, 345] on p "**********" at bounding box center [1093, 4] width 196 height 2626
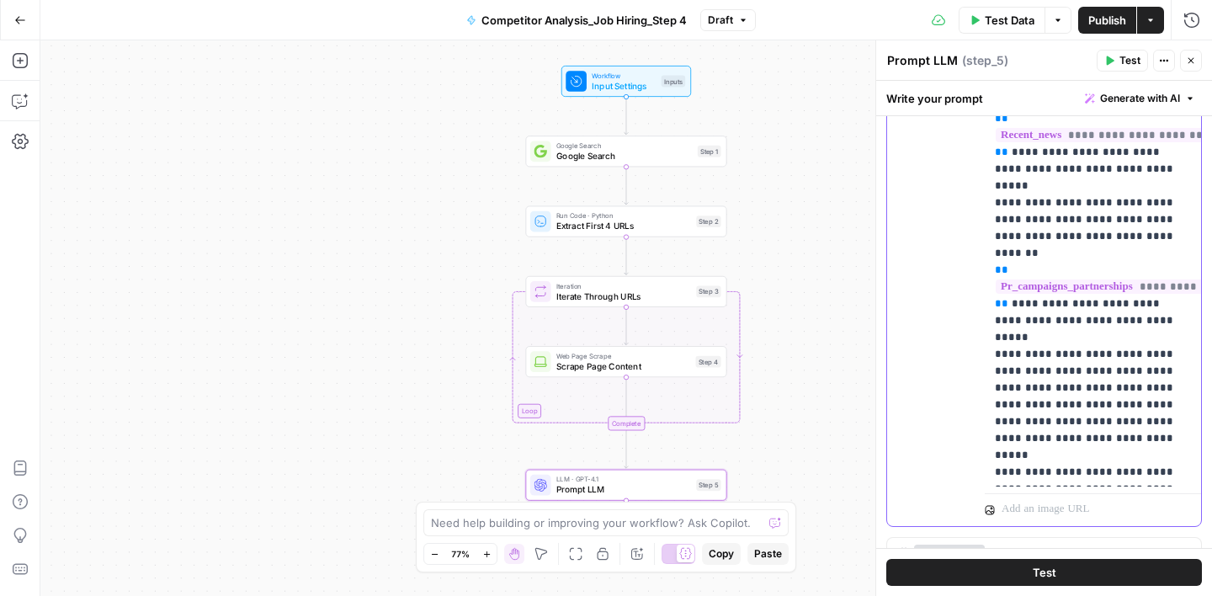
scroll to position [1252, 0]
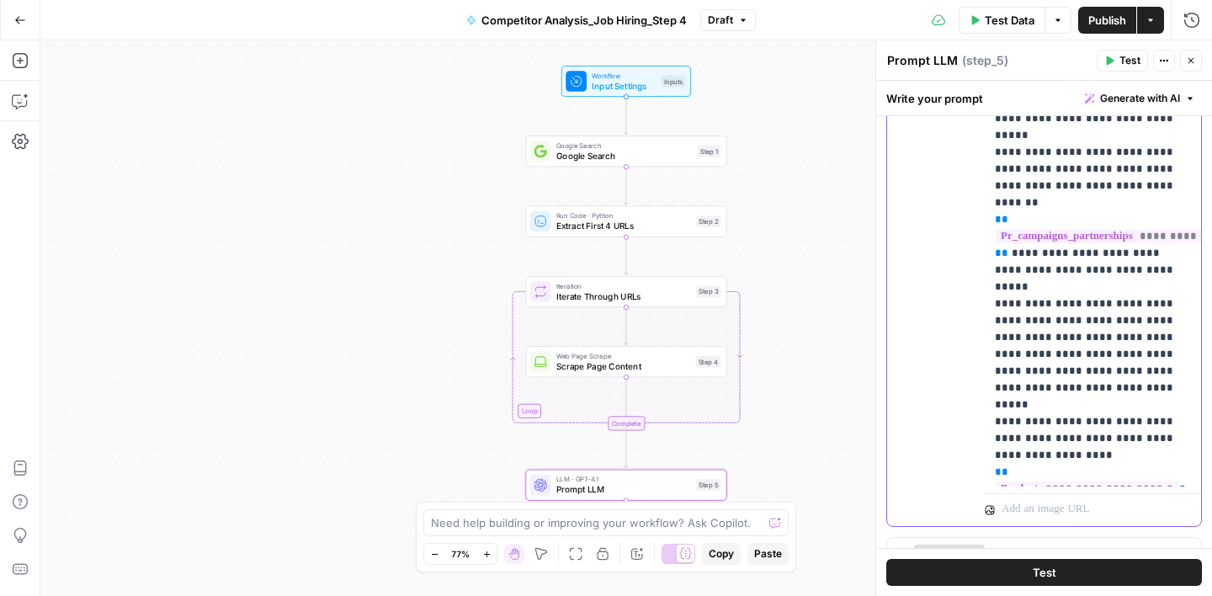
scroll to position [1300, 0]
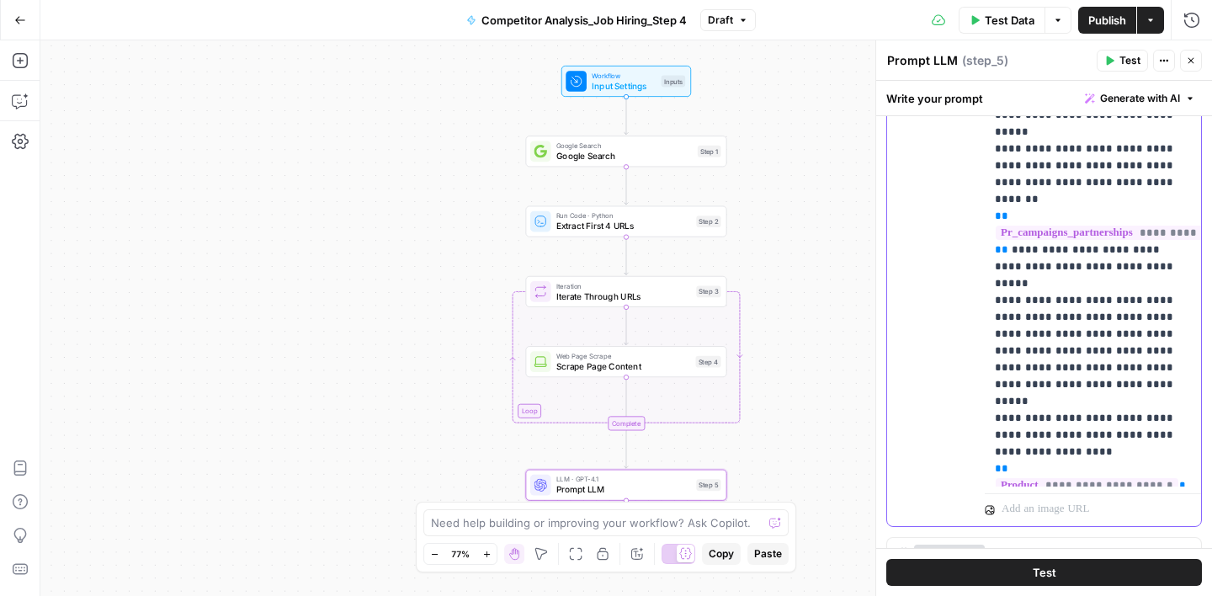
click at [1008, 595] on span "**" at bounding box center [1001, 603] width 13 height 11
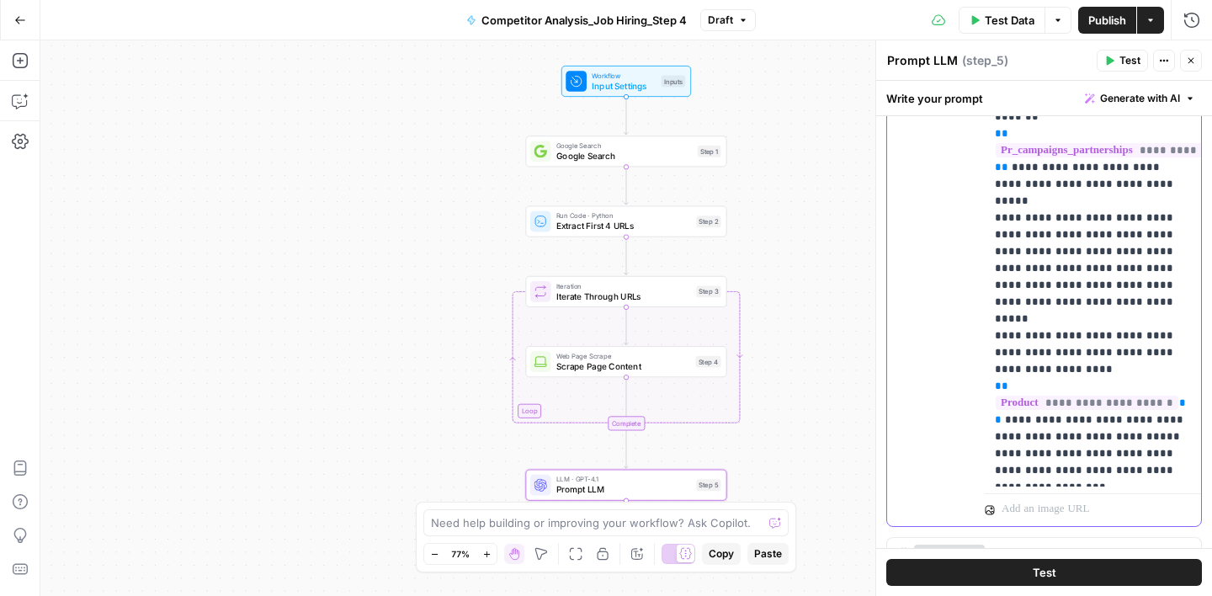
scroll to position [1410, 0]
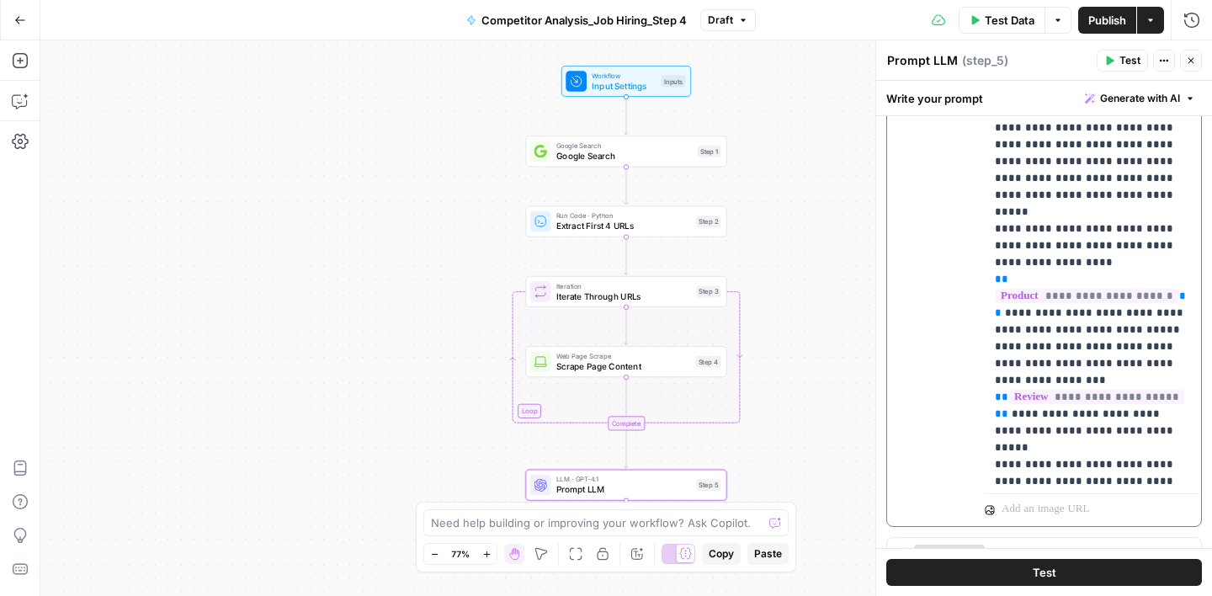
scroll to position [1506, 0]
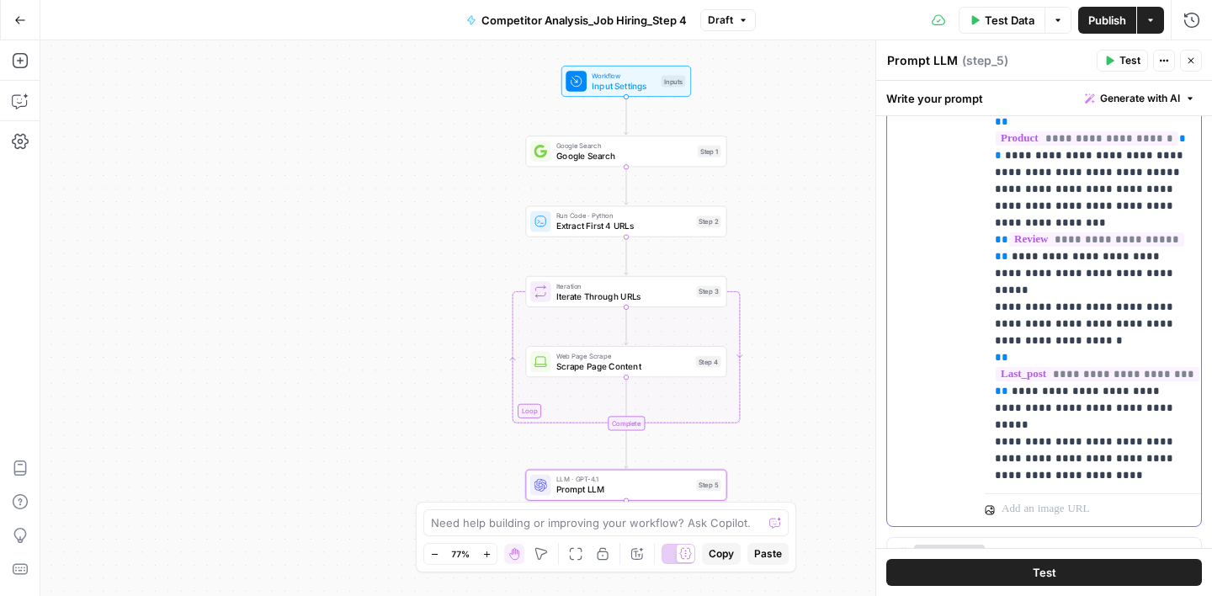
scroll to position [1647, 0]
click at [1098, 26] on span "Publish" at bounding box center [1107, 20] width 38 height 17
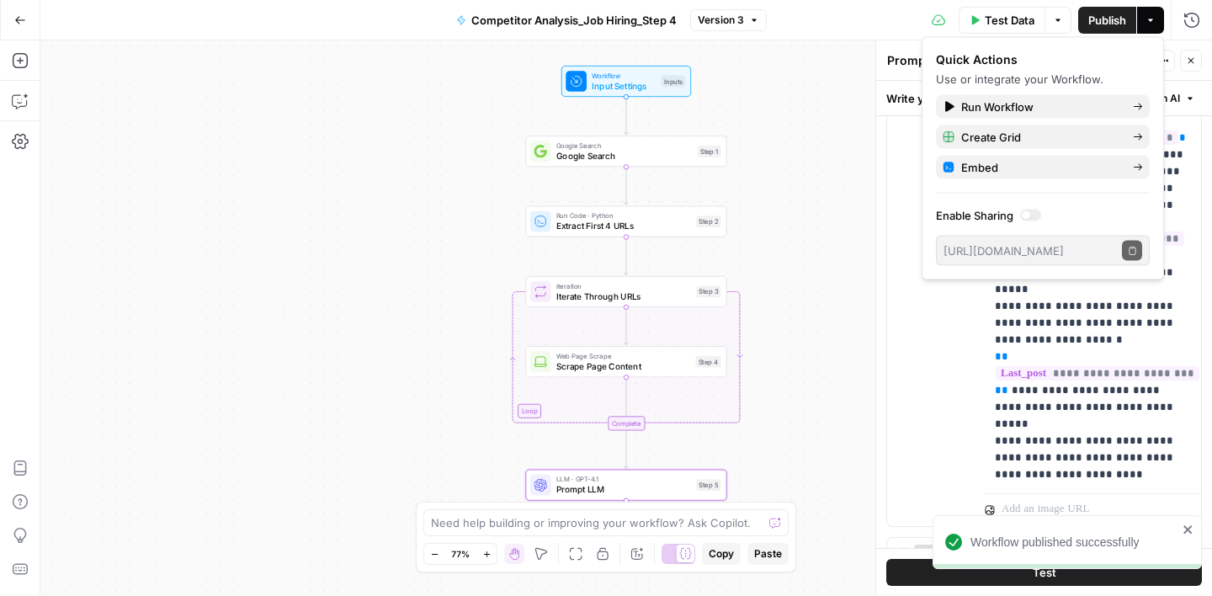
click at [891, 24] on div "Test Data Options Publish Actions Run History" at bounding box center [990, 20] width 446 height 40
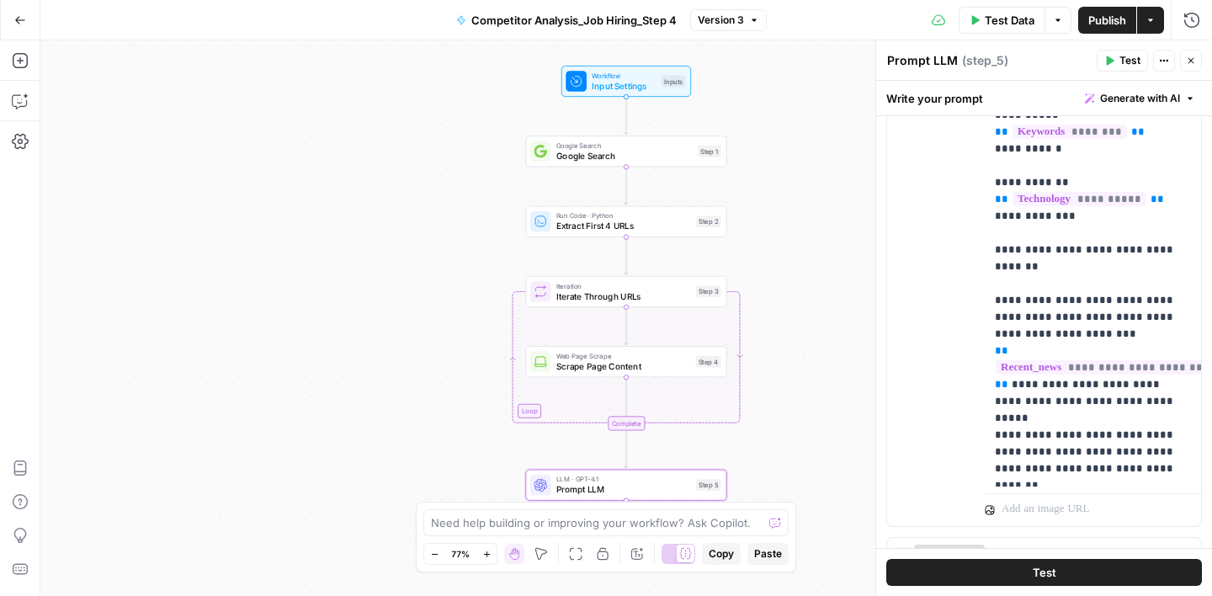
scroll to position [1013, 0]
click at [1155, 235] on p "**********" at bounding box center [1093, 158] width 196 height 2727
click at [1159, 235] on p "**********" at bounding box center [1093, 158] width 196 height 2727
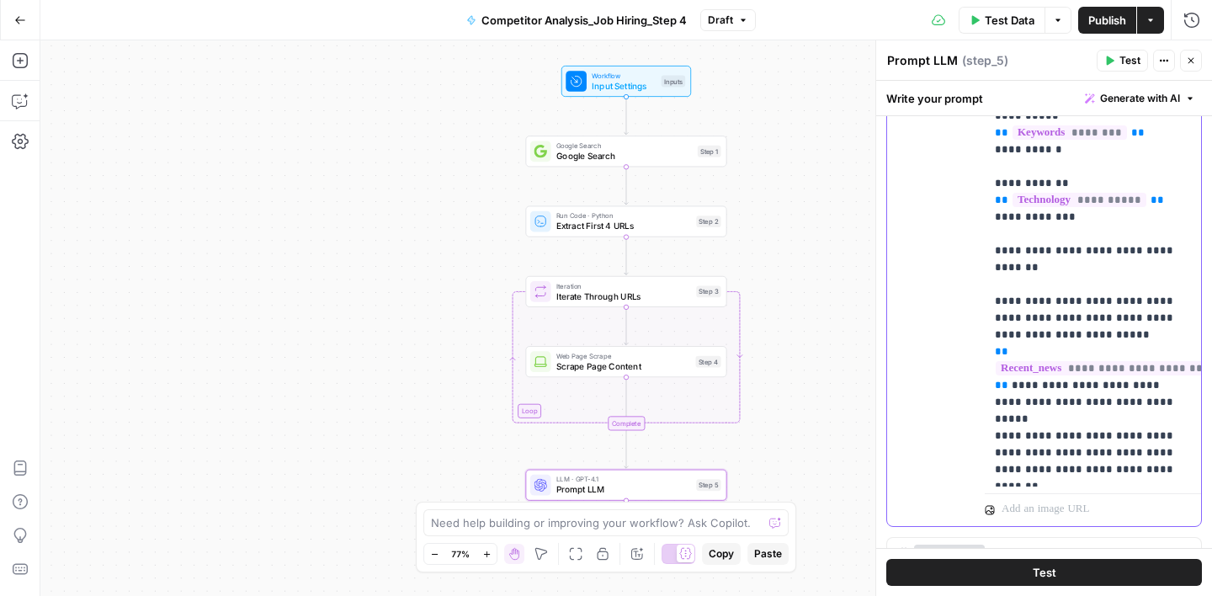
click at [1056, 367] on p "**********" at bounding box center [1093, 158] width 196 height 2727
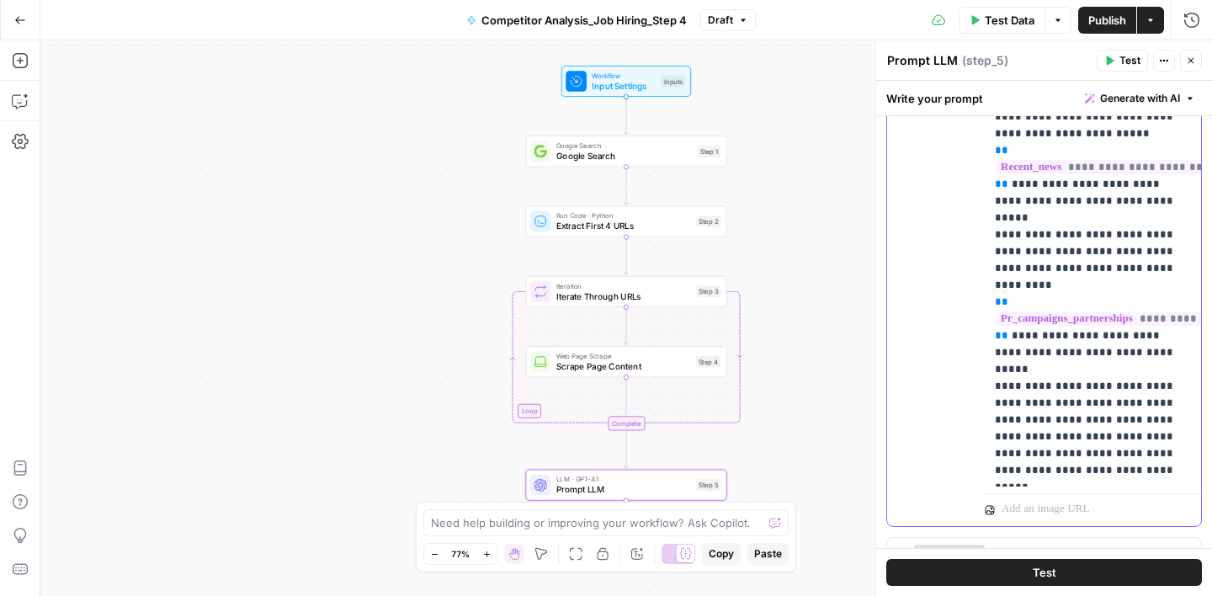
scroll to position [1223, 0]
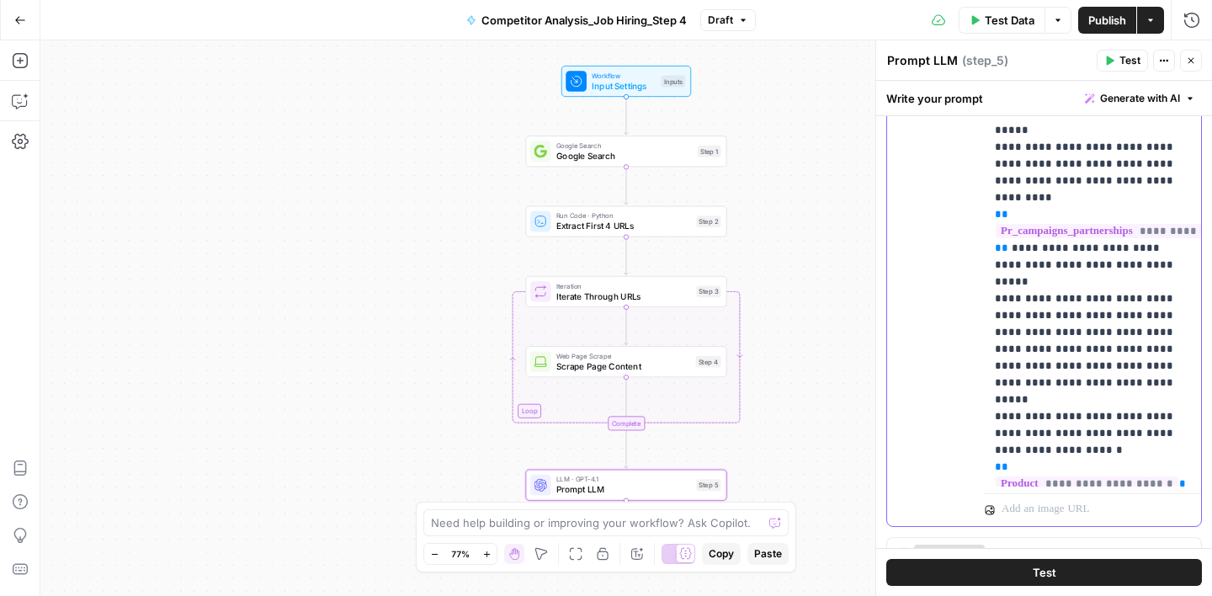
scroll to position [1320, 0]
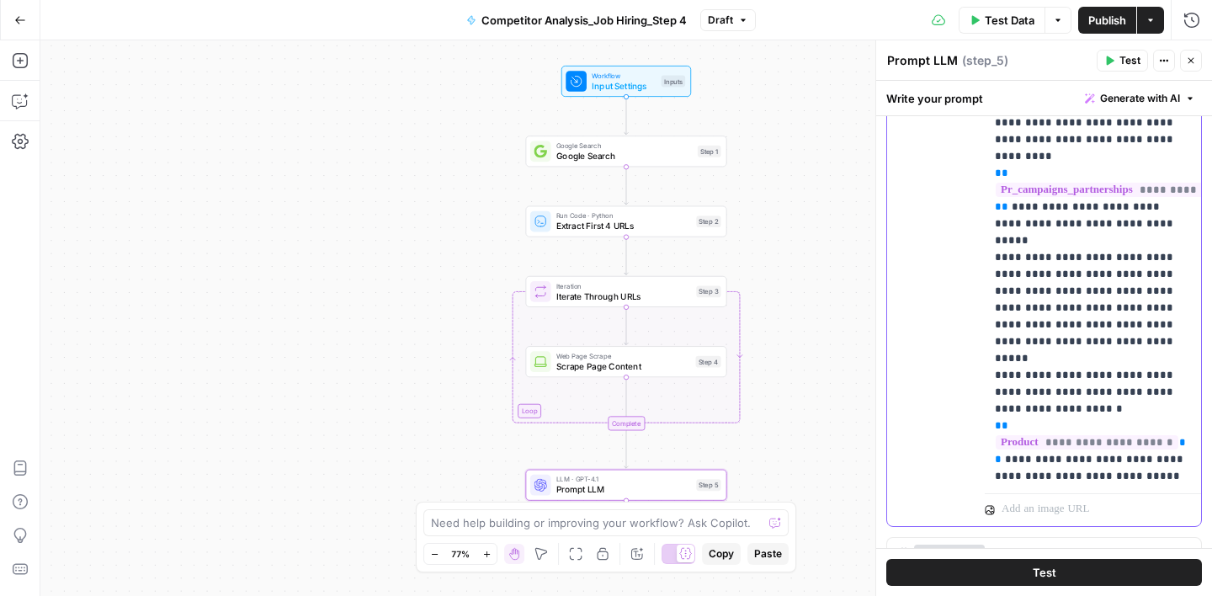
scroll to position [1348, 0]
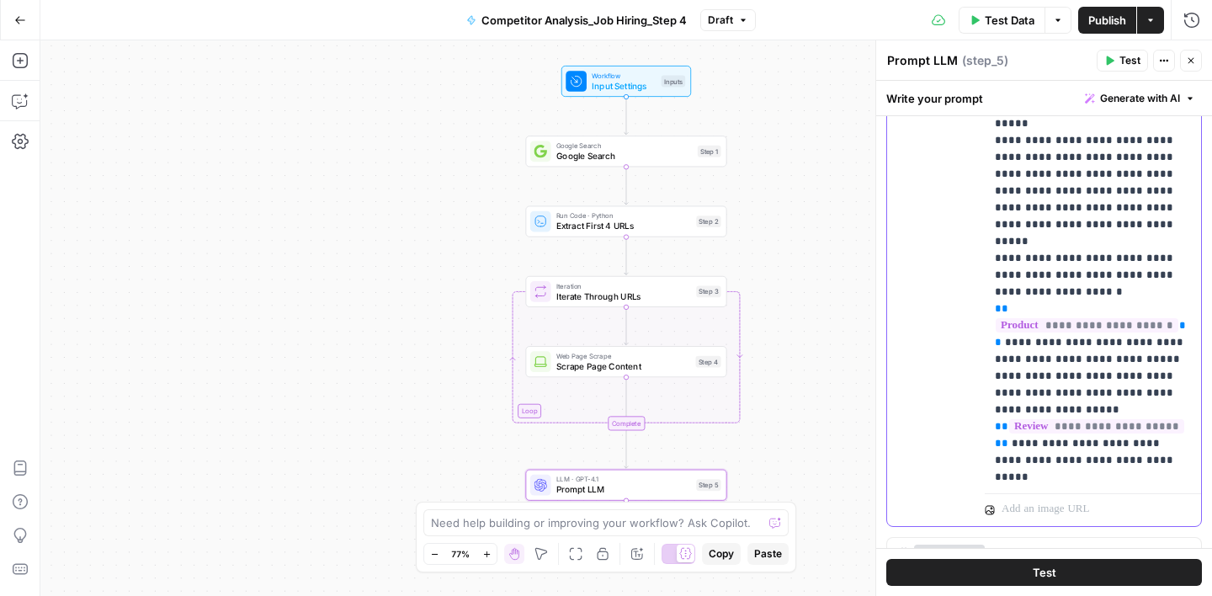
scroll to position [1466, 0]
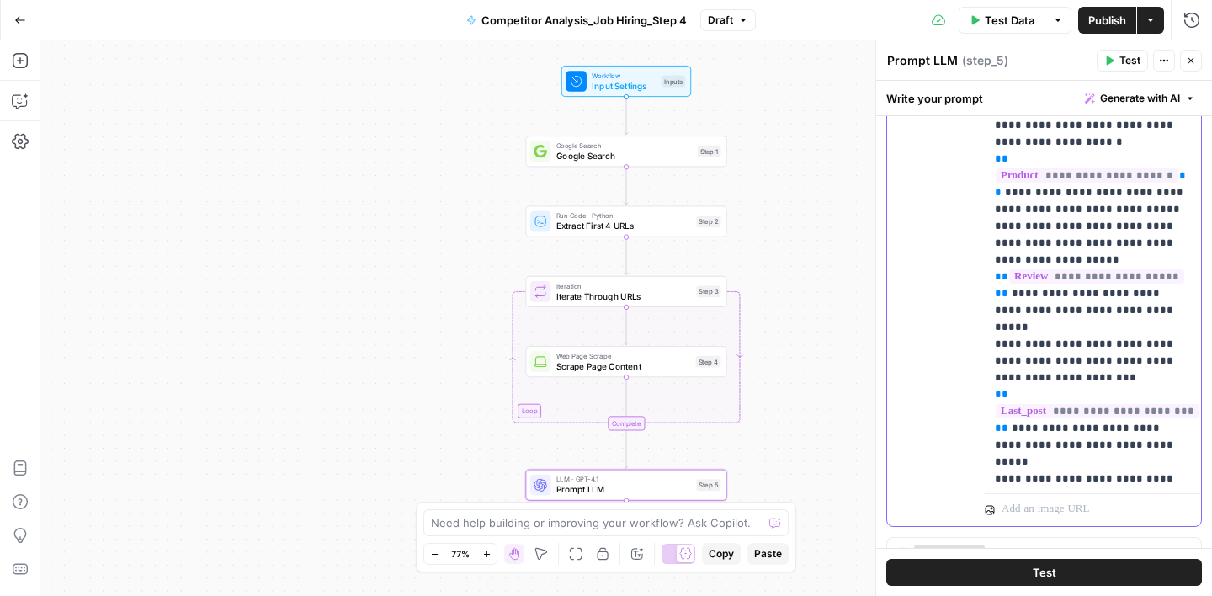
scroll to position [1603, 0]
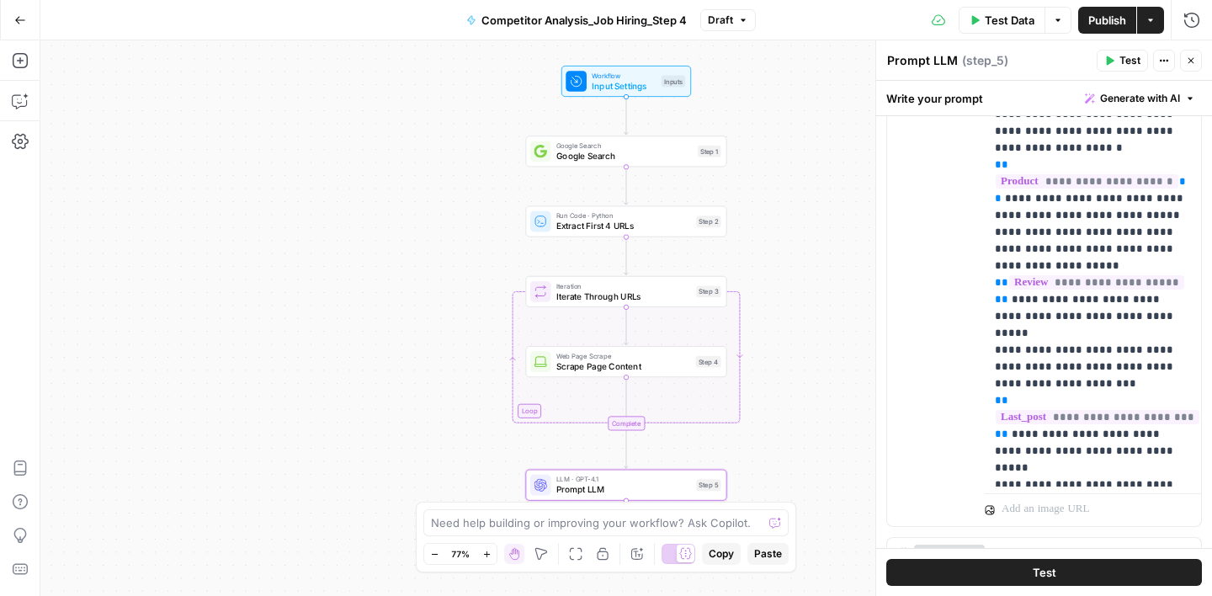
click at [1109, 24] on span "Publish" at bounding box center [1107, 20] width 38 height 17
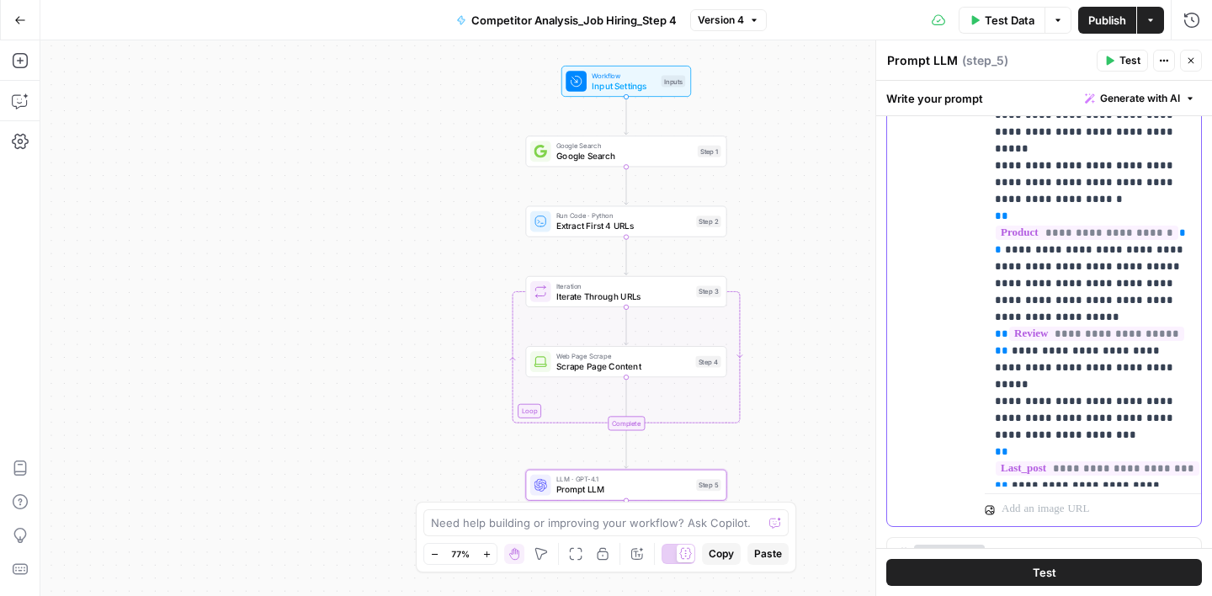
drag, startPoint x: 1077, startPoint y: 220, endPoint x: 1069, endPoint y: 246, distance: 27.2
drag, startPoint x: 1011, startPoint y: 299, endPoint x: 1109, endPoint y: 303, distance: 97.7
drag, startPoint x: 1008, startPoint y: 299, endPoint x: 1144, endPoint y: 311, distance: 136.1
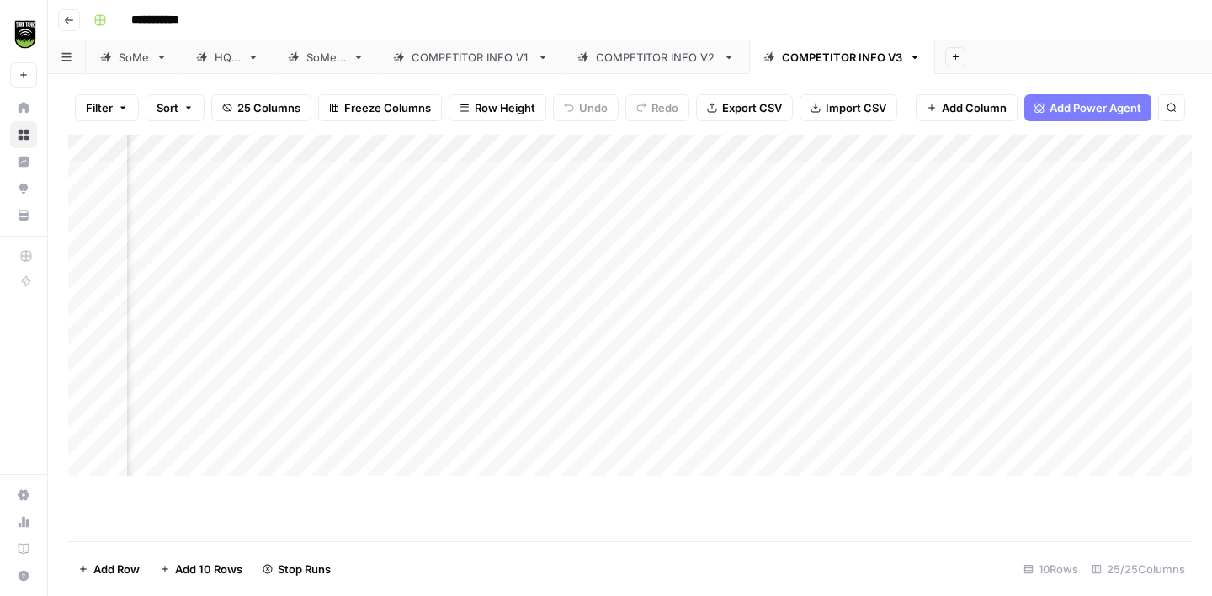
scroll to position [0, 1143]
click at [516, 152] on div "Add Column" at bounding box center [630, 306] width 1124 height 342
click at [490, 150] on div "Add Column" at bounding box center [630, 306] width 1124 height 342
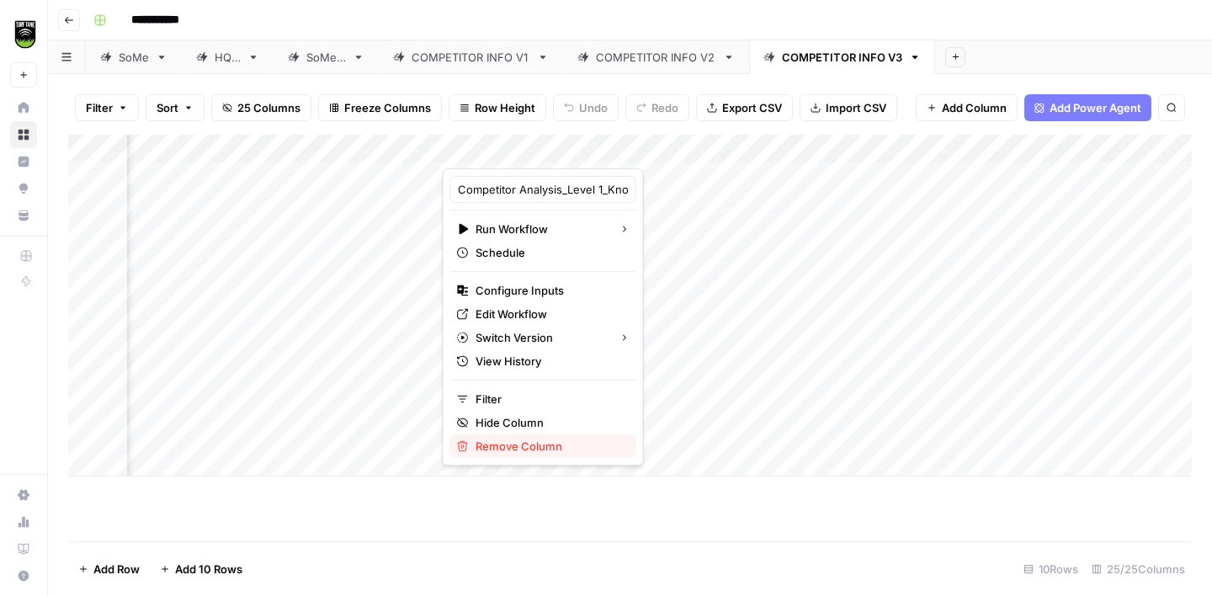
click at [540, 449] on span "Remove Column" at bounding box center [549, 446] width 147 height 17
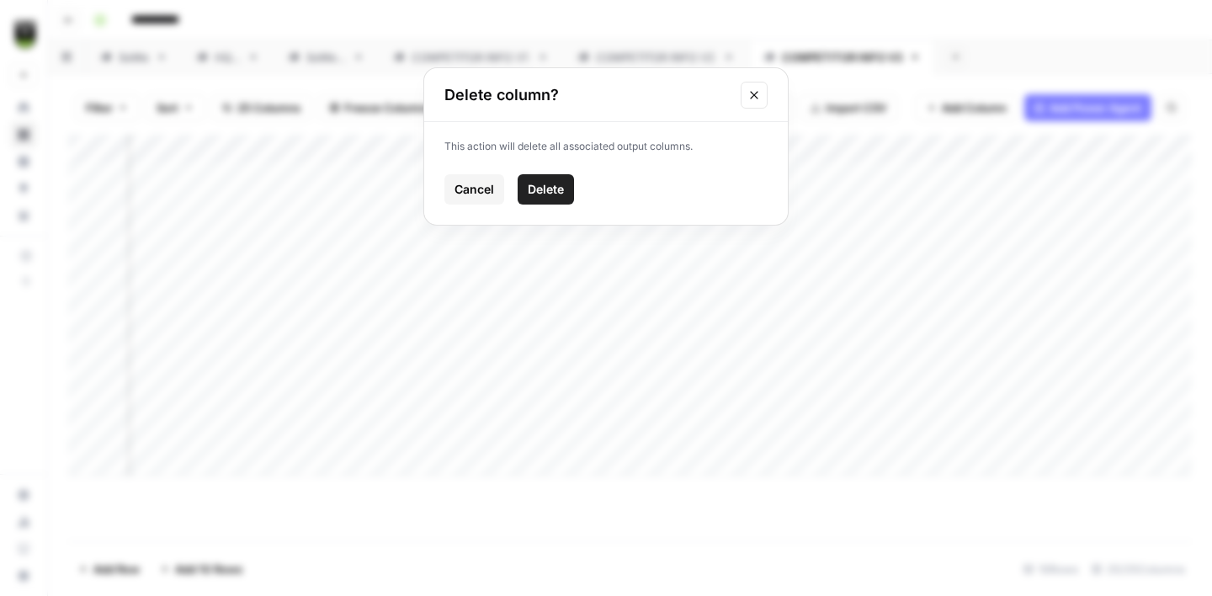
click at [560, 177] on button "Delete" at bounding box center [546, 189] width 56 height 30
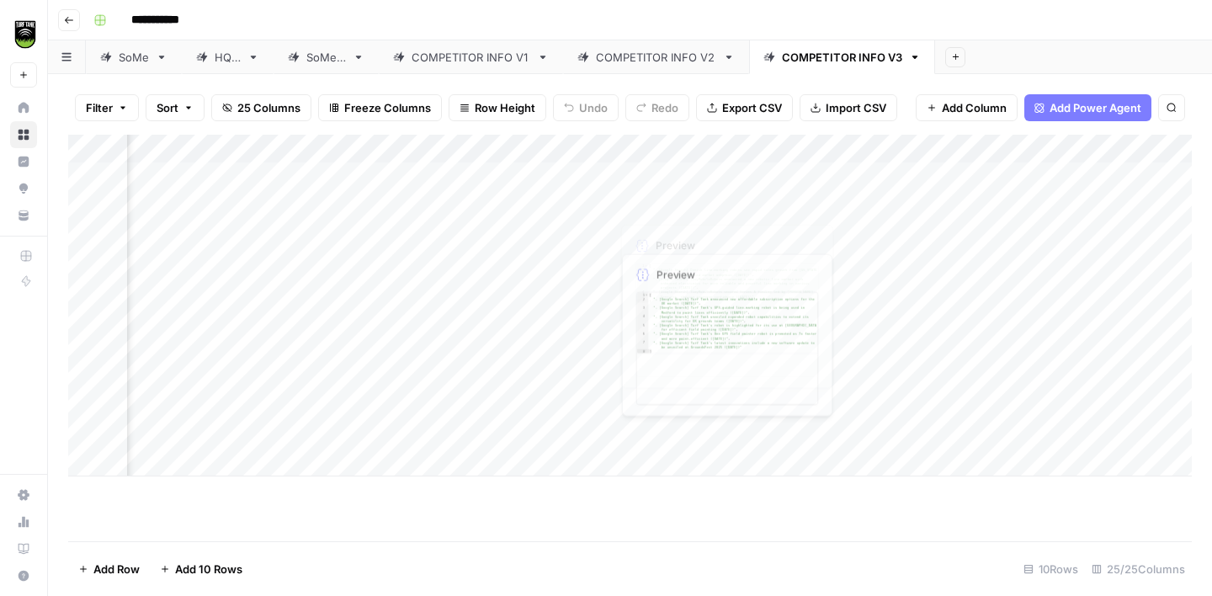
scroll to position [0, 488]
click at [1125, 145] on span "Add Column" at bounding box center [1153, 148] width 59 height 15
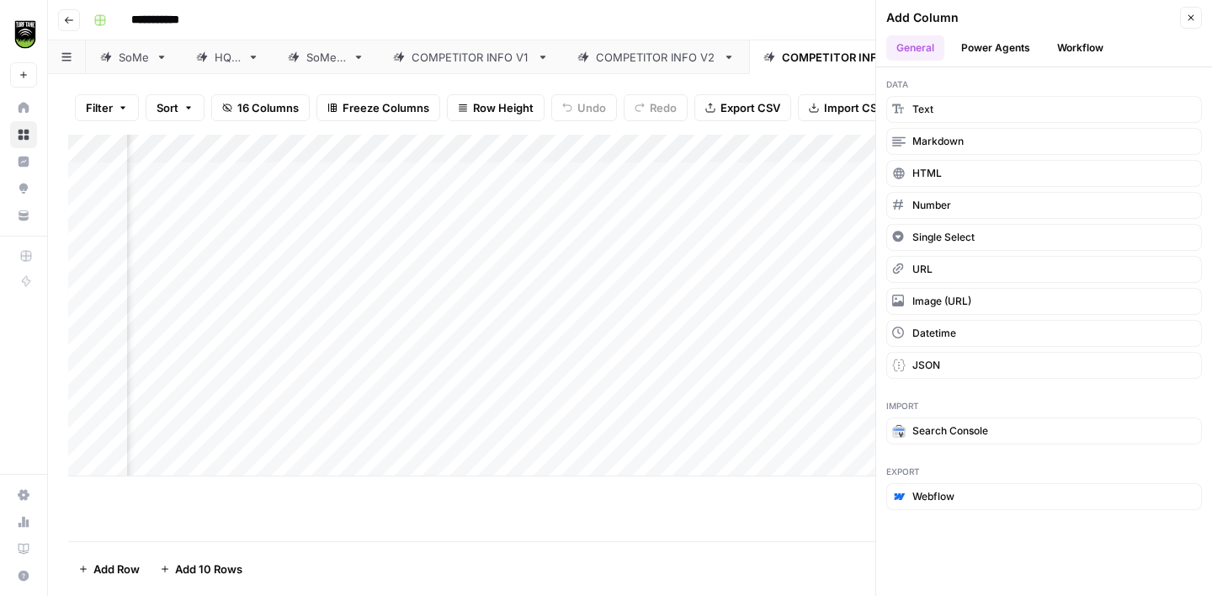
click at [1087, 45] on button "Workflow" at bounding box center [1080, 47] width 66 height 25
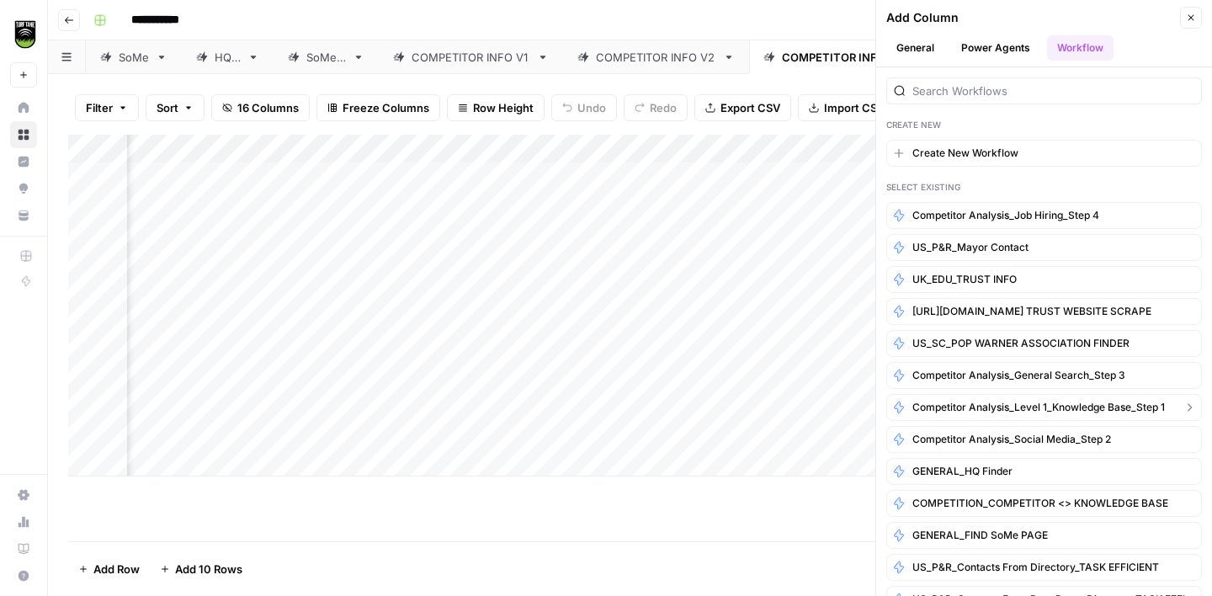
click at [1072, 403] on span "Competitor Analysis_Level 1_Knowledge Base_Step 1" at bounding box center [1038, 407] width 253 height 15
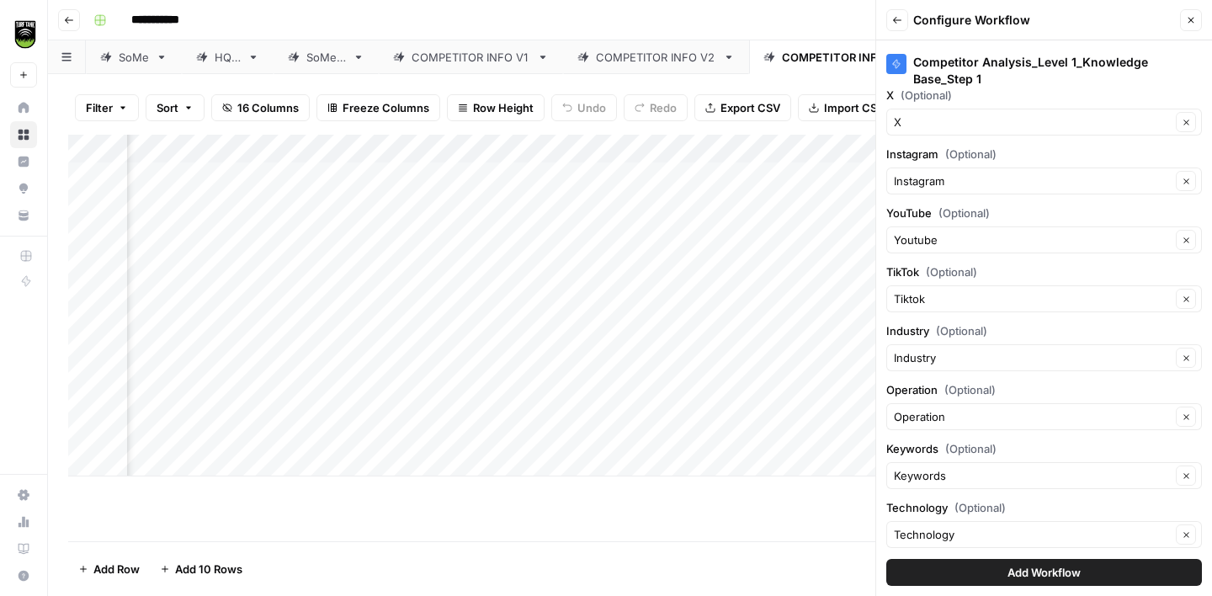
scroll to position [495, 0]
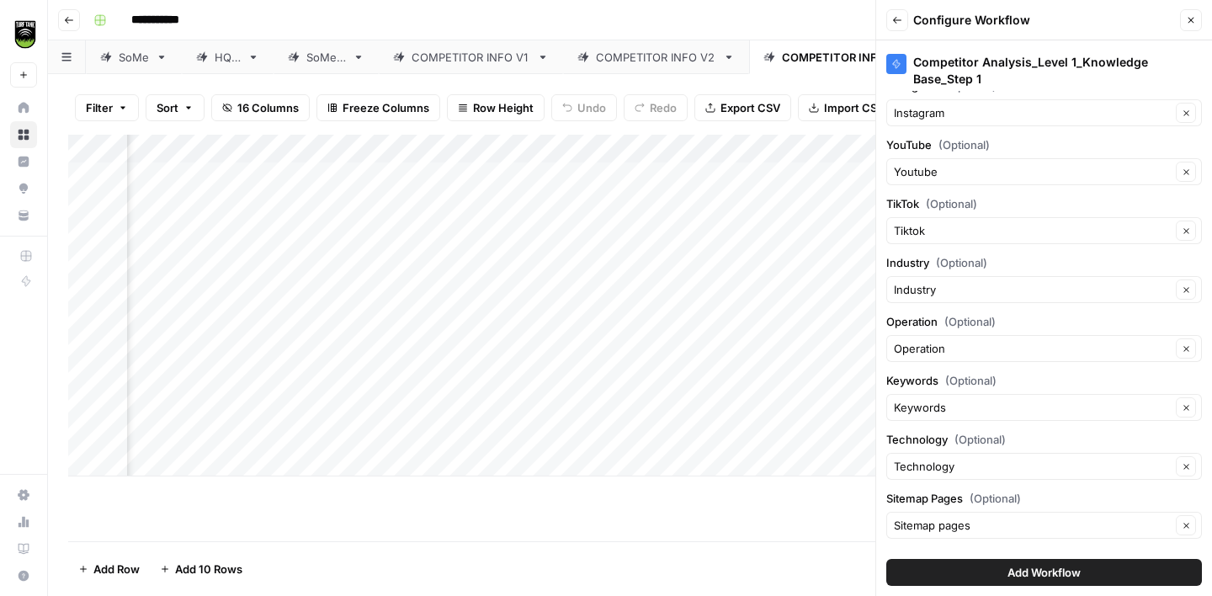
click at [1069, 575] on span "Add Workflow" at bounding box center [1044, 572] width 73 height 17
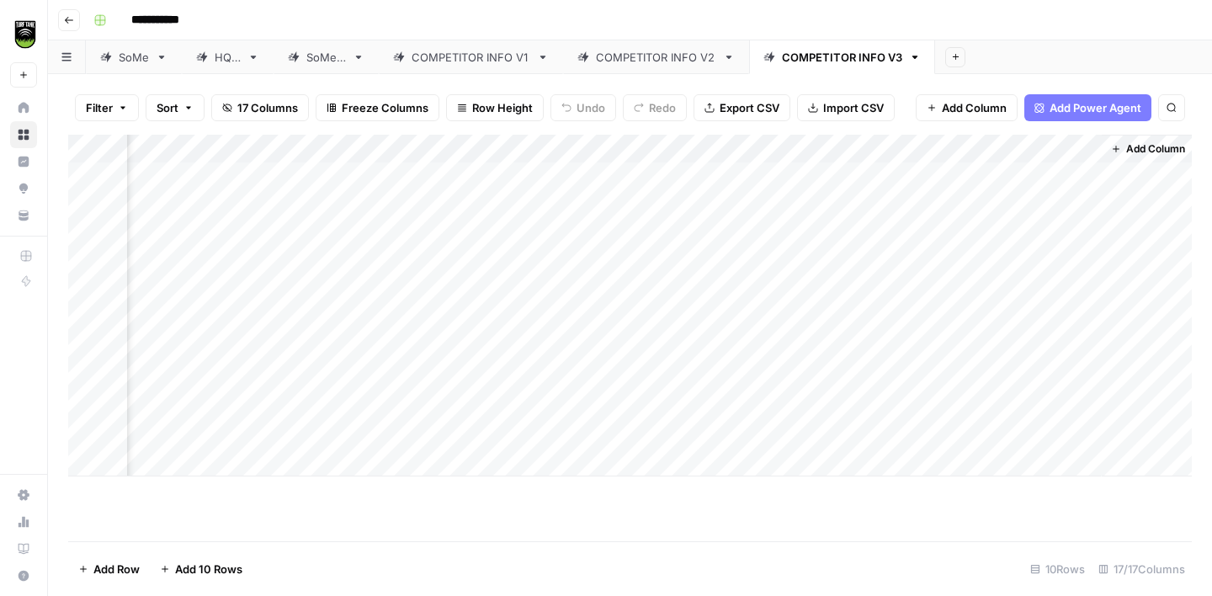
scroll to position [0, 842]
drag, startPoint x: 1096, startPoint y: 147, endPoint x: 705, endPoint y: 183, distance: 392.2
click at [705, 183] on div "Add Column" at bounding box center [630, 306] width 1124 height 342
click at [1083, 152] on div "Add Column" at bounding box center [630, 306] width 1124 height 342
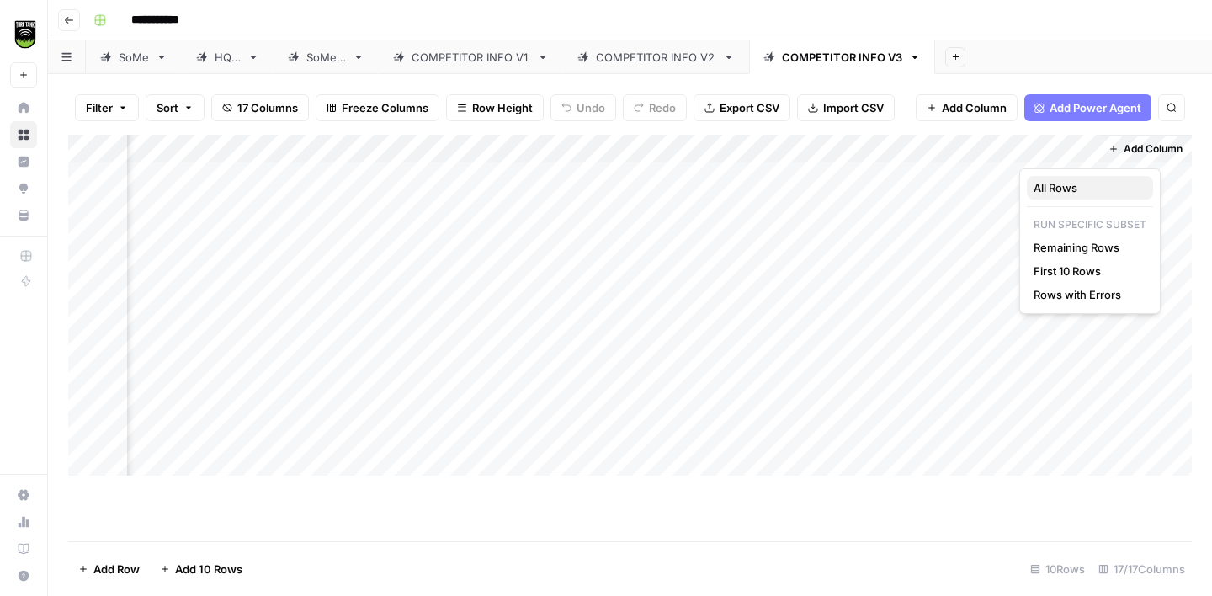
click at [1077, 188] on span "All Rows" at bounding box center [1087, 187] width 106 height 17
click at [901, 291] on div "Add Column" at bounding box center [630, 306] width 1124 height 342
click at [247, 173] on div "Add Column" at bounding box center [630, 306] width 1124 height 342
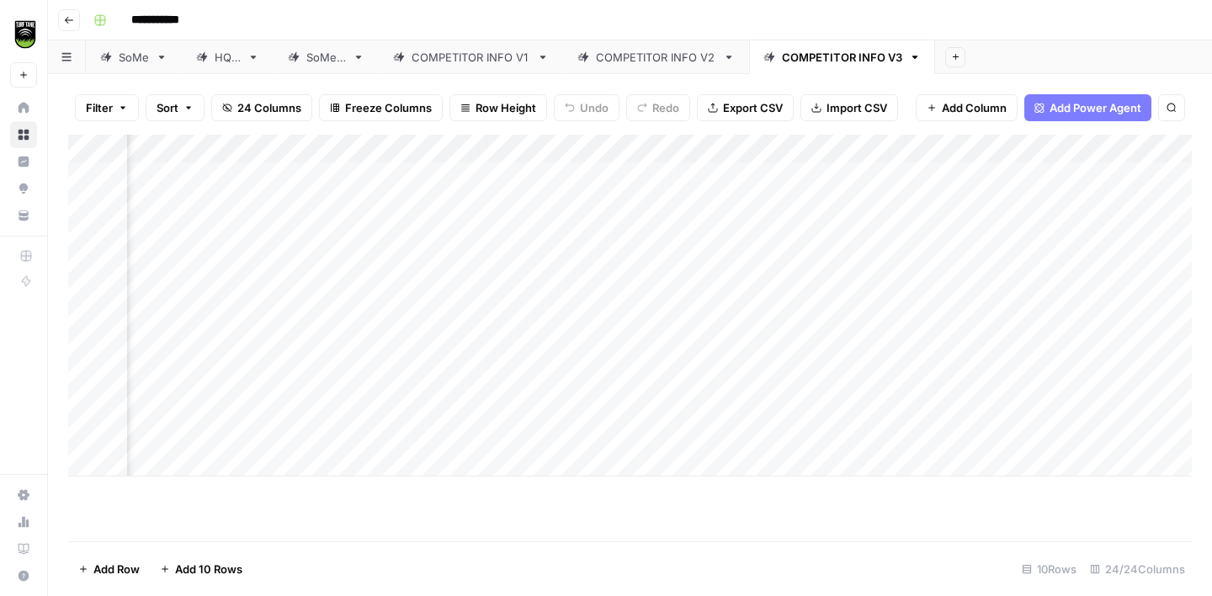
scroll to position [0, 1049]
click at [718, 178] on div "Add Column" at bounding box center [630, 306] width 1124 height 342
click at [654, 56] on div "COMPETITOR INFO V2" at bounding box center [656, 57] width 120 height 17
click at [975, 177] on div "Add Column" at bounding box center [630, 306] width 1124 height 342
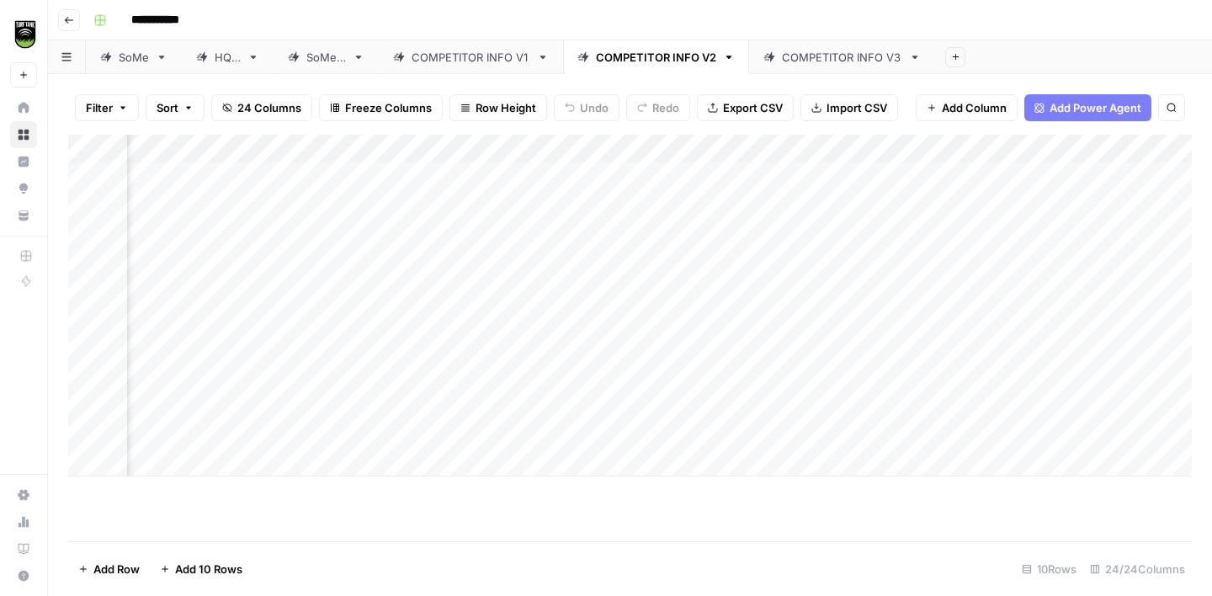
click at [487, 67] on link "COMPETITOR INFO V1" at bounding box center [471, 57] width 184 height 34
click at [833, 175] on div "Add Column" at bounding box center [630, 338] width 1124 height 407
click at [649, 56] on div "COMPETITOR INFO V2" at bounding box center [656, 57] width 120 height 17
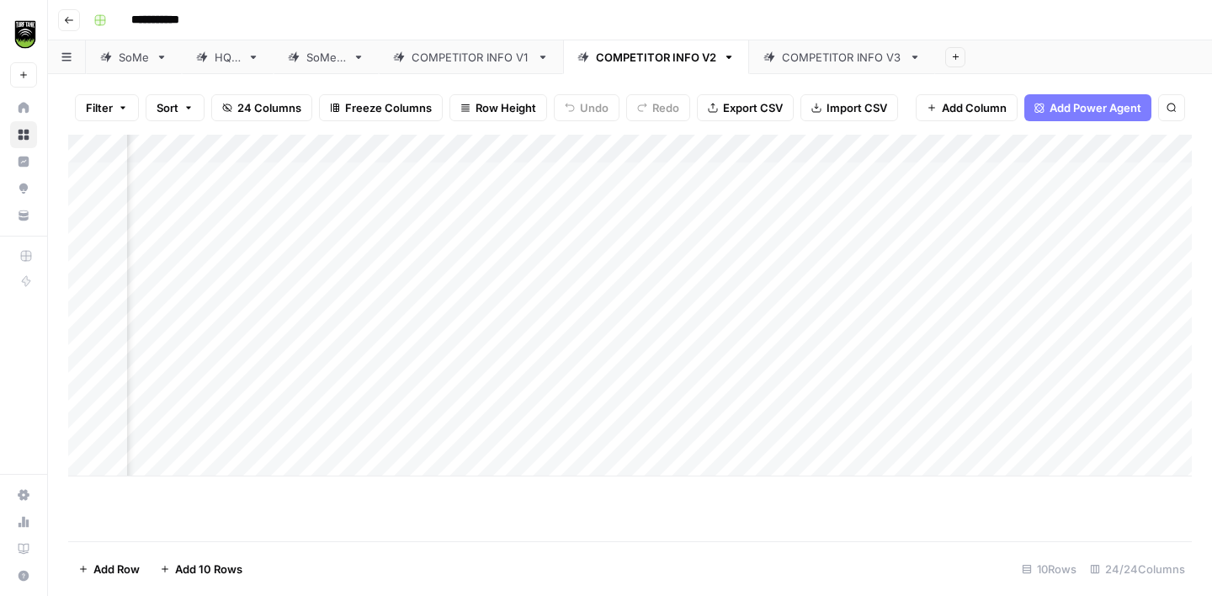
click at [847, 60] on div "COMPETITOR INFO V3" at bounding box center [842, 57] width 120 height 17
click at [873, 176] on div "Add Column" at bounding box center [630, 306] width 1124 height 342
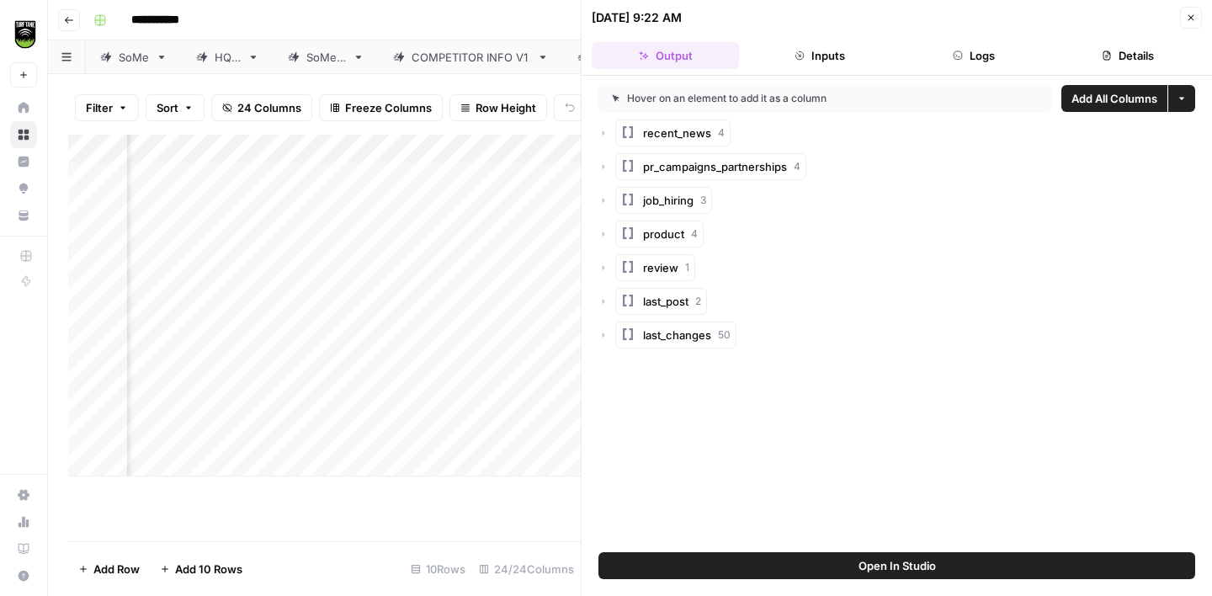
click at [1103, 63] on button "Details" at bounding box center [1128, 55] width 147 height 27
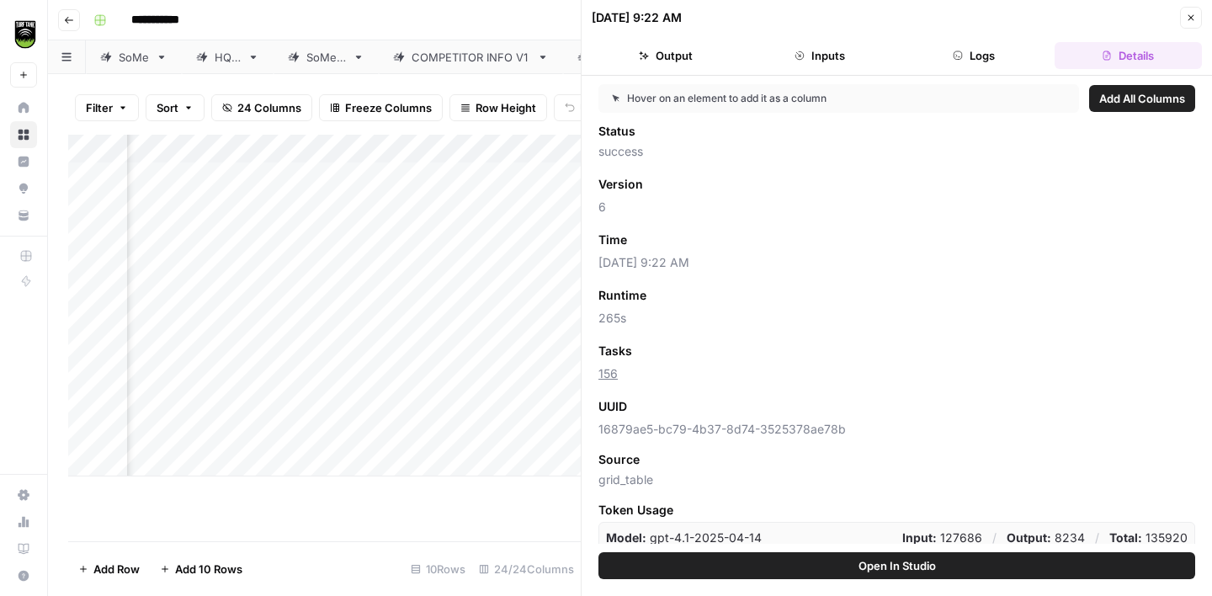
click at [680, 354] on span "Add as Column" at bounding box center [682, 350] width 73 height 15
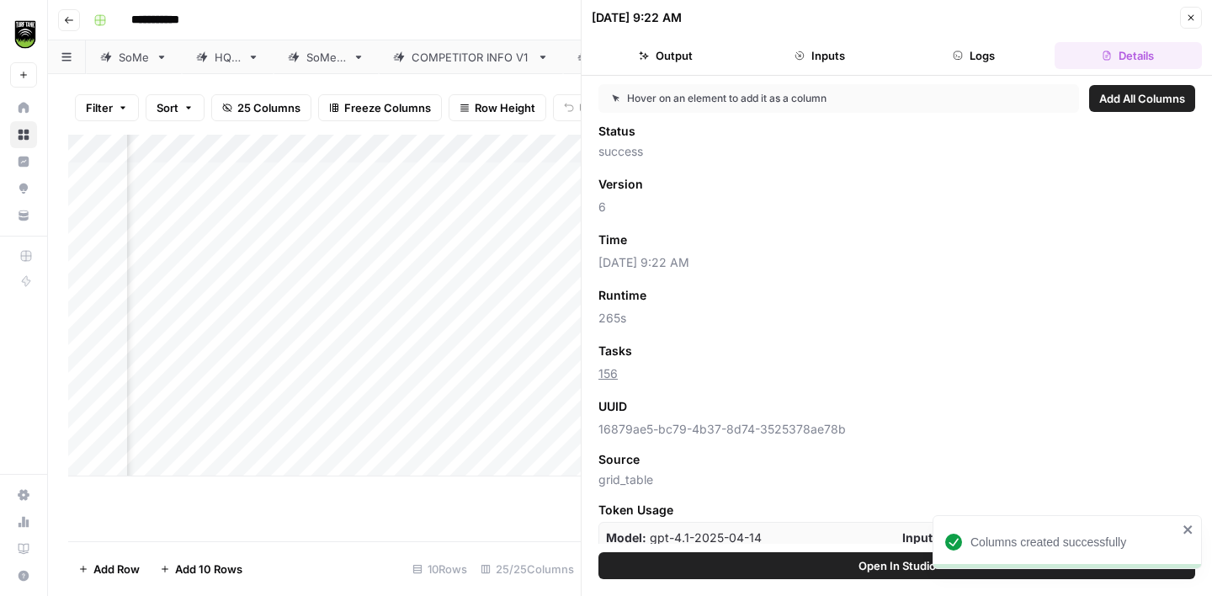
scroll to position [0, 1368]
click at [1197, 18] on button "Close" at bounding box center [1191, 18] width 22 height 22
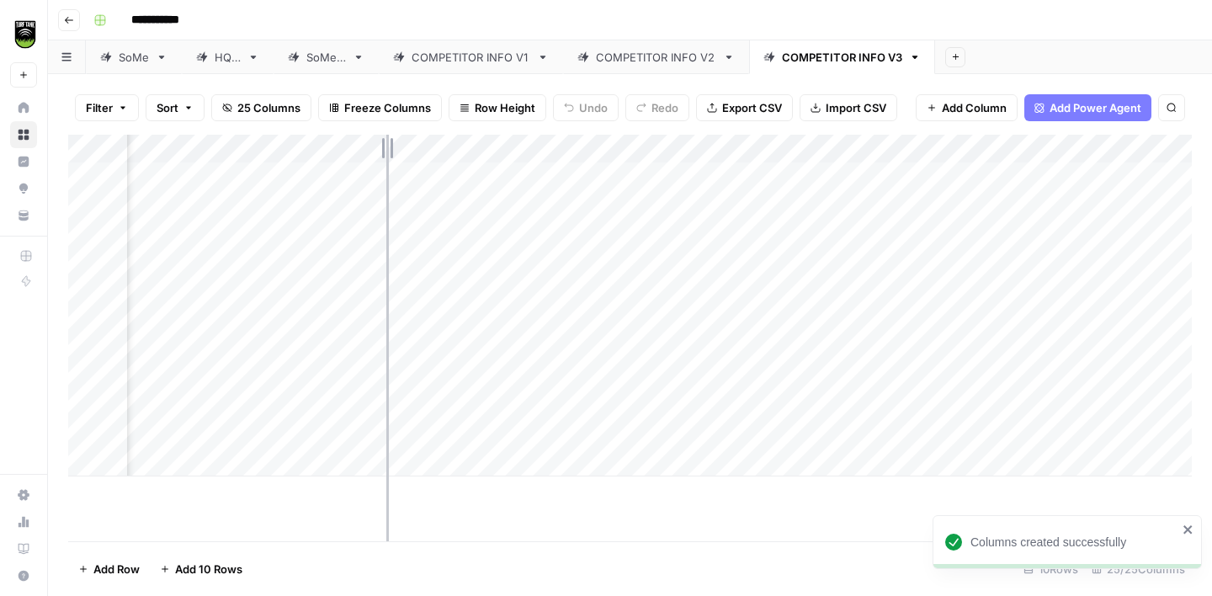
drag, startPoint x: 457, startPoint y: 141, endPoint x: 386, endPoint y: 142, distance: 70.7
click at [386, 142] on div "Add Column" at bounding box center [630, 306] width 1124 height 342
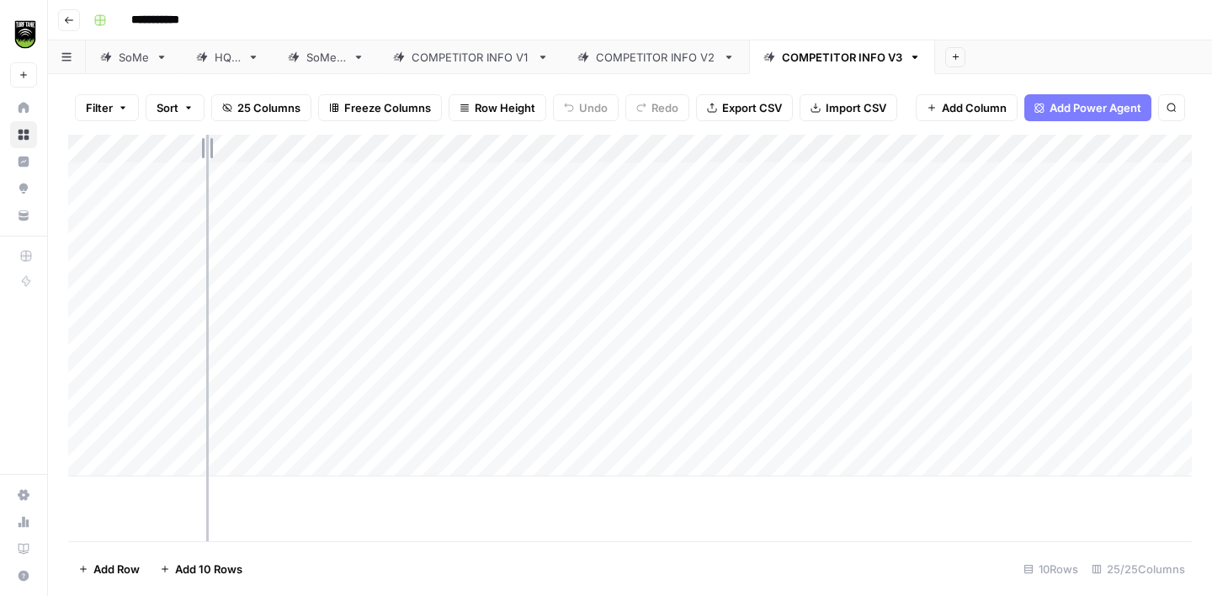
drag, startPoint x: 209, startPoint y: 147, endPoint x: 172, endPoint y: 147, distance: 37.0
click at [175, 147] on div "Add Column" at bounding box center [630, 306] width 1124 height 342
drag, startPoint x: 324, startPoint y: 143, endPoint x: 273, endPoint y: 143, distance: 51.3
click at [279, 143] on div "Add Column" at bounding box center [630, 306] width 1124 height 342
click at [253, 201] on div "Add Column" at bounding box center [630, 306] width 1124 height 342
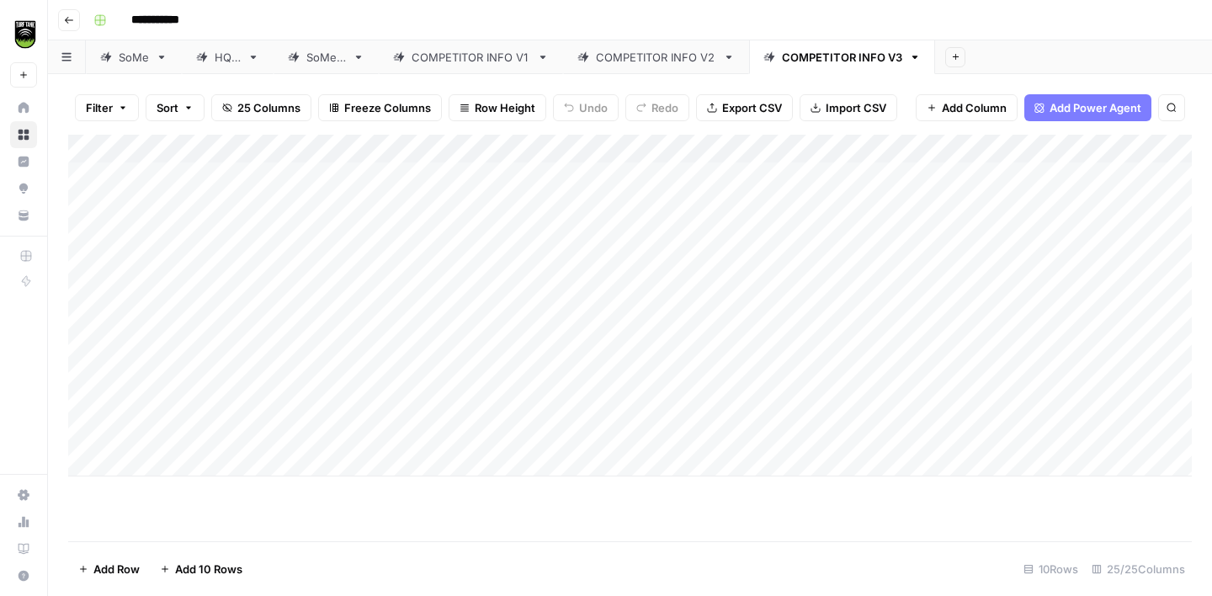
click at [488, 58] on div "COMPETITOR INFO V1" at bounding box center [471, 57] width 119 height 17
click at [634, 180] on div "Add Column" at bounding box center [630, 338] width 1124 height 407
click at [737, 178] on div "Add Column" at bounding box center [630, 338] width 1124 height 407
click at [639, 56] on div "COMPETITOR INFO V2" at bounding box center [656, 57] width 120 height 17
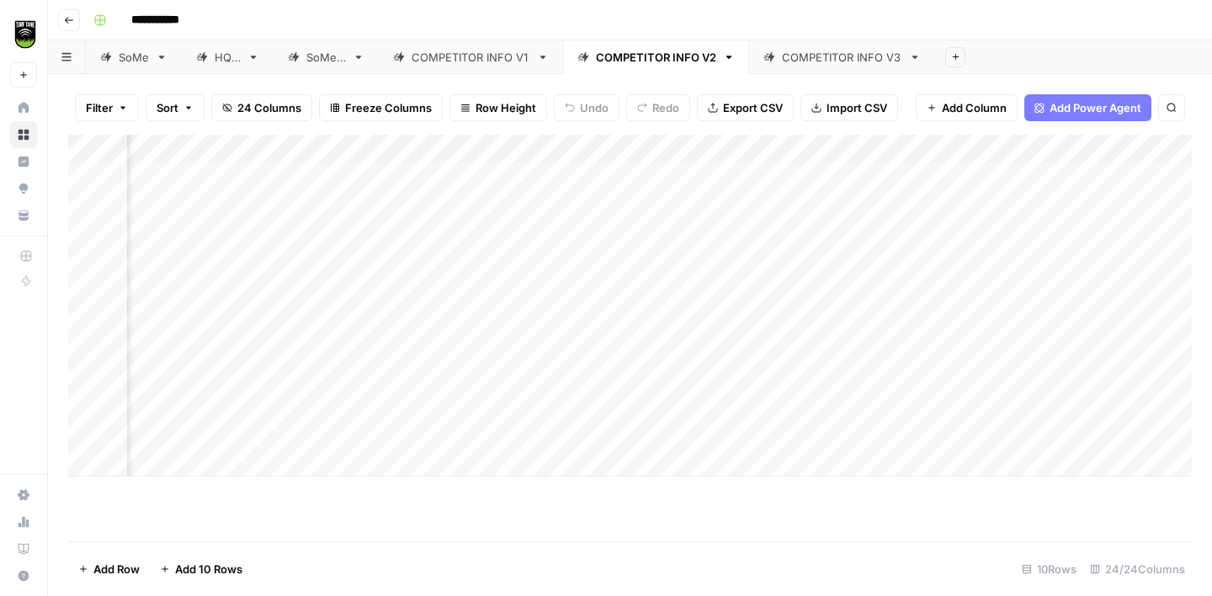
scroll to position [0, 1092]
click at [758, 176] on div "Add Column" at bounding box center [630, 306] width 1124 height 342
click at [806, 60] on div "COMPETITOR INFO V3" at bounding box center [842, 57] width 120 height 17
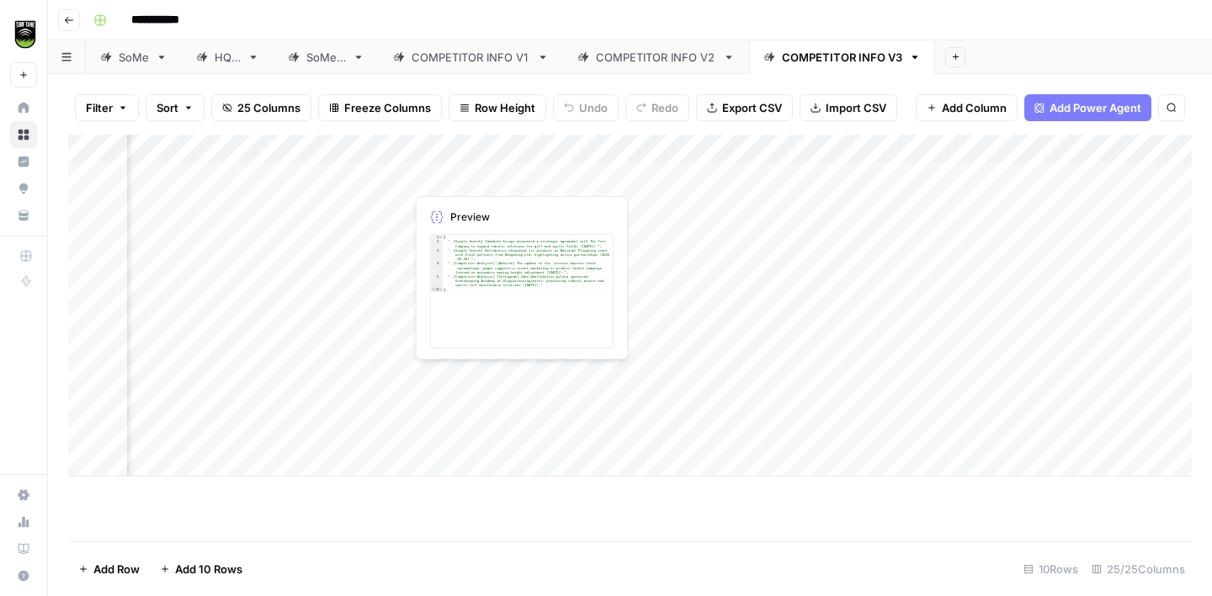
click at [477, 170] on div "Add Column" at bounding box center [630, 306] width 1124 height 342
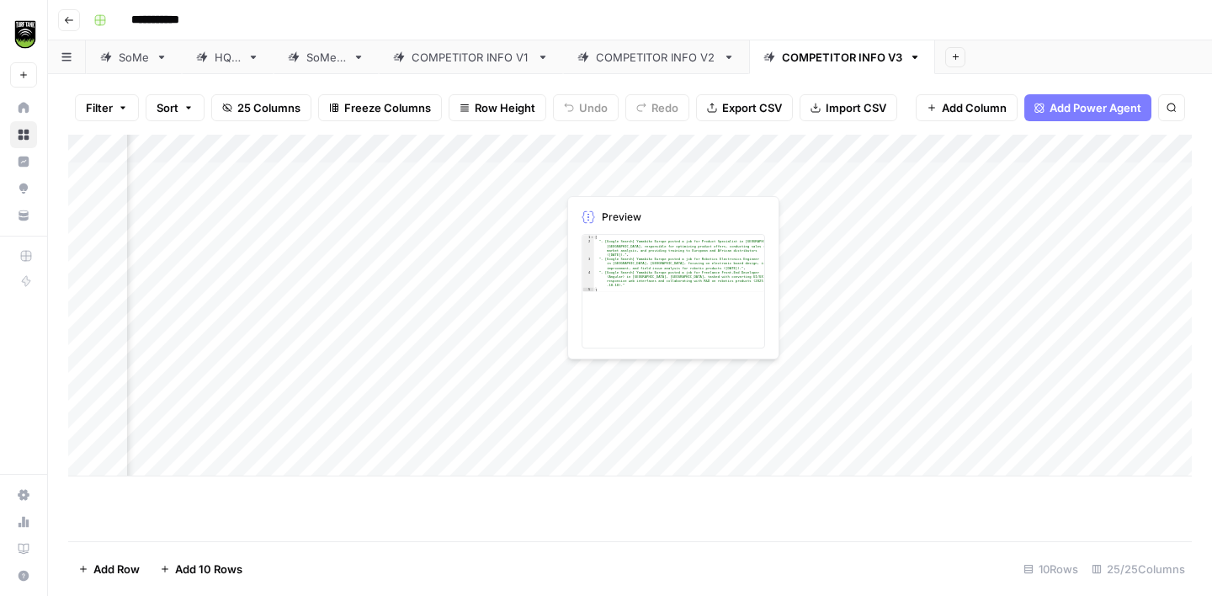
click at [617, 184] on div "Add Column" at bounding box center [630, 306] width 1124 height 342
click at [657, 52] on div "COMPETITOR INFO V2" at bounding box center [656, 57] width 120 height 17
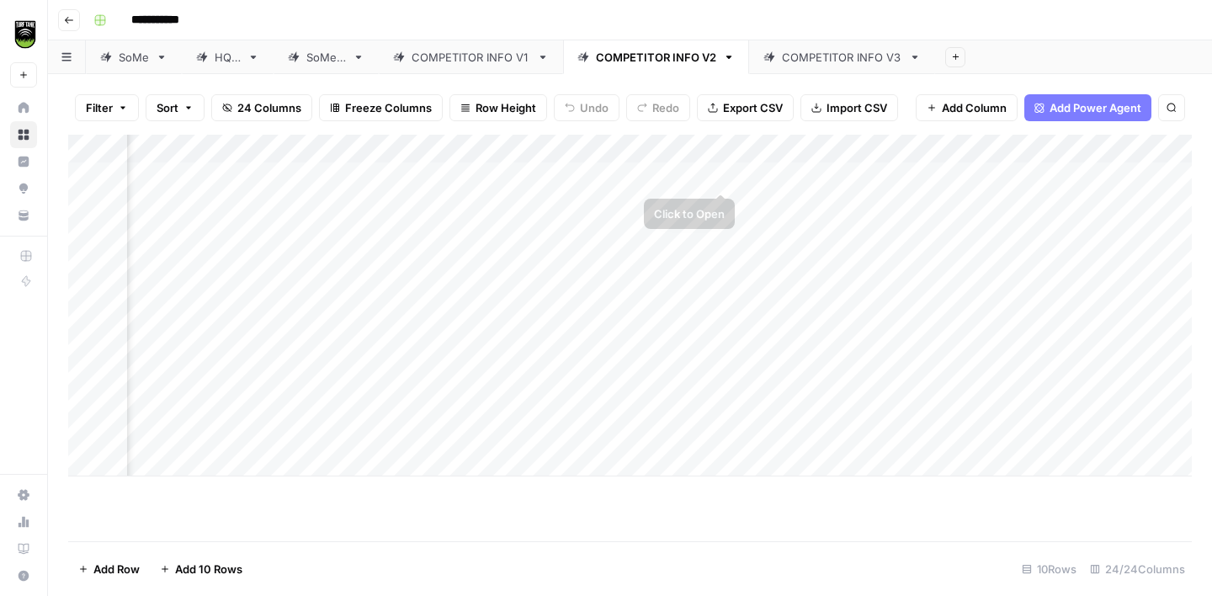
click at [657, 174] on div "Add Column" at bounding box center [630, 306] width 1124 height 342
click at [498, 60] on div "COMPETITOR INFO V1" at bounding box center [471, 57] width 119 height 17
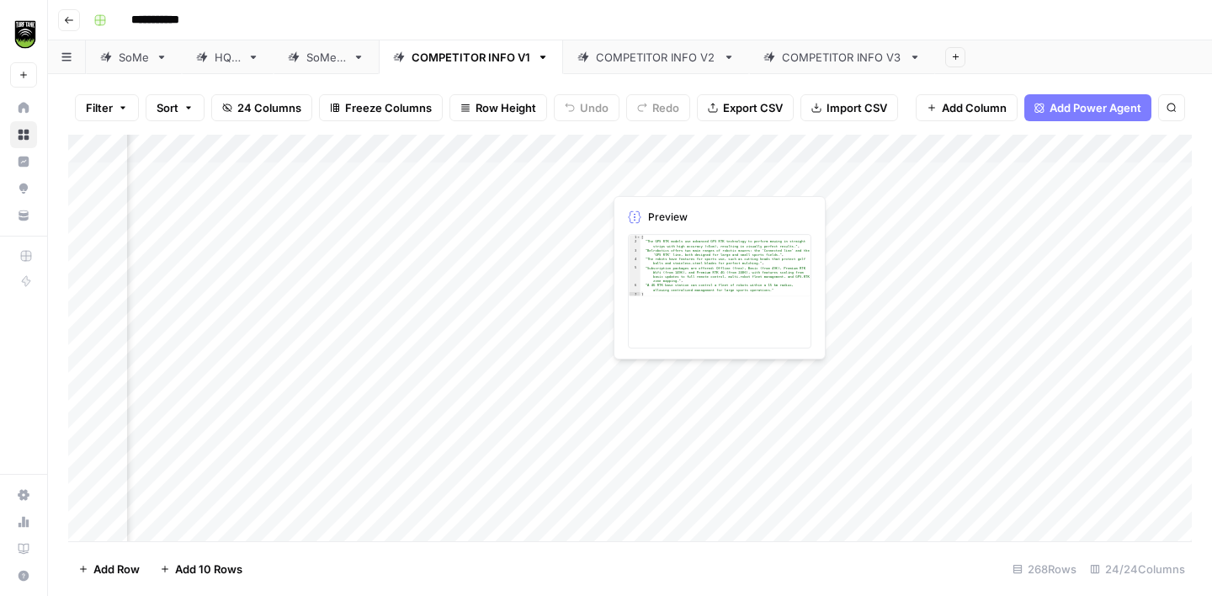
click at [686, 170] on div "Add Column" at bounding box center [630, 338] width 1124 height 407
click at [652, 59] on div "COMPETITOR INFO V2" at bounding box center [656, 57] width 120 height 17
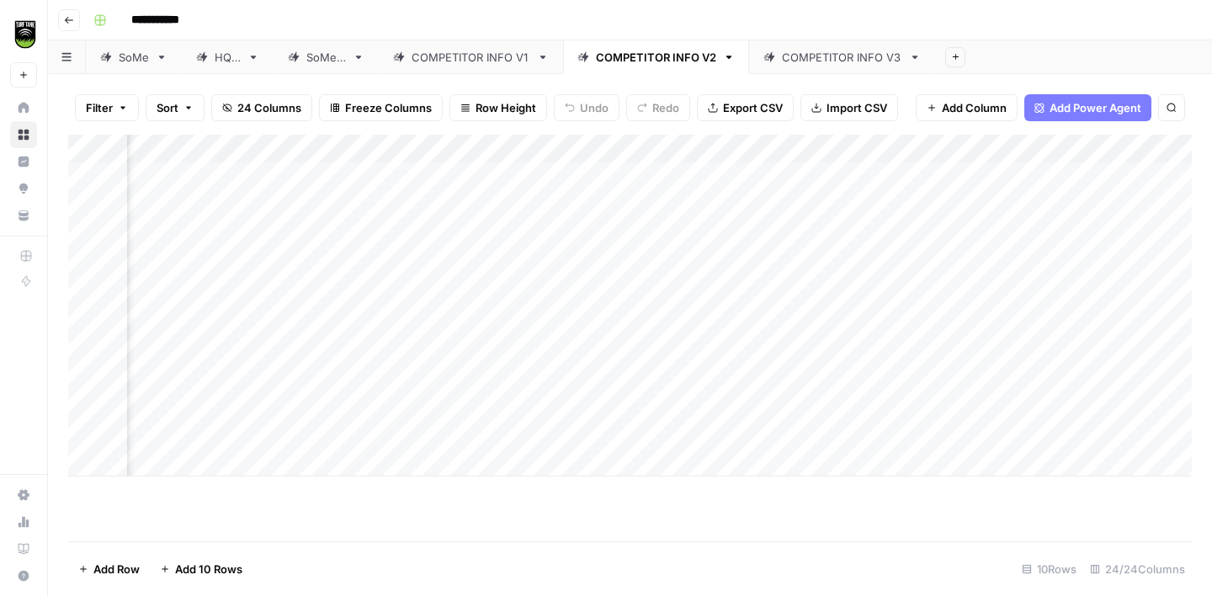
scroll to position [0, 1349]
click at [902, 173] on div "Add Column" at bounding box center [630, 306] width 1124 height 342
click at [805, 179] on div "Add Column" at bounding box center [630, 306] width 1124 height 342
click at [825, 64] on div "COMPETITOR INFO V3" at bounding box center [842, 57] width 120 height 17
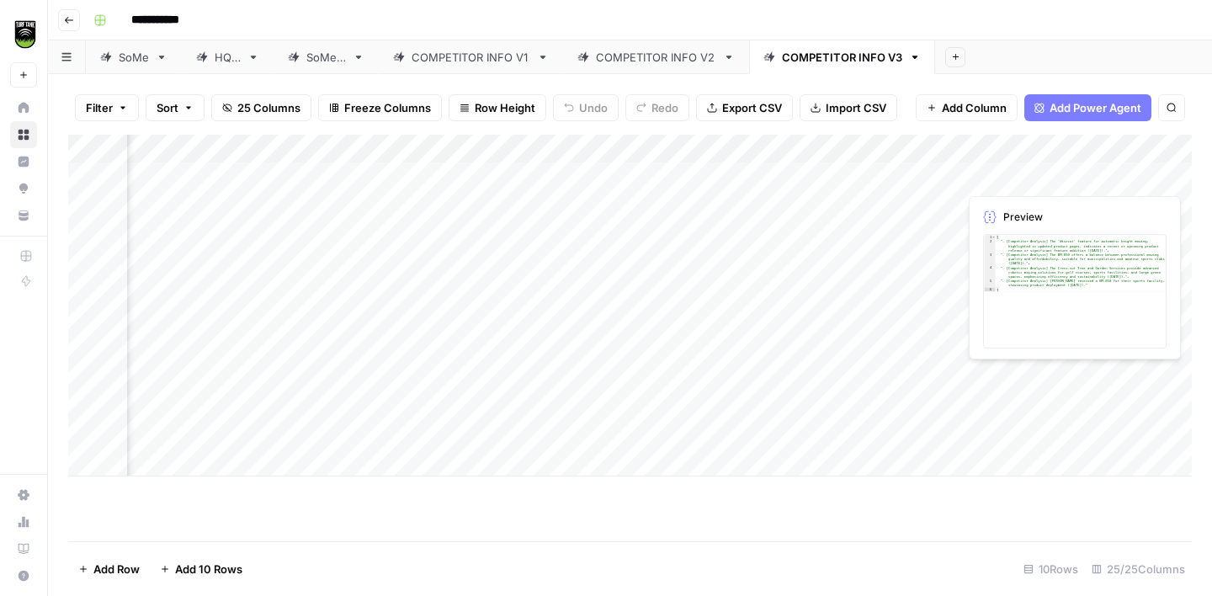
click at [1025, 176] on div "Add Column" at bounding box center [630, 306] width 1124 height 342
click at [495, 61] on div "COMPETITOR INFO V1" at bounding box center [471, 57] width 119 height 17
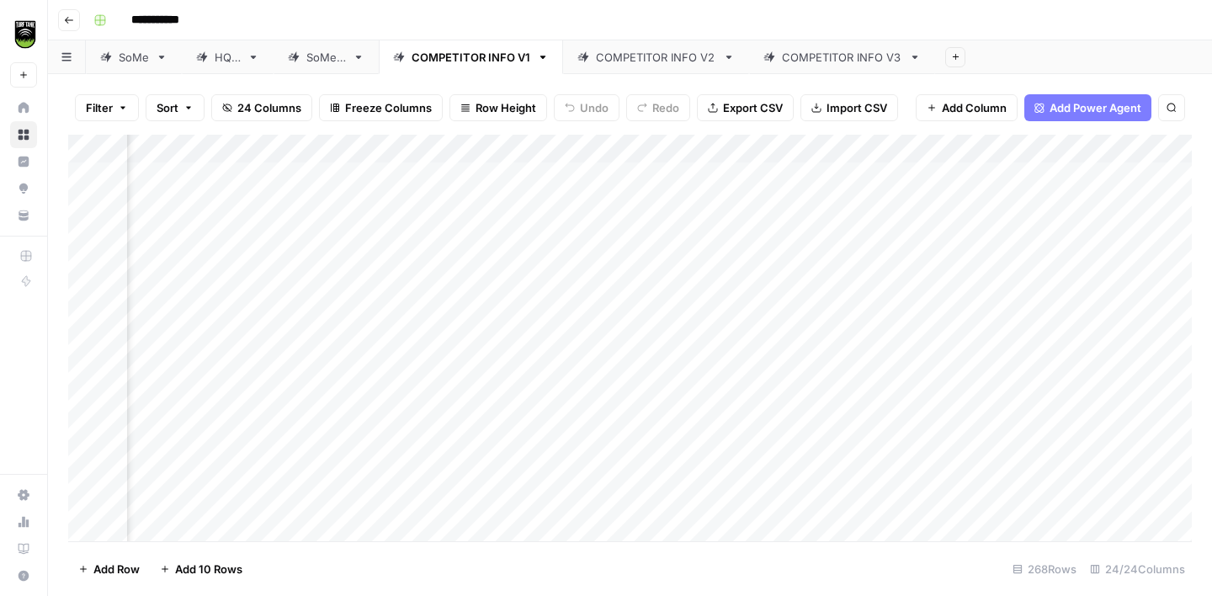
scroll to position [0, 1529]
click at [822, 170] on div "Add Column" at bounding box center [630, 338] width 1124 height 407
click at [976, 176] on div "Add Column" at bounding box center [630, 338] width 1124 height 407
click at [1122, 173] on div "Add Column" at bounding box center [630, 338] width 1124 height 407
click at [661, 57] on div "COMPETITOR INFO V2" at bounding box center [656, 57] width 120 height 17
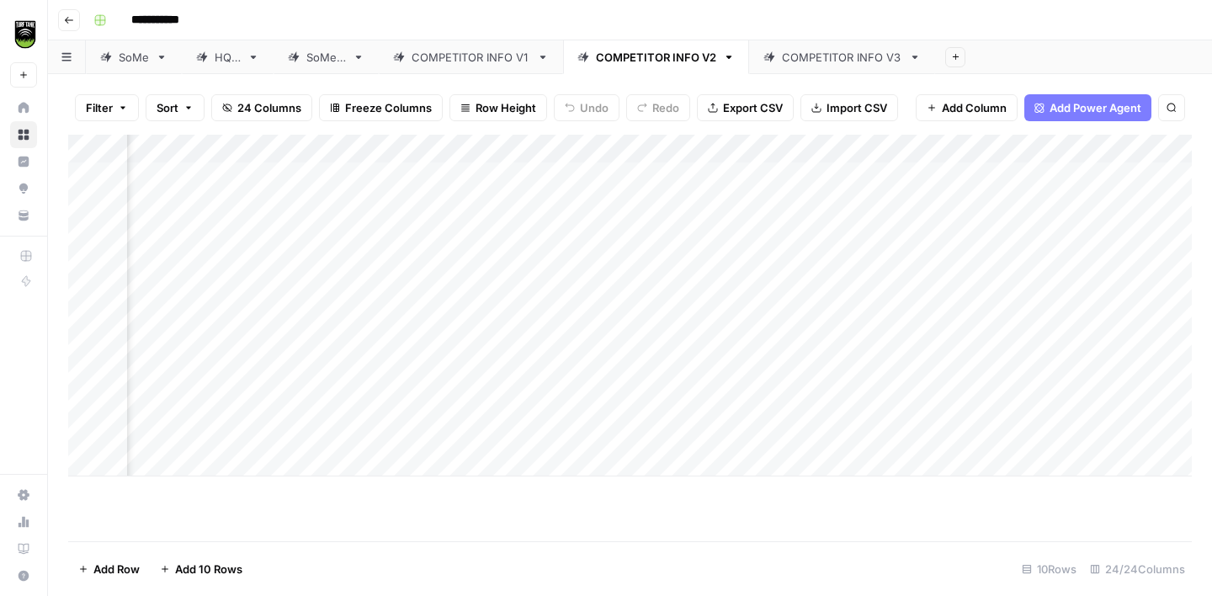
scroll to position [0, 1383]
click at [867, 173] on div "Add Column" at bounding box center [630, 306] width 1124 height 342
click at [1032, 178] on div "Add Column" at bounding box center [630, 306] width 1124 height 342
click at [981, 182] on div "Add Column" at bounding box center [630, 306] width 1124 height 342
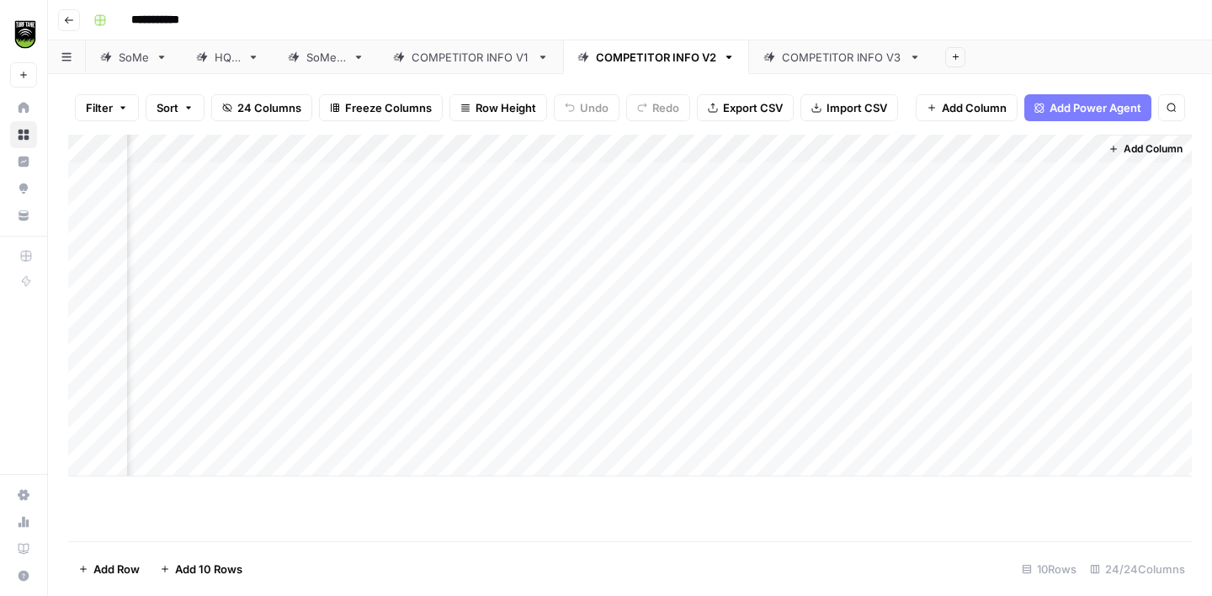
click at [832, 56] on div "COMPETITOR INFO V3" at bounding box center [842, 57] width 120 height 17
click at [896, 172] on div "Add Column" at bounding box center [630, 306] width 1124 height 342
click at [1044, 178] on div "Add Column" at bounding box center [630, 306] width 1124 height 342
click at [1149, 172] on div "Add Column" at bounding box center [630, 306] width 1124 height 342
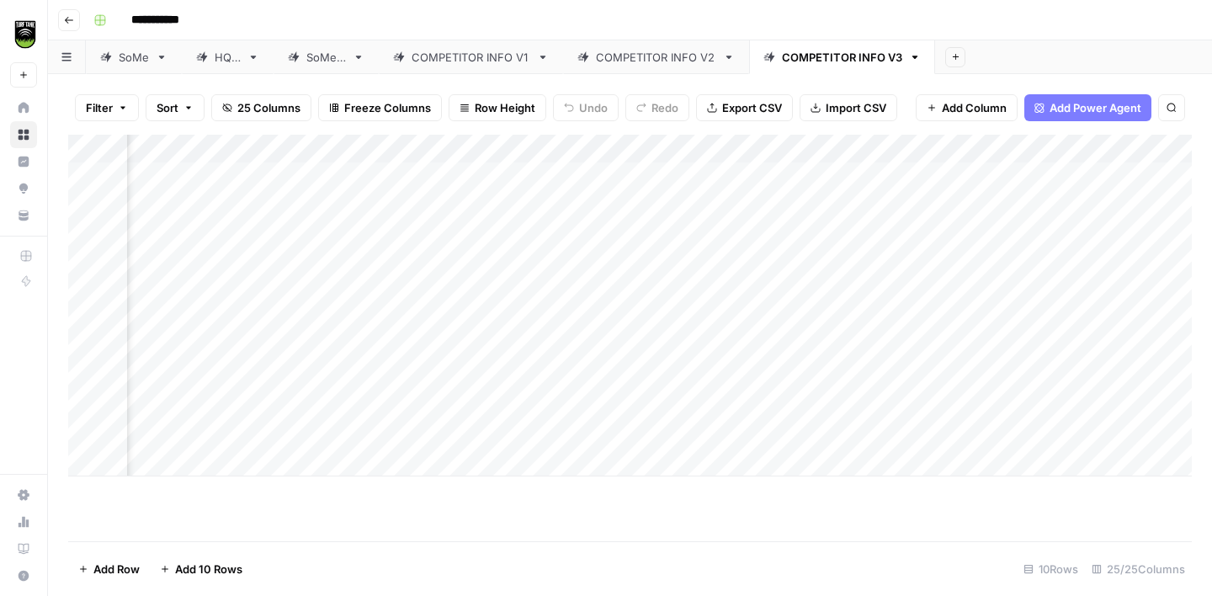
click at [477, 51] on div "COMPETITOR INFO V1" at bounding box center [471, 57] width 119 height 17
click at [248, 201] on div "Add Column" at bounding box center [630, 338] width 1124 height 407
click at [260, 146] on div "Add Column" at bounding box center [630, 338] width 1124 height 407
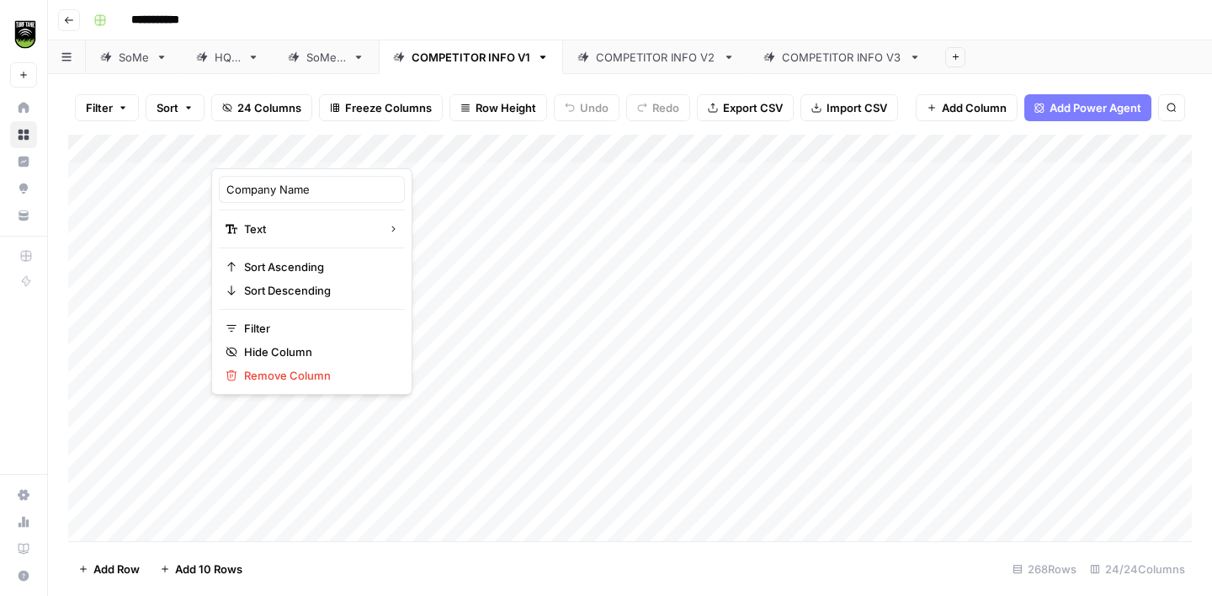
drag, startPoint x: 260, startPoint y: 146, endPoint x: 529, endPoint y: 159, distance: 268.8
click at [529, 159] on body "**********" at bounding box center [606, 298] width 1212 height 596
click at [210, 127] on div "Filter Sort 24 Columns Freeze Columns Row Height Undo Redo Export CSV Import CS…" at bounding box center [630, 108] width 1124 height 54
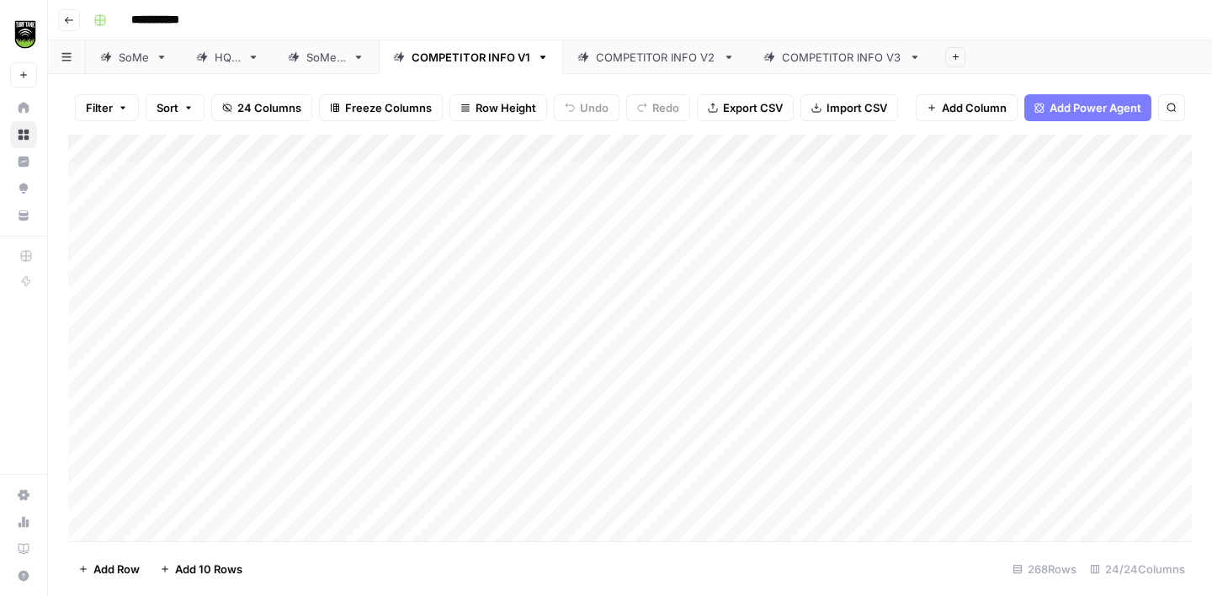
drag, startPoint x: 239, startPoint y: 147, endPoint x: 1068, endPoint y: 200, distance: 830.8
click at [1068, 200] on div "Add Column" at bounding box center [630, 338] width 1124 height 407
drag, startPoint x: 449, startPoint y: 143, endPoint x: 770, endPoint y: 157, distance: 321.9
click at [770, 157] on div "Add Column" at bounding box center [630, 338] width 1124 height 407
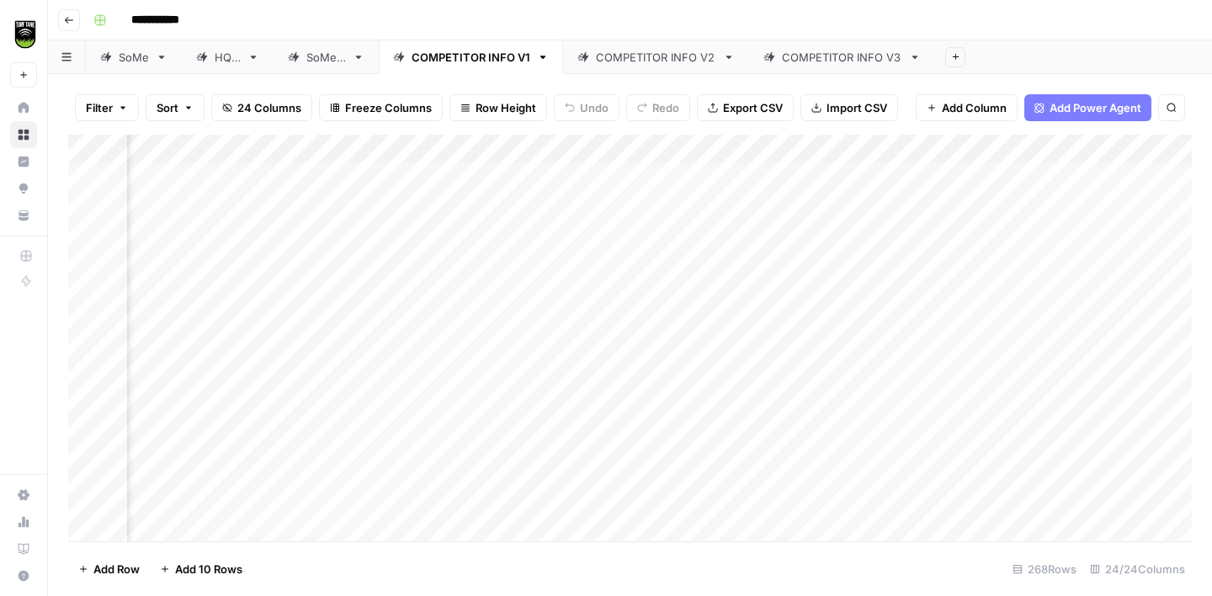
scroll to position [0, 1123]
click at [644, 64] on div "COMPETITOR INFO V2" at bounding box center [656, 57] width 120 height 17
drag, startPoint x: 271, startPoint y: 141, endPoint x: 990, endPoint y: 194, distance: 720.7
click at [991, 194] on div "Add Column" at bounding box center [630, 306] width 1124 height 342
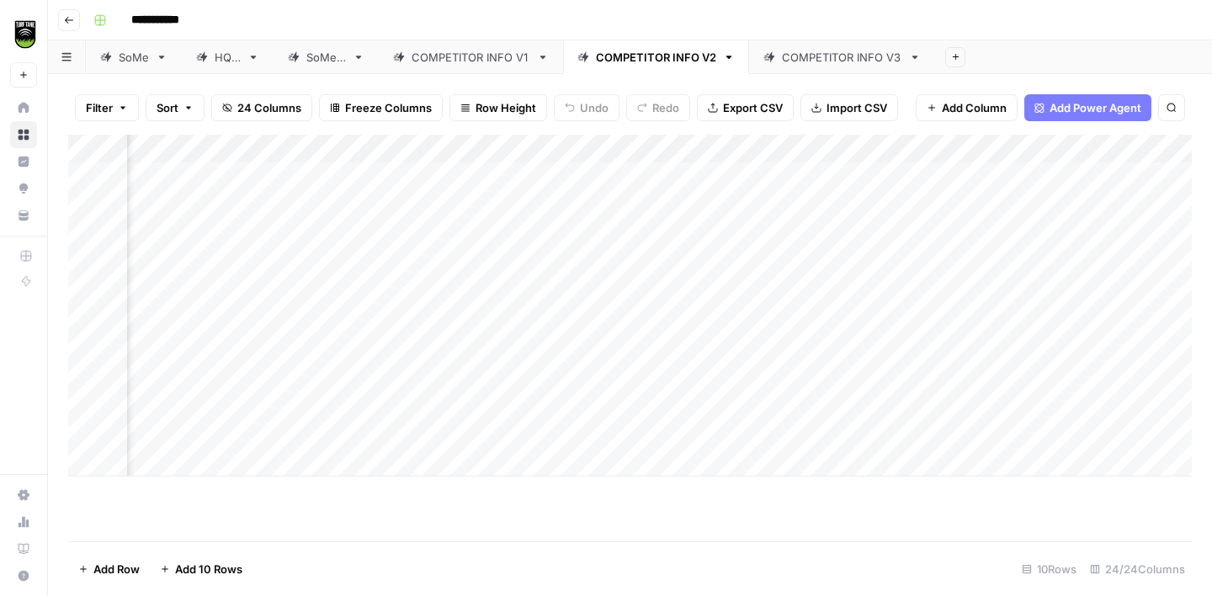
drag, startPoint x: 162, startPoint y: 141, endPoint x: 567, endPoint y: 147, distance: 404.9
click at [567, 147] on div "Add Column" at bounding box center [630, 306] width 1124 height 342
click at [825, 61] on div "COMPETITOR INFO V3" at bounding box center [842, 57] width 120 height 17
drag, startPoint x: 262, startPoint y: 146, endPoint x: 1141, endPoint y: 178, distance: 880.2
click at [1141, 178] on div "Add Column" at bounding box center [630, 306] width 1124 height 342
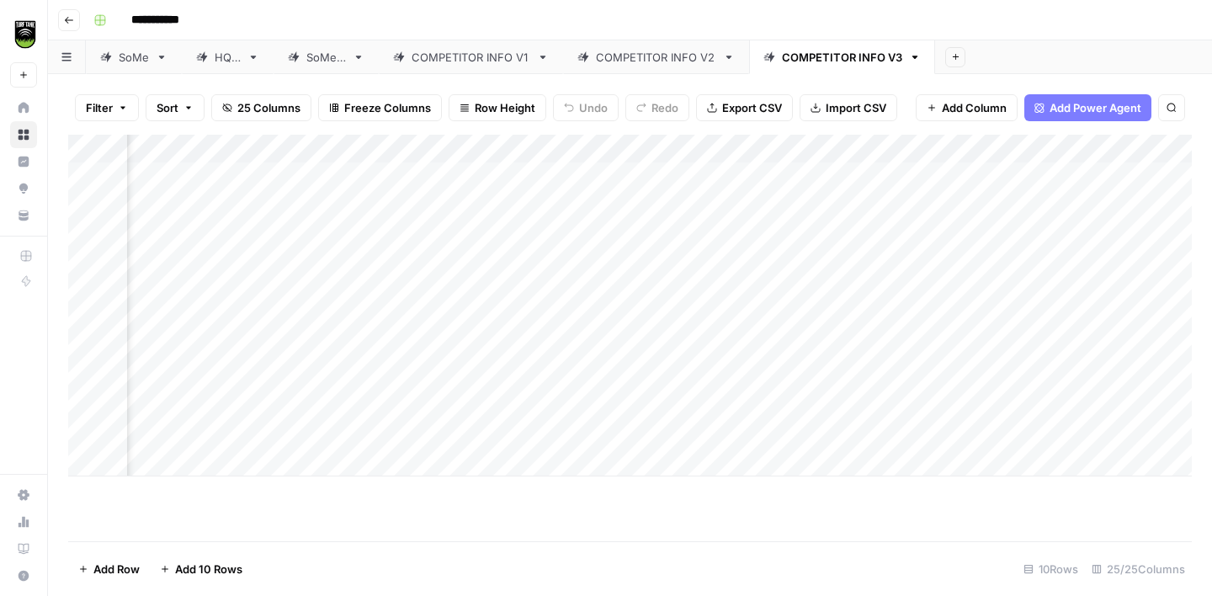
scroll to position [0, 839]
drag, startPoint x: 251, startPoint y: 142, endPoint x: 591, endPoint y: 162, distance: 340.7
click at [591, 162] on div "Add Column" at bounding box center [630, 306] width 1124 height 342
click at [495, 62] on div "COMPETITOR INFO V1" at bounding box center [471, 57] width 119 height 17
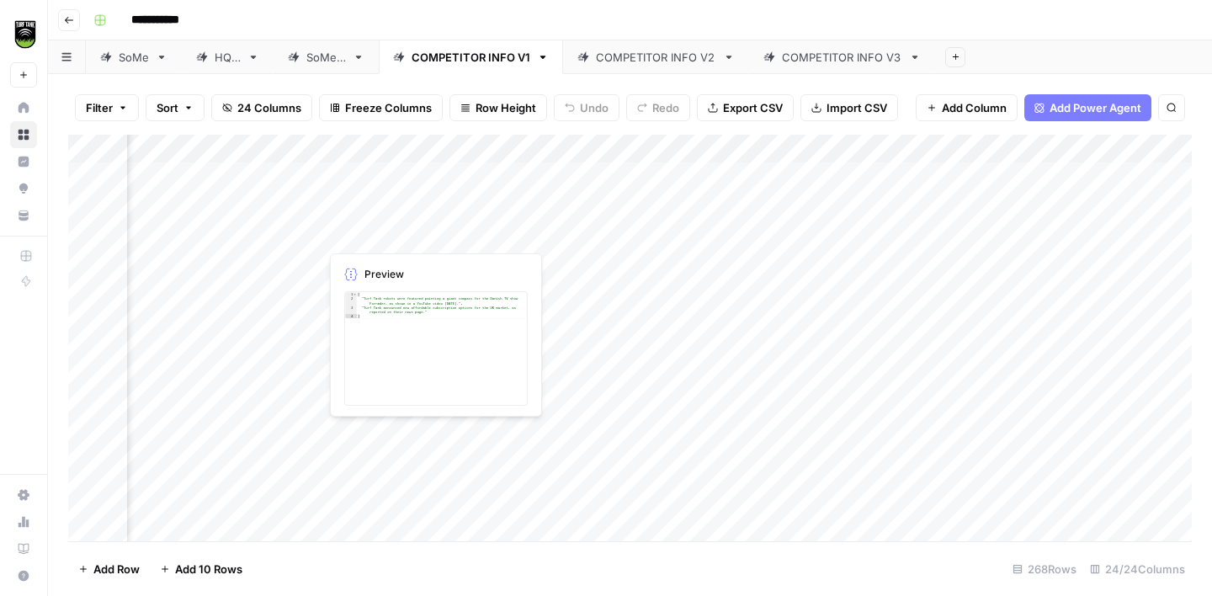
click at [448, 209] on div "Add Column" at bounding box center [630, 338] width 1124 height 407
click at [747, 202] on div "Add Column" at bounding box center [630, 338] width 1124 height 407
click at [916, 202] on div "Add Column" at bounding box center [630, 338] width 1124 height 407
click at [868, 202] on div "Add Column" at bounding box center [630, 338] width 1124 height 407
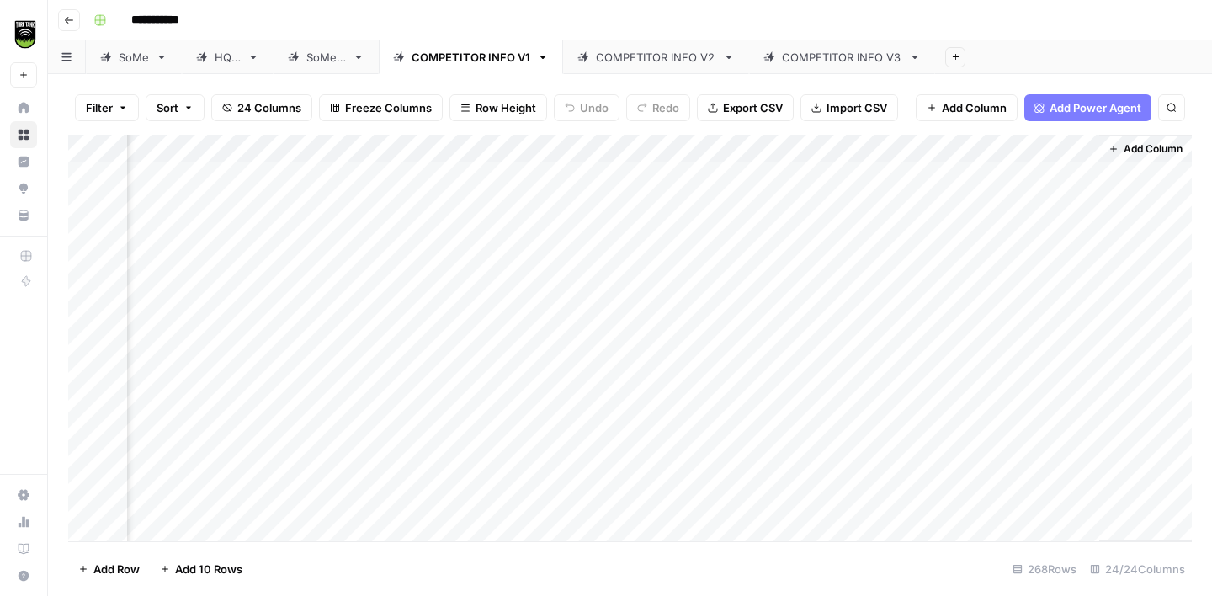
click at [622, 55] on div "COMPETITOR INFO V2" at bounding box center [656, 57] width 120 height 17
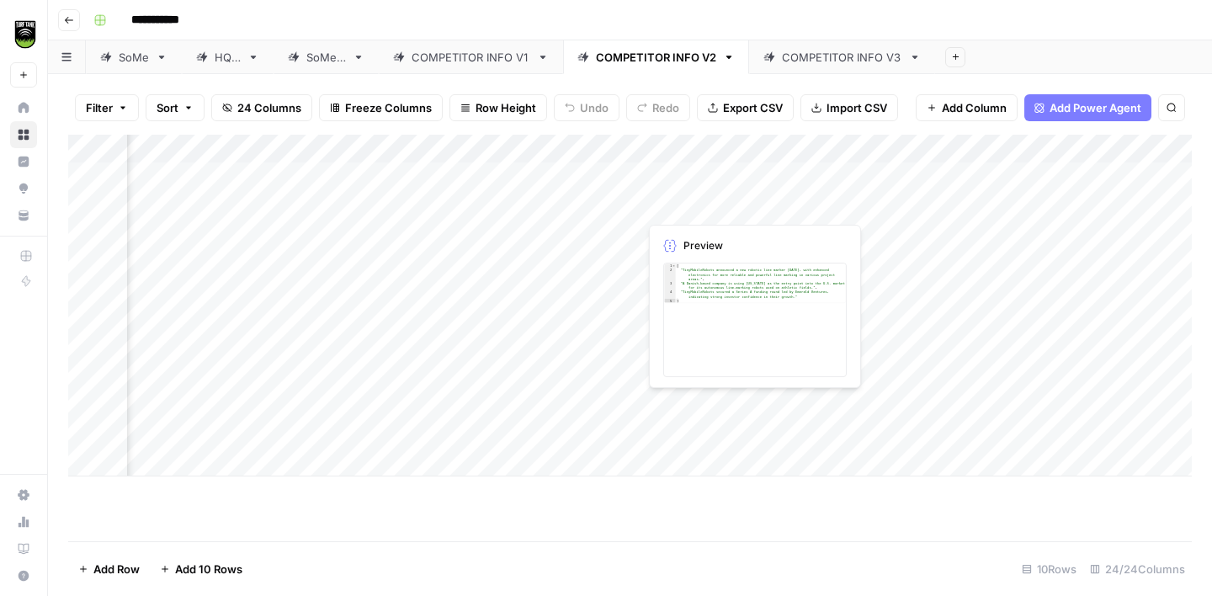
click at [709, 205] on div "Add Column" at bounding box center [630, 306] width 1124 height 342
click at [840, 210] on div "Add Column" at bounding box center [630, 306] width 1124 height 342
click at [1000, 200] on div "Add Column" at bounding box center [630, 306] width 1124 height 342
click at [822, 58] on div "COMPETITOR INFO V3" at bounding box center [842, 57] width 120 height 17
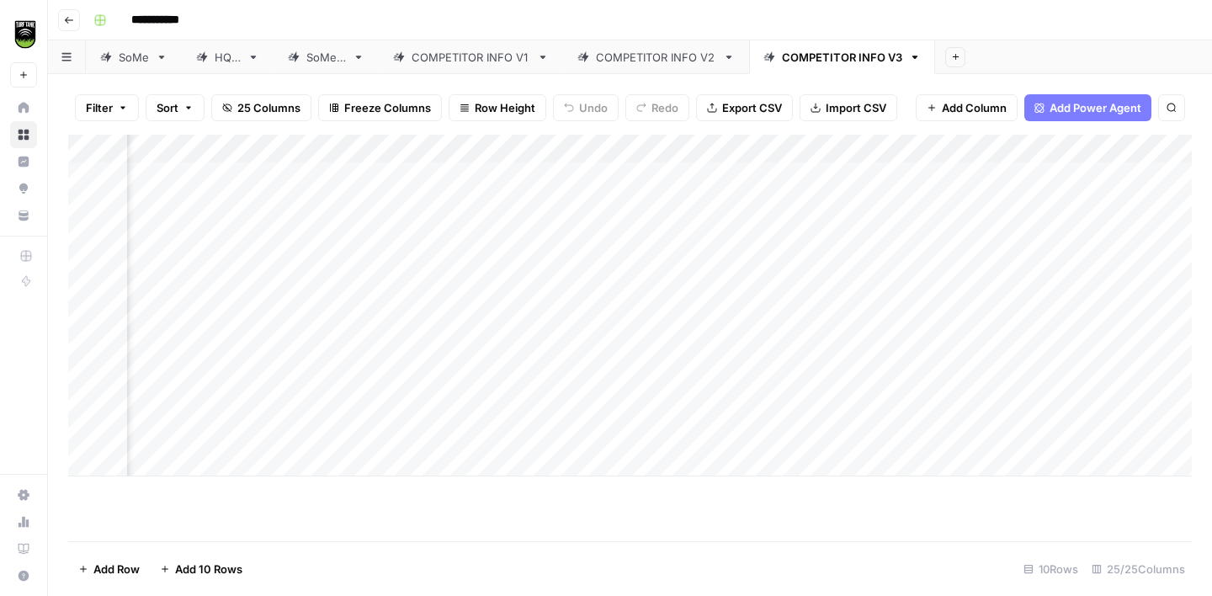
scroll to position [0, 1034]
click at [762, 209] on div "Add Column" at bounding box center [630, 306] width 1124 height 342
click at [891, 203] on div "Add Column" at bounding box center [630, 306] width 1124 height 342
click at [883, 199] on div "Add Column" at bounding box center [630, 306] width 1124 height 342
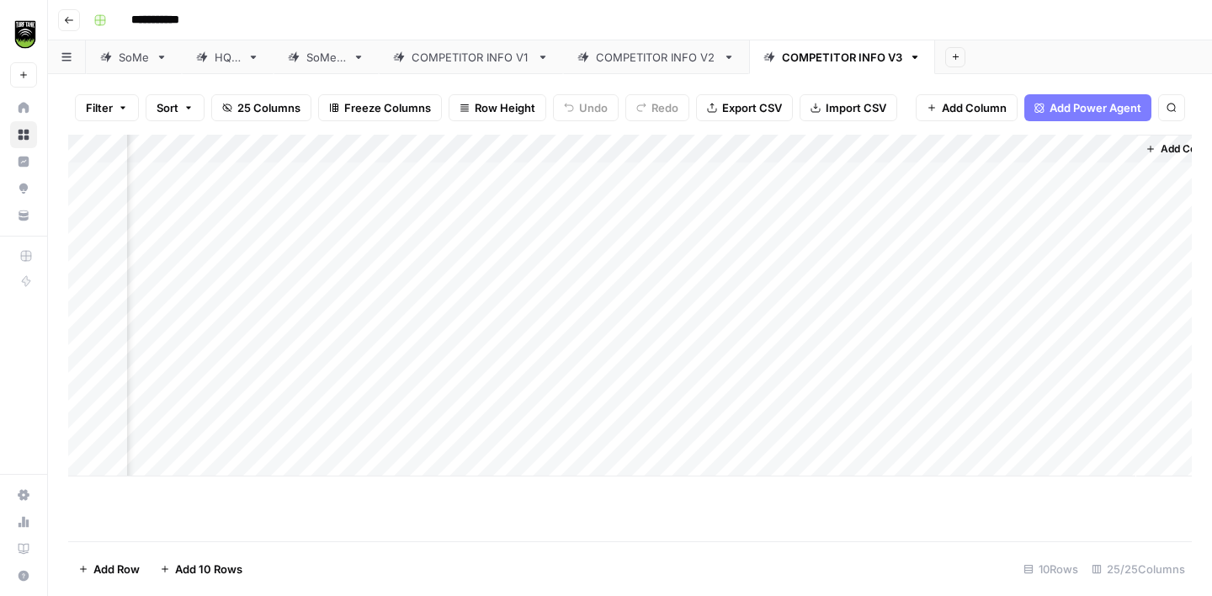
click at [1040, 198] on div "Add Column" at bounding box center [630, 306] width 1124 height 342
click at [471, 57] on div "COMPETITOR INFO V1" at bounding box center [471, 57] width 119 height 17
click at [689, 232] on div "Add Column" at bounding box center [630, 338] width 1124 height 407
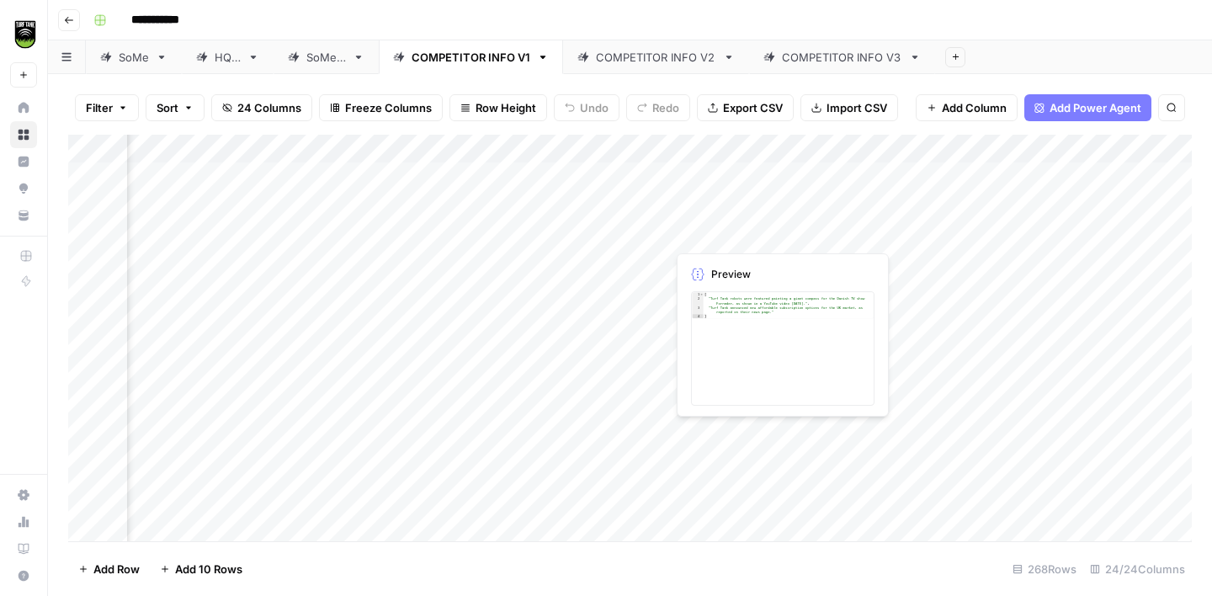
click at [758, 234] on div "Add Column" at bounding box center [630, 338] width 1124 height 407
click at [967, 235] on div "Add Column" at bounding box center [630, 338] width 1124 height 407
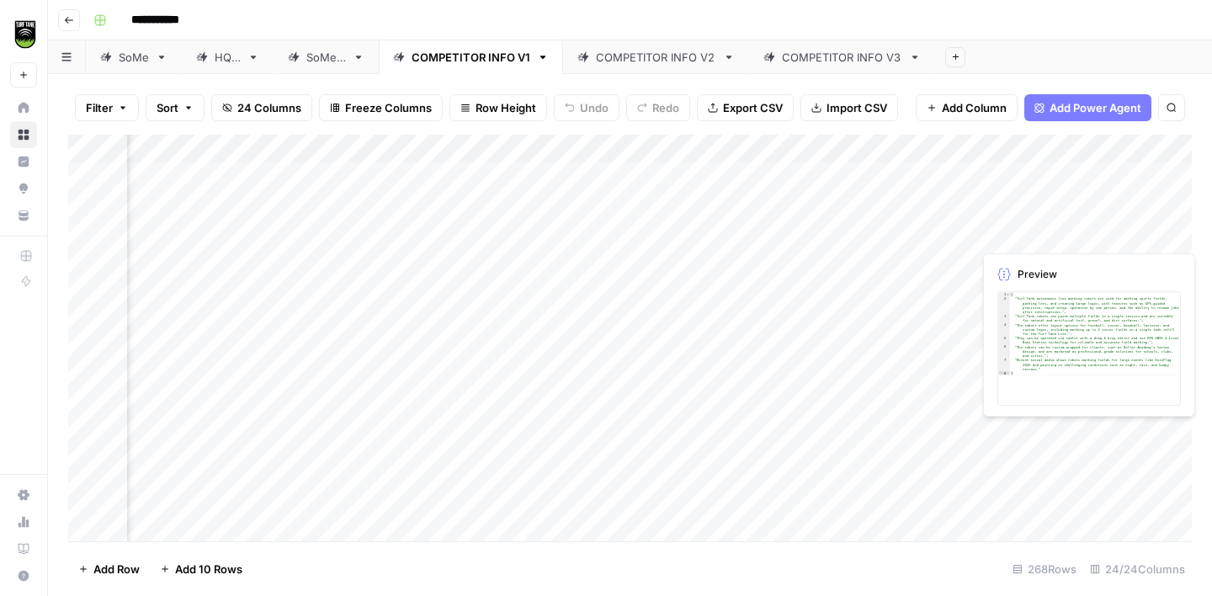
click at [1115, 237] on div "Add Column" at bounding box center [630, 338] width 1124 height 407
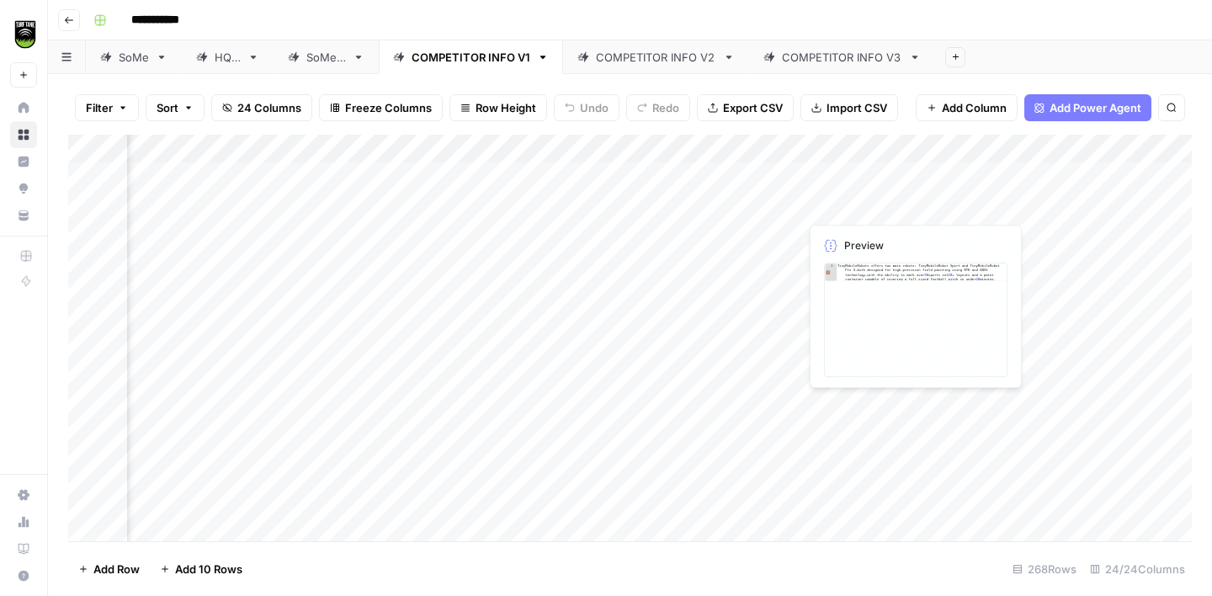
scroll to position [0, 1616]
click at [774, 229] on div "Add Column" at bounding box center [630, 338] width 1124 height 407
click at [639, 51] on div "COMPETITOR INFO V2" at bounding box center [656, 57] width 120 height 17
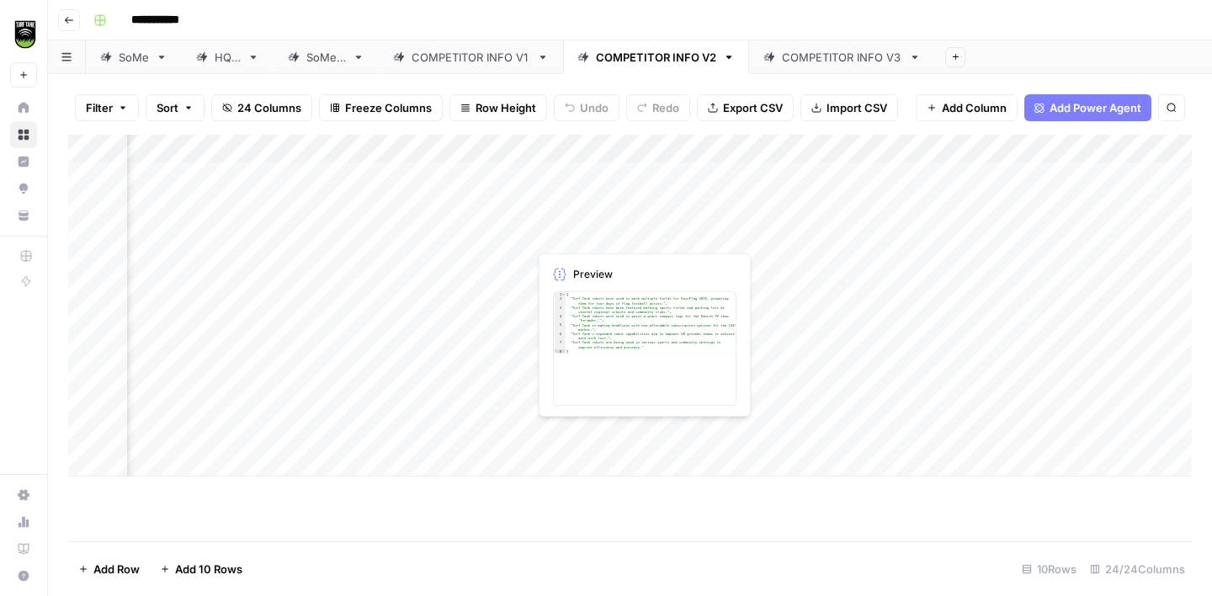
click at [584, 226] on div "Add Column" at bounding box center [630, 306] width 1124 height 342
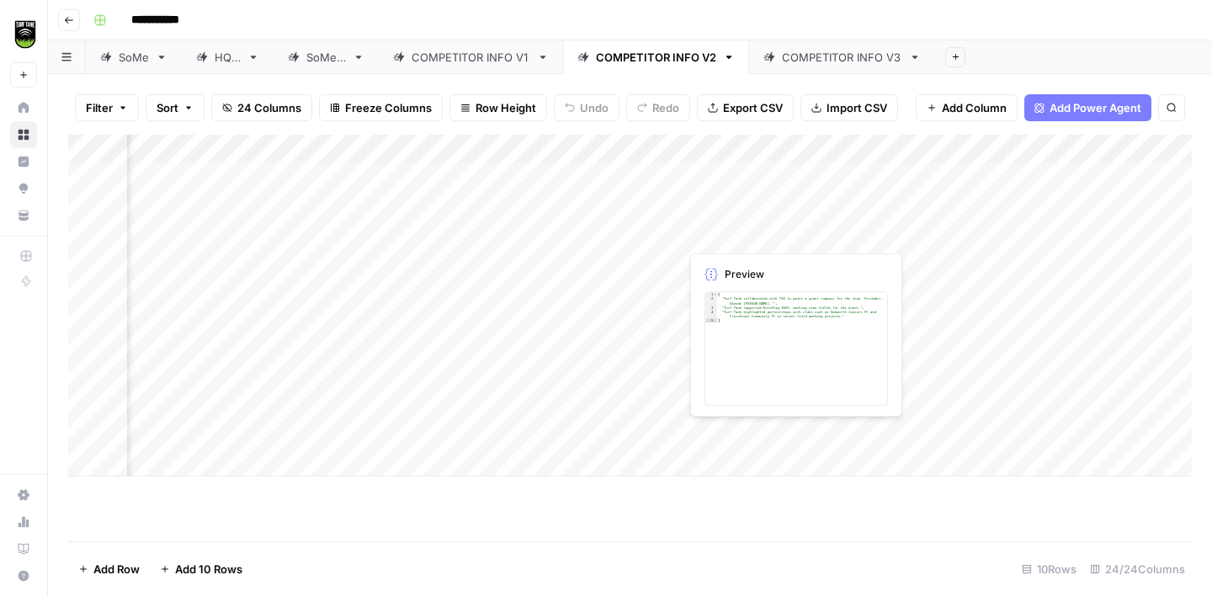
click at [731, 229] on div "Add Column" at bounding box center [630, 306] width 1124 height 342
click at [933, 236] on div "Add Column" at bounding box center [630, 306] width 1124 height 342
click at [812, 56] on div "COMPETITOR INFO V3" at bounding box center [842, 57] width 120 height 17
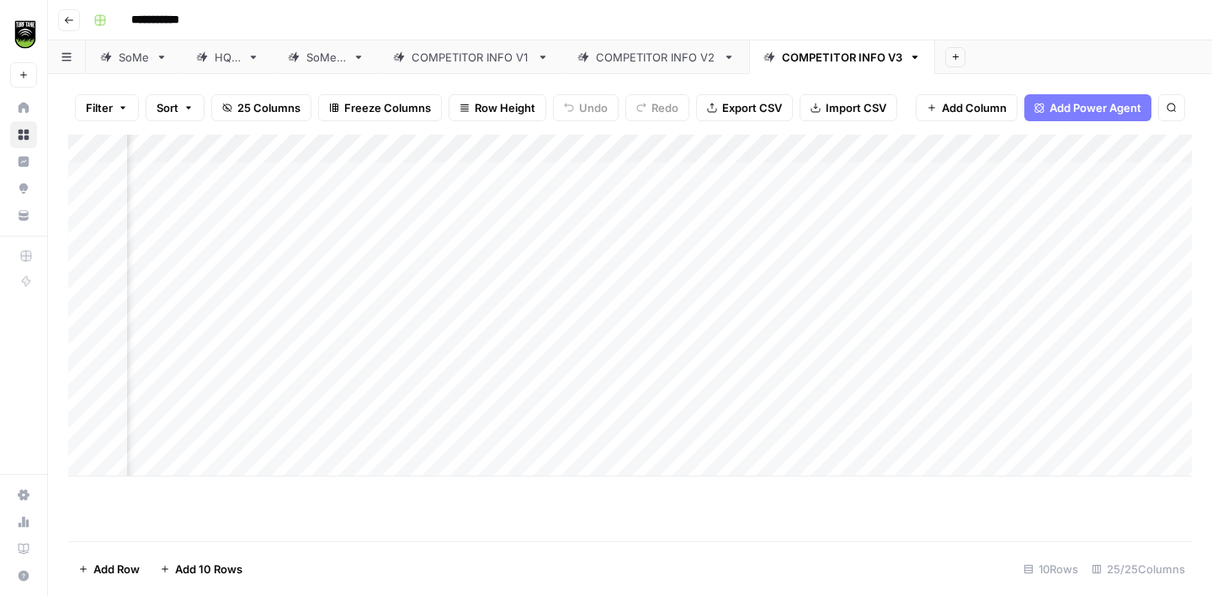
scroll to position [0, 946]
click at [836, 226] on div "Add Column" at bounding box center [630, 306] width 1124 height 342
click at [964, 235] on div "Add Column" at bounding box center [630, 306] width 1124 height 342
click at [825, 230] on div "Add Column" at bounding box center [630, 306] width 1124 height 342
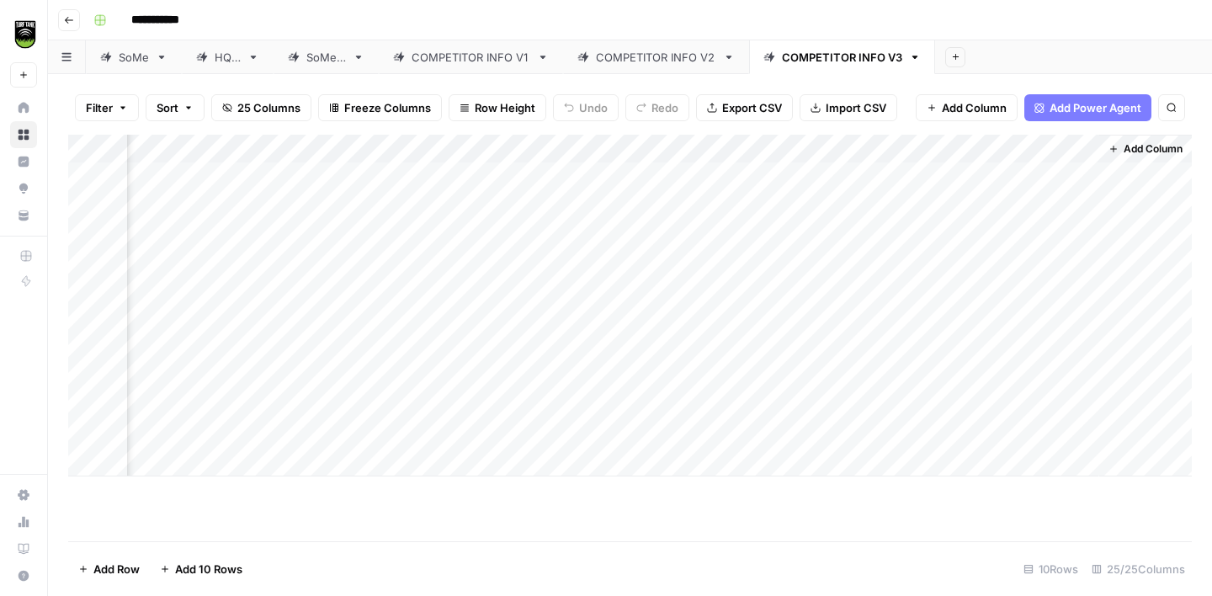
click at [990, 229] on div "Add Column" at bounding box center [630, 306] width 1124 height 342
click at [465, 59] on div "COMPETITOR INFO V1" at bounding box center [471, 57] width 119 height 17
click at [492, 58] on div "COMPETITOR INFO V1" at bounding box center [471, 57] width 119 height 17
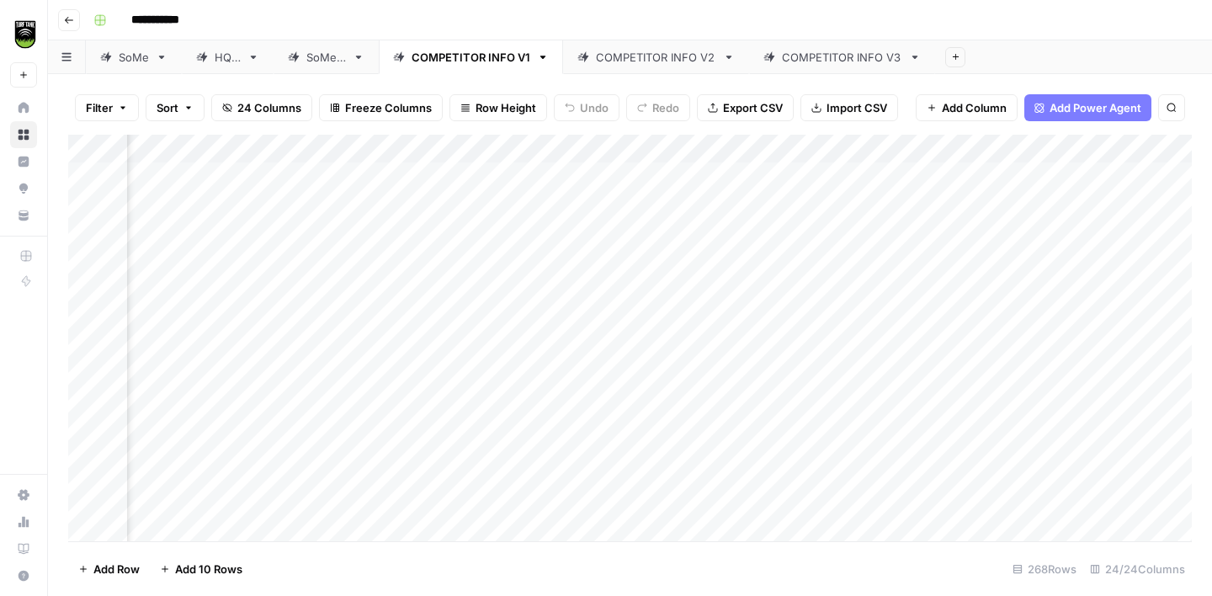
click at [193, 263] on div "Add Column" at bounding box center [630, 338] width 1124 height 407
drag, startPoint x: 271, startPoint y: 148, endPoint x: 1118, endPoint y: 215, distance: 849.4
click at [1118, 215] on div "Add Column" at bounding box center [630, 338] width 1124 height 407
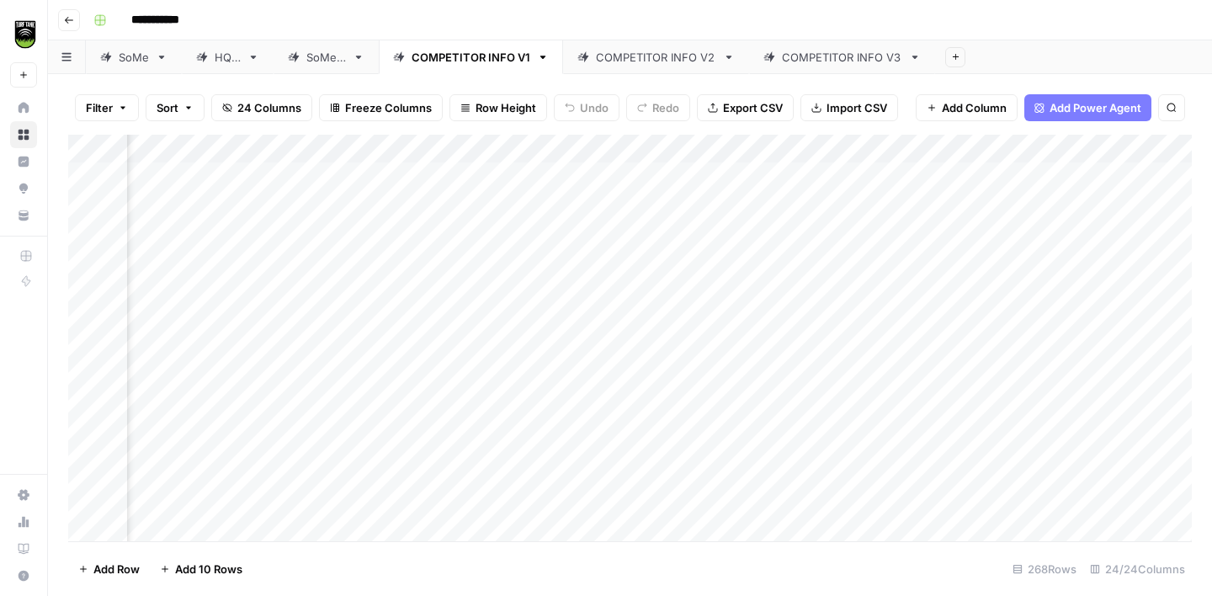
click at [343, 260] on div "Add Column" at bounding box center [630, 338] width 1124 height 407
click at [341, 292] on div "Add Column" at bounding box center [630, 338] width 1124 height 407
click at [811, 59] on div "COMPETITOR INFO V3" at bounding box center [842, 57] width 120 height 17
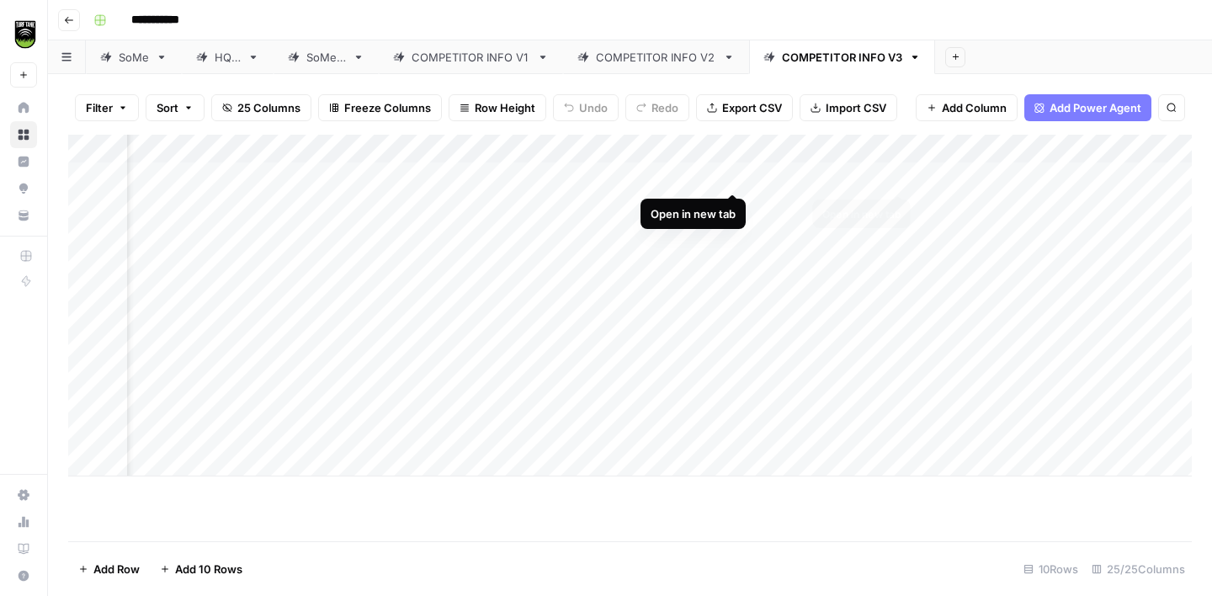
drag, startPoint x: 362, startPoint y: 146, endPoint x: 1029, endPoint y: 191, distance: 669.0
click at [1029, 191] on div "Add Column" at bounding box center [630, 306] width 1124 height 342
drag, startPoint x: 657, startPoint y: 148, endPoint x: 984, endPoint y: 141, distance: 327.5
click at [984, 141] on div "Add Column" at bounding box center [630, 306] width 1124 height 342
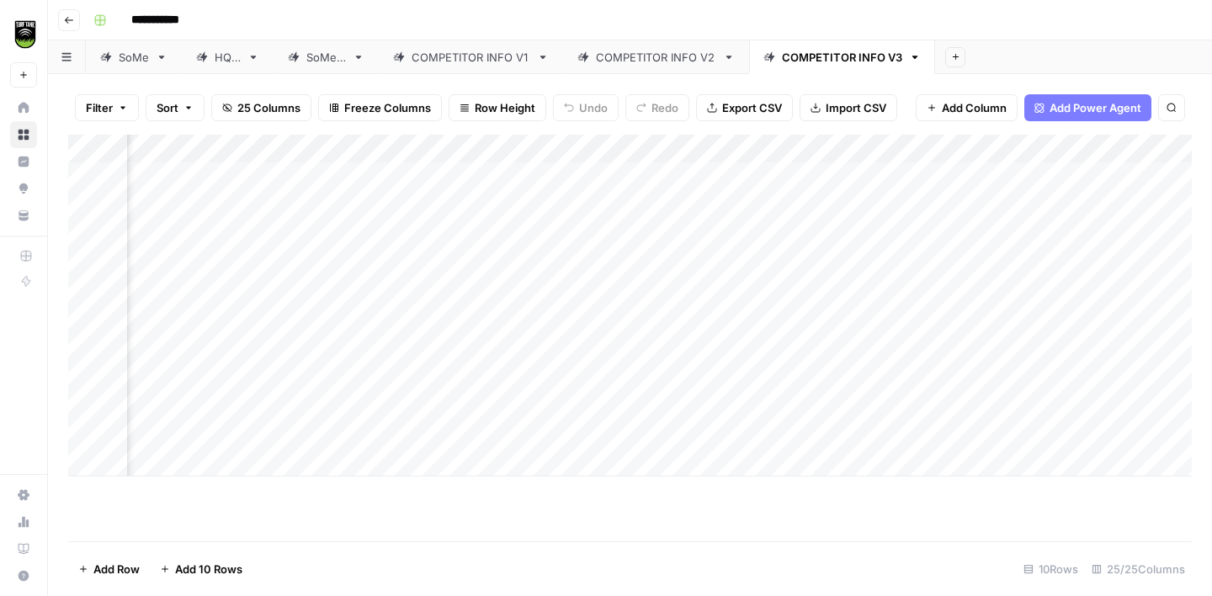
scroll to position [0, 1224]
click at [285, 318] on div "Add Column" at bounding box center [630, 306] width 1124 height 342
click at [305, 347] on div "Add Column" at bounding box center [630, 306] width 1124 height 342
click at [299, 377] on div "Add Column" at bounding box center [630, 306] width 1124 height 342
click at [297, 405] on div "Add Column" at bounding box center [630, 306] width 1124 height 342
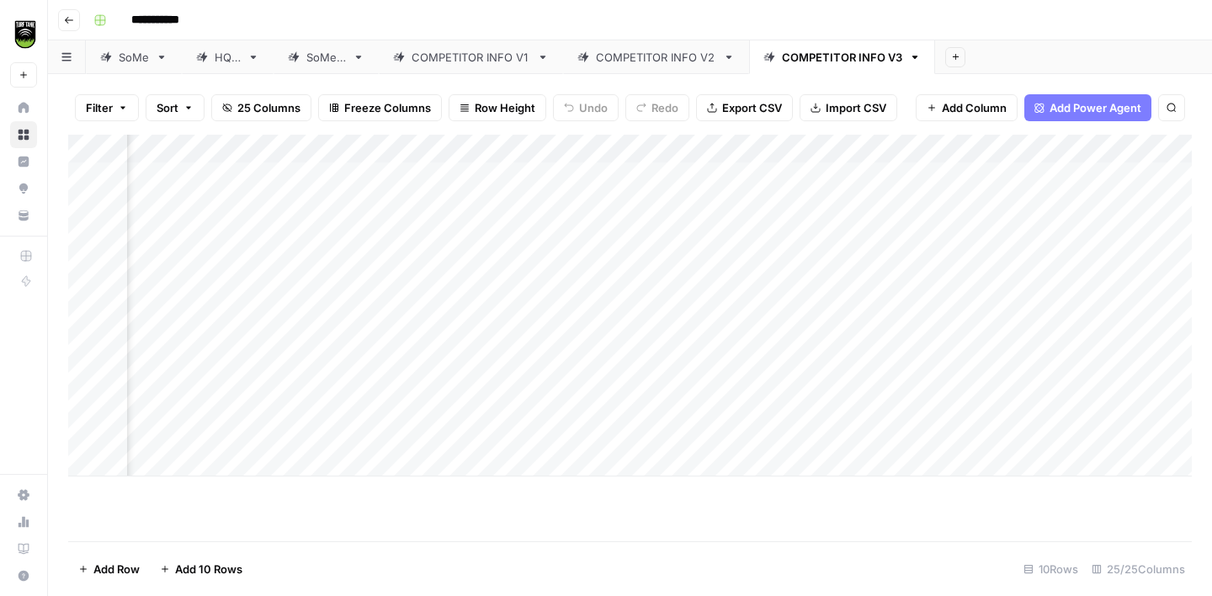
click at [290, 429] on div "Add Column" at bounding box center [630, 306] width 1124 height 342
click at [481, 60] on div "COMPETITOR INFO V1" at bounding box center [471, 57] width 119 height 17
click at [412, 259] on div "Add Column" at bounding box center [630, 338] width 1124 height 407
click at [549, 267] on div "Add Column" at bounding box center [630, 338] width 1124 height 407
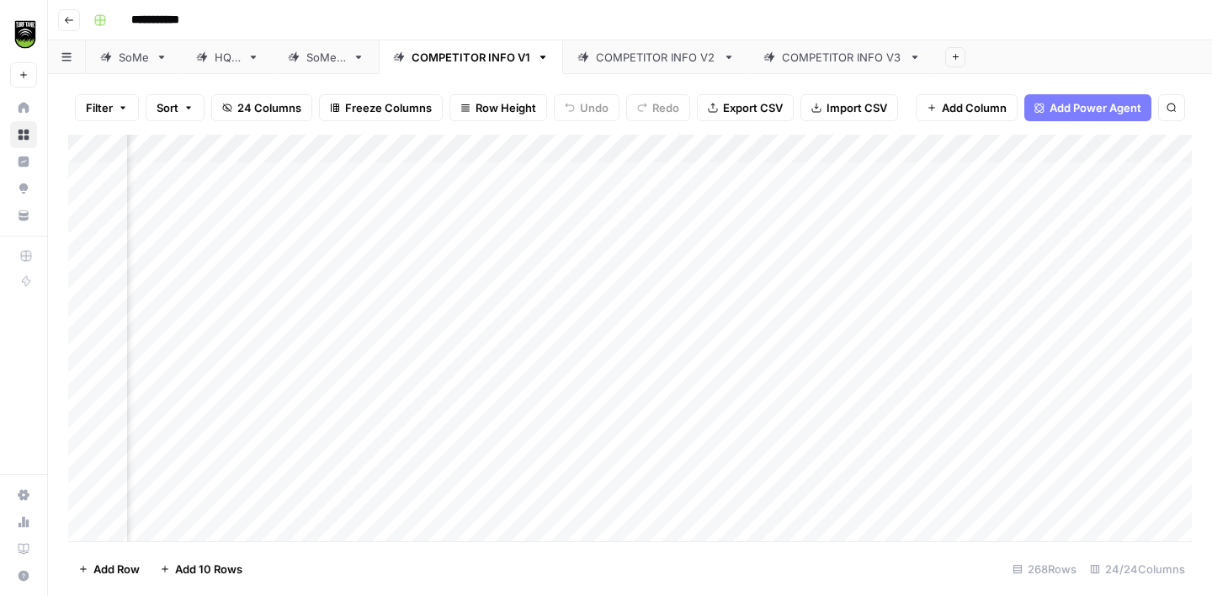
scroll to position [0, 1562]
click at [653, 62] on div "COMPETITOR INFO V2" at bounding box center [656, 57] width 120 height 17
click at [512, 262] on div "Add Column" at bounding box center [630, 306] width 1124 height 342
click at [825, 51] on div "COMPETITOR INFO V3" at bounding box center [842, 57] width 120 height 17
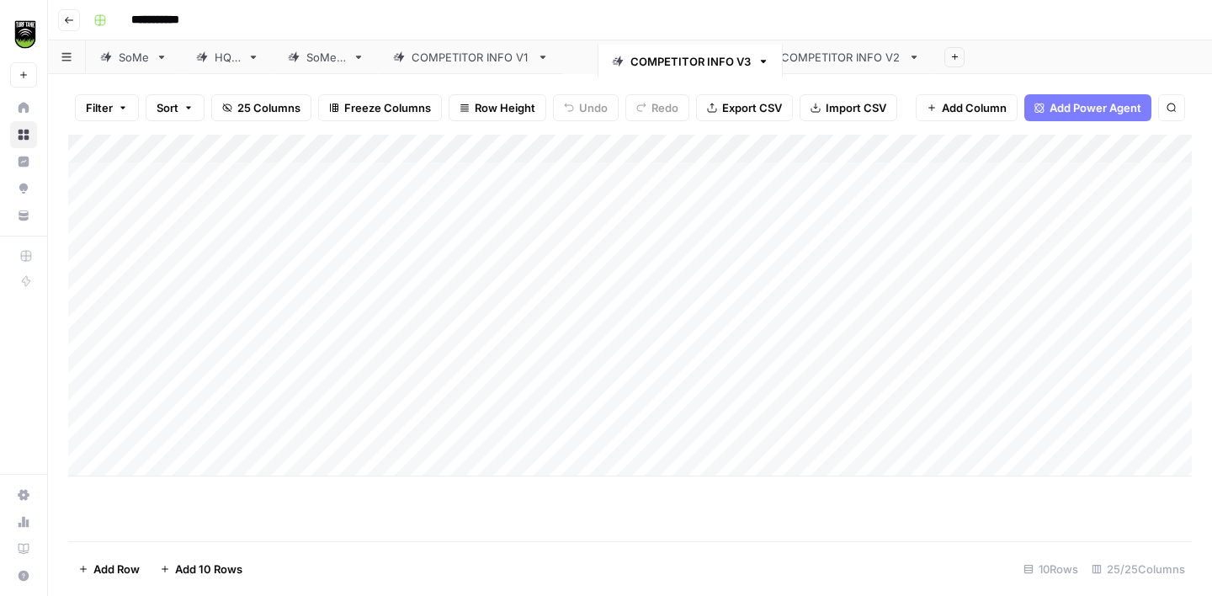
drag, startPoint x: 826, startPoint y: 57, endPoint x: 665, endPoint y: 61, distance: 160.8
click at [665, 61] on div "SoMe HQ 2 SoMe 2 COMPETITOR INFO V1 COMPETITOR INFO V2 COMPETITOR INFO V3 Add S…" at bounding box center [630, 57] width 1164 height 34
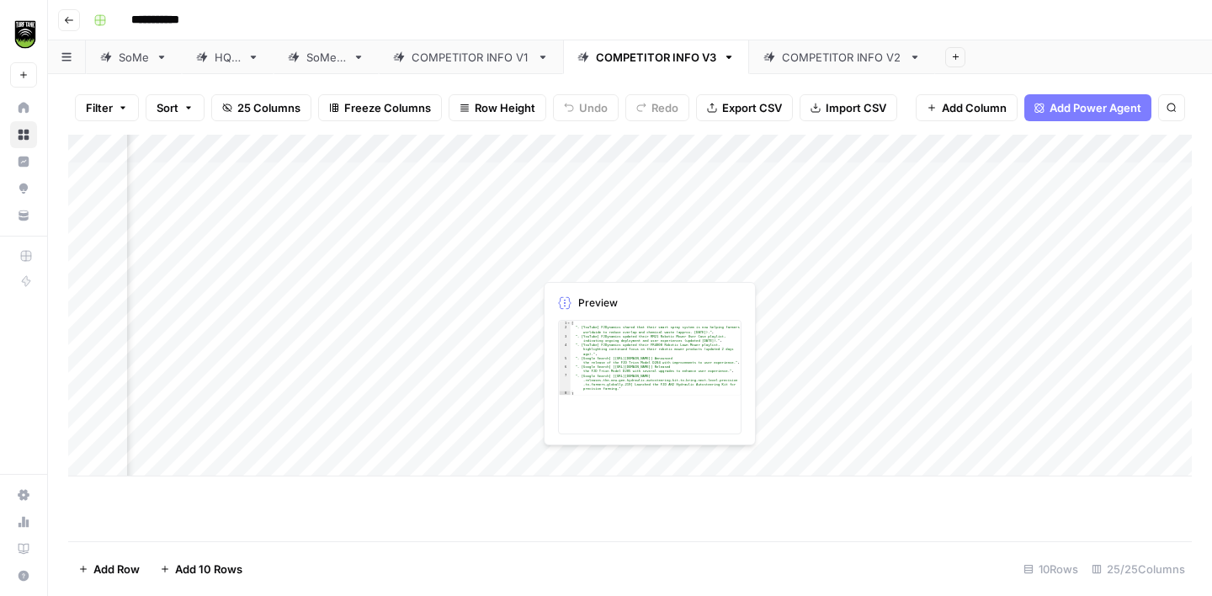
click at [589, 263] on div "Add Column" at bounding box center [630, 306] width 1124 height 342
click at [469, 61] on div "COMPETITOR INFO V1" at bounding box center [471, 57] width 119 height 17
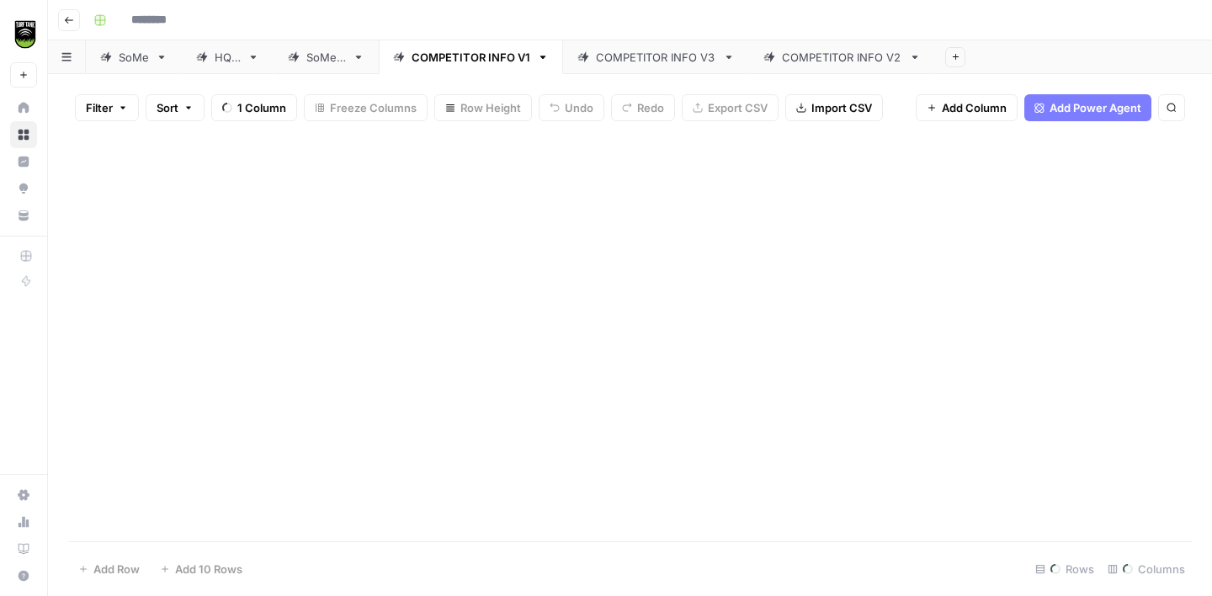
type input "**********"
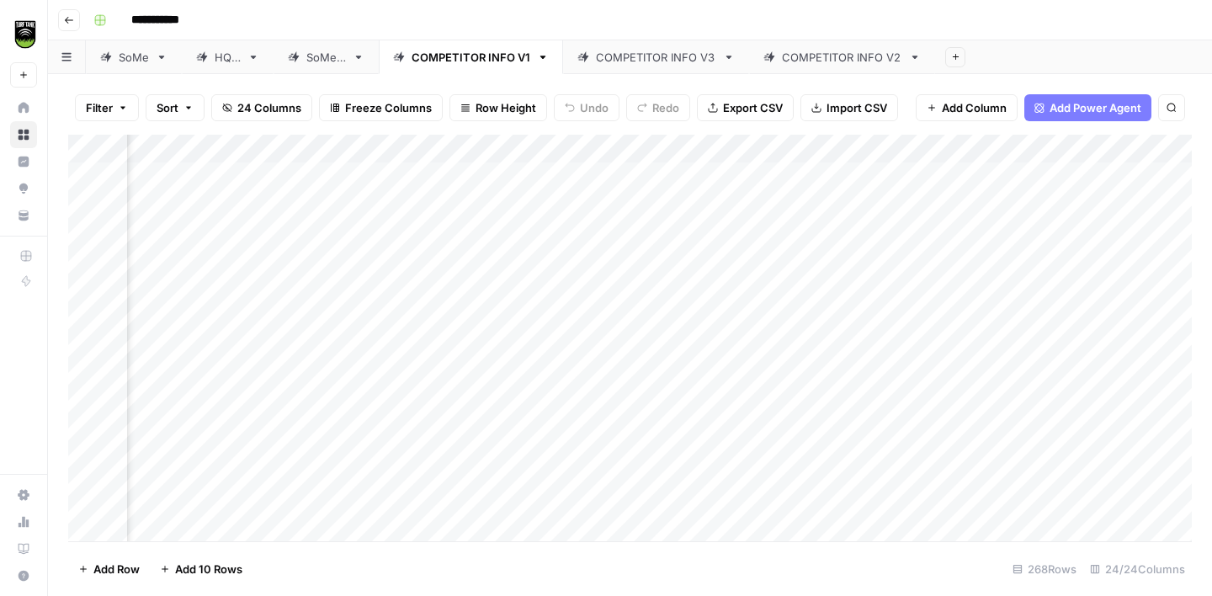
scroll to position [0, 1018]
click at [637, 284] on div "Add Column" at bounding box center [630, 338] width 1124 height 407
click at [452, 327] on div "Add Column" at bounding box center [630, 338] width 1124 height 407
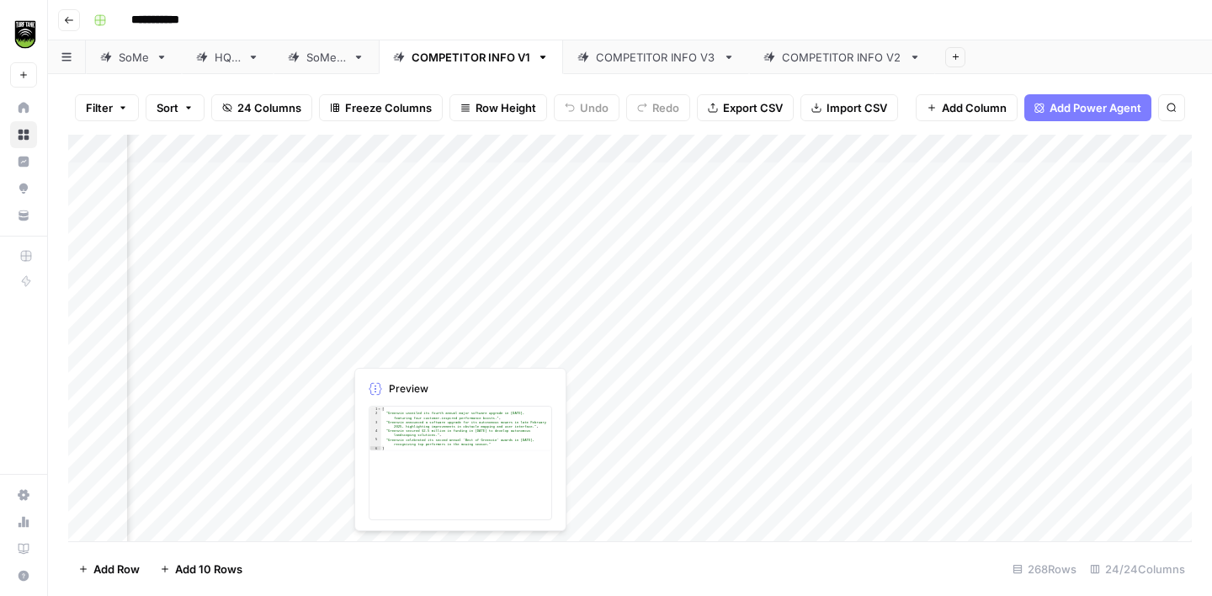
click at [377, 348] on div "Add Column" at bounding box center [630, 338] width 1124 height 407
click at [534, 375] on div "Add Column" at bounding box center [630, 338] width 1124 height 407
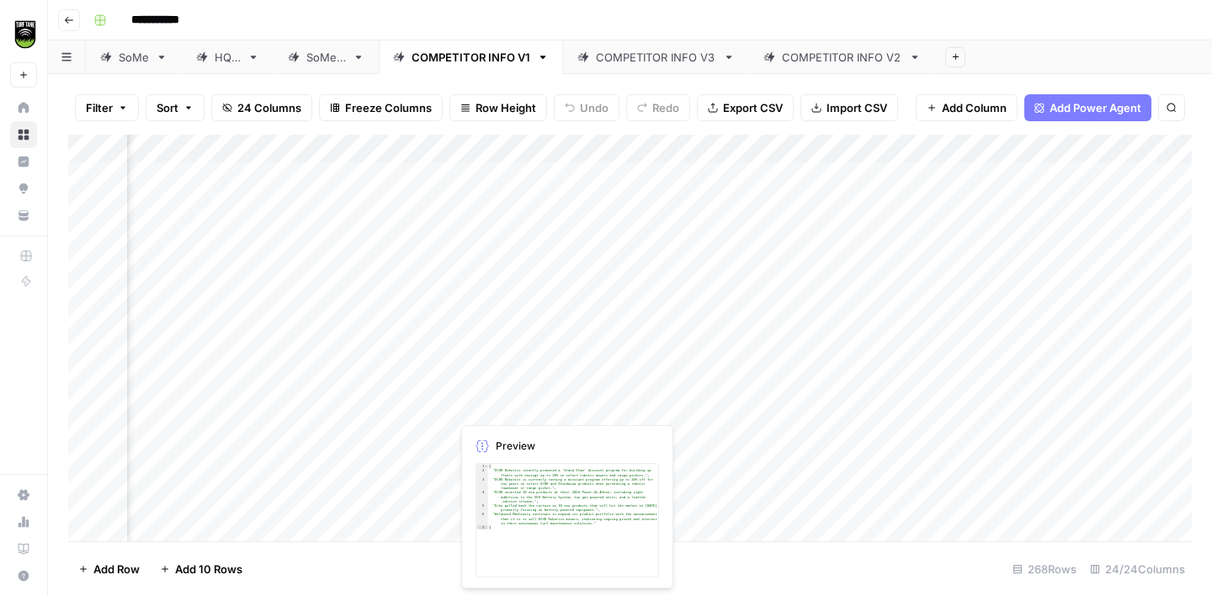
click at [514, 401] on div "Add Column" at bounding box center [630, 338] width 1124 height 407
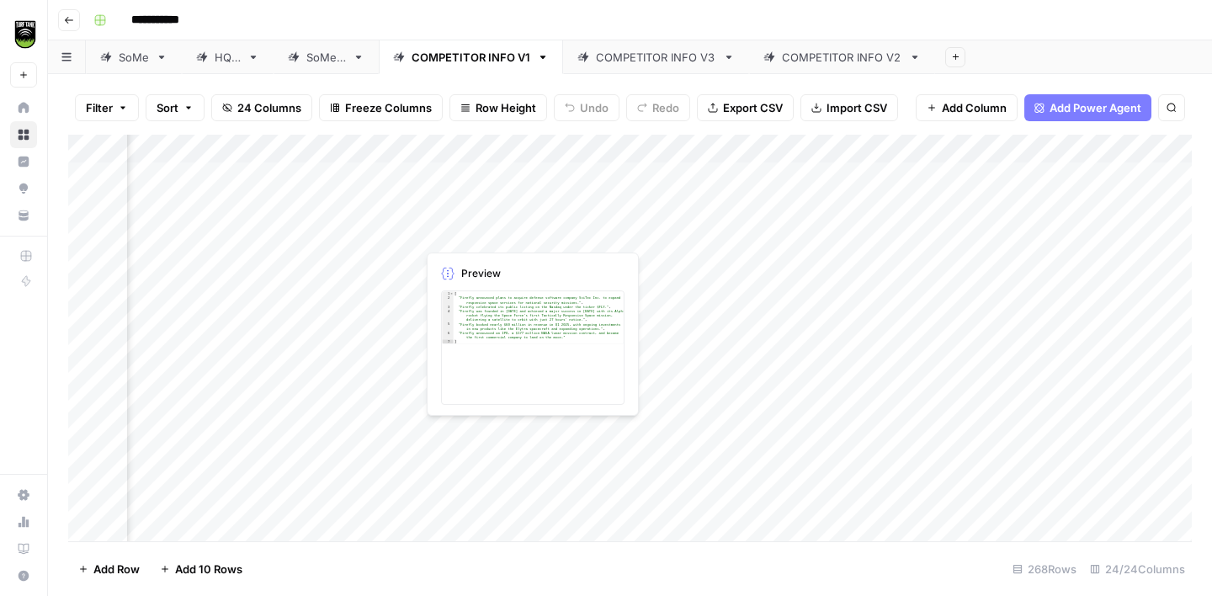
click at [472, 432] on div "Add Column" at bounding box center [630, 338] width 1124 height 407
click at [678, 55] on div "COMPETITOR INFO V3" at bounding box center [656, 57] width 120 height 17
click at [635, 56] on div "COMPETITOR INFO V3" at bounding box center [656, 57] width 120 height 17
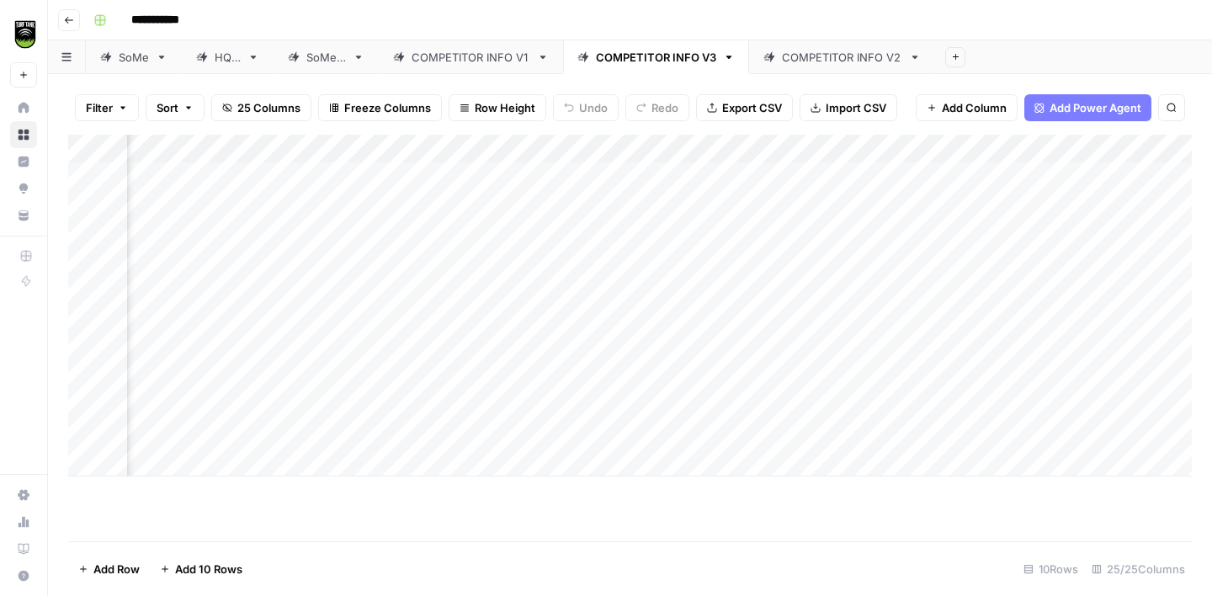
scroll to position [0, 1258]
click at [508, 317] on div "Add Column" at bounding box center [630, 306] width 1124 height 342
click at [495, 287] on div "Add Column" at bounding box center [630, 306] width 1124 height 342
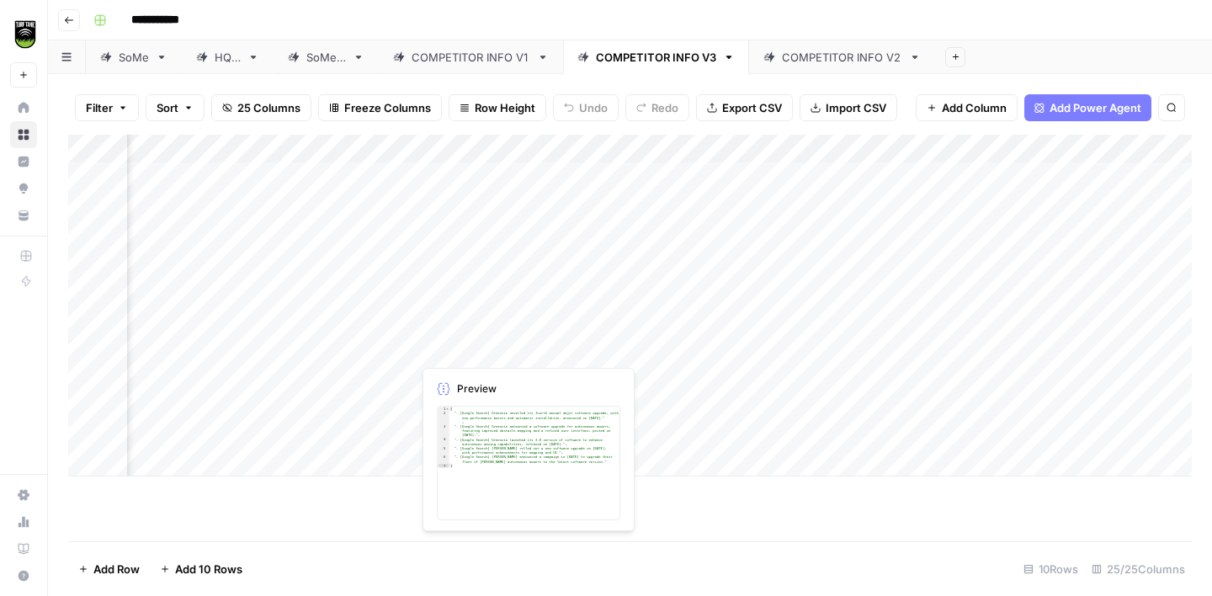
click at [456, 343] on div "Add Column" at bounding box center [630, 306] width 1124 height 342
click at [509, 372] on div "Add Column" at bounding box center [630, 306] width 1124 height 342
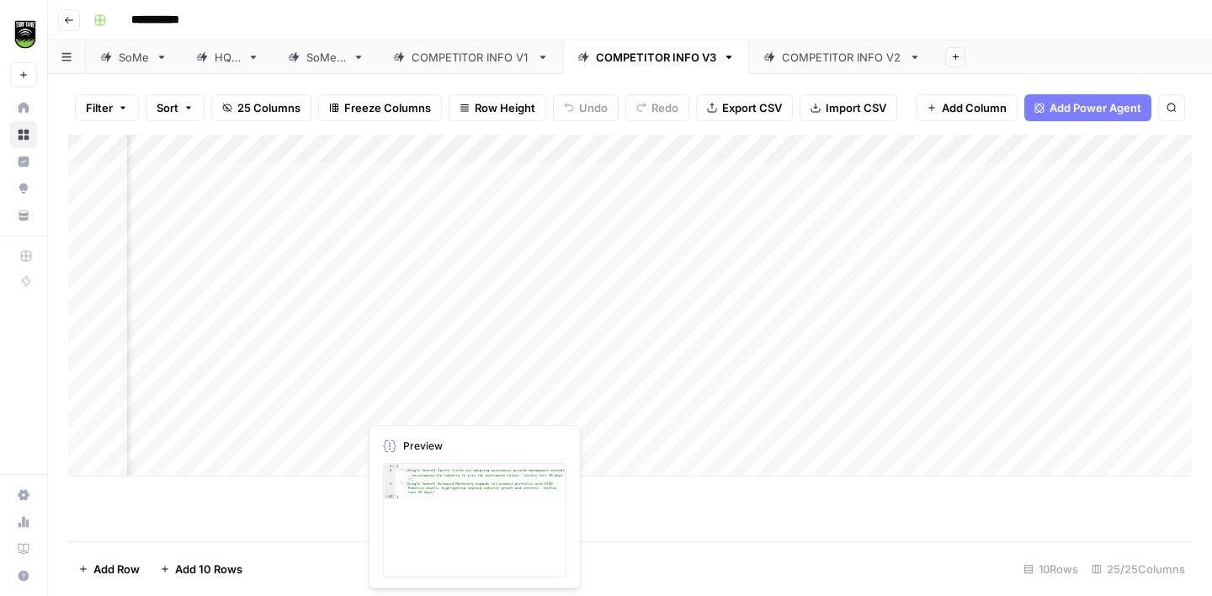
click at [416, 400] on div "Add Column" at bounding box center [630, 306] width 1124 height 342
click at [496, 65] on link "COMPETITOR INFO V1" at bounding box center [471, 57] width 184 height 34
click at [618, 72] on link "COMPETITOR INFO V3" at bounding box center [656, 57] width 186 height 34
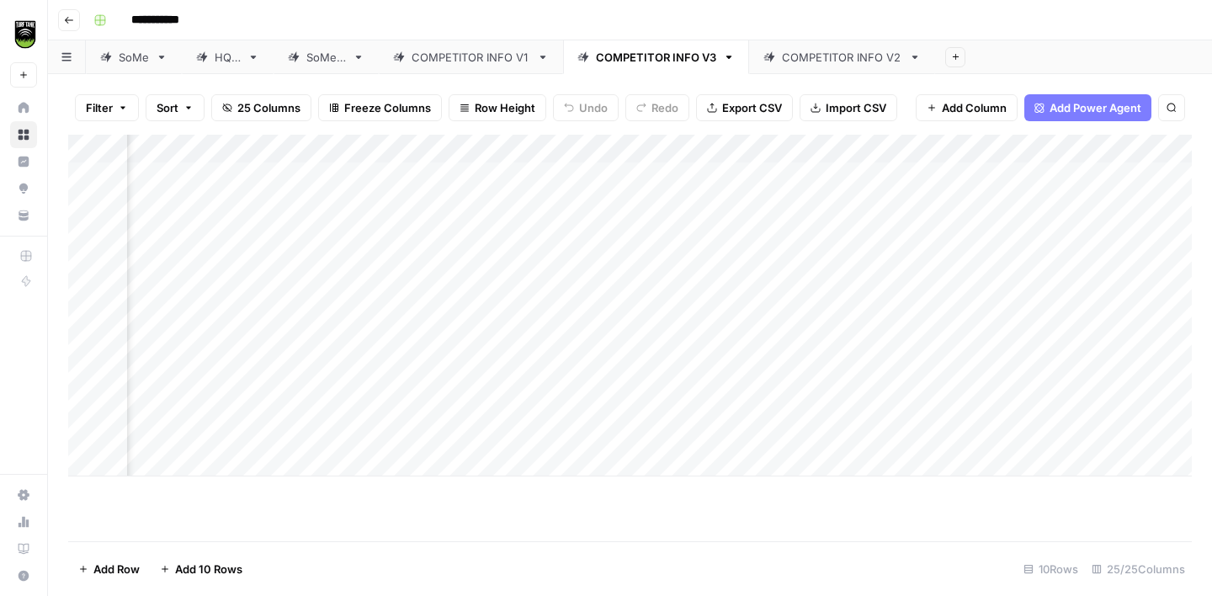
scroll to position [0, 1052]
click at [709, 440] on div "Add Column" at bounding box center [630, 306] width 1124 height 342
